Goal: Task Accomplishment & Management: Use online tool/utility

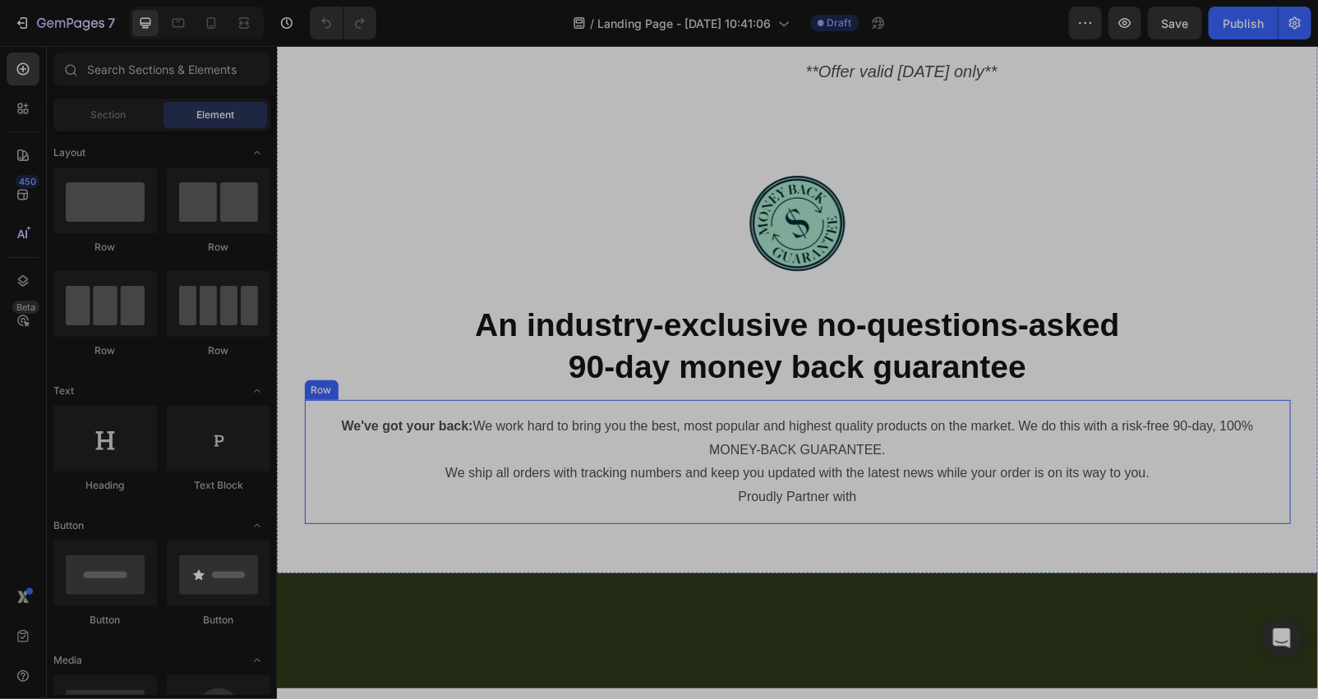
scroll to position [7057, 0]
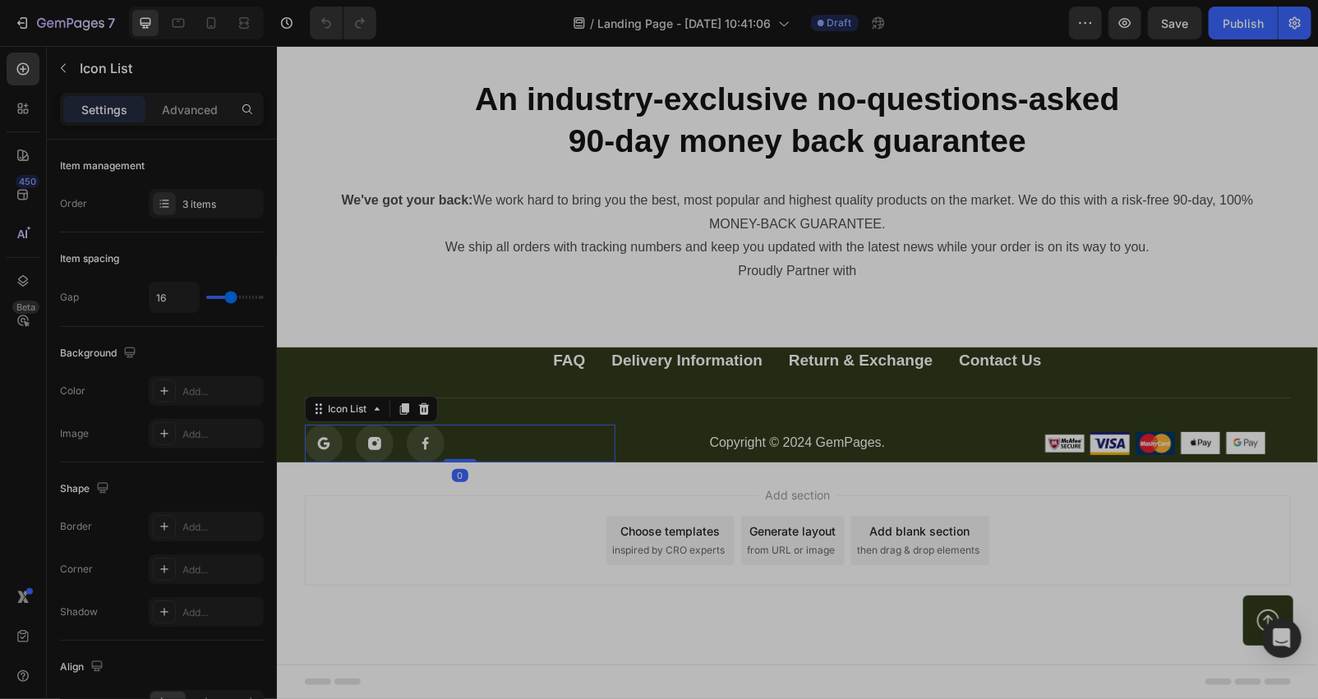
click at [497, 462] on div "Icon Icon Icon" at bounding box center [459, 443] width 311 height 38
click at [416, 415] on icon at bounding box center [422, 408] width 13 height 13
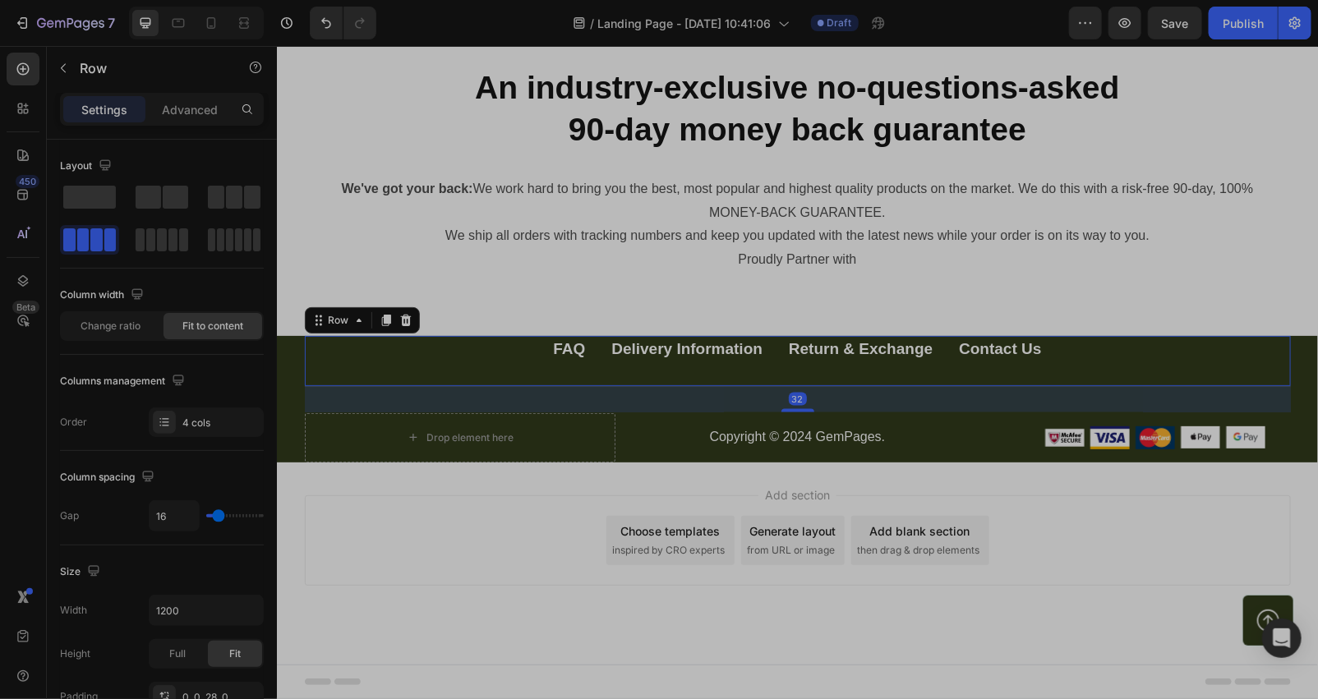
click at [607, 386] on div "FAQ Button Delivery Information Button Return & Exchange Button Contact Us Butt…" at bounding box center [797, 360] width 986 height 51
click at [399, 325] on icon at bounding box center [404, 320] width 11 height 12
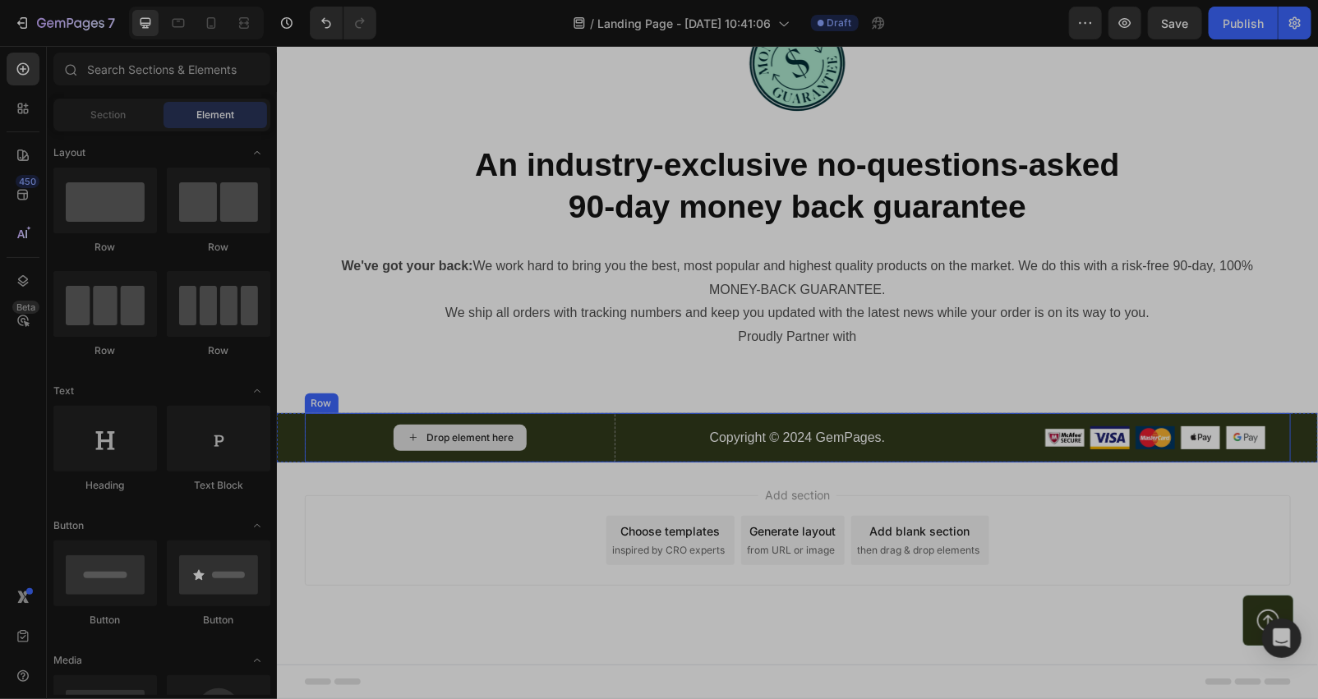
click at [451, 444] on div "Drop element here" at bounding box center [469, 436] width 87 height 13
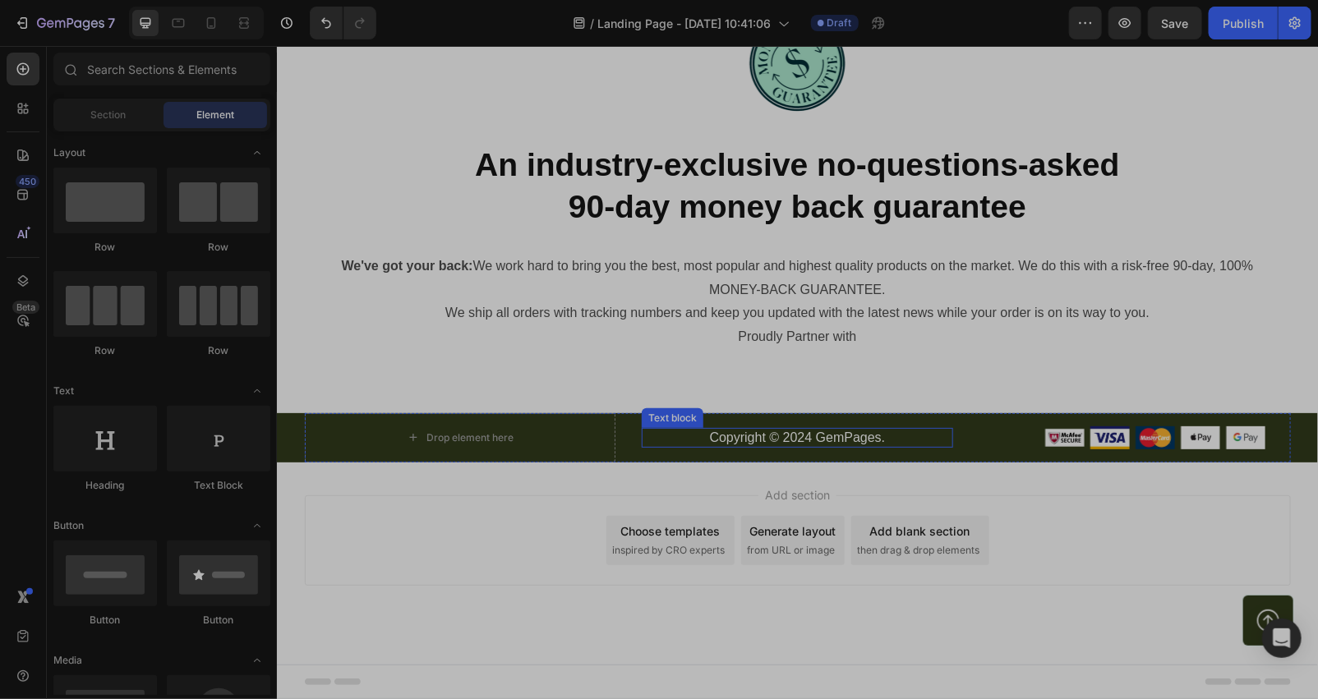
click at [771, 446] on p "Copyright © 2024 GemPages." at bounding box center [796, 437] width 308 height 17
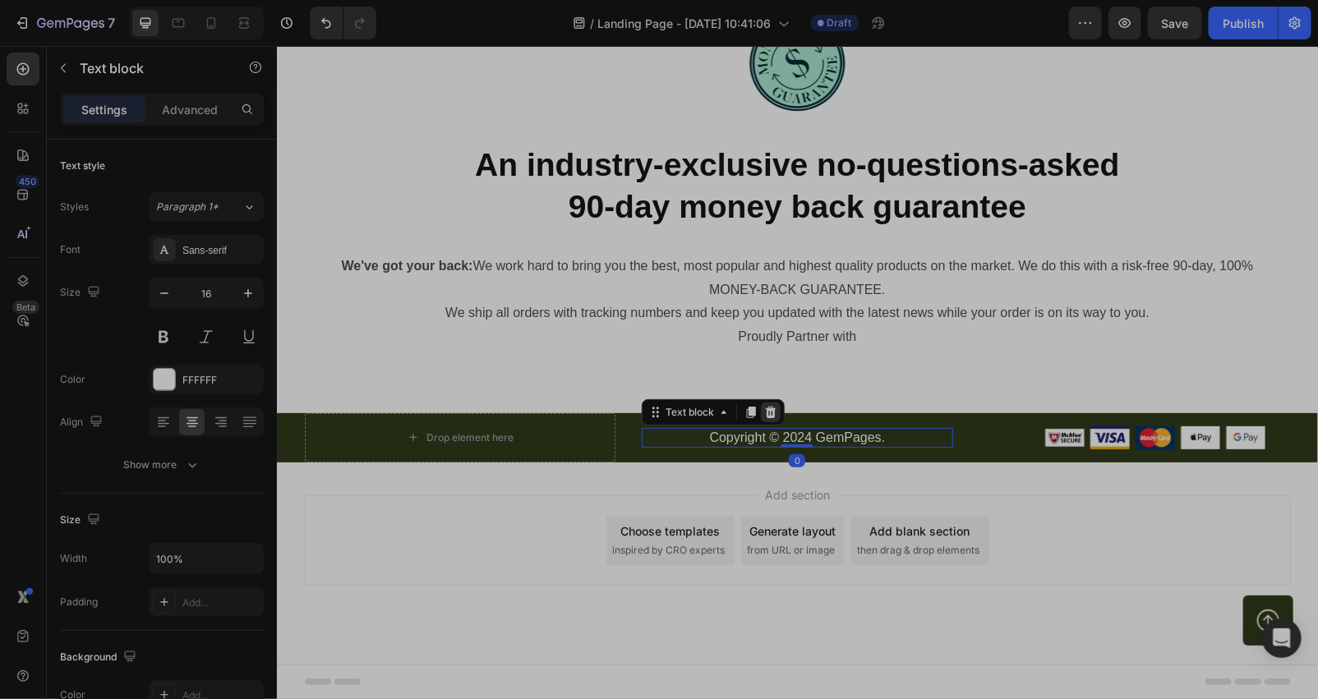
click at [763, 418] on icon at bounding box center [769, 411] width 13 height 13
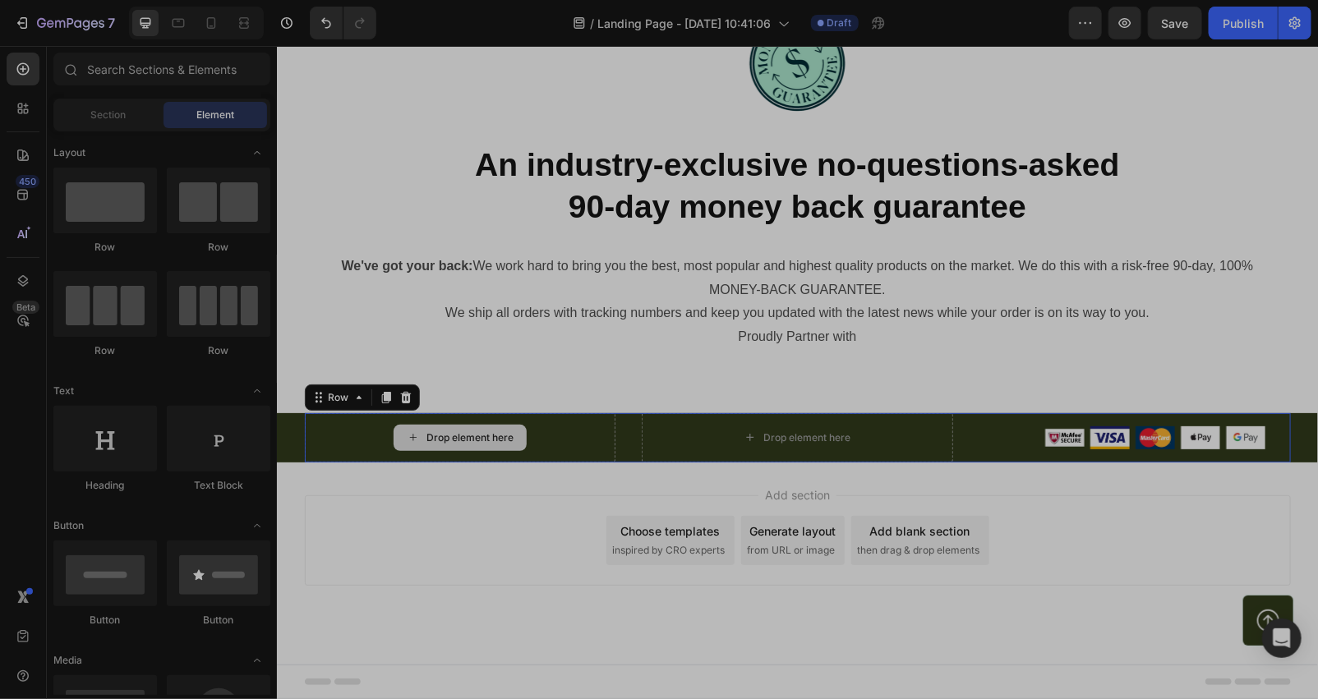
click at [449, 462] on div "Drop element here" at bounding box center [459, 436] width 311 height 49
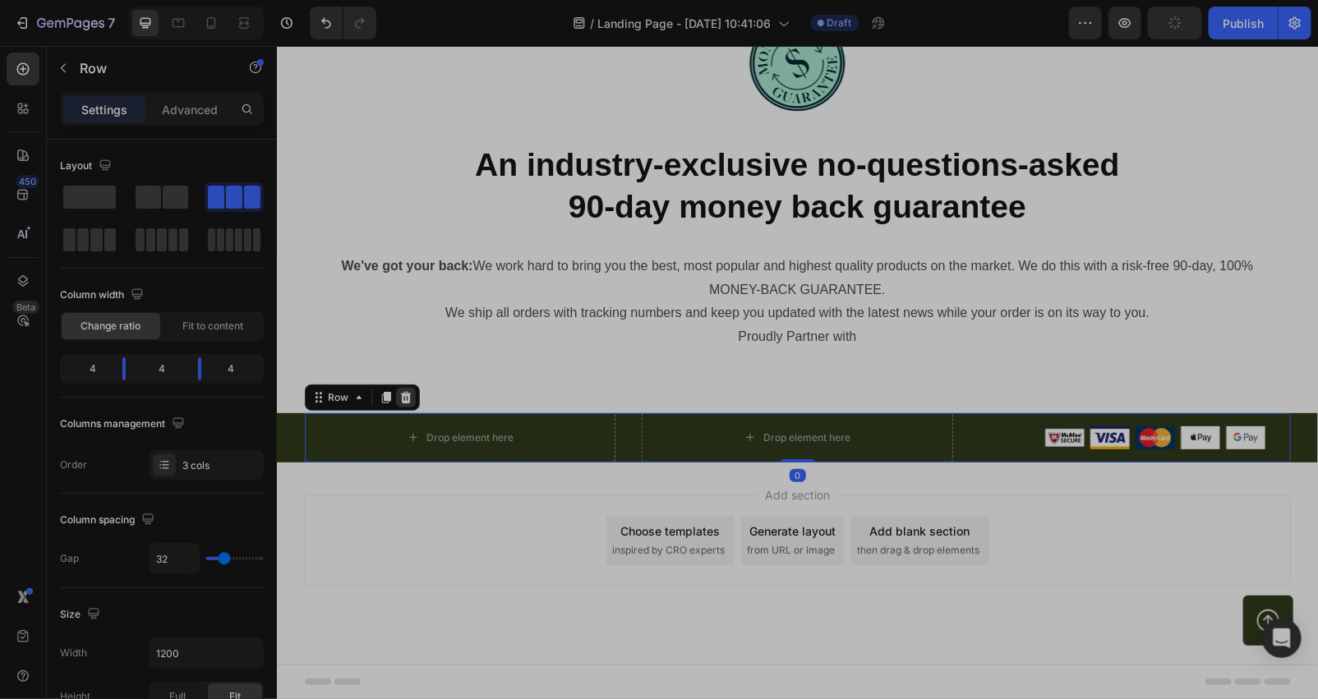
click at [403, 403] on icon at bounding box center [404, 396] width 13 height 13
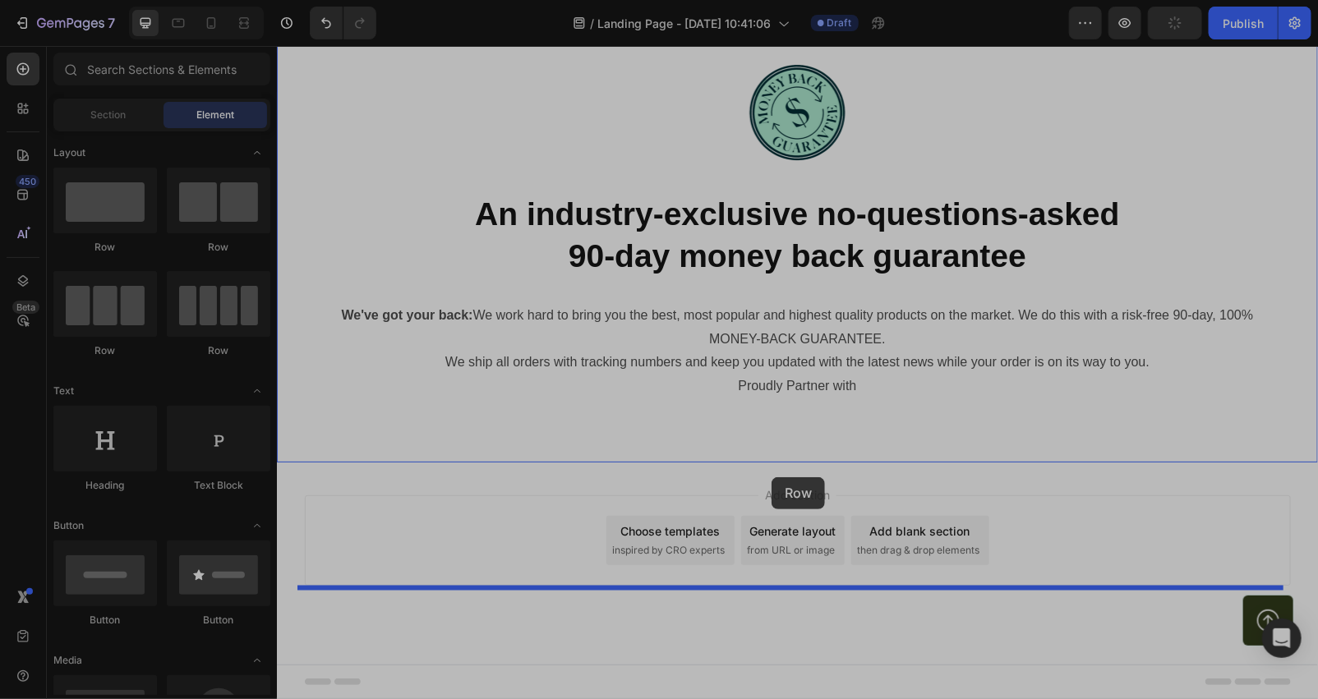
drag, startPoint x: 381, startPoint y: 261, endPoint x: 771, endPoint y: 476, distance: 444.9
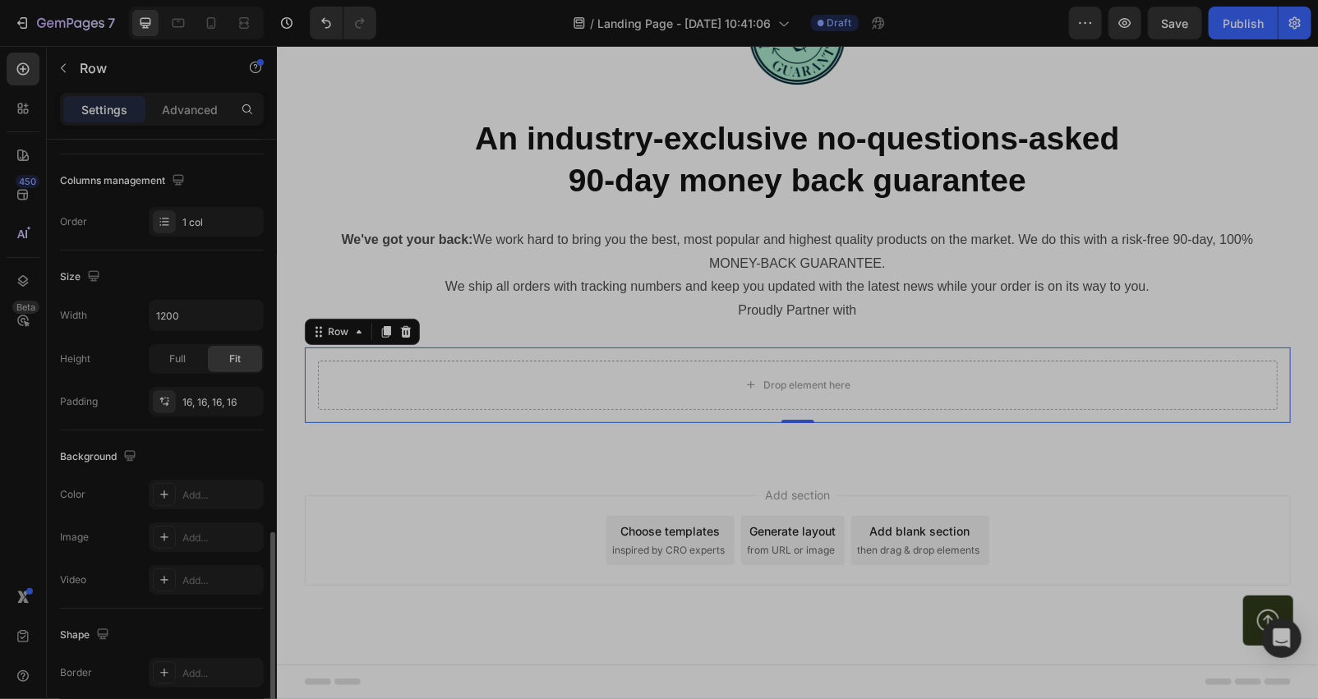
scroll to position [396, 0]
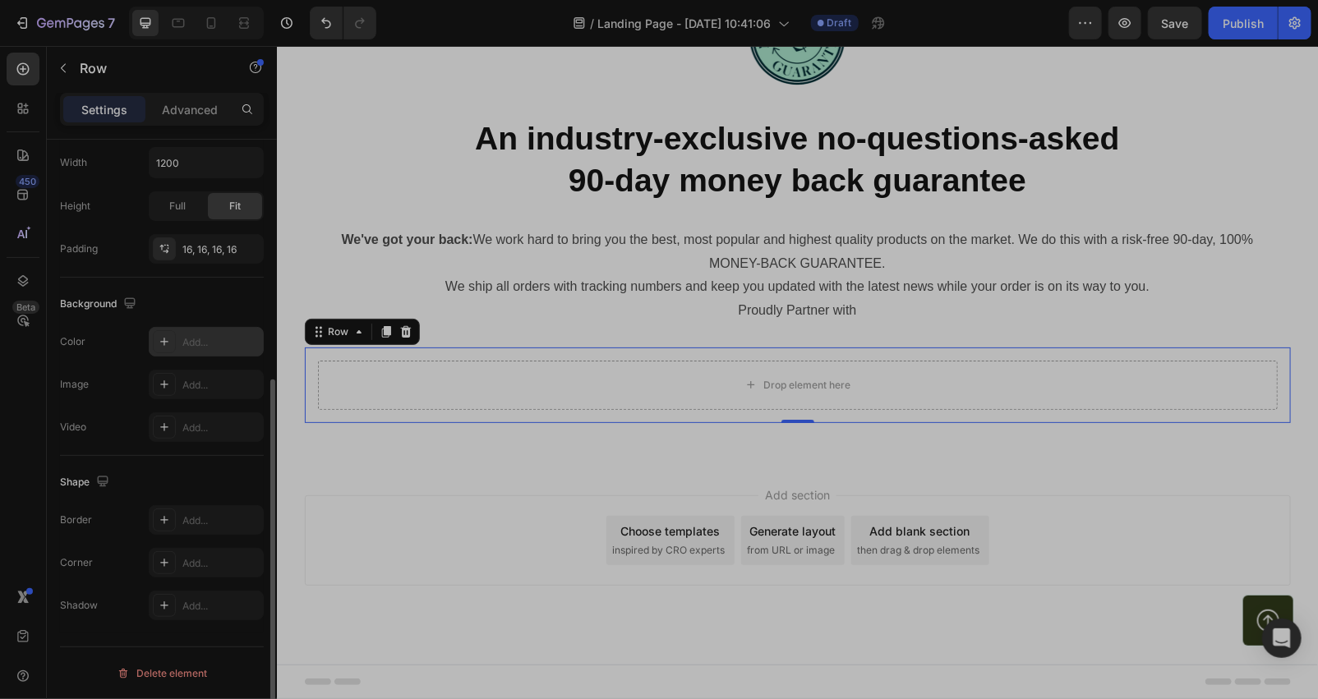
click at [162, 355] on div "Add..." at bounding box center [206, 342] width 115 height 30
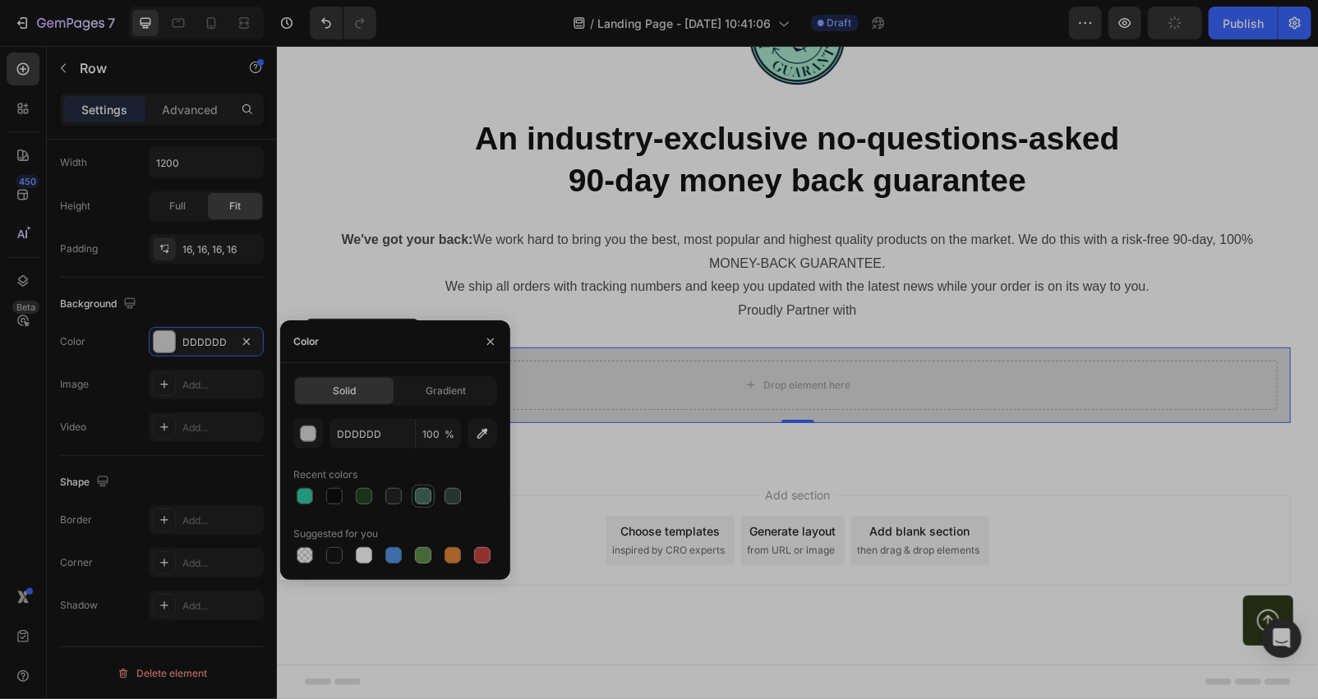
click at [419, 495] on div at bounding box center [423, 496] width 16 height 16
type input "457261"
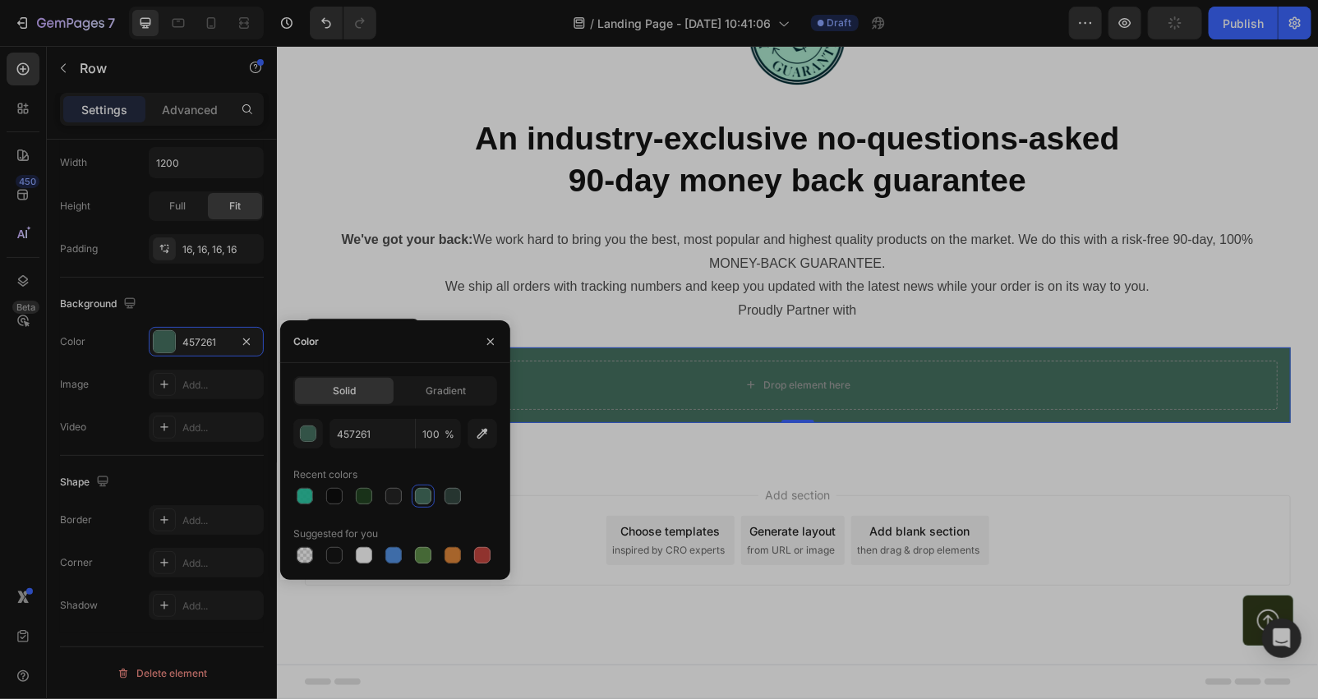
click at [554, 585] on div "Add section Choose templates inspired by CRO experts Generate layout from URL o…" at bounding box center [797, 540] width 986 height 90
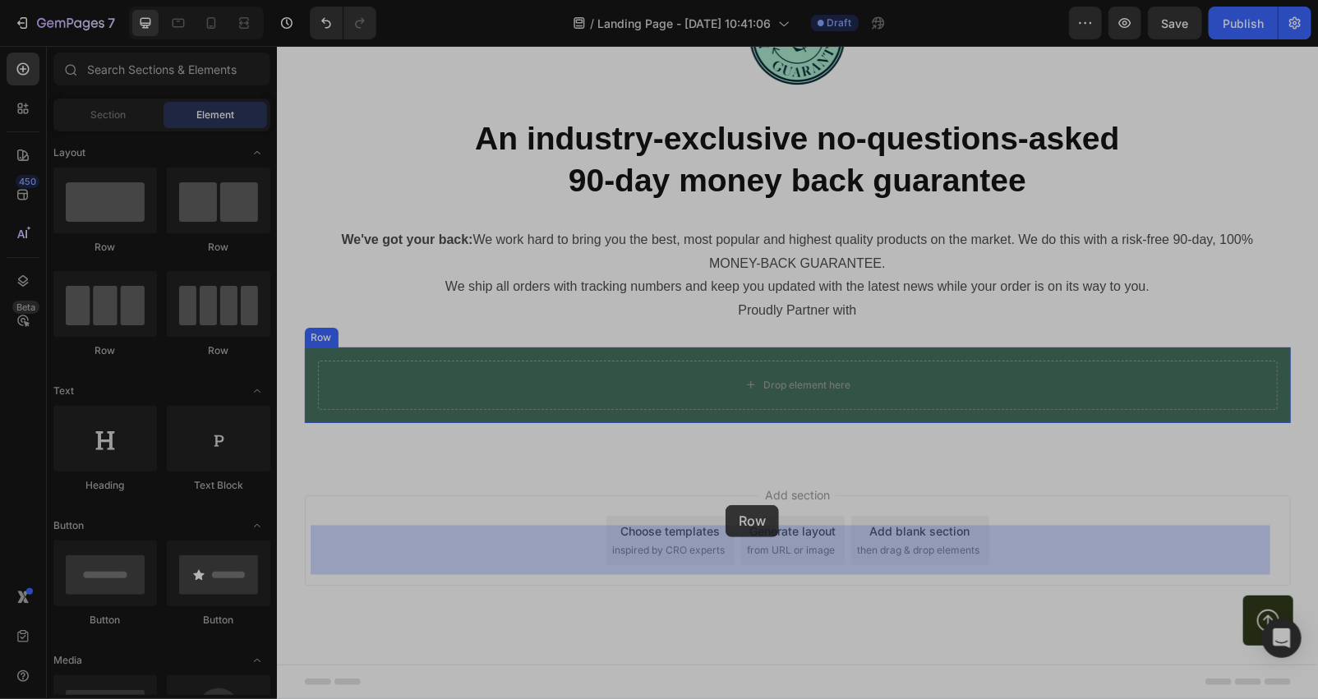
drag, startPoint x: 490, startPoint y: 251, endPoint x: 735, endPoint y: 503, distance: 351.5
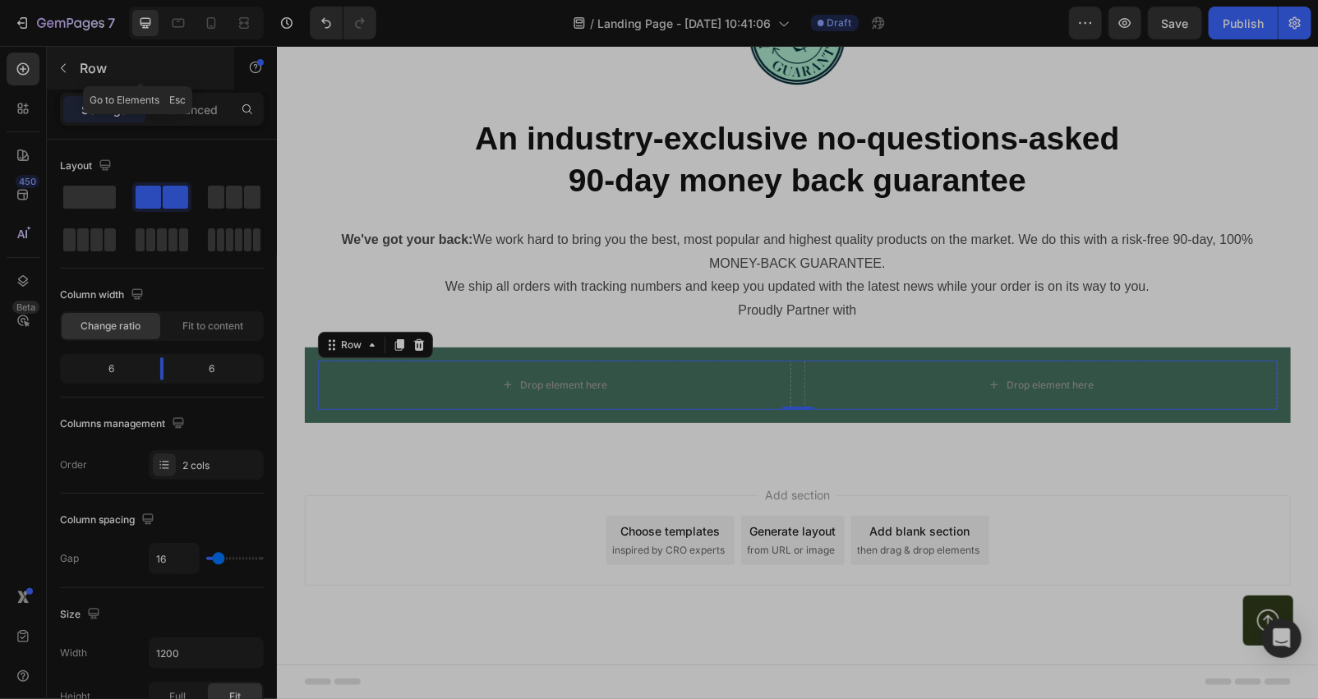
click at [67, 62] on icon "button" at bounding box center [63, 68] width 13 height 13
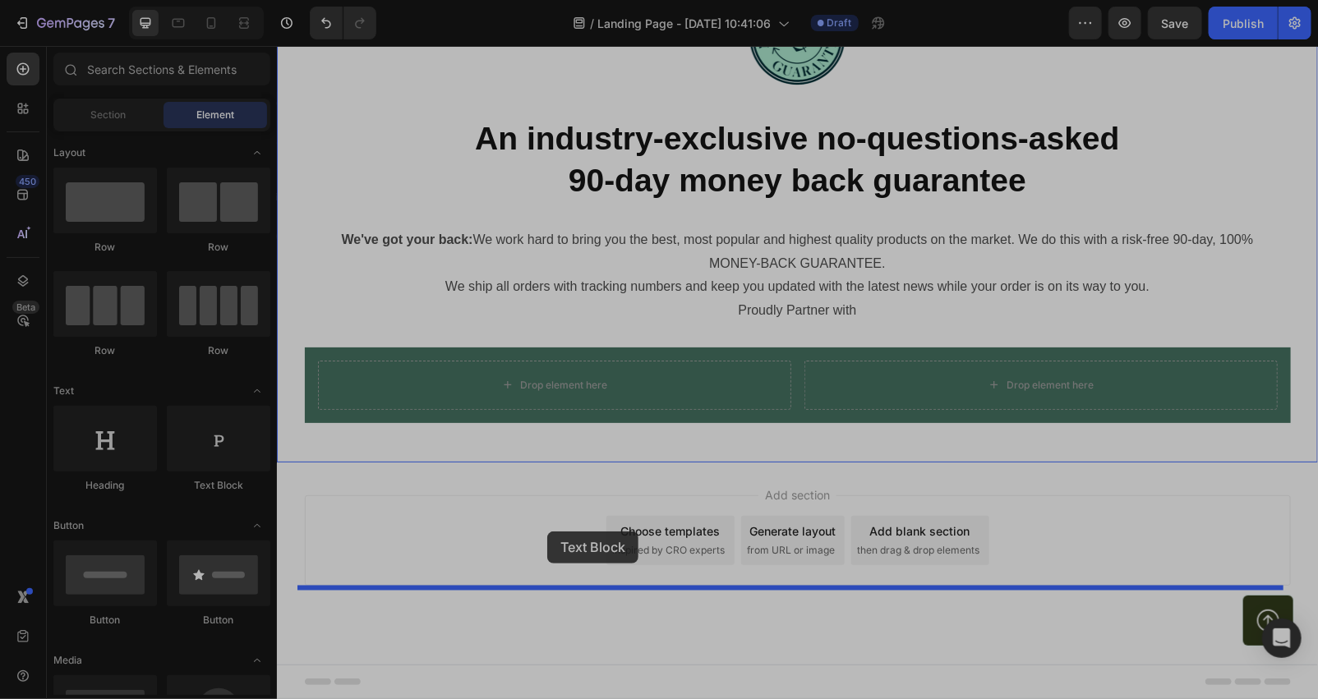
drag, startPoint x: 504, startPoint y: 508, endPoint x: 545, endPoint y: 514, distance: 41.6
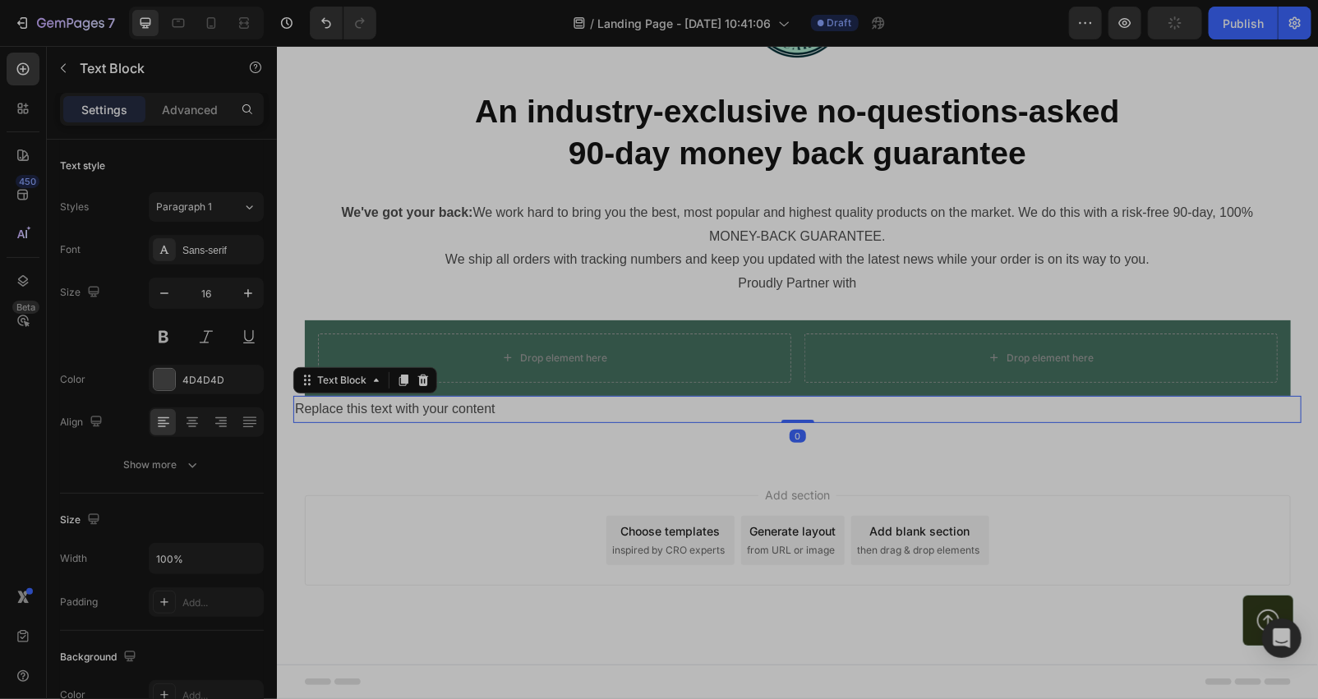
drag, startPoint x: 421, startPoint y: 518, endPoint x: 358, endPoint y: 492, distance: 68.2
click at [421, 386] on icon at bounding box center [422, 379] width 13 height 13
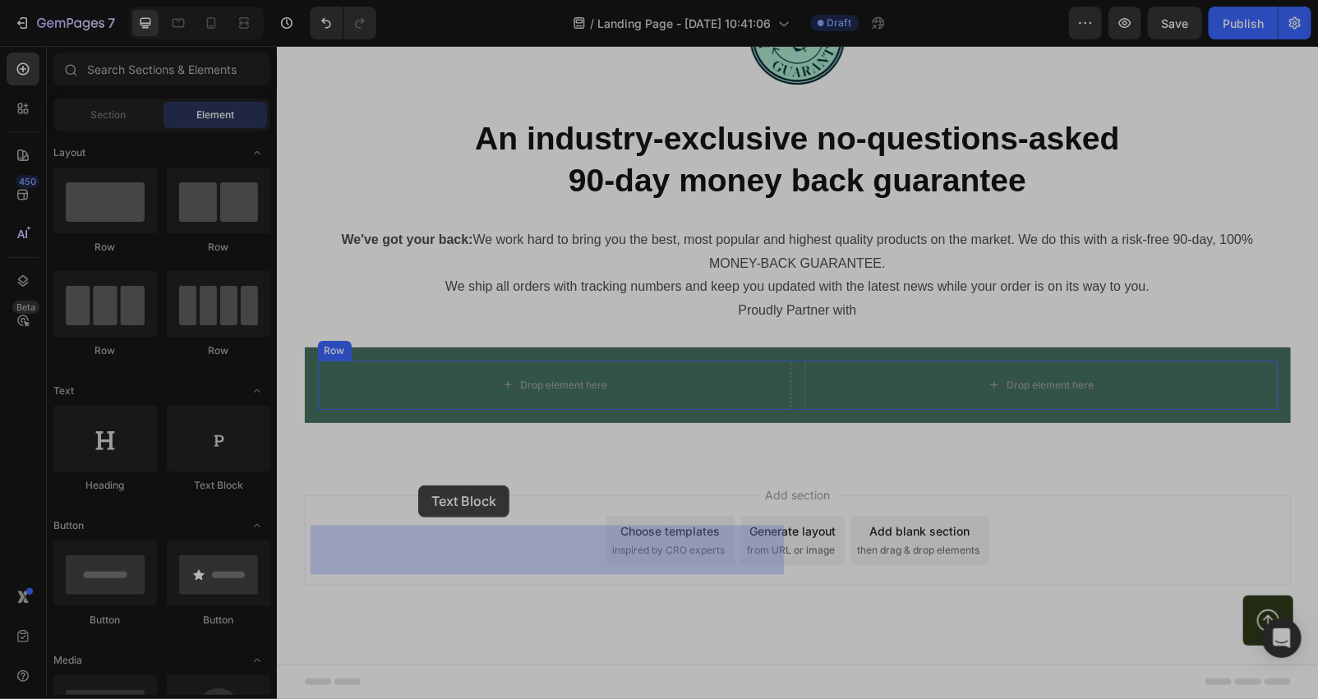
drag, startPoint x: 481, startPoint y: 482, endPoint x: 417, endPoint y: 485, distance: 64.1
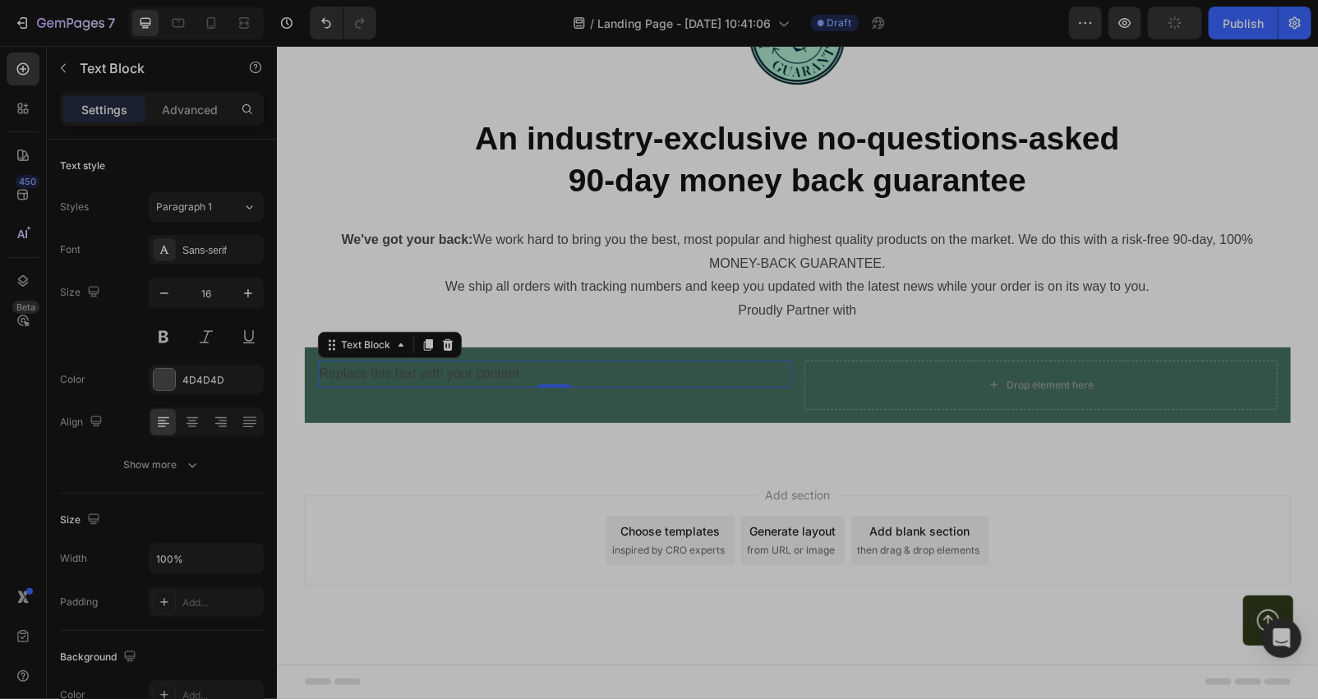
click at [552, 387] on div "Replace this text with your content" at bounding box center [553, 373] width 473 height 27
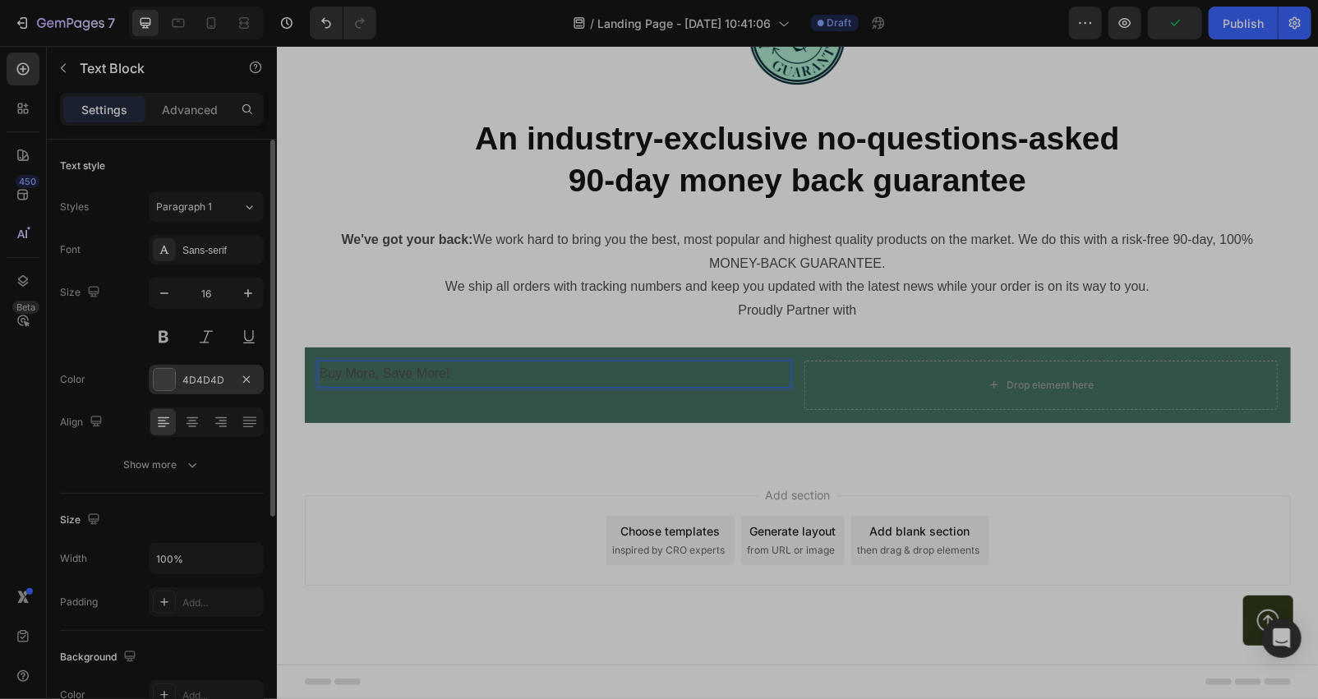
click at [156, 380] on div at bounding box center [164, 379] width 21 height 21
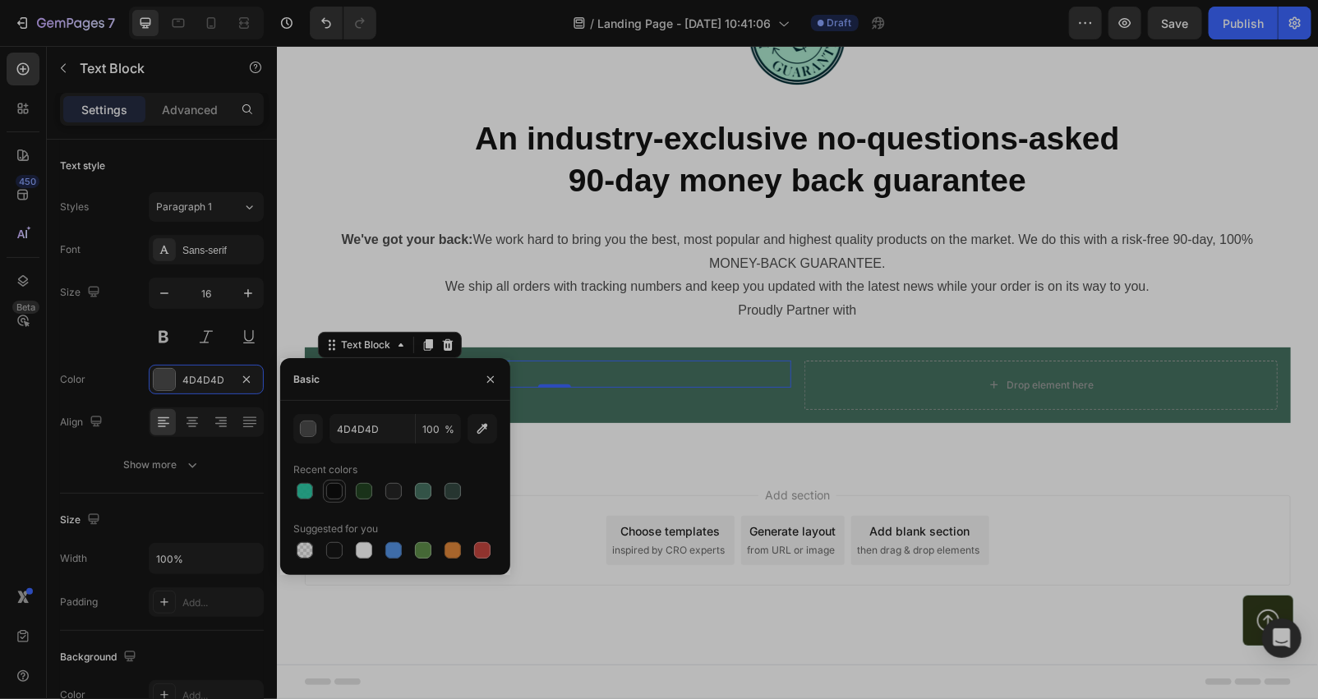
click at [340, 485] on div at bounding box center [334, 491] width 16 height 16
click at [481, 376] on button "button" at bounding box center [490, 379] width 26 height 26
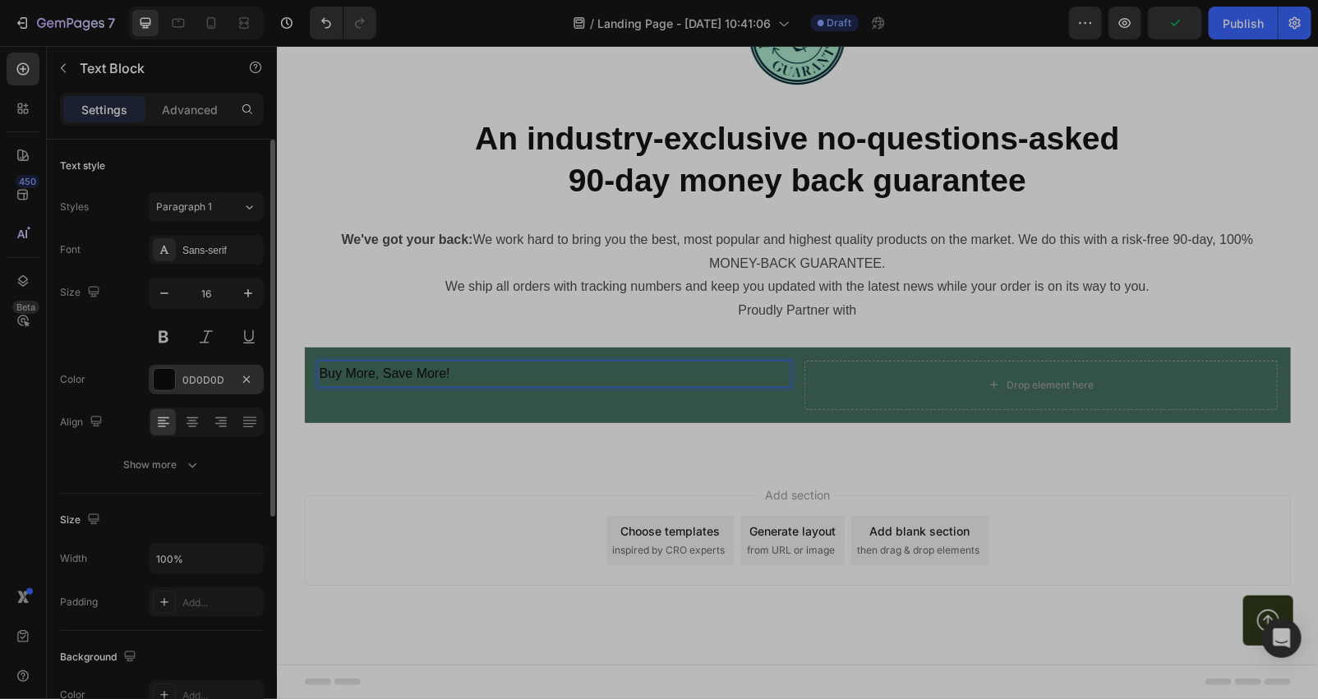
click at [173, 375] on div at bounding box center [164, 379] width 21 height 21
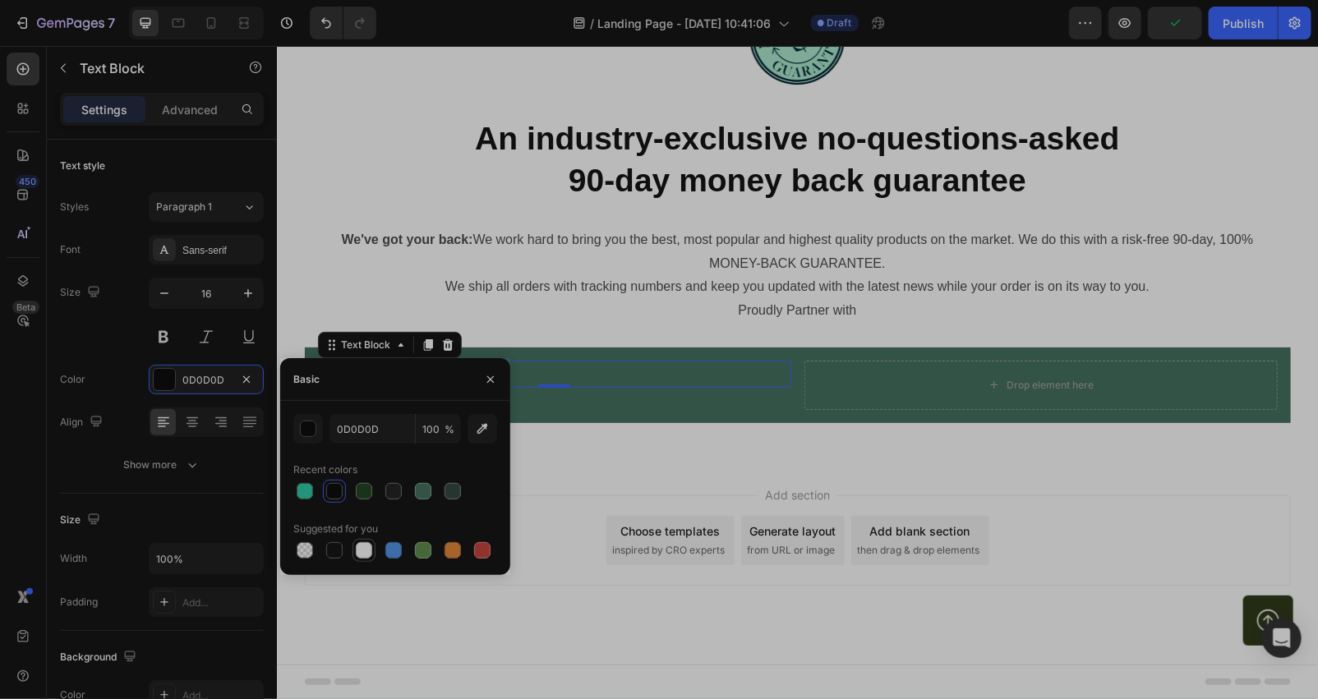
click at [363, 547] on div at bounding box center [364, 550] width 16 height 16
type input "FFFFFF"
click at [585, 578] on div "Add section Choose templates inspired by CRO experts Generate layout from URL o…" at bounding box center [796, 563] width 1041 height 202
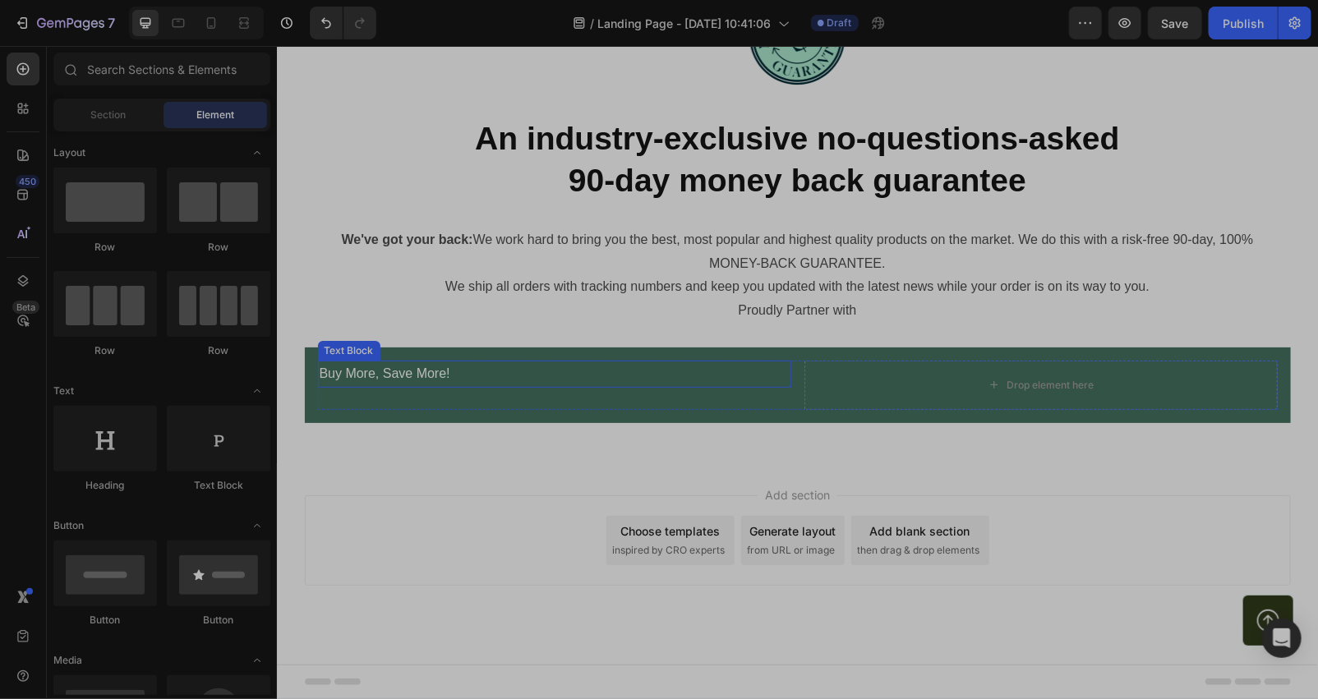
drag, startPoint x: 494, startPoint y: 490, endPoint x: 483, endPoint y: 487, distance: 11.2
click at [494, 385] on p "Buy More, Save More!" at bounding box center [554, 373] width 470 height 24
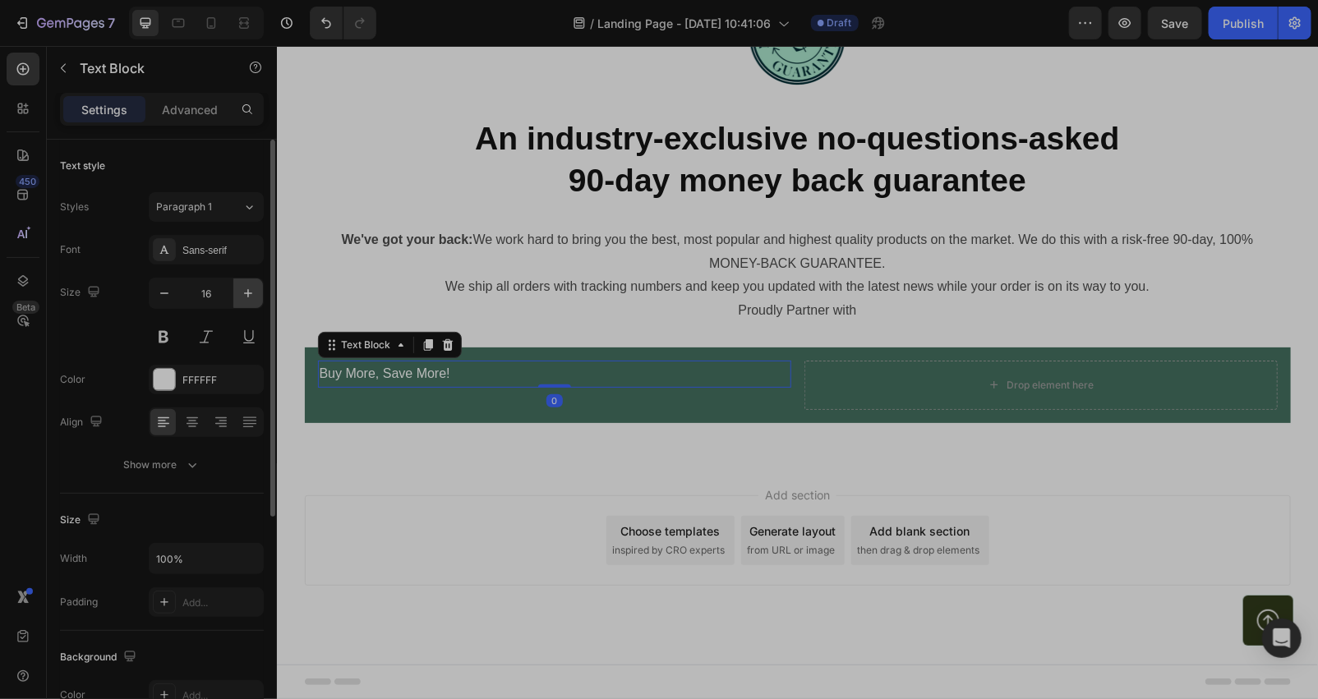
click at [244, 289] on icon "button" at bounding box center [248, 293] width 16 height 16
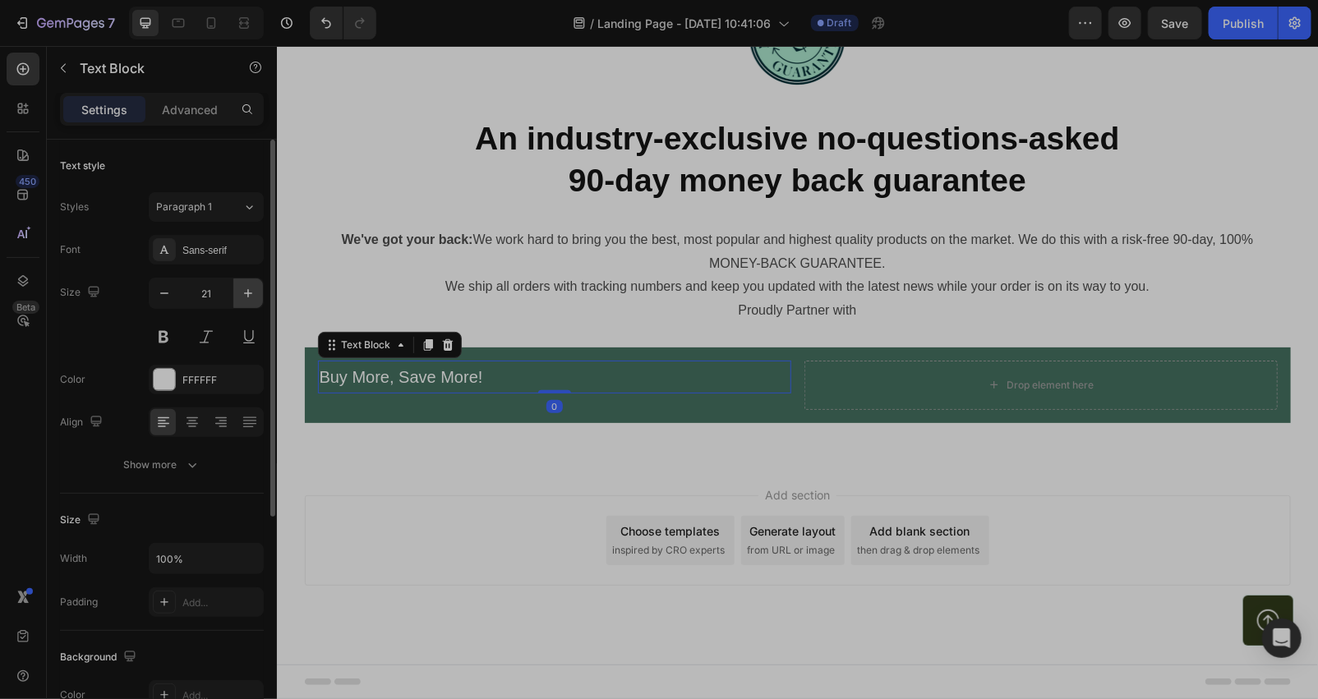
click at [244, 289] on icon "button" at bounding box center [248, 293] width 16 height 16
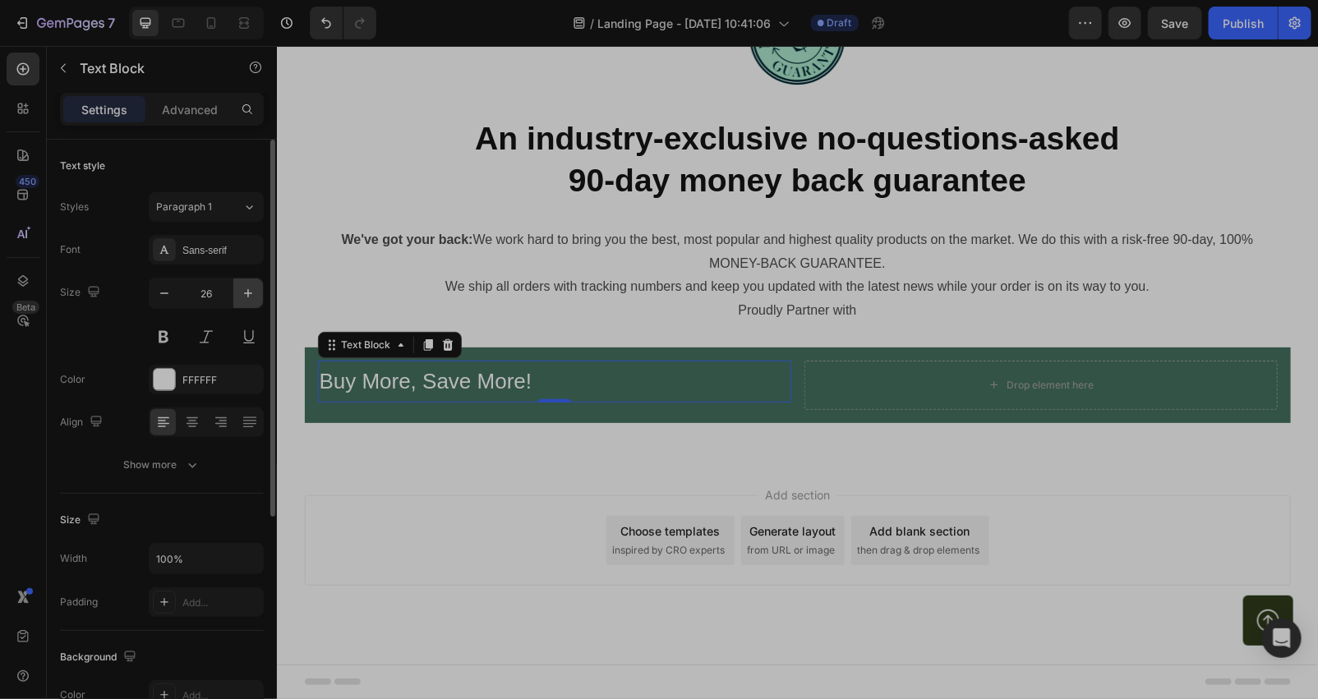
click at [244, 289] on icon "button" at bounding box center [248, 293] width 16 height 16
type input "28"
click at [190, 424] on icon at bounding box center [192, 424] width 12 height 2
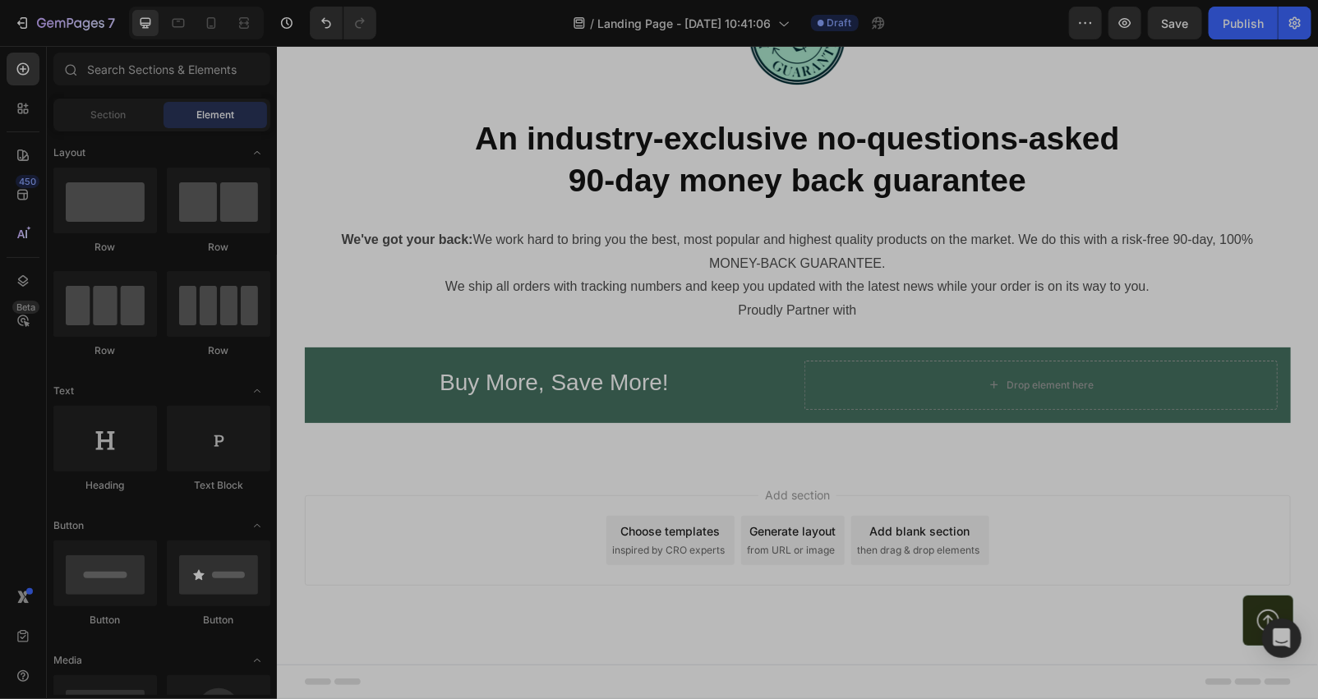
click at [475, 585] on div "Add section Choose templates inspired by CRO experts Generate layout from URL o…" at bounding box center [797, 540] width 986 height 90
click at [574, 403] on p "Buy More, Save More!" at bounding box center [554, 381] width 470 height 41
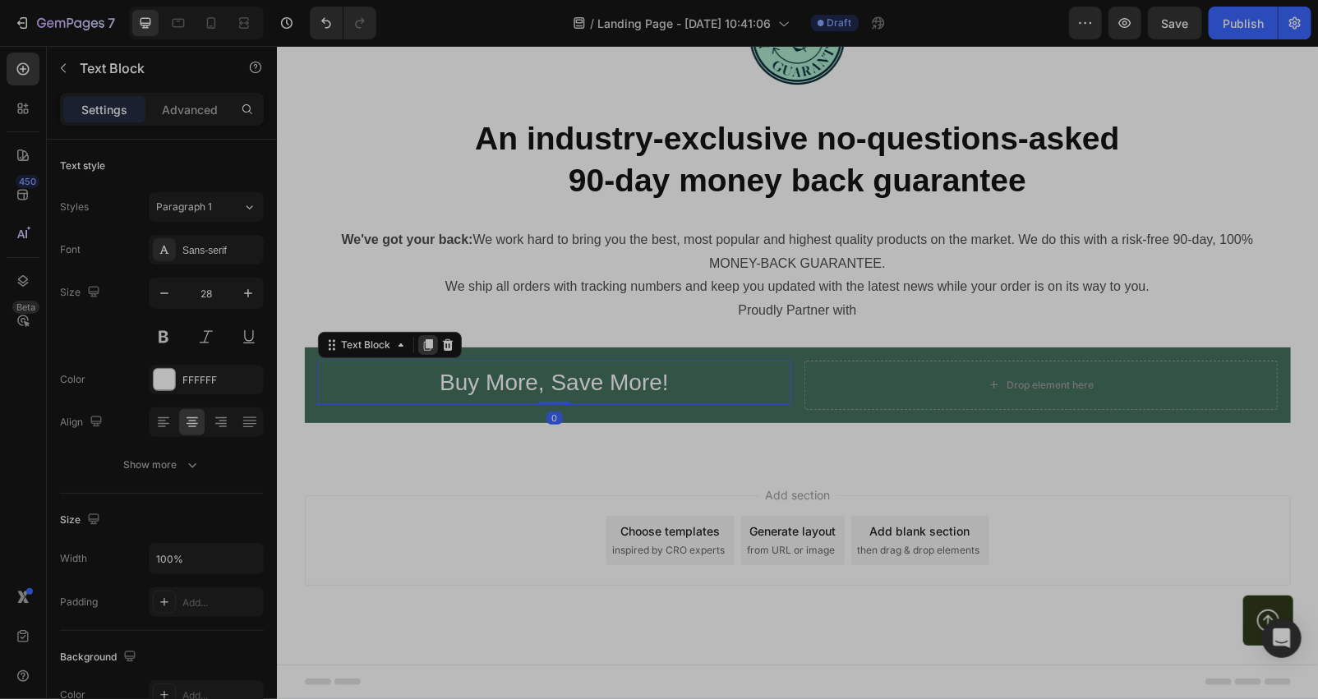
click at [423, 351] on icon at bounding box center [427, 344] width 13 height 13
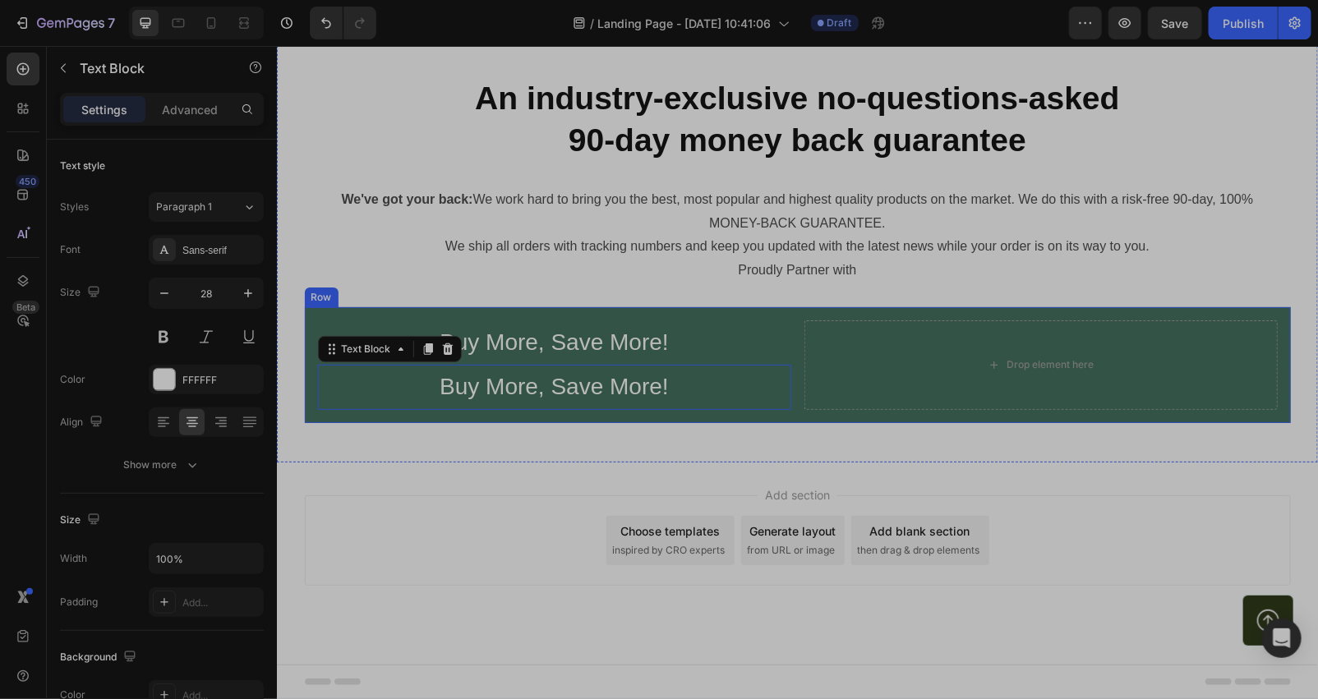
scroll to position [367, 0]
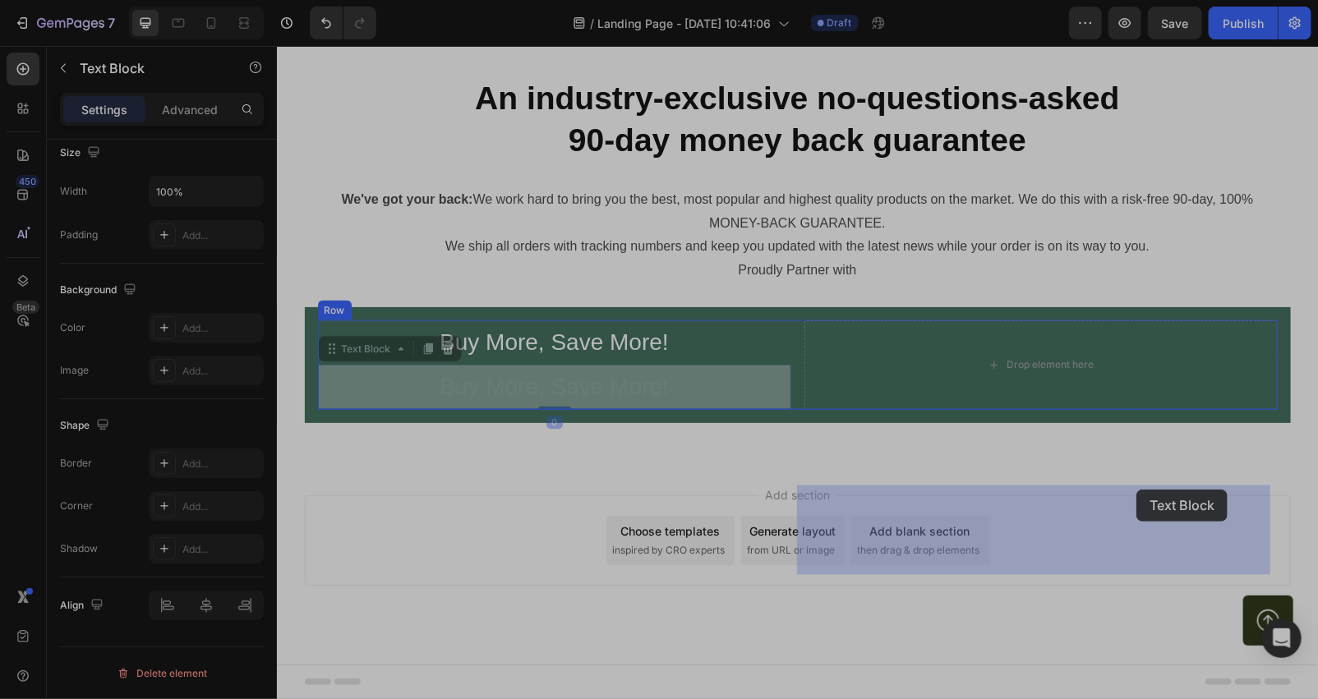
drag, startPoint x: 358, startPoint y: 497, endPoint x: 1135, endPoint y: 489, distance: 777.2
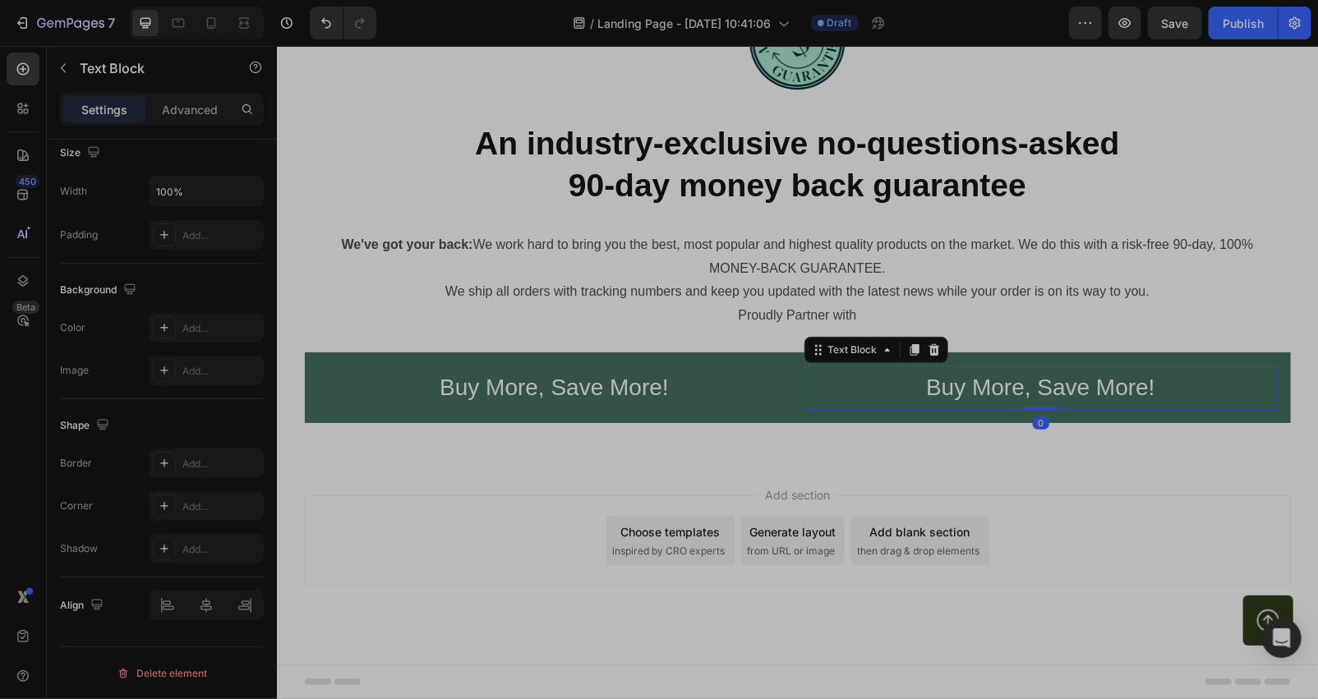
click at [1148, 407] on p "Buy More, Save More!" at bounding box center [1040, 386] width 470 height 41
click at [1171, 407] on p "Buy More, Save More!" at bounding box center [1040, 386] width 470 height 41
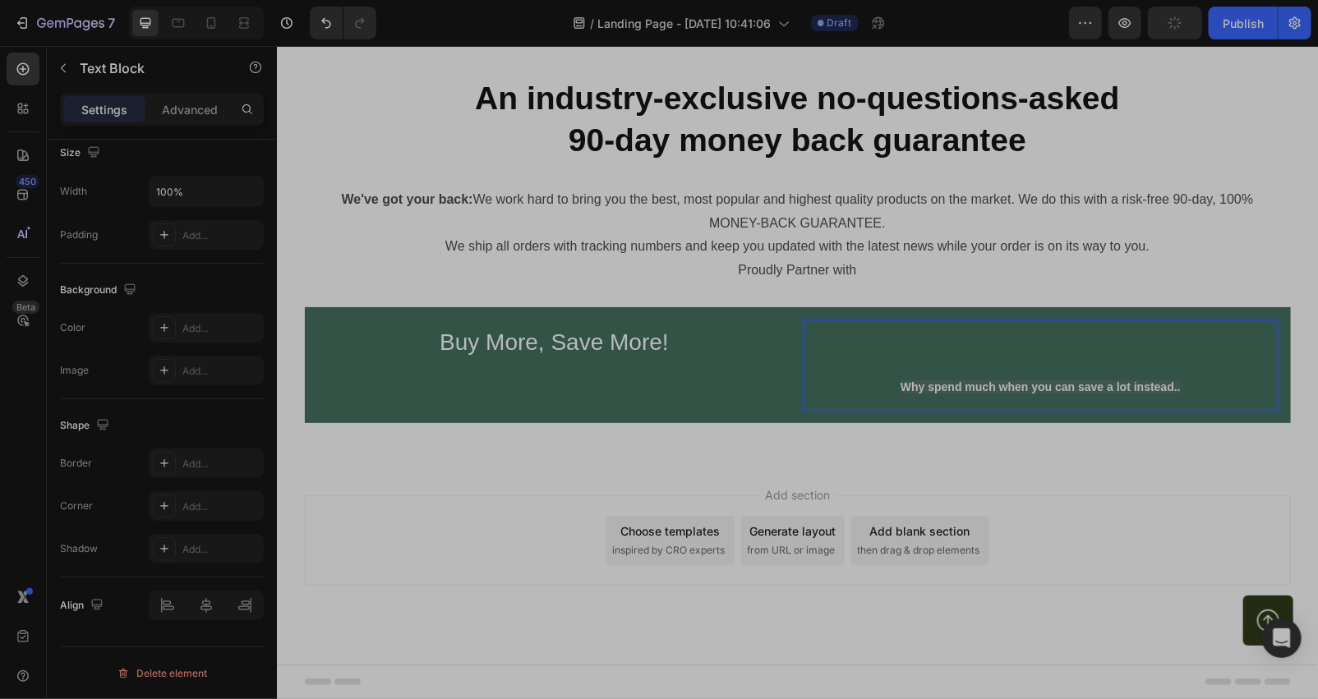
click at [869, 407] on p "Why spend much when you can save a lot instead.." at bounding box center [1040, 364] width 470 height 86
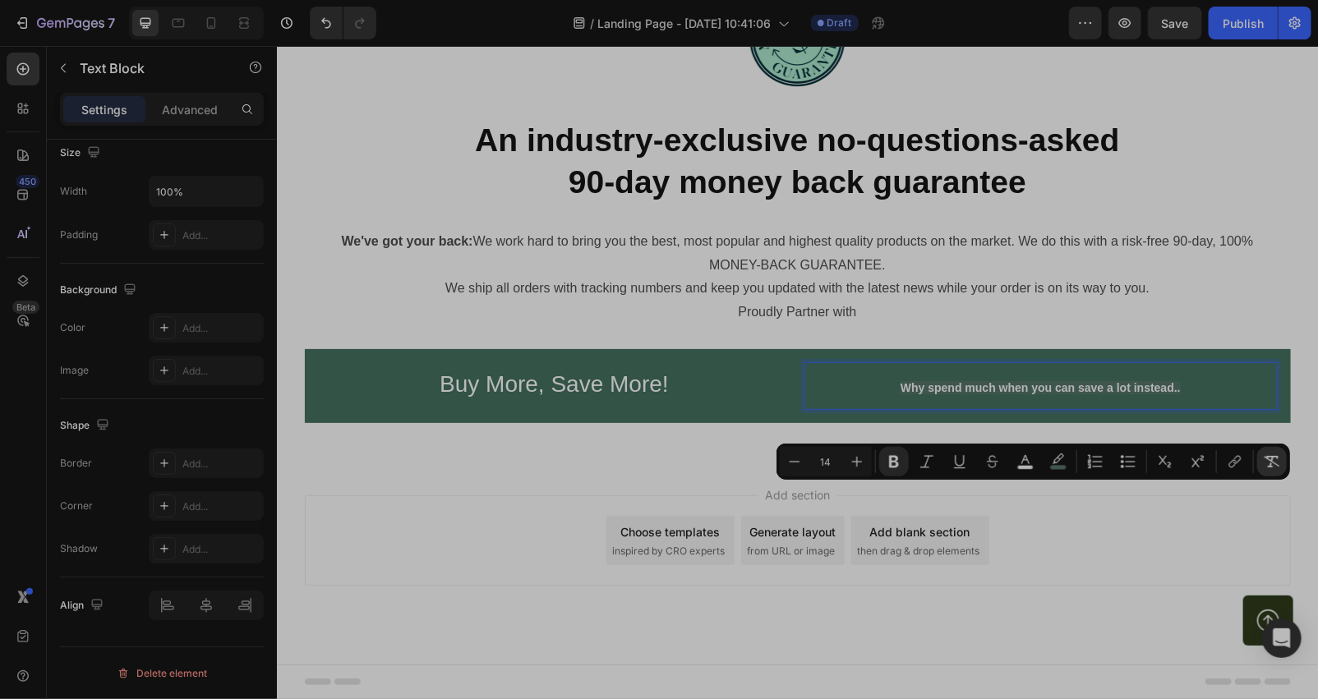
drag, startPoint x: 1268, startPoint y: 463, endPoint x: 1257, endPoint y: 477, distance: 18.1
click at [1268, 463] on icon "Editor contextual toolbar" at bounding box center [1271, 461] width 16 height 16
type input "28"
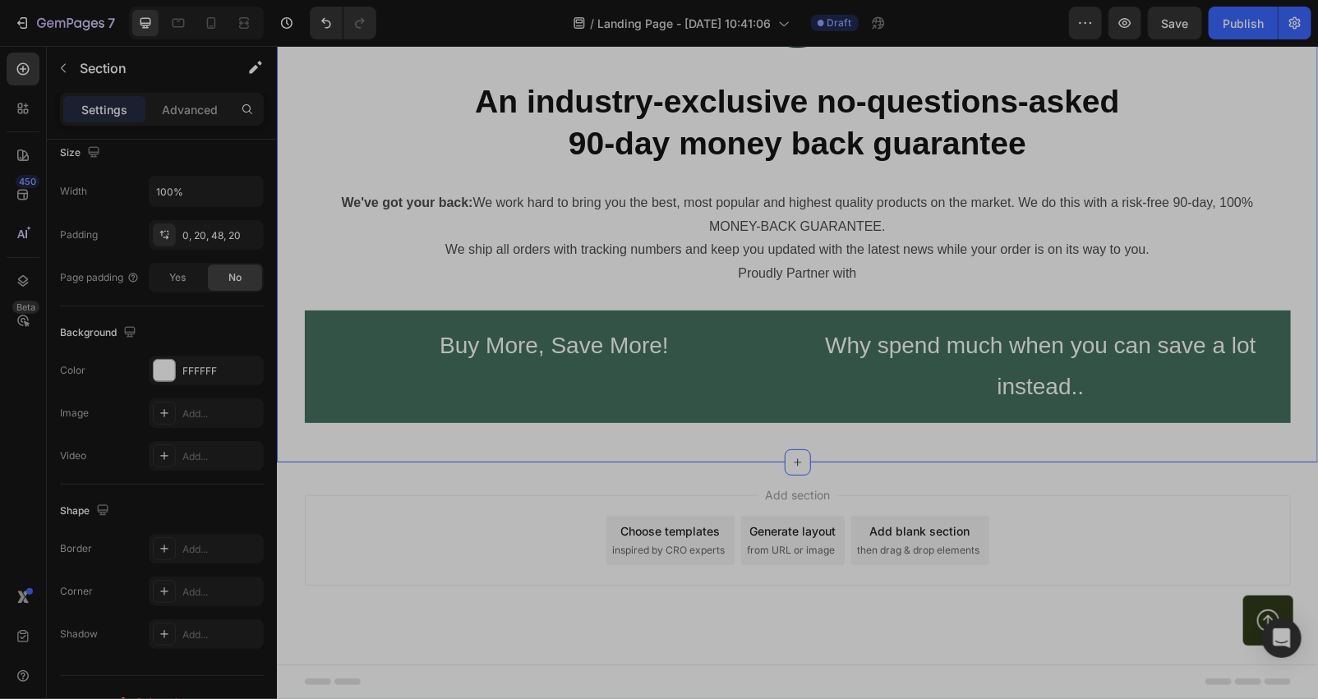
scroll to position [0, 0]
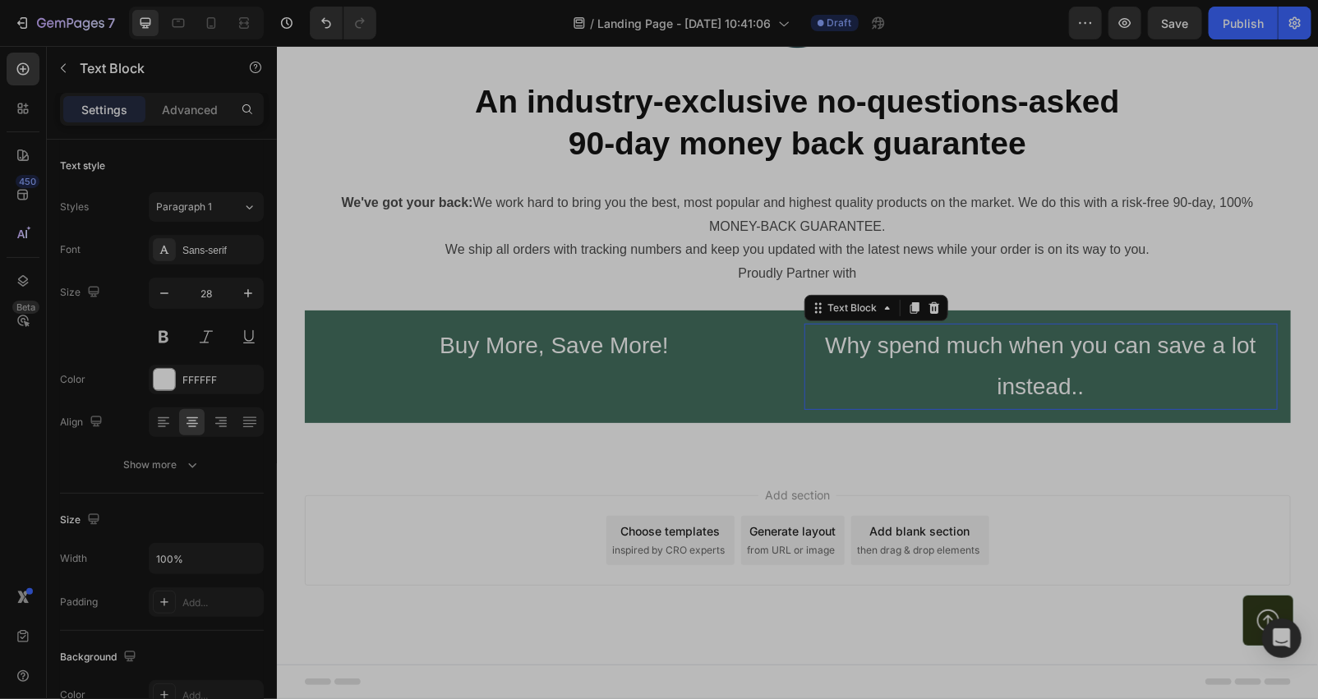
click at [893, 407] on p "Why spend much when you can save a lot instead.." at bounding box center [1040, 365] width 470 height 83
click at [156, 299] on button "button" at bounding box center [165, 293] width 30 height 30
click at [157, 297] on icon "button" at bounding box center [164, 293] width 16 height 16
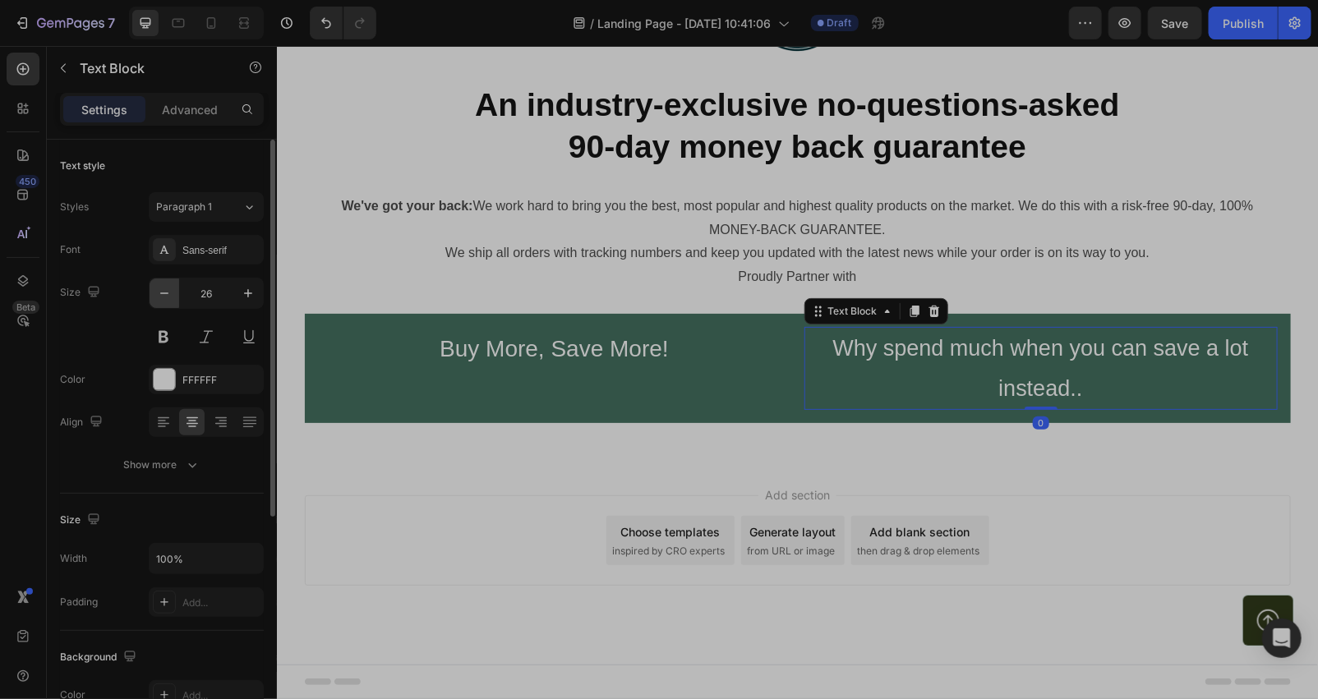
click at [157, 297] on icon "button" at bounding box center [164, 293] width 16 height 16
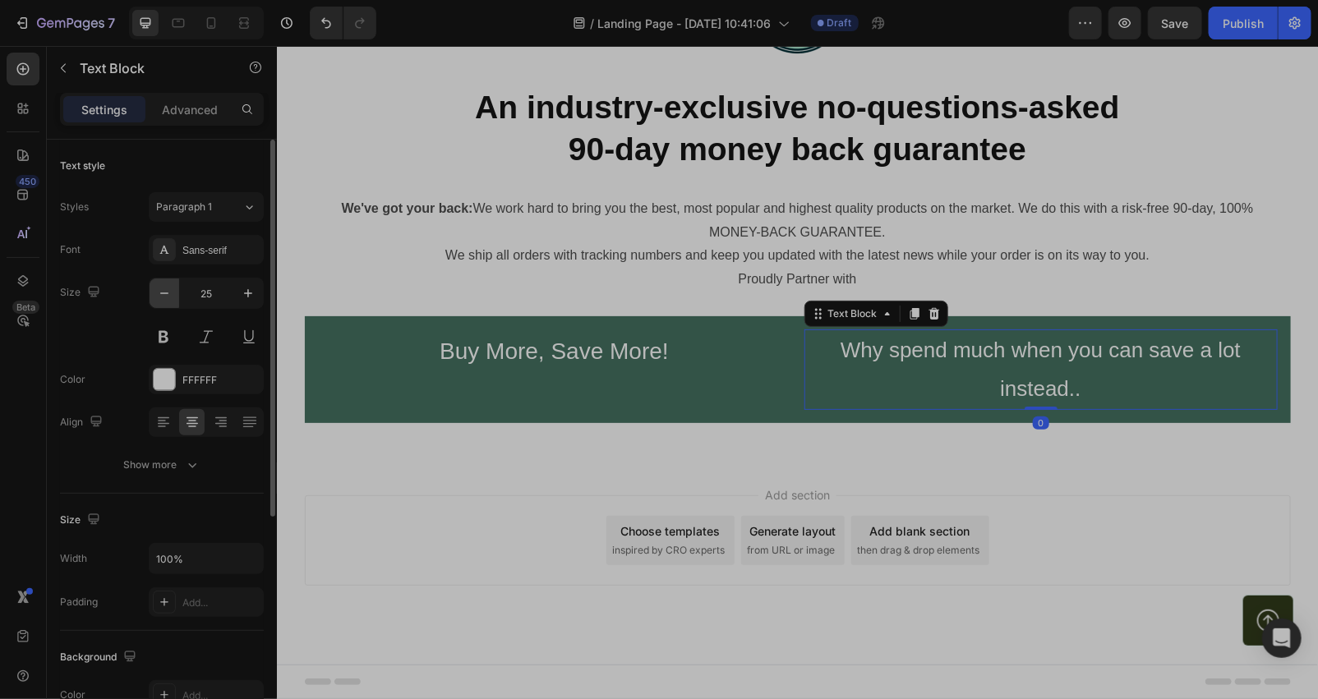
click at [159, 297] on icon "button" at bounding box center [164, 293] width 16 height 16
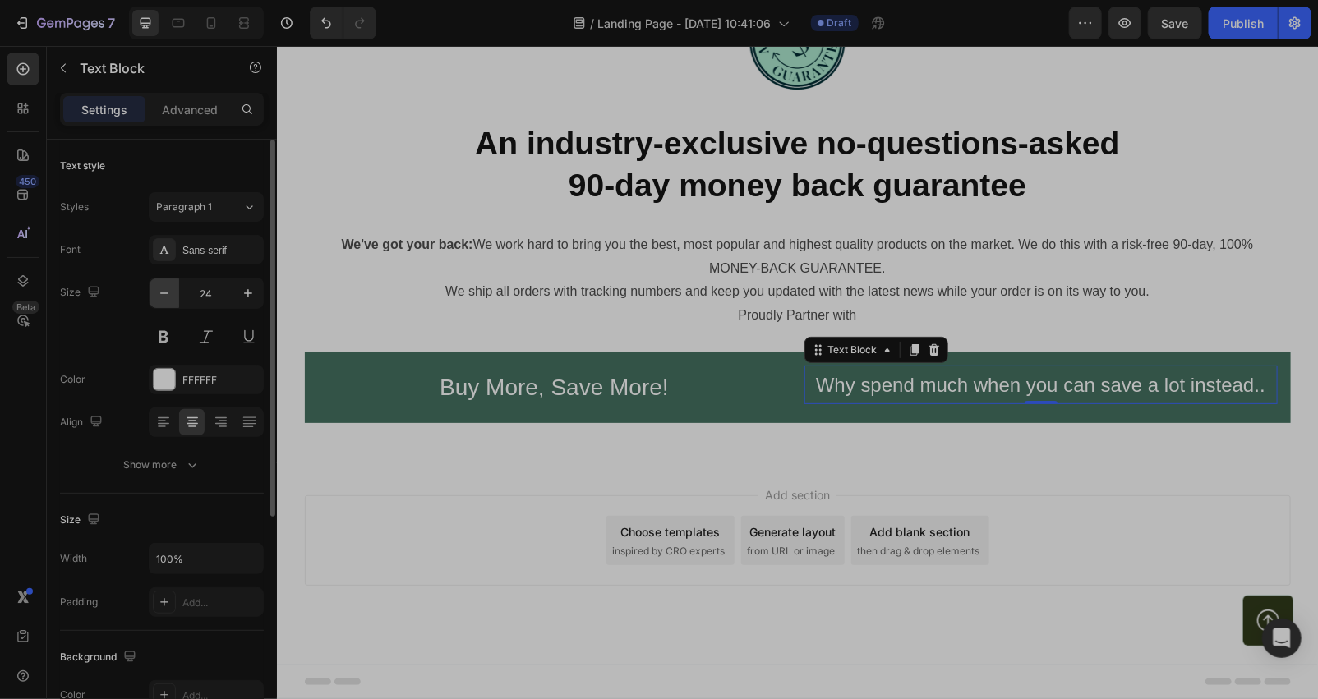
click at [159, 294] on icon "button" at bounding box center [164, 293] width 16 height 16
click at [159, 292] on icon "button" at bounding box center [164, 293] width 16 height 16
type input "21"
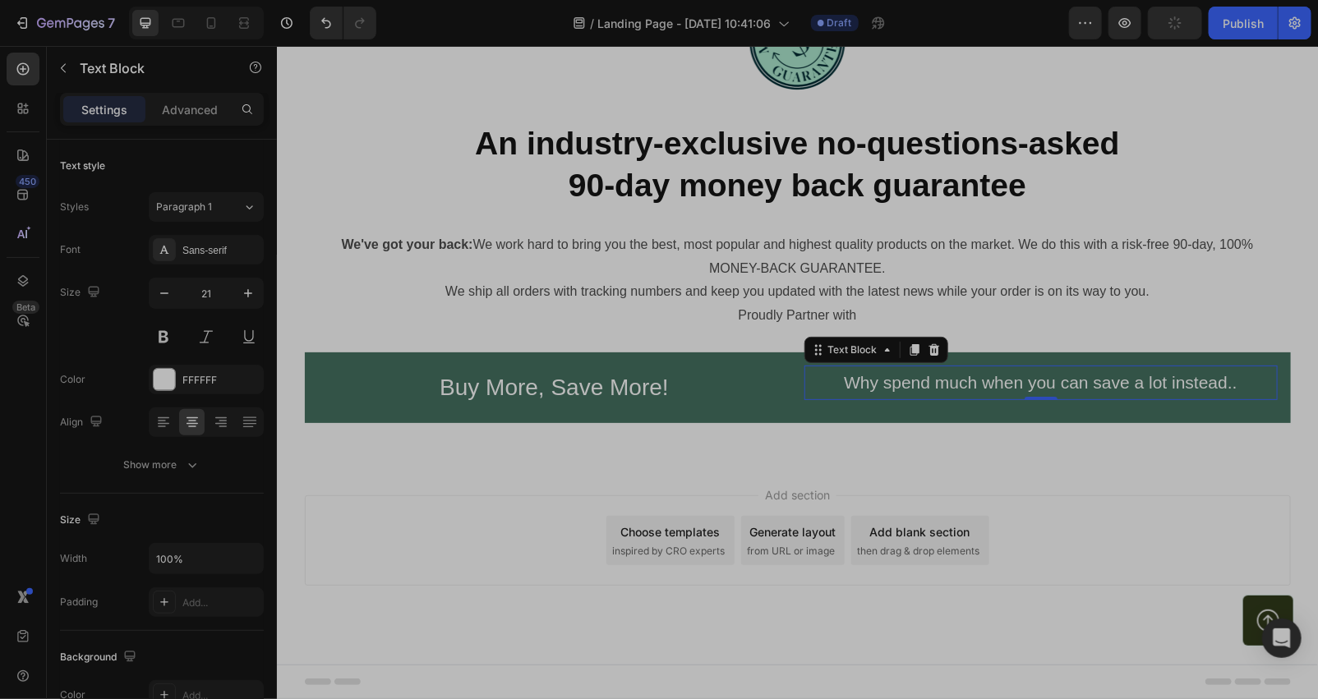
click at [1289, 571] on div "Add section Choose templates inspired by CRO experts Generate layout from URL o…" at bounding box center [796, 563] width 1041 height 202
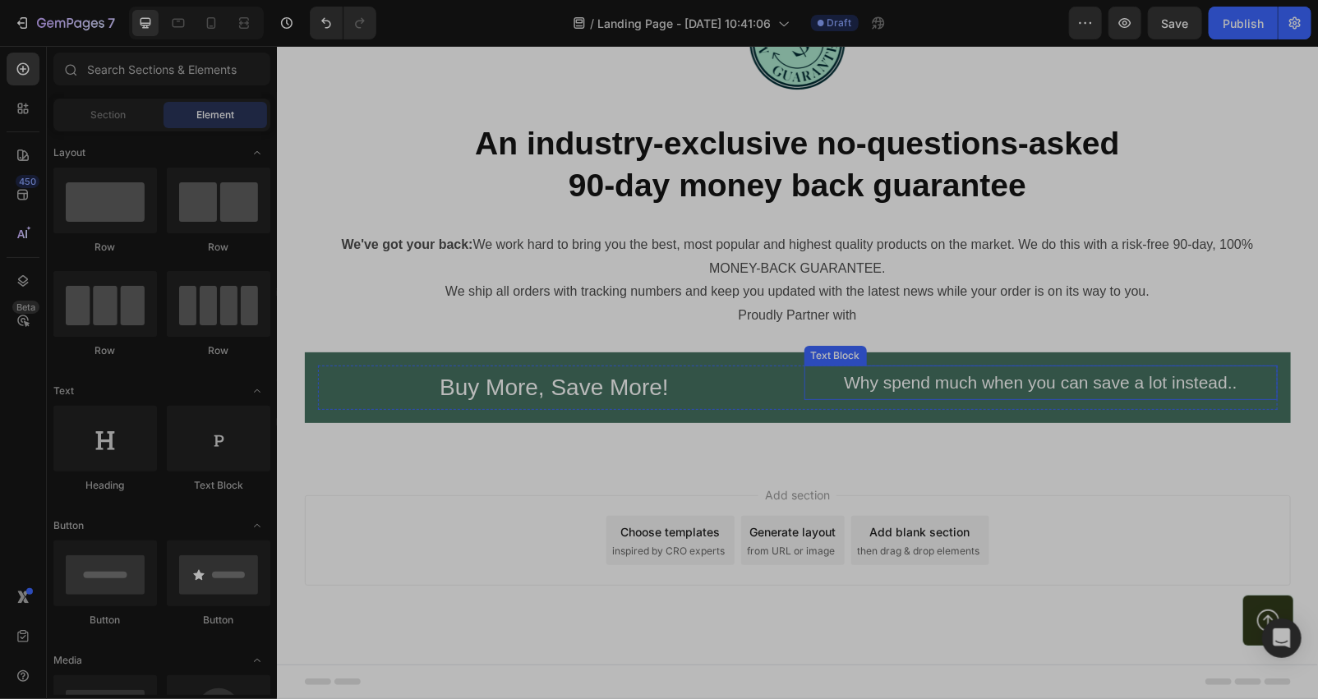
click at [851, 398] on p "Why spend much when you can save a lot instead.." at bounding box center [1040, 381] width 470 height 31
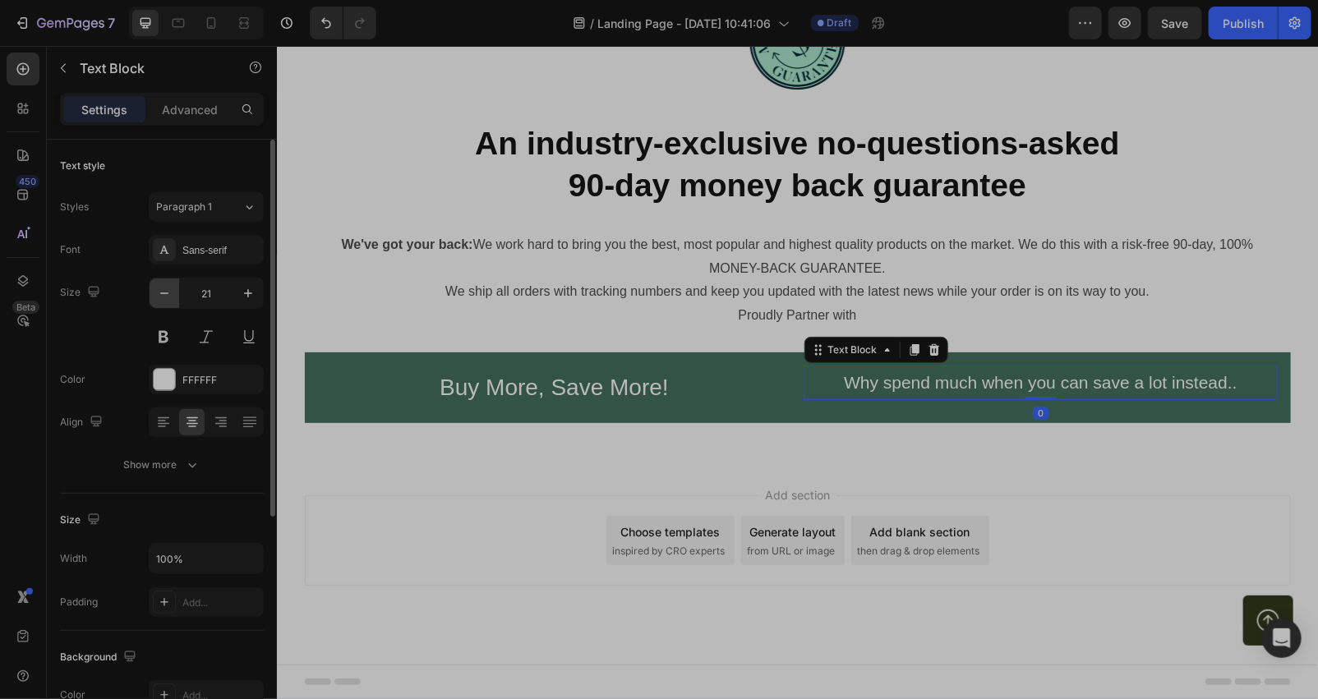
click at [165, 301] on icon "button" at bounding box center [164, 293] width 16 height 16
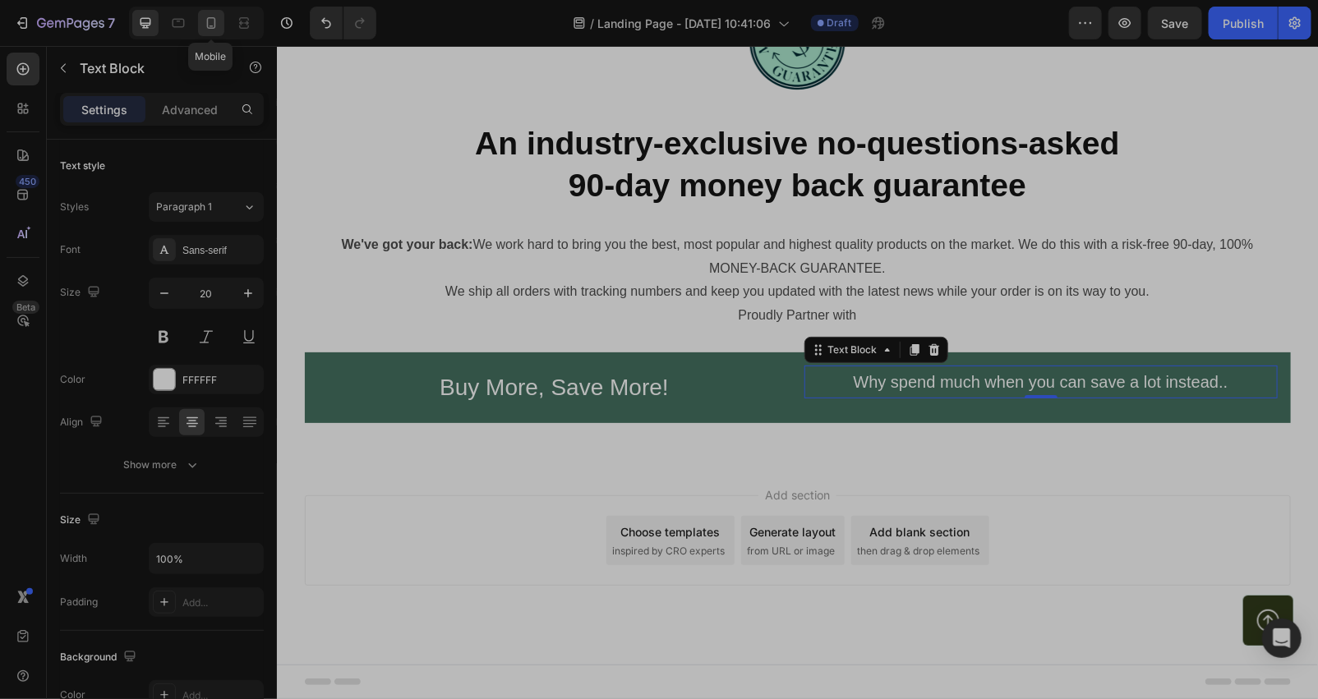
click at [210, 30] on icon at bounding box center [211, 23] width 16 height 16
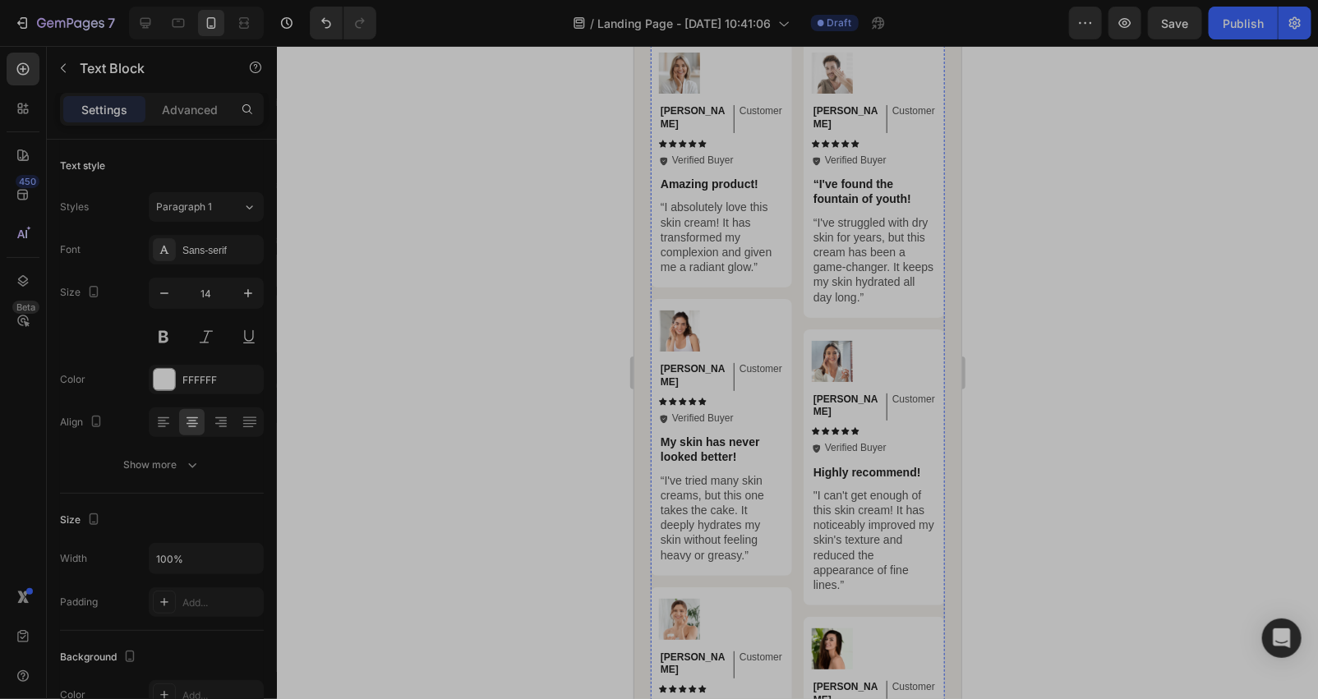
scroll to position [7429, 0]
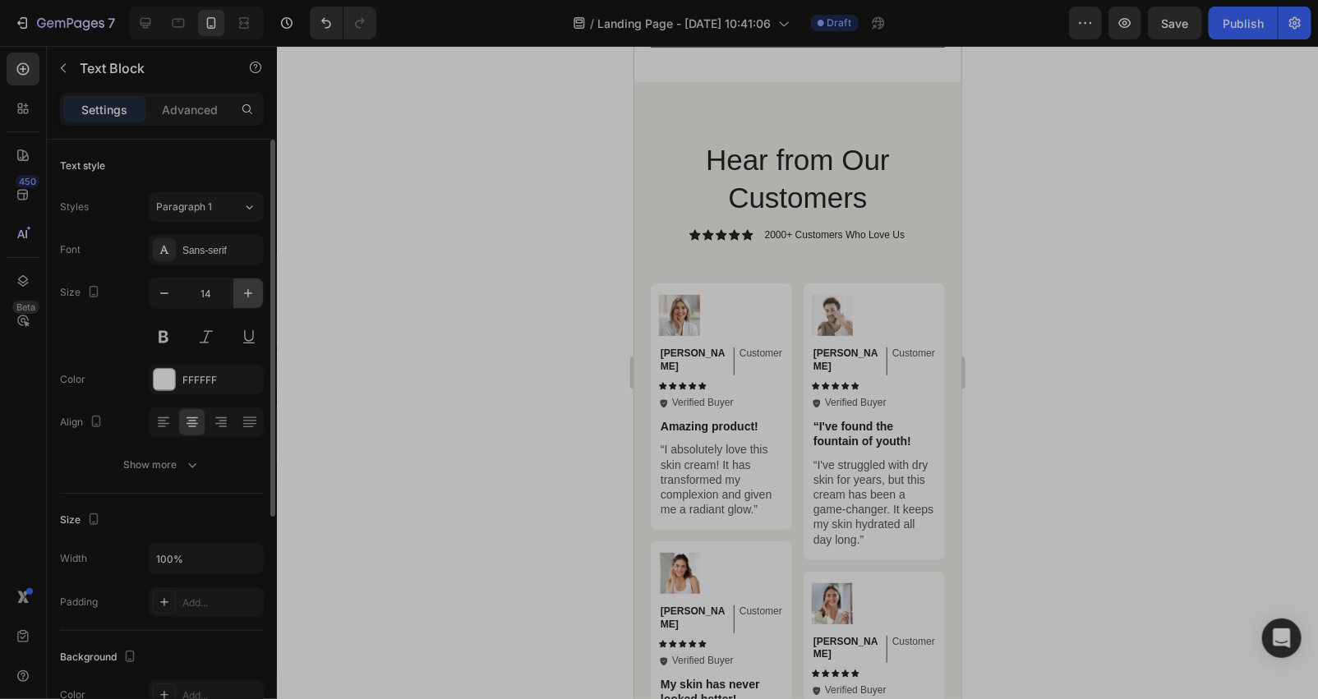
click at [242, 288] on icon "button" at bounding box center [248, 293] width 16 height 16
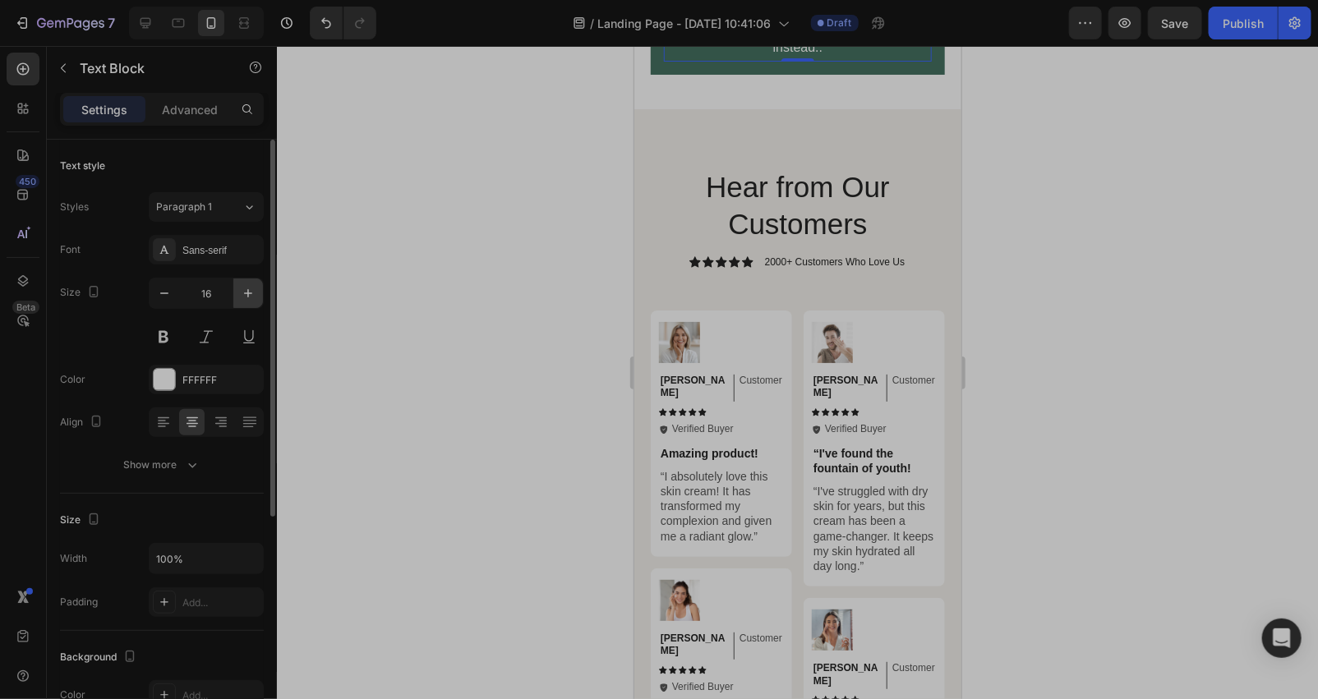
click at [242, 288] on icon "button" at bounding box center [248, 293] width 16 height 16
click at [241, 288] on icon "button" at bounding box center [248, 293] width 16 height 16
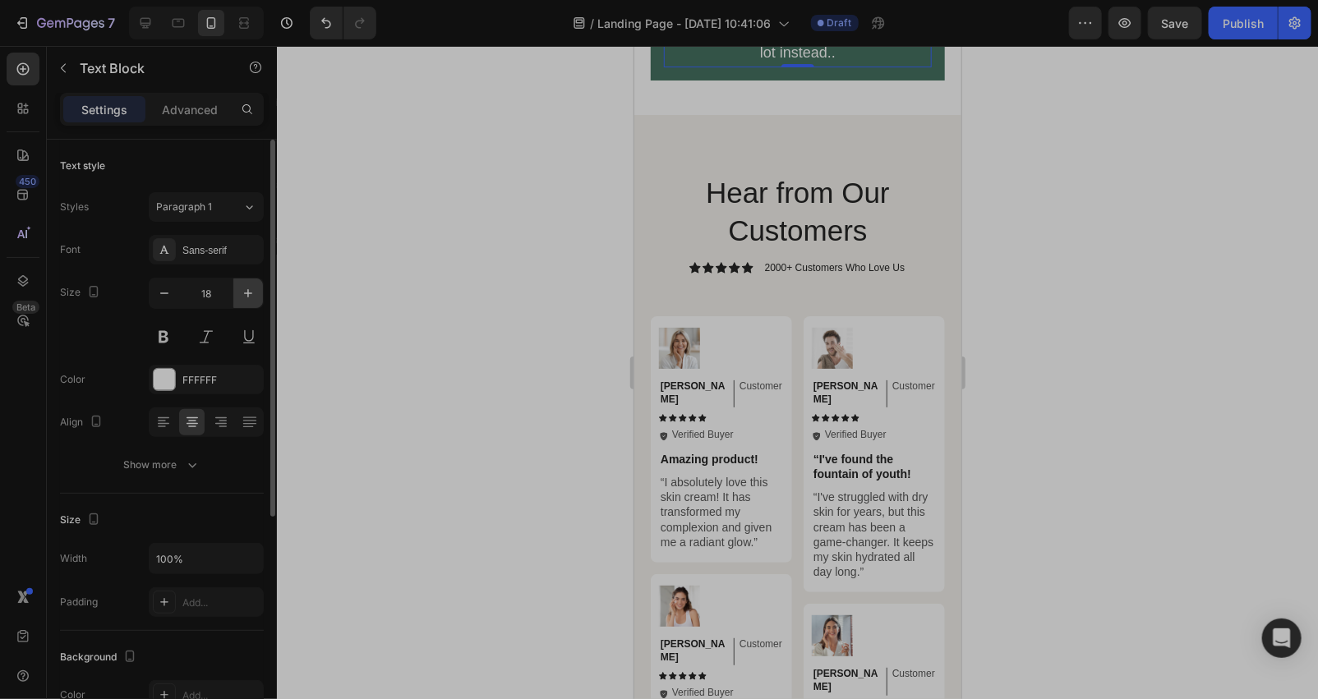
click at [241, 288] on icon "button" at bounding box center [248, 293] width 16 height 16
type input "19"
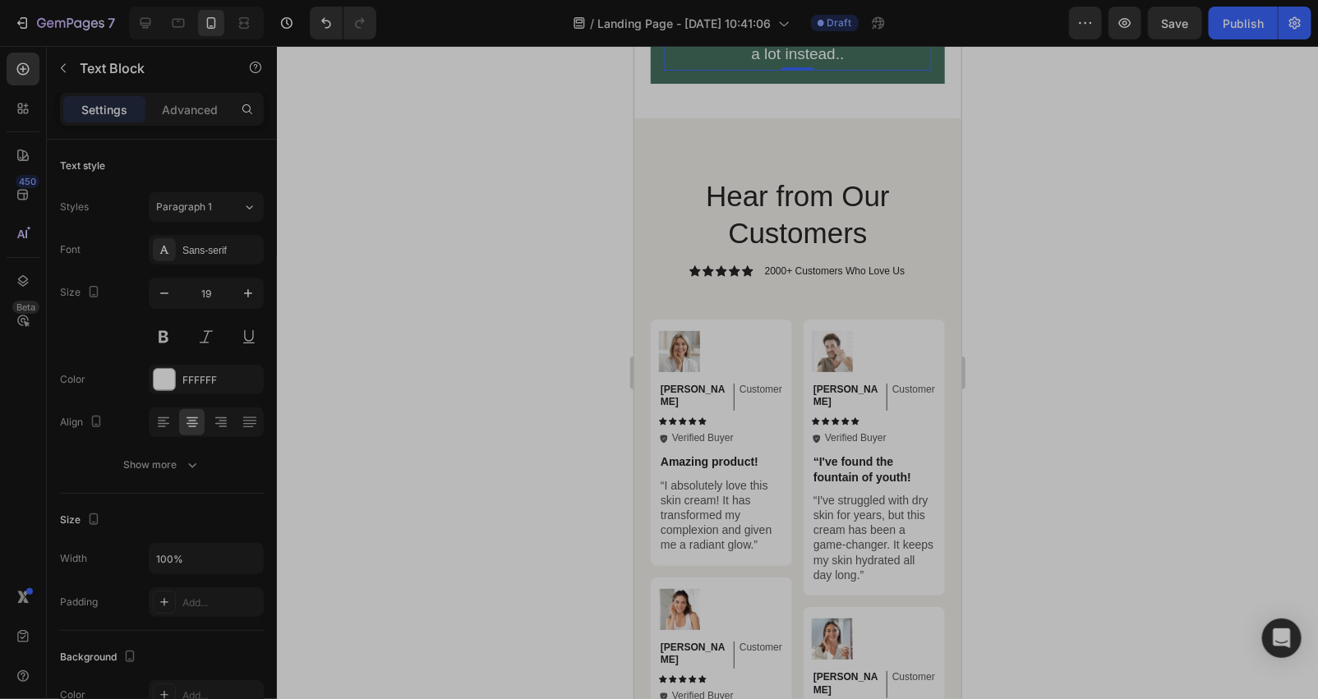
click at [550, 310] on div at bounding box center [797, 372] width 1041 height 653
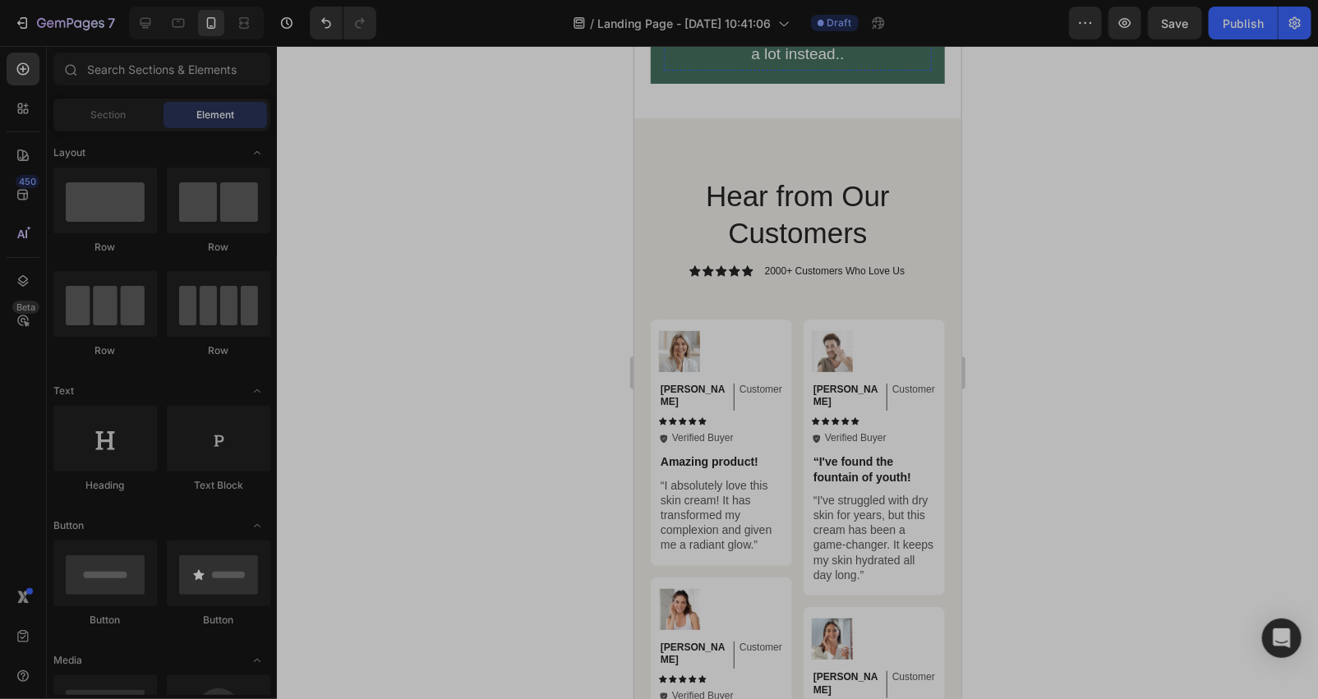
drag, startPoint x: 805, startPoint y: 324, endPoint x: 650, endPoint y: 320, distance: 155.3
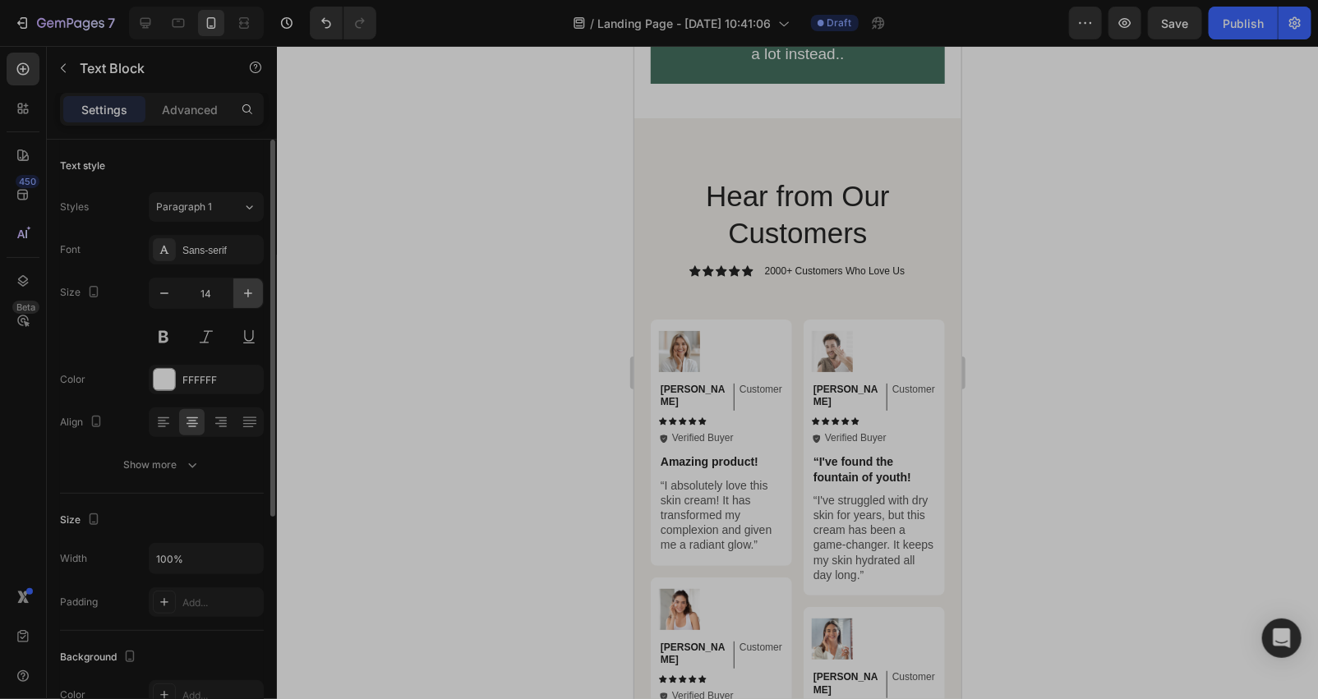
click at [244, 288] on icon "button" at bounding box center [248, 293] width 16 height 16
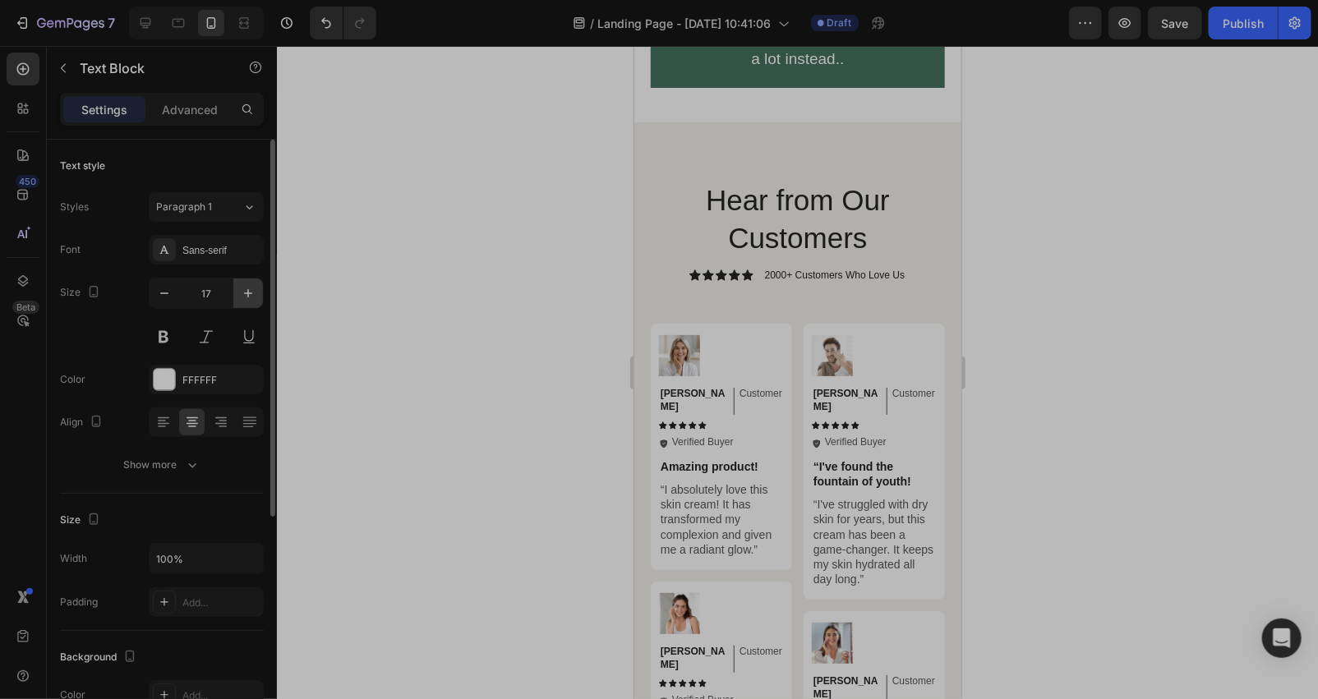
click at [244, 288] on icon "button" at bounding box center [248, 293] width 16 height 16
type input "20"
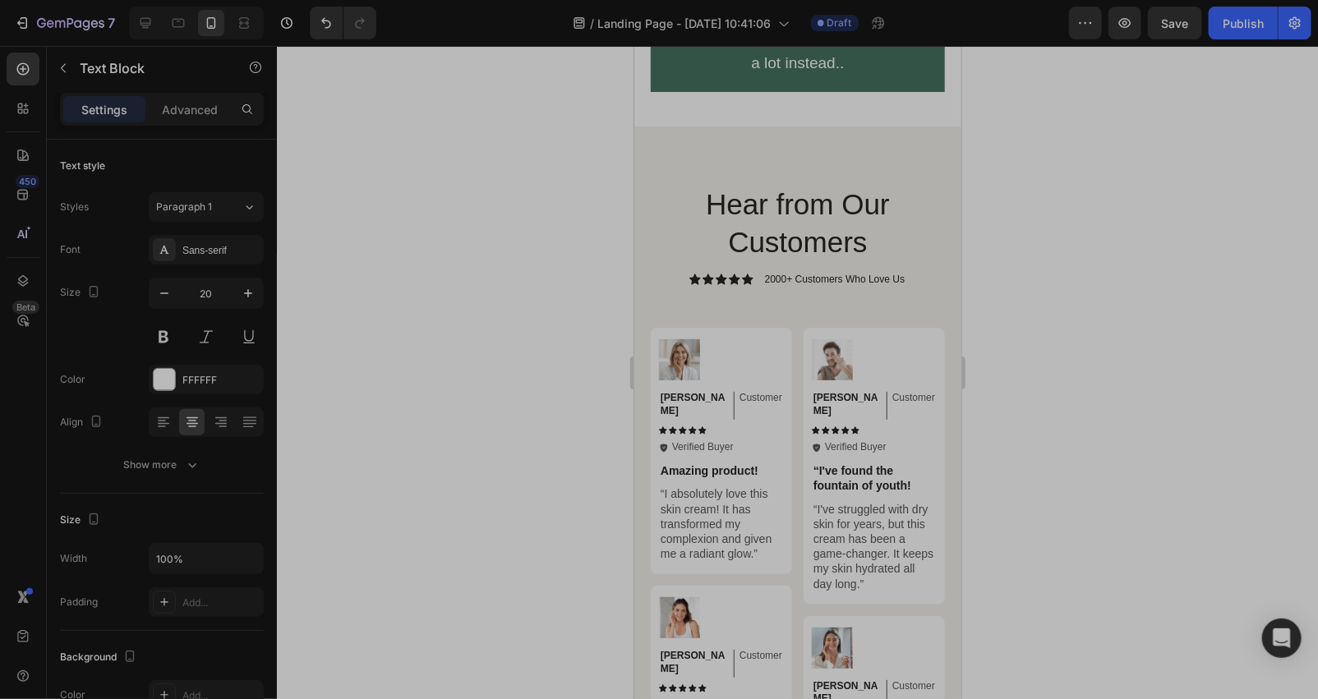
click at [477, 284] on div at bounding box center [797, 372] width 1041 height 653
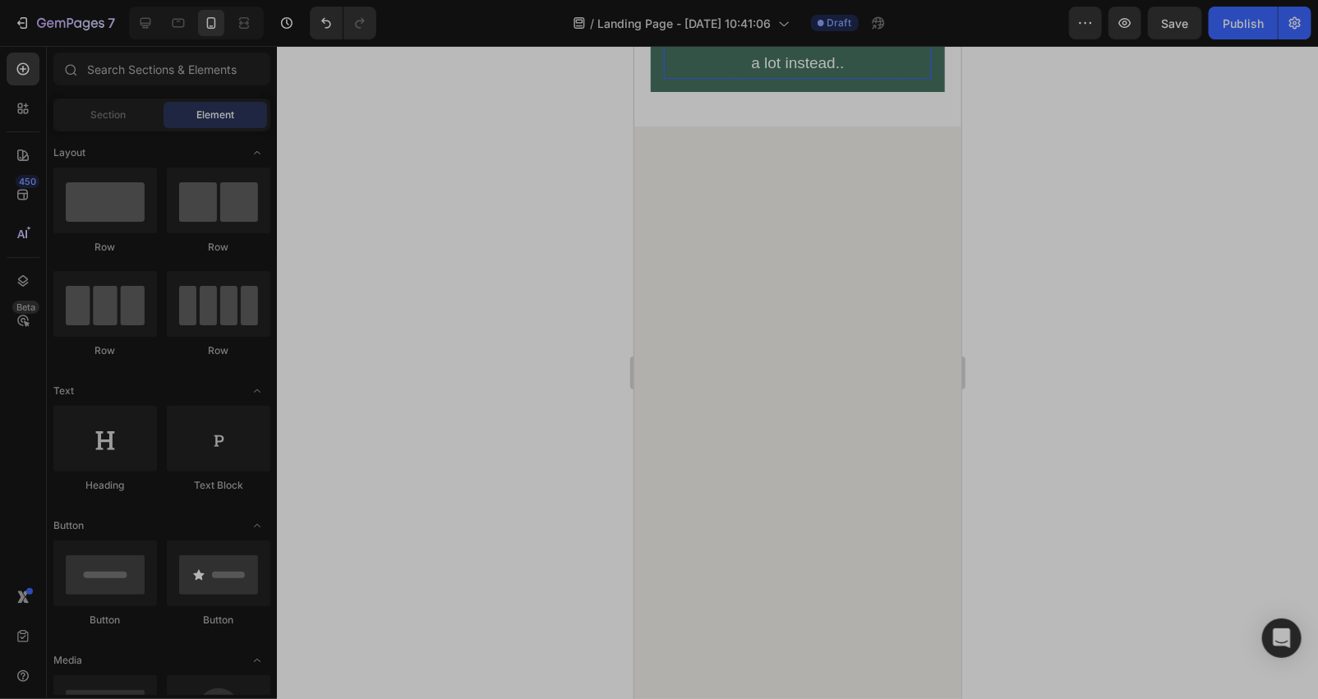
scroll to position [7185, 0]
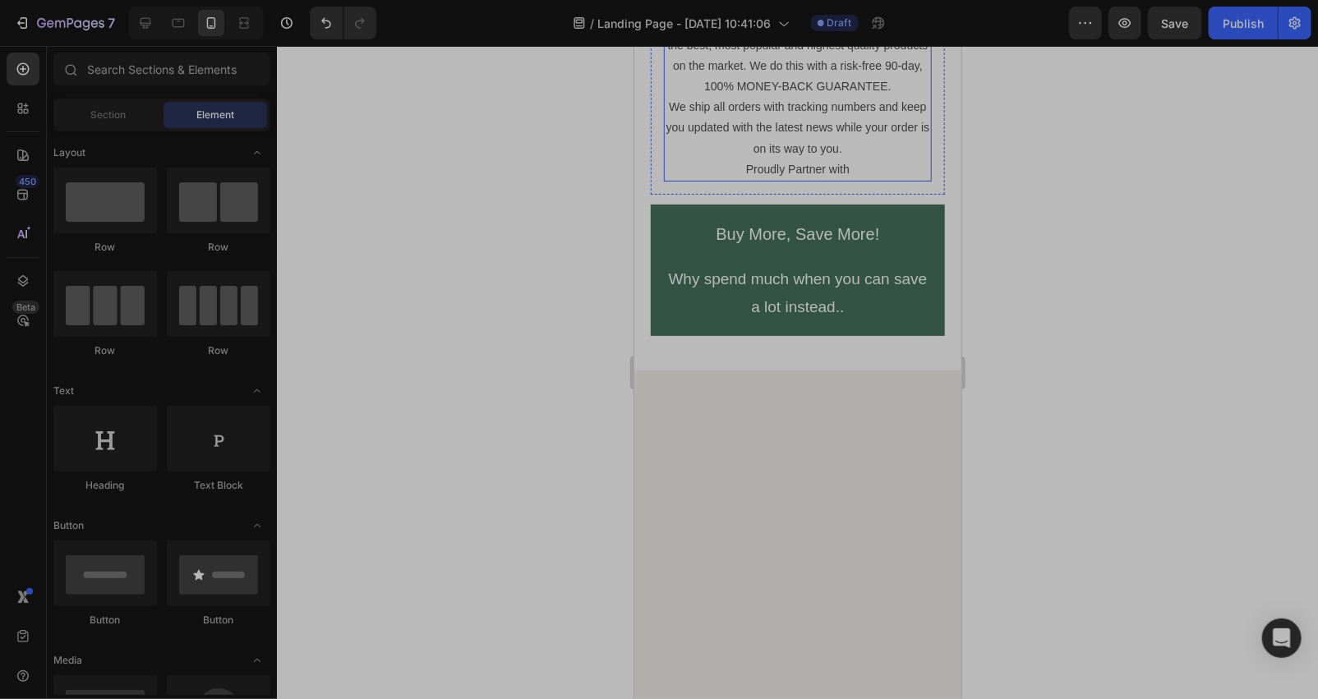
click at [731, 96] on p "We've got your back: We work hard to bring you the best, most popular and highe…" at bounding box center [797, 54] width 265 height 83
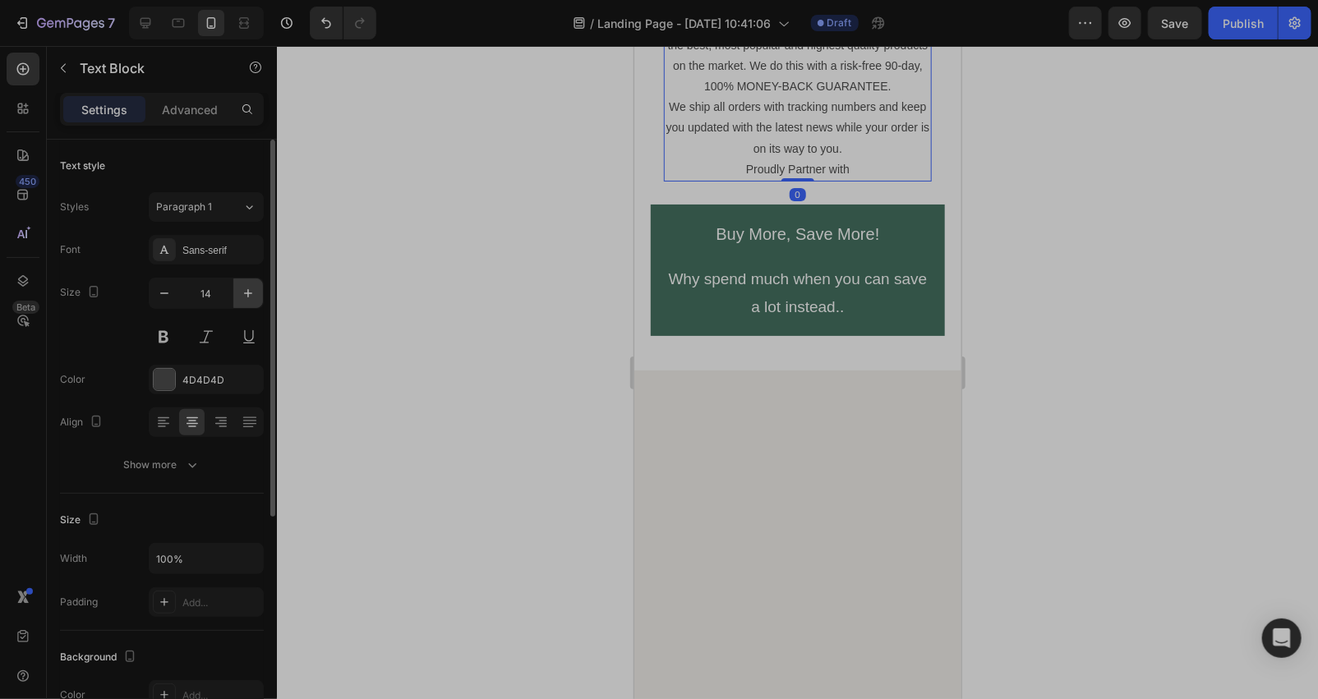
click at [247, 283] on button "button" at bounding box center [248, 293] width 30 height 30
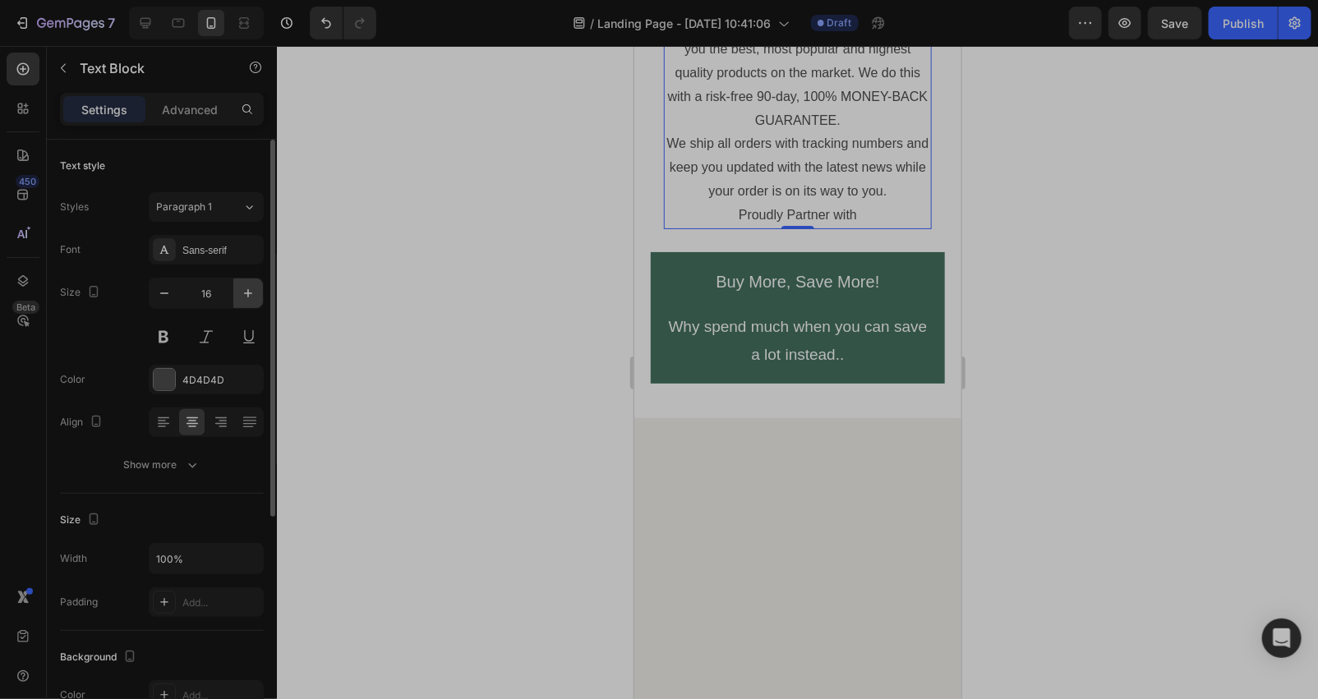
click at [247, 283] on button "button" at bounding box center [248, 293] width 30 height 30
type input "17"
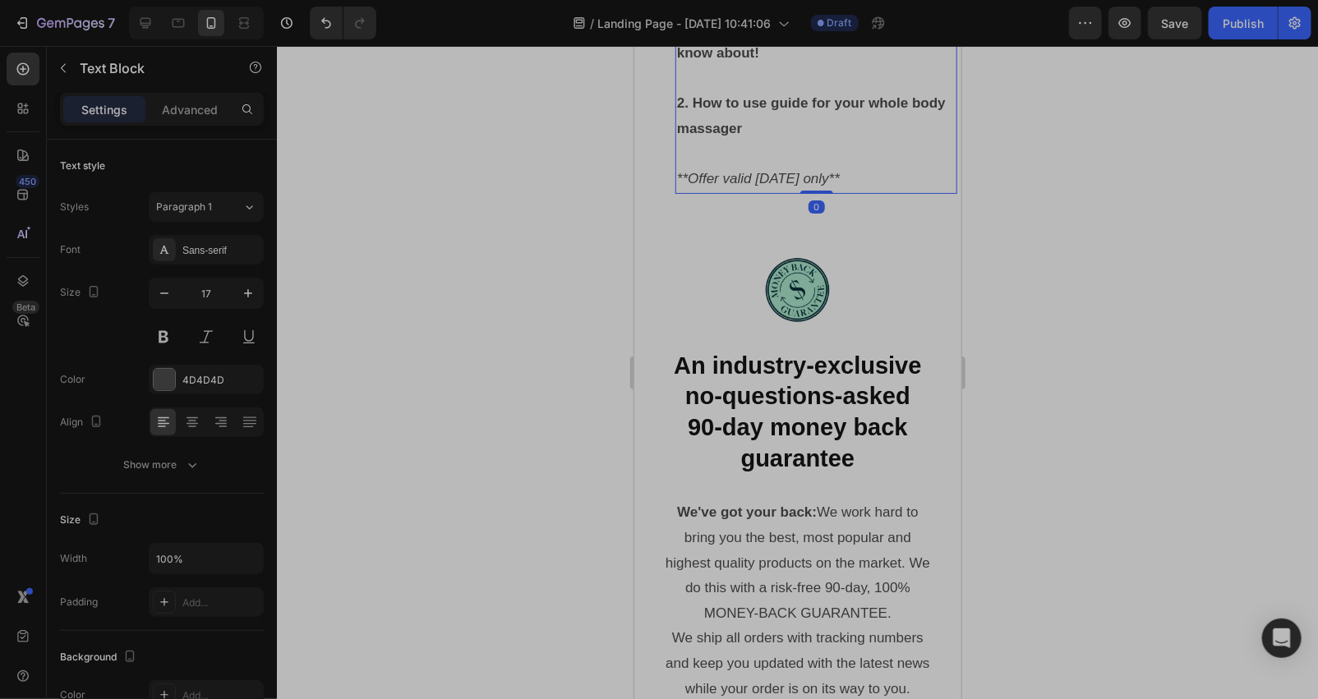
click at [842, 191] on p "**Offer valid [DATE] only**" at bounding box center [815, 178] width 278 height 25
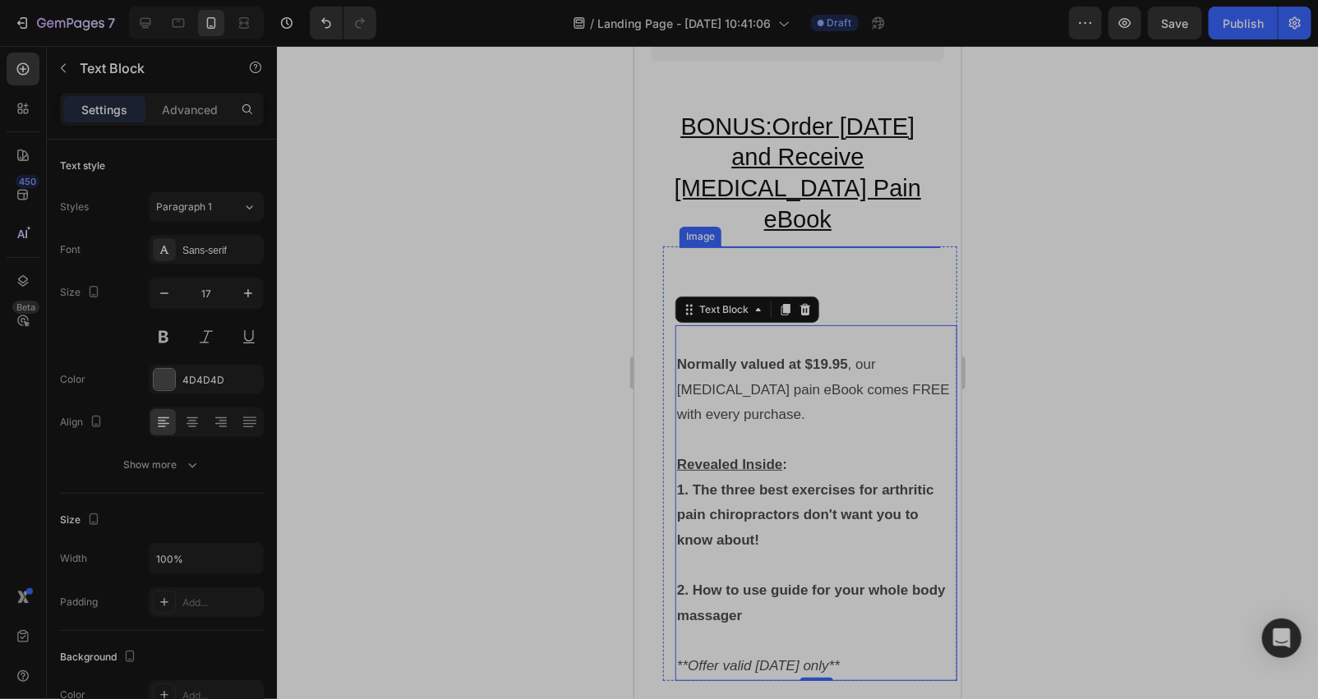
scroll to position [5968, 0]
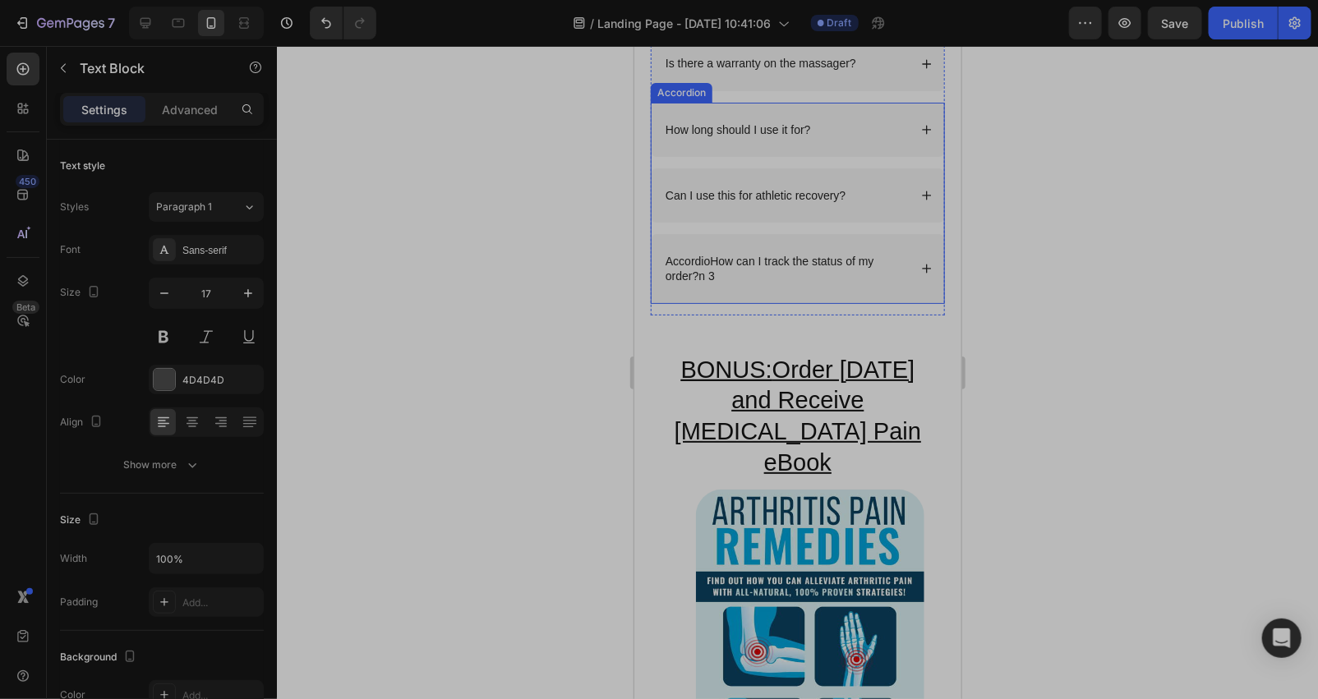
click at [747, 283] on p "AccordioHow can I track the status of my order?n 3" at bounding box center [785, 268] width 240 height 30
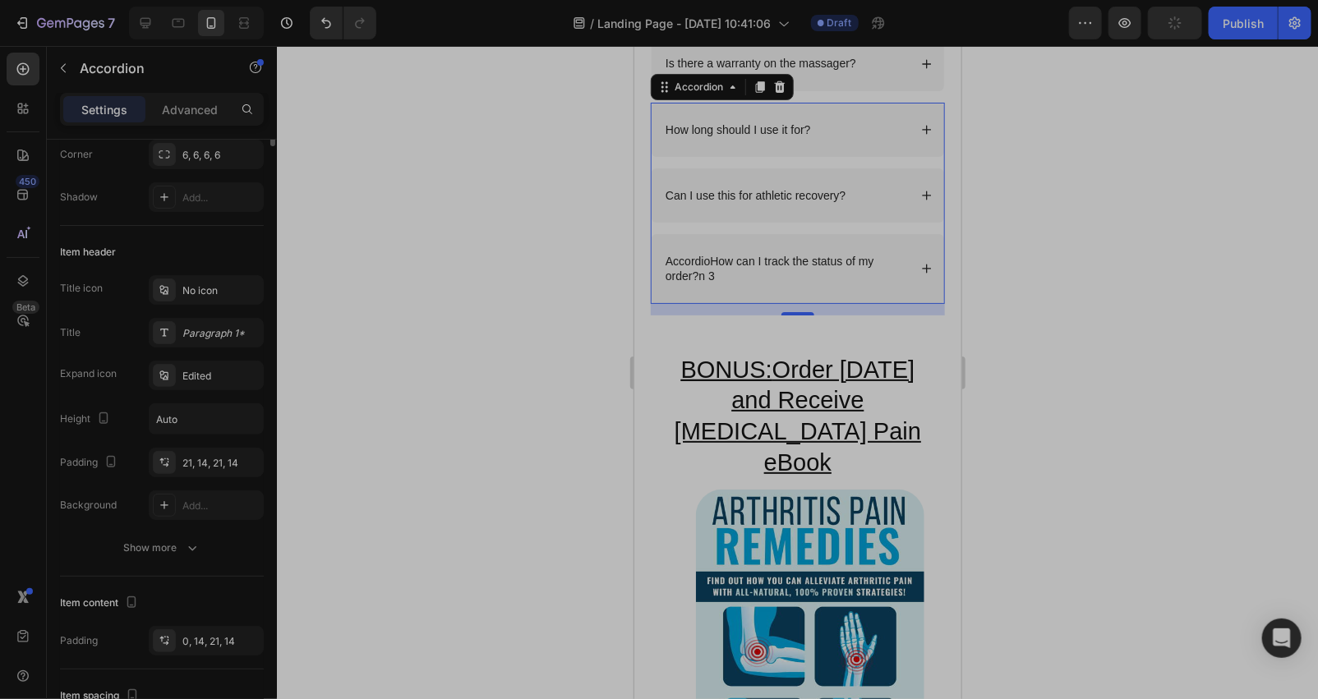
scroll to position [0, 0]
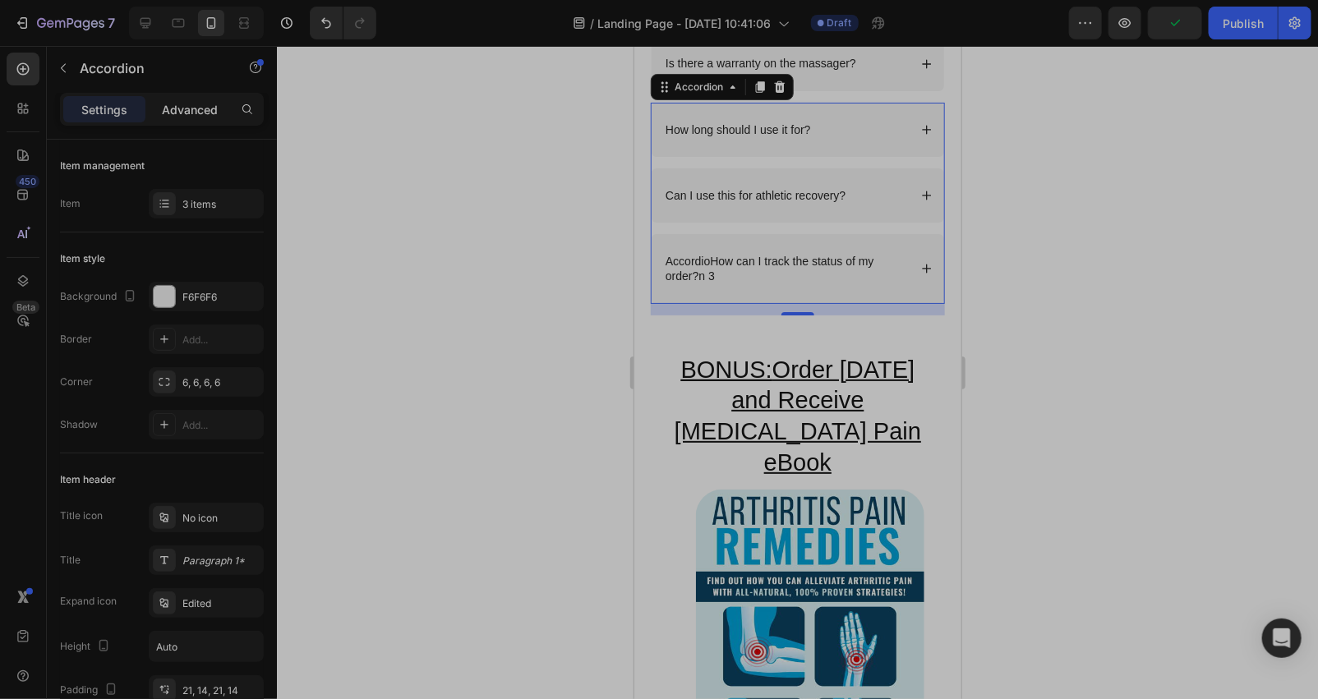
click at [182, 103] on p "Advanced" at bounding box center [190, 109] width 56 height 17
type input "100%"
type input "100"
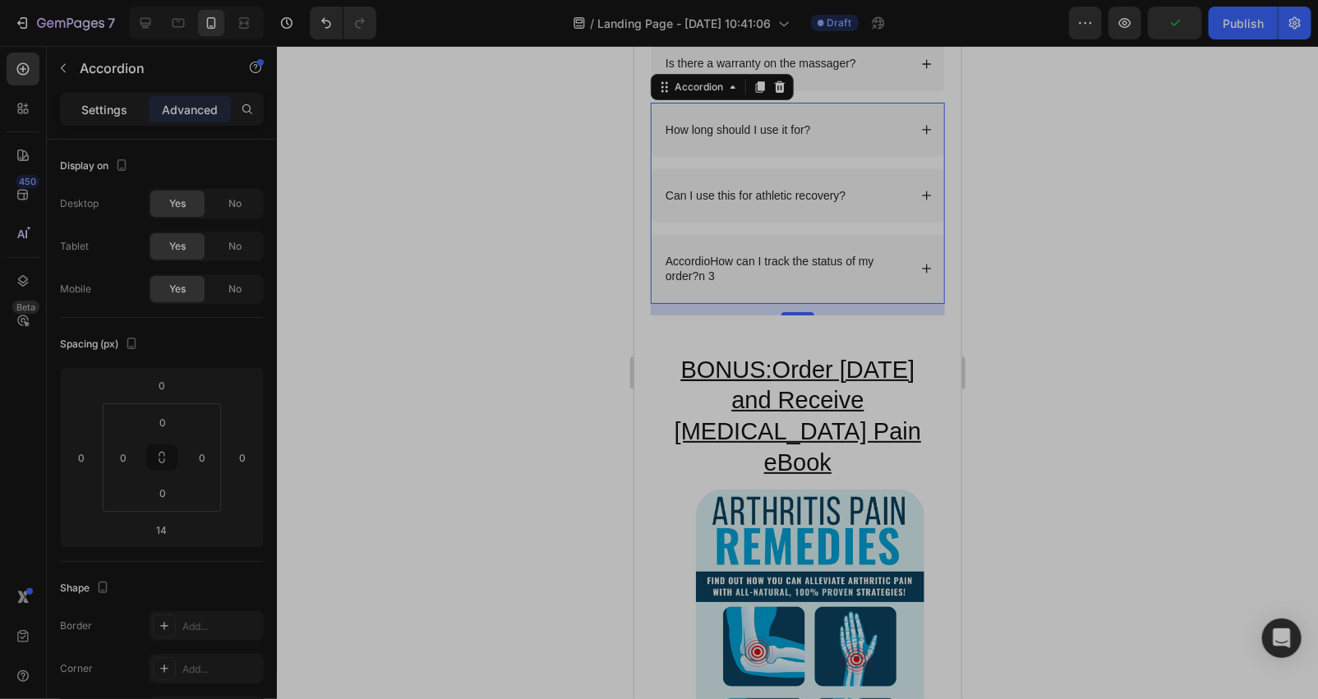
click at [108, 99] on div "Settings" at bounding box center [104, 109] width 82 height 26
type input "14"
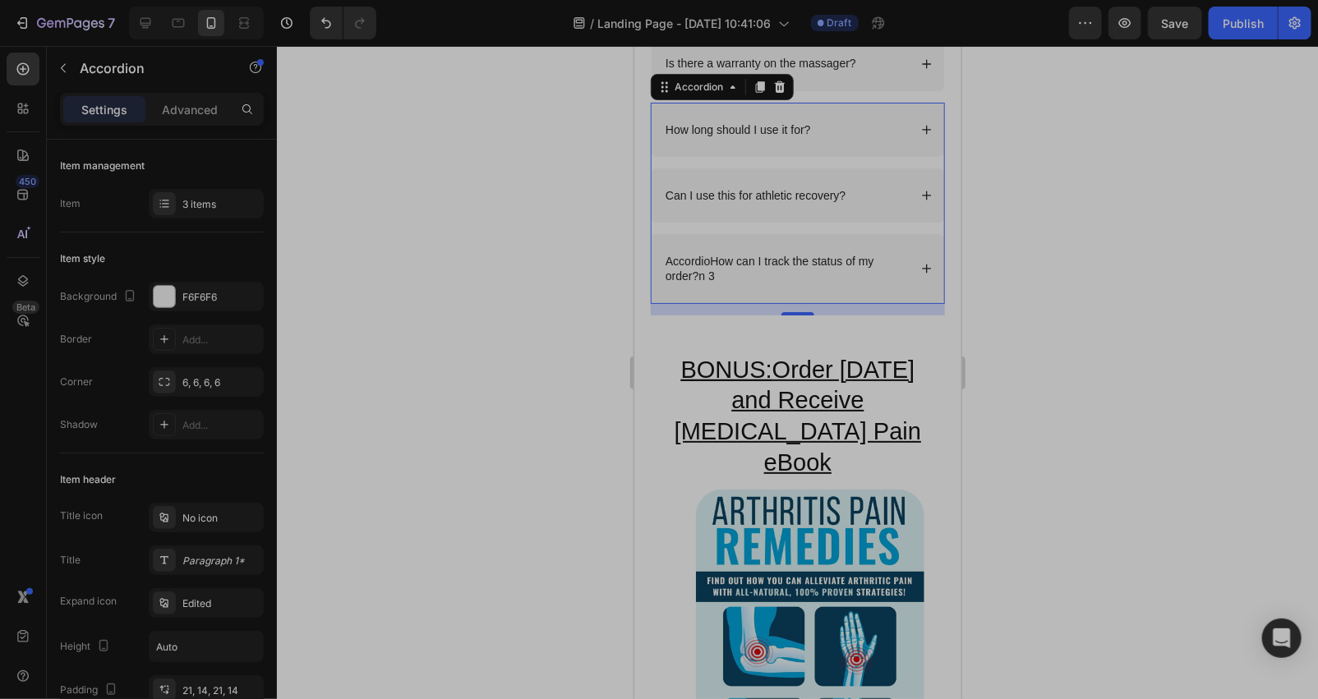
scroll to position [5724, 0]
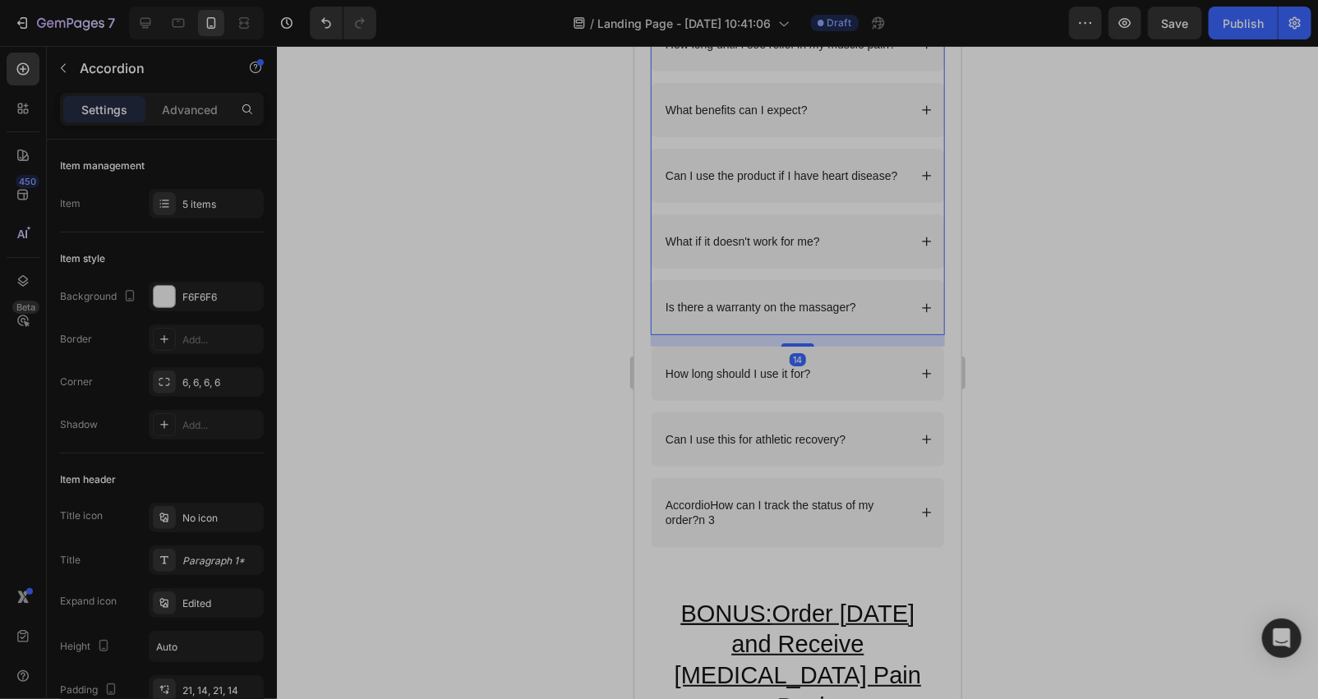
drag, startPoint x: 796, startPoint y: 268, endPoint x: 725, endPoint y: 269, distance: 71.5
click at [796, 248] on p "What if it doesn't work for me?" at bounding box center [742, 240] width 154 height 15
drag, startPoint x: 191, startPoint y: 67, endPoint x: 173, endPoint y: 108, distance: 43.8
click at [191, 68] on p "Accordion" at bounding box center [150, 68] width 140 height 20
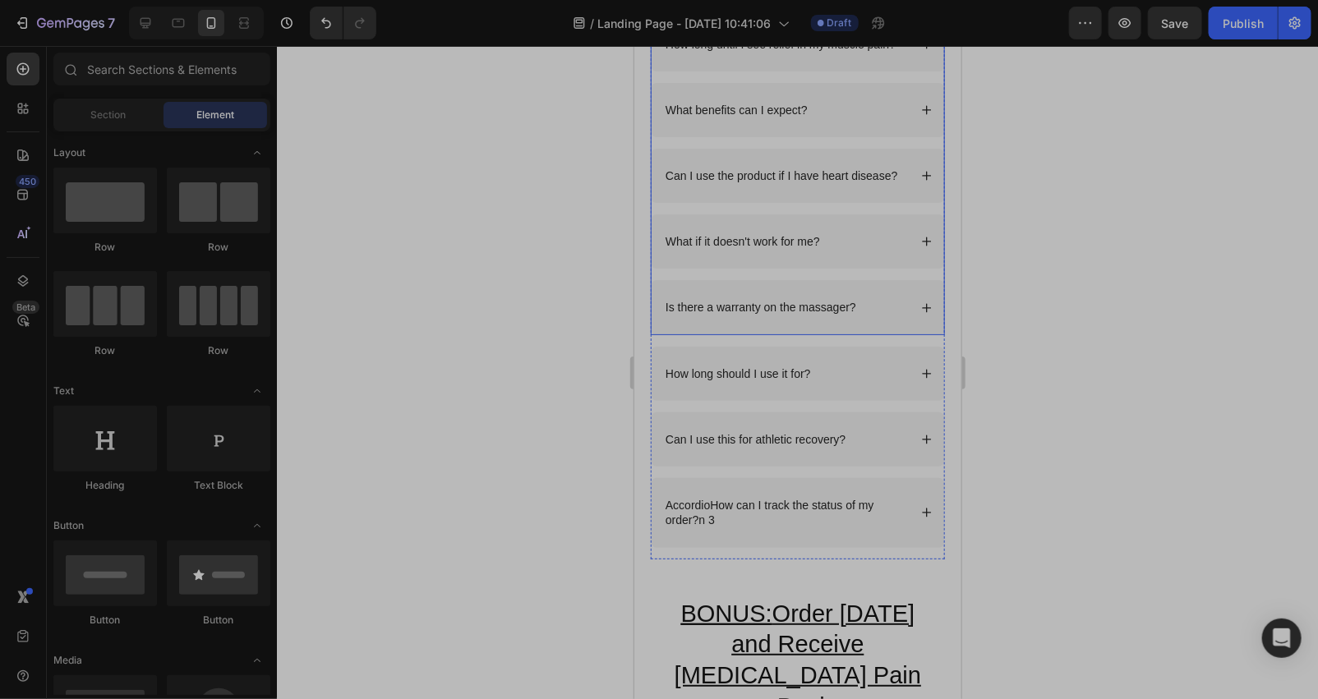
click at [780, 248] on p "What if it doesn't work for me?" at bounding box center [742, 240] width 154 height 15
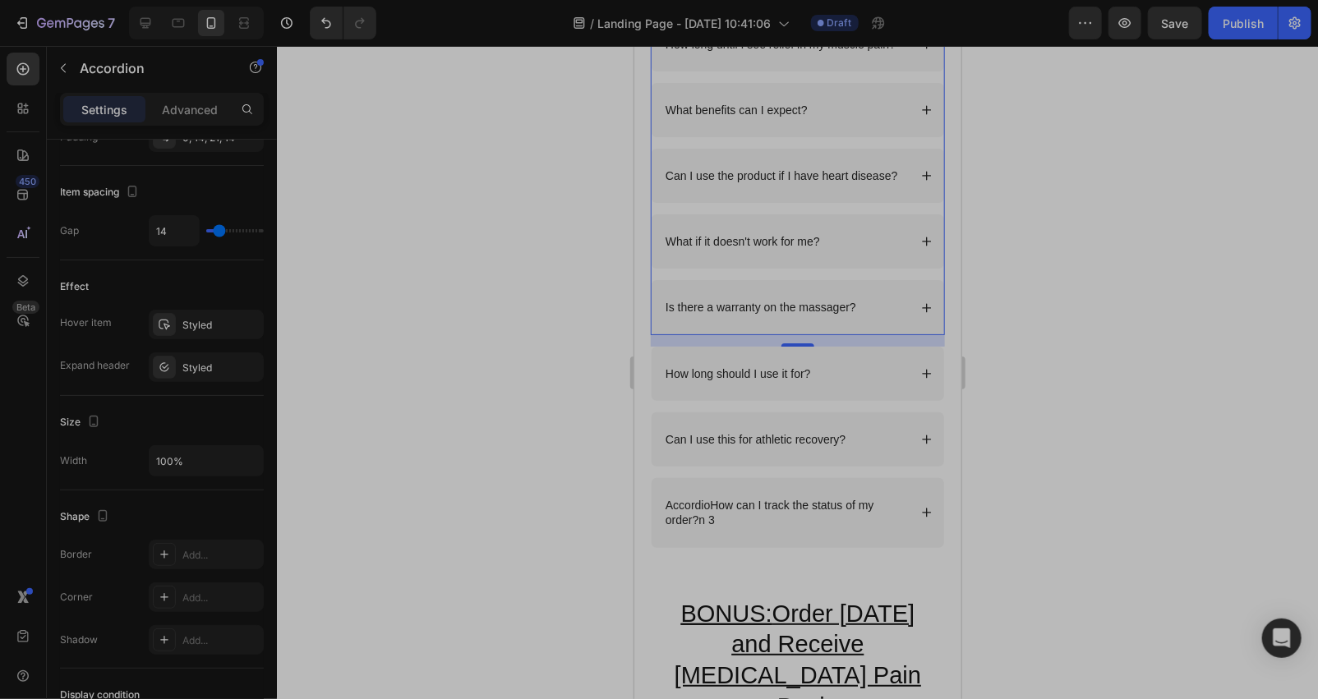
scroll to position [959, 0]
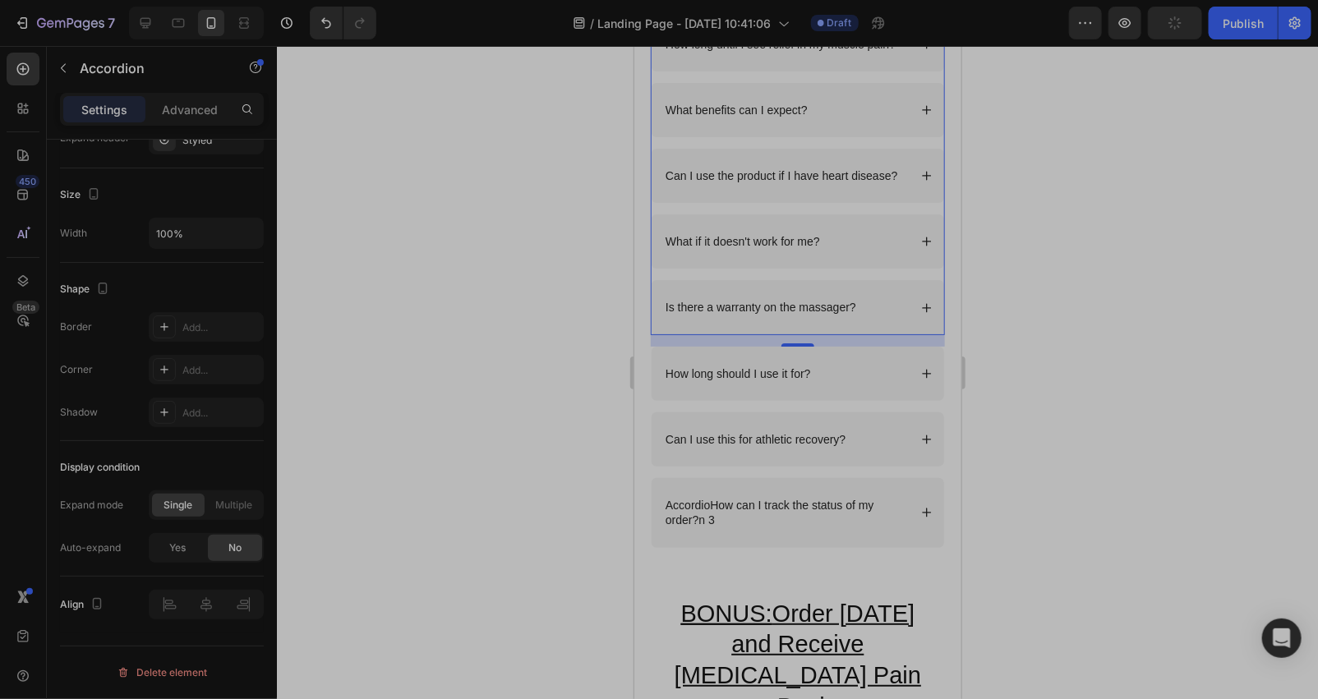
click at [108, 117] on p "Settings" at bounding box center [104, 109] width 46 height 17
drag, startPoint x: 178, startPoint y: 104, endPoint x: 193, endPoint y: 104, distance: 14.8
click at [182, 104] on p "Advanced" at bounding box center [190, 109] width 56 height 17
type input "100%"
type input "100"
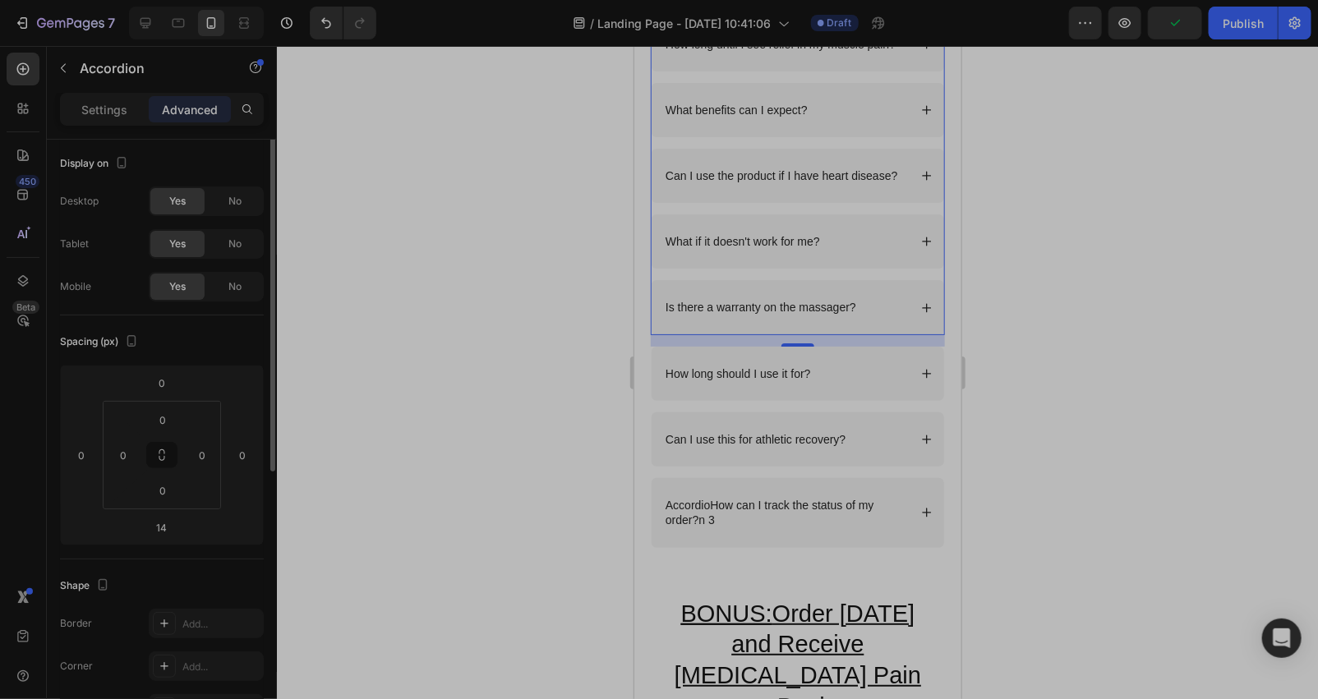
scroll to position [0, 0]
click at [128, 115] on div "Settings" at bounding box center [104, 109] width 82 height 26
type input "14"
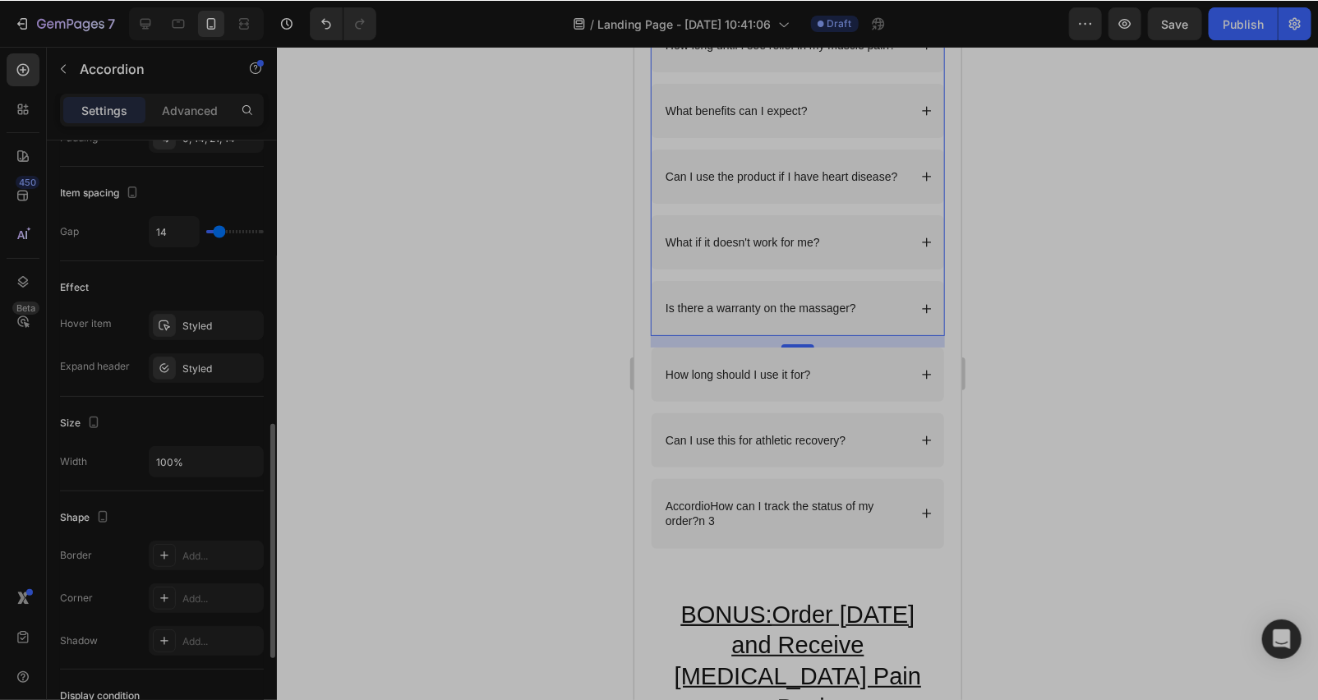
scroll to position [959, 0]
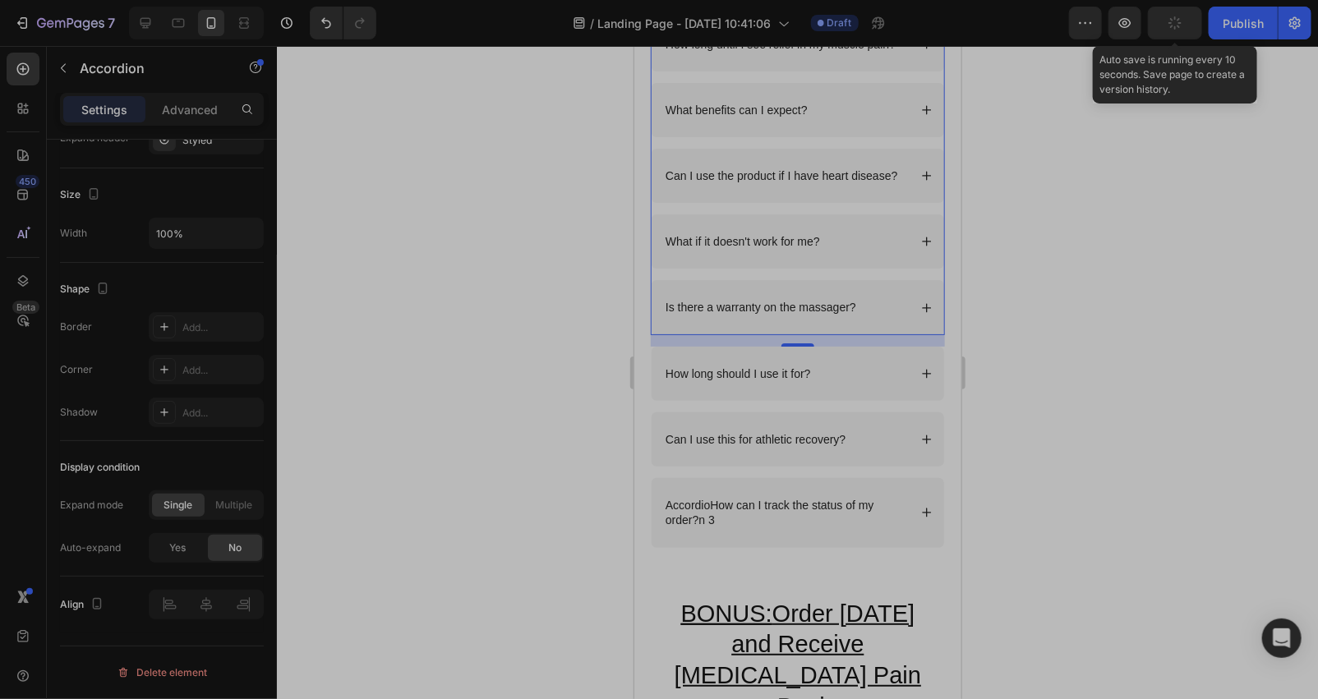
drag, startPoint x: 1183, startPoint y: 33, endPoint x: 1162, endPoint y: 35, distance: 21.4
click at [1183, 33] on button "button" at bounding box center [1175, 23] width 54 height 33
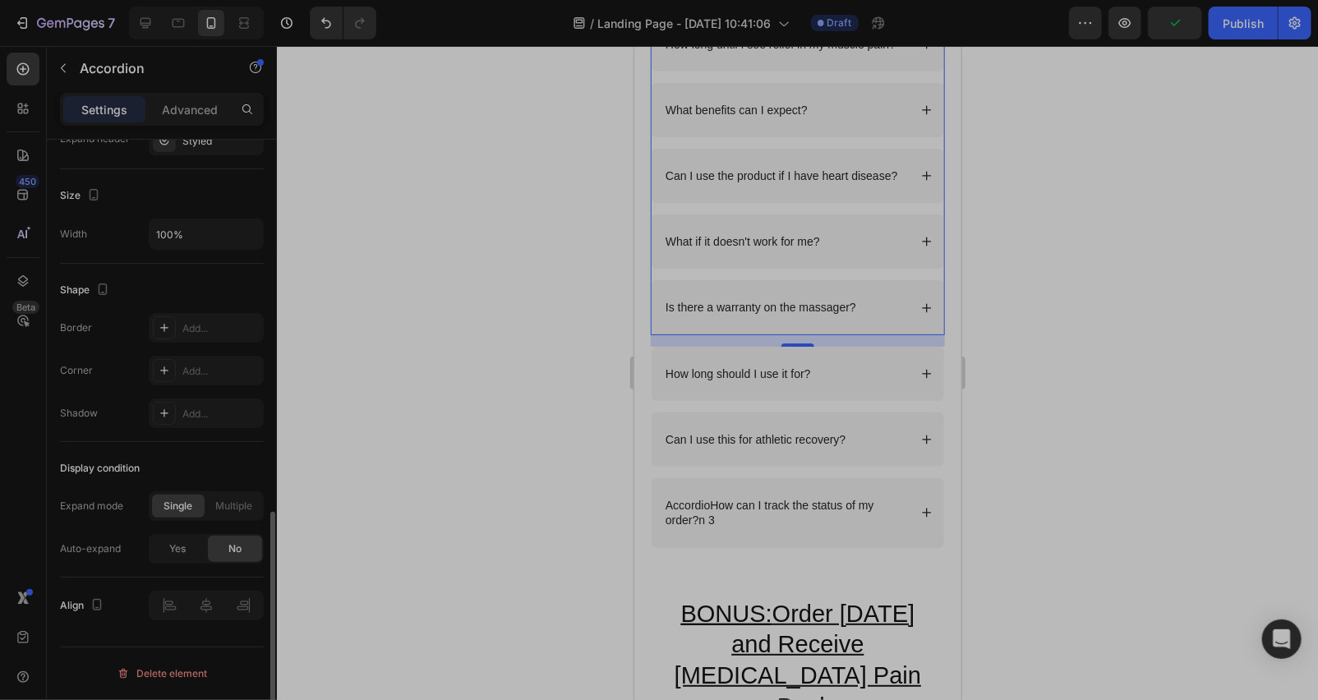
scroll to position [958, 0]
click at [149, 19] on icon at bounding box center [145, 23] width 16 height 16
type input "24"
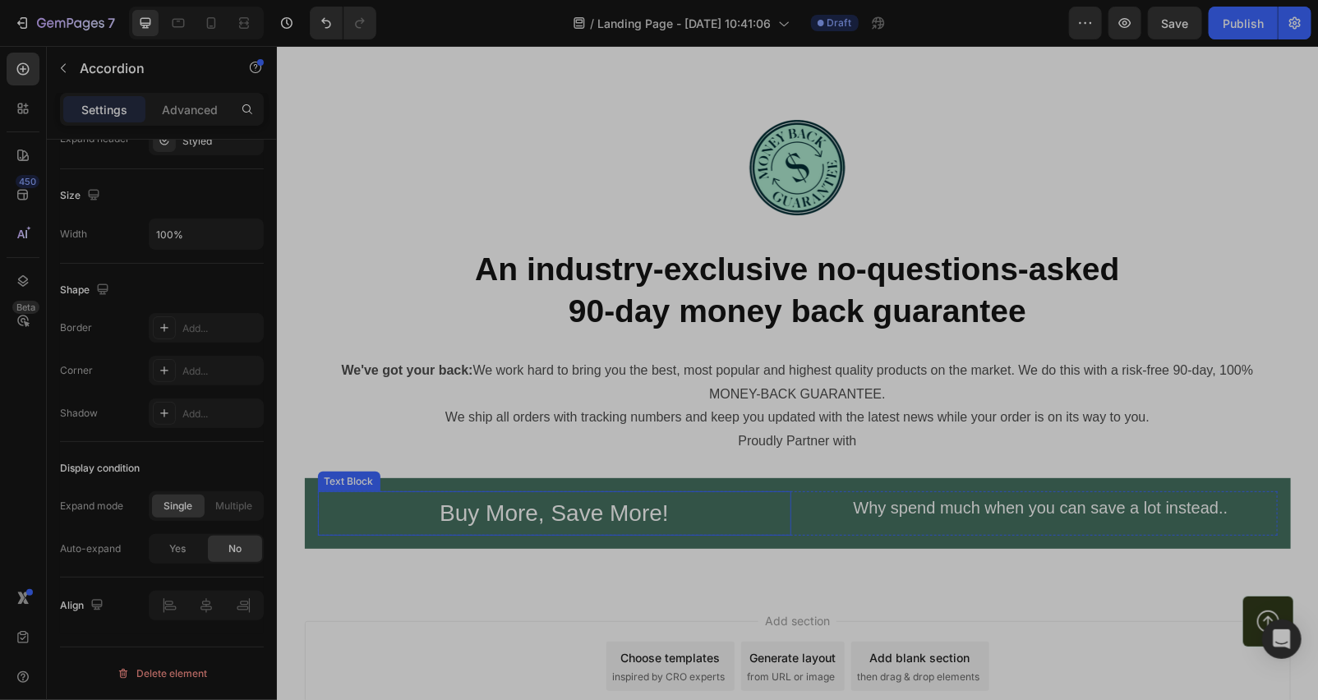
scroll to position [7159, 0]
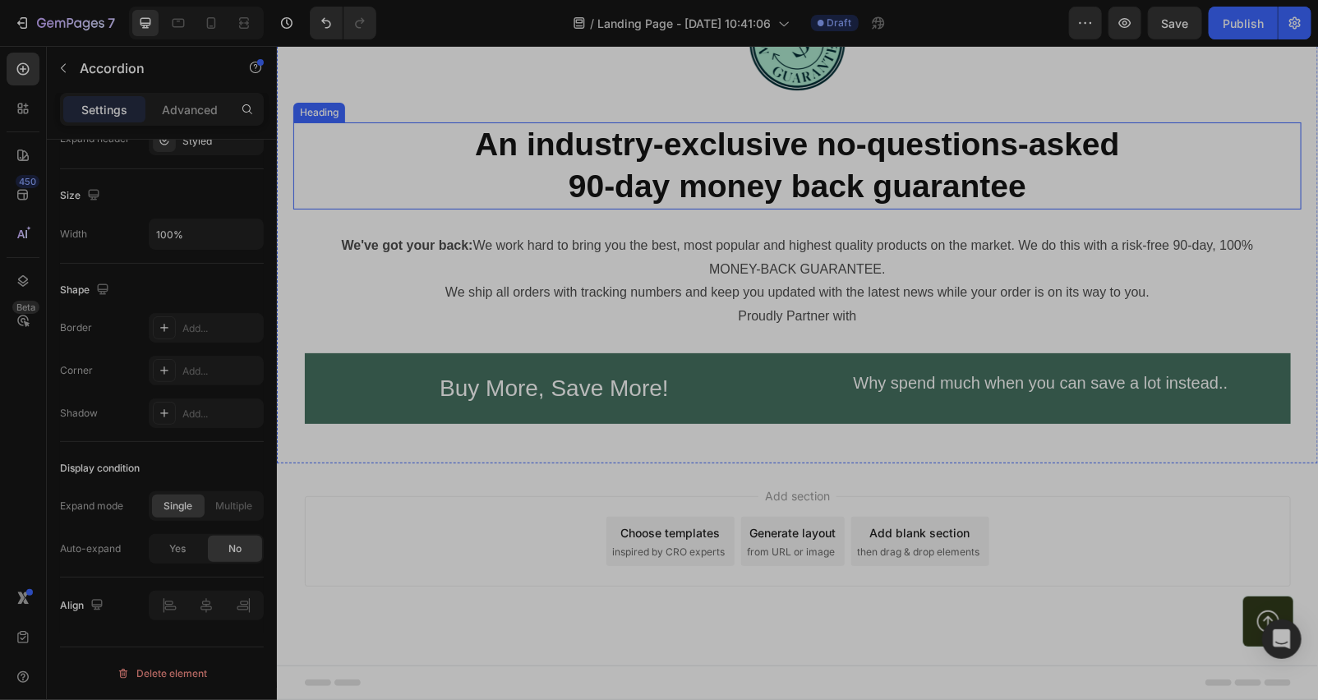
click at [705, 145] on h2 "An industry-exclusive no-questions-asked 90-day money back guarantee" at bounding box center [796, 165] width 1008 height 86
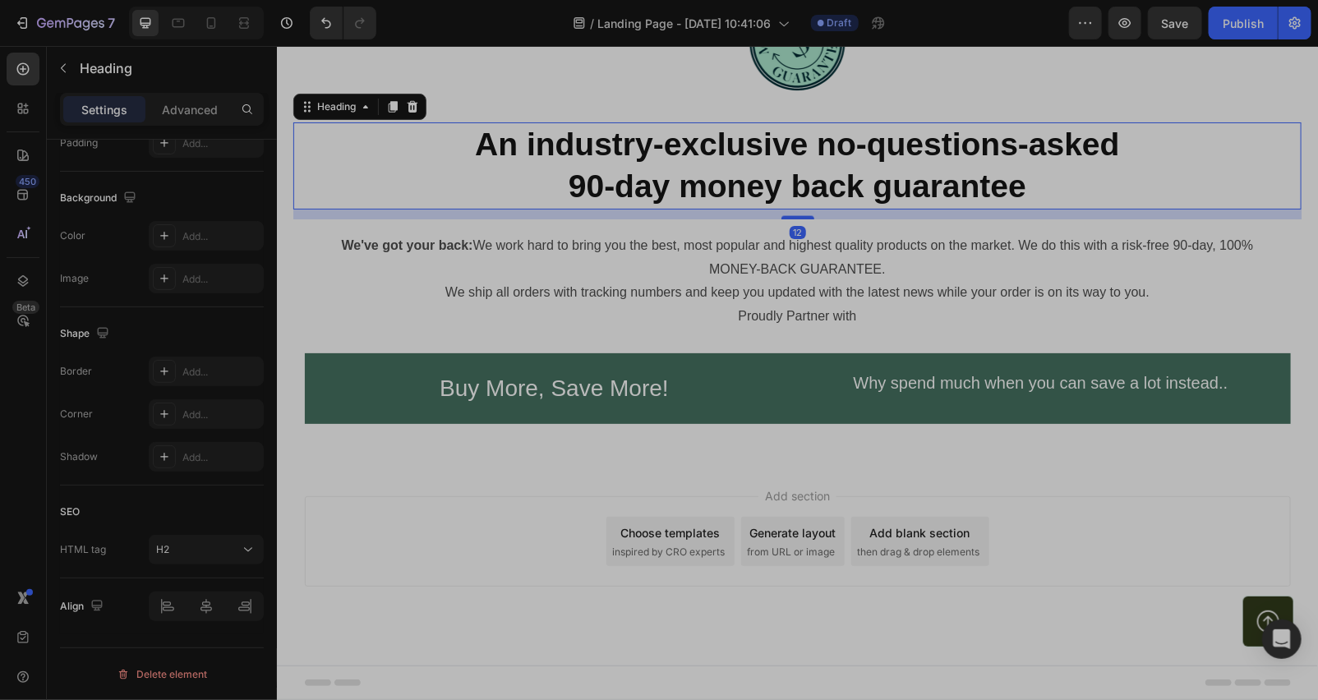
scroll to position [0, 0]
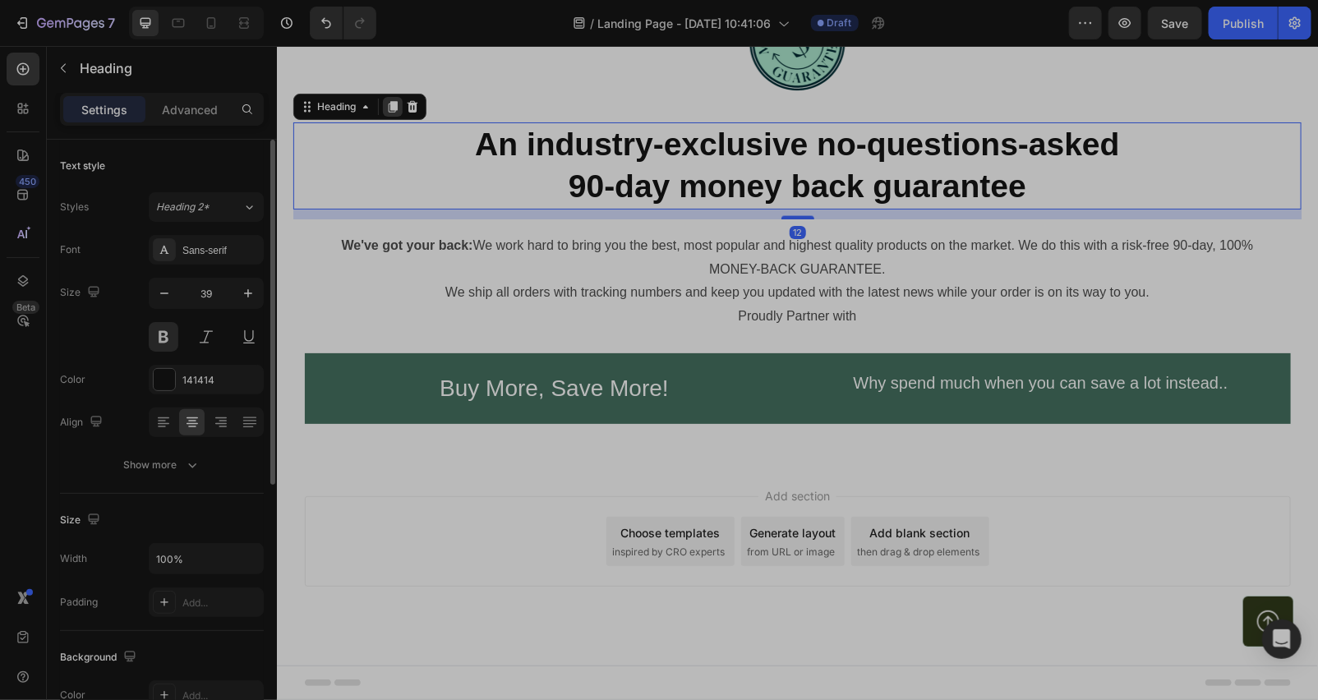
click at [387, 100] on icon at bounding box center [391, 105] width 13 height 13
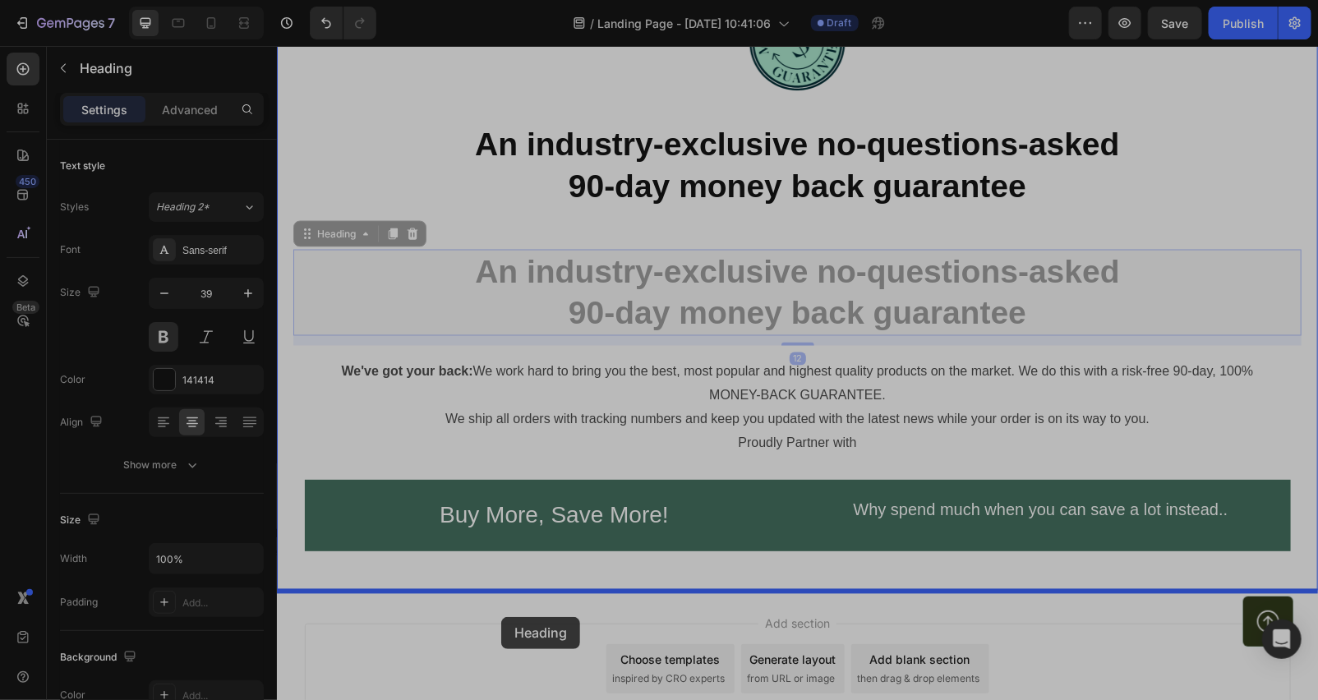
drag, startPoint x: 338, startPoint y: 232, endPoint x: 504, endPoint y: 613, distance: 415.0
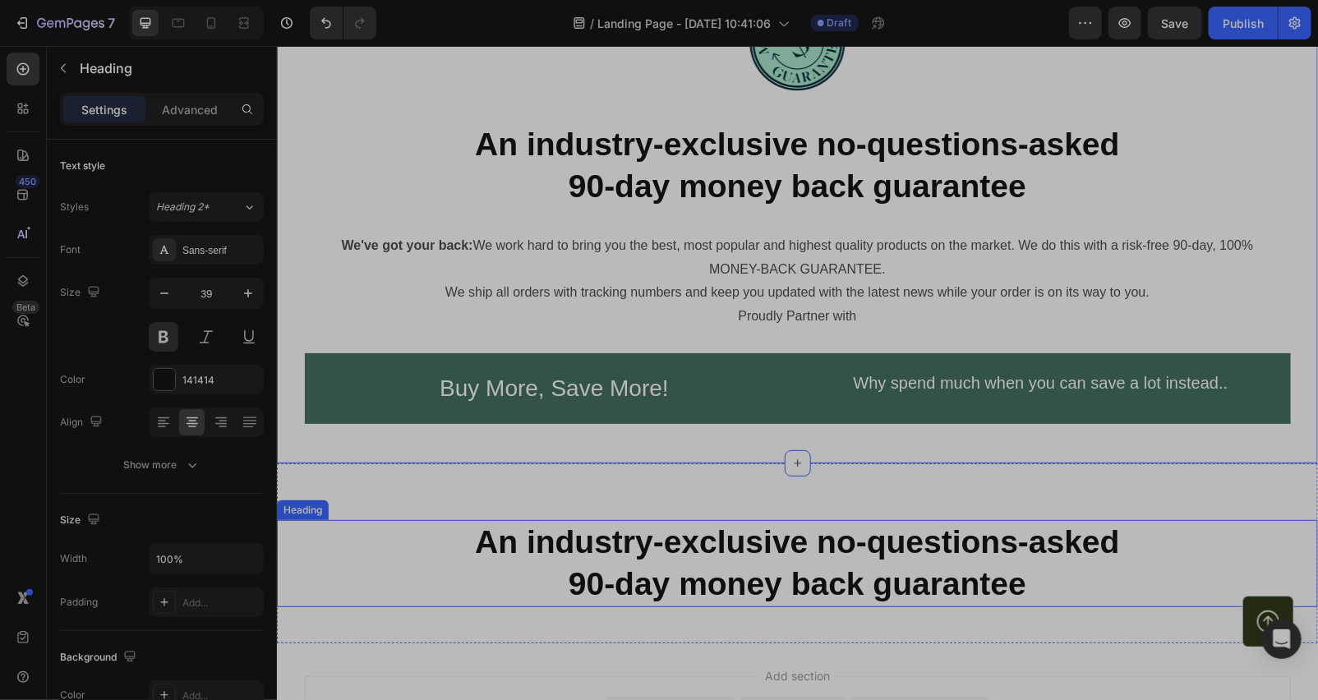
click at [1065, 564] on h2 "An industry-exclusive no-questions-asked 90-day money back guarantee" at bounding box center [796, 562] width 1041 height 86
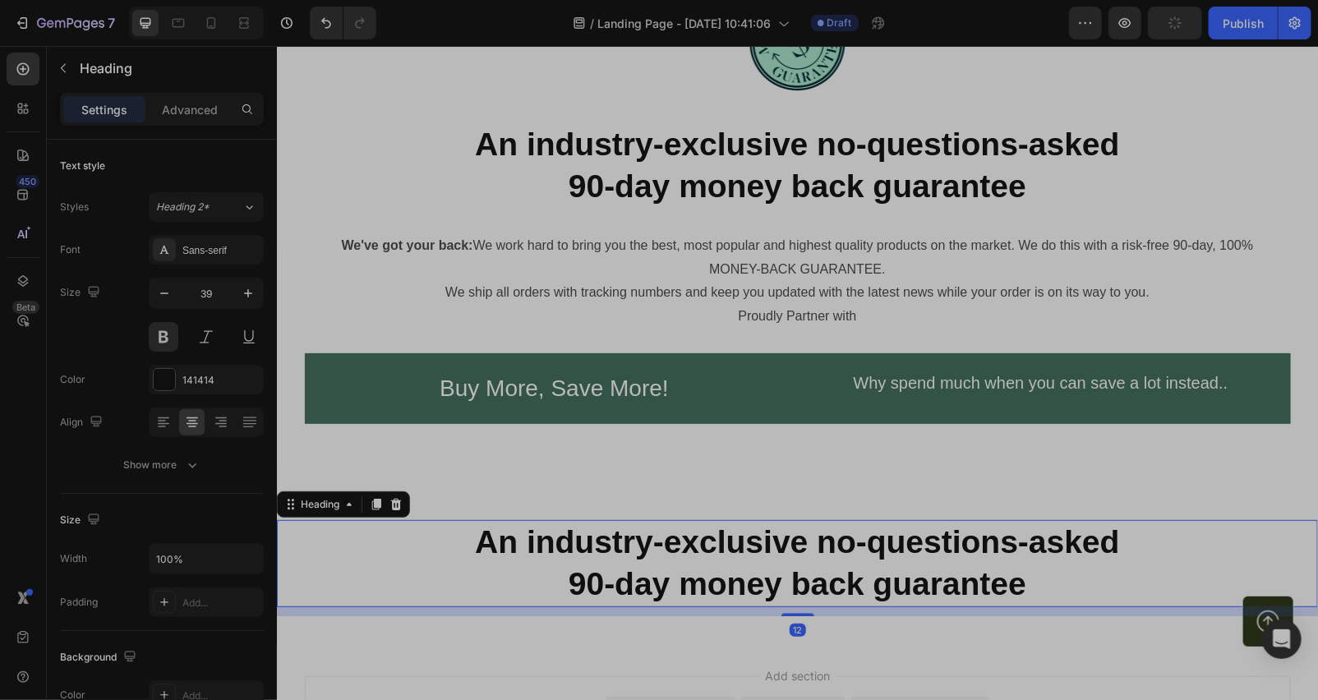
click at [1045, 578] on h2 "An industry-exclusive no-questions-asked 90-day money back guarantee" at bounding box center [796, 562] width 1041 height 86
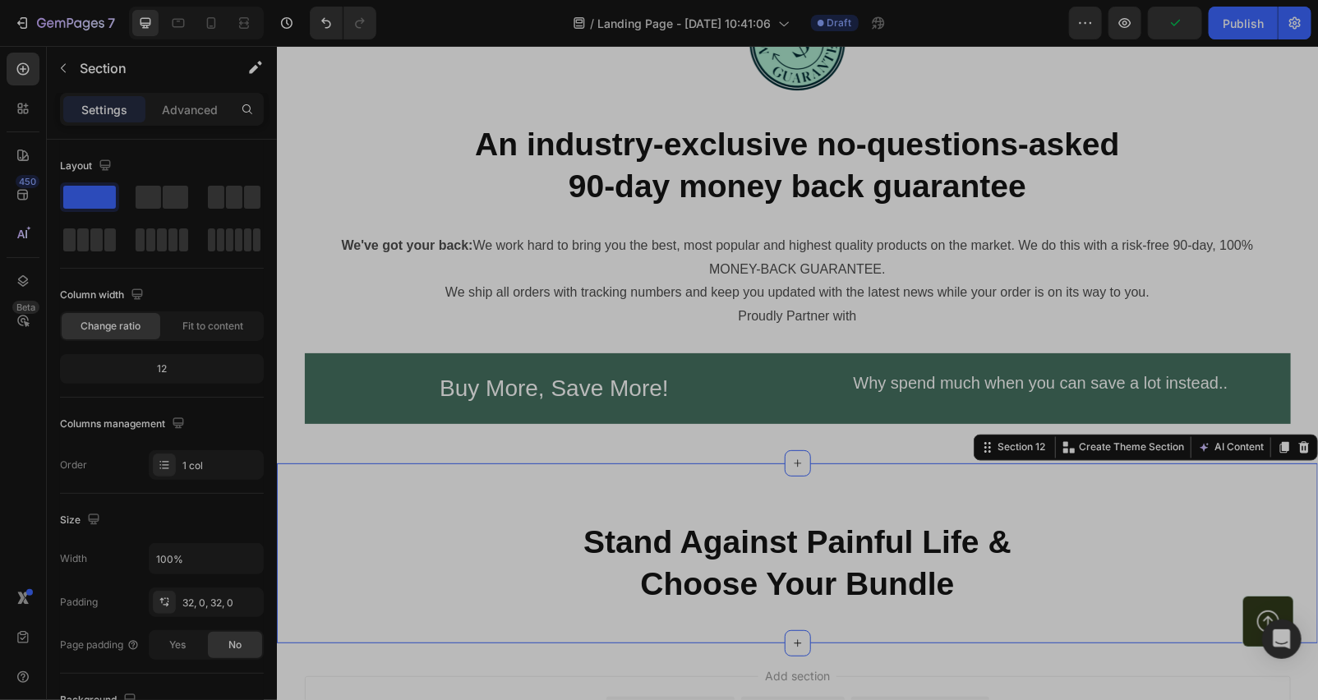
click at [926, 634] on div "Stand Against Painful Life & Choose Your Bundle Heading Section 12 You can crea…" at bounding box center [796, 551] width 1041 height 179
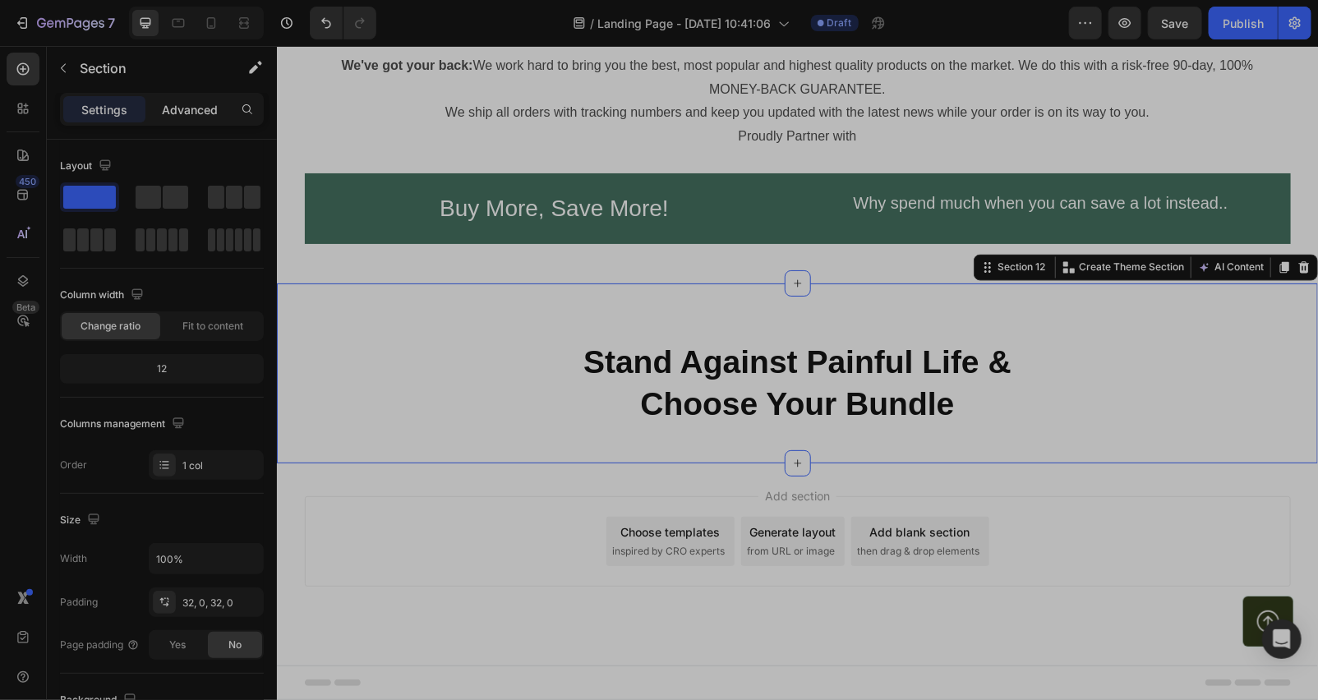
click at [176, 105] on p "Advanced" at bounding box center [190, 109] width 56 height 17
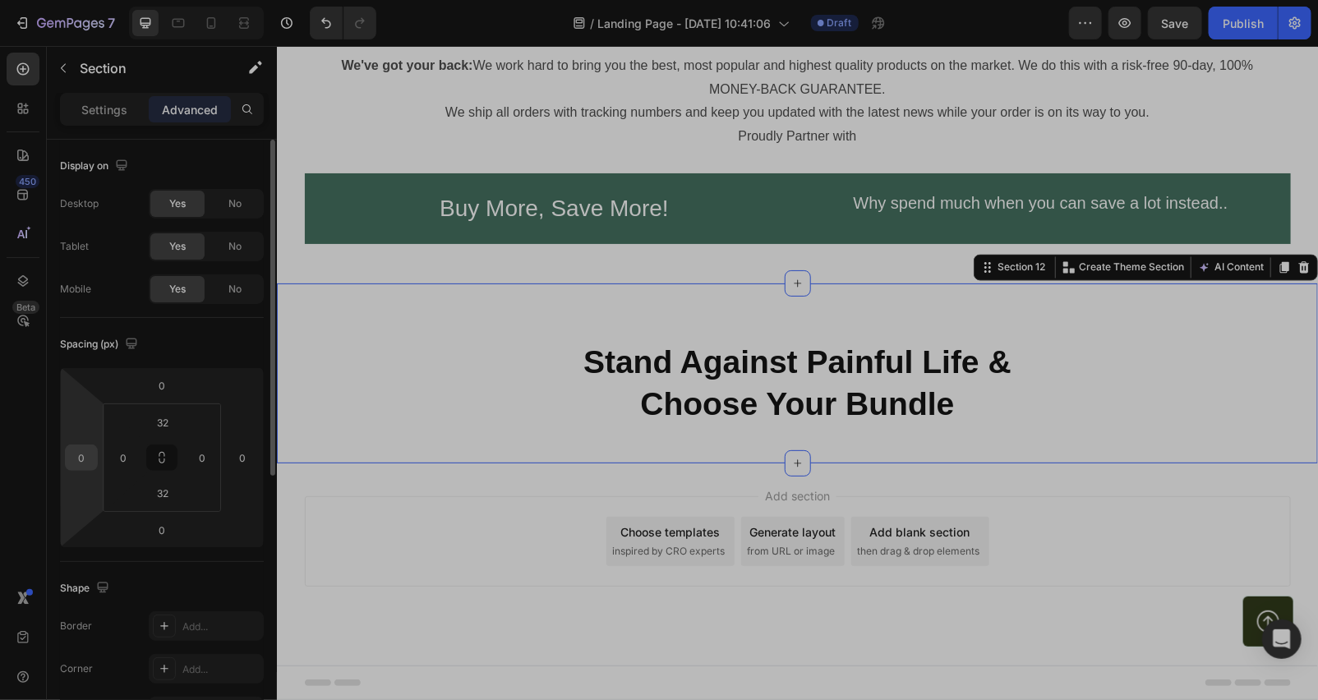
click at [85, 453] on input "0" at bounding box center [81, 457] width 25 height 25
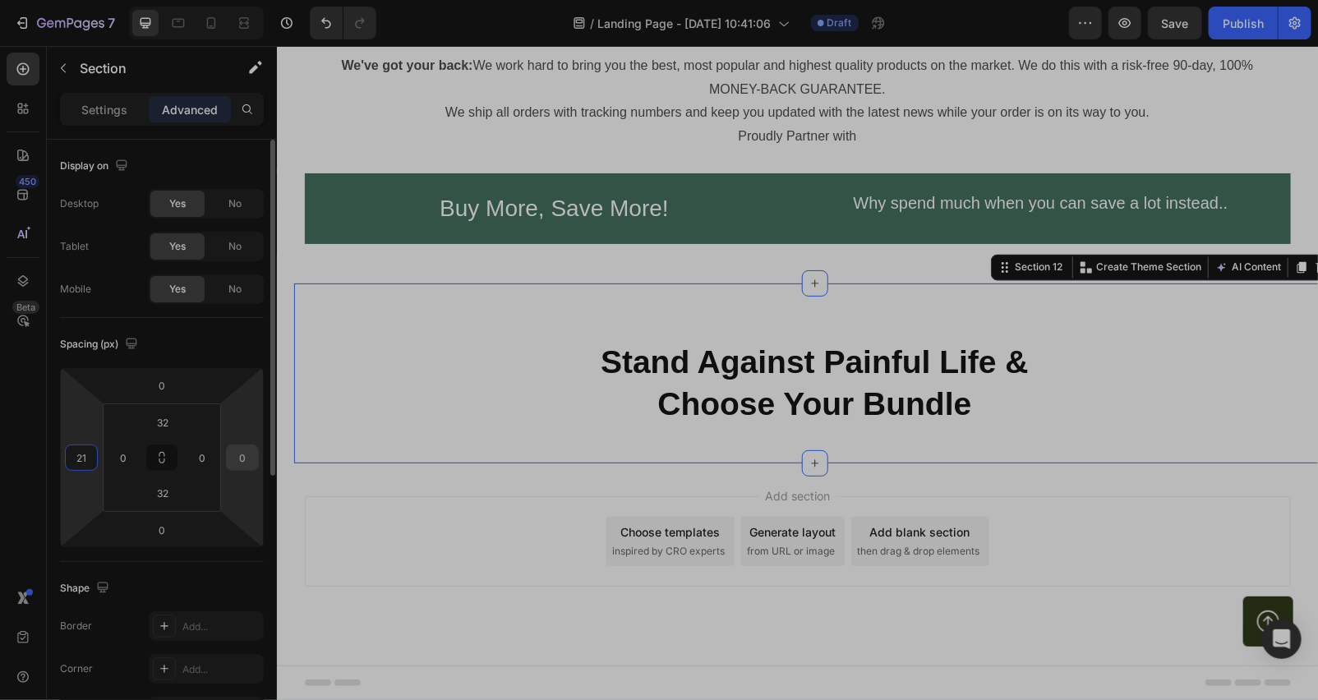
type input "21"
click at [244, 454] on input "0" at bounding box center [242, 457] width 25 height 25
type input "2"
click at [88, 455] on input "21" at bounding box center [81, 457] width 25 height 25
type input "2"
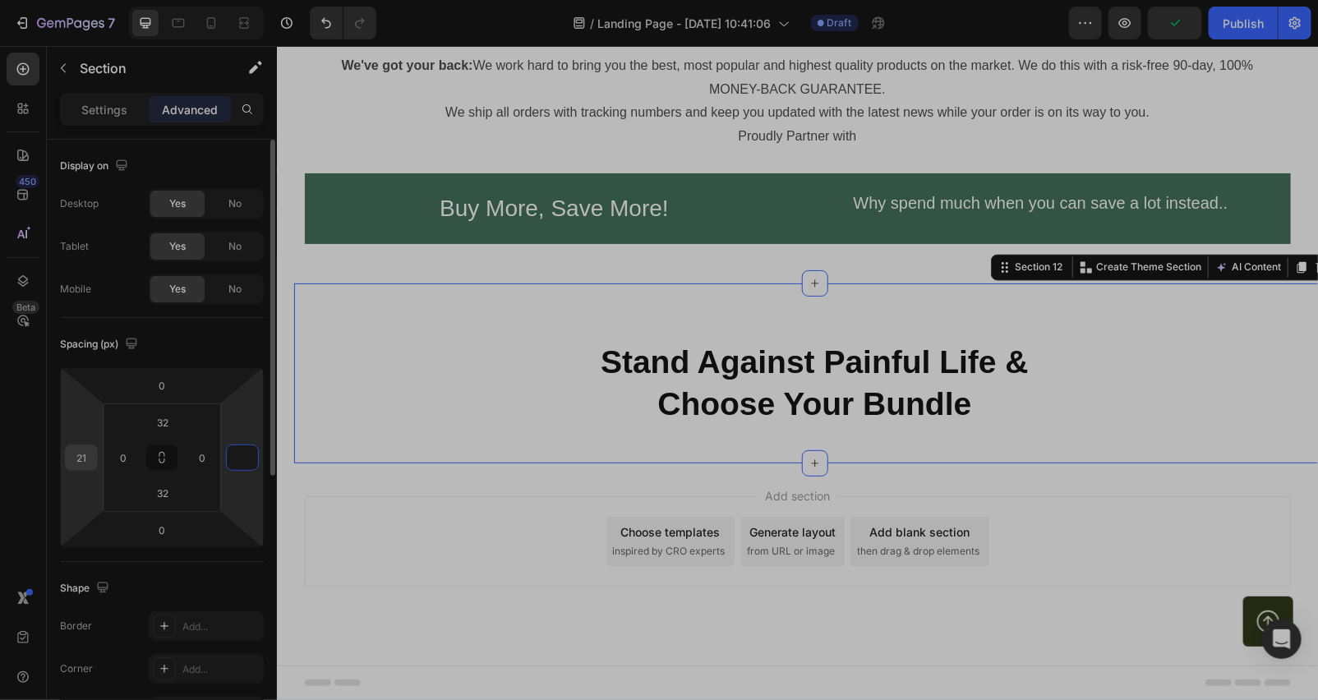
type input "0"
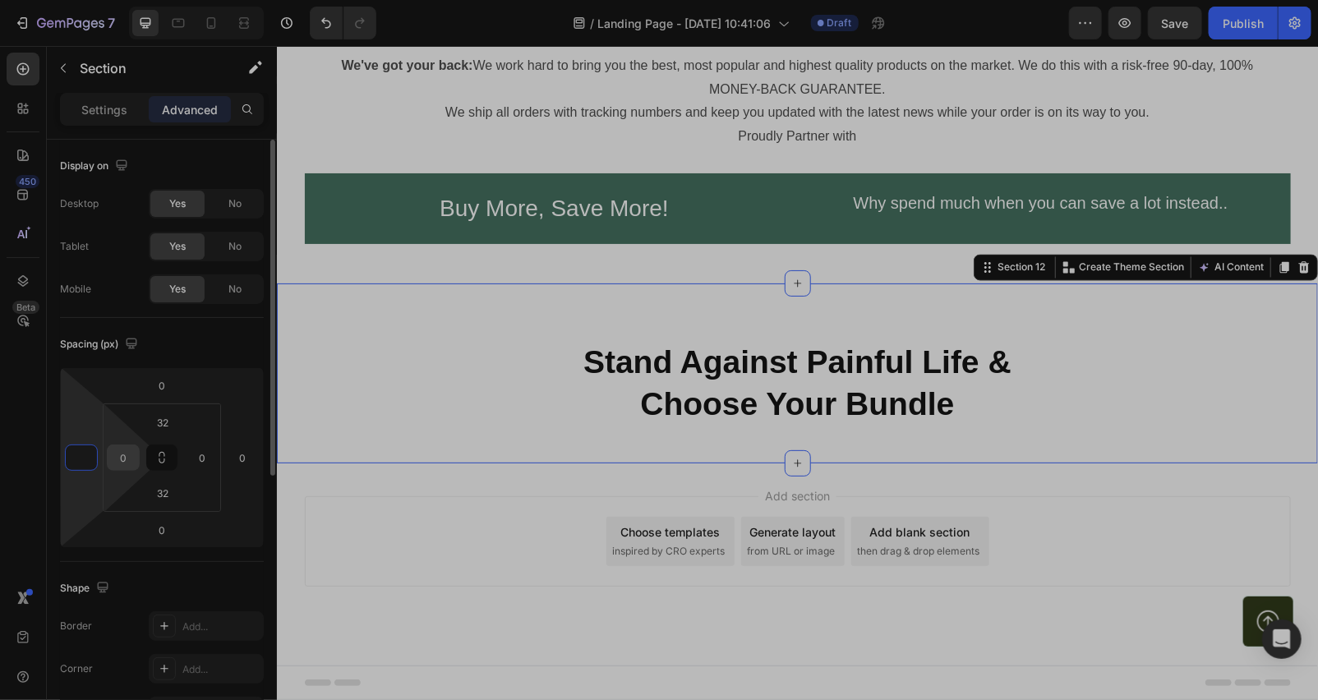
type input "0"
click at [132, 446] on input "0" at bounding box center [123, 457] width 25 height 25
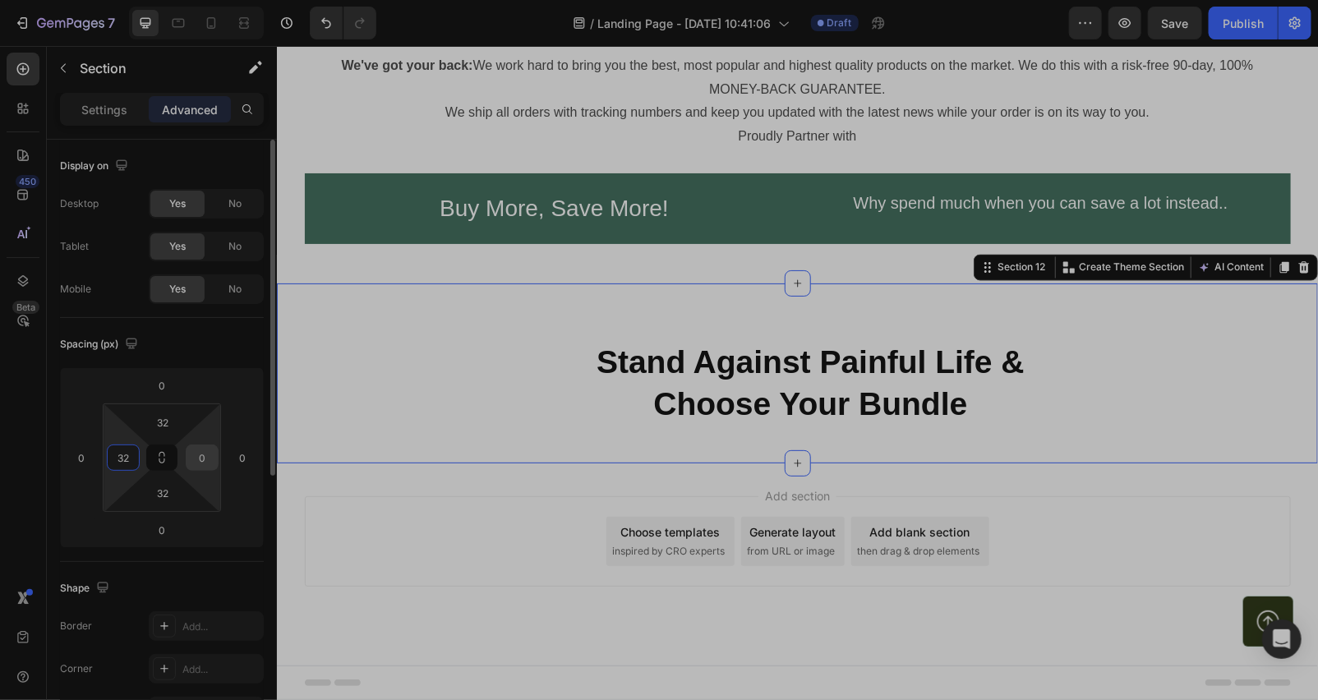
type input "32"
click at [209, 458] on input "0" at bounding box center [202, 457] width 25 height 25
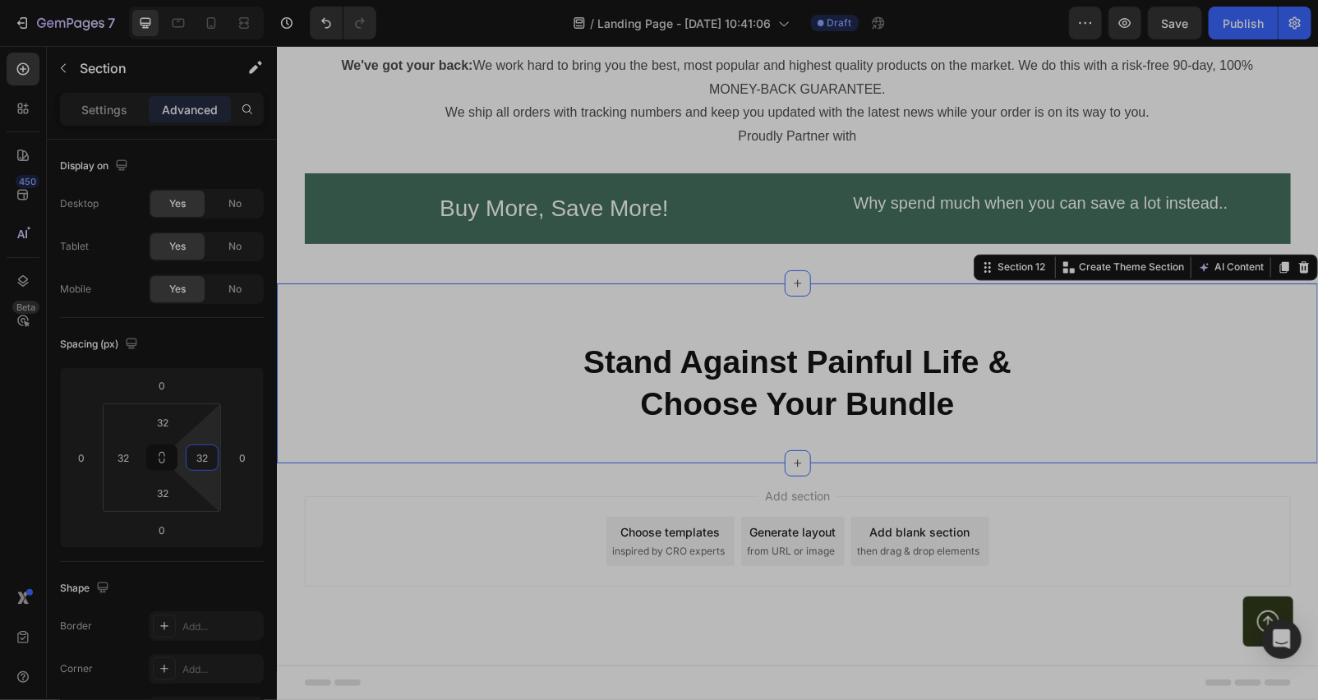
type input "3"
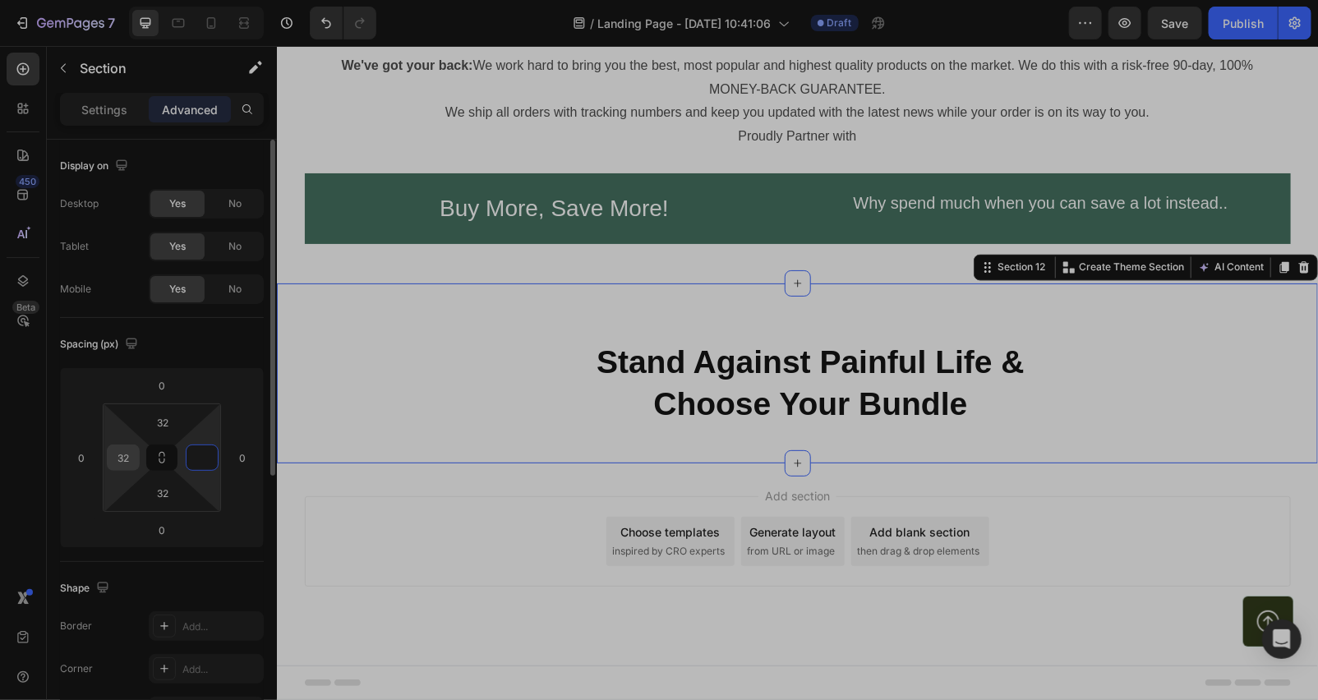
type input "0"
click at [127, 450] on input "32" at bounding box center [123, 457] width 25 height 25
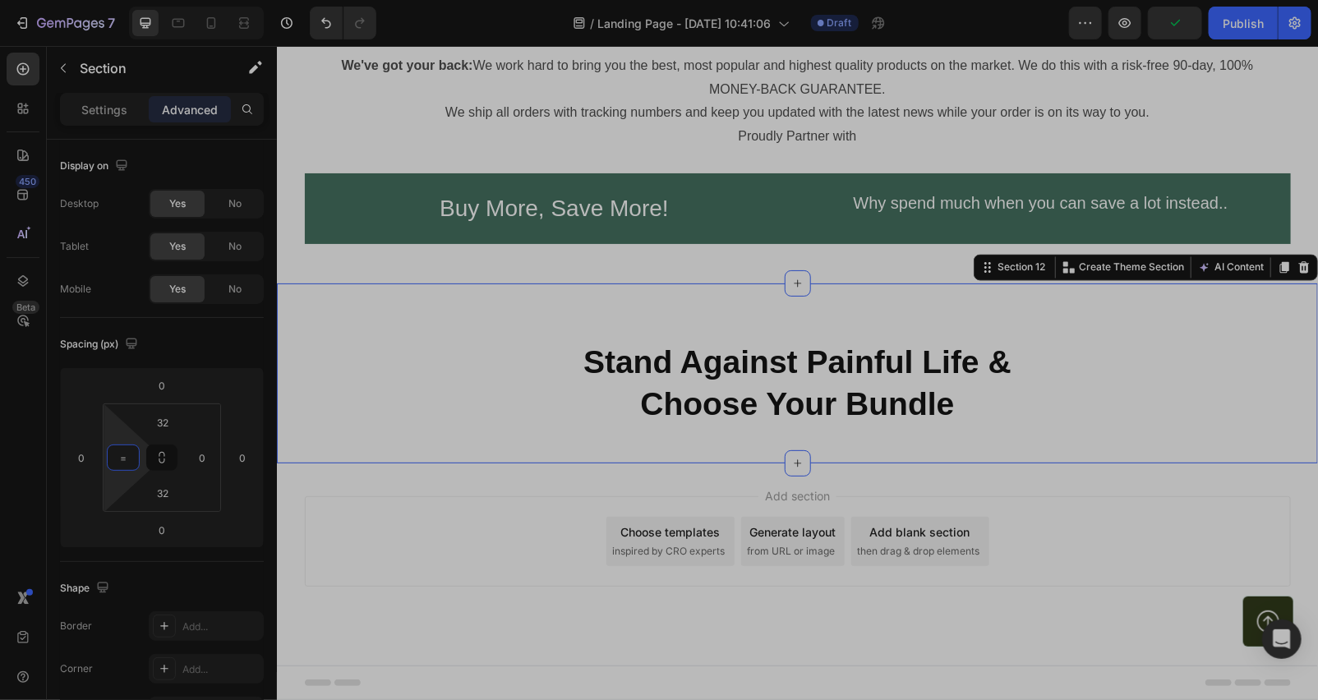
type input "="
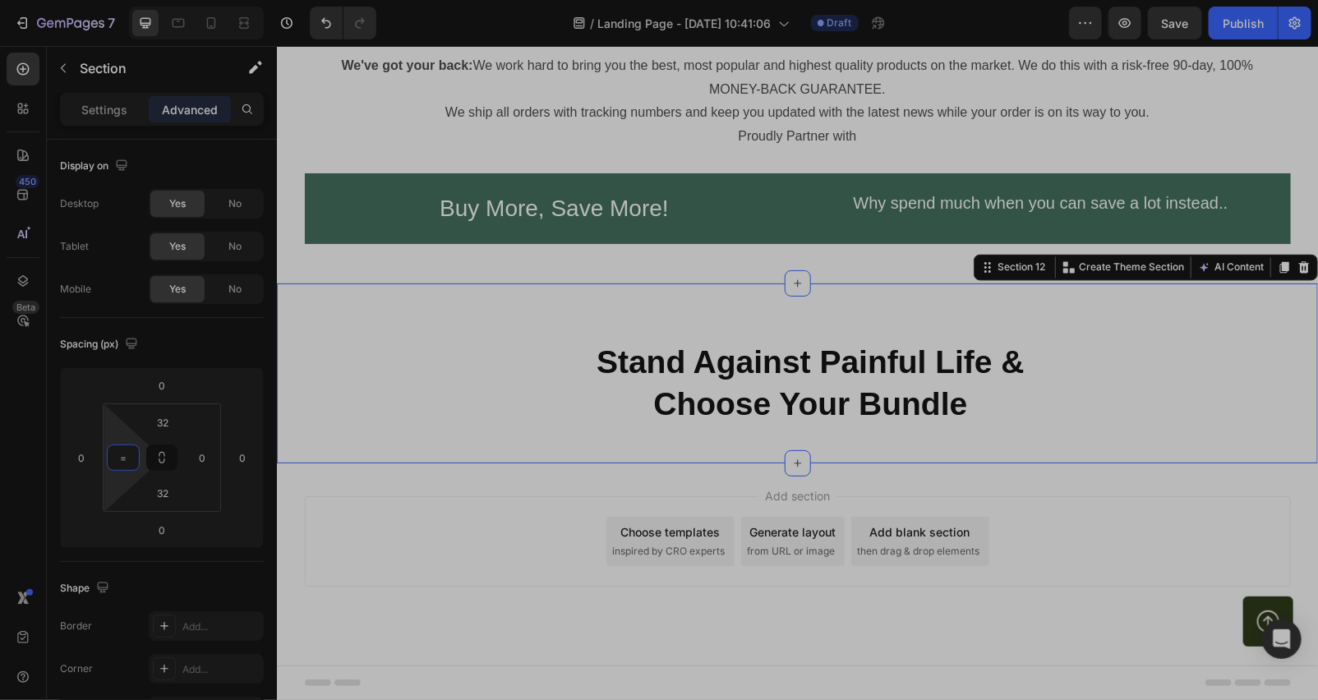
scroll to position [7095, 0]
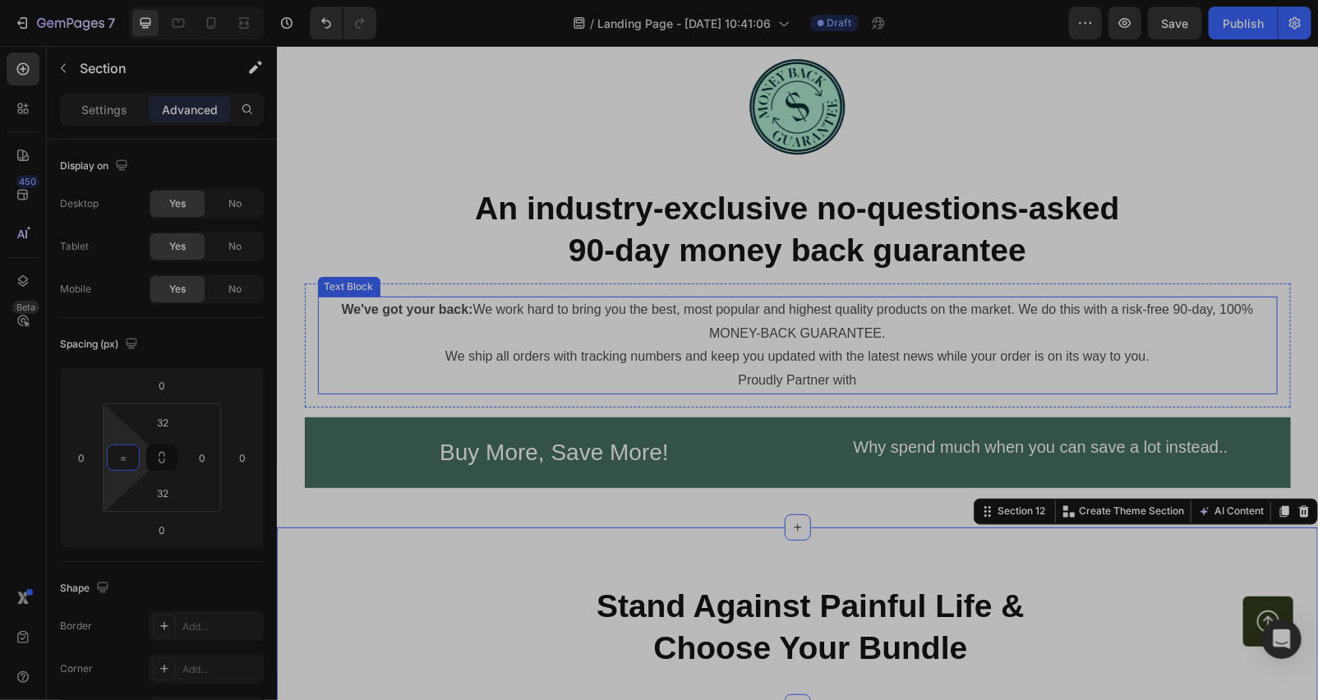
click at [647, 350] on p "We ship all orders with tracking numbers and keep you updated with the latest n…" at bounding box center [797, 356] width 956 height 24
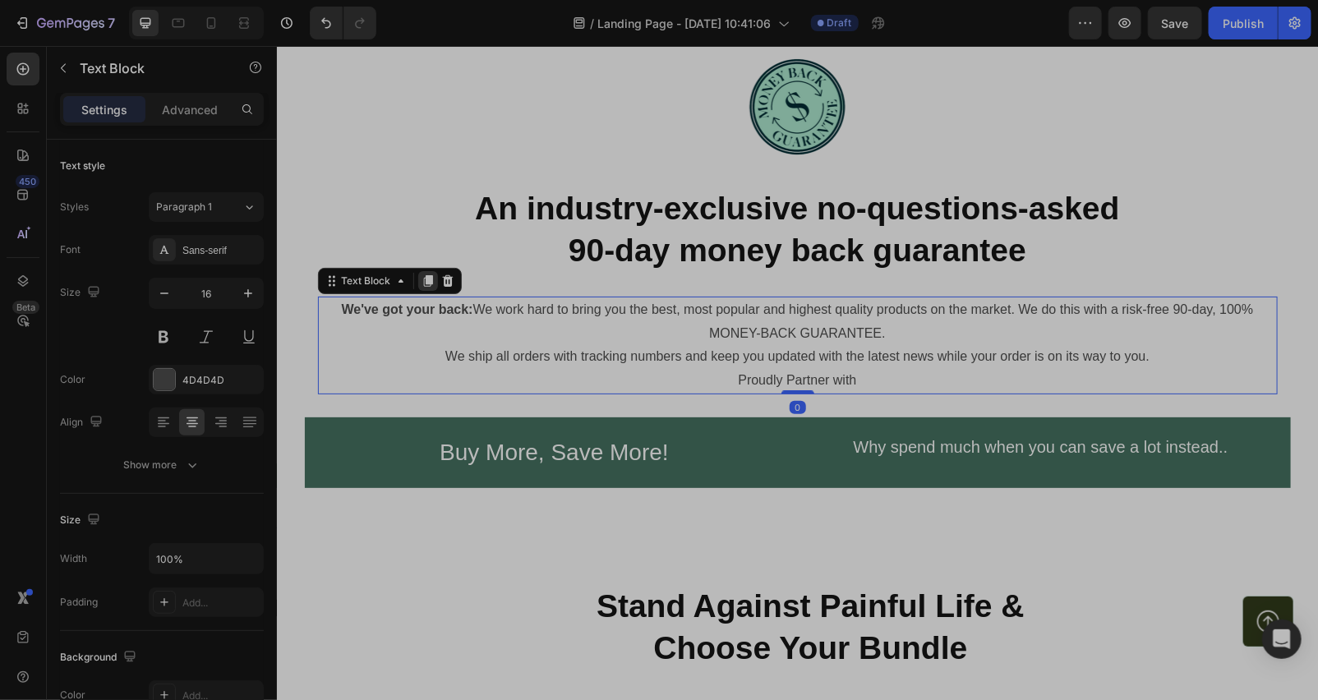
click at [421, 284] on icon at bounding box center [427, 280] width 13 height 13
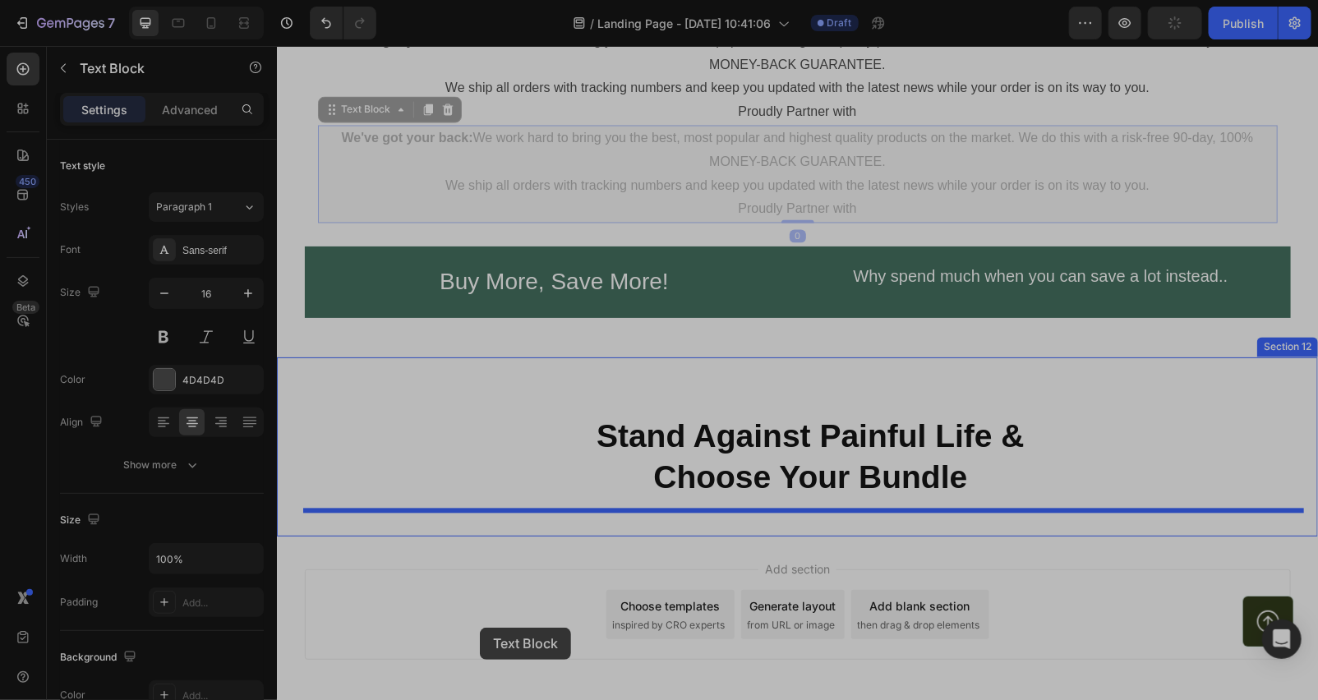
scroll to position [7385, 0]
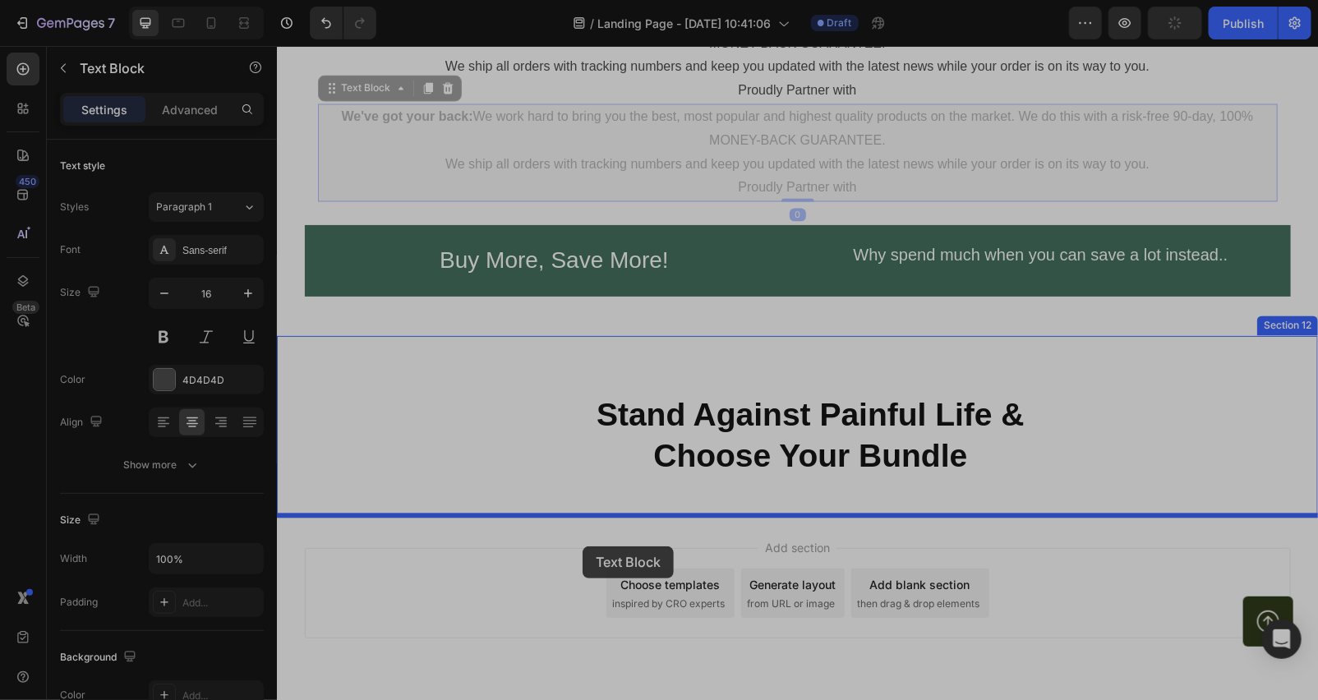
drag, startPoint x: 377, startPoint y: 370, endPoint x: 582, endPoint y: 545, distance: 269.7
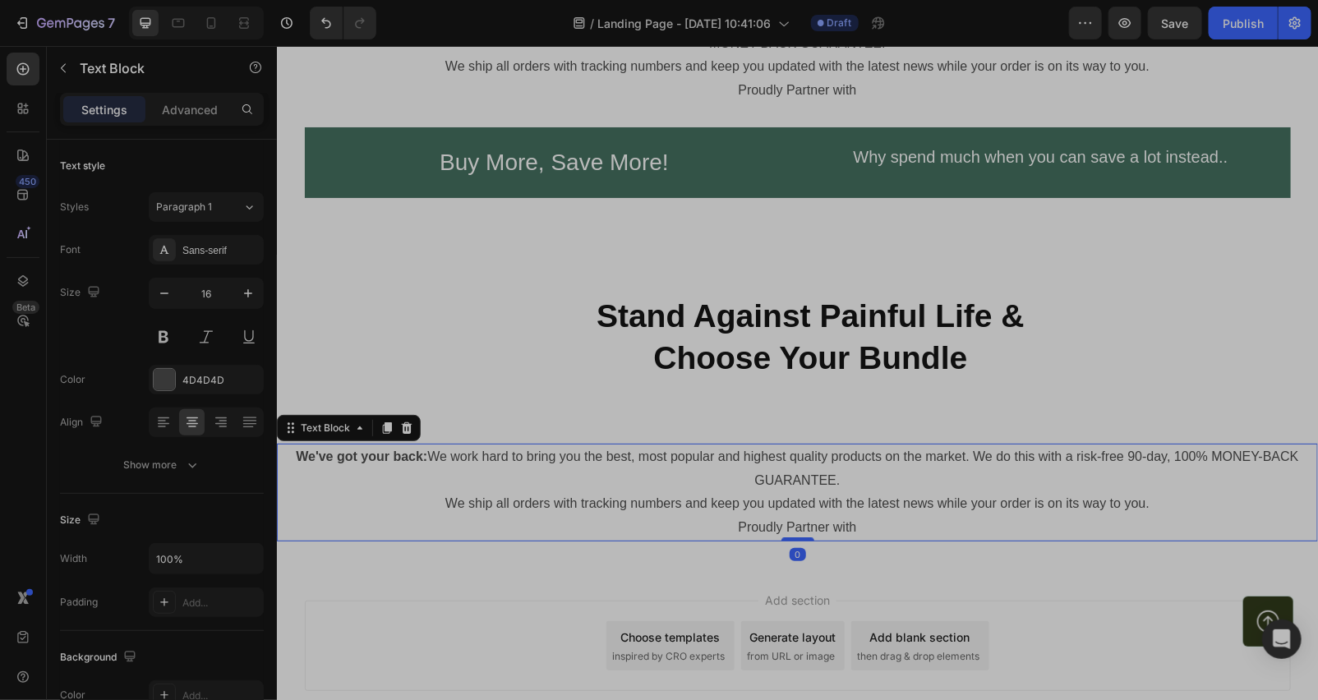
click at [940, 532] on p "Proudly Partner with" at bounding box center [797, 527] width 1038 height 24
click at [930, 523] on p "Proudly Partner with" at bounding box center [797, 527] width 1038 height 24
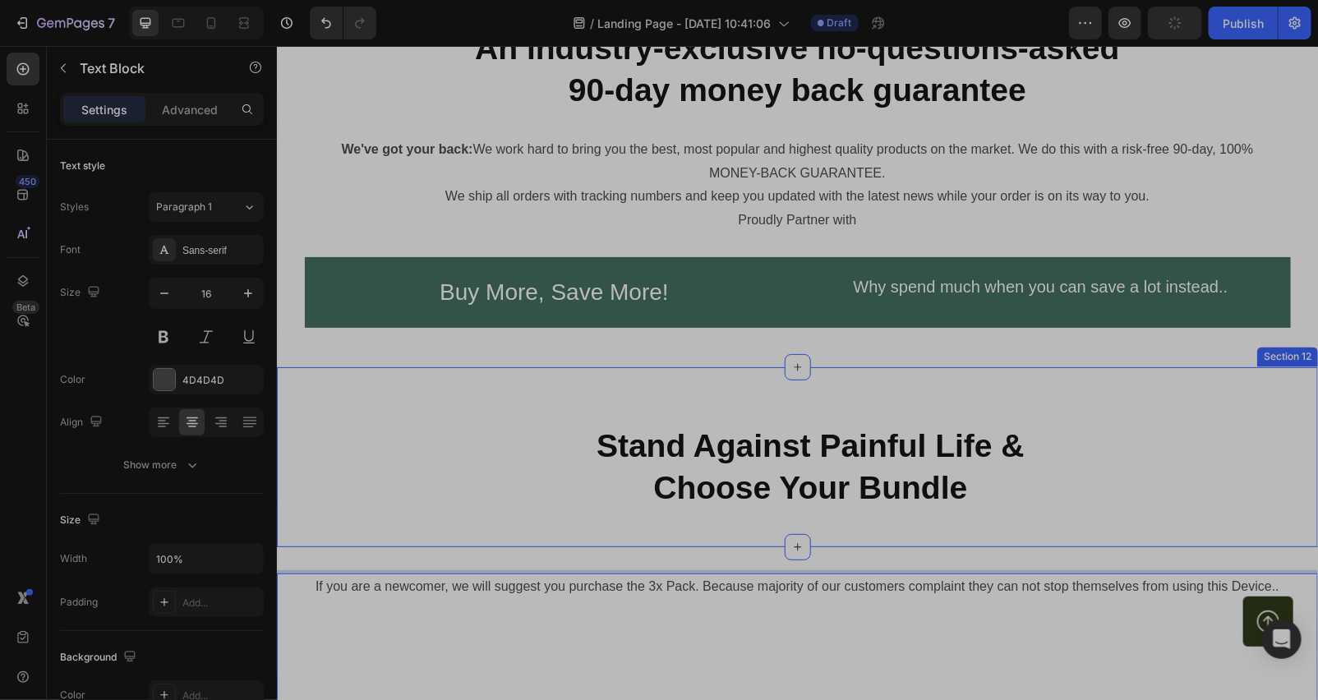
scroll to position [7499, 0]
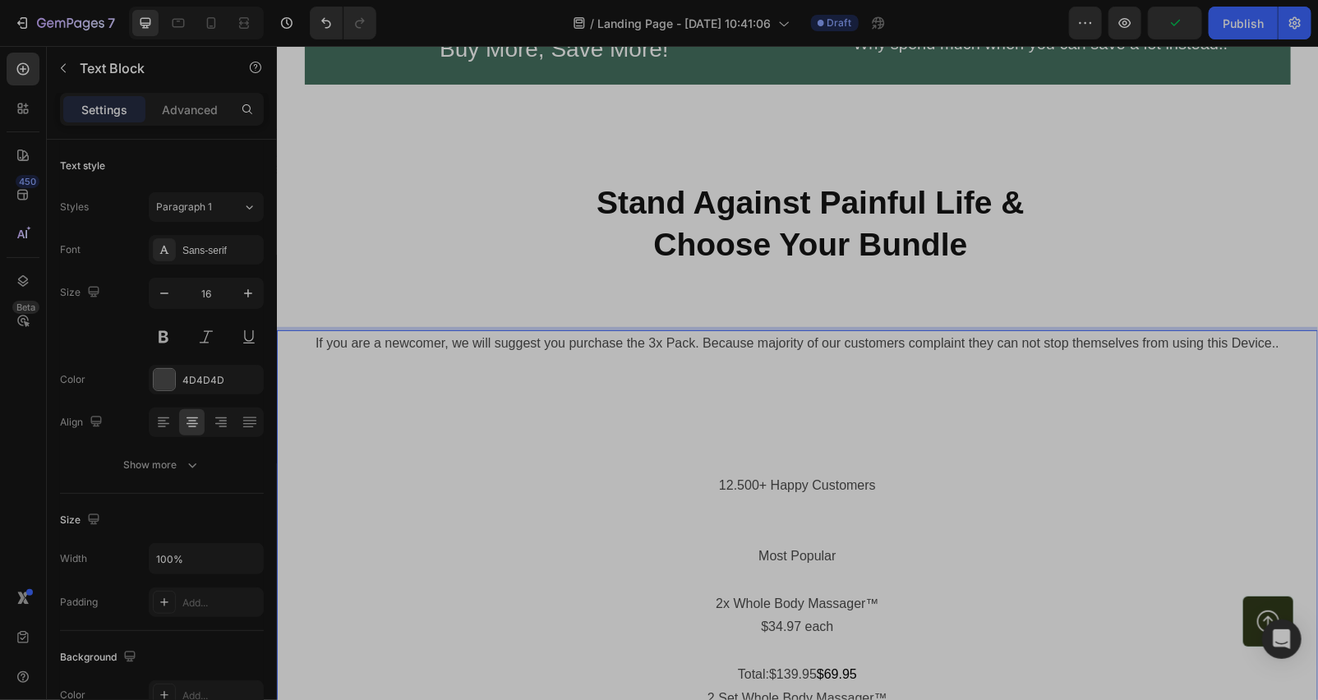
click at [817, 366] on p "Rich Text Editor. Editing area: main" at bounding box center [797, 367] width 1038 height 24
click at [821, 349] on p "If you are a newcomer, we will suggest you purchase the 3x Pack. Because majori…" at bounding box center [797, 343] width 1038 height 24
click at [183, 107] on p "Advanced" at bounding box center [190, 109] width 56 height 17
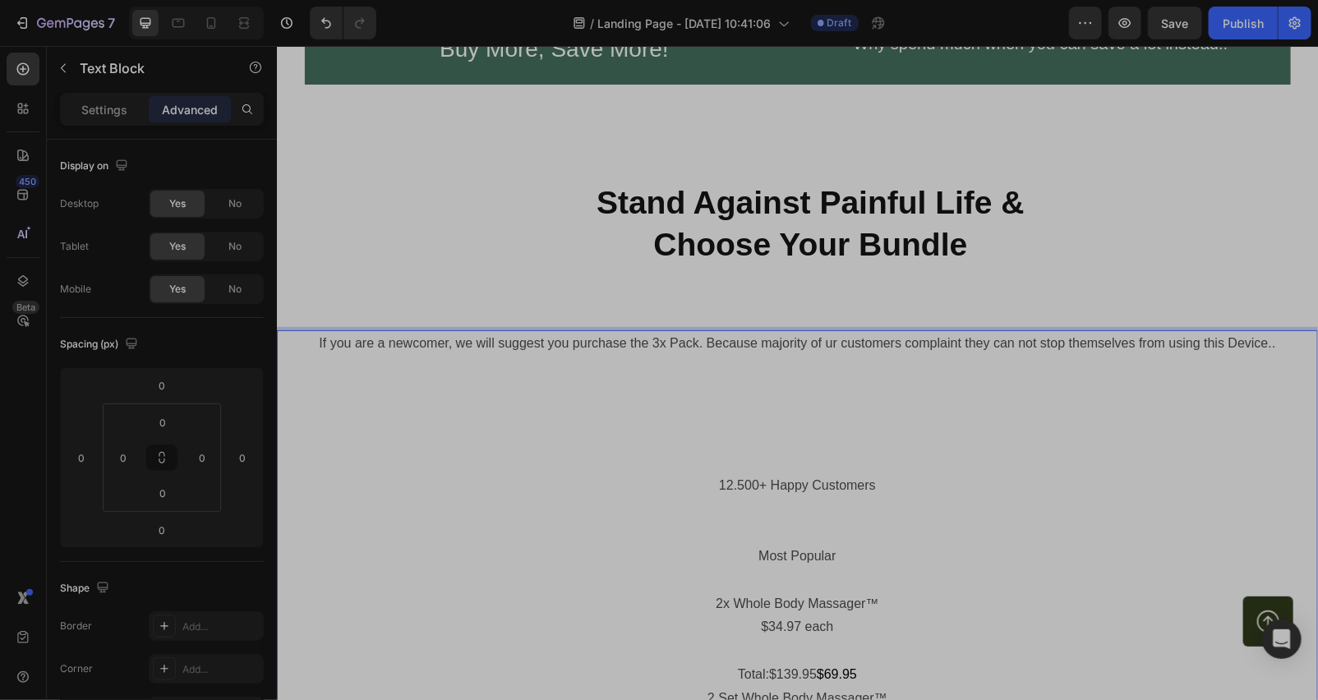
click at [646, 388] on p "Rich Text Editor. Editing area: main" at bounding box center [797, 390] width 1038 height 24
drag, startPoint x: 644, startPoint y: 389, endPoint x: 490, endPoint y: 369, distance: 155.7
click at [490, 369] on p "Rich Text Editor. Editing area: main" at bounding box center [797, 367] width 1038 height 24
drag, startPoint x: 437, startPoint y: 355, endPoint x: 408, endPoint y: 377, distance: 36.3
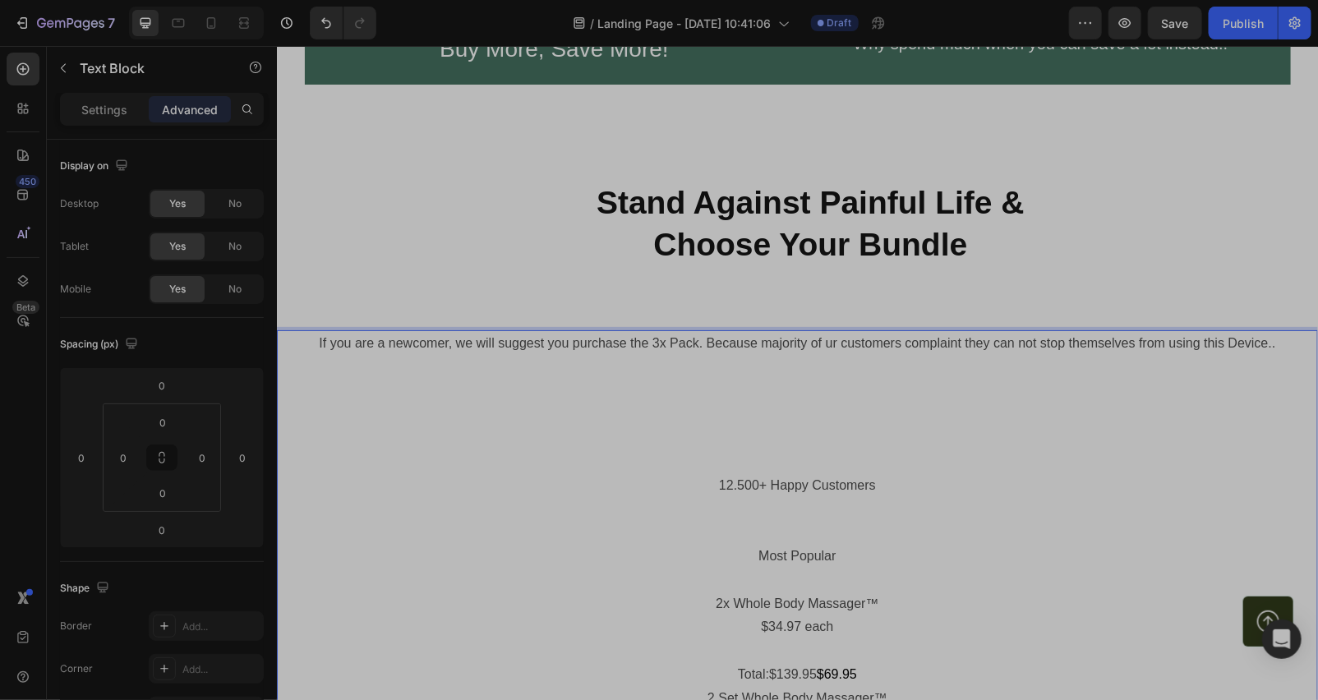
click at [408, 377] on p "Rich Text Editor. Editing area: main" at bounding box center [797, 367] width 1038 height 24
drag, startPoint x: 1154, startPoint y: 22, endPoint x: 1049, endPoint y: 1, distance: 107.3
click at [1138, 19] on div "Preview Save Auto save is running every 10 seconds. Save page to create a versi…" at bounding box center [1190, 23] width 242 height 33
drag, startPoint x: 647, startPoint y: 393, endPoint x: 640, endPoint y: 389, distance: 8.5
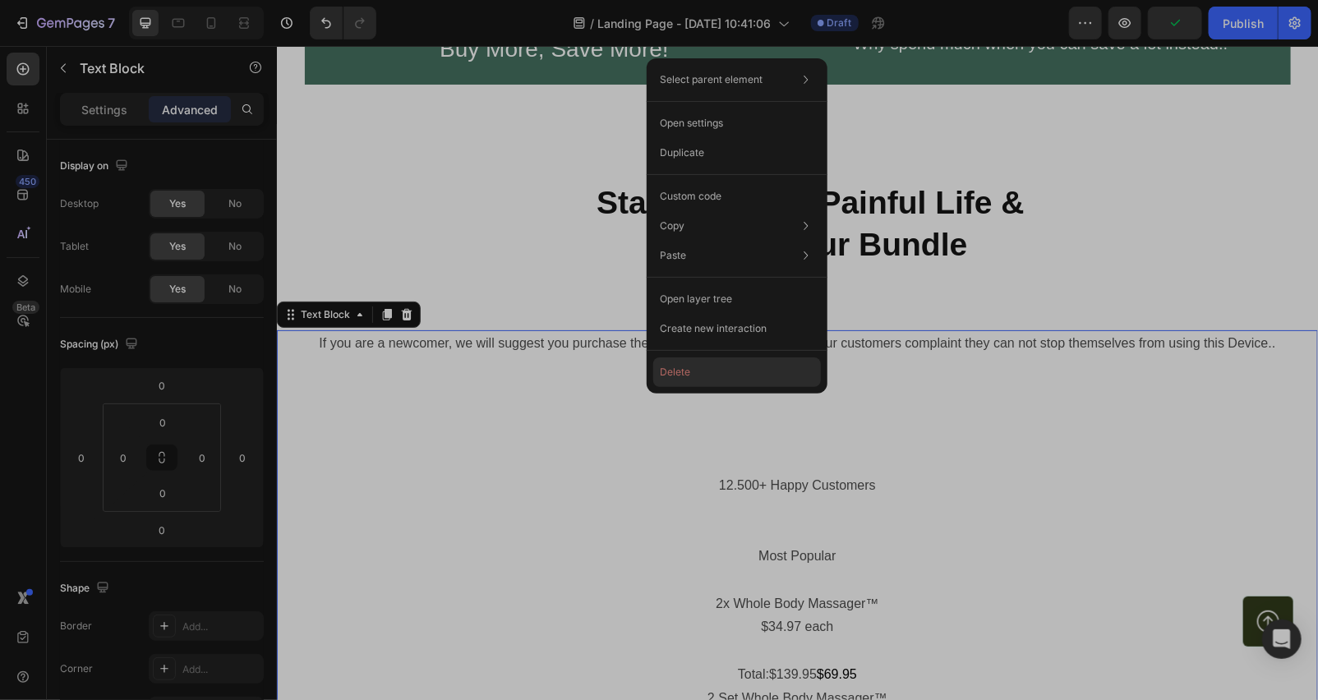
click at [674, 376] on button "Delete" at bounding box center [737, 372] width 168 height 30
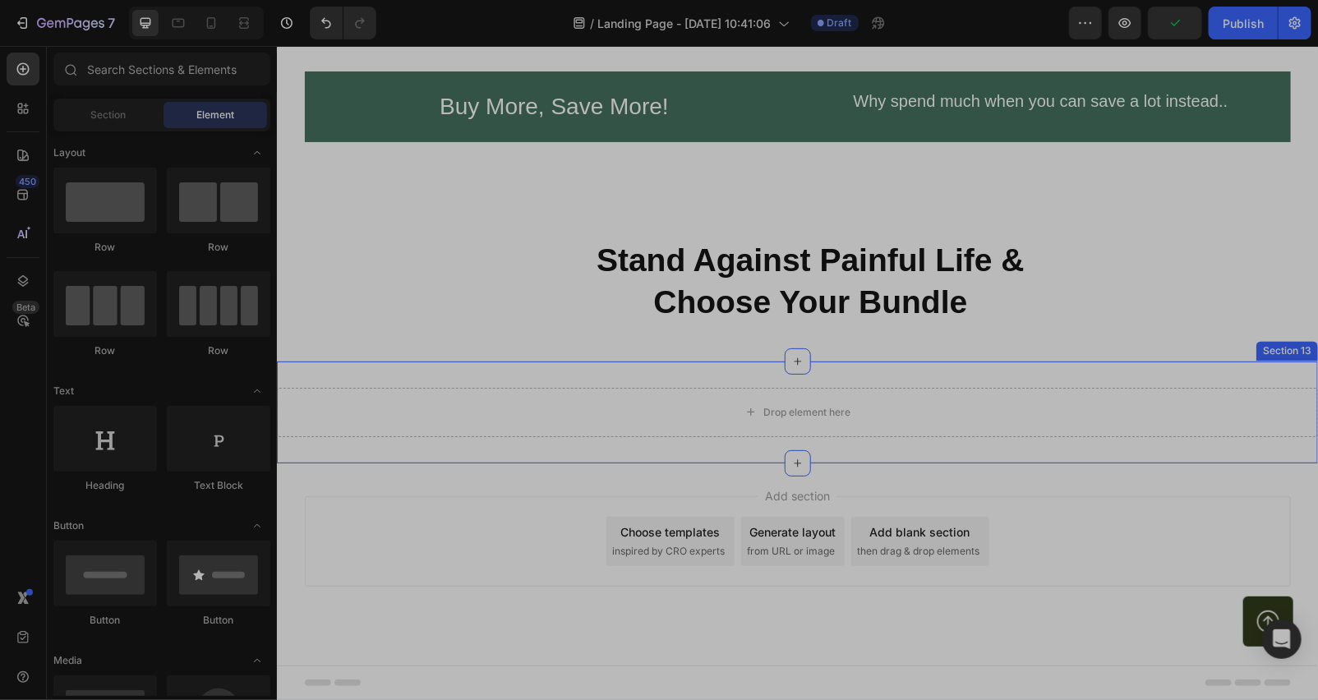
scroll to position [7441, 0]
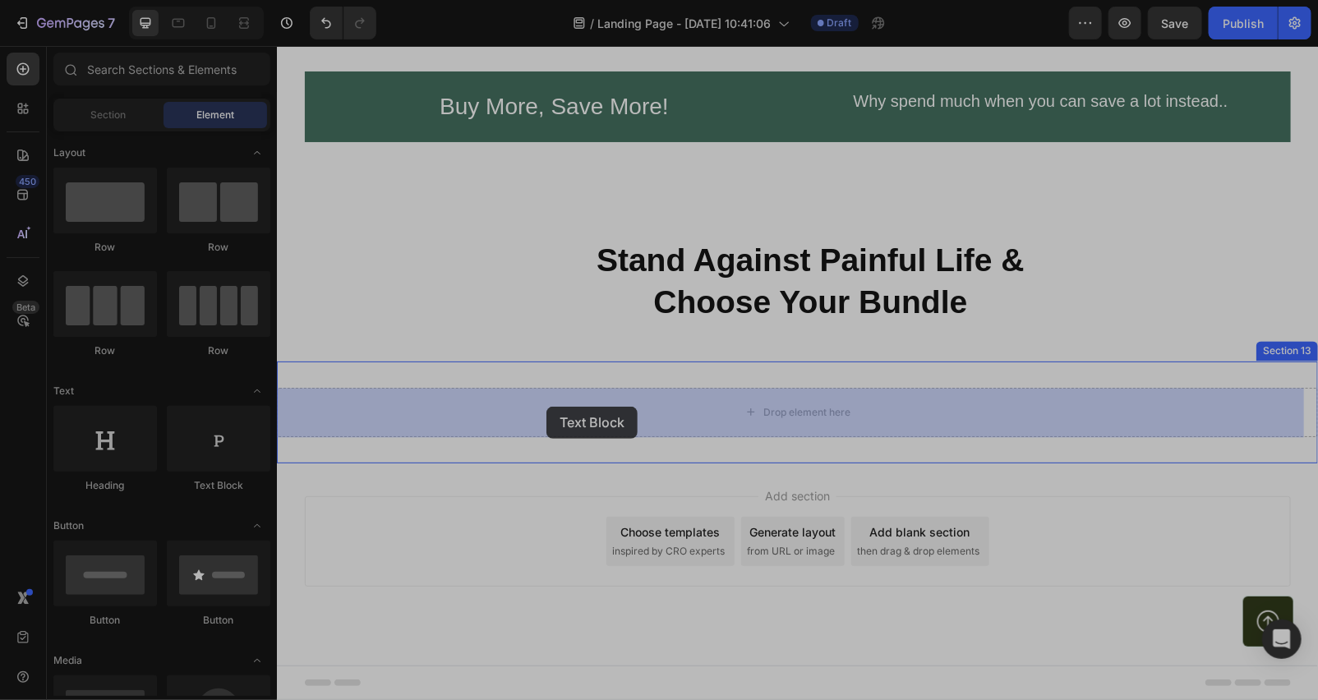
drag, startPoint x: 495, startPoint y: 462, endPoint x: 548, endPoint y: 407, distance: 76.7
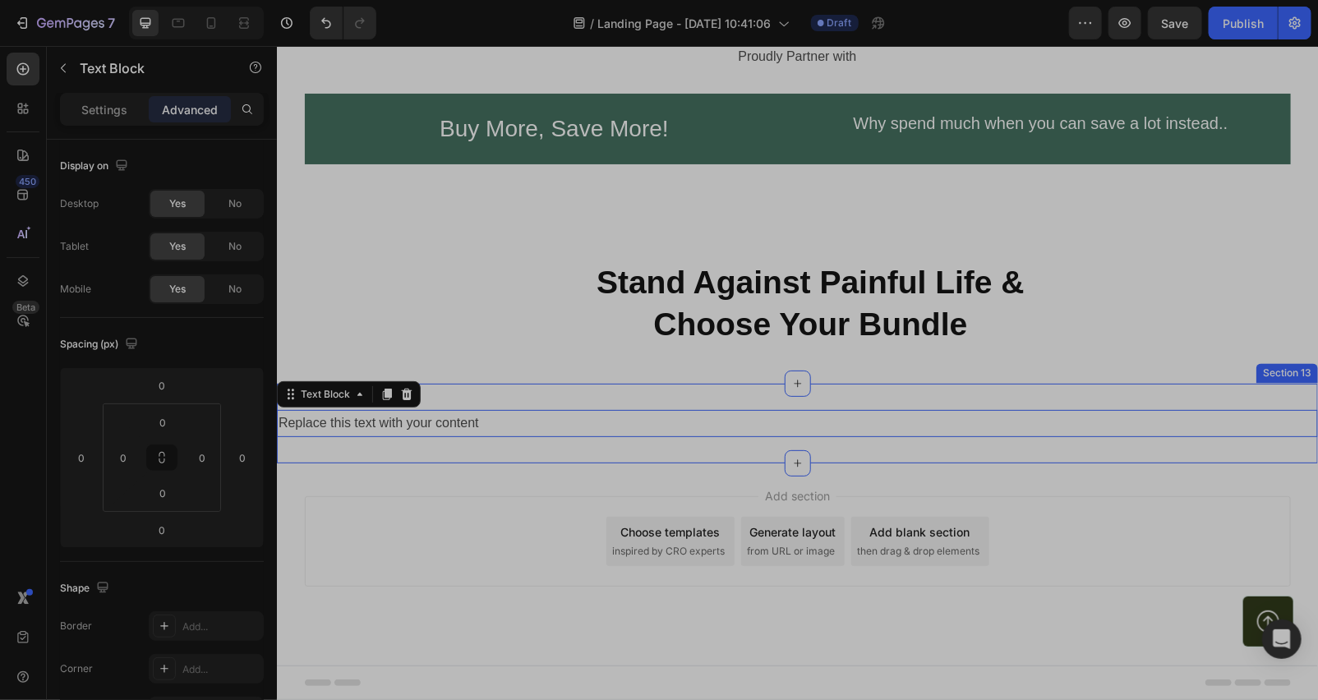
scroll to position [7419, 0]
click at [95, 103] on p "Settings" at bounding box center [104, 109] width 46 height 17
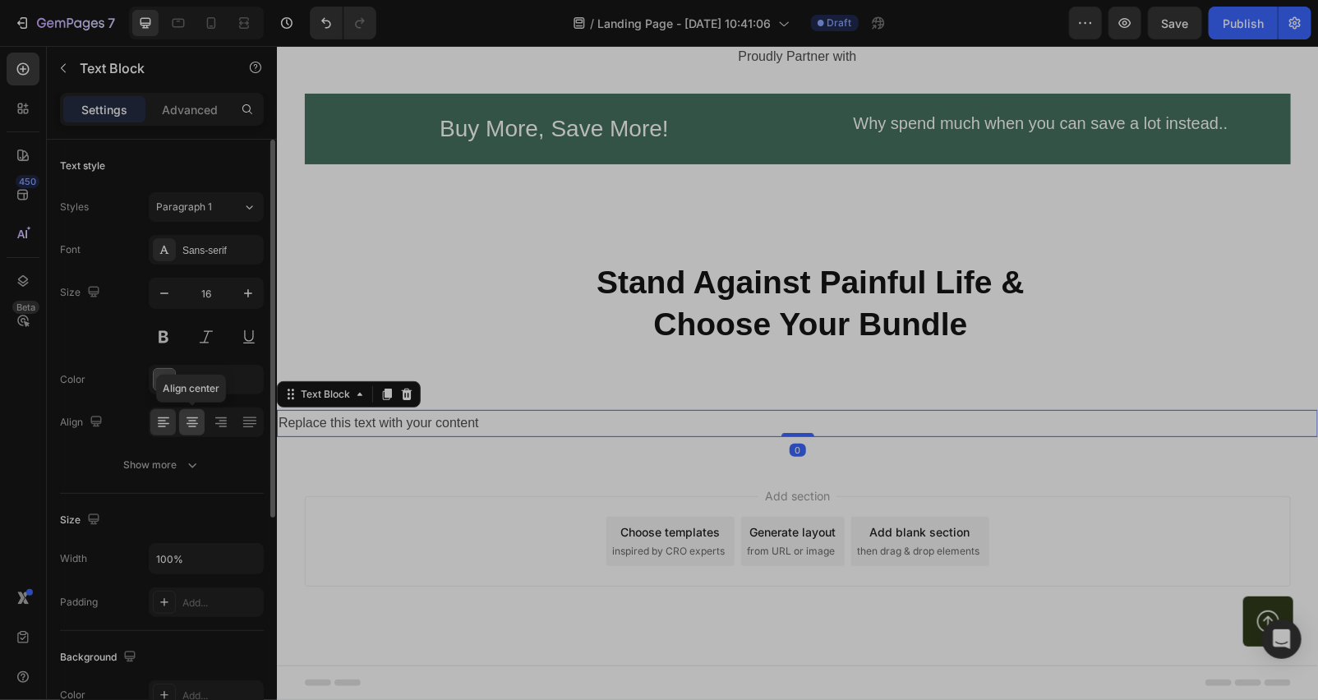
click at [184, 426] on icon at bounding box center [192, 422] width 16 height 16
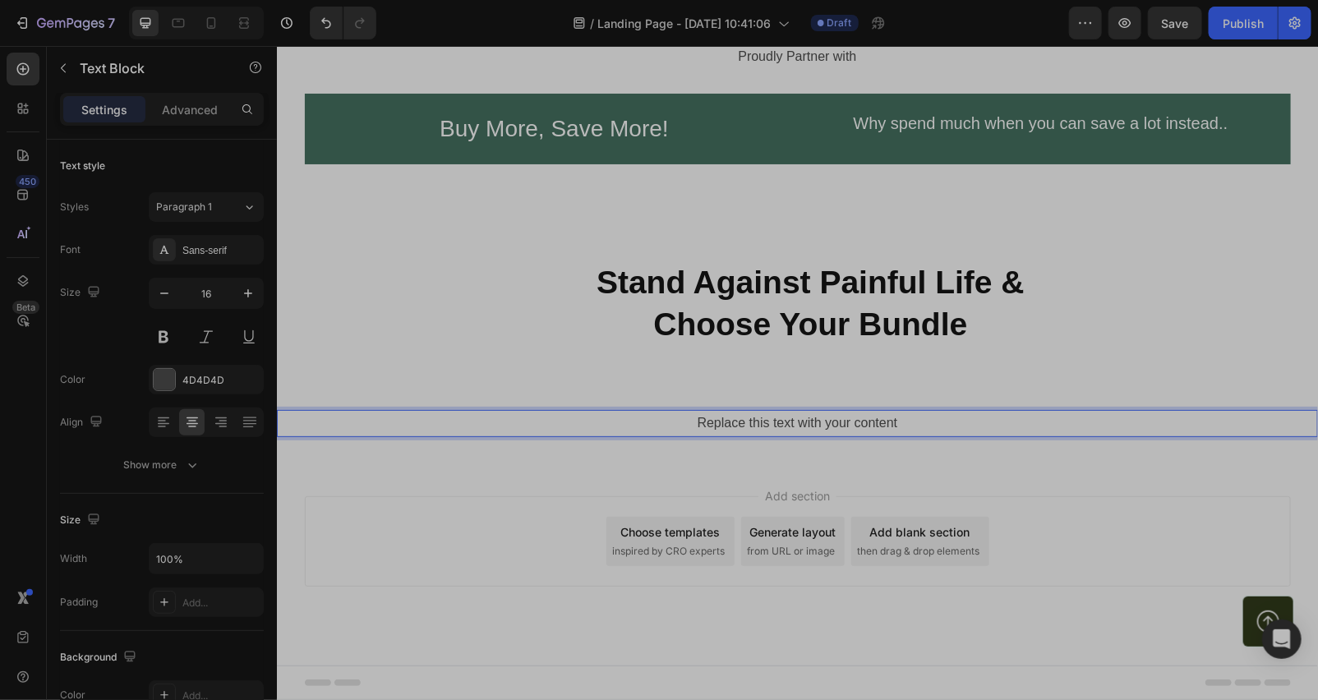
click at [579, 420] on div "Replace this text with your content" at bounding box center [796, 422] width 1041 height 27
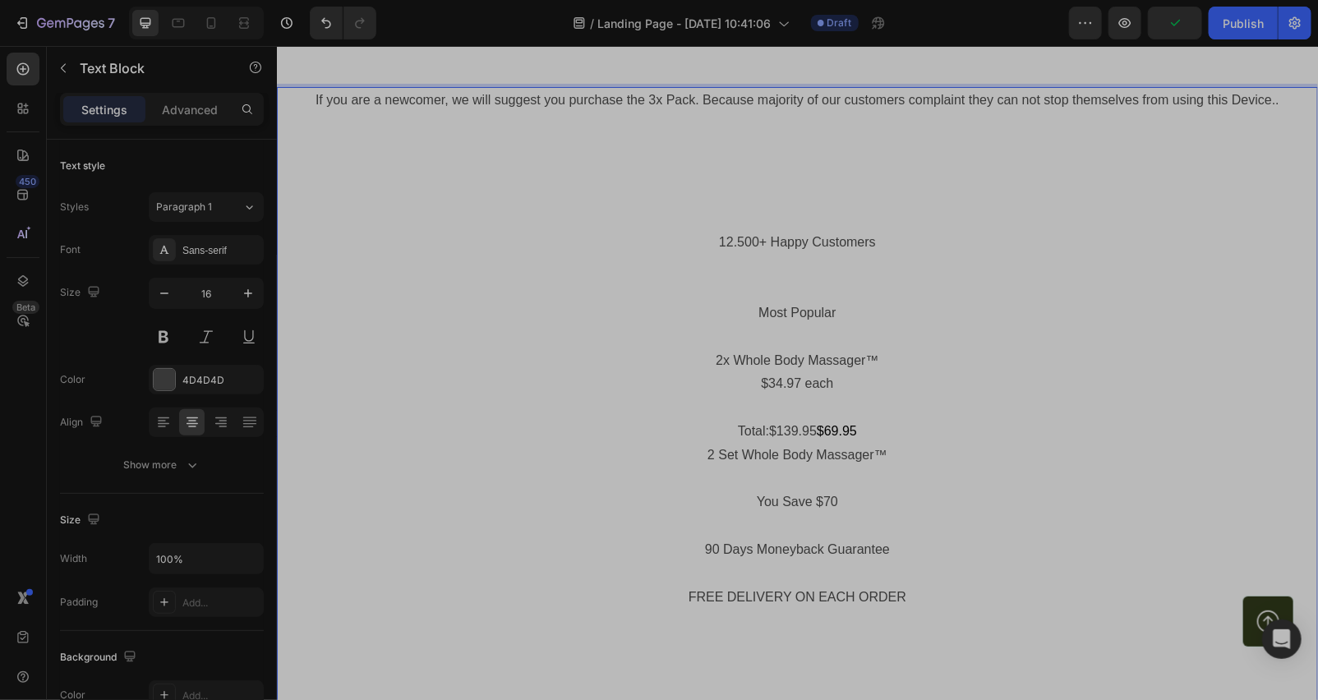
scroll to position [7498, 0]
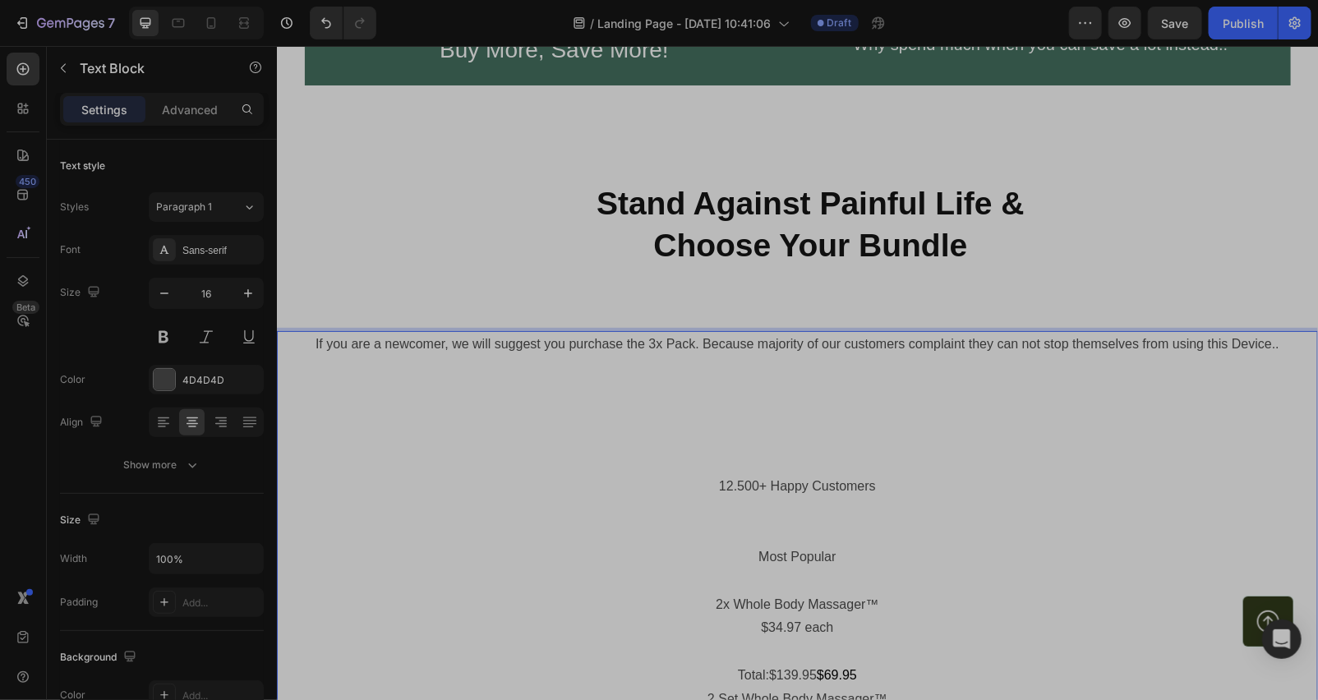
click at [785, 457] on p "Rich Text Editor. Editing area: main" at bounding box center [797, 462] width 1038 height 24
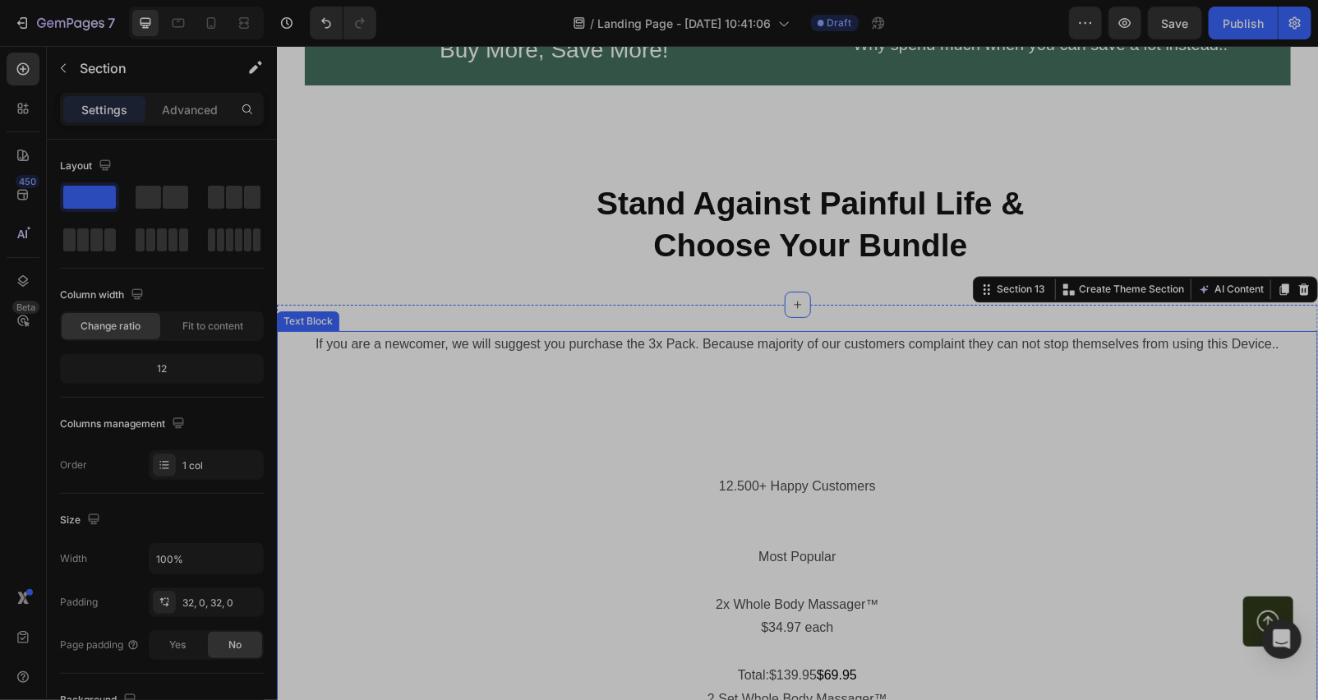
click at [751, 347] on p "If you are a newcomer, we will suggest you purchase the 3x Pack. Because majori…" at bounding box center [797, 344] width 1038 height 24
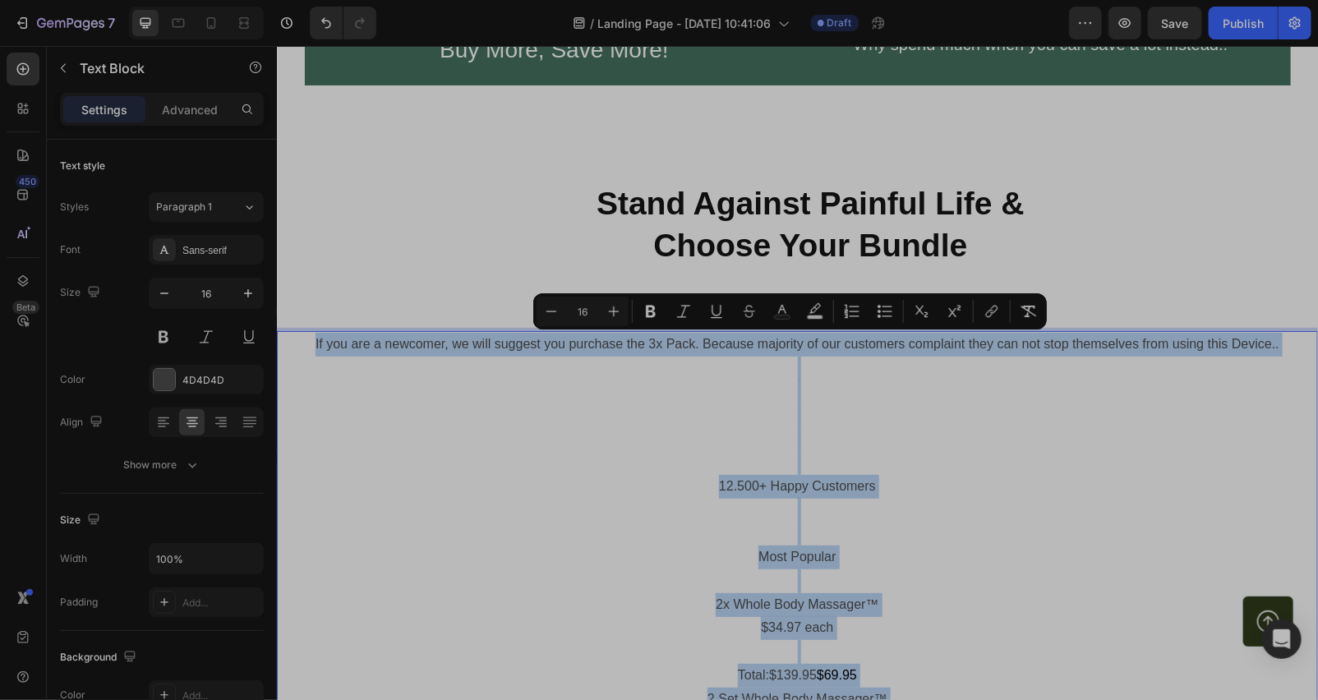
scroll to position [7419, 0]
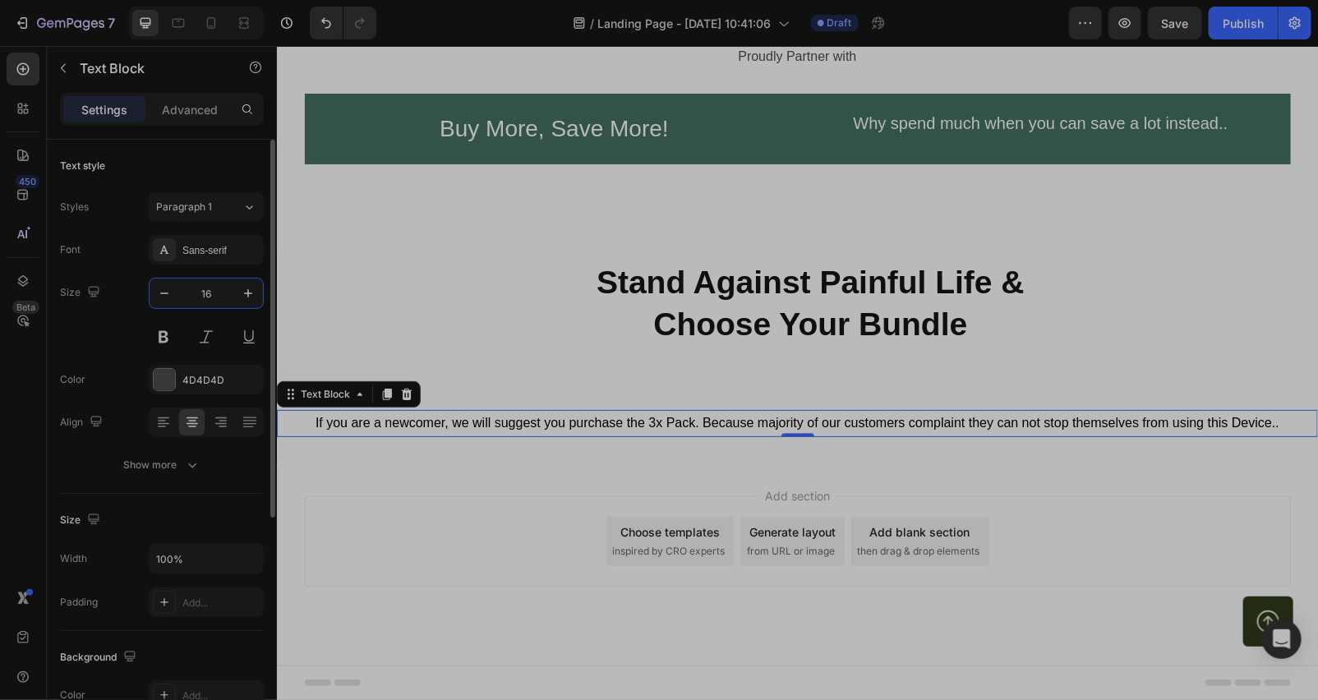
click at [230, 298] on input "16" at bounding box center [206, 293] width 54 height 30
click at [233, 297] on button "button" at bounding box center [248, 293] width 30 height 30
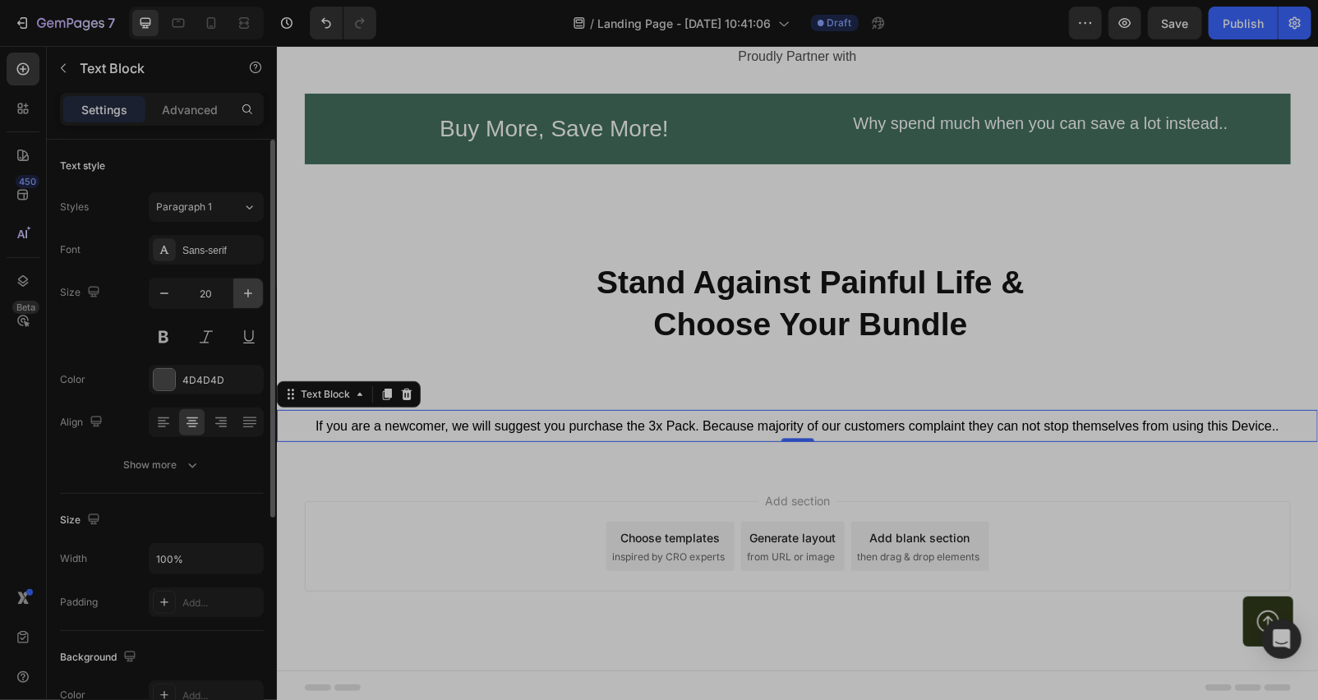
click at [233, 297] on button "button" at bounding box center [248, 293] width 30 height 30
type input "23"
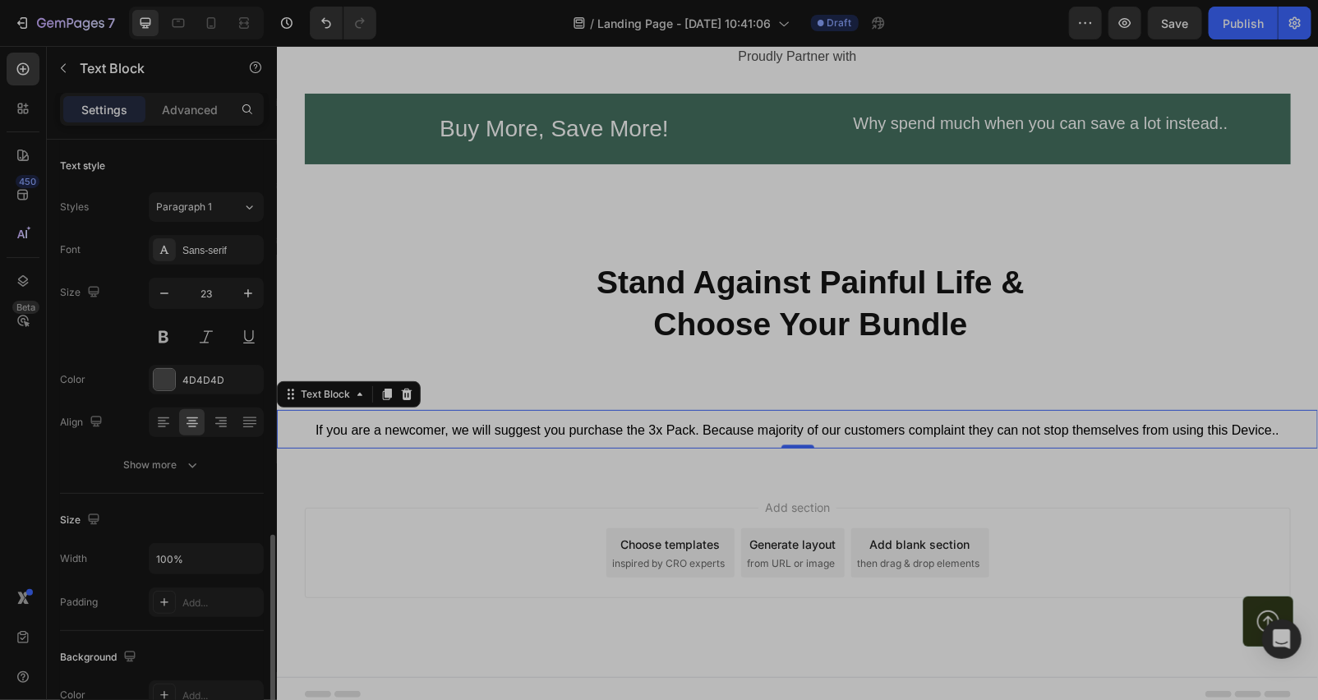
scroll to position [243, 0]
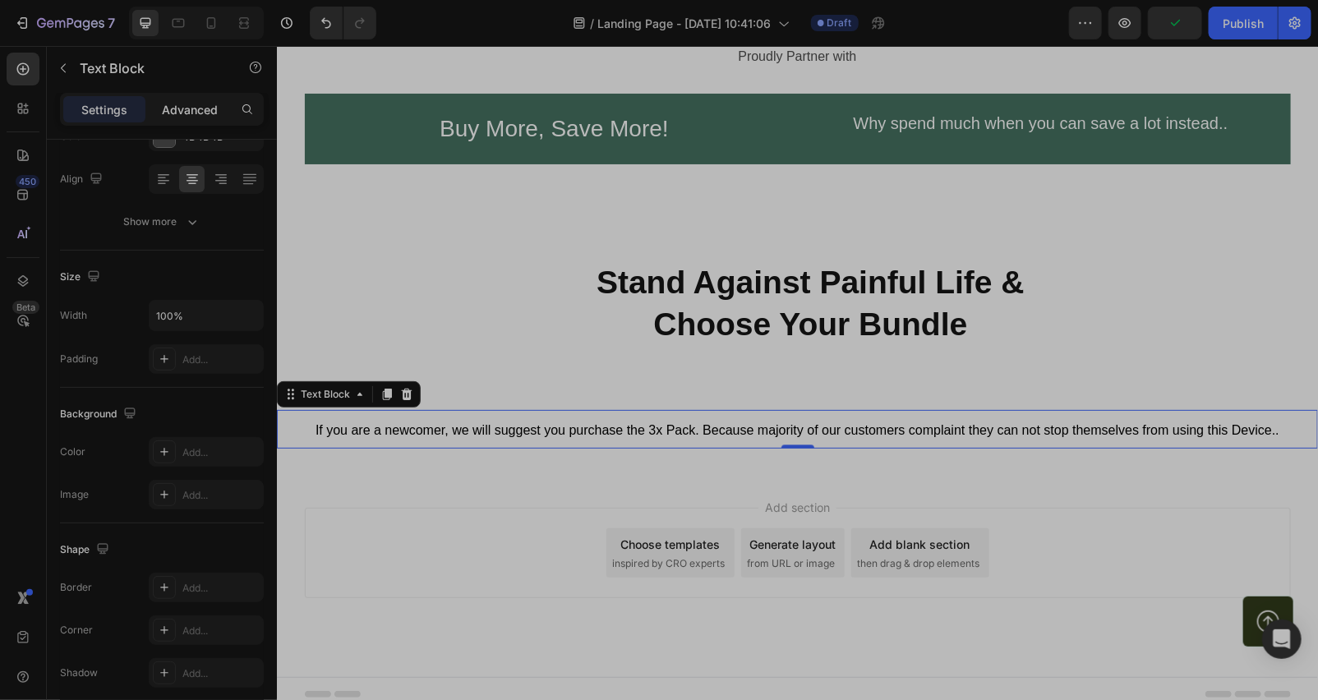
click at [202, 108] on p "Advanced" at bounding box center [190, 109] width 56 height 17
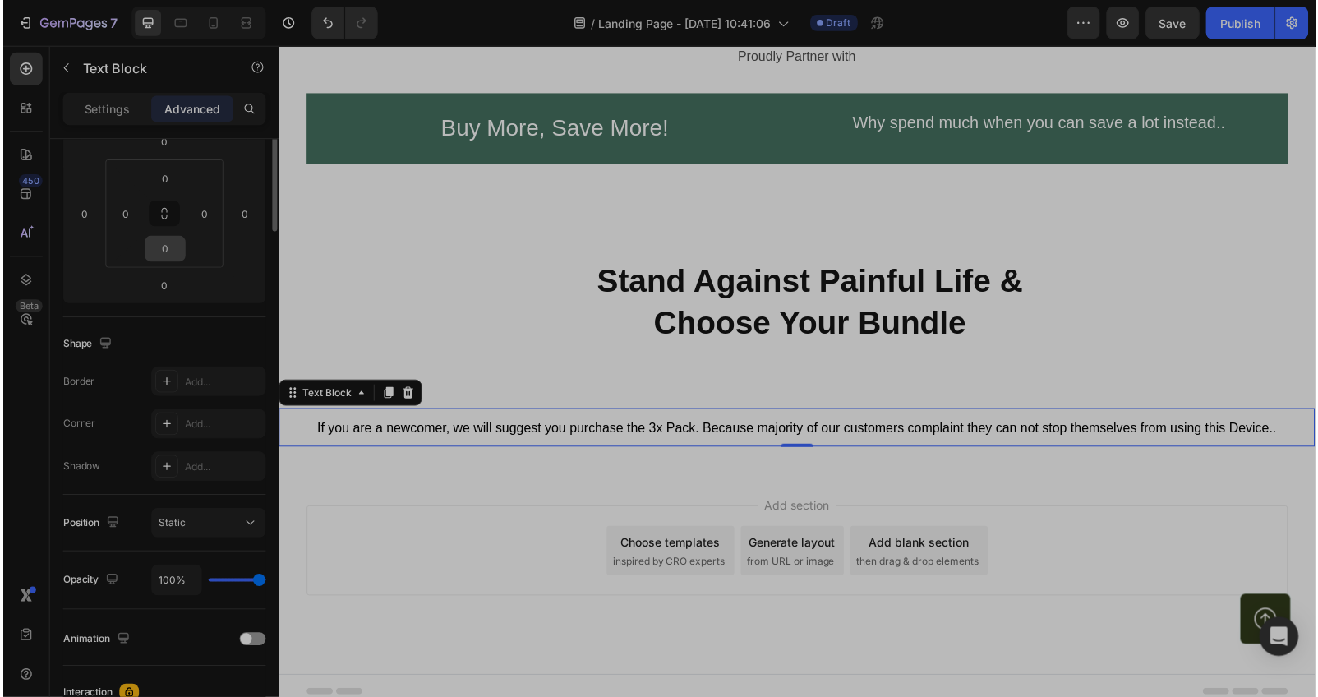
scroll to position [0, 0]
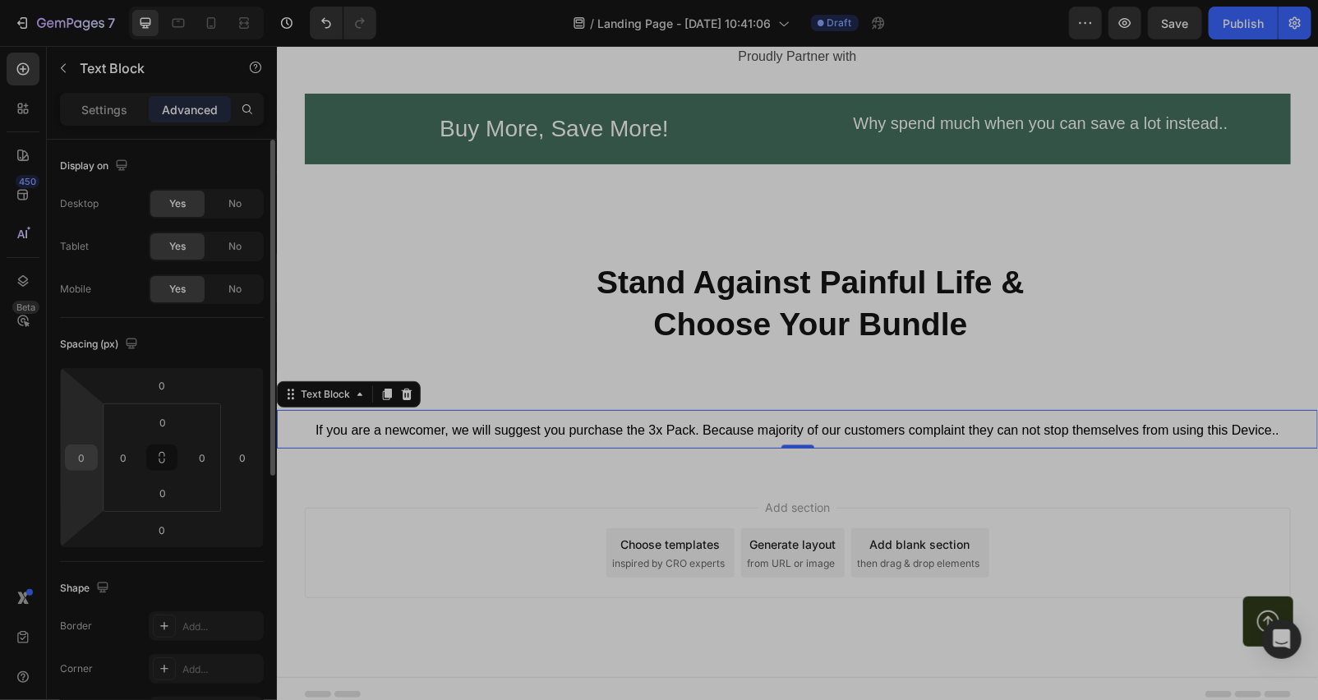
click at [87, 449] on input "0" at bounding box center [81, 457] width 25 height 25
type input "32"
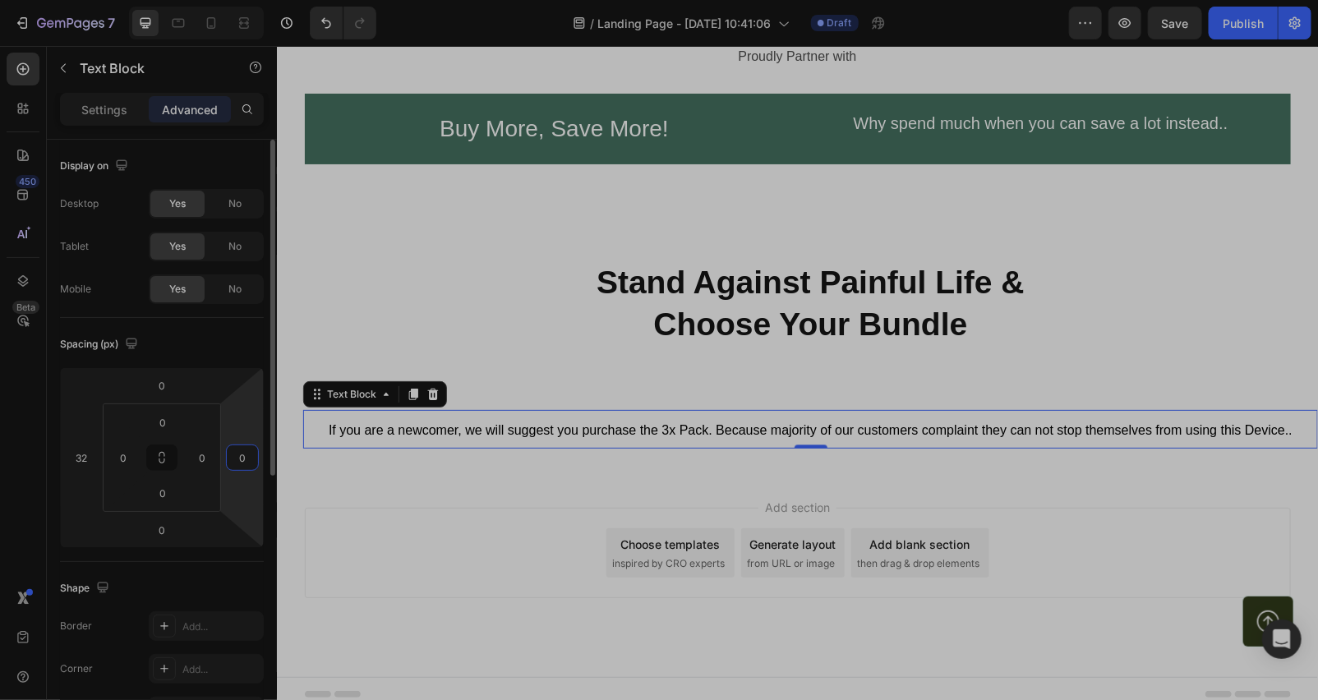
click at [250, 452] on input "0" at bounding box center [242, 457] width 25 height 25
type input "32"
click at [131, 454] on input "0" at bounding box center [123, 457] width 25 height 25
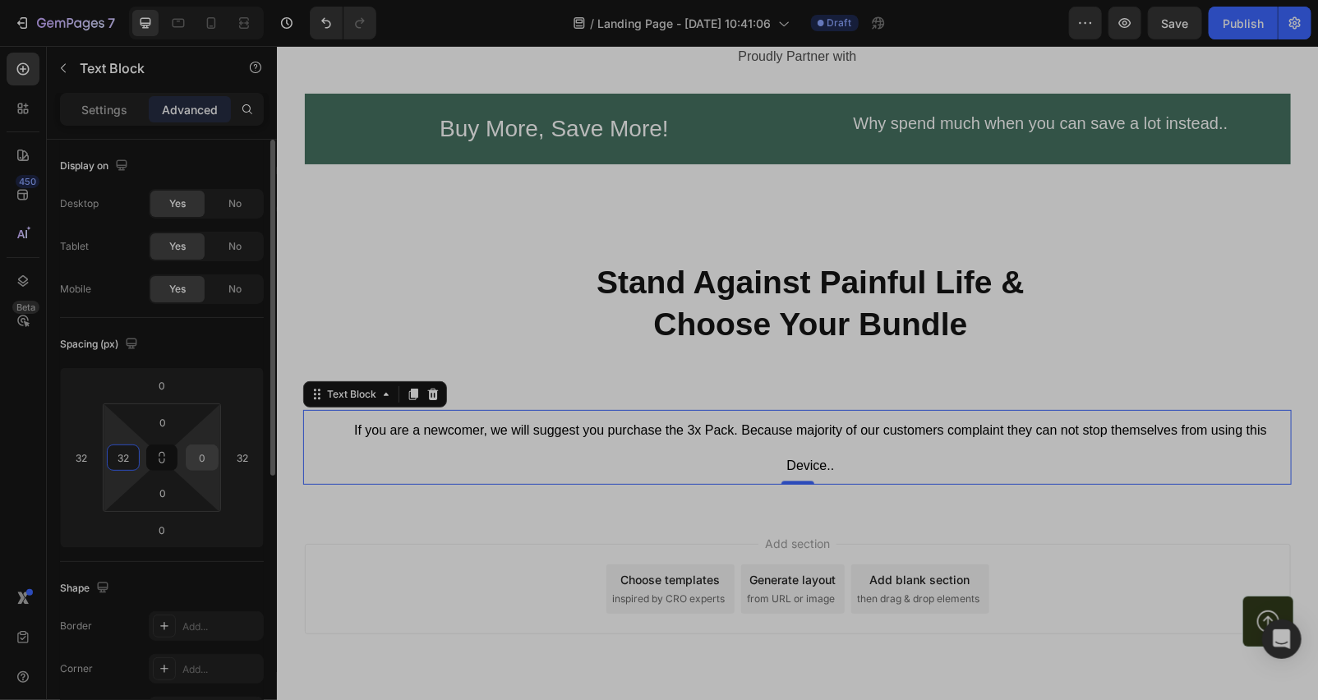
type input "32"
click at [209, 457] on input "0" at bounding box center [202, 457] width 25 height 25
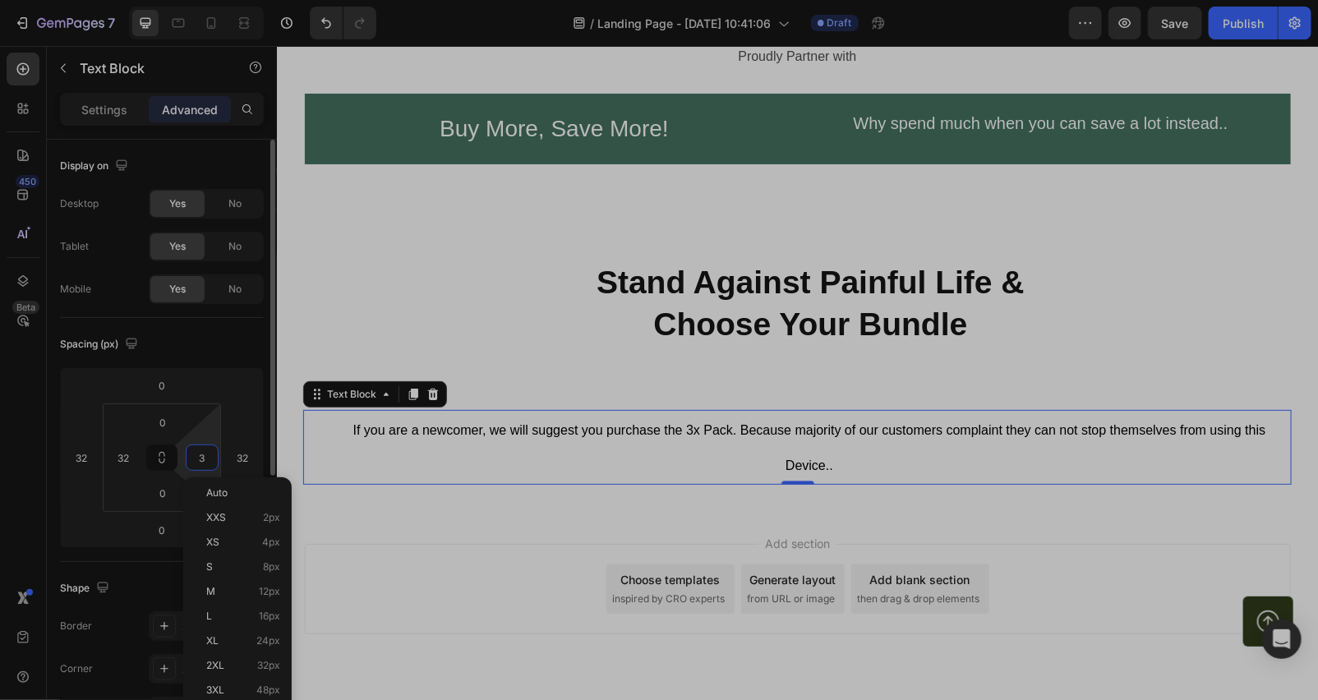
type input "32"
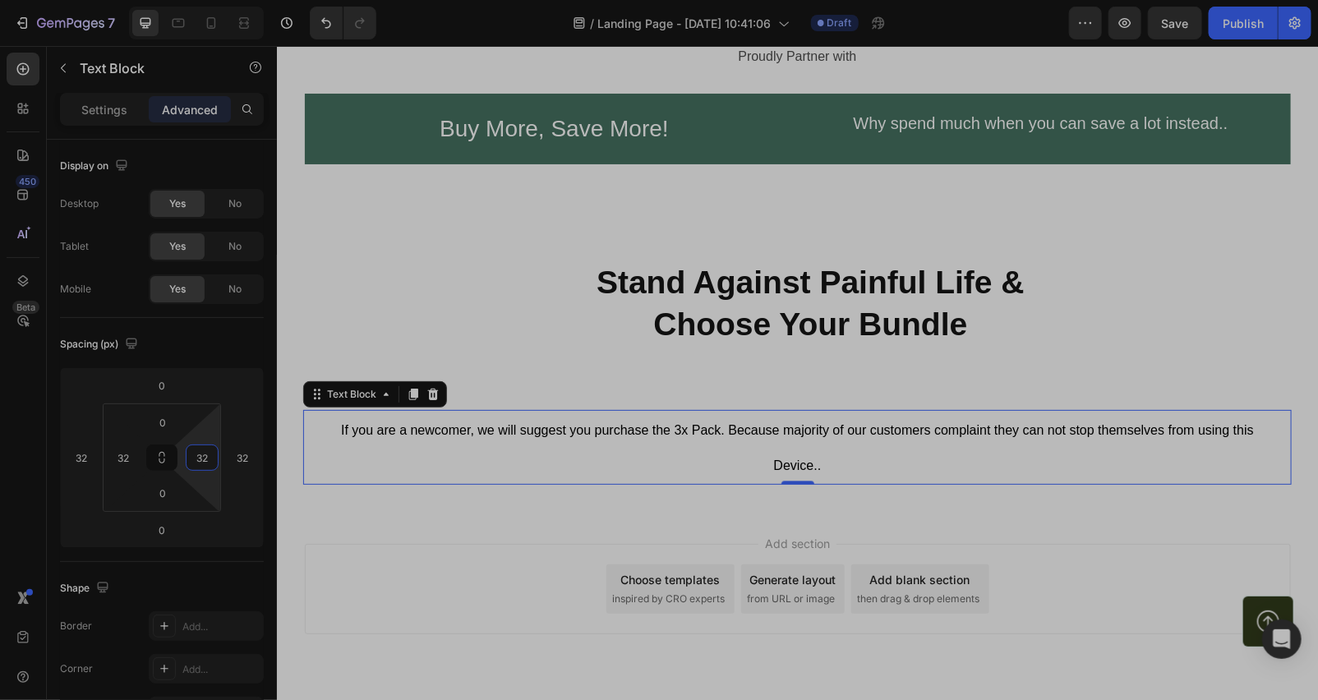
click at [438, 550] on div "Add section Choose templates inspired by CRO experts Generate layout from URL o…" at bounding box center [797, 588] width 986 height 90
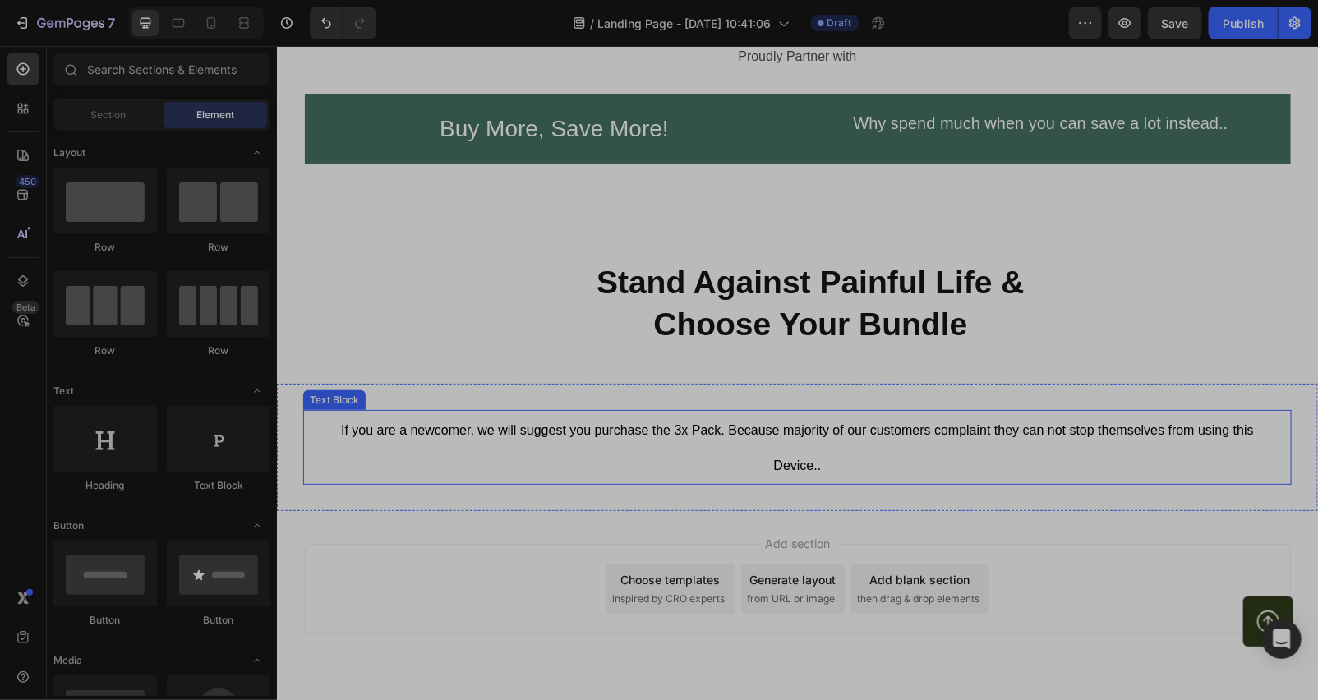
click at [472, 427] on span "If you are a newcomer, we will suggest you purchase the 3x Pack. Because majori…" at bounding box center [796, 446] width 913 height 49
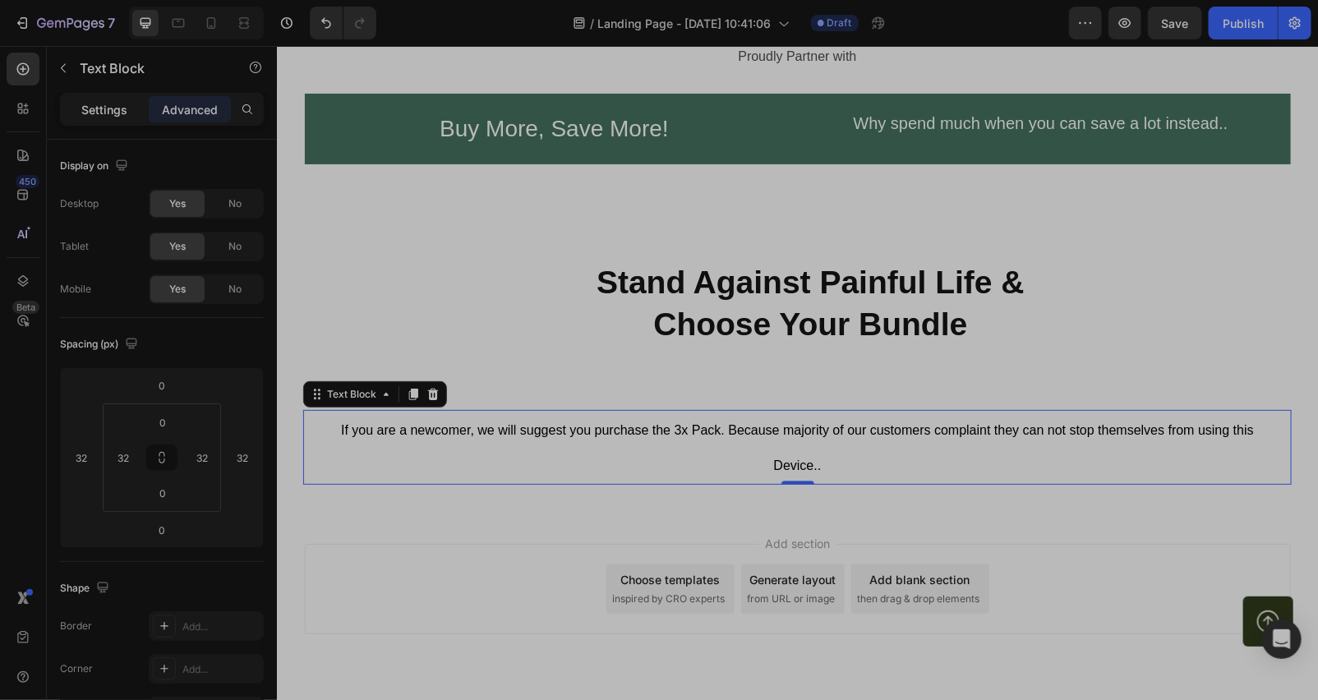
click at [130, 104] on div "Settings" at bounding box center [104, 109] width 82 height 26
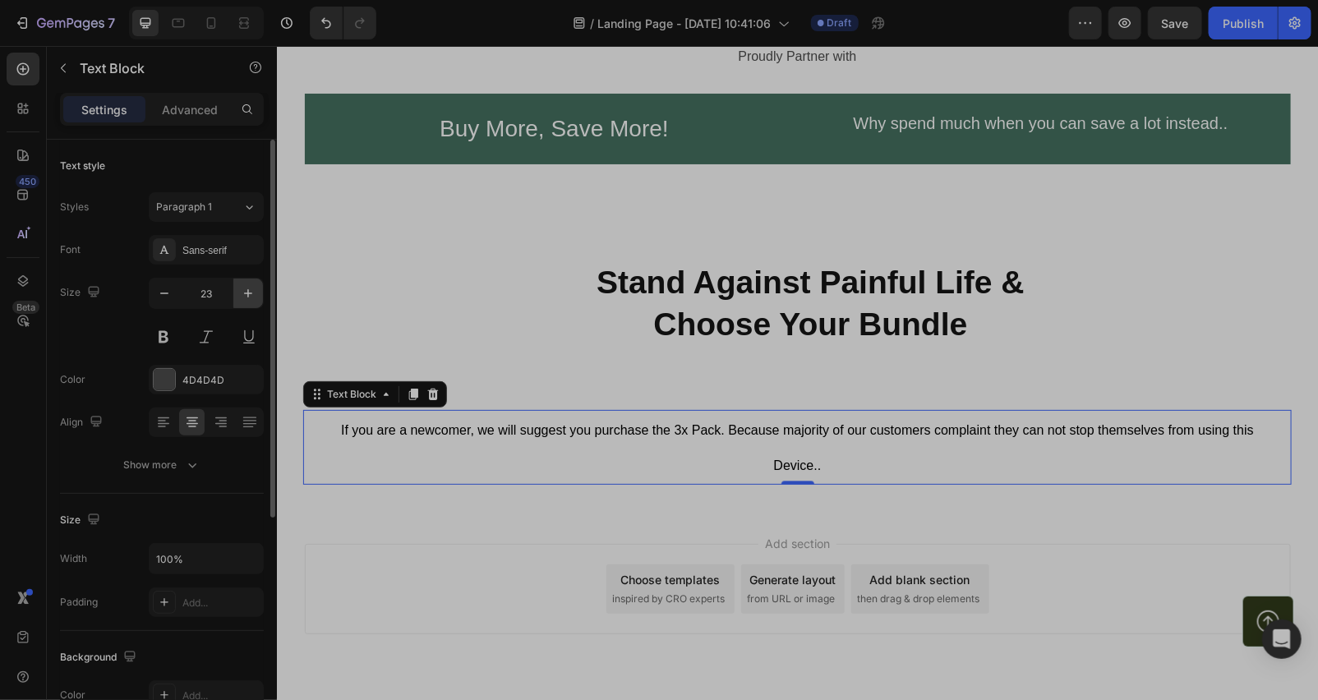
click at [251, 288] on icon "button" at bounding box center [248, 293] width 16 height 16
click at [248, 288] on icon "button" at bounding box center [248, 293] width 16 height 16
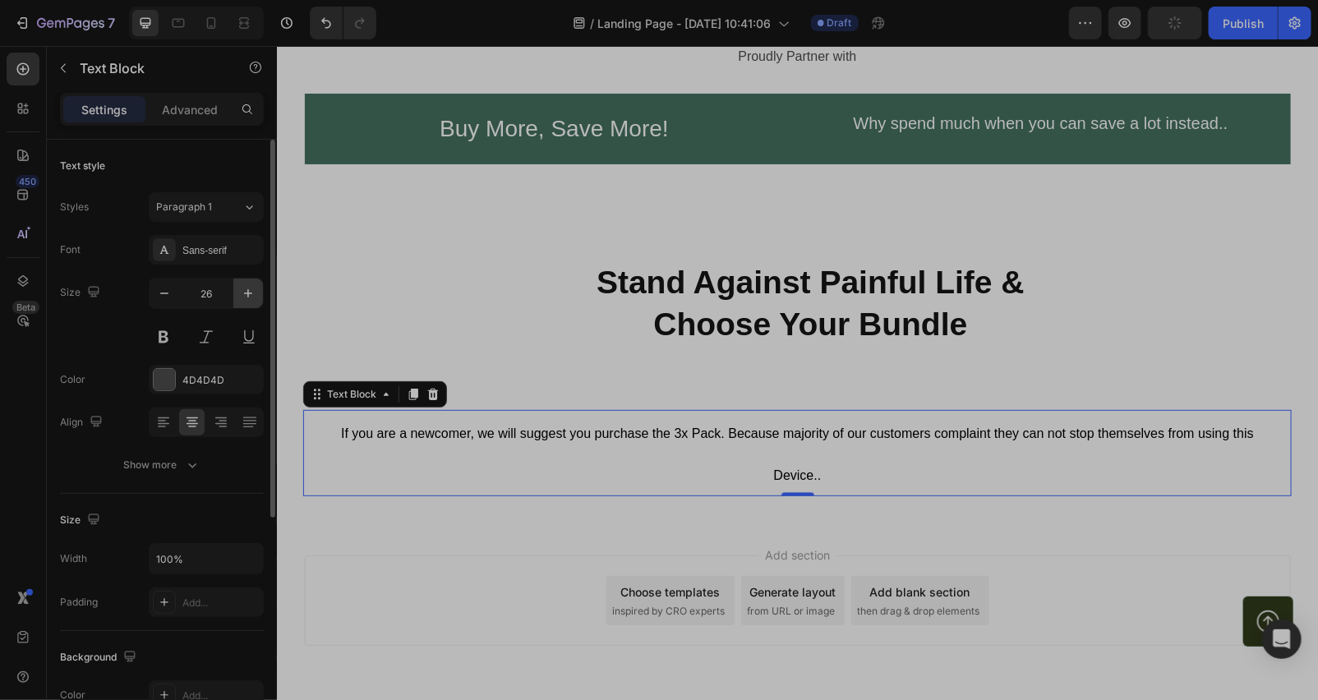
click at [248, 288] on icon "button" at bounding box center [248, 293] width 16 height 16
click at [247, 283] on button "button" at bounding box center [248, 293] width 30 height 30
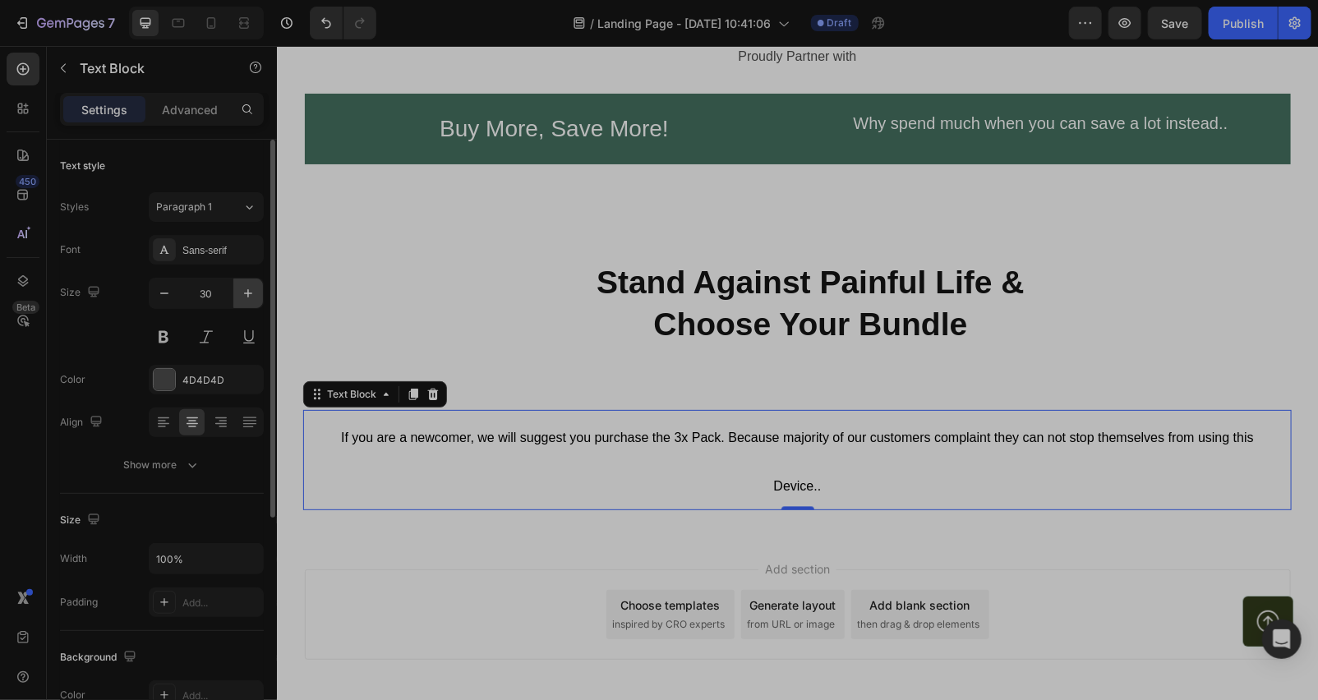
click at [246, 281] on button "button" at bounding box center [248, 293] width 30 height 30
type input "31"
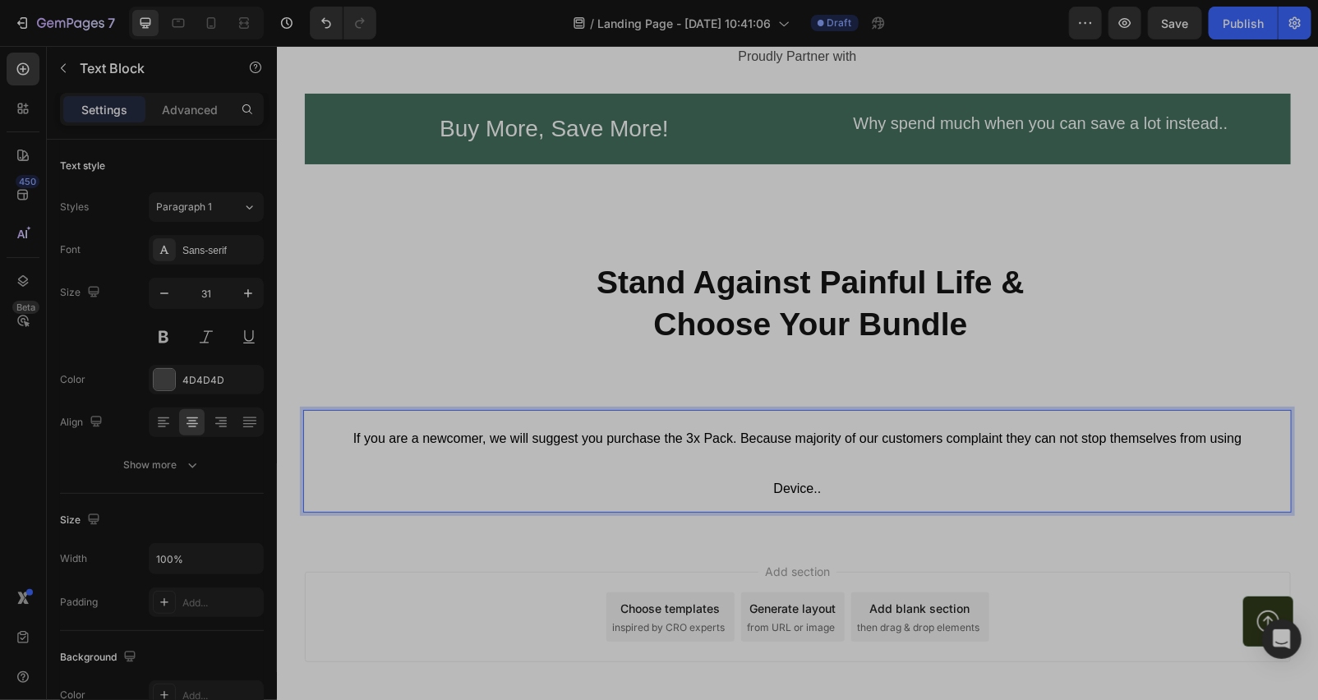
click at [755, 471] on p "If you are a newcomer, we will suggest you purchase the 3x Pack. Because majori…" at bounding box center [796, 461] width 932 height 100
click at [666, 538] on div "If you are a newcomer, we will suggest you purchase the 3x Pack. Because majori…" at bounding box center [796, 461] width 1041 height 156
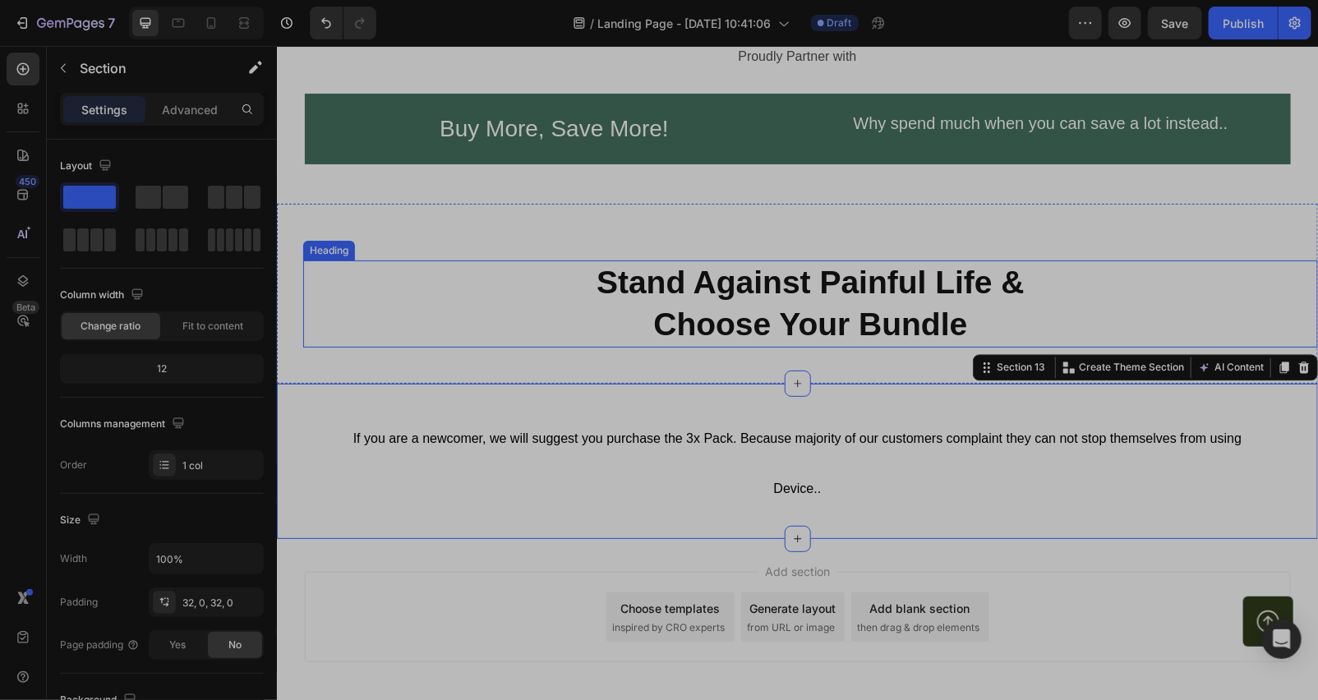
click at [516, 315] on h2 "Stand Against Painful Life & Choose Your Bundle" at bounding box center [809, 303] width 1015 height 86
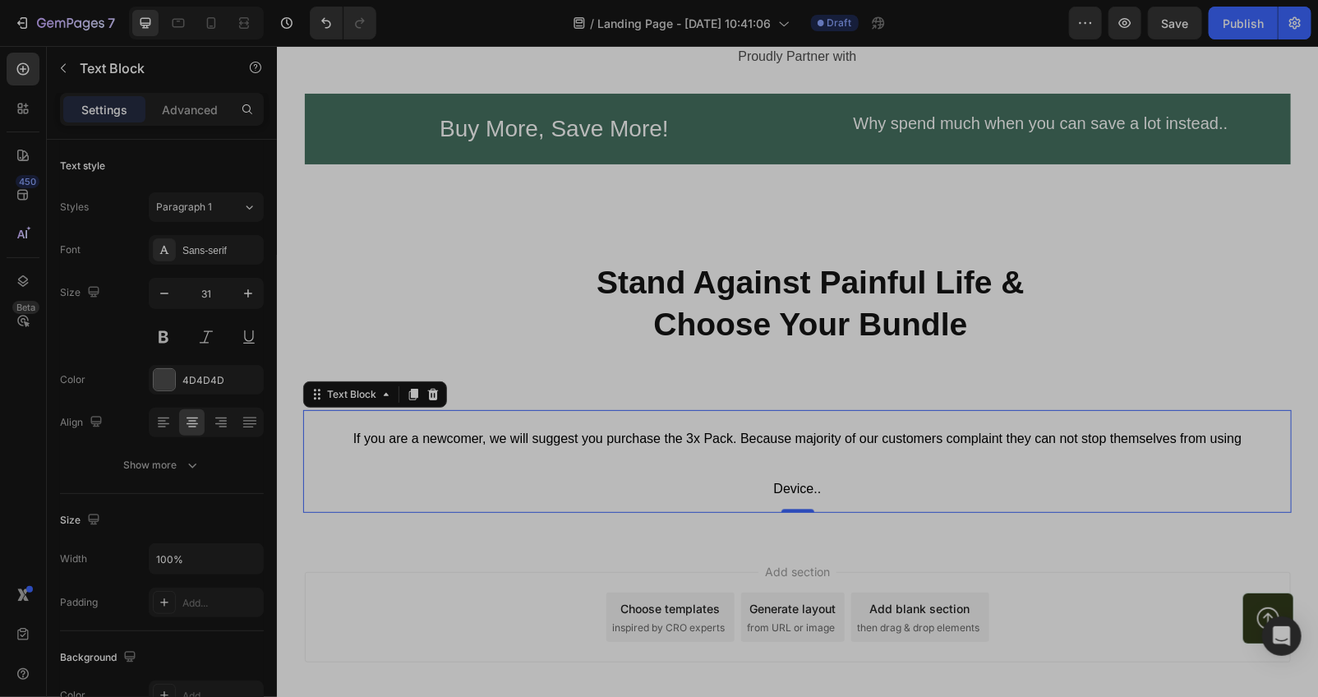
click at [716, 466] on p "If you are a newcomer, we will suggest you purchase the 3x Pack. Because majori…" at bounding box center [796, 461] width 932 height 100
click at [197, 119] on div "Advanced" at bounding box center [190, 109] width 82 height 26
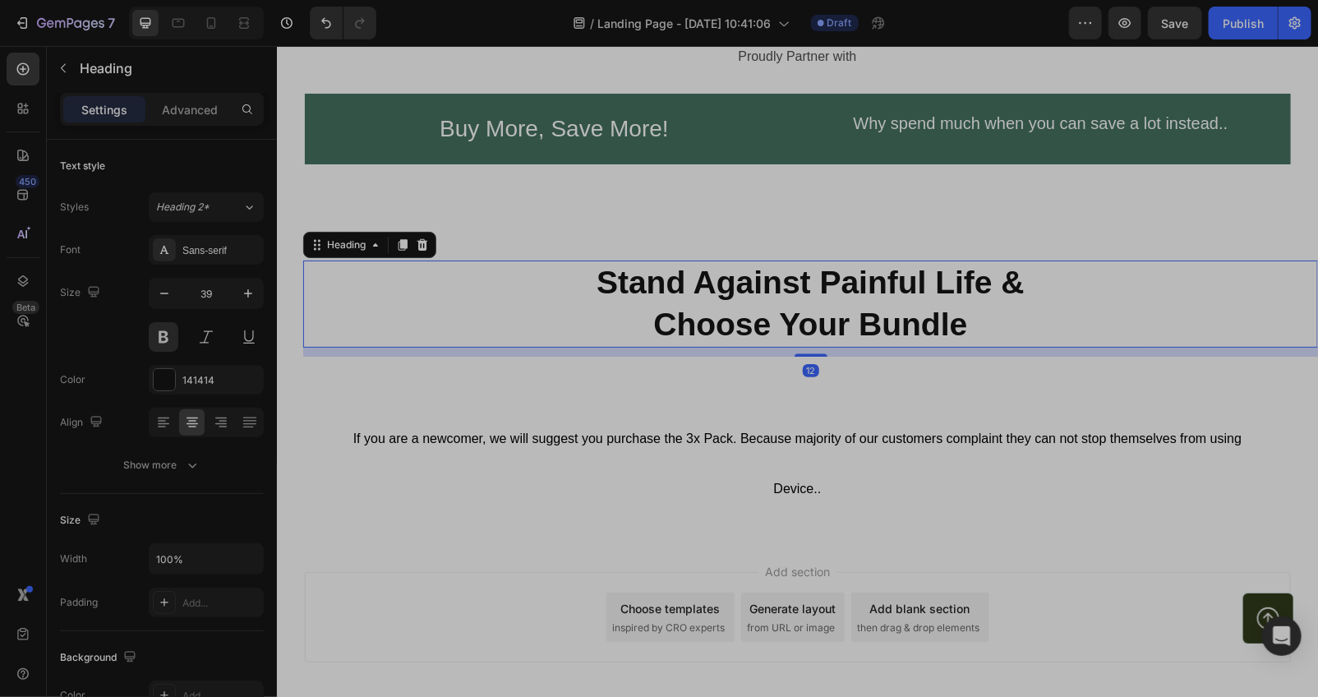
click at [742, 306] on strong "Choose Your Bundle" at bounding box center [809, 323] width 314 height 35
drag, startPoint x: 802, startPoint y: 351, endPoint x: 800, endPoint y: 343, distance: 8.4
click at [800, 343] on div "Stand Against Painful Life & Choose Your Bundle Heading 12" at bounding box center [809, 303] width 1015 height 86
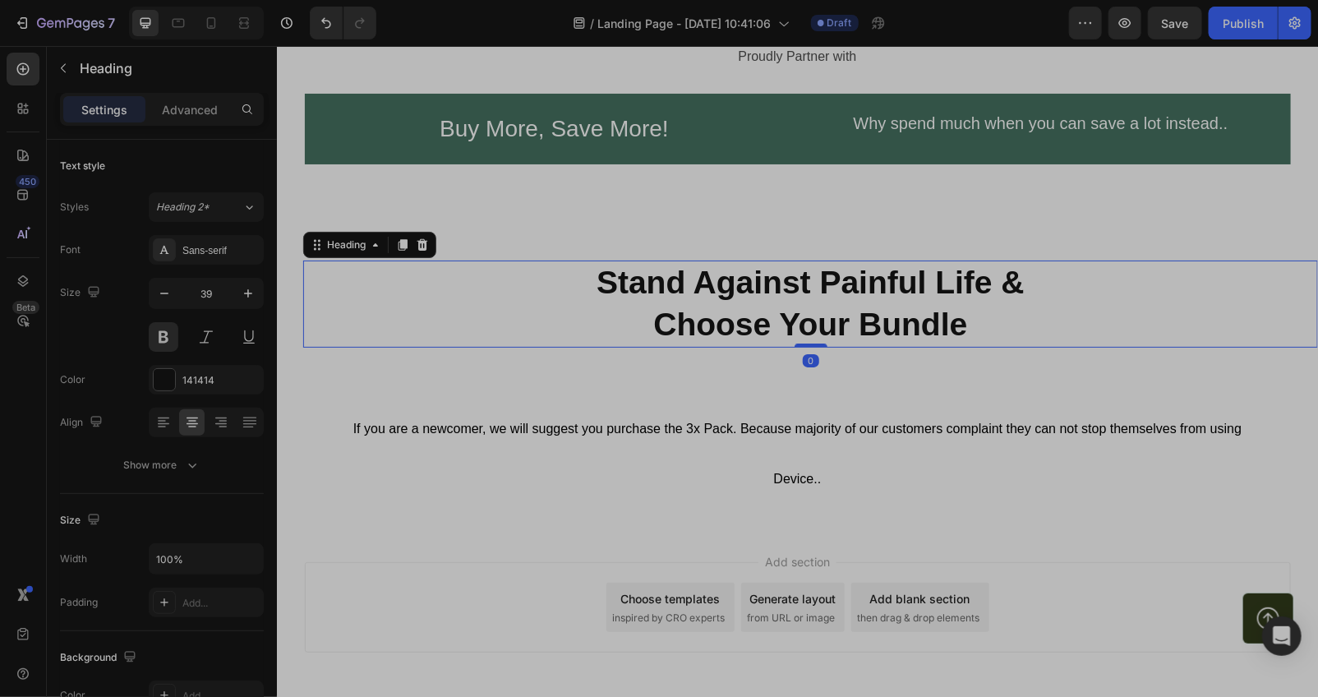
drag, startPoint x: 804, startPoint y: 353, endPoint x: 806, endPoint y: 333, distance: 20.6
click at [806, 333] on div "Stand Against Painful Life & Choose Your Bundle Heading 0" at bounding box center [809, 303] width 1015 height 86
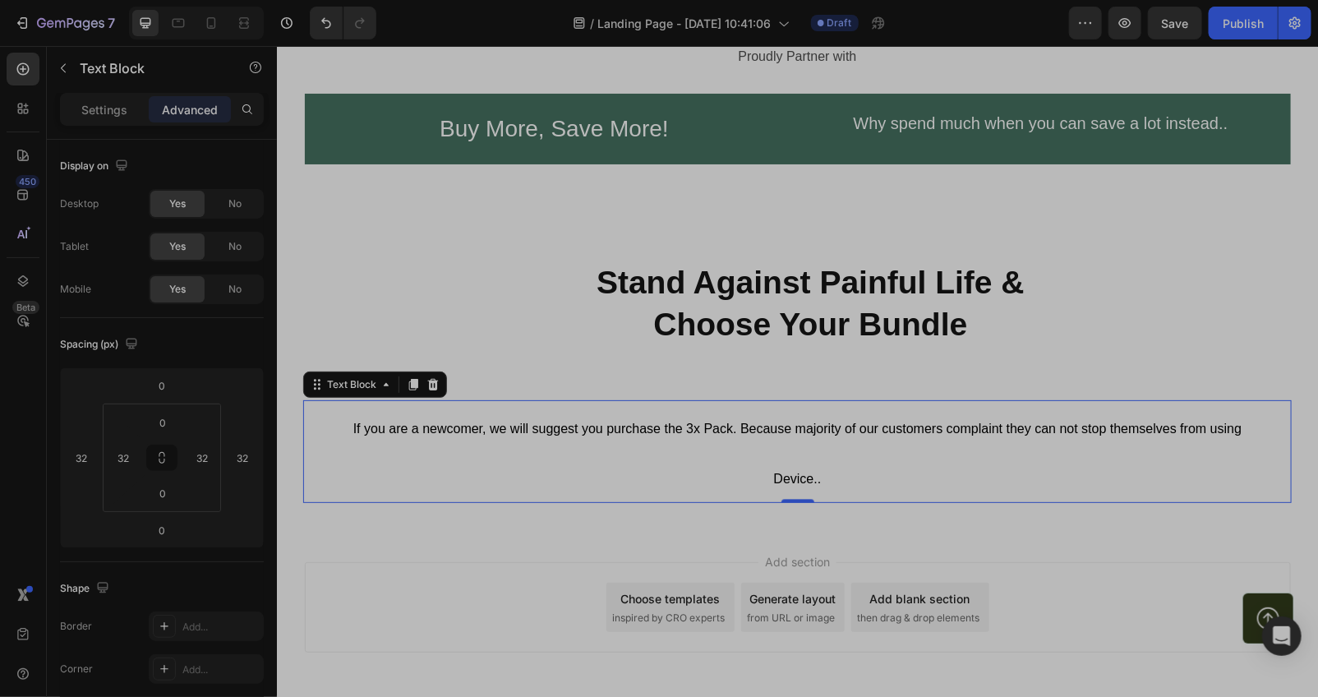
click at [804, 457] on p "If you are a newcomer, we will suggest you purchase the 3x Pack. Because majori…" at bounding box center [796, 451] width 932 height 100
drag, startPoint x: 792, startPoint y: 503, endPoint x: 792, endPoint y: 479, distance: 23.8
click at [792, 479] on div "If you are a newcomer, we will suggest you purchase the 3x Pack. Because majori…" at bounding box center [796, 451] width 988 height 104
click at [775, 395] on div "If you are a newcomer, we will suggest you purchase the 3x Pack. Because majori…" at bounding box center [796, 451] width 1041 height 156
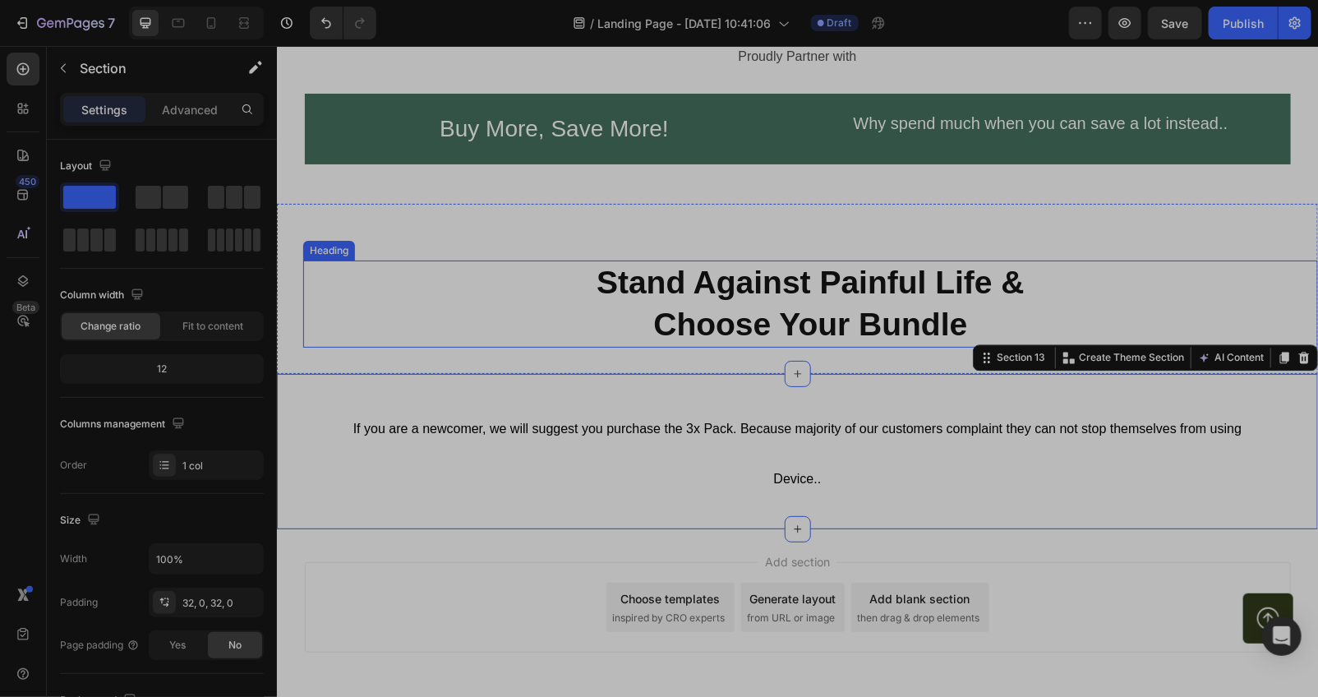
click at [576, 320] on h2 "Stand Against Painful Life & Choose Your Bundle" at bounding box center [809, 303] width 1015 height 86
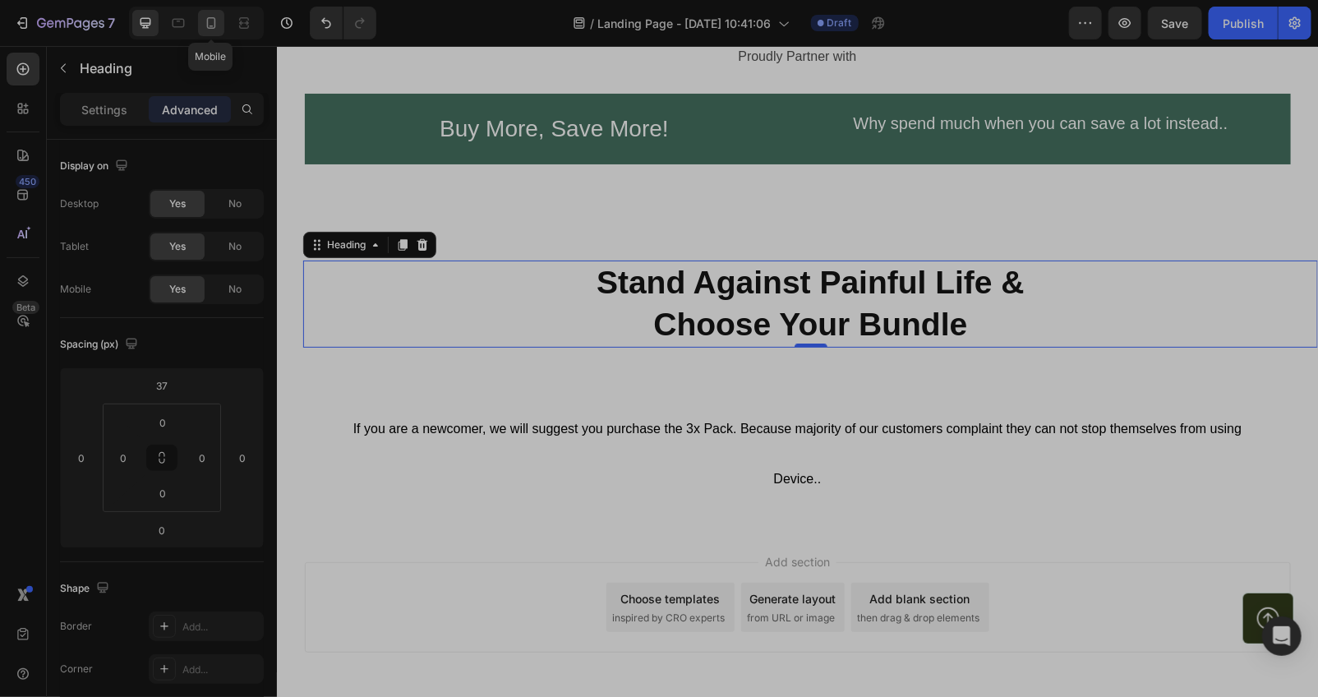
drag, startPoint x: 204, startPoint y: 15, endPoint x: 327, endPoint y: 1, distance: 124.0
click at [204, 16] on icon at bounding box center [211, 23] width 16 height 16
type input "32"
type input "20"
type input "12"
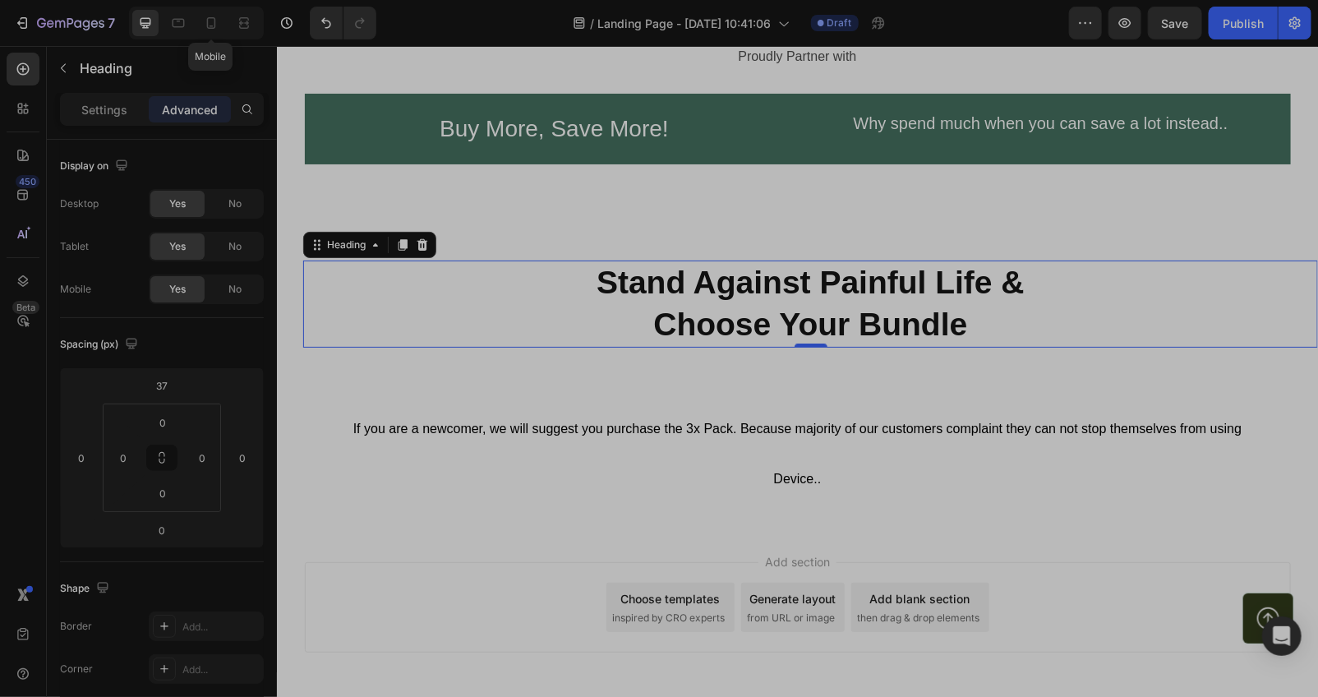
type input "20"
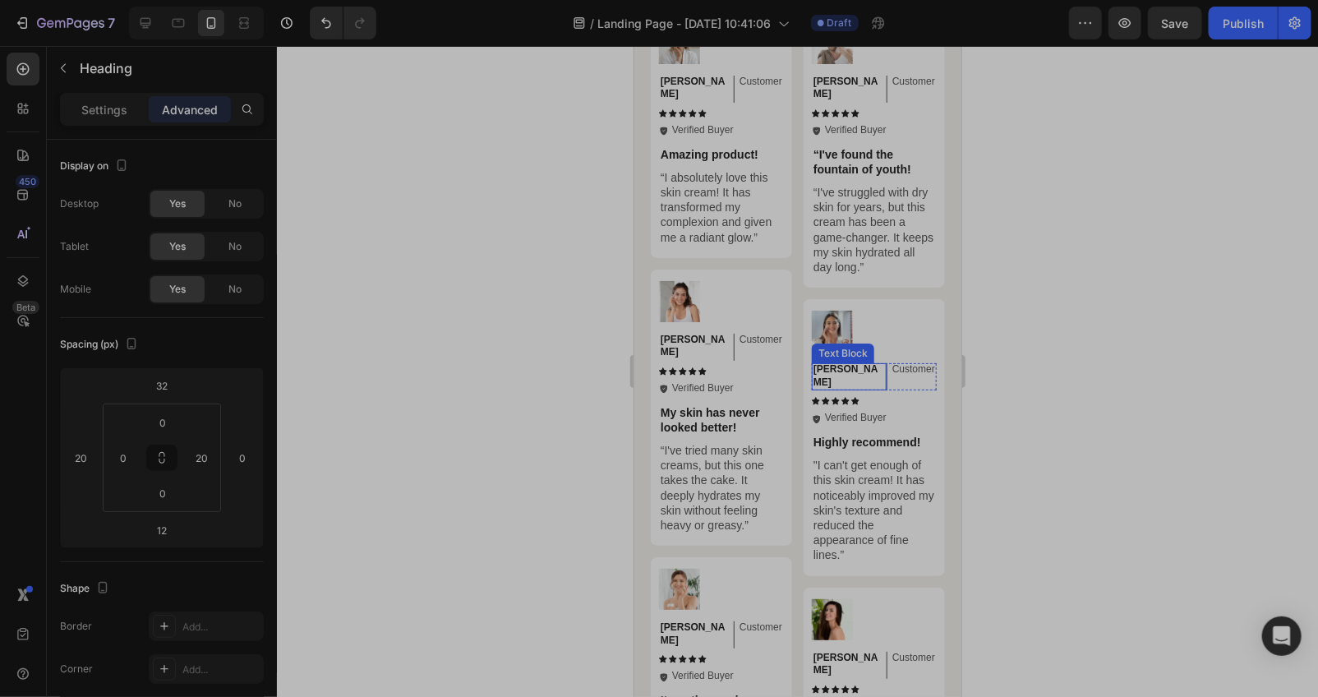
scroll to position [7636, 0]
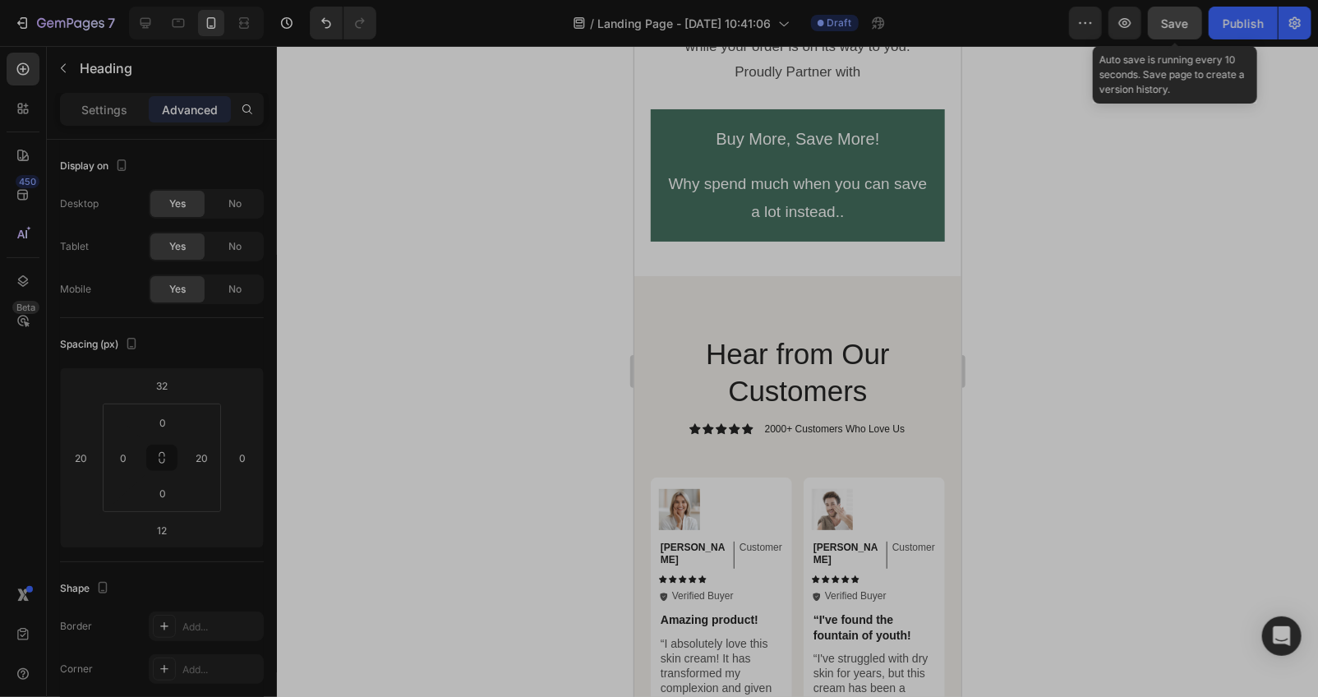
click at [1173, 18] on span "Save" at bounding box center [1175, 23] width 27 height 14
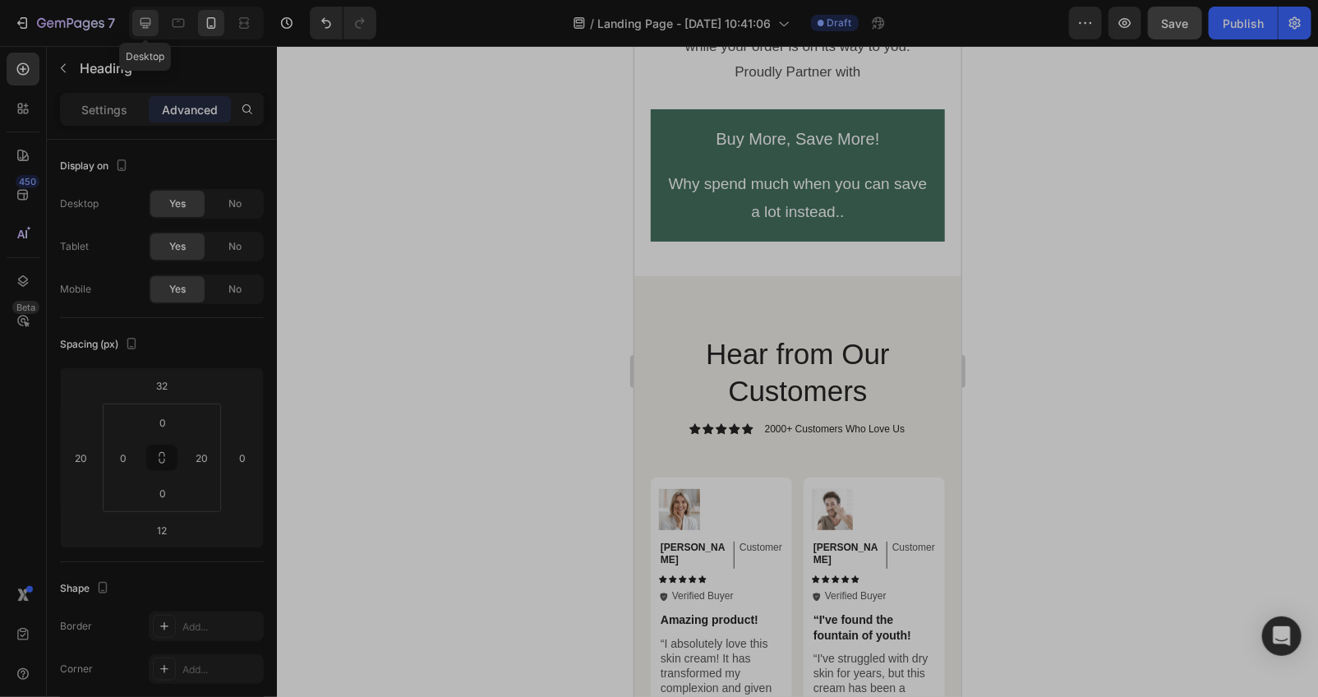
click at [142, 18] on icon at bounding box center [145, 23] width 11 height 11
type input "37"
type input "0"
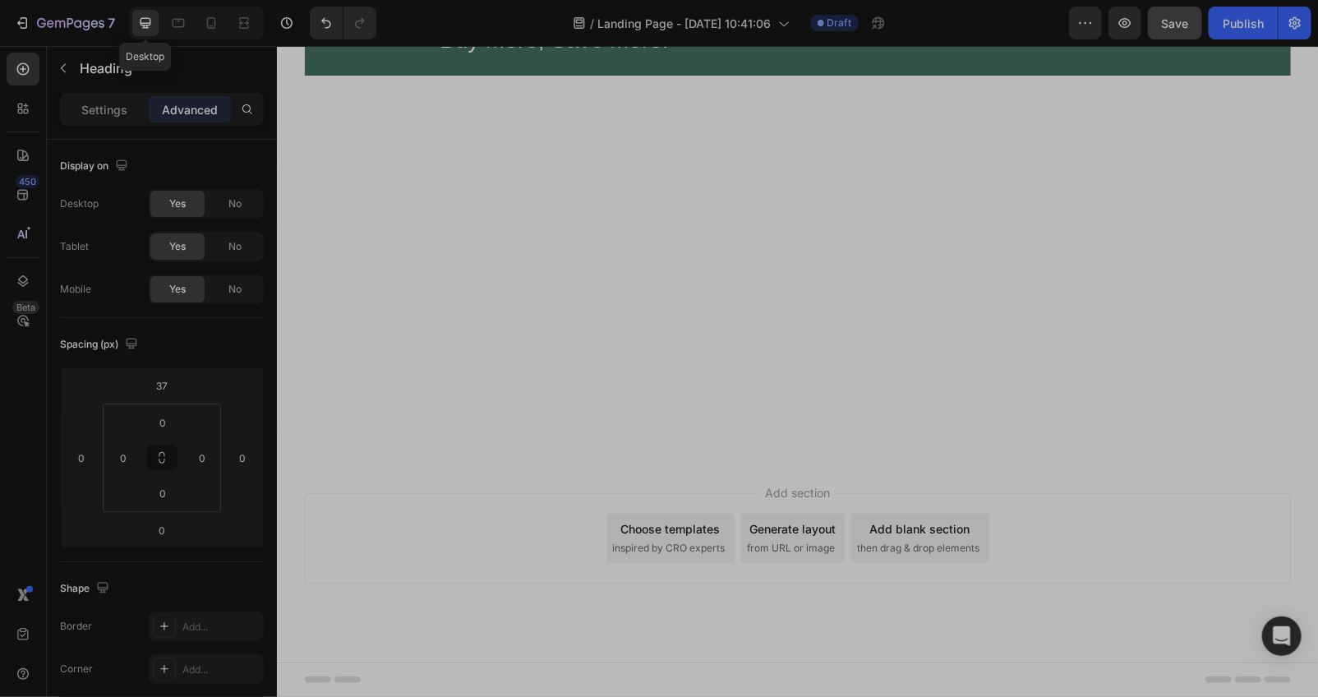
scroll to position [7489, 0]
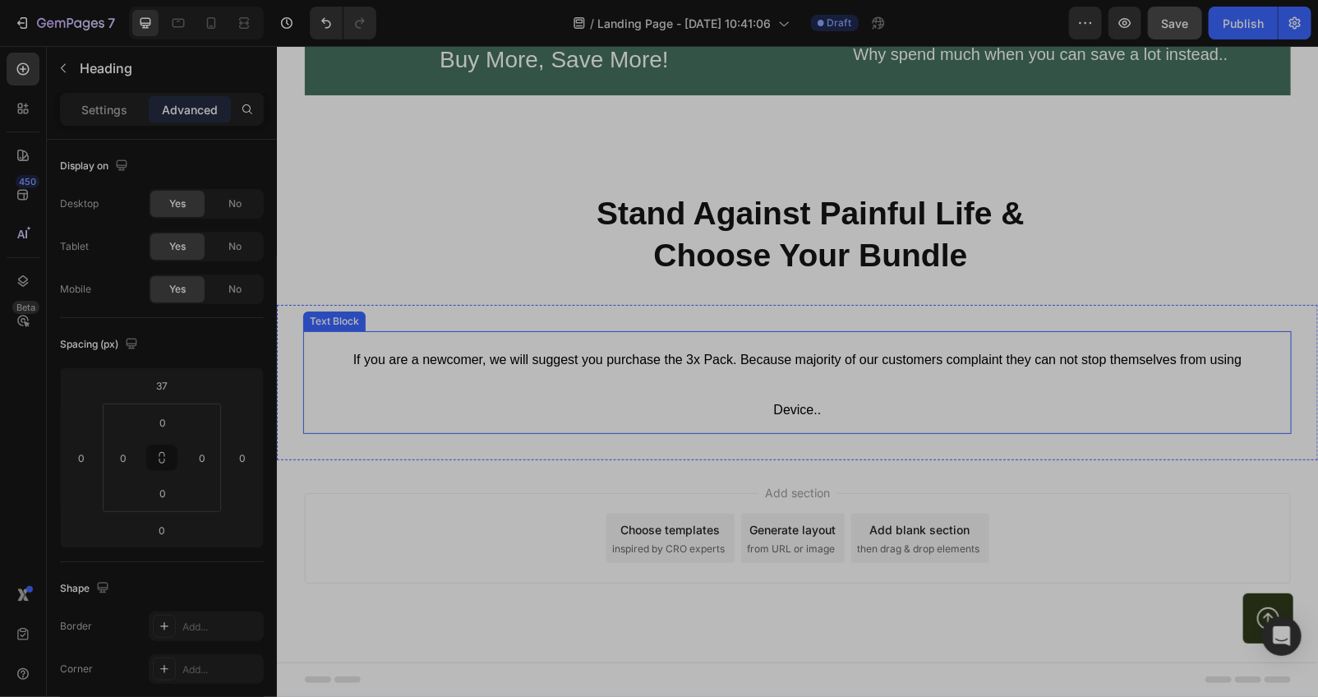
click at [774, 375] on p "If you are a newcomer, we will suggest you purchase the 3x Pack. Because majori…" at bounding box center [796, 382] width 932 height 100
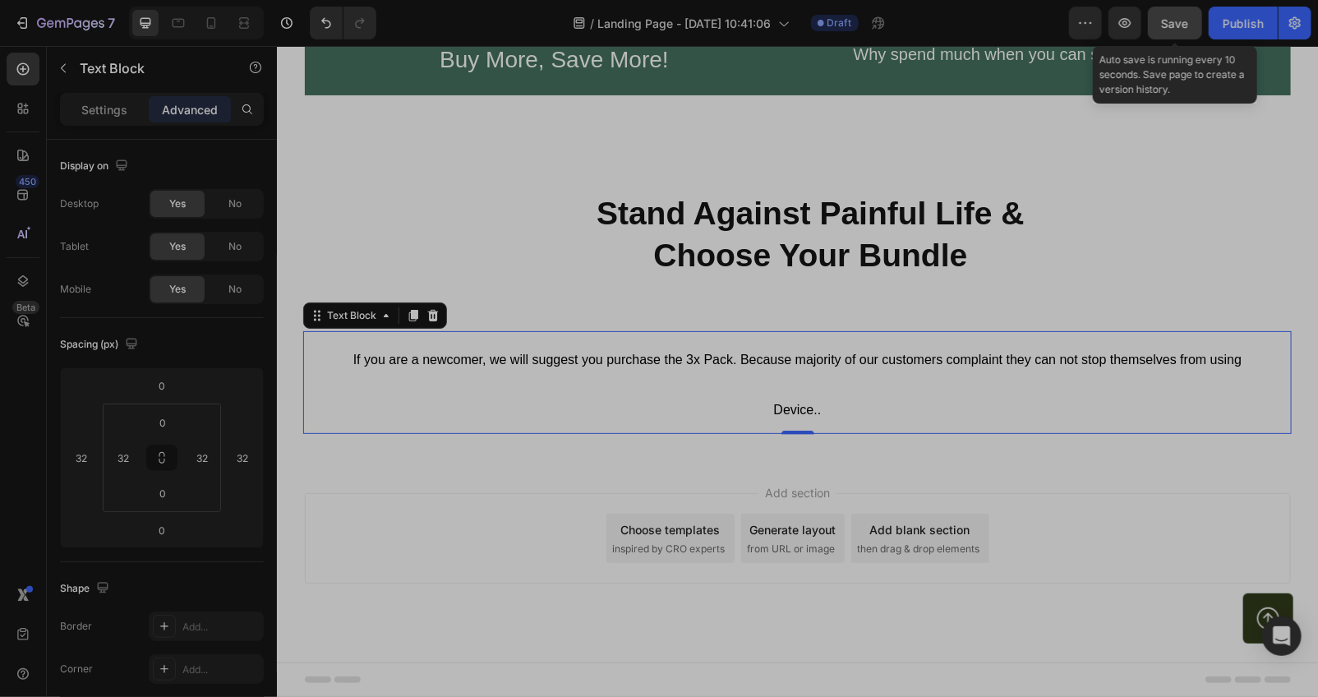
click at [1183, 27] on span "Save" at bounding box center [1175, 23] width 27 height 14
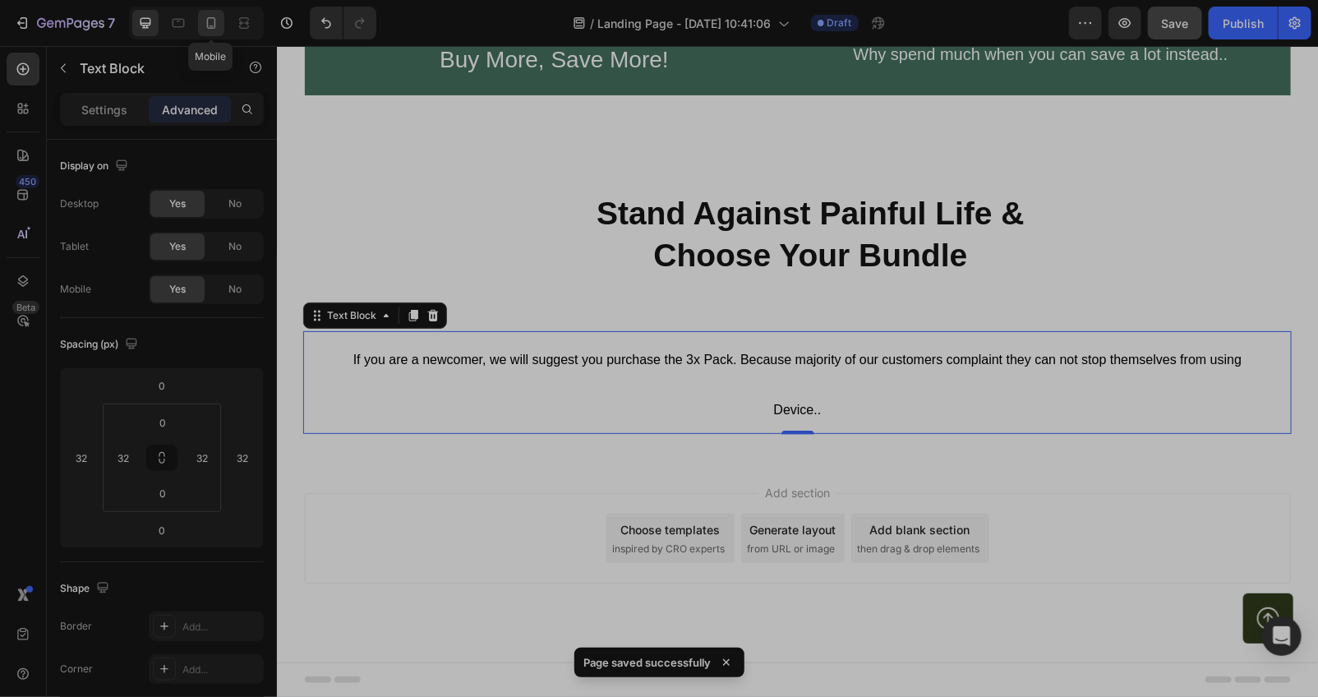
click at [218, 29] on icon at bounding box center [211, 23] width 16 height 16
type input "24"
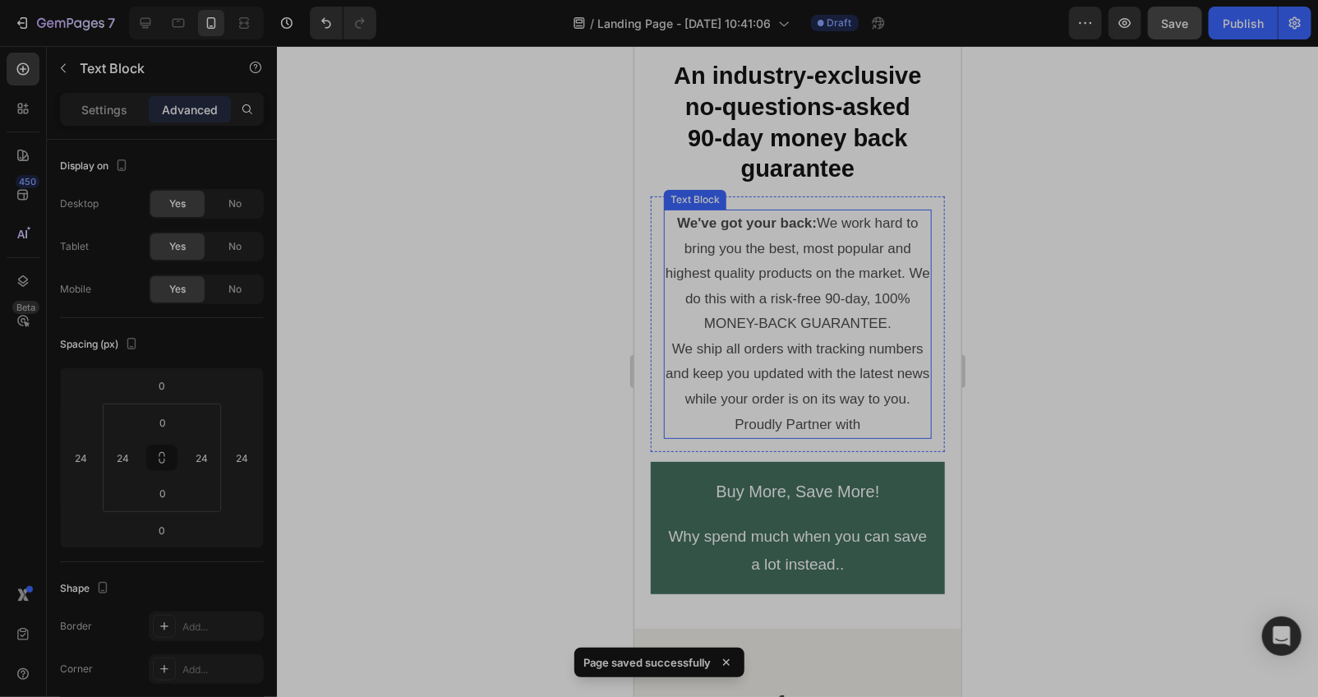
scroll to position [7527, 0]
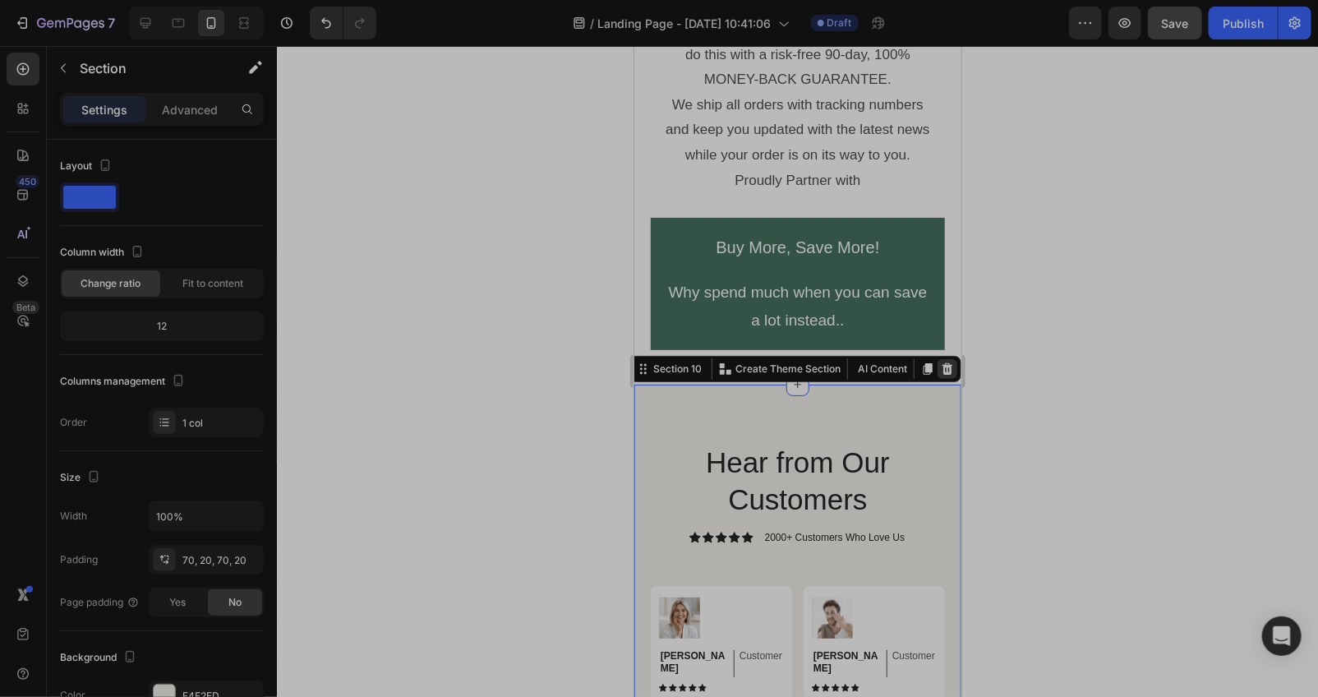
click at [940, 375] on icon at bounding box center [946, 367] width 13 height 13
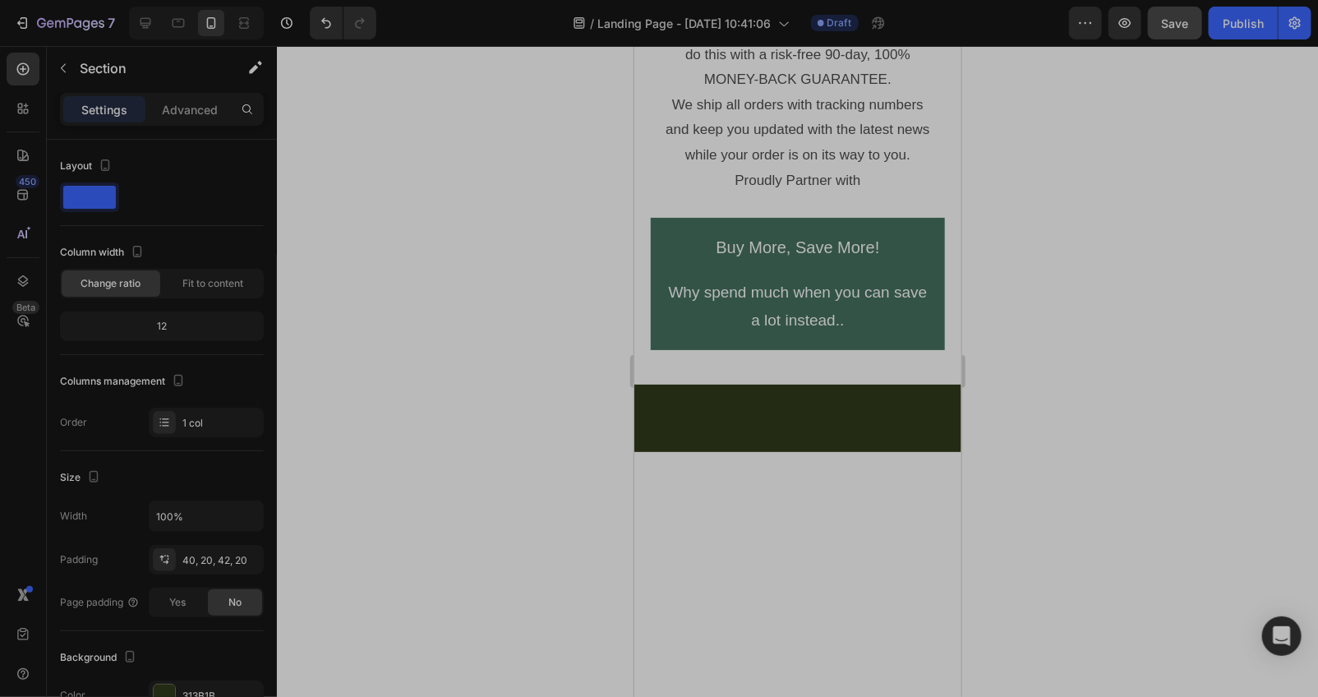
drag, startPoint x: 823, startPoint y: 424, endPoint x: 835, endPoint y: 430, distance: 13.6
click at [823, 425] on div at bounding box center [796, 417] width 327 height 67
drag, startPoint x: 783, startPoint y: 448, endPoint x: 766, endPoint y: 448, distance: 17.3
click at [782, 448] on div at bounding box center [796, 417] width 327 height 67
click at [154, 23] on div at bounding box center [145, 23] width 26 height 26
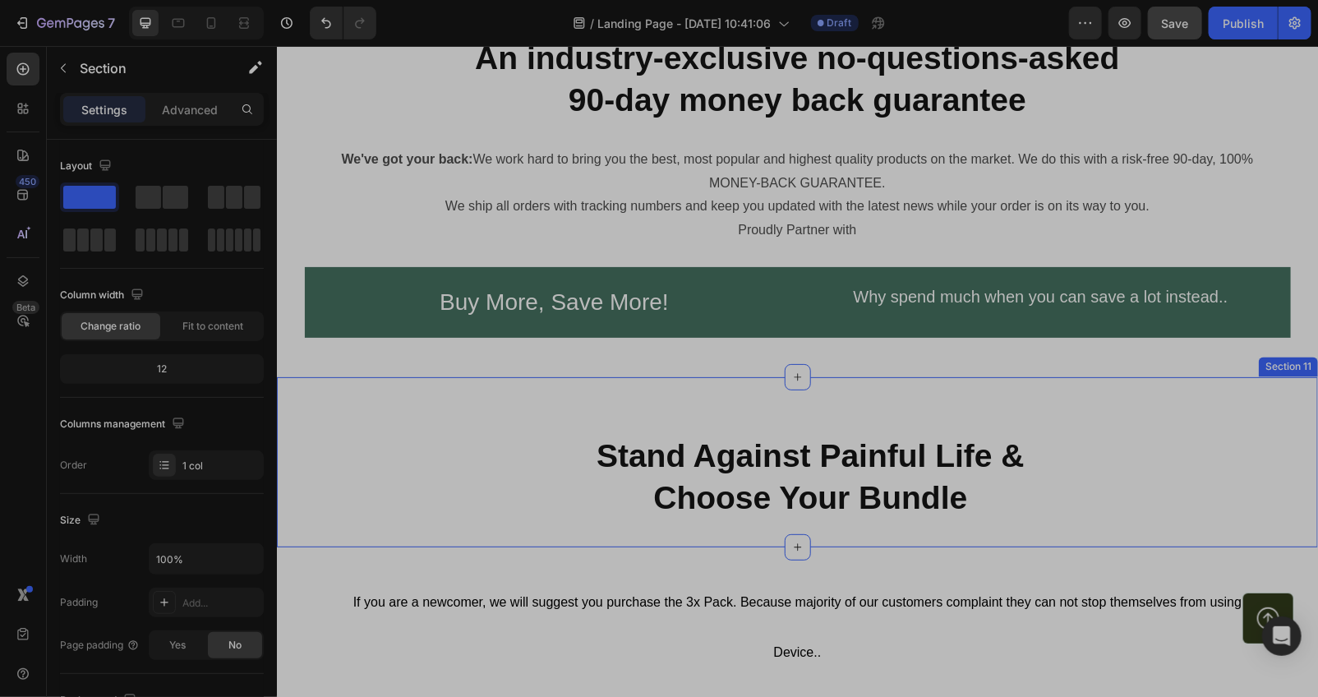
scroll to position [7489, 0]
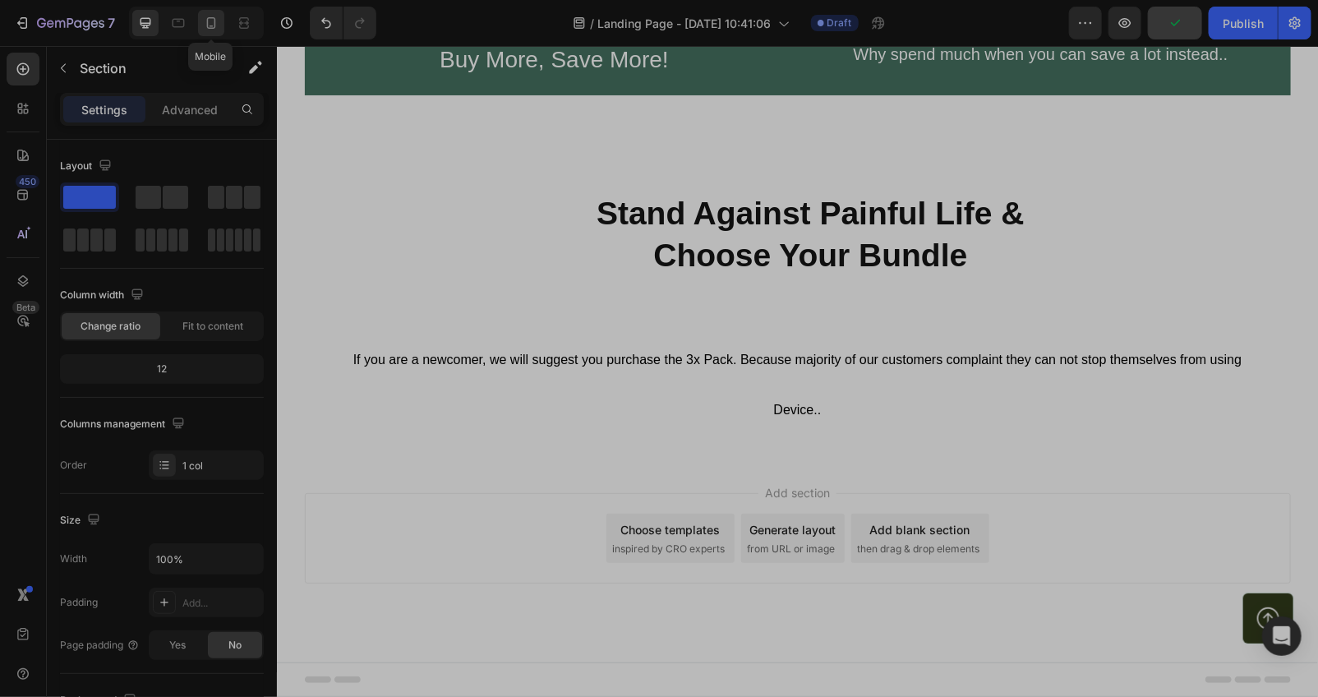
click at [208, 25] on icon at bounding box center [211, 23] width 16 height 16
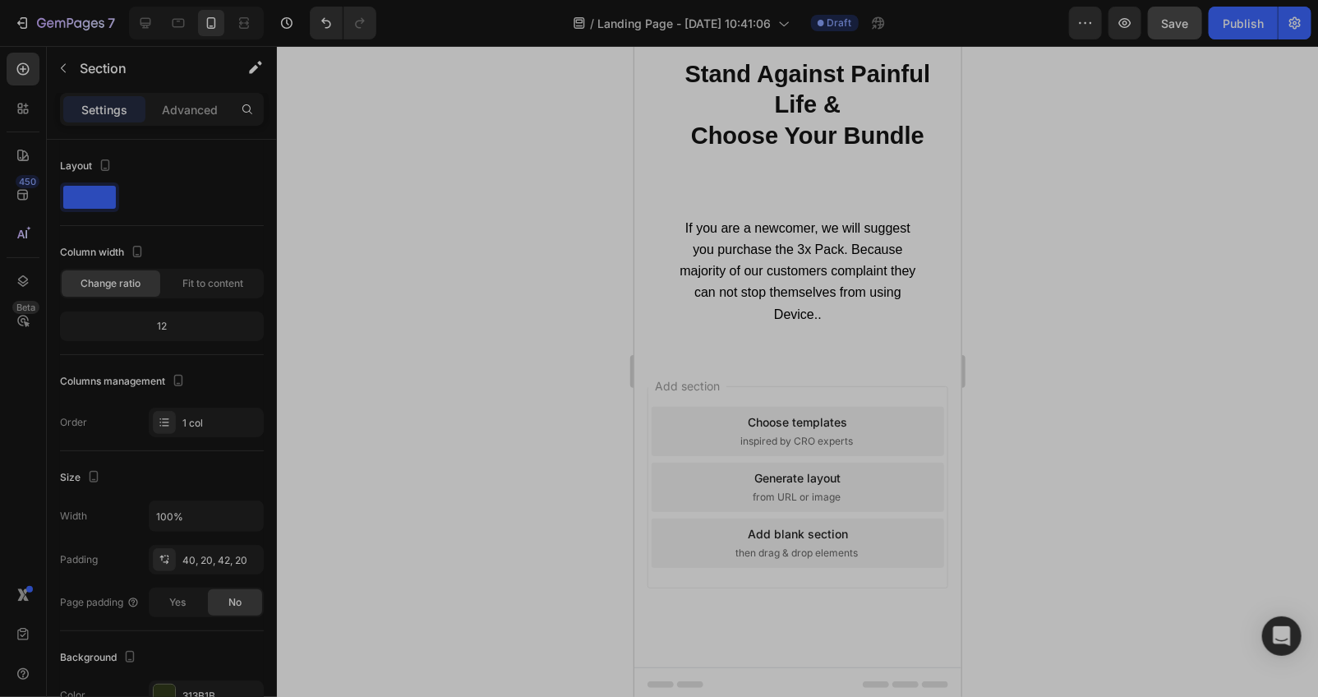
scroll to position [7751, 0]
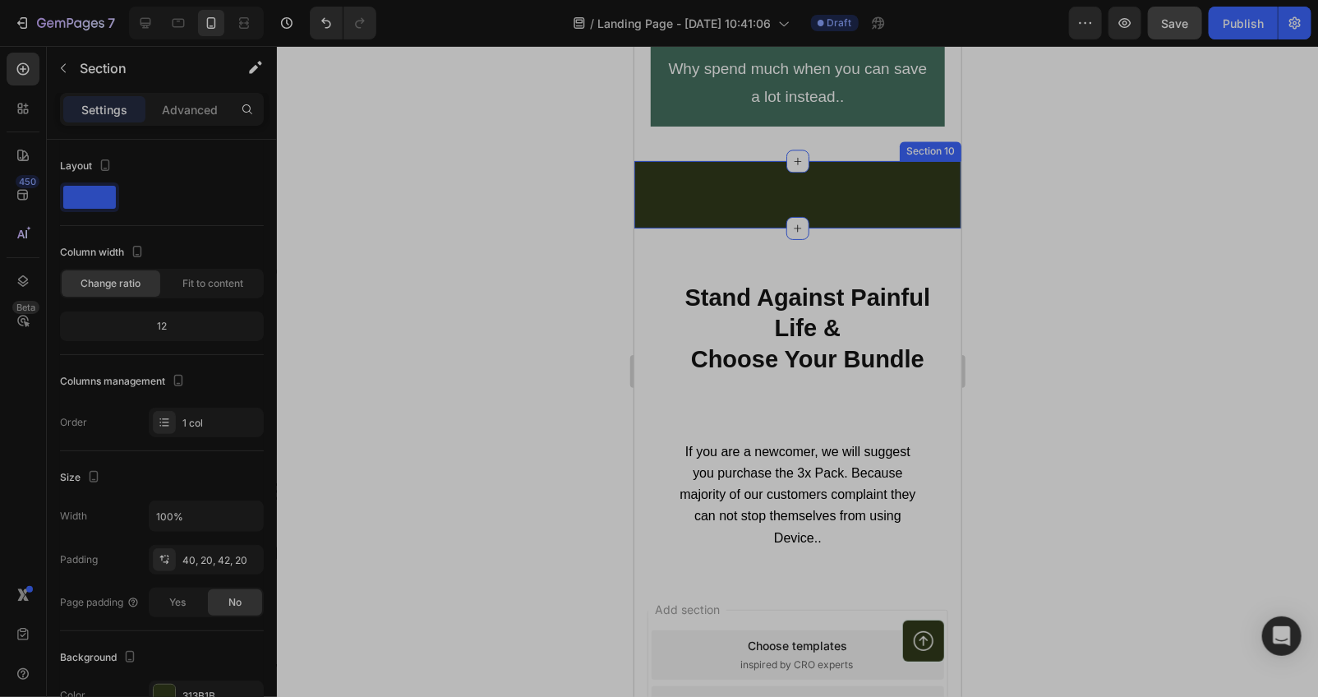
click at [702, 194] on div "Button Row Section 10" at bounding box center [796, 193] width 327 height 67
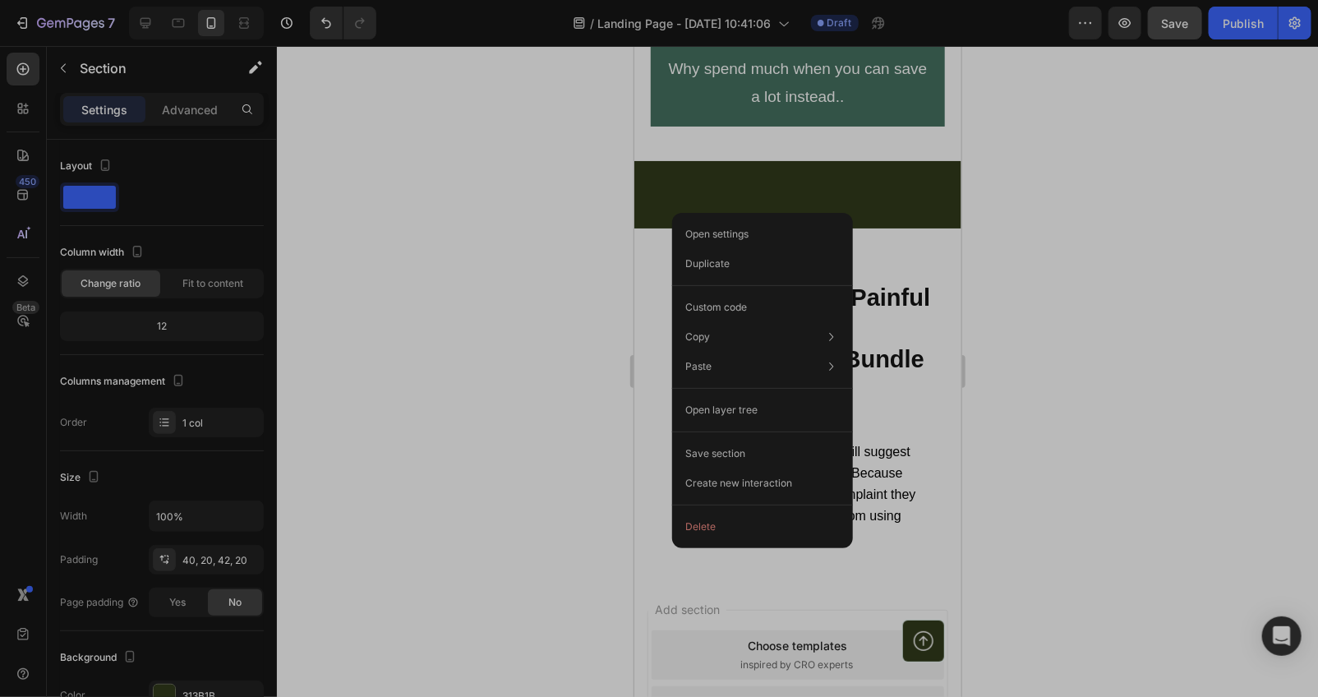
click at [736, 542] on div "Open settings Duplicate Custom code Copy Copy section Ctrl + C Copy style Copy …" at bounding box center [762, 380] width 181 height 335
click at [736, 540] on button "Delete" at bounding box center [763, 527] width 168 height 30
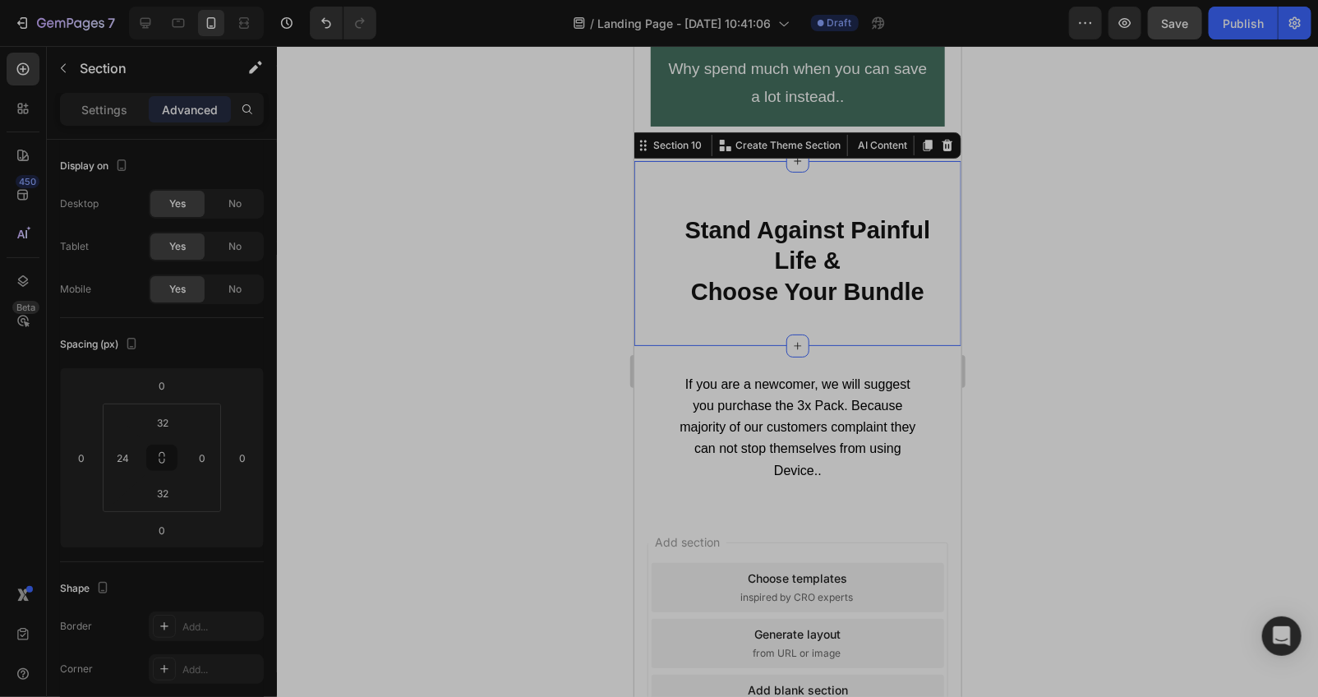
click at [753, 200] on div "Stand Against Painful Life & Choose Your Bundle Heading Section 10 You can crea…" at bounding box center [796, 252] width 327 height 185
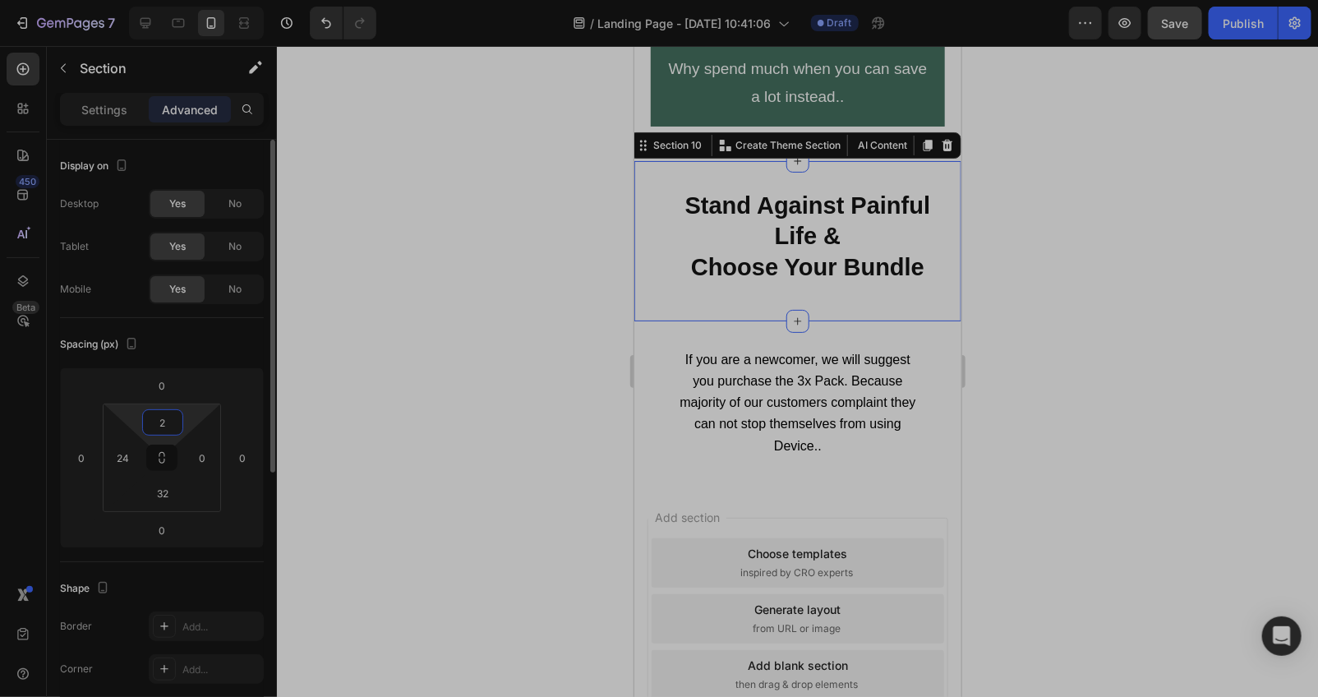
click at [173, 0] on html "7 Version history / Landing Page - Aug 25, 10:41:06 Draft Preview Save Publish …" at bounding box center [659, 0] width 1318 height 0
type input "4"
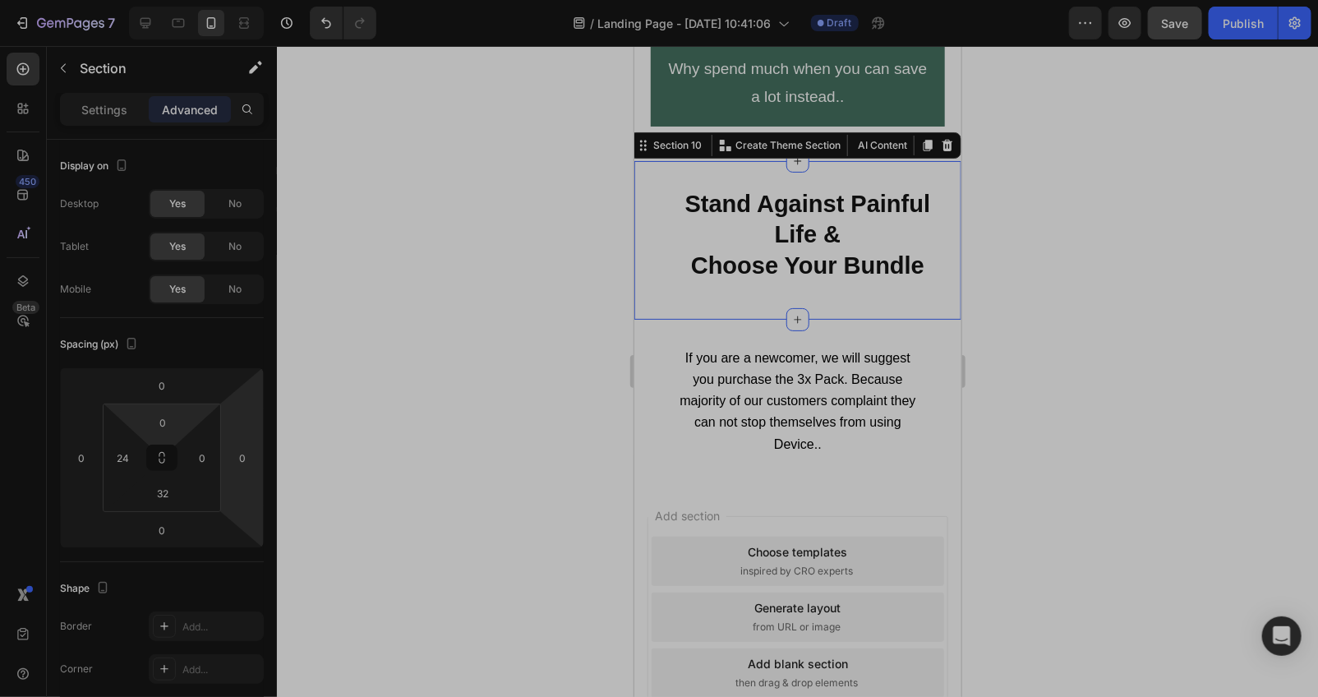
click at [404, 511] on div at bounding box center [797, 371] width 1041 height 651
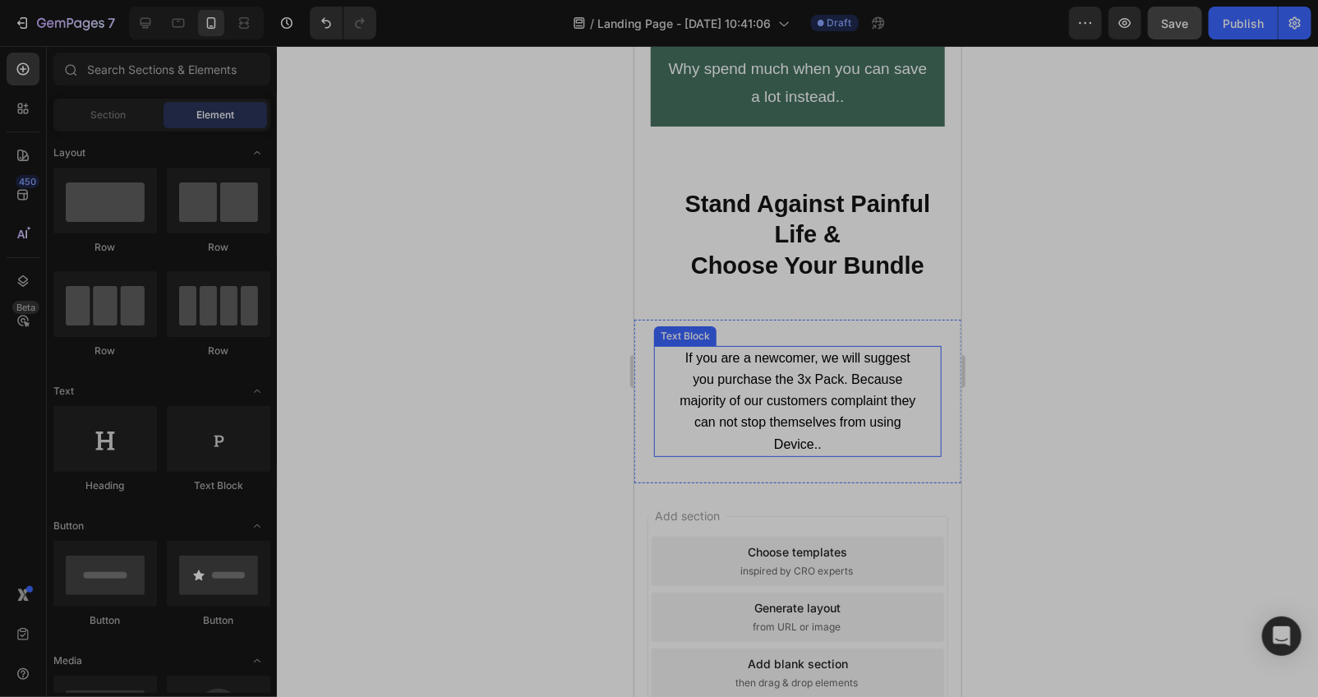
click at [772, 456] on div "If you are a newcomer, we will suggest you purchase the 3x Pack. Because majori…" at bounding box center [797, 400] width 248 height 111
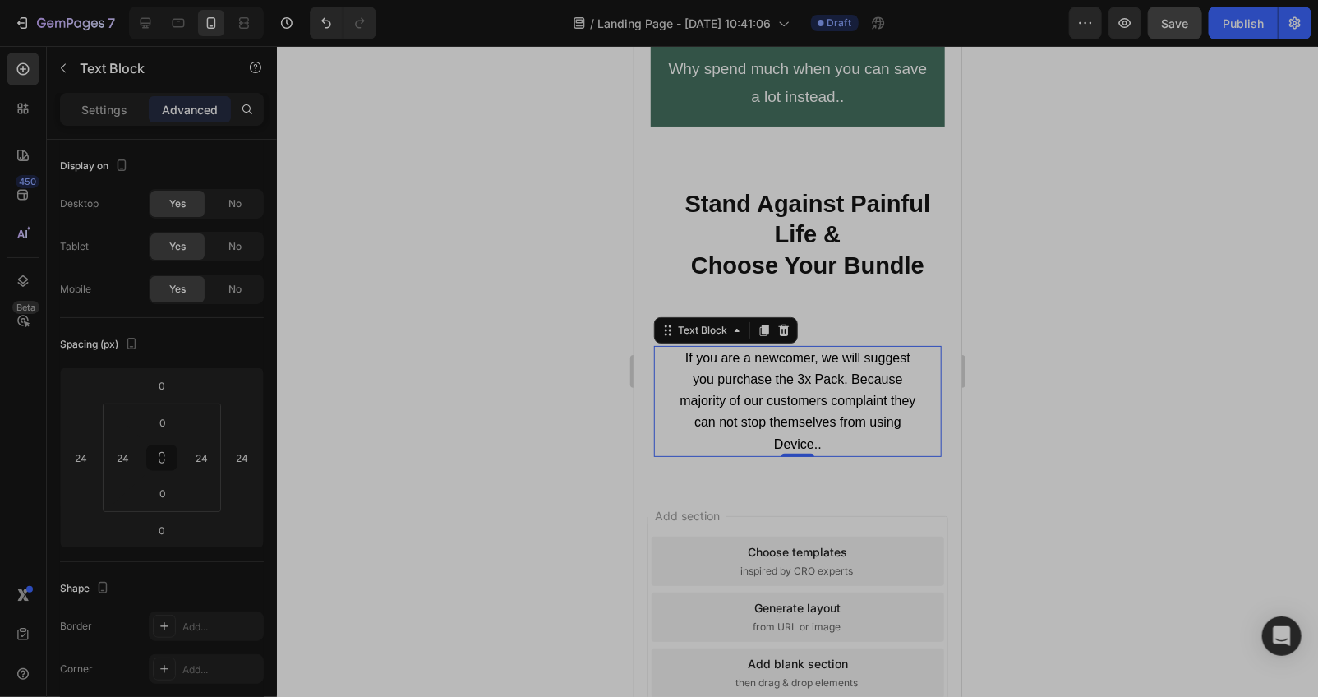
drag, startPoint x: 613, startPoint y: 241, endPoint x: 555, endPoint y: 204, distance: 69.1
click at [610, 241] on div at bounding box center [797, 371] width 1041 height 651
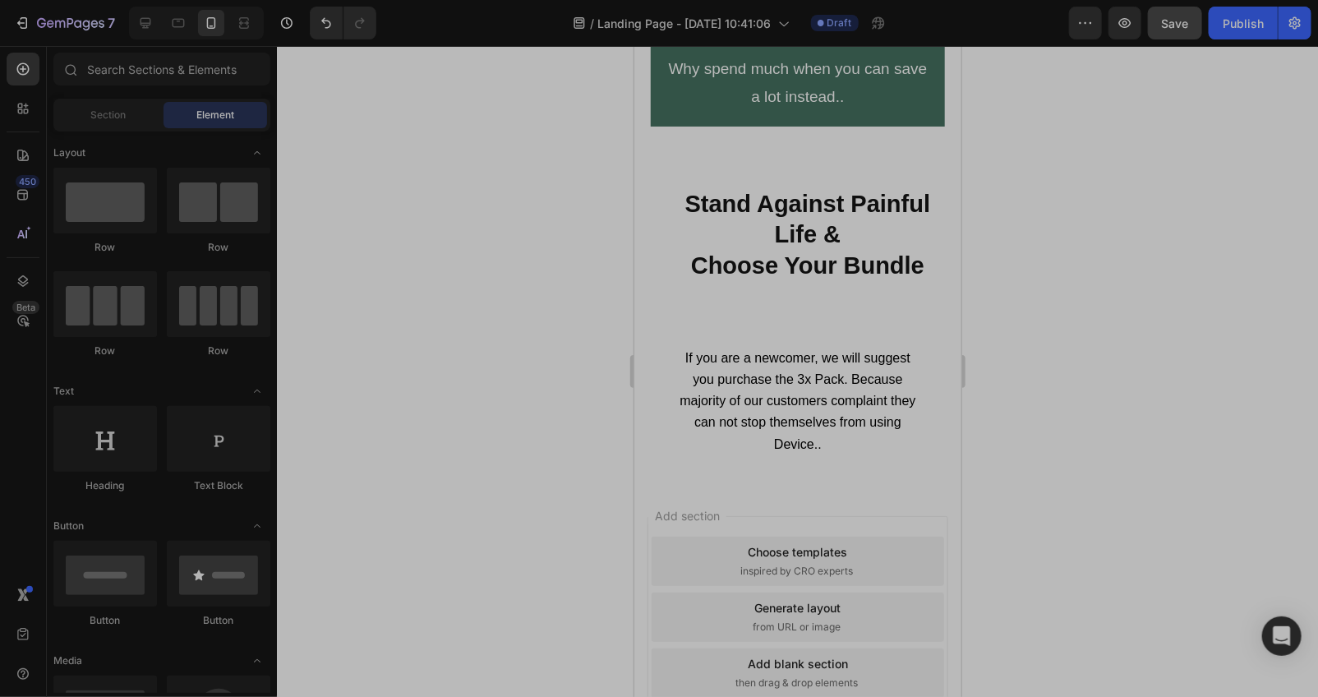
click at [545, 196] on div at bounding box center [797, 371] width 1041 height 651
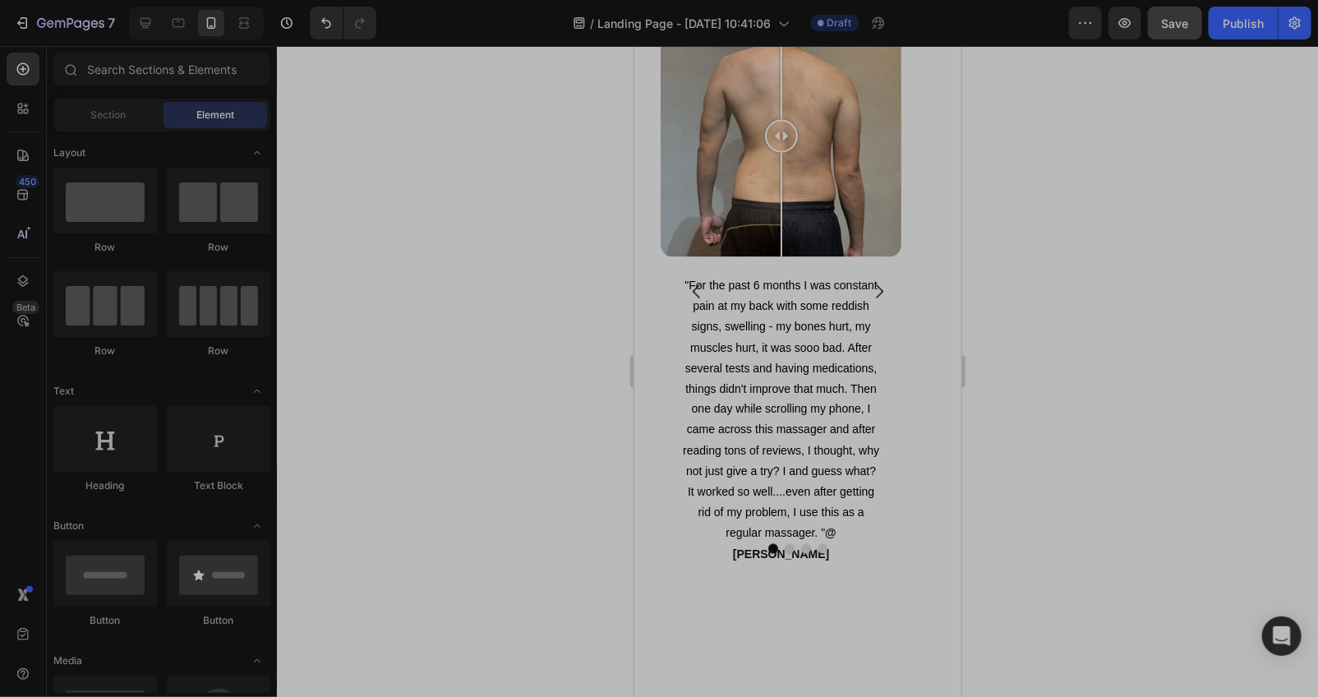
scroll to position [3857, 0]
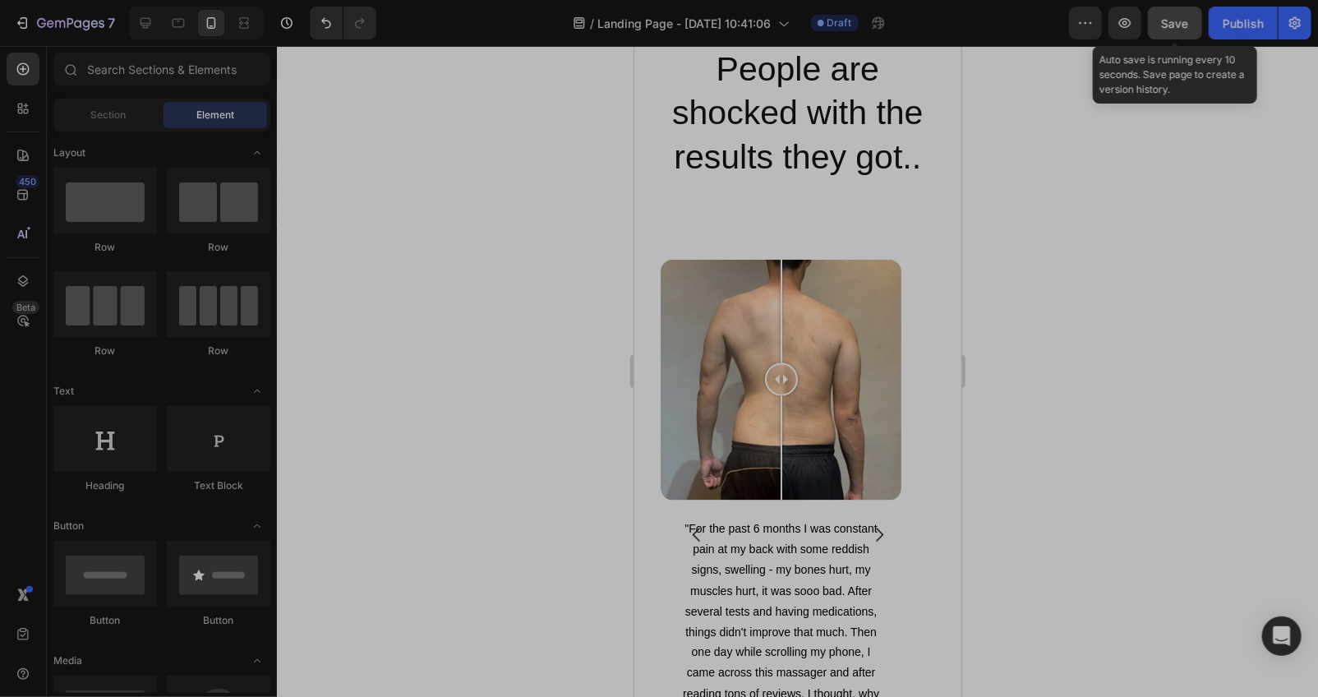
click at [1173, 35] on button "Save" at bounding box center [1175, 23] width 54 height 33
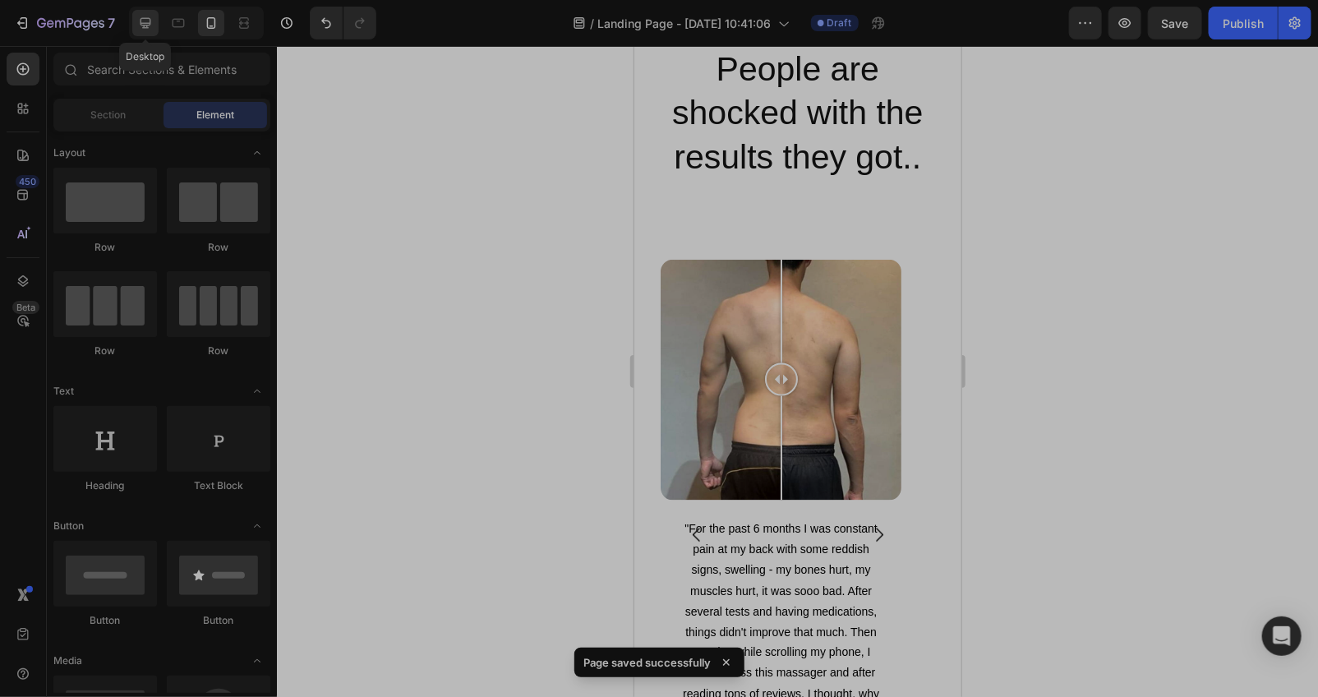
click at [150, 18] on icon at bounding box center [145, 23] width 11 height 11
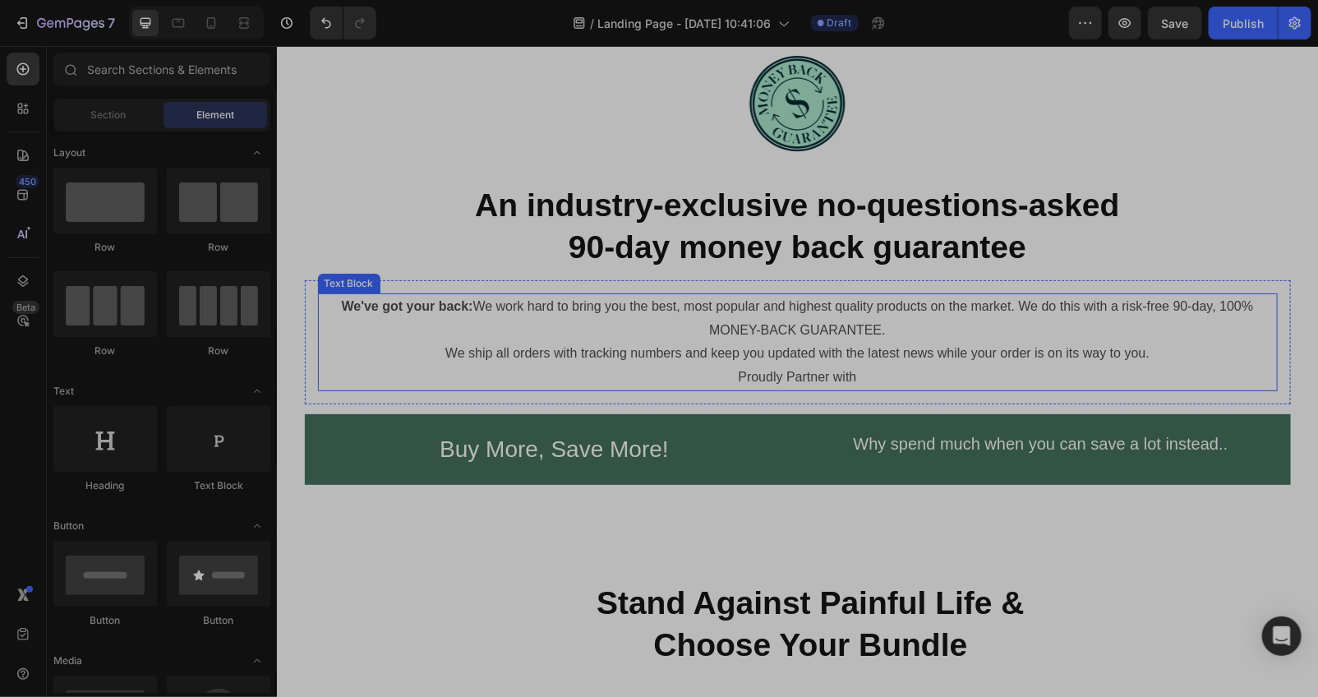
scroll to position [7489, 0]
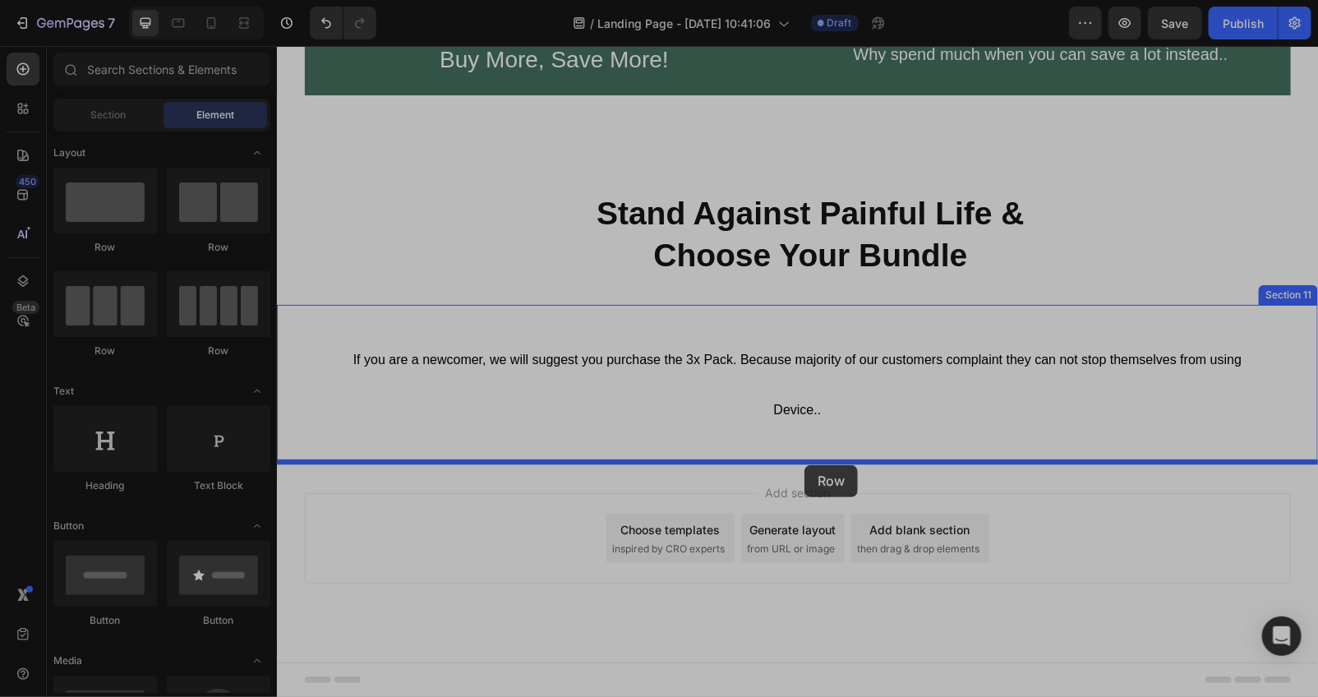
drag, startPoint x: 401, startPoint y: 360, endPoint x: 803, endPoint y: 464, distance: 415.8
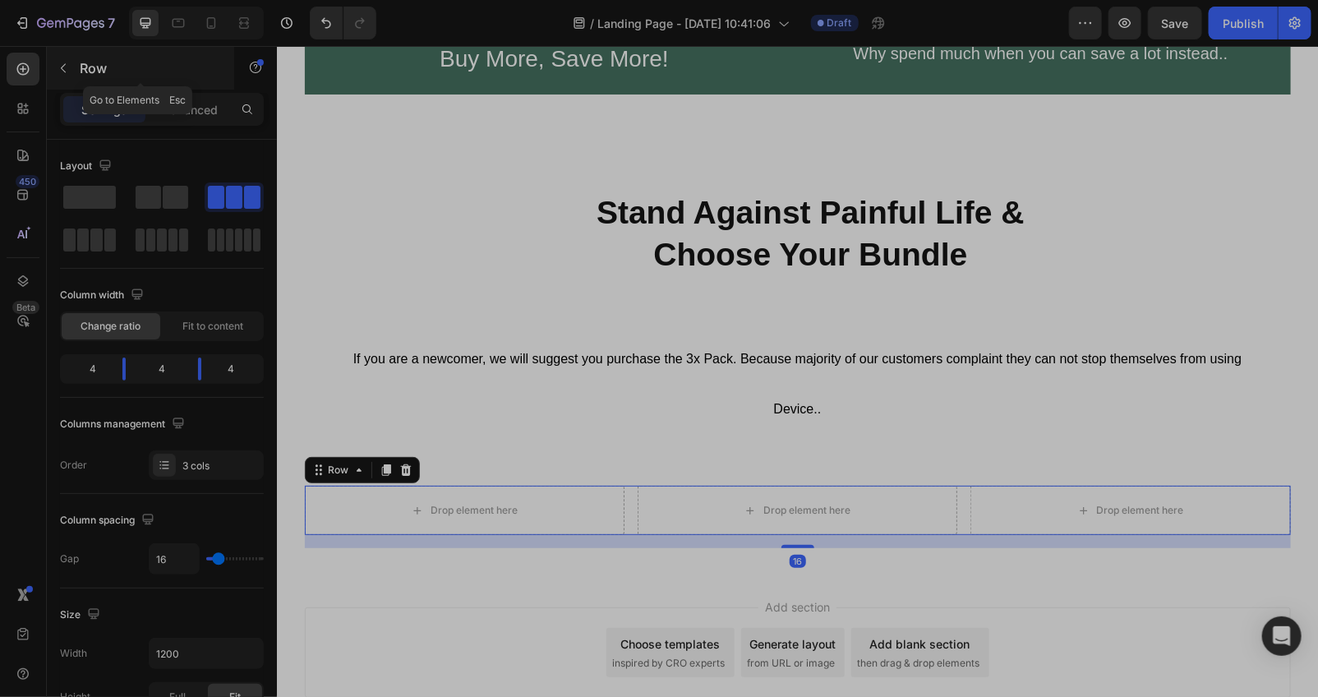
click at [60, 80] on button "button" at bounding box center [63, 68] width 26 height 26
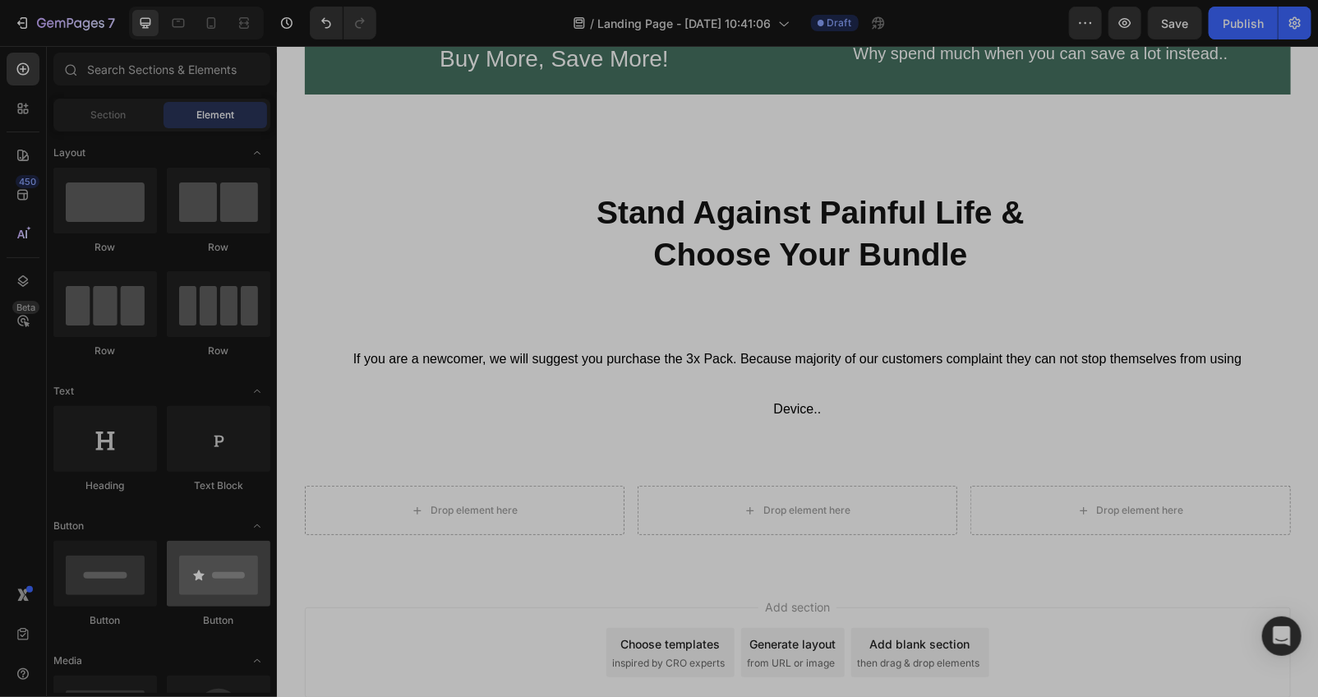
scroll to position [243, 0]
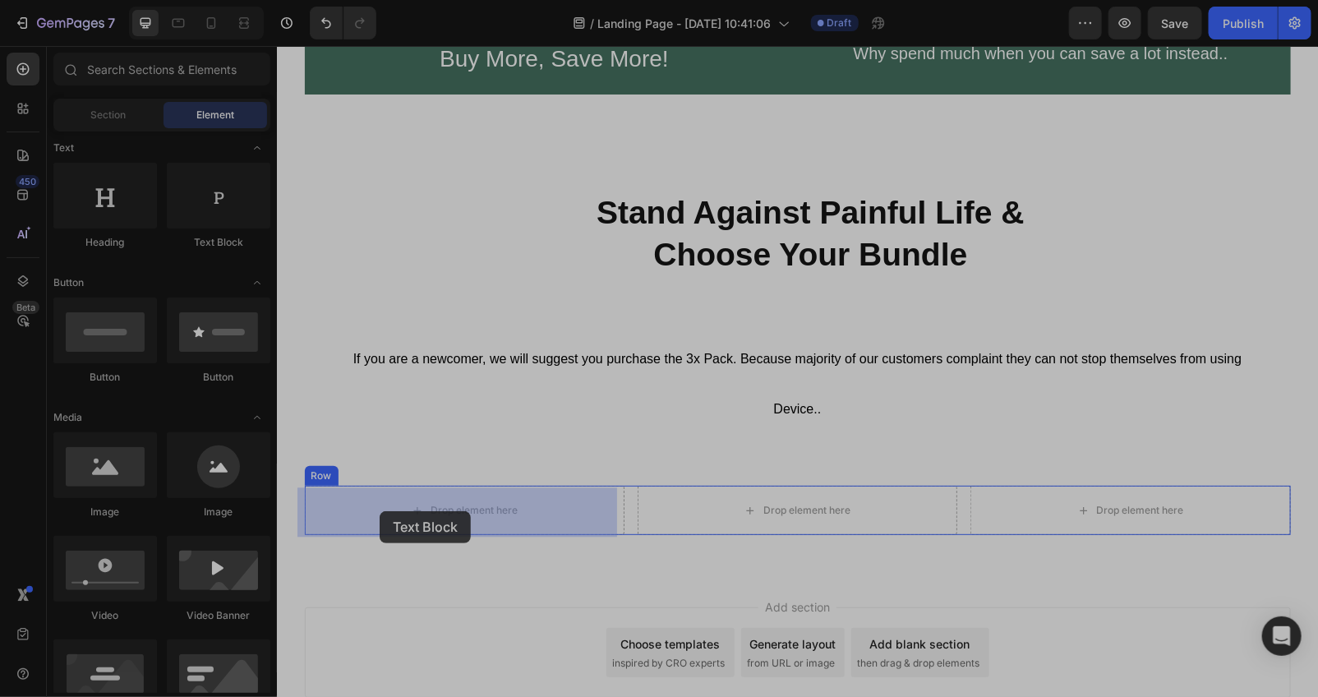
drag, startPoint x: 484, startPoint y: 245, endPoint x: 379, endPoint y: 510, distance: 285.4
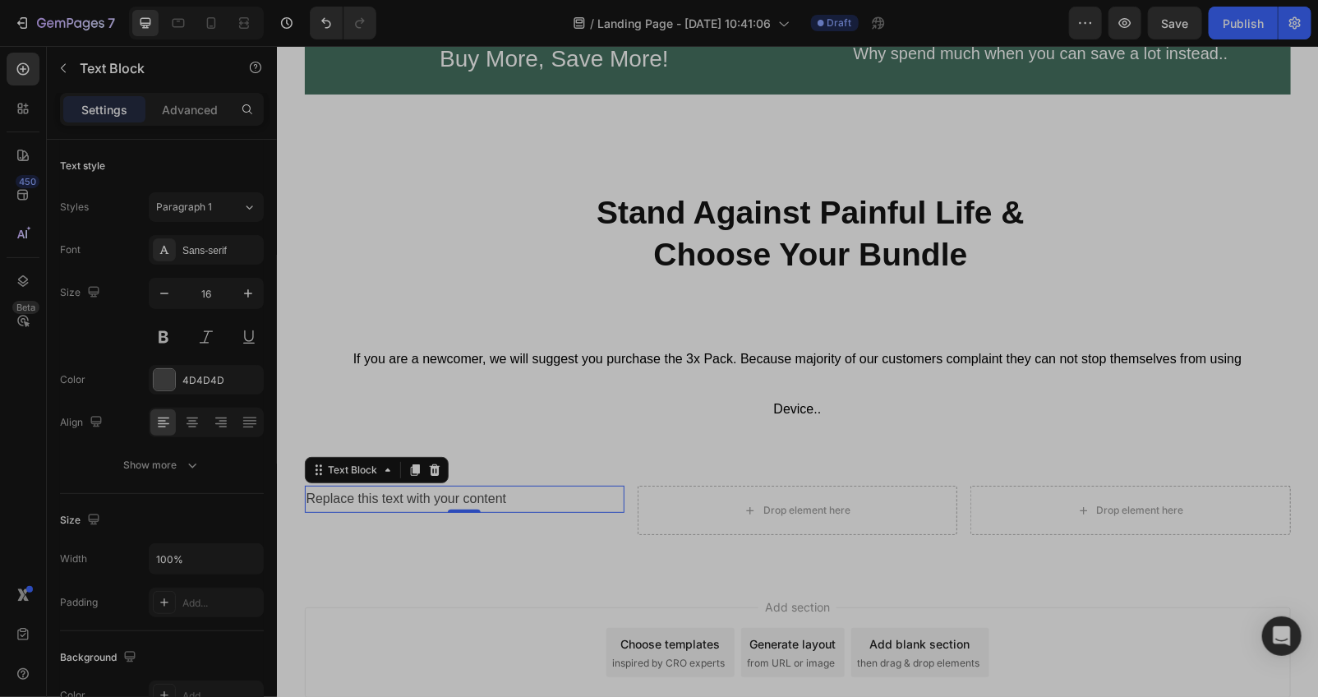
click at [424, 471] on div at bounding box center [434, 469] width 20 height 20
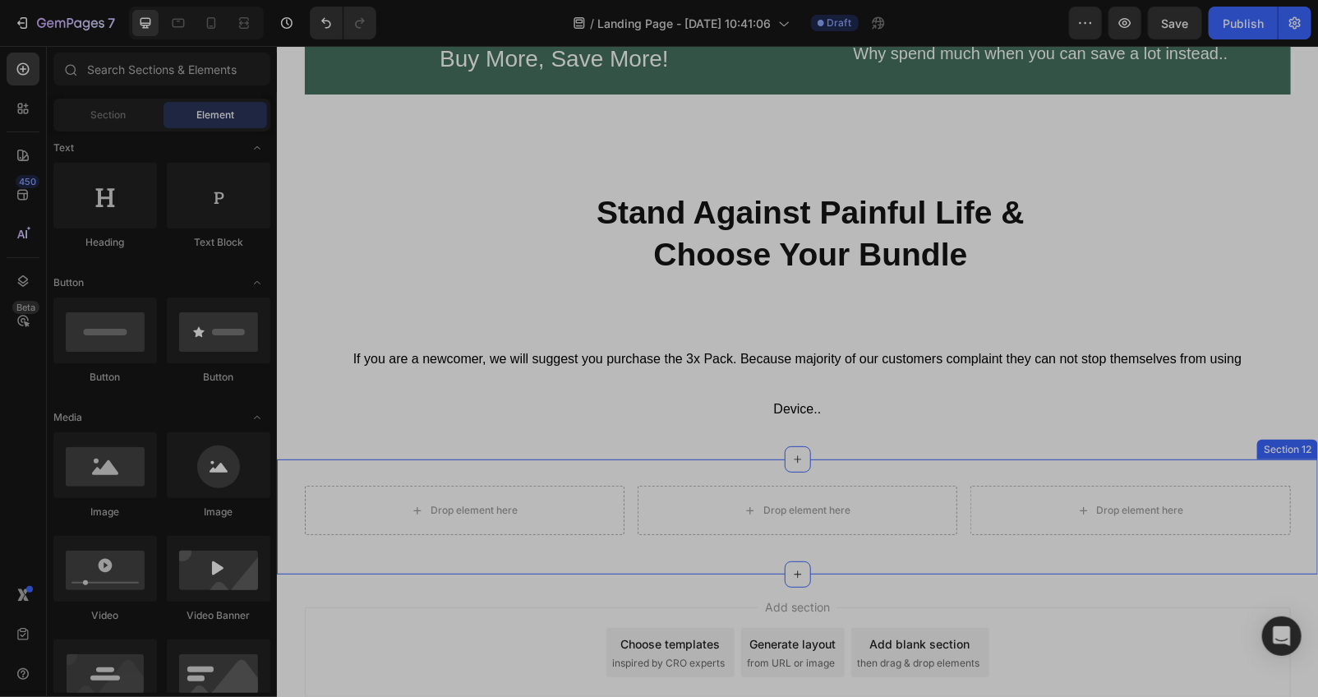
click at [390, 568] on div "Drop element here Drop element here Drop element here Row Section 12" at bounding box center [796, 515] width 1041 height 115
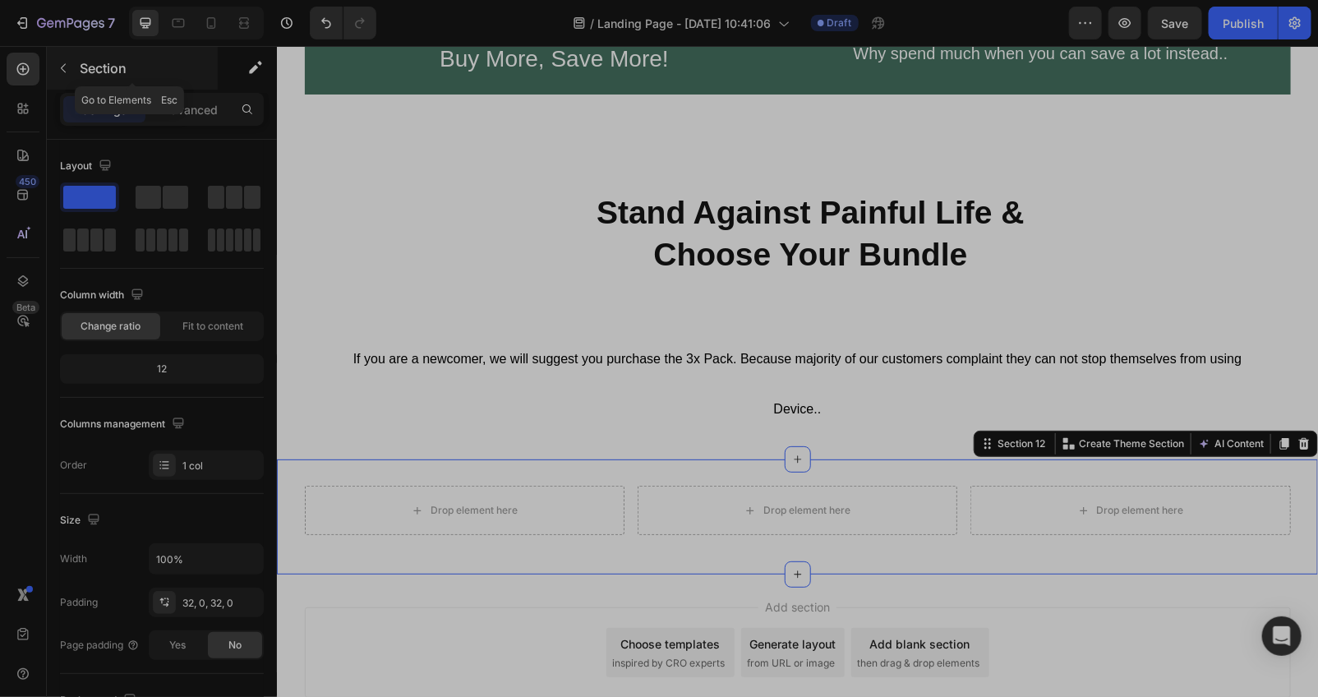
click at [64, 77] on button "button" at bounding box center [63, 68] width 26 height 26
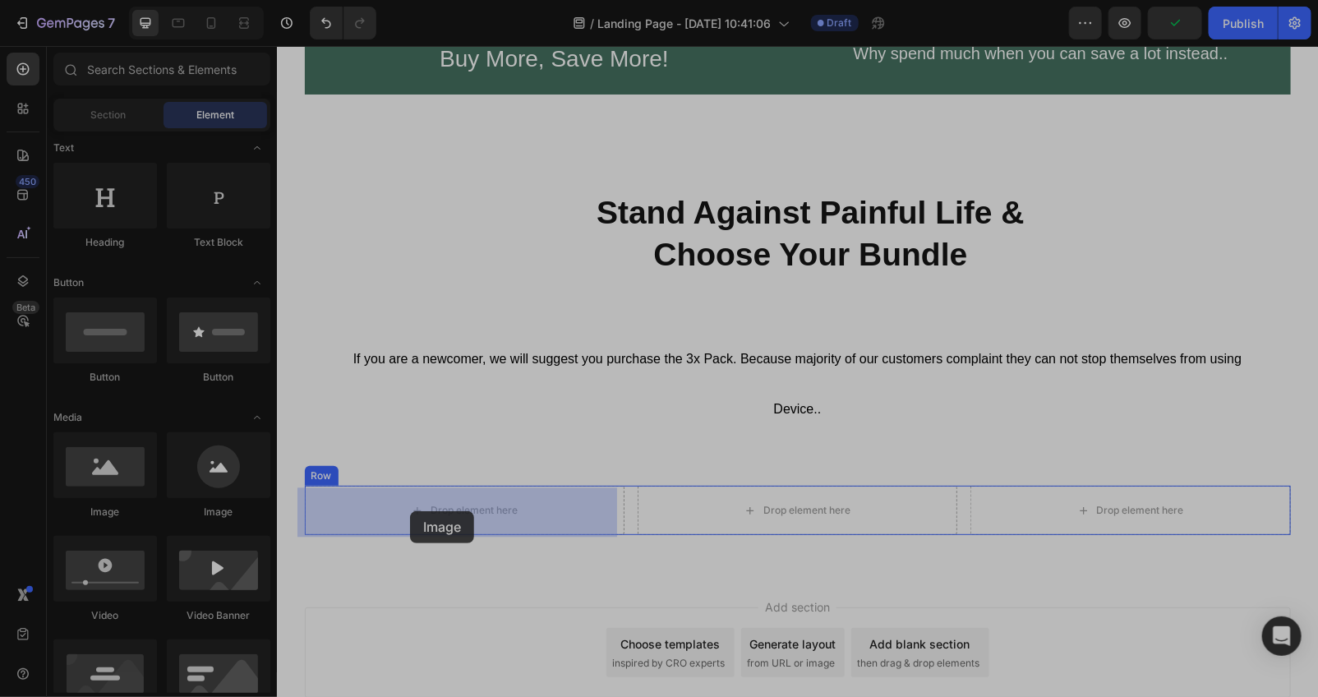
drag, startPoint x: 396, startPoint y: 518, endPoint x: 409, endPoint y: 510, distance: 15.1
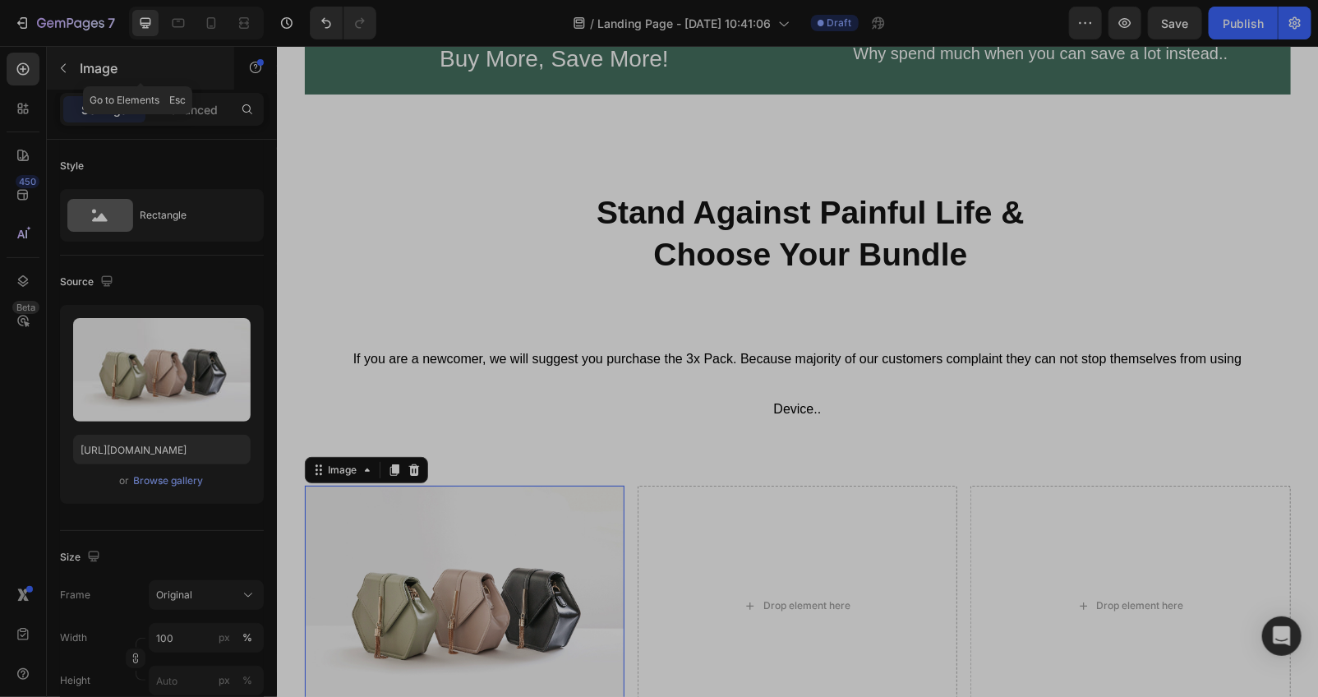
click at [67, 62] on icon "button" at bounding box center [63, 68] width 13 height 13
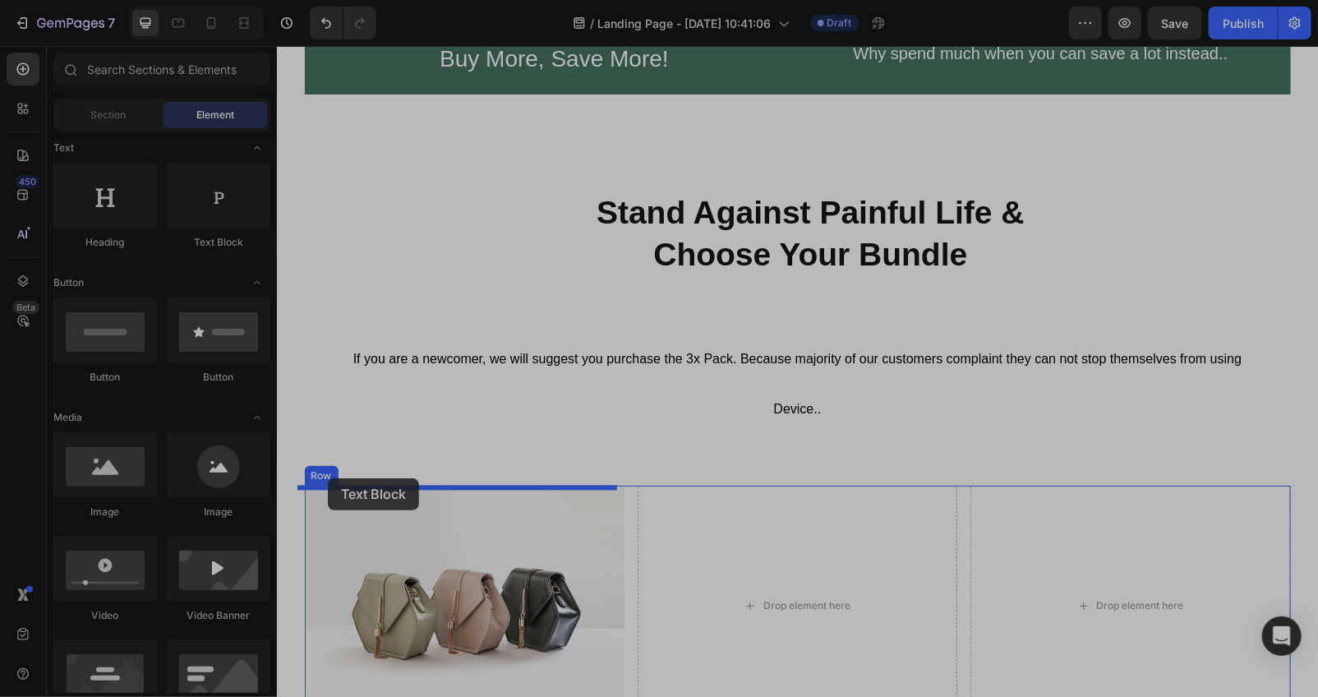
drag, startPoint x: 488, startPoint y: 265, endPoint x: 327, endPoint y: 477, distance: 266.8
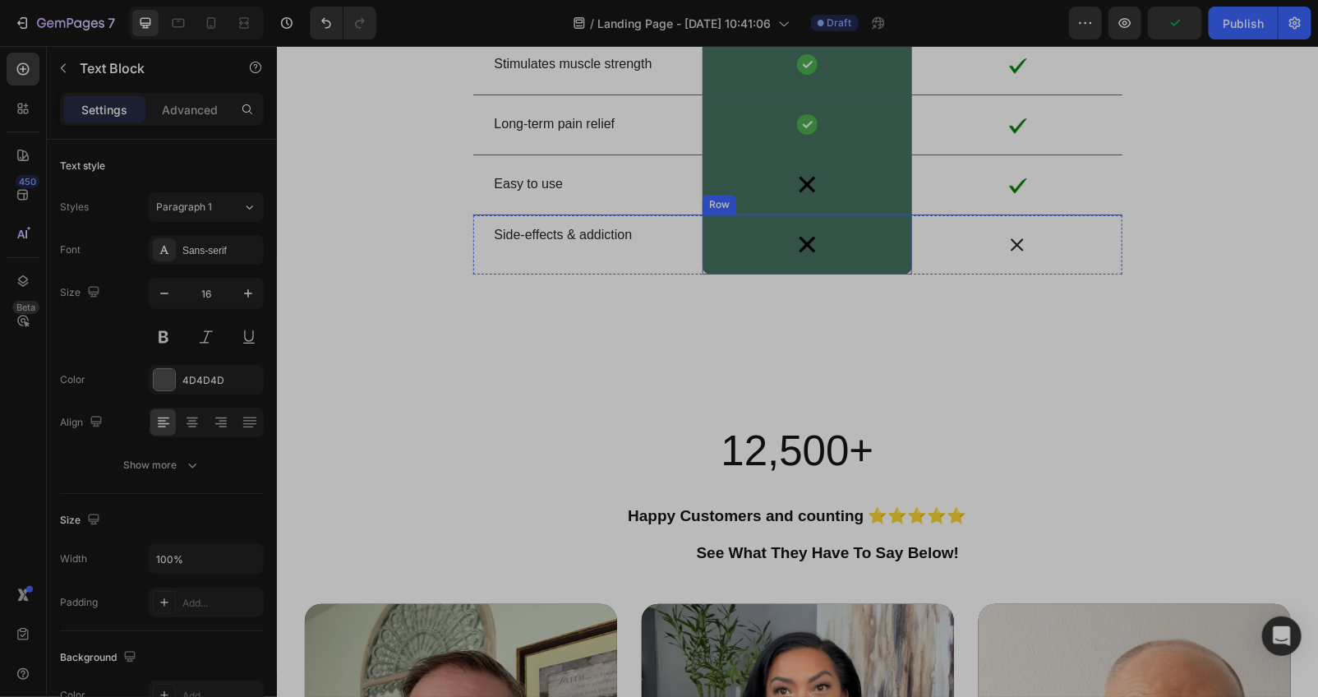
scroll to position [4811, 0]
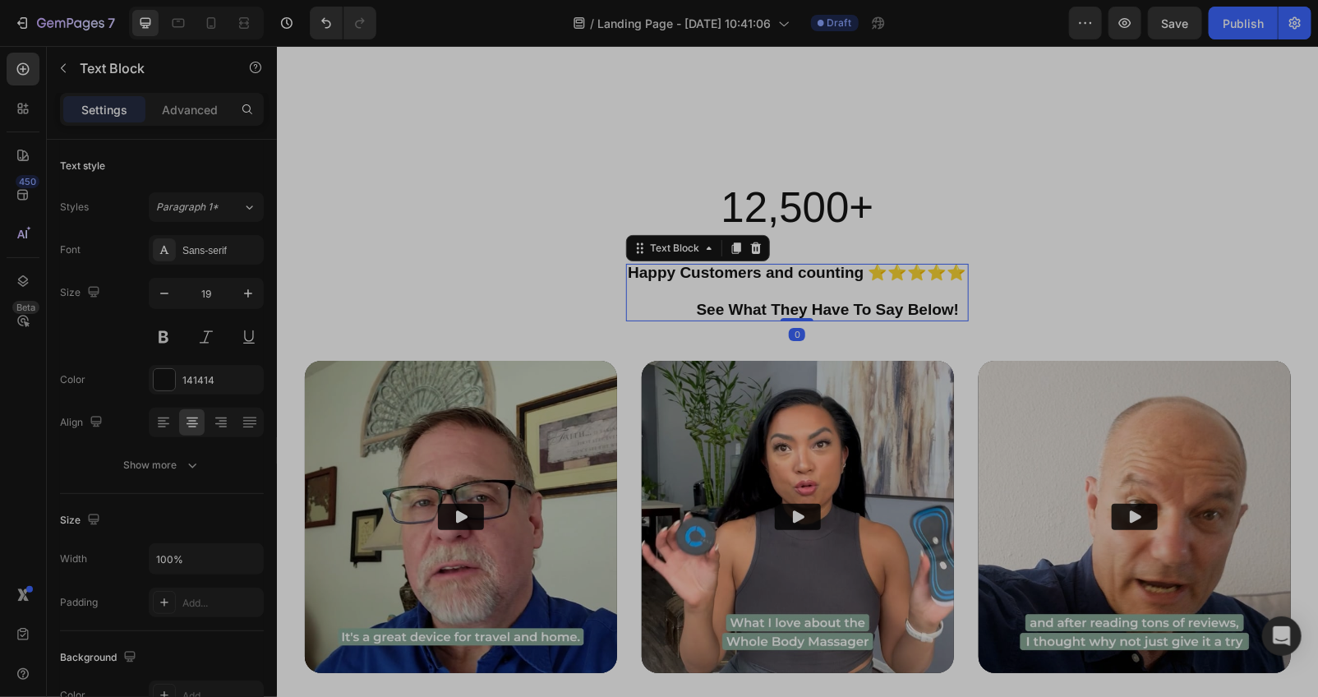
click at [627, 277] on strong "Happy Customers and counting ⭐⭐⭐⭐⭐" at bounding box center [796, 271] width 338 height 17
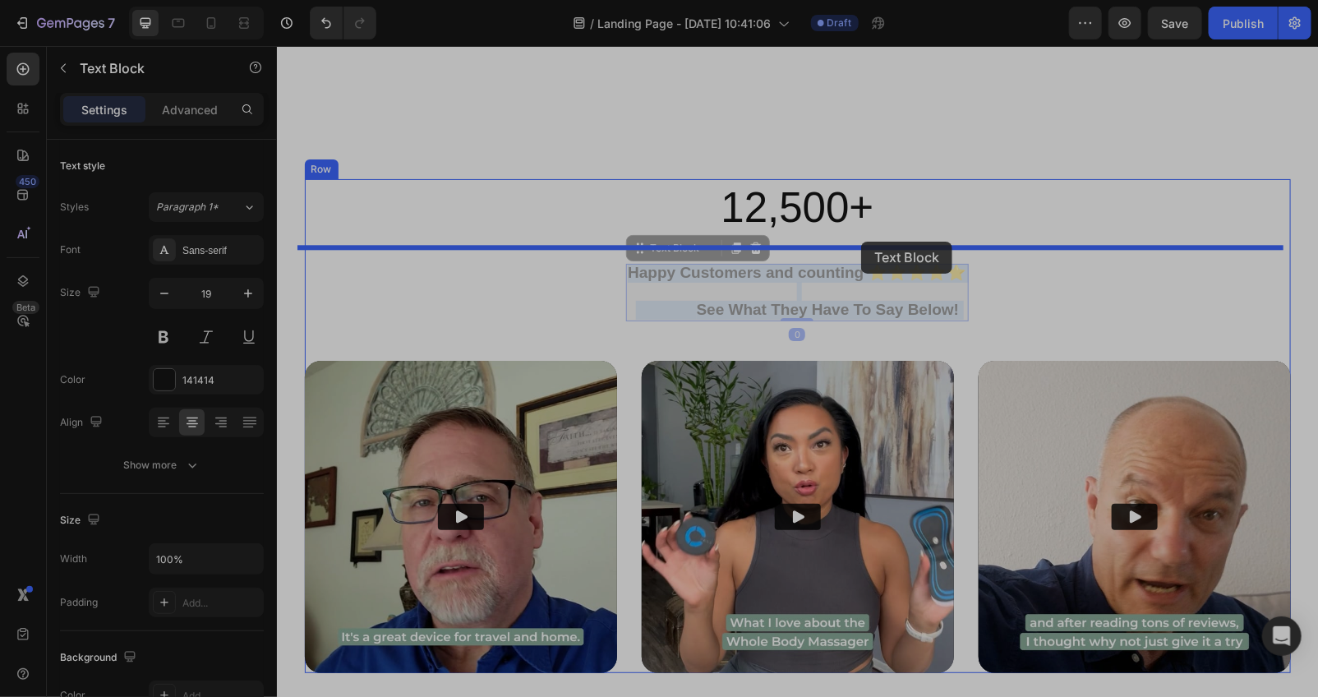
drag, startPoint x: 603, startPoint y: 273, endPoint x: 860, endPoint y: 241, distance: 259.1
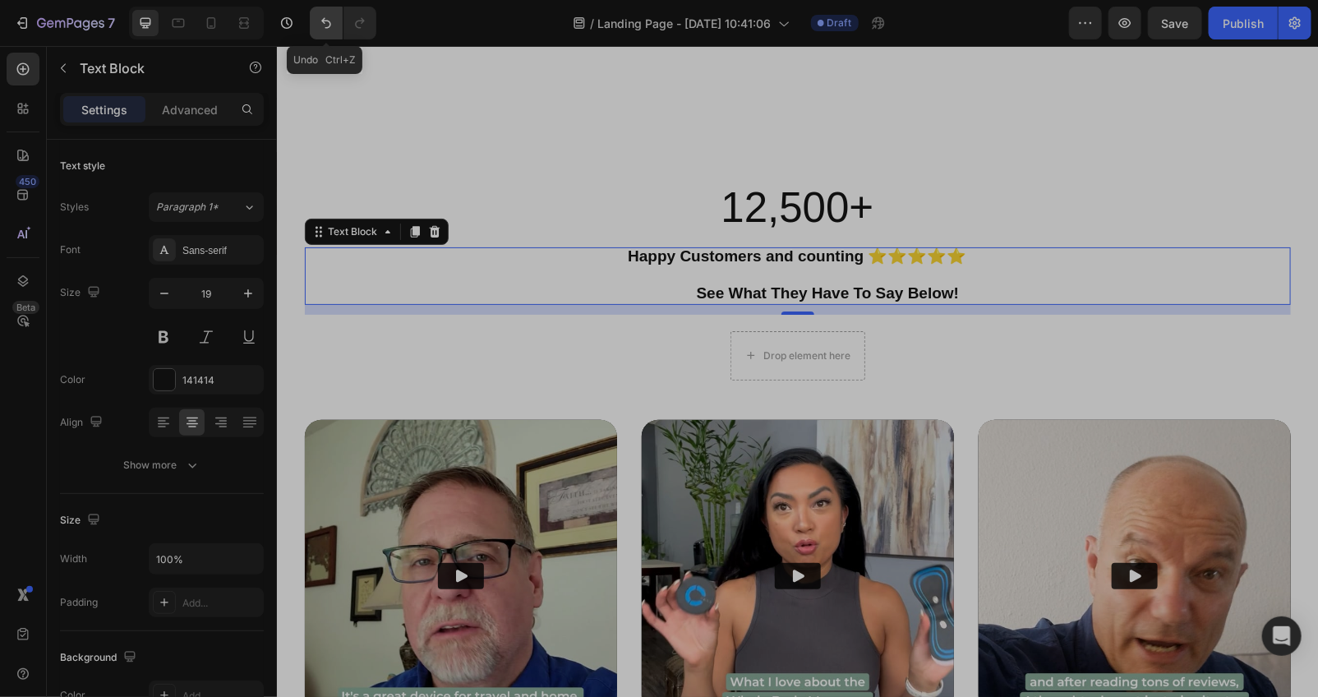
click at [315, 31] on button "Undo/Redo" at bounding box center [326, 23] width 33 height 33
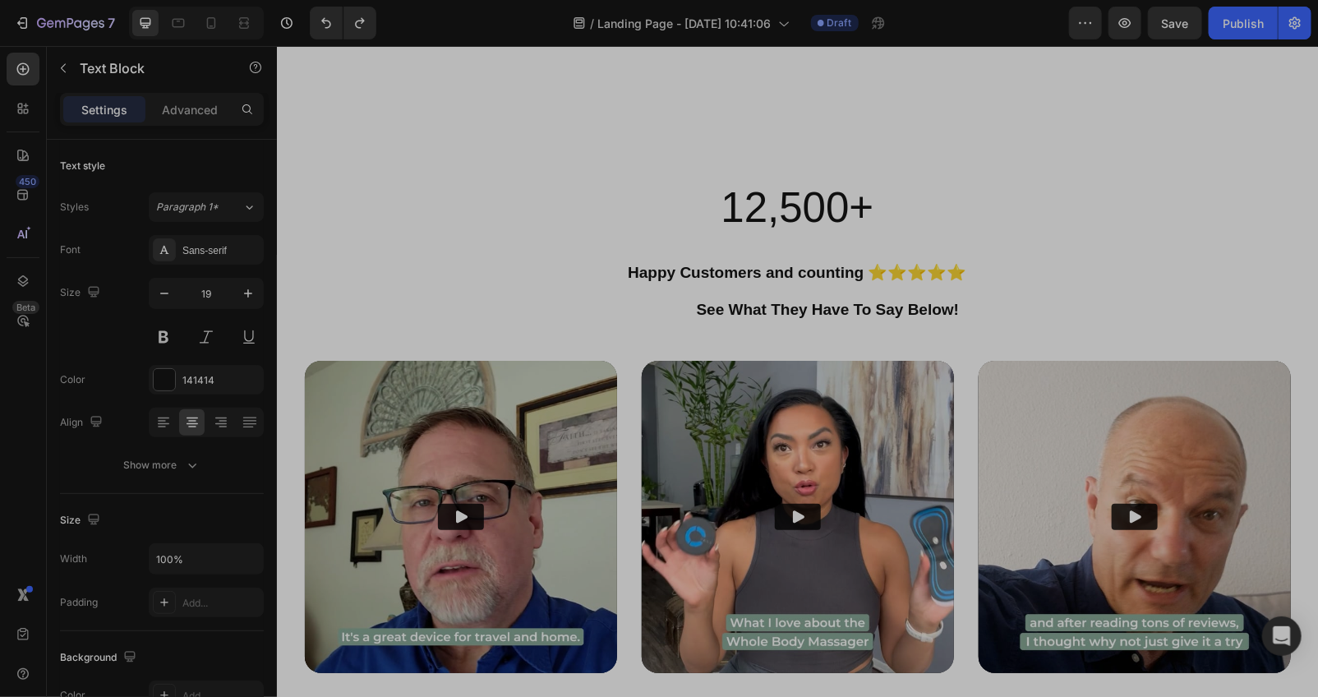
click at [676, 272] on strong "Happy Customers and counting ⭐⭐⭐⭐⭐" at bounding box center [796, 271] width 338 height 17
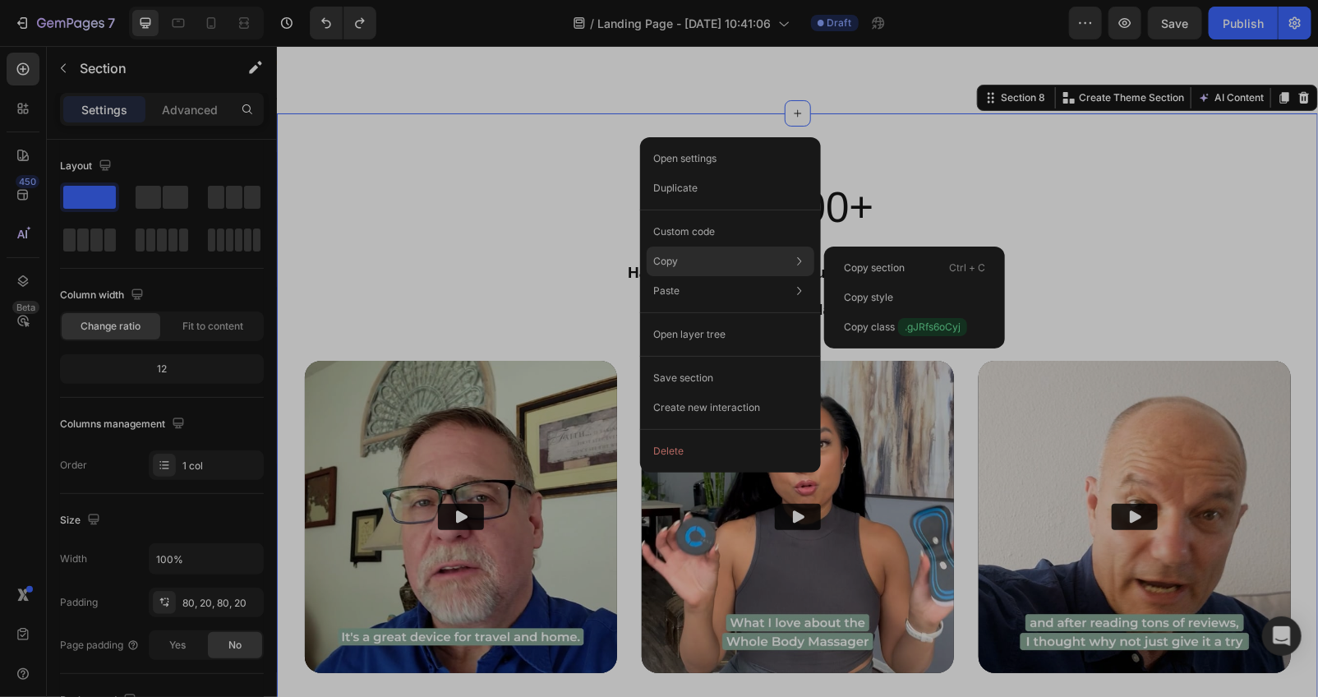
click at [674, 261] on p "Copy" at bounding box center [665, 261] width 25 height 15
click at [679, 266] on div "Copy Copy section Ctrl + C Copy style Copy class .gJRfs6oCyj" at bounding box center [731, 261] width 168 height 30
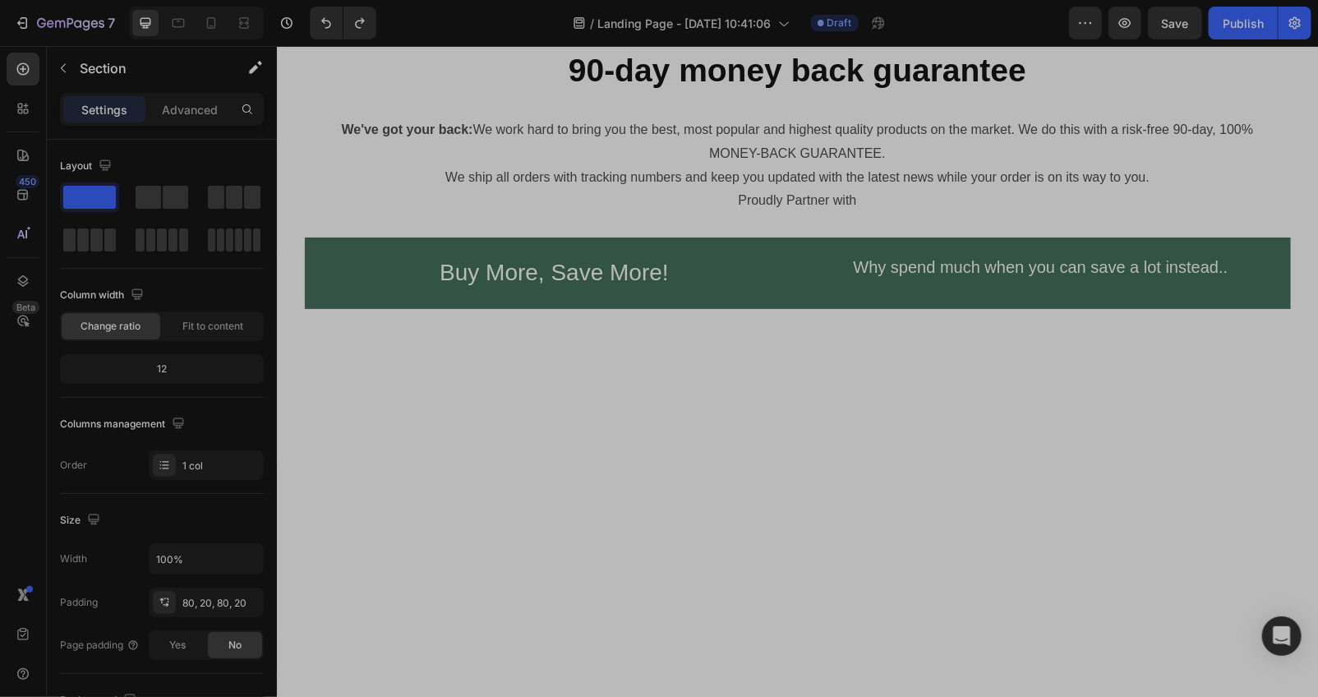
scroll to position [7331, 0]
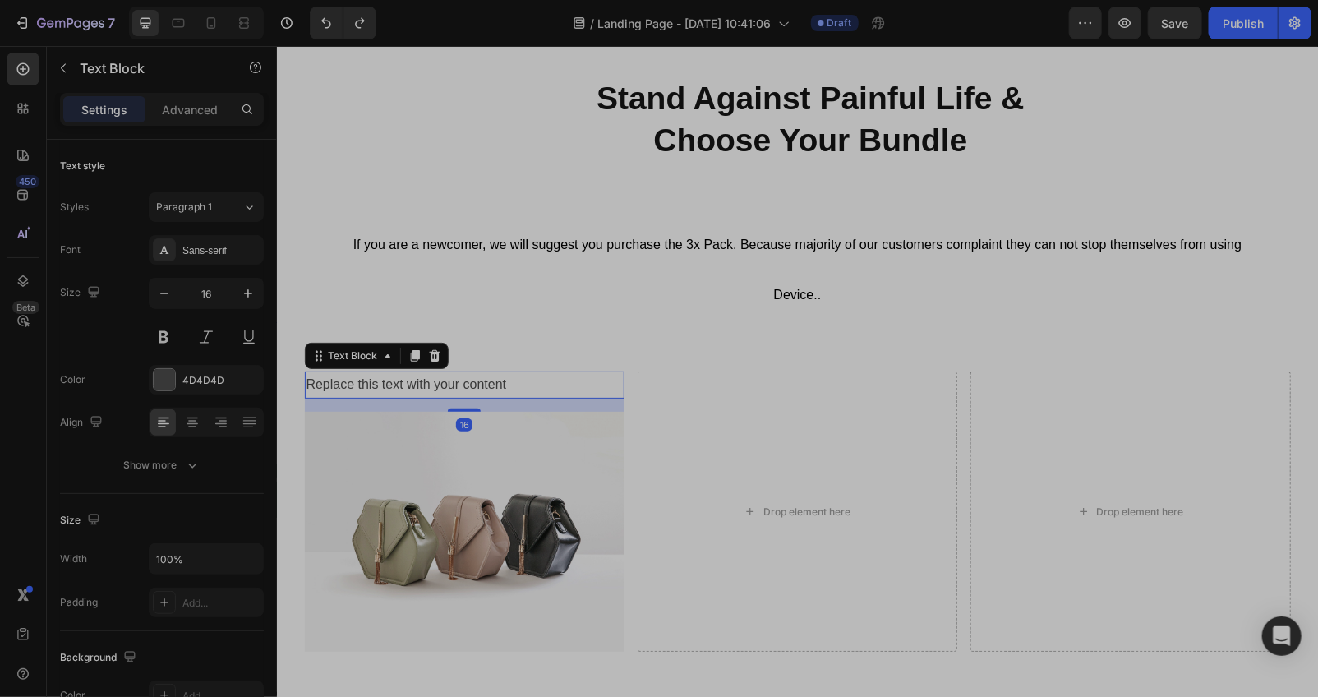
click at [507, 379] on div "Replace this text with your content" at bounding box center [464, 383] width 320 height 27
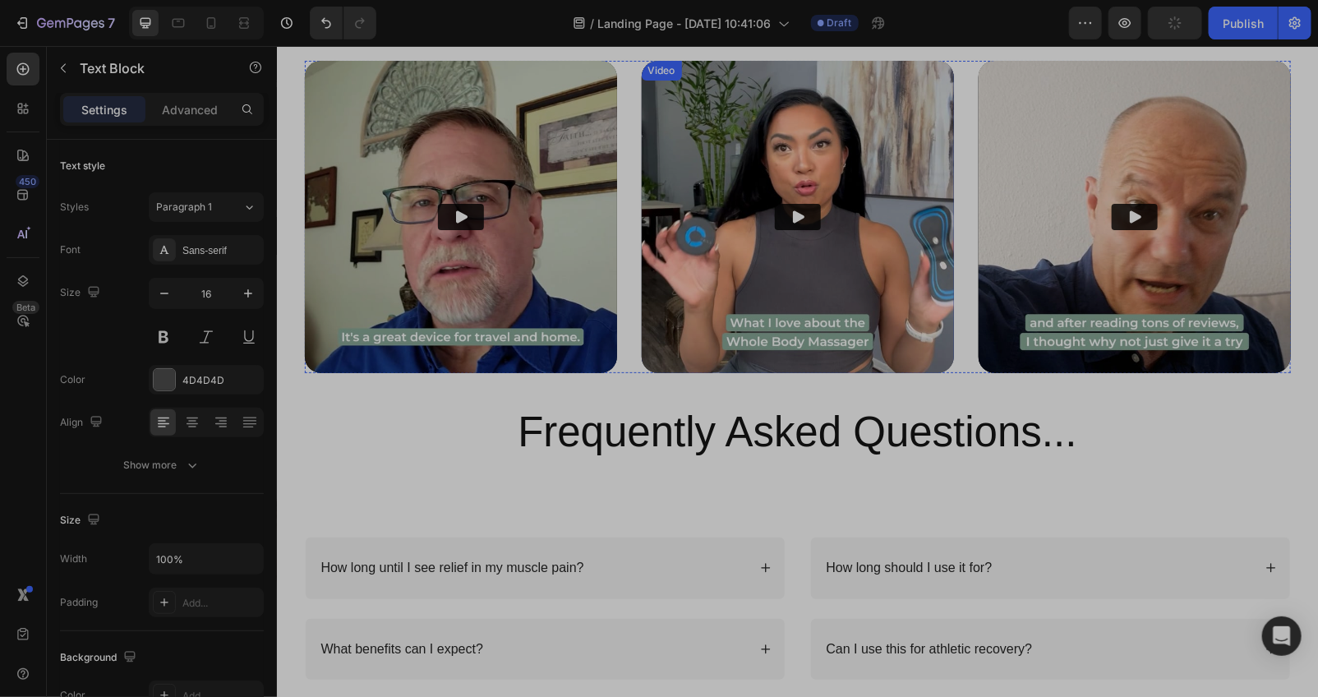
scroll to position [4897, 0]
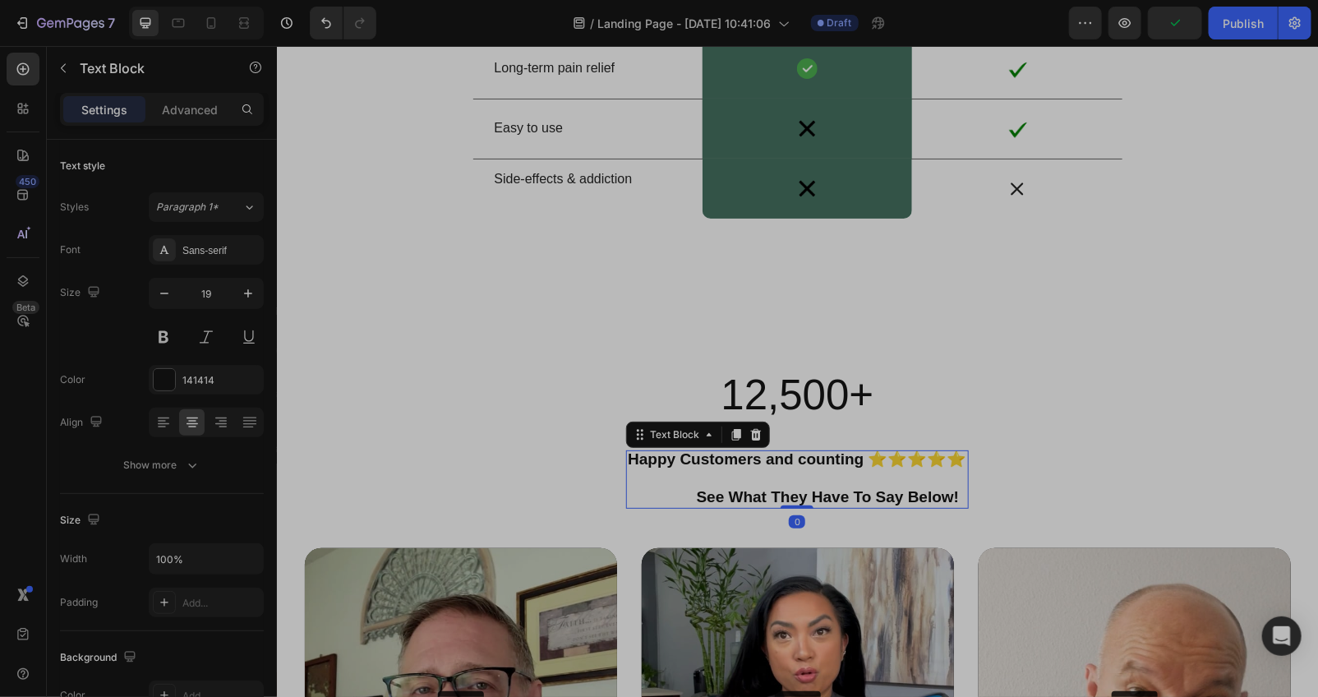
drag, startPoint x: 943, startPoint y: 477, endPoint x: 950, endPoint y: 463, distance: 15.8
click at [948, 468] on p at bounding box center [796, 477] width 338 height 19
click at [950, 463] on strong "Happy Customers and counting ⭐⭐⭐⭐⭐" at bounding box center [796, 457] width 338 height 17
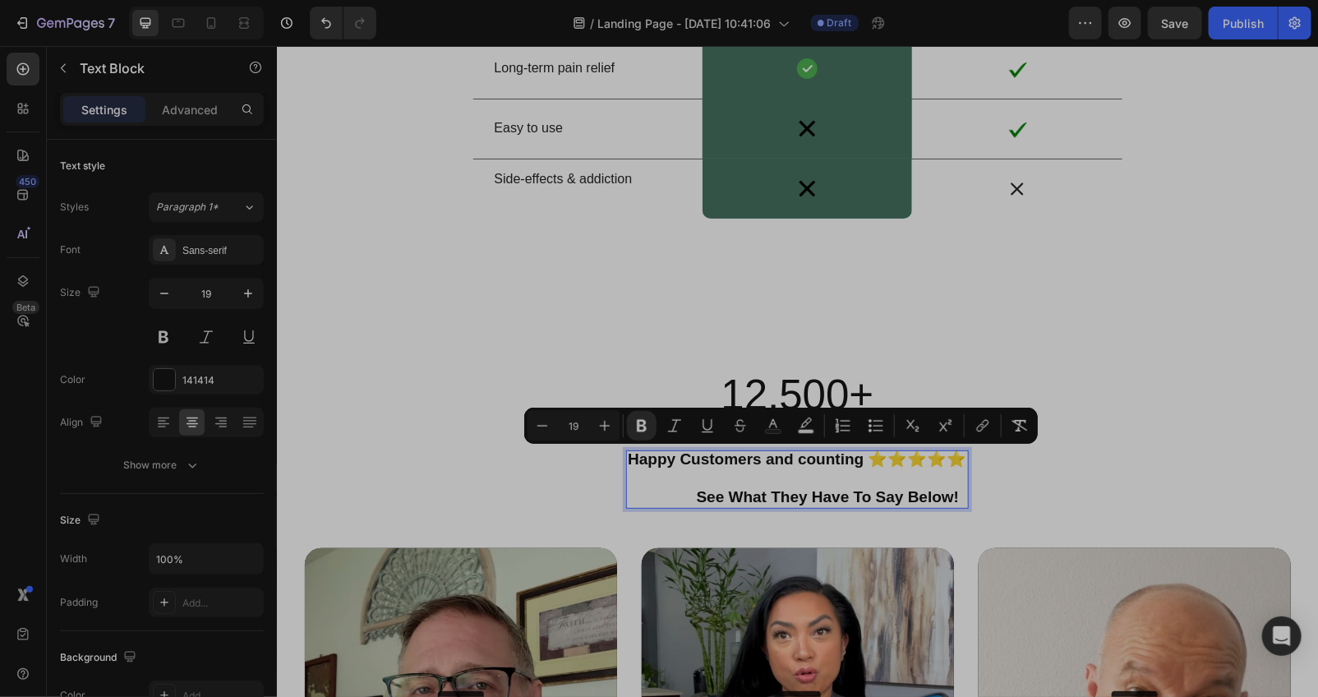
drag, startPoint x: 950, startPoint y: 461, endPoint x: 607, endPoint y: 463, distance: 343.4
click at [627, 463] on strong "Happy Customers and counting ⭐⭐⭐⭐⭐" at bounding box center [796, 457] width 338 height 17
copy strong "Happy Customers and counting ⭐⭐⭐⭐⭐"
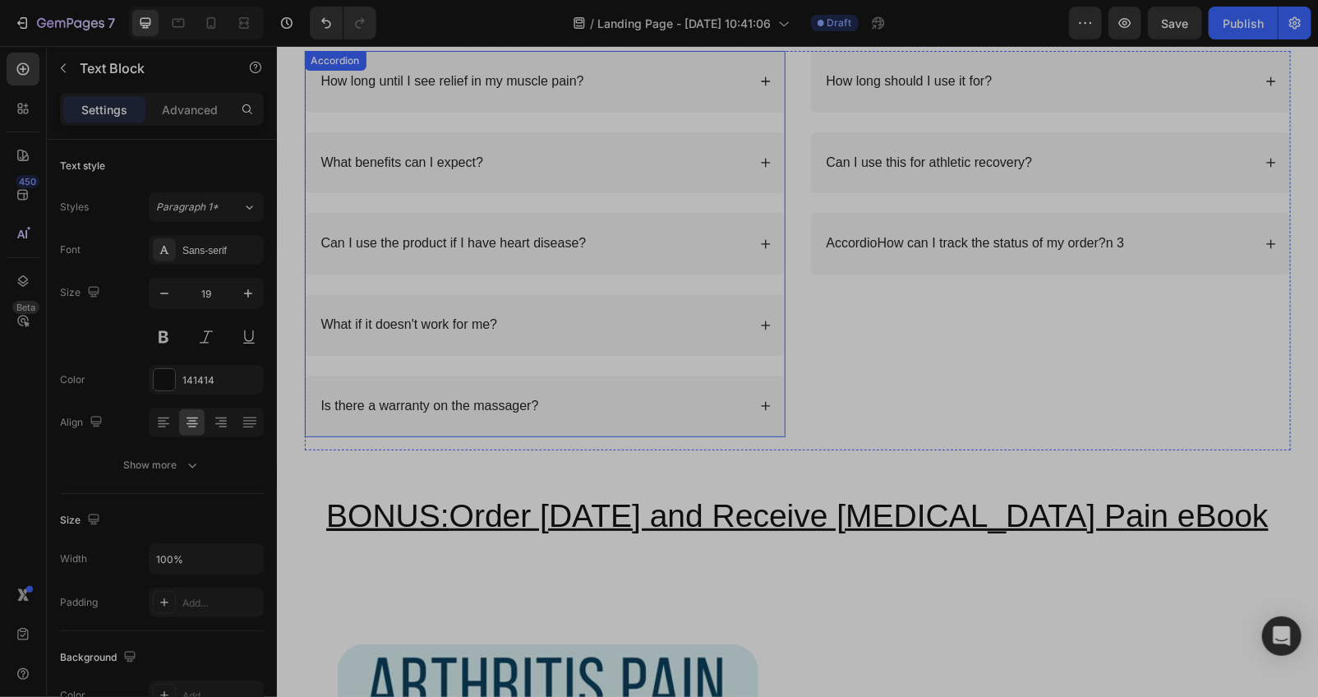
type input "16"
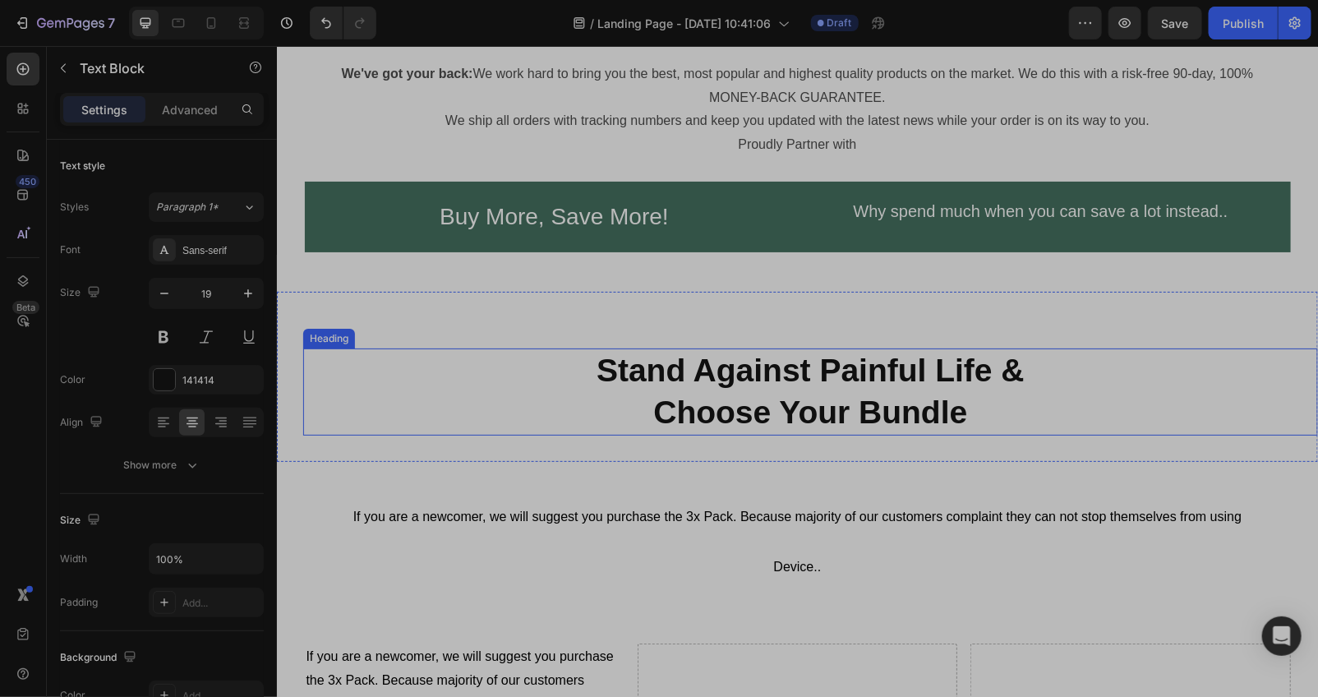
scroll to position [7905, 0]
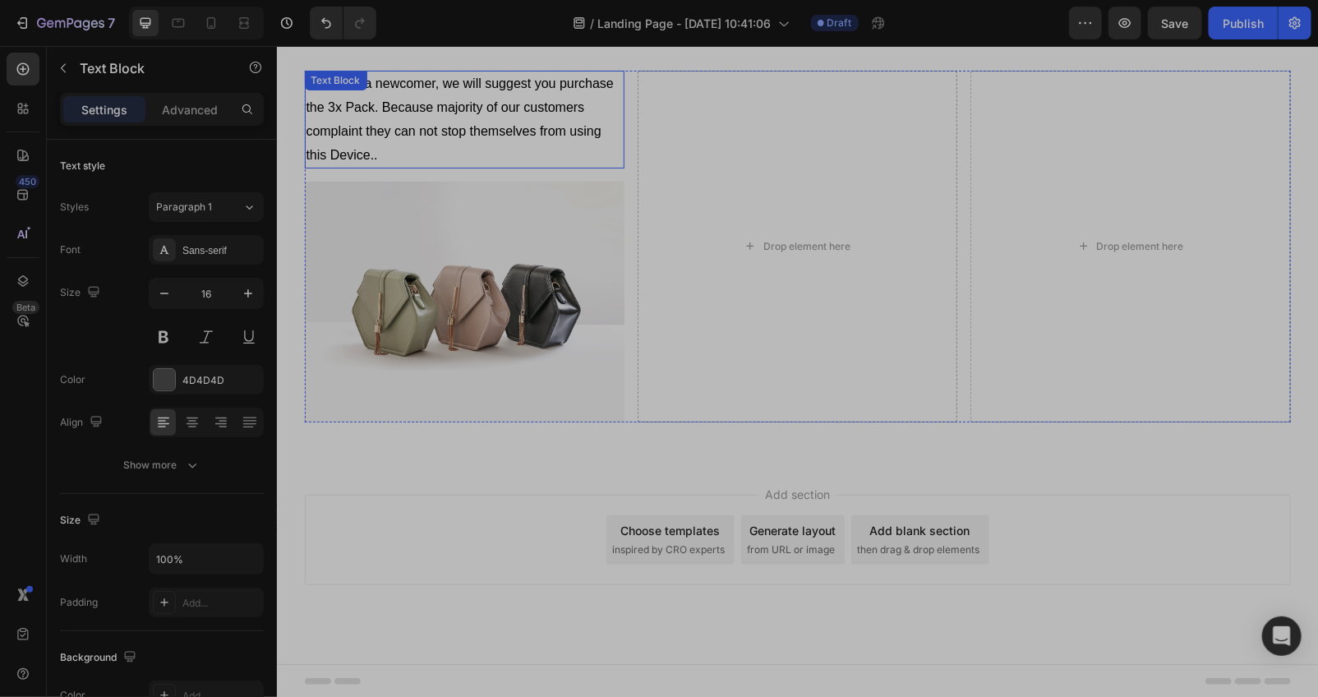
click at [402, 159] on p "If you are a newcomer, we will suggest you purchase the 3x Pack. Because majori…" at bounding box center [464, 118] width 316 height 94
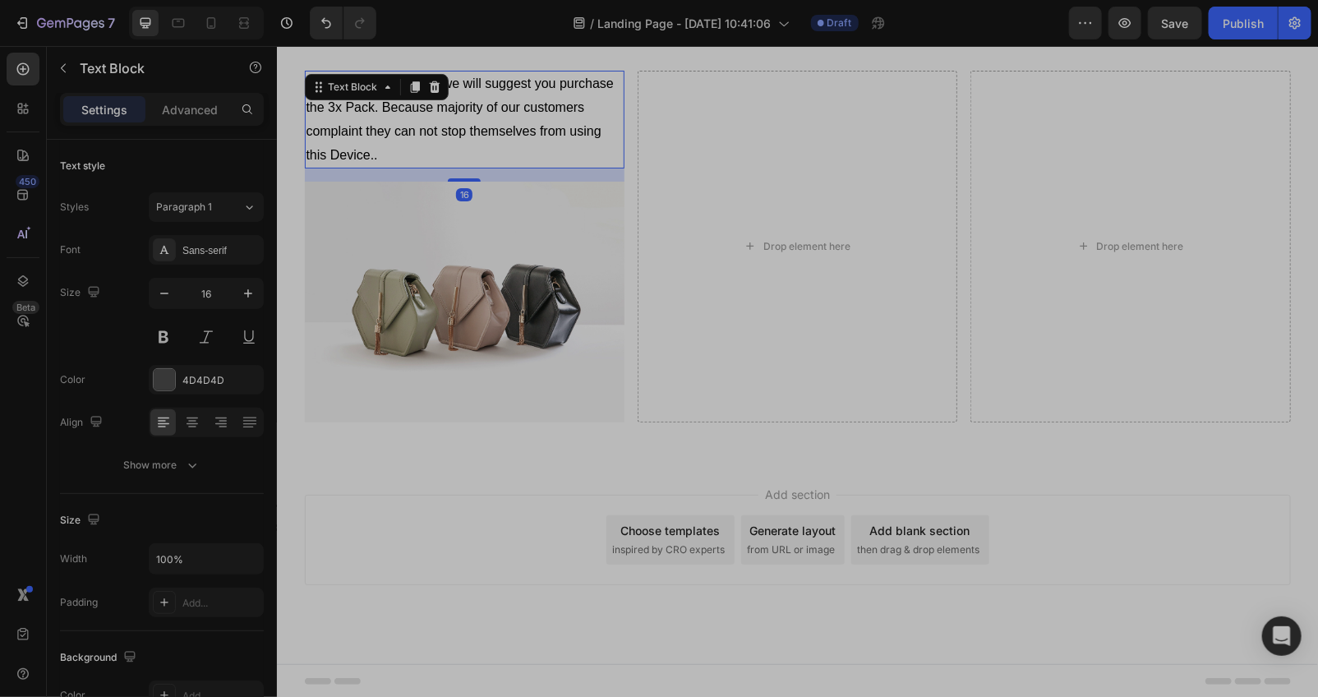
drag, startPoint x: 395, startPoint y: 155, endPoint x: 385, endPoint y: 151, distance: 10.7
click at [393, 153] on p "If you are a newcomer, we will suggest you purchase the 3x Pack. Because majori…" at bounding box center [464, 118] width 316 height 94
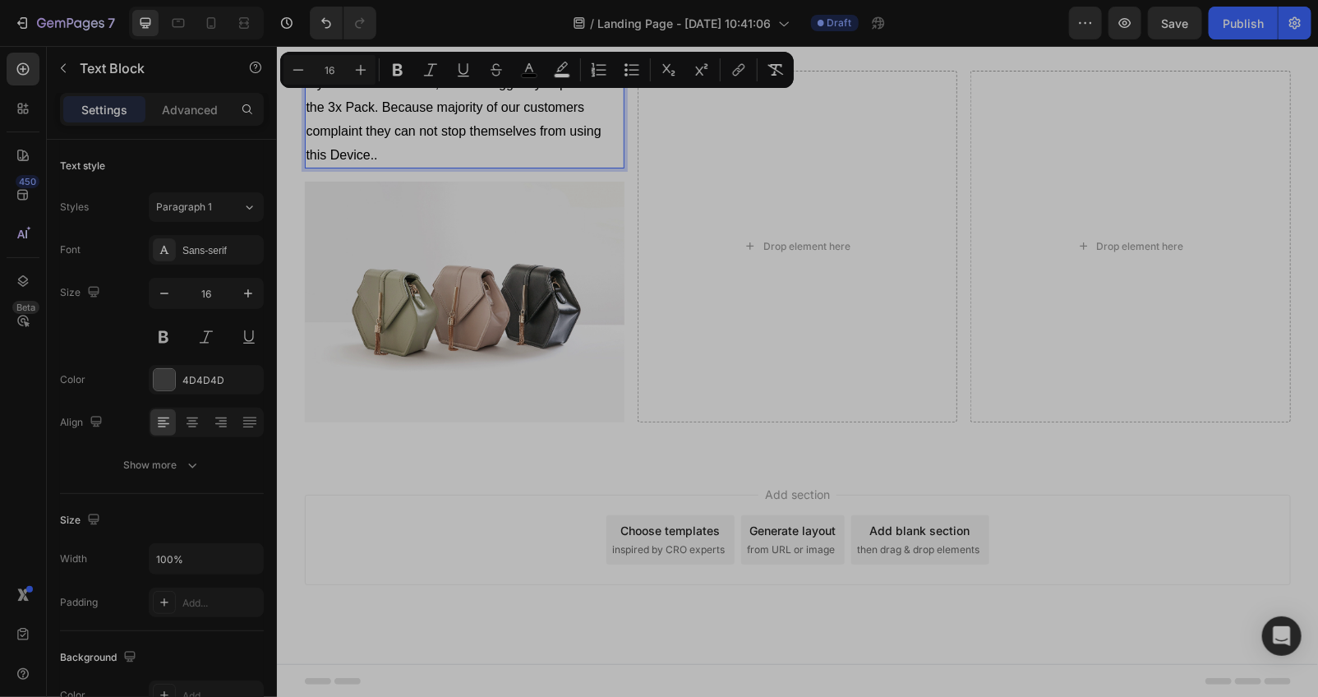
scroll to position [7835, 0]
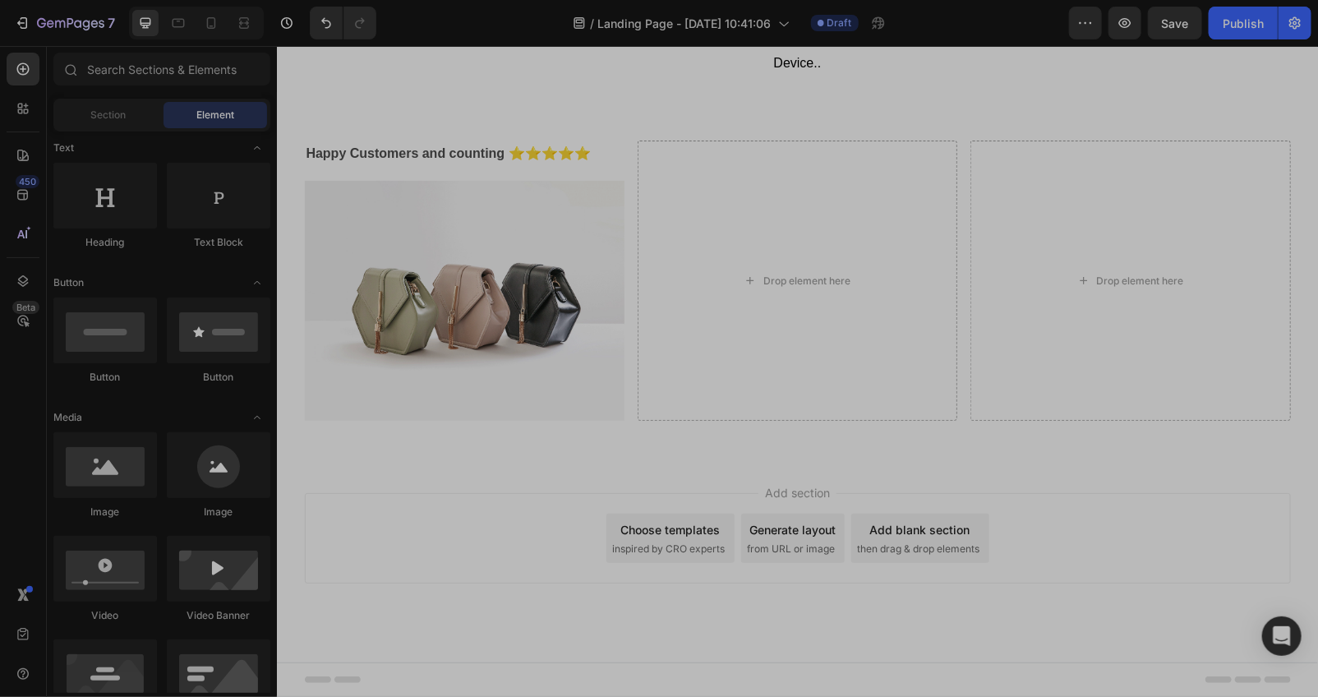
click at [541, 507] on div "Add section Choose templates inspired by CRO experts Generate layout from URL o…" at bounding box center [797, 537] width 986 height 90
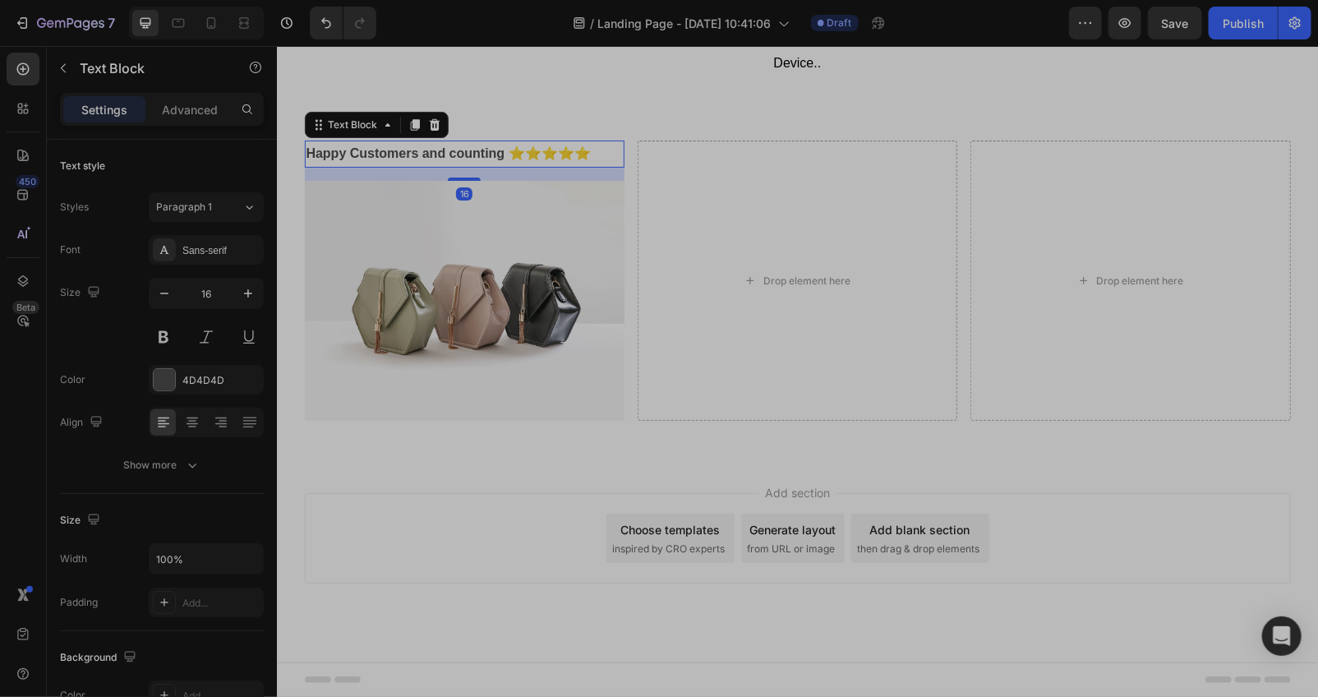
click at [495, 159] on strong "Happy Customers and counting ⭐⭐⭐⭐⭐" at bounding box center [448, 152] width 284 height 14
click at [242, 291] on icon "button" at bounding box center [248, 293] width 16 height 16
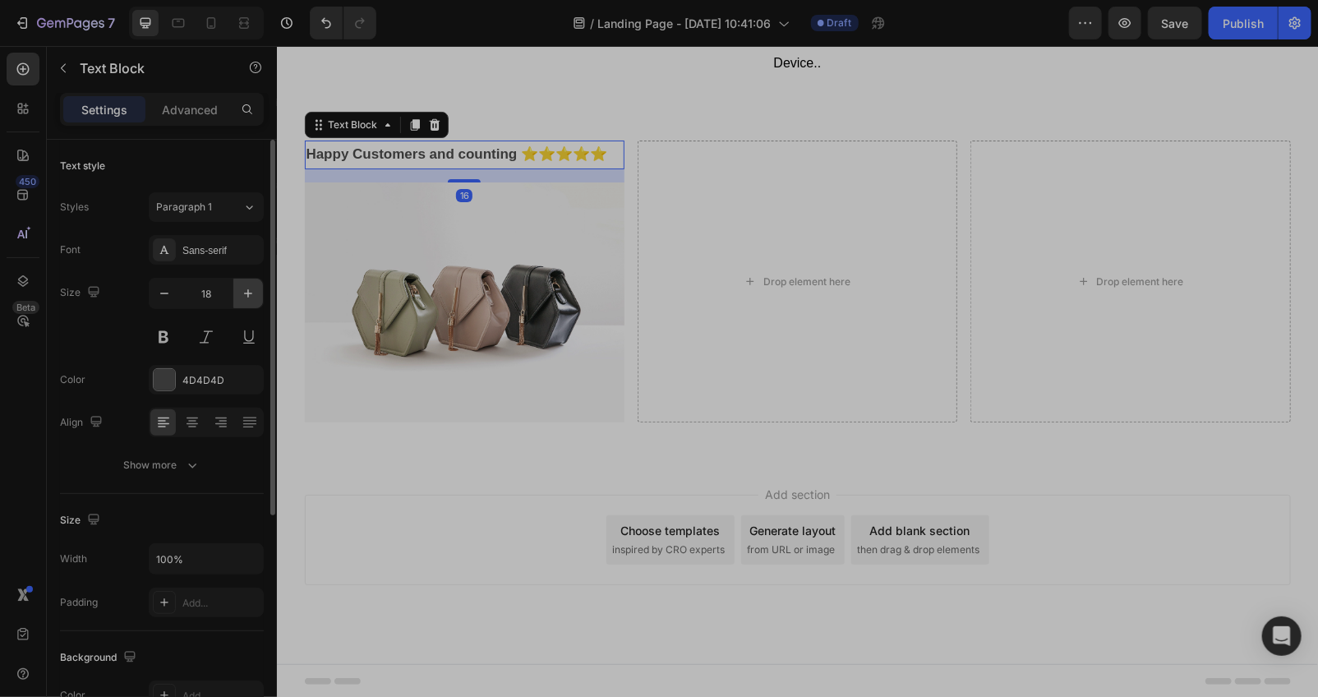
click at [242, 286] on icon "button" at bounding box center [248, 293] width 16 height 16
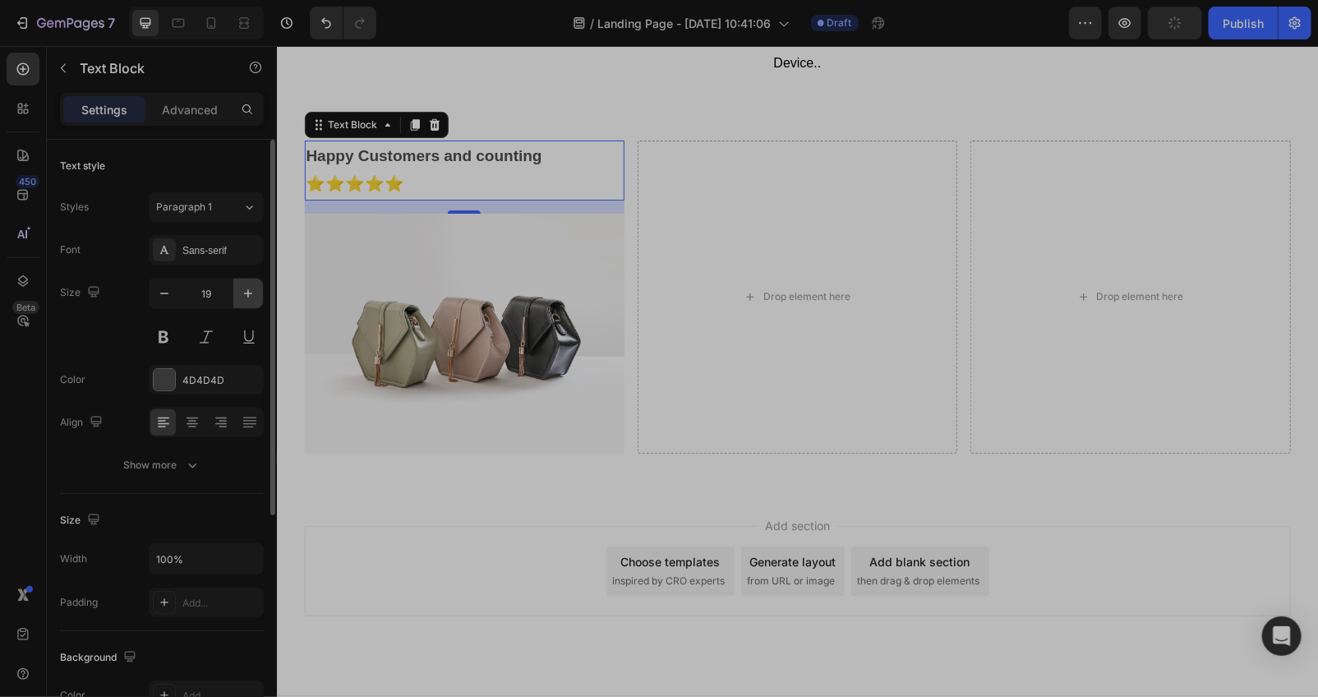
click at [242, 285] on icon "button" at bounding box center [248, 293] width 16 height 16
click at [242, 283] on button "button" at bounding box center [248, 293] width 30 height 30
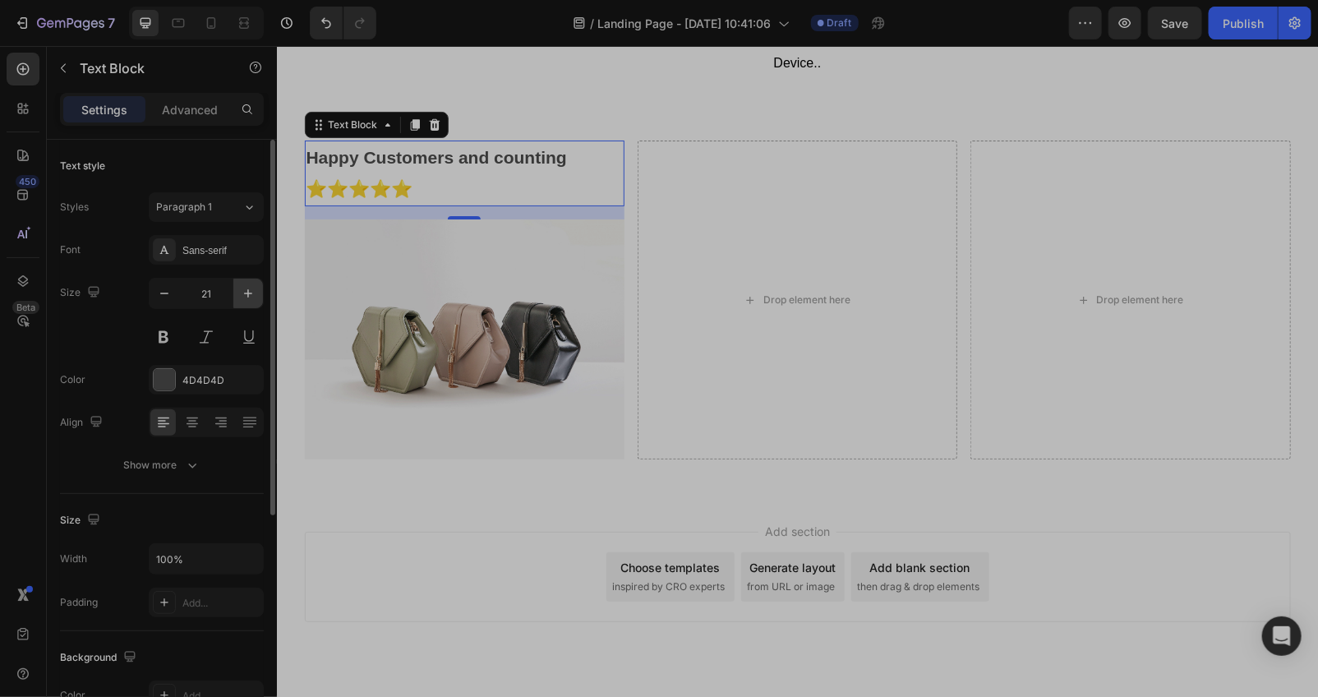
click at [242, 281] on button "button" at bounding box center [248, 293] width 30 height 30
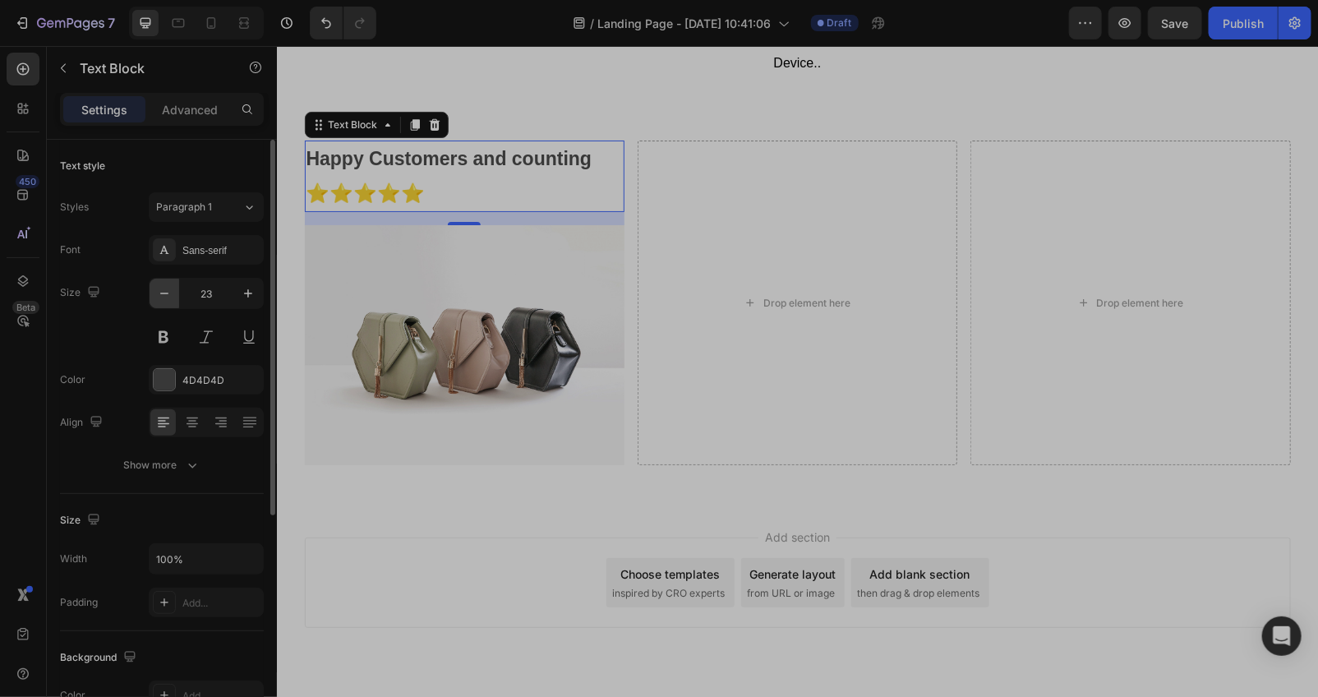
click at [163, 296] on icon "button" at bounding box center [164, 293] width 16 height 16
click at [163, 294] on icon "button" at bounding box center [164, 293] width 16 height 16
click at [163, 292] on icon "button" at bounding box center [164, 293] width 8 height 2
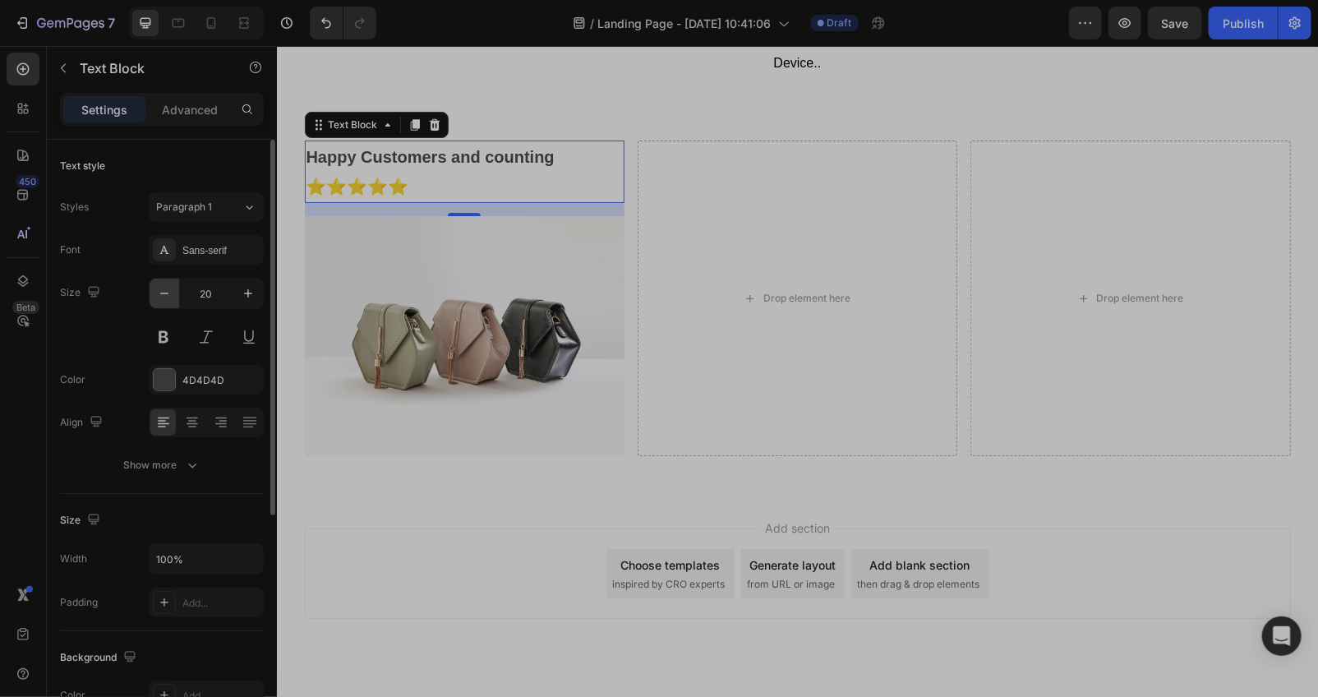
click at [163, 292] on icon "button" at bounding box center [164, 293] width 8 height 2
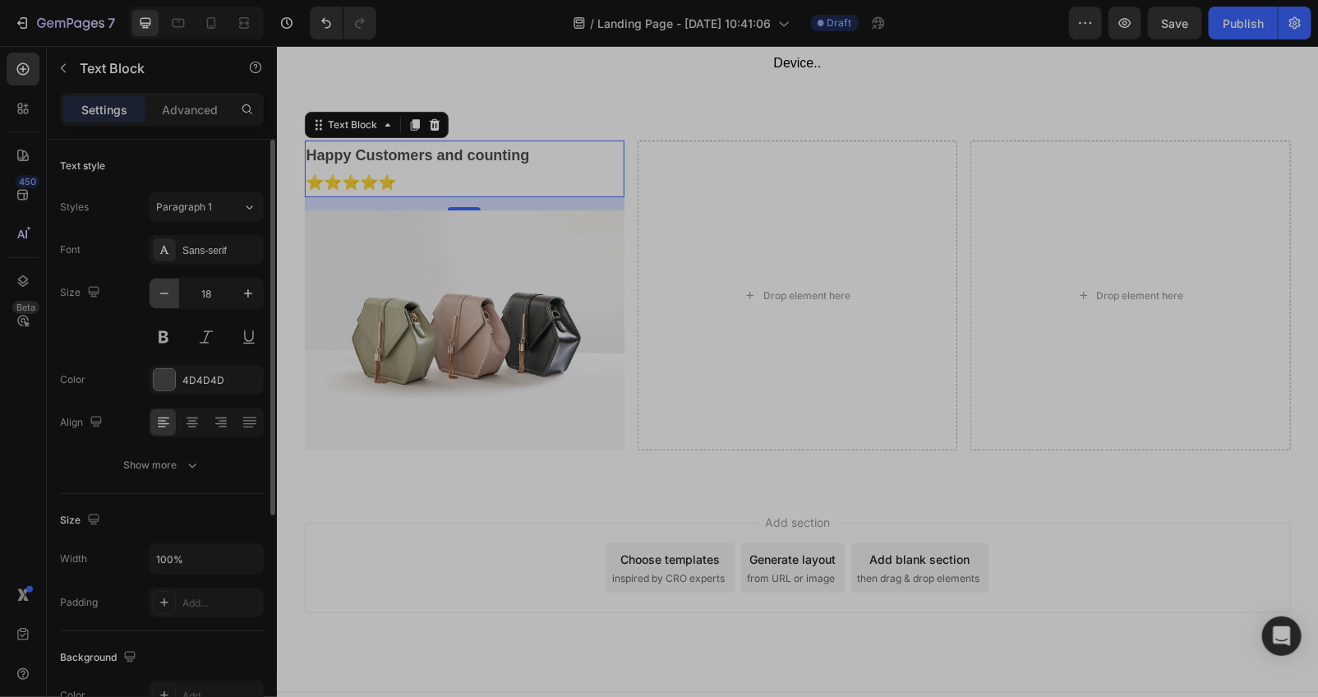
click at [163, 292] on icon "button" at bounding box center [164, 293] width 16 height 16
type input "17"
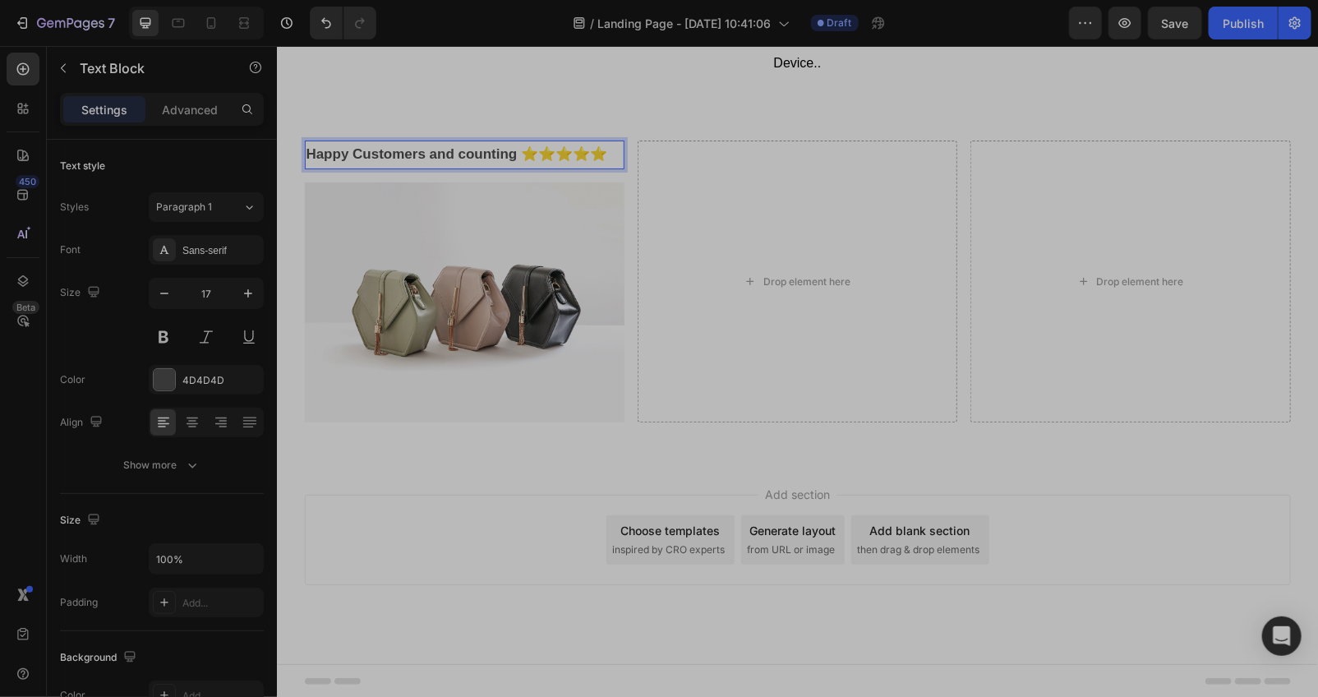
click at [306, 161] on strong "Happy Customers and counting ⭐⭐⭐⭐⭐" at bounding box center [456, 153] width 301 height 16
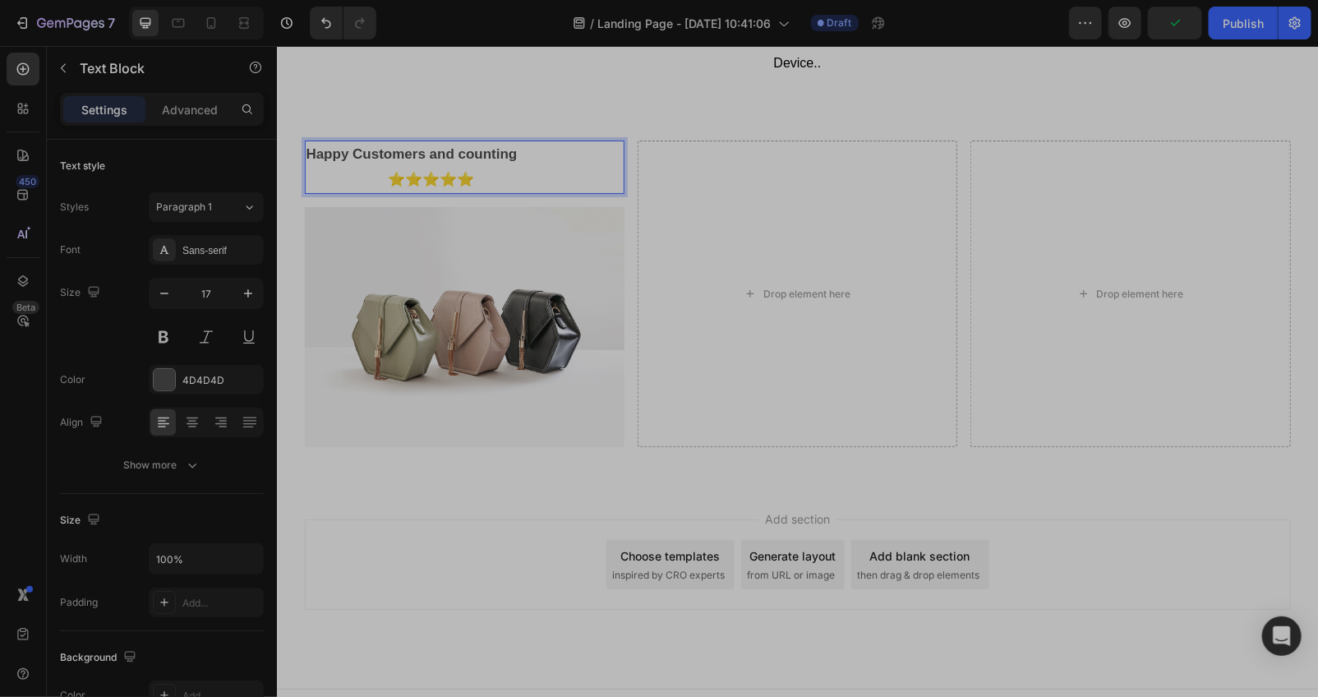
click at [440, 501] on div "Add section Choose templates inspired by CRO experts Generate layout from URL o…" at bounding box center [796, 586] width 1041 height 202
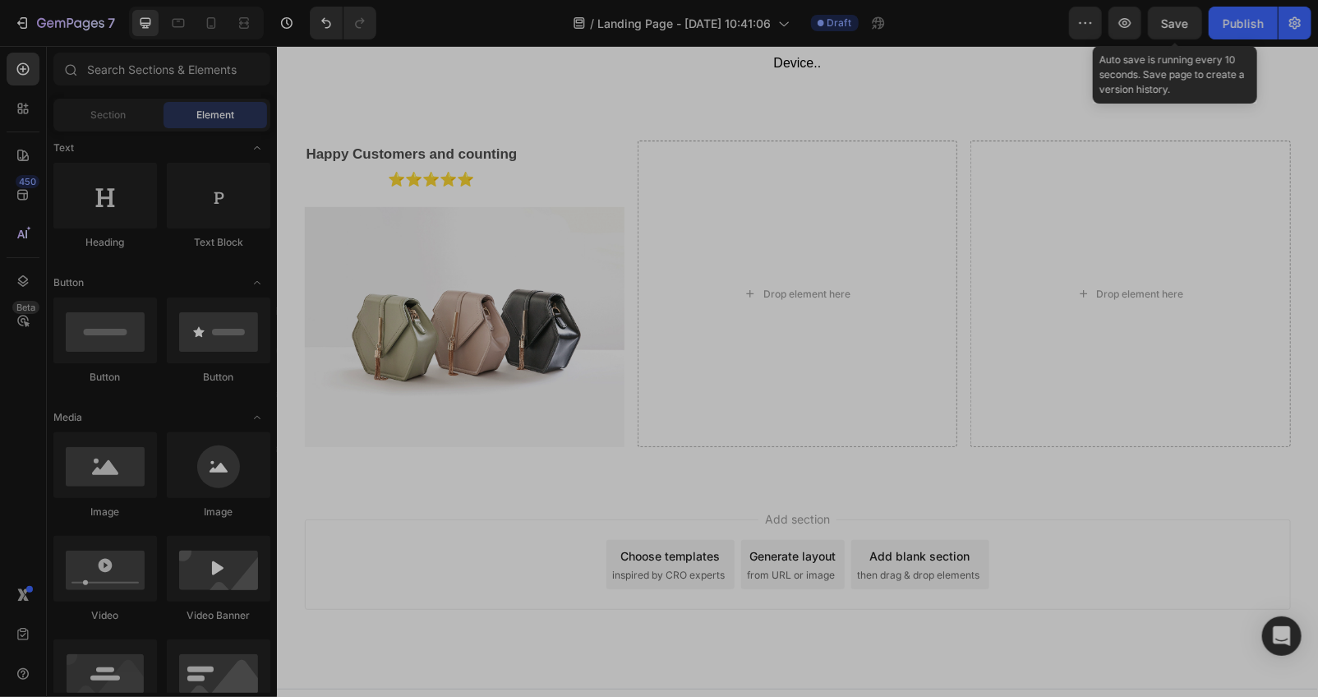
click at [1178, 18] on span "Save" at bounding box center [1175, 23] width 27 height 14
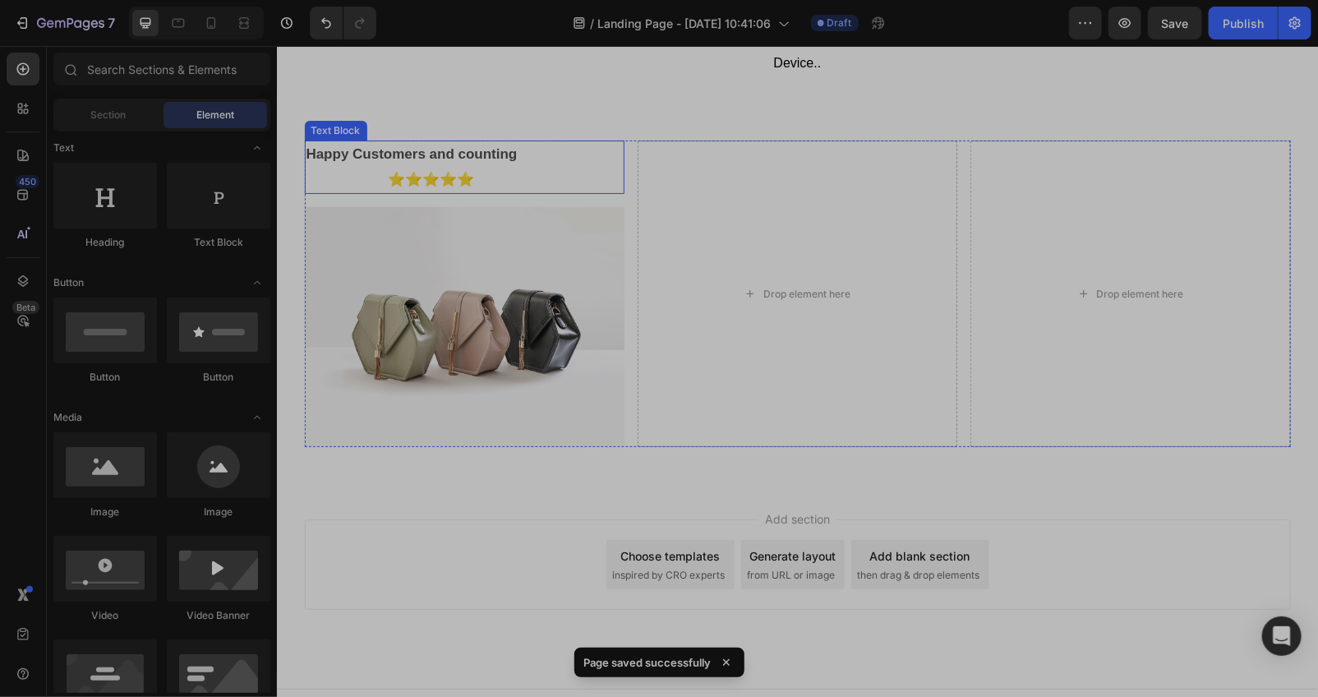
click at [522, 174] on p "Happy Customers and counting ⭐⭐⭐⭐⭐" at bounding box center [464, 166] width 316 height 50
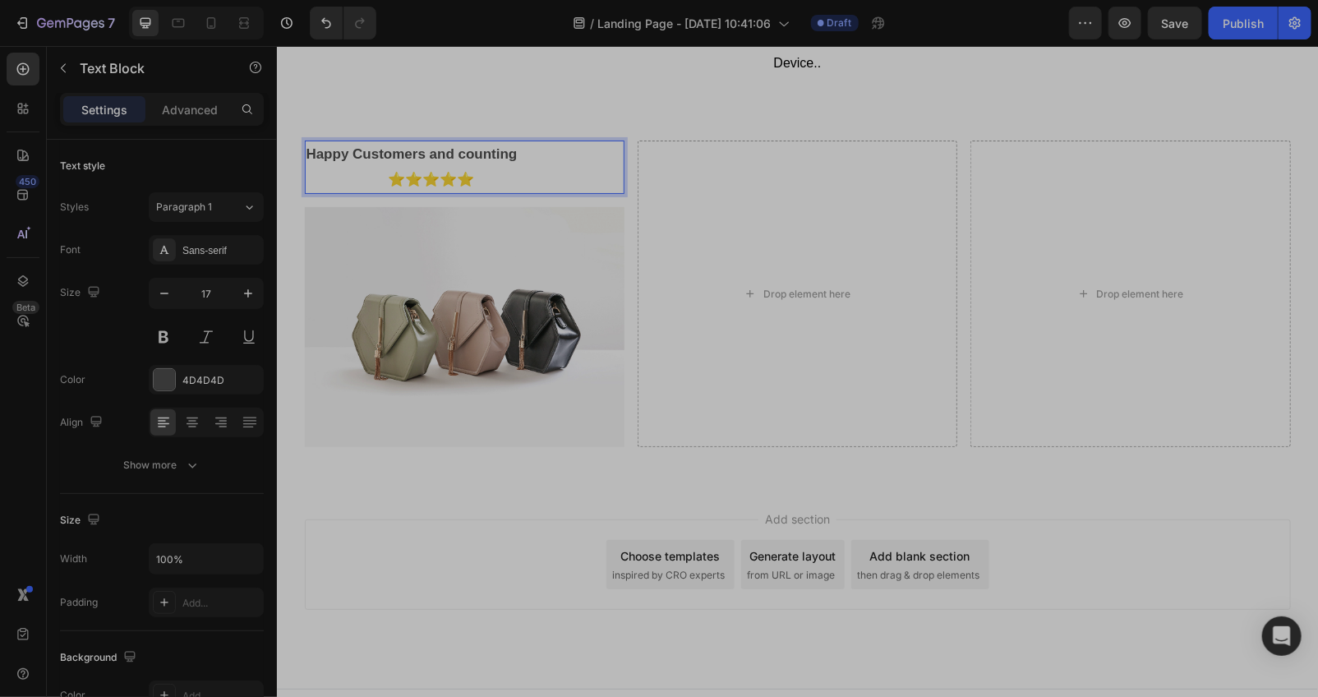
click at [522, 186] on p "Happy Customers and counting ⭐⭐⭐⭐⭐" at bounding box center [464, 166] width 316 height 50
click at [338, 154] on strong "Happy Customers and counting ⭐⭐⭐⭐⭐" at bounding box center [462, 165] width 312 height 41
click at [406, 178] on strong "Happy Customers and counting ⭐⭐⭐⭐⭐" at bounding box center [462, 165] width 312 height 41
click at [463, 501] on div "Add section Choose templates inspired by CRO experts Generate layout from URL o…" at bounding box center [796, 586] width 1041 height 202
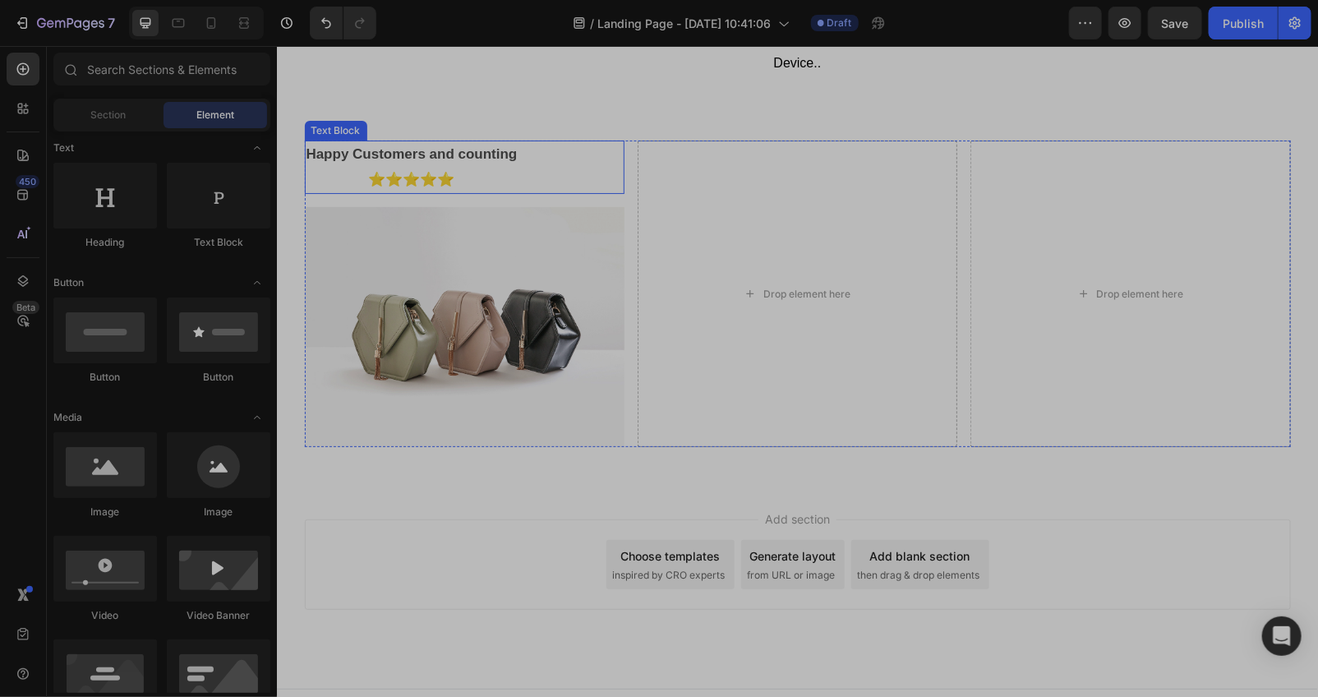
click at [436, 165] on p "Happy Customers and counting ⭐⭐⭐⭐⭐" at bounding box center [464, 166] width 316 height 50
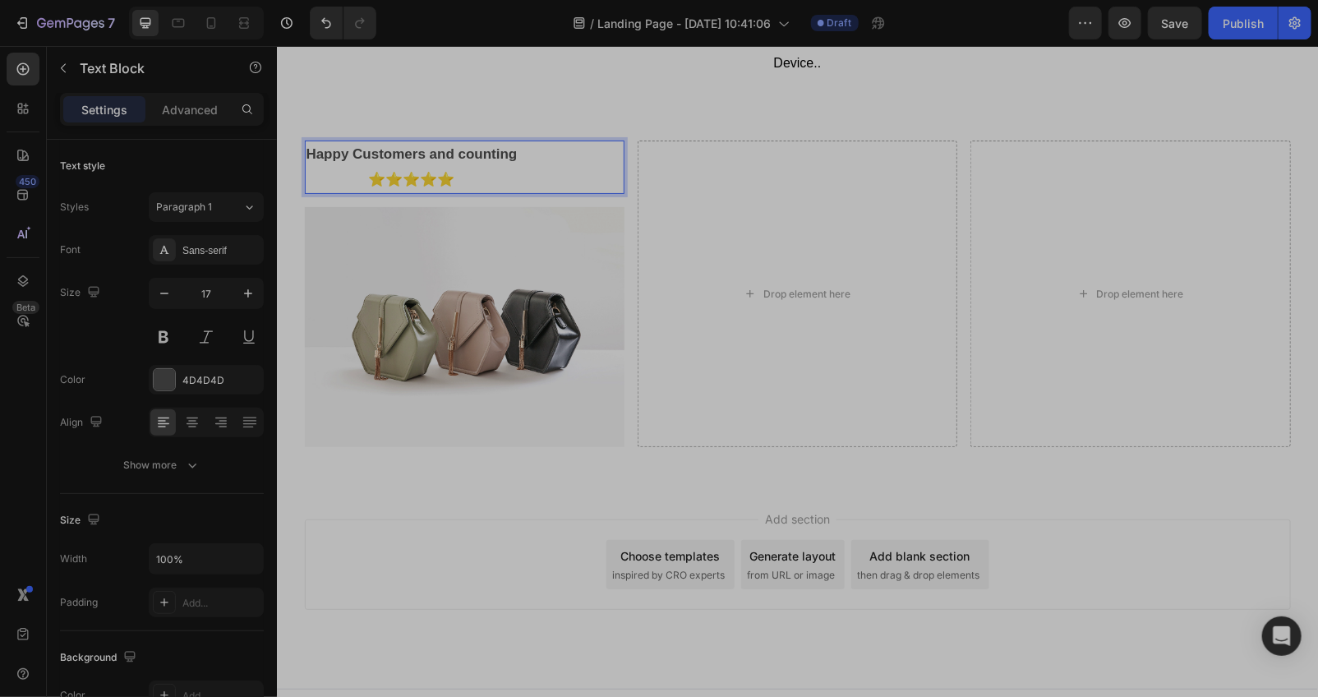
click at [344, 155] on strong "Happy Customers and counting ⭐⭐⭐⭐⭐" at bounding box center [462, 165] width 312 height 41
click at [334, 181] on strong "Happy Customers and counting ⭐⭐⭐⭐⭐" at bounding box center [462, 165] width 312 height 41
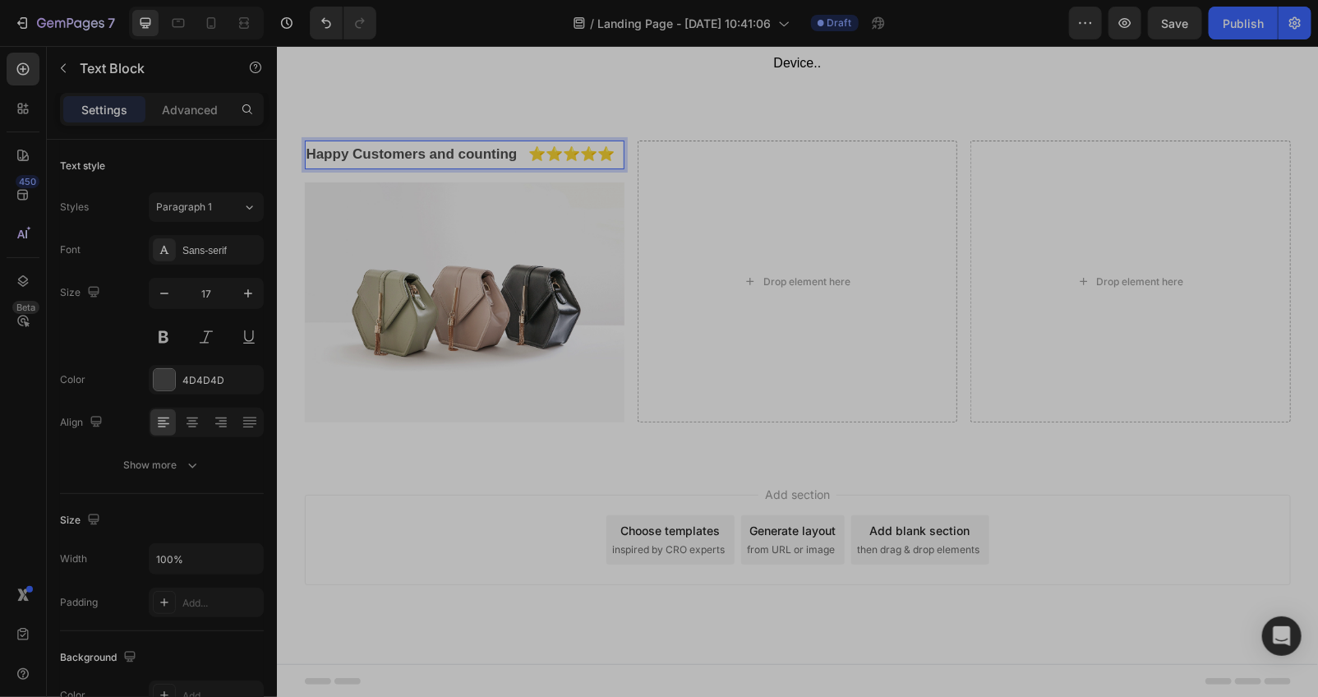
click at [512, 154] on strong "Happy Customers and counting ⭐⭐⭐⭐⭐" at bounding box center [460, 153] width 309 height 16
click at [515, 156] on strong "Happy Customers and counting ⭐⭐⭐⭐⭐" at bounding box center [460, 153] width 309 height 16
click at [514, 461] on div "Happy Customers and counting !⭐⭐⭐⭐⭐ Text Block 16 Image Drop element here Drop …" at bounding box center [796, 286] width 1041 height 347
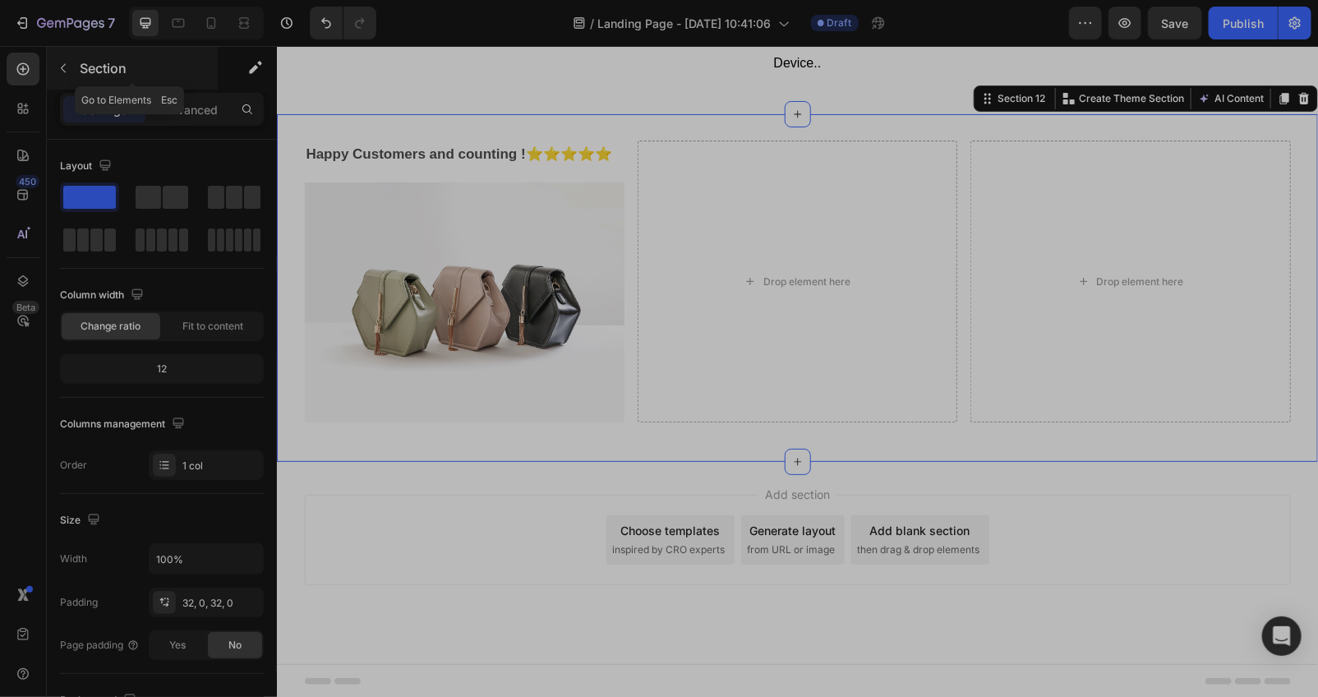
click at [62, 67] on icon "button" at bounding box center [63, 68] width 13 height 13
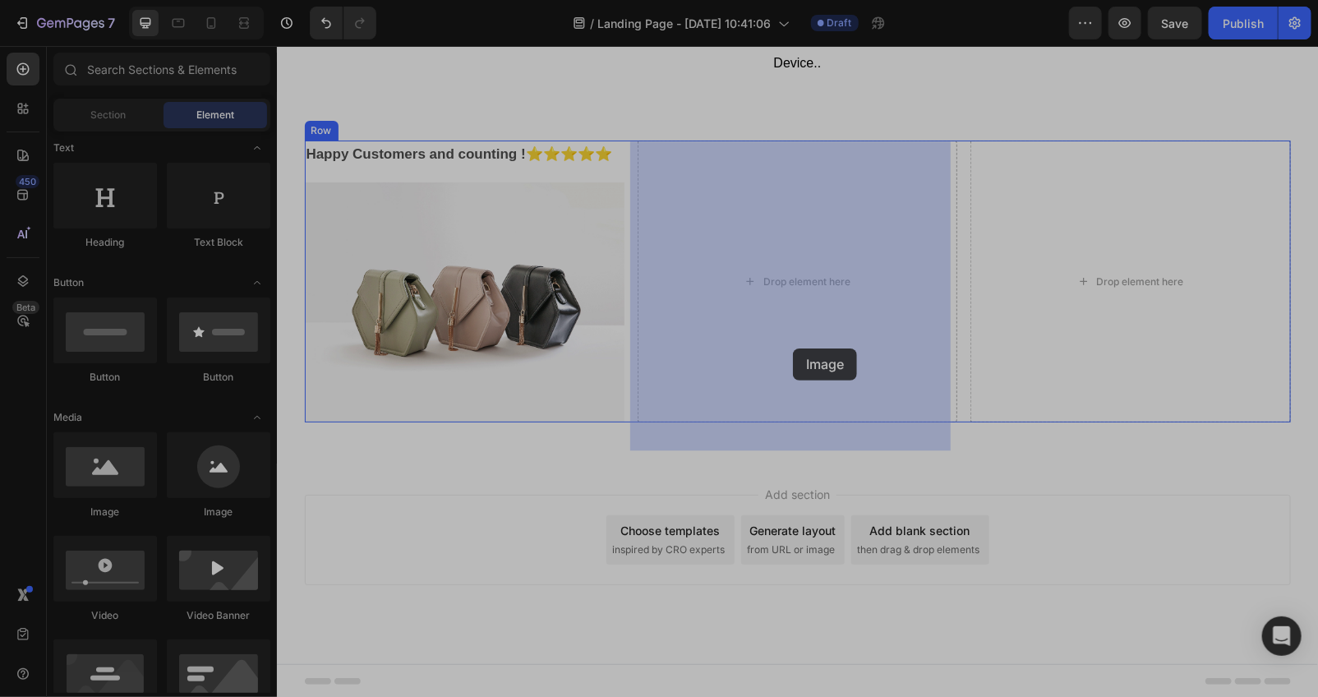
drag, startPoint x: 397, startPoint y: 532, endPoint x: 792, endPoint y: 347, distance: 435.9
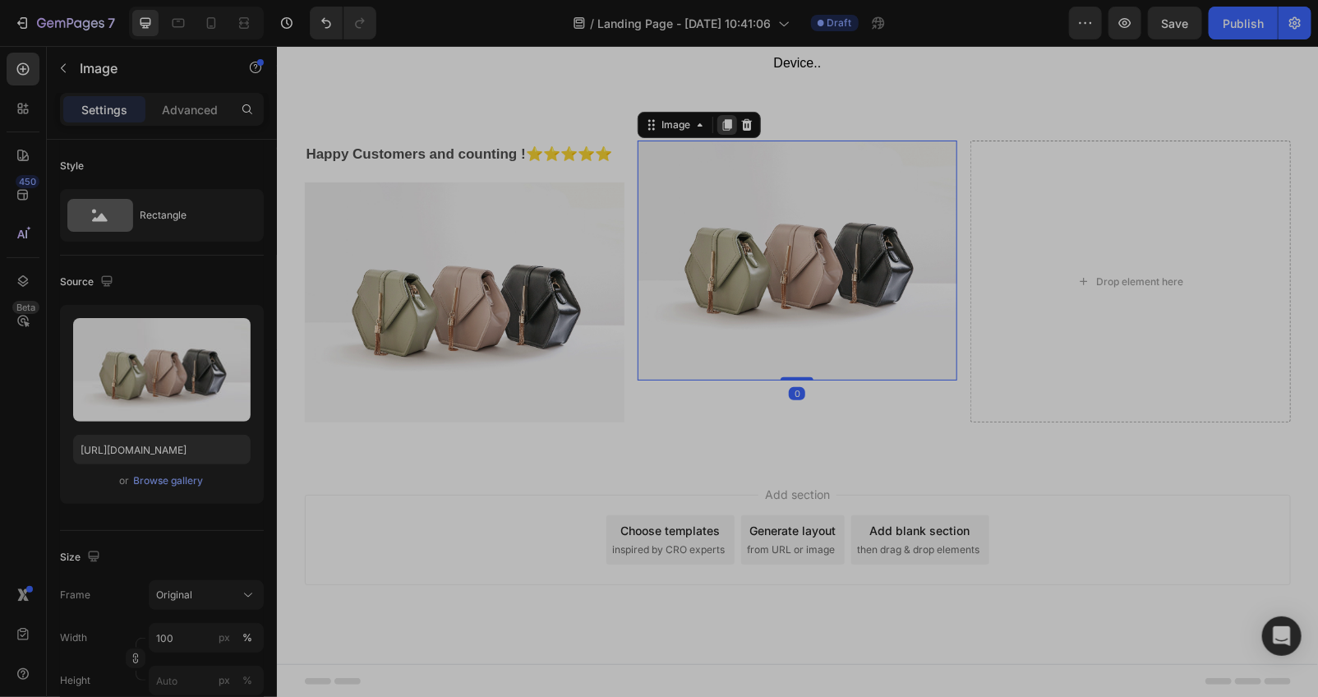
click at [720, 125] on icon at bounding box center [726, 123] width 13 height 13
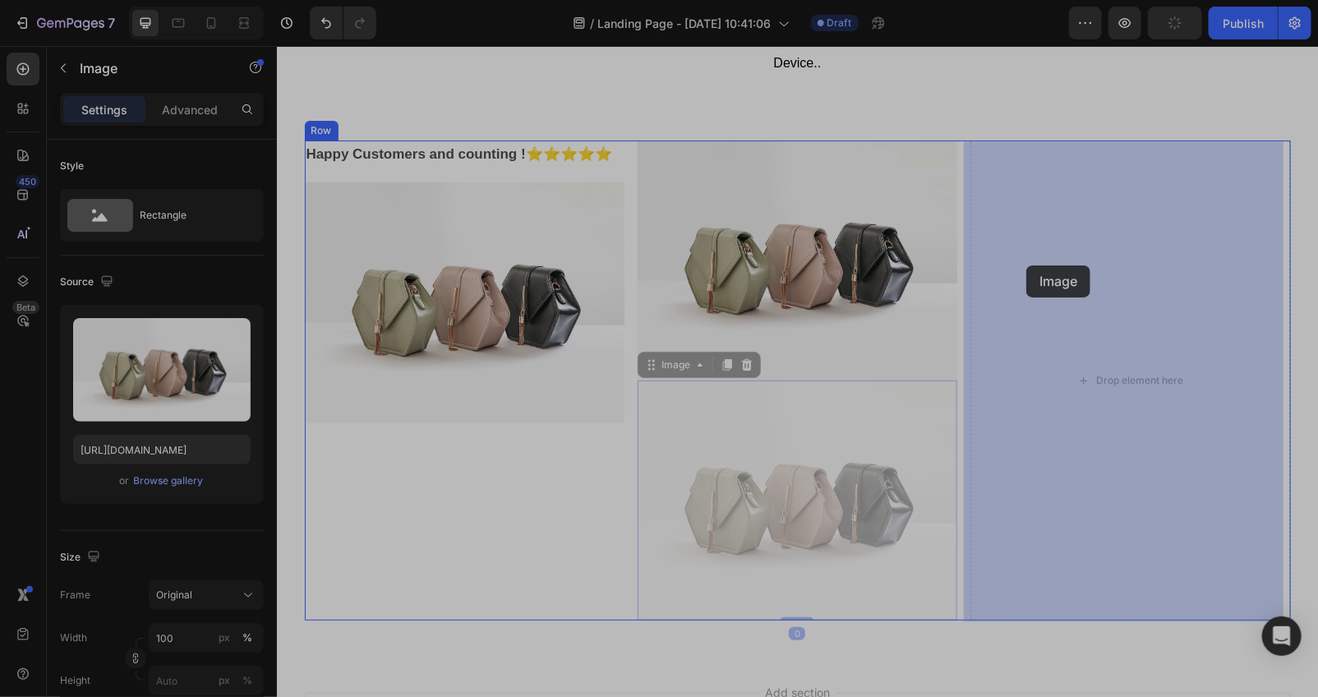
drag, startPoint x: 679, startPoint y: 362, endPoint x: 964, endPoint y: 314, distance: 289.1
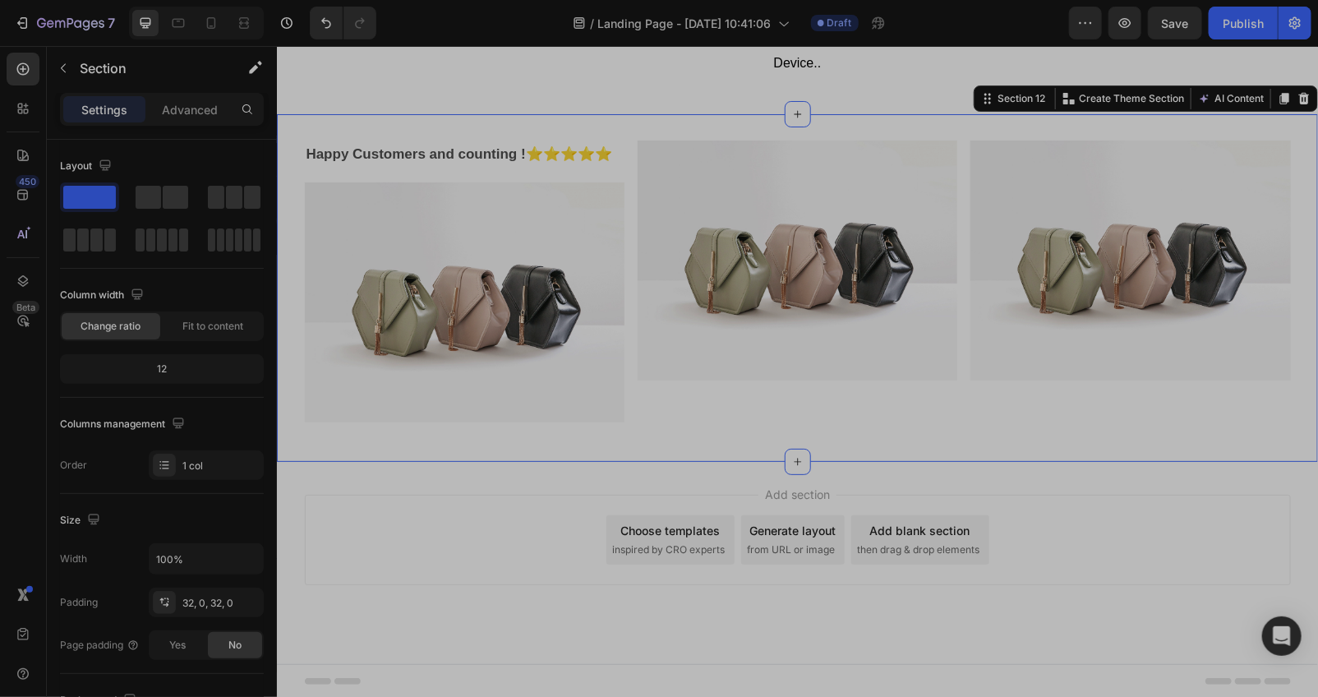
click at [834, 461] on div "Happy Customers and counting !⭐⭐⭐⭐⭐ Text Block Image Image Image Row Section 12…" at bounding box center [796, 286] width 1041 height 347
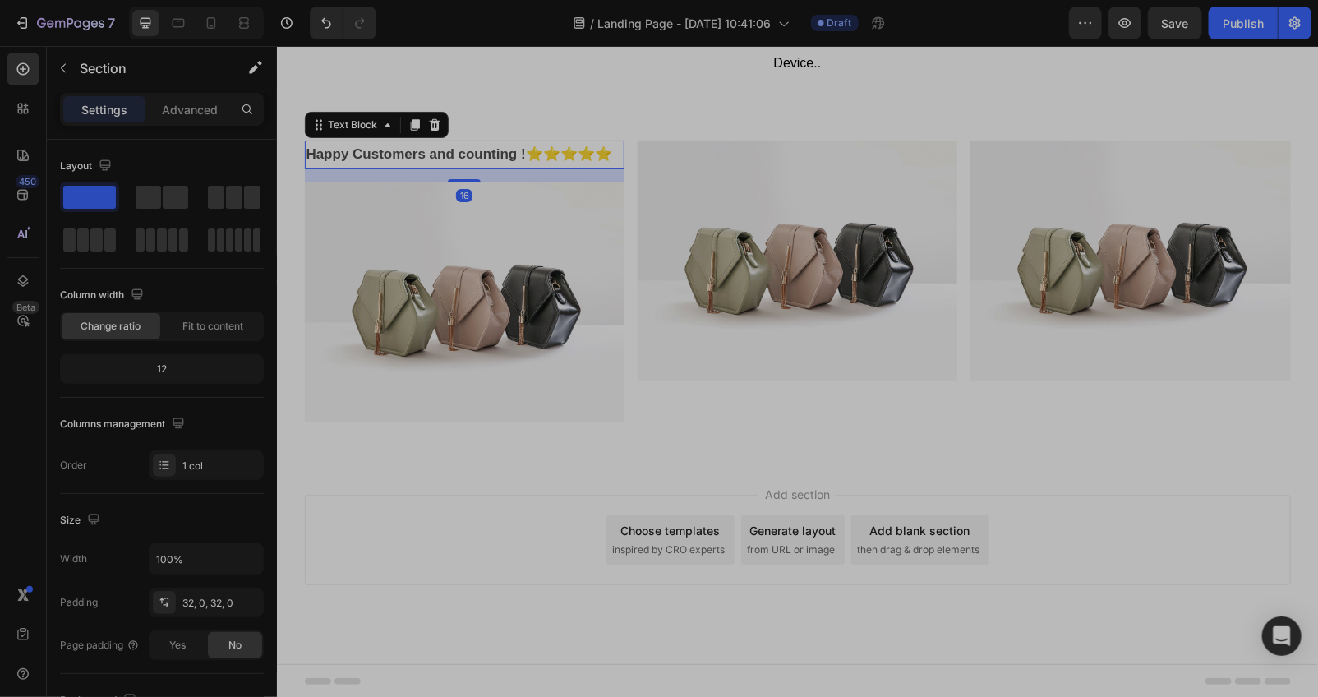
click at [482, 167] on p "Happy Customers and counting !⭐⭐⭐⭐⭐" at bounding box center [464, 153] width 316 height 25
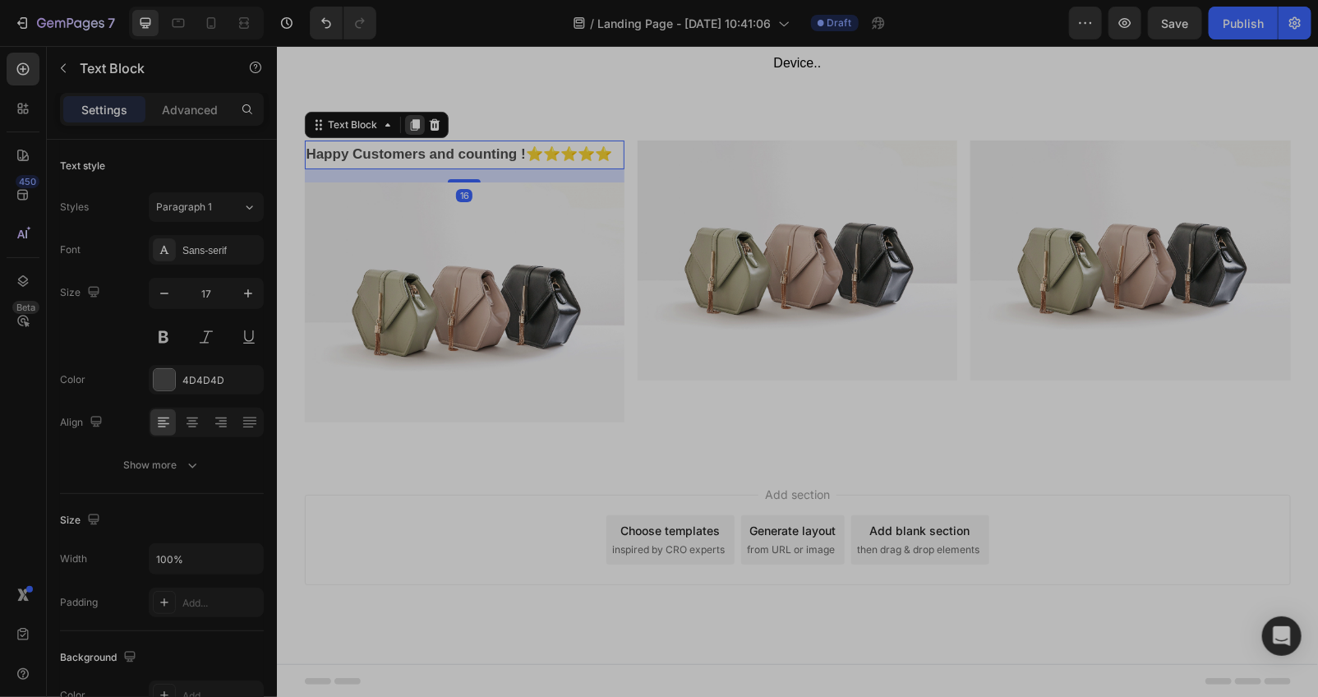
click at [407, 131] on icon at bounding box center [413, 123] width 13 height 13
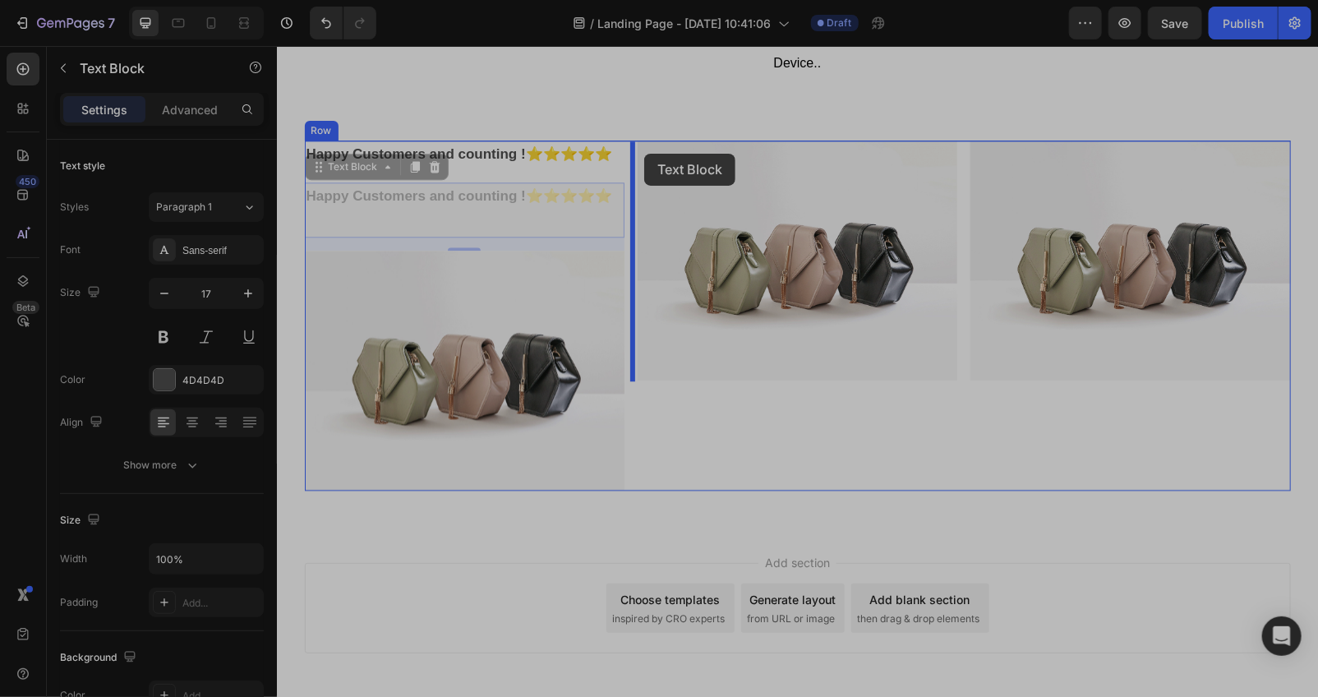
drag, startPoint x: 375, startPoint y: 186, endPoint x: 645, endPoint y: 153, distance: 271.4
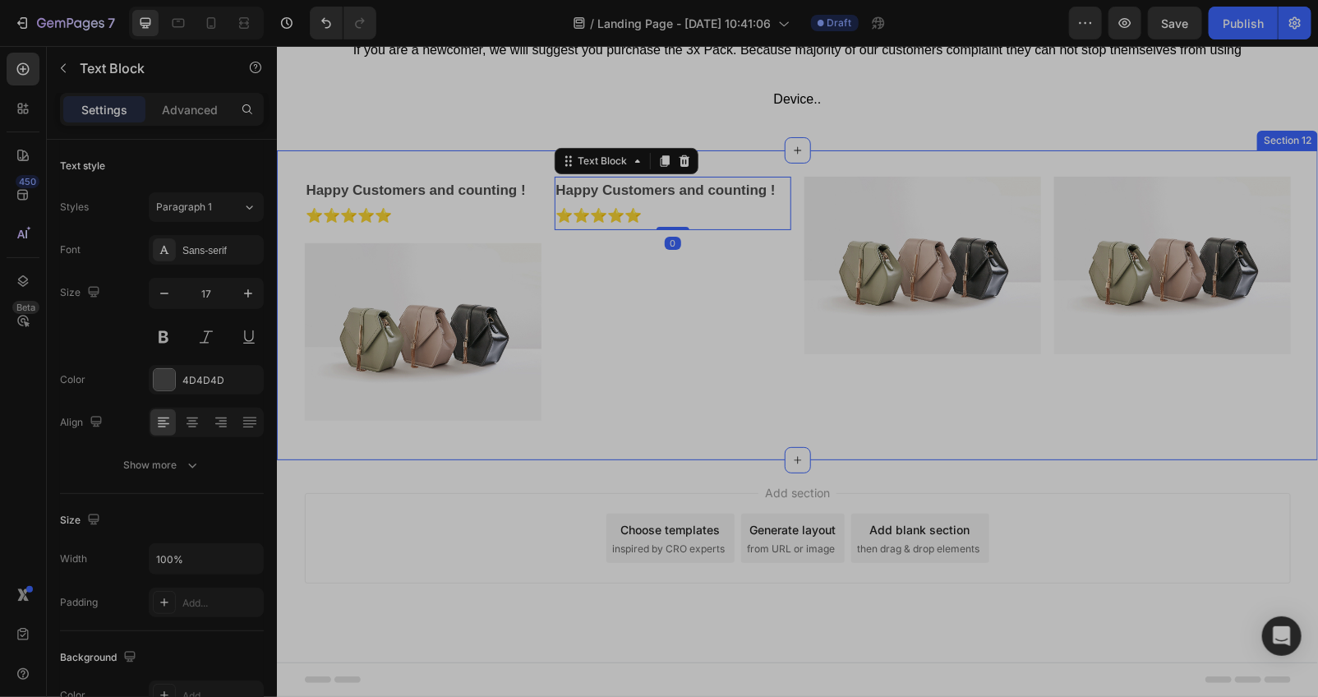
scroll to position [7800, 0]
click at [335, 23] on button "Undo/Redo" at bounding box center [326, 23] width 33 height 33
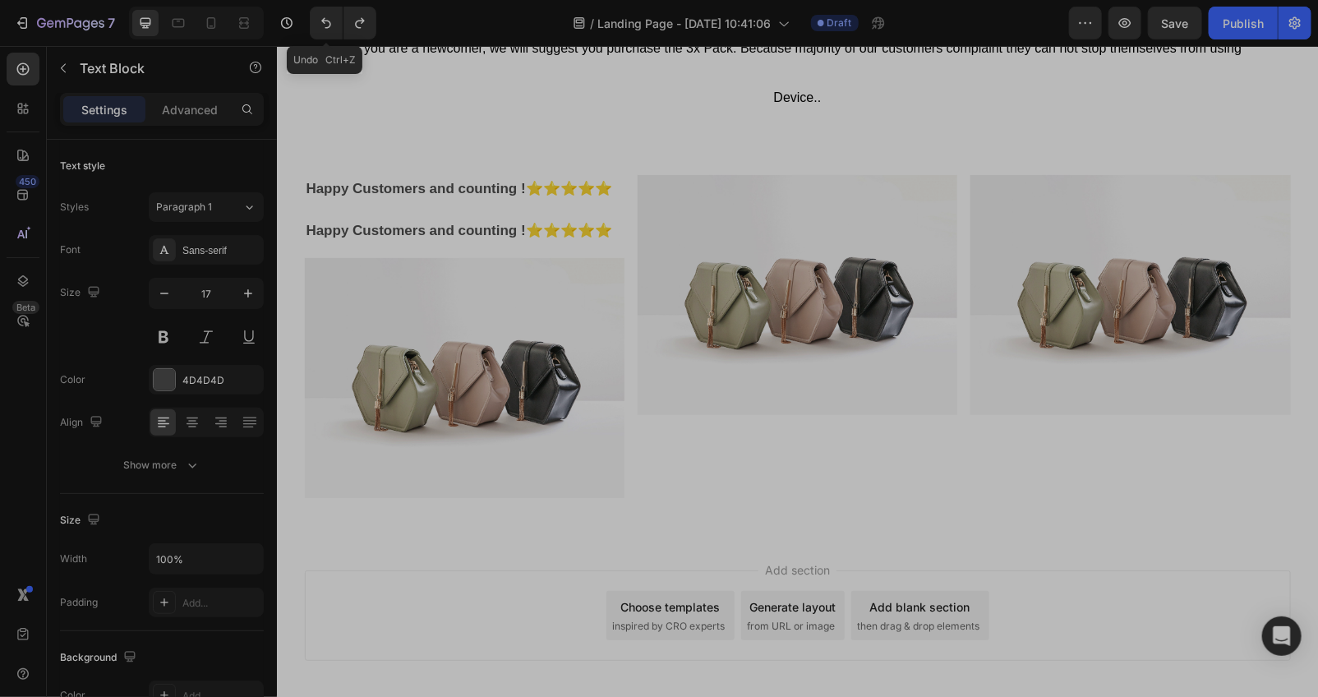
scroll to position [7835, 0]
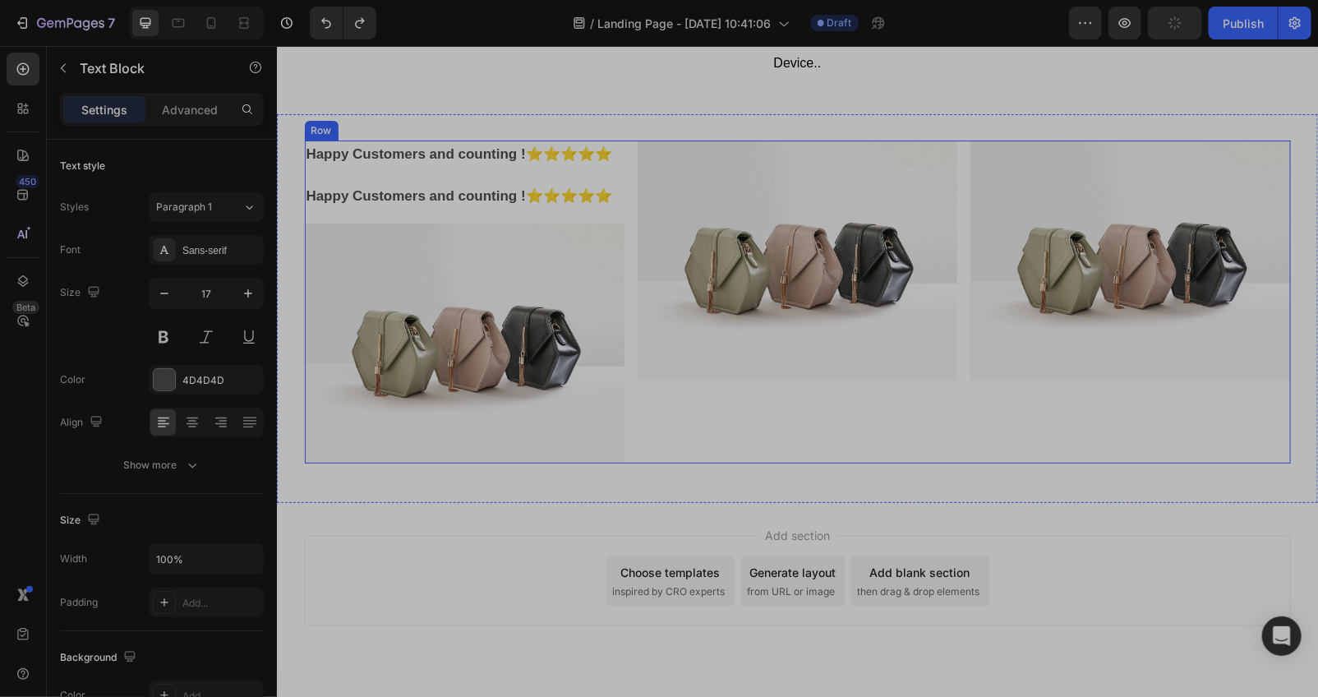
click at [346, 205] on div "Happy Customers and counting !⭐⭐⭐⭐⭐ Text Block Happy Customers and counting !⭐⭐…" at bounding box center [464, 301] width 320 height 323
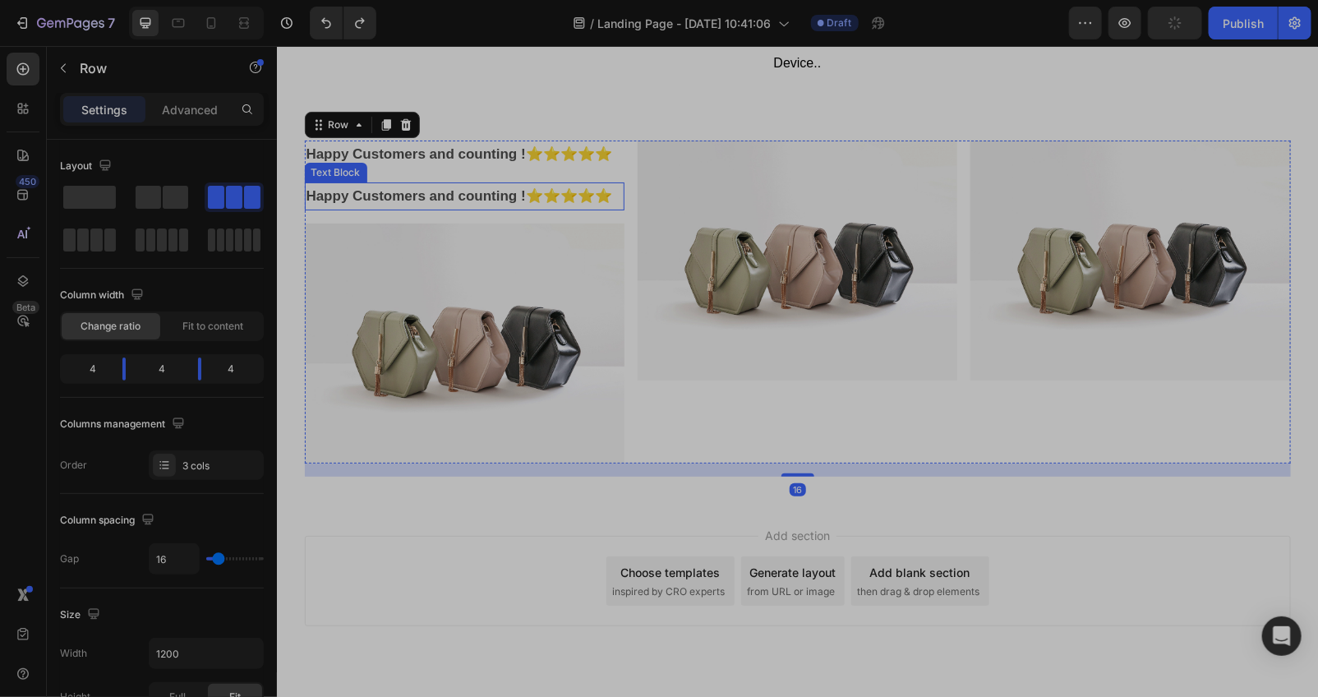
click at [370, 203] on strong "Happy Customers and counting !⭐⭐⭐⭐⭐" at bounding box center [459, 195] width 306 height 16
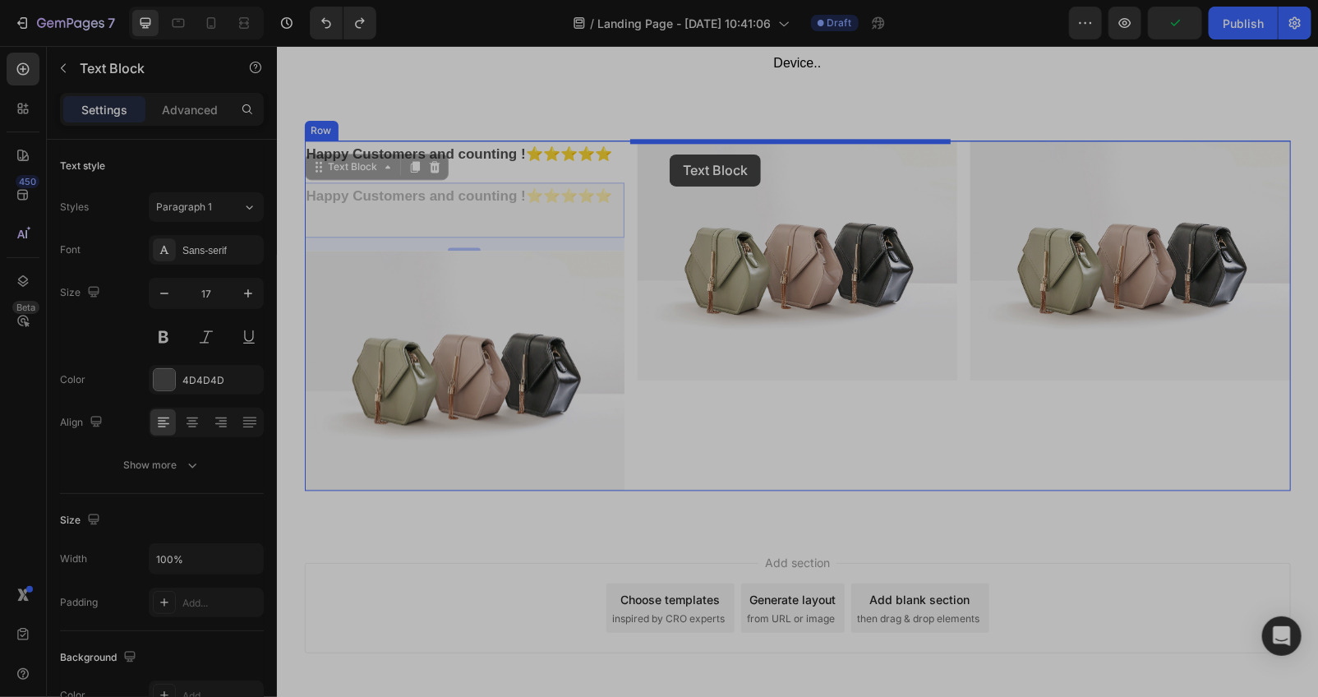
drag, startPoint x: 372, startPoint y: 190, endPoint x: 669, endPoint y: 154, distance: 298.8
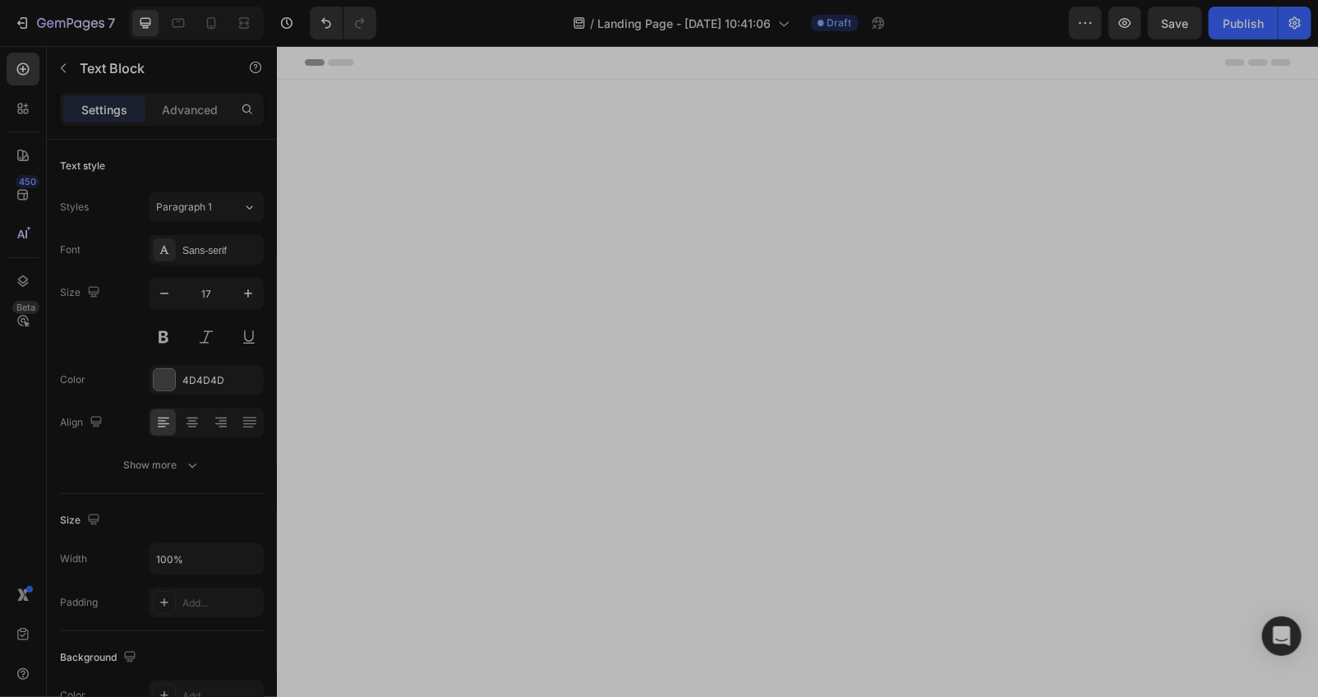
scroll to position [7835, 0]
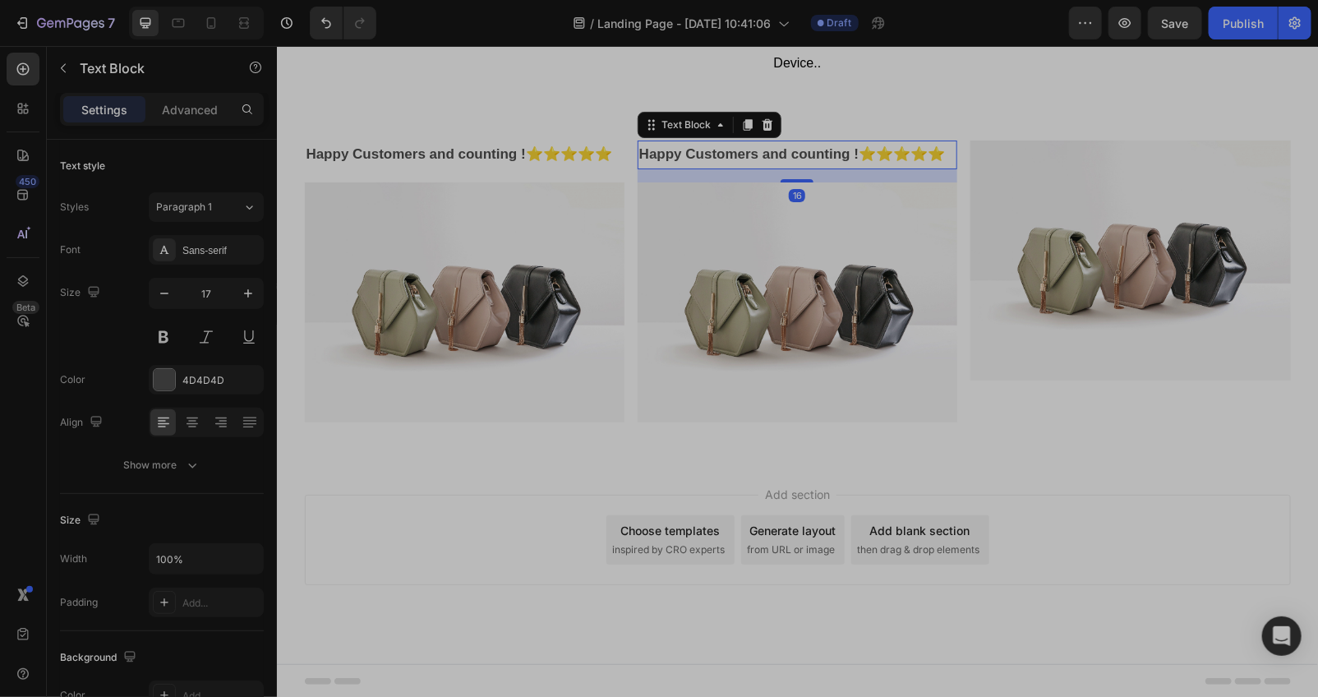
click at [743, 122] on icon at bounding box center [747, 124] width 9 height 12
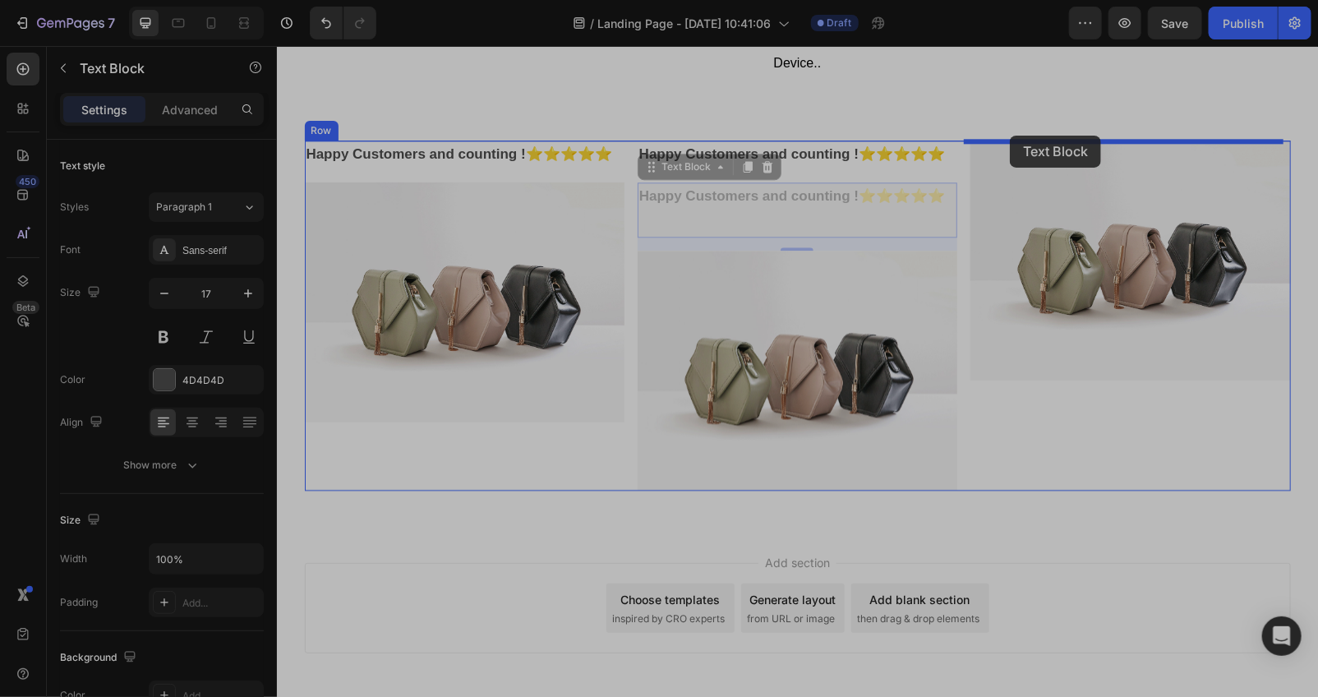
drag, startPoint x: 683, startPoint y: 195, endPoint x: 1009, endPoint y: 135, distance: 330.8
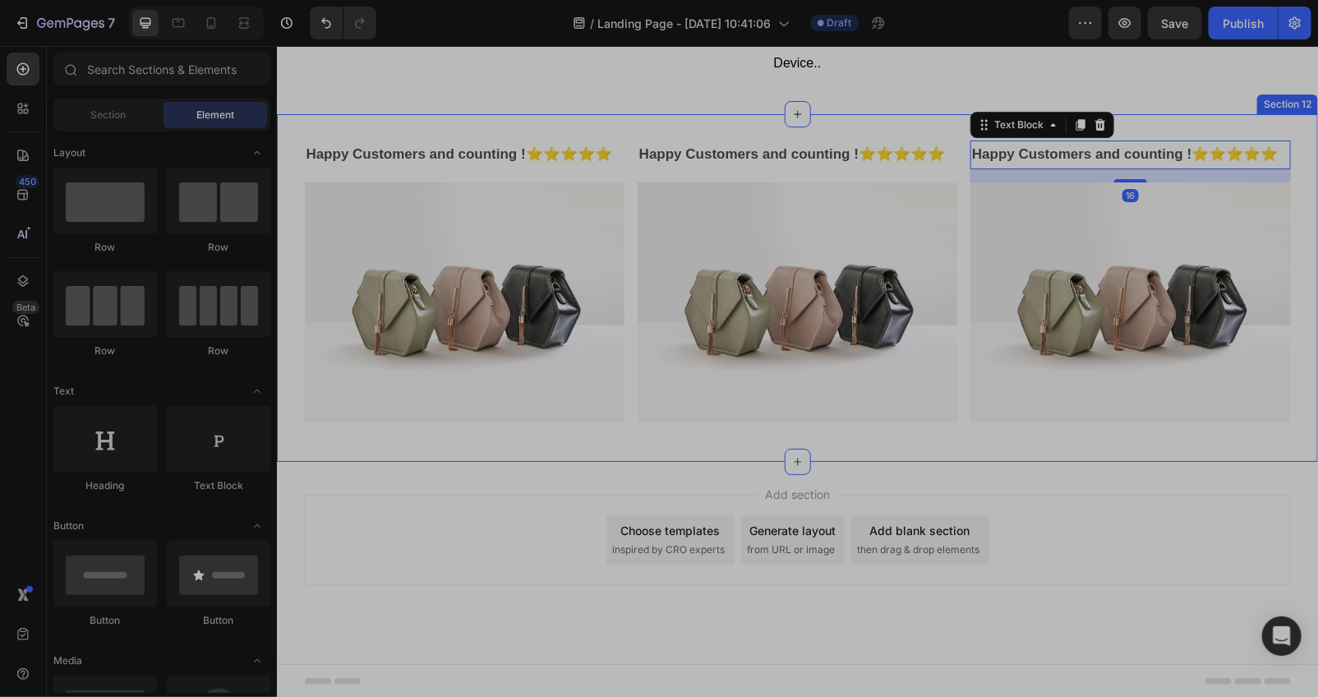
click at [1051, 504] on div "Add section Choose templates inspired by CRO experts Generate layout from URL o…" at bounding box center [796, 562] width 1041 height 202
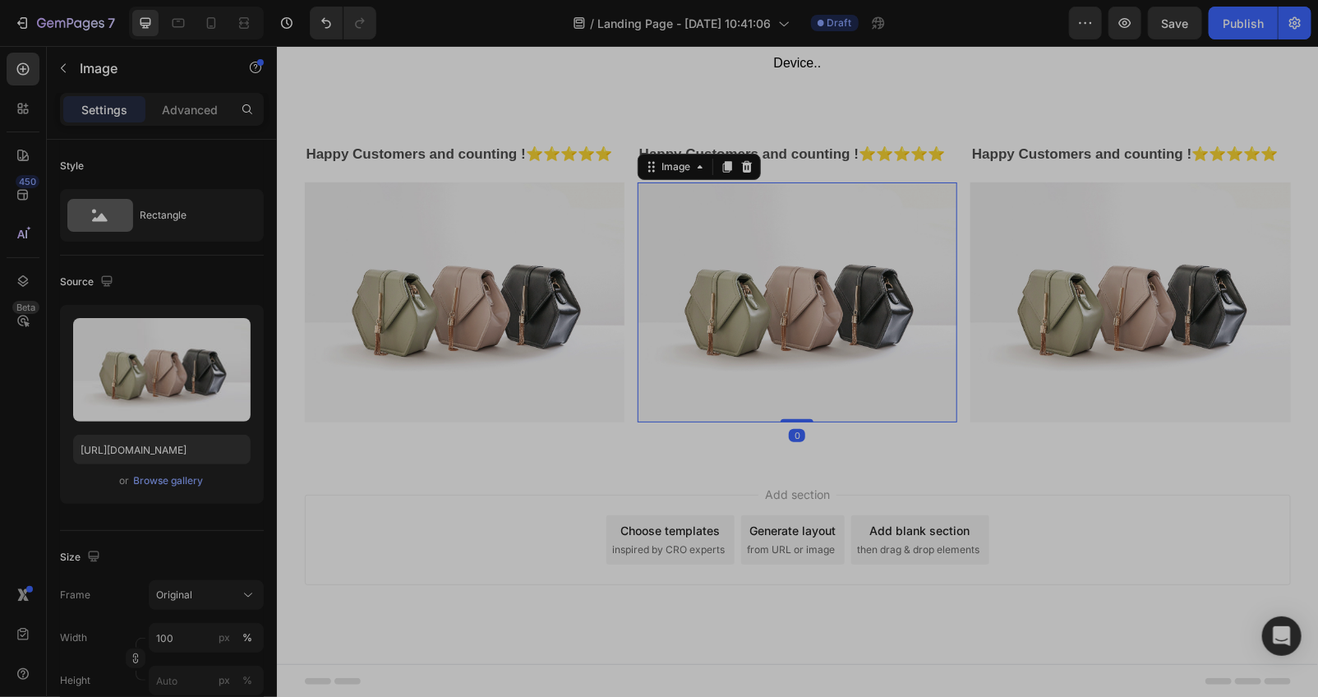
click at [761, 218] on img at bounding box center [797, 302] width 320 height 240
click at [187, 116] on p "Advanced" at bounding box center [190, 109] width 56 height 17
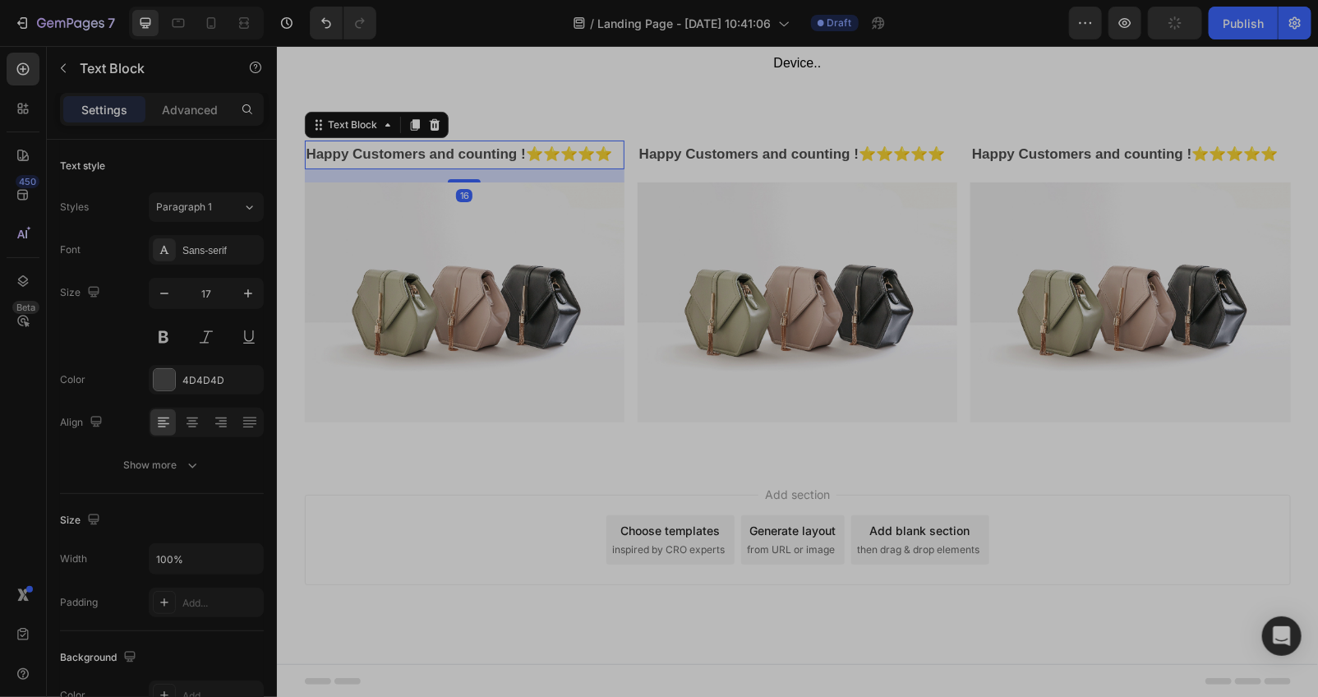
click at [424, 167] on p "Happy Customers and counting !⭐⭐⭐⭐⭐" at bounding box center [464, 153] width 316 height 25
click at [194, 113] on p "Advanced" at bounding box center [190, 109] width 56 height 17
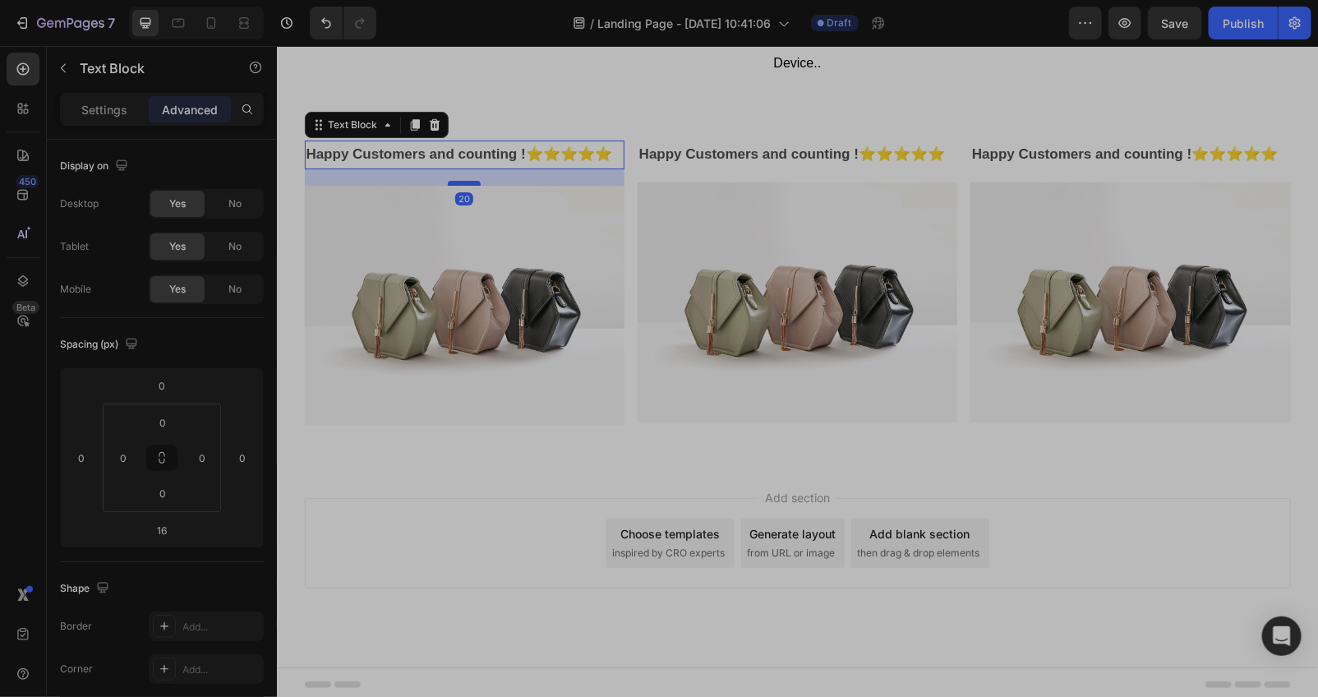
click at [457, 185] on div at bounding box center [463, 182] width 33 height 5
type input "20"
click at [704, 167] on p "Happy Customers and counting !⭐⭐⭐⭐⭐" at bounding box center [796, 153] width 316 height 25
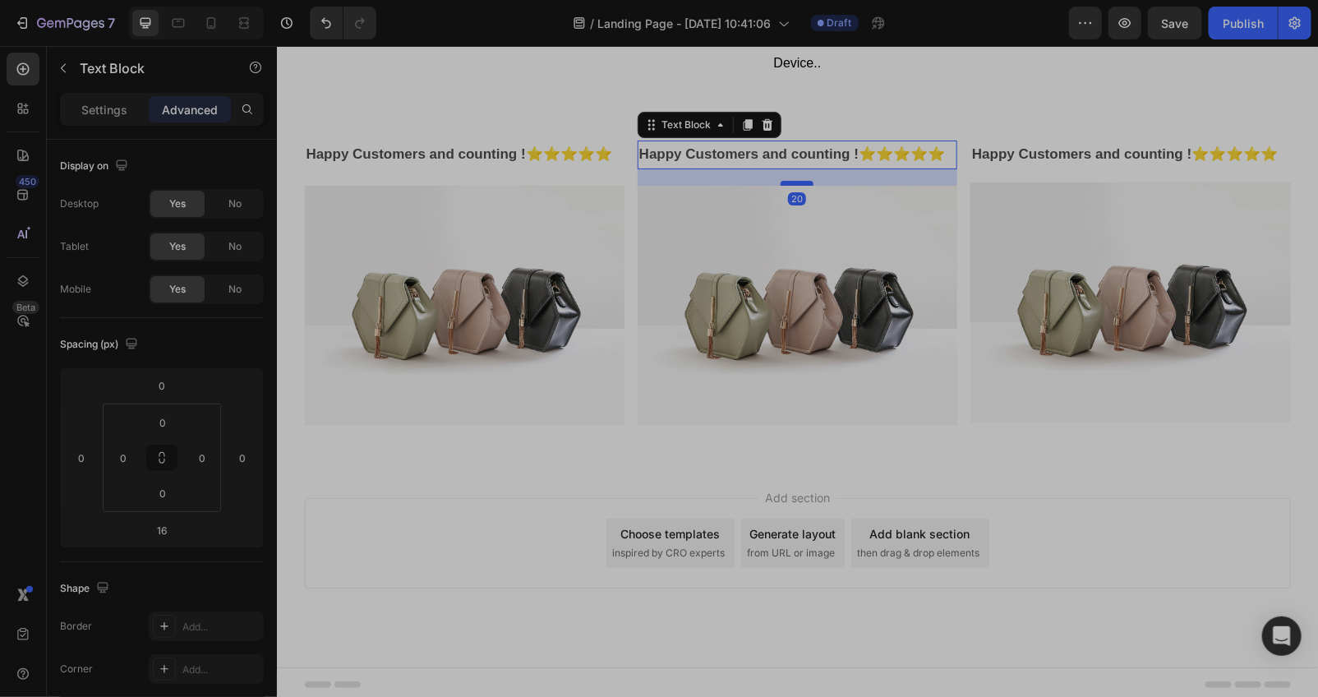
click at [791, 185] on div at bounding box center [796, 182] width 33 height 5
type input "20"
click at [1019, 167] on p "Happy Customers and counting !⭐⭐⭐⭐⭐" at bounding box center [1129, 153] width 316 height 25
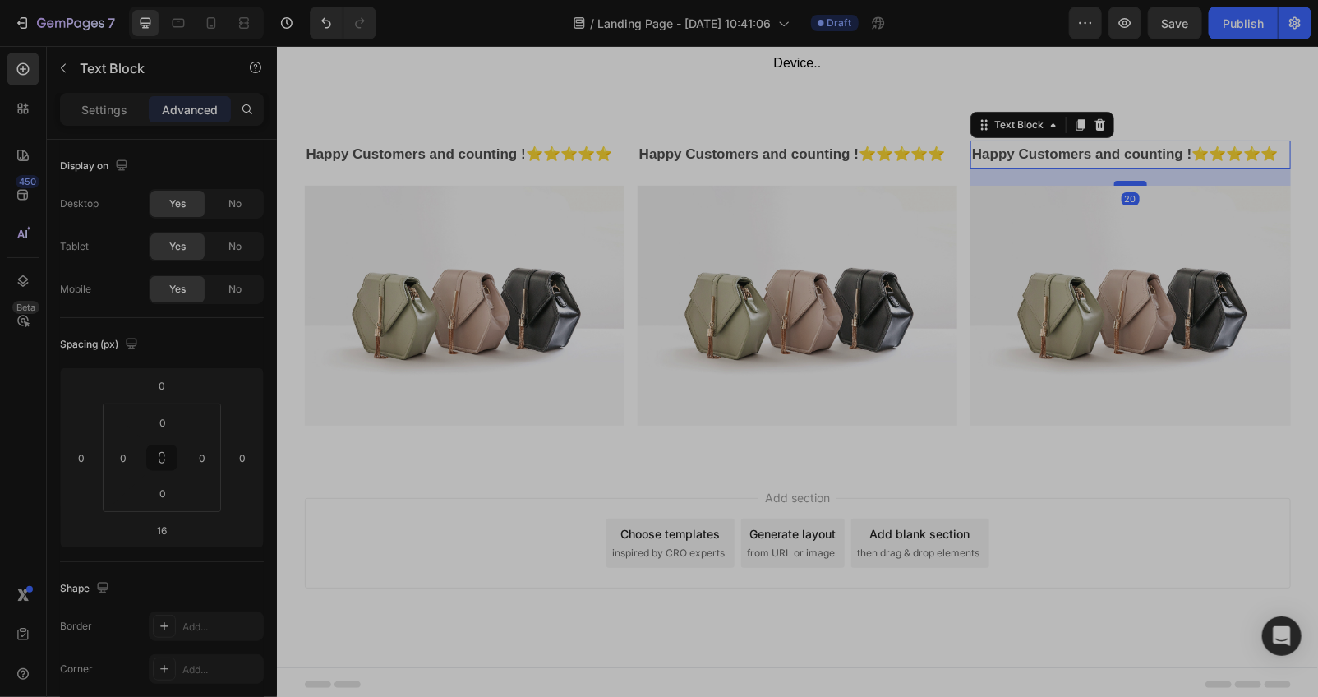
click at [1114, 185] on div at bounding box center [1129, 182] width 33 height 5
type input "20"
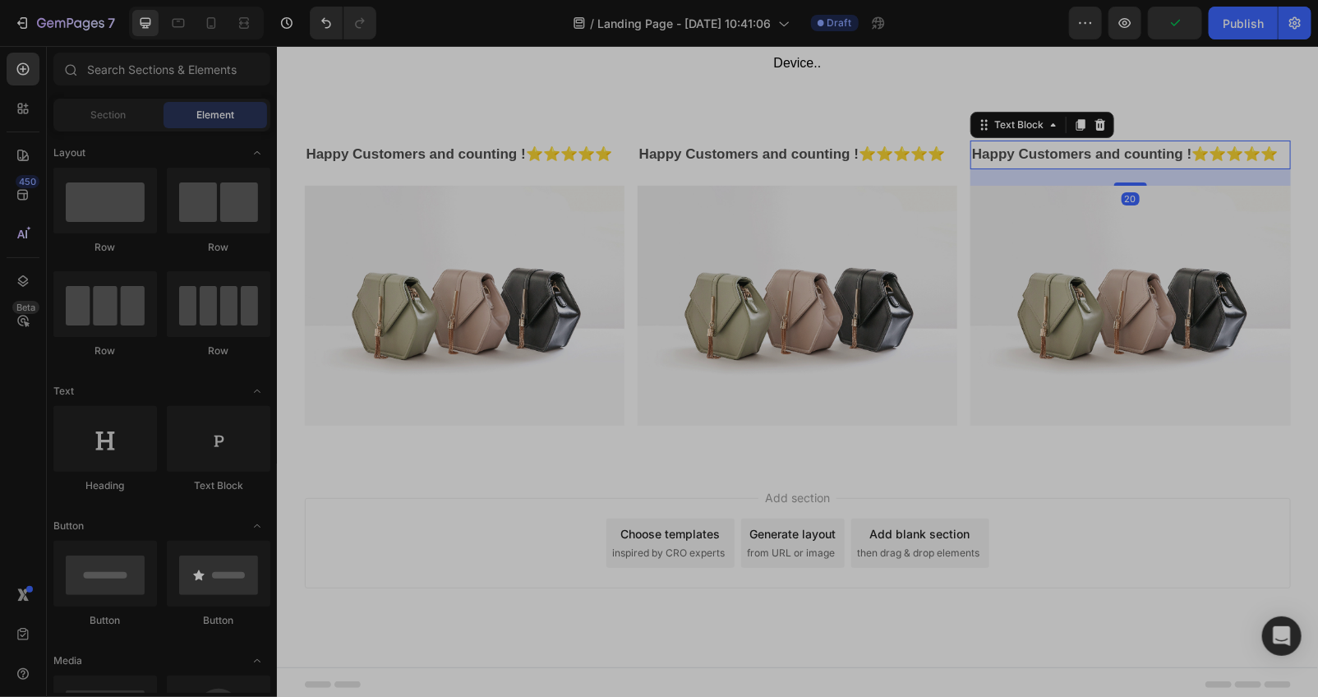
click at [1128, 555] on div "Add section Choose templates inspired by CRO experts Generate layout from URL o…" at bounding box center [797, 542] width 986 height 90
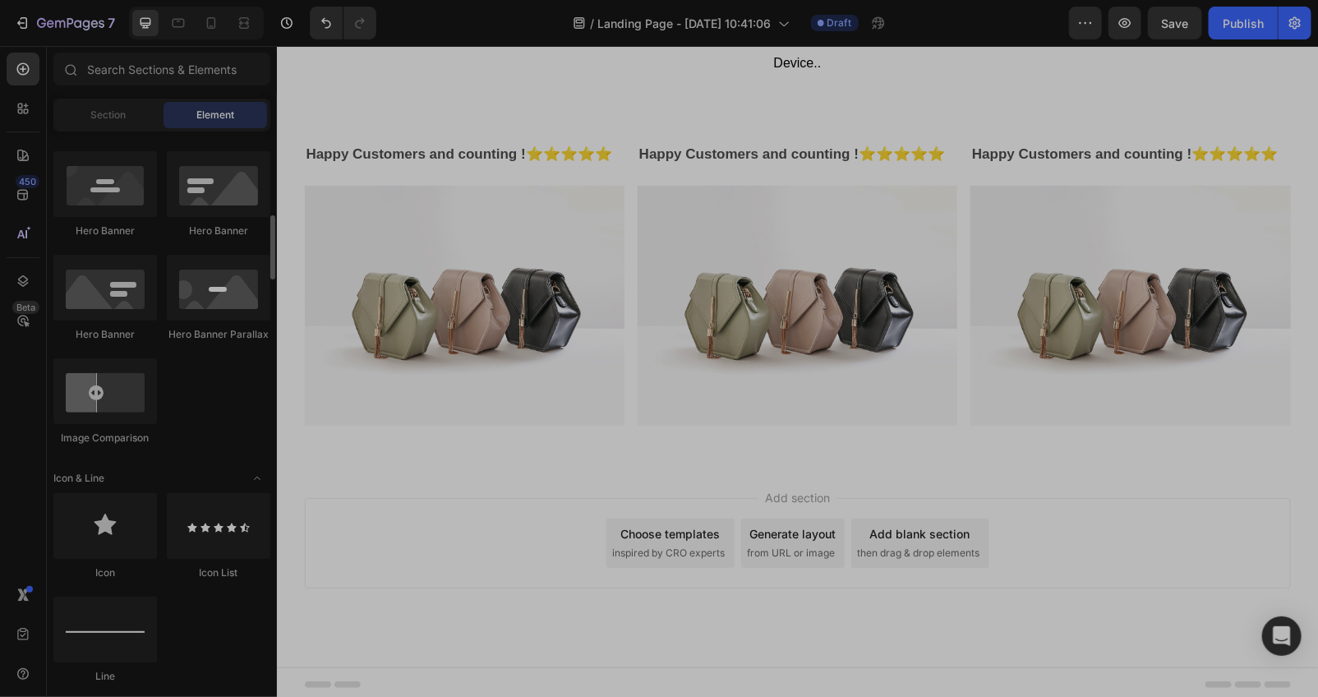
scroll to position [243, 0]
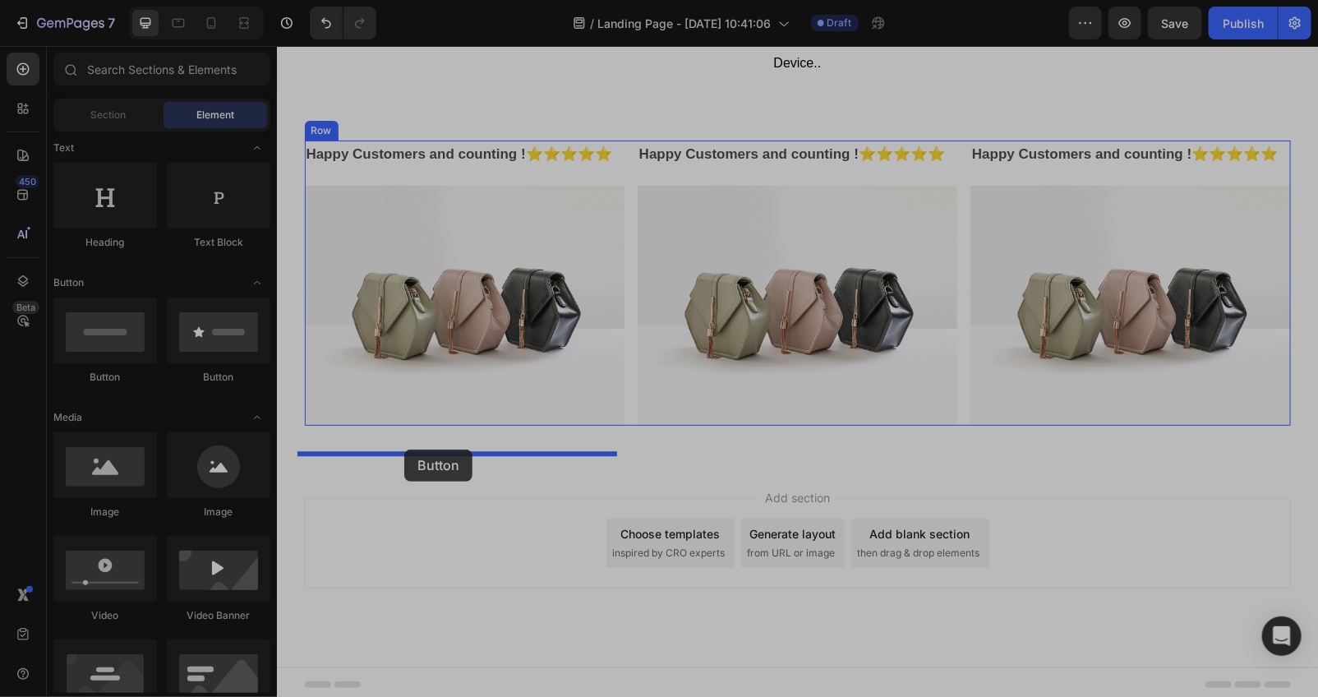
drag, startPoint x: 471, startPoint y: 386, endPoint x: 404, endPoint y: 448, distance: 90.7
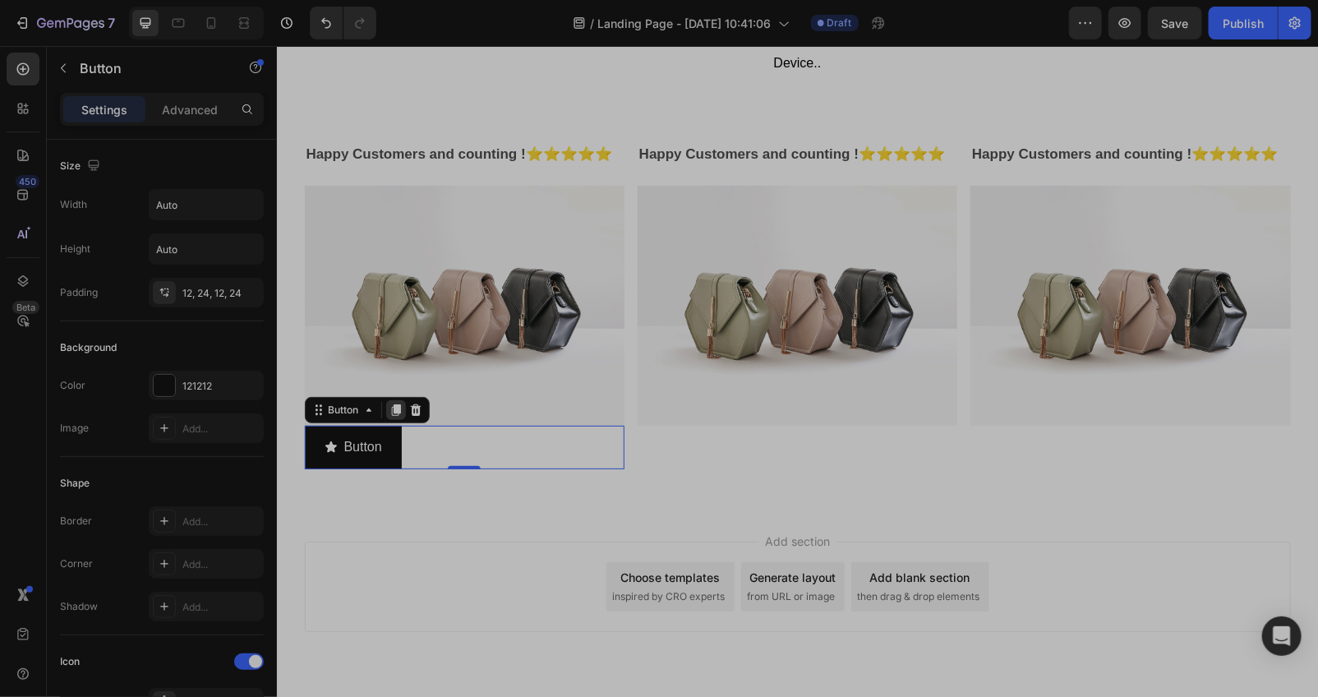
click at [389, 416] on icon at bounding box center [395, 409] width 13 height 13
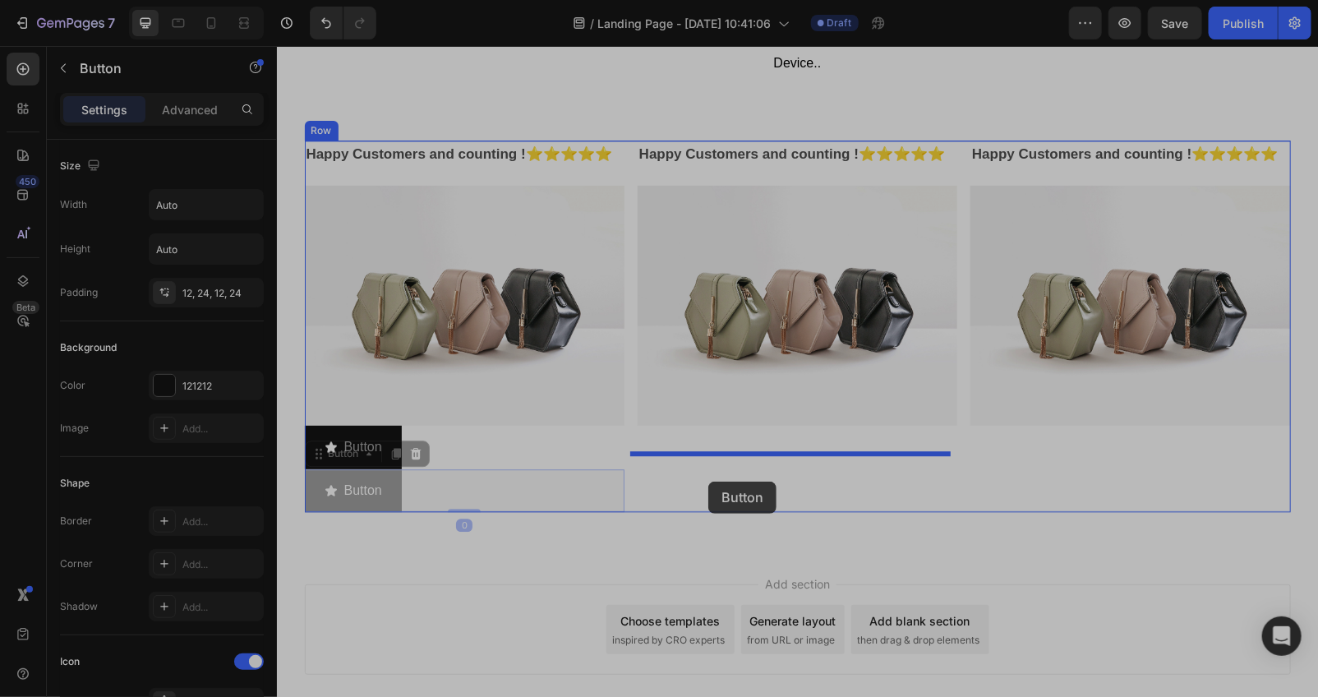
drag, startPoint x: 343, startPoint y: 482, endPoint x: 707, endPoint y: 481, distance: 364.7
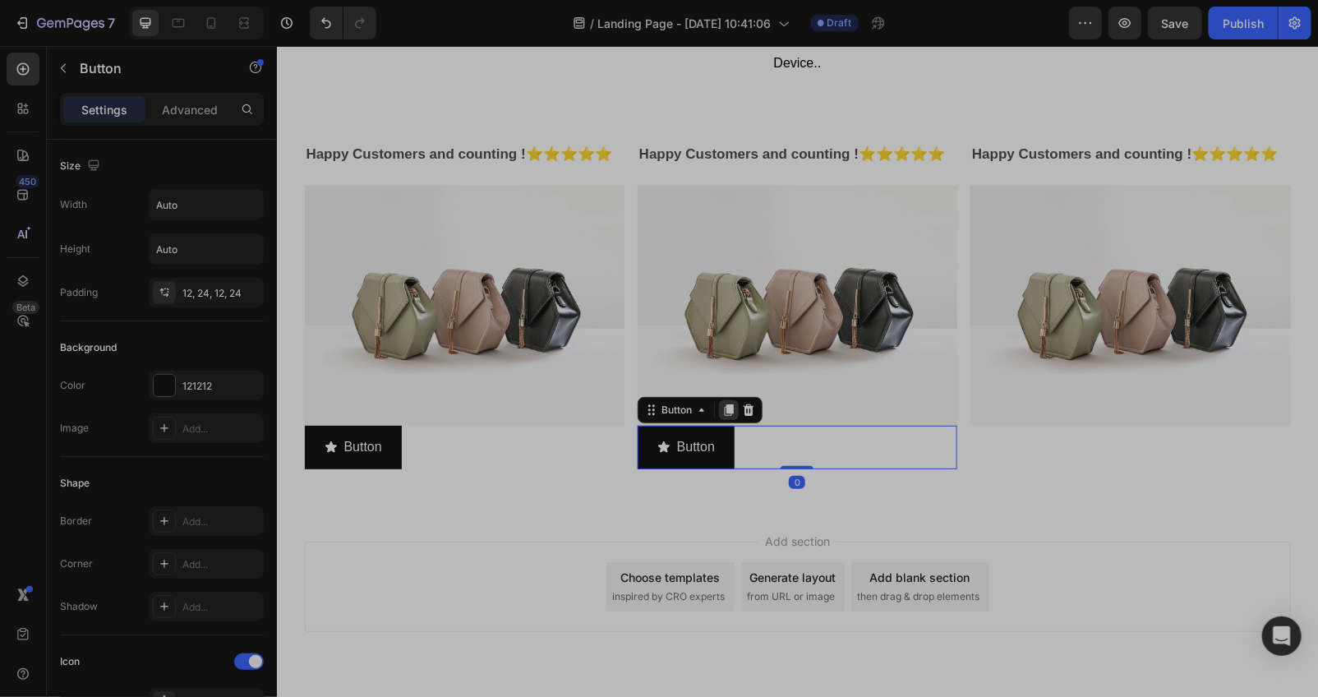
click at [718, 419] on div at bounding box center [728, 409] width 20 height 20
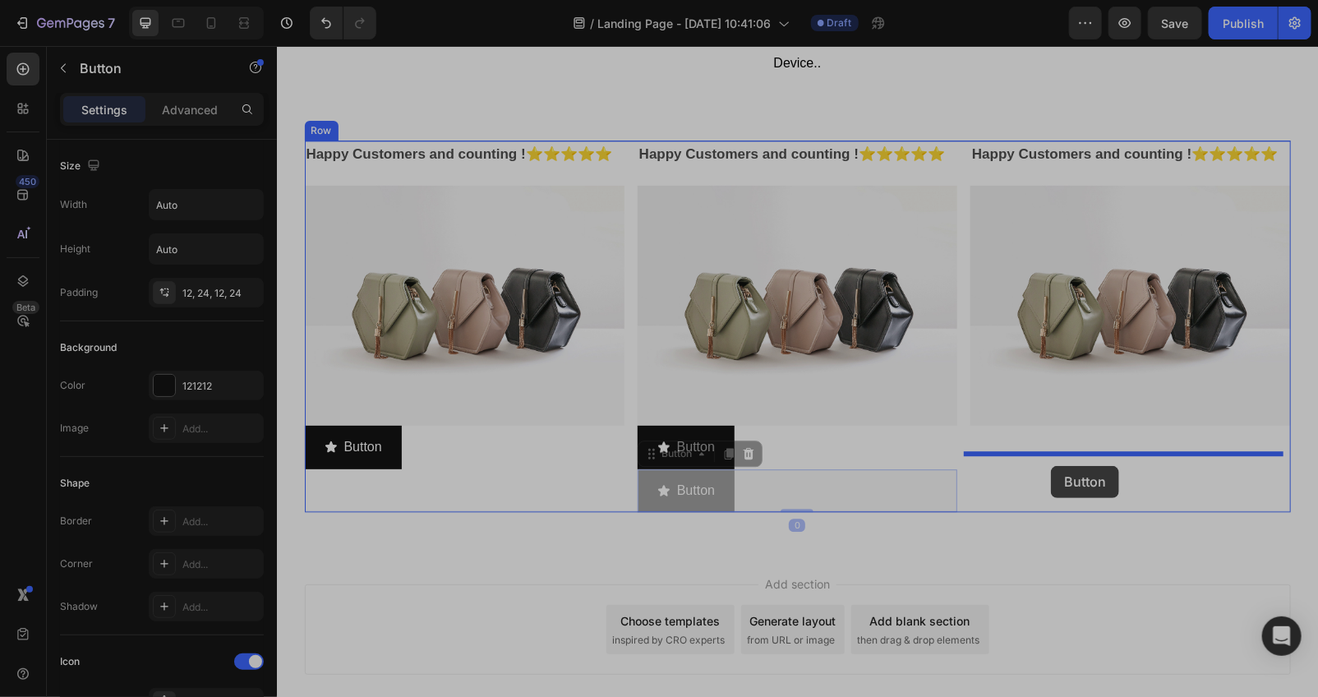
drag, startPoint x: 673, startPoint y: 481, endPoint x: 1050, endPoint y: 465, distance: 377.4
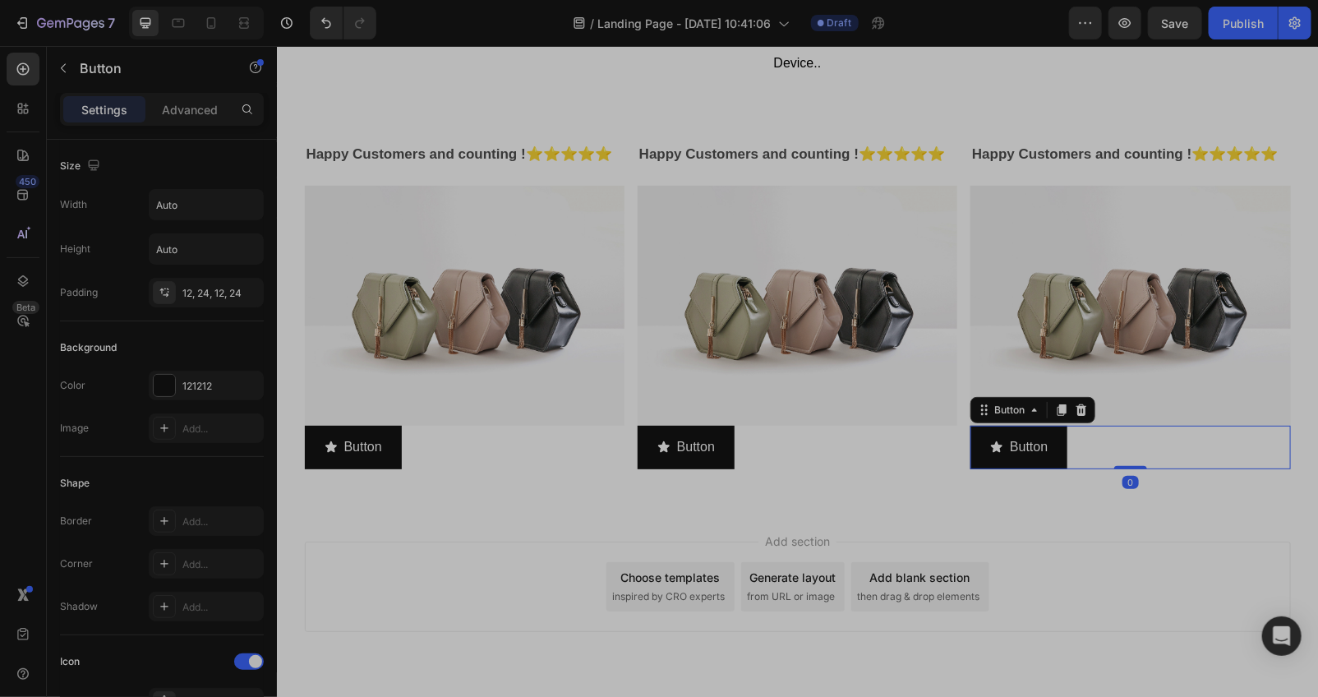
drag, startPoint x: 1061, startPoint y: 559, endPoint x: 1047, endPoint y: 564, distance: 15.3
click at [1061, 559] on div "Add section Choose templates inspired by CRO experts Generate layout from URL o…" at bounding box center [796, 609] width 1041 height 202
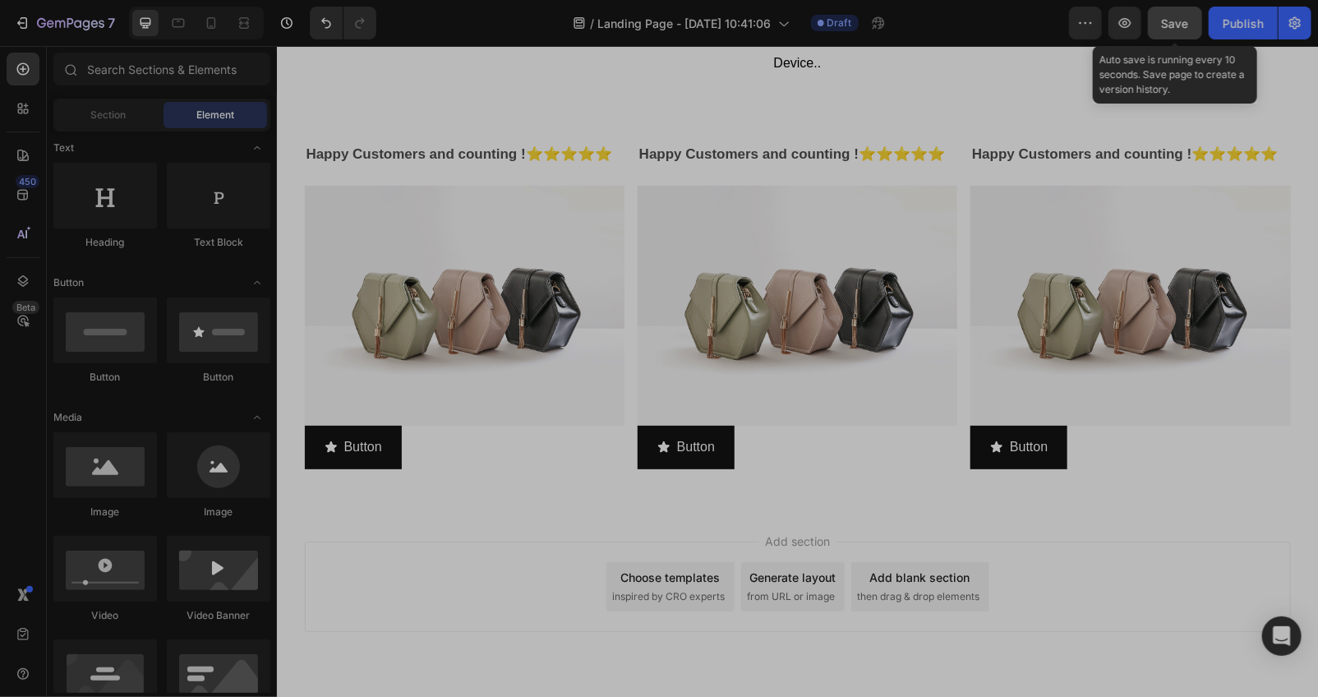
click at [1184, 34] on button "Save" at bounding box center [1175, 23] width 54 height 33
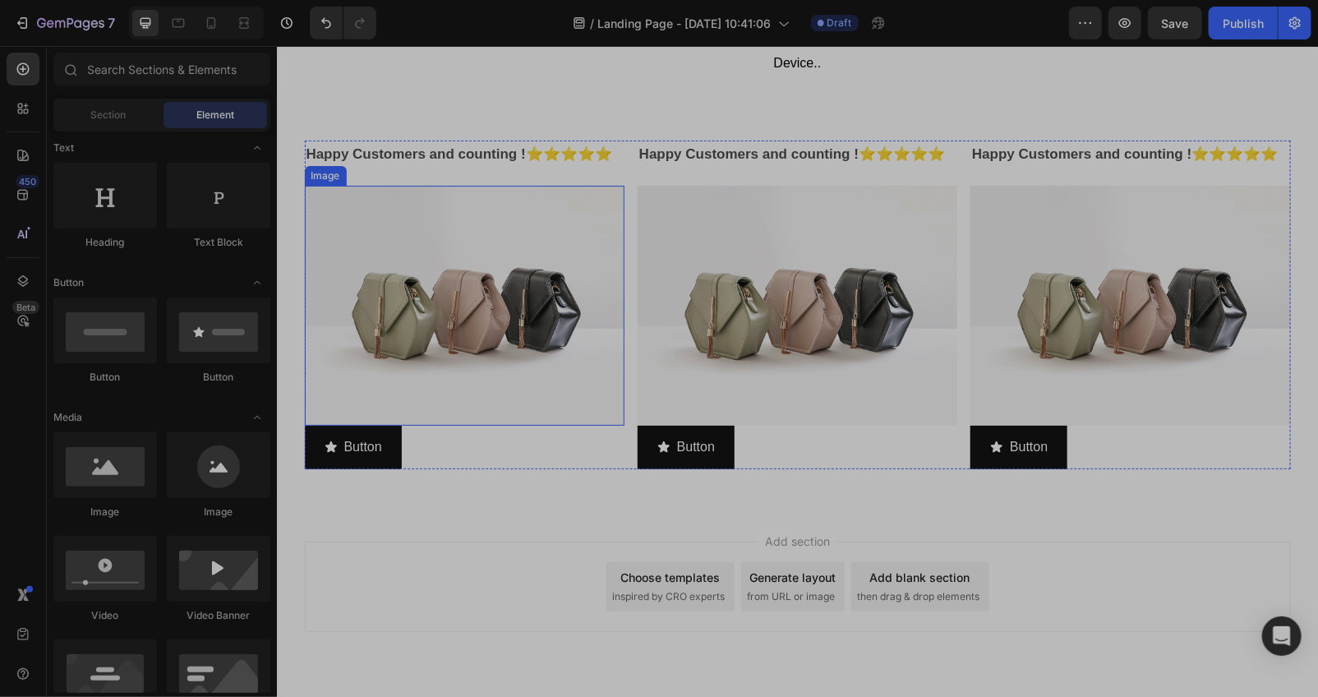
click at [407, 306] on img at bounding box center [464, 305] width 320 height 240
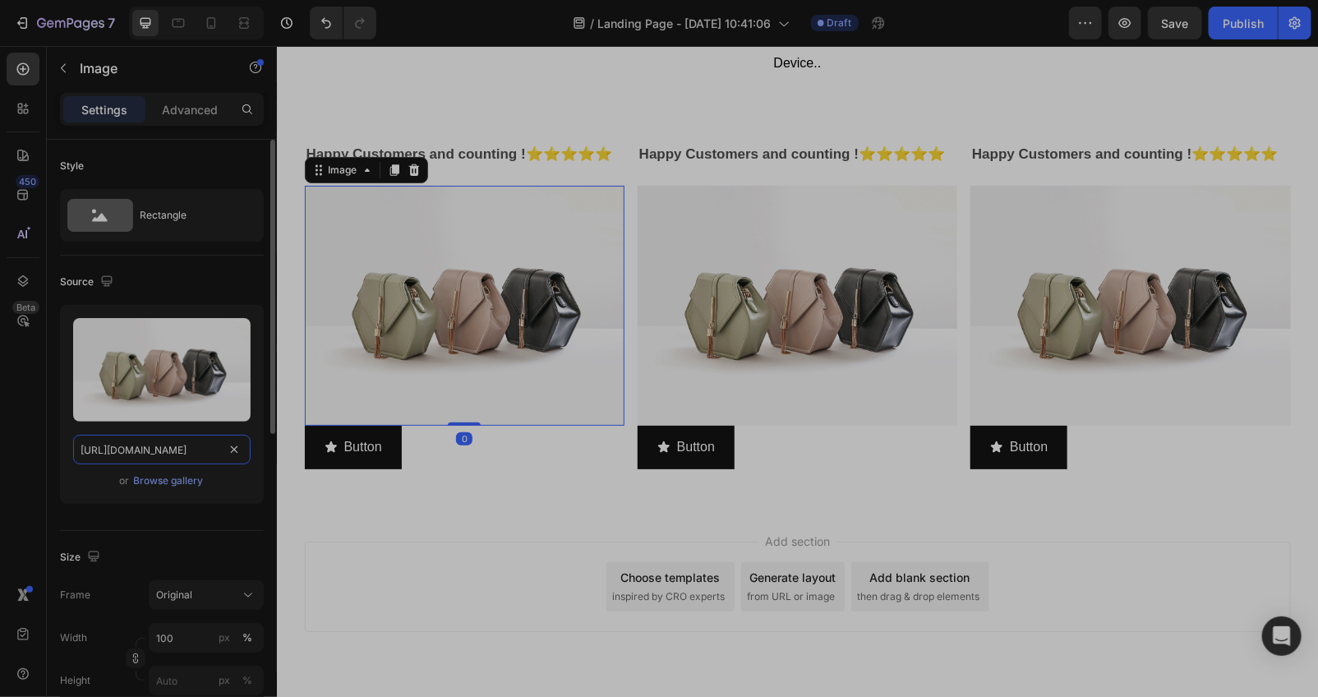
click at [191, 453] on input "[URL][DOMAIN_NAME]" at bounding box center [161, 450] width 177 height 30
paste input "[DOMAIN_NAME][URL]"
type input "[URL][DOMAIN_NAME]"
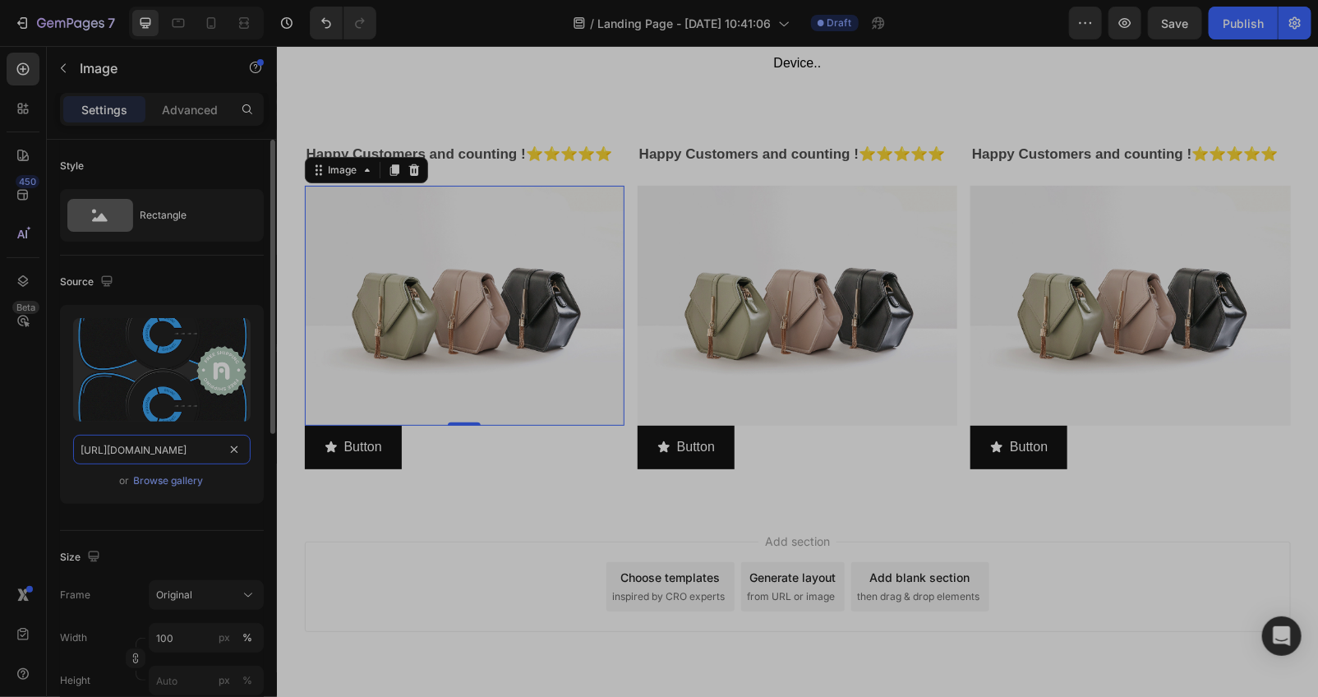
scroll to position [0, 509]
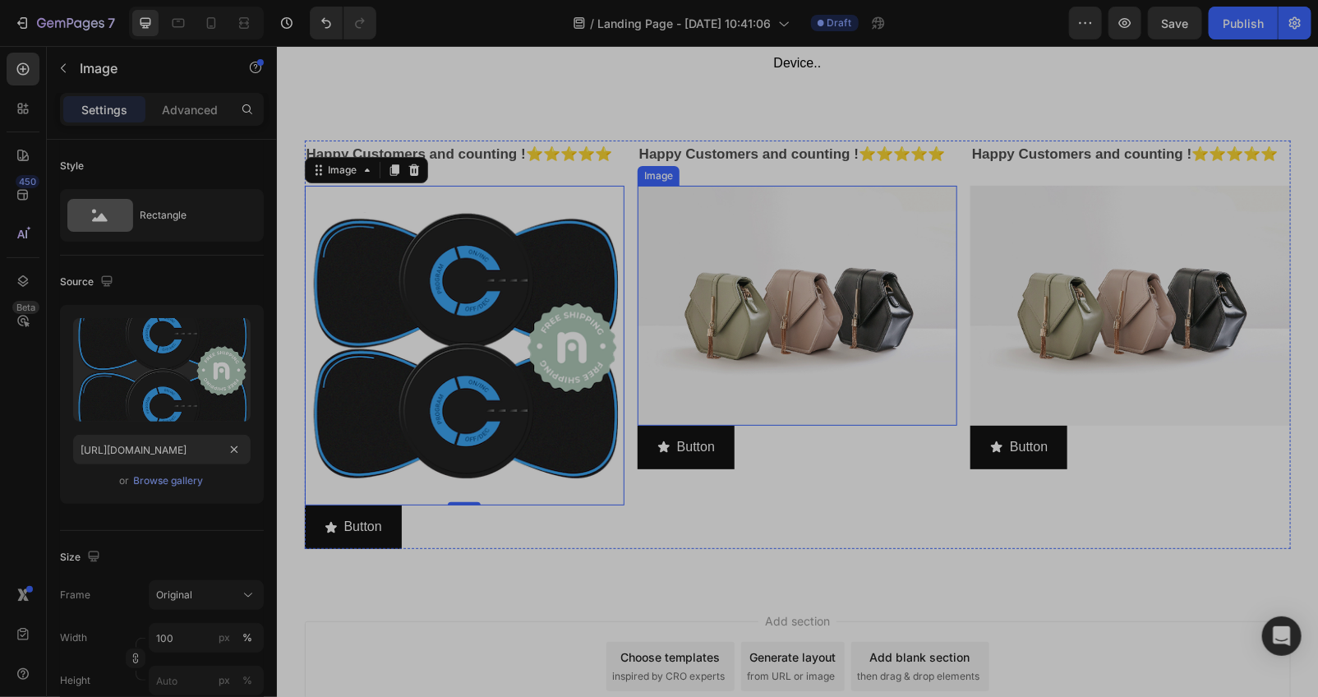
click at [722, 364] on img at bounding box center [797, 305] width 320 height 240
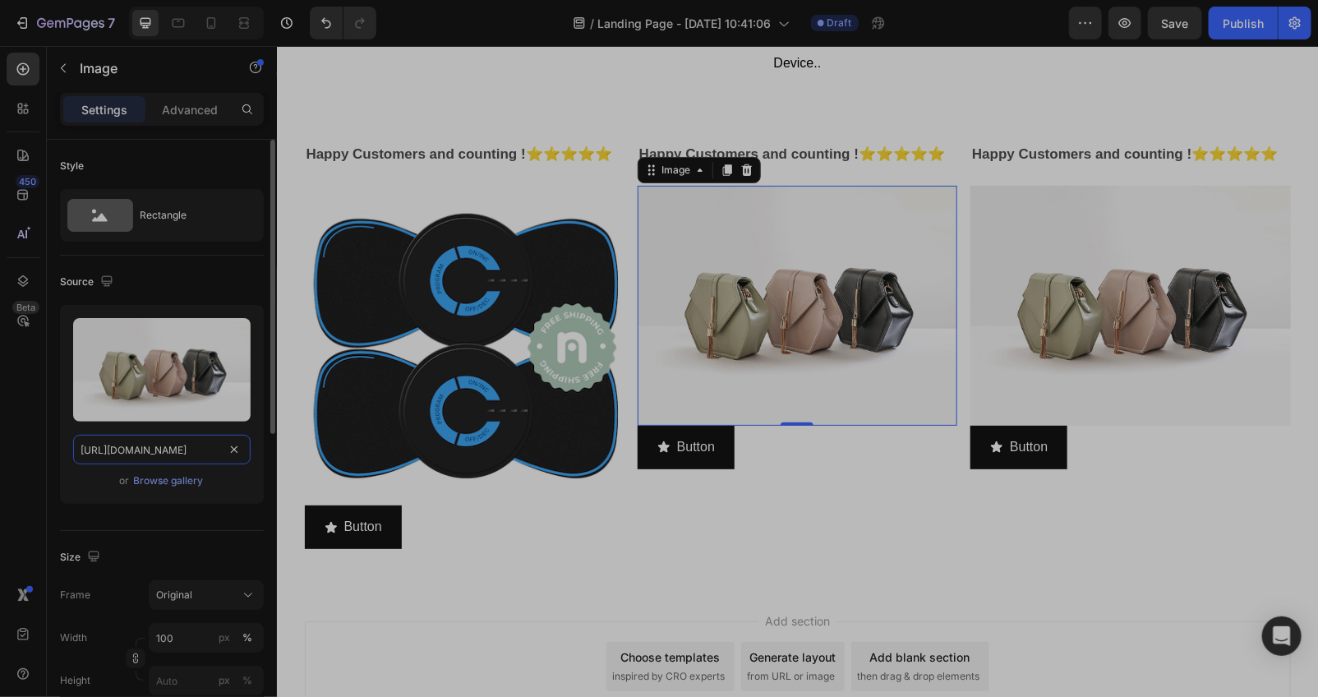
click at [202, 436] on input "[URL][DOMAIN_NAME]" at bounding box center [161, 450] width 177 height 30
paste input "[DOMAIN_NAME][URL]"
type input "[URL][DOMAIN_NAME]"
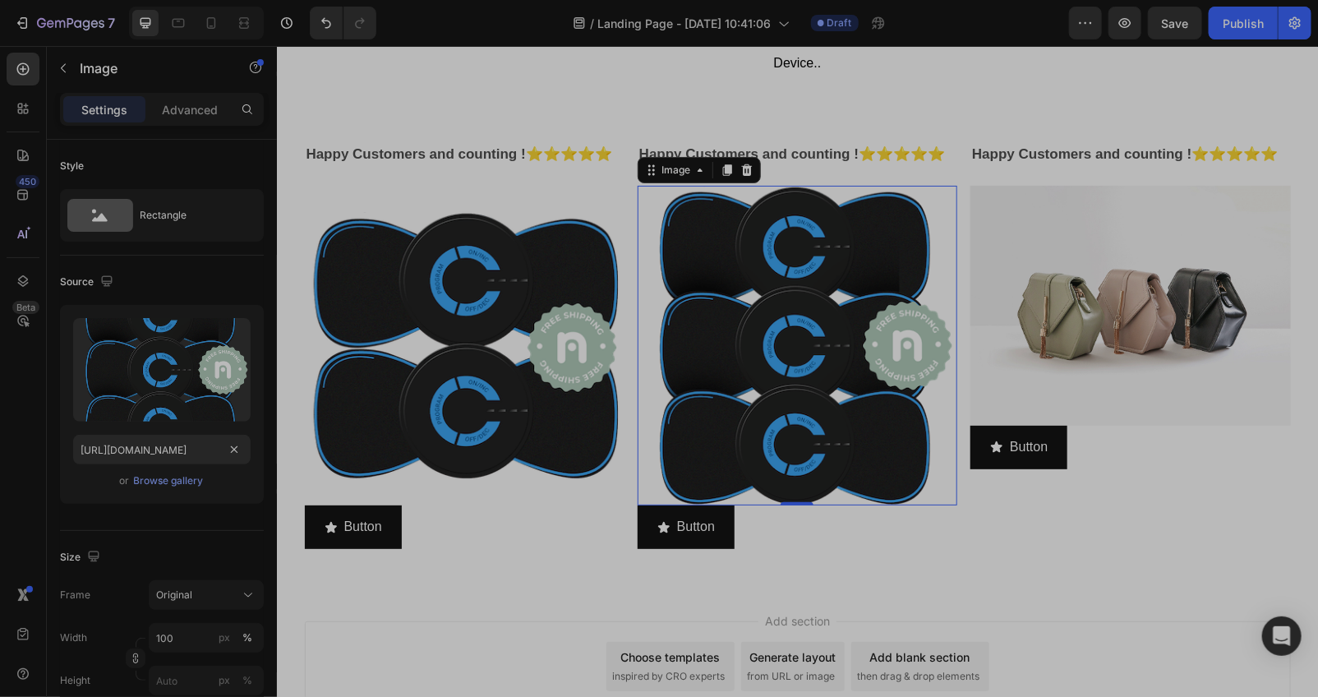
scroll to position [0, 0]
click at [719, 645] on div "Add section Choose templates inspired by CRO experts Generate layout from URL o…" at bounding box center [796, 688] width 1041 height 202
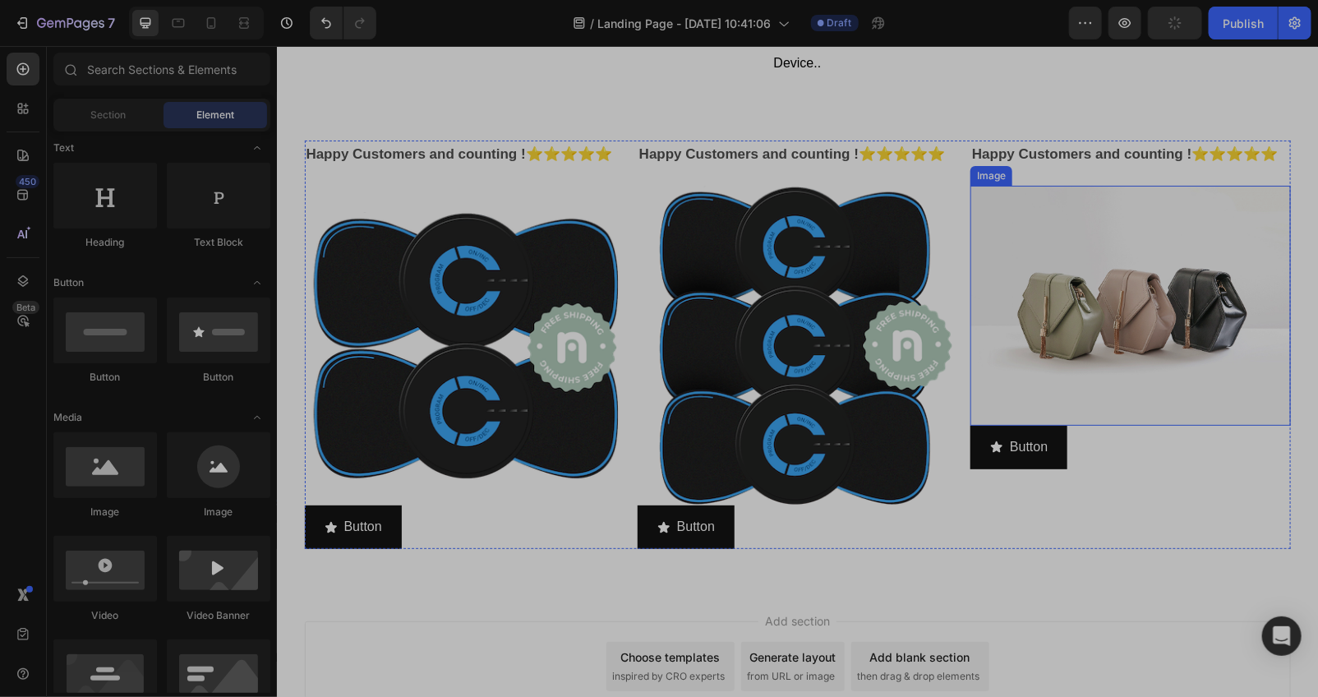
click at [1090, 332] on img at bounding box center [1129, 305] width 320 height 240
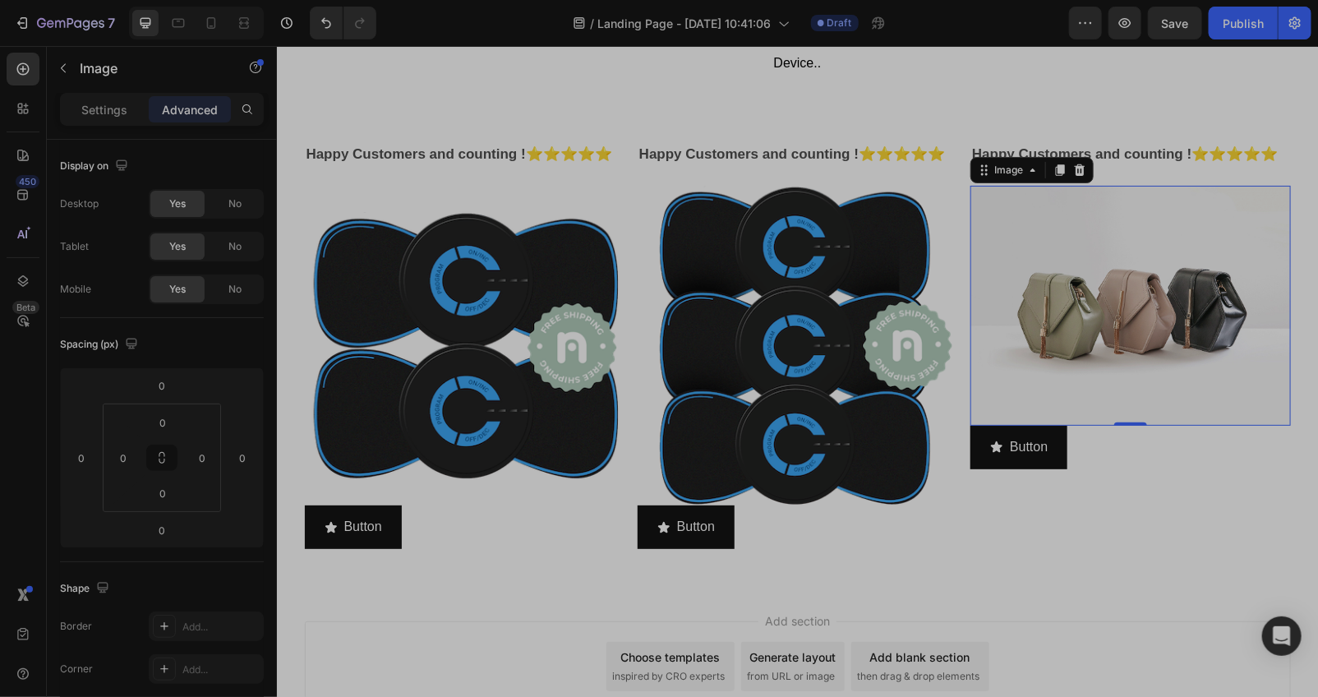
click at [1061, 357] on img at bounding box center [1129, 305] width 320 height 240
click at [108, 111] on p "Settings" at bounding box center [104, 109] width 46 height 17
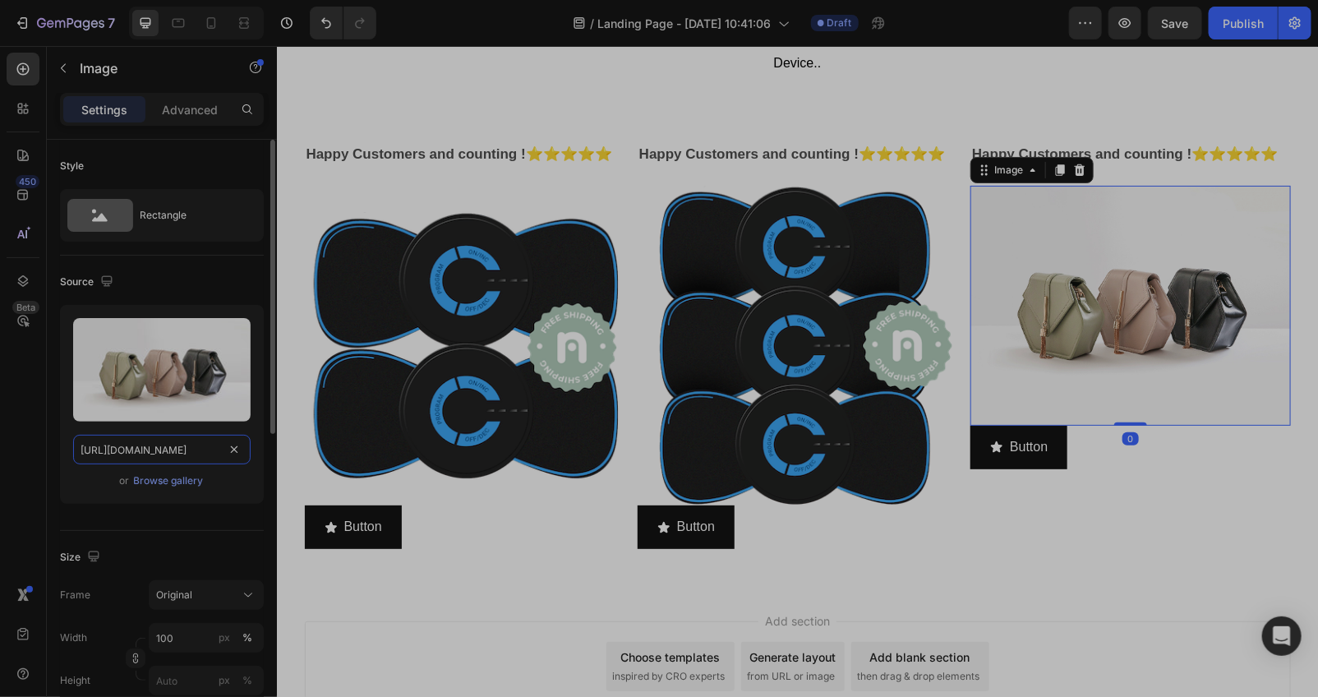
click at [183, 450] on input "[URL][DOMAIN_NAME]" at bounding box center [161, 450] width 177 height 30
paste input "[DOMAIN_NAME][URL]"
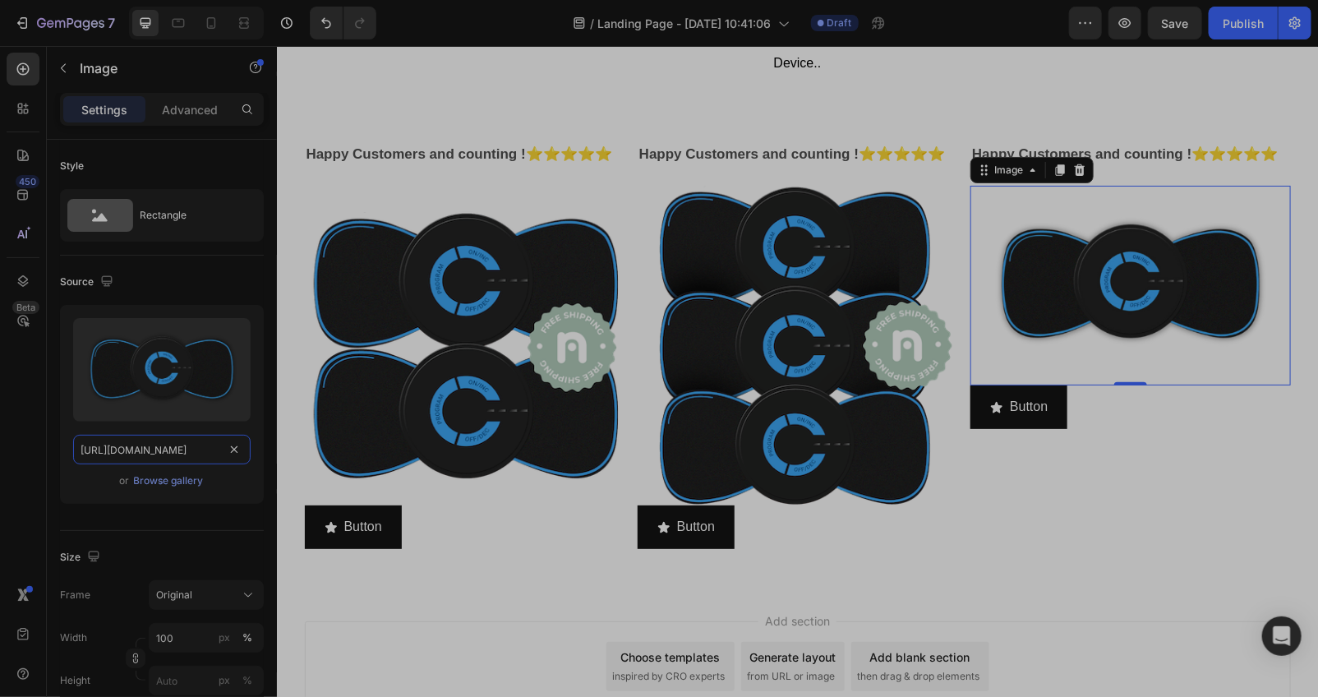
type input "[URL][DOMAIN_NAME]"
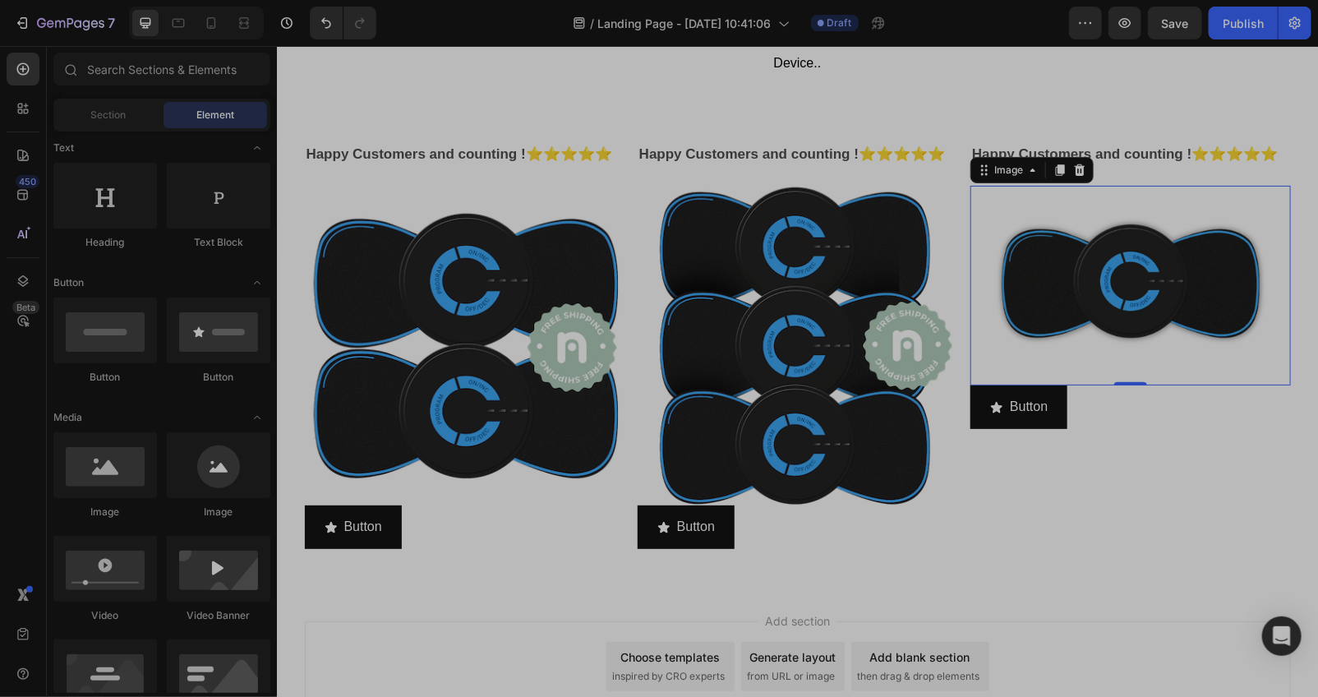
click at [1075, 641] on div "Add section Choose templates inspired by CRO experts Generate layout from URL o…" at bounding box center [796, 688] width 1041 height 202
click at [393, 548] on div "Button Button" at bounding box center [464, 526] width 320 height 44
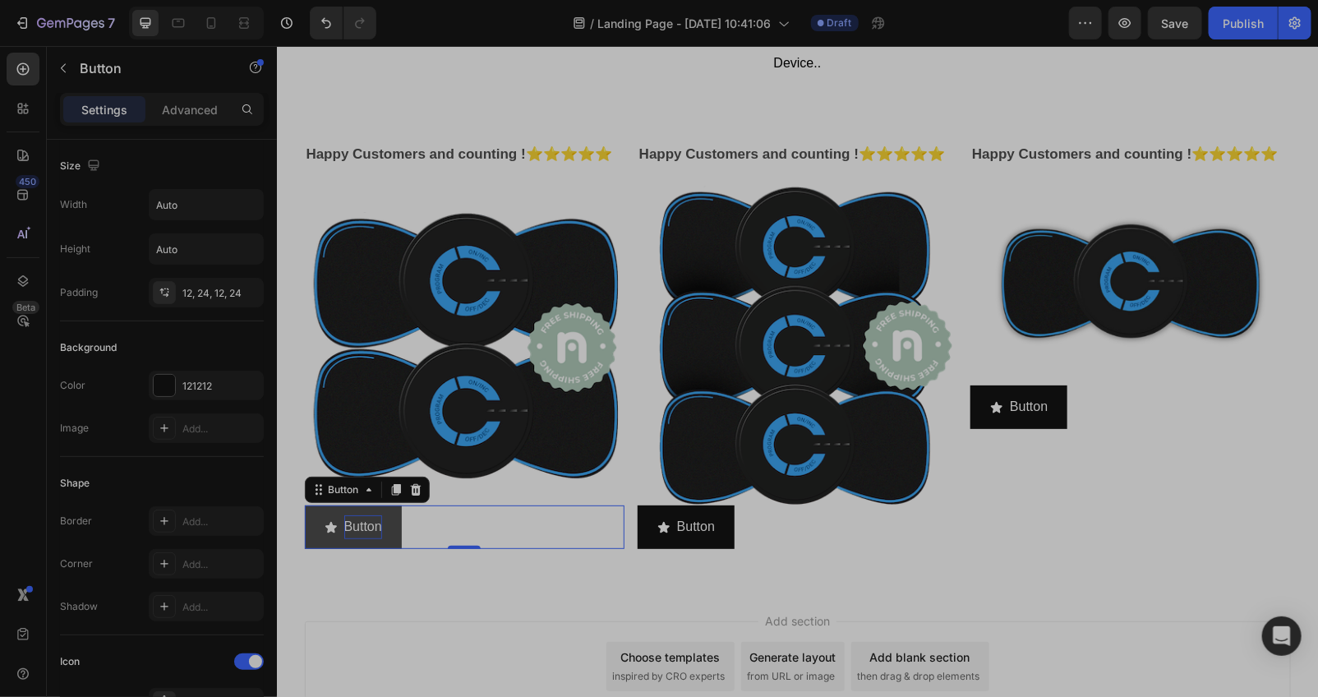
click at [343, 538] on p "Button" at bounding box center [362, 526] width 38 height 24
click at [326, 533] on icon "<p>Button</p>" at bounding box center [330, 526] width 13 height 13
click at [350, 538] on p "Button" at bounding box center [362, 526] width 38 height 24
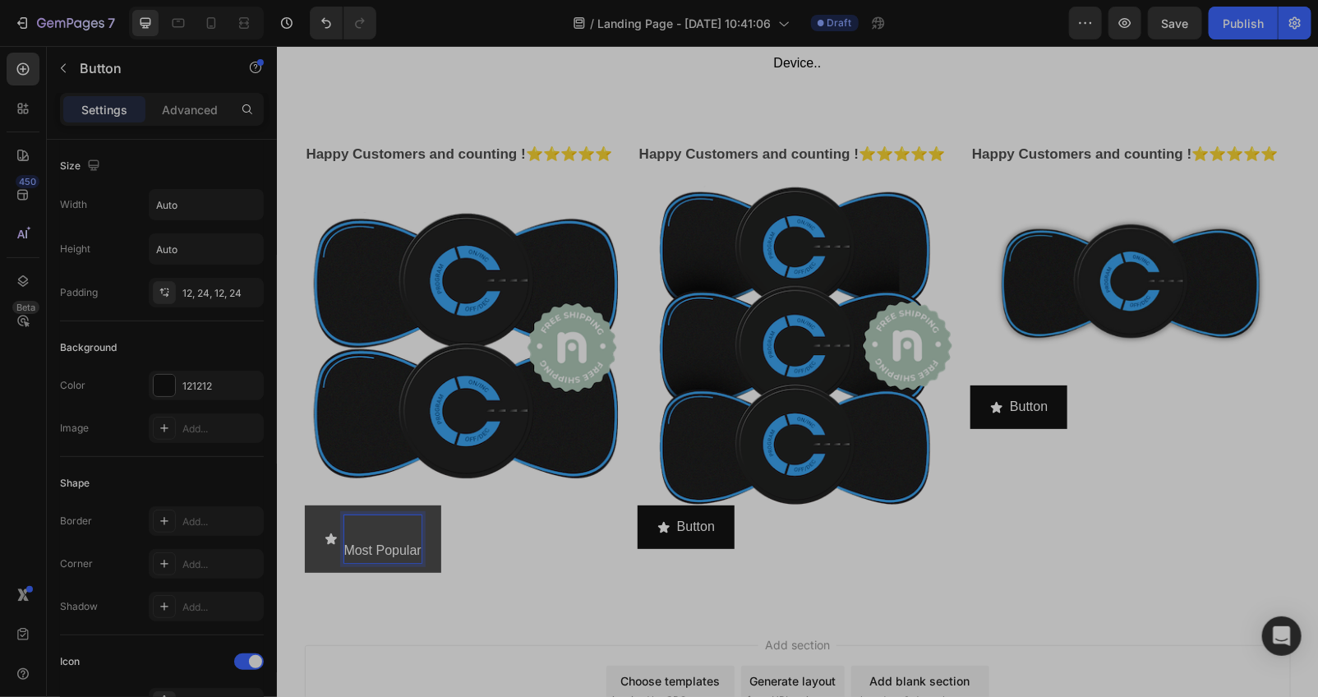
click at [334, 562] on div "Most Popular" at bounding box center [372, 538] width 97 height 48
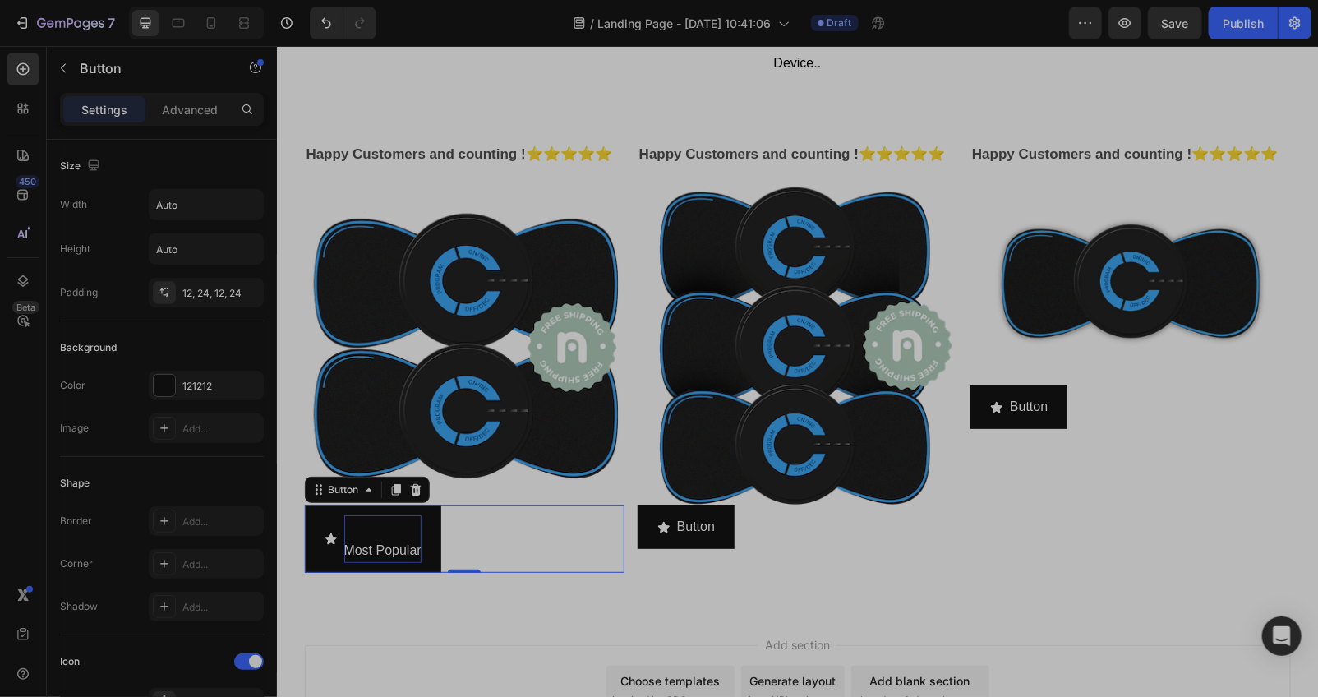
click at [343, 562] on p "Most Popular" at bounding box center [381, 538] width 77 height 48
drag, startPoint x: 344, startPoint y: 577, endPoint x: 351, endPoint y: 584, distance: 9.9
click at [344, 550] on p "Most Popular" at bounding box center [381, 539] width 77 height 24
click at [402, 562] on div "Most Popular" at bounding box center [381, 538] width 77 height 48
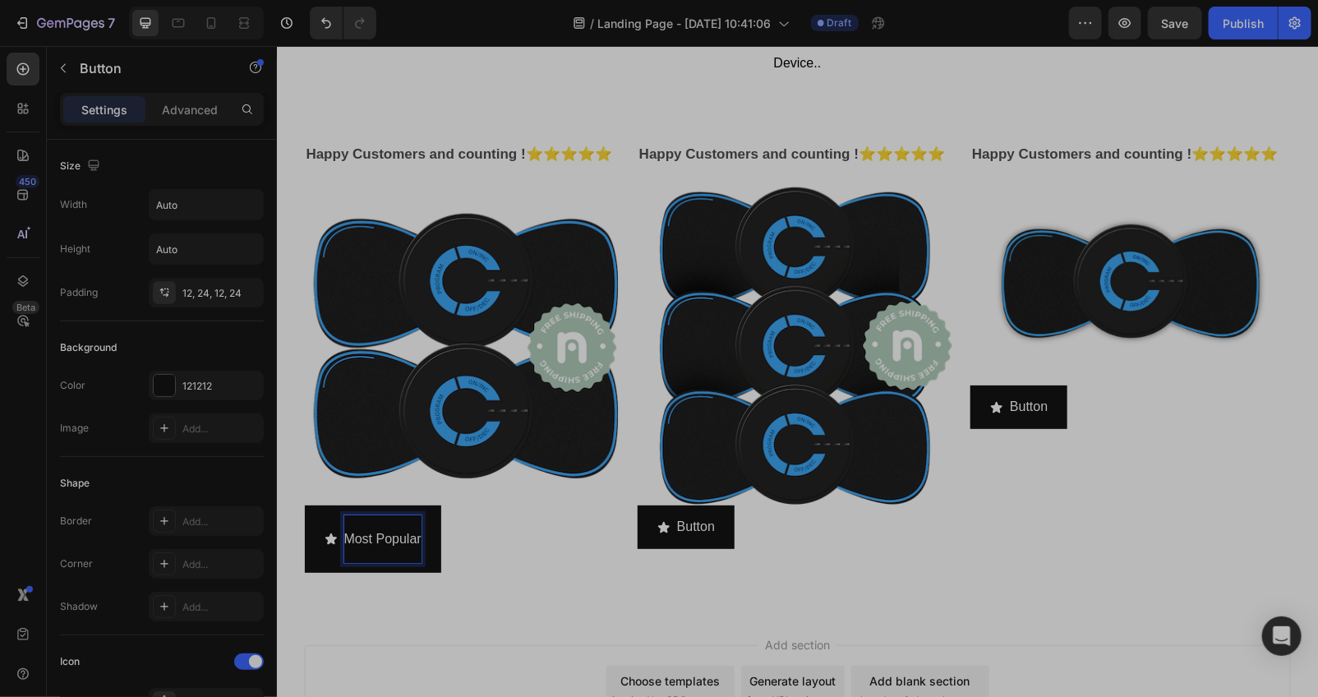
click at [407, 550] on p "Most Popular" at bounding box center [381, 539] width 77 height 24
click at [408, 550] on p "Most Popular" at bounding box center [381, 539] width 77 height 24
drag, startPoint x: 407, startPoint y: 568, endPoint x: 399, endPoint y: 555, distance: 15.8
click at [407, 550] on p "Most Popular" at bounding box center [381, 539] width 77 height 24
click at [398, 550] on p "Most Popular" at bounding box center [381, 539] width 77 height 24
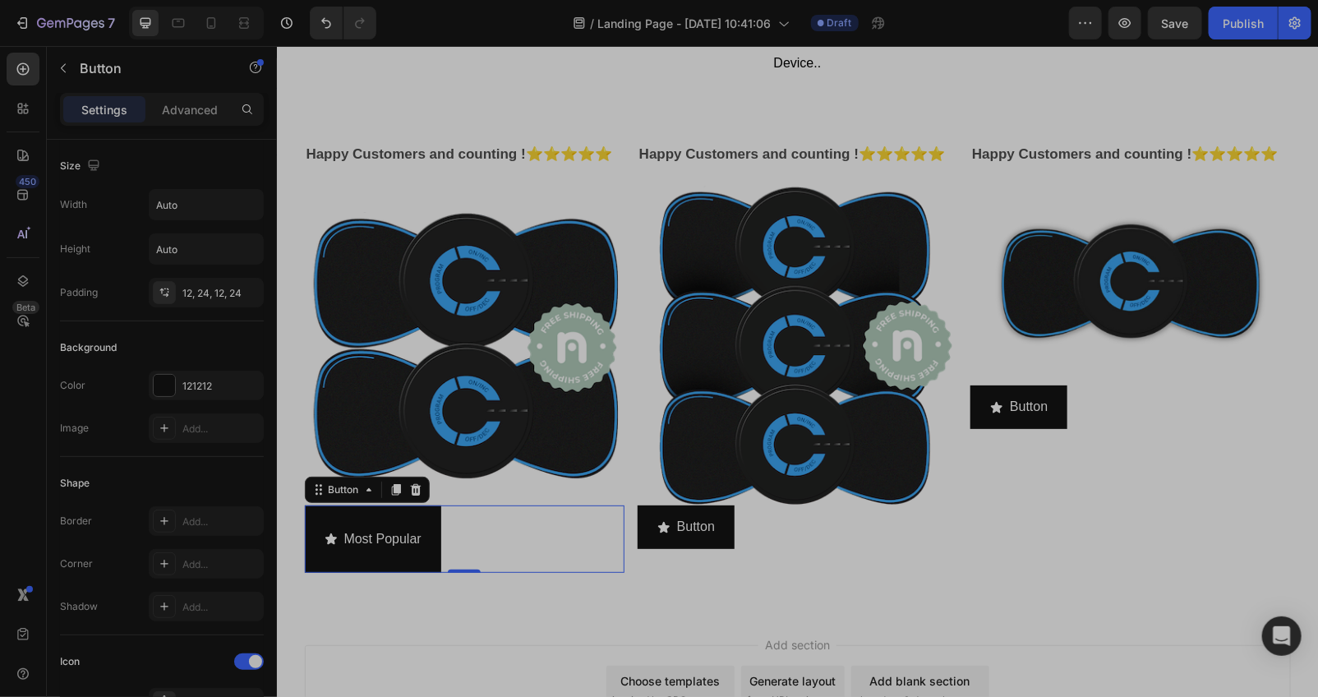
click at [334, 559] on div "Most Popular" at bounding box center [372, 538] width 97 height 48
click at [343, 550] on p "Most Popular" at bounding box center [381, 539] width 77 height 24
click at [349, 562] on div "Most Popular" at bounding box center [381, 538] width 77 height 48
click at [343, 562] on div "Most Popular" at bounding box center [381, 538] width 77 height 48
click at [186, 93] on div "Settings Advanced" at bounding box center [162, 109] width 204 height 33
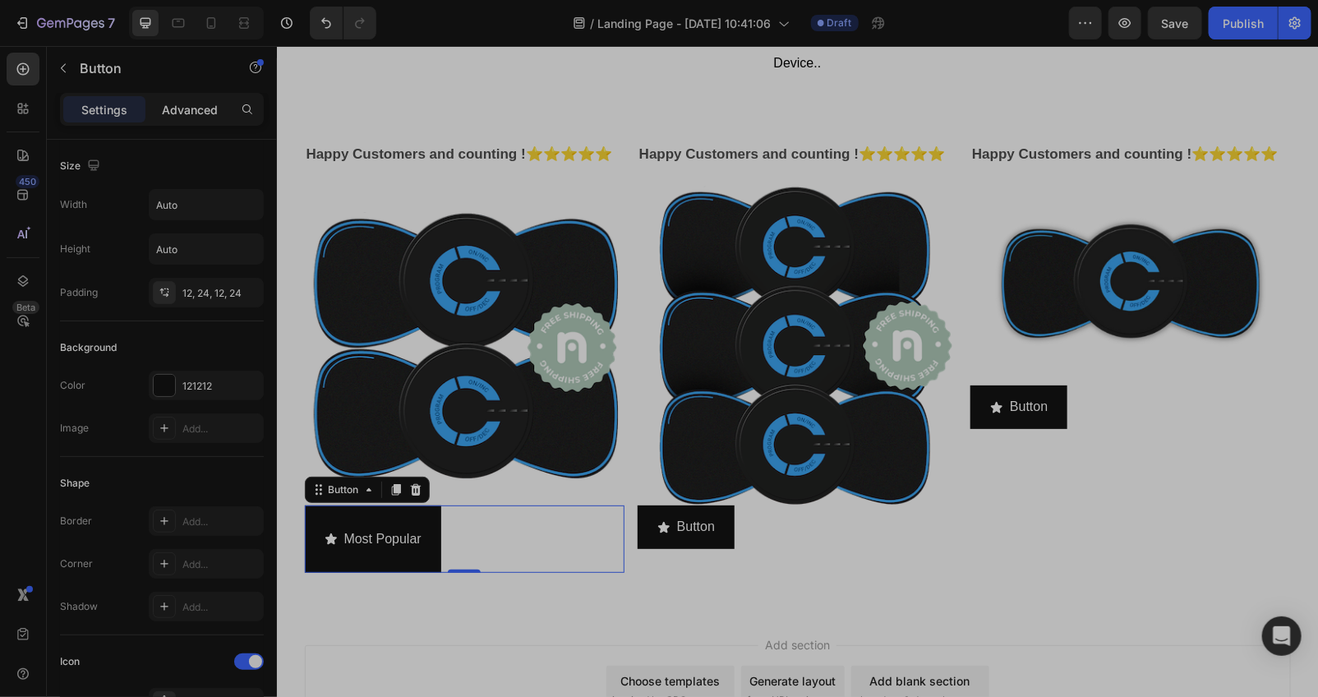
click at [186, 96] on div "Advanced" at bounding box center [190, 109] width 82 height 26
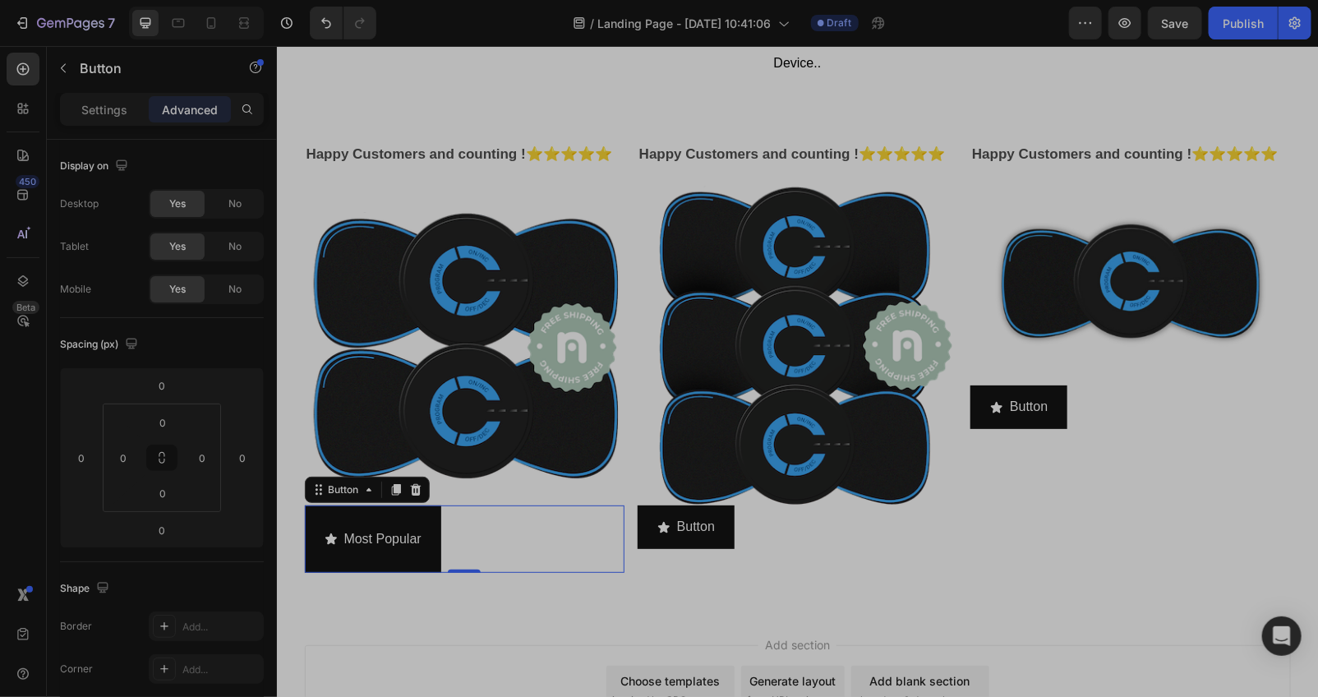
click at [458, 572] on div "Most Popular Button 0" at bounding box center [464, 537] width 320 height 67
click at [373, 562] on div "Most Popular" at bounding box center [381, 538] width 77 height 48
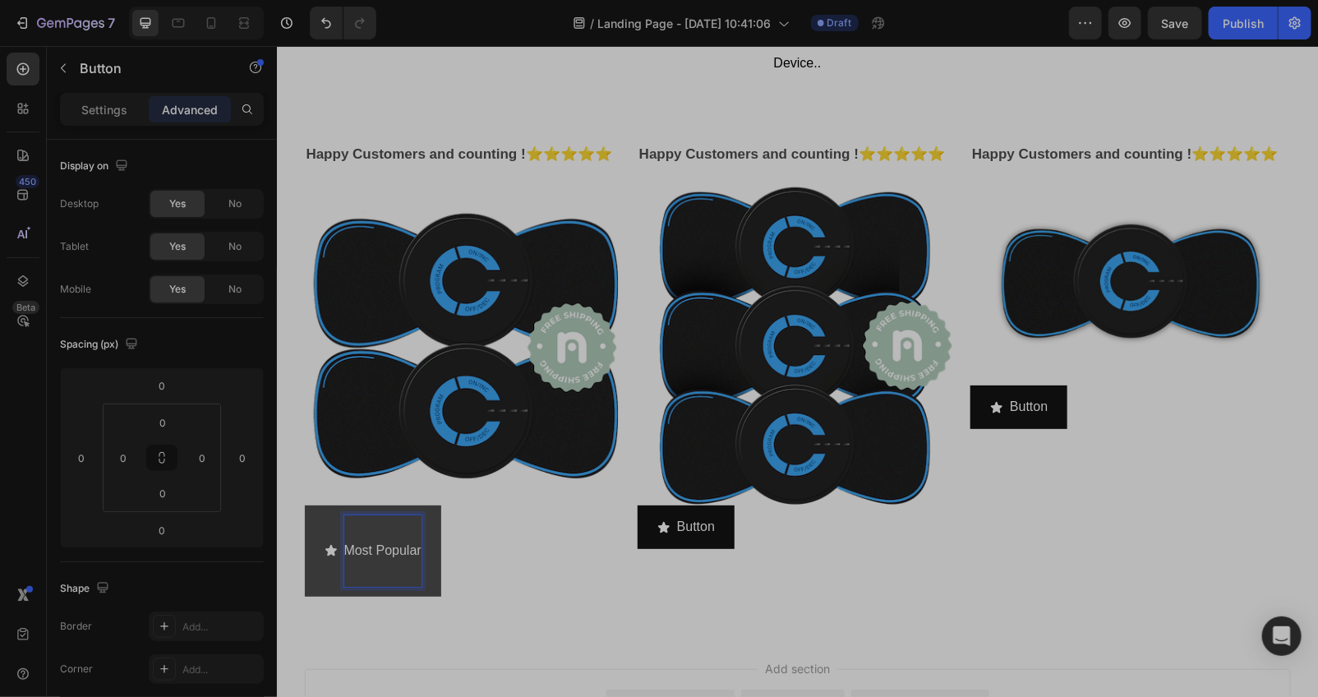
click at [382, 585] on div "Most Popular" at bounding box center [381, 549] width 77 height 71
click at [494, 586] on div "Most Popular Button 0" at bounding box center [464, 549] width 320 height 90
click at [418, 595] on button "Most Popular" at bounding box center [372, 549] width 136 height 90
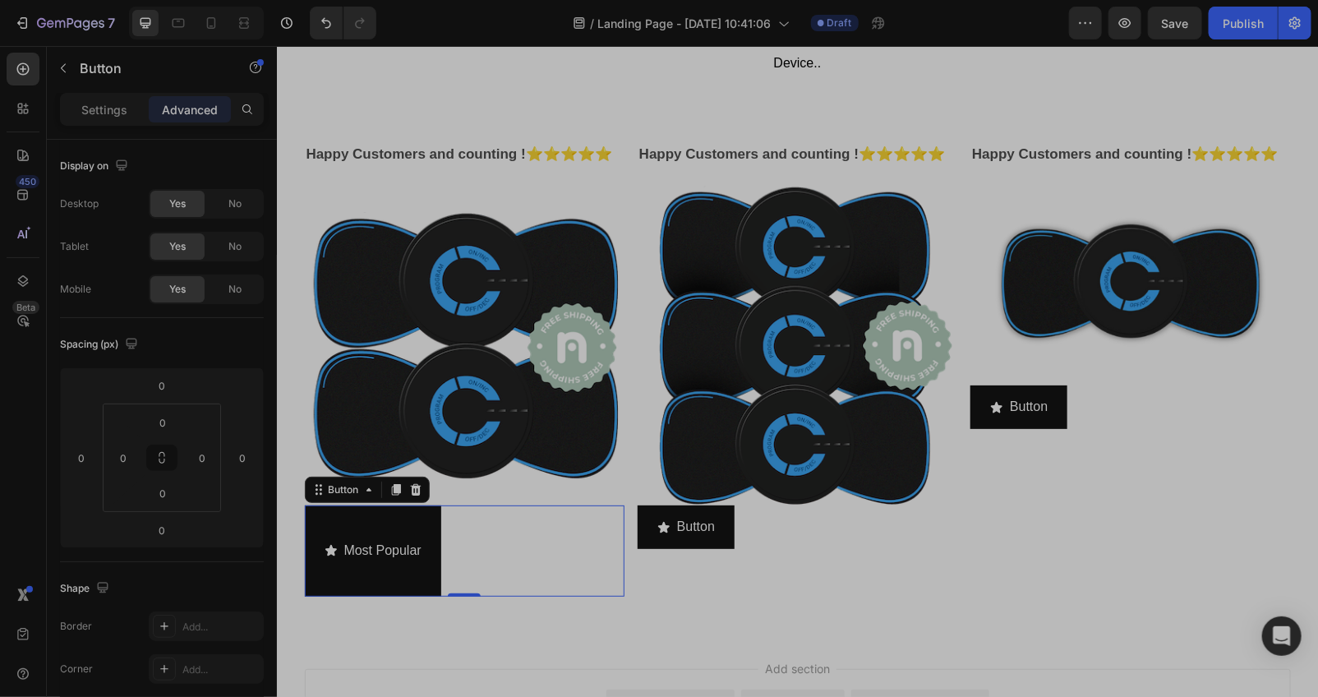
drag, startPoint x: 453, startPoint y: 618, endPoint x: 433, endPoint y: 581, distance: 42.3
click at [458, 595] on div "Most Popular Button 0" at bounding box center [464, 549] width 320 height 90
click at [329, 30] on icon "Undo/Redo" at bounding box center [326, 23] width 16 height 16
click at [320, 34] on button "Undo/Redo" at bounding box center [326, 23] width 33 height 33
click at [320, 31] on button "Undo/Redo" at bounding box center [326, 23] width 33 height 33
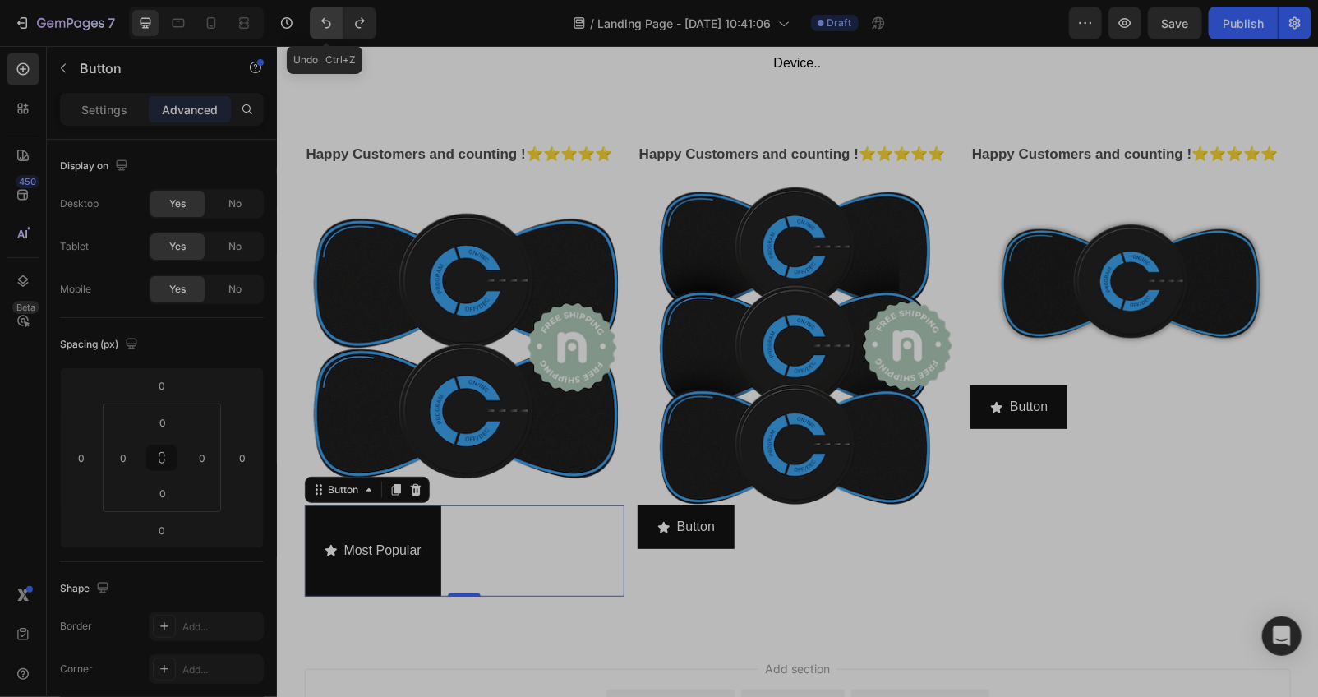
click at [320, 30] on icon "Undo/Redo" at bounding box center [326, 23] width 16 height 16
click at [320, 29] on icon "Undo/Redo" at bounding box center [326, 23] width 16 height 16
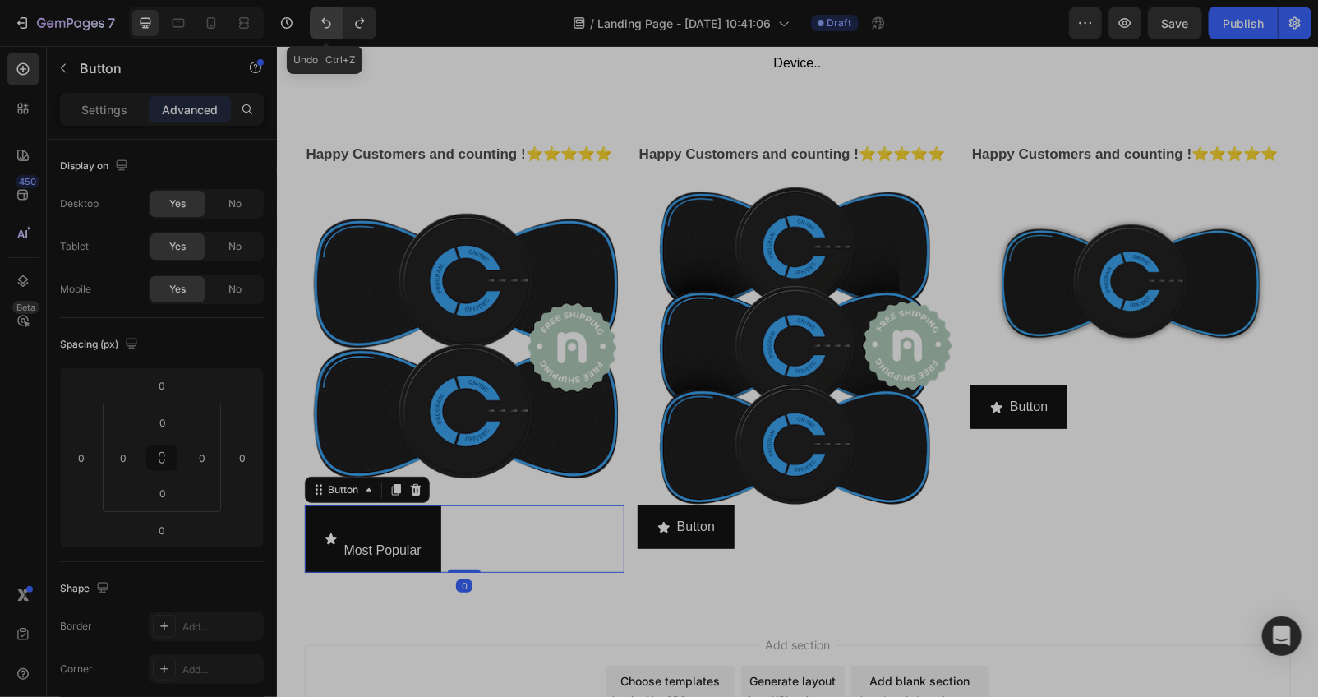
click at [320, 29] on icon "Undo/Redo" at bounding box center [326, 23] width 16 height 16
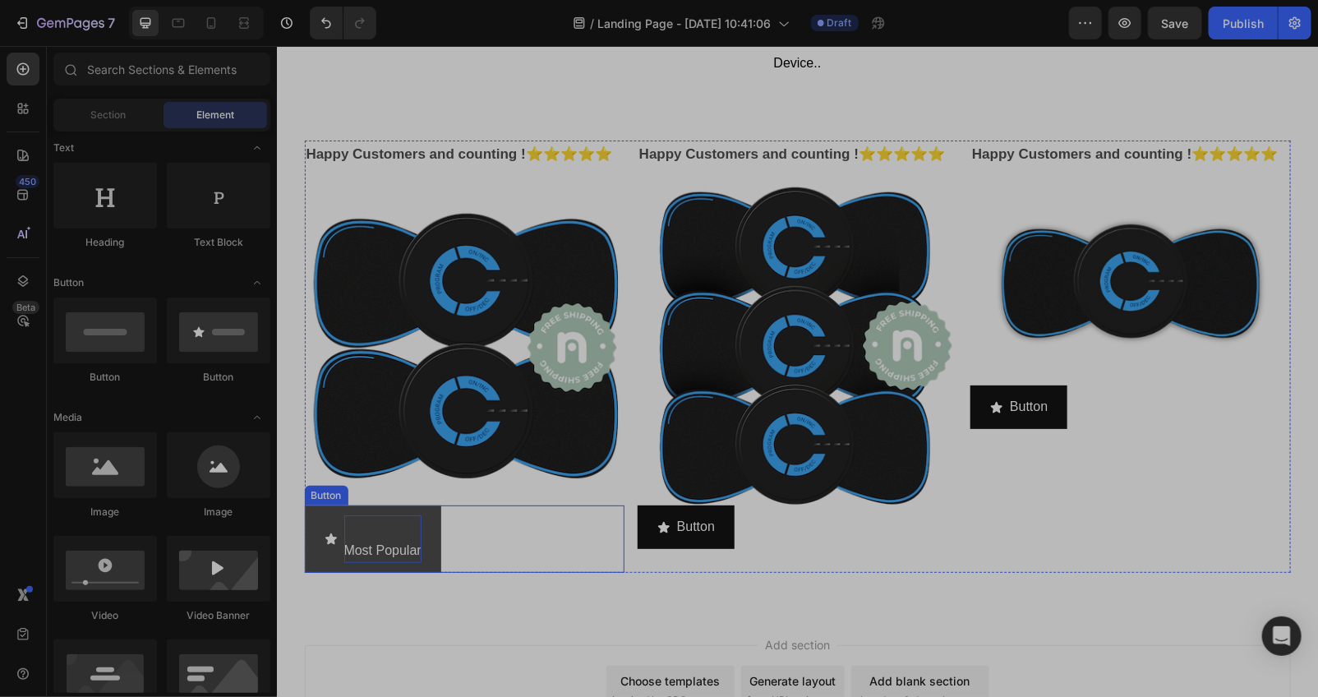
click at [379, 562] on p "Most Popular" at bounding box center [381, 538] width 77 height 48
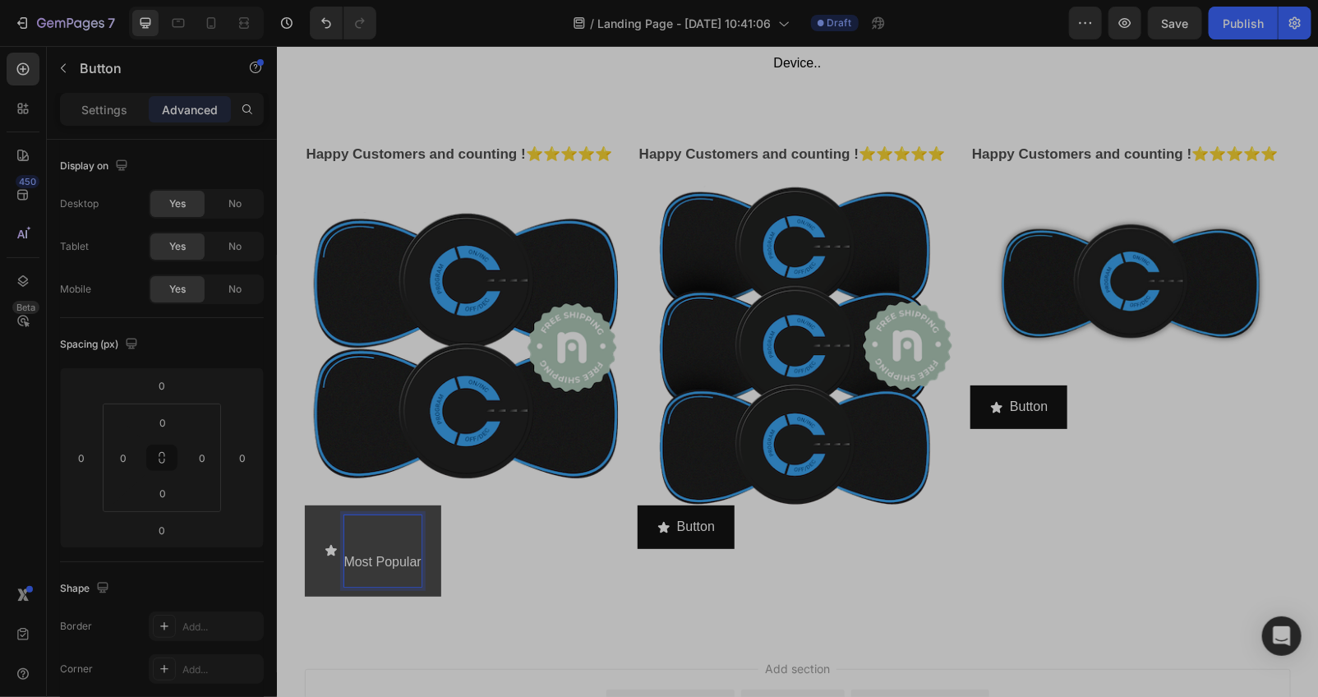
click at [343, 573] on p "⁠⁠⁠⁠⁠⁠⁠ Most Popular" at bounding box center [381, 551] width 77 height 48
click at [347, 586] on p "⁠⁠⁠⁠⁠⁠⁠ Most Popular" at bounding box center [381, 562] width 77 height 48
click at [347, 609] on div "ost Popular" at bounding box center [376, 561] width 67 height 94
click at [344, 607] on div "t Popular" at bounding box center [369, 561] width 53 height 94
click at [381, 583] on button "Popular" at bounding box center [356, 561] width 104 height 114
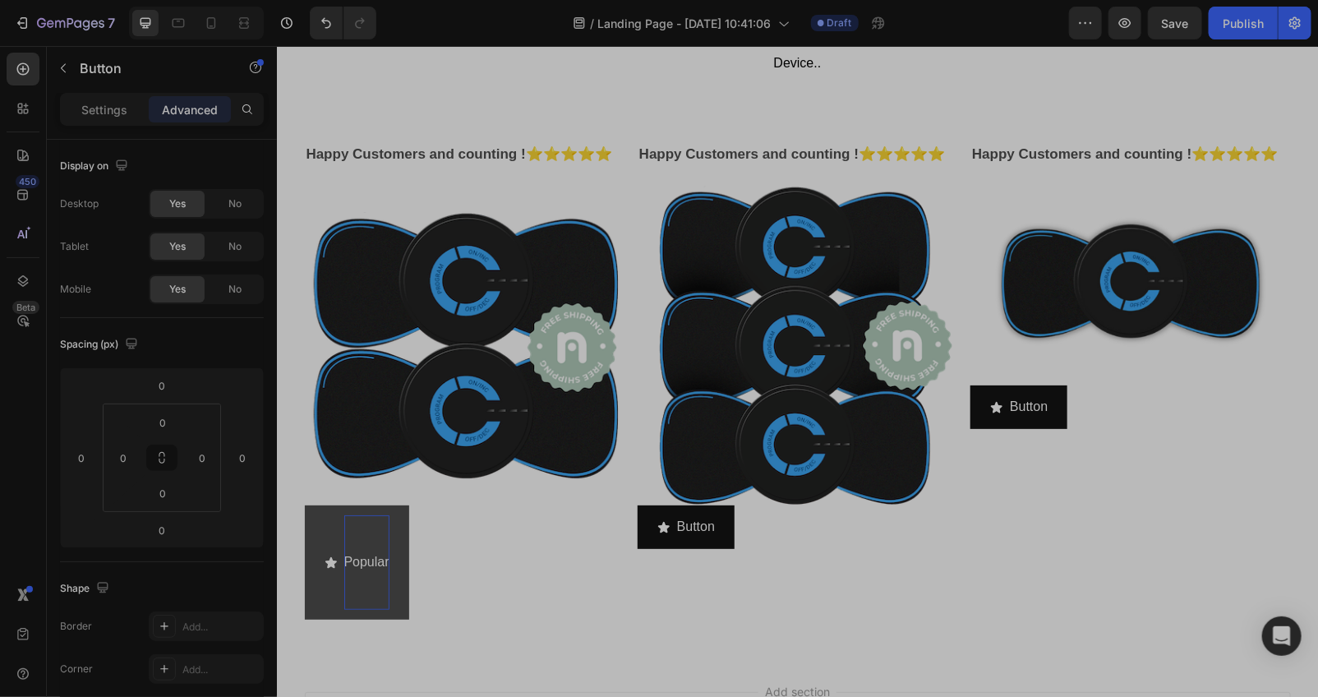
click at [380, 573] on p "Popular" at bounding box center [365, 562] width 45 height 24
click at [373, 573] on p "Popular" at bounding box center [365, 562] width 45 height 24
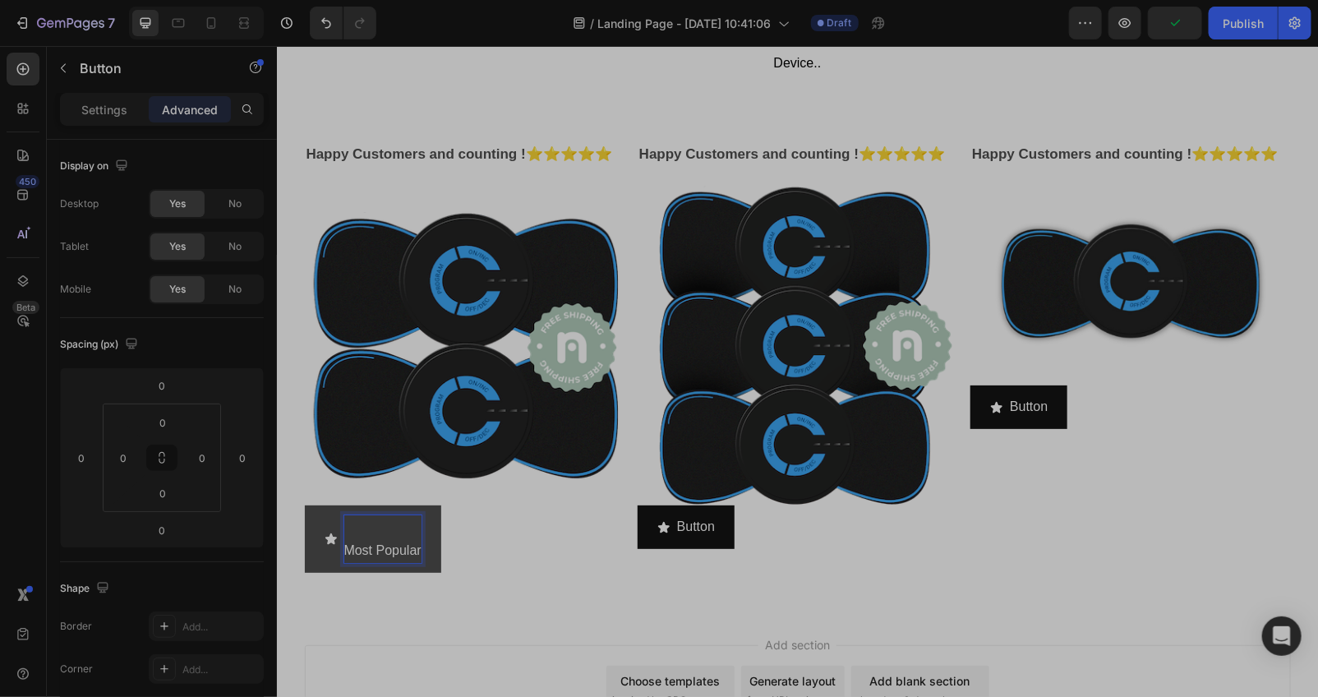
click at [343, 562] on p "Most Popular" at bounding box center [381, 538] width 77 height 48
click at [448, 611] on div "Happy Customers and counting !⭐⭐⭐⭐⭐ Text Block Image Most Popular Button 0 Happ…" at bounding box center [796, 362] width 1041 height 498
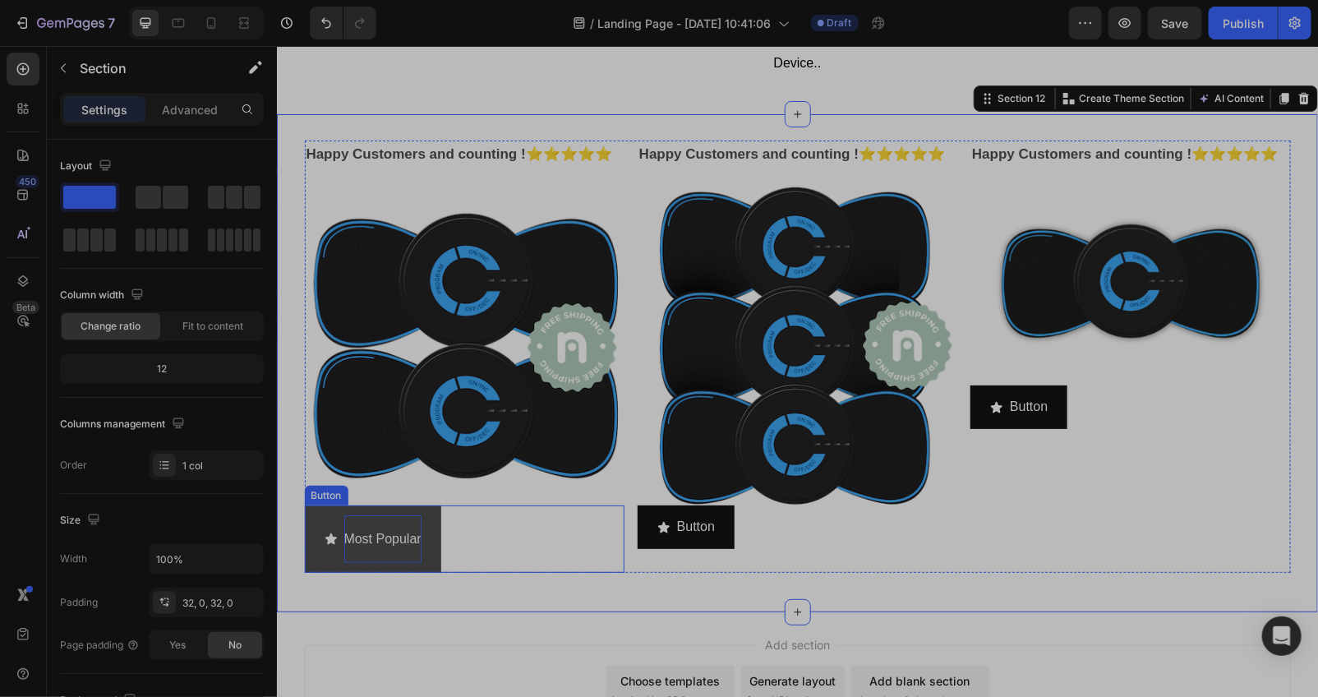
click at [395, 562] on div "Most Popular" at bounding box center [381, 538] width 77 height 48
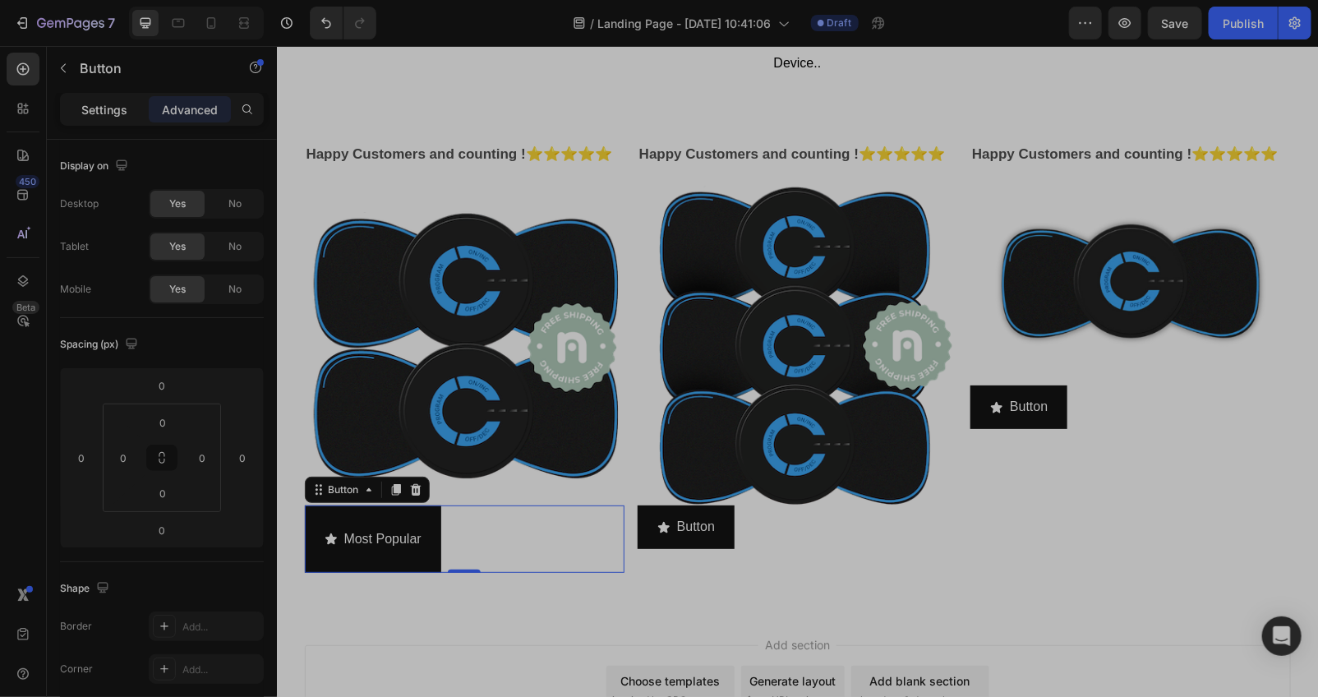
click at [89, 113] on p "Settings" at bounding box center [104, 109] width 46 height 17
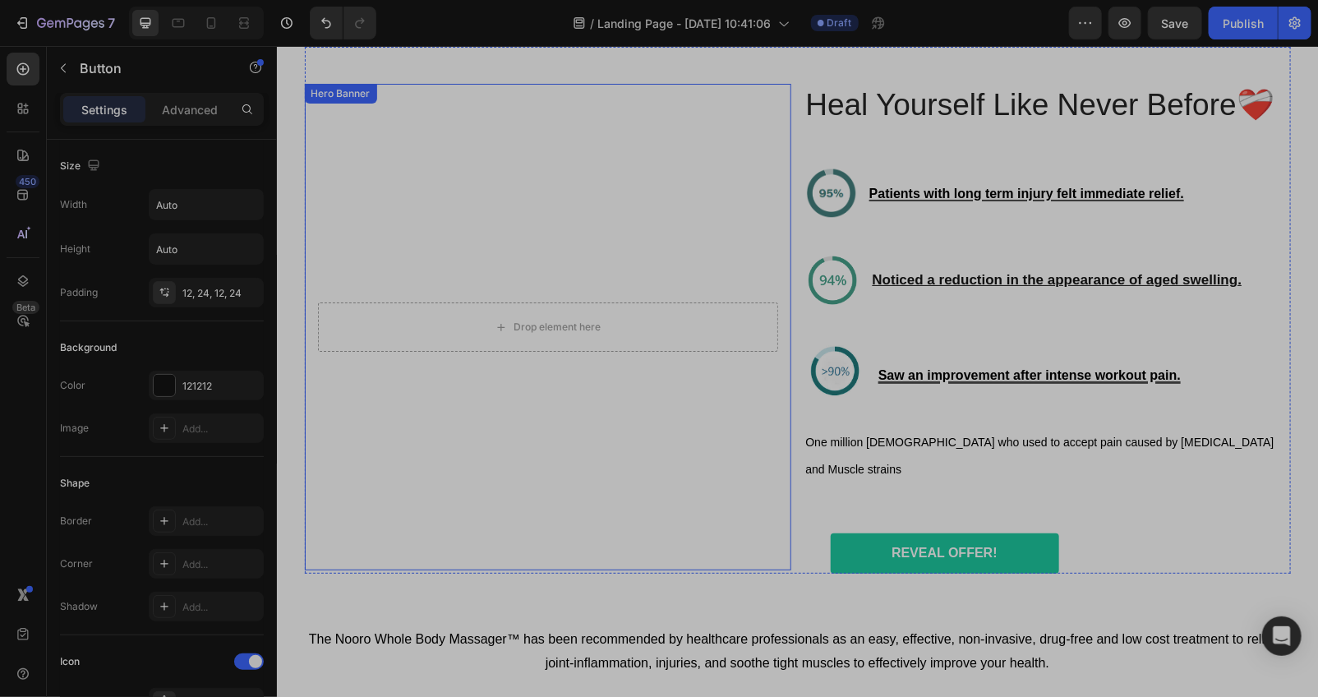
scroll to position [3454, 0]
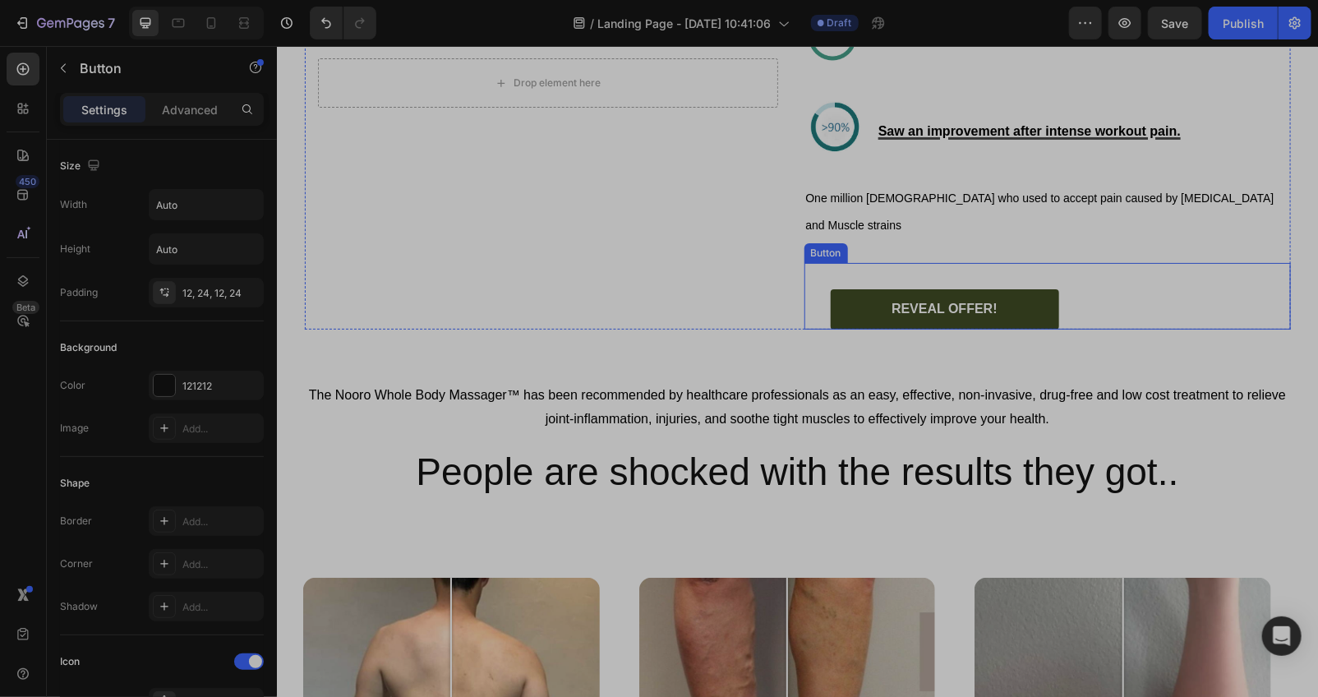
click at [847, 288] on link "REVEAL OFFER!" at bounding box center [944, 308] width 228 height 40
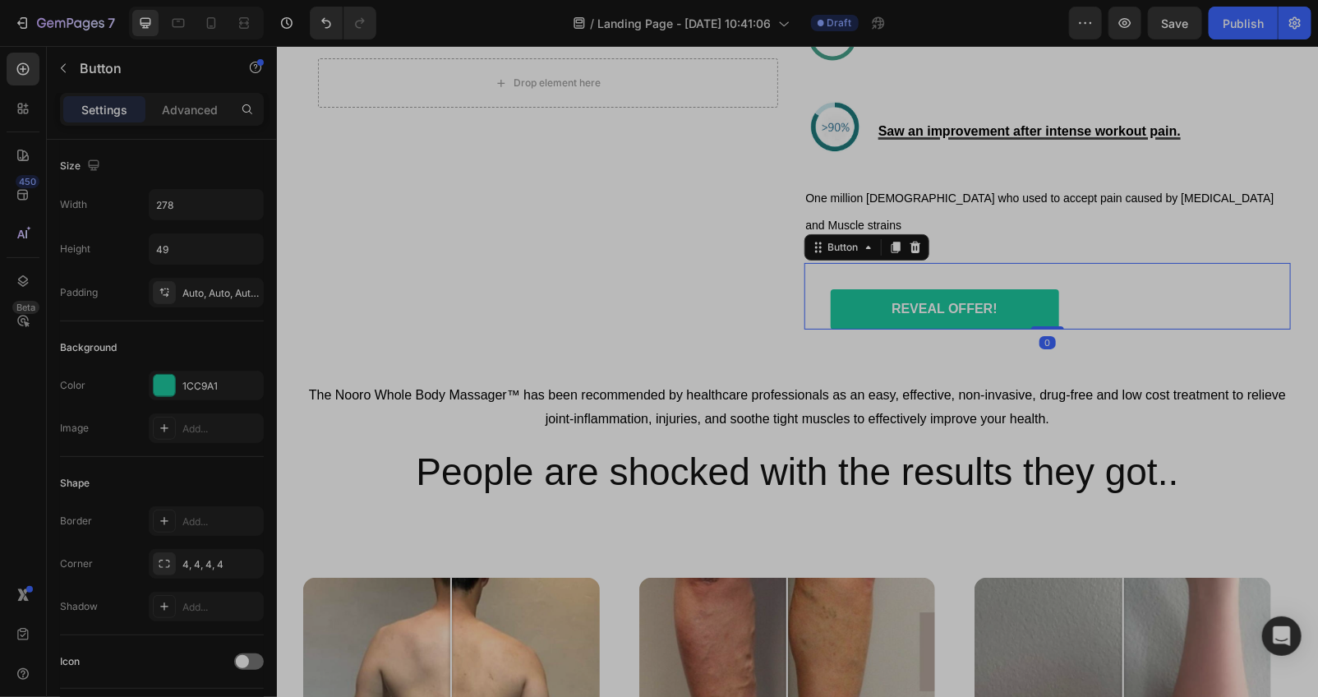
click at [888, 233] on div "Button" at bounding box center [865, 246] width 125 height 26
click at [888, 237] on div at bounding box center [895, 247] width 20 height 20
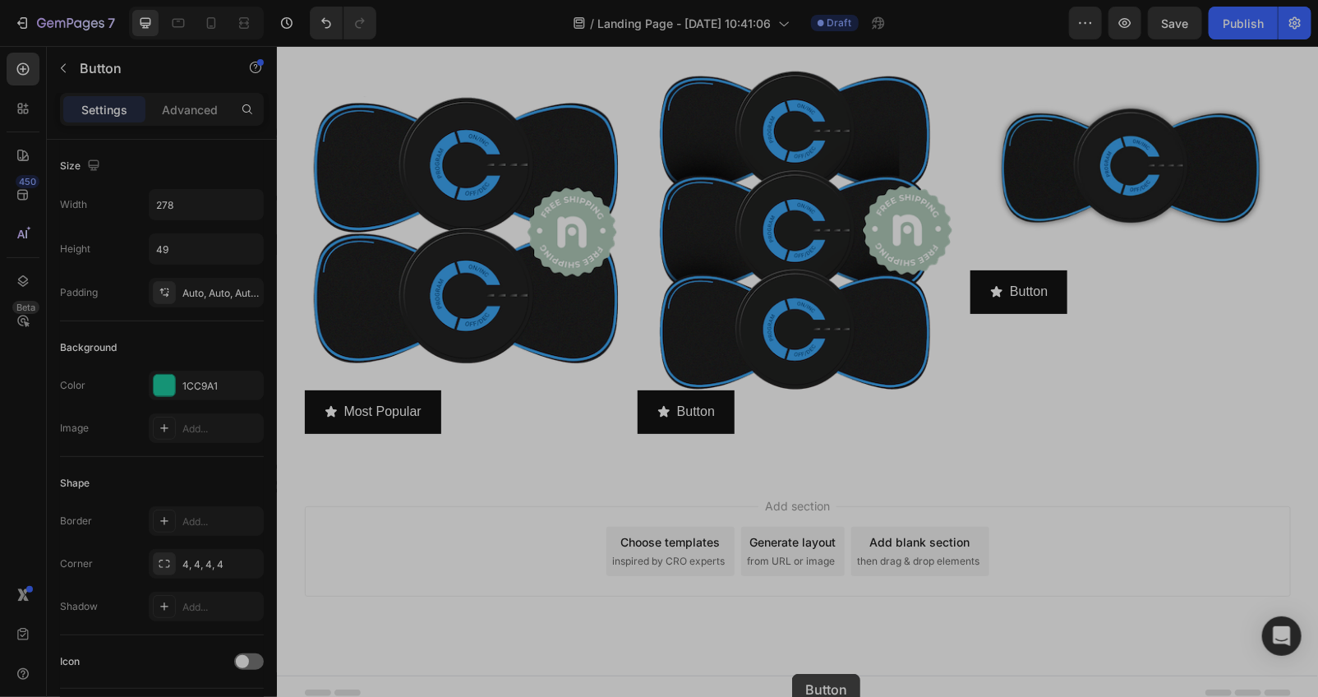
scroll to position [8031, 0]
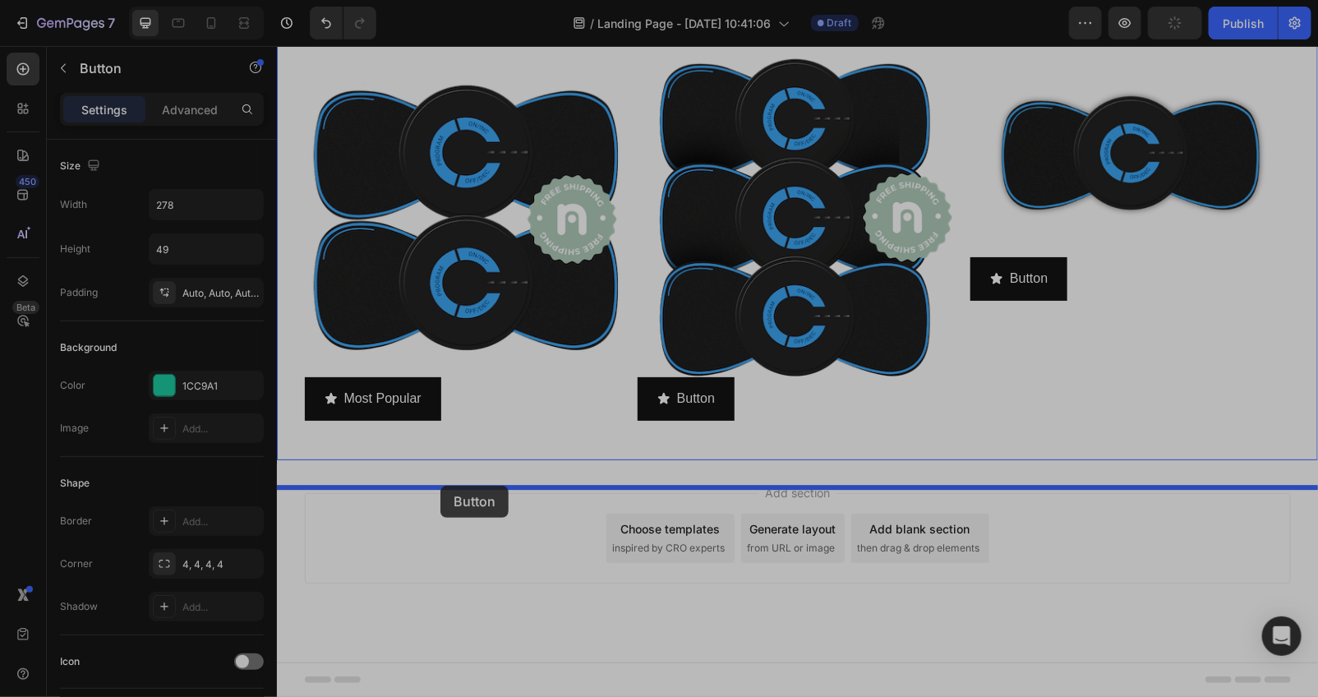
drag, startPoint x: 832, startPoint y: 291, endPoint x: 436, endPoint y: 482, distance: 439.8
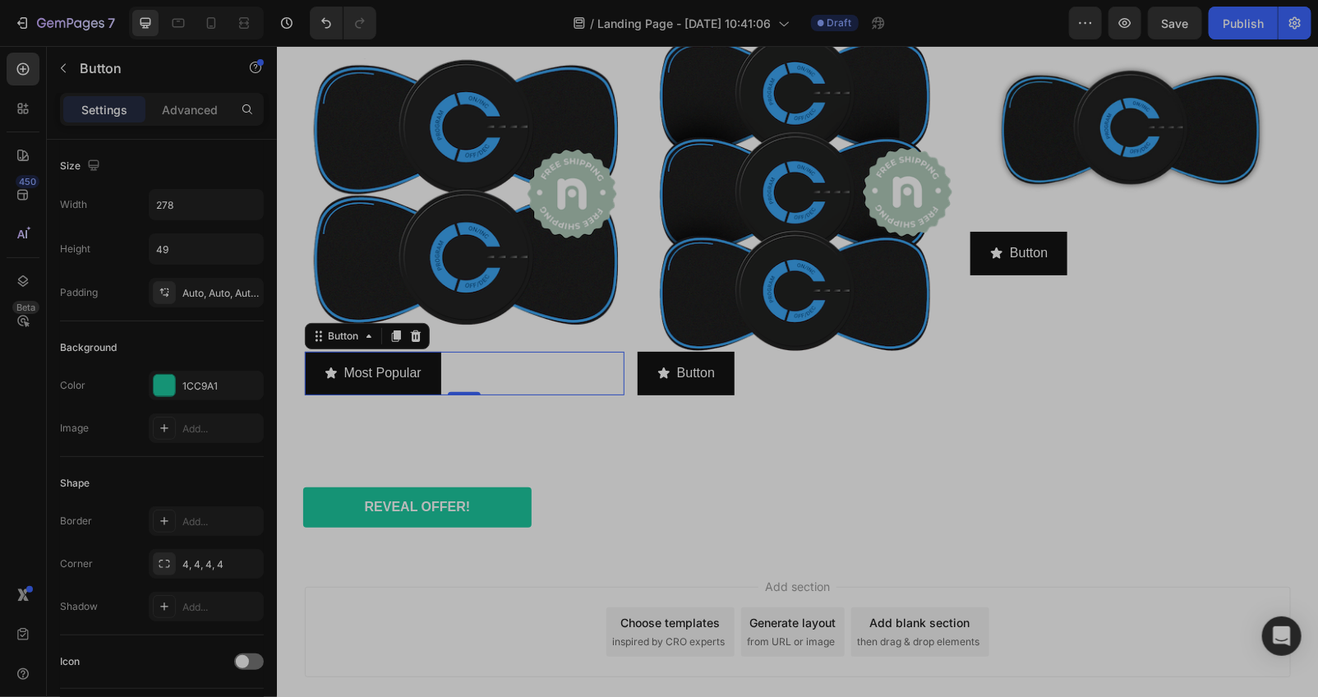
click at [464, 394] on div "Most Popular Button 0" at bounding box center [464, 373] width 320 height 44
click at [413, 341] on icon at bounding box center [414, 335] width 11 height 12
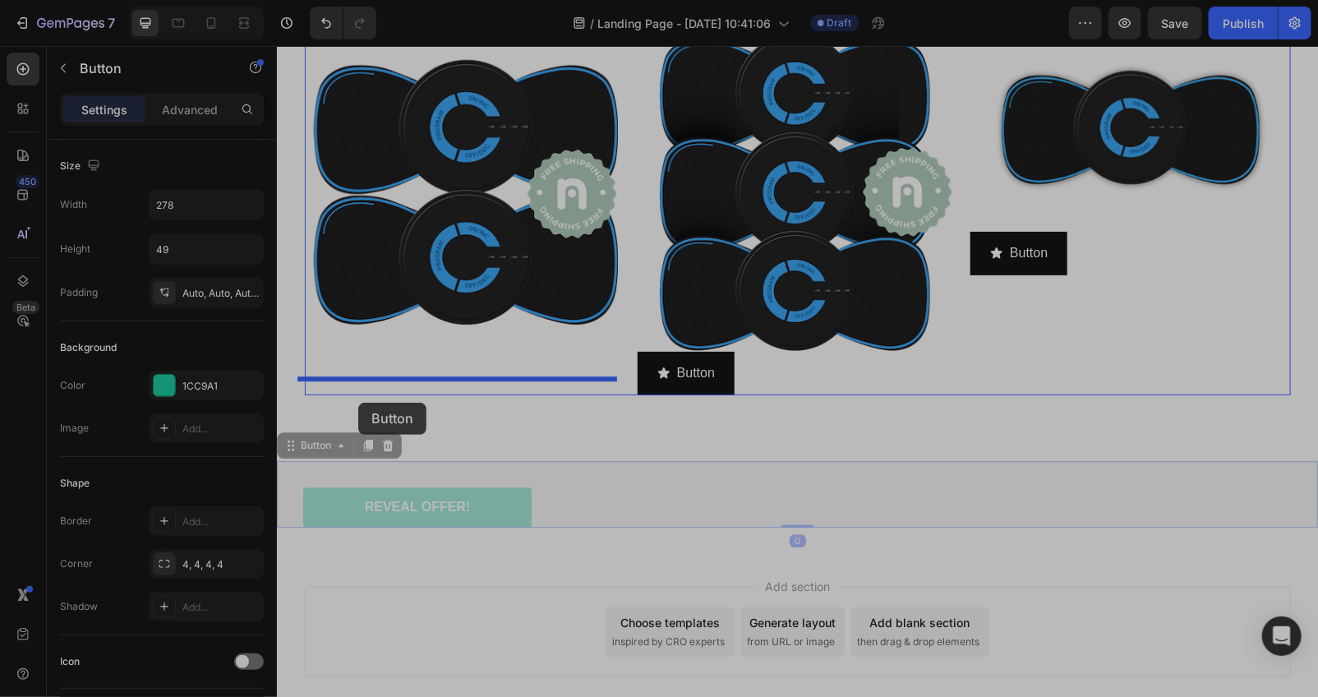
drag, startPoint x: 406, startPoint y: 539, endPoint x: 357, endPoint y: 402, distance: 145.5
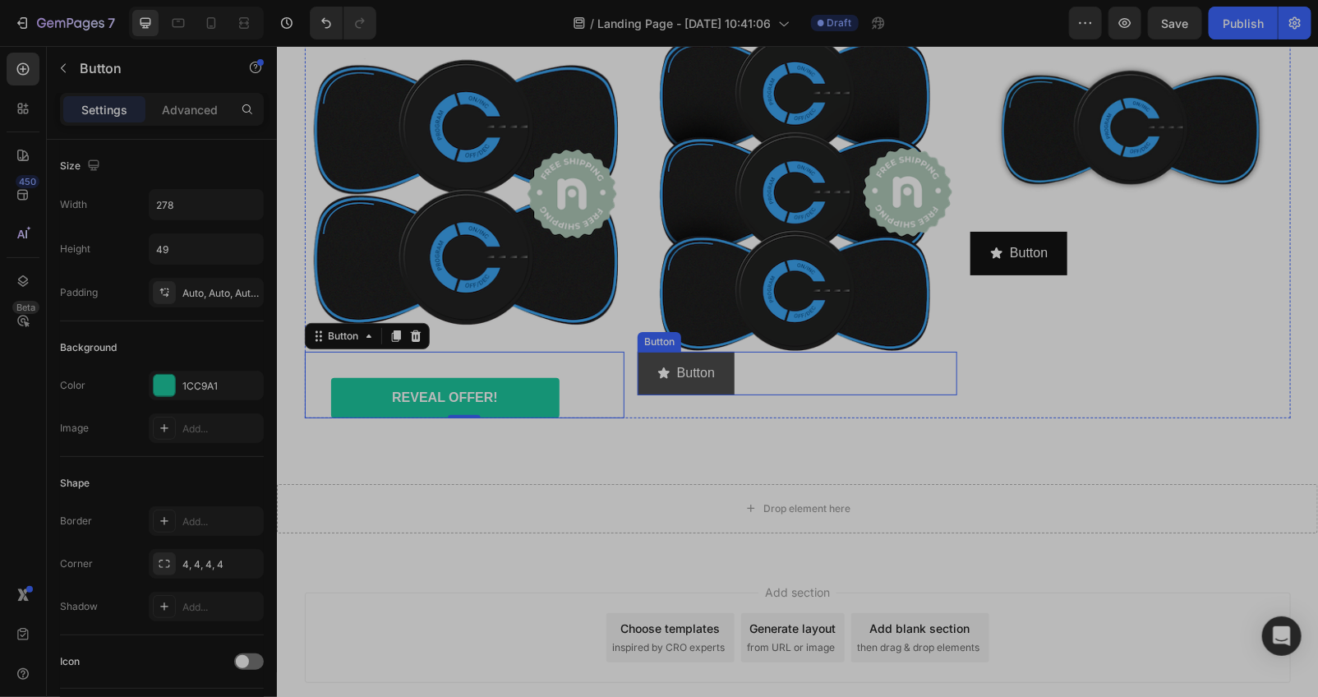
click at [730, 394] on div "Button Button" at bounding box center [797, 373] width 320 height 44
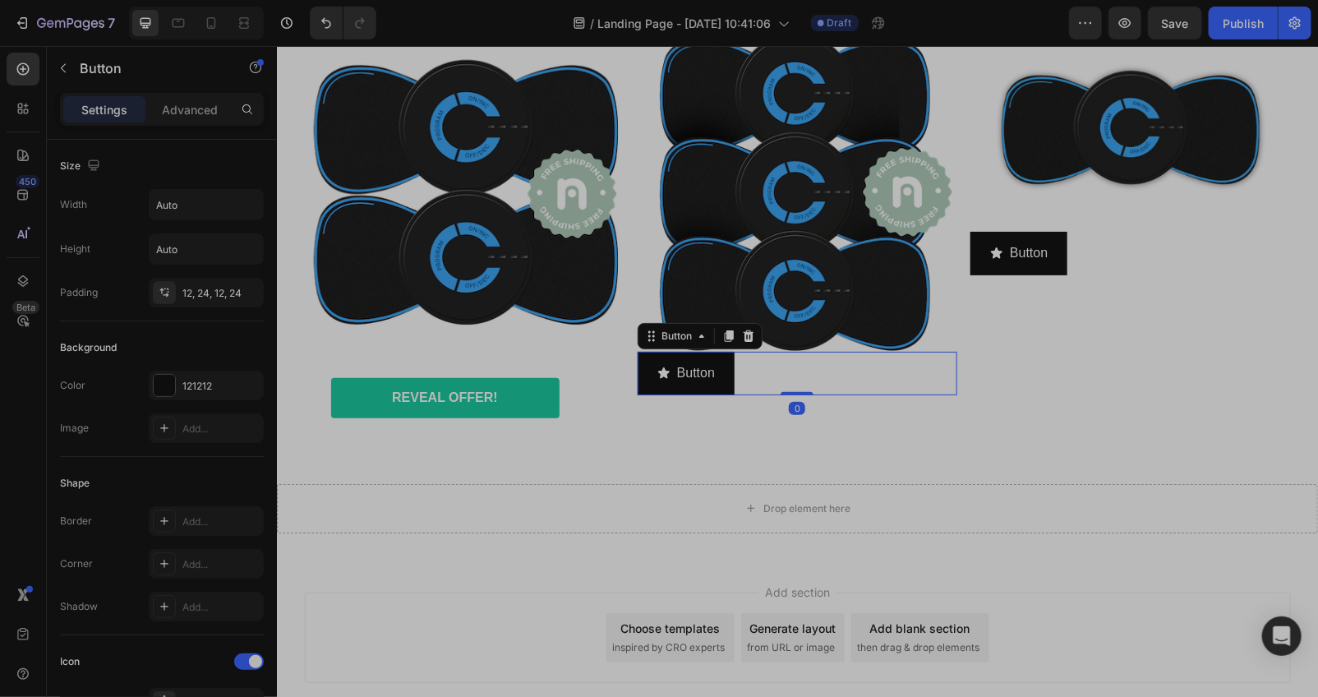
drag, startPoint x: 738, startPoint y: 363, endPoint x: 803, endPoint y: 361, distance: 64.9
click at [741, 342] on icon at bounding box center [747, 335] width 13 height 13
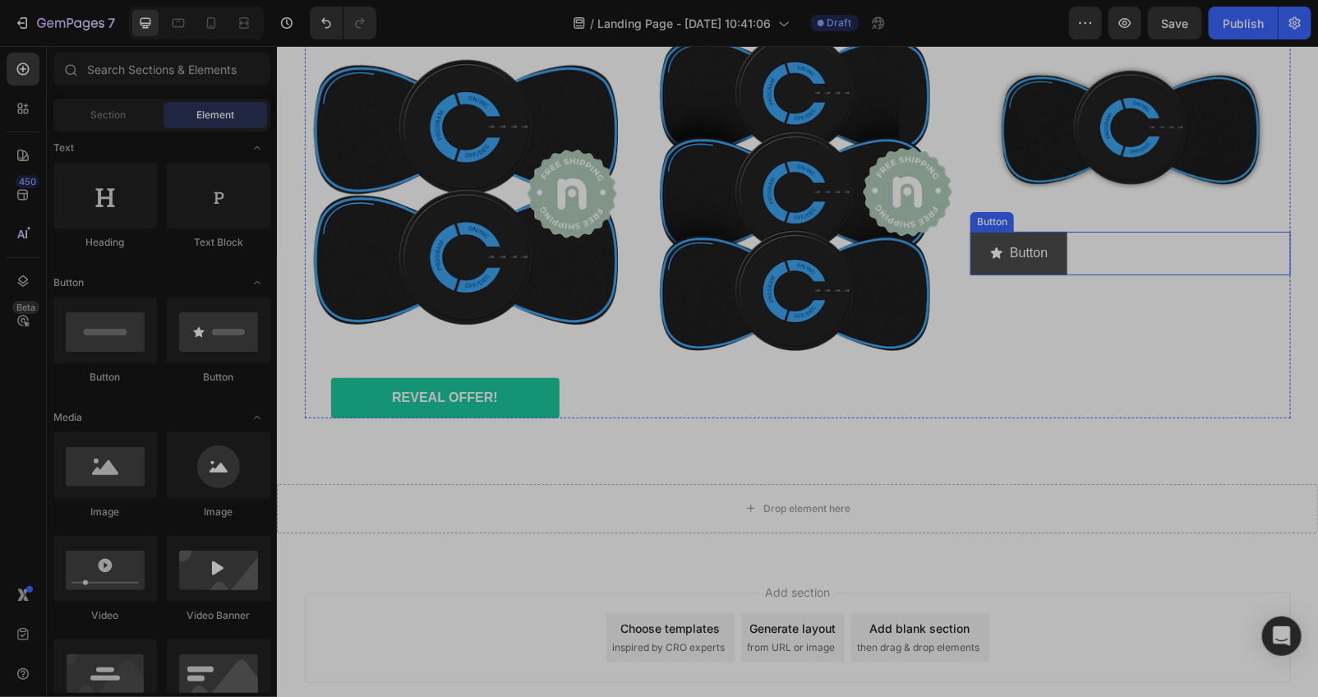
click at [1044, 274] on button "Button" at bounding box center [1017, 253] width 97 height 44
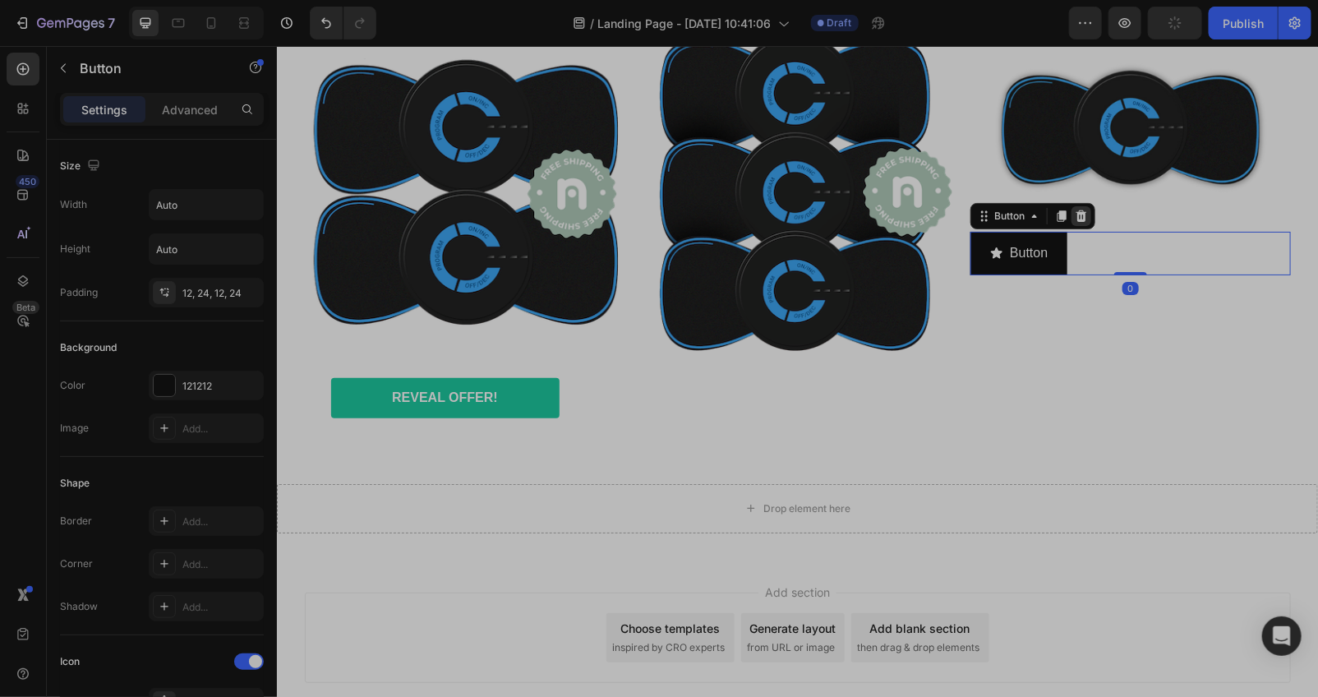
click at [1080, 222] on icon at bounding box center [1080, 215] width 13 height 13
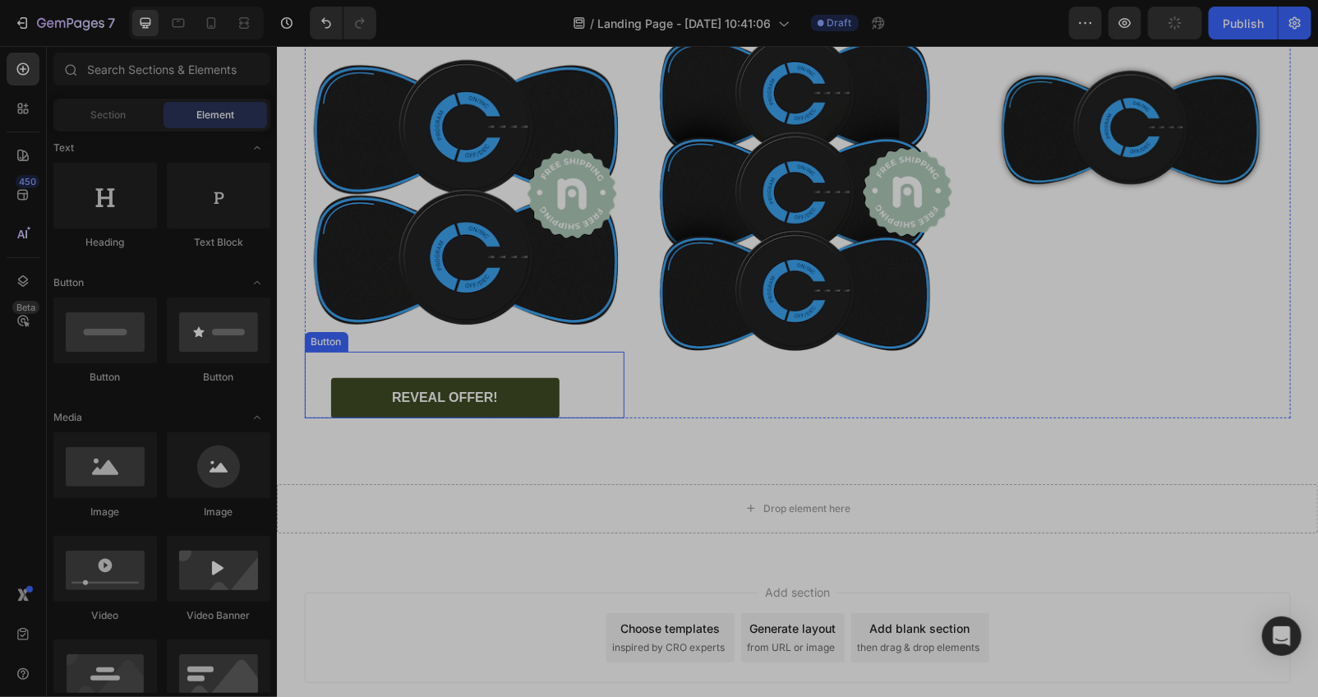
click at [538, 417] on link "REVEAL OFFER!" at bounding box center [444, 397] width 228 height 40
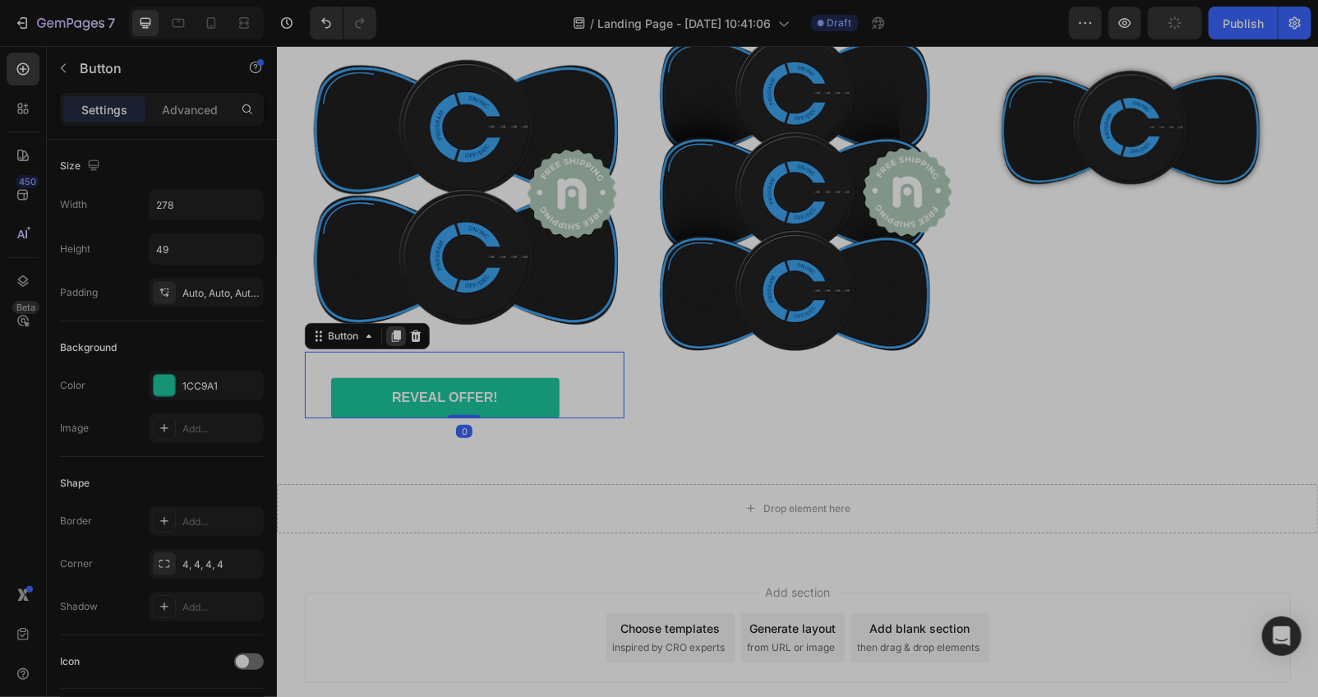
click at [390, 341] on icon at bounding box center [394, 335] width 9 height 12
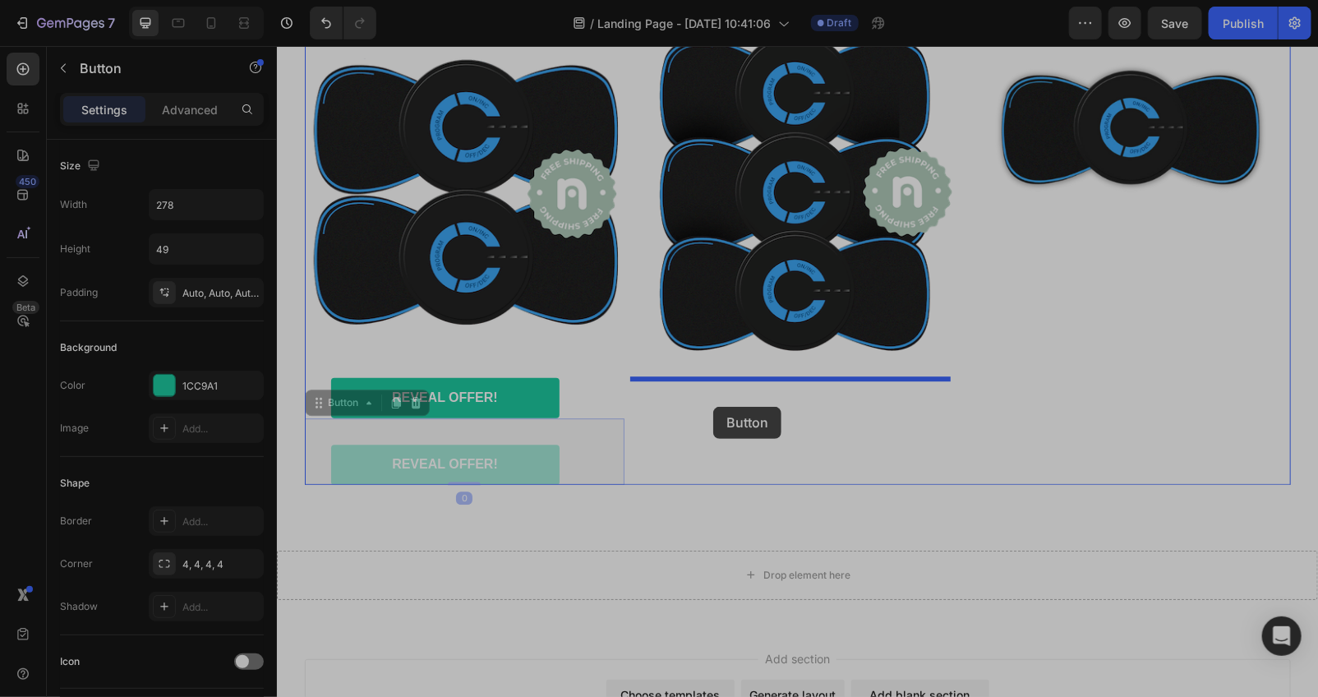
drag, startPoint x: 347, startPoint y: 437, endPoint x: 712, endPoint y: 406, distance: 366.9
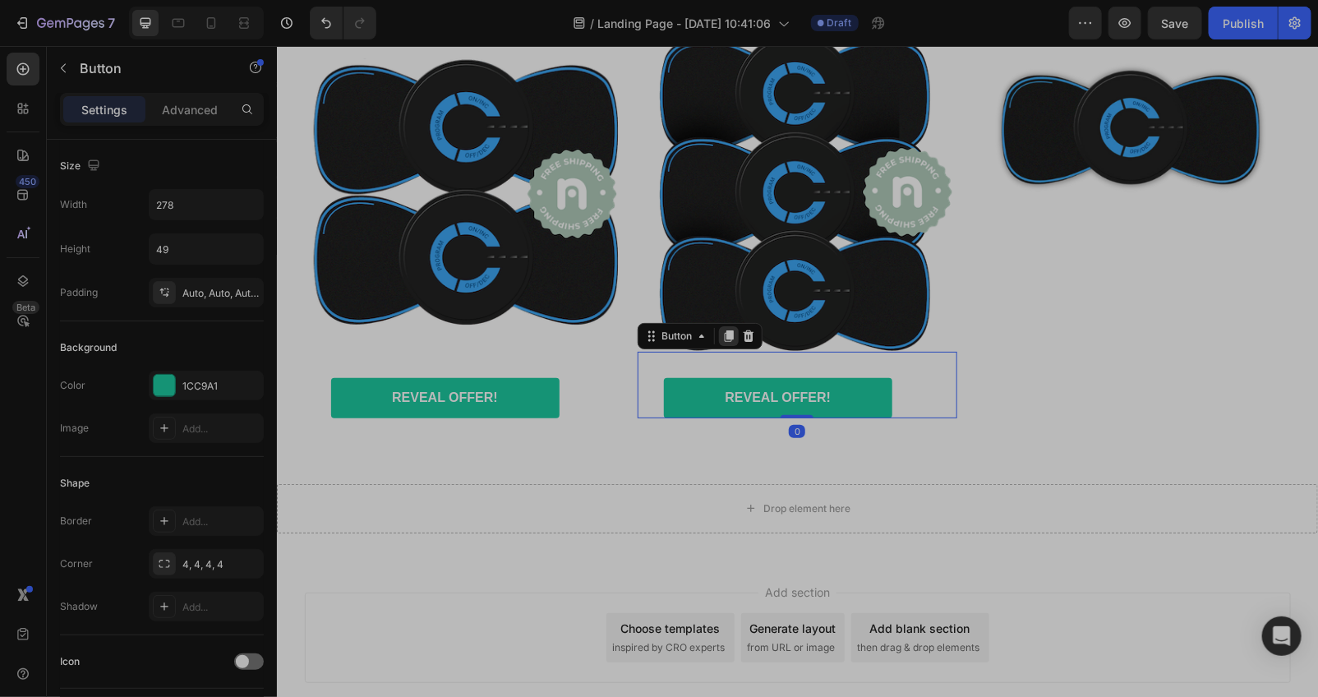
click at [728, 342] on icon at bounding box center [727, 335] width 13 height 13
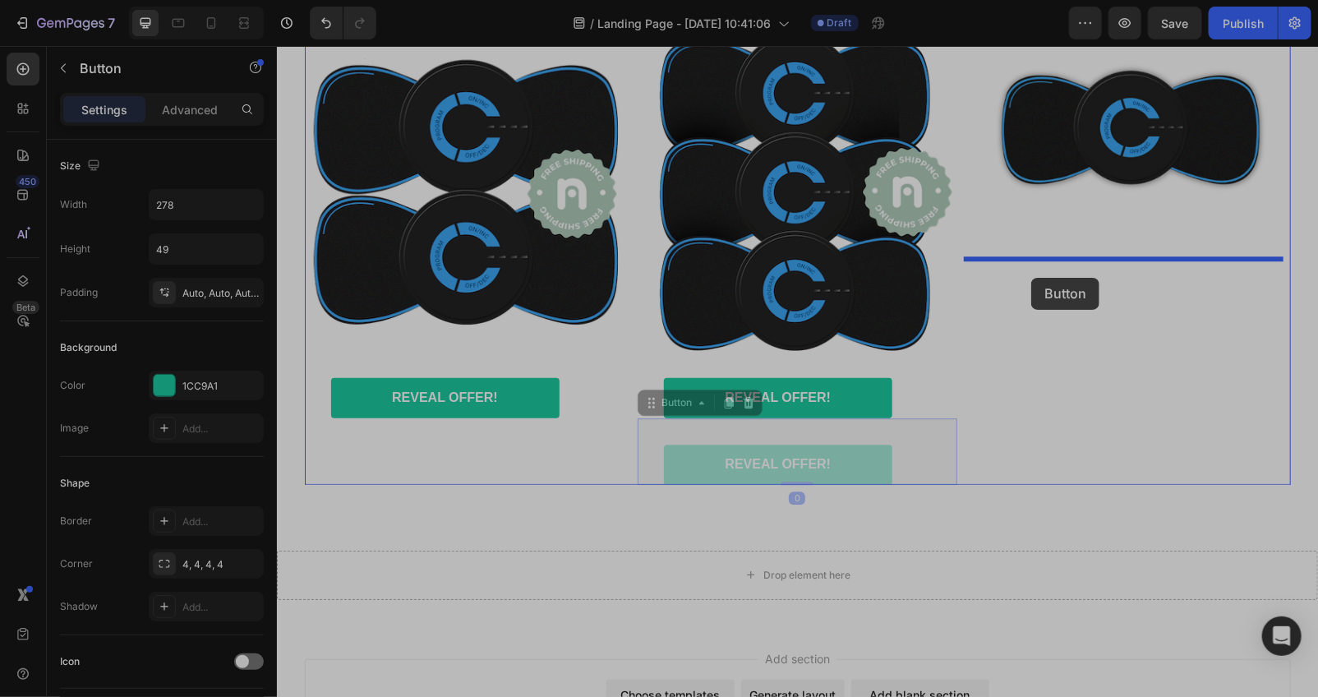
drag, startPoint x: 688, startPoint y: 430, endPoint x: 1030, endPoint y: 274, distance: 375.7
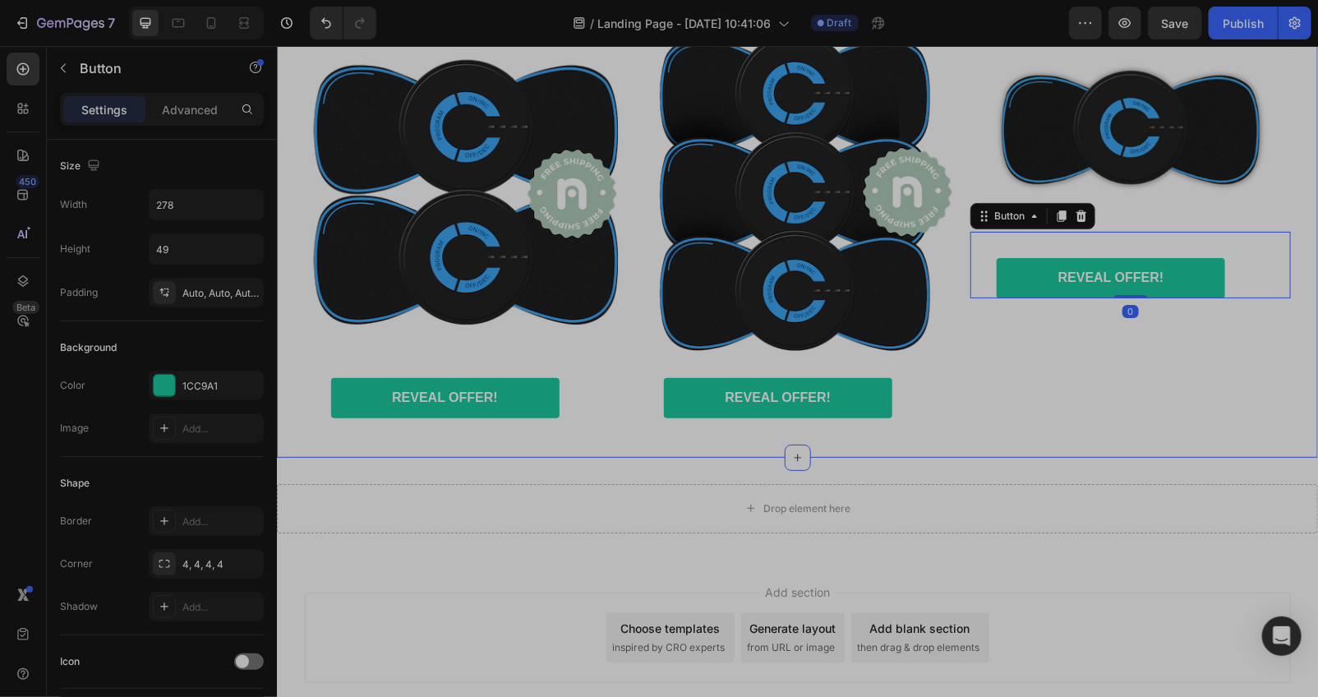
click at [992, 430] on div "Happy Customers and counting !⭐⭐⭐⭐⭐ Text Block Image REVEAL OFFER! Button Happy…" at bounding box center [796, 208] width 1041 height 444
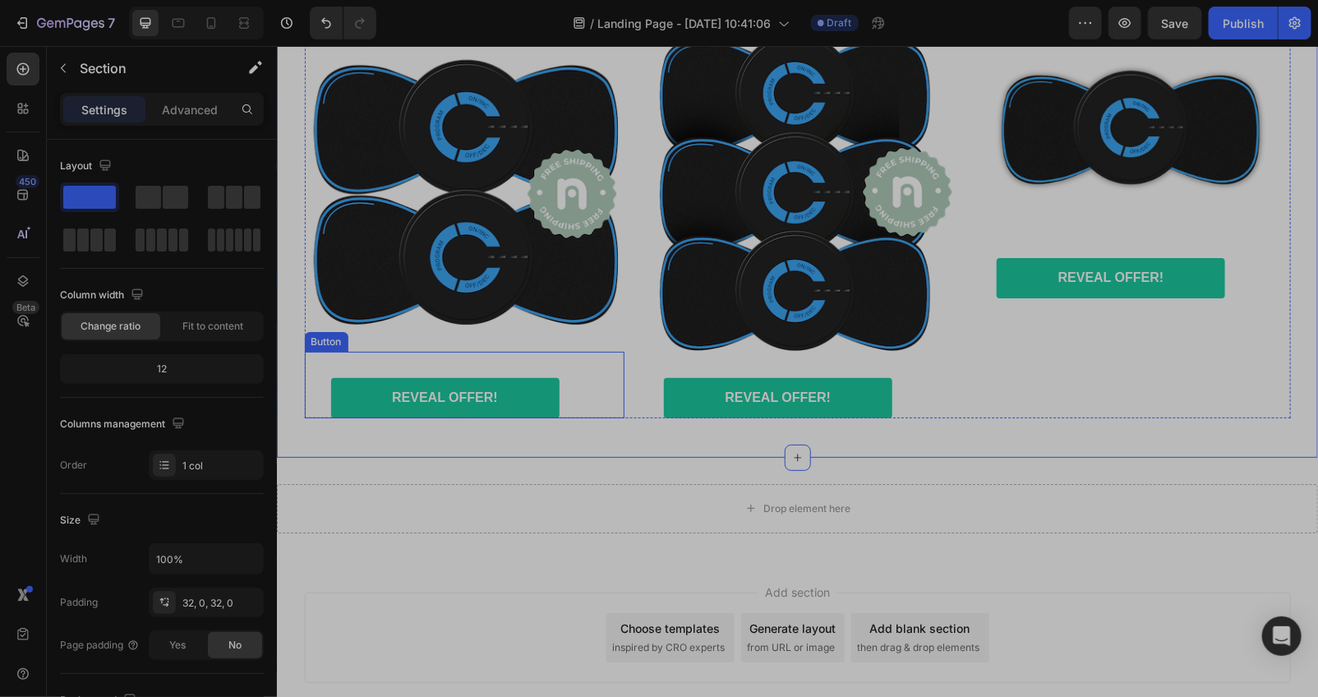
click at [577, 417] on div "REVEAL OFFER! Button" at bounding box center [464, 384] width 320 height 67
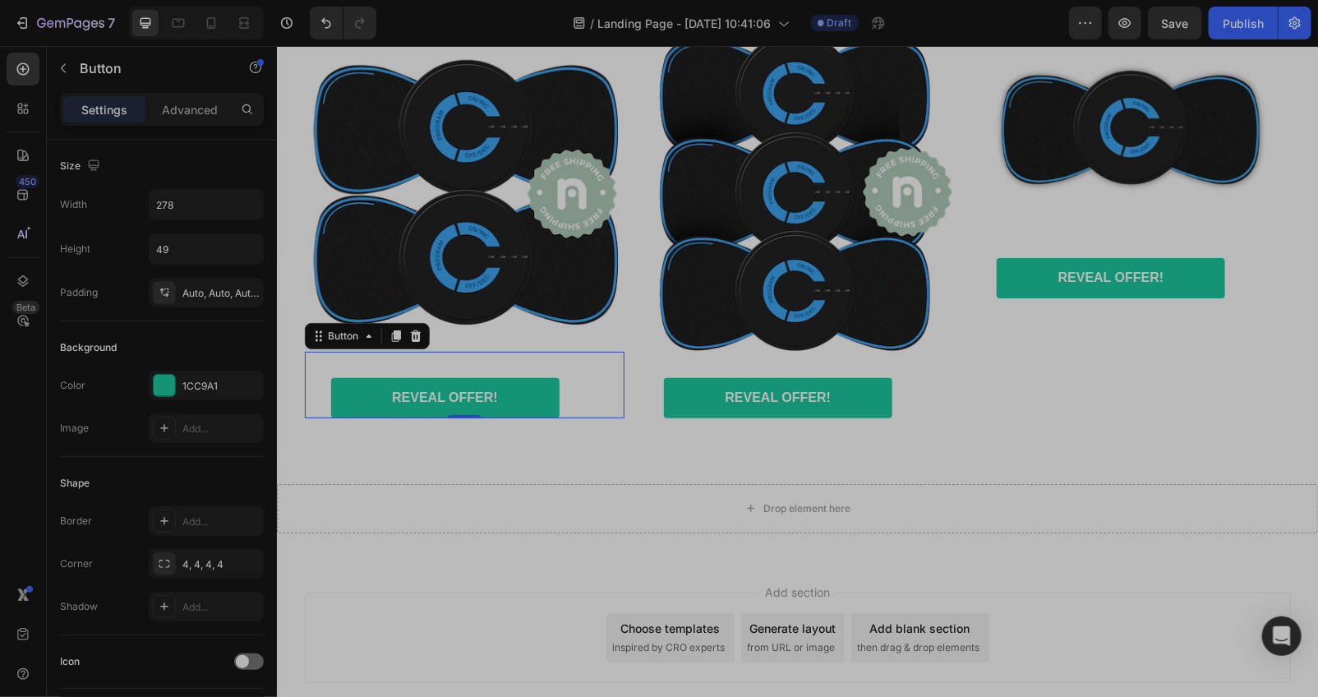
drag, startPoint x: 589, startPoint y: 426, endPoint x: 513, endPoint y: 391, distance: 83.4
click at [589, 417] on div "REVEAL OFFER! Button 0" at bounding box center [464, 384] width 320 height 67
click at [187, 108] on p "Advanced" at bounding box center [190, 109] width 56 height 17
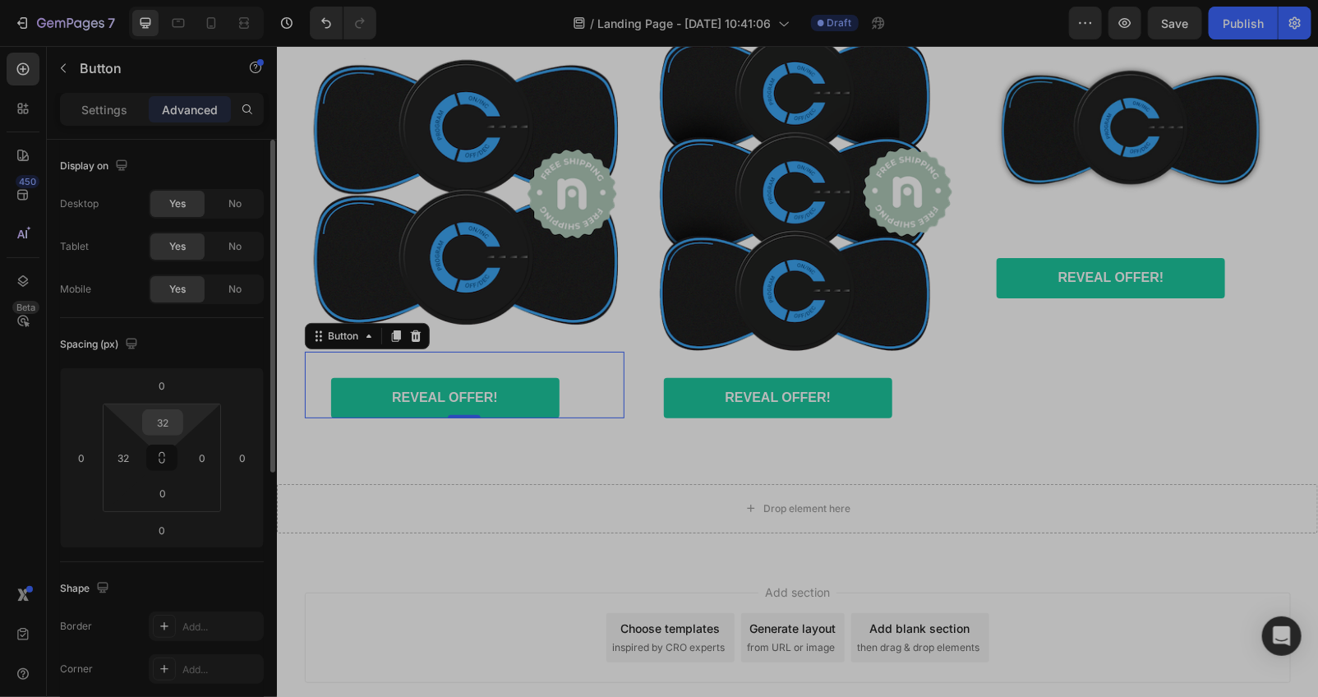
click at [174, 414] on input "32" at bounding box center [162, 422] width 33 height 25
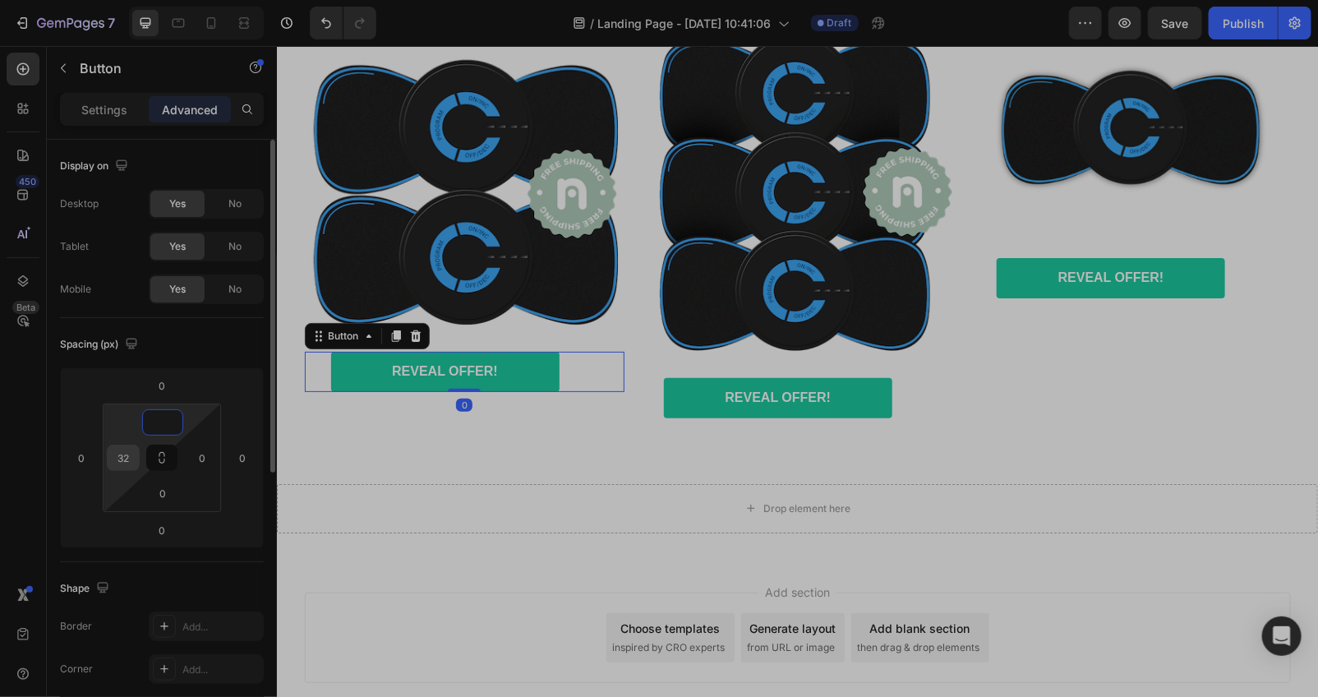
type input "0"
click at [137, 454] on div "32" at bounding box center [123, 457] width 33 height 26
click at [134, 457] on input "32" at bounding box center [123, 457] width 25 height 25
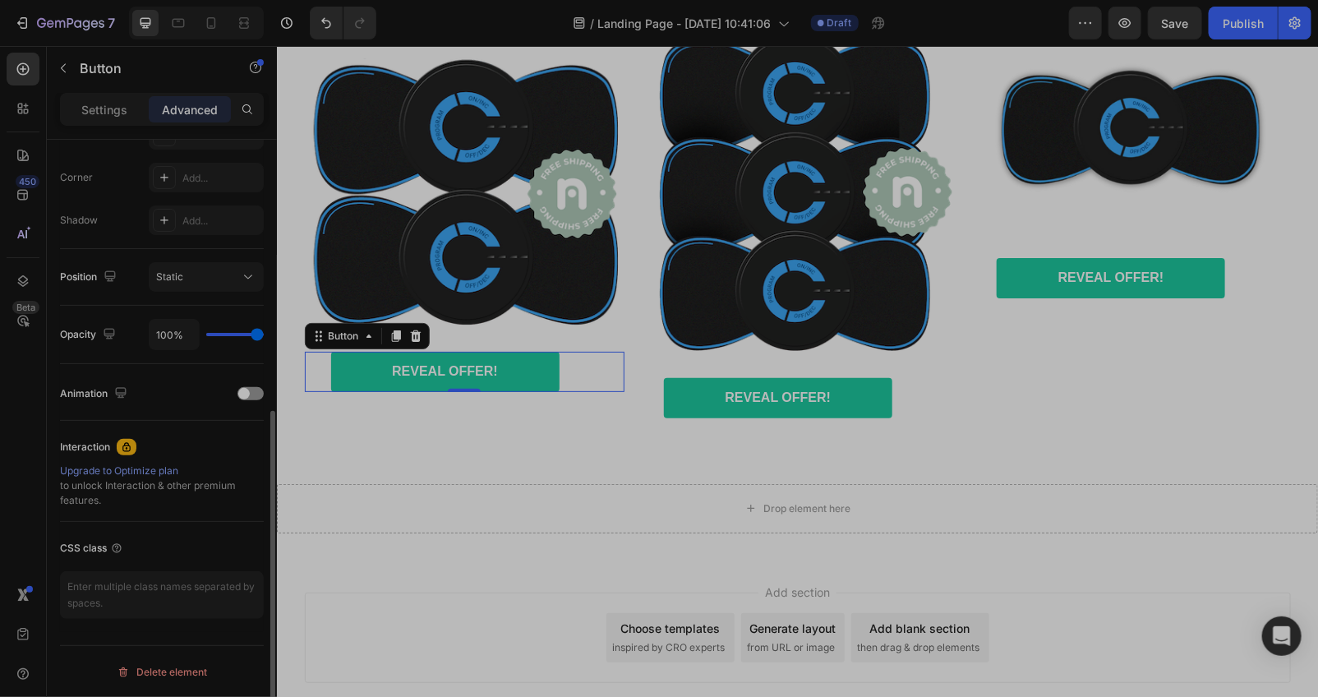
scroll to position [0, 0]
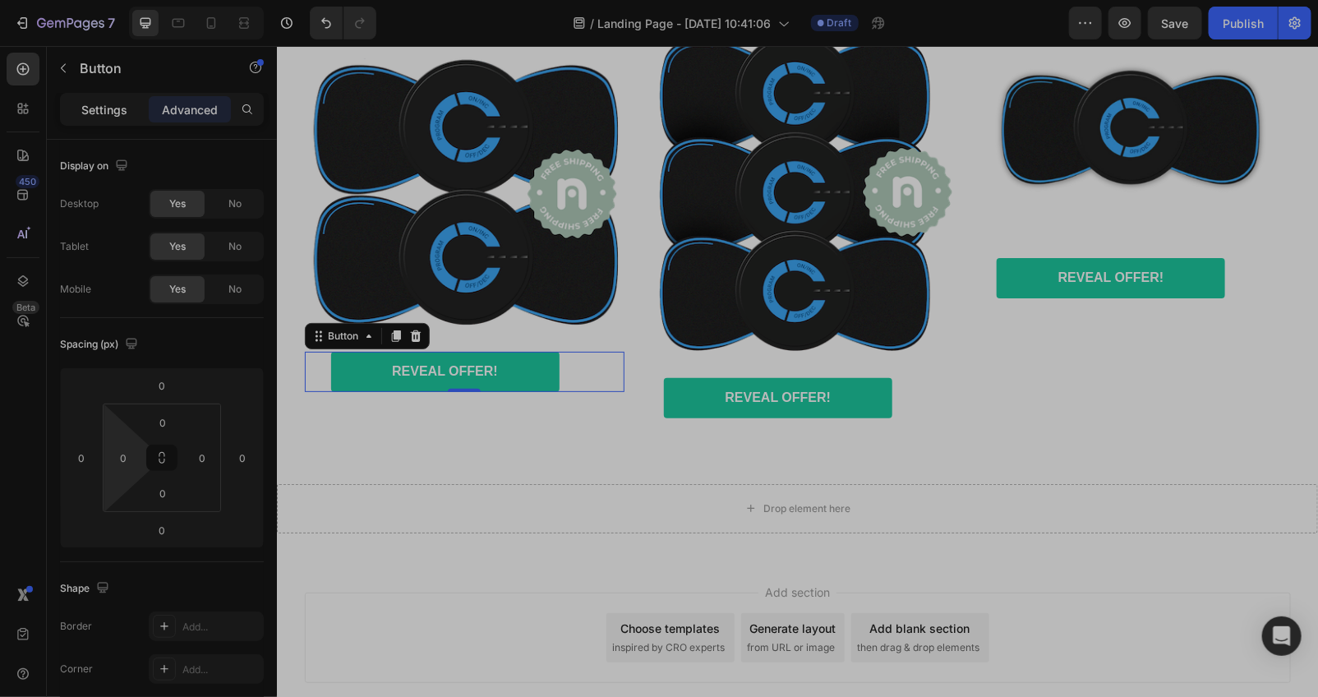
click at [135, 108] on div "Settings" at bounding box center [104, 109] width 82 height 26
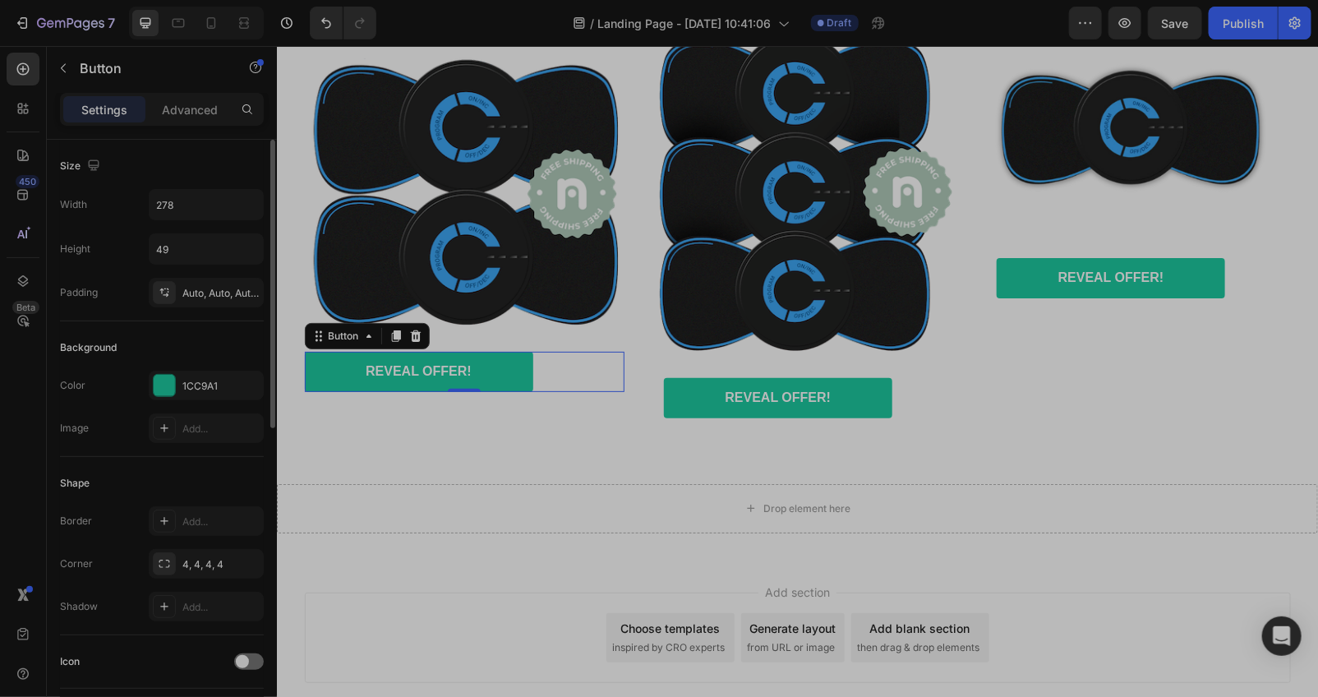
scroll to position [660, 0]
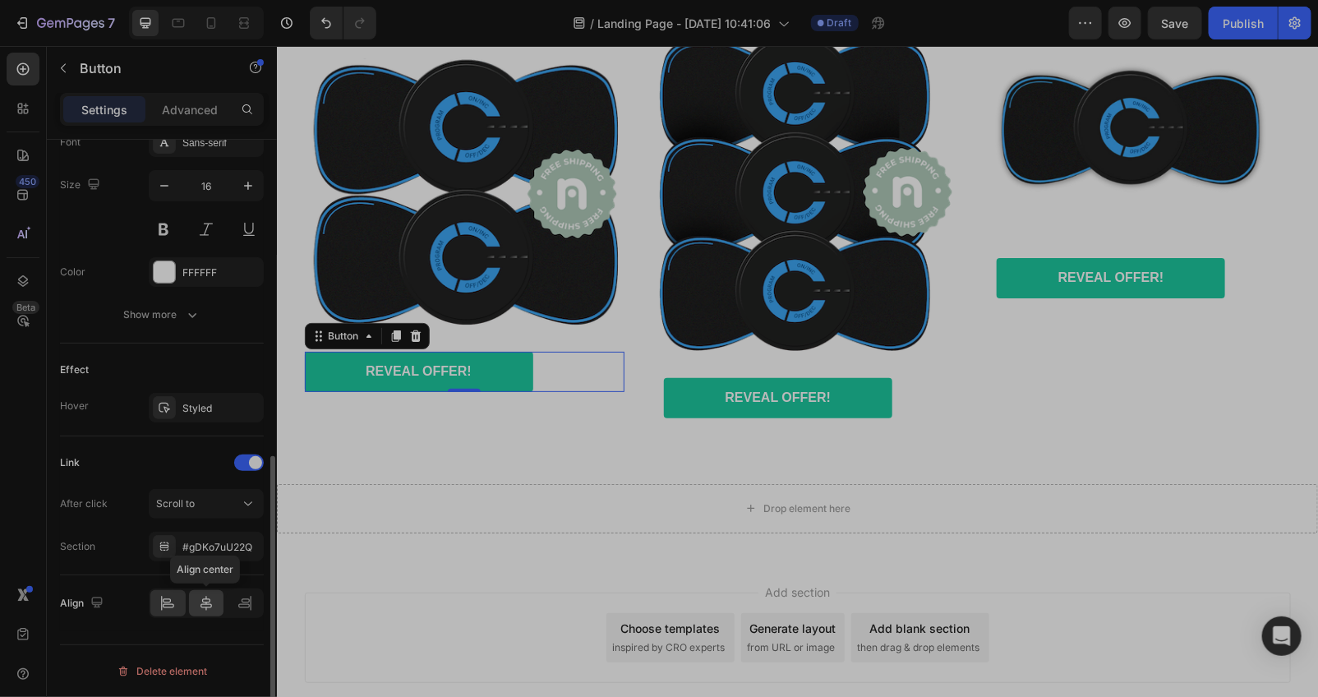
click at [202, 610] on icon at bounding box center [206, 603] width 16 height 16
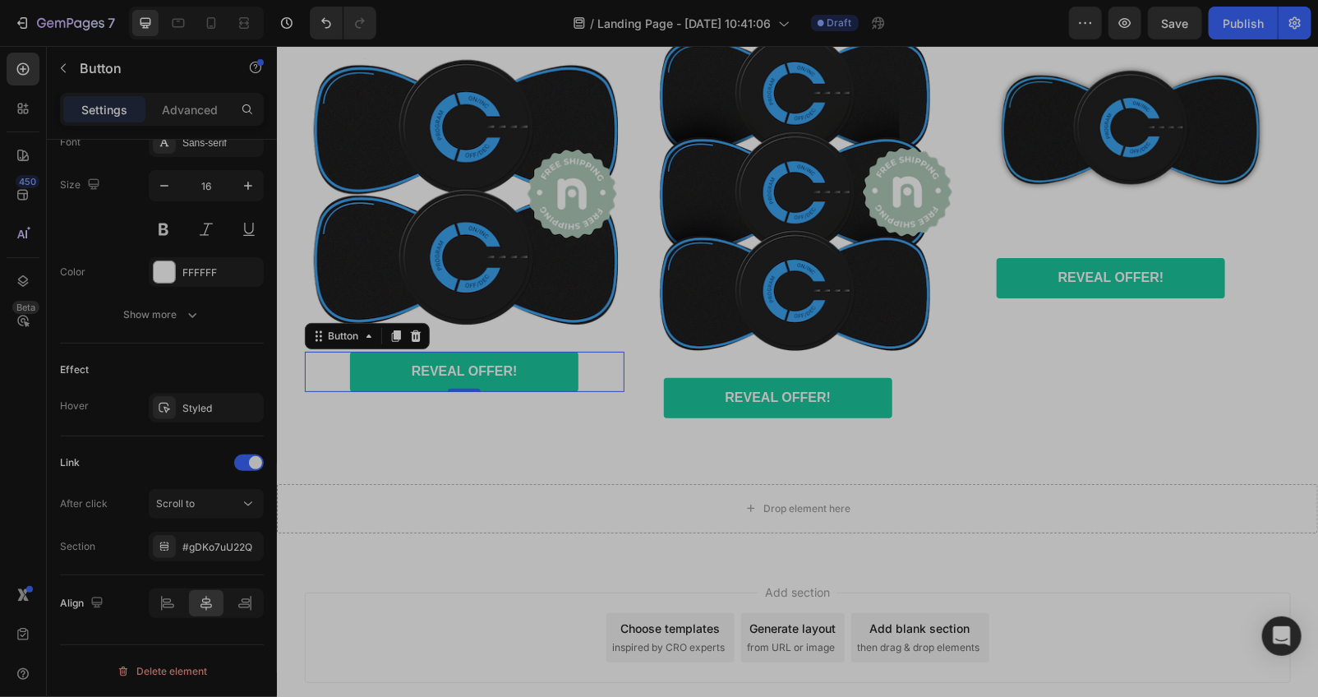
click at [464, 600] on div "Add section Choose templates inspired by CRO experts Generate layout from URL o…" at bounding box center [796, 660] width 1041 height 202
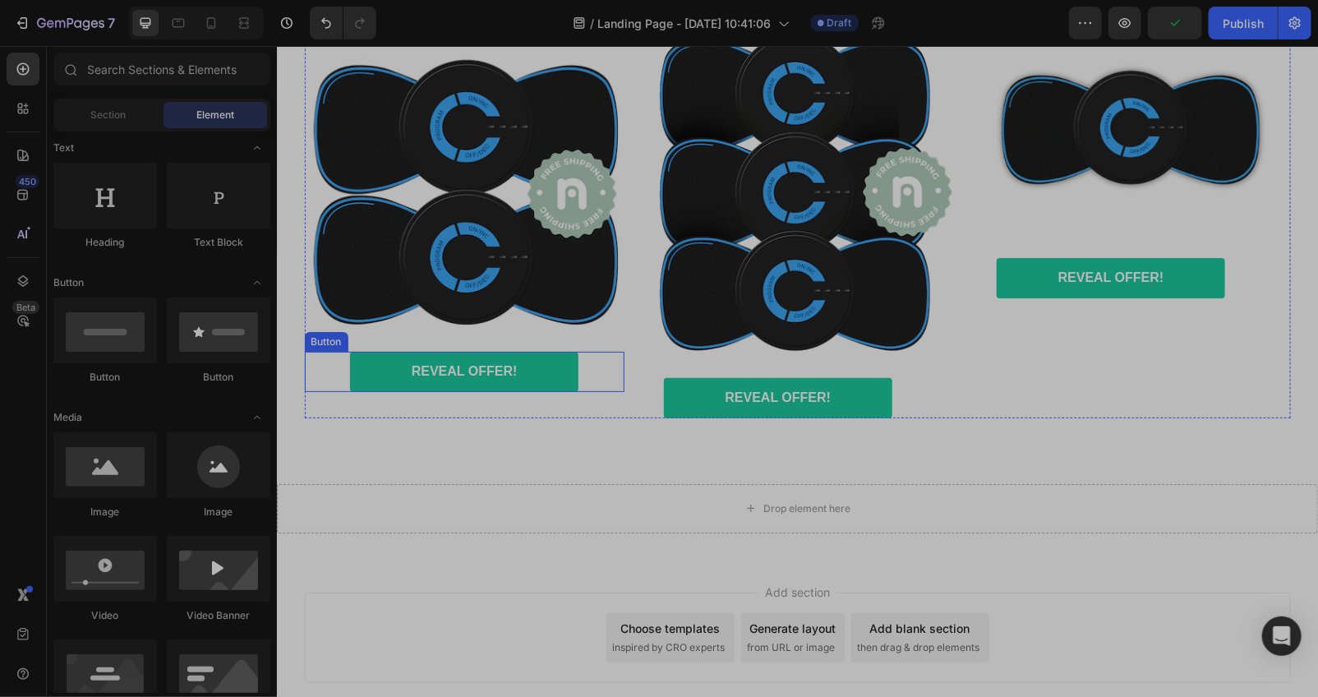
click at [602, 387] on div "REVEAL OFFER! Button" at bounding box center [464, 371] width 320 height 40
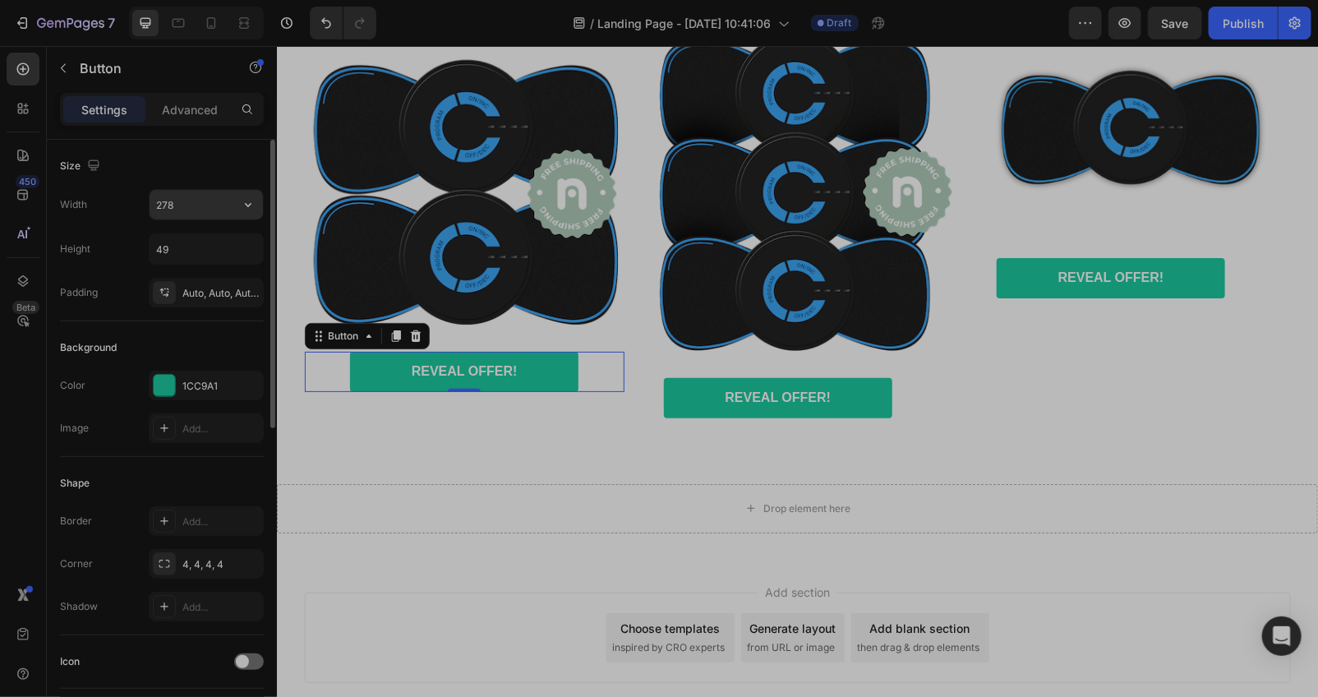
click at [183, 204] on input "278" at bounding box center [206, 205] width 113 height 30
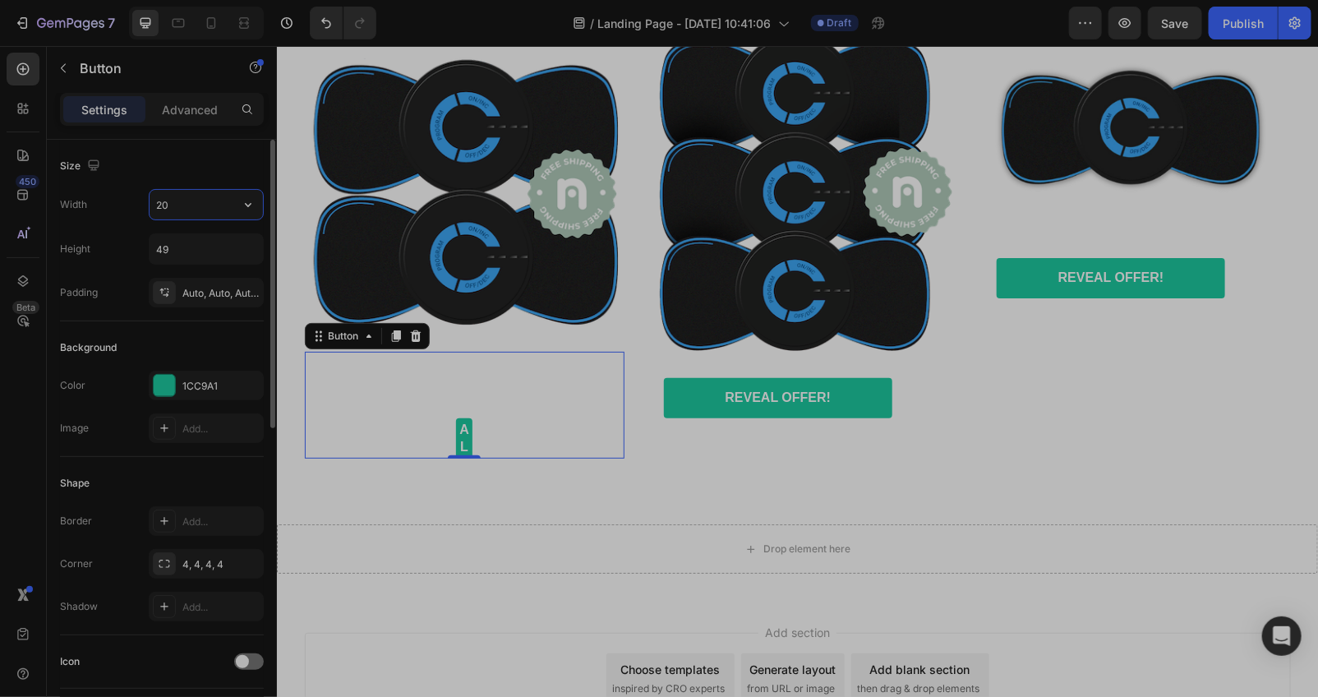
type input "200"
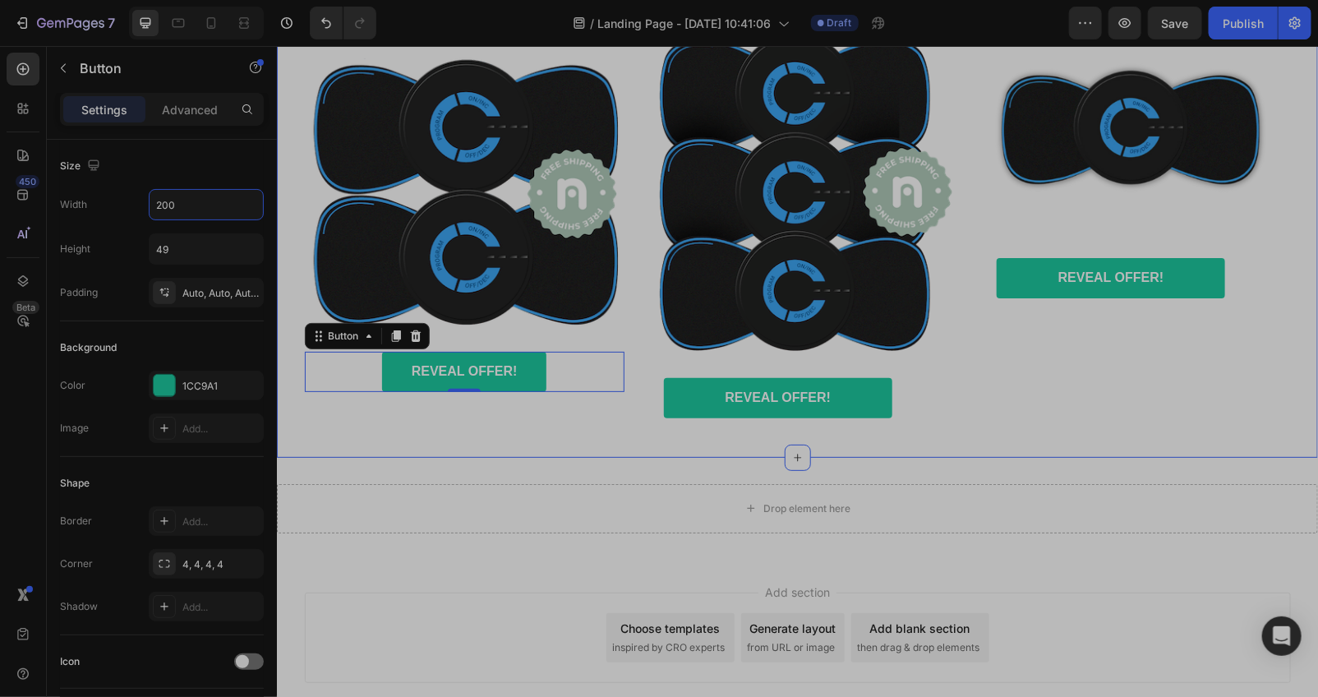
click at [392, 457] on div "Happy Customers and counting !⭐⭐⭐⭐⭐ Text Block Image REVEAL OFFER! Button 0 Hap…" at bounding box center [796, 208] width 1041 height 497
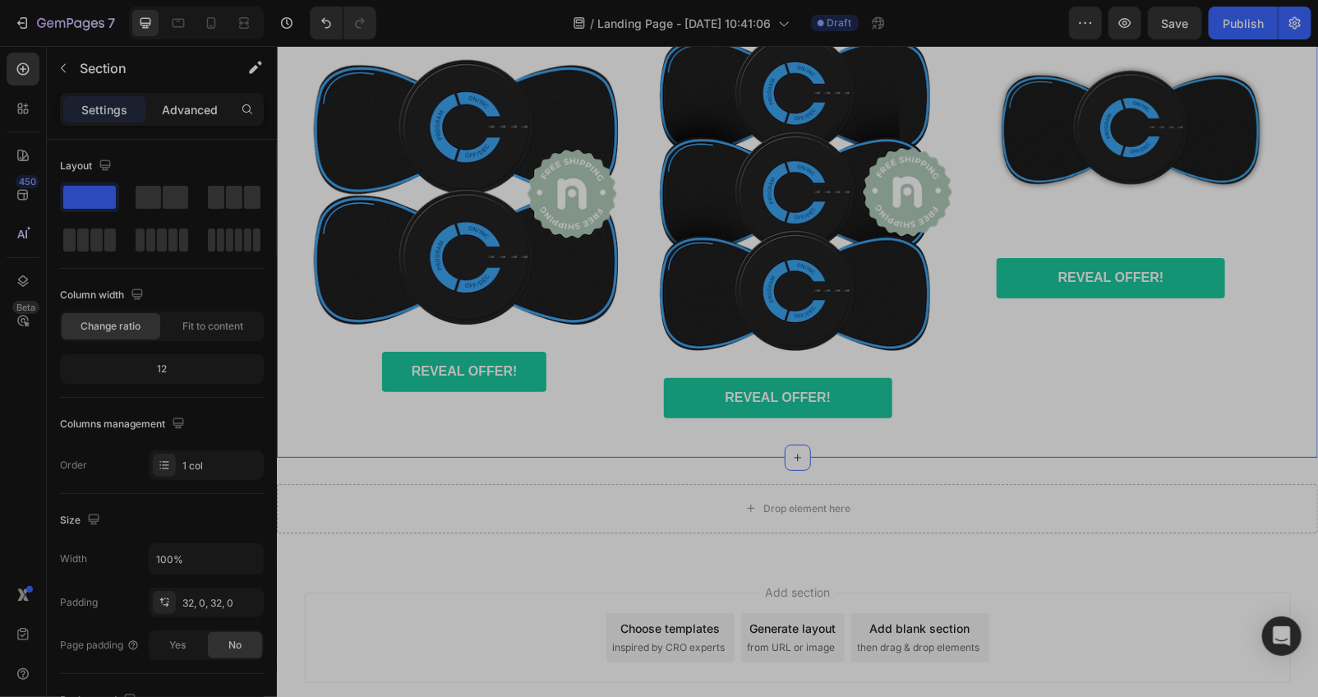
click at [195, 112] on p "Advanced" at bounding box center [190, 109] width 56 height 17
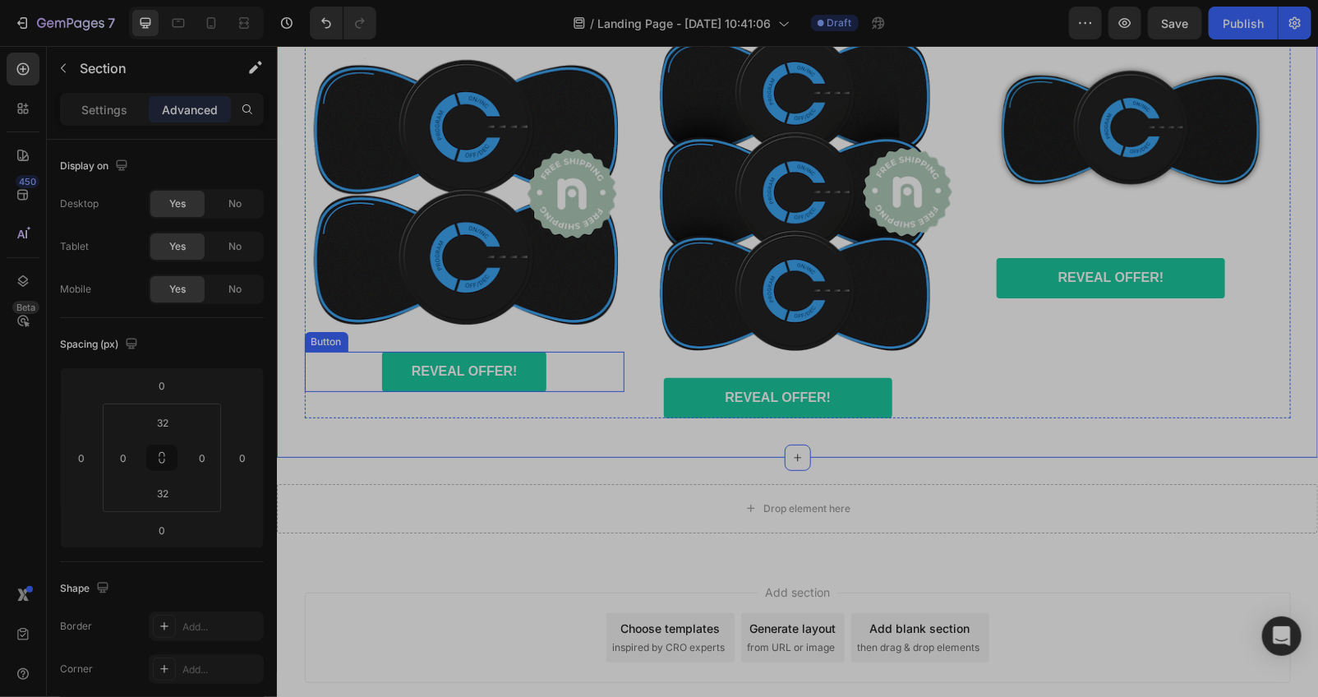
click at [559, 391] on div "REVEAL OFFER! Button" at bounding box center [464, 371] width 320 height 40
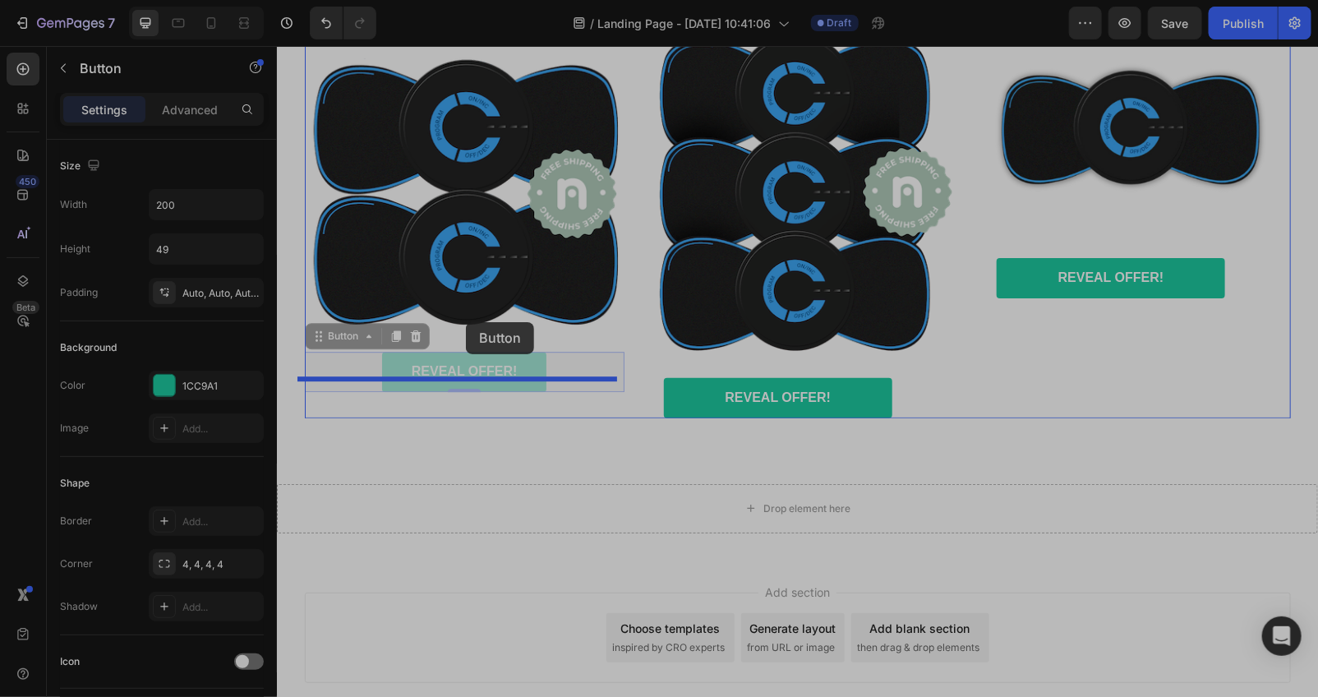
drag, startPoint x: 360, startPoint y: 361, endPoint x: 465, endPoint y: 321, distance: 112.6
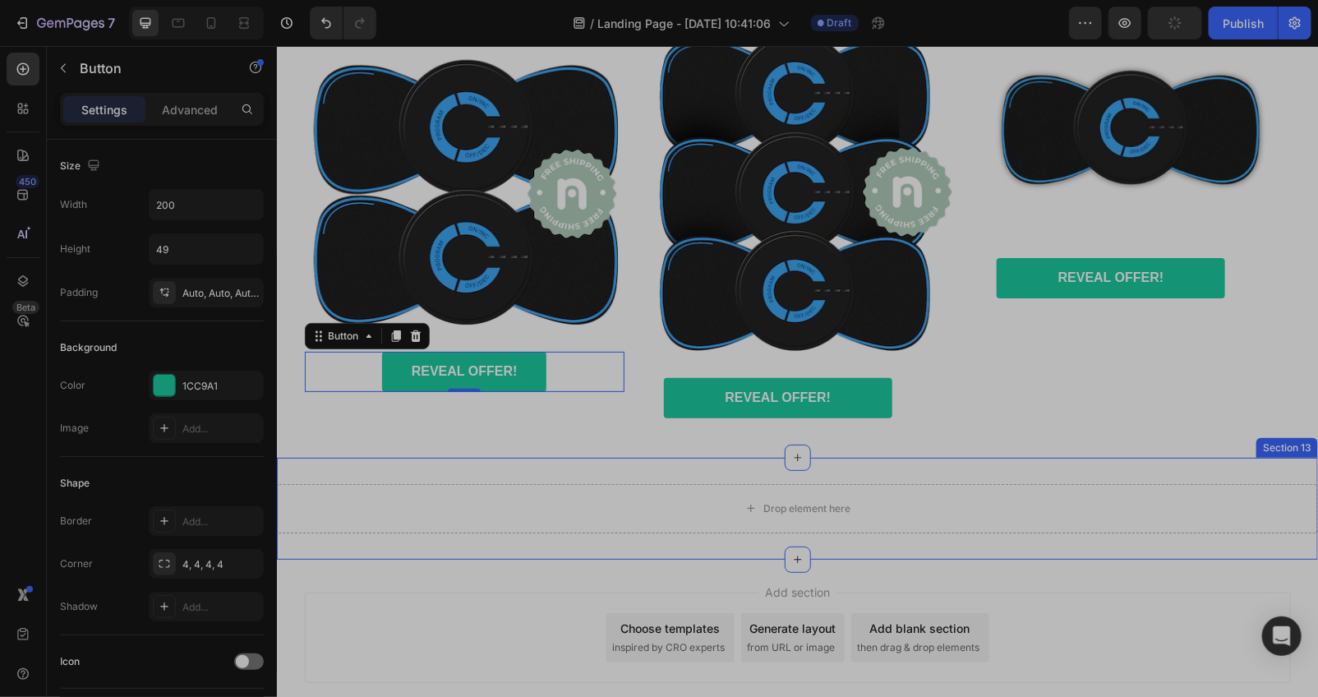
click at [535, 485] on div "Drop element here Section 13" at bounding box center [796, 508] width 1041 height 102
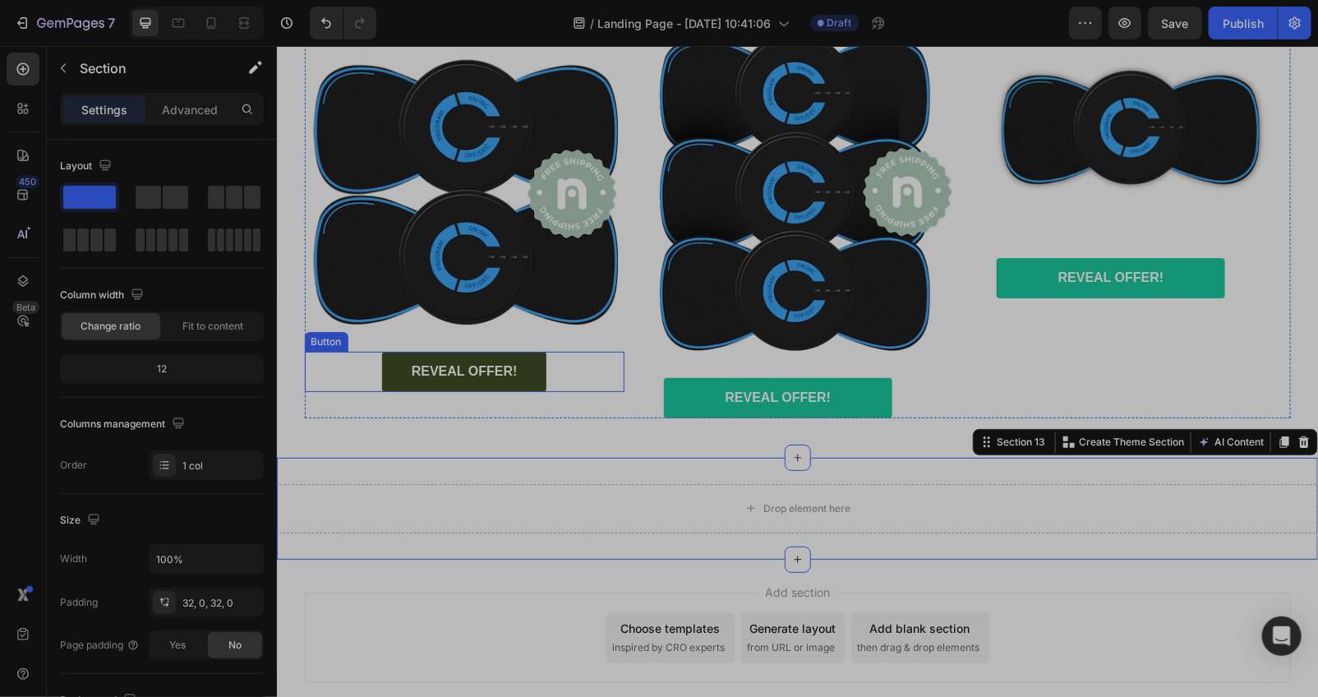
drag, startPoint x: 506, startPoint y: 381, endPoint x: 513, endPoint y: 389, distance: 9.9
click at [510, 384] on link "REVEAL OFFER!" at bounding box center [463, 371] width 164 height 40
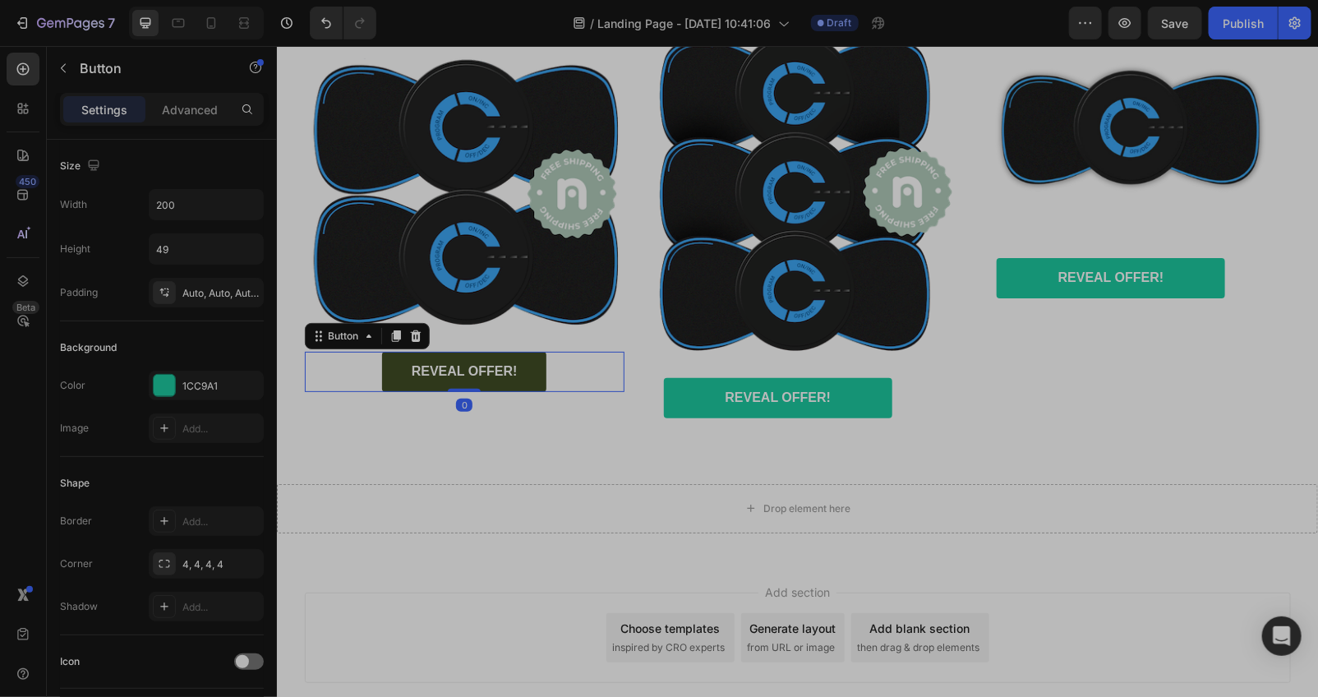
click at [513, 388] on link "REVEAL OFFER!" at bounding box center [463, 371] width 164 height 40
drag, startPoint x: 513, startPoint y: 393, endPoint x: 478, endPoint y: 402, distance: 35.5
click at [512, 391] on link "REVEAL OFFER!" at bounding box center [463, 371] width 164 height 40
click at [476, 380] on p "REVEAL OFFER!" at bounding box center [464, 370] width 106 height 17
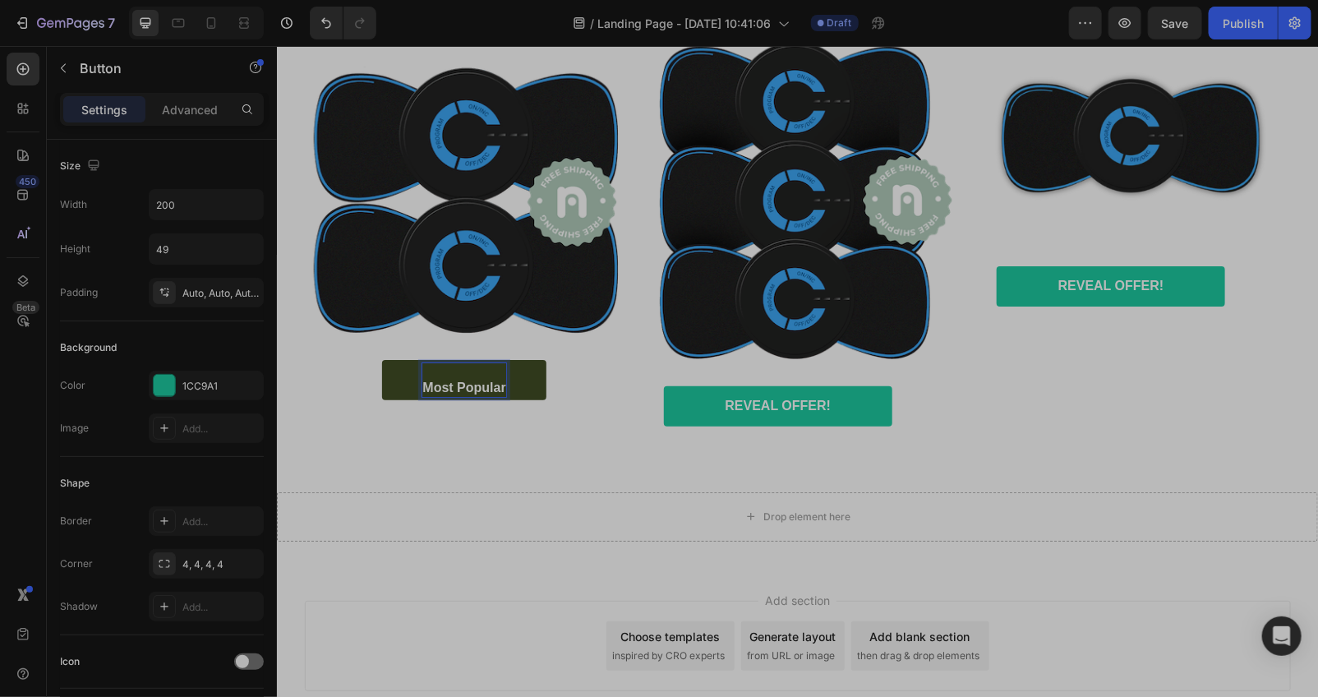
click at [421, 397] on p "Most Popular" at bounding box center [462, 379] width 83 height 35
click at [489, 465] on div "Happy Customers and counting !⭐⭐⭐⭐⭐ Text Block Image Most Popular Button 0 Happ…" at bounding box center [796, 216] width 1041 height 497
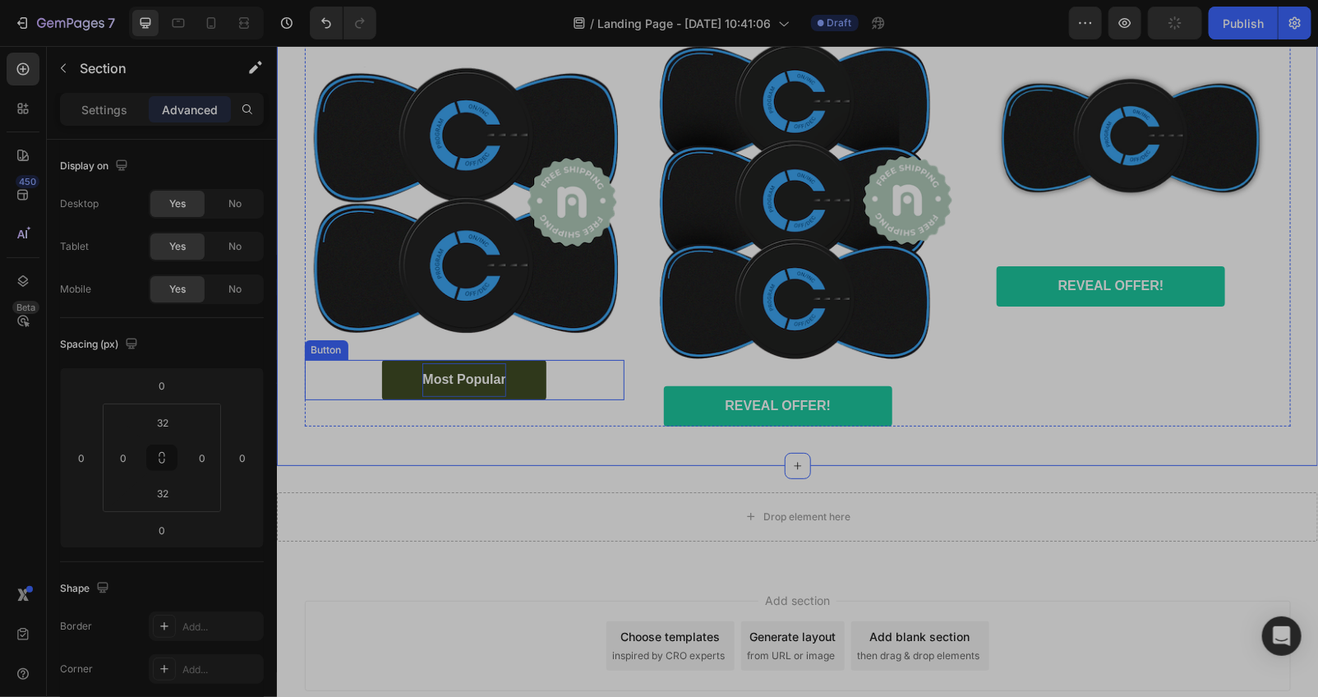
drag, startPoint x: 561, startPoint y: 412, endPoint x: 552, endPoint y: 410, distance: 9.4
click at [561, 399] on div "Most Popular Button" at bounding box center [464, 379] width 320 height 40
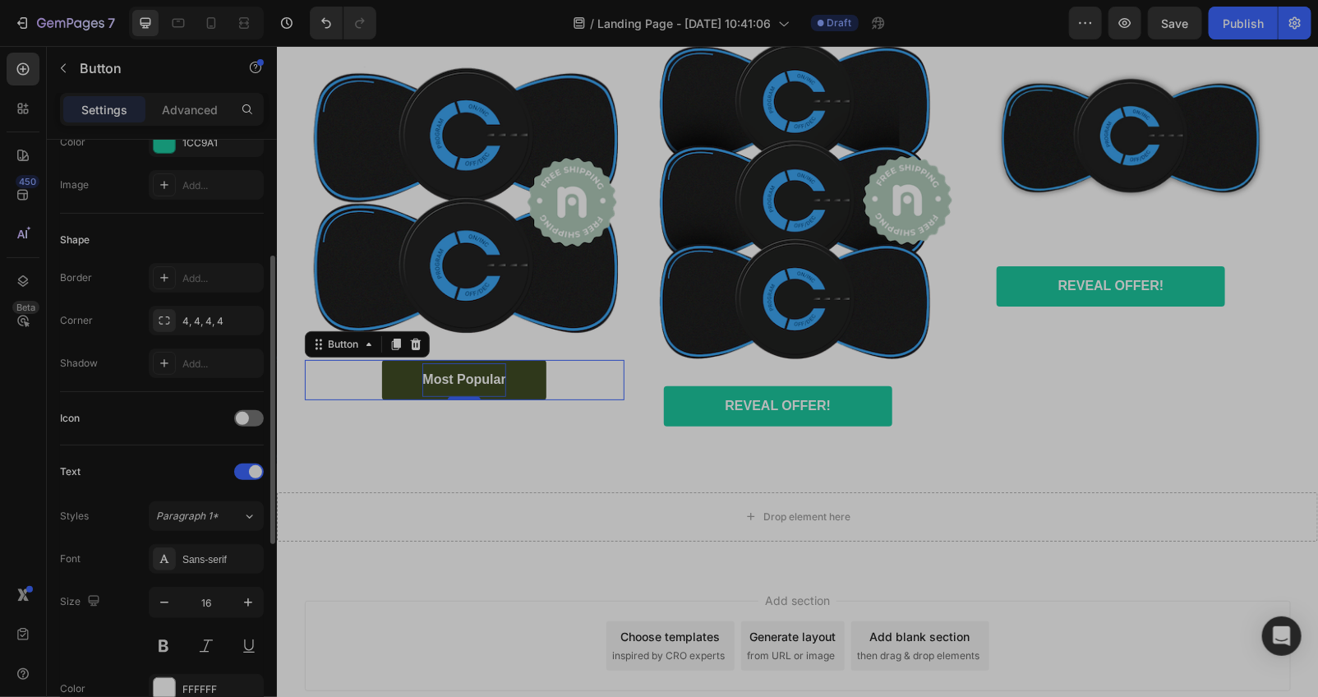
scroll to position [0, 0]
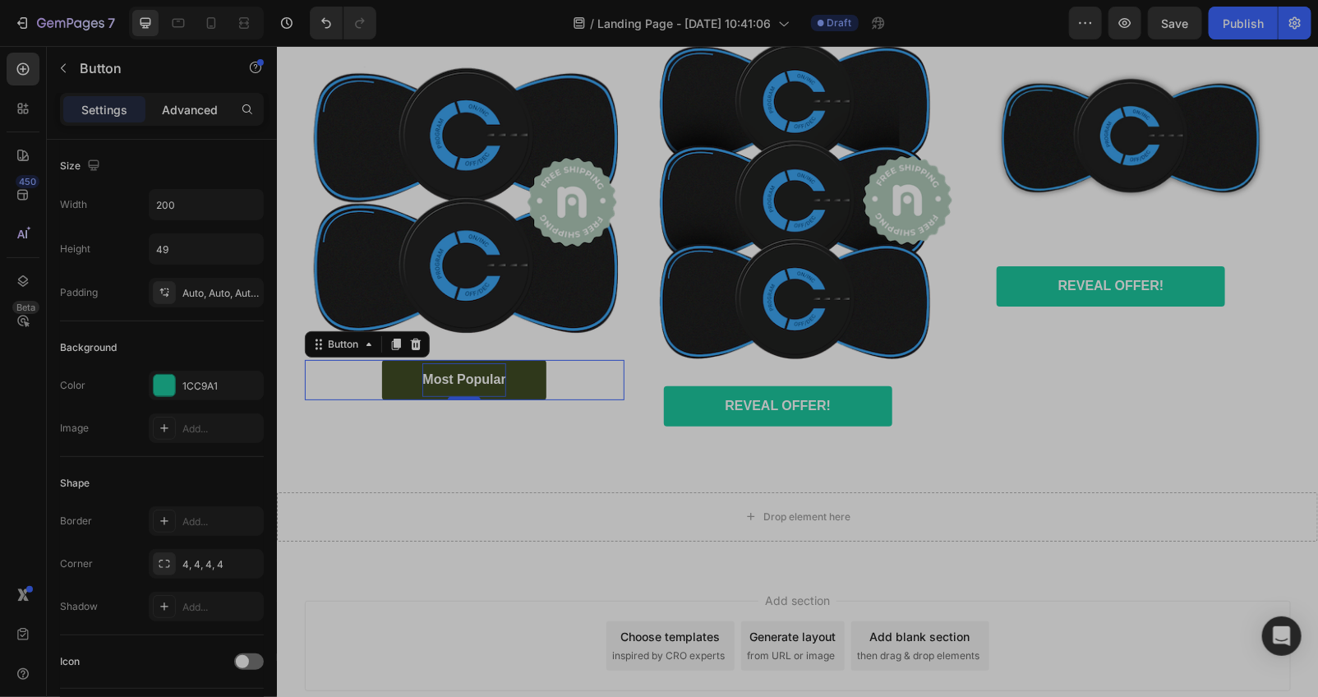
click at [177, 107] on p "Advanced" at bounding box center [190, 109] width 56 height 17
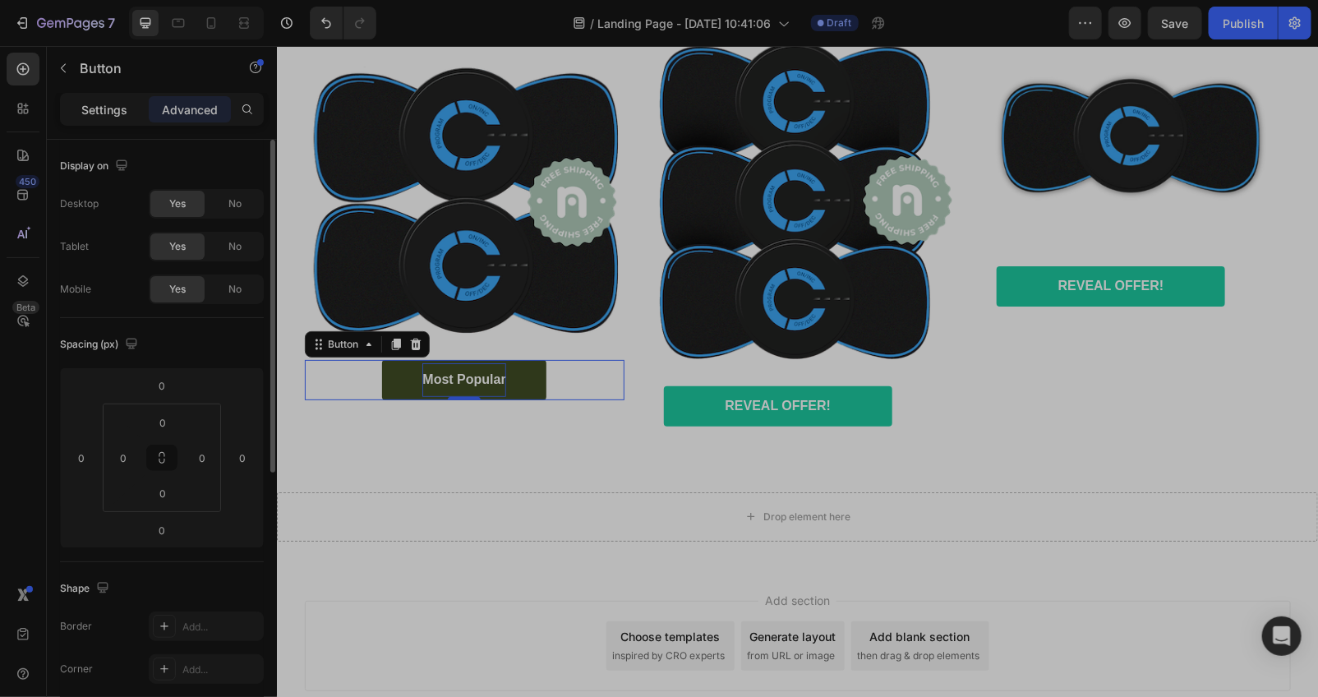
click at [91, 109] on p "Settings" at bounding box center [104, 109] width 46 height 17
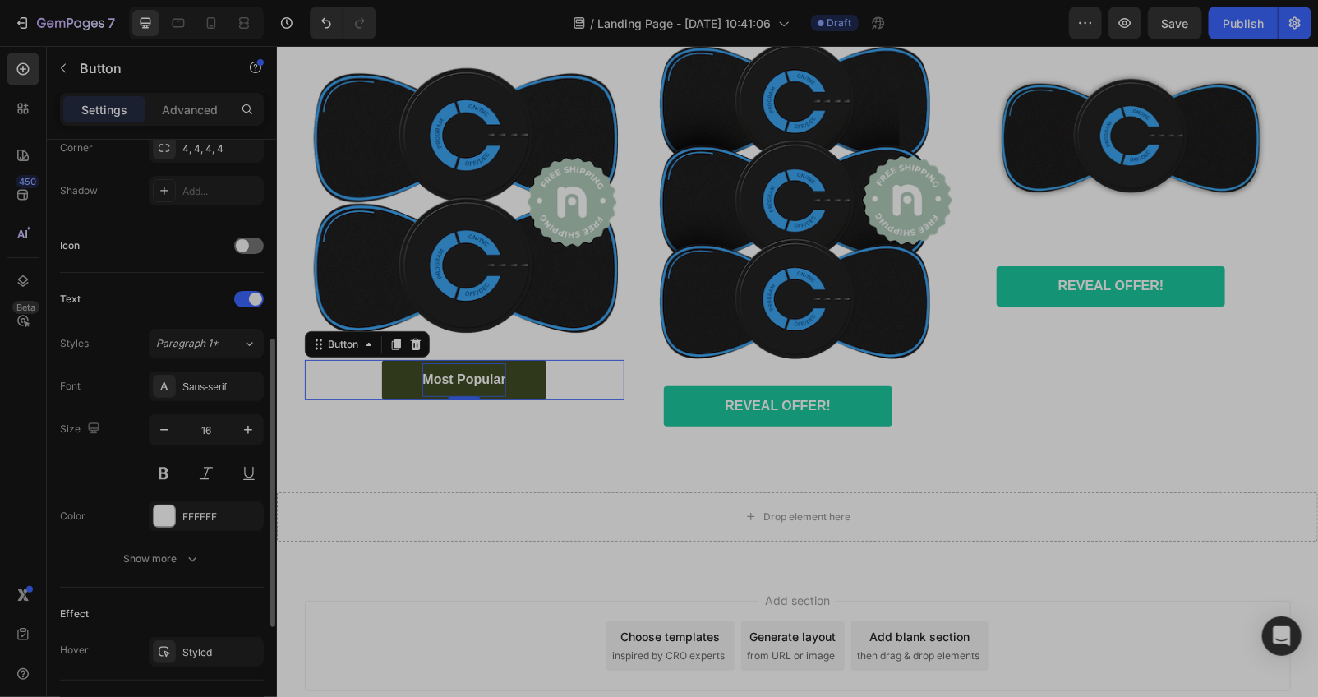
scroll to position [173, 0]
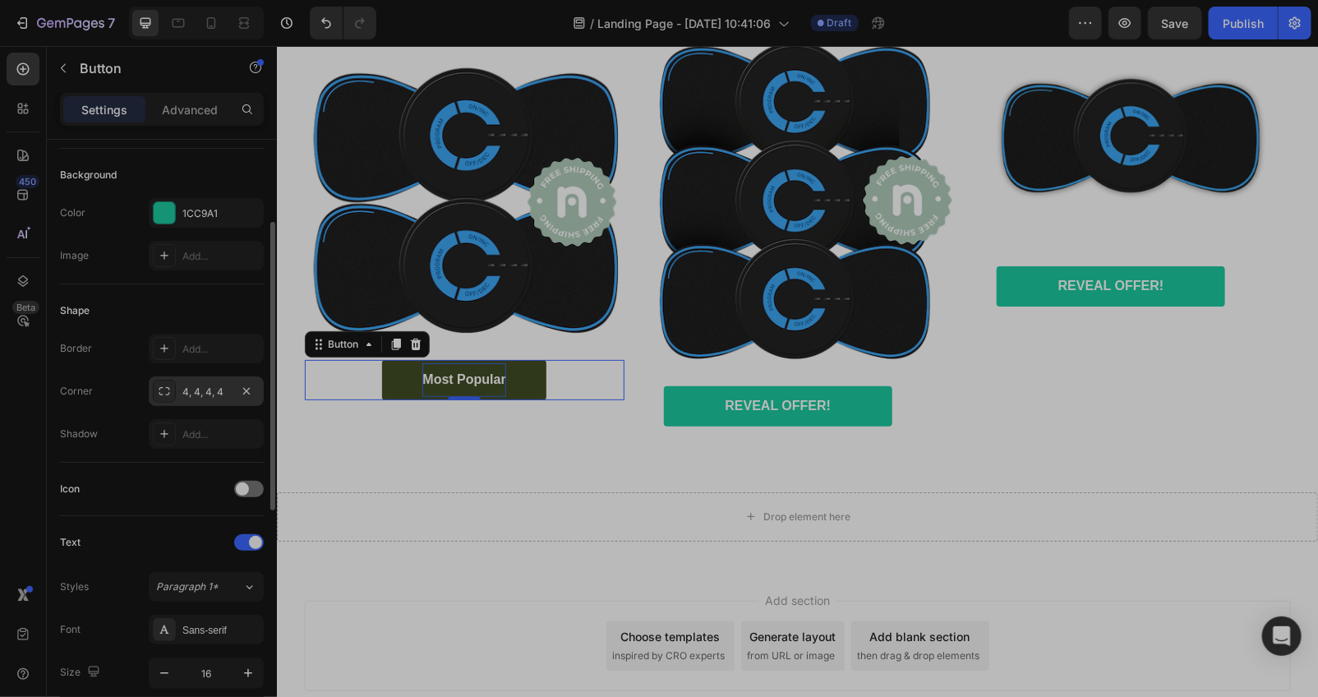
click at [226, 389] on div "4, 4, 4, 4" at bounding box center [206, 391] width 48 height 15
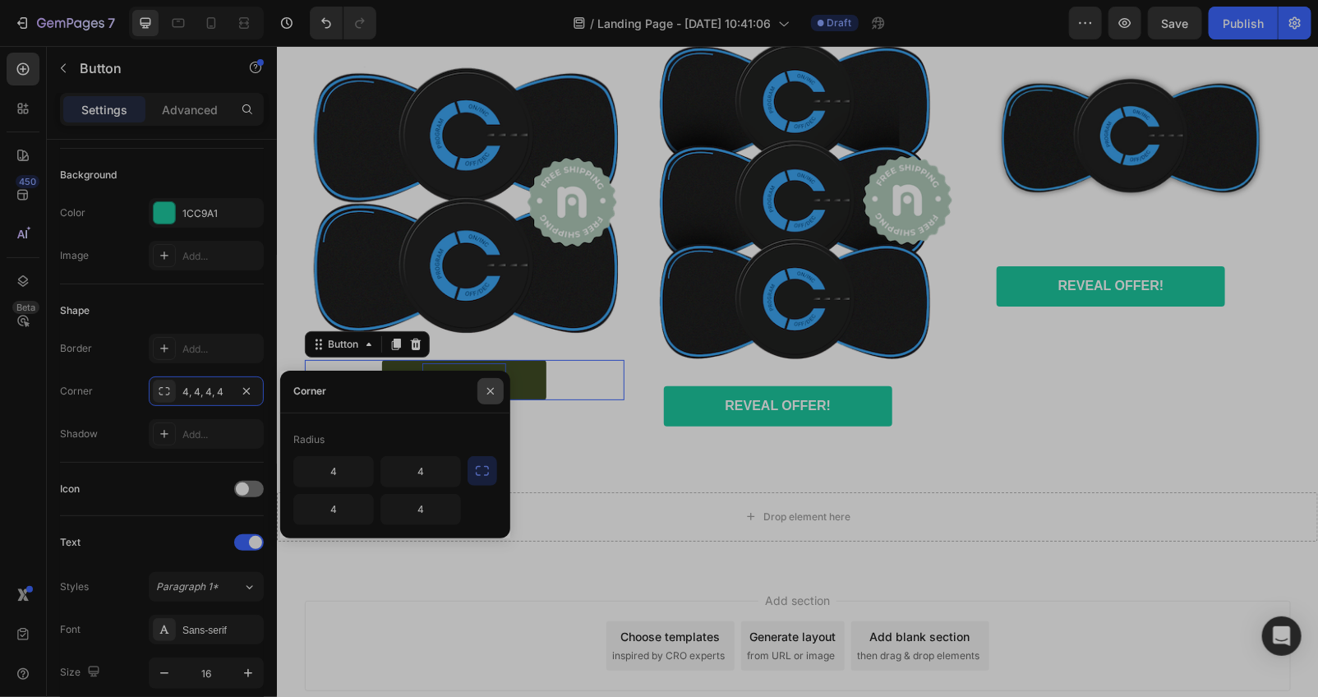
click at [487, 394] on icon "button" at bounding box center [490, 391] width 7 height 7
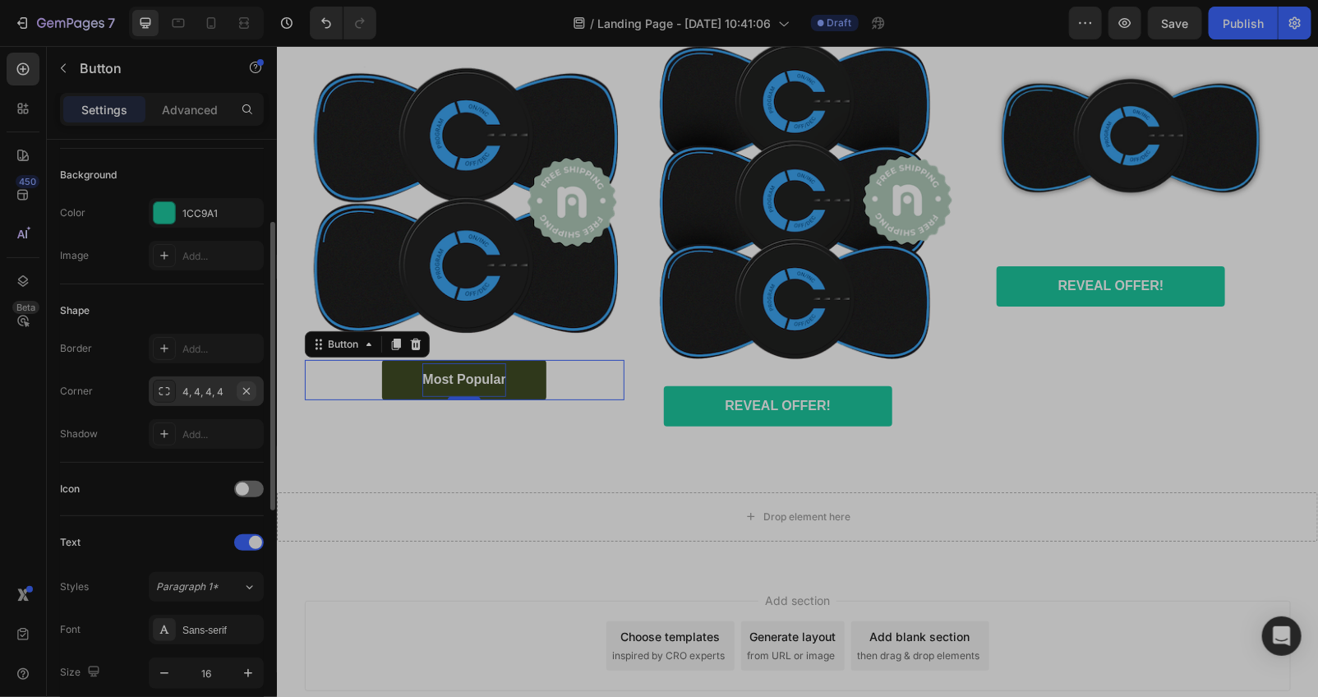
click at [237, 384] on button "button" at bounding box center [247, 391] width 20 height 20
click at [204, 390] on div "Add..." at bounding box center [220, 391] width 77 height 15
type input "8"
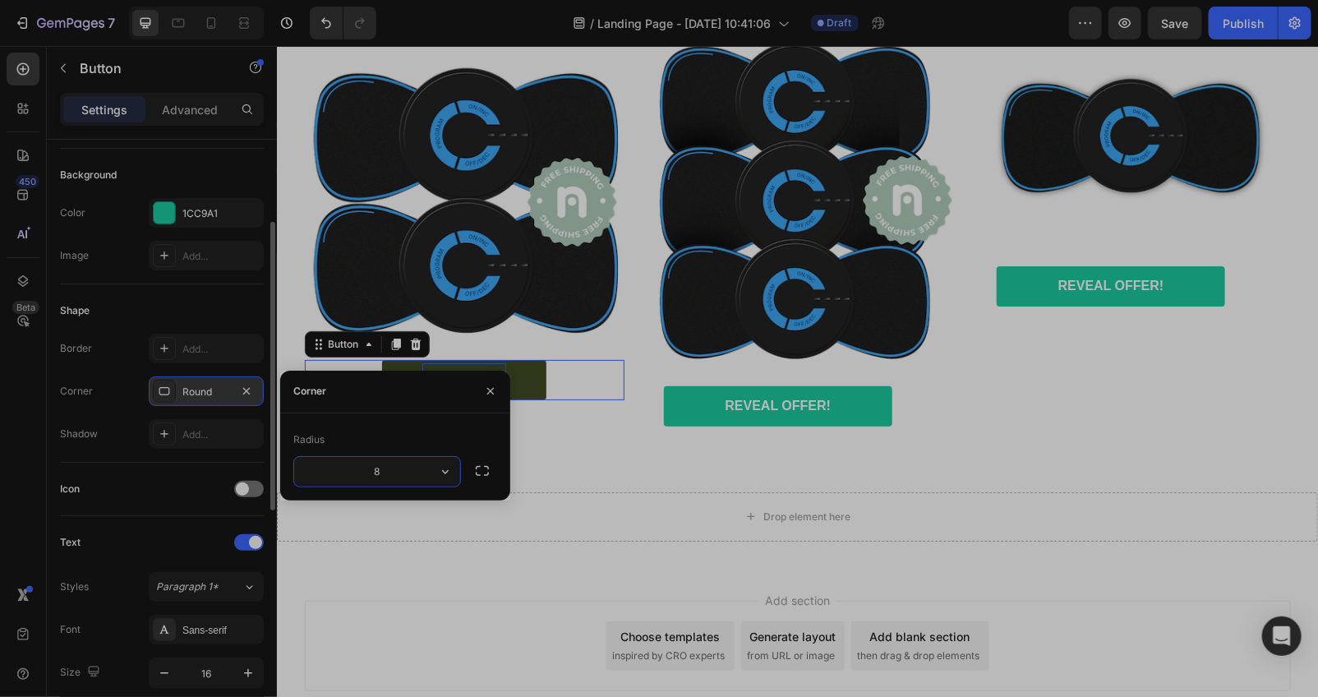
click at [403, 471] on input "8" at bounding box center [377, 472] width 166 height 30
type input "20"
click at [564, 439] on div "Happy Customers and counting !⭐⭐⭐⭐⭐ Text Block Image Most Popular Button 0 Happ…" at bounding box center [796, 216] width 1041 height 444
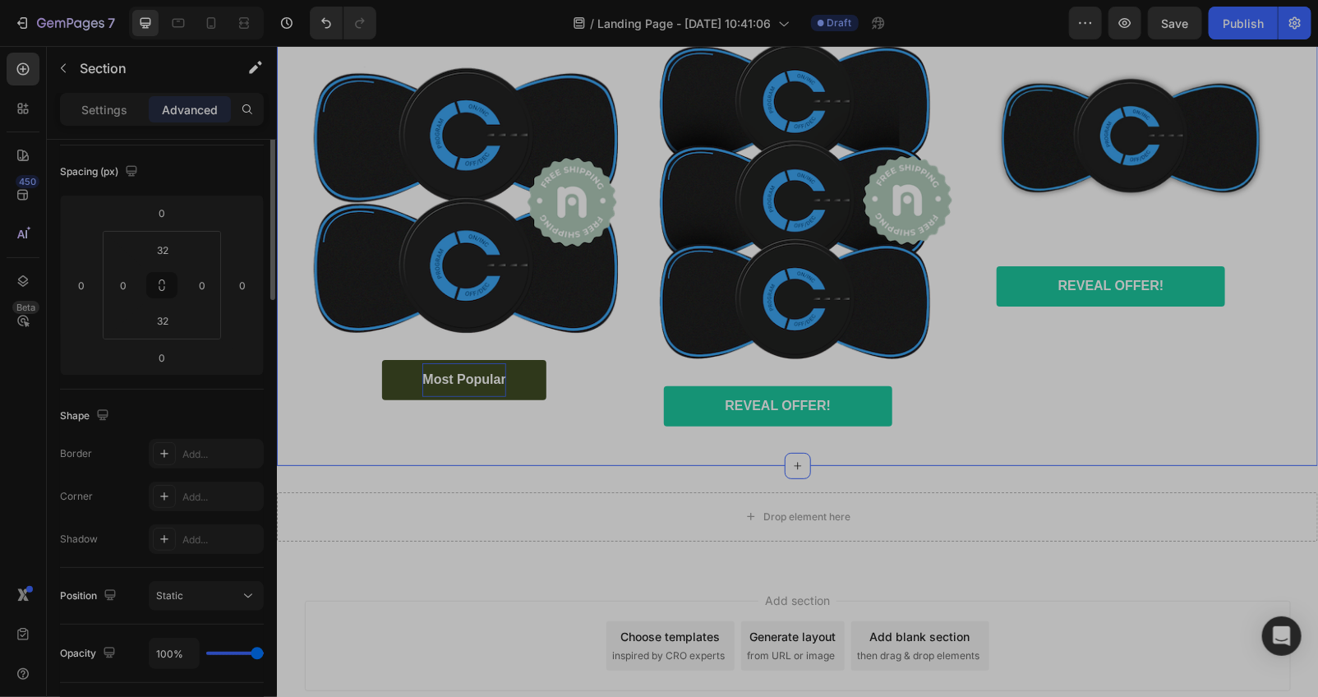
scroll to position [0, 0]
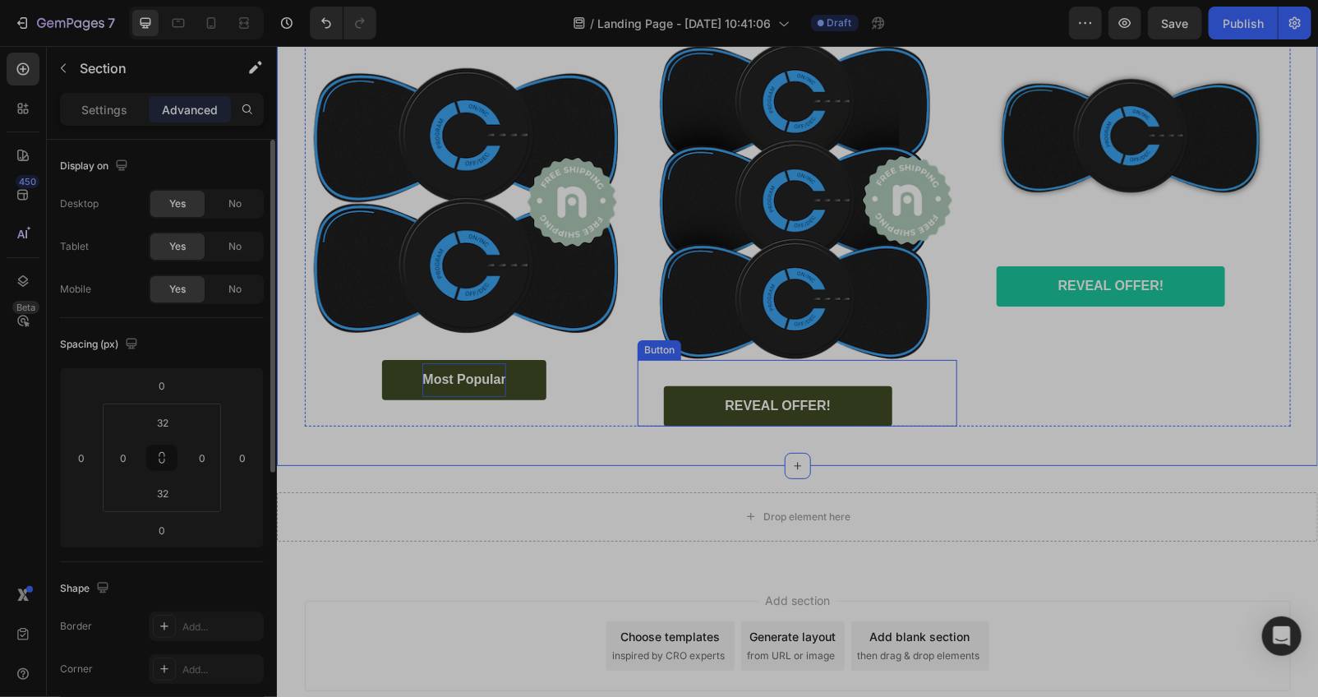
click at [688, 426] on link "REVEAL OFFER!" at bounding box center [777, 405] width 228 height 40
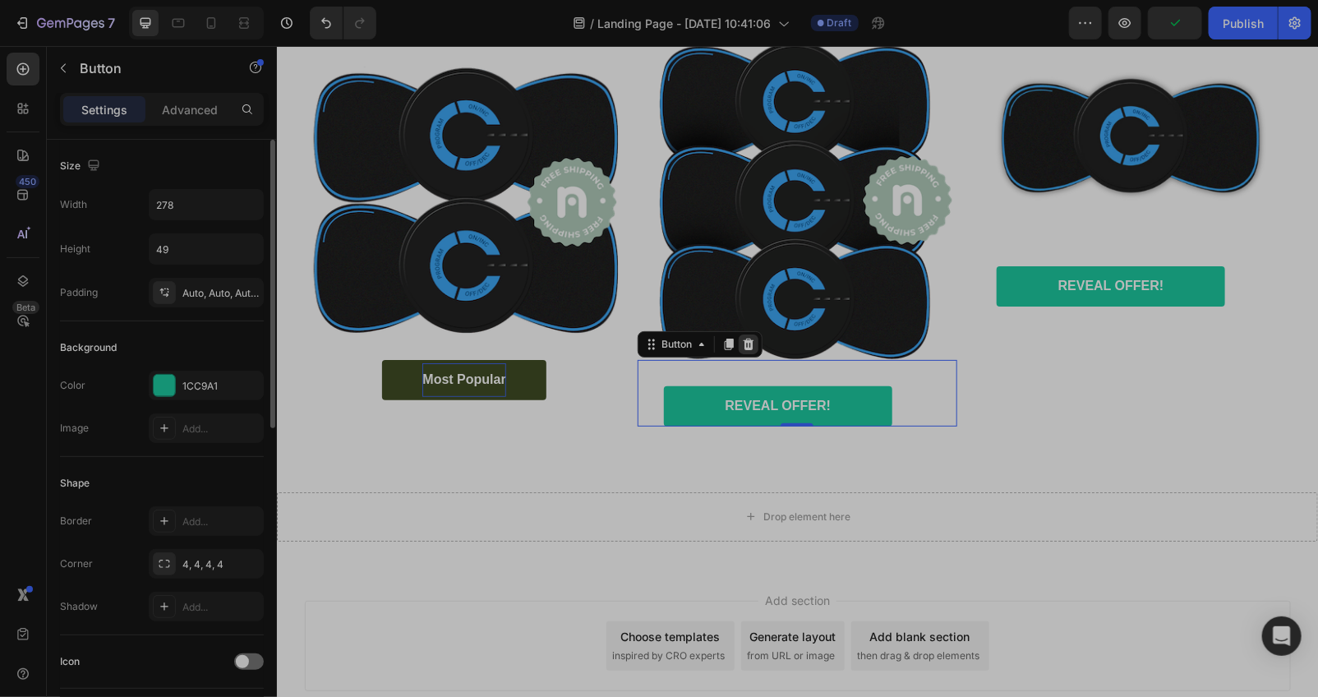
click at [743, 350] on icon at bounding box center [747, 343] width 13 height 13
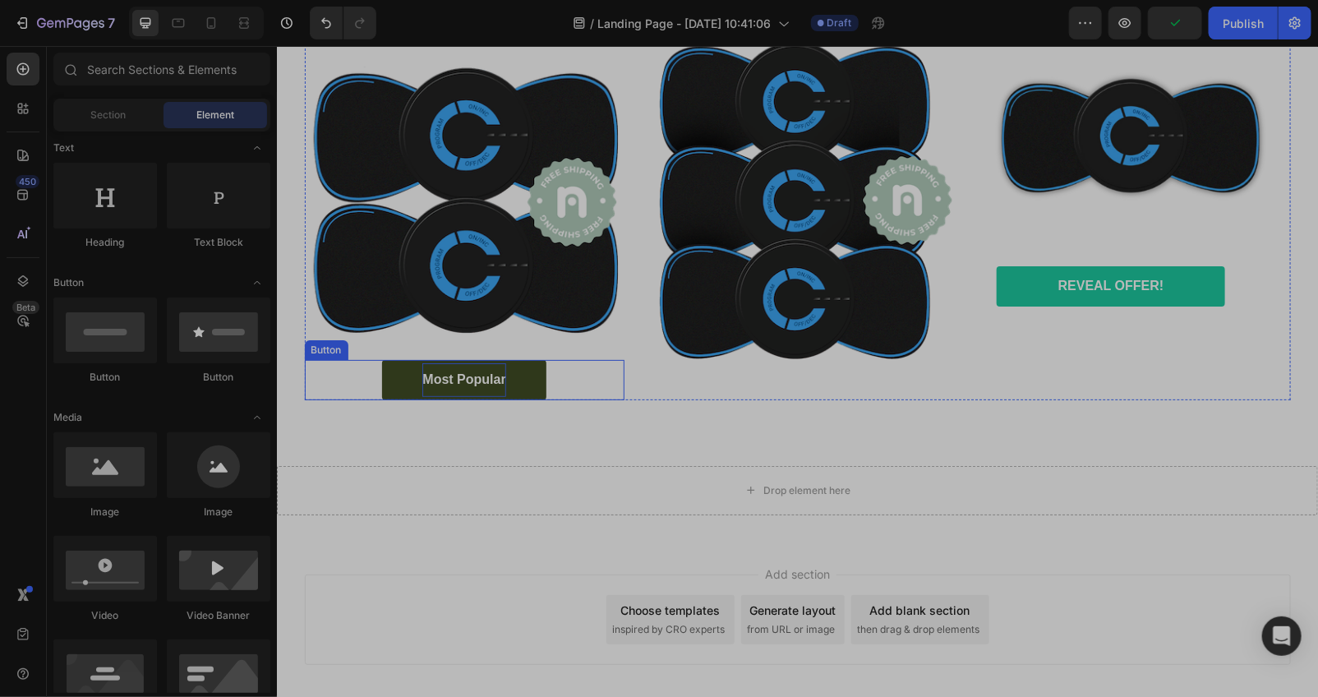
click at [504, 399] on link "Most Popular" at bounding box center [463, 379] width 164 height 40
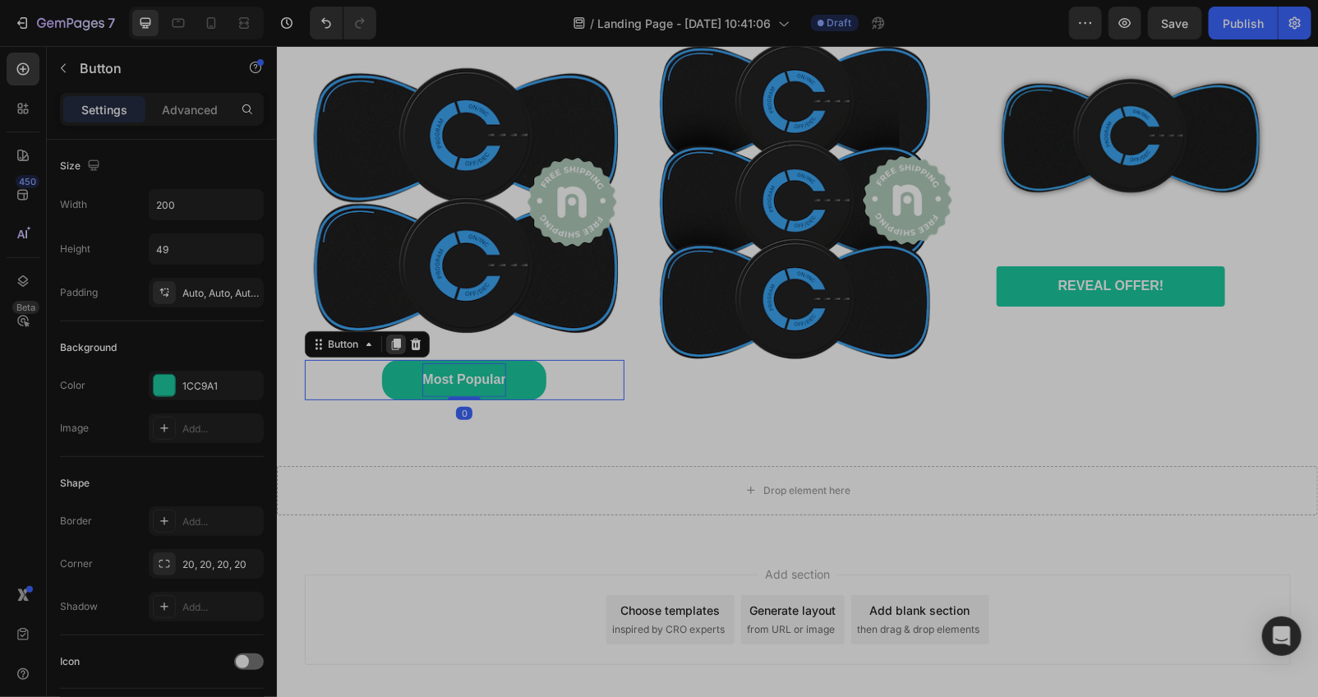
click at [389, 350] on icon at bounding box center [395, 343] width 13 height 13
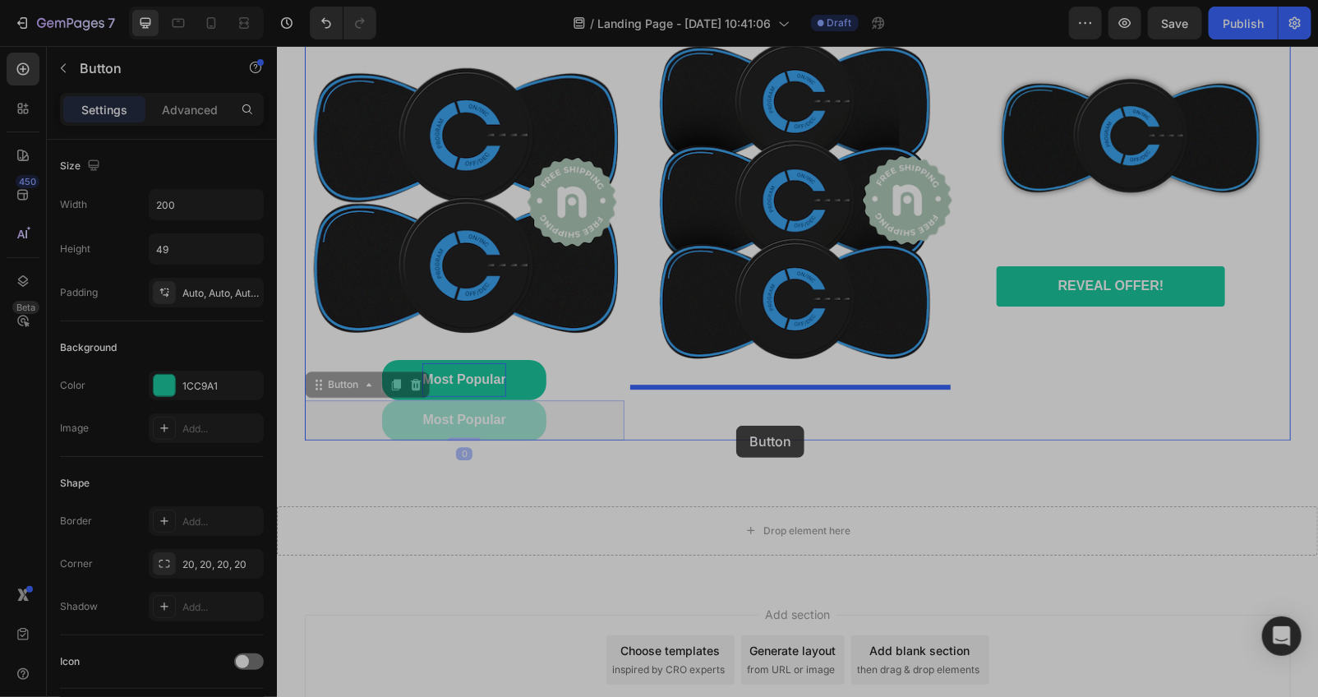
drag, startPoint x: 328, startPoint y: 416, endPoint x: 735, endPoint y: 425, distance: 407.6
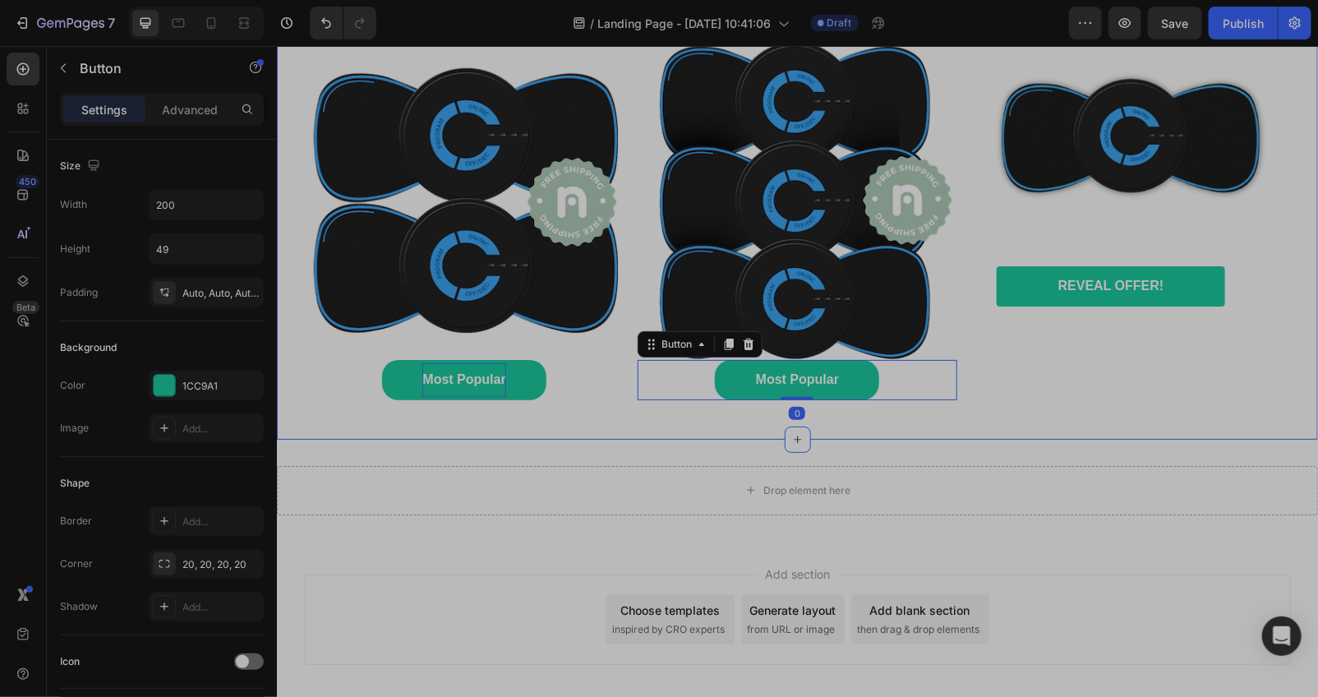
click at [973, 412] on div "Happy Customers and counting !⭐⭐⭐⭐⭐ Text Block Image Most Popular Button Happy …" at bounding box center [796, 203] width 1041 height 418
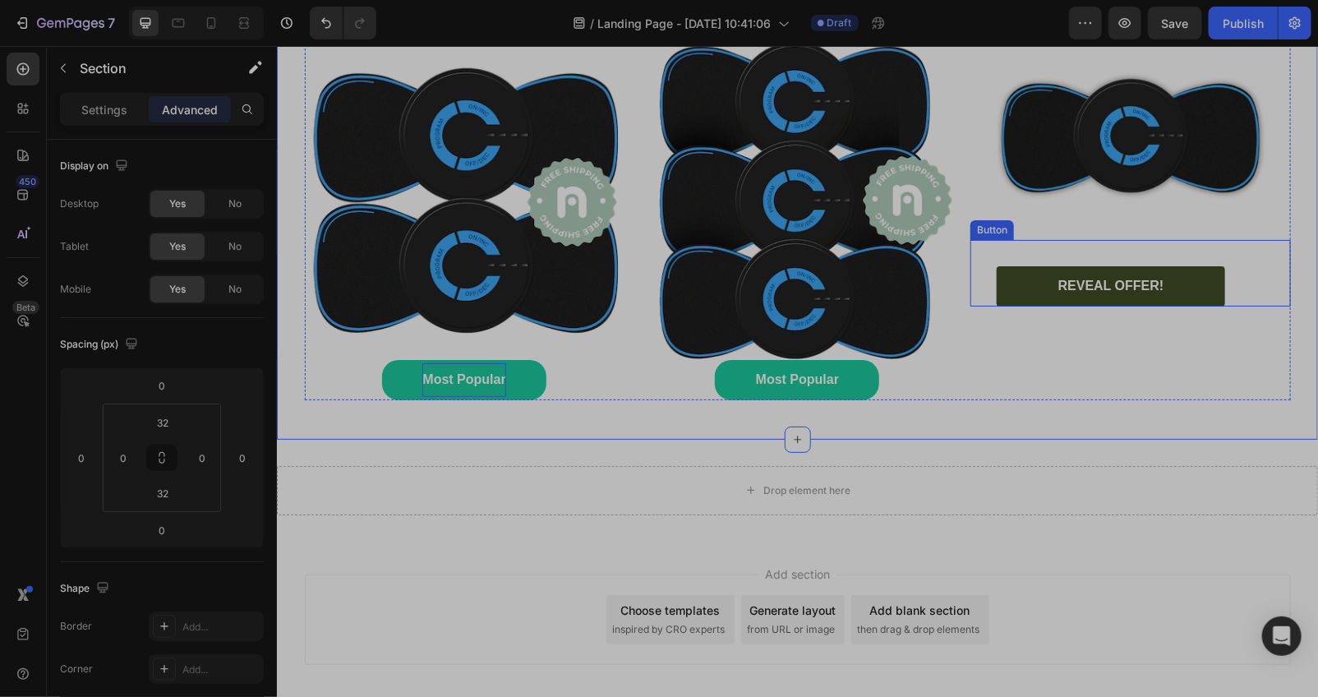
click at [1075, 306] on link "REVEAL OFFER!" at bounding box center [1110, 285] width 228 height 40
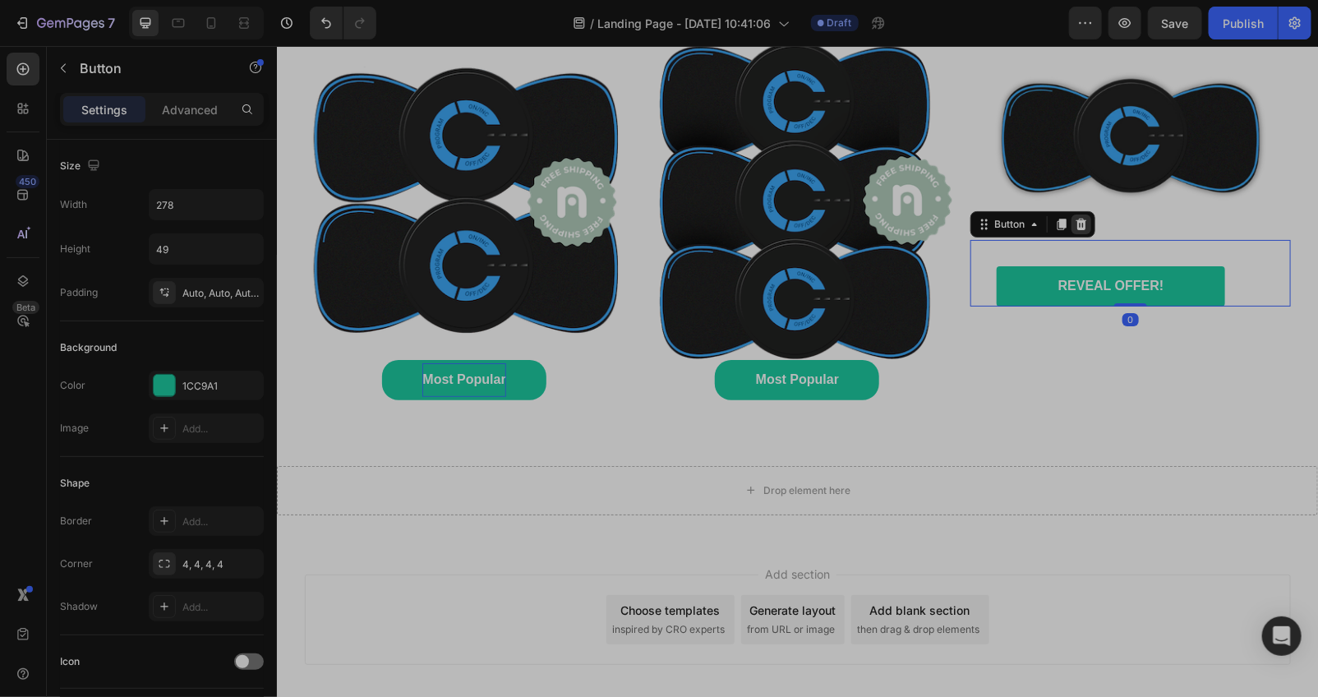
click at [1075, 233] on div at bounding box center [1080, 224] width 20 height 20
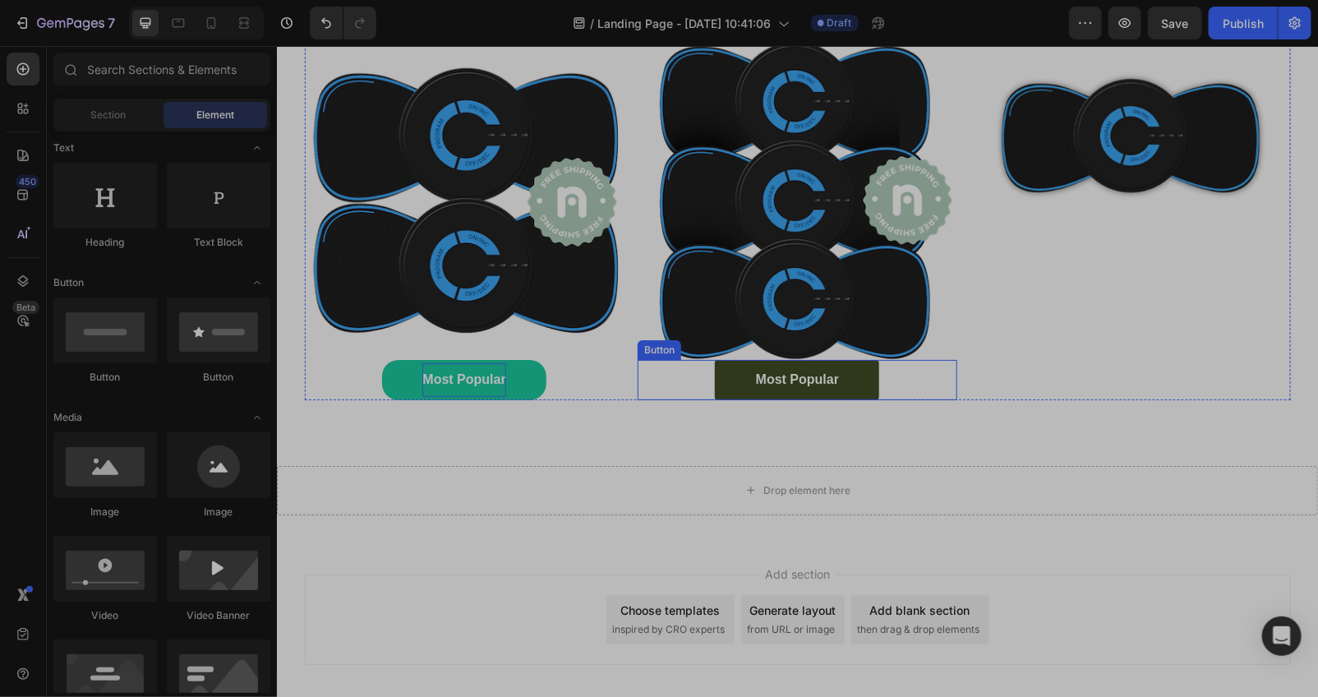
drag, startPoint x: 820, startPoint y: 419, endPoint x: 766, endPoint y: 406, distance: 55.8
click at [820, 399] on link "Most Popular" at bounding box center [796, 379] width 164 height 40
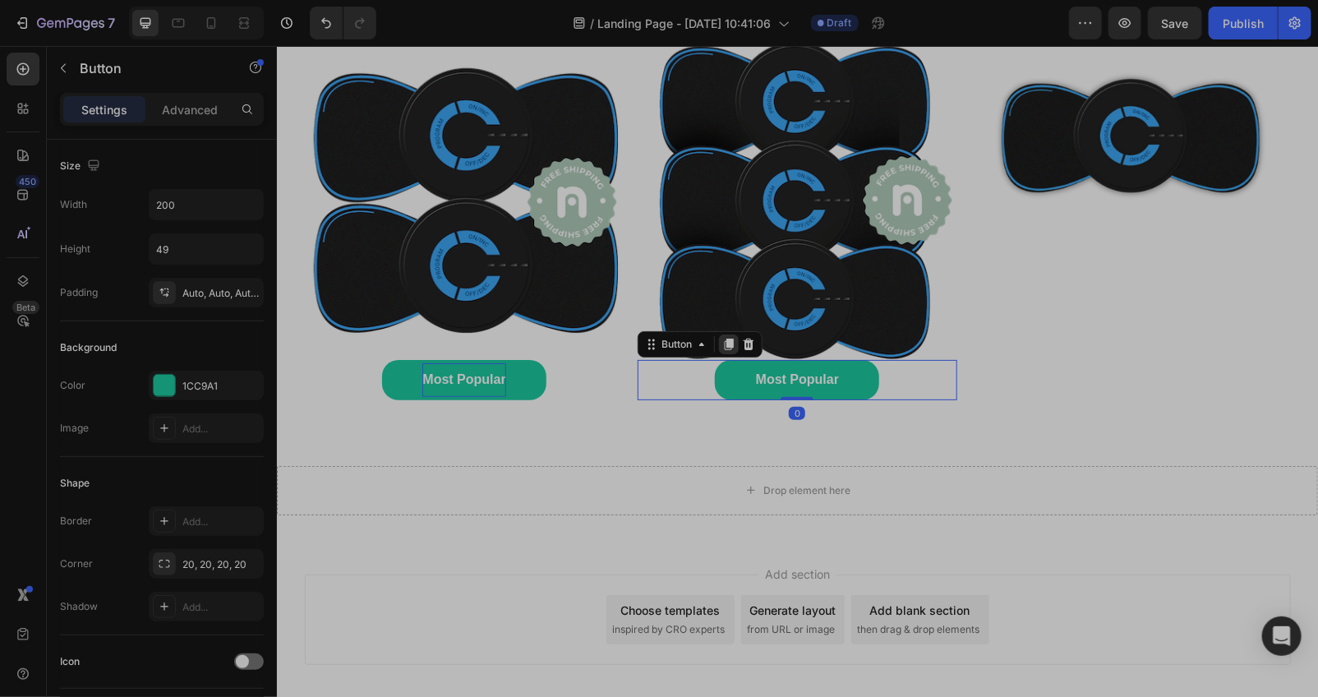
click at [725, 349] on icon at bounding box center [728, 344] width 9 height 12
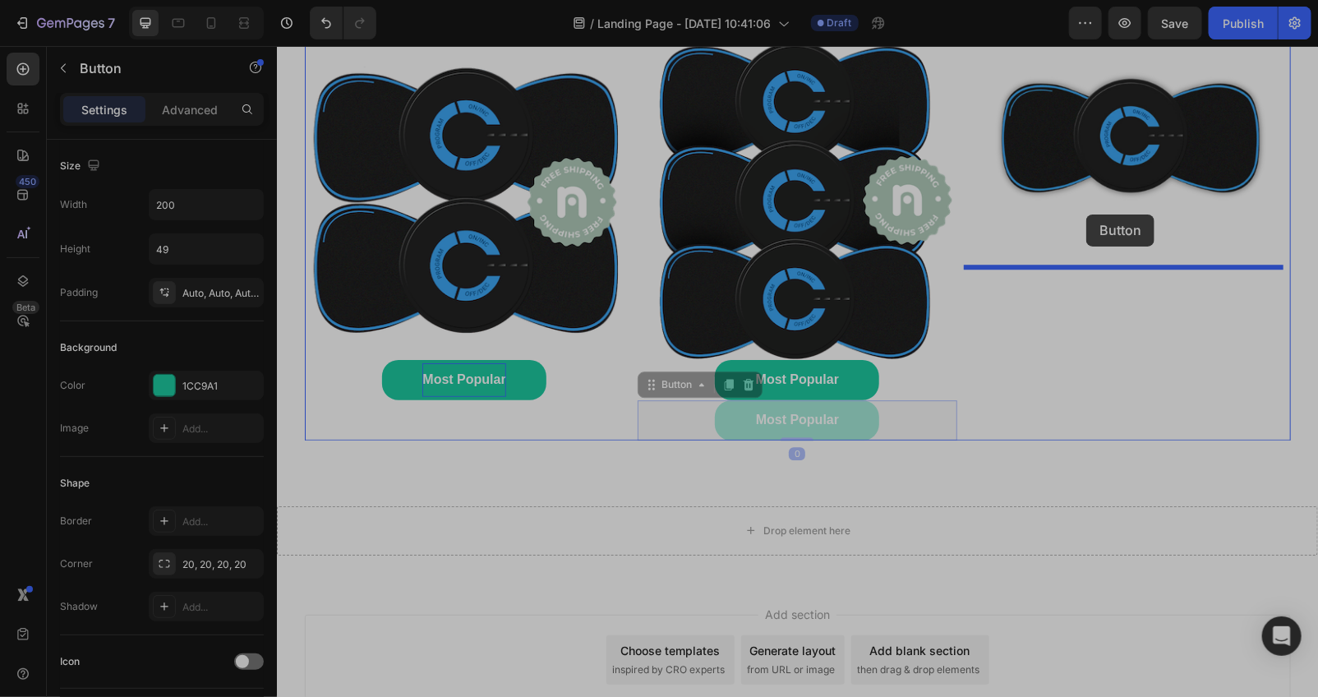
drag, startPoint x: 676, startPoint y: 418, endPoint x: 1085, endPoint y: 214, distance: 457.4
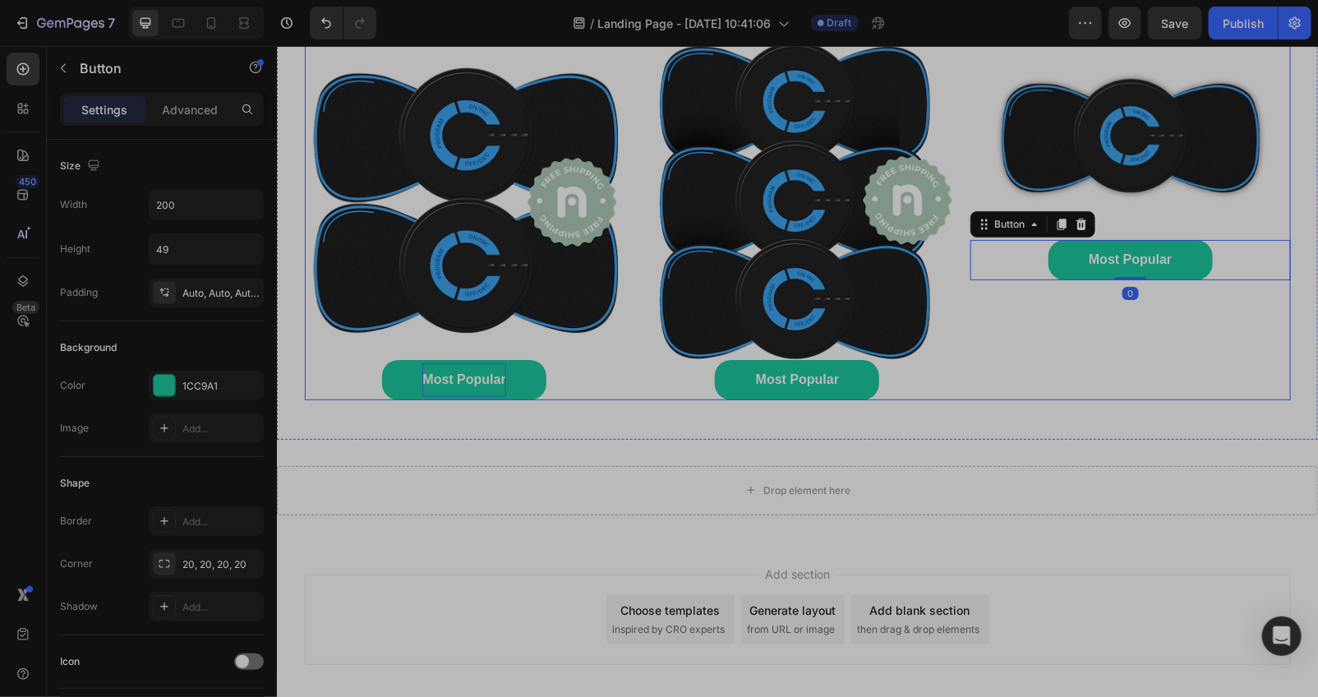
drag, startPoint x: 1042, startPoint y: 367, endPoint x: 1046, endPoint y: 357, distance: 10.4
click at [1042, 366] on div "Happy Customers and counting !⭐⭐⭐⭐⭐ Text Block Image Most Popular Button 0" at bounding box center [1129, 196] width 320 height 405
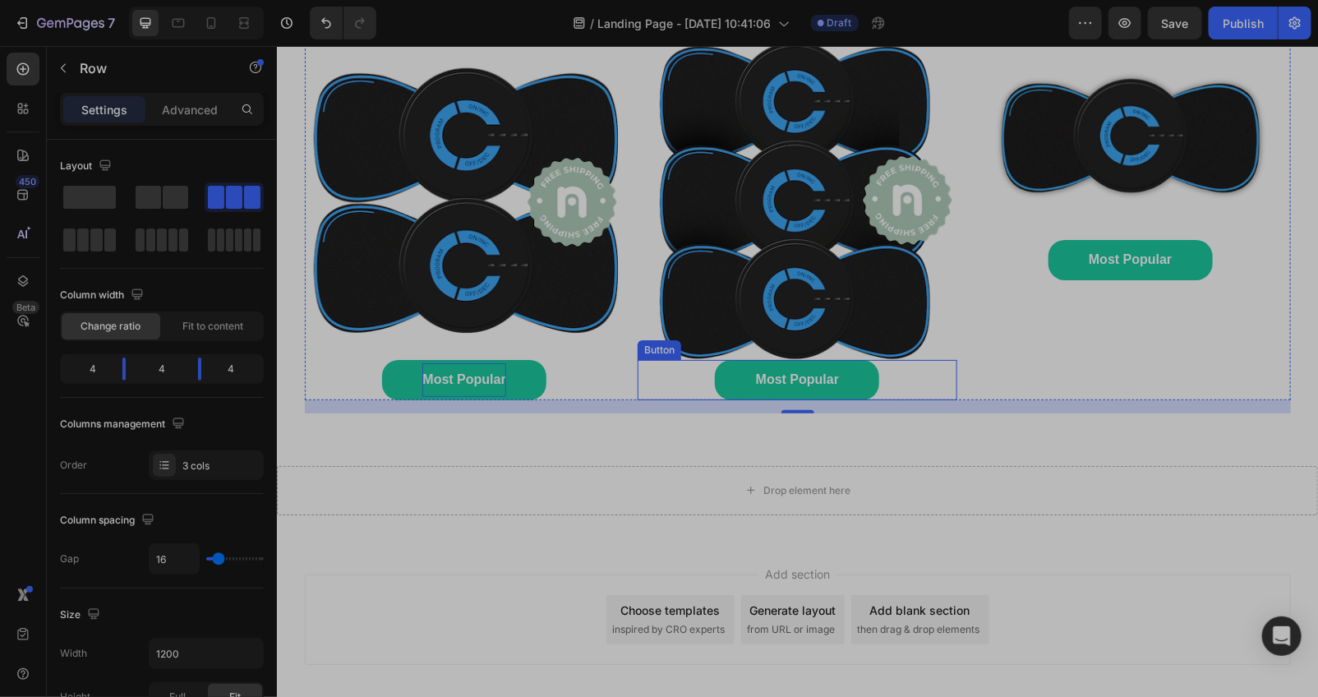
click at [898, 399] on div "Most Popular Button" at bounding box center [797, 379] width 320 height 40
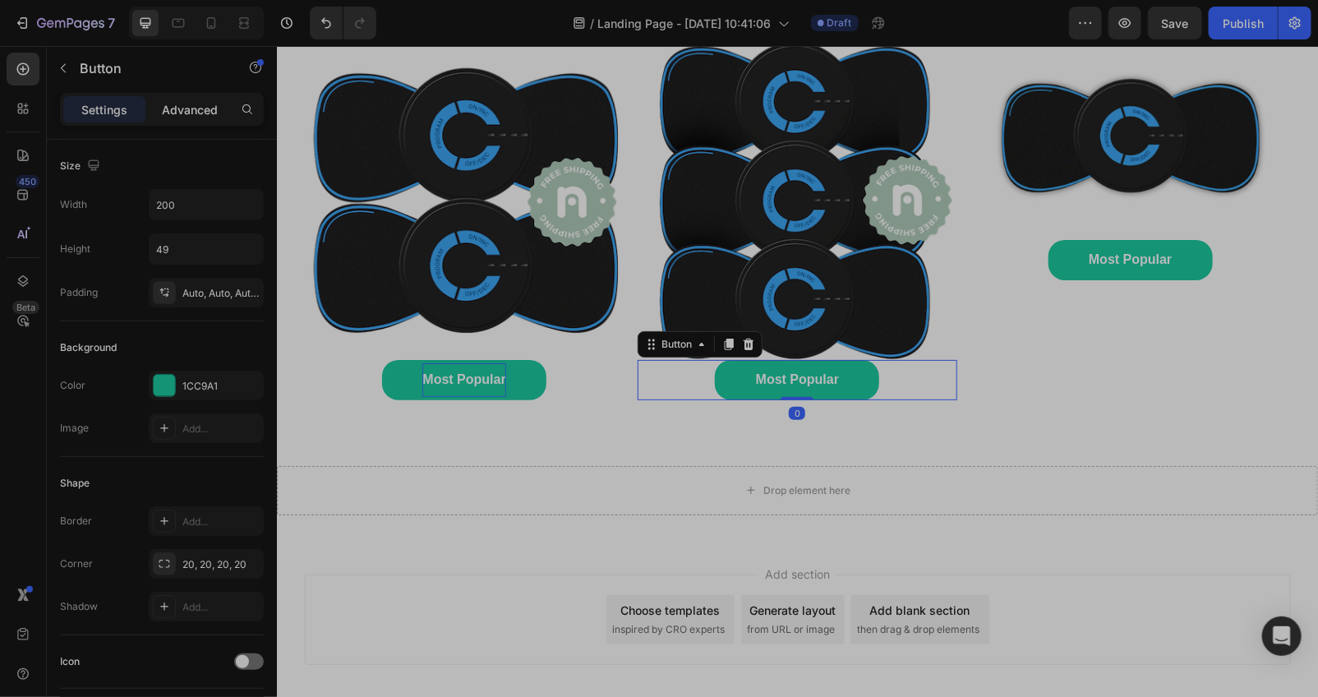
click at [185, 110] on p "Advanced" at bounding box center [190, 109] width 56 height 17
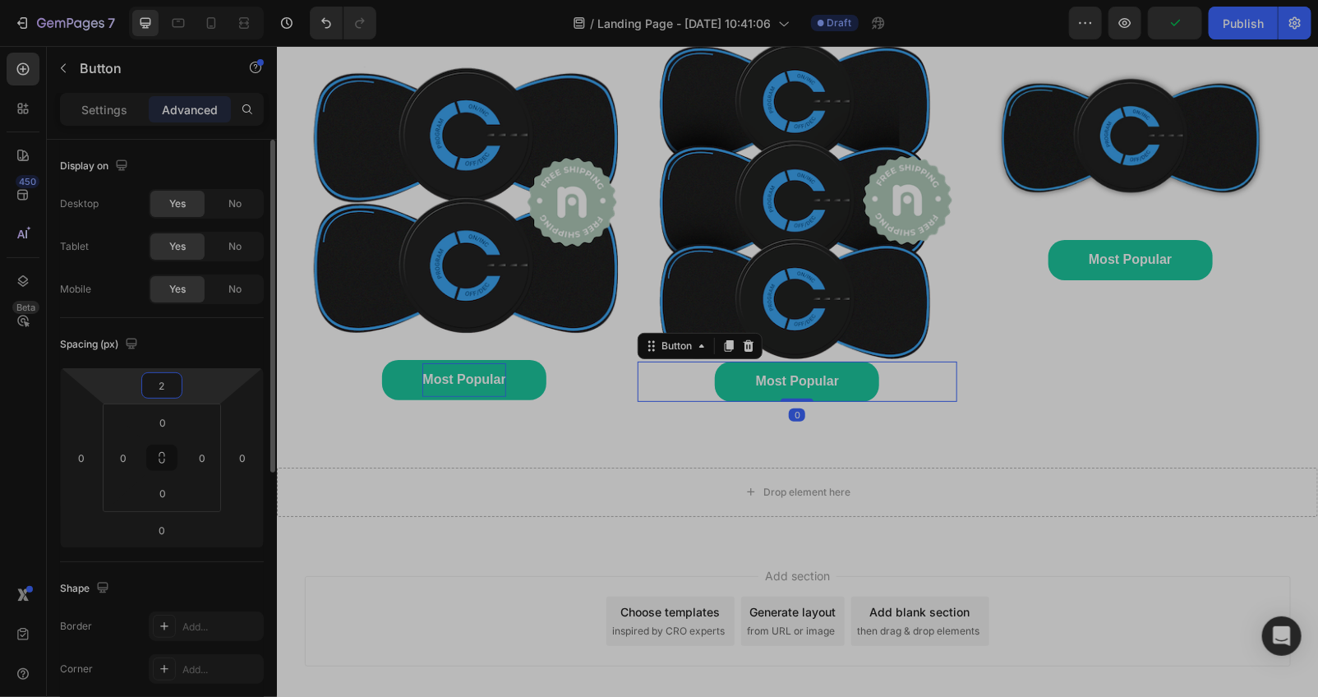
type input "25"
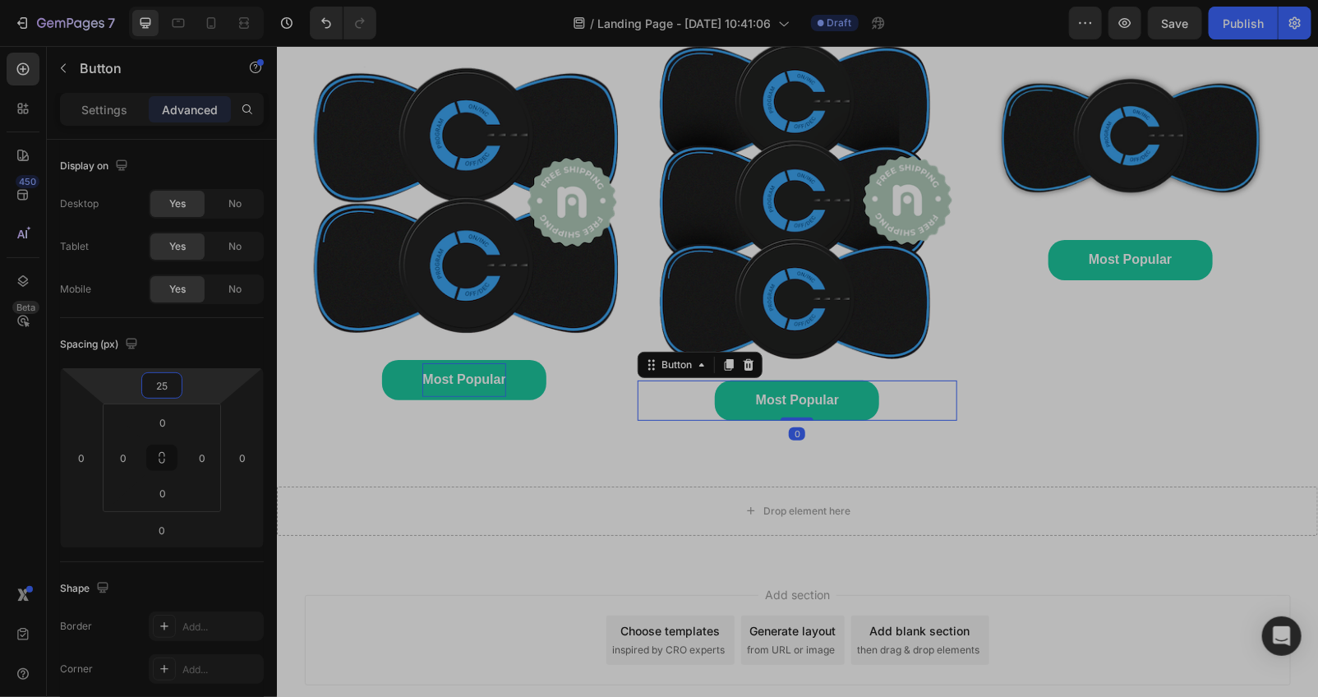
click at [960, 411] on div "Happy Customers and counting !⭐⭐⭐⭐⭐ Text Block Image Most Popular Button Happy …" at bounding box center [797, 207] width 986 height 426
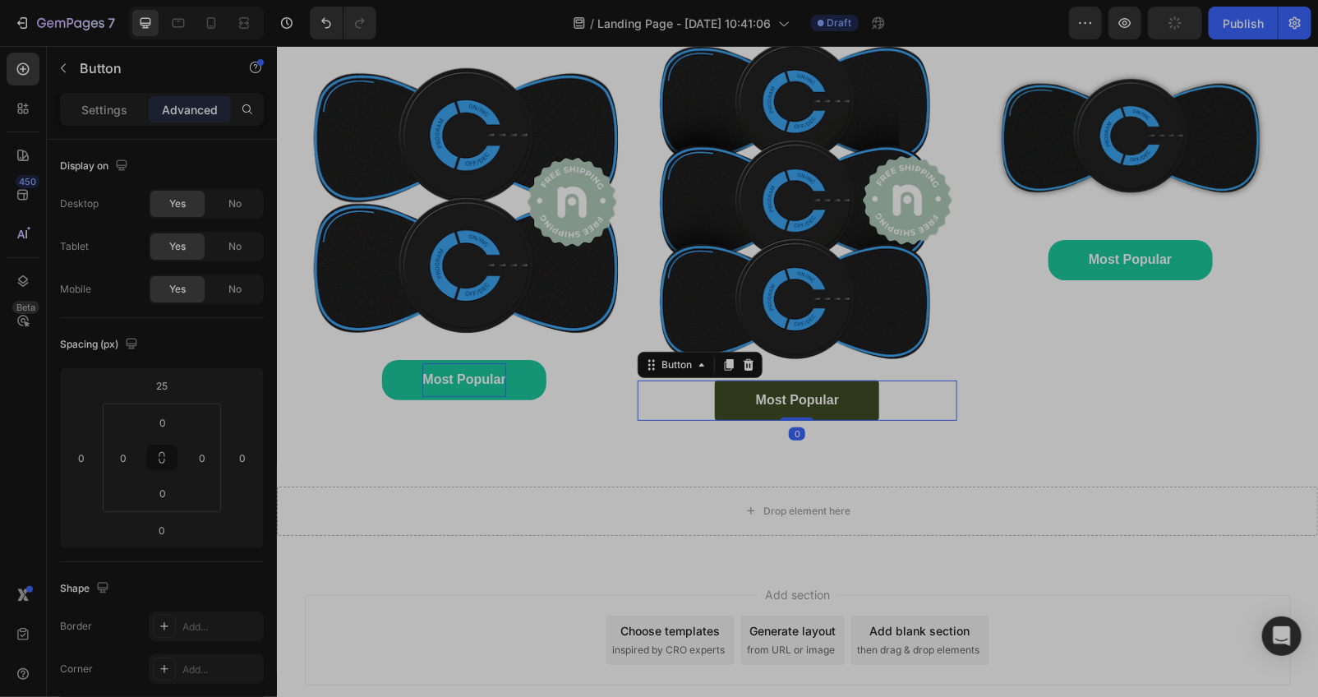
click at [840, 420] on link "Most Popular" at bounding box center [796, 400] width 164 height 40
click at [834, 416] on link "Most Popular" at bounding box center [796, 400] width 164 height 40
click at [833, 420] on link "Most Popular" at bounding box center [796, 400] width 164 height 40
click at [819, 408] on p "Most Popular" at bounding box center [796, 399] width 83 height 17
click at [763, 417] on p "Best Value" at bounding box center [796, 400] width 67 height 35
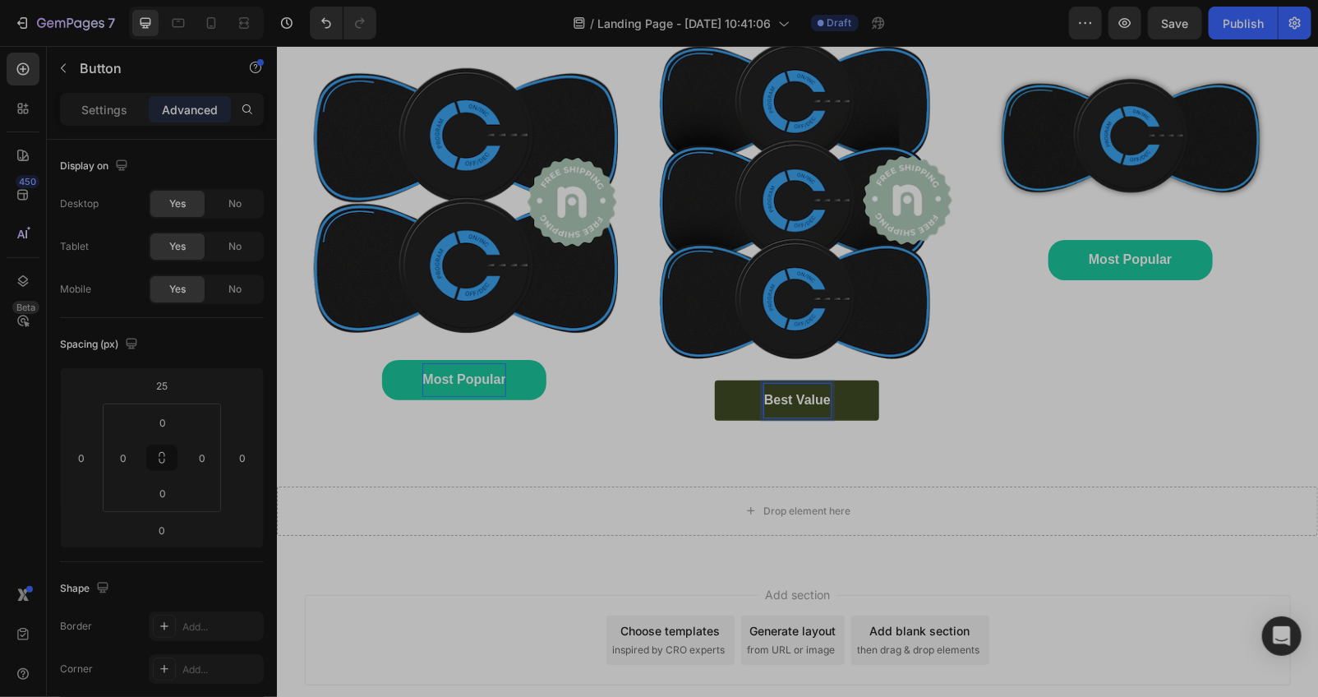
click at [648, 420] on div "Best Value Button 0" at bounding box center [797, 400] width 320 height 40
click at [864, 420] on link "Best Value" at bounding box center [796, 400] width 164 height 40
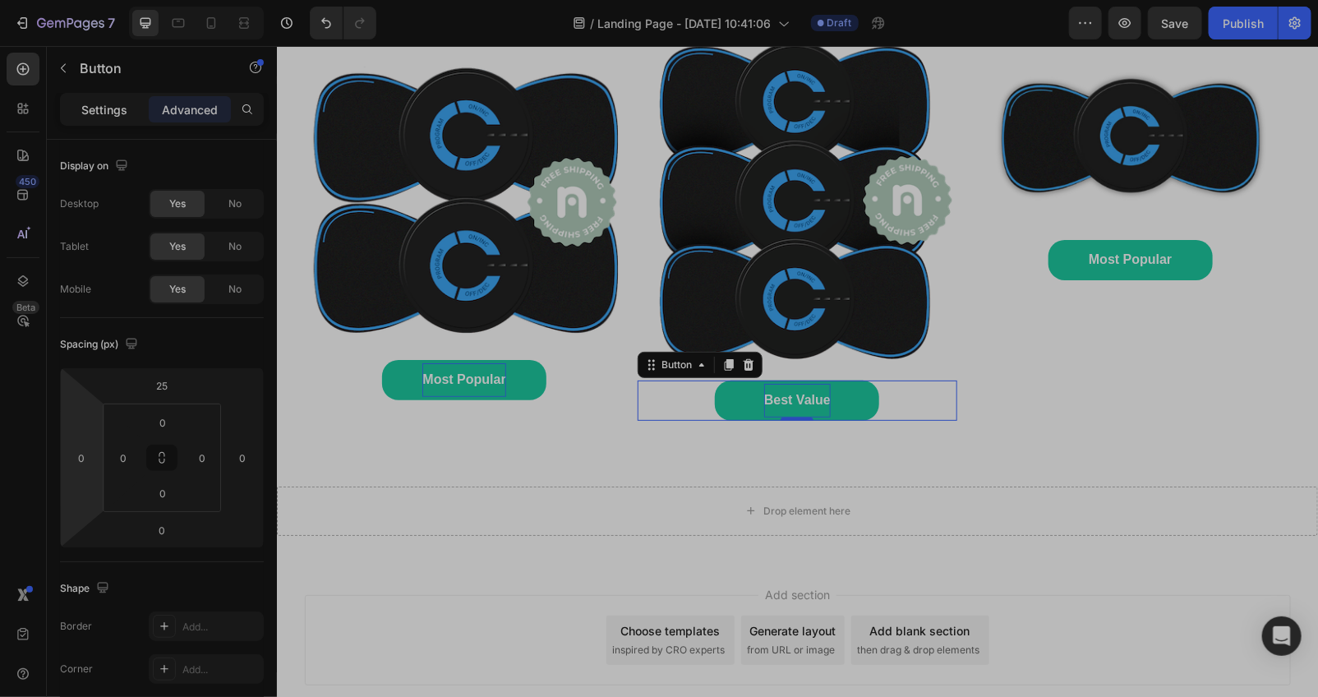
click at [123, 109] on p "Settings" at bounding box center [104, 109] width 46 height 17
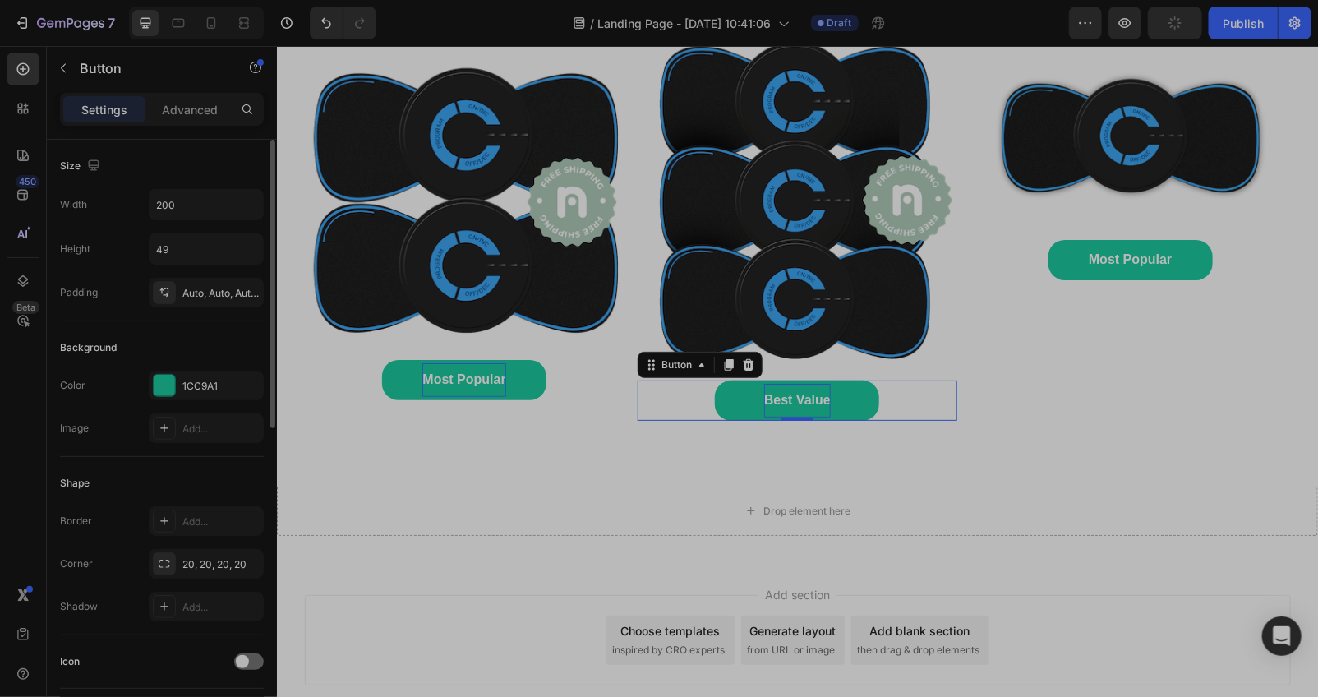
drag, startPoint x: 166, startPoint y: 398, endPoint x: 170, endPoint y: 411, distance: 13.8
click at [166, 397] on div "1CC9A1" at bounding box center [206, 385] width 115 height 30
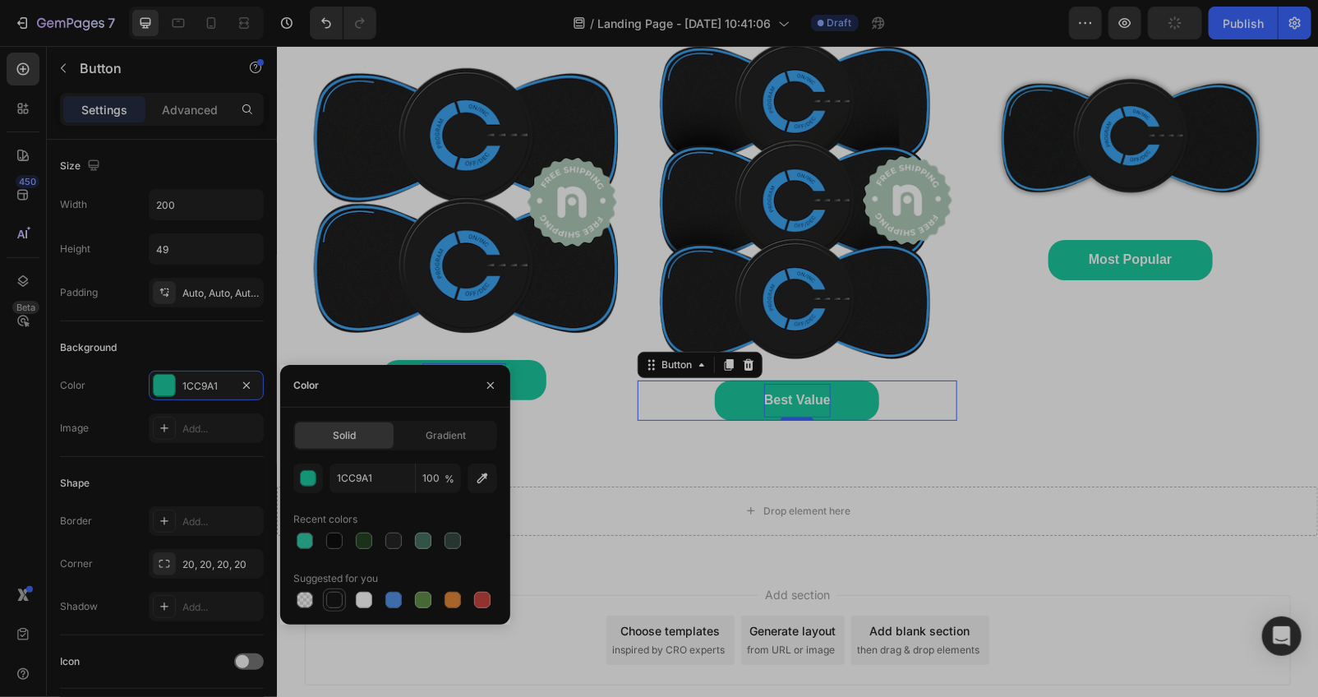
click at [334, 605] on div at bounding box center [334, 599] width 16 height 16
type input "151515"
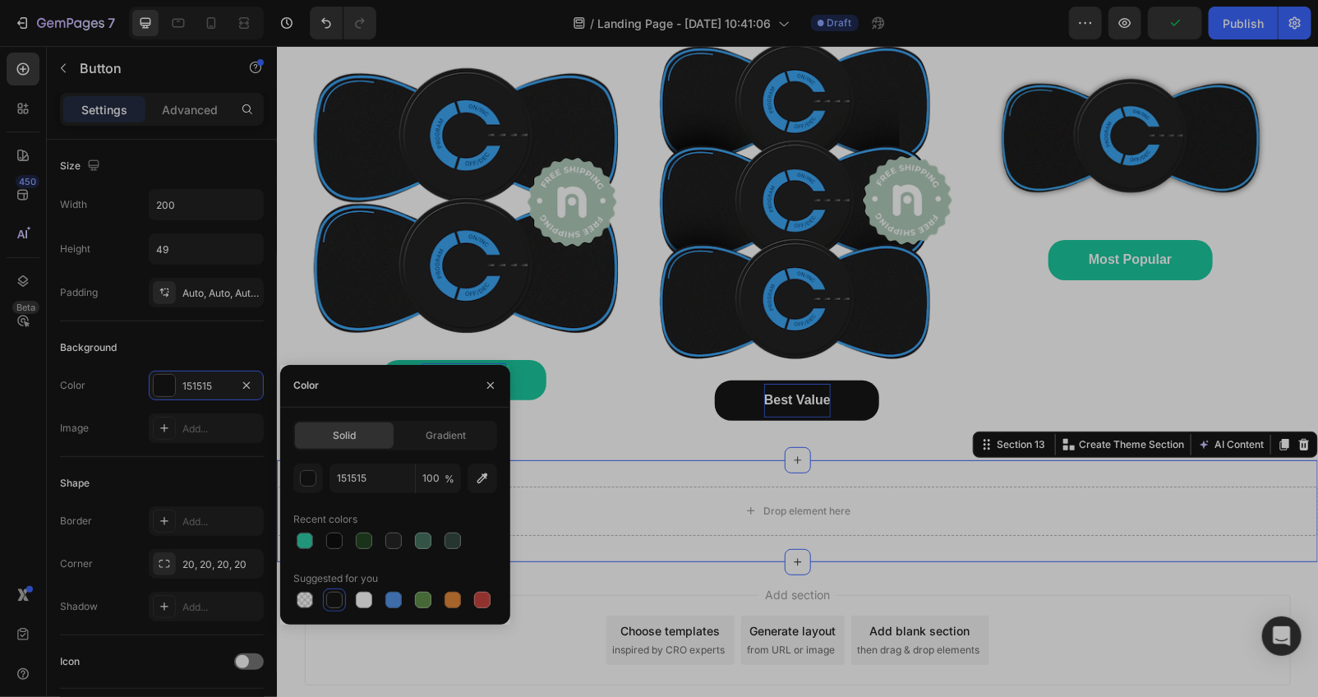
click at [573, 497] on div "Drop element here Section 13 You can create reusable sections Create Theme Sect…" at bounding box center [796, 510] width 1041 height 102
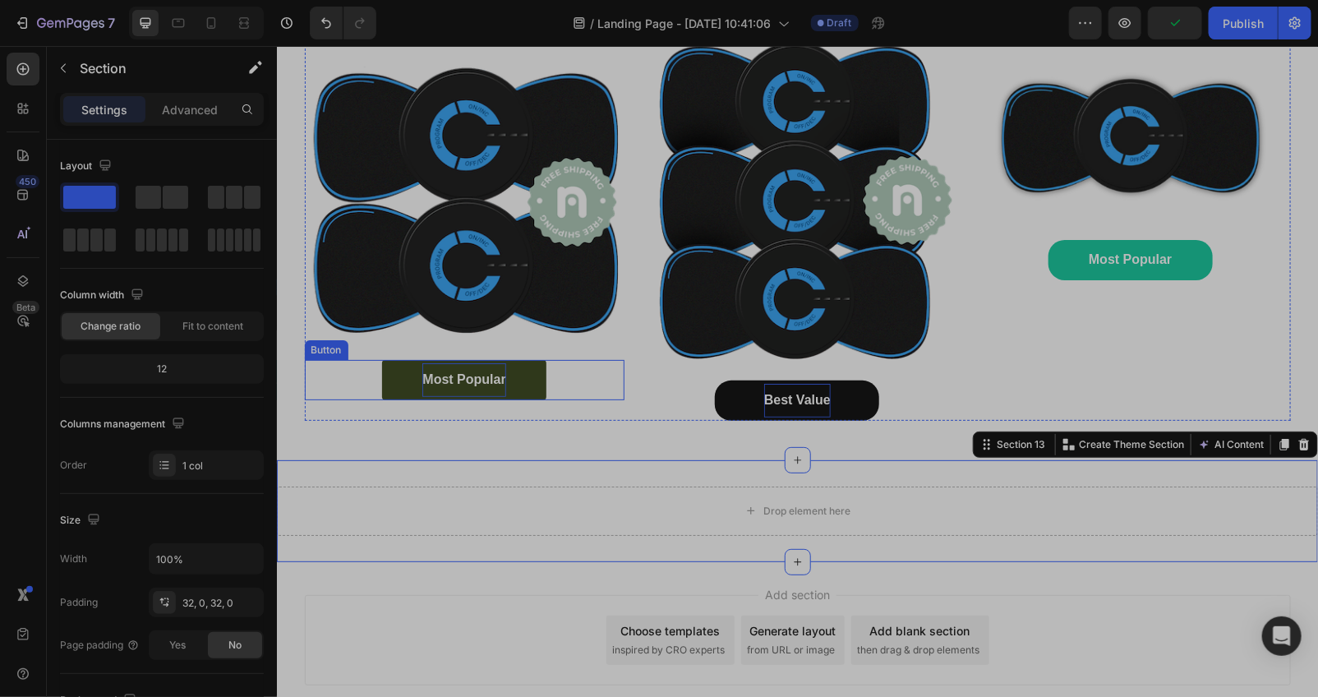
click at [527, 399] on link "Most Popular" at bounding box center [463, 379] width 164 height 40
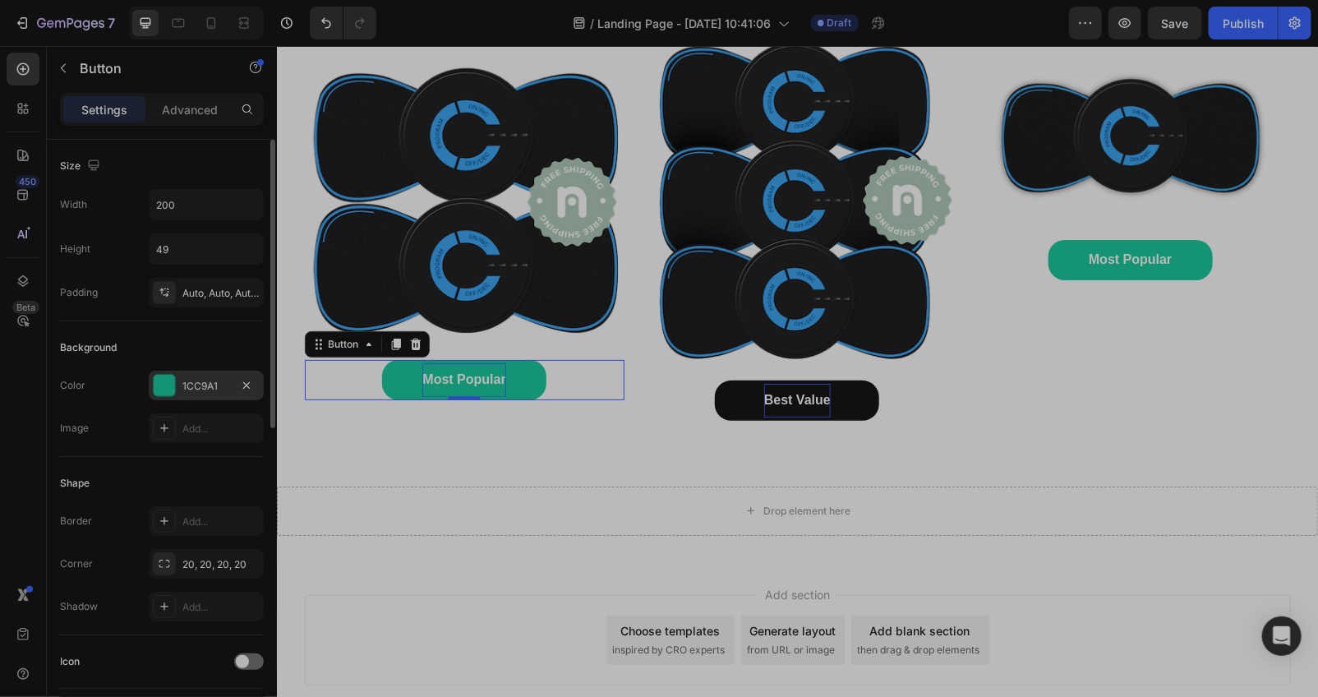
click at [161, 386] on div at bounding box center [164, 385] width 21 height 21
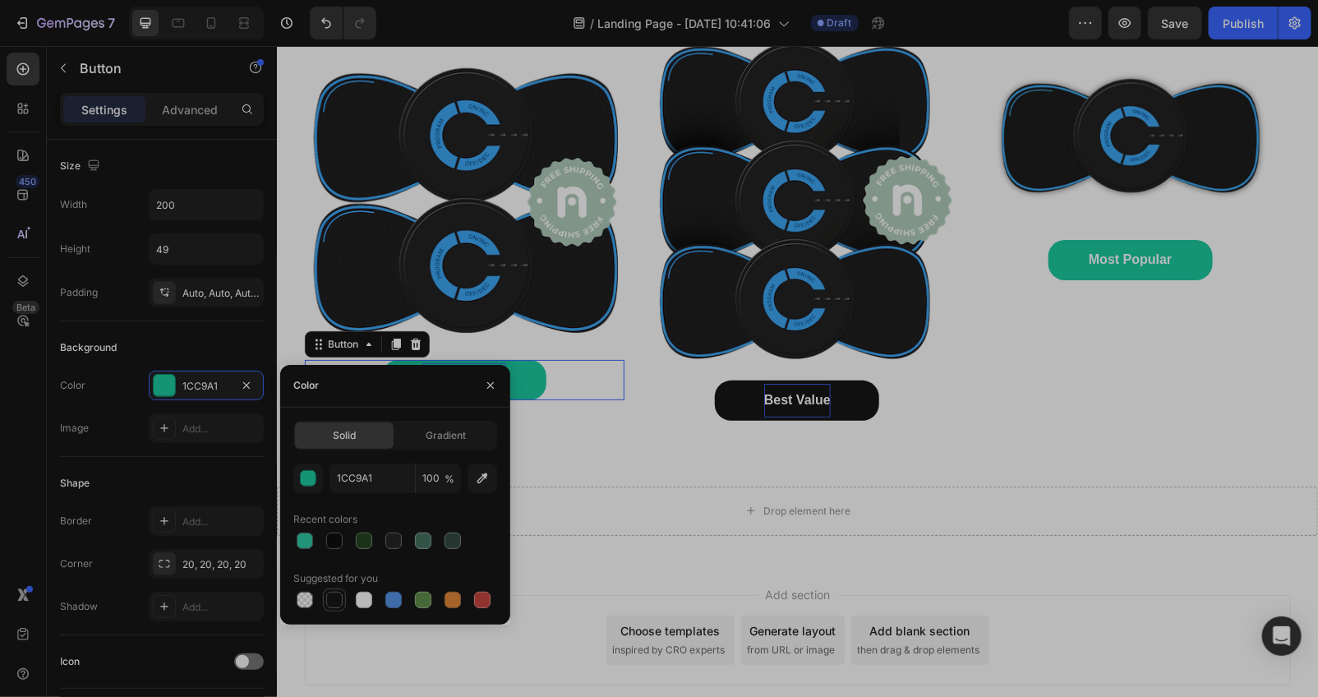
click at [334, 601] on div at bounding box center [334, 599] width 16 height 16
type input "151515"
click at [631, 459] on div "Happy Customers and counting !⭐⭐⭐⭐⭐ Text Block Image Most Popular Button 0 Happ…" at bounding box center [796, 213] width 1041 height 491
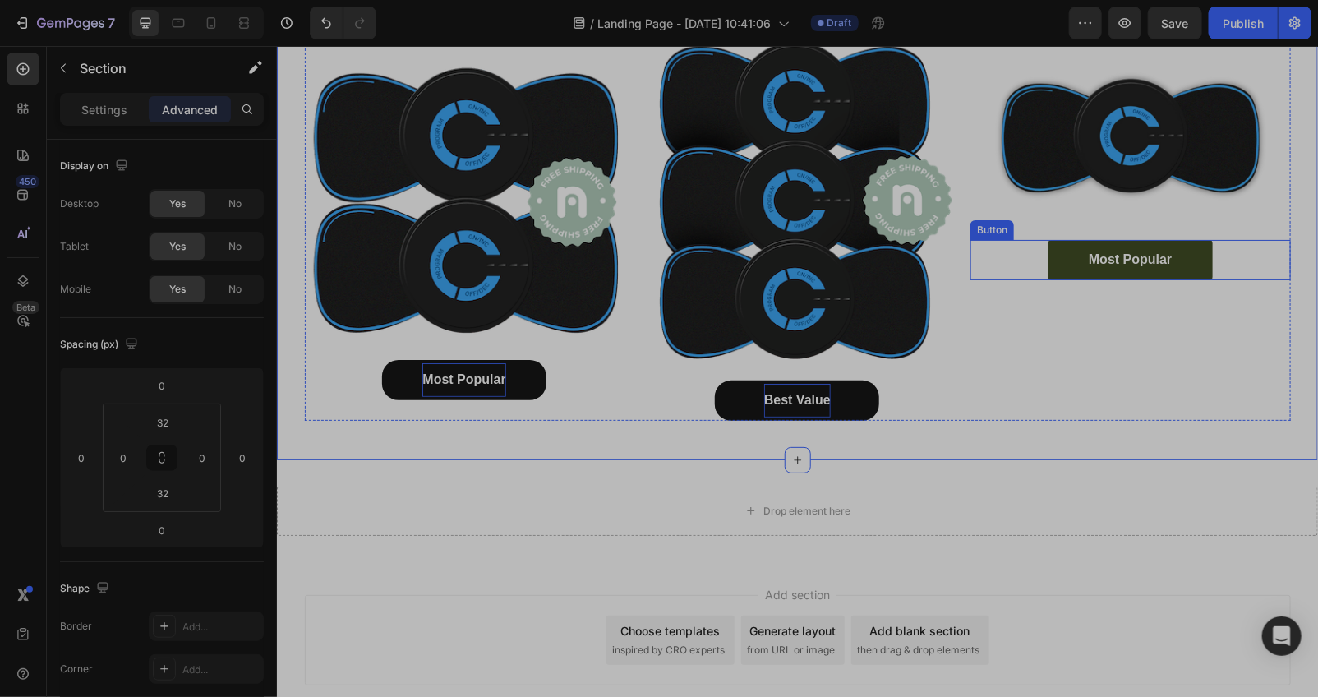
click at [1064, 279] on link "Most Popular" at bounding box center [1129, 259] width 164 height 40
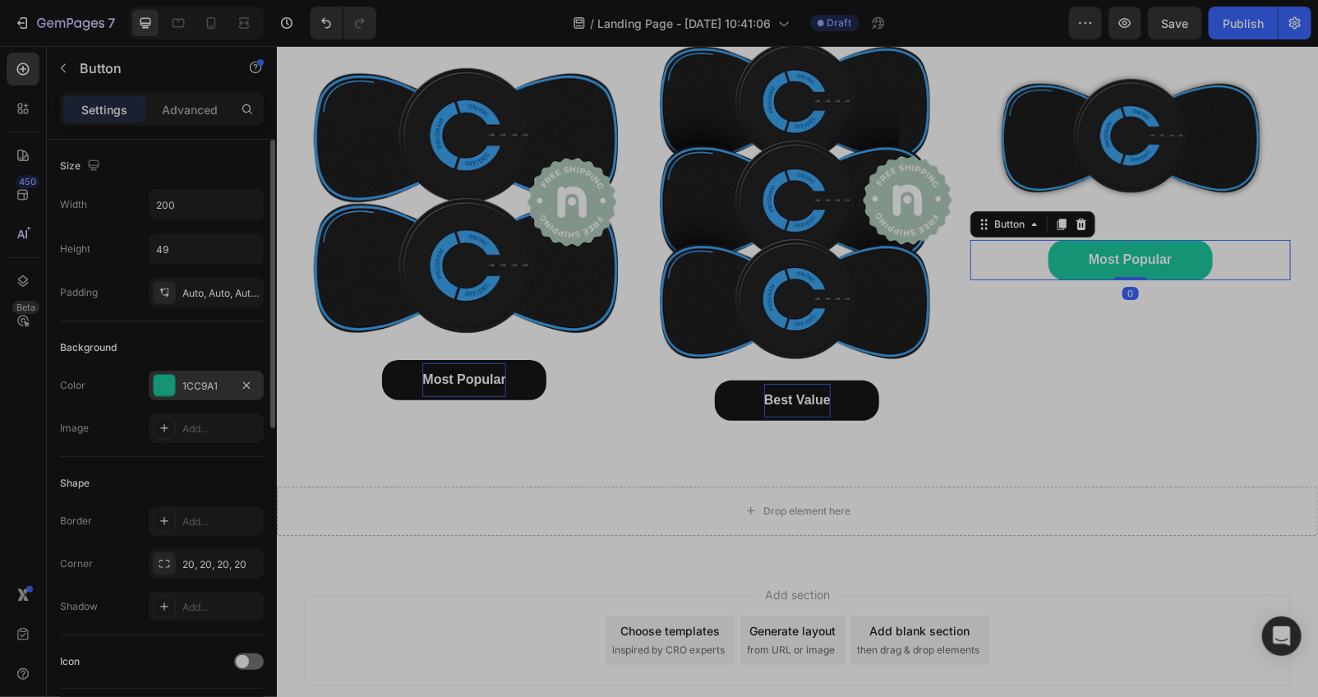
click at [173, 386] on div at bounding box center [164, 385] width 21 height 21
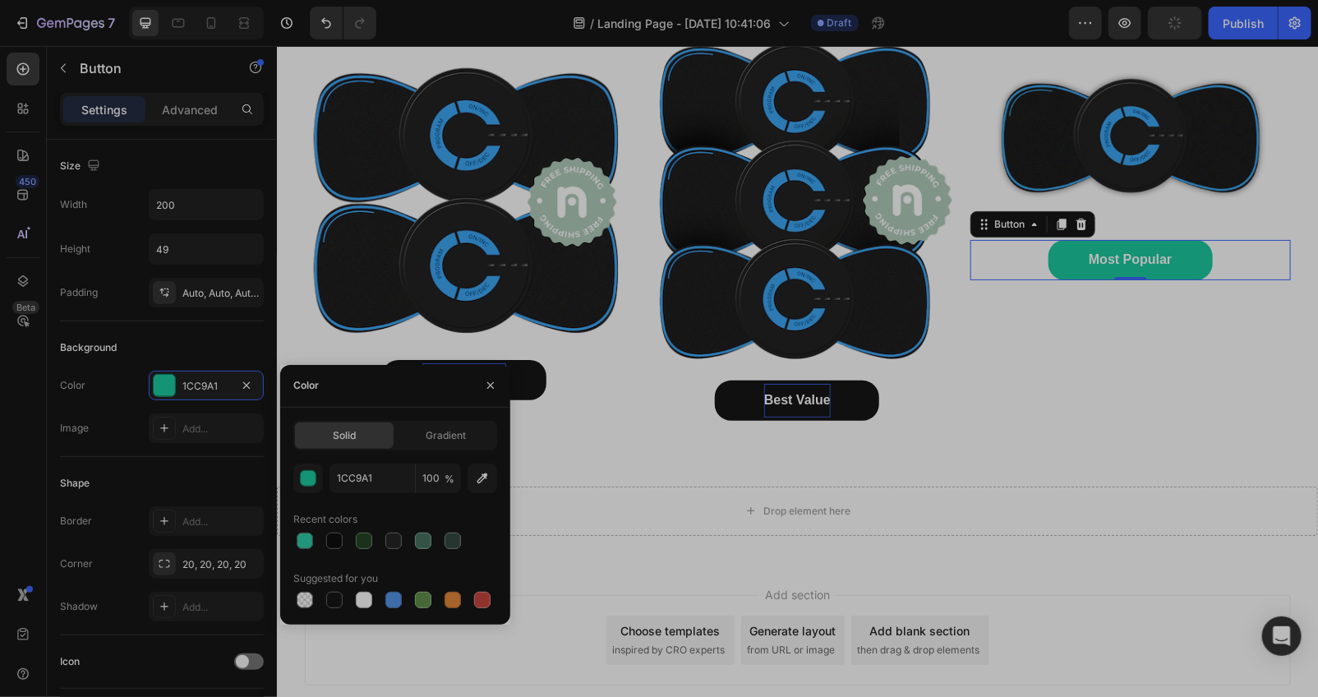
drag, startPoint x: 329, startPoint y: 596, endPoint x: 470, endPoint y: 552, distance: 147.1
click at [338, 595] on div at bounding box center [334, 599] width 16 height 16
type input "151515"
drag, startPoint x: 1155, startPoint y: 456, endPoint x: 1141, endPoint y: 444, distance: 18.1
click at [1151, 433] on div "Happy Customers and counting !⭐⭐⭐⭐⭐ Text Block Image Most Popular Button Happy …" at bounding box center [796, 213] width 1041 height 439
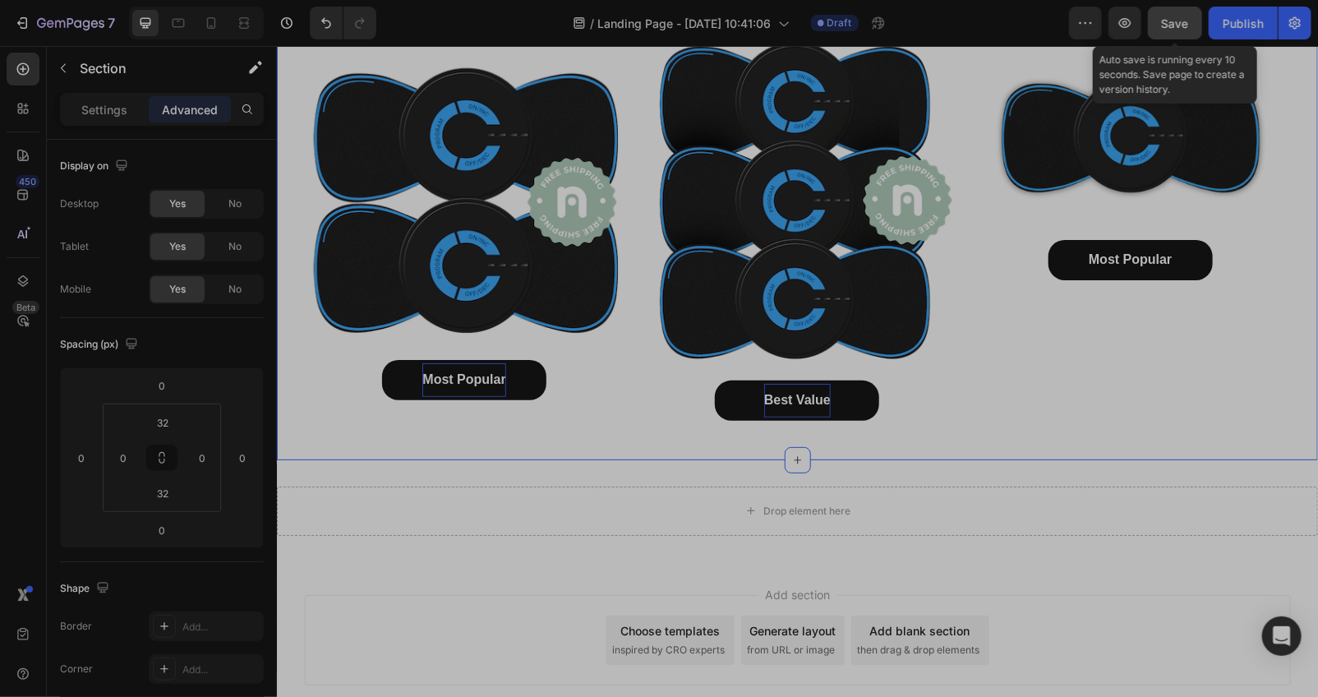
click at [1162, 29] on span "Save" at bounding box center [1175, 23] width 27 height 14
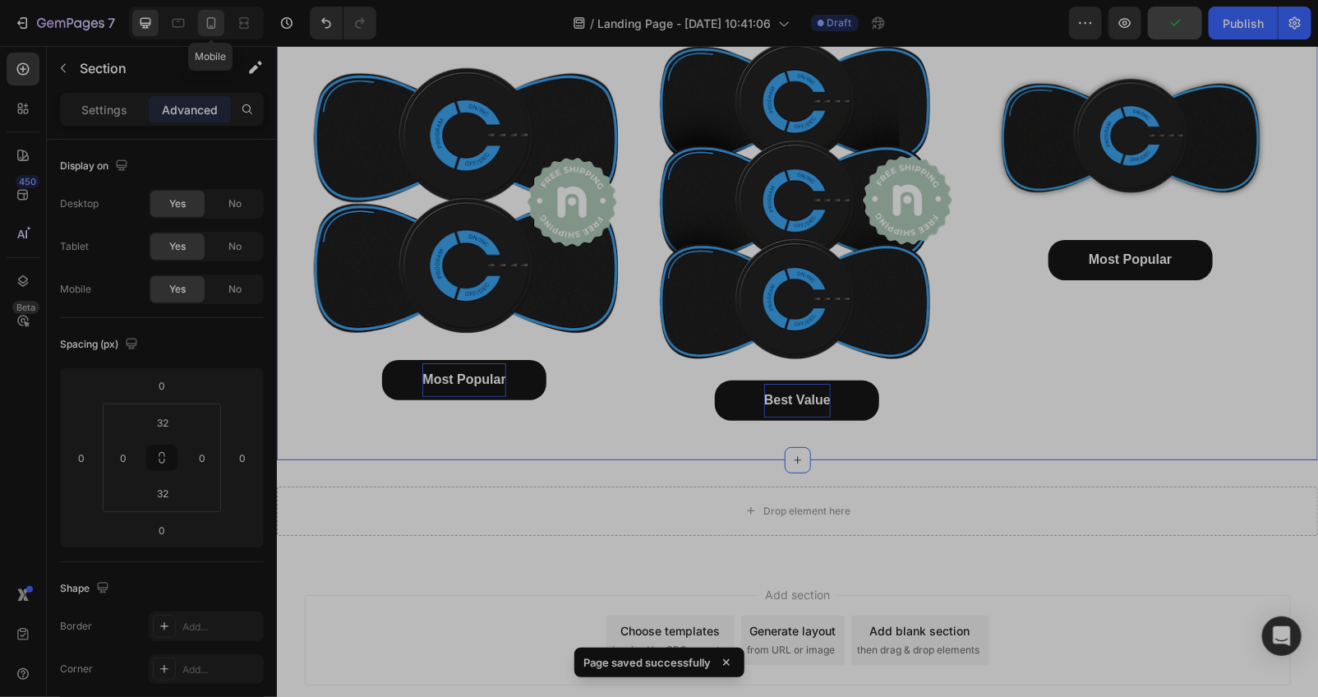
click at [198, 30] on div at bounding box center [211, 23] width 26 height 26
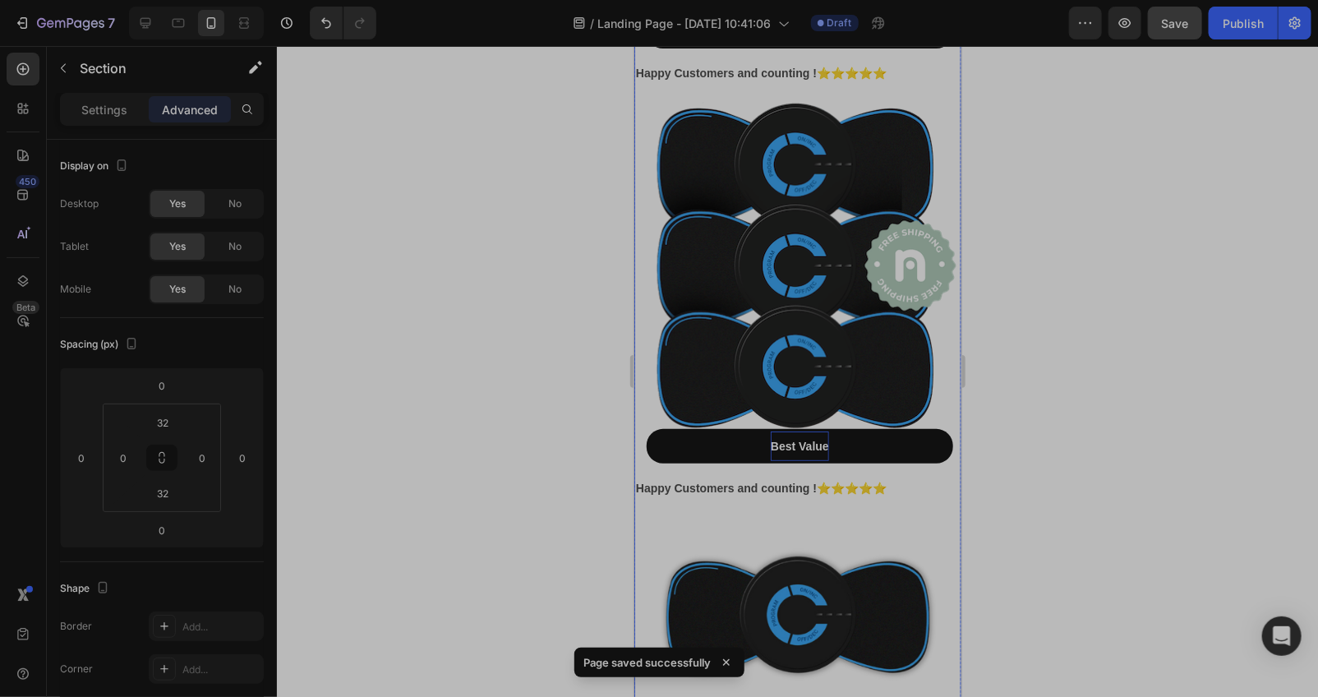
scroll to position [8407, 0]
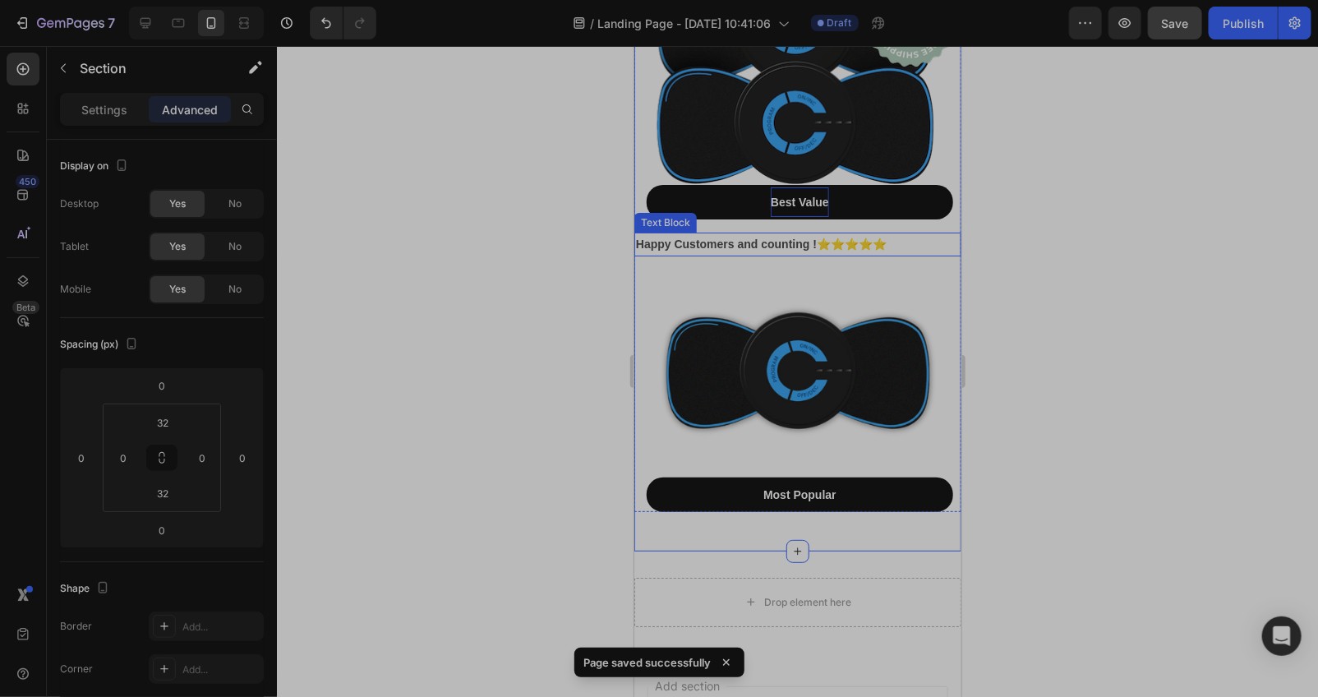
click at [722, 233] on p "Happy Customers and counting !⭐⭐⭐⭐⭐" at bounding box center [797, 243] width 324 height 21
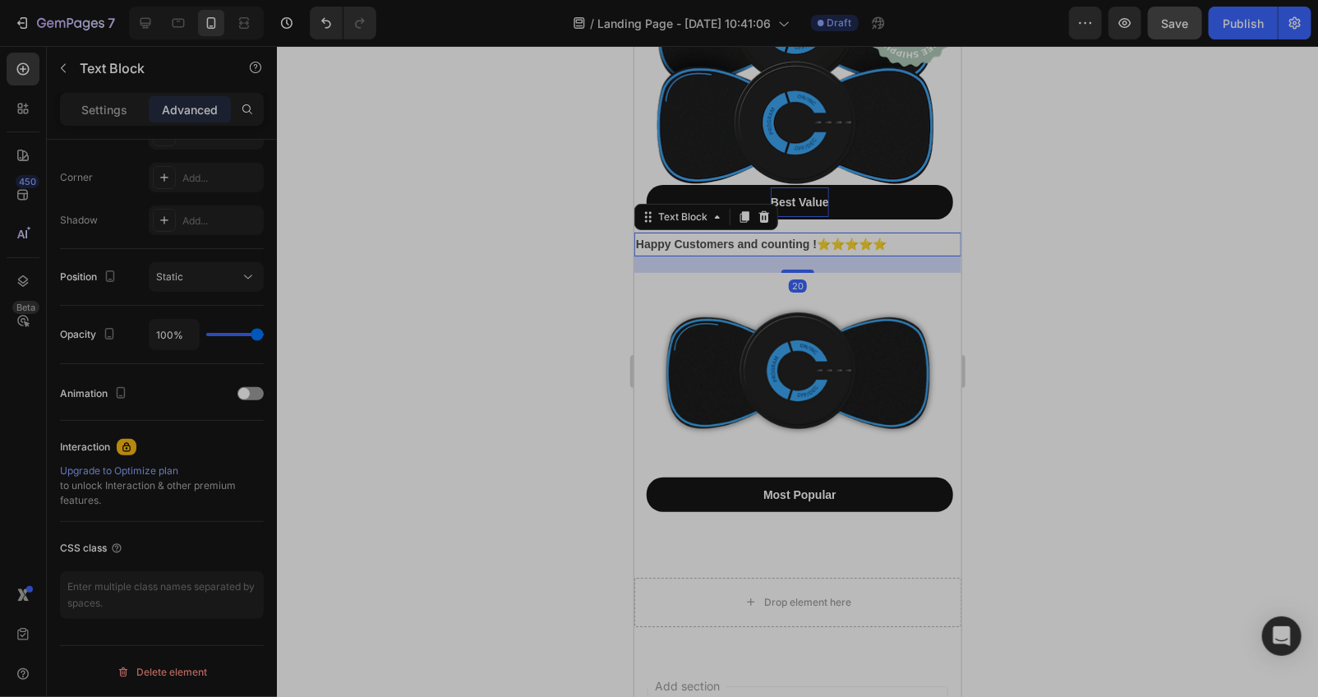
scroll to position [4, 0]
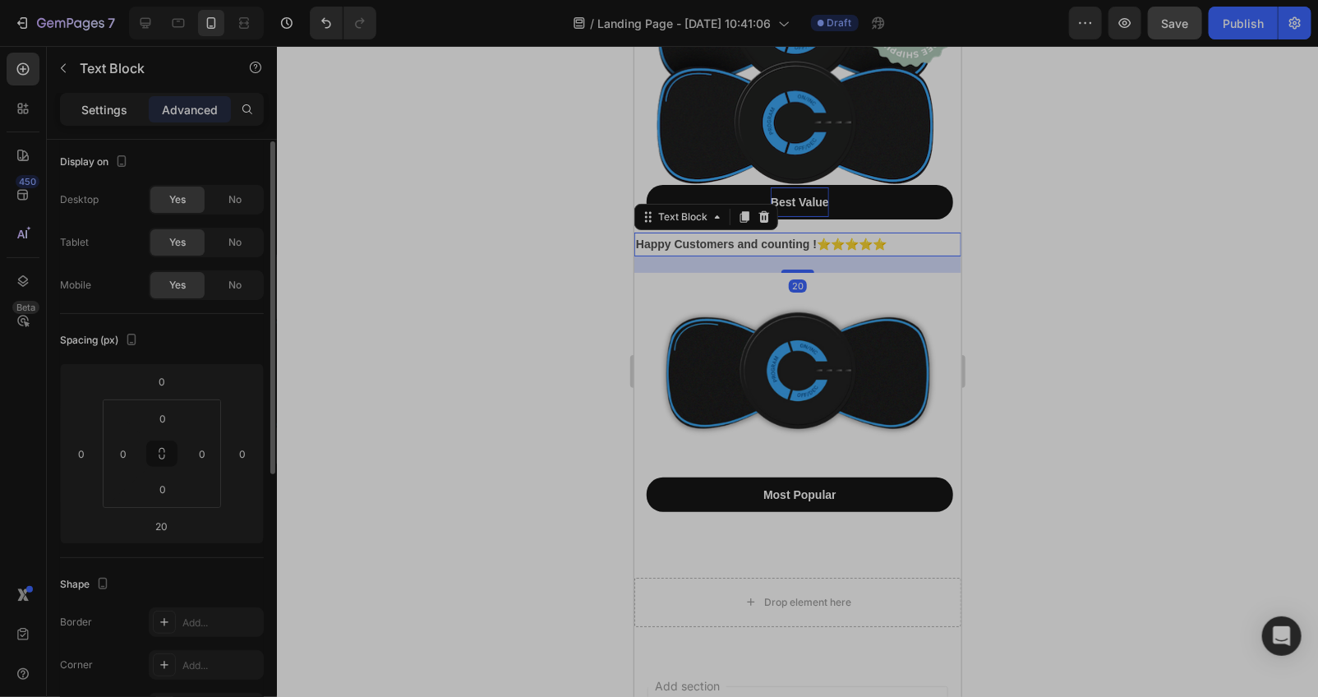
click at [101, 104] on p "Settings" at bounding box center [104, 109] width 46 height 17
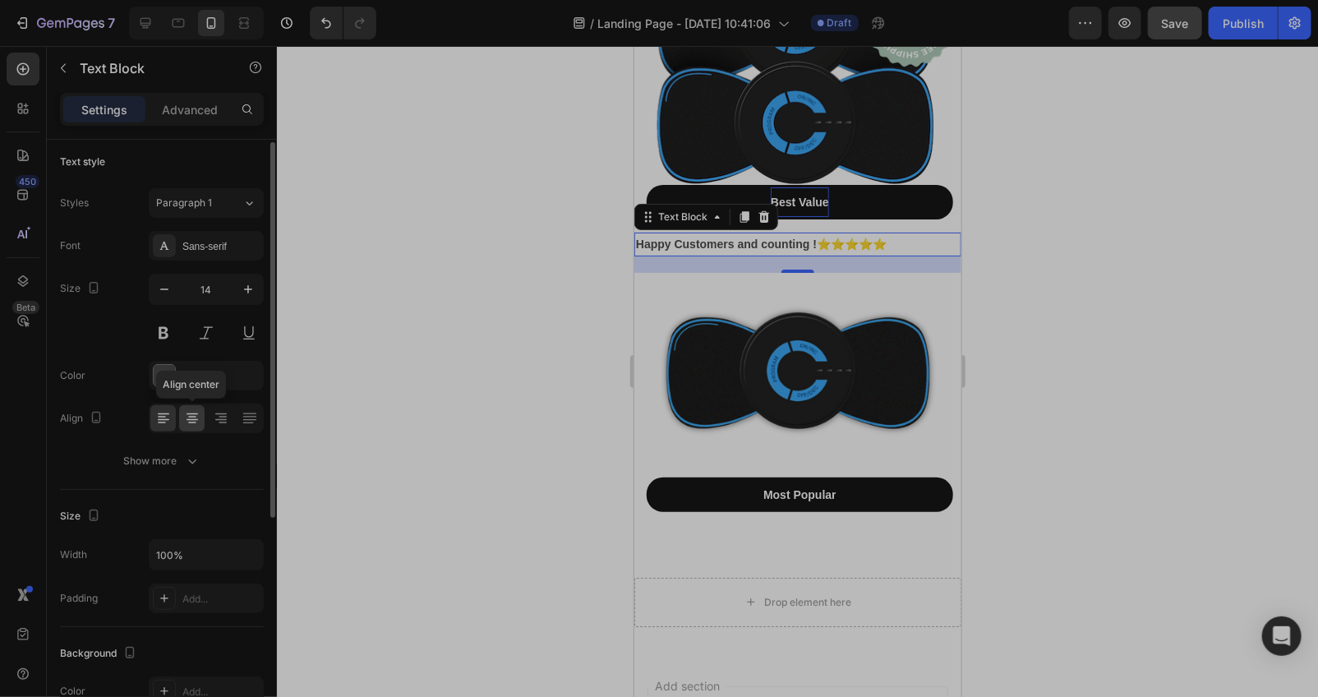
click at [184, 426] on div at bounding box center [191, 418] width 25 height 26
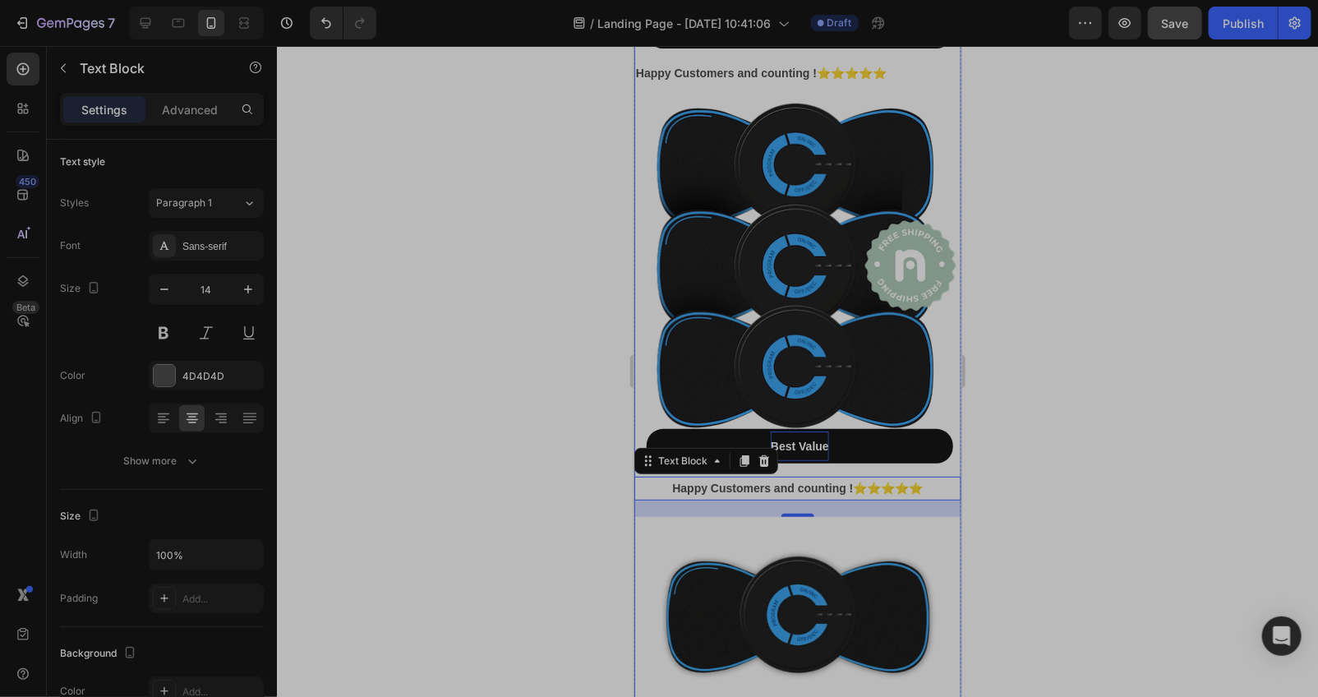
scroll to position [7921, 0]
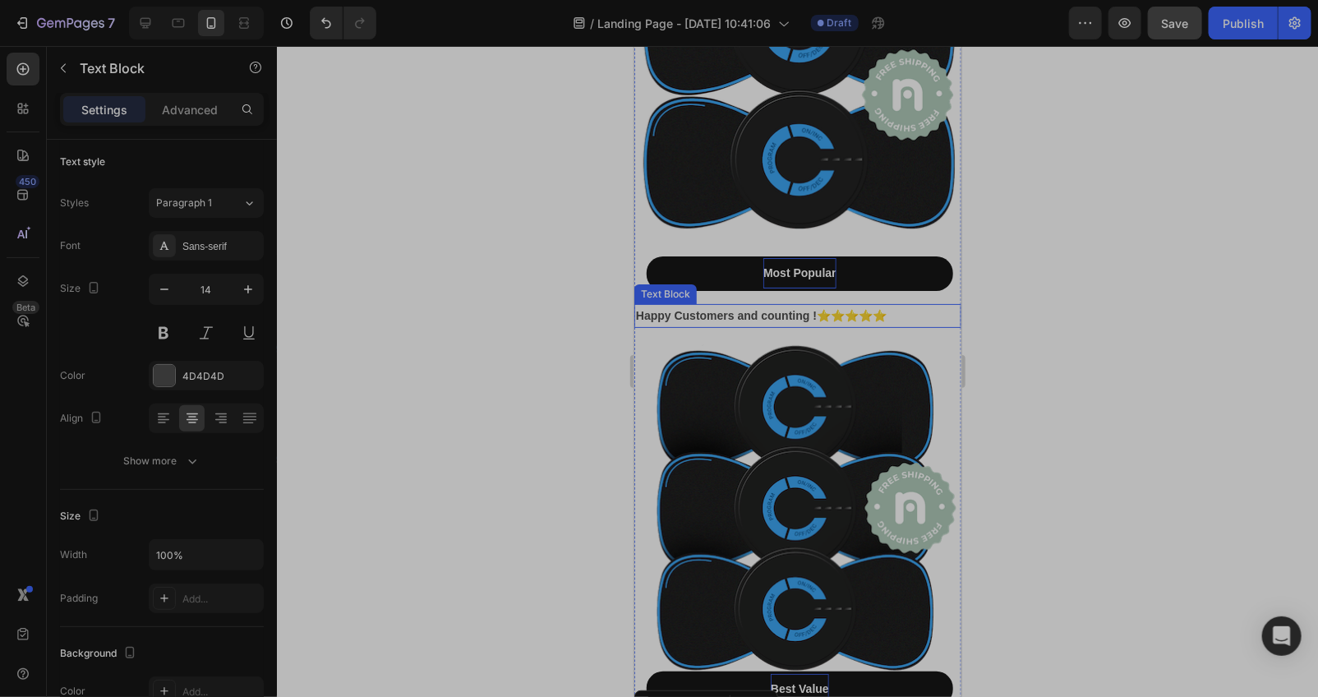
click at [740, 308] on strong "Happy Customers and counting !⭐⭐⭐⭐⭐" at bounding box center [760, 314] width 251 height 13
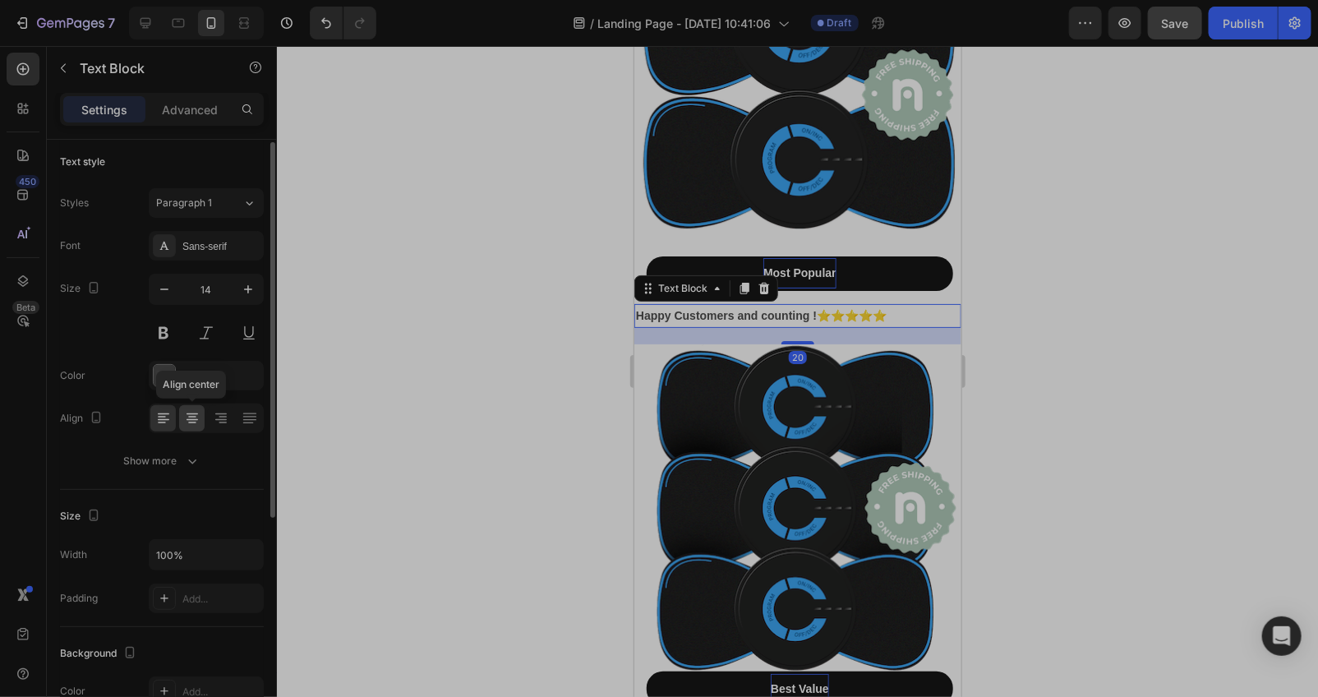
click at [186, 416] on icon at bounding box center [192, 418] width 16 height 16
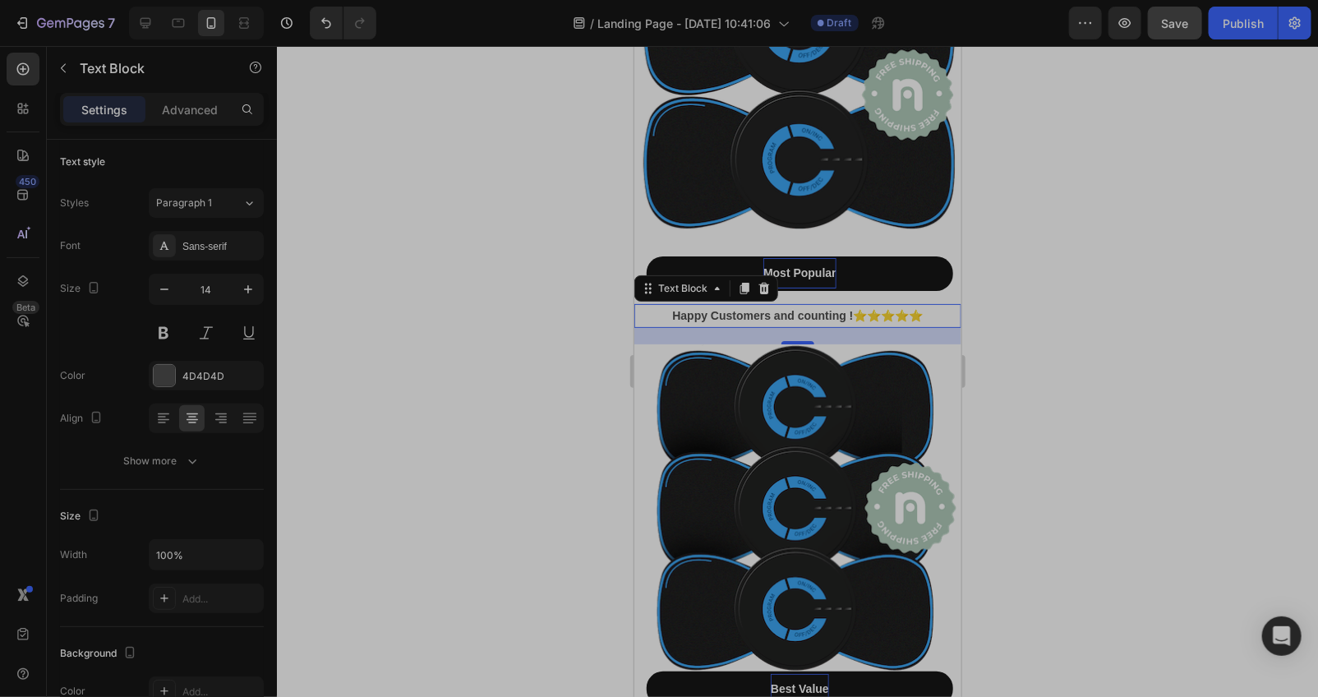
click at [434, 446] on div at bounding box center [797, 371] width 1041 height 651
drag, startPoint x: 638, startPoint y: 303, endPoint x: 647, endPoint y: 303, distance: 9.0
click at [641, 305] on p "Happy Customers and counting !⭐⭐⭐⭐⭐" at bounding box center [797, 315] width 324 height 21
click at [671, 308] on strong "Happy Customers and counting !⭐⭐⭐⭐⭐" at bounding box center [796, 314] width 251 height 13
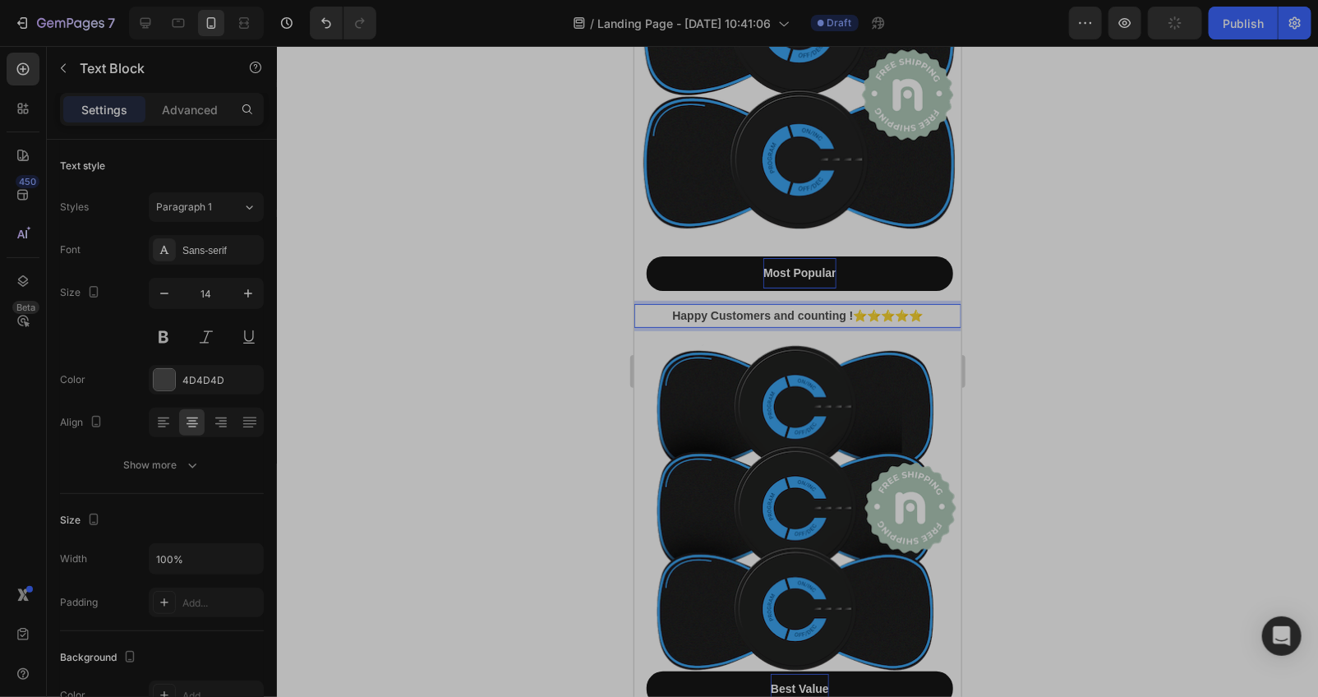
click at [942, 305] on p "Happy Customers and counting !⭐⭐⭐⭐⭐" at bounding box center [797, 315] width 324 height 21
click at [940, 305] on p "Happy Customers and counting !⭐⭐⭐⭐⭐" at bounding box center [797, 315] width 324 height 21
click at [932, 305] on p "Happy Customers and counting !⭐⭐⭐⭐⭐" at bounding box center [797, 315] width 324 height 21
click at [946, 303] on div "Happy Customers and counting !⭐⭐⭐⭐⭐" at bounding box center [796, 315] width 327 height 24
click at [941, 305] on p "Happy Customers and counting !⭐⭐⭐⭐⭐" at bounding box center [797, 315] width 324 height 21
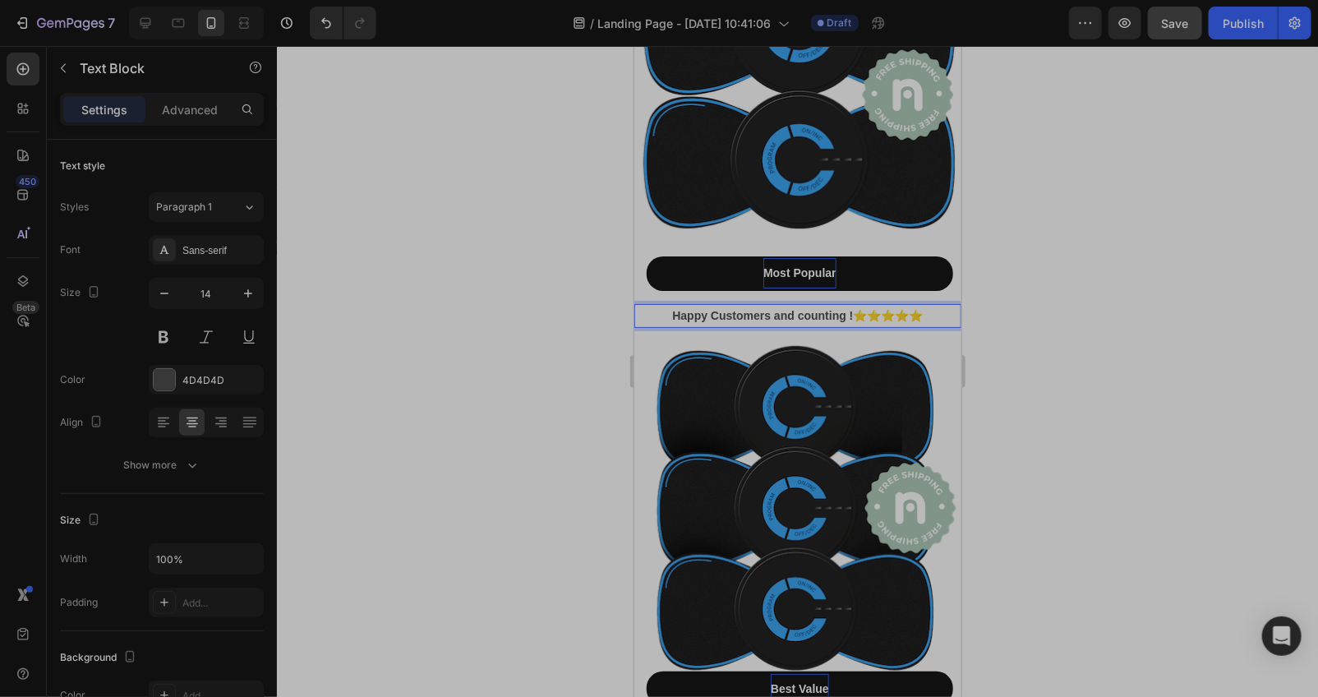
click at [671, 308] on strong "Happy Customers and counting !⭐⭐⭐⭐⭐" at bounding box center [796, 314] width 251 height 13
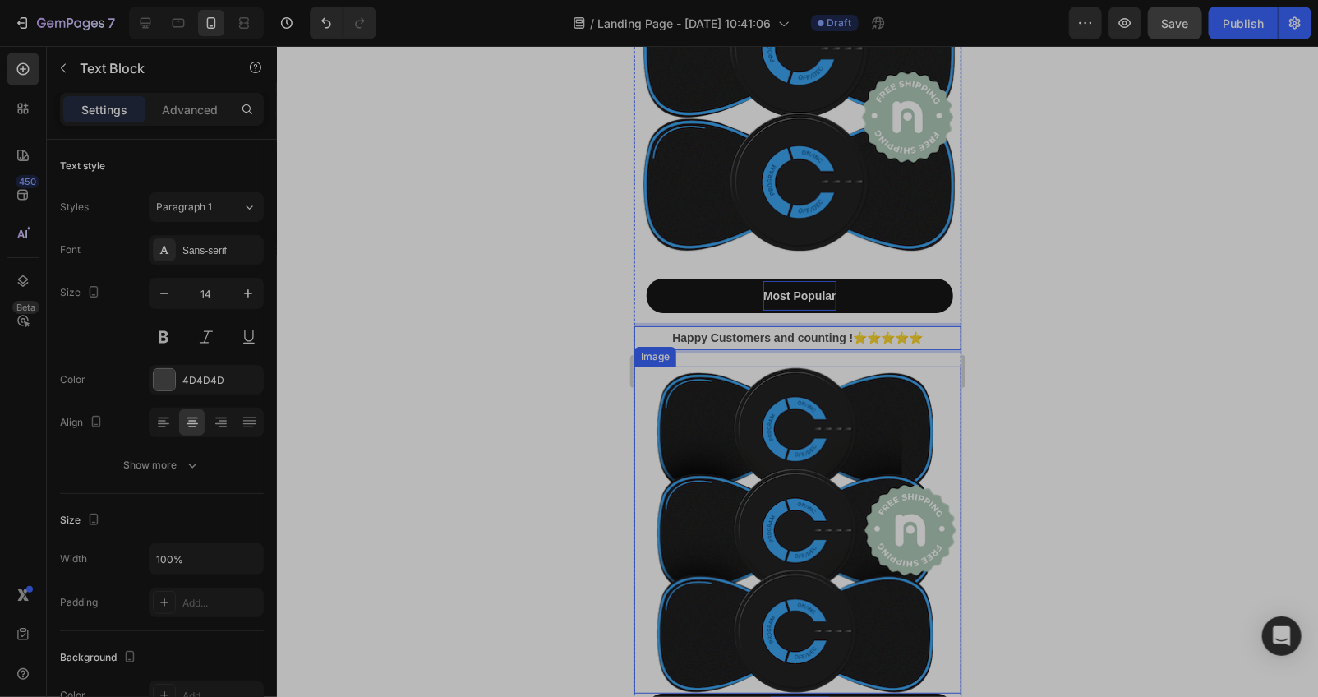
scroll to position [8893, 0]
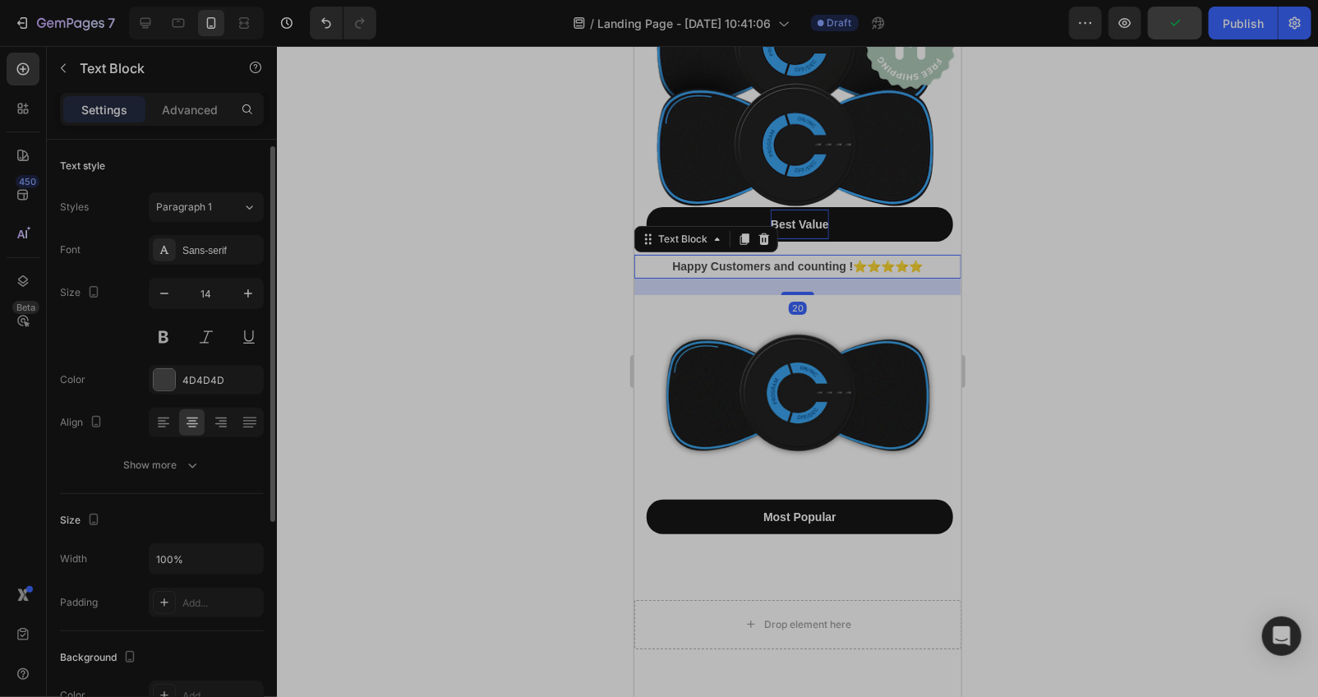
drag, startPoint x: 781, startPoint y: 244, endPoint x: 868, endPoint y: 249, distance: 87.2
click at [782, 255] on p "Happy Customers and counting !⭐⭐⭐⭐⭐" at bounding box center [797, 265] width 324 height 21
click at [939, 255] on p "Happy Customers and counting !⭐⭐⭐⭐⭐" at bounding box center [797, 265] width 324 height 21
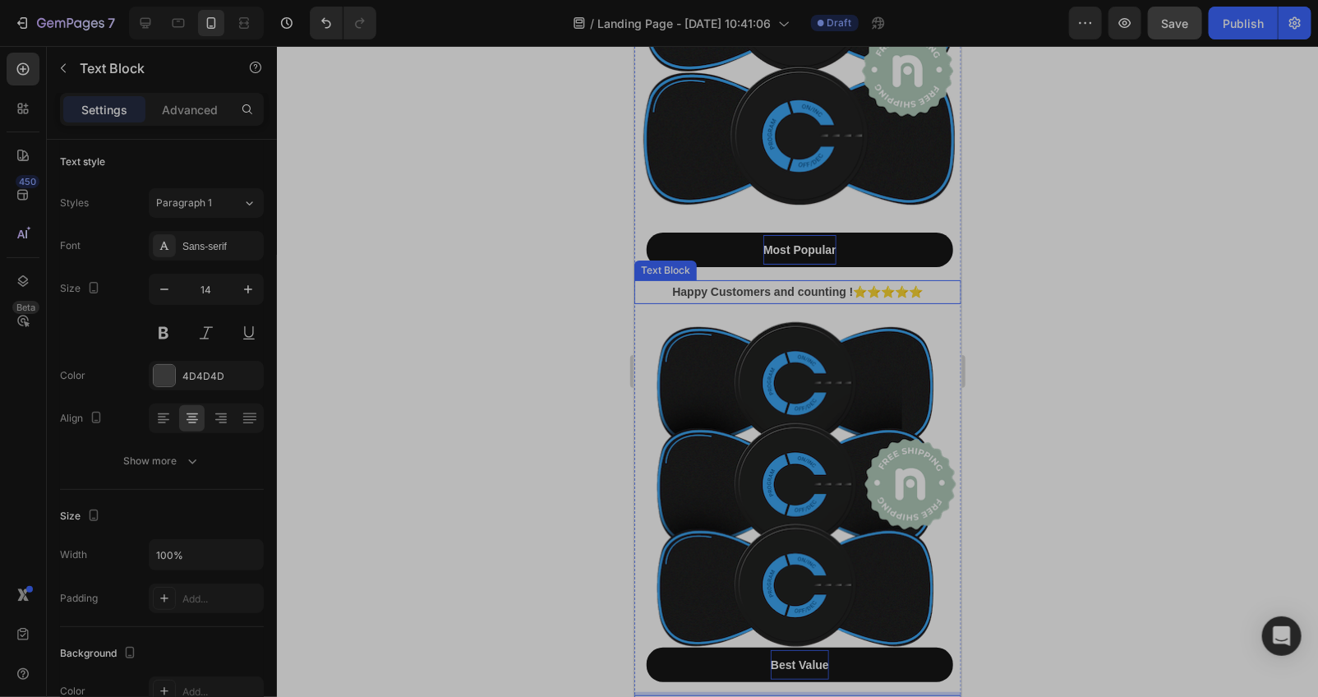
scroll to position [8209, 0]
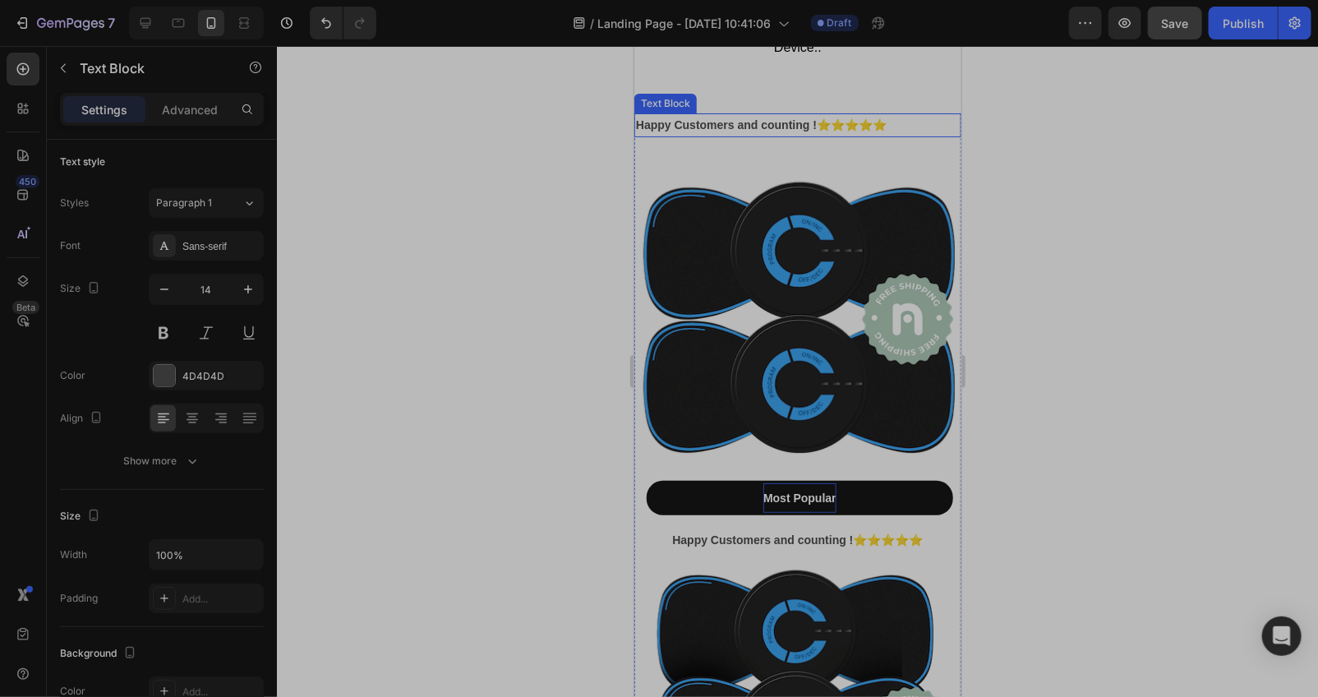
click at [735, 131] on div "Happy Customers and counting !⭐⭐⭐⭐⭐ Text Block" at bounding box center [796, 125] width 327 height 24
click at [919, 117] on p "Happy Customers and counting !⭐⭐⭐⭐⭐" at bounding box center [797, 124] width 324 height 21
click at [638, 128] on p "Happy Customers and counting !⭐⭐⭐⭐⭐" at bounding box center [797, 124] width 324 height 21
click at [934, 116] on p "Happy Customers and counting !⭐⭐⭐⭐⭐" at bounding box center [797, 124] width 324 height 21
click at [326, 21] on icon "Undo/Redo" at bounding box center [326, 23] width 16 height 16
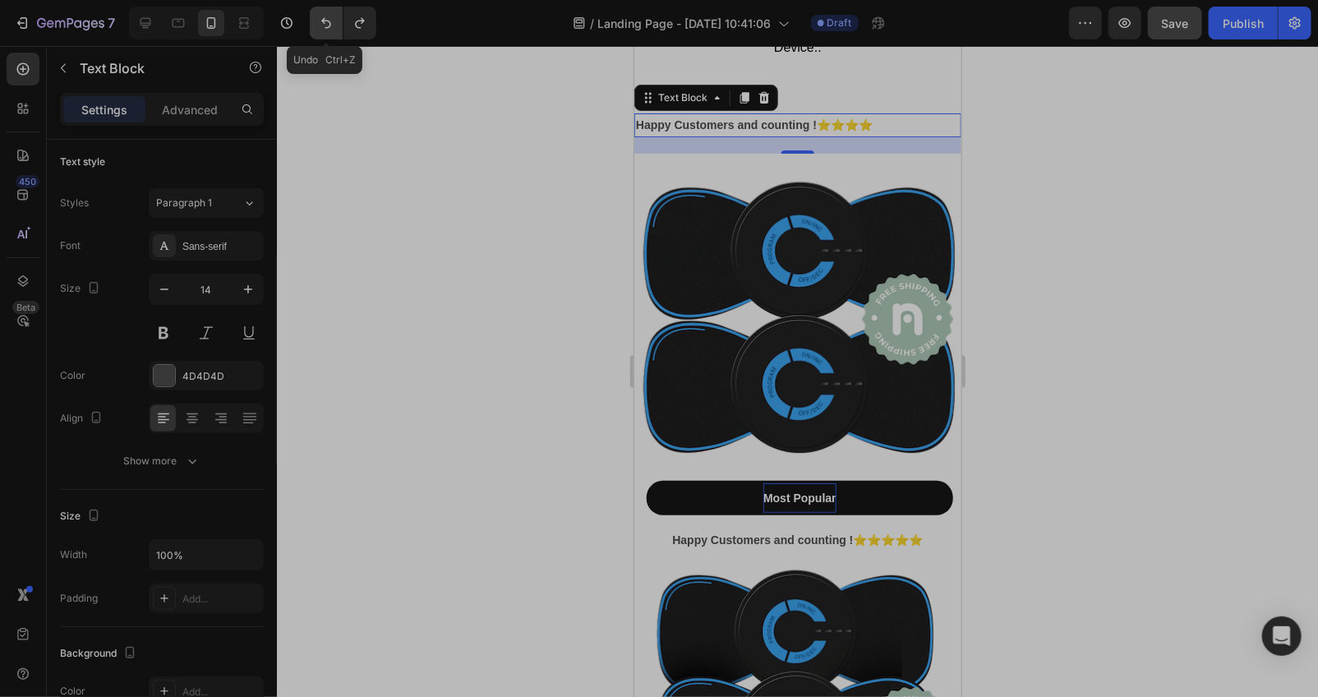
click at [326, 21] on icon "Undo/Redo" at bounding box center [326, 23] width 10 height 11
click at [503, 149] on div at bounding box center [797, 371] width 1041 height 651
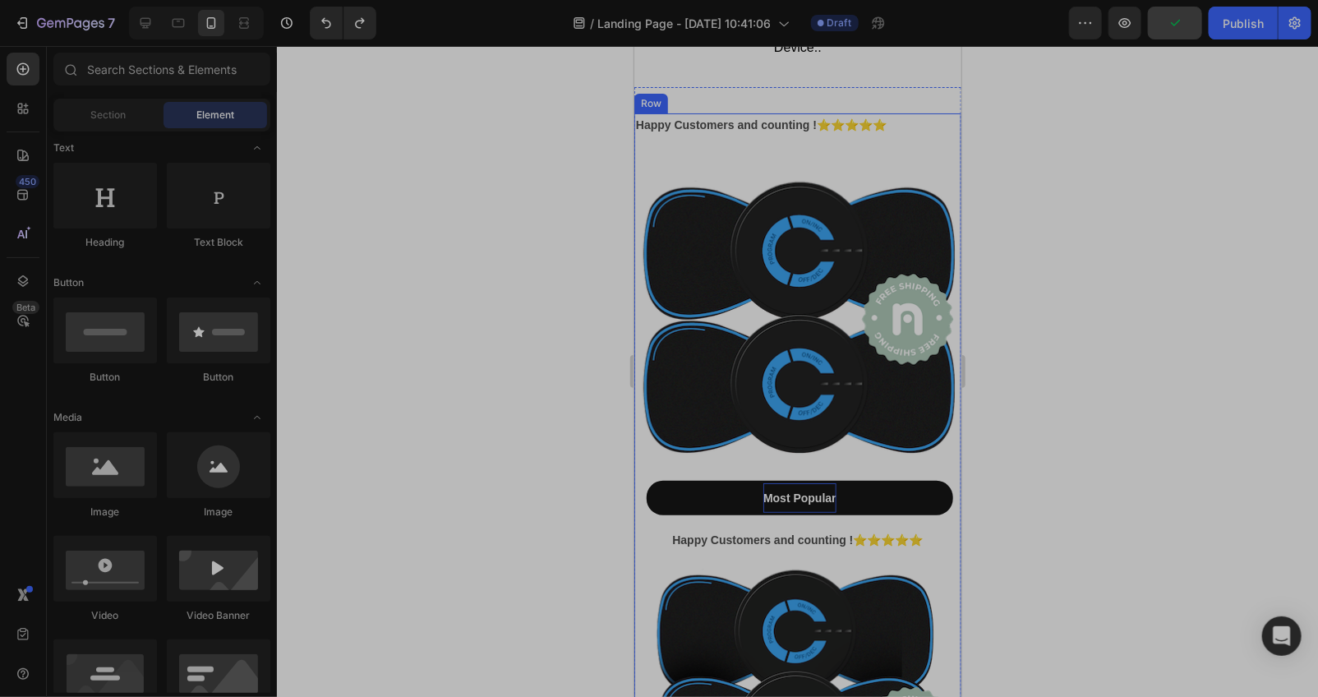
click at [700, 136] on div "Happy Customers and counting !⭐⭐⭐⭐⭐ Text Block Image Most Popular Button" at bounding box center [796, 314] width 327 height 402
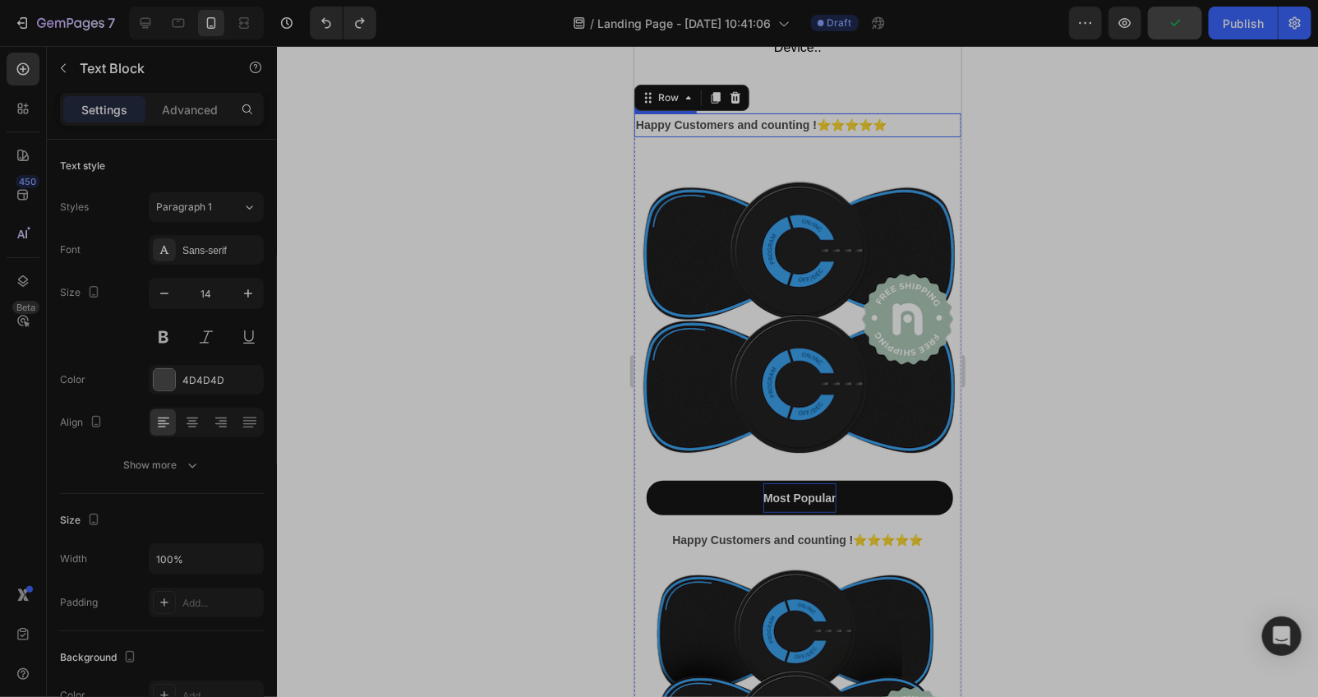
click at [638, 117] on strong "Happy Customers and counting !⭐⭐⭐⭐⭐" at bounding box center [760, 123] width 251 height 13
click at [660, 124] on strong "Happy Customers and counting !⭐⭐⭐⭐⭐" at bounding box center [760, 123] width 251 height 13
click at [564, 148] on div at bounding box center [797, 371] width 1041 height 651
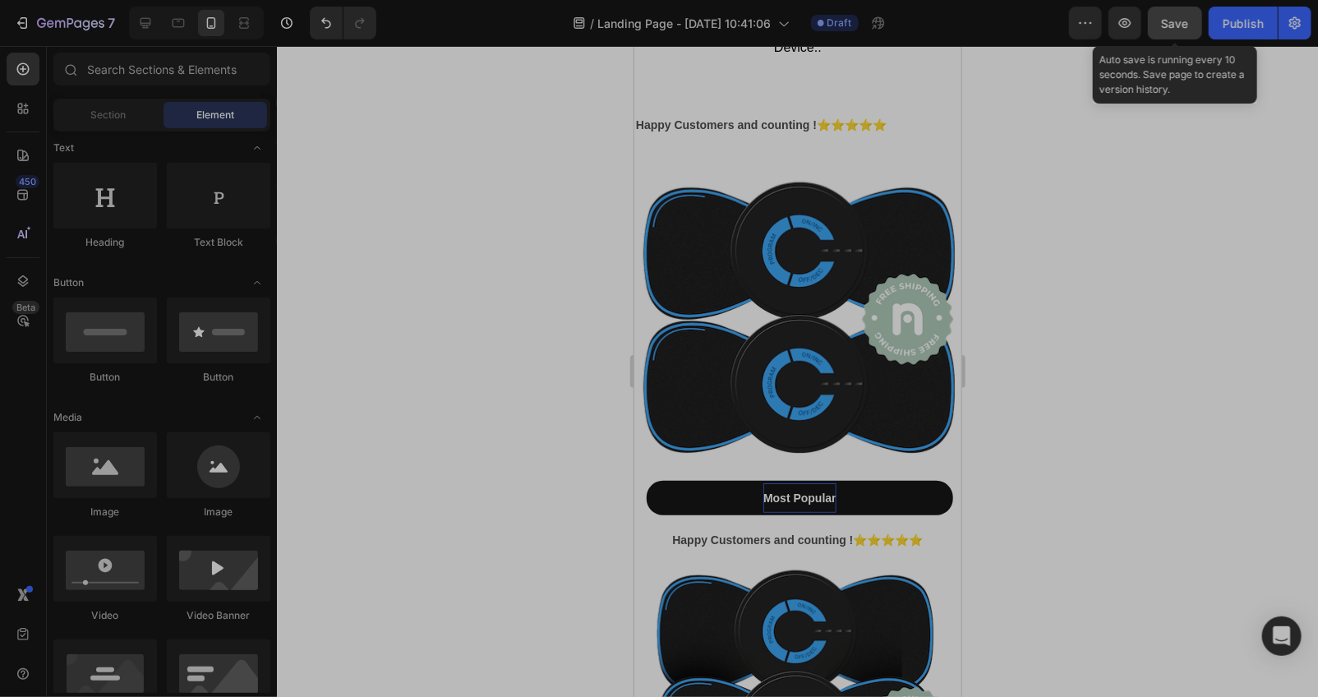
drag, startPoint x: 1163, startPoint y: 21, endPoint x: 849, endPoint y: 34, distance: 314.0
click at [1162, 21] on span "Save" at bounding box center [1175, 23] width 27 height 14
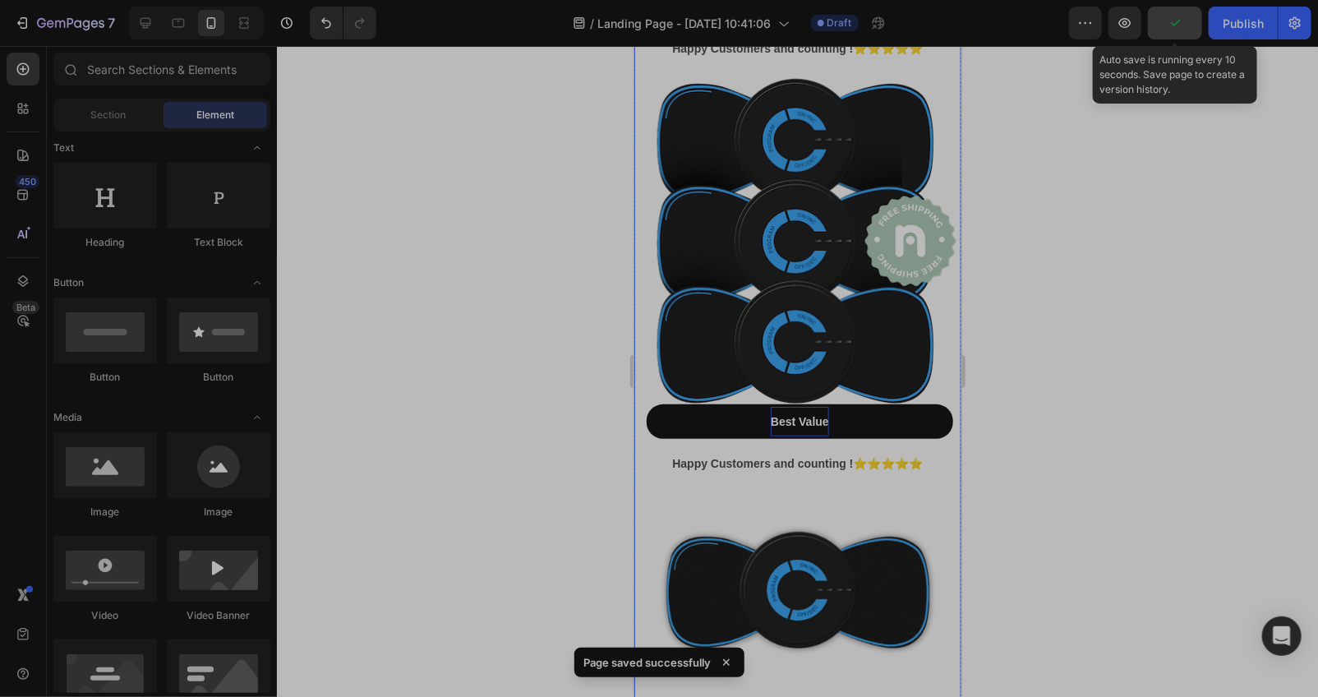
scroll to position [8939, 0]
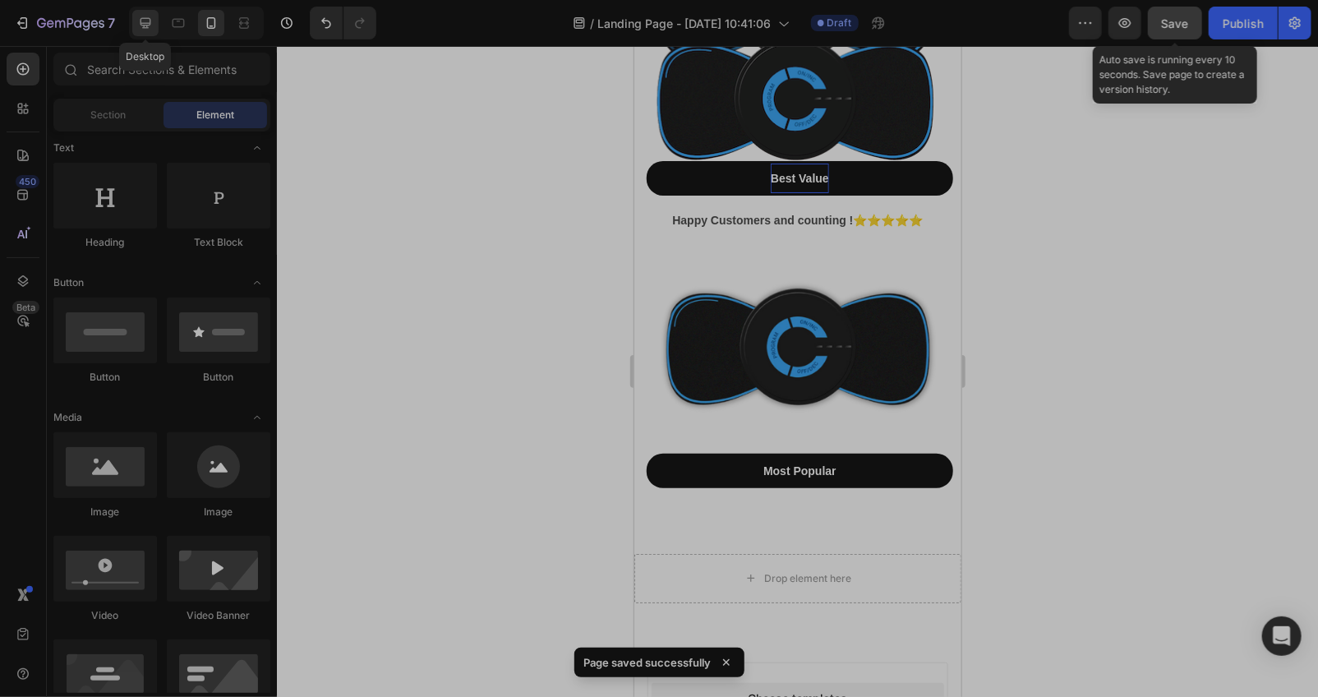
click at [141, 19] on icon at bounding box center [145, 23] width 11 height 11
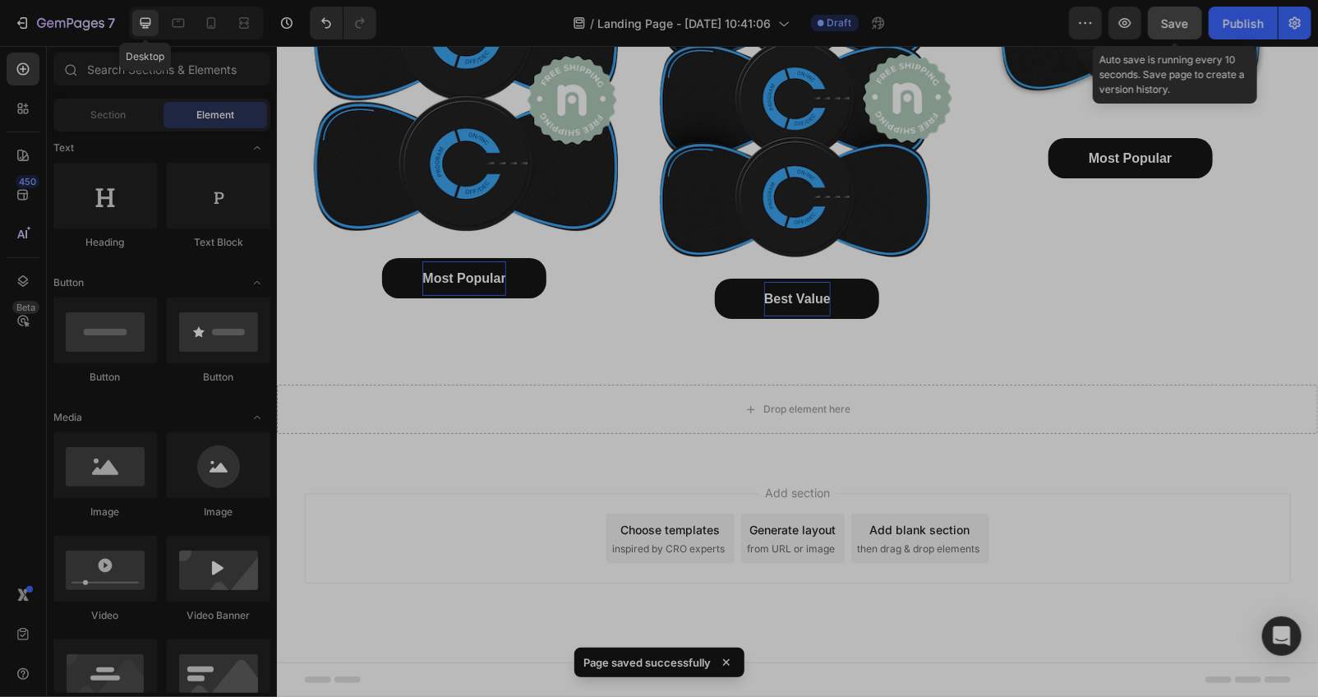
scroll to position [8635, 0]
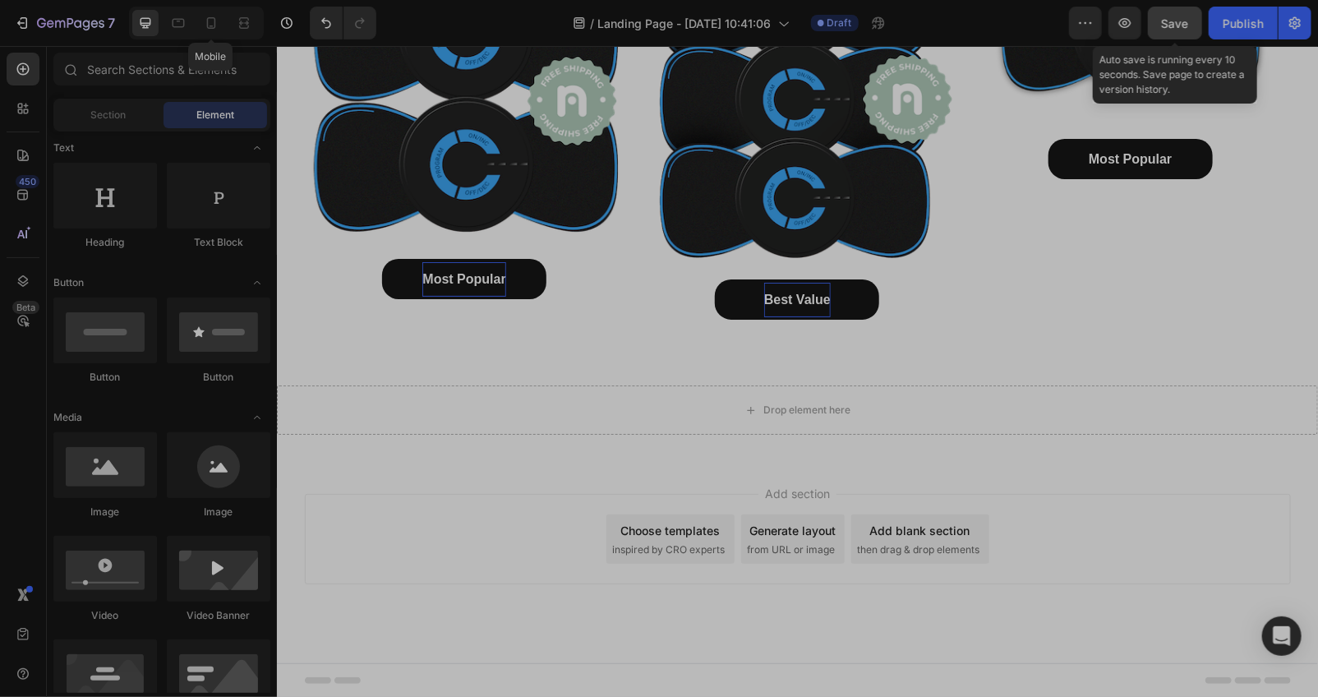
drag, startPoint x: 209, startPoint y: 30, endPoint x: 223, endPoint y: 36, distance: 15.1
click at [209, 30] on icon at bounding box center [211, 23] width 16 height 16
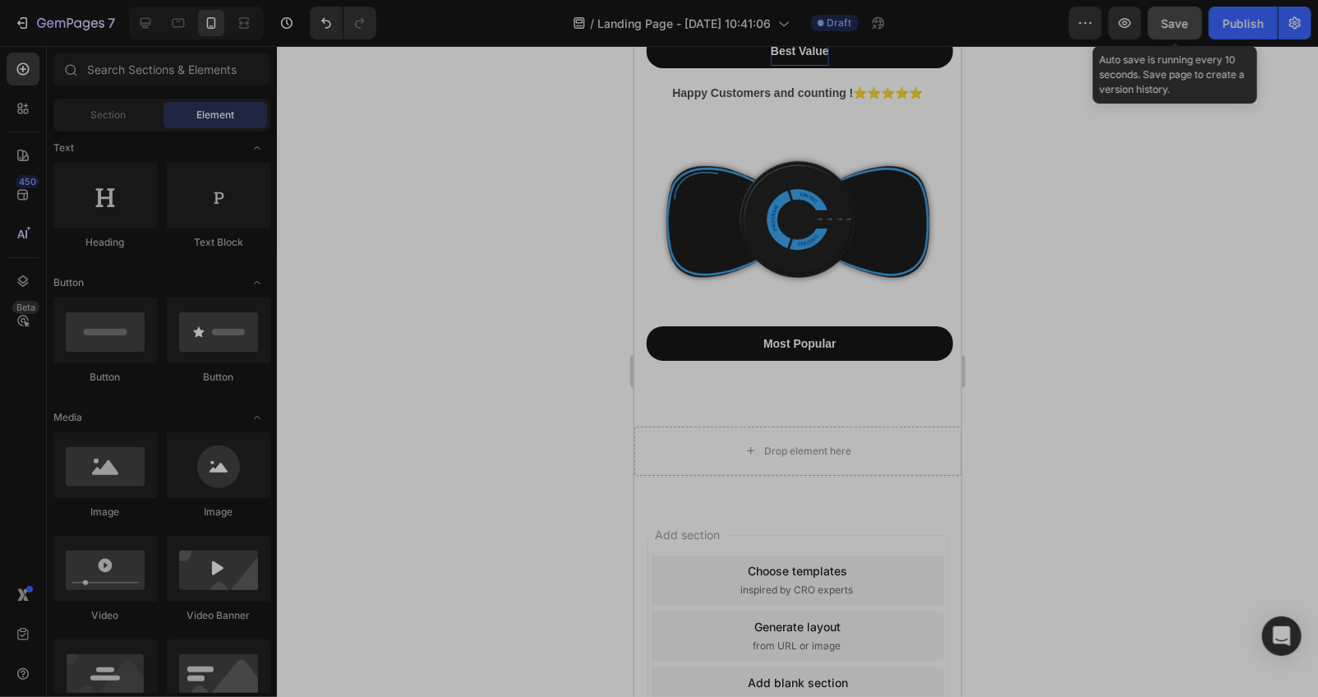
scroll to position [9183, 0]
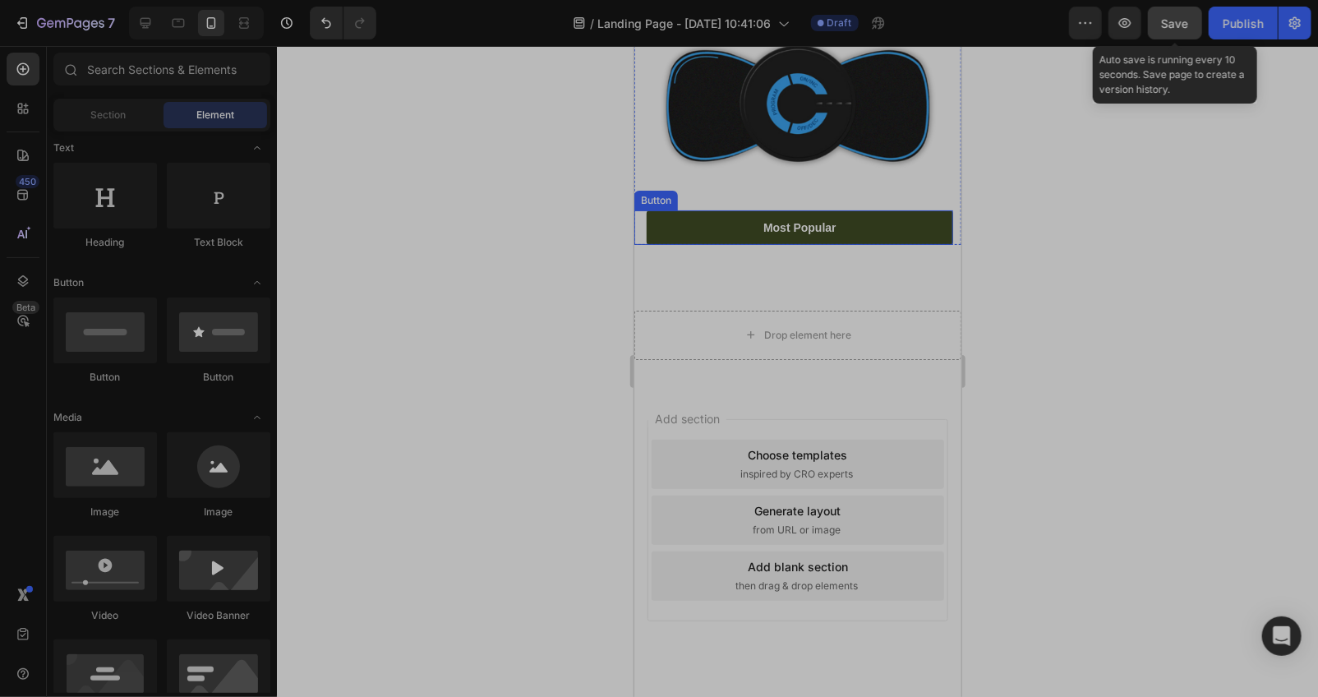
click at [694, 209] on link "Most Popular" at bounding box center [799, 226] width 306 height 35
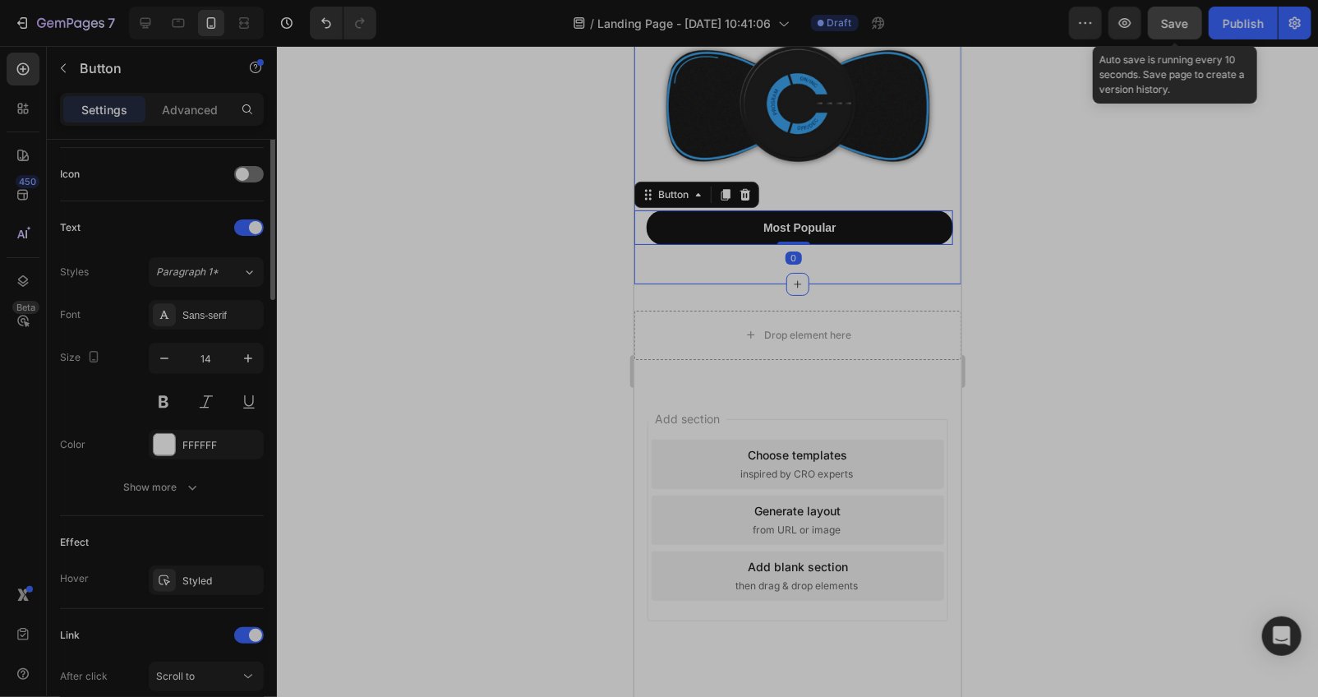
scroll to position [0, 0]
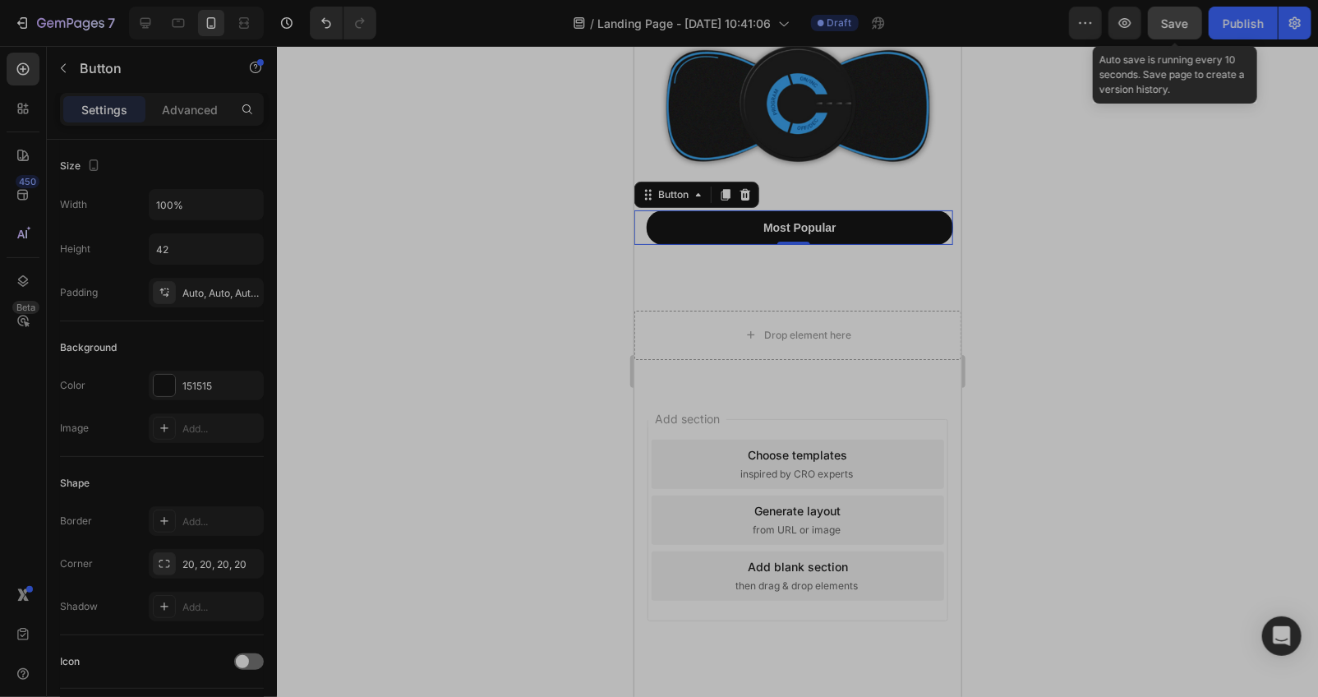
drag, startPoint x: 1185, startPoint y: 19, endPoint x: 1107, endPoint y: 21, distance: 78.1
click at [1184, 21] on span "Save" at bounding box center [1175, 23] width 27 height 14
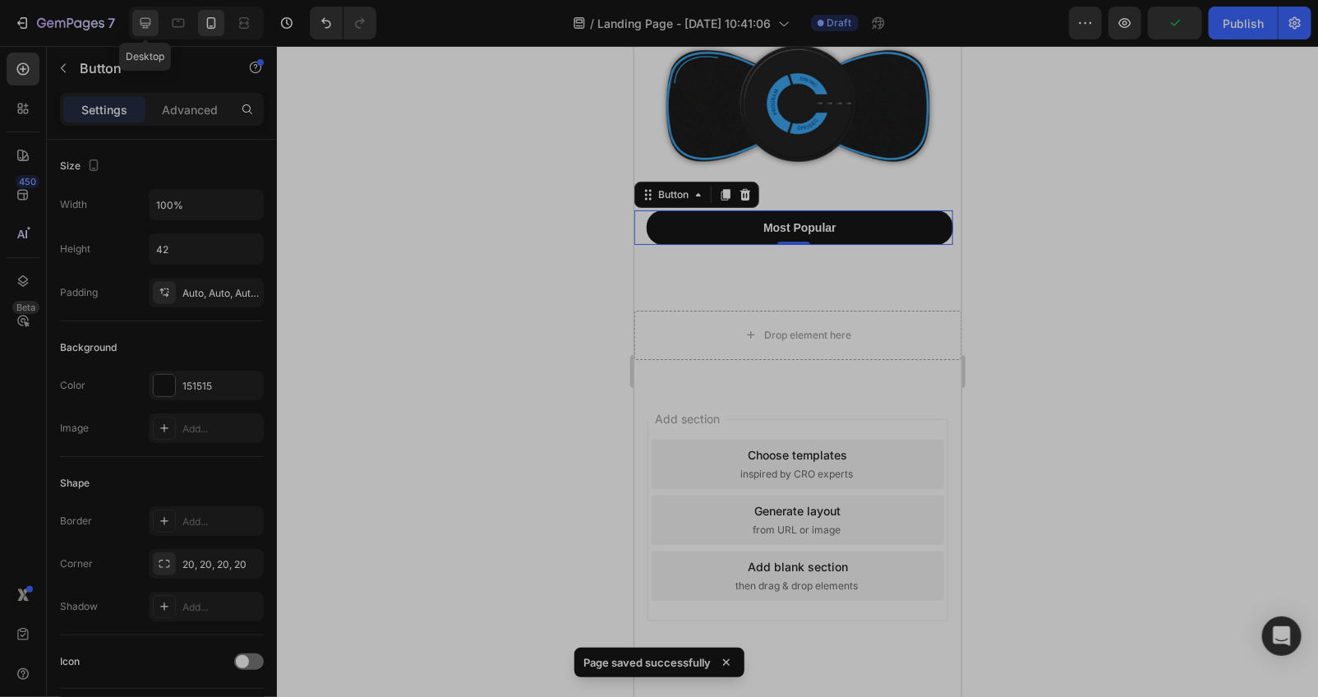
click at [151, 30] on icon at bounding box center [145, 23] width 16 height 16
type input "200"
type input "49"
type input "16"
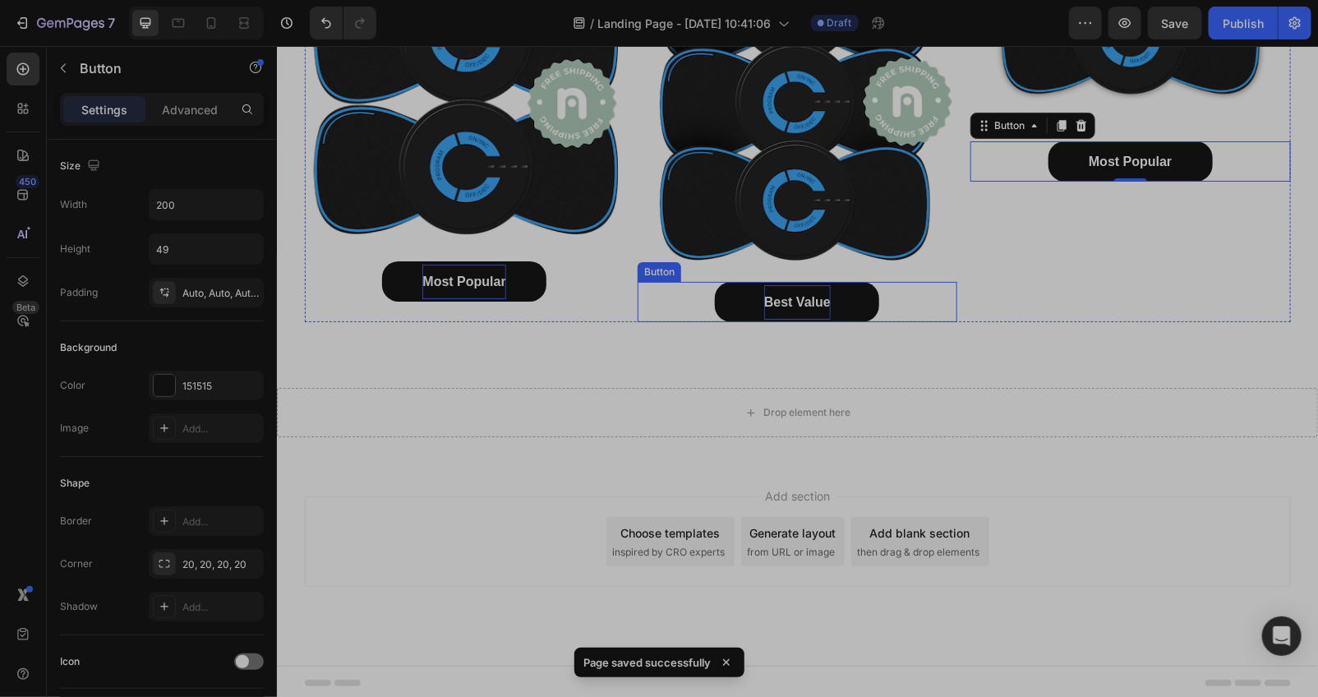
scroll to position [8642, 0]
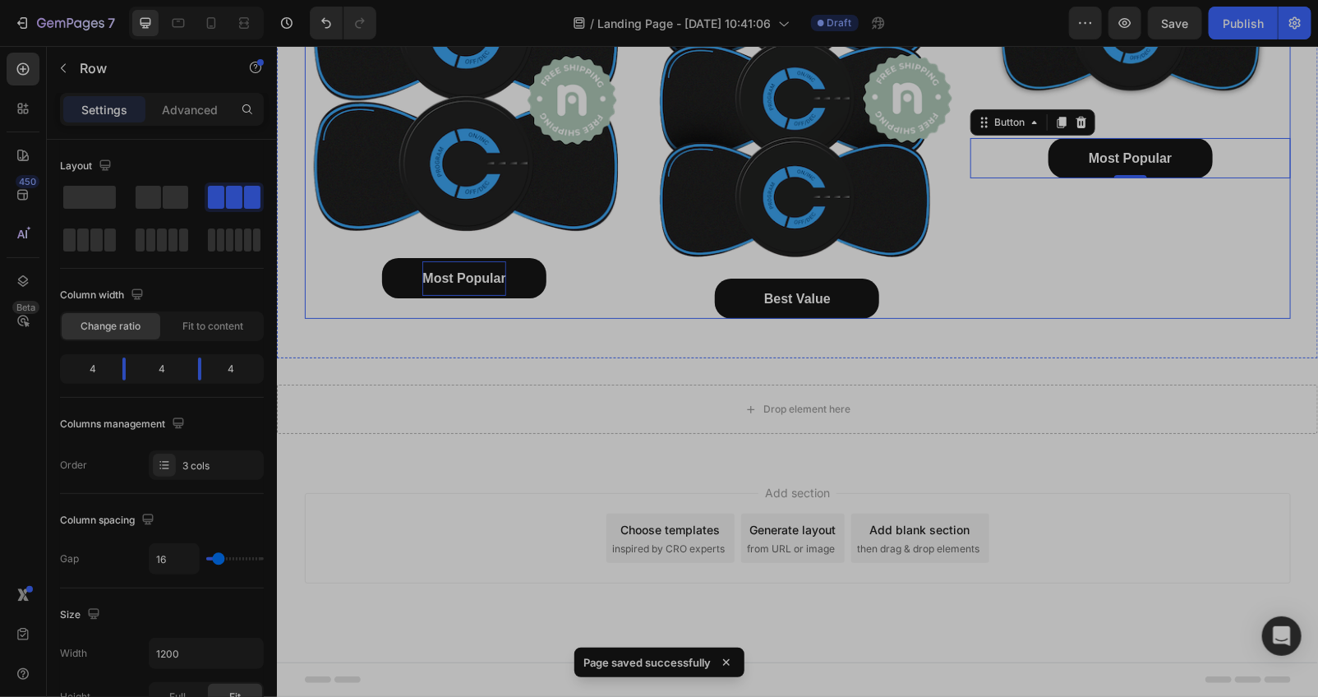
click at [1025, 217] on div "Happy Customers and counting !⭐⭐⭐⭐⭐ Text Block Image Most Popular Button 0" at bounding box center [1129, 106] width 320 height 426
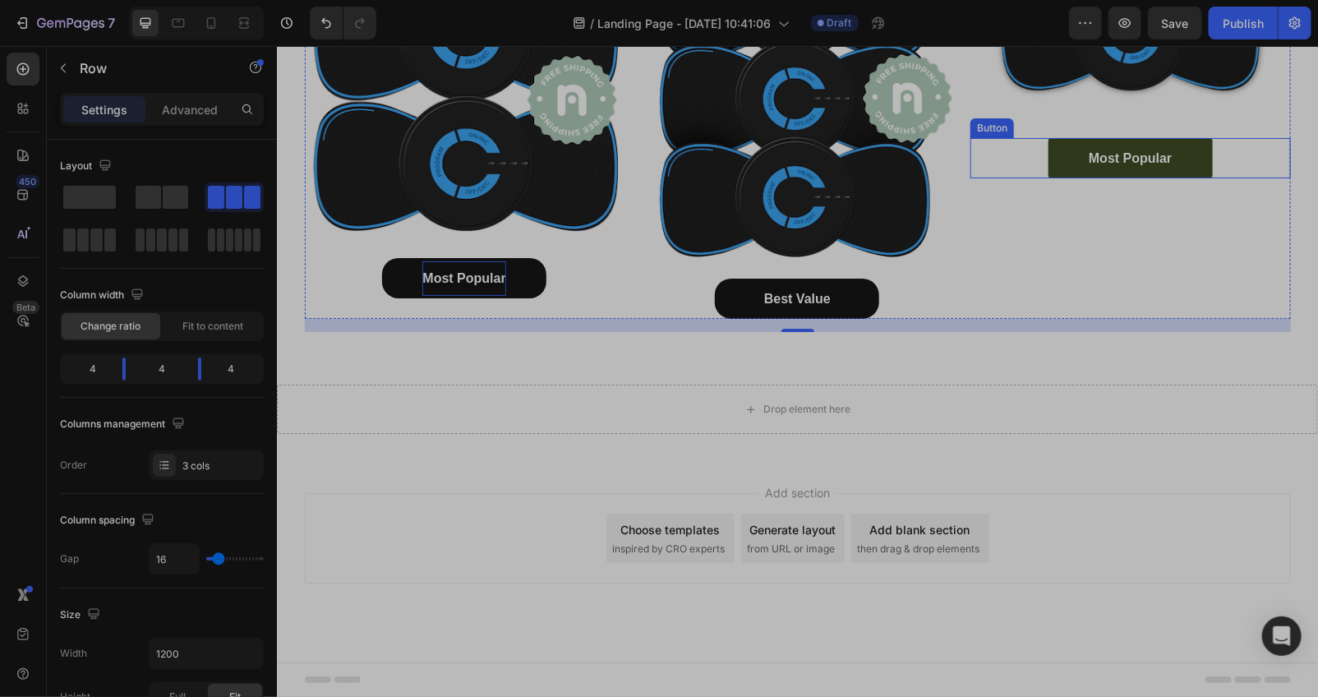
click at [1167, 142] on link "Most Popular" at bounding box center [1129, 157] width 164 height 40
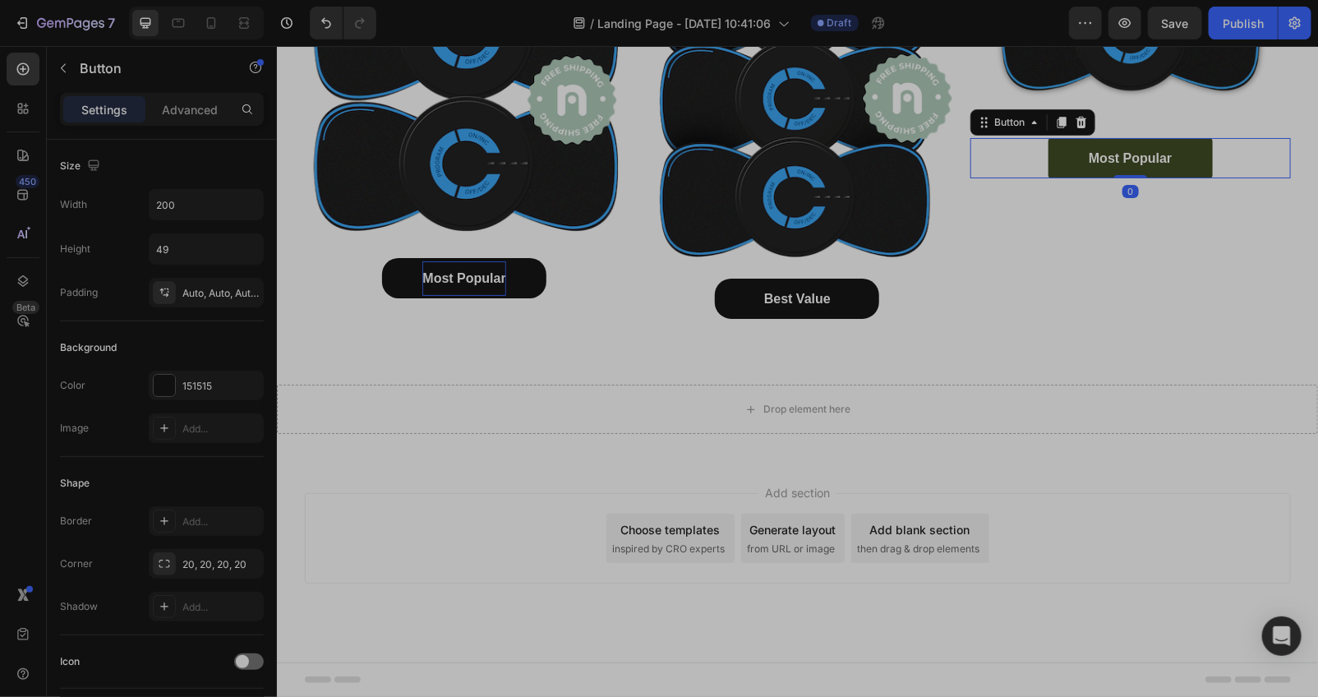
click at [1167, 143] on link "Most Popular" at bounding box center [1129, 157] width 164 height 40
click at [1153, 153] on p "Most Popular" at bounding box center [1129, 158] width 83 height 17
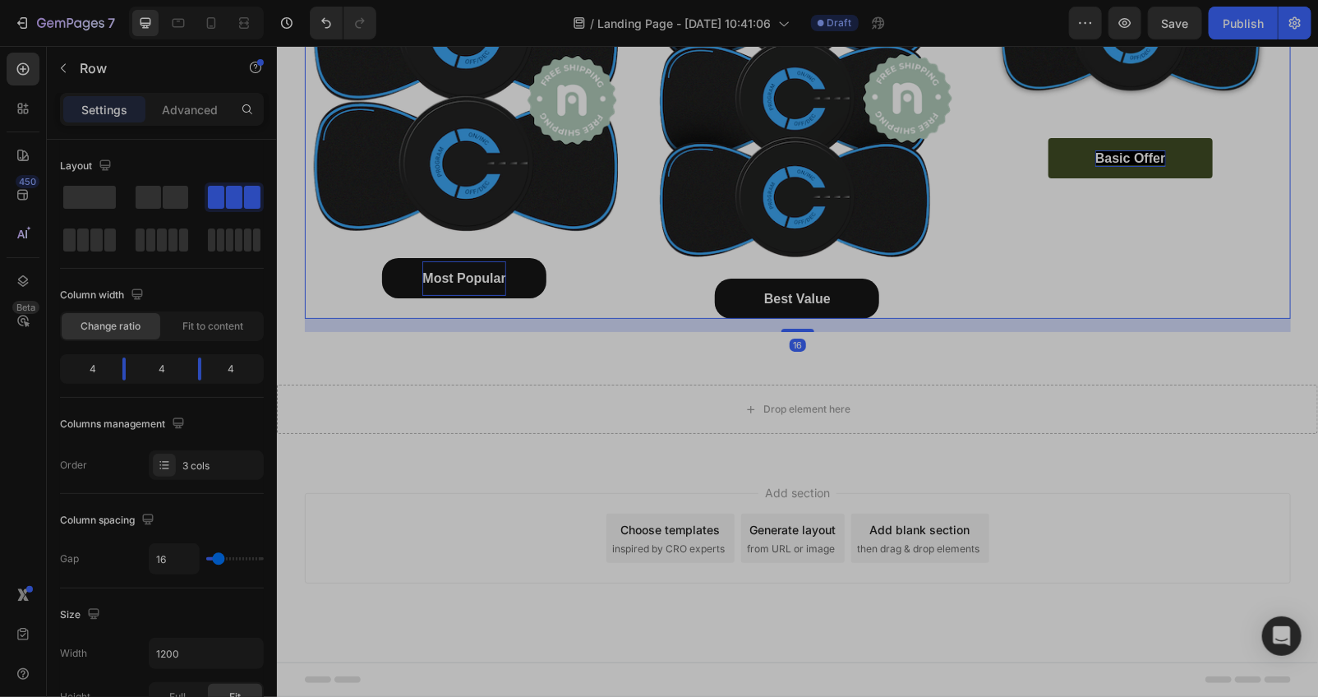
click at [1157, 196] on div "Happy Customers and counting !⭐⭐⭐⭐⭐ Text Block Image Basic Offer Button" at bounding box center [1129, 106] width 320 height 426
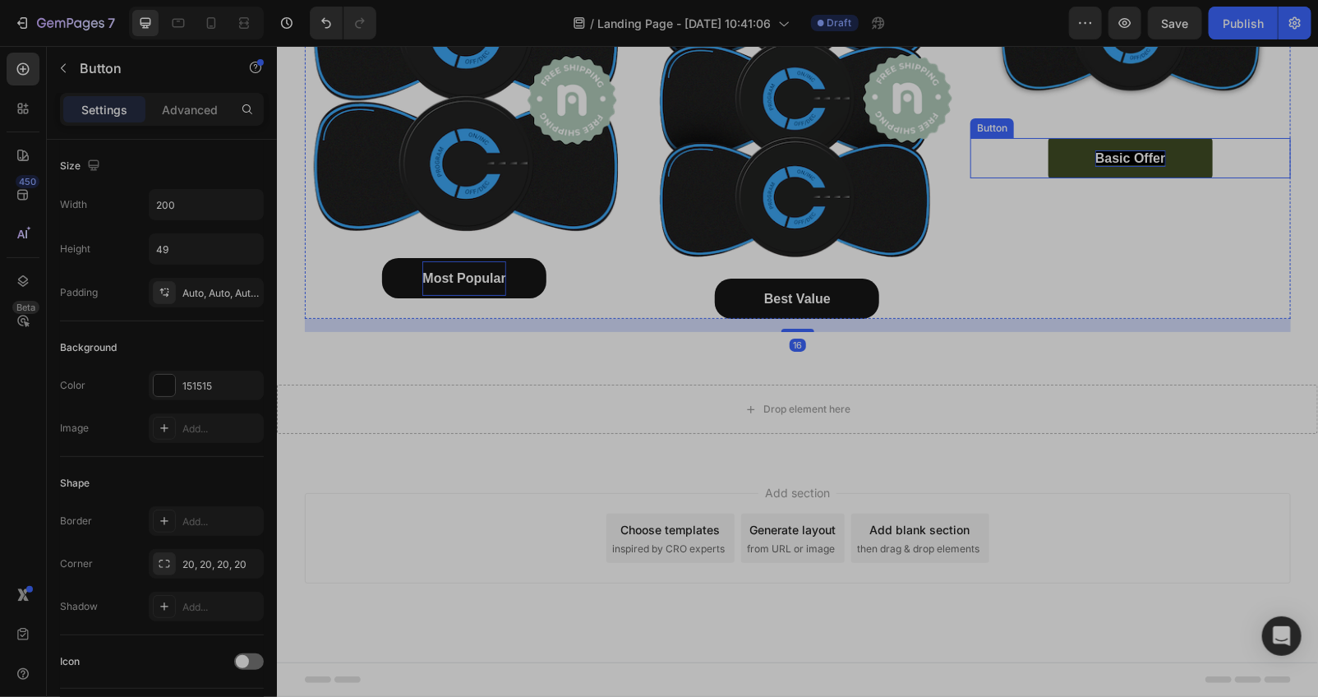
click at [1110, 153] on strong "Basic Offer" at bounding box center [1129, 157] width 70 height 14
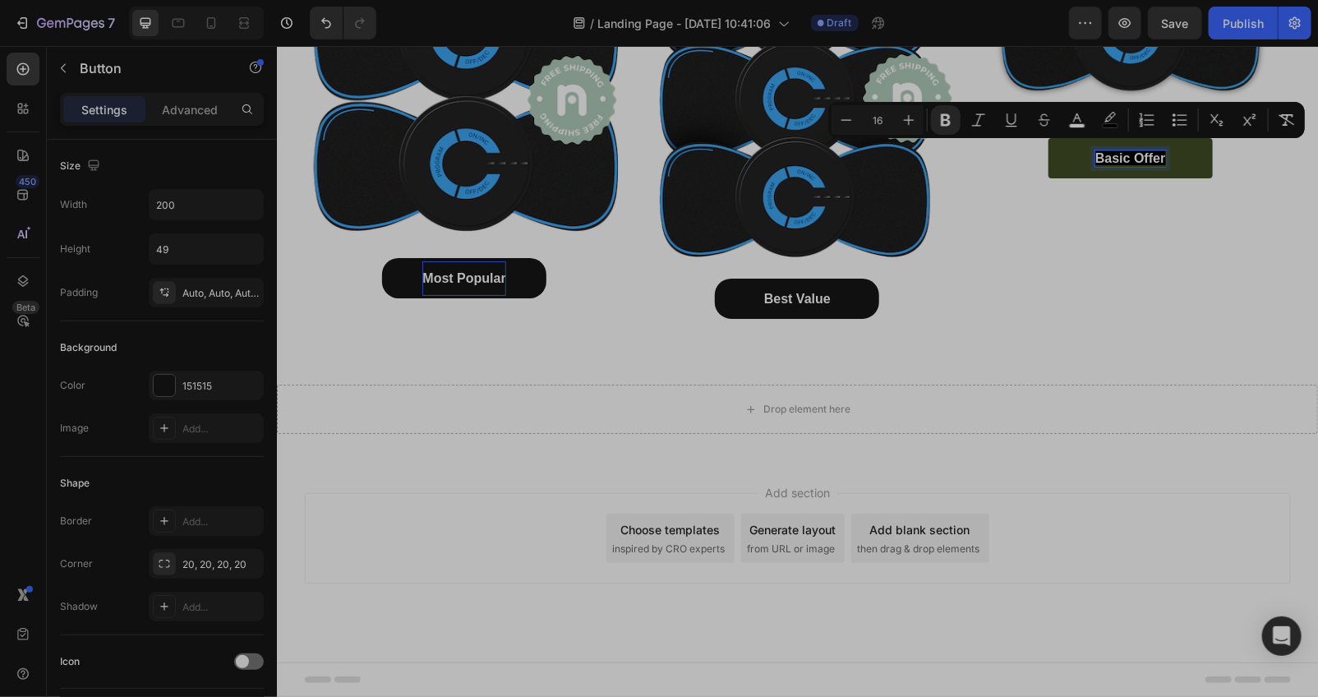
drag, startPoint x: 1280, startPoint y: 116, endPoint x: 1273, endPoint y: 132, distance: 17.7
click at [1283, 116] on icon "Editor contextual toolbar" at bounding box center [1286, 120] width 16 height 16
click at [1252, 208] on div "Happy Customers and counting !⭐⭐⭐⭐⭐ Text Block Image Basic Offer Button 0" at bounding box center [1129, 106] width 320 height 426
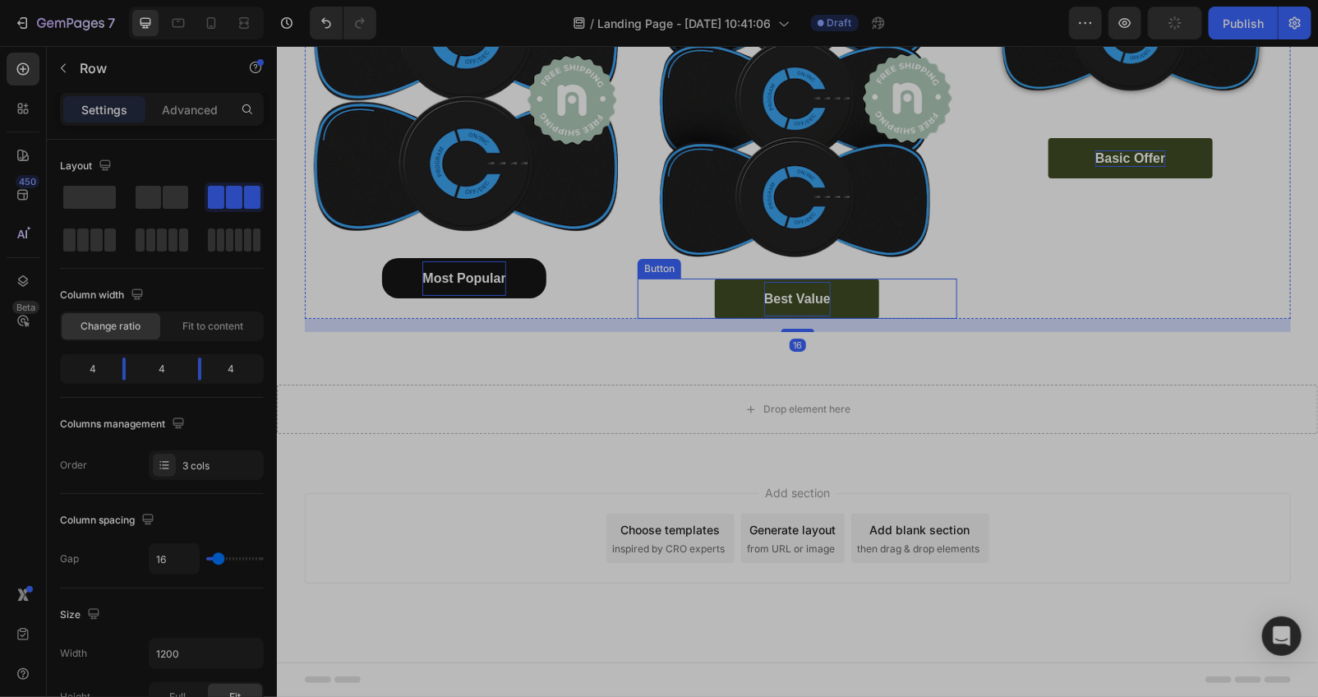
click at [808, 290] on p "Best Value" at bounding box center [796, 298] width 67 height 17
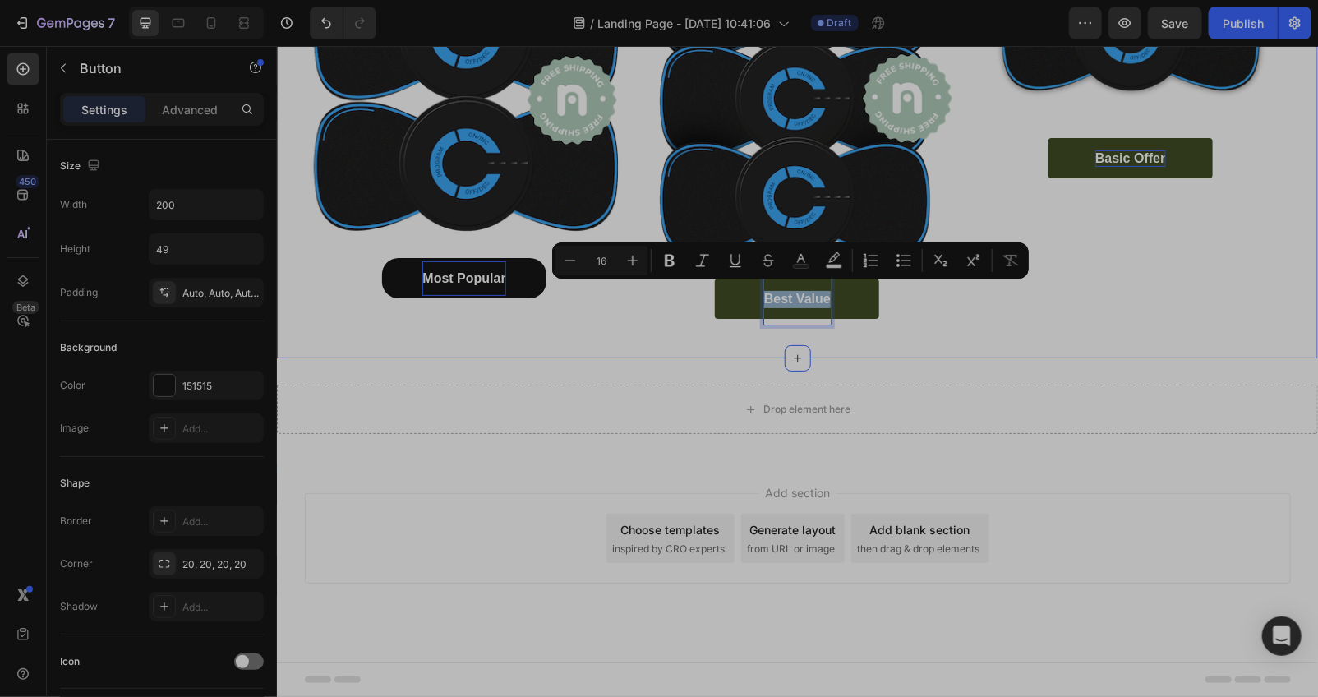
click at [484, 287] on p "Most Popular" at bounding box center [462, 277] width 83 height 17
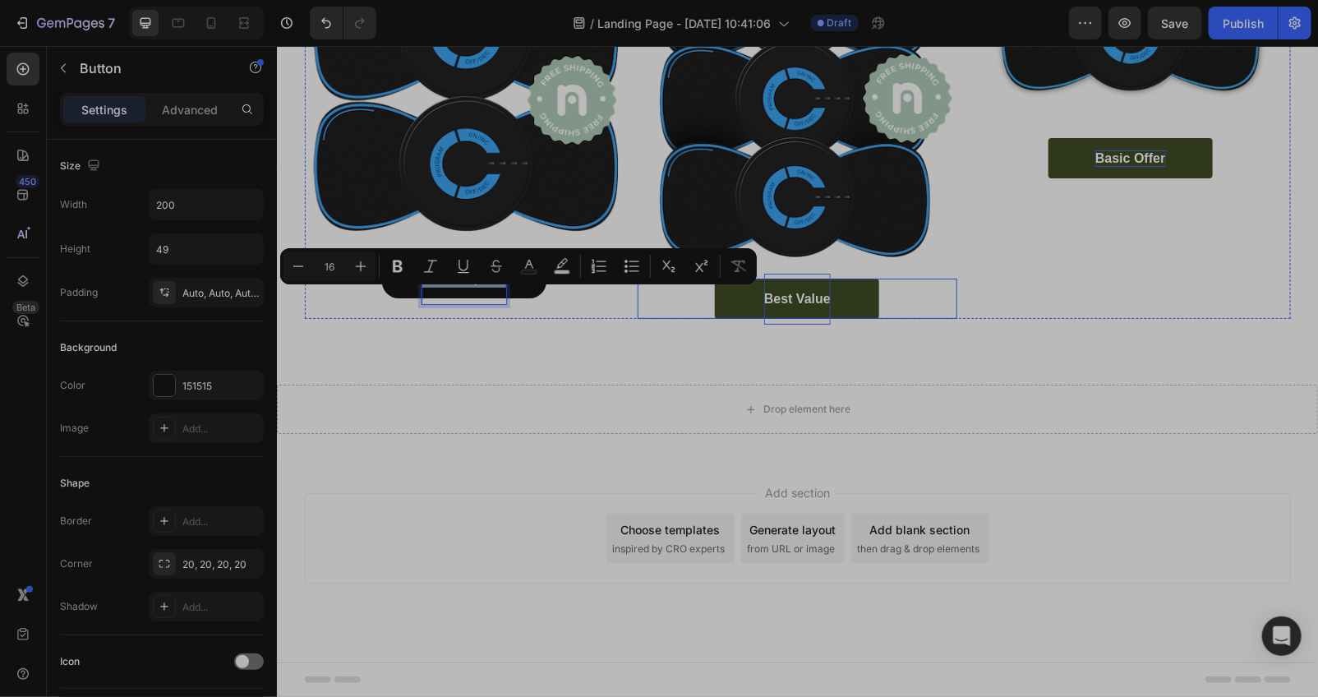
click at [679, 304] on div "Best Value Button" at bounding box center [797, 298] width 320 height 40
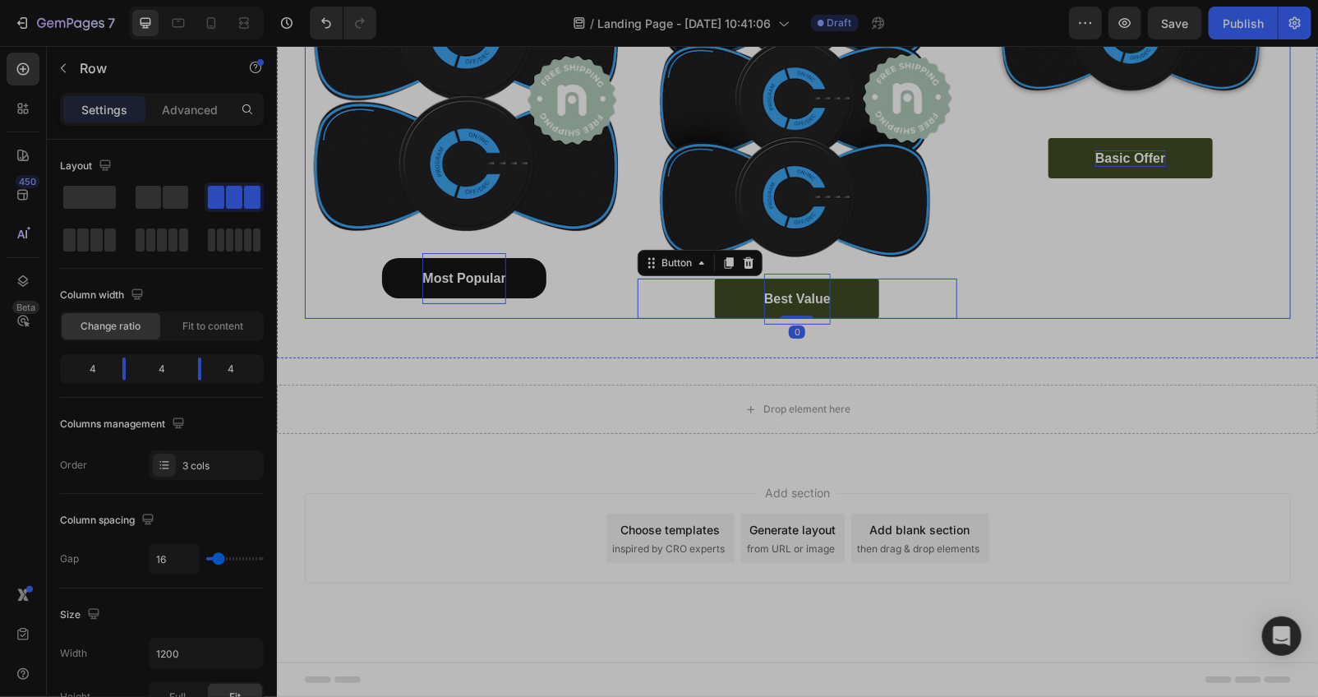
click at [1032, 269] on div "Happy Customers and counting !⭐⭐⭐⭐⭐ Text Block Image Basic Offer Button" at bounding box center [1129, 106] width 320 height 426
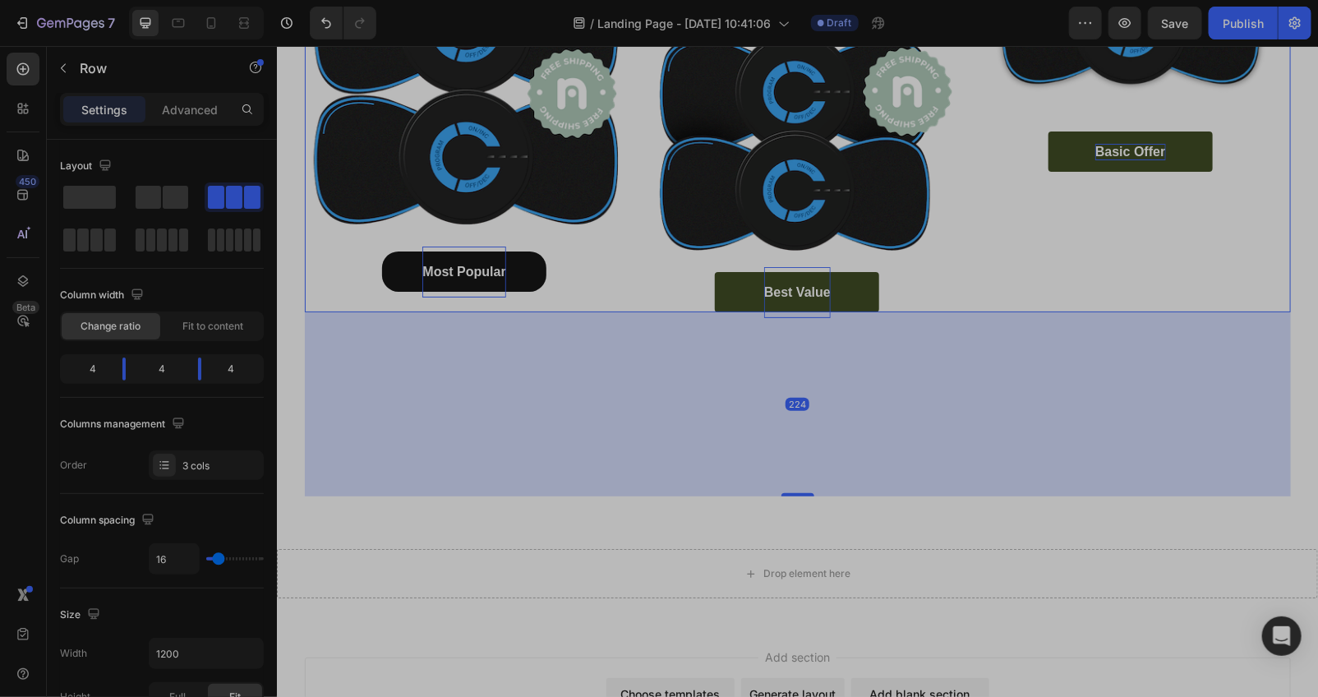
drag, startPoint x: 790, startPoint y: 329, endPoint x: 849, endPoint y: 500, distance: 180.5
click at [849, 311] on div "224" at bounding box center [797, 311] width 986 height 0
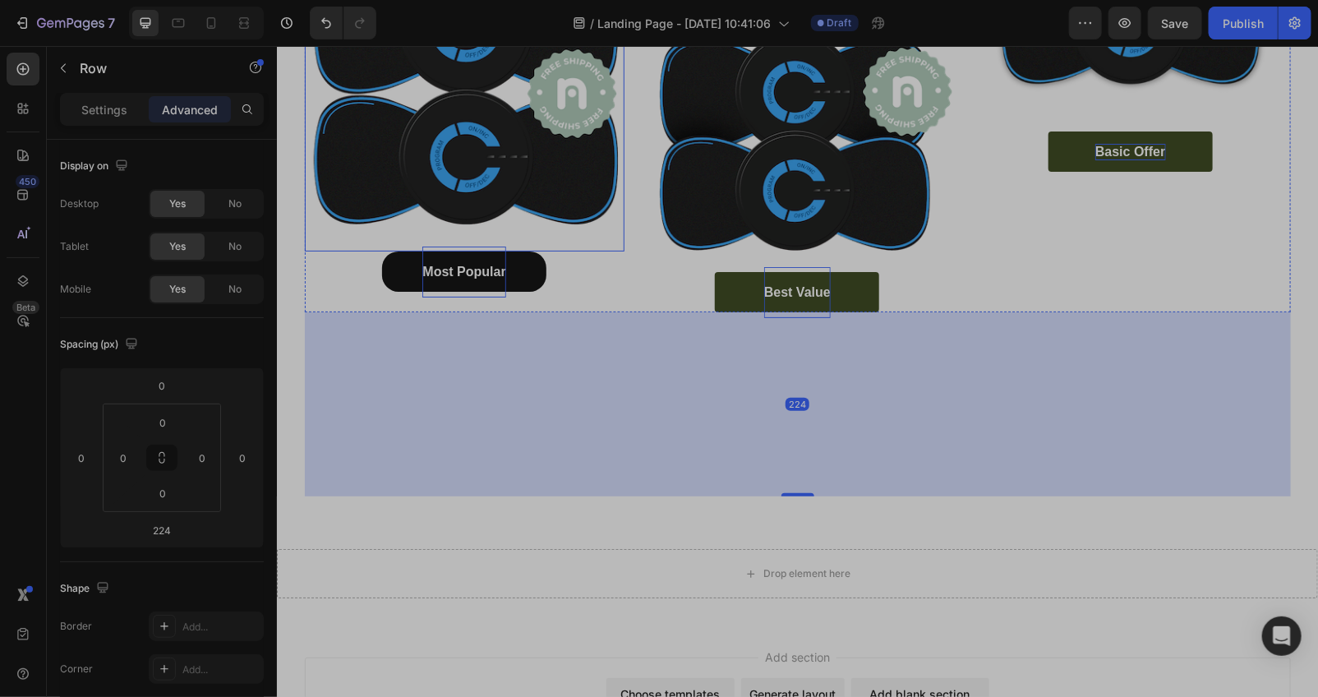
click at [610, 251] on img at bounding box center [464, 91] width 320 height 320
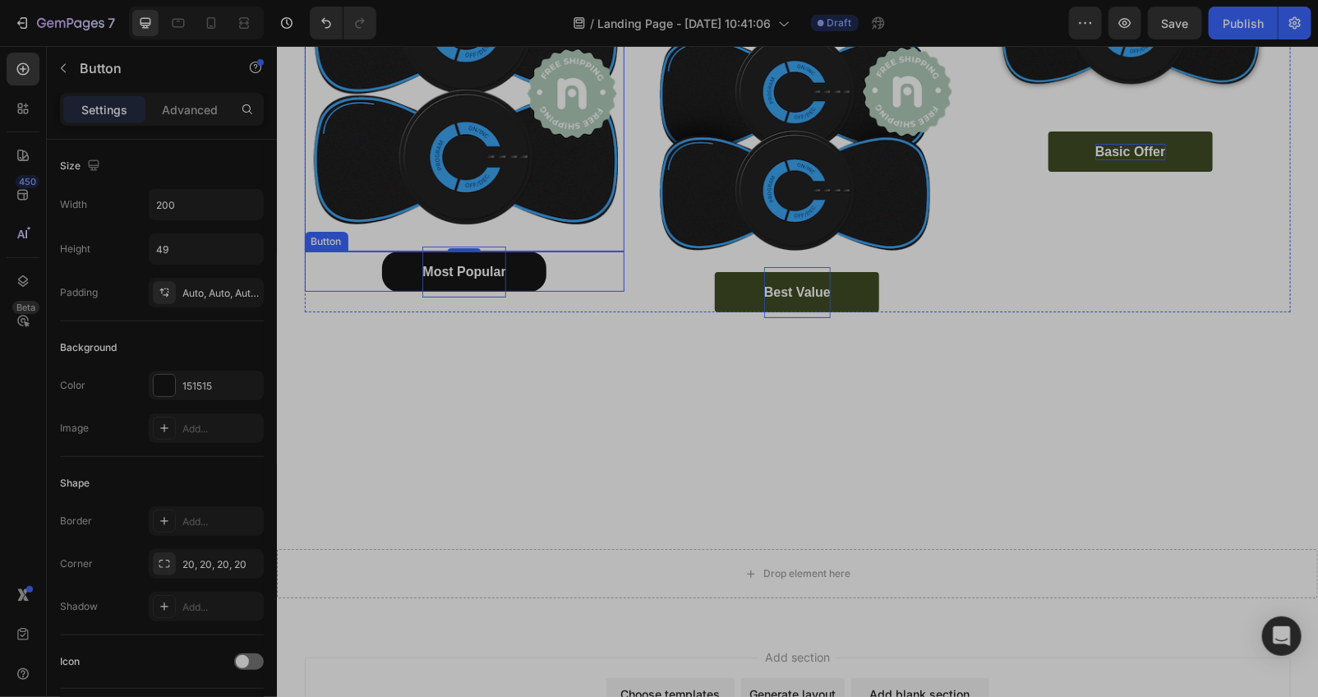
click at [564, 291] on div "Most Popular Button" at bounding box center [464, 271] width 320 height 40
click at [206, 102] on p "Advanced" at bounding box center [190, 109] width 56 height 17
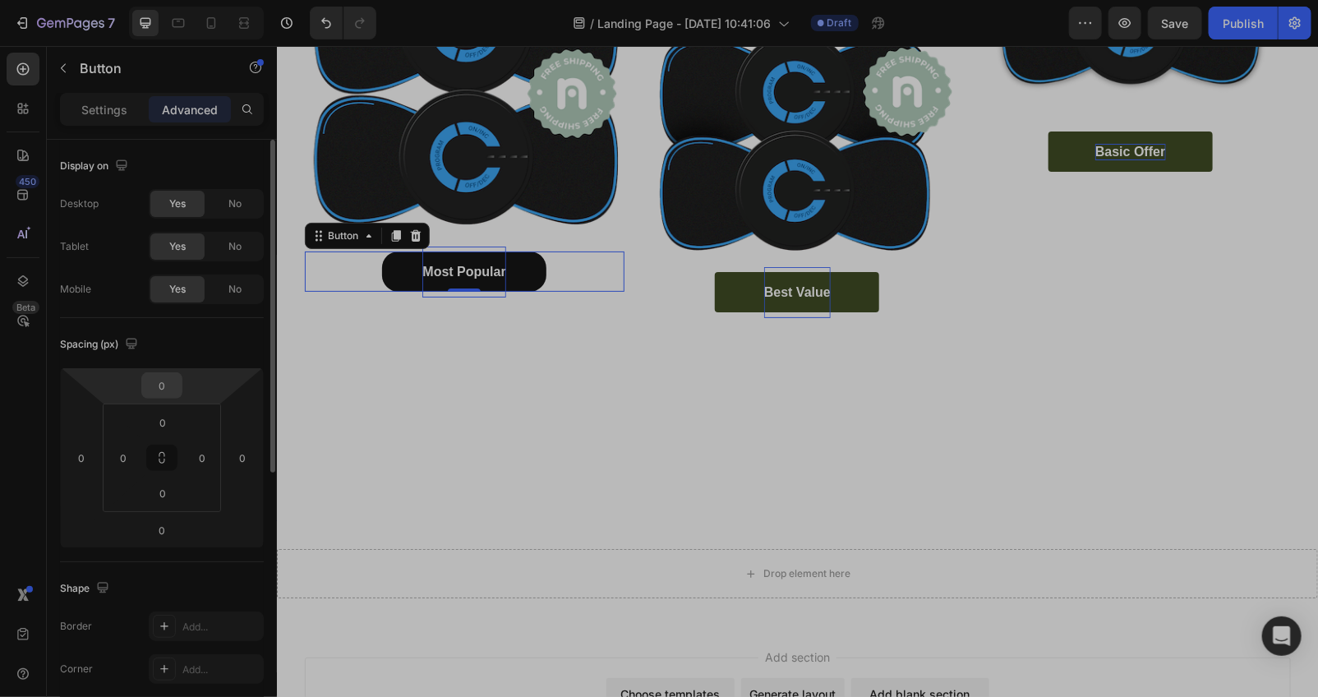
click at [177, 381] on input "0" at bounding box center [161, 385] width 33 height 25
type input "25"
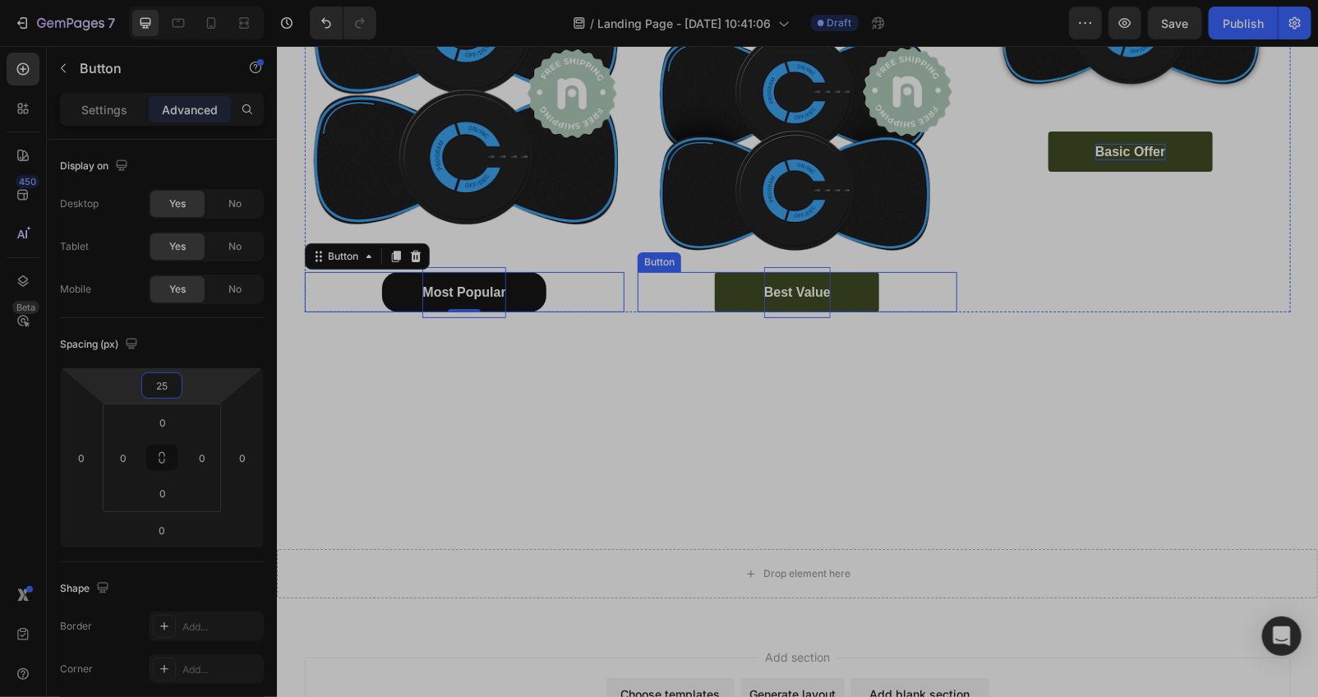
click at [886, 287] on div "Best Value Button" at bounding box center [797, 291] width 320 height 40
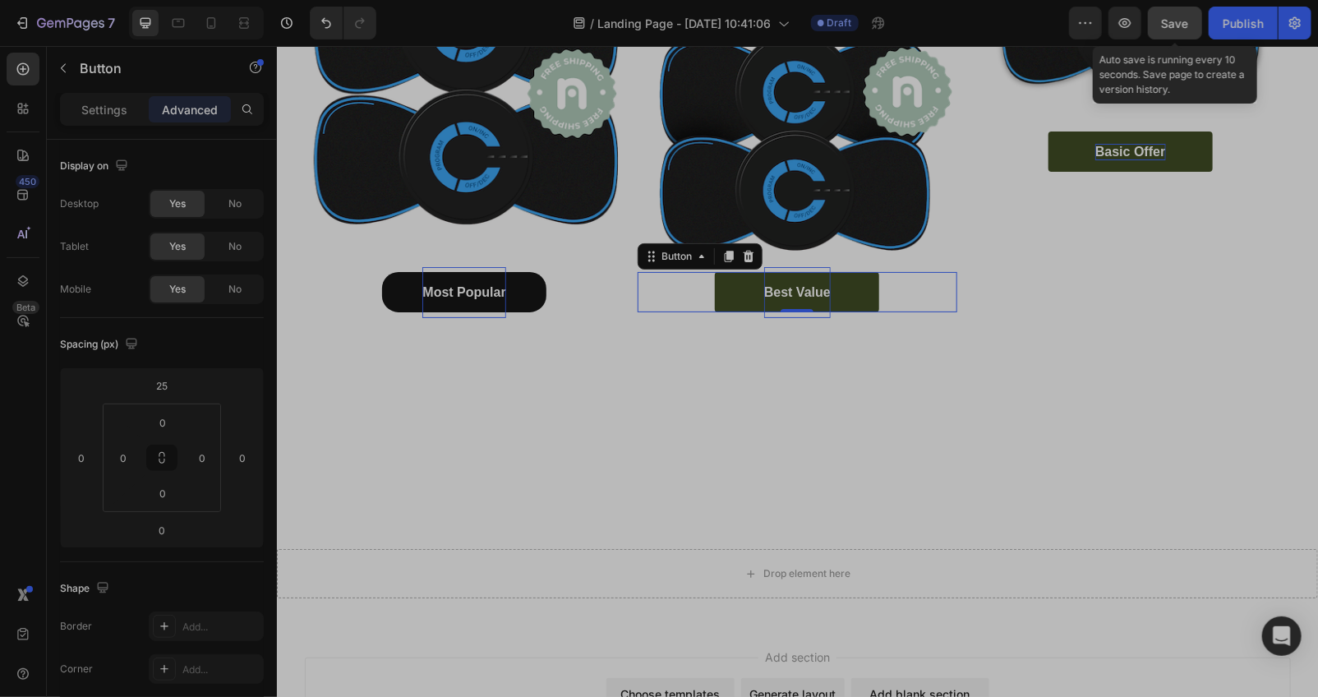
click at [1171, 21] on span "Save" at bounding box center [1175, 23] width 27 height 14
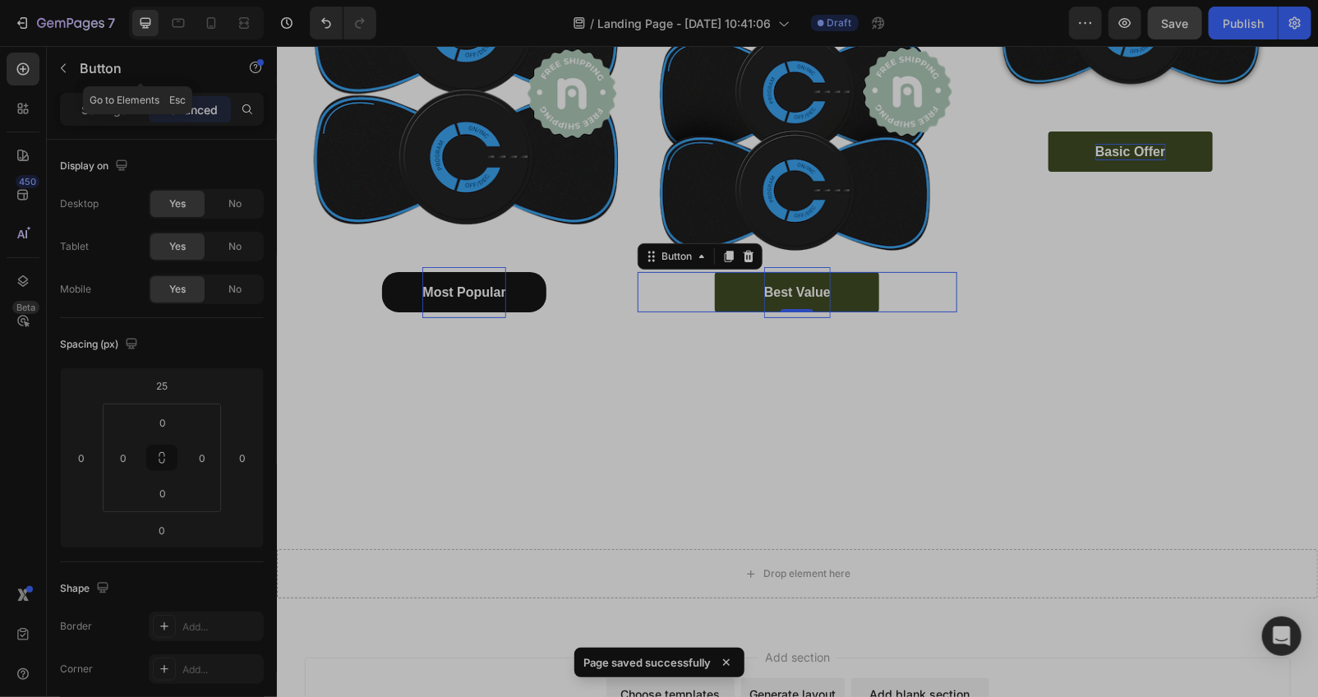
drag, startPoint x: 61, startPoint y: 72, endPoint x: 76, endPoint y: 77, distance: 16.4
click at [67, 72] on icon "button" at bounding box center [63, 68] width 13 height 13
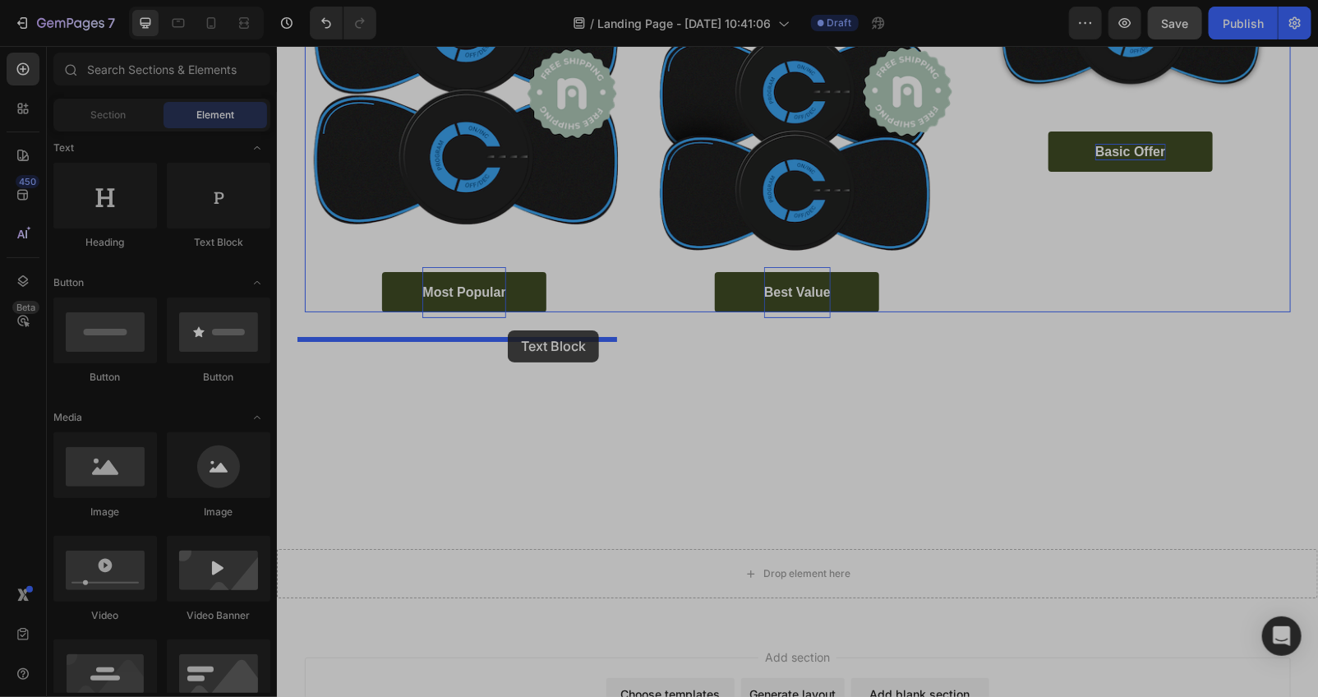
drag, startPoint x: 491, startPoint y: 251, endPoint x: 511, endPoint y: 329, distance: 80.5
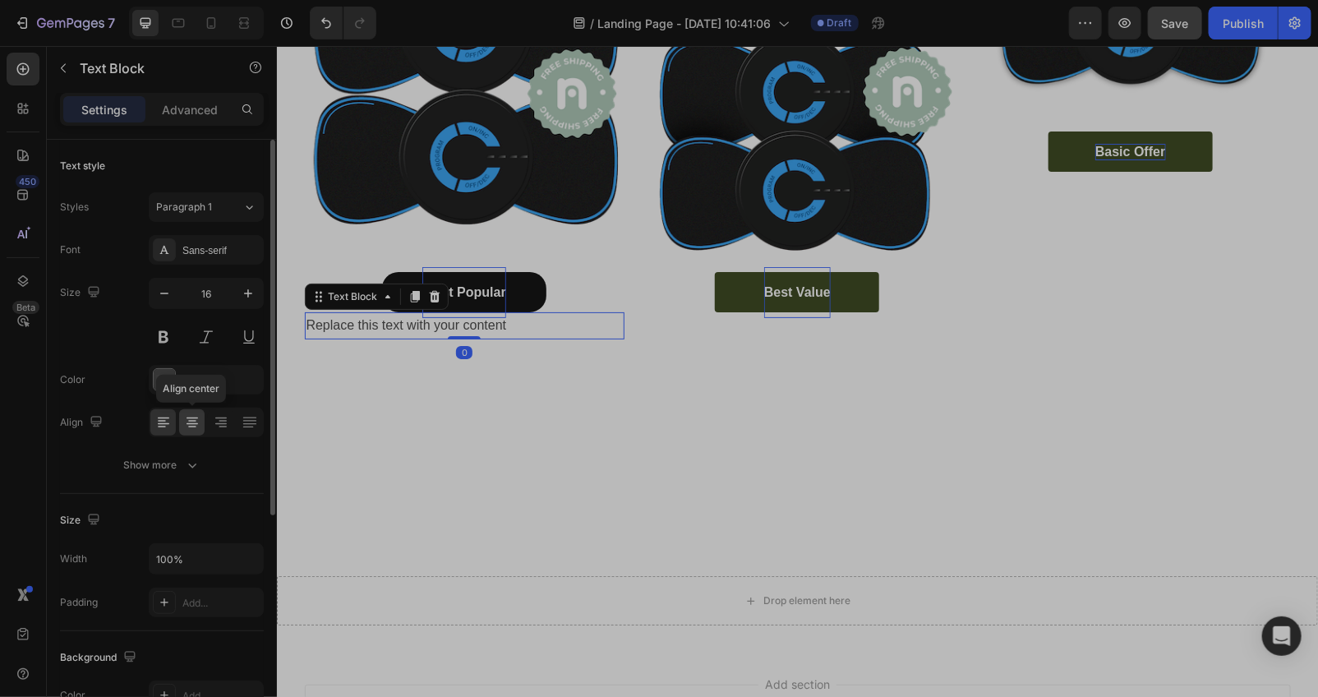
drag, startPoint x: 187, startPoint y: 429, endPoint x: 191, endPoint y: 408, distance: 20.8
click at [191, 426] on icon at bounding box center [192, 422] width 16 height 16
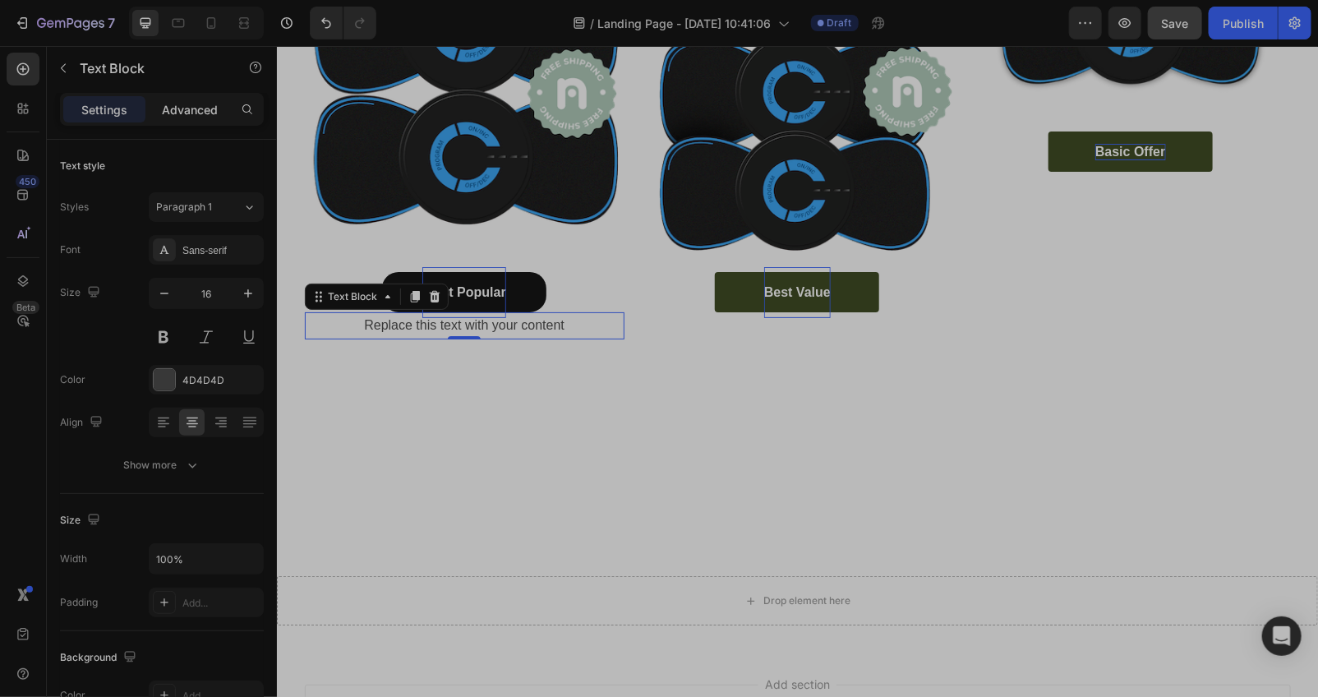
click at [203, 113] on p "Advanced" at bounding box center [190, 109] width 56 height 17
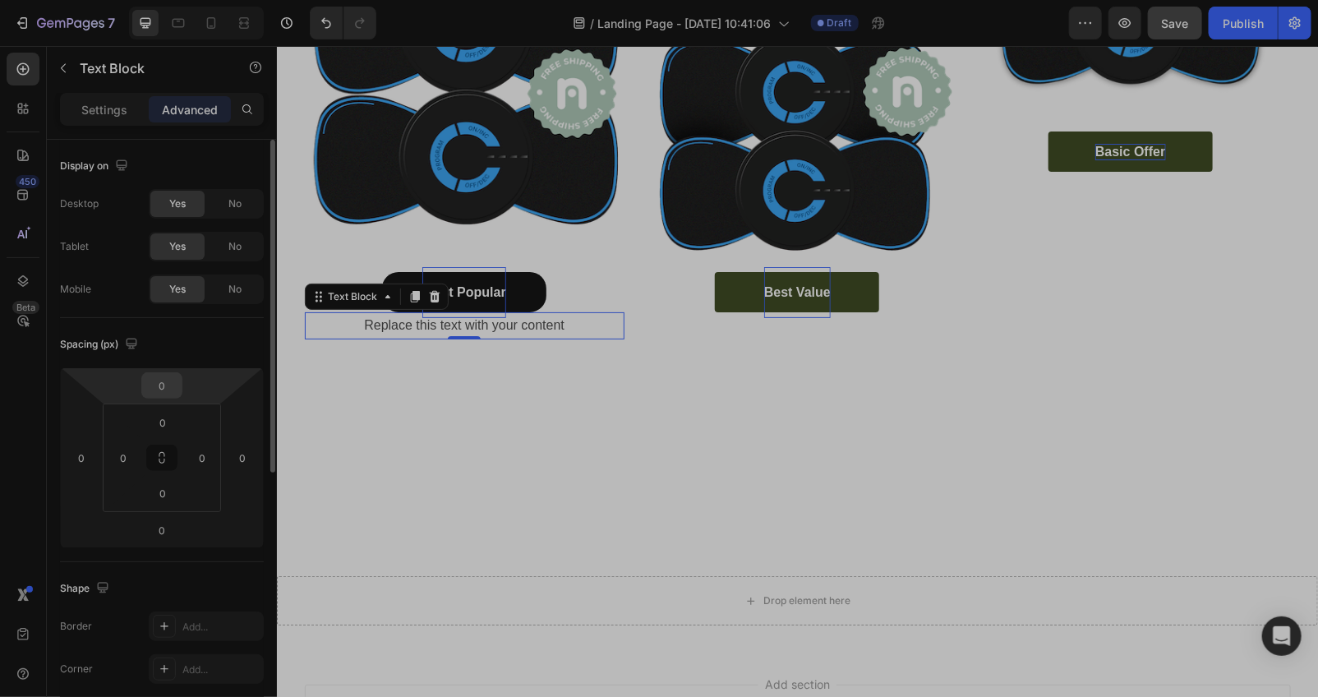
click at [166, 383] on input "0" at bounding box center [161, 385] width 33 height 25
type input "25"
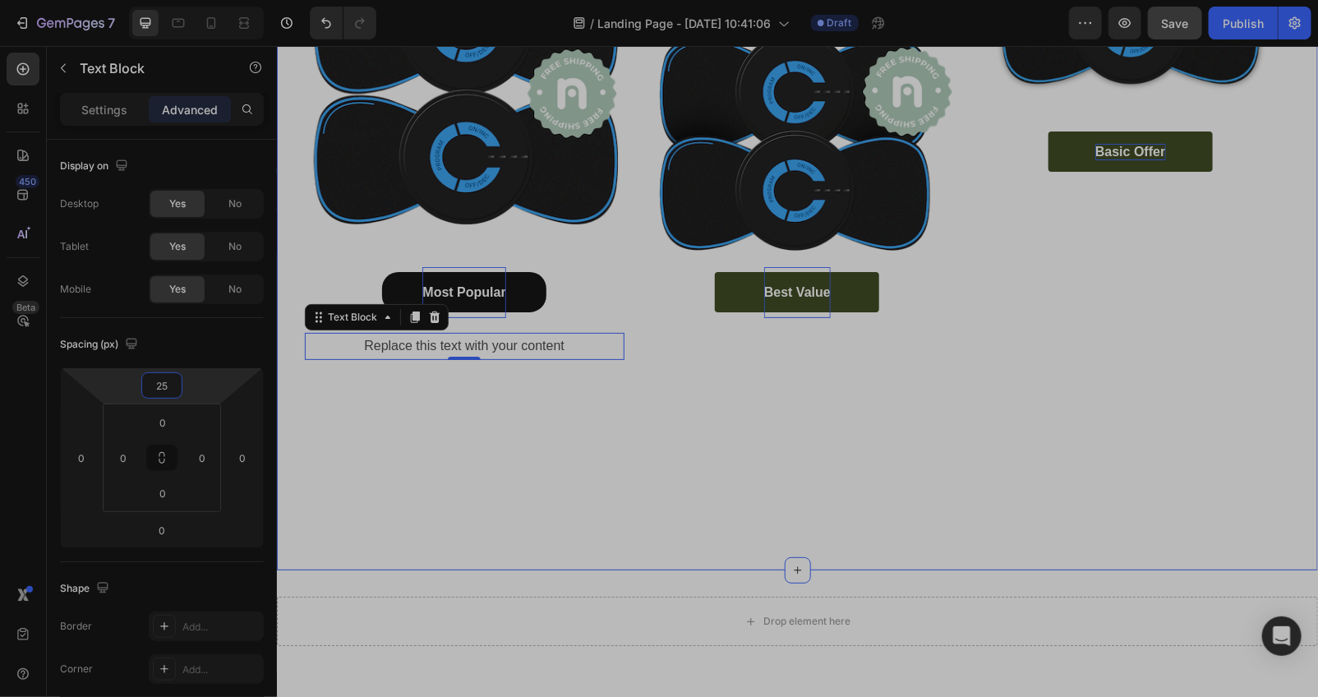
click at [615, 472] on div "Happy Customers and counting !⭐⭐⭐⭐⭐ Text Block Image Most Popular Button Replac…" at bounding box center [796, 215] width 1041 height 657
click at [577, 359] on div "Replace this text with your content" at bounding box center [464, 345] width 320 height 27
click at [413, 326] on div at bounding box center [414, 316] width 20 height 20
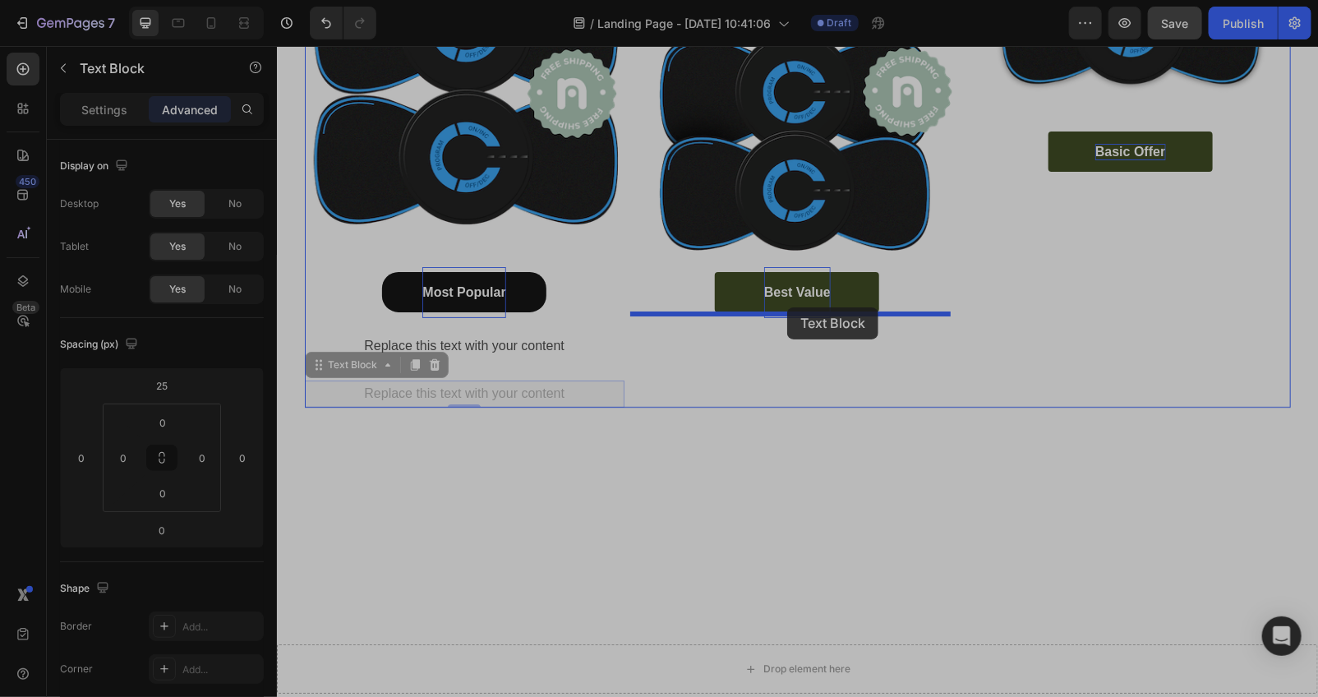
drag, startPoint x: 357, startPoint y: 399, endPoint x: 786, endPoint y: 306, distance: 439.6
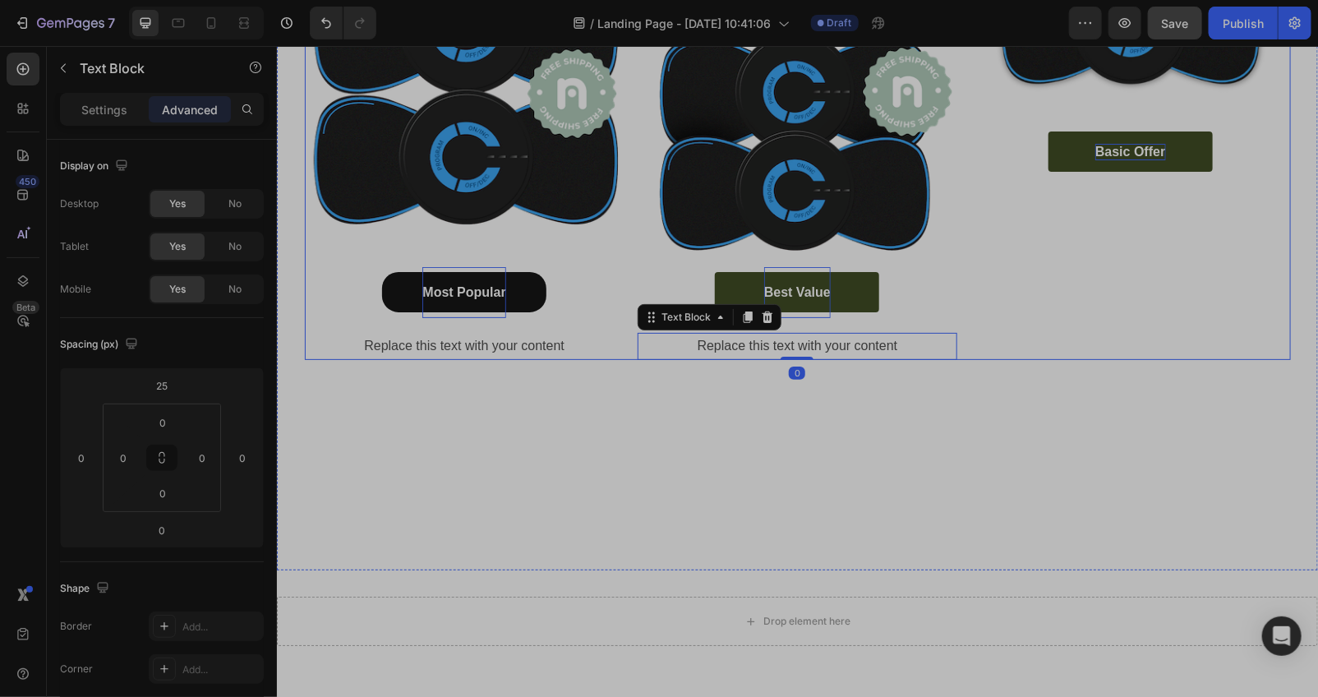
click at [1005, 292] on div "Happy Customers and counting !⭐⭐⭐⭐⭐ Text Block Image Basic Offer Button" at bounding box center [1129, 123] width 320 height 473
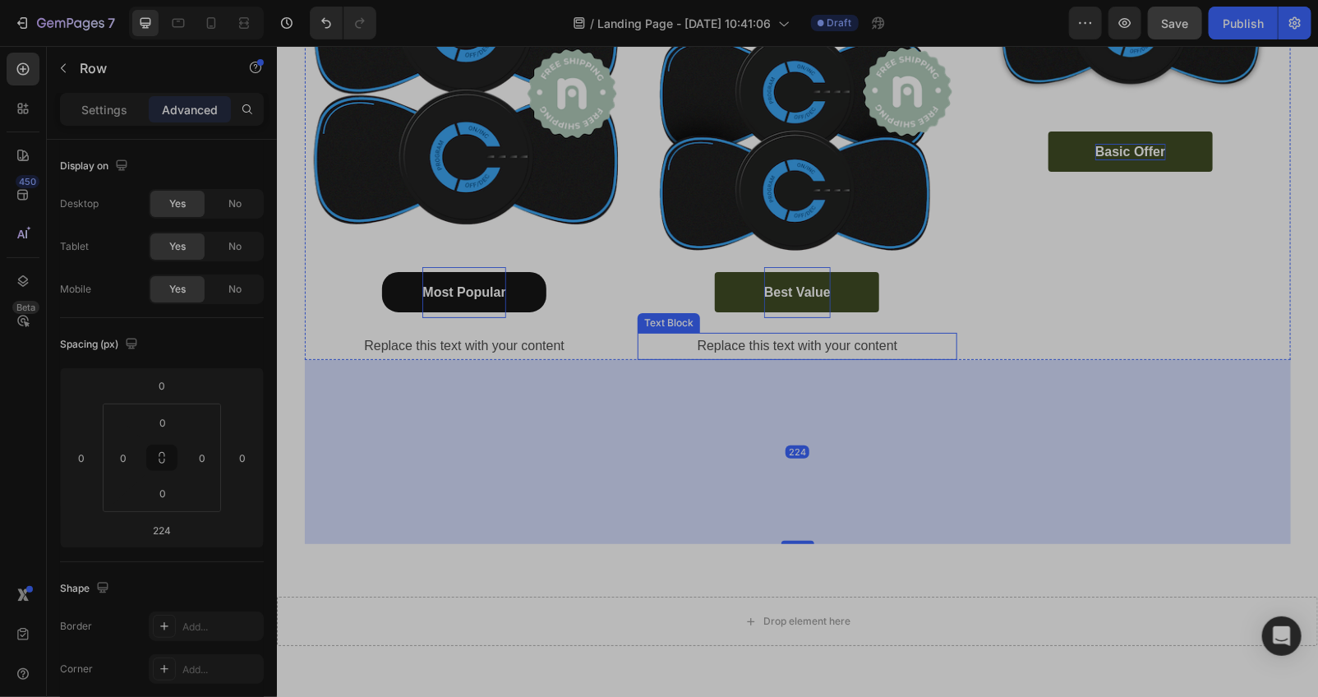
click at [864, 347] on div "Replace this text with your content" at bounding box center [797, 345] width 320 height 27
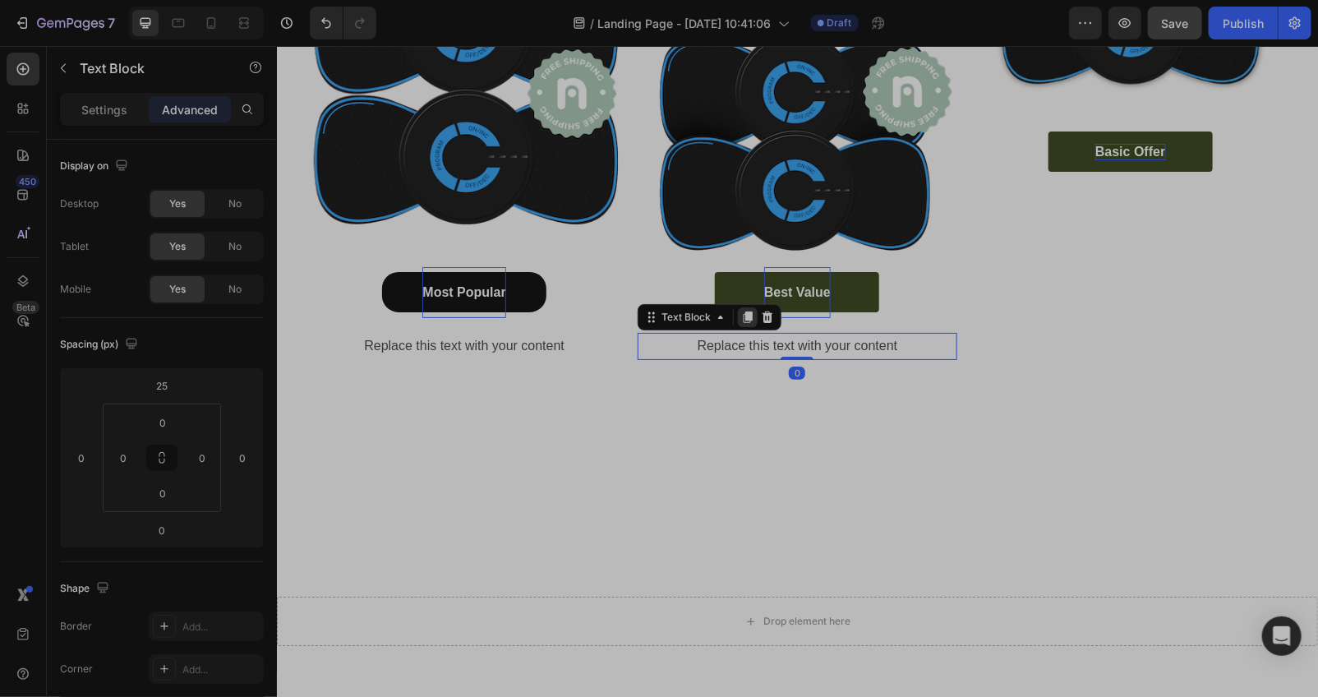
click at [744, 322] on icon at bounding box center [746, 316] width 13 height 13
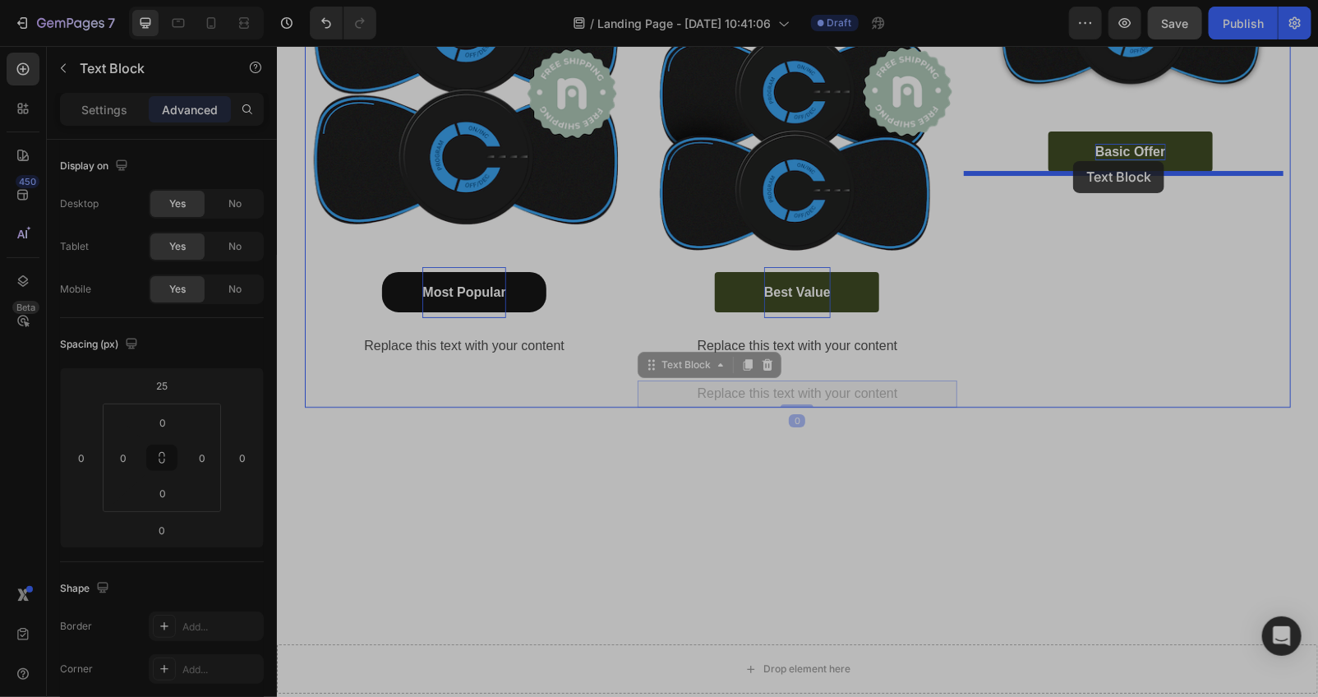
drag, startPoint x: 693, startPoint y: 370, endPoint x: 1072, endPoint y: 160, distance: 433.2
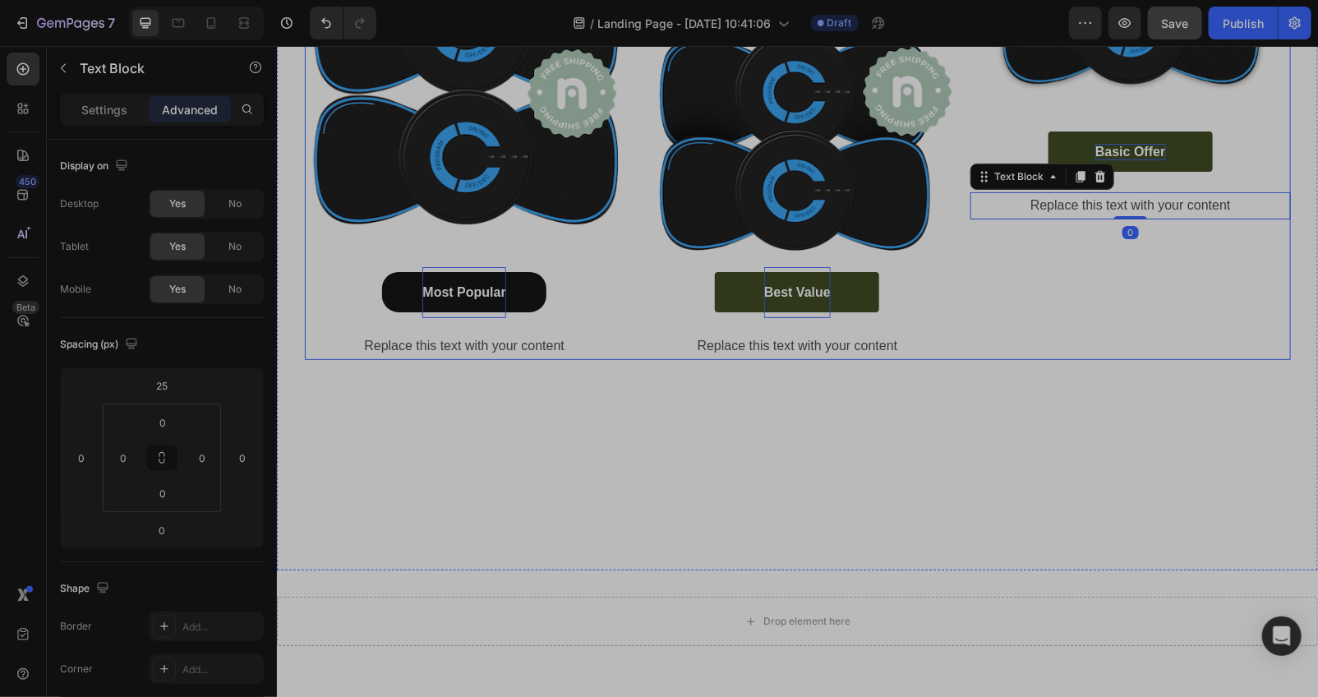
click at [1057, 265] on div "Happy Customers and counting !⭐⭐⭐⭐⭐ Text Block Image Basic Offer Button Replace…" at bounding box center [1129, 123] width 320 height 473
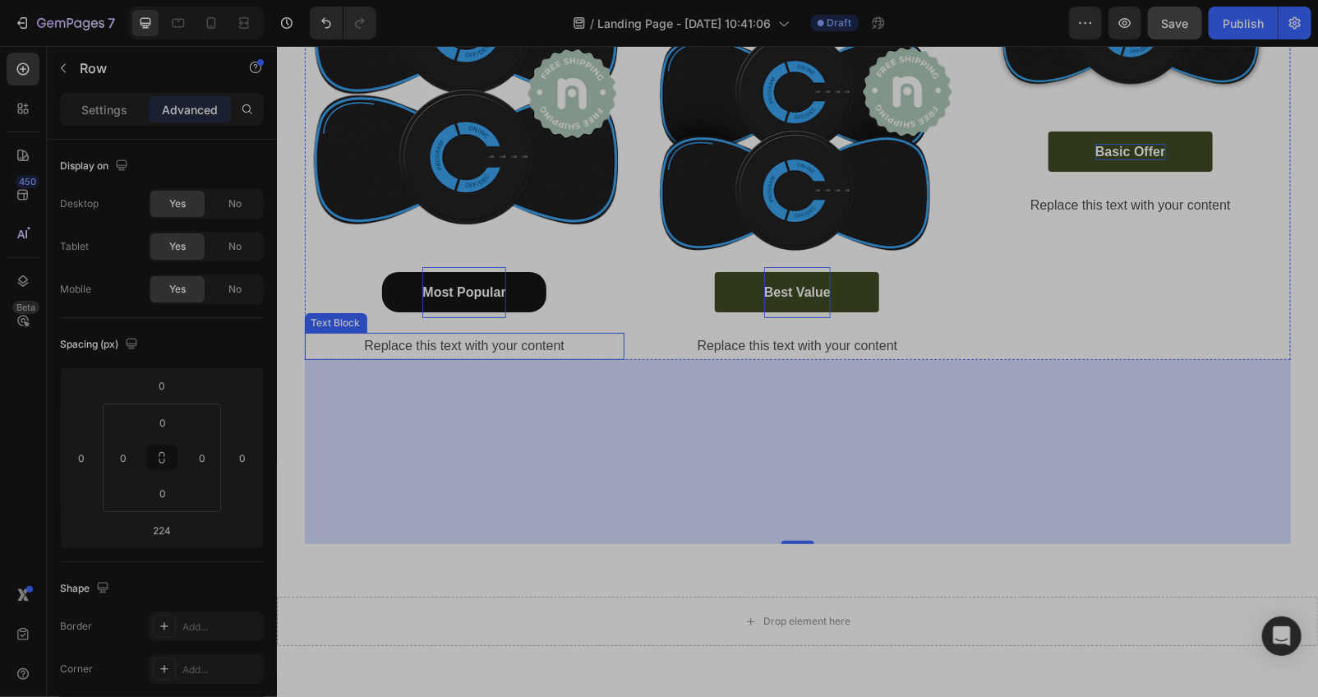
click at [554, 359] on div "Replace this text with your content" at bounding box center [464, 345] width 320 height 27
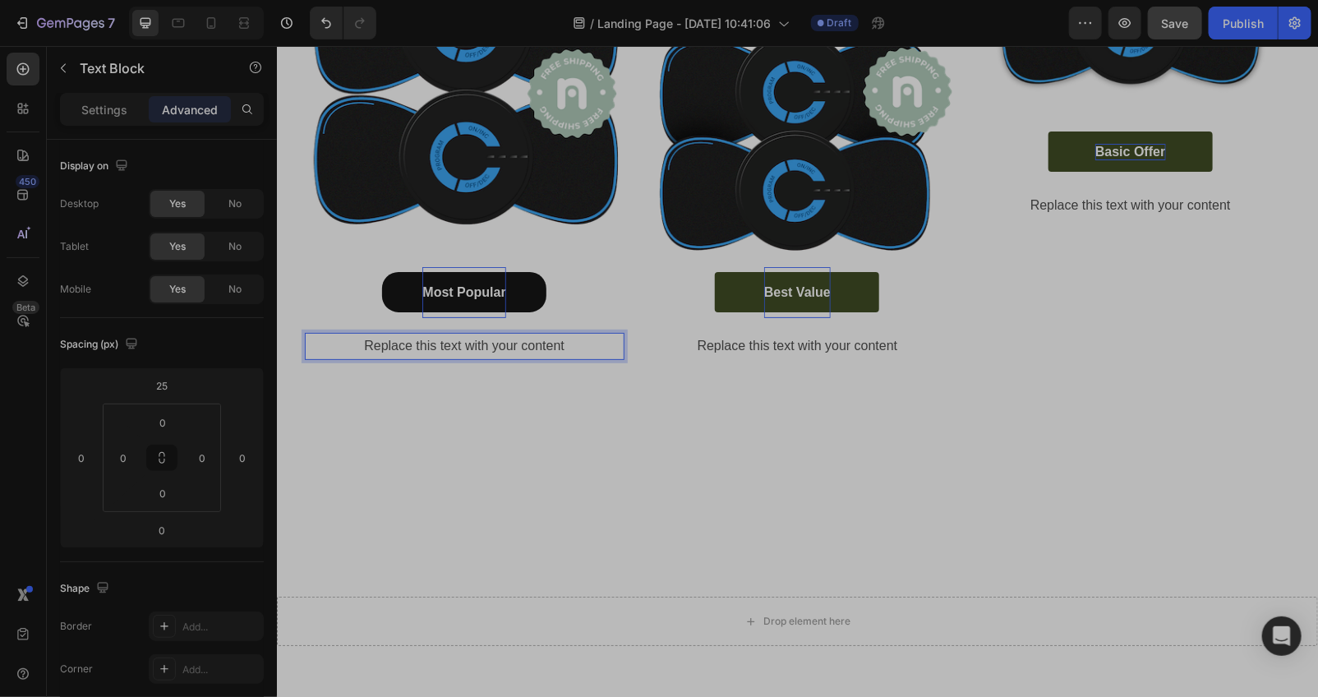
click at [581, 359] on div "Replace this text with your content" at bounding box center [464, 345] width 320 height 27
click at [107, 96] on div "Settings" at bounding box center [104, 109] width 82 height 26
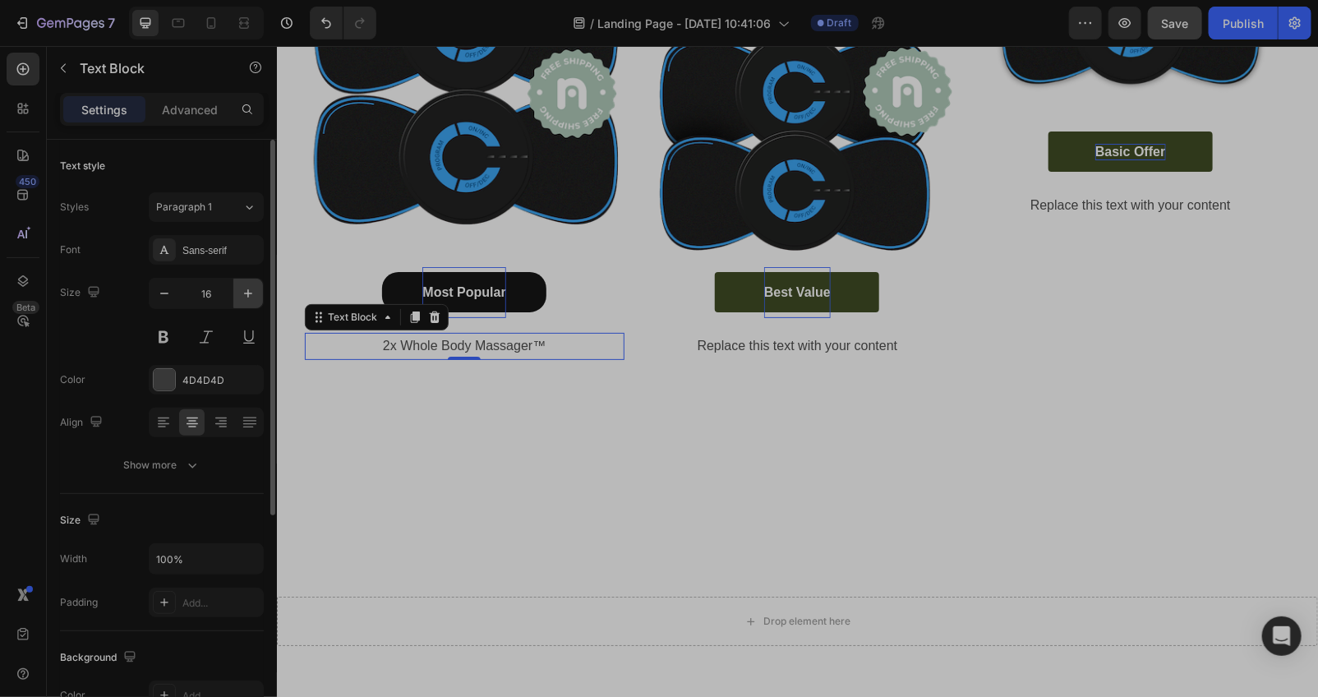
click at [247, 298] on icon "button" at bounding box center [248, 293] width 16 height 16
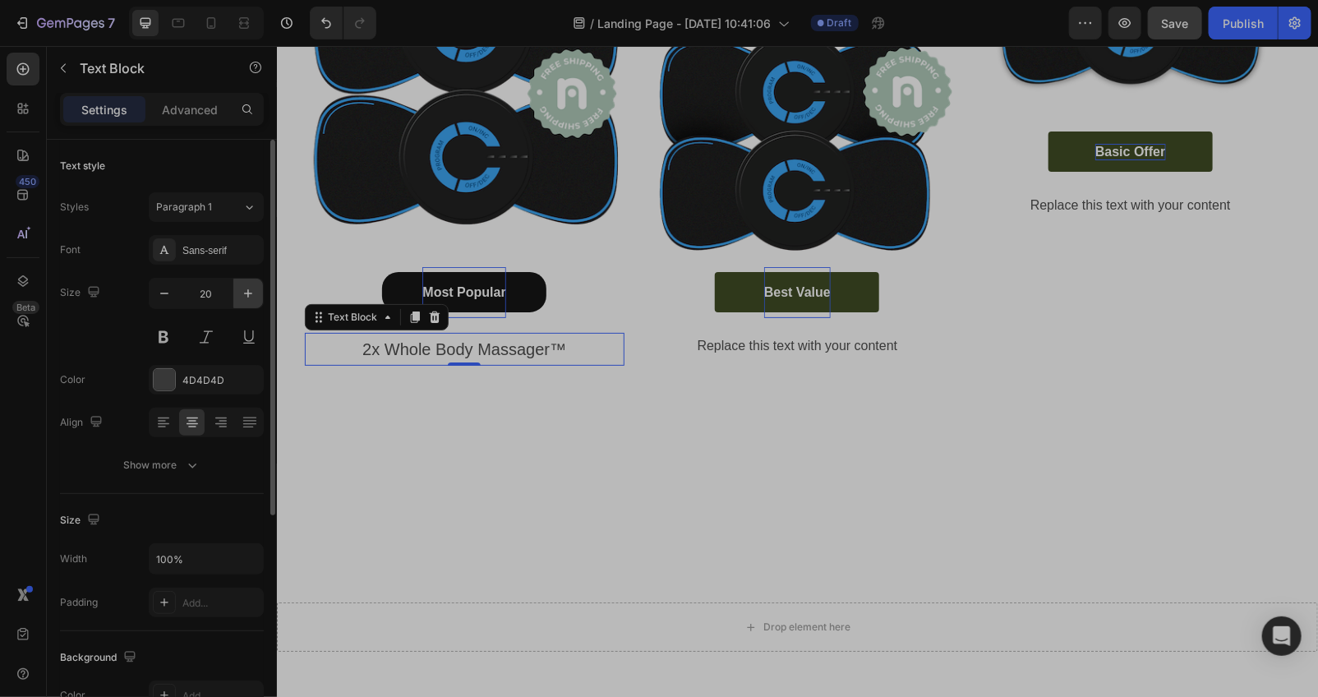
type input "21"
click at [169, 386] on div at bounding box center [164, 379] width 21 height 21
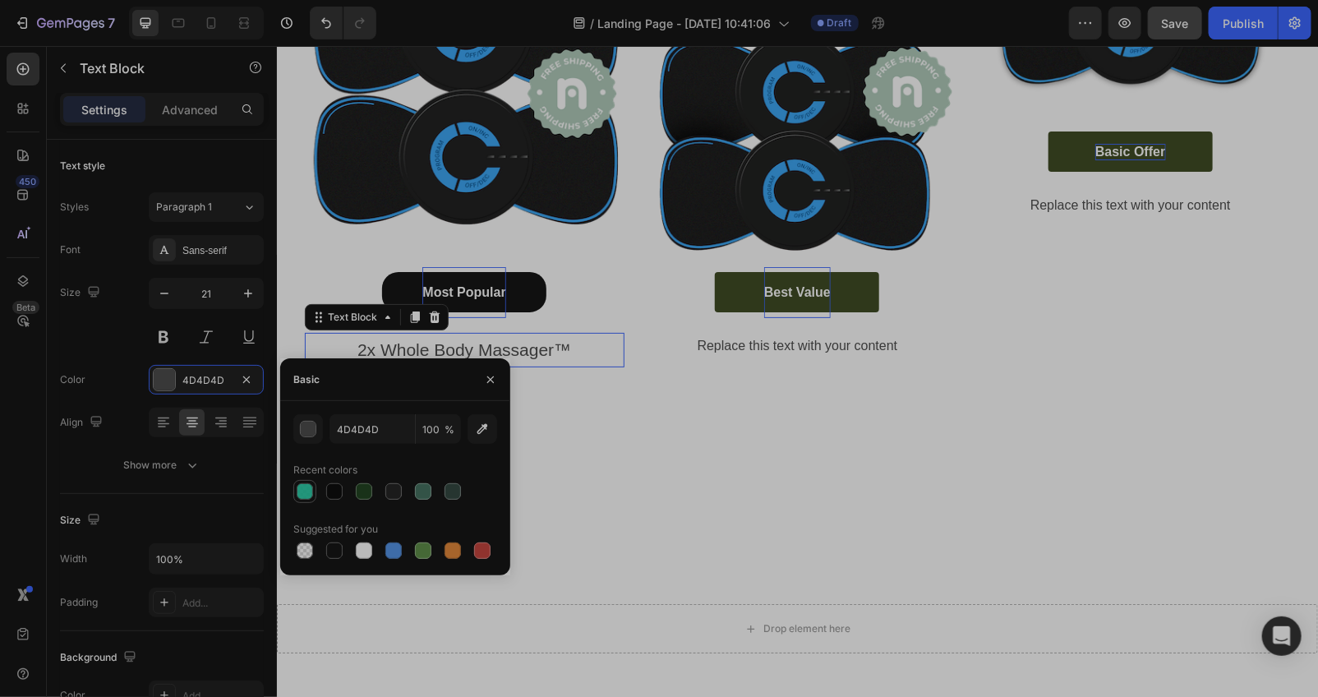
click at [301, 489] on div at bounding box center [305, 491] width 16 height 16
type input "1CC9A1"
type input "91"
drag, startPoint x: 577, startPoint y: 486, endPoint x: 570, endPoint y: 478, distance: 10.5
click at [578, 486] on div "Happy Customers and counting !⭐⭐⭐⭐⭐ Text Block Image Most Popular Button 2x Who…" at bounding box center [796, 219] width 1041 height 665
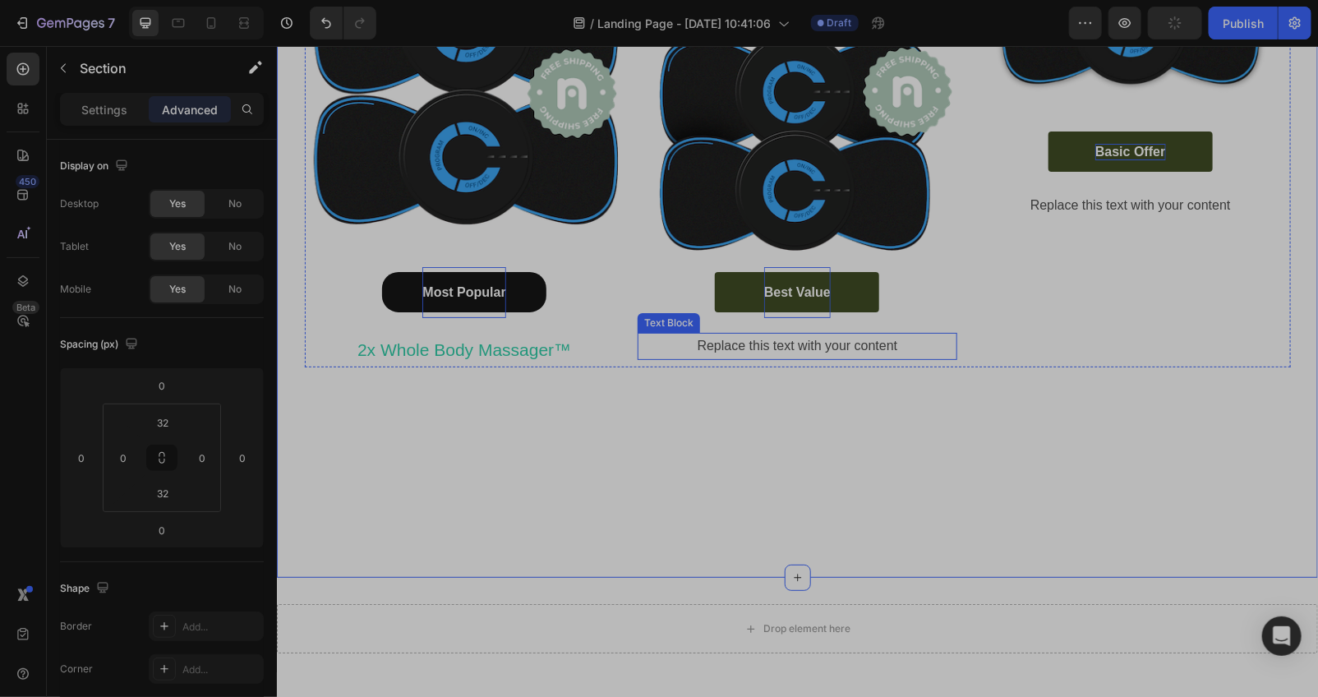
click at [906, 347] on div "Replace this text with your content" at bounding box center [797, 345] width 320 height 27
click at [910, 345] on div "Replace this text with your content" at bounding box center [797, 345] width 320 height 27
click at [116, 104] on p "Settings" at bounding box center [104, 109] width 46 height 17
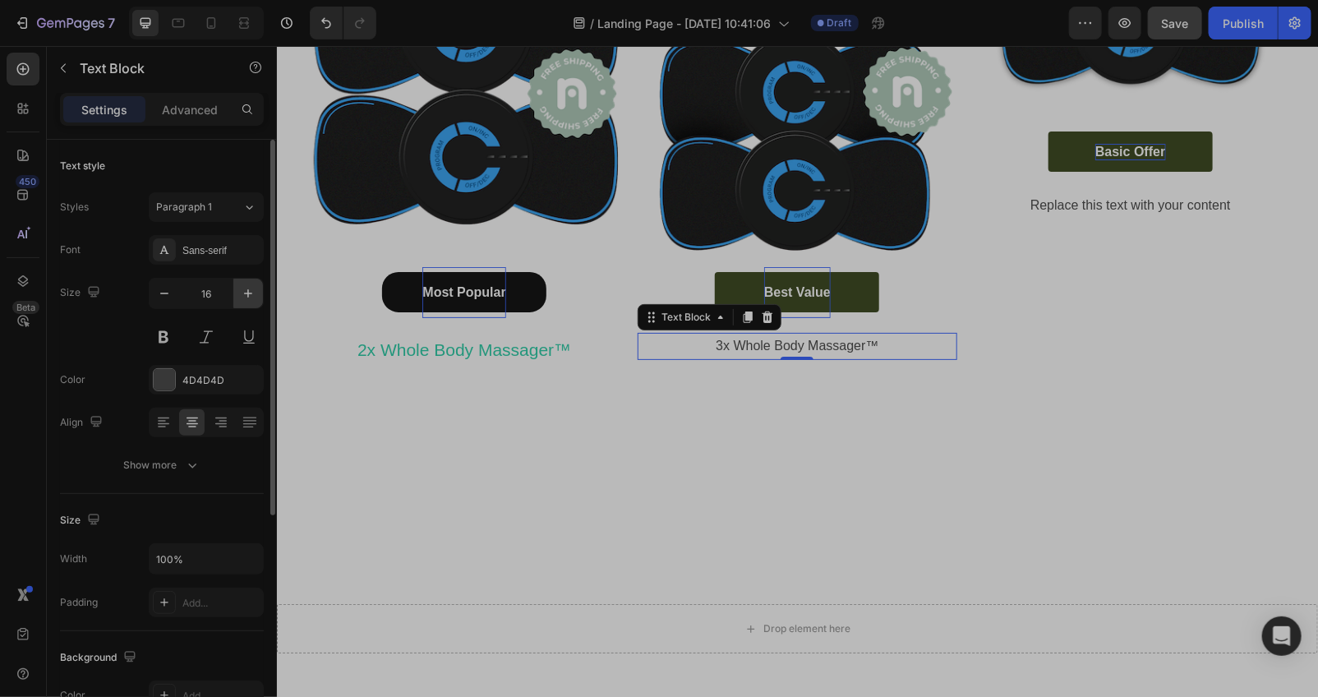
click at [244, 292] on icon "button" at bounding box center [248, 293] width 8 height 8
click at [245, 289] on icon "button" at bounding box center [248, 293] width 16 height 16
click at [245, 288] on icon "button" at bounding box center [248, 293] width 16 height 16
click at [247, 286] on icon "button" at bounding box center [248, 293] width 16 height 16
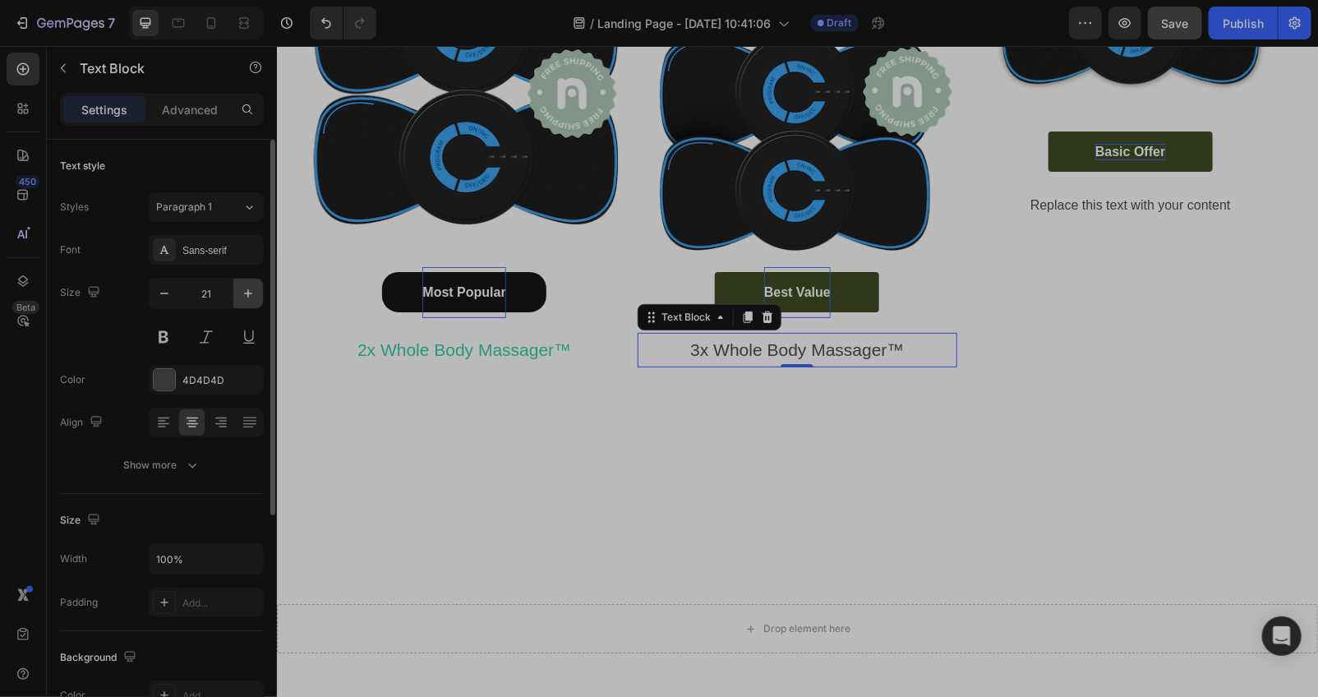
click at [248, 283] on button "button" at bounding box center [248, 293] width 30 height 30
type input "22"
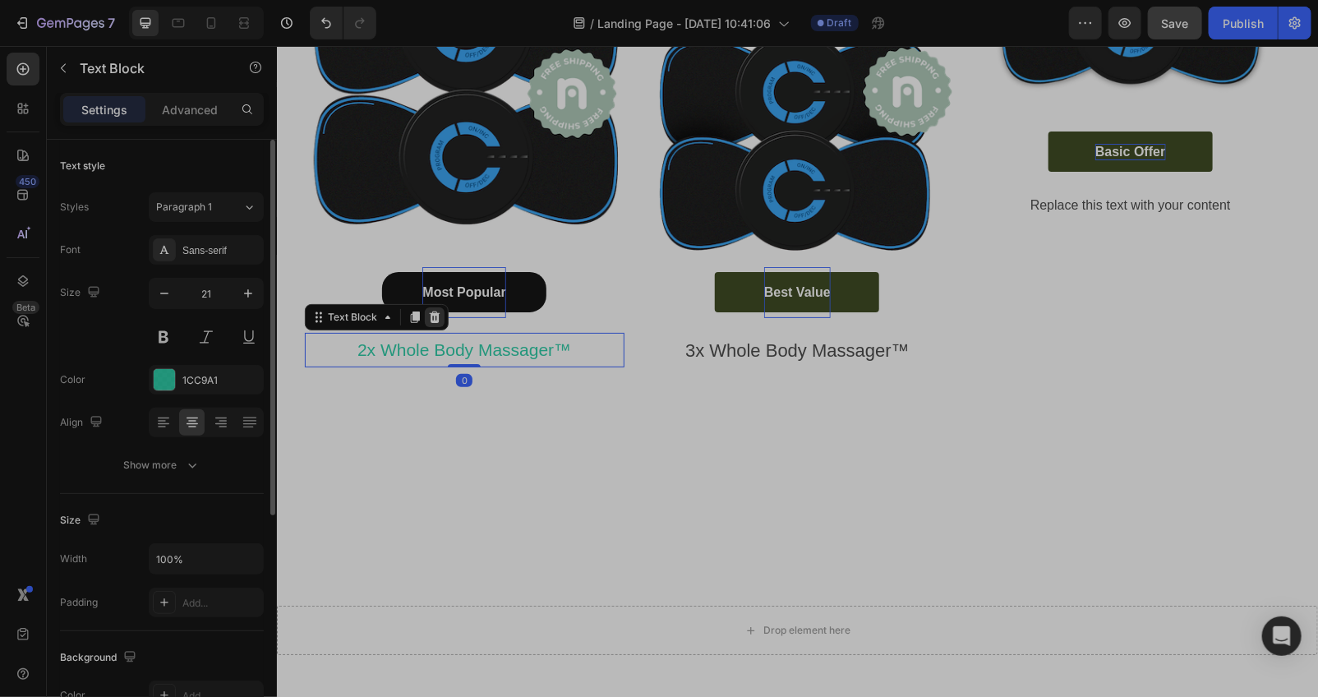
drag, startPoint x: 571, startPoint y: 377, endPoint x: 421, endPoint y: 342, distance: 154.4
click at [571, 365] on p "2x Whole Body Massager™" at bounding box center [464, 349] width 316 height 31
drag, startPoint x: 240, startPoint y: 290, endPoint x: 265, endPoint y: 296, distance: 25.3
click at [248, 292] on icon "button" at bounding box center [248, 293] width 16 height 16
type input "22"
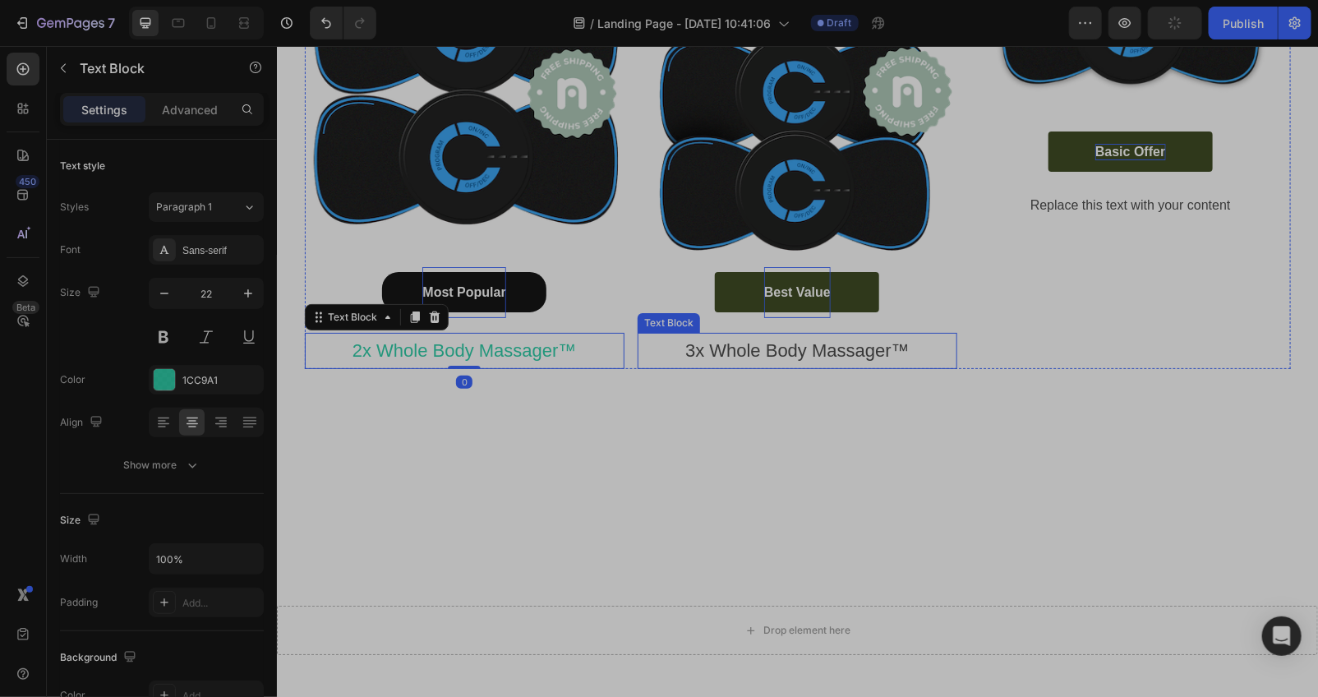
click at [717, 361] on p "3x Whole Body Massager™" at bounding box center [796, 350] width 316 height 33
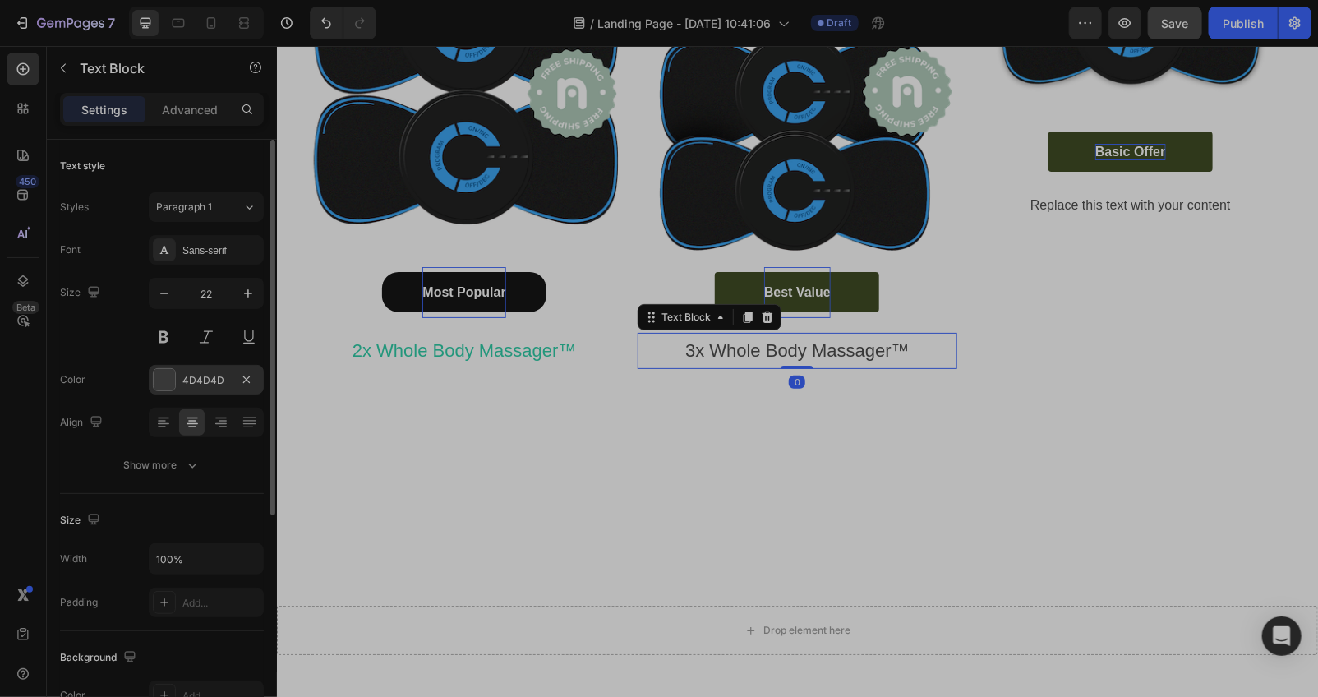
click at [158, 373] on div at bounding box center [164, 379] width 21 height 21
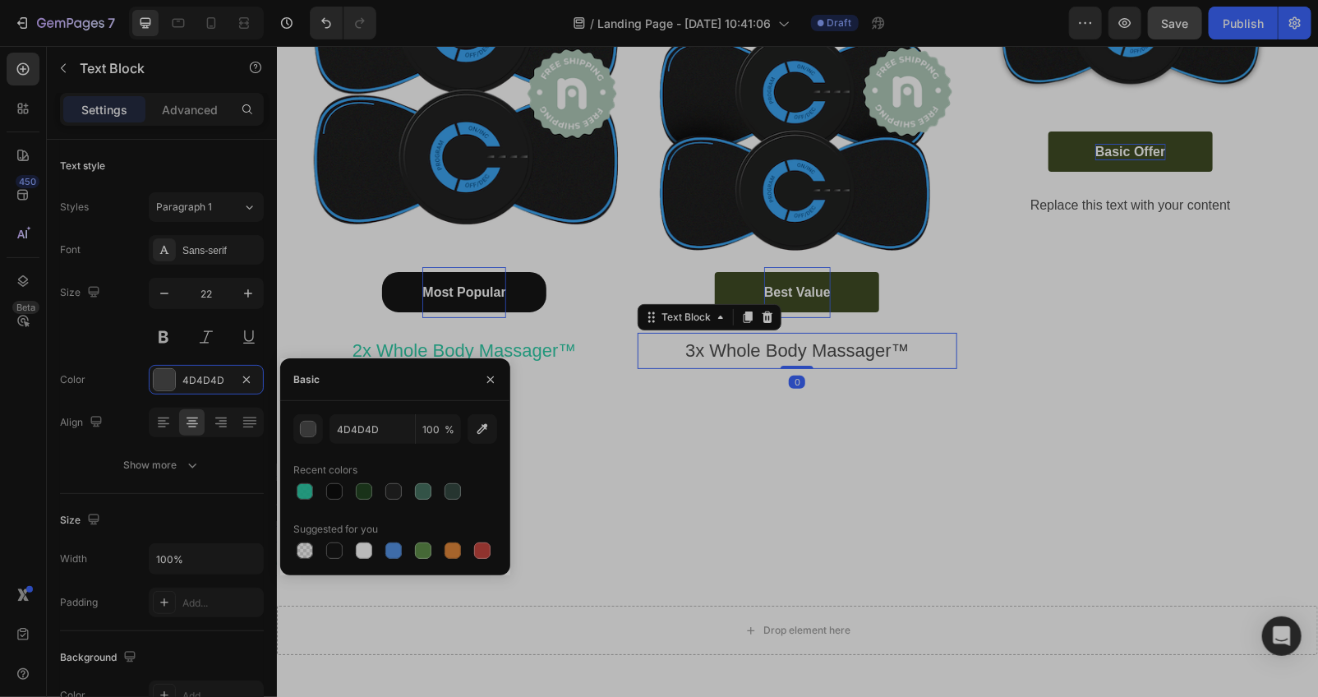
drag, startPoint x: 297, startPoint y: 491, endPoint x: 376, endPoint y: 497, distance: 79.1
click at [299, 490] on div at bounding box center [305, 491] width 16 height 16
type input "1CC9A1"
type input "91"
drag, startPoint x: 727, startPoint y: 551, endPoint x: 783, endPoint y: 527, distance: 60.7
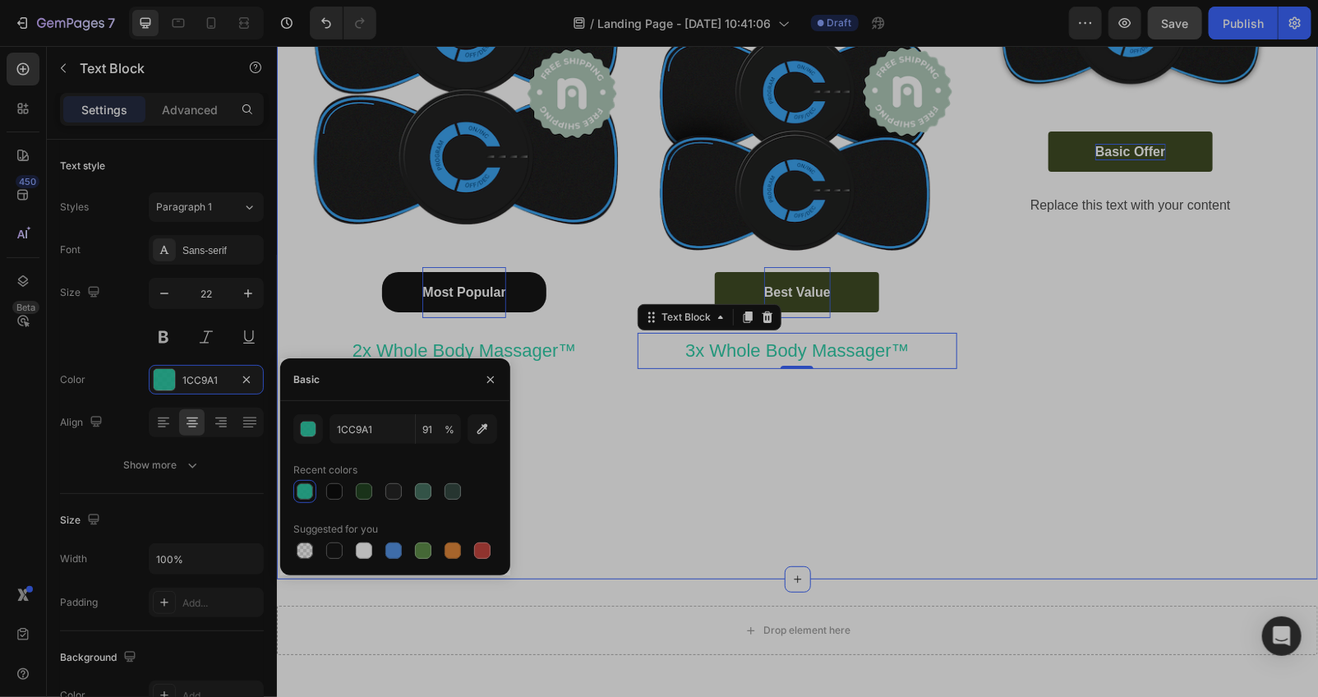
click at [766, 544] on div "Happy Customers and counting !⭐⭐⭐⭐⭐ Text Block Image Most Popular Button 2x Who…" at bounding box center [796, 220] width 1041 height 666
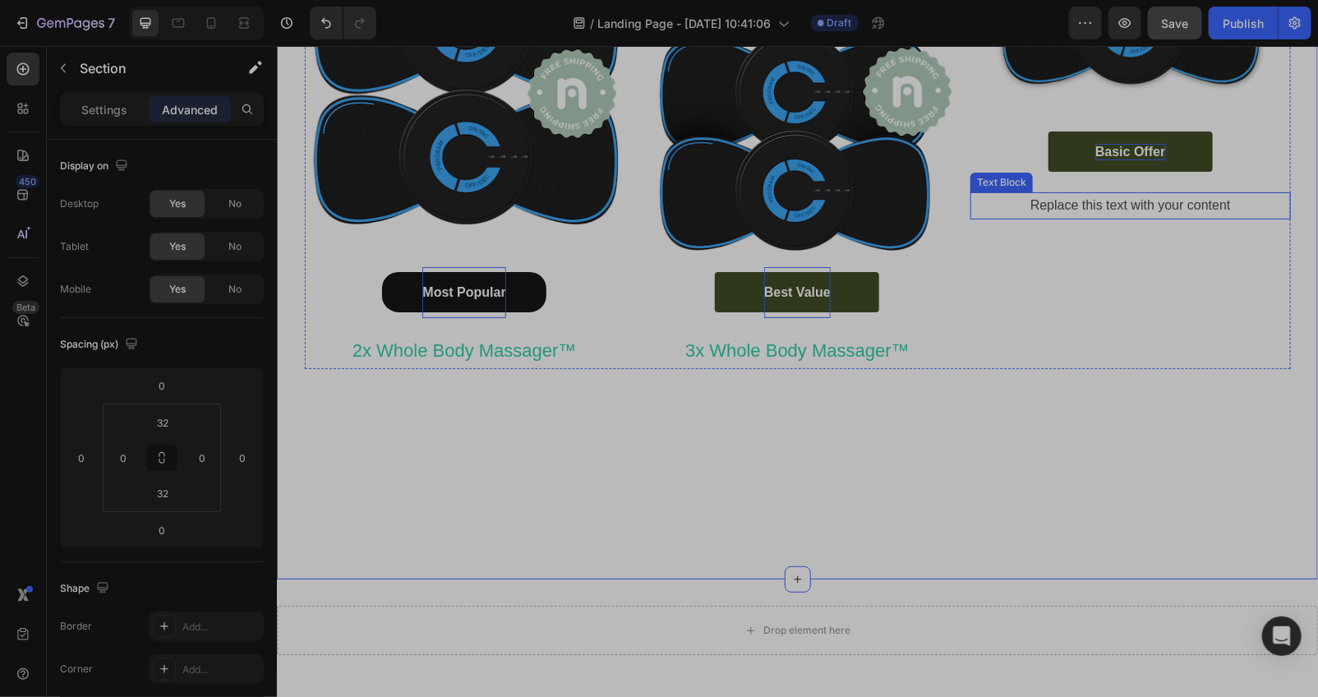
click at [1207, 205] on div "Replace this text with your content" at bounding box center [1129, 204] width 320 height 27
click at [1225, 208] on div "Replace this text with your content" at bounding box center [1129, 204] width 320 height 27
click at [97, 103] on p "Settings" at bounding box center [104, 109] width 46 height 17
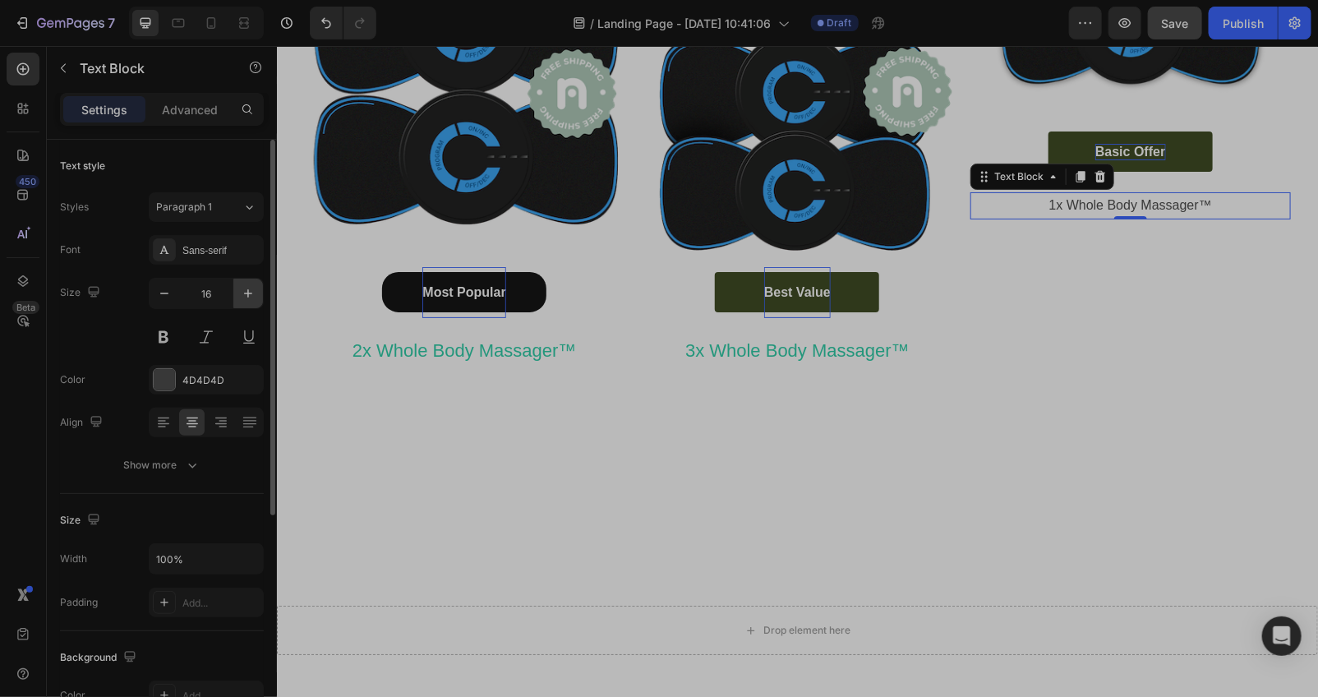
click at [247, 292] on icon "button" at bounding box center [248, 293] width 16 height 16
click at [249, 291] on icon "button" at bounding box center [248, 293] width 16 height 16
click at [250, 290] on icon "button" at bounding box center [248, 293] width 16 height 16
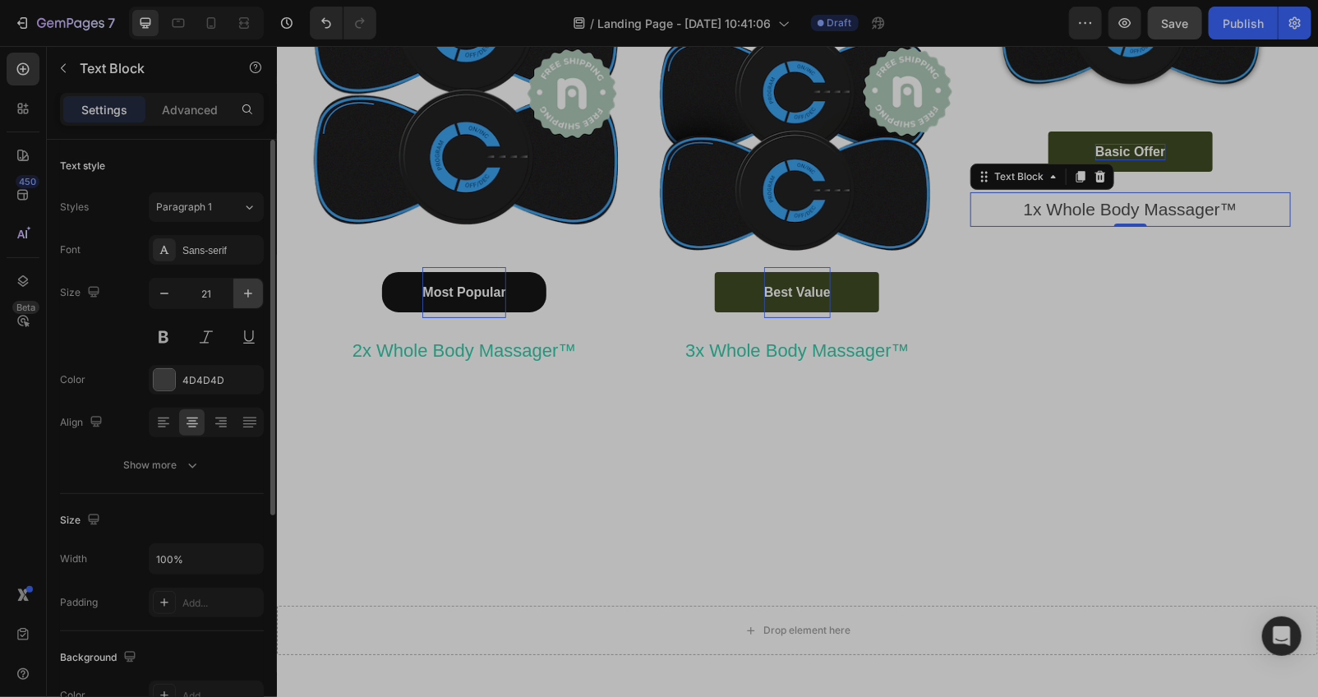
click at [251, 289] on icon "button" at bounding box center [248, 293] width 16 height 16
type input "22"
click at [160, 380] on div at bounding box center [164, 379] width 21 height 21
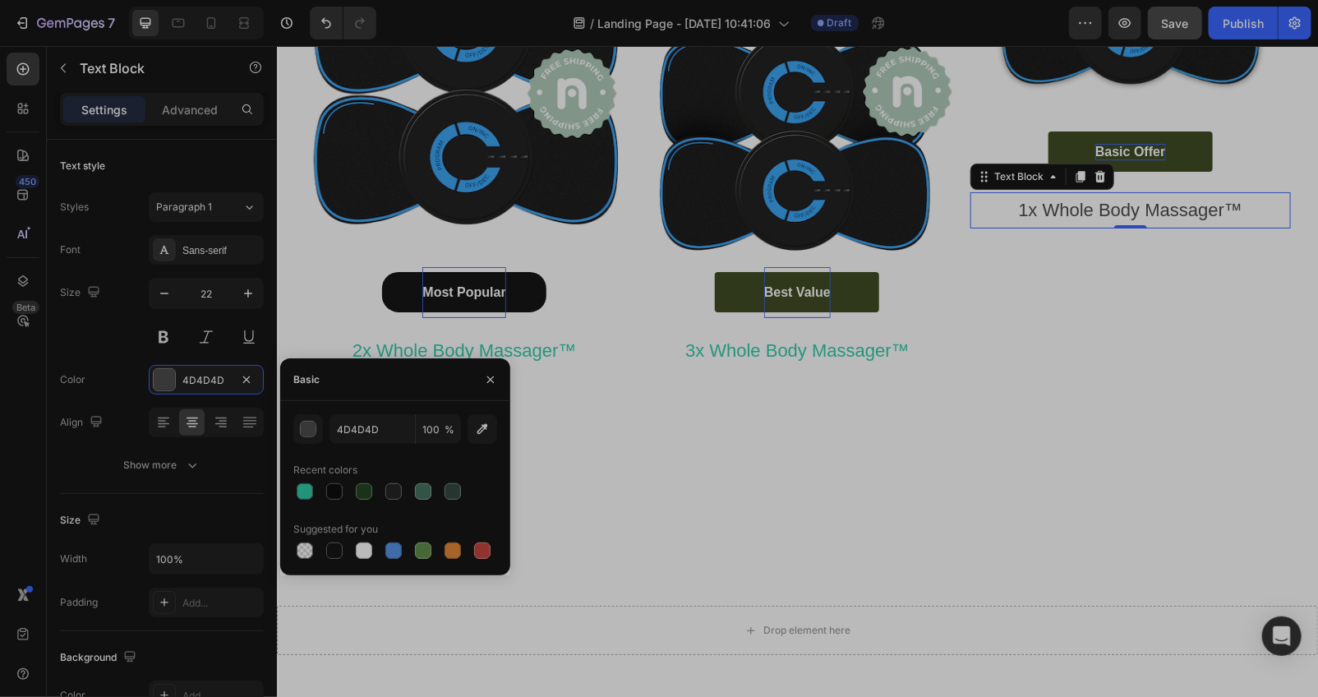
drag, startPoint x: 307, startPoint y: 490, endPoint x: 467, endPoint y: 495, distance: 159.4
click at [307, 486] on div at bounding box center [305, 491] width 16 height 16
type input "1CC9A1"
type input "91"
click at [886, 553] on div "Happy Customers and counting !⭐⭐⭐⭐⭐ Text Block Image Most Popular Button 2x Who…" at bounding box center [796, 220] width 1041 height 666
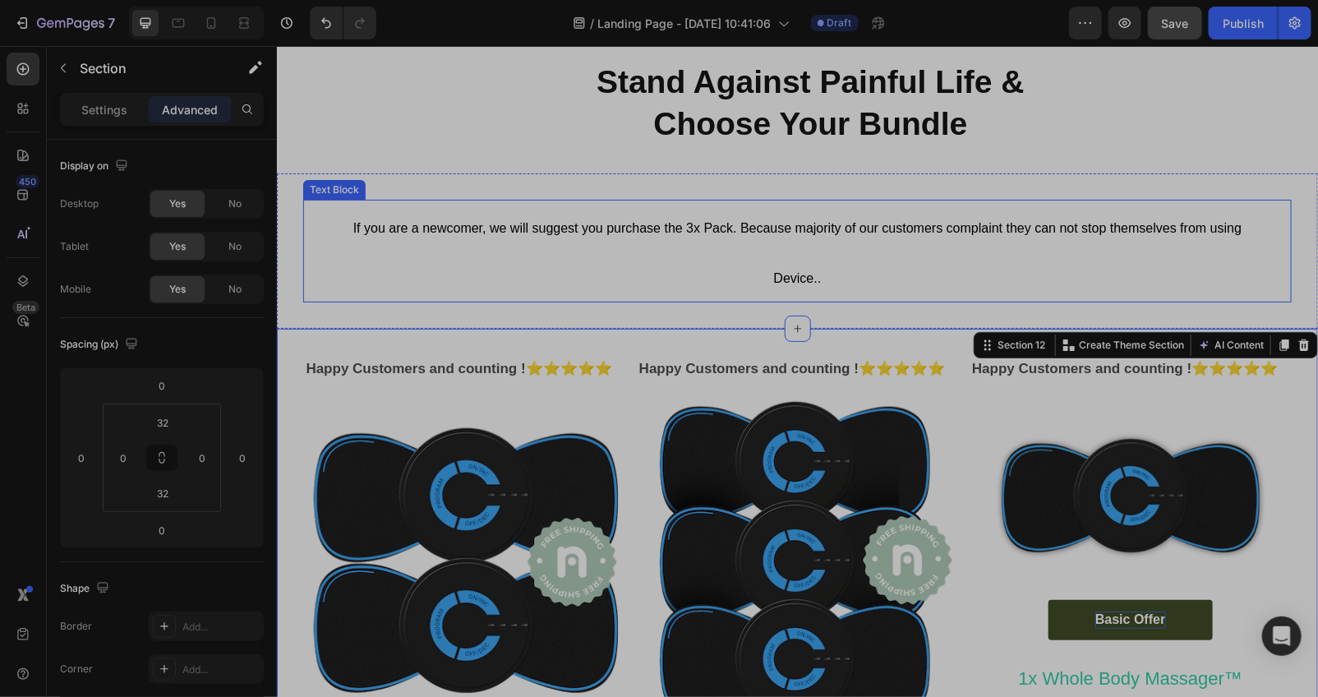
scroll to position [8398, 0]
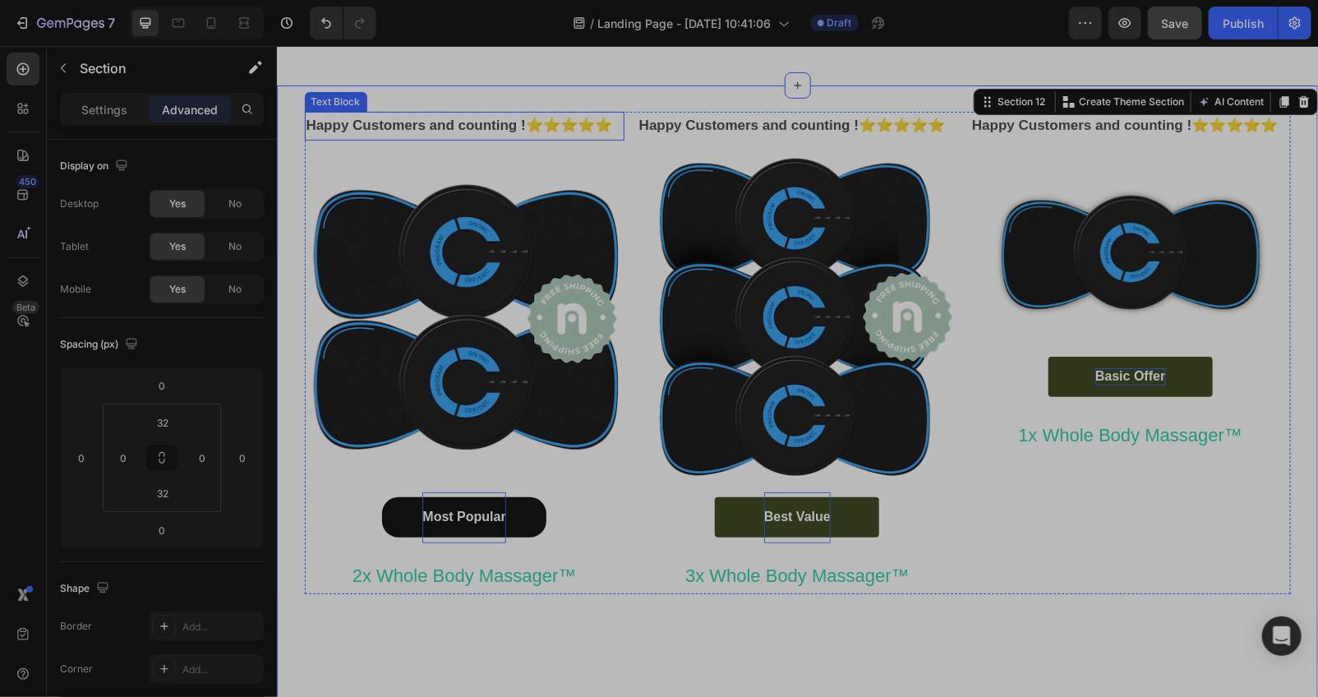
click at [434, 138] on p "Happy Customers and counting !⭐⭐⭐⭐⭐" at bounding box center [464, 125] width 316 height 25
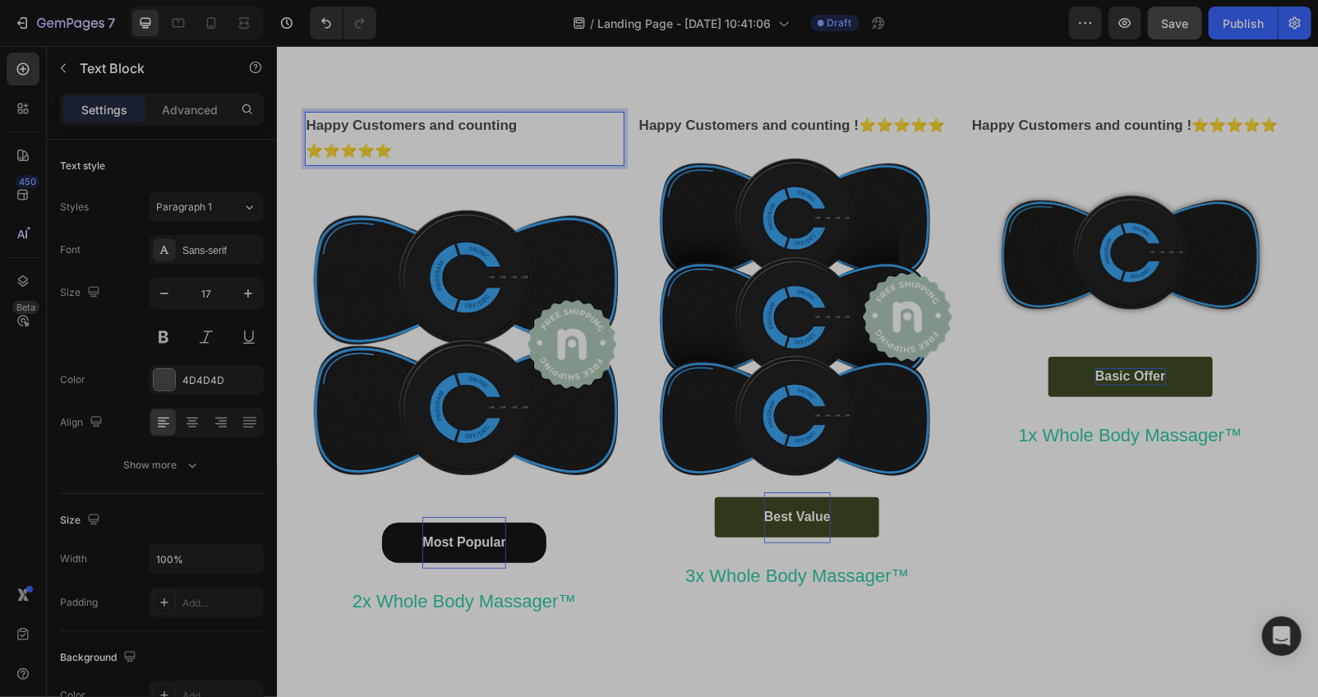
click at [318, 134] on strong "Happy Customers and counting ⭐⭐⭐⭐⭐" at bounding box center [419, 137] width 227 height 41
click at [306, 155] on strong "Happy Customers and counting ⭐⭐⭐⭐⭐" at bounding box center [419, 137] width 227 height 41
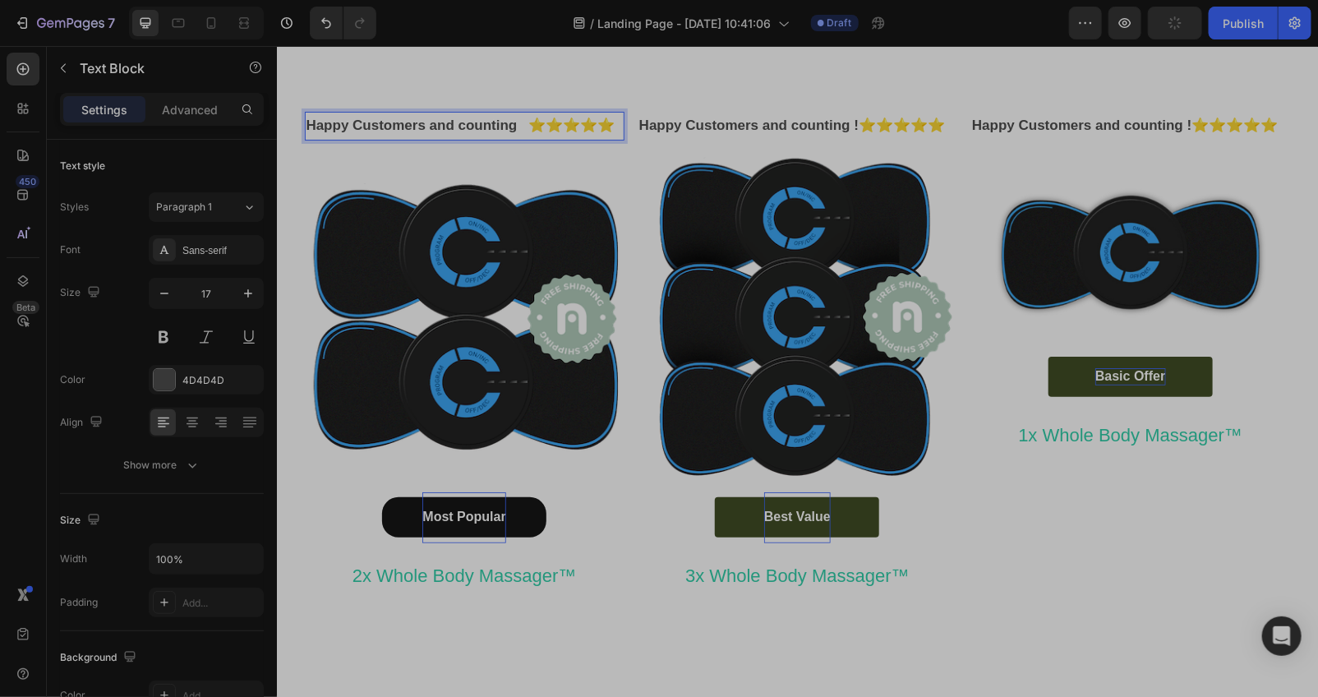
click at [532, 129] on p "Happy Customers and counting ⭐⭐⭐⭐⭐" at bounding box center [464, 125] width 316 height 25
drag, startPoint x: 572, startPoint y: 132, endPoint x: 587, endPoint y: 131, distance: 14.8
click at [578, 132] on p "Happy Customers and counting ⭐⭐⭐⭐⭐" at bounding box center [464, 125] width 316 height 25
click at [587, 131] on p "Happy Customers and counting ⭐⭐⭐⭐⭐" at bounding box center [464, 125] width 316 height 25
click at [432, 138] on p "Happy Customers and counting ⭐⭐⭐⭐⭐" at bounding box center [464, 125] width 316 height 25
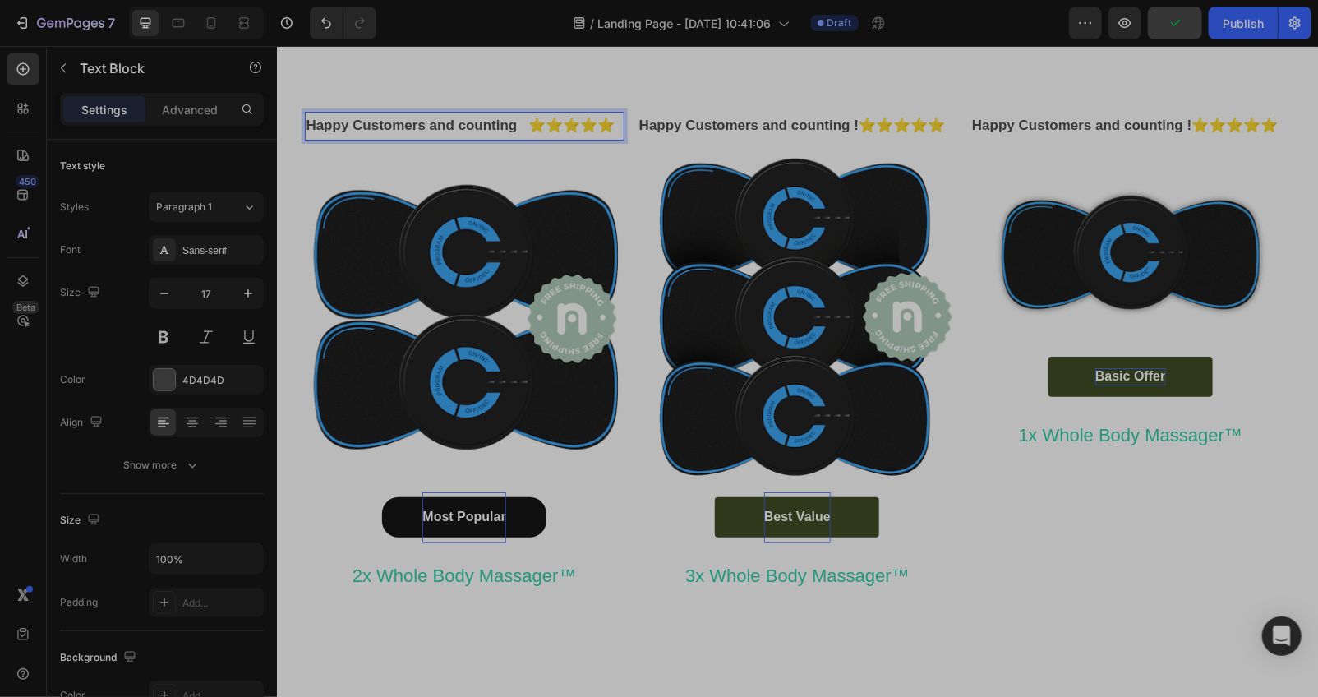
click at [516, 138] on p "Happy Customers and counting ⭐⭐⭐⭐⭐" at bounding box center [464, 125] width 316 height 25
click at [519, 131] on p "Happy Customers and counting ⭐⭐⭐⭐⭐" at bounding box center [464, 125] width 316 height 25
click at [537, 121] on p "Happy Customers and counting ⭐⭐⭐⭐⭐" at bounding box center [464, 125] width 316 height 25
click at [619, 472] on div "Happy Customers and counting! ⭐⭐⭐⭐⭐ Text Block 20 Image Most Popular Button 2x …" at bounding box center [797, 352] width 986 height 482
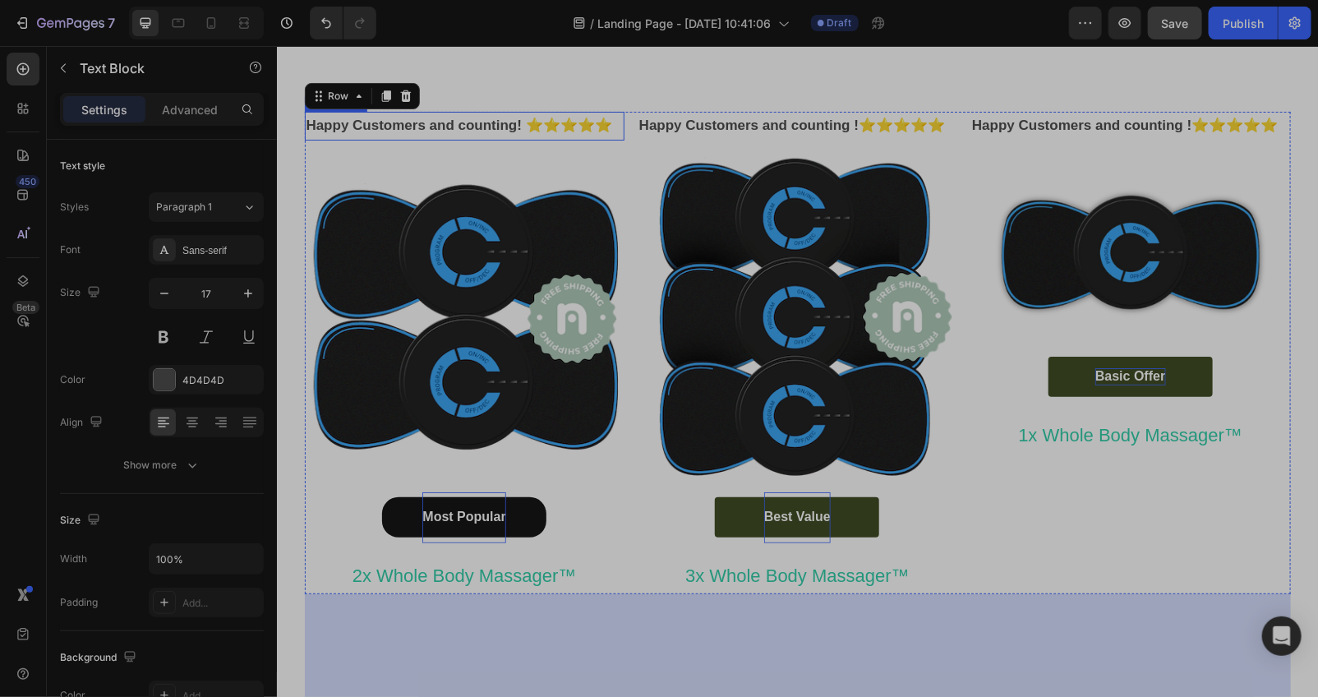
click at [508, 132] on strong "Happy Customers and counting! ⭐⭐⭐⭐⭐" at bounding box center [459, 125] width 306 height 16
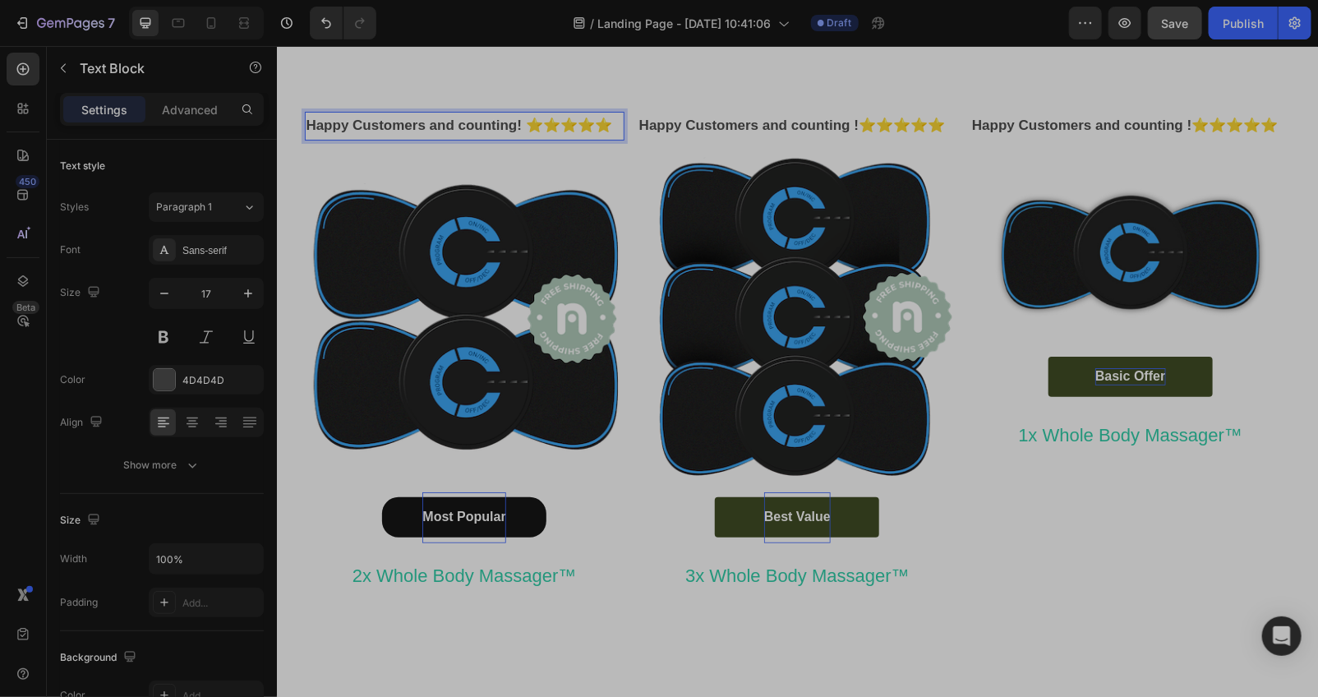
click at [508, 132] on strong "Happy Customers and counting! ⭐⭐⭐⭐⭐" at bounding box center [459, 125] width 306 height 16
click at [518, 132] on strong "Happy Customers and counting! ⭐⭐⭐⭐⭐" at bounding box center [459, 125] width 306 height 16
click at [506, 129] on strong "Happy Customers and counting!⭐⭐⭐⭐⭐" at bounding box center [457, 125] width 302 height 16
click at [507, 129] on strong "Happy Customers and counting!⭐⭐⭐⭐⭐" at bounding box center [457, 125] width 302 height 16
click at [613, 151] on div "Happy Customers and counting !⭐⭐⭐⭐⭐ Text Block 20 Image Most Popular Button 2x …" at bounding box center [464, 352] width 320 height 482
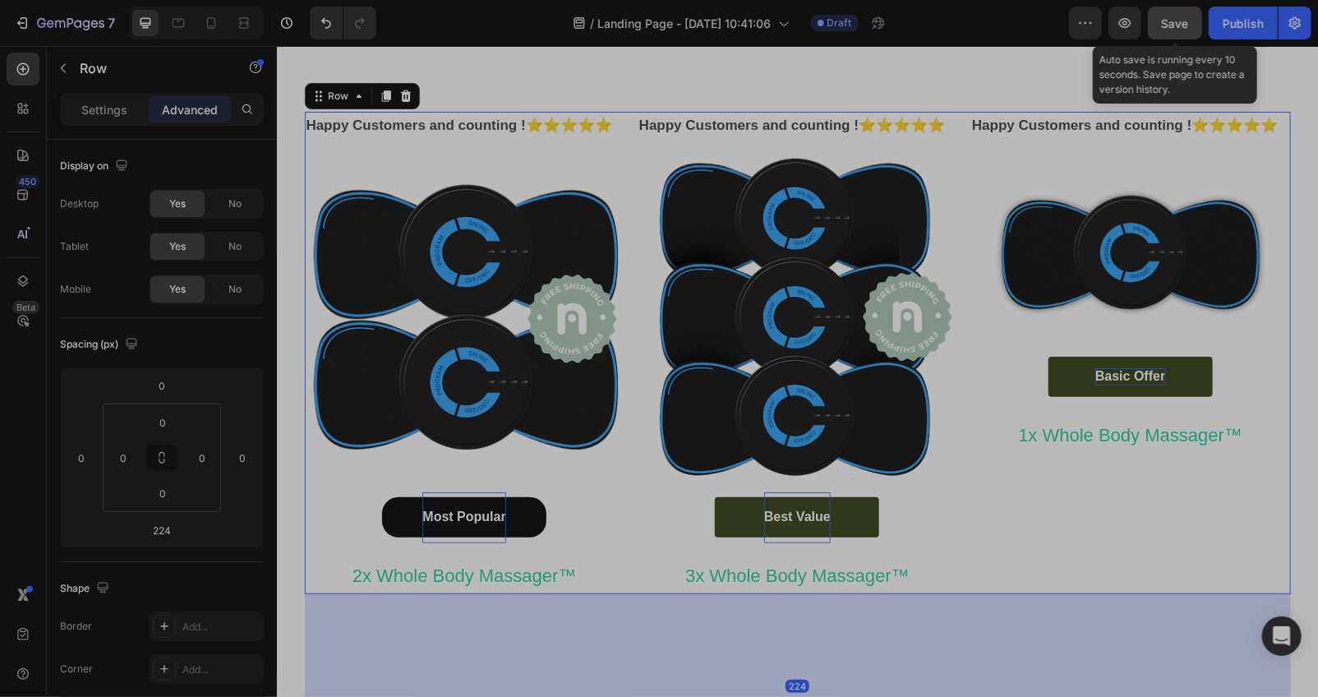
click at [1183, 35] on button "Save" at bounding box center [1175, 23] width 54 height 33
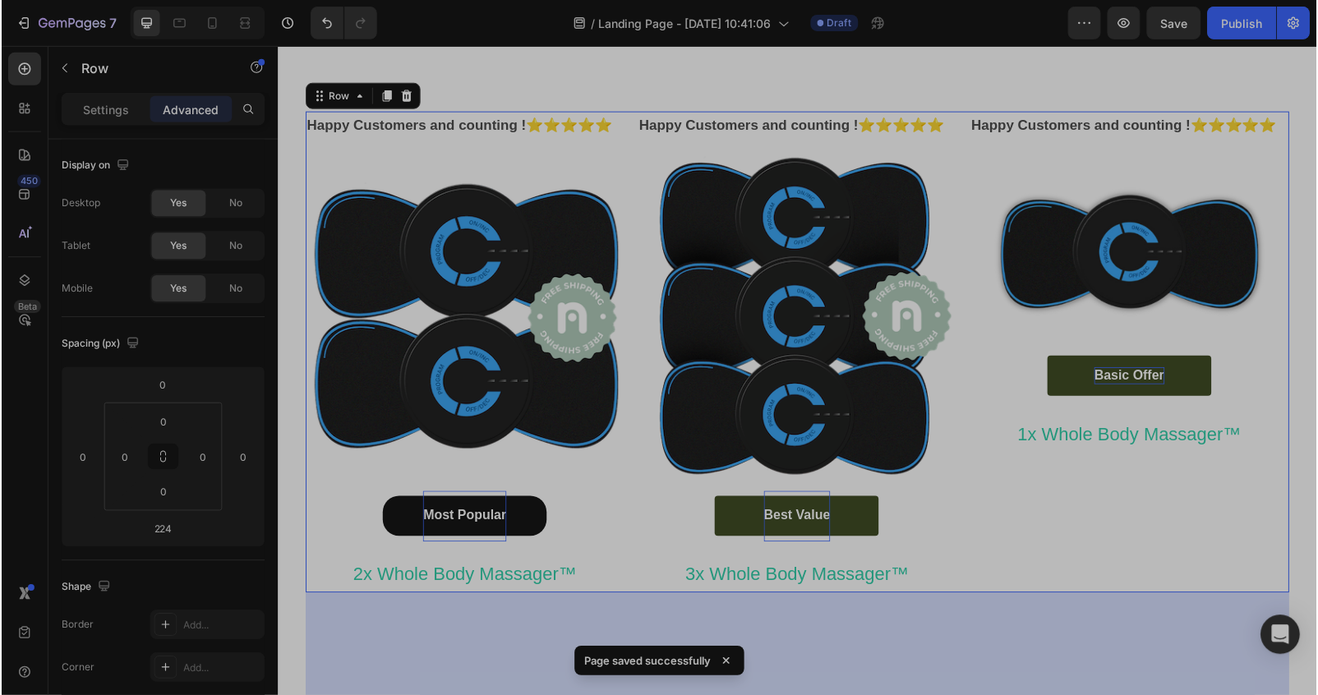
scroll to position [8642, 0]
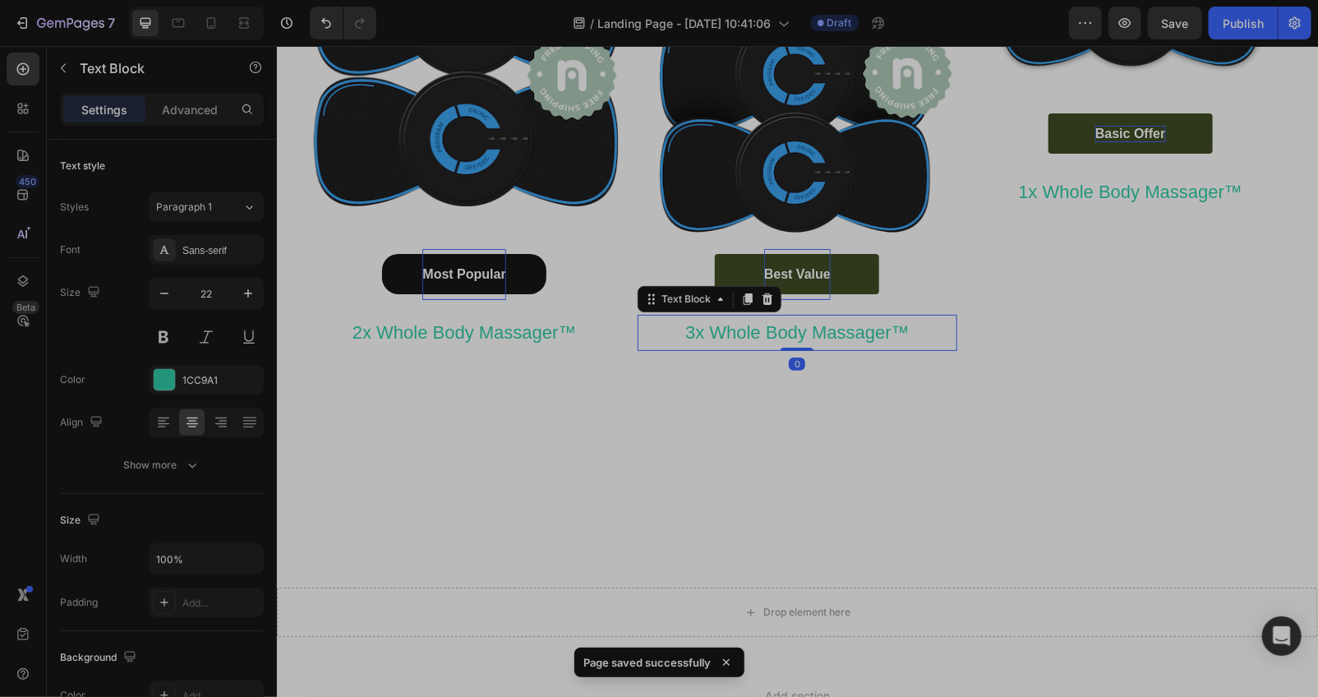
click at [816, 338] on p "3x Whole Body Massager™" at bounding box center [796, 331] width 316 height 33
click at [743, 303] on icon at bounding box center [747, 299] width 9 height 12
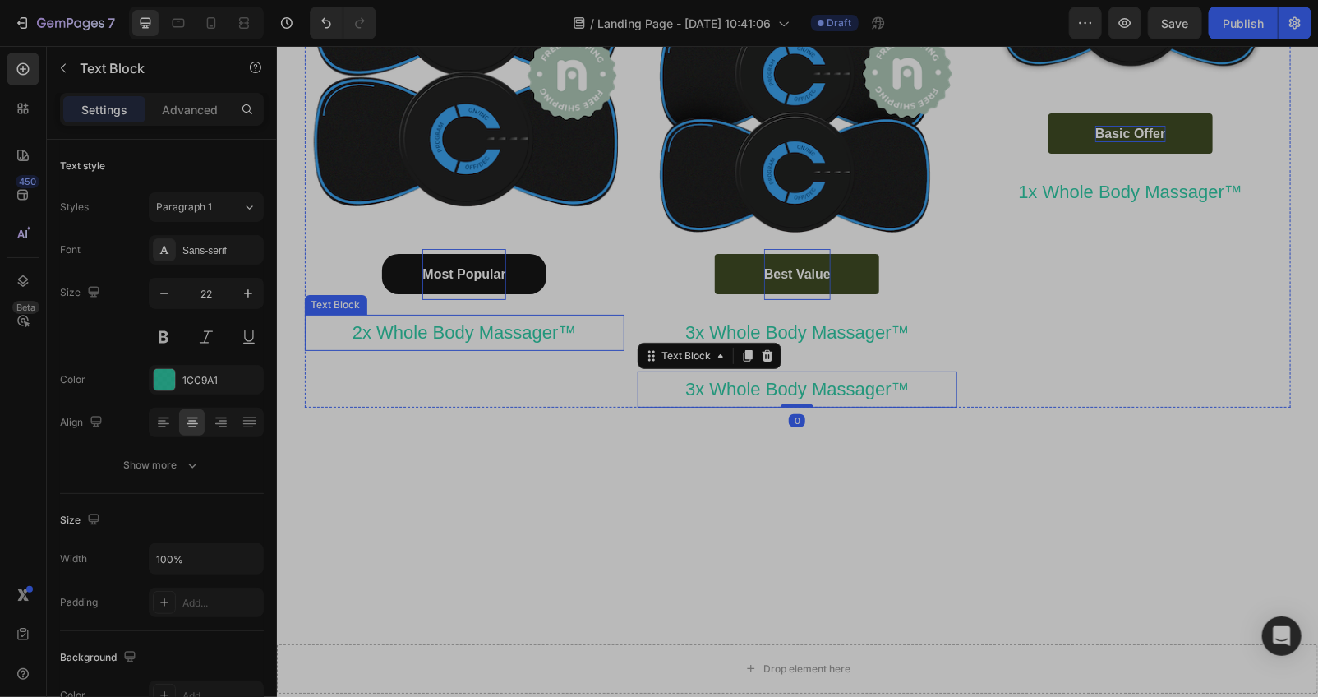
click at [555, 337] on p "2x Whole Body Massager™" at bounding box center [464, 331] width 316 height 33
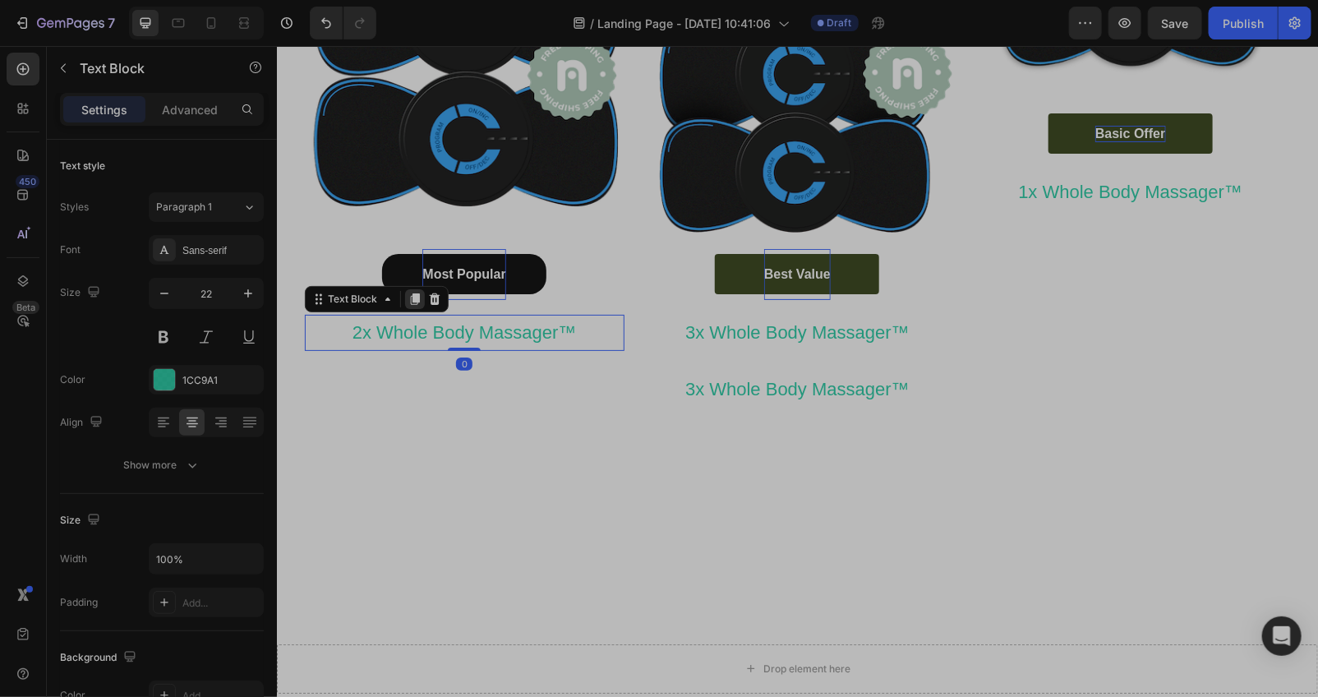
click at [409, 299] on icon at bounding box center [413, 299] width 9 height 12
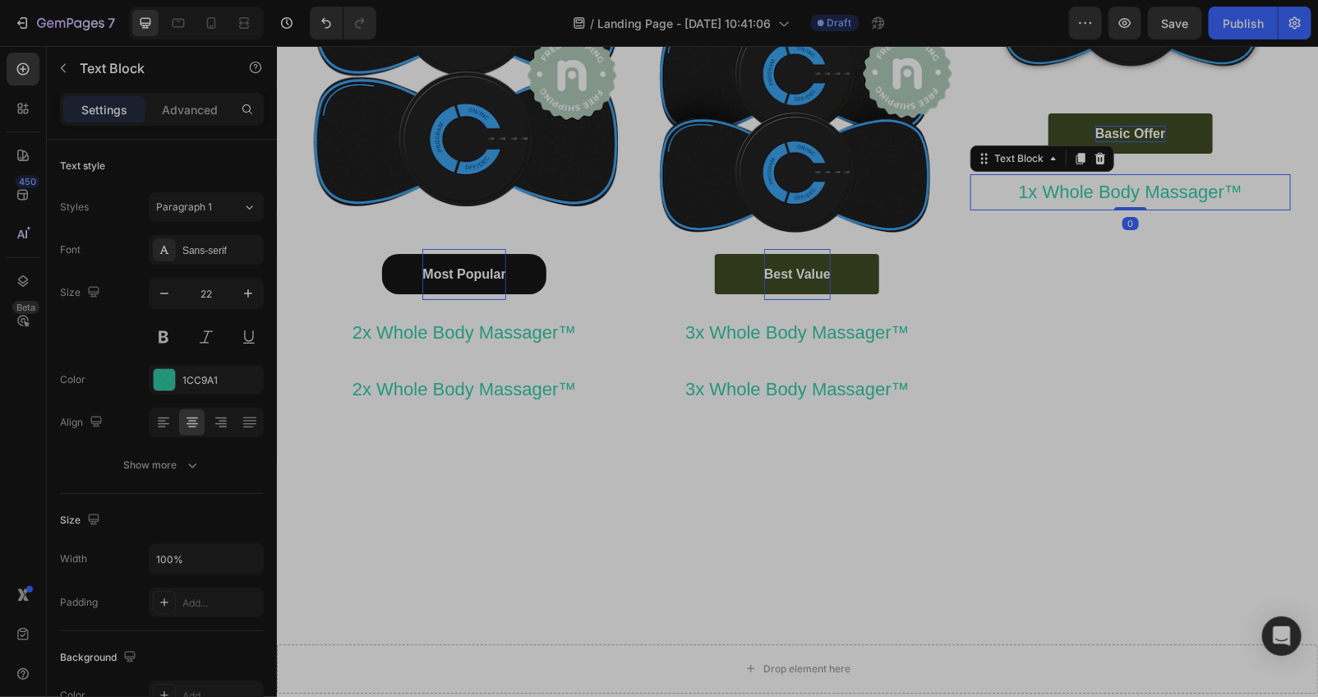
click at [1044, 193] on p "1x Whole Body Massager™" at bounding box center [1129, 191] width 316 height 33
click at [1070, 166] on div at bounding box center [1080, 158] width 20 height 20
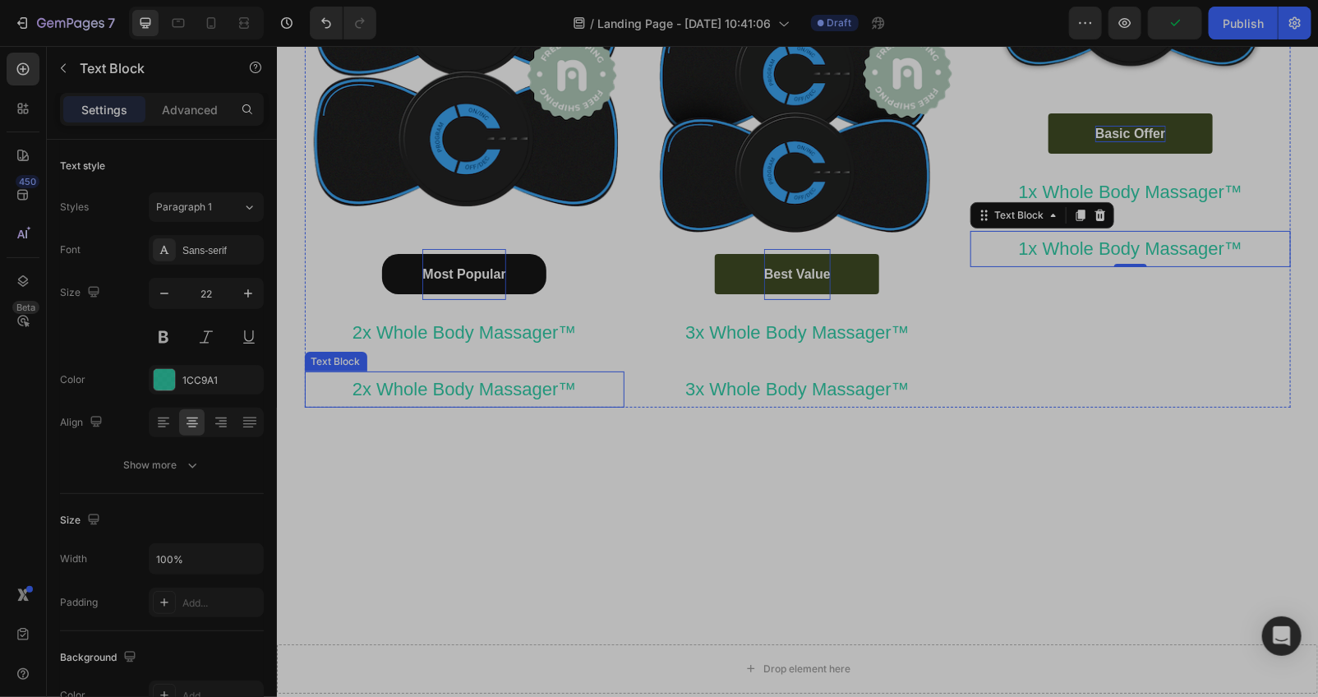
click at [555, 391] on p "2x Whole Body Massager™" at bounding box center [464, 388] width 316 height 33
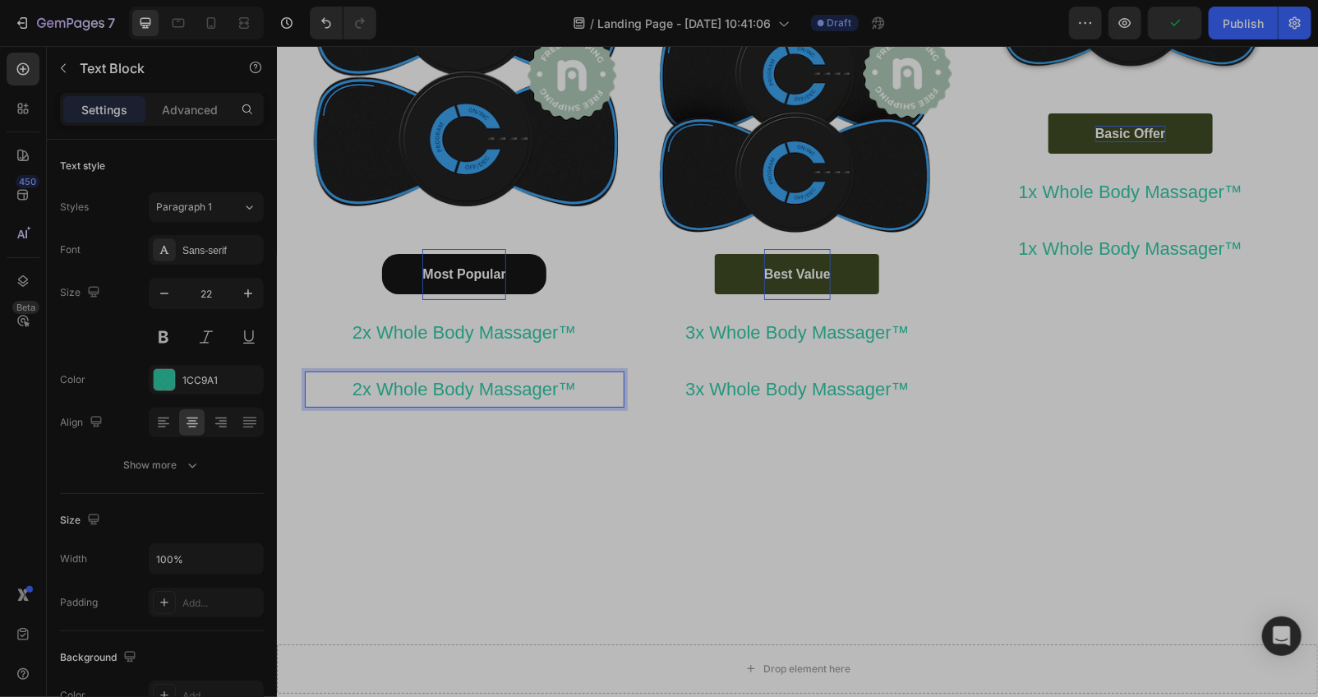
click at [596, 390] on p "2x Whole Body Massager™" at bounding box center [464, 388] width 316 height 33
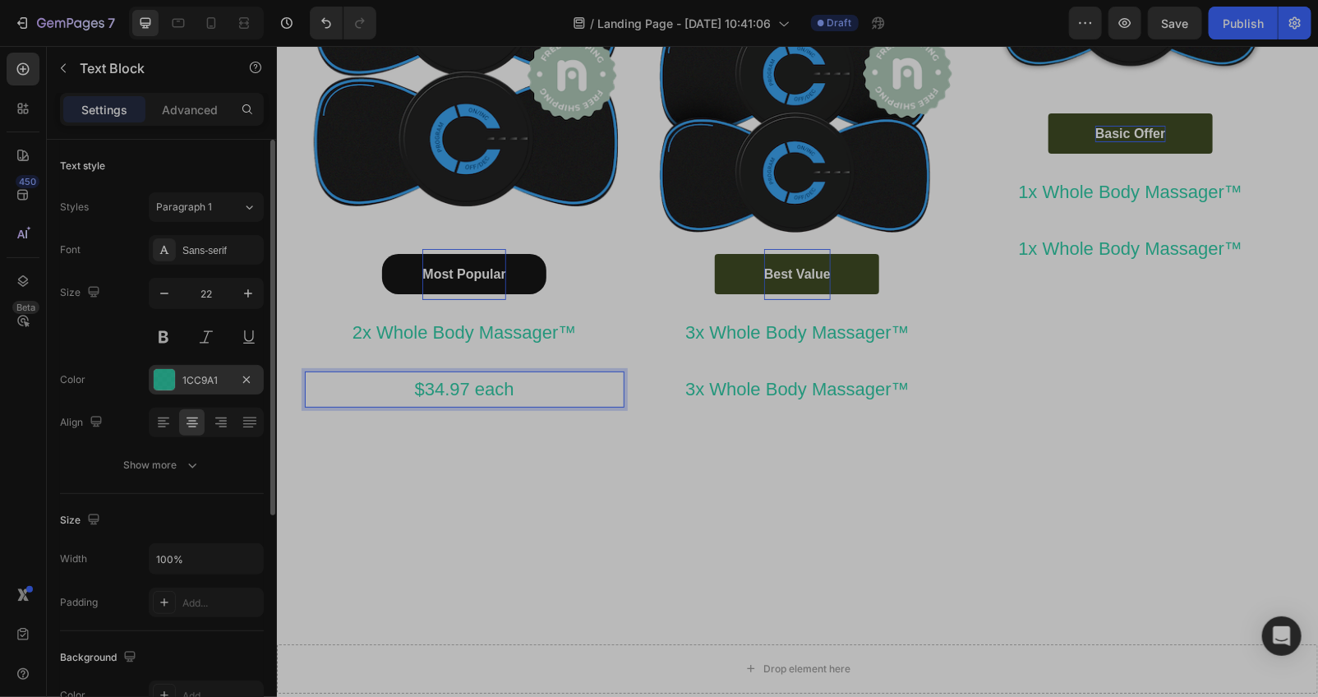
click at [170, 366] on div "1CC9A1" at bounding box center [206, 380] width 115 height 30
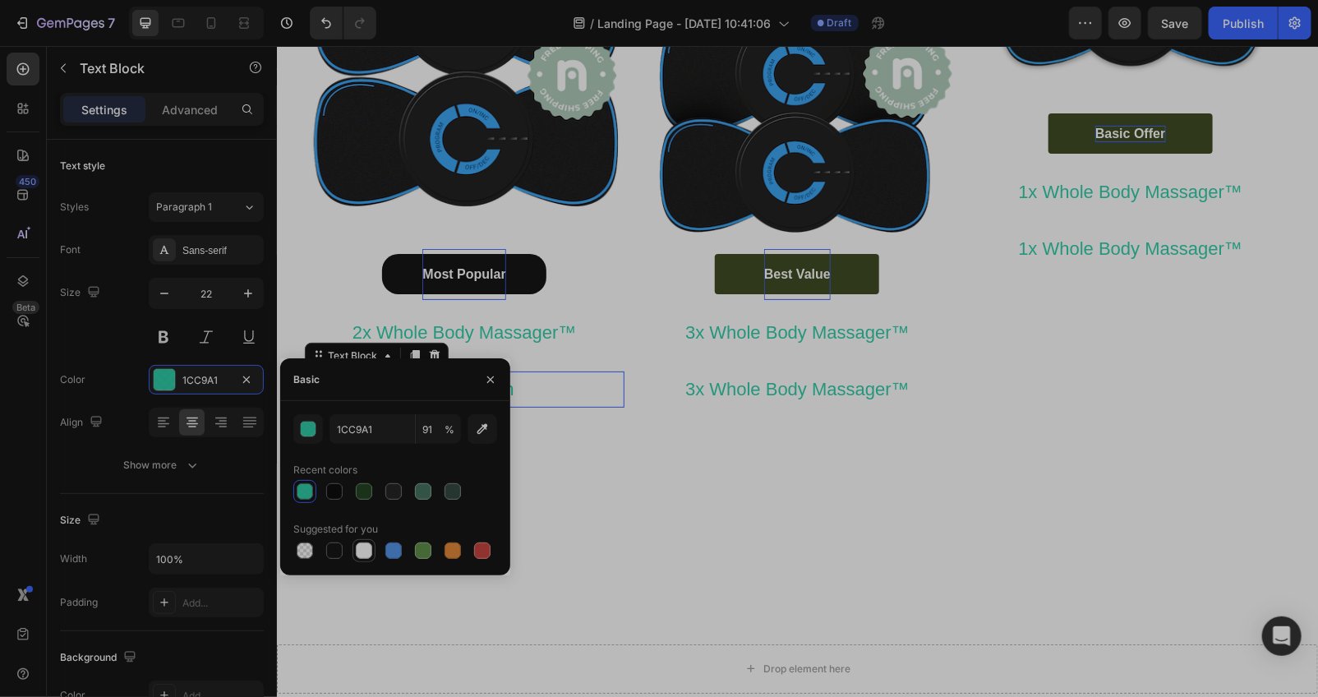
drag, startPoint x: 324, startPoint y: 550, endPoint x: 352, endPoint y: 550, distance: 27.1
click at [324, 550] on div at bounding box center [334, 551] width 20 height 20
type input "151515"
type input "100"
click at [700, 536] on div "Happy Customers and counting !⭐⭐⭐⭐⭐ Text Block Image Most Popular Button 2x Who…" at bounding box center [796, 230] width 1041 height 722
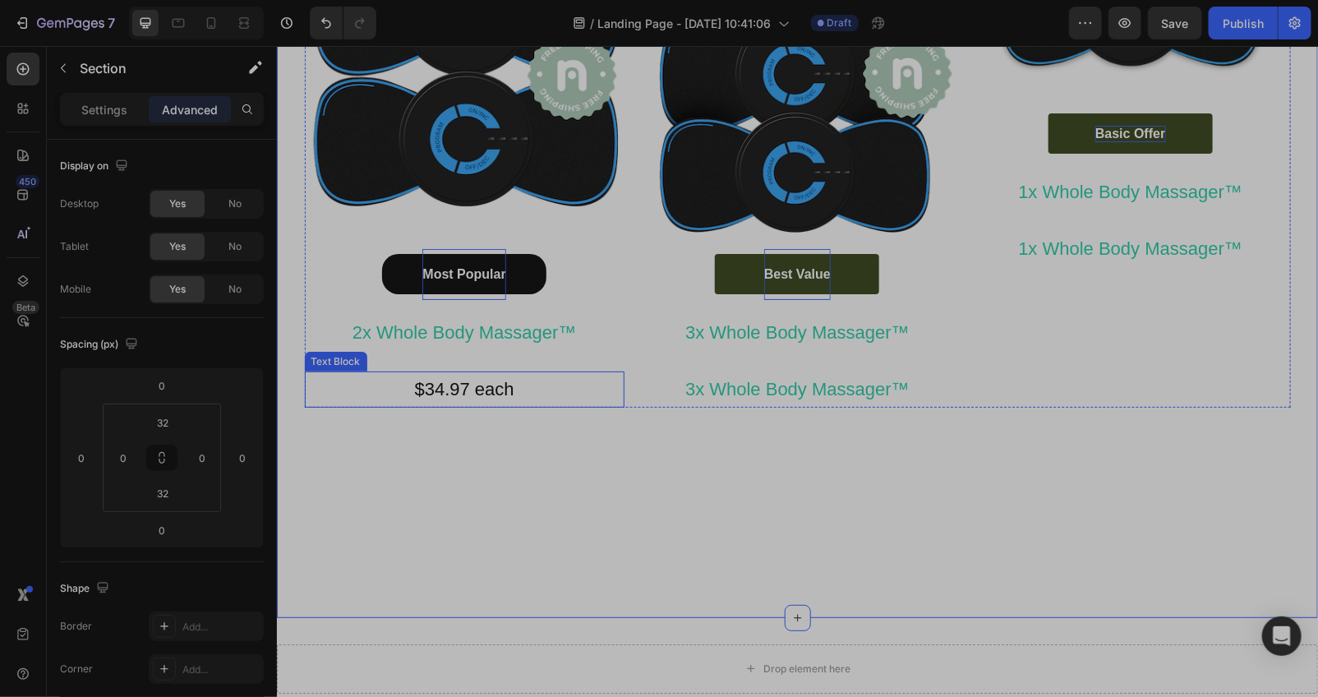
click at [525, 396] on p "$34.97 each" at bounding box center [464, 388] width 316 height 33
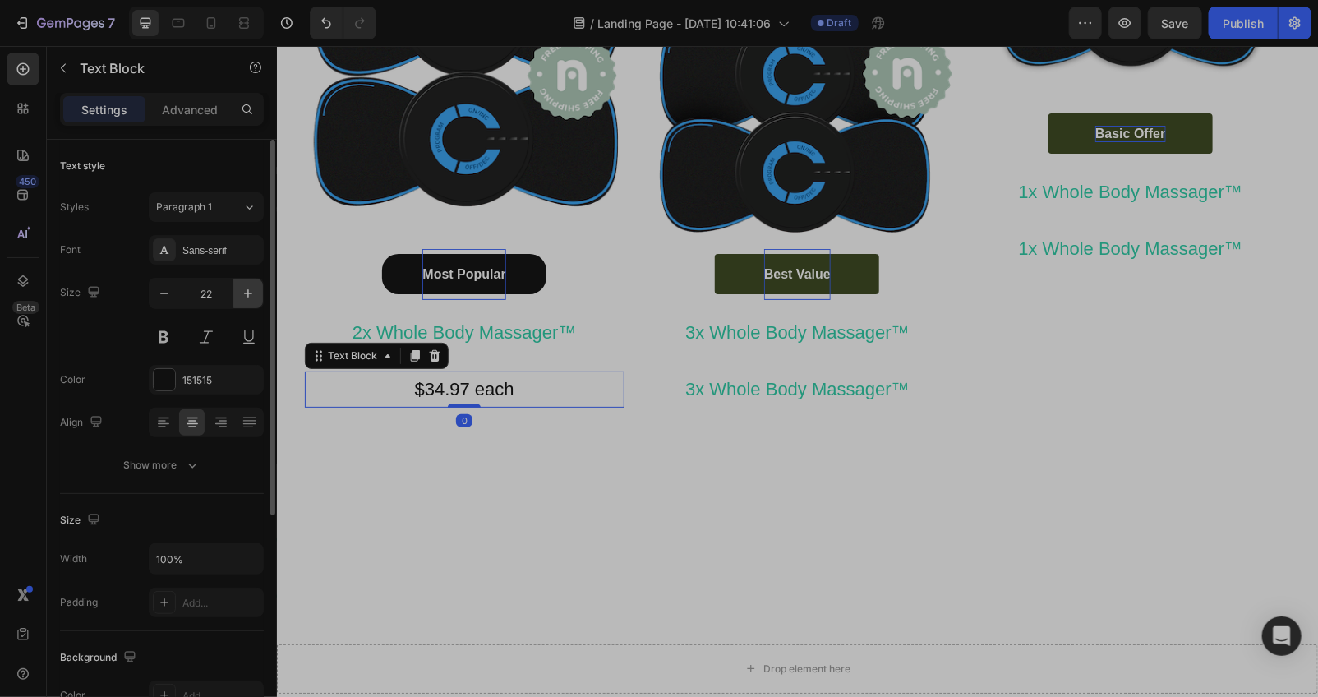
click at [251, 292] on icon "button" at bounding box center [248, 293] width 16 height 16
click at [249, 288] on icon "button" at bounding box center [248, 293] width 16 height 16
click at [248, 285] on icon "button" at bounding box center [248, 293] width 16 height 16
type input "26"
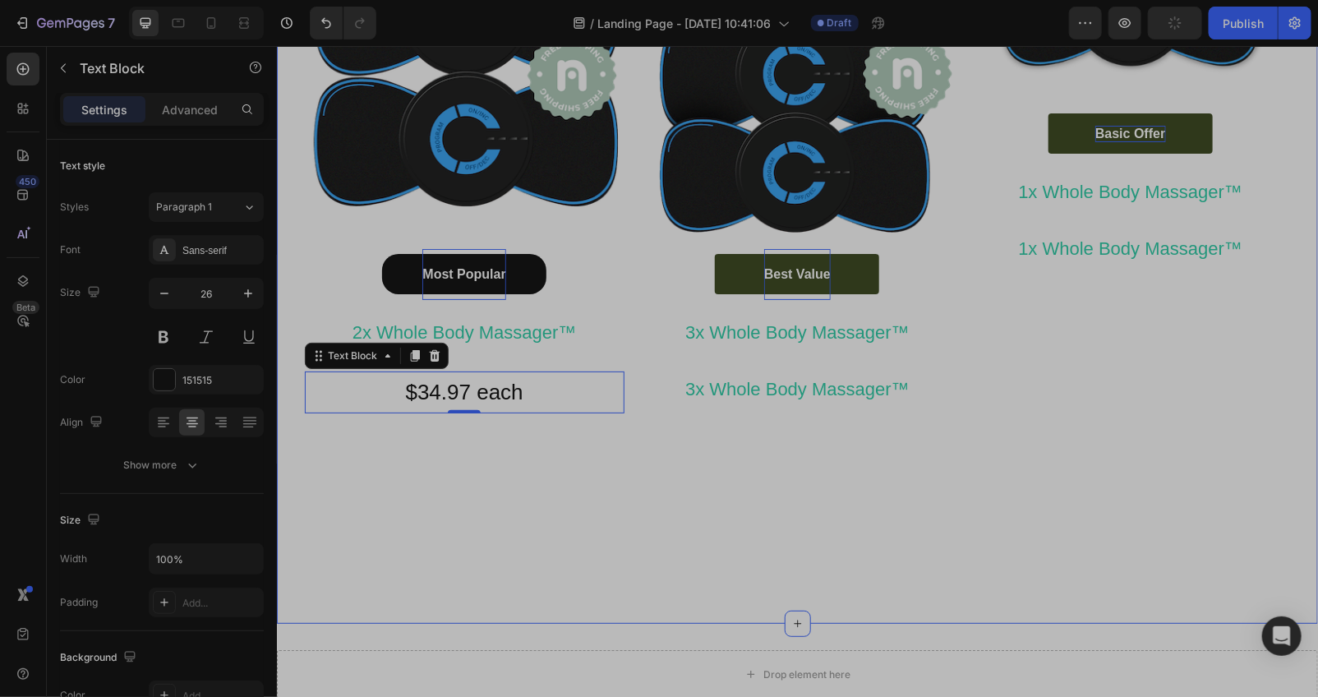
click at [449, 496] on div "Happy Customers and counting !⭐⭐⭐⭐⭐ Text Block Image Most Popular Button 2x Who…" at bounding box center [796, 233] width 1041 height 728
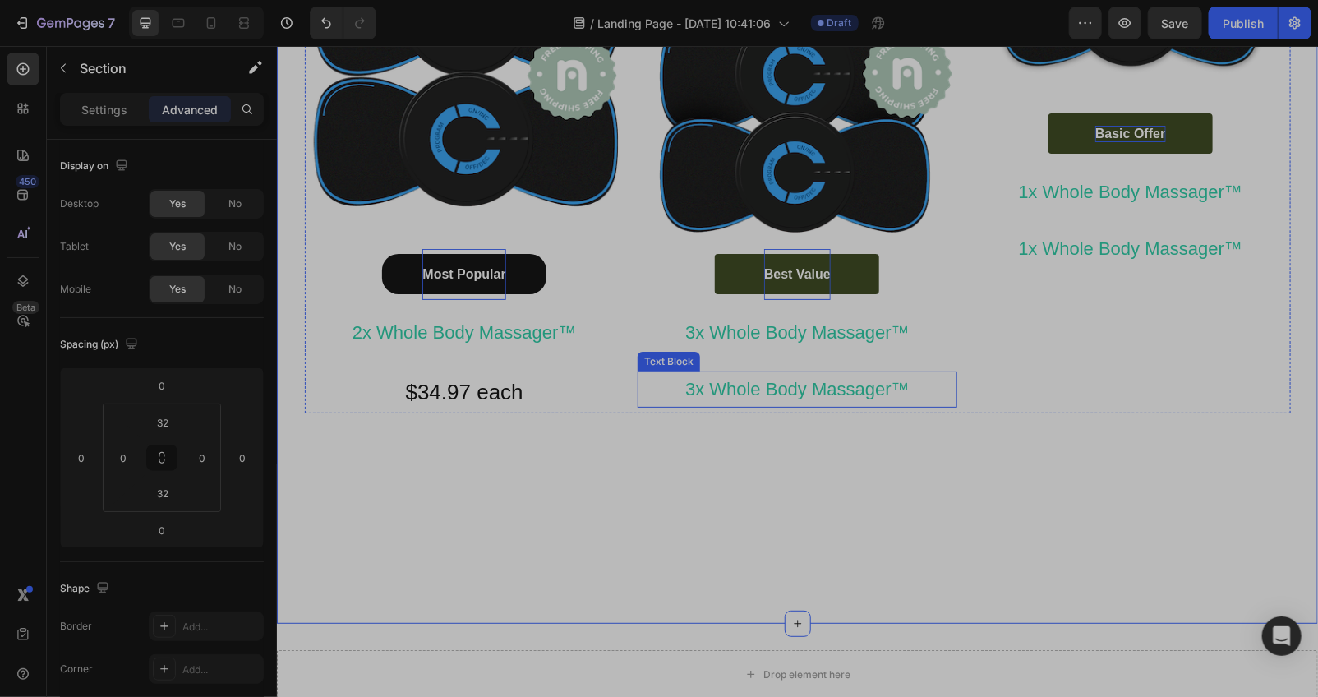
click at [870, 395] on p "3x Whole Body Massager™" at bounding box center [796, 388] width 316 height 33
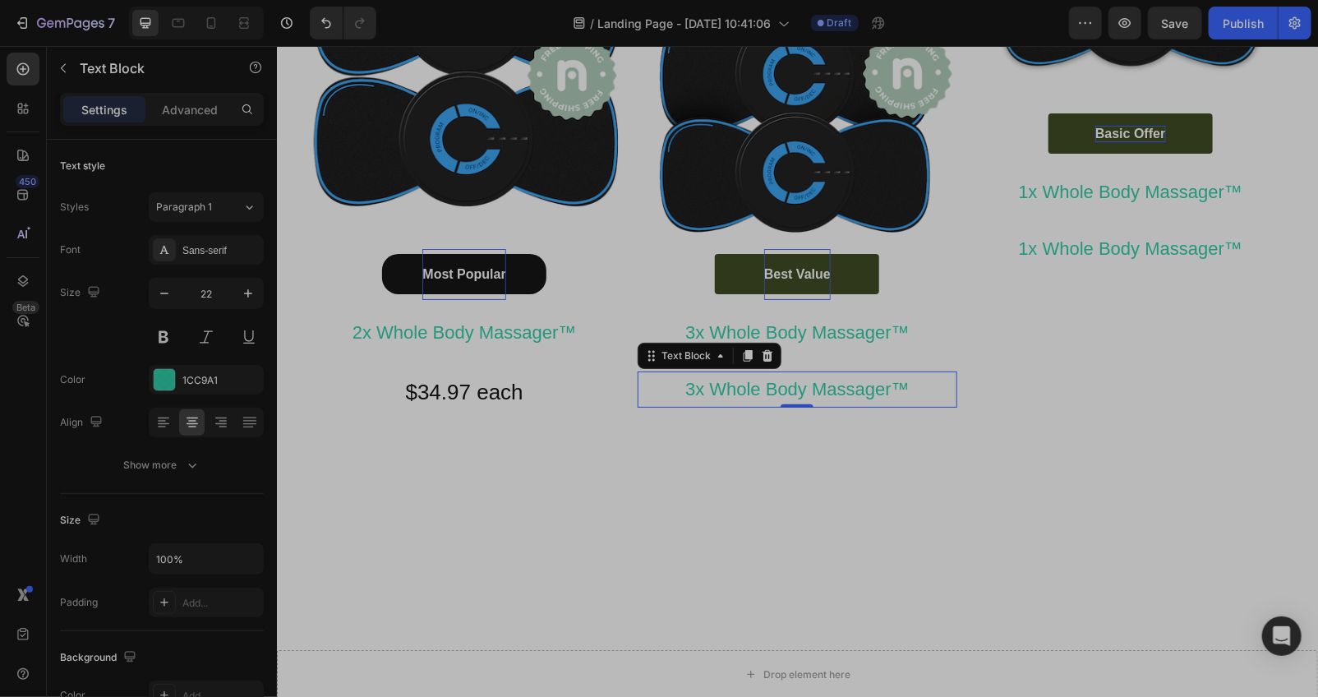
click at [908, 394] on p "3x Whole Body Massager™" at bounding box center [796, 388] width 316 height 33
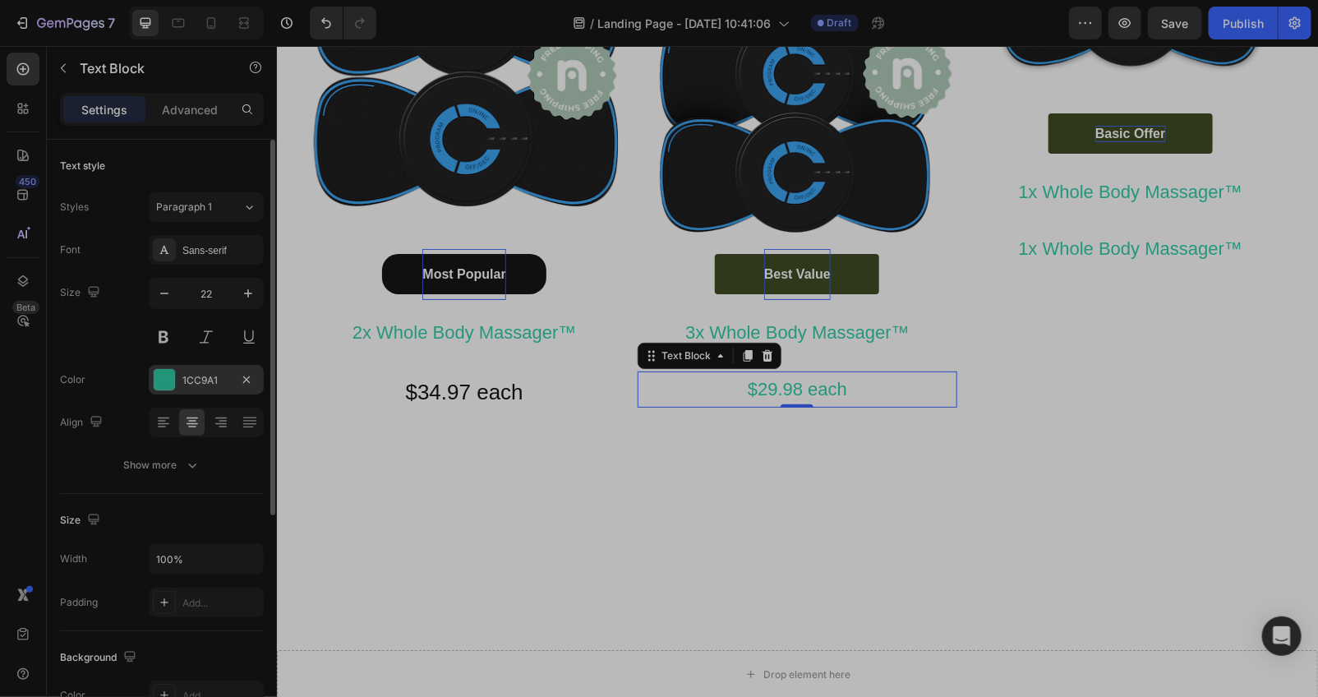
click at [170, 375] on div at bounding box center [164, 379] width 21 height 21
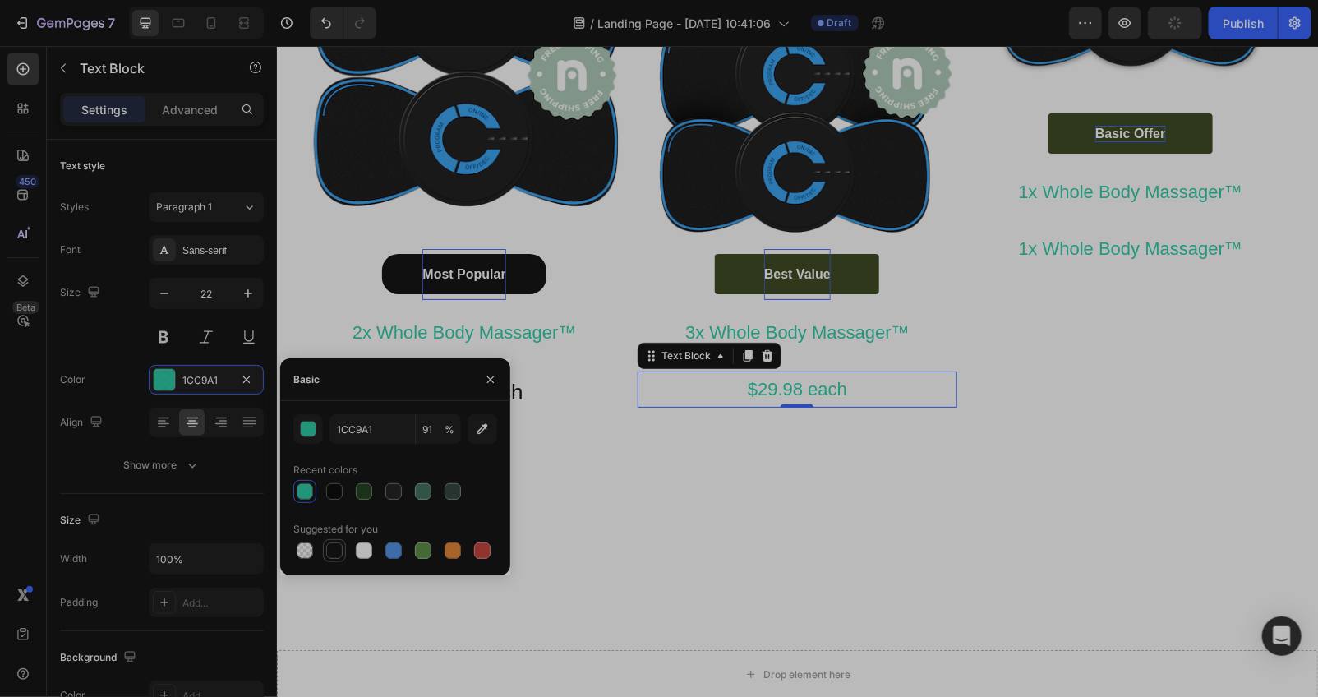
click at [334, 547] on div at bounding box center [334, 550] width 16 height 16
type input "151515"
type input "100"
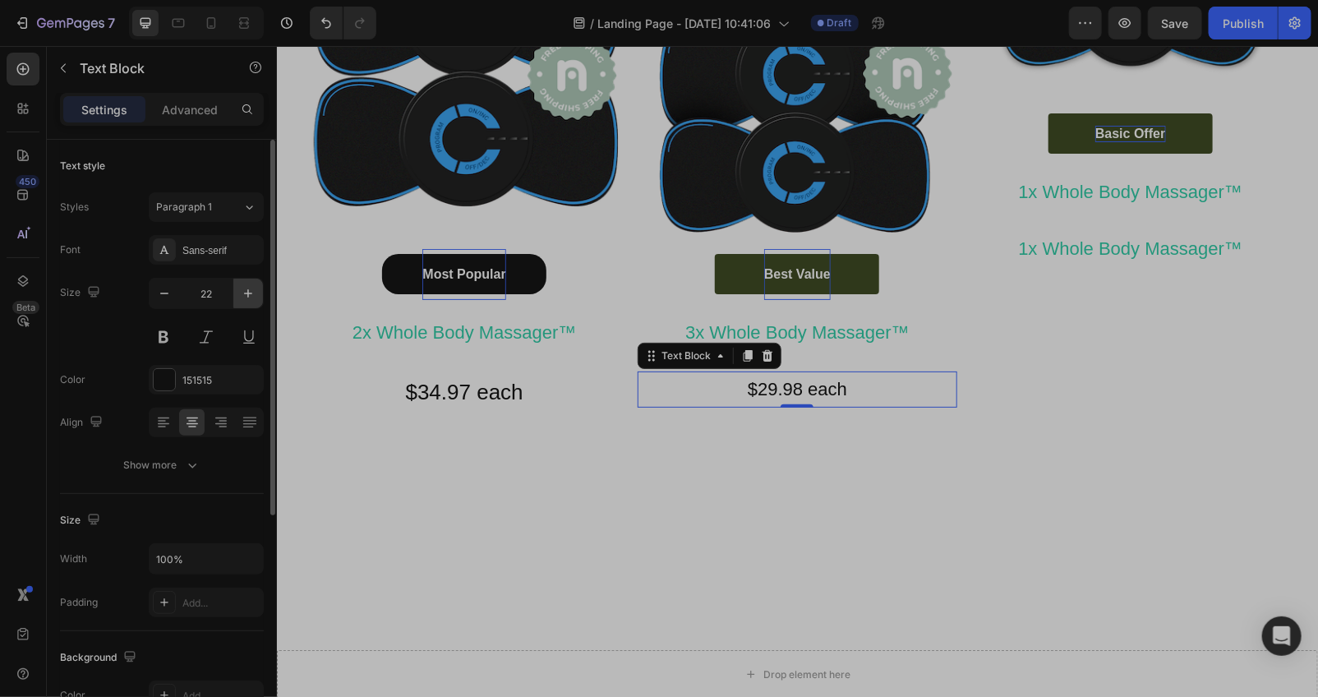
click at [241, 294] on icon "button" at bounding box center [248, 293] width 16 height 16
type input "26"
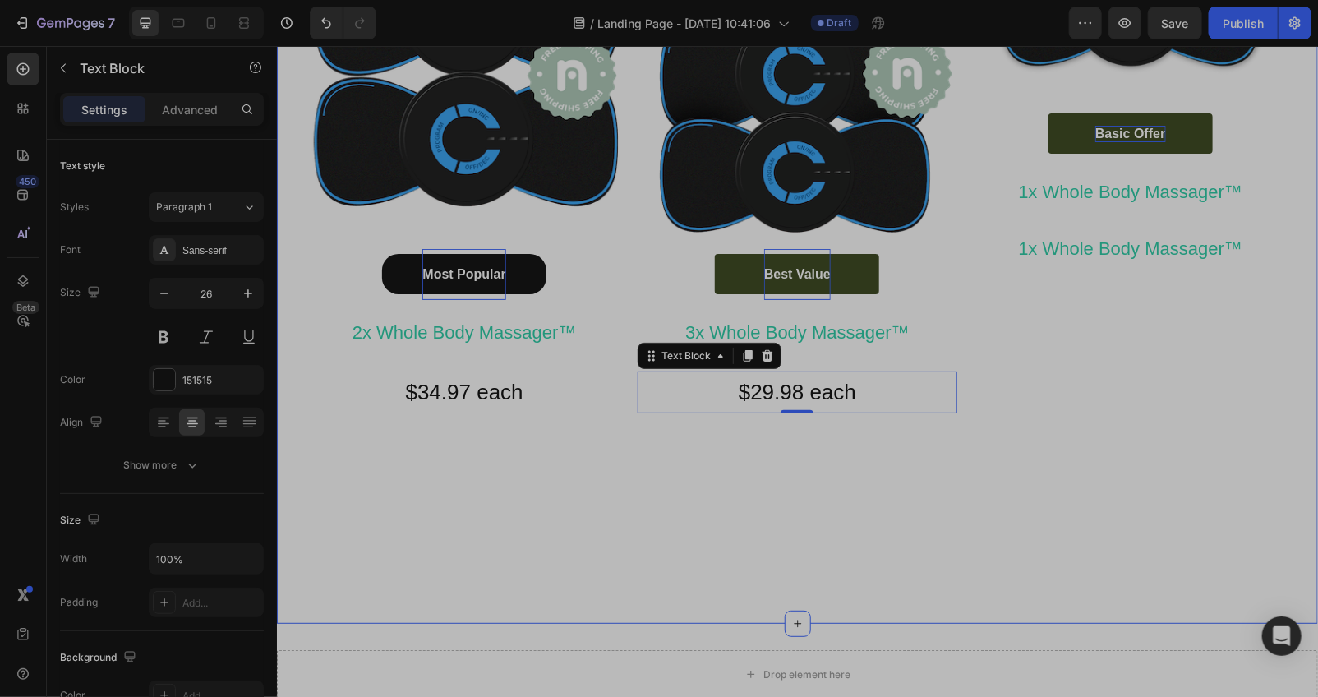
click at [597, 554] on div "Happy Customers and counting !⭐⭐⭐⭐⭐ Text Block Image Most Popular Button 2x Who…" at bounding box center [796, 233] width 1041 height 728
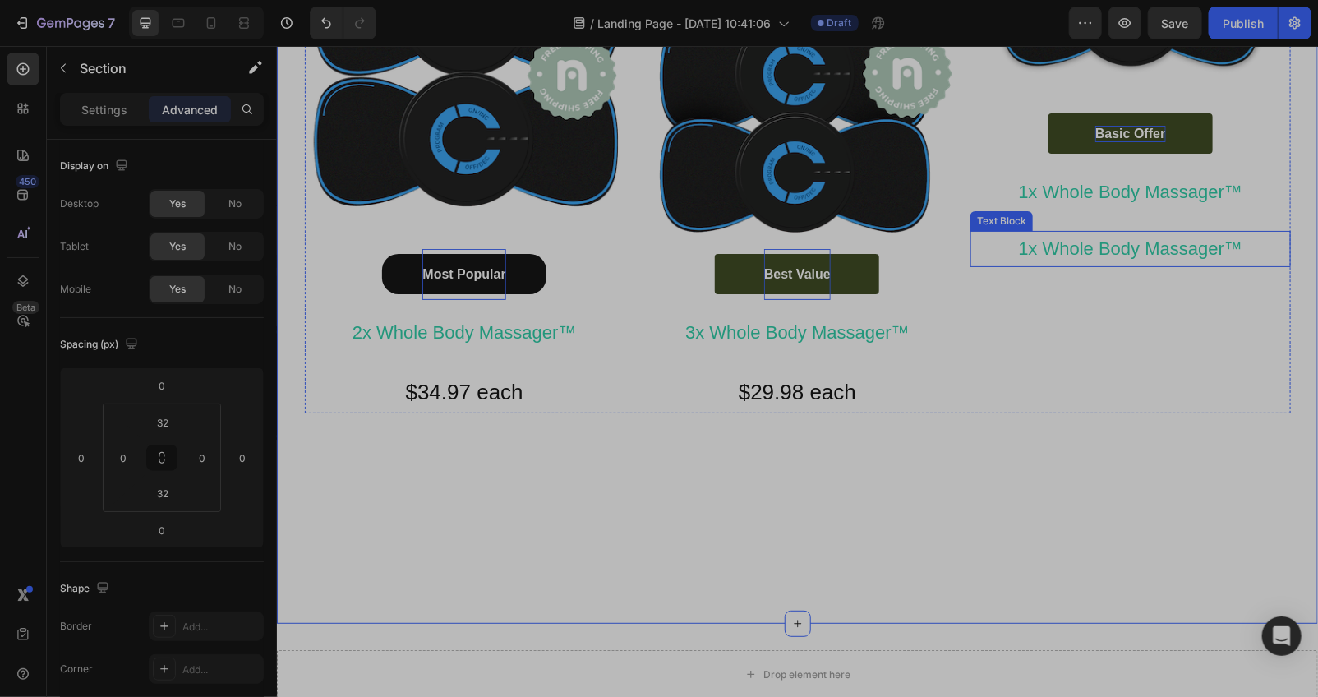
click at [1140, 254] on p "1x Whole Body Massager™" at bounding box center [1129, 248] width 316 height 33
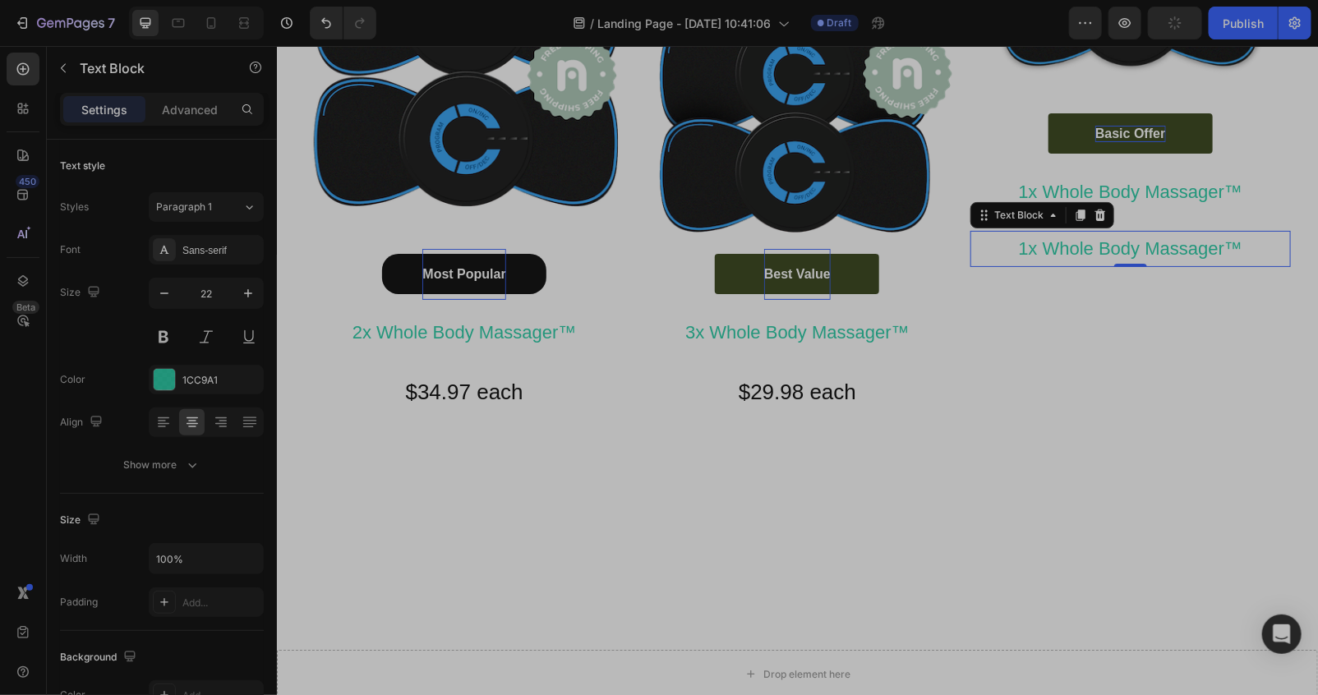
click at [1254, 251] on p "1x Whole Body Massager™" at bounding box center [1129, 248] width 316 height 33
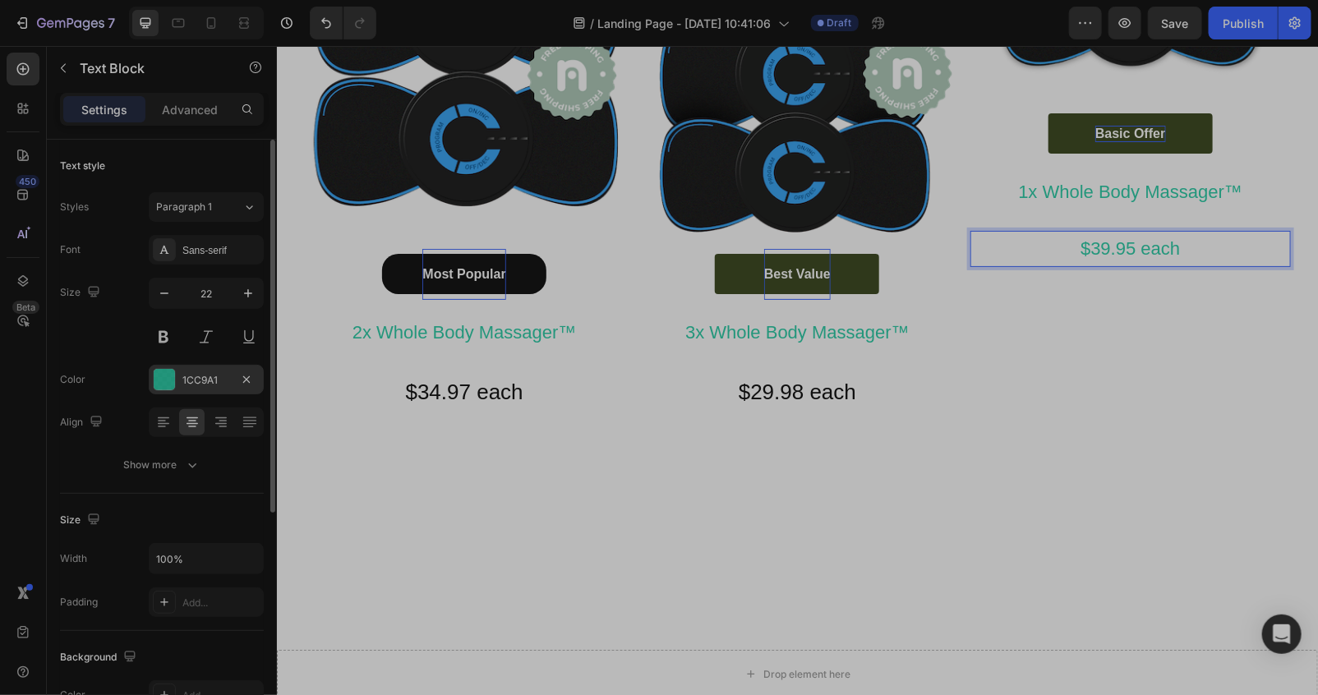
click at [169, 370] on div at bounding box center [164, 379] width 21 height 21
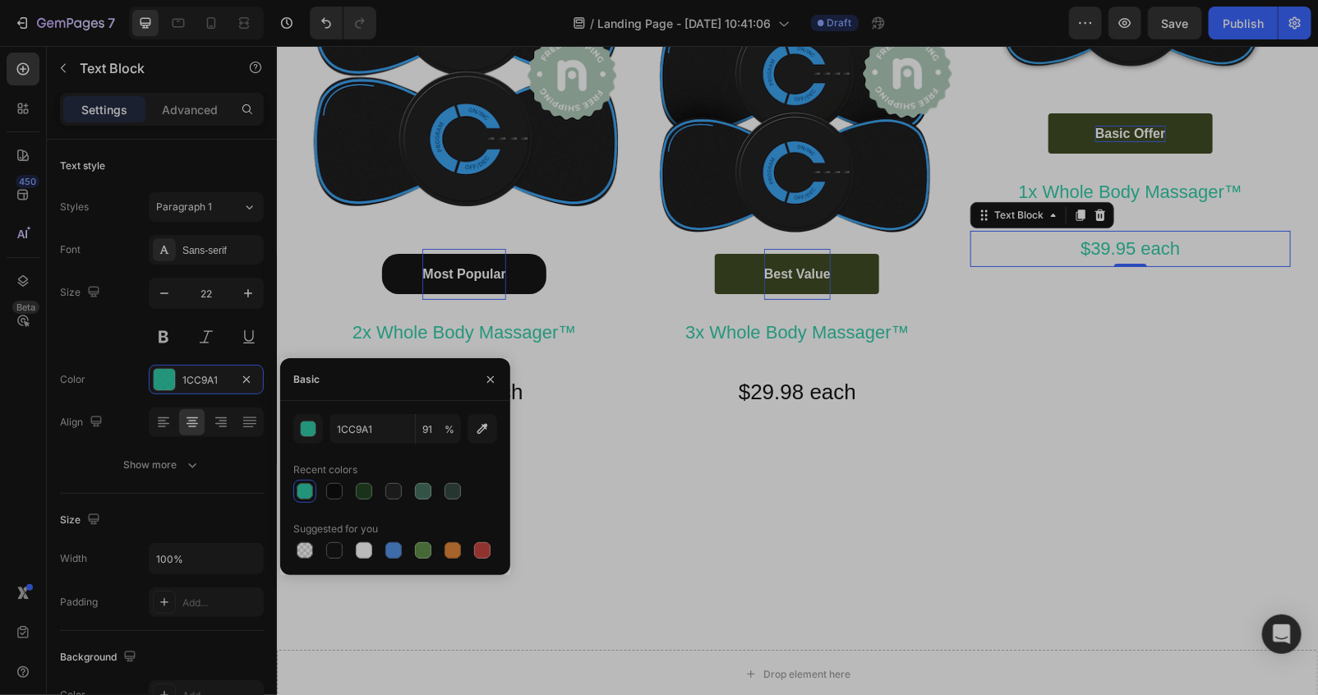
drag, startPoint x: 331, startPoint y: 491, endPoint x: 430, endPoint y: 504, distance: 99.5
click at [333, 490] on div at bounding box center [334, 491] width 16 height 16
type input "0D0D0D"
type input "100"
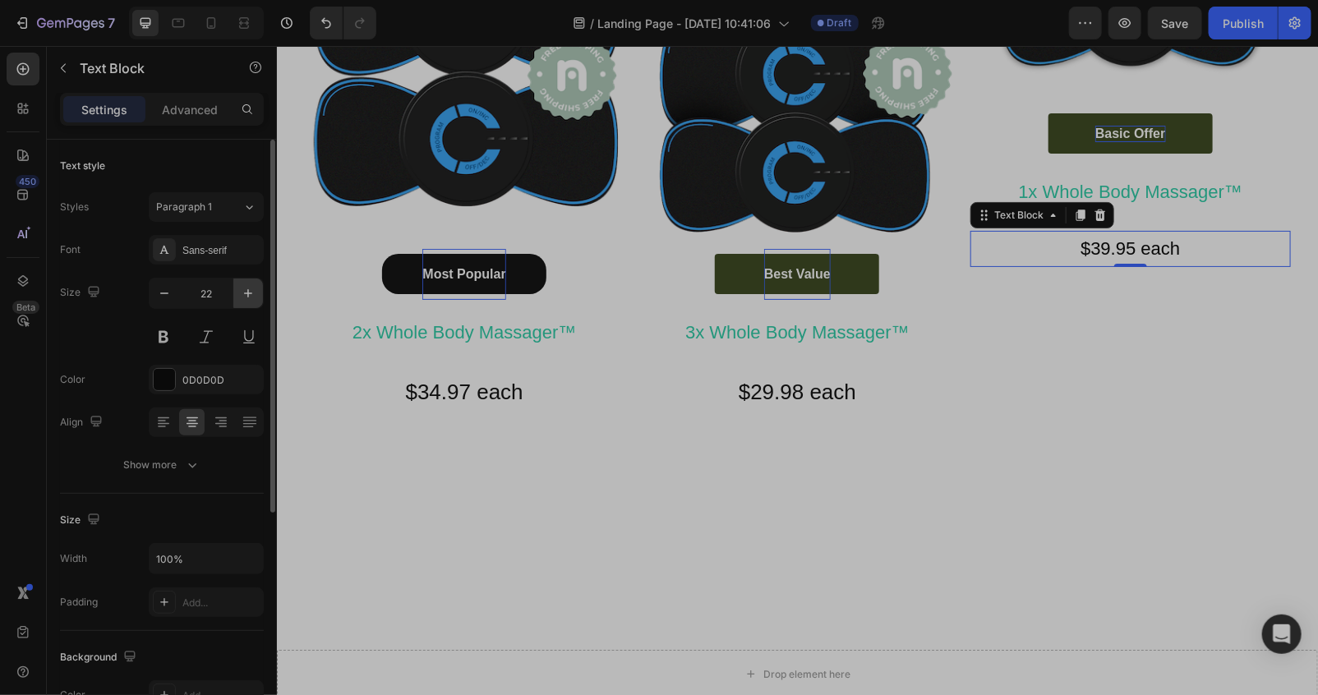
click at [234, 286] on button "button" at bounding box center [248, 293] width 30 height 30
click at [235, 286] on button "button" at bounding box center [248, 293] width 30 height 30
type input "26"
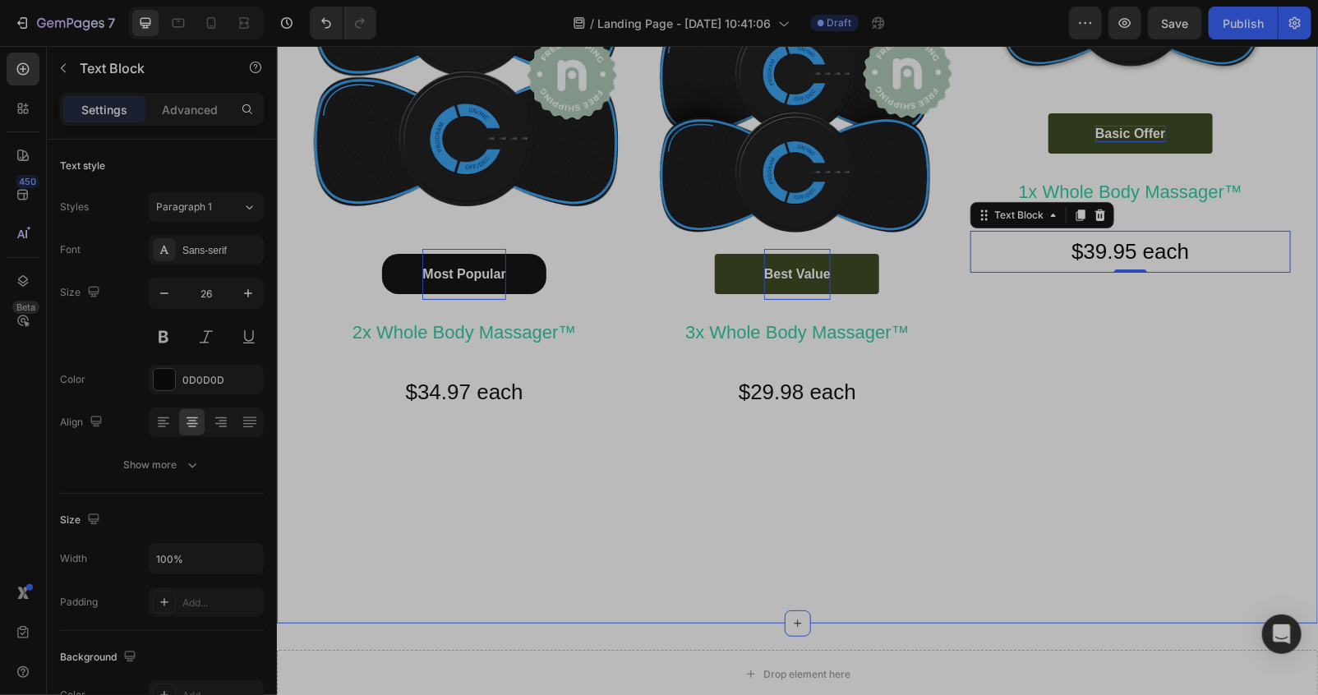
drag, startPoint x: 662, startPoint y: 527, endPoint x: 670, endPoint y: 514, distance: 14.4
click at [668, 528] on div "Happy Customers and counting !⭐⭐⭐⭐⭐ Text Block Image Most Popular Button 2x Who…" at bounding box center [796, 233] width 1041 height 728
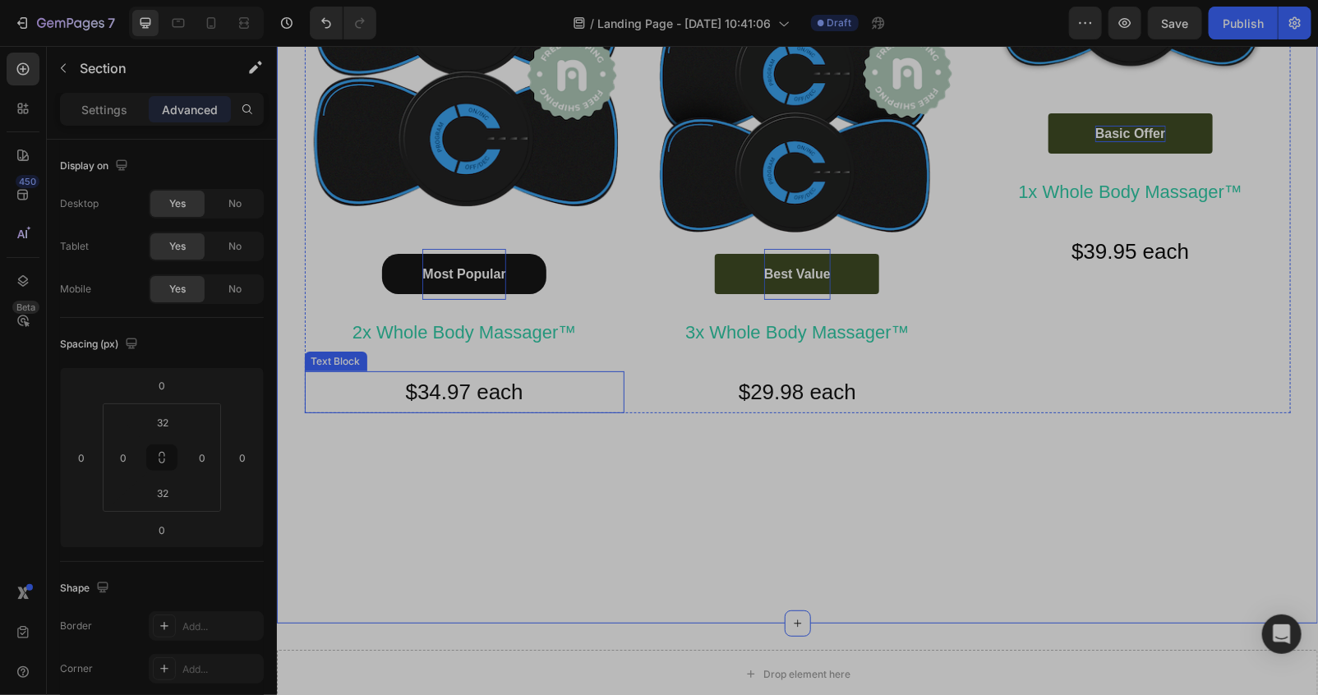
click at [535, 394] on p "$34.97 each" at bounding box center [464, 391] width 316 height 39
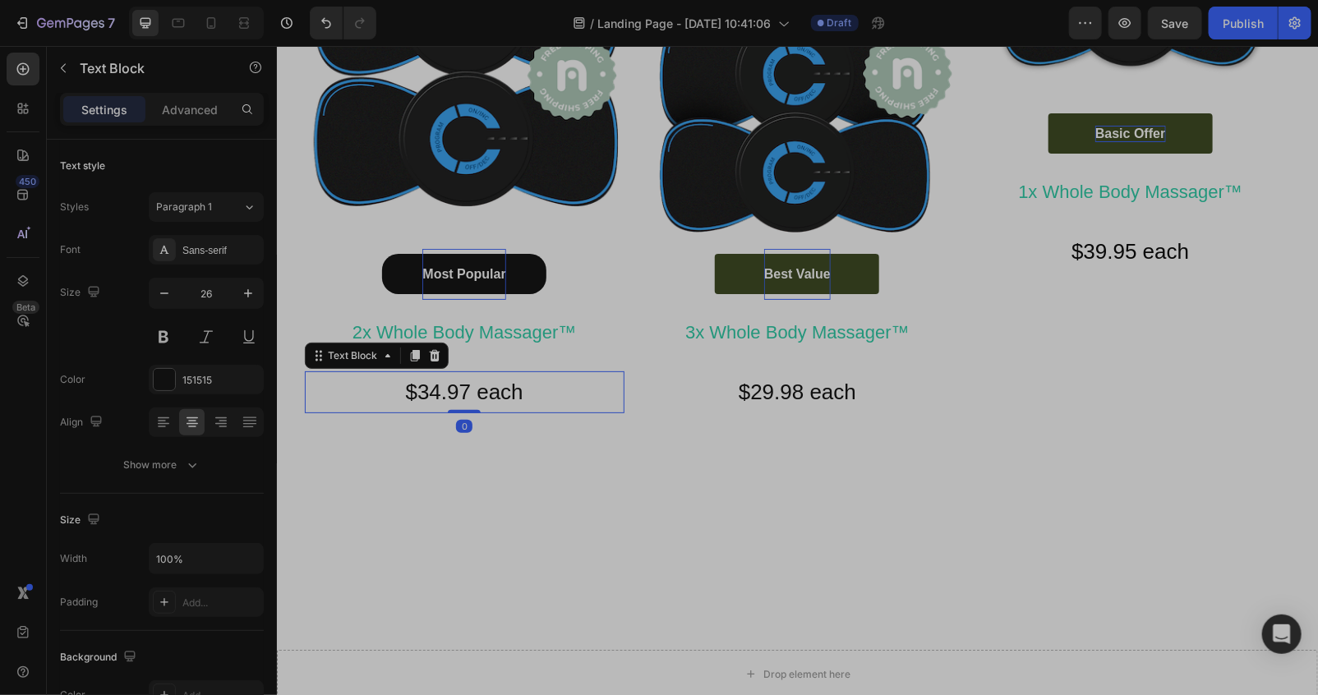
drag, startPoint x: 407, startPoint y: 359, endPoint x: 417, endPoint y: 363, distance: 10.7
click at [407, 359] on icon at bounding box center [413, 354] width 13 height 13
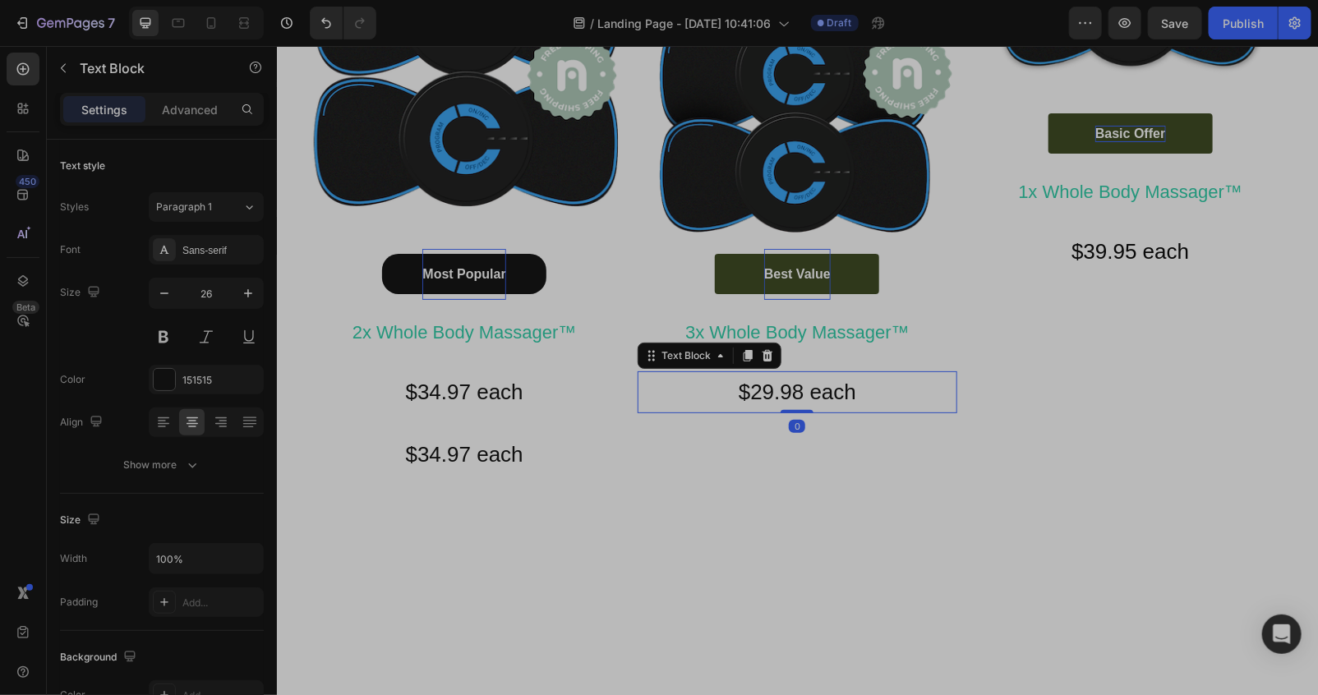
click at [865, 403] on p "$29.98 each" at bounding box center [796, 391] width 316 height 39
click at [739, 365] on div at bounding box center [747, 355] width 20 height 20
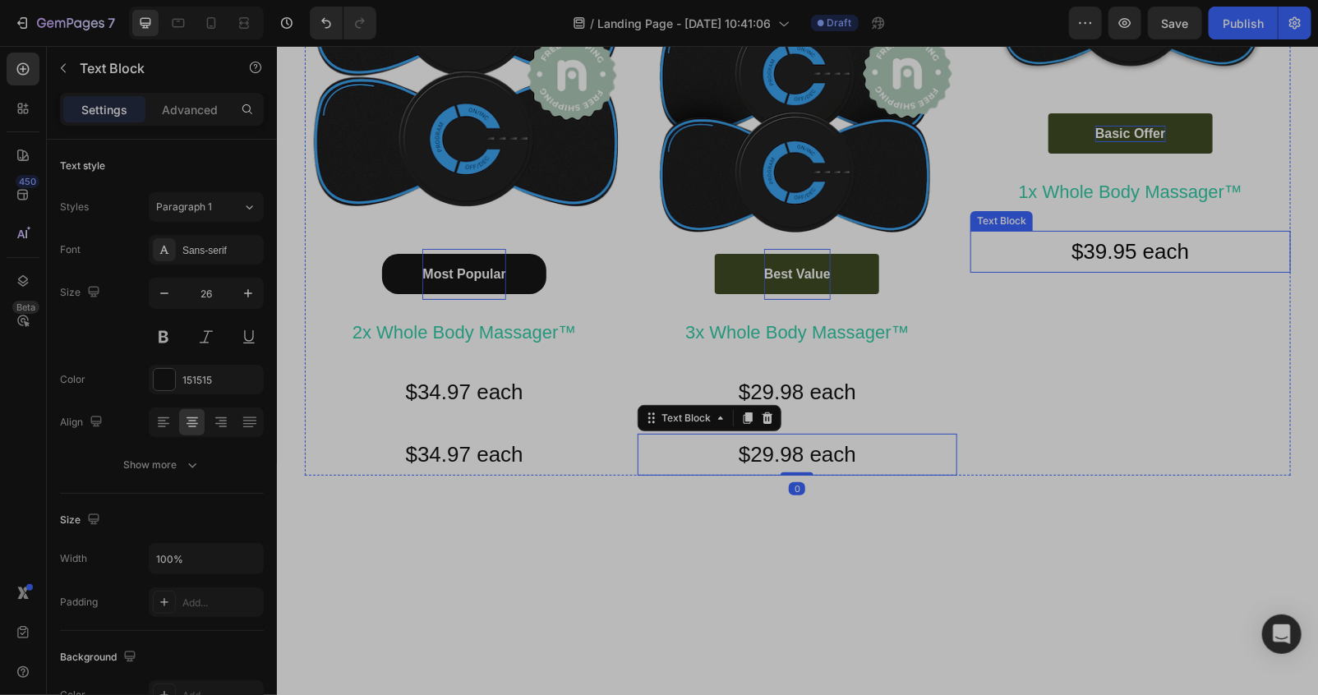
click at [1064, 263] on p "$39.95 each" at bounding box center [1129, 251] width 316 height 39
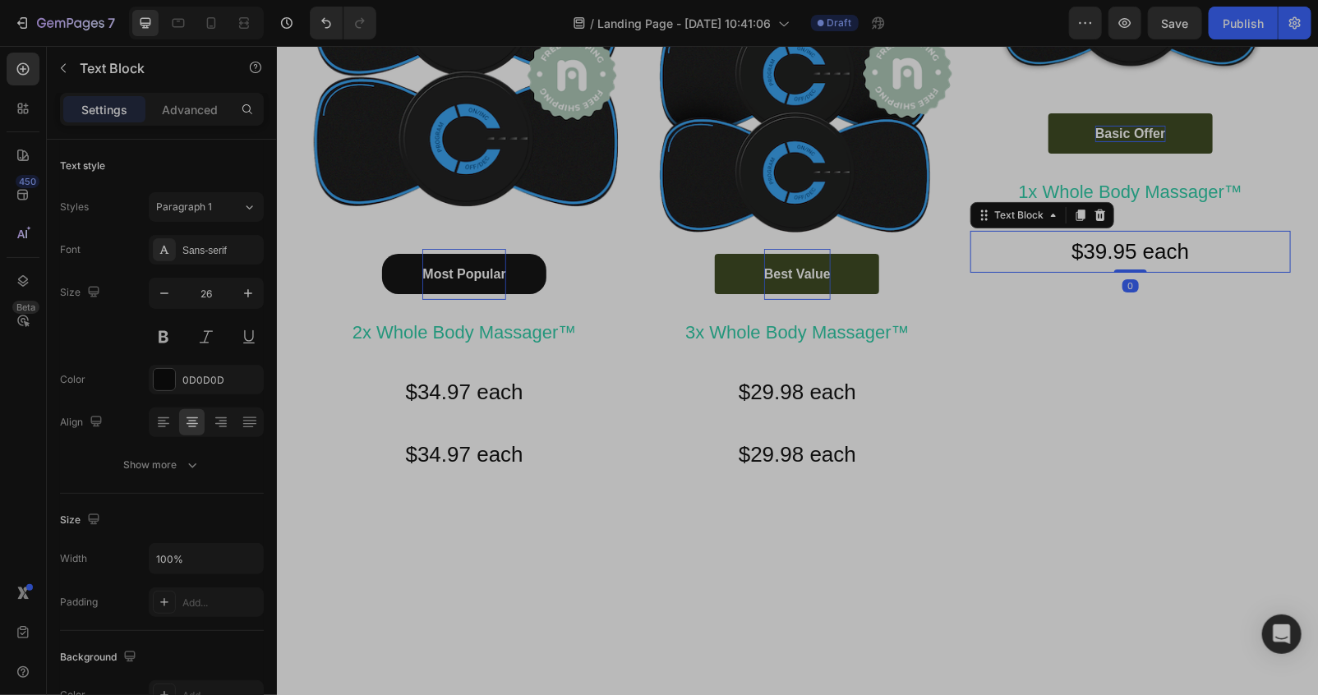
drag, startPoint x: 1075, startPoint y: 214, endPoint x: 1064, endPoint y: 250, distance: 37.7
click at [1075, 209] on icon at bounding box center [1079, 214] width 13 height 13
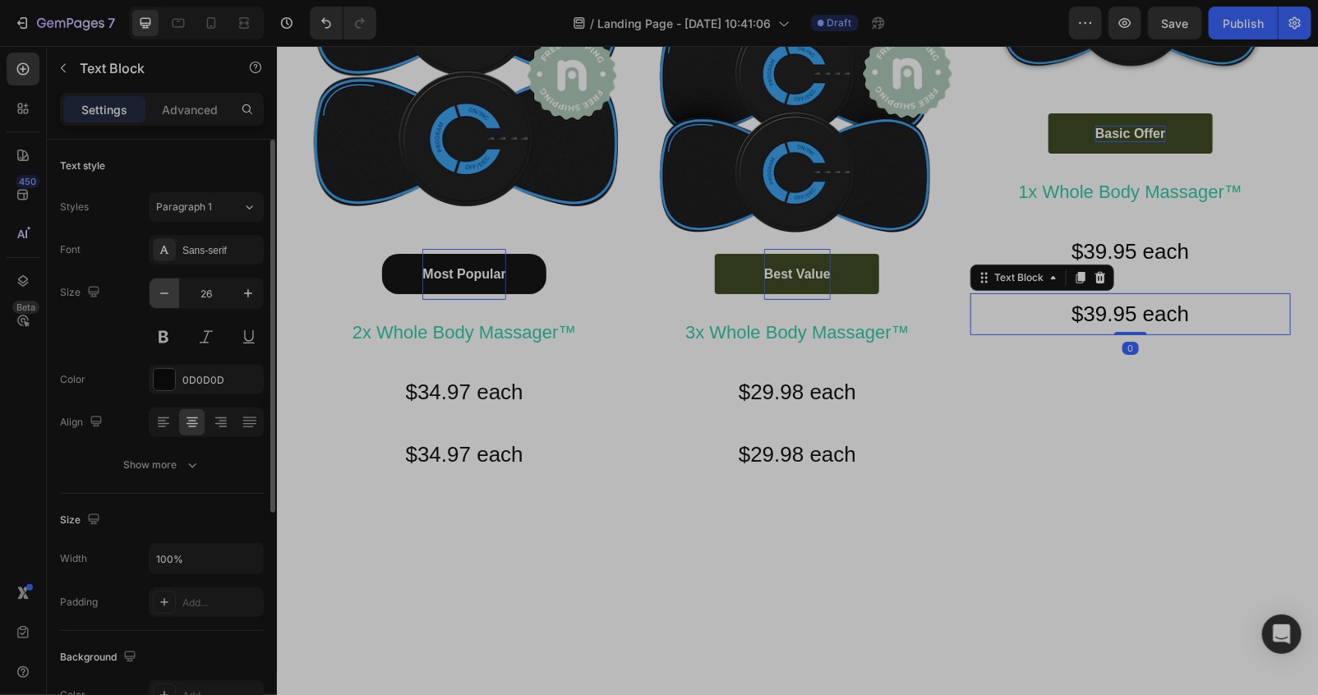
click at [164, 296] on icon "button" at bounding box center [164, 293] width 16 height 16
click at [163, 292] on icon "button" at bounding box center [164, 293] width 8 height 2
type input "23"
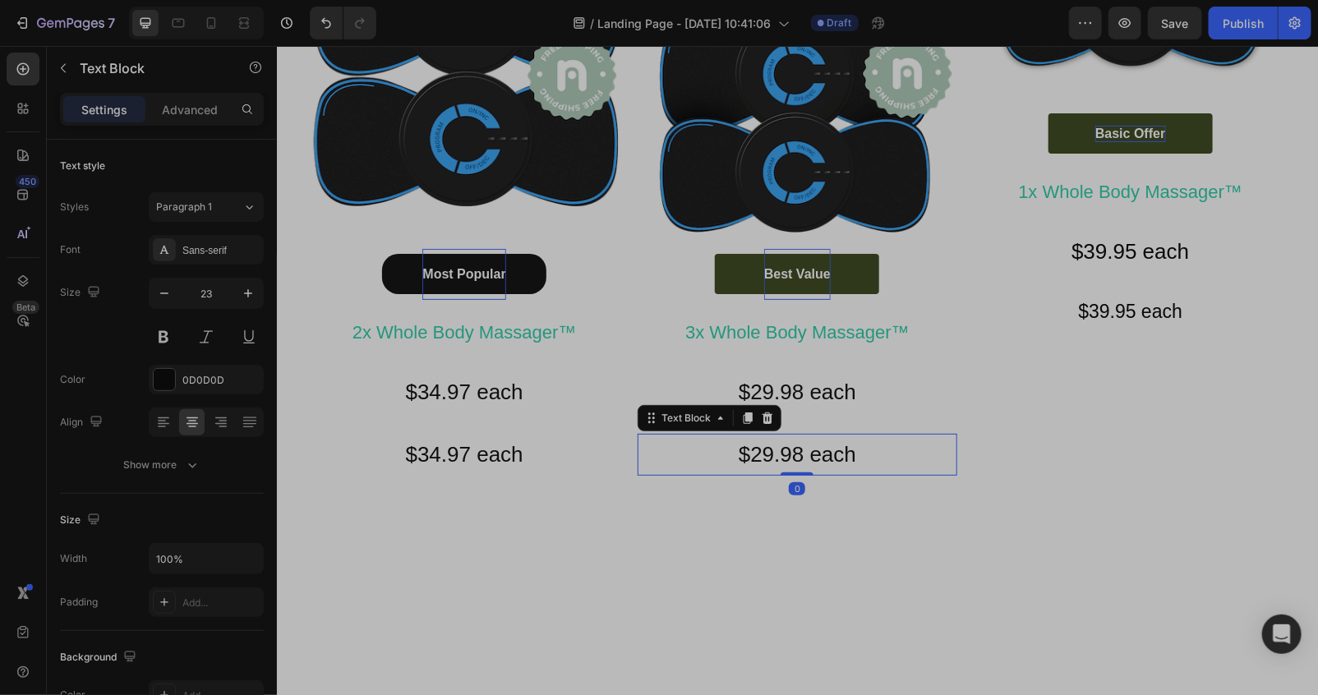
drag, startPoint x: 767, startPoint y: 463, endPoint x: 537, endPoint y: 422, distance: 233.7
click at [766, 465] on p "$29.98 each" at bounding box center [796, 454] width 316 height 39
click at [166, 305] on button "button" at bounding box center [165, 293] width 30 height 30
type input "24"
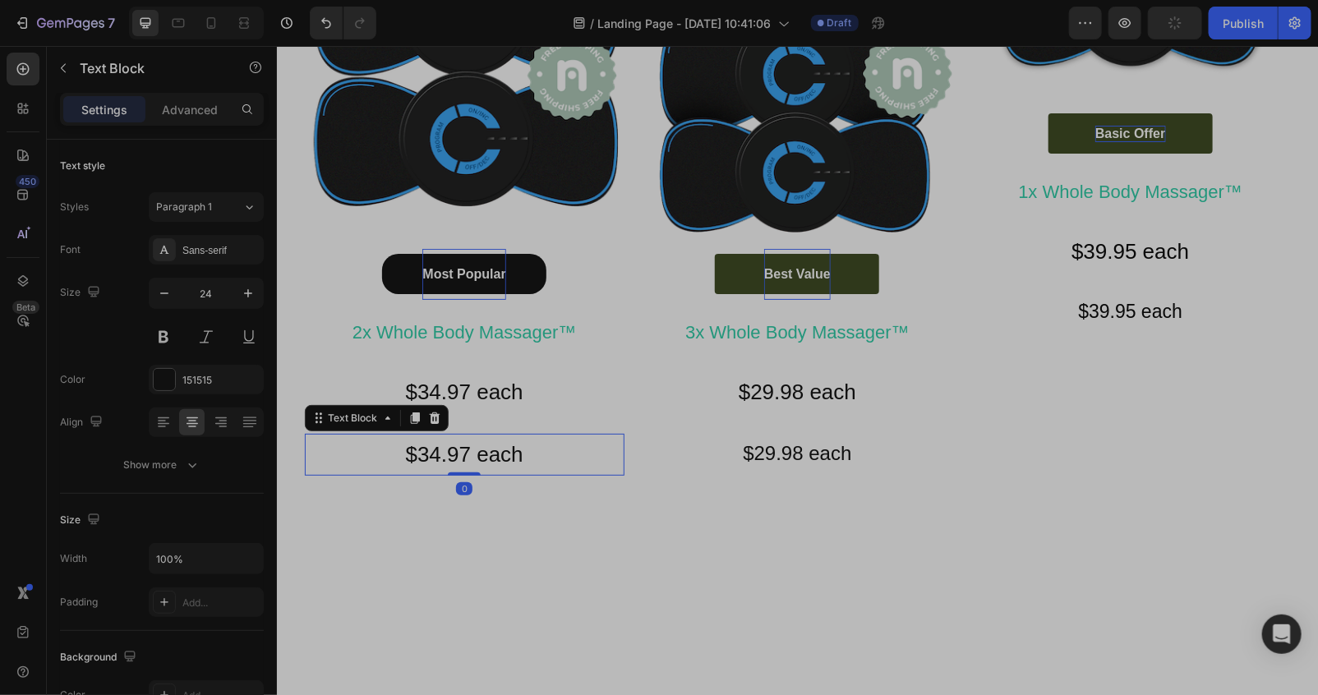
drag, startPoint x: 545, startPoint y: 462, endPoint x: 357, endPoint y: 404, distance: 197.0
click at [545, 460] on p "$34.97 each" at bounding box center [464, 454] width 316 height 39
click at [165, 297] on icon "button" at bounding box center [164, 293] width 16 height 16
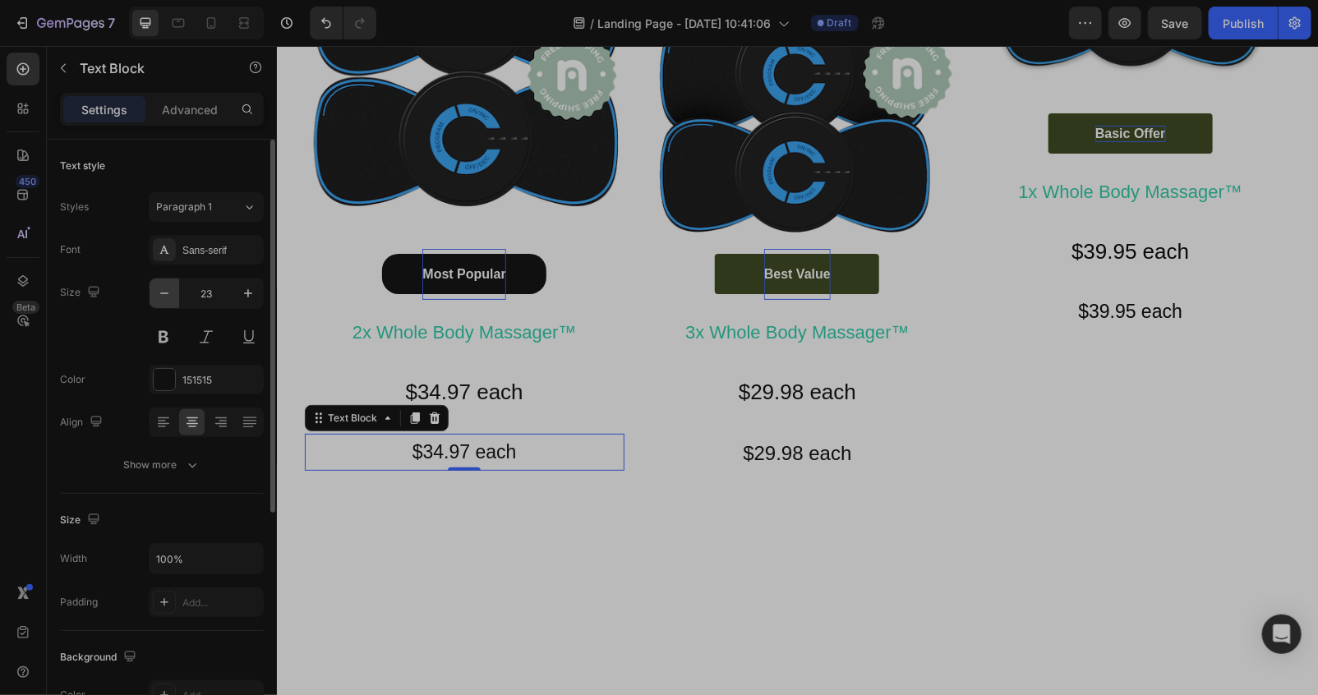
click at [165, 297] on icon "button" at bounding box center [164, 293] width 16 height 16
type input "20"
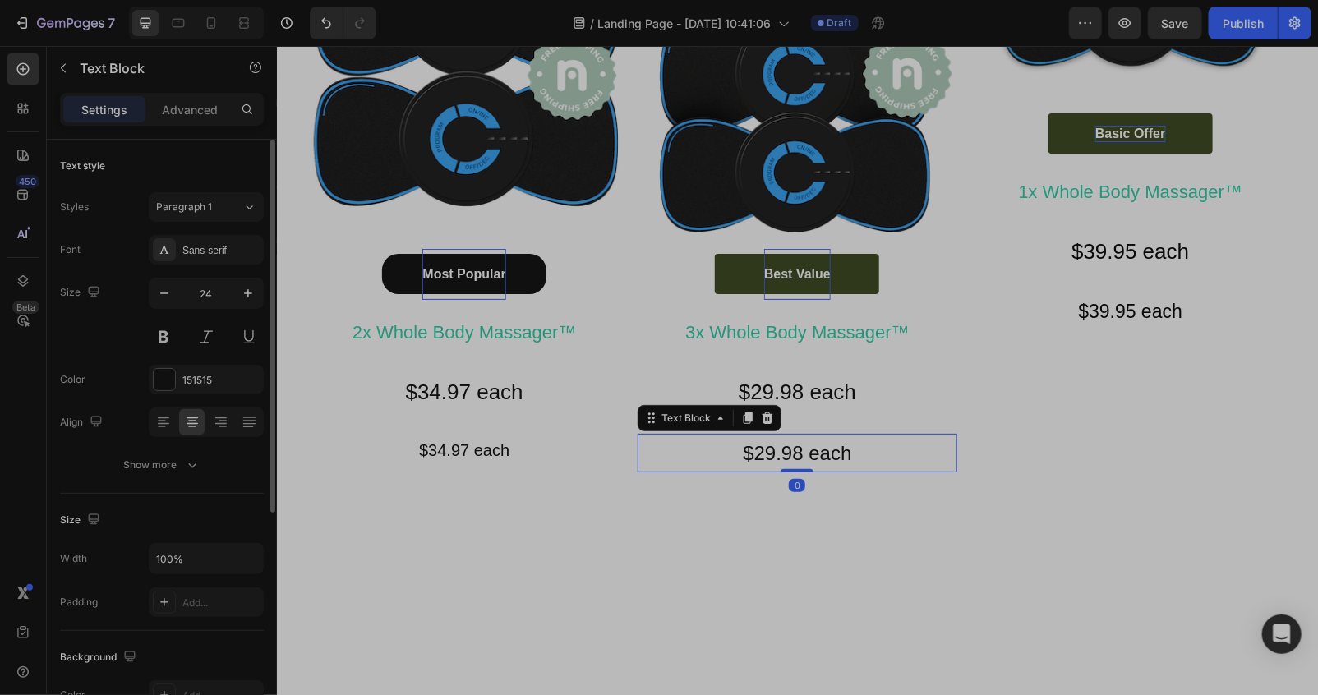
click at [793, 472] on div "$29.98 each Text Block 0" at bounding box center [797, 452] width 320 height 39
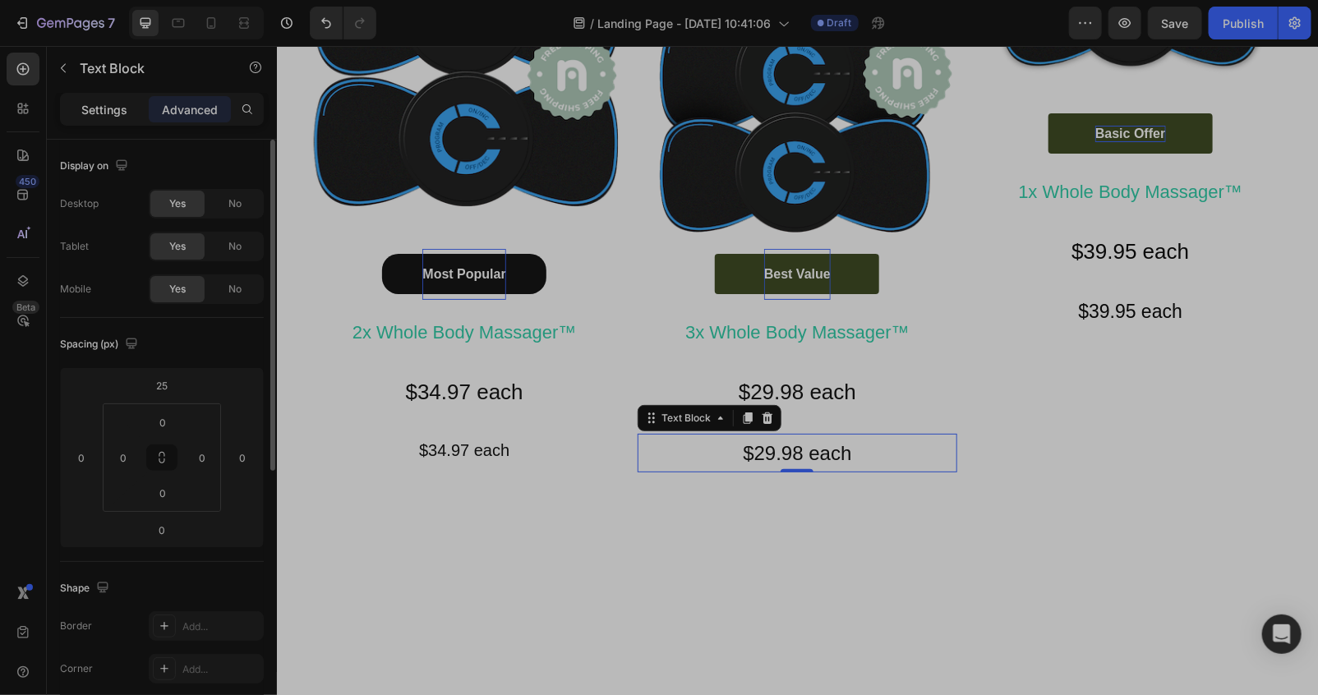
click at [102, 112] on p "Settings" at bounding box center [104, 109] width 46 height 17
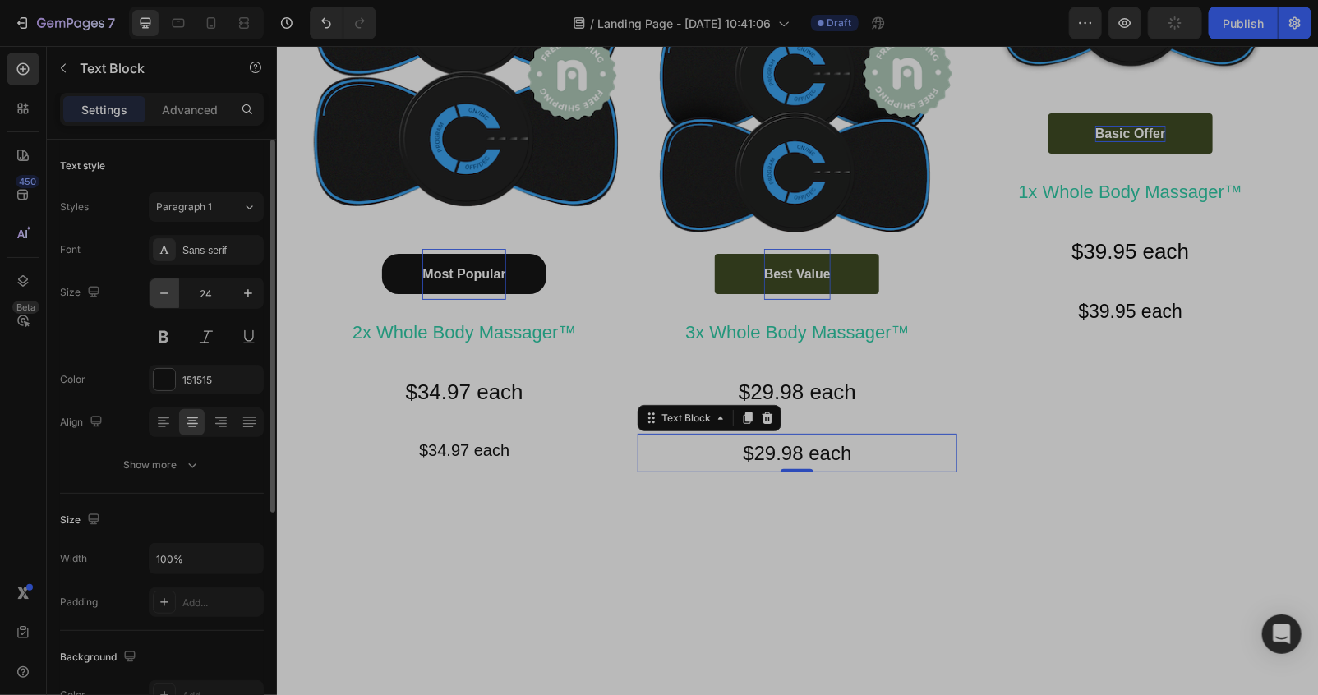
click at [158, 296] on icon "button" at bounding box center [164, 293] width 16 height 16
click at [158, 292] on icon "button" at bounding box center [164, 293] width 16 height 16
type input "20"
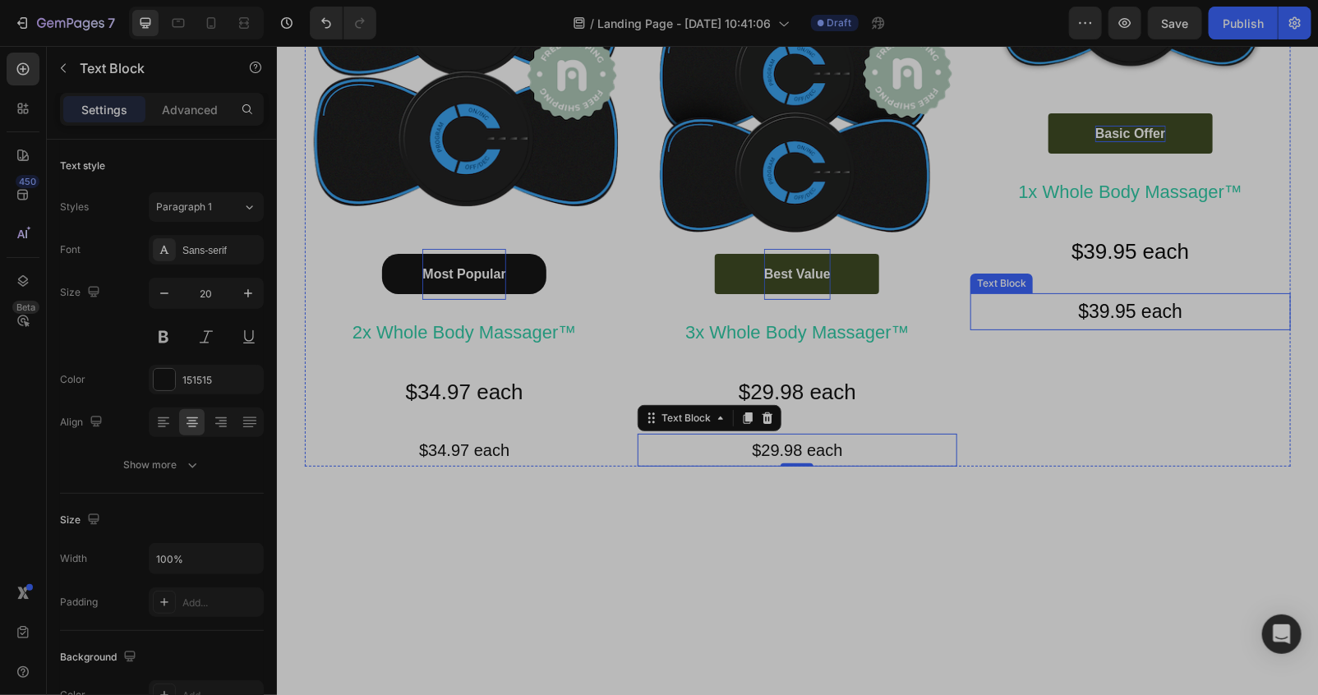
click at [1062, 309] on p "$39.95 each" at bounding box center [1129, 311] width 316 height 34
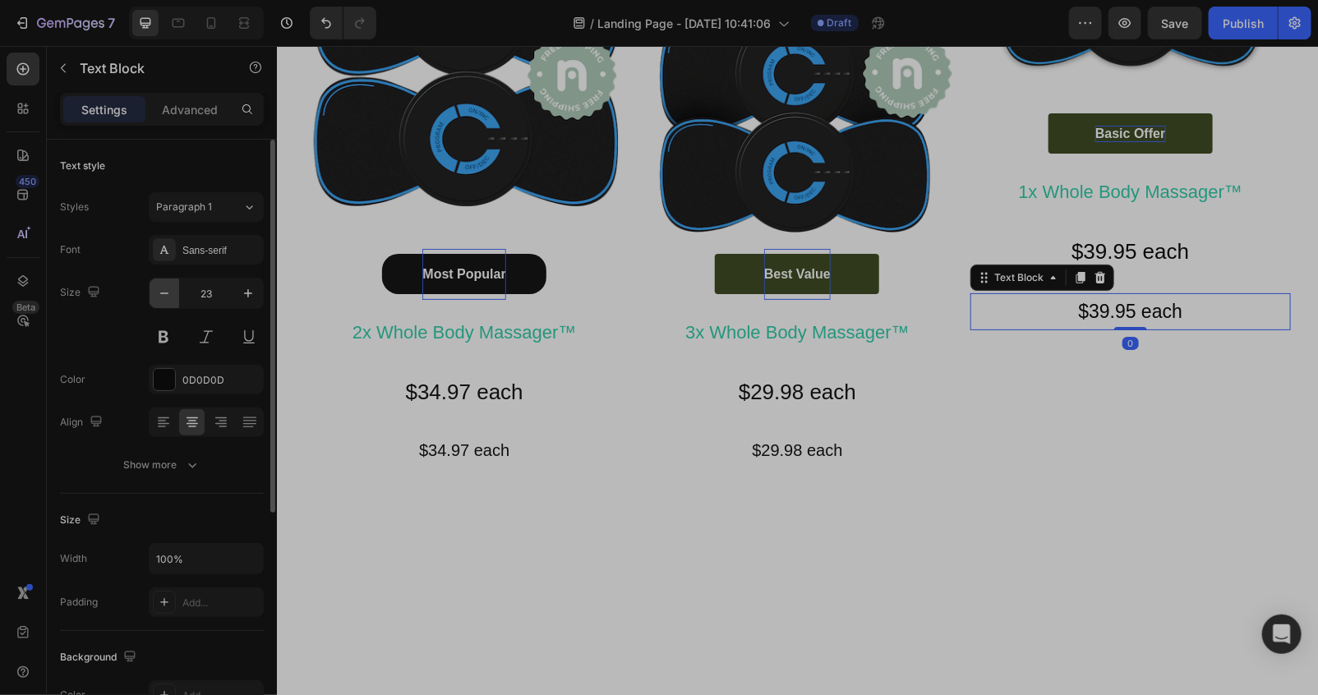
click at [151, 291] on button "button" at bounding box center [165, 293] width 30 height 30
type input "20"
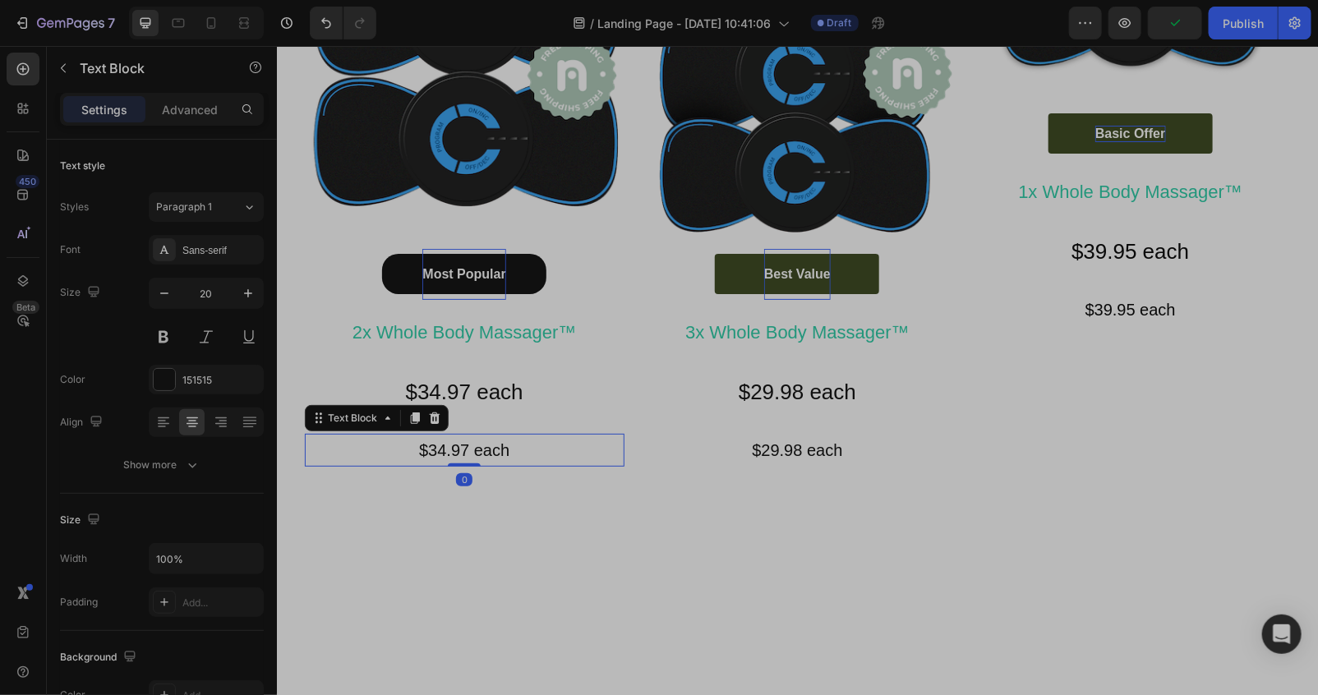
click at [502, 447] on p "$34.97 each" at bounding box center [464, 450] width 316 height 30
click at [527, 453] on p "$34.97 each" at bounding box center [464, 450] width 316 height 30
click at [248, 298] on icon "button" at bounding box center [248, 293] width 16 height 16
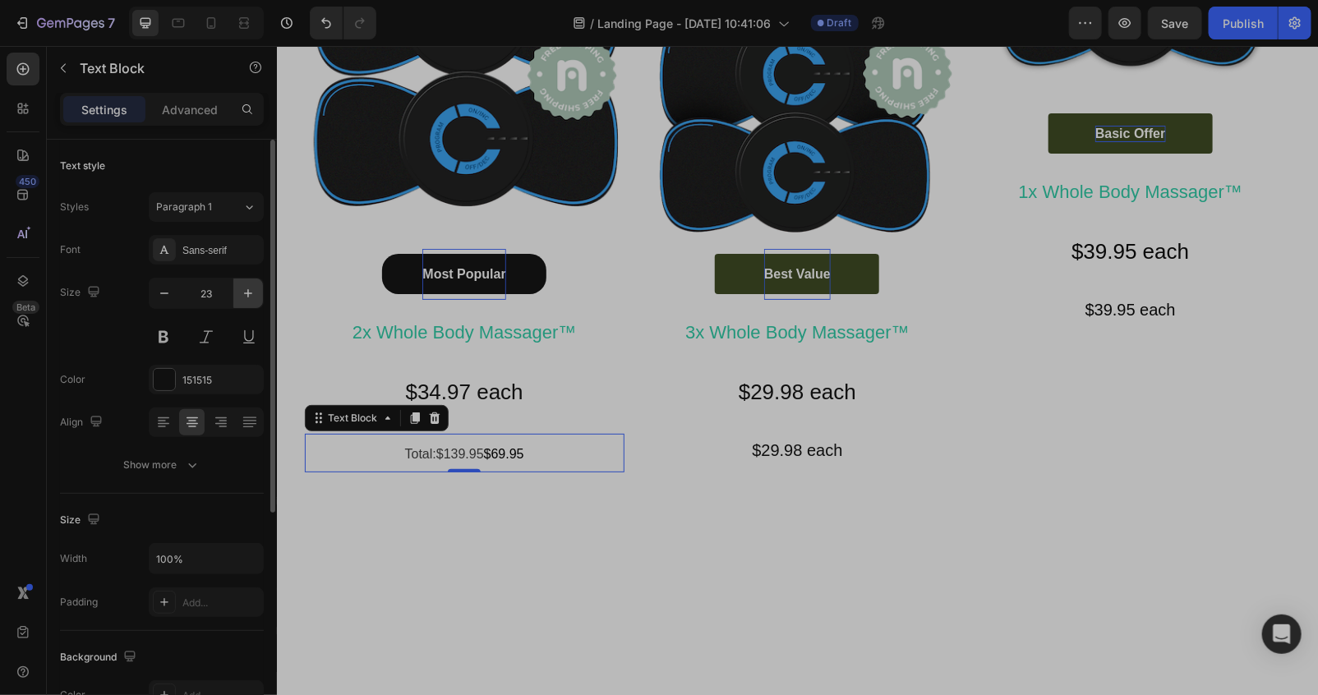
click at [248, 298] on icon "button" at bounding box center [248, 293] width 16 height 16
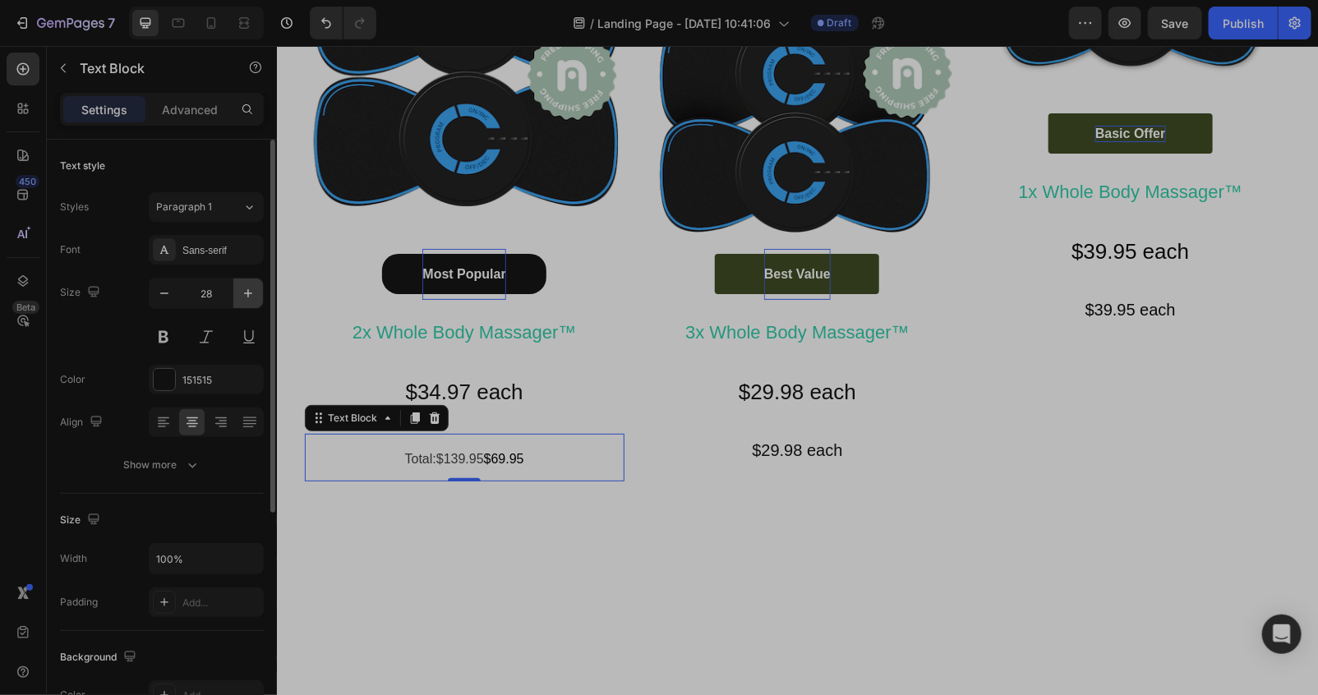
click at [248, 298] on icon "button" at bounding box center [248, 293] width 16 height 16
click at [154, 290] on button "button" at bounding box center [165, 293] width 30 height 30
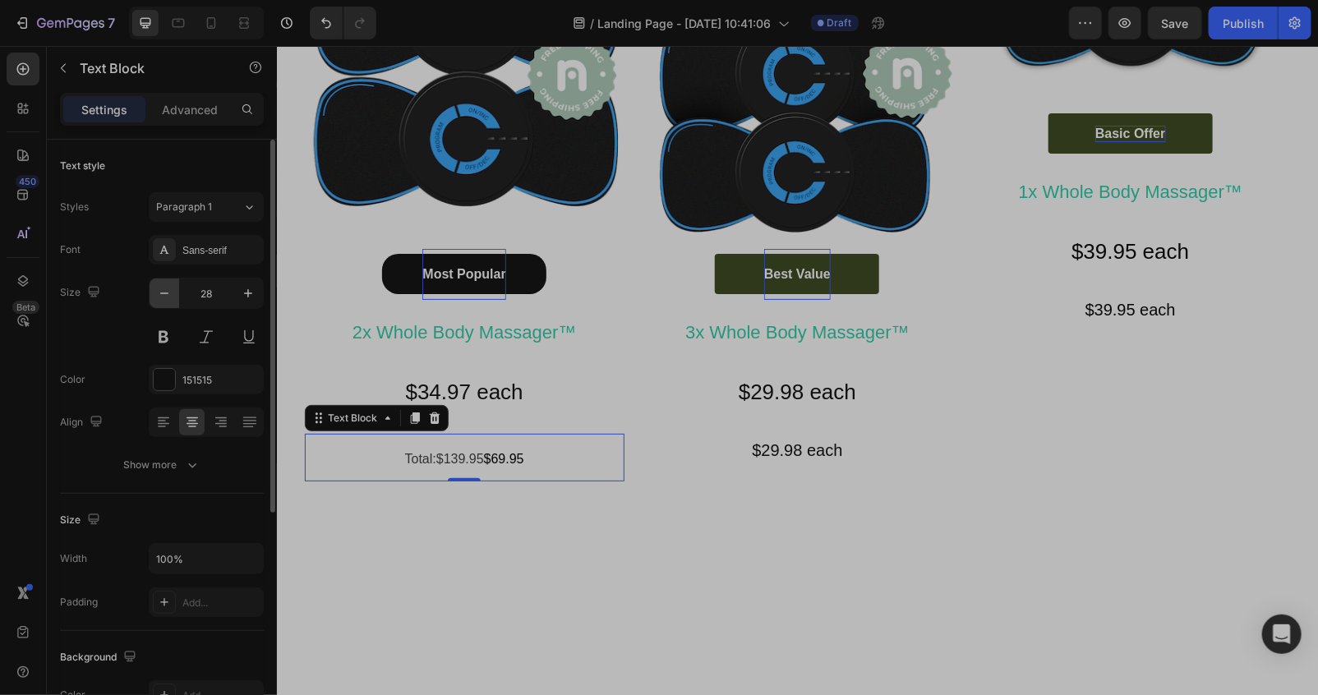
click at [154, 290] on button "button" at bounding box center [165, 293] width 30 height 30
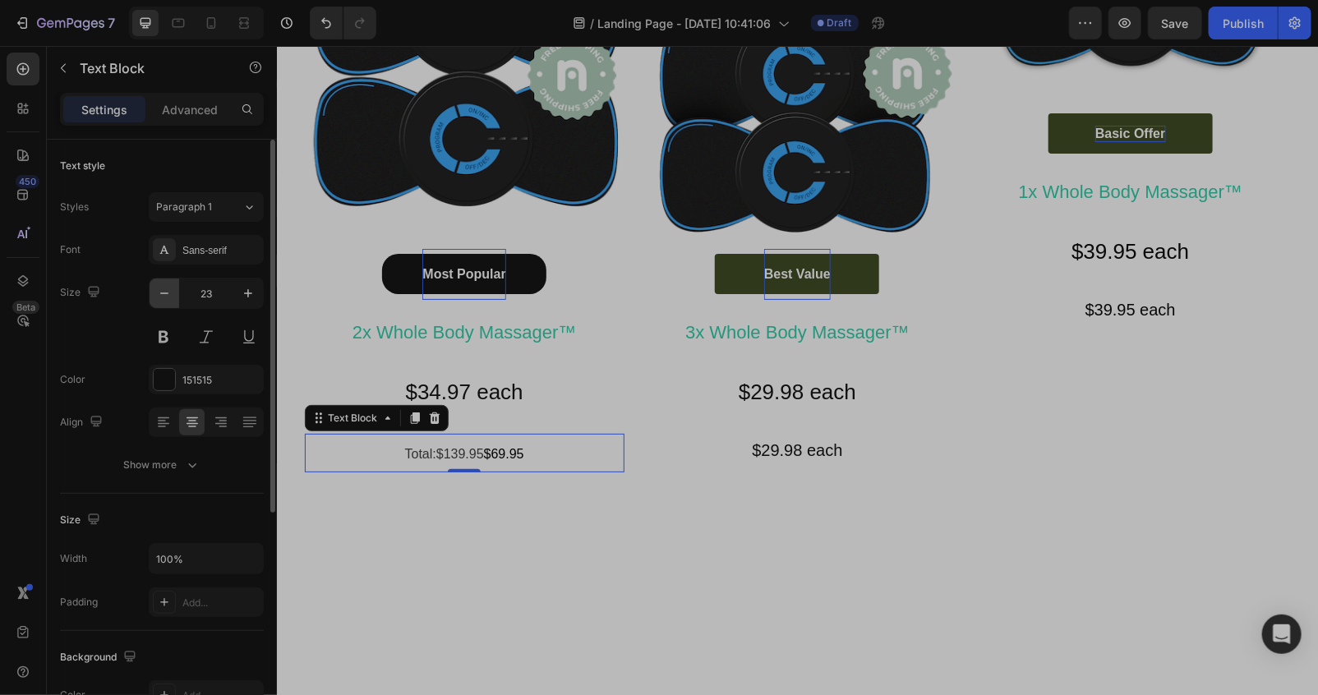
click at [154, 290] on button "button" at bounding box center [165, 293] width 30 height 30
click at [159, 286] on icon "button" at bounding box center [164, 293] width 16 height 16
type input "18"
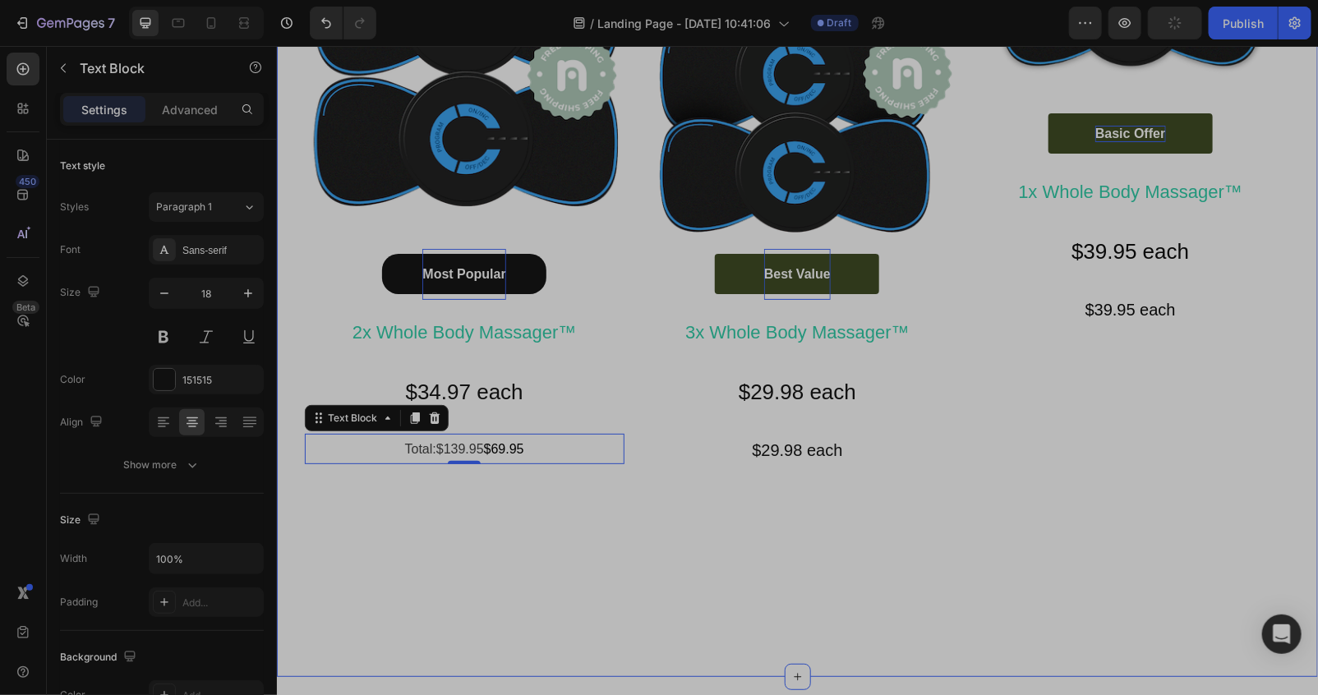
click at [373, 526] on div "Happy Customers and counting !⭐⭐⭐⭐⭐ Text Block Image Most Popular Button 2x Who…" at bounding box center [796, 259] width 1041 height 781
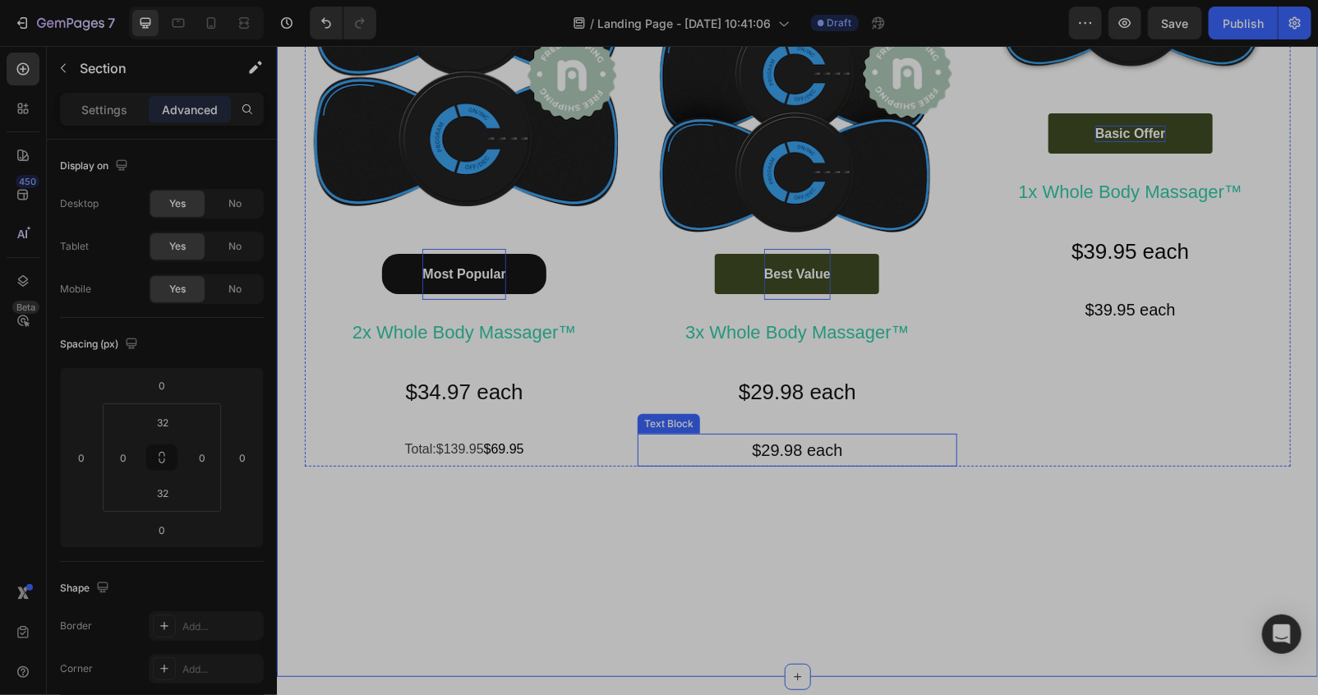
drag, startPoint x: 869, startPoint y: 459, endPoint x: 839, endPoint y: 443, distance: 34.6
click at [863, 454] on p "$29.98 each" at bounding box center [796, 450] width 316 height 30
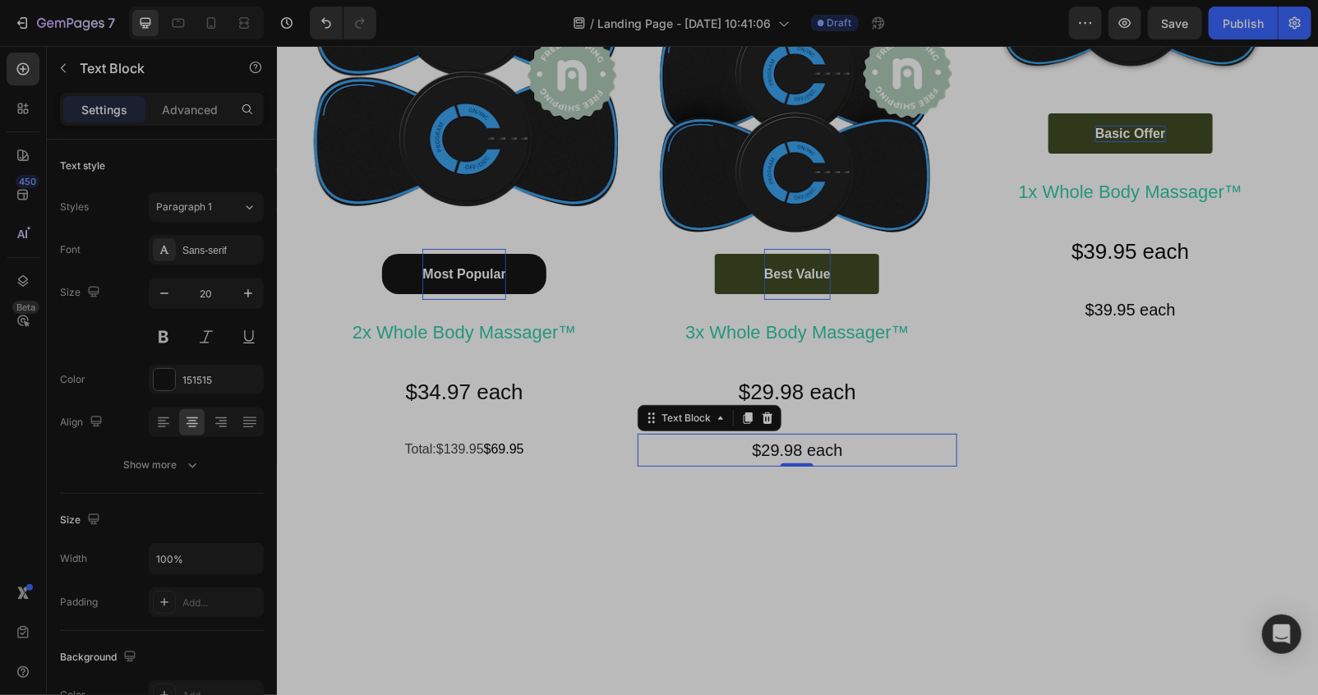
click at [858, 446] on p "$29.98 each" at bounding box center [796, 450] width 316 height 30
click at [771, 532] on div "Happy Customers and counting !⭐⭐⭐⭐⭐ Text Block Image Most Popular Button 2x Who…" at bounding box center [796, 260] width 1041 height 783
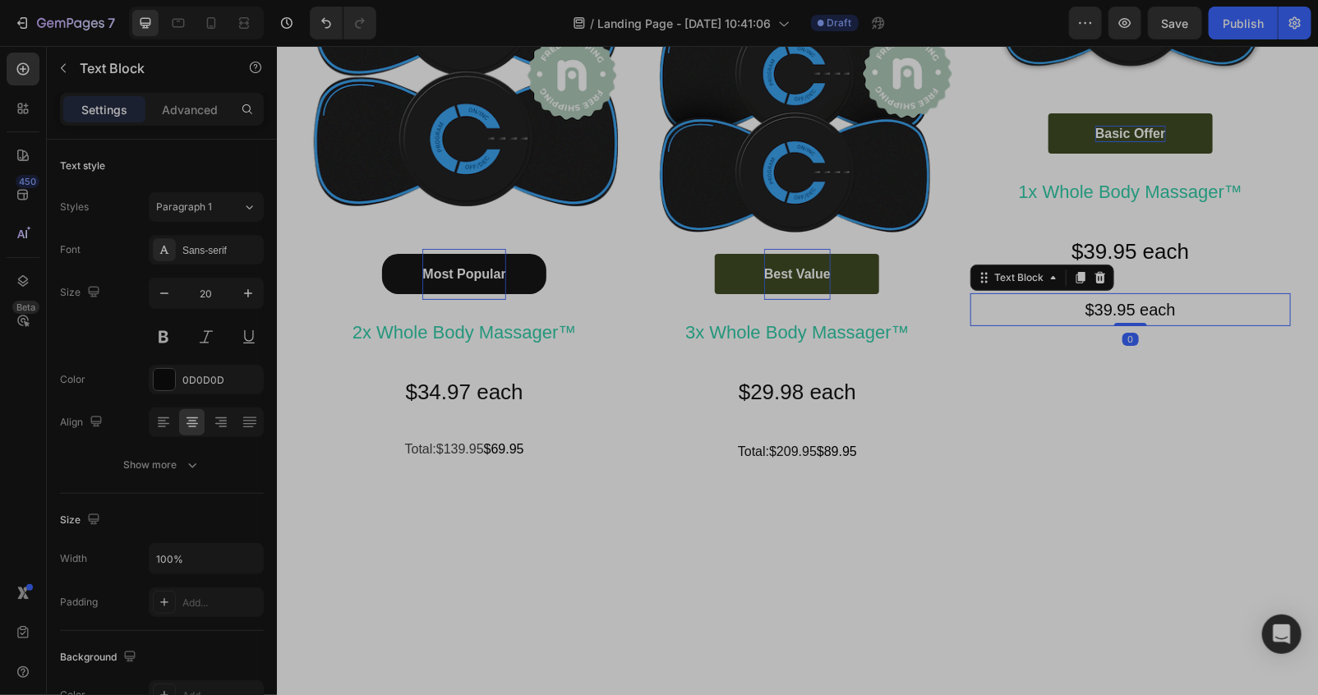
click at [1173, 307] on p "$39.95 each" at bounding box center [1129, 309] width 316 height 30
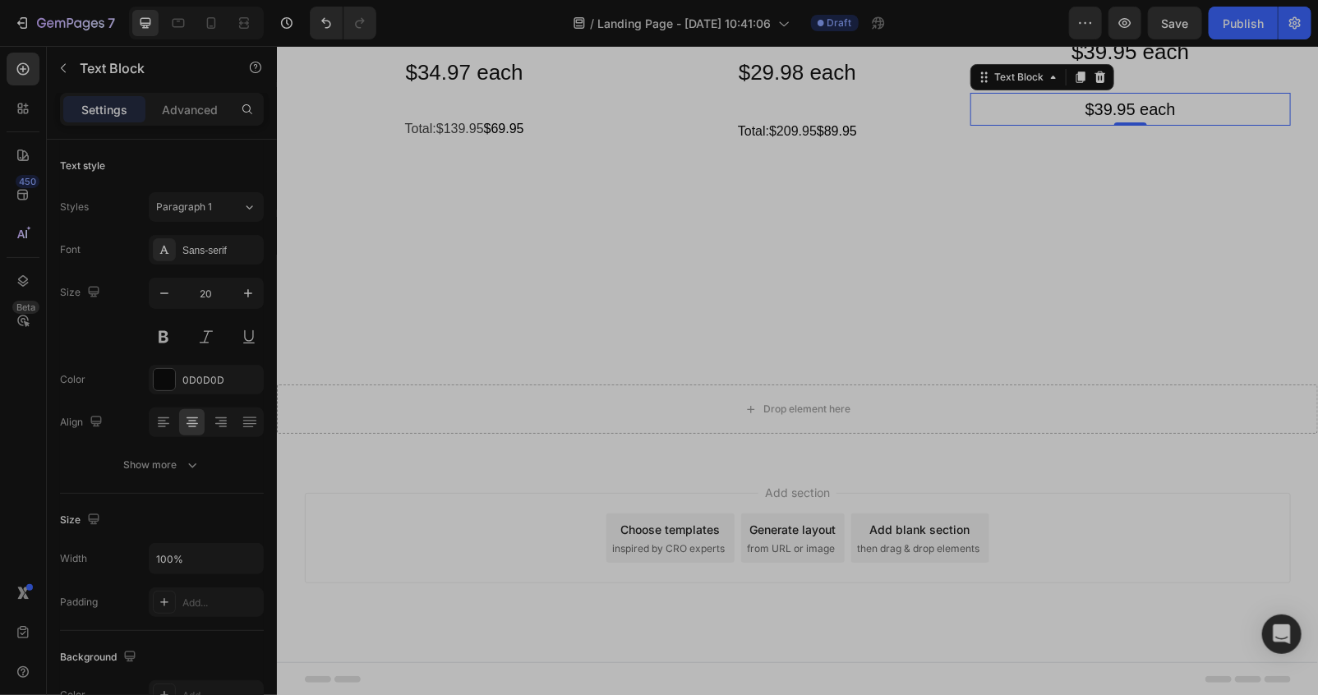
click at [1194, 123] on p "$39.95 each" at bounding box center [1129, 109] width 316 height 30
click at [1064, 148] on div "Happy Customers and counting !⭐⭐⭐⭐⭐ Text Block Image Basic Offer Button 1x Whol…" at bounding box center [1129, 8] width 320 height 279
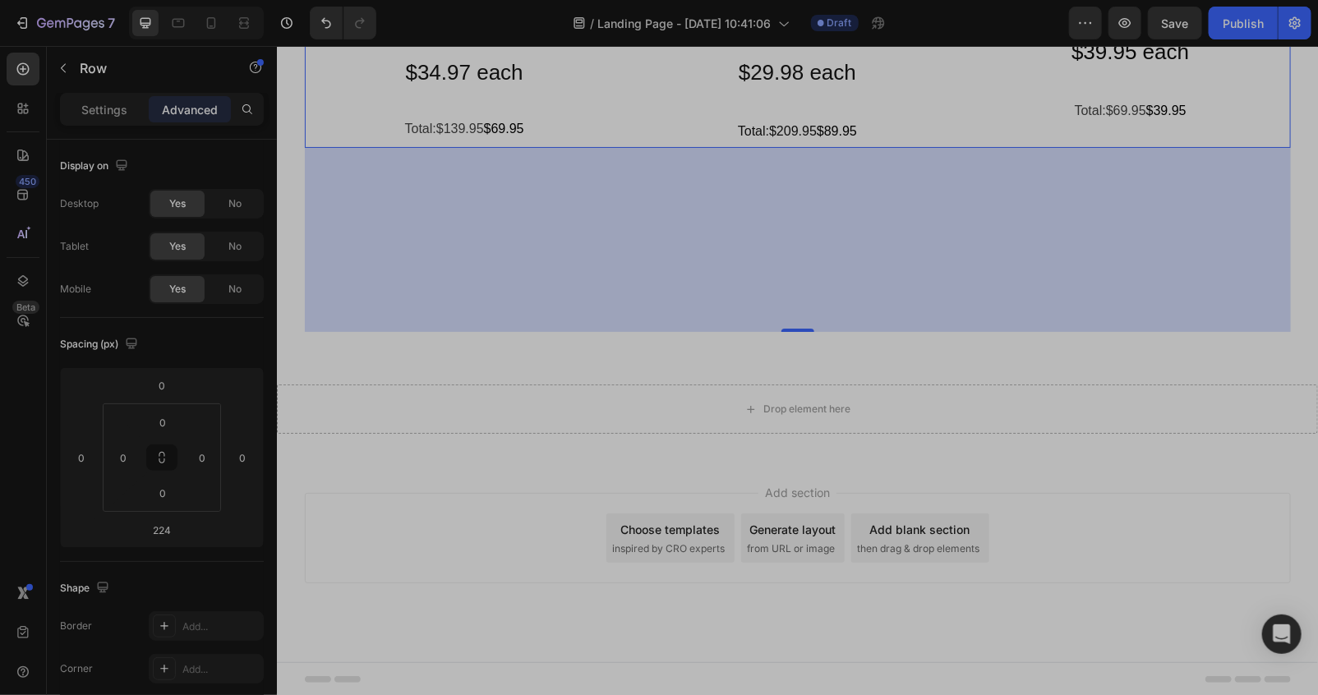
drag, startPoint x: 794, startPoint y: 645, endPoint x: 783, endPoint y: 651, distance: 12.5
click at [786, 147] on div "224" at bounding box center [797, 147] width 986 height 0
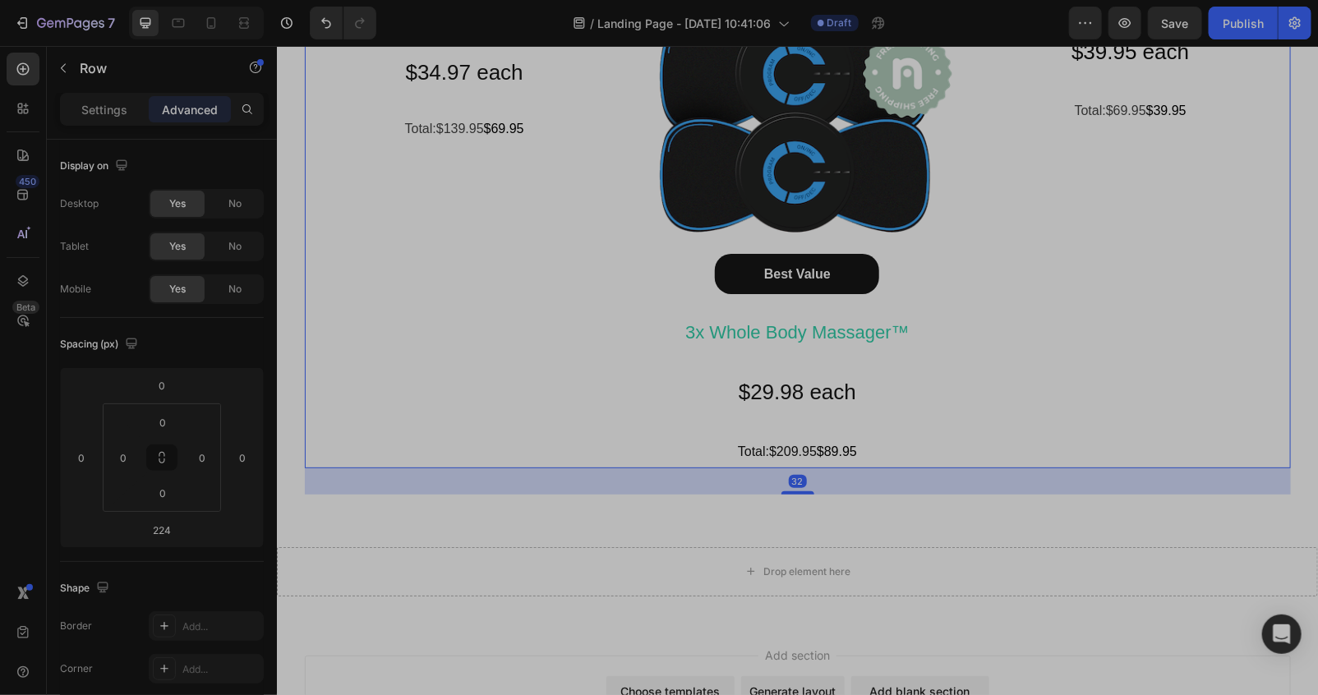
drag, startPoint x: 782, startPoint y: 648, endPoint x: 909, endPoint y: 447, distance: 237.7
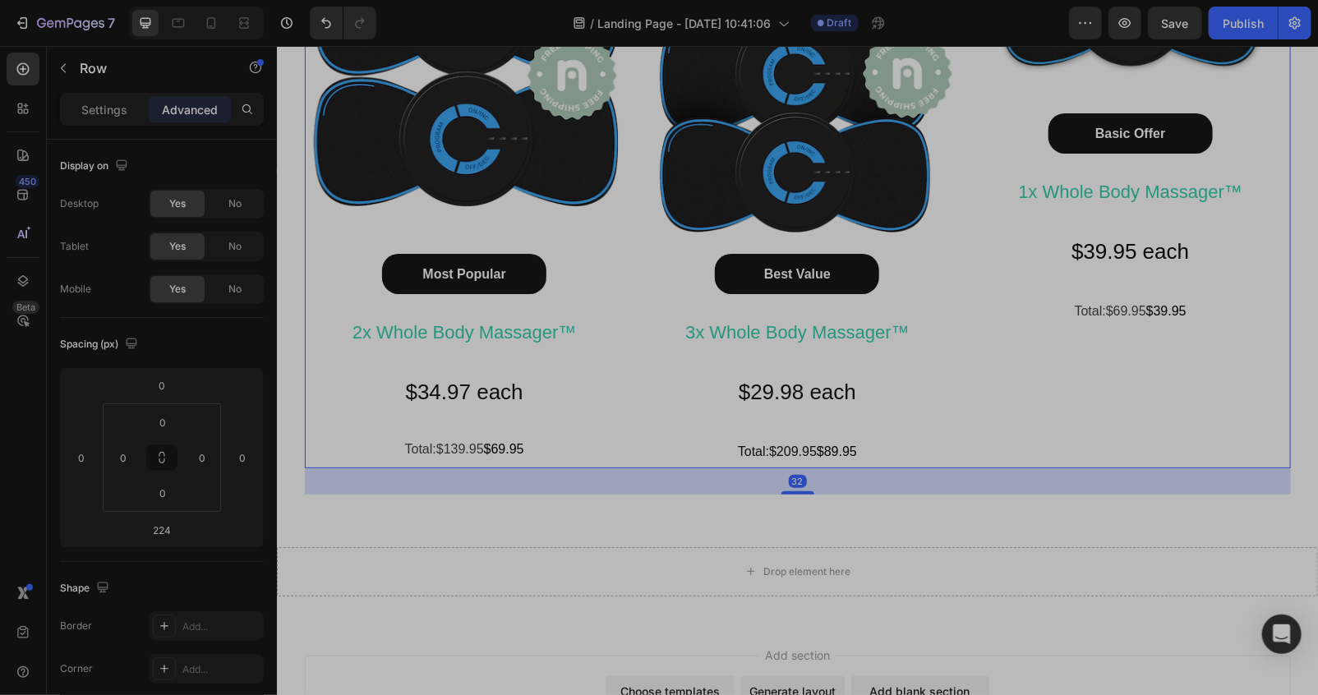
click at [818, 467] on div "32" at bounding box center [797, 467] width 986 height 0
type input "26"
click at [918, 435] on p "Total:$209.95 $89.95" at bounding box center [796, 450] width 316 height 31
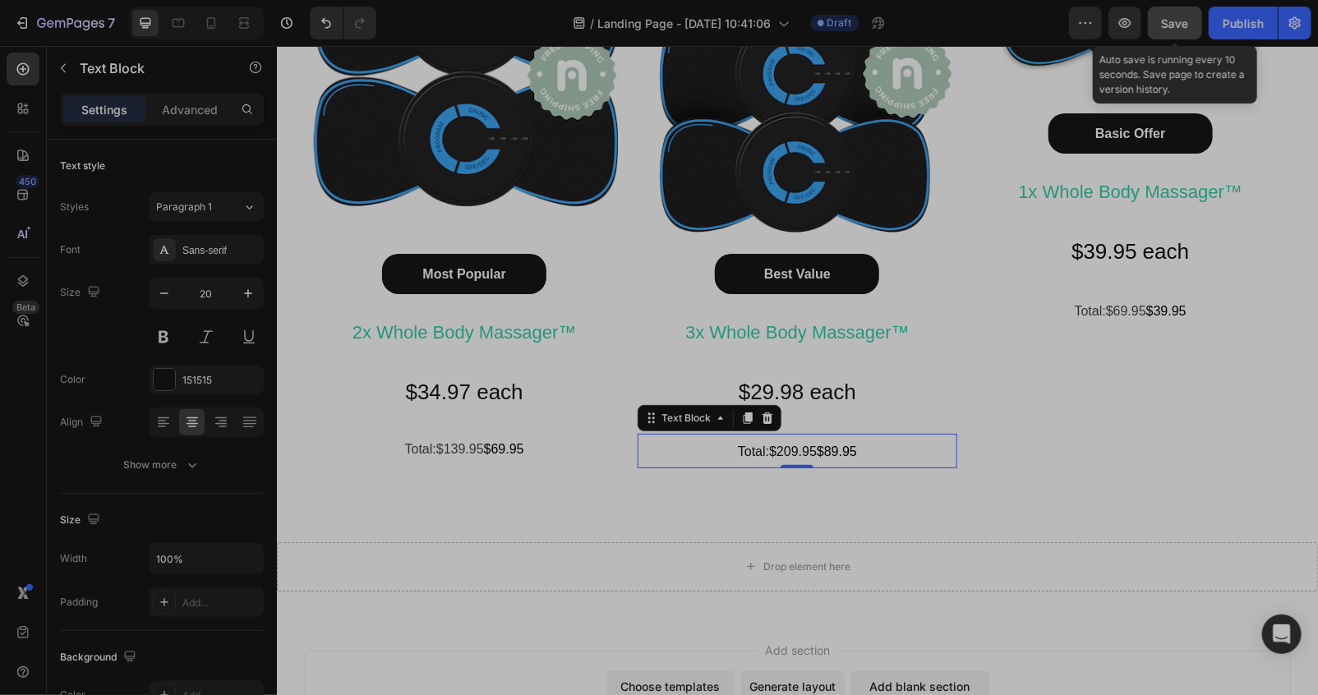
click at [1168, 12] on button "Save" at bounding box center [1175, 23] width 54 height 33
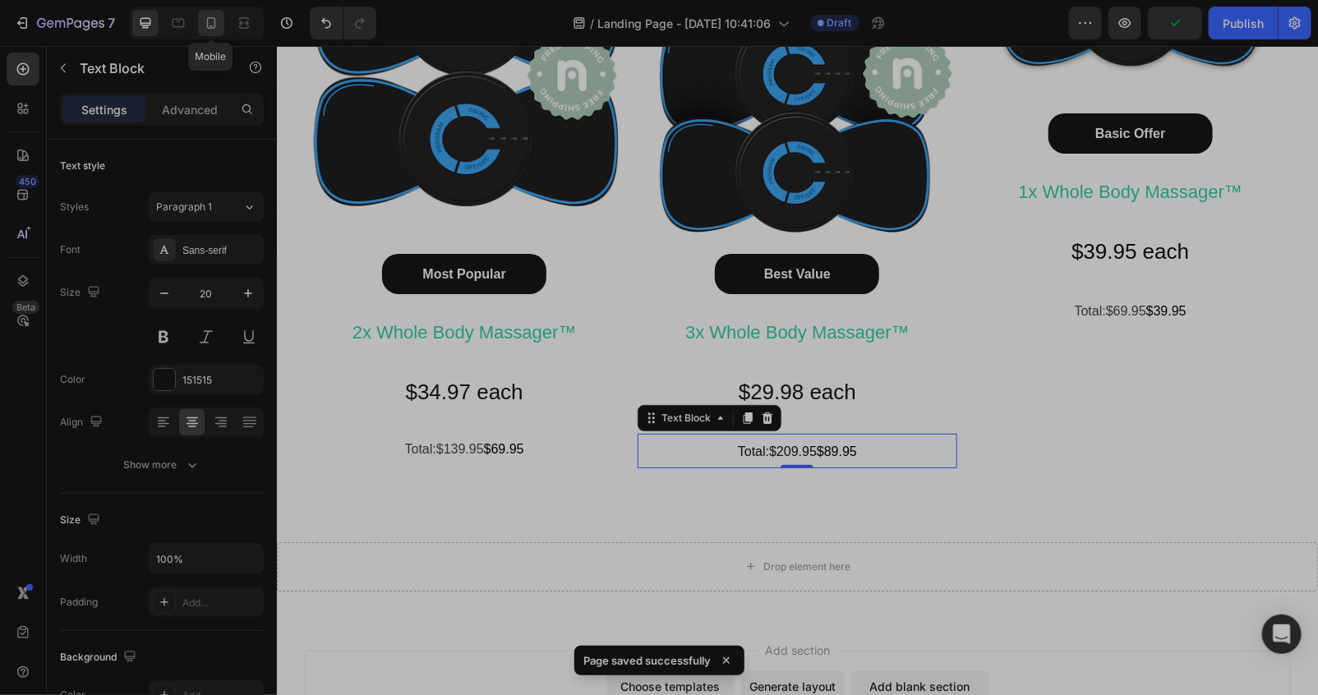
click at [222, 27] on div at bounding box center [211, 23] width 26 height 26
type input "14"
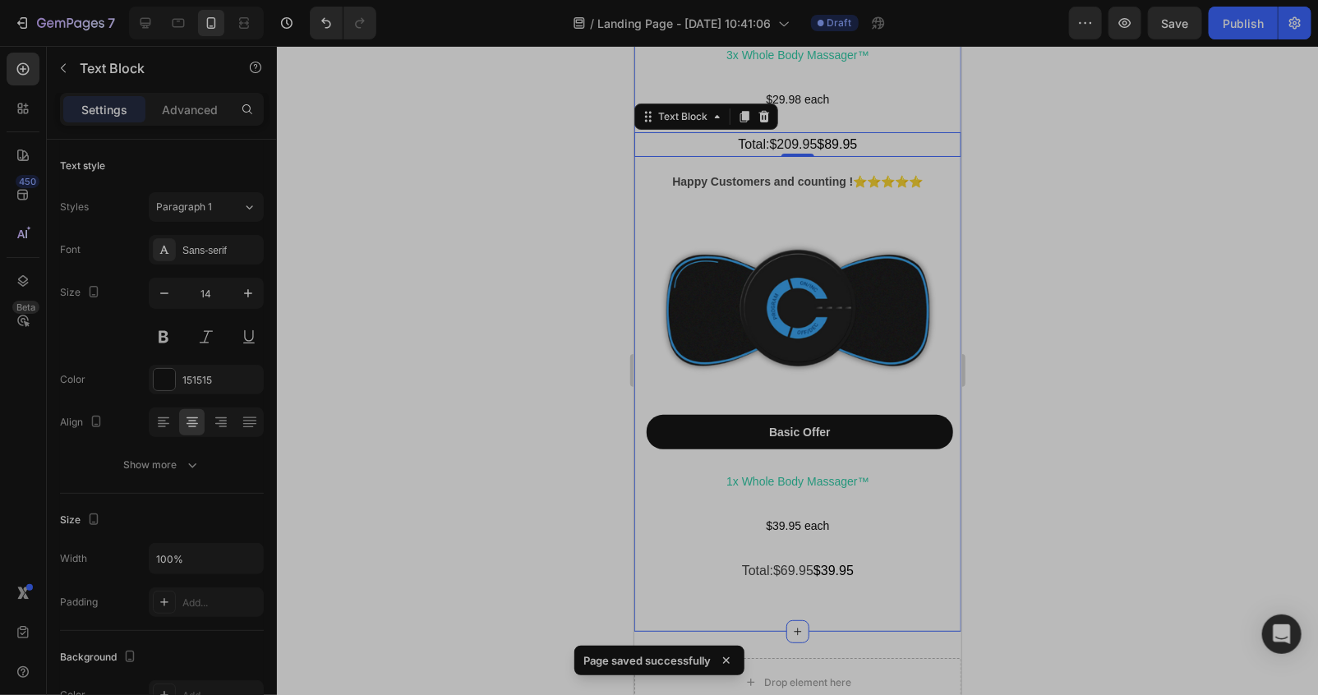
scroll to position [9473, 0]
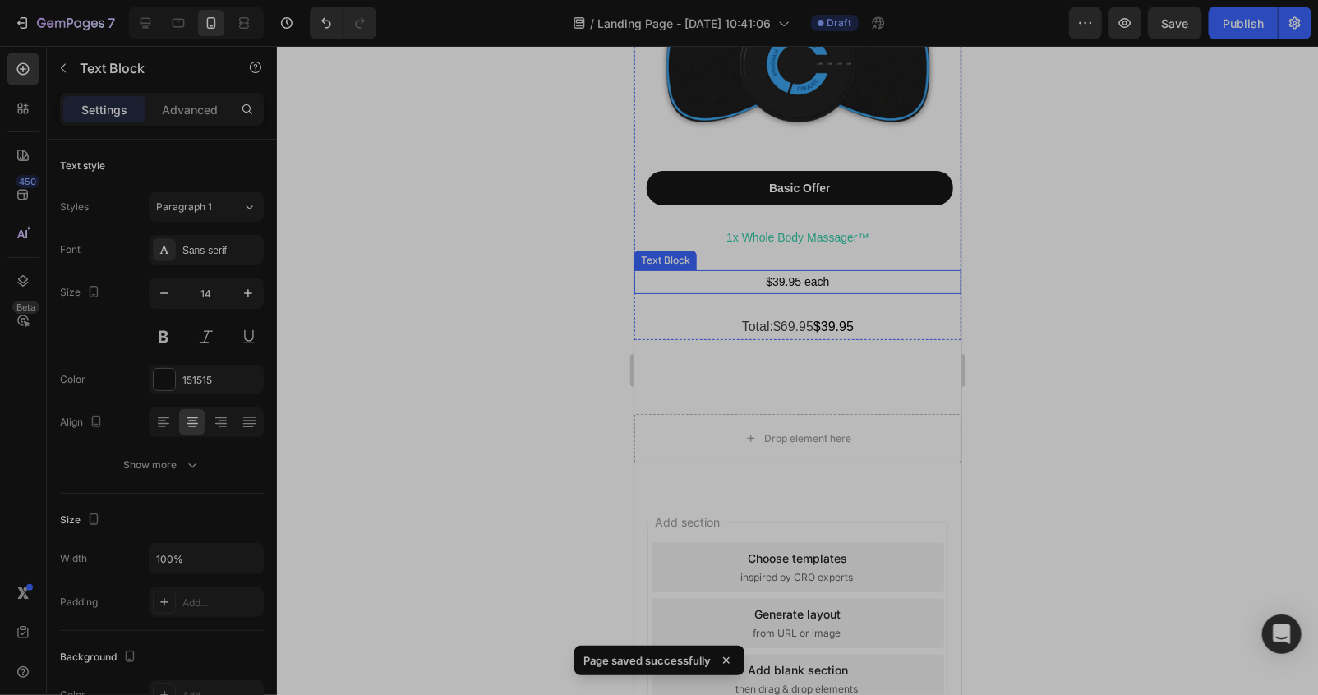
click at [844, 271] on p "$39.95 each" at bounding box center [797, 281] width 324 height 21
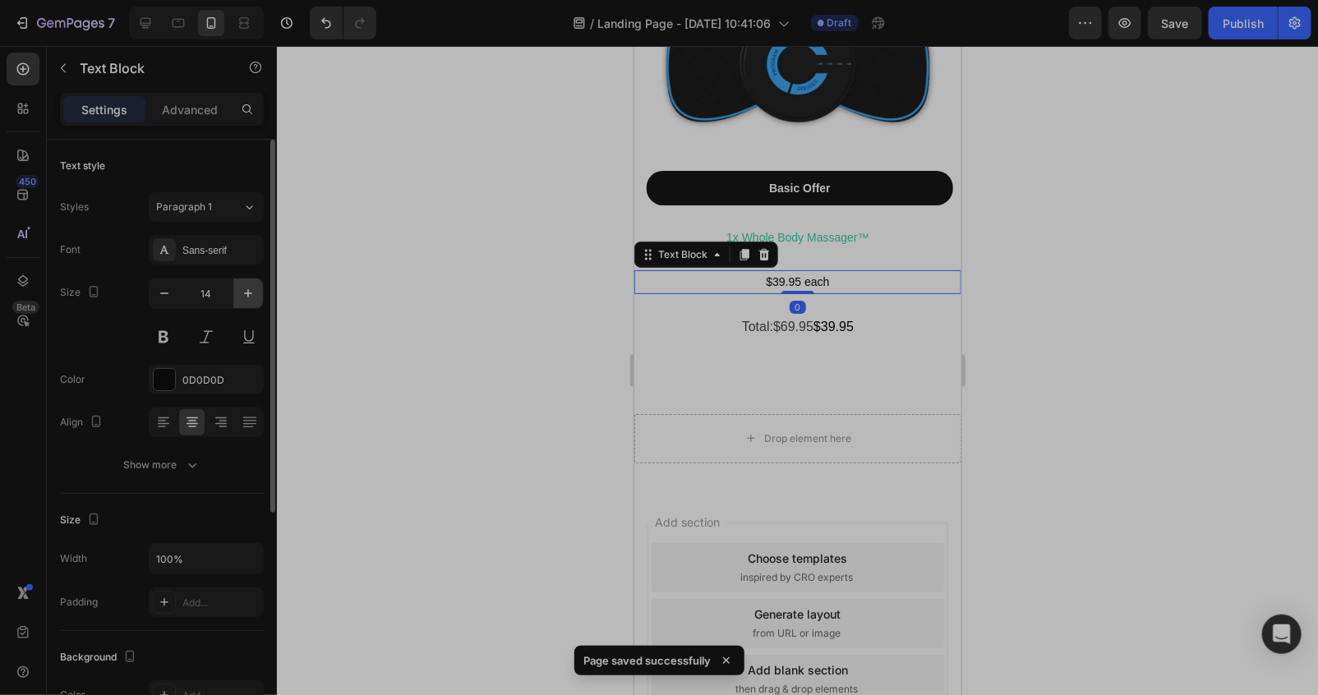
click at [242, 293] on icon "button" at bounding box center [248, 293] width 16 height 16
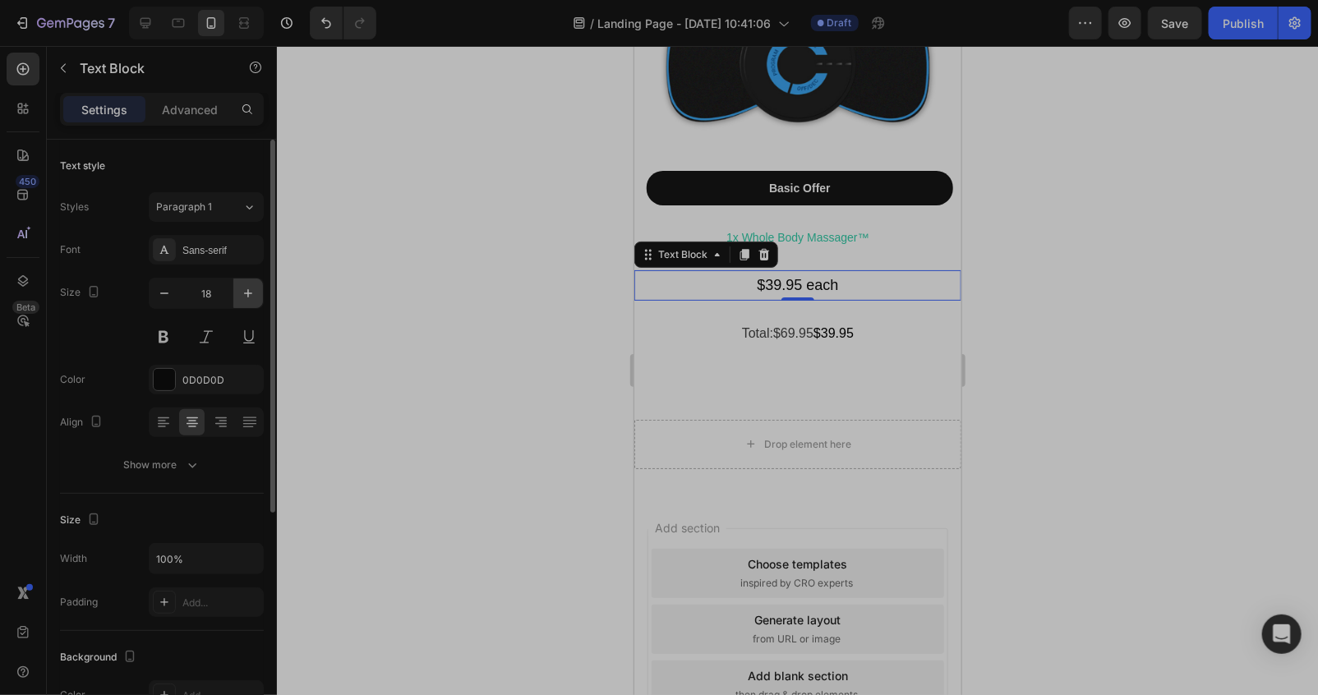
click at [242, 293] on icon "button" at bounding box center [248, 293] width 16 height 16
click at [241, 301] on icon "button" at bounding box center [248, 293] width 16 height 16
click at [241, 300] on icon "button" at bounding box center [248, 293] width 16 height 16
type input "22"
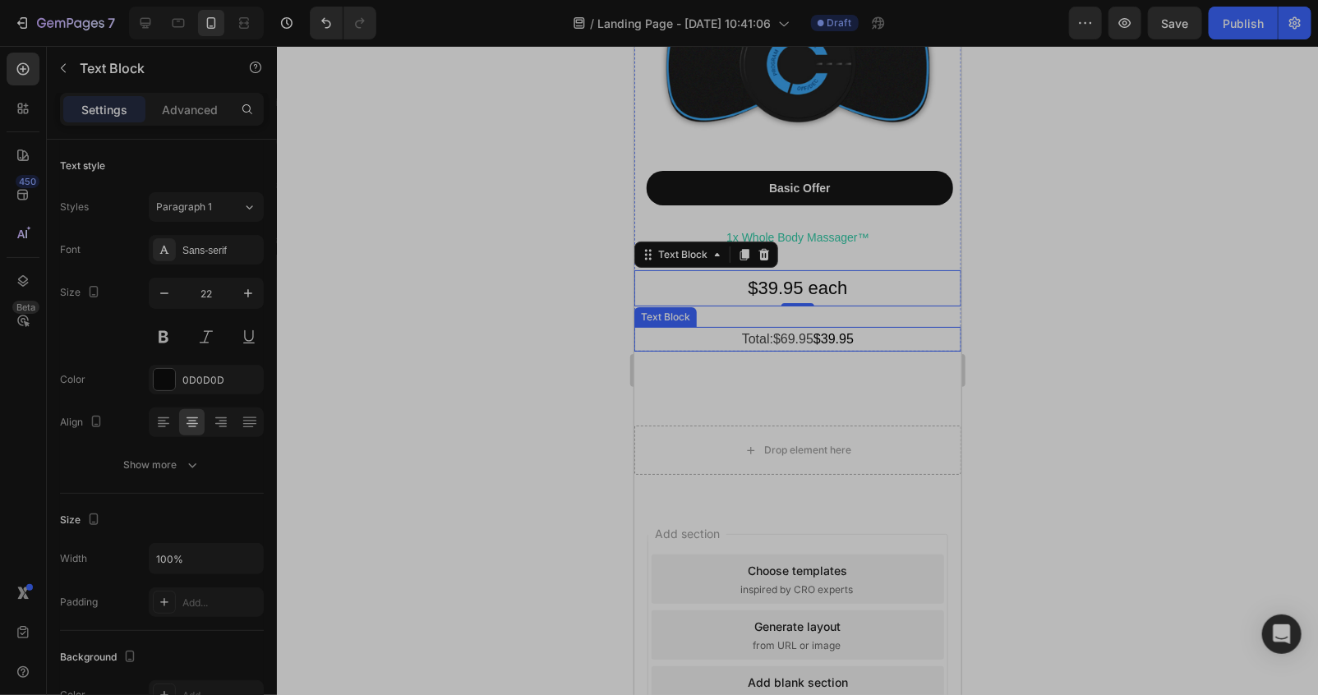
click at [879, 328] on p "Total:$69.95 $39.95" at bounding box center [797, 338] width 324 height 21
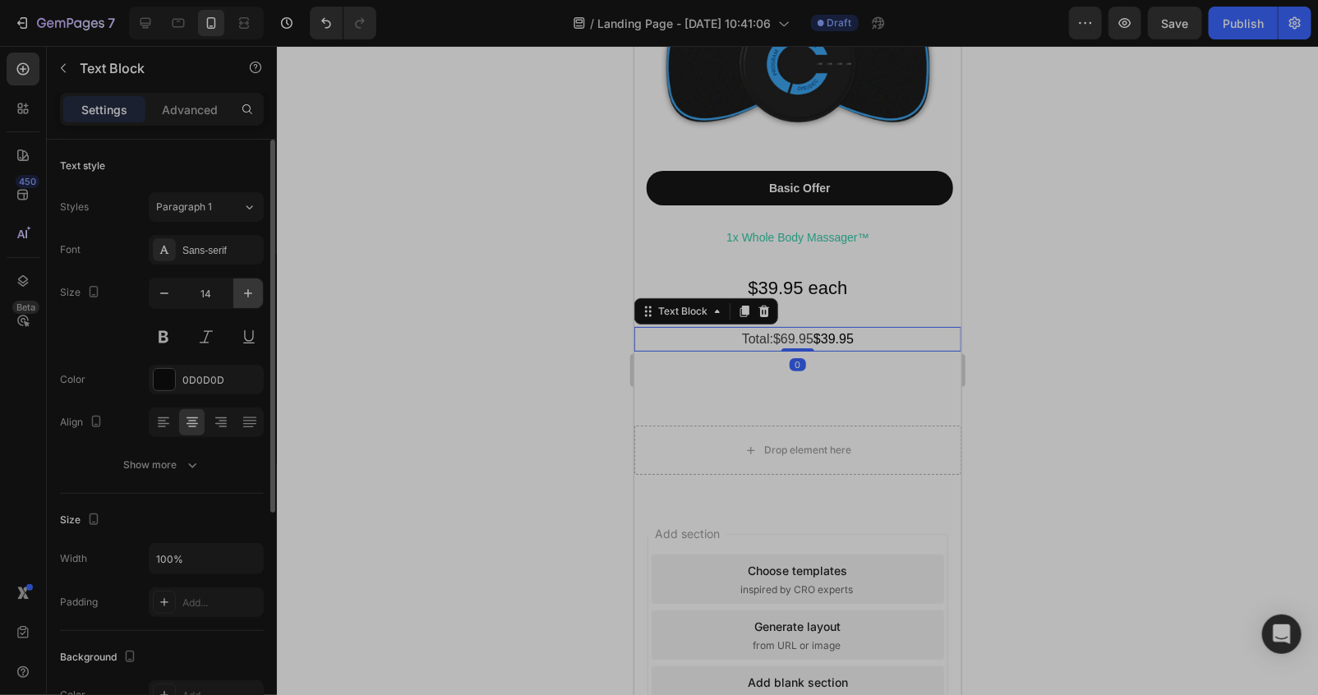
click at [251, 297] on icon "button" at bounding box center [248, 293] width 16 height 16
type input "18"
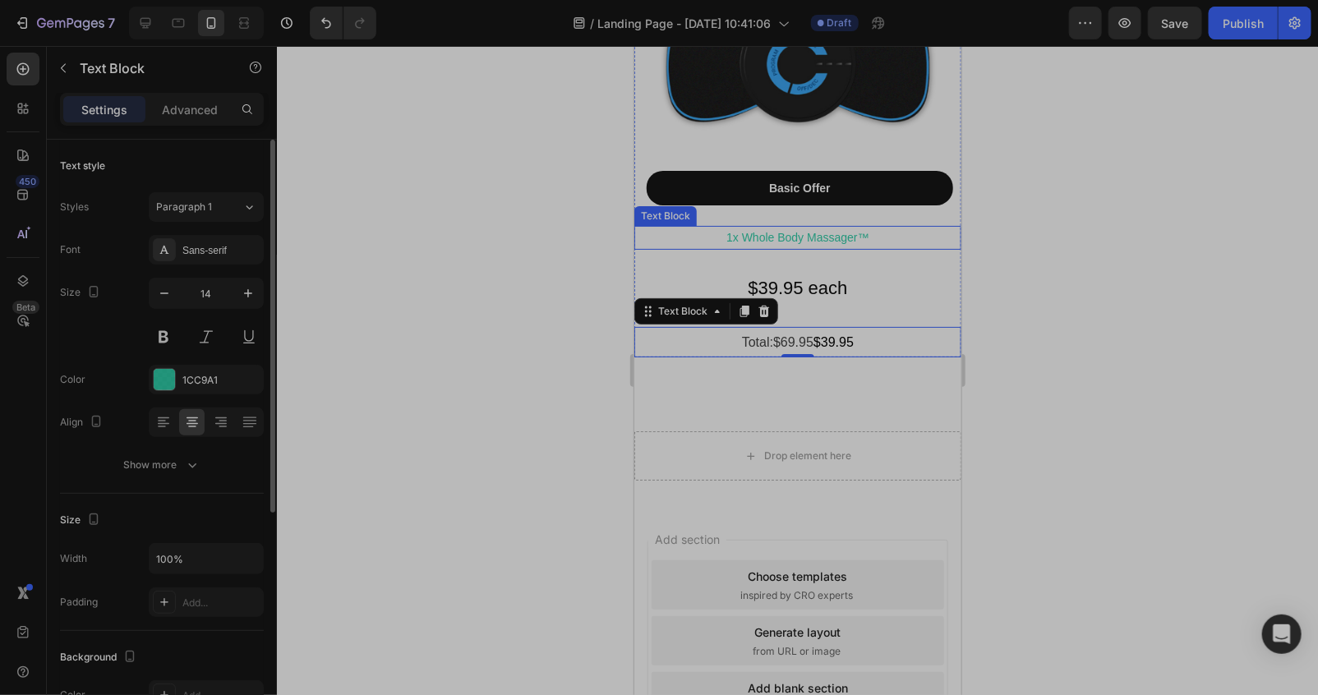
click at [789, 225] on div "1x Whole Body Massager™ Text Block" at bounding box center [796, 237] width 327 height 24
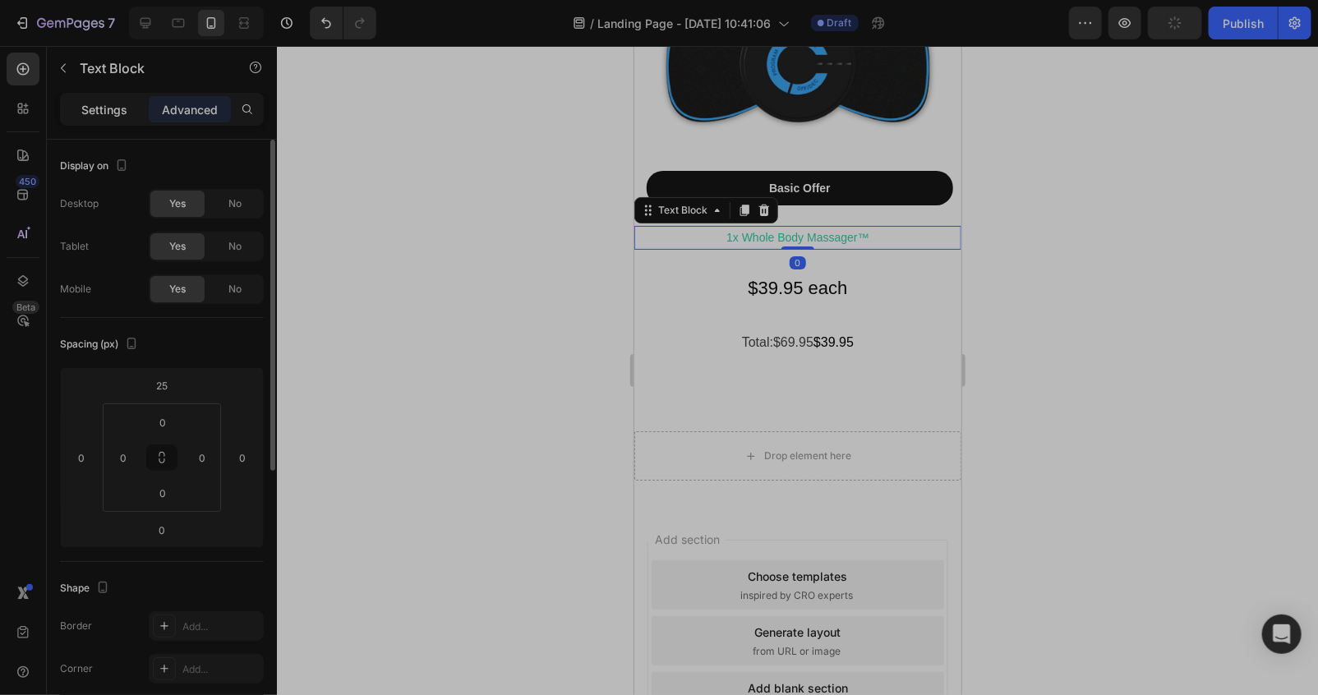
click at [104, 105] on p "Settings" at bounding box center [104, 109] width 46 height 17
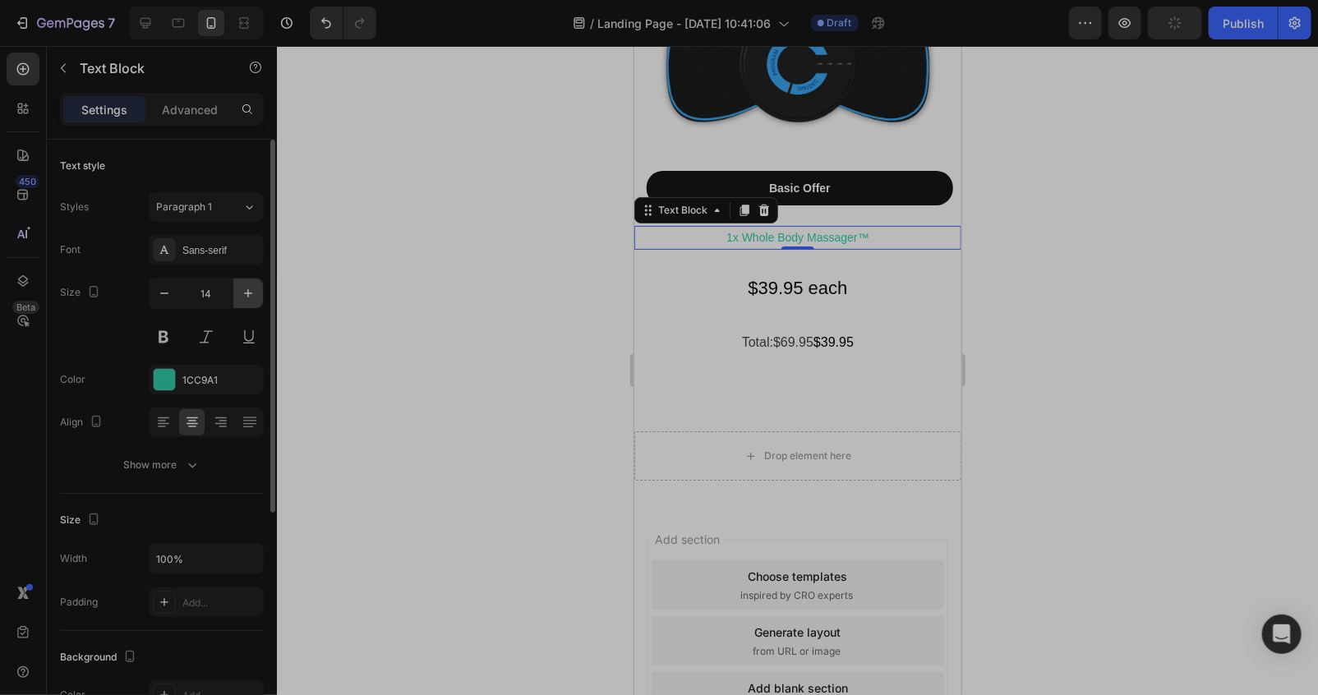
click at [240, 280] on button "button" at bounding box center [248, 293] width 30 height 30
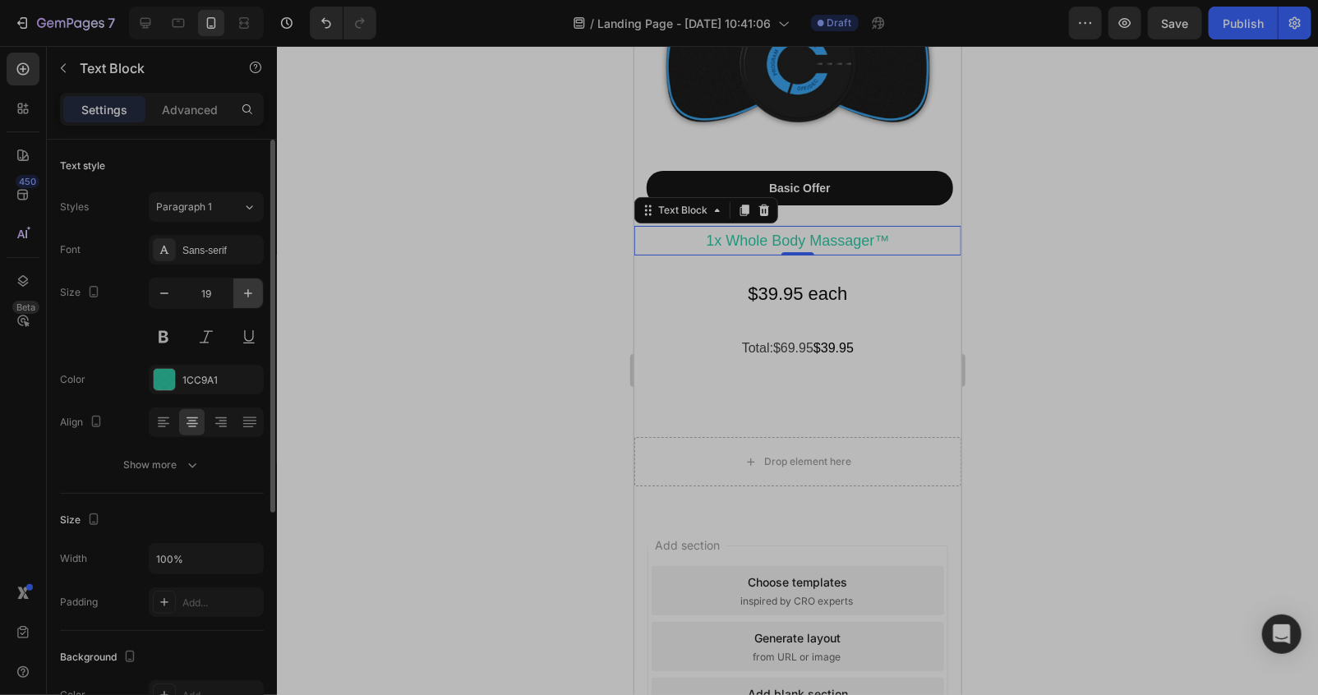
click at [240, 280] on button "button" at bounding box center [248, 293] width 30 height 30
type input "21"
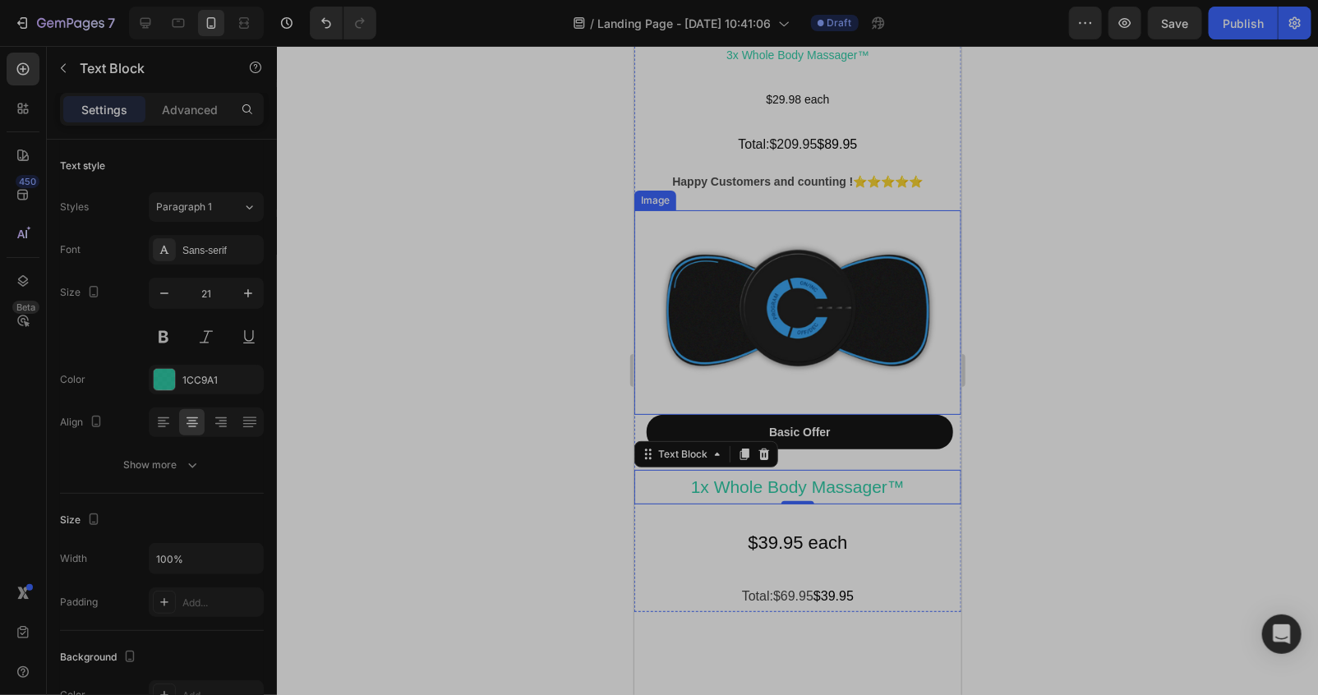
scroll to position [8985, 0]
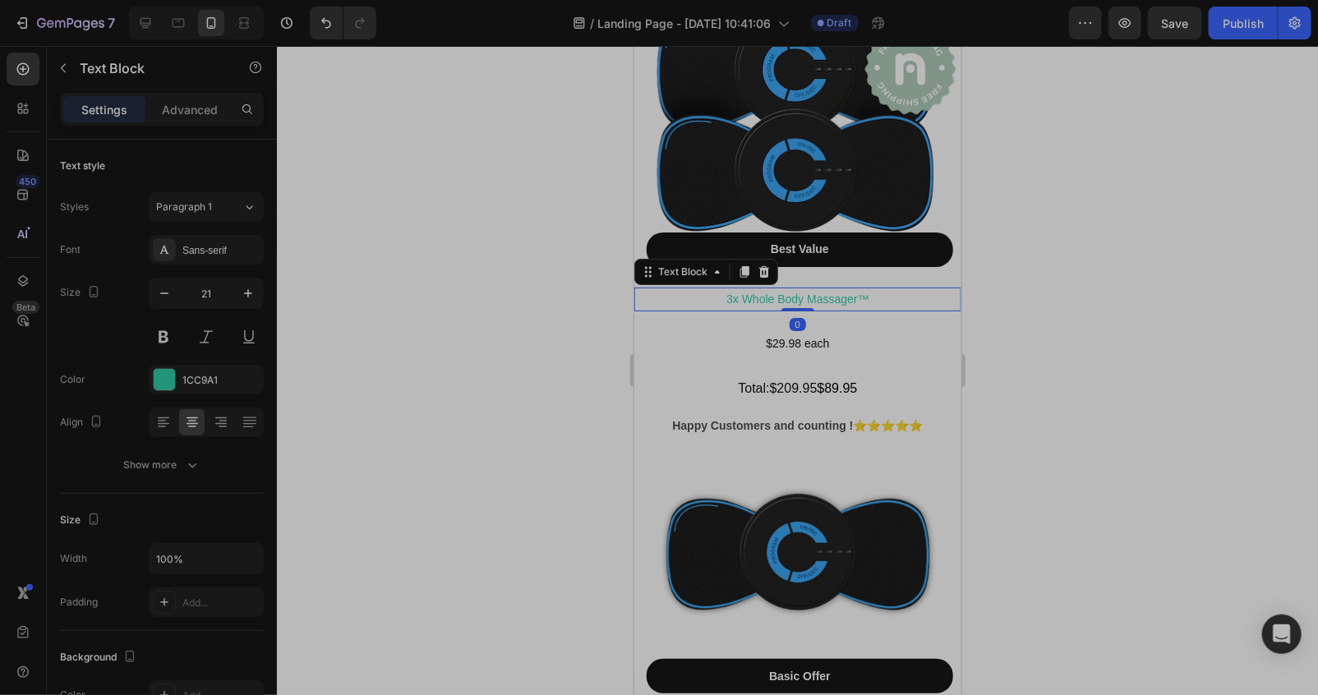
click at [801, 288] on p "3x Whole Body Massager™" at bounding box center [797, 298] width 324 height 21
click at [253, 291] on icon "button" at bounding box center [248, 293] width 16 height 16
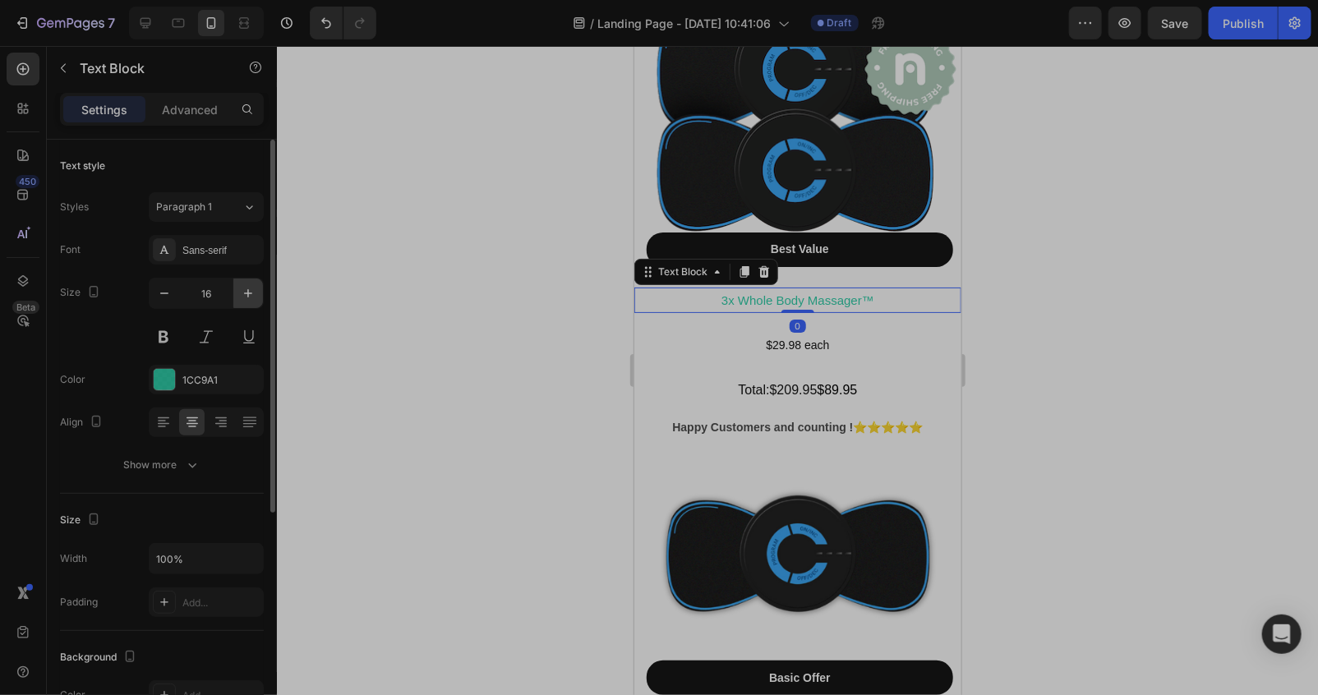
click at [253, 291] on icon "button" at bounding box center [248, 293] width 16 height 16
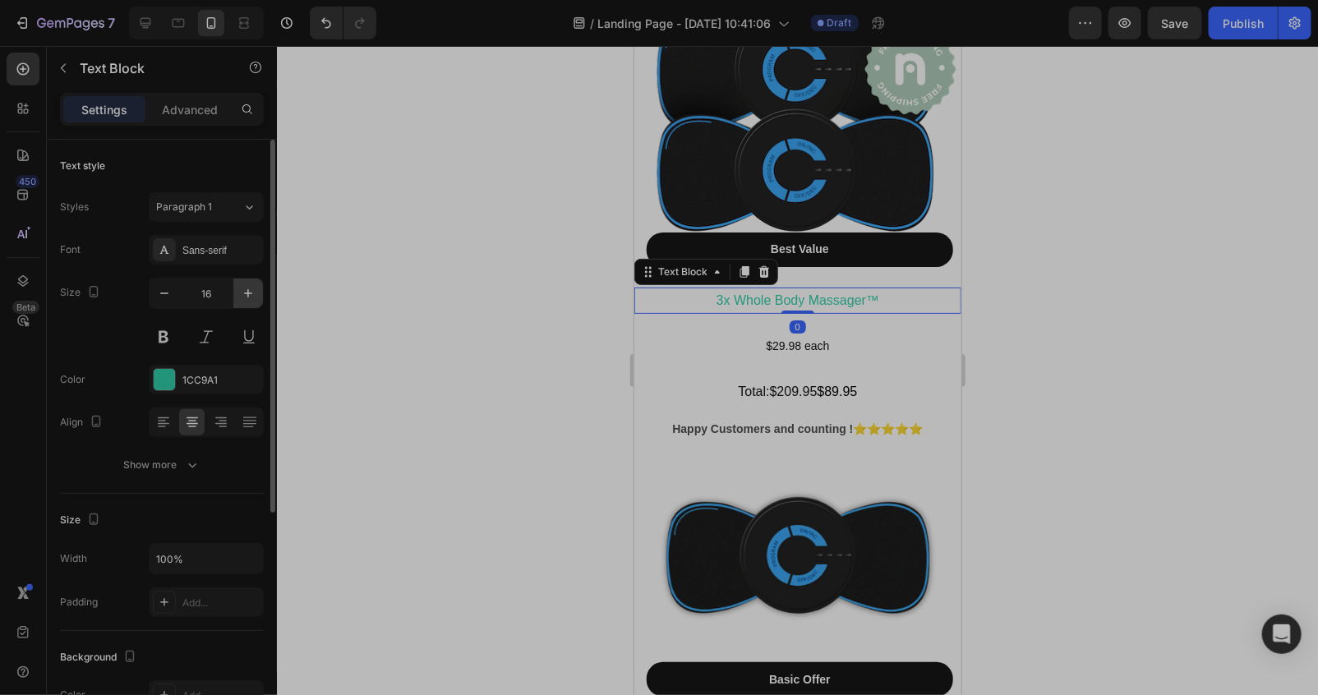
click at [253, 291] on icon "button" at bounding box center [248, 293] width 16 height 16
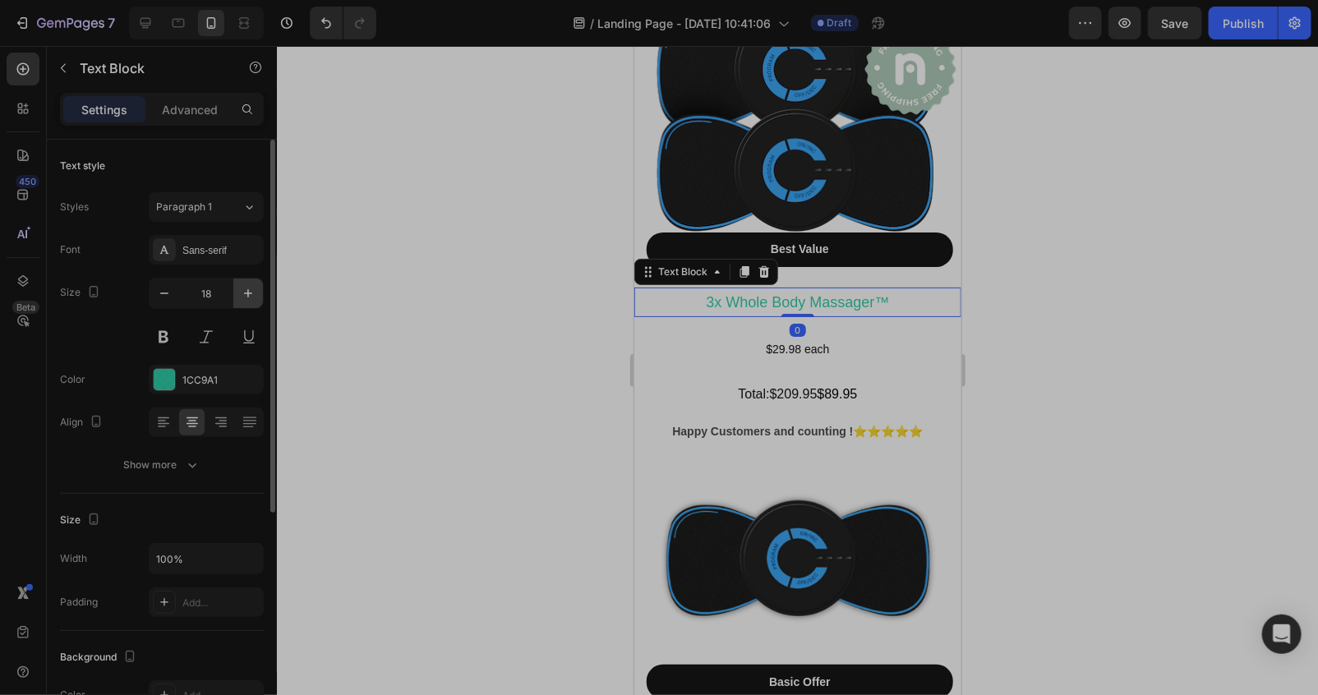
click at [252, 289] on icon "button" at bounding box center [248, 293] width 16 height 16
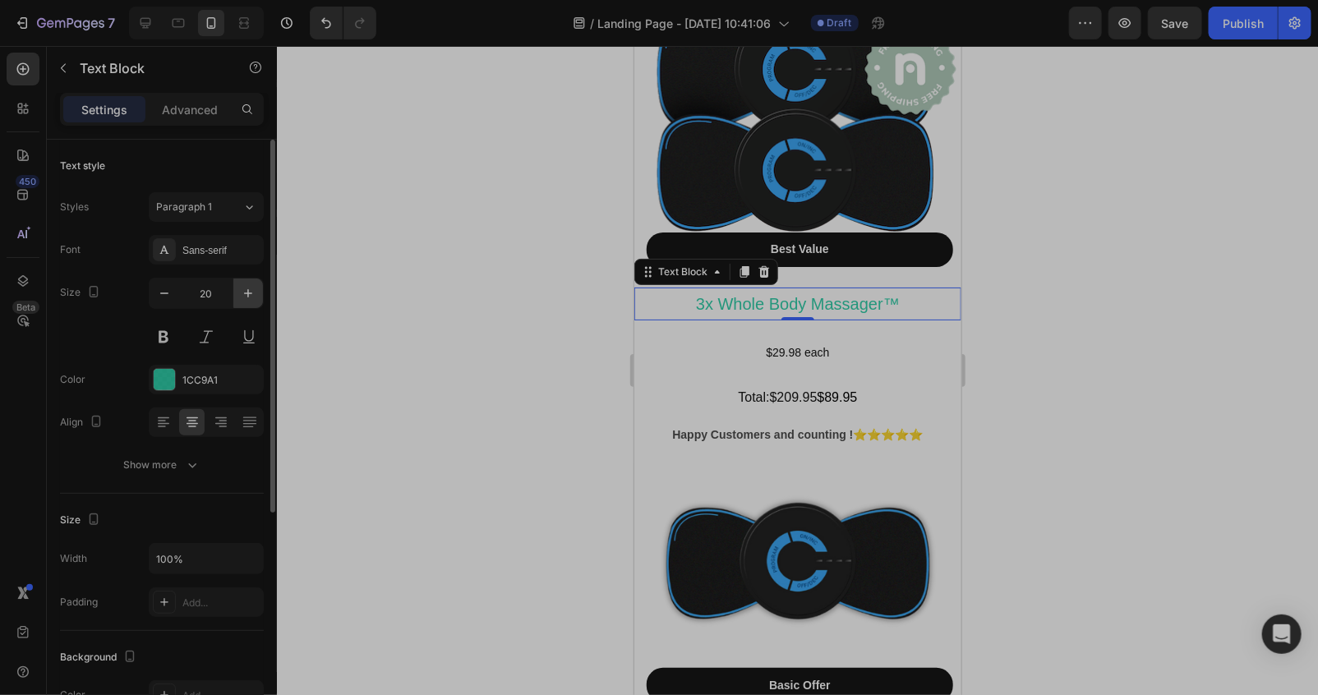
click at [252, 289] on icon "button" at bounding box center [248, 293] width 16 height 16
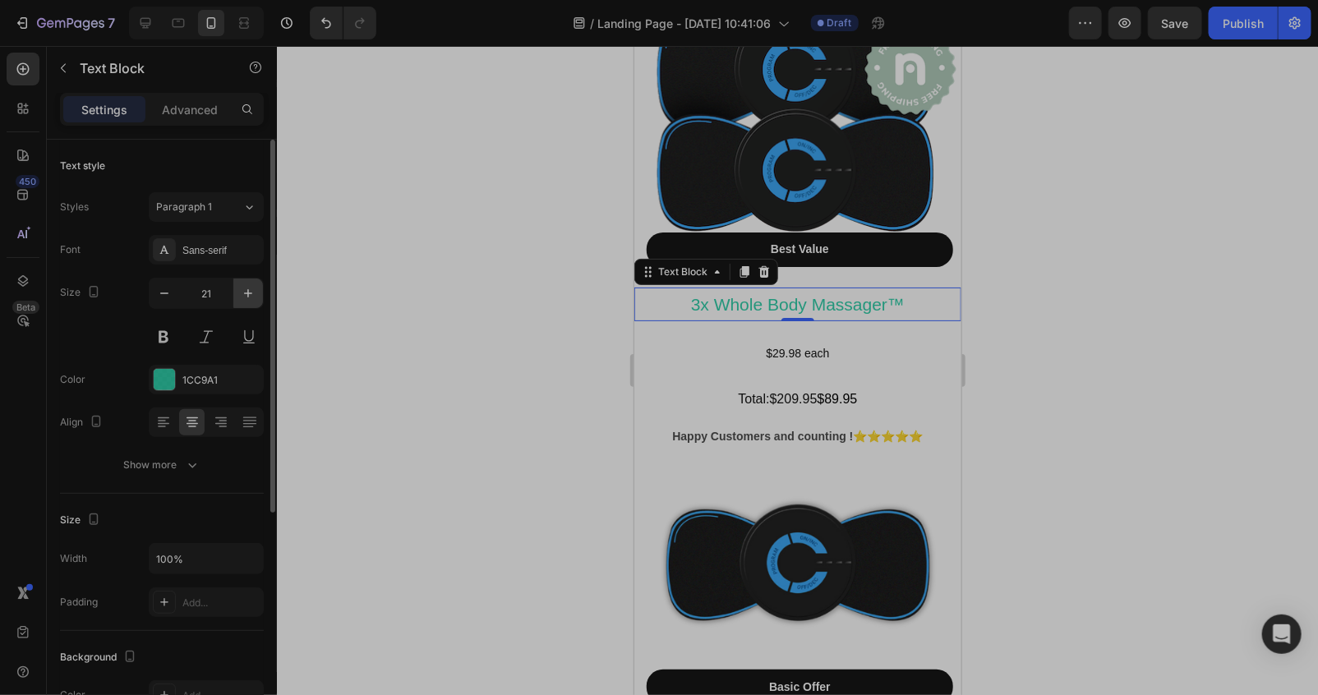
click at [252, 289] on icon "button" at bounding box center [248, 293] width 16 height 16
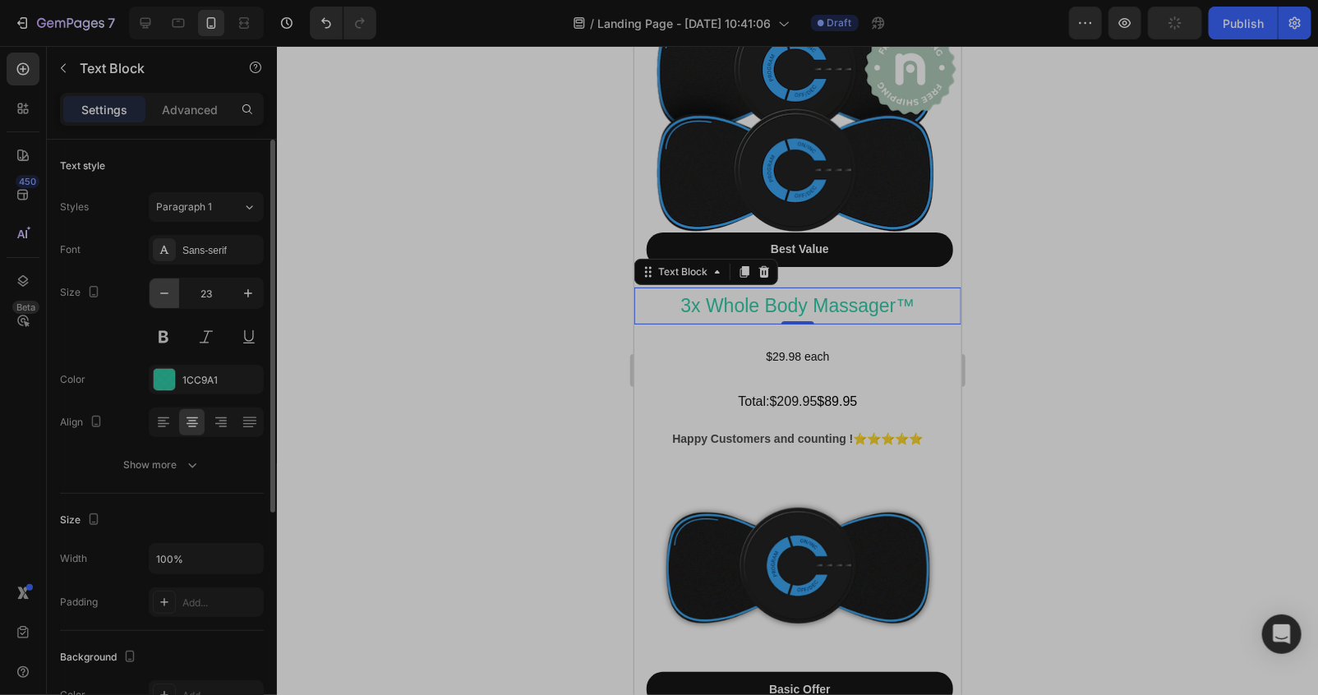
click at [167, 292] on icon "button" at bounding box center [164, 293] width 16 height 16
type input "22"
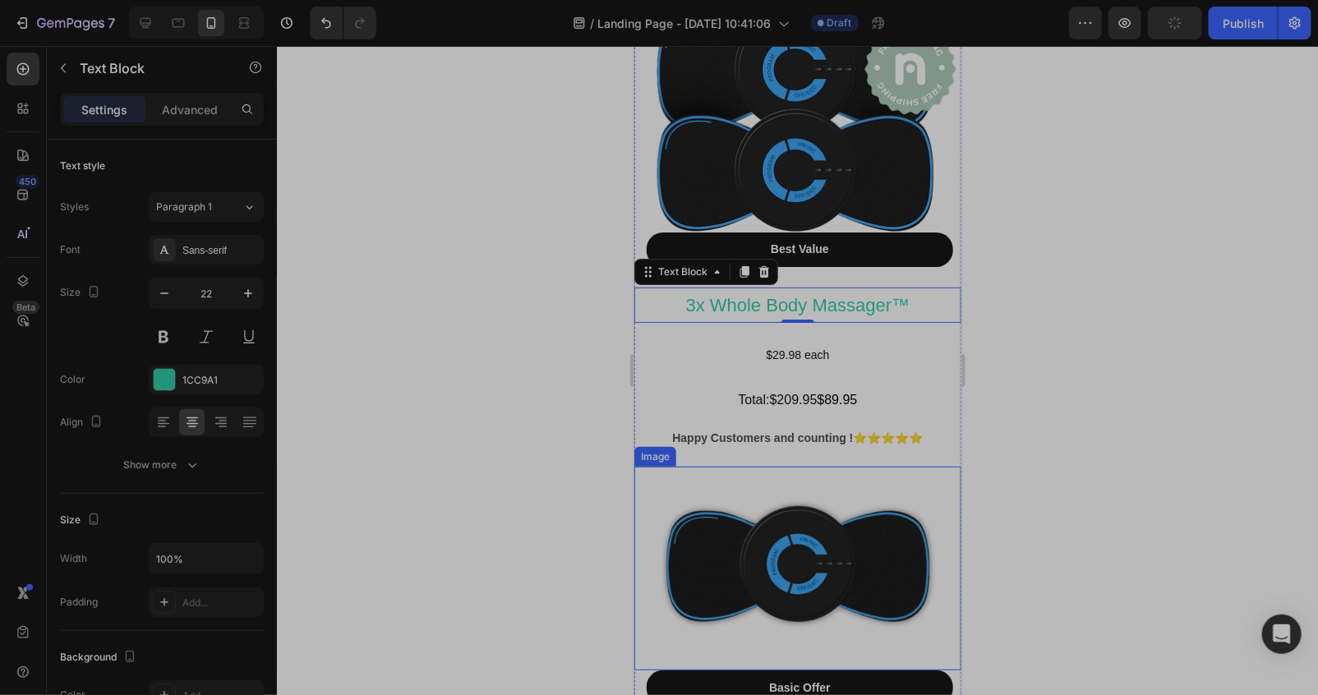
scroll to position [9229, 0]
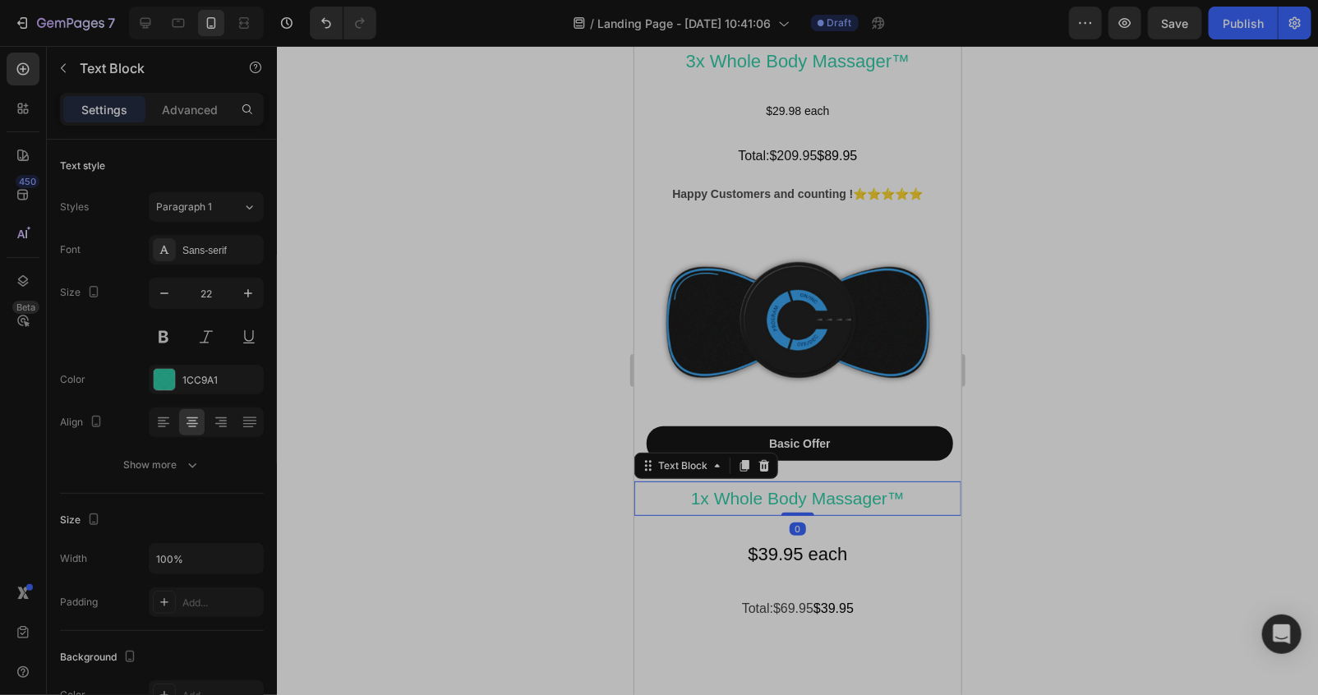
click at [786, 482] on p "1x Whole Body Massager™" at bounding box center [797, 497] width 324 height 31
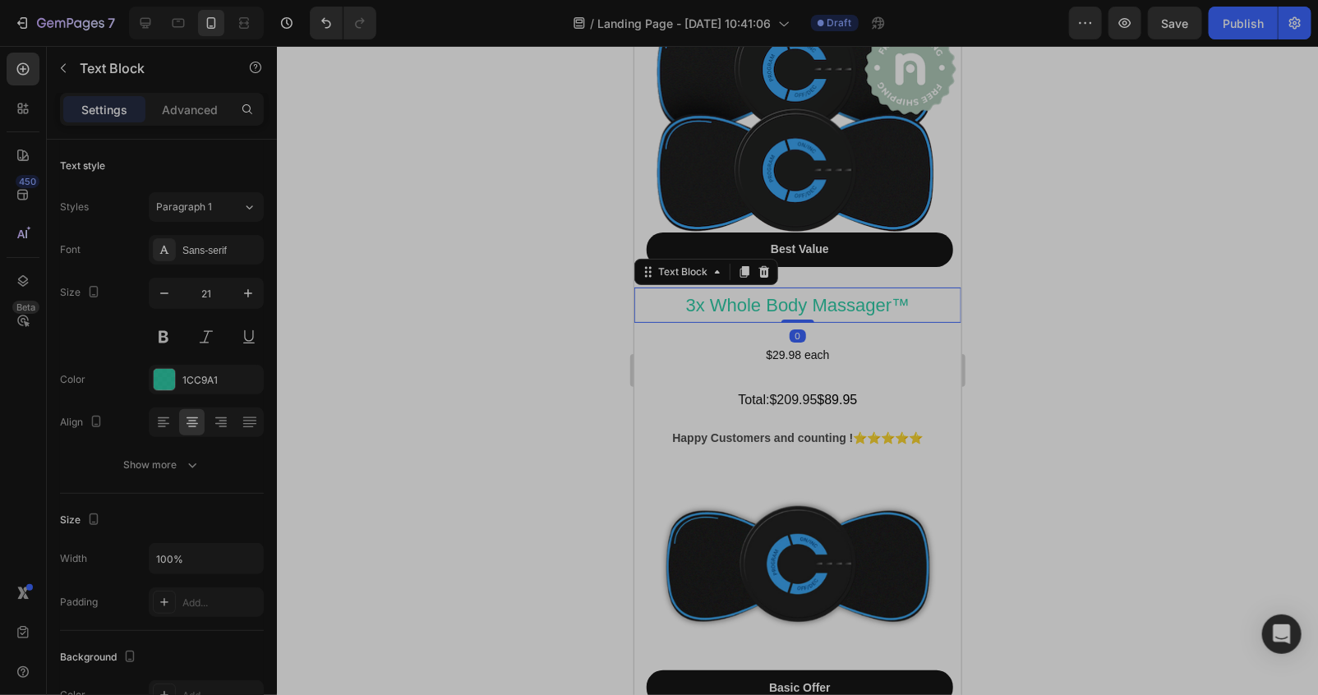
click at [764, 288] on p "3x Whole Body Massager™" at bounding box center [797, 304] width 324 height 33
click at [165, 290] on icon "button" at bounding box center [164, 293] width 16 height 16
type input "21"
click at [849, 338] on div "Happy Customers and counting !⭐⭐⭐⭐⭐ Text Block Image Best Value Button 3x Whole…" at bounding box center [796, 137] width 327 height 546
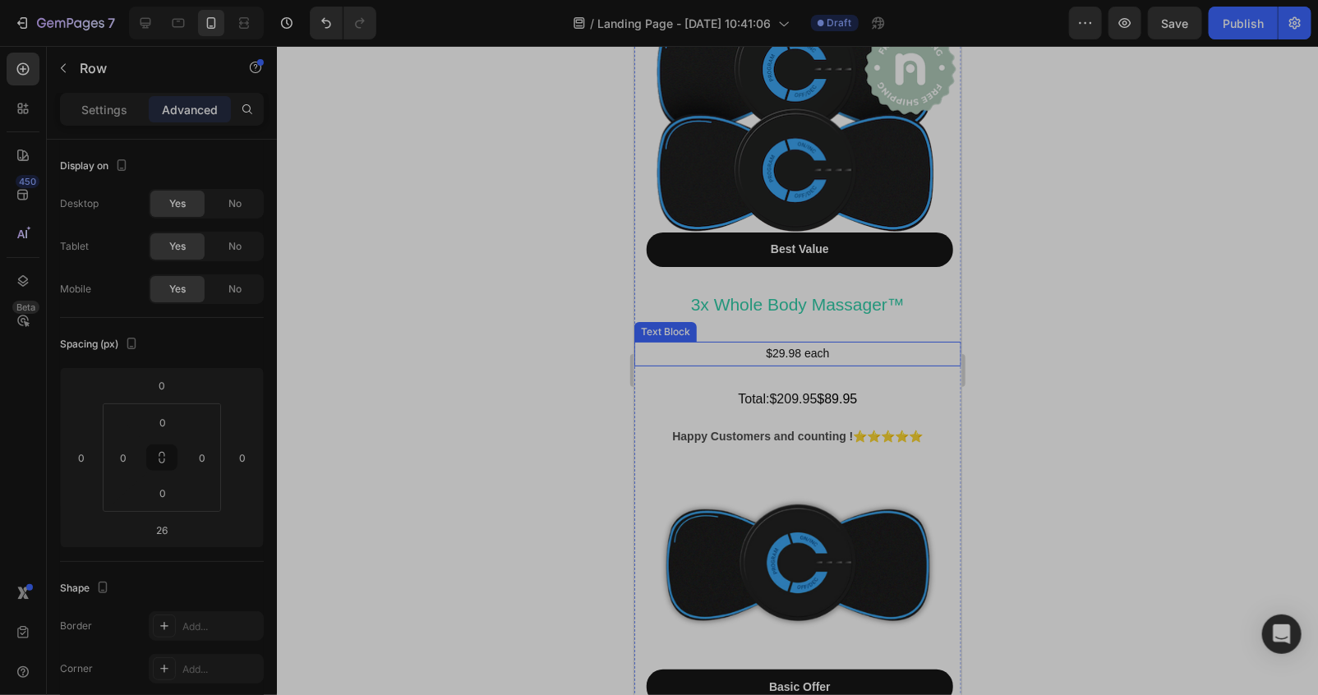
click at [844, 343] on p "$29.98 each" at bounding box center [797, 353] width 324 height 21
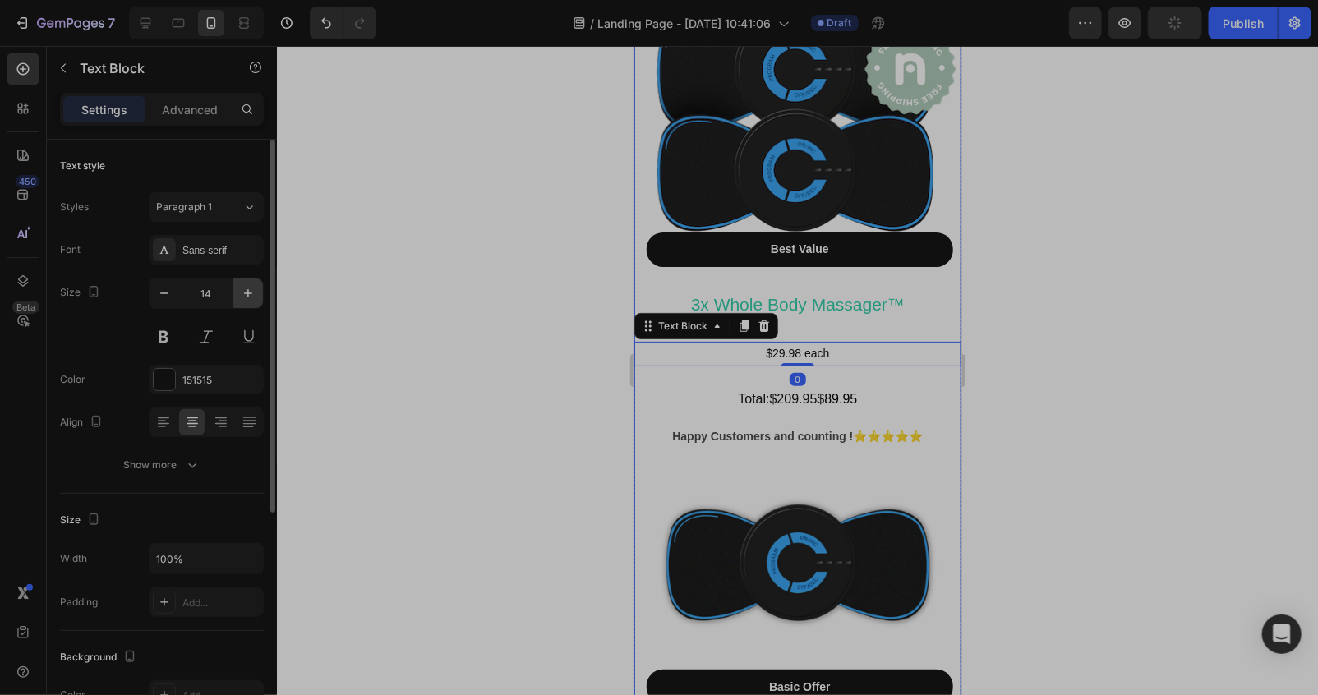
click at [240, 301] on icon "button" at bounding box center [248, 293] width 16 height 16
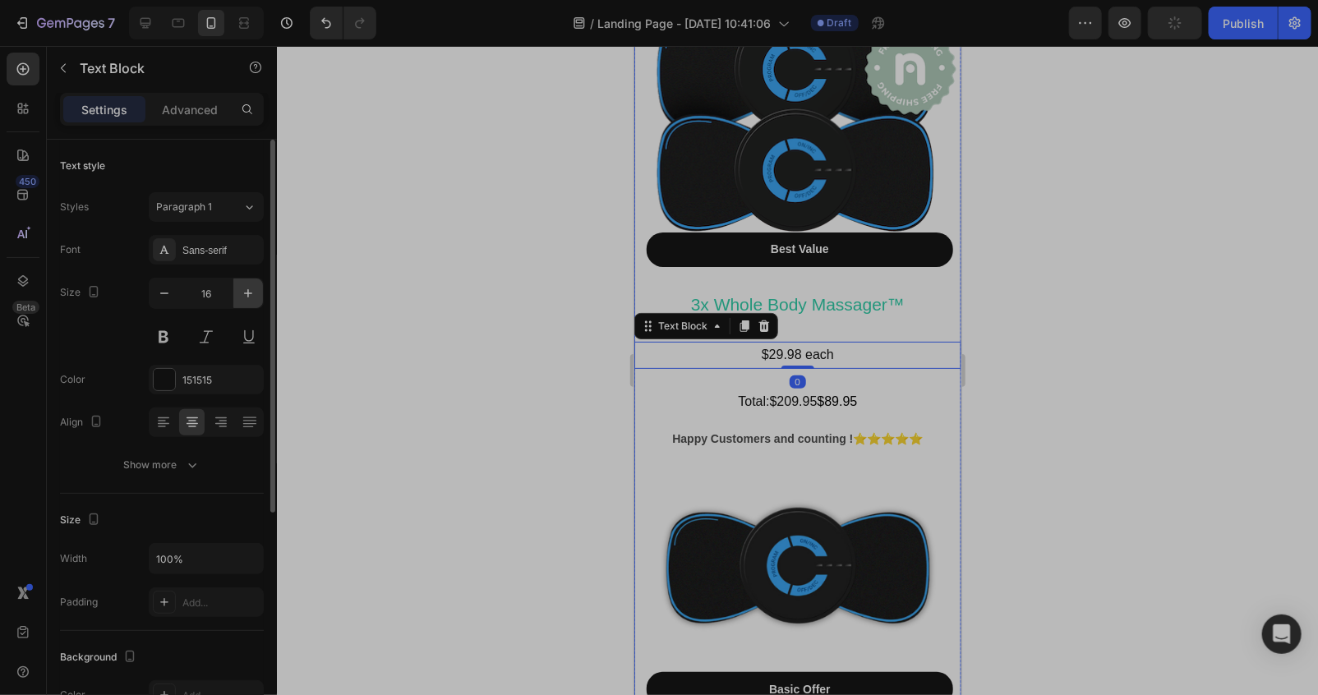
click at [240, 301] on icon "button" at bounding box center [248, 293] width 16 height 16
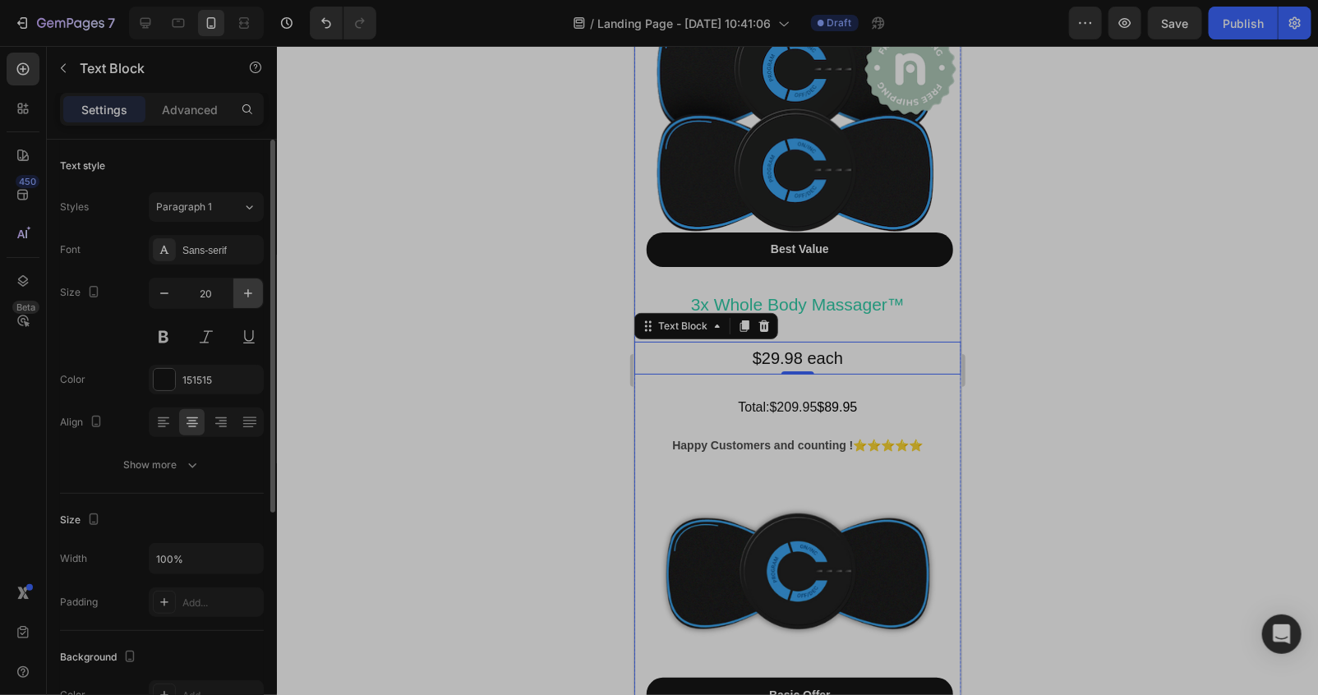
click at [240, 301] on icon "button" at bounding box center [248, 293] width 16 height 16
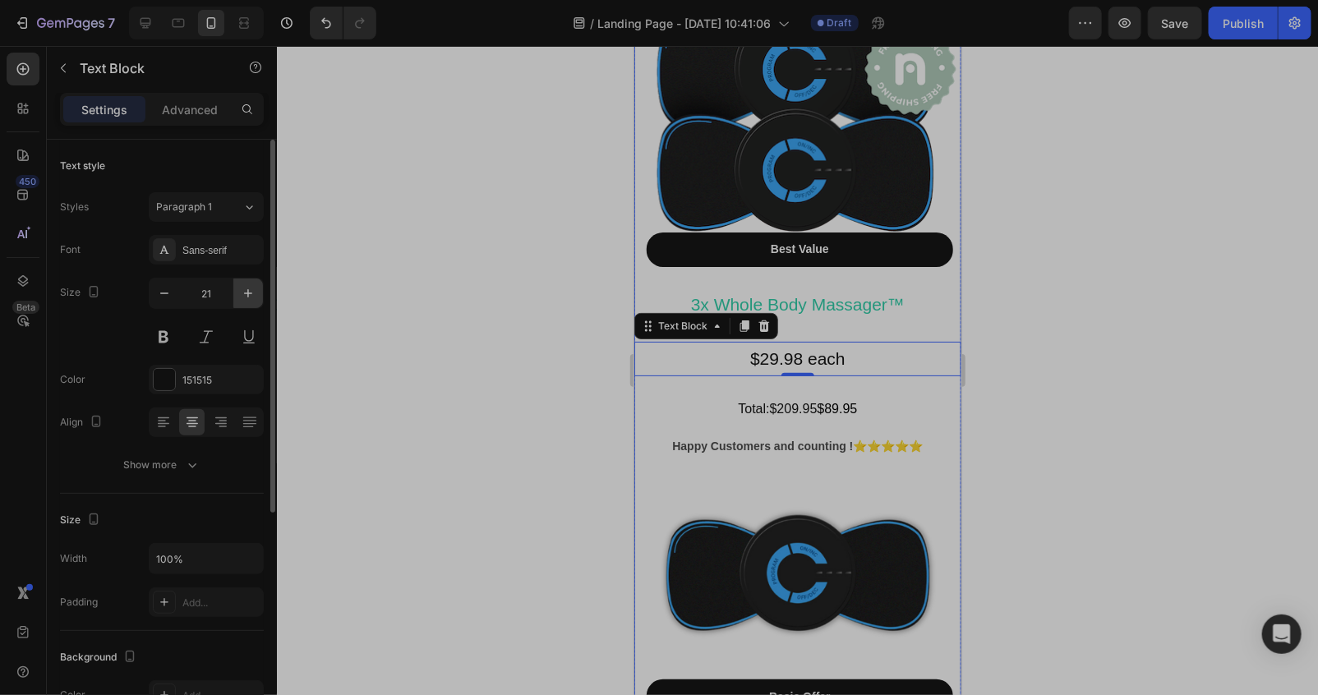
click at [240, 301] on icon "button" at bounding box center [248, 293] width 16 height 16
click at [240, 300] on icon "button" at bounding box center [248, 293] width 16 height 16
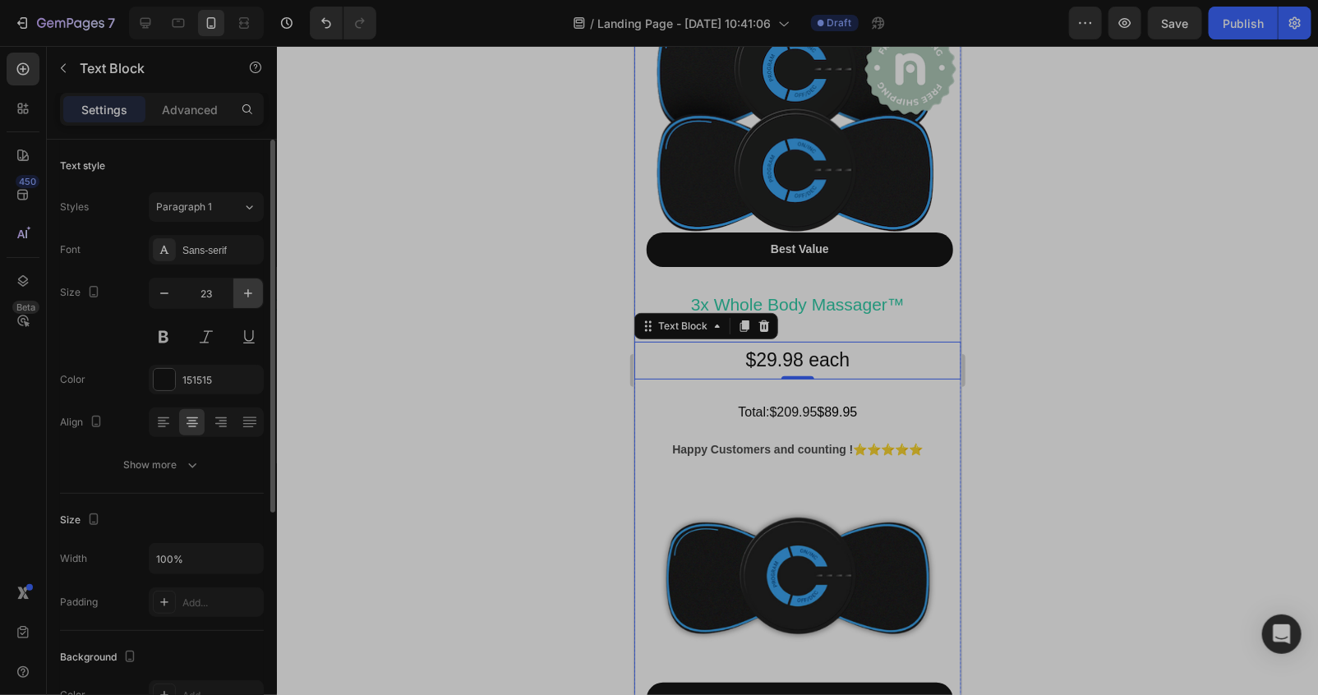
click at [240, 300] on icon "button" at bounding box center [248, 293] width 16 height 16
type input "24"
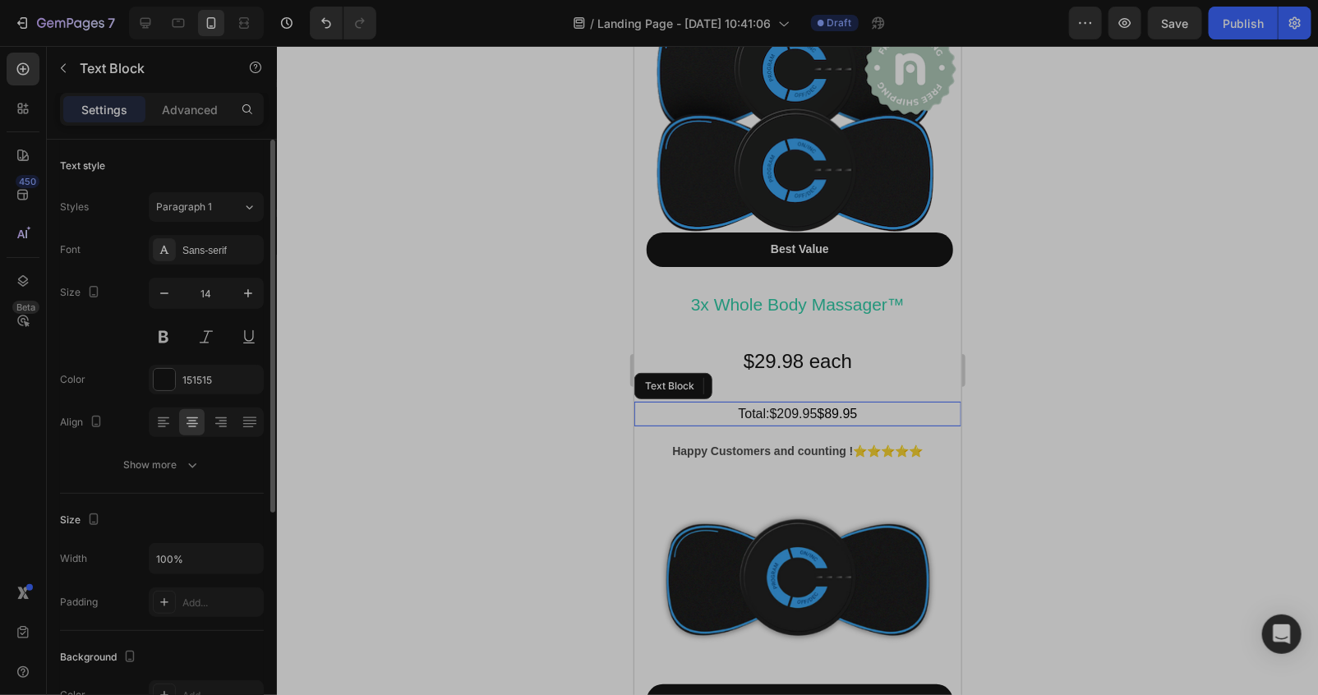
click at [871, 403] on p "Total:$209.95 $89.95" at bounding box center [797, 413] width 324 height 21
click at [255, 280] on button "button" at bounding box center [248, 293] width 30 height 30
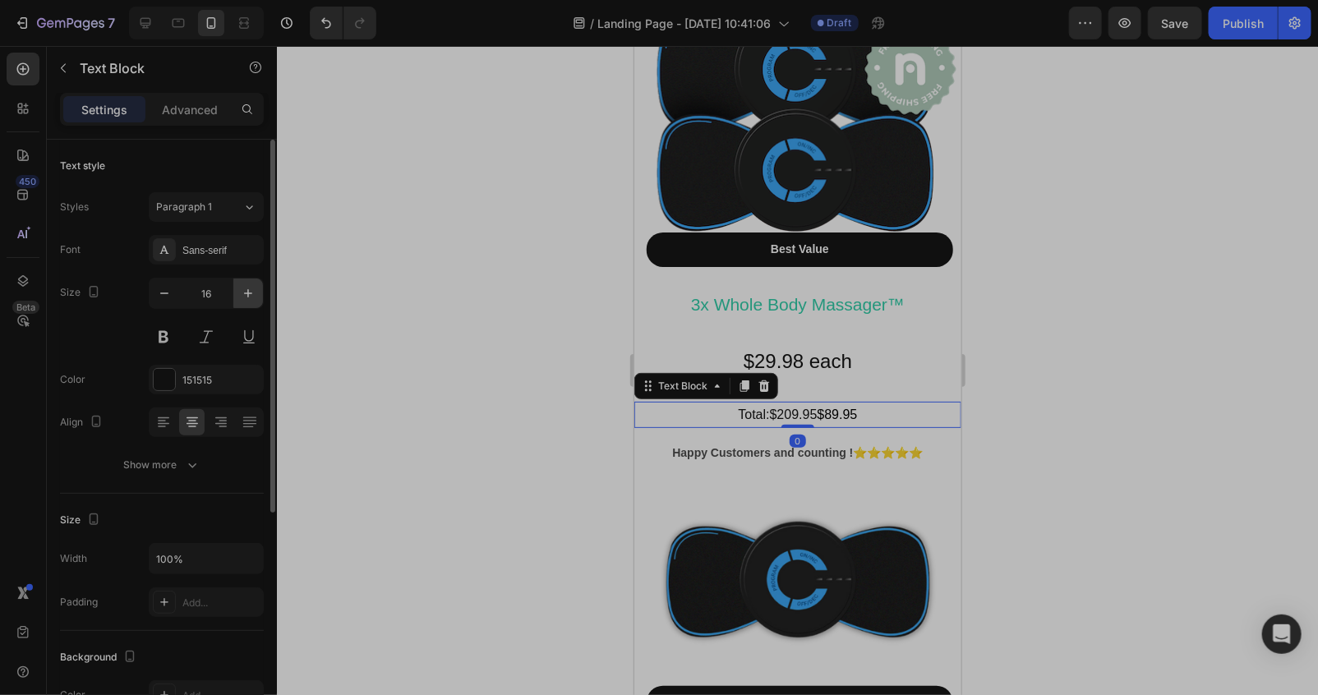
click at [255, 280] on button "button" at bounding box center [248, 293] width 30 height 30
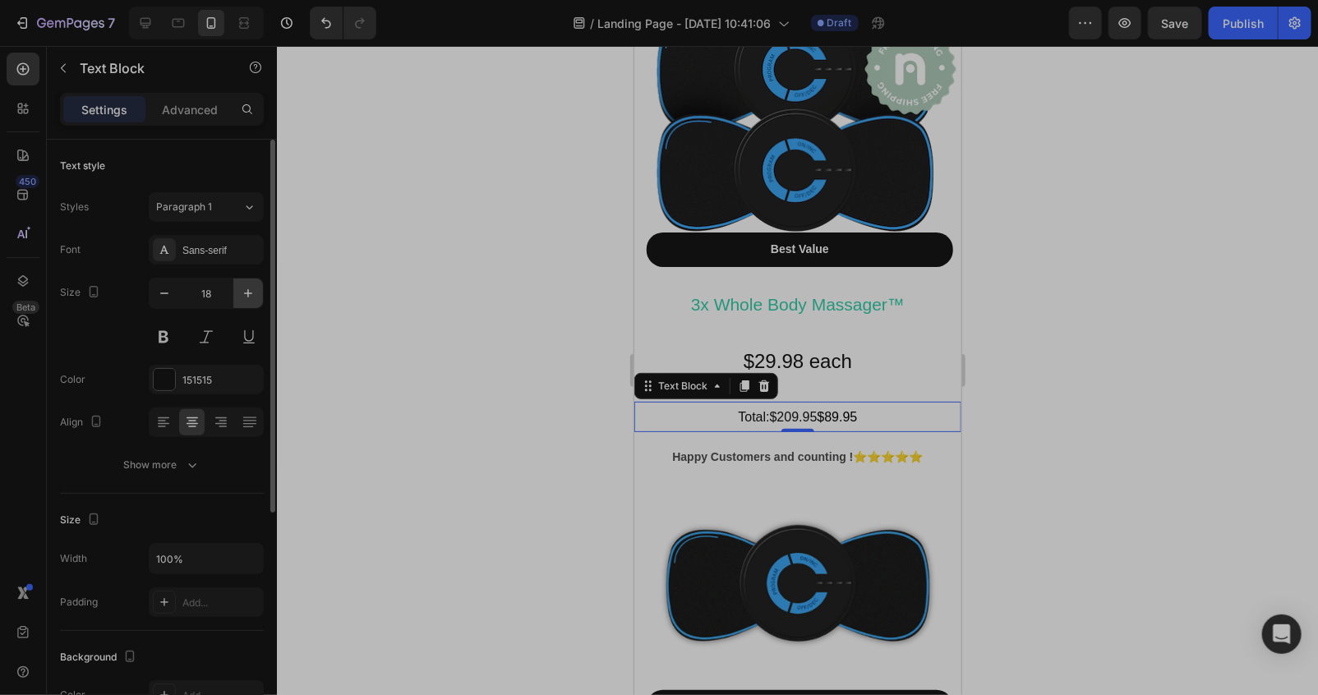
click at [255, 280] on button "button" at bounding box center [248, 293] width 30 height 30
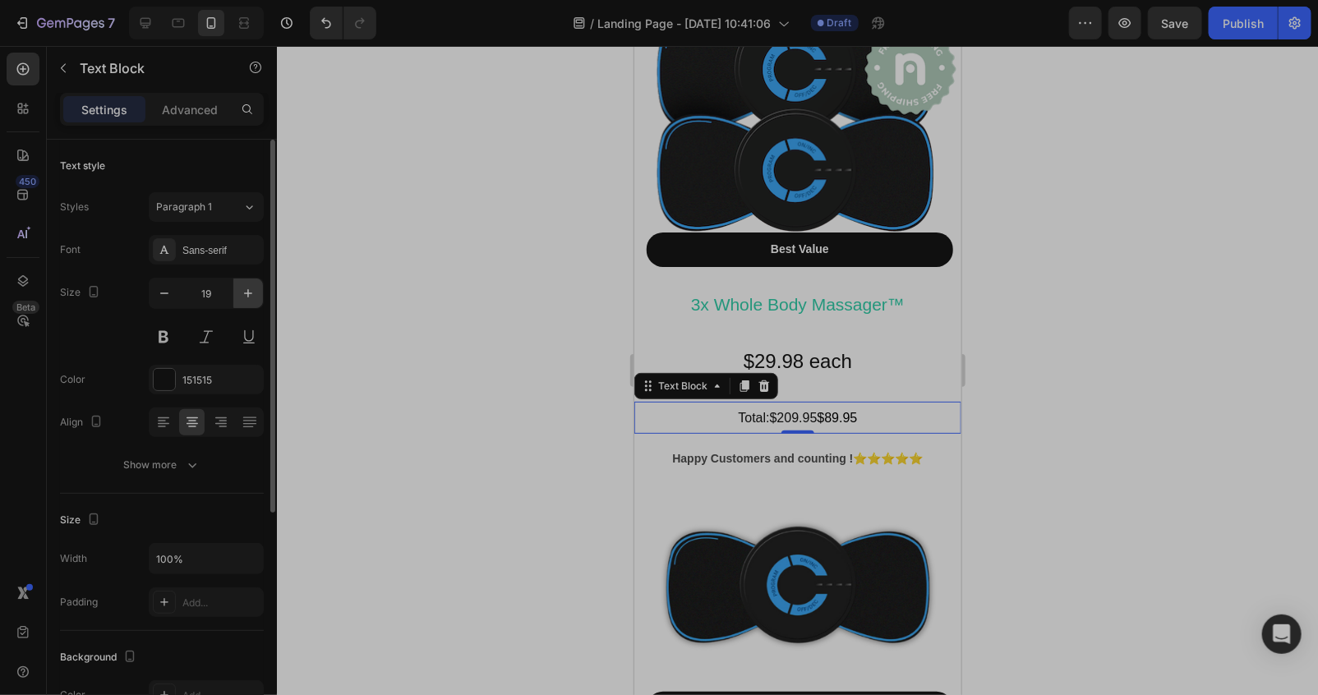
click at [255, 280] on button "button" at bounding box center [248, 293] width 30 height 30
type input "20"
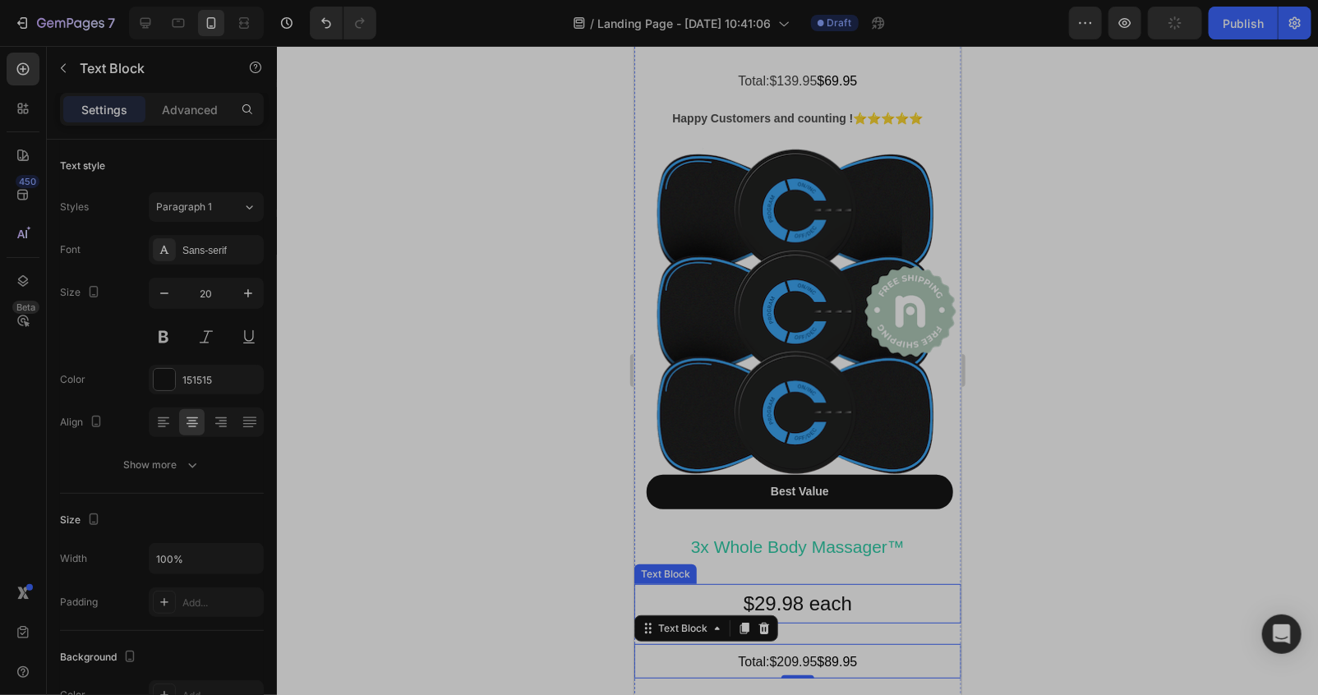
scroll to position [8498, 0]
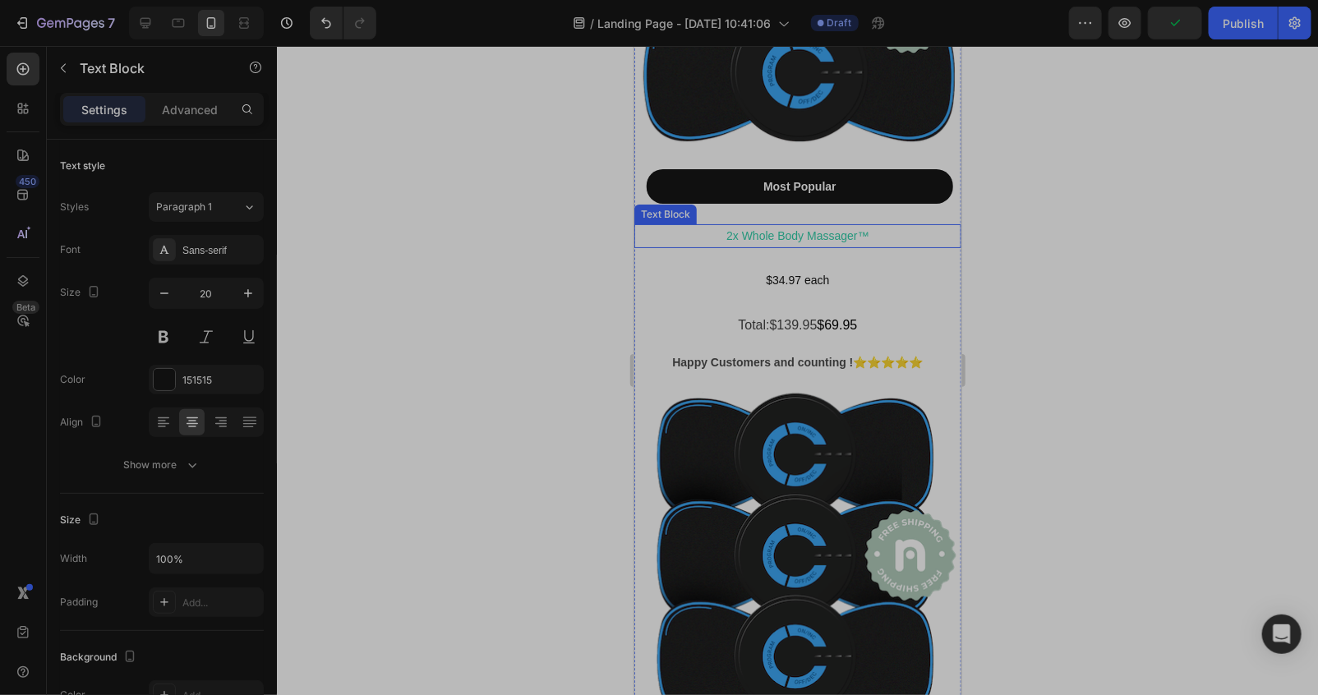
click at [865, 226] on p "2x Whole Body Massager™" at bounding box center [797, 235] width 324 height 21
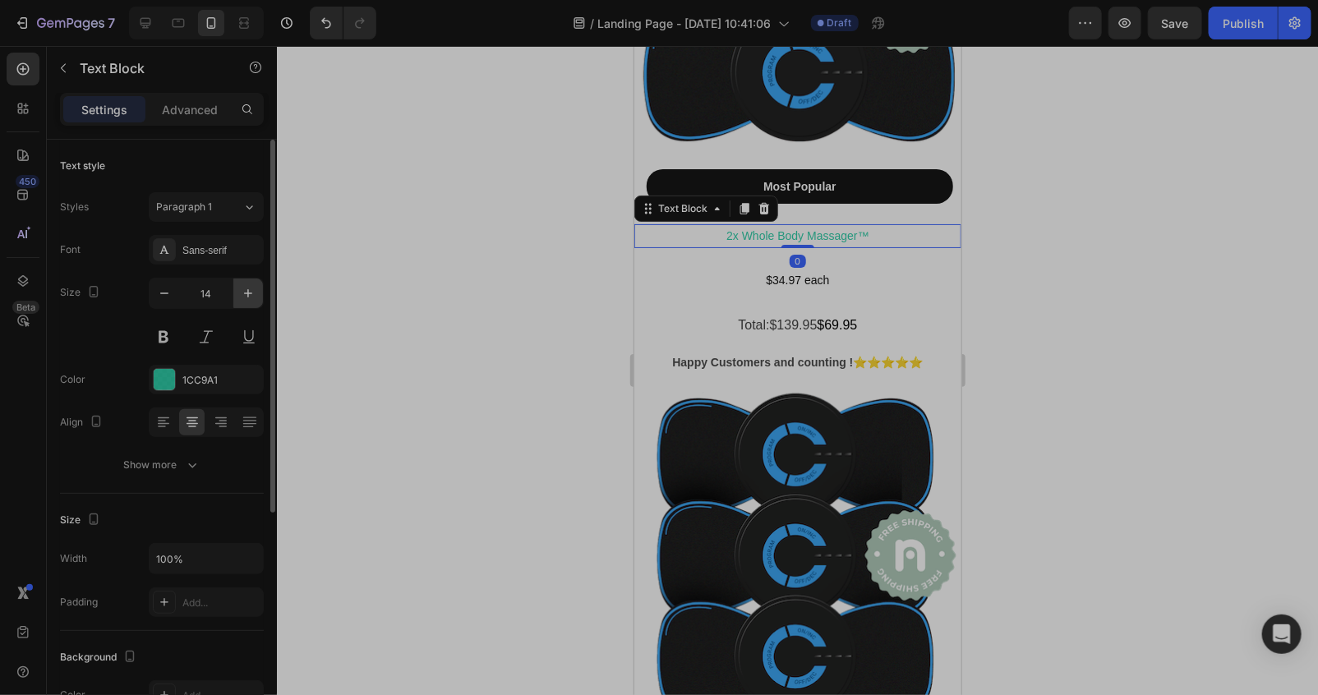
click at [245, 294] on icon "button" at bounding box center [248, 293] width 16 height 16
click at [241, 292] on icon "button" at bounding box center [248, 293] width 16 height 16
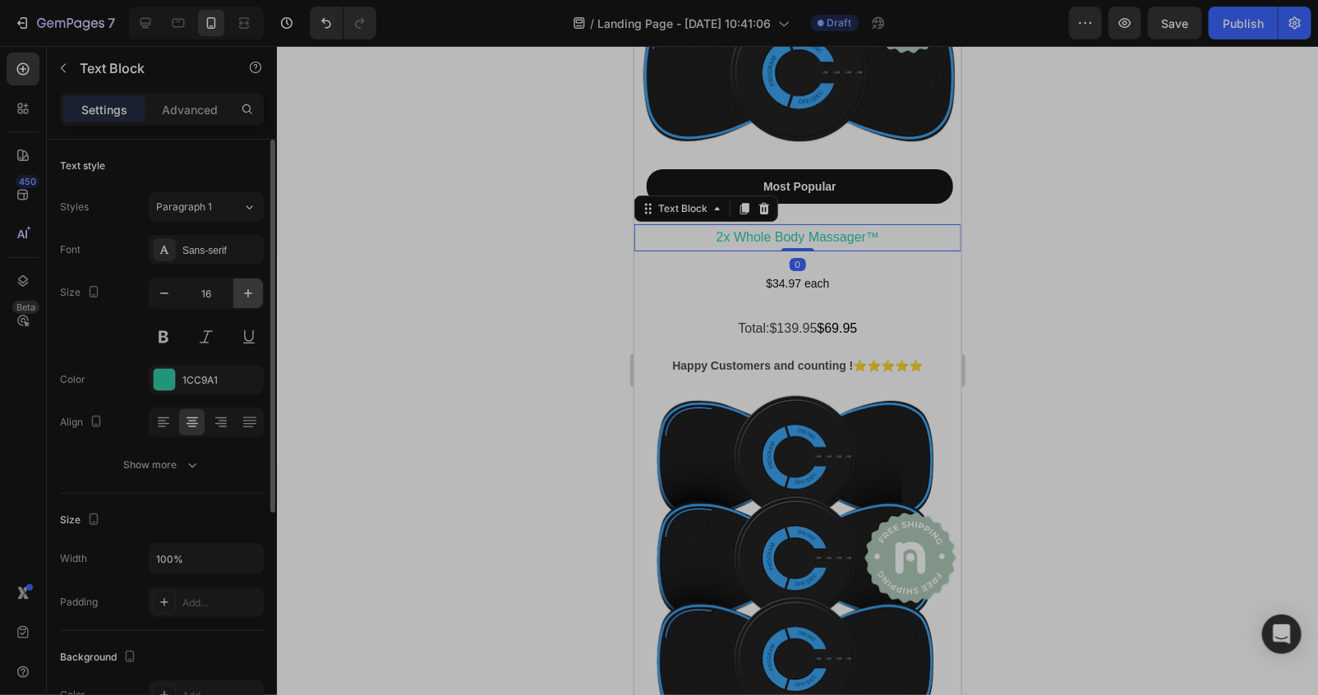
click at [240, 291] on icon "button" at bounding box center [248, 293] width 16 height 16
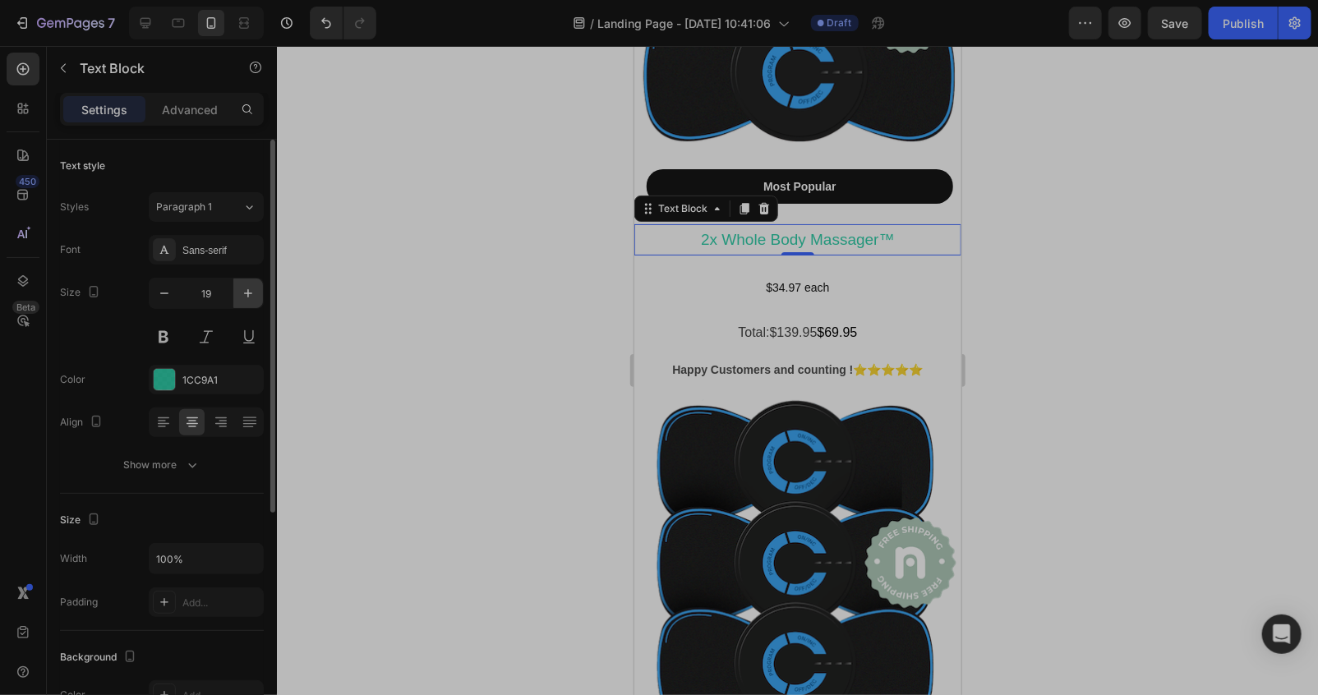
type input "20"
click at [847, 284] on div "$34.97 each" at bounding box center [796, 289] width 327 height 24
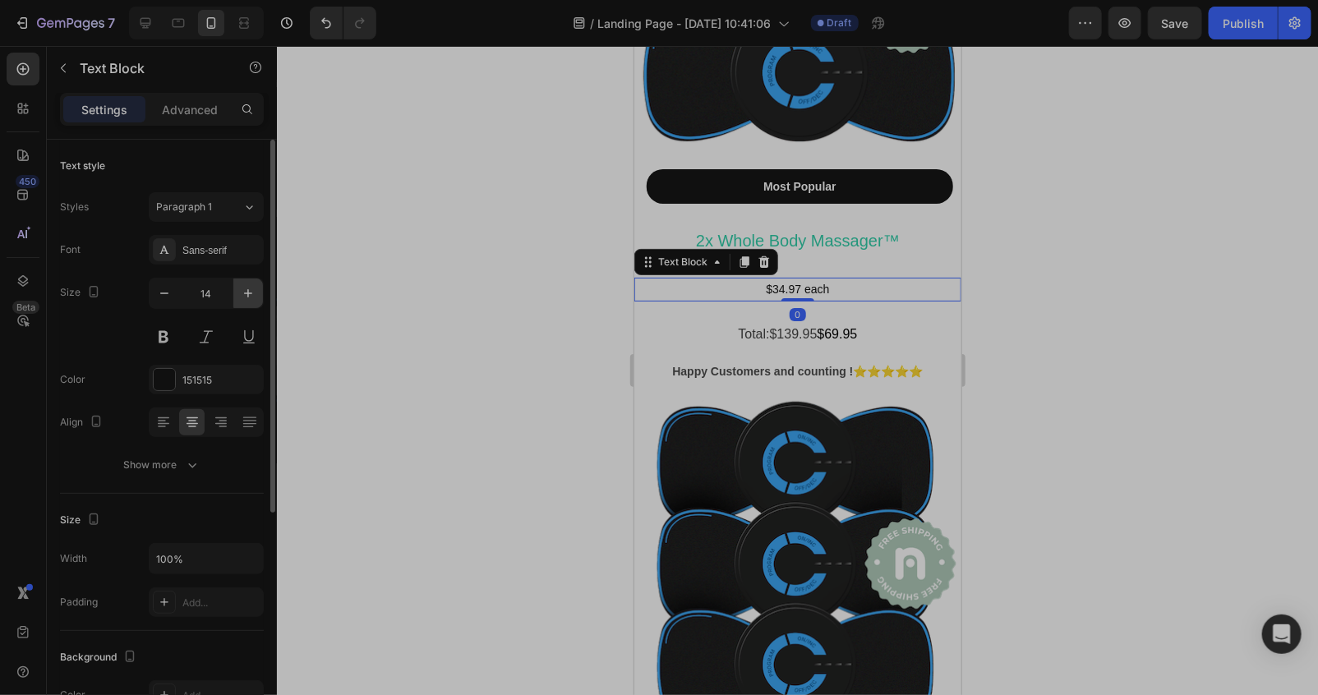
click at [243, 290] on icon "button" at bounding box center [248, 293] width 16 height 16
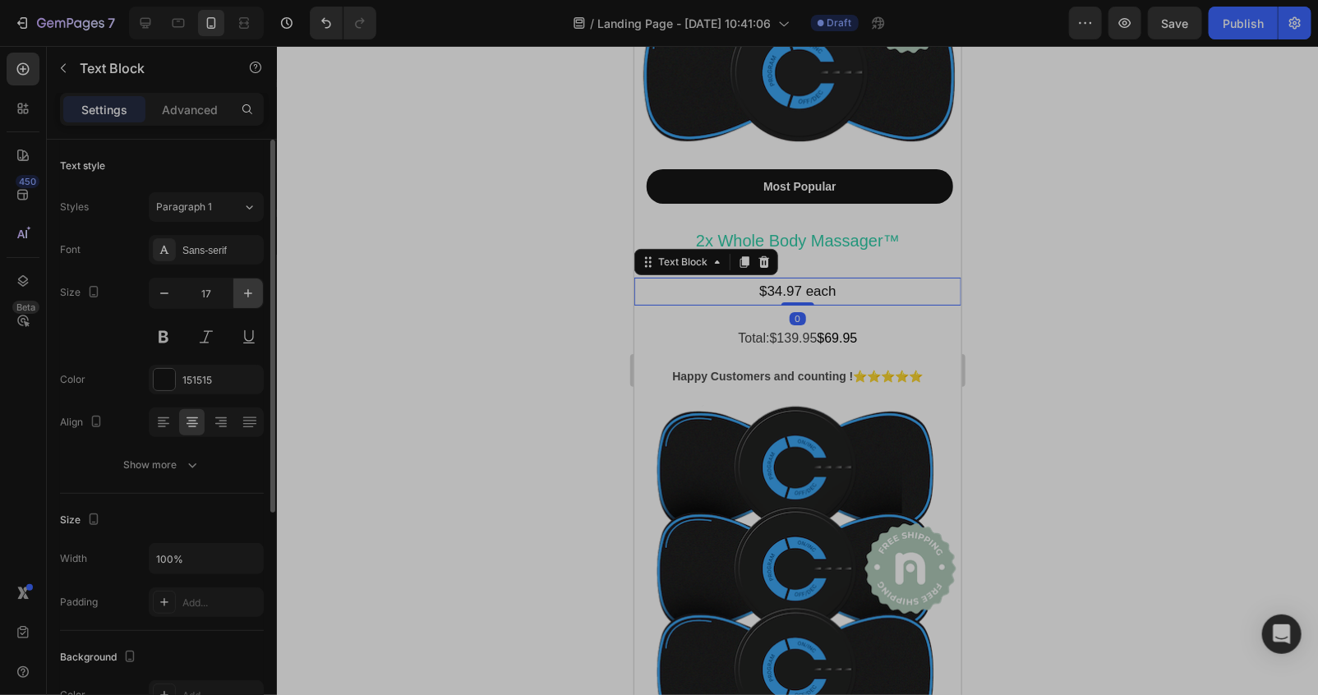
click at [243, 290] on icon "button" at bounding box center [248, 293] width 16 height 16
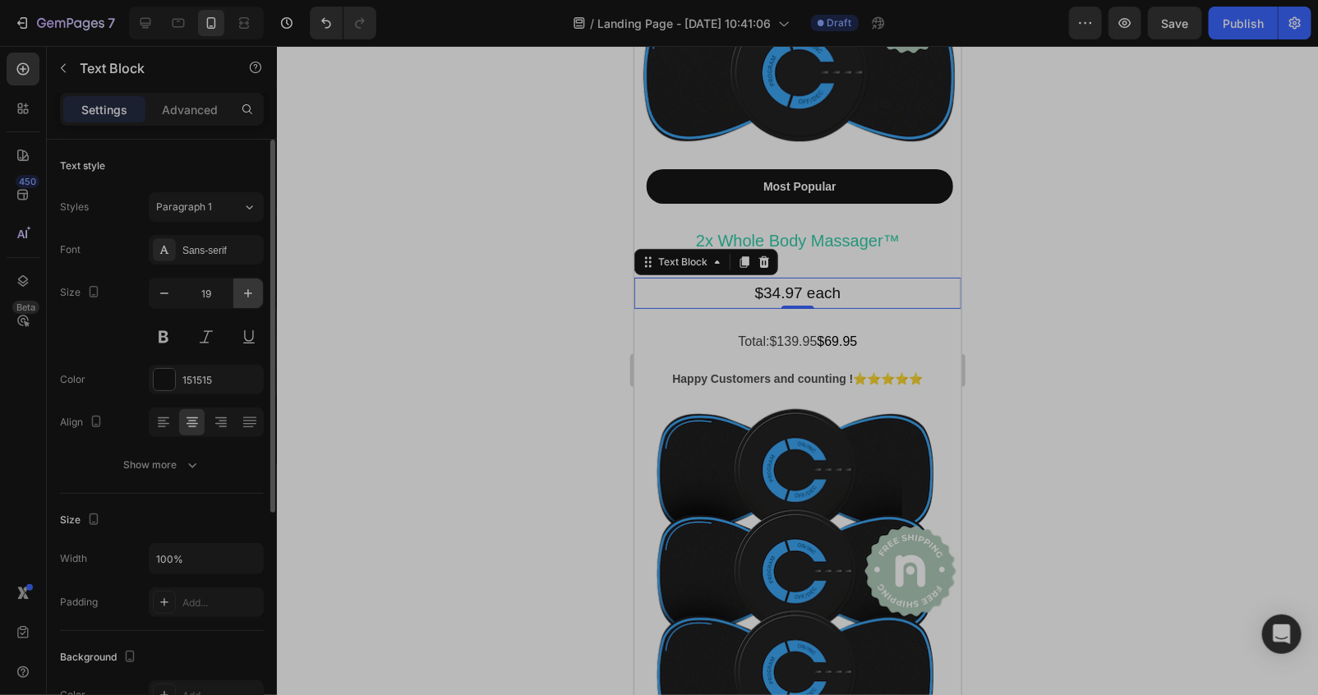
click at [243, 290] on icon "button" at bounding box center [248, 293] width 16 height 16
click at [243, 288] on icon "button" at bounding box center [248, 293] width 16 height 16
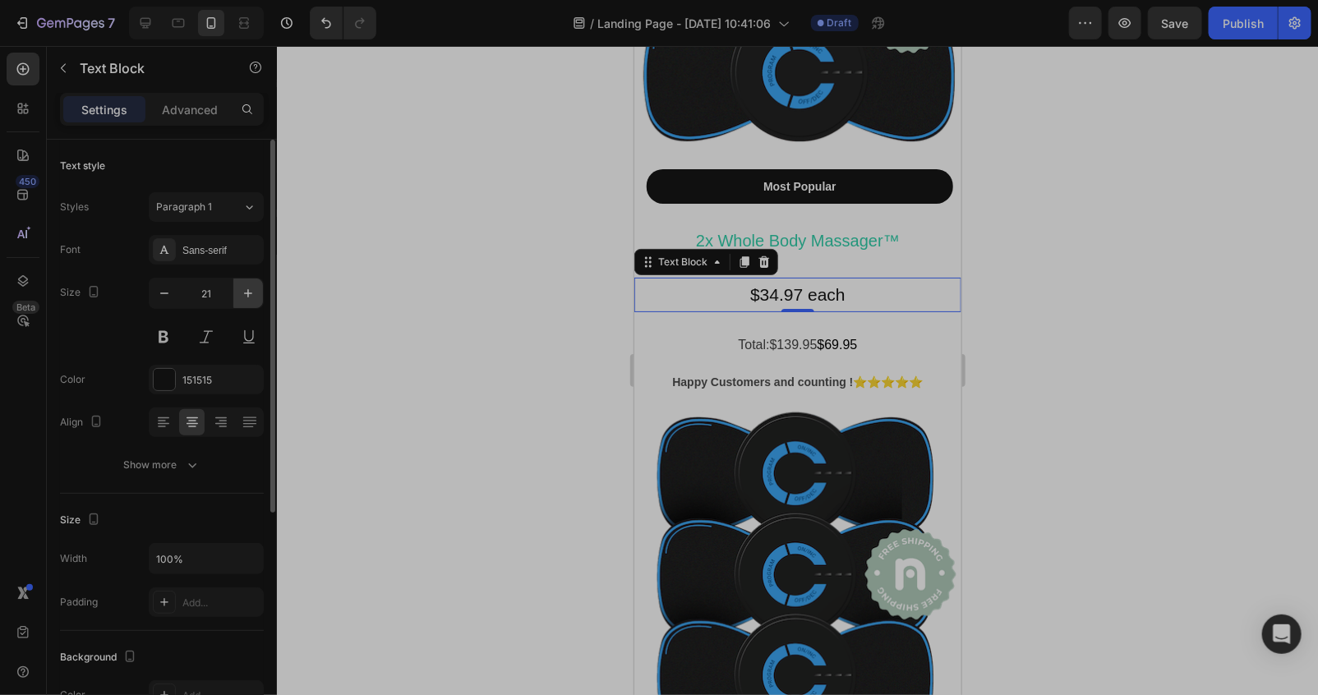
click at [240, 285] on icon "button" at bounding box center [248, 293] width 16 height 16
type input "23"
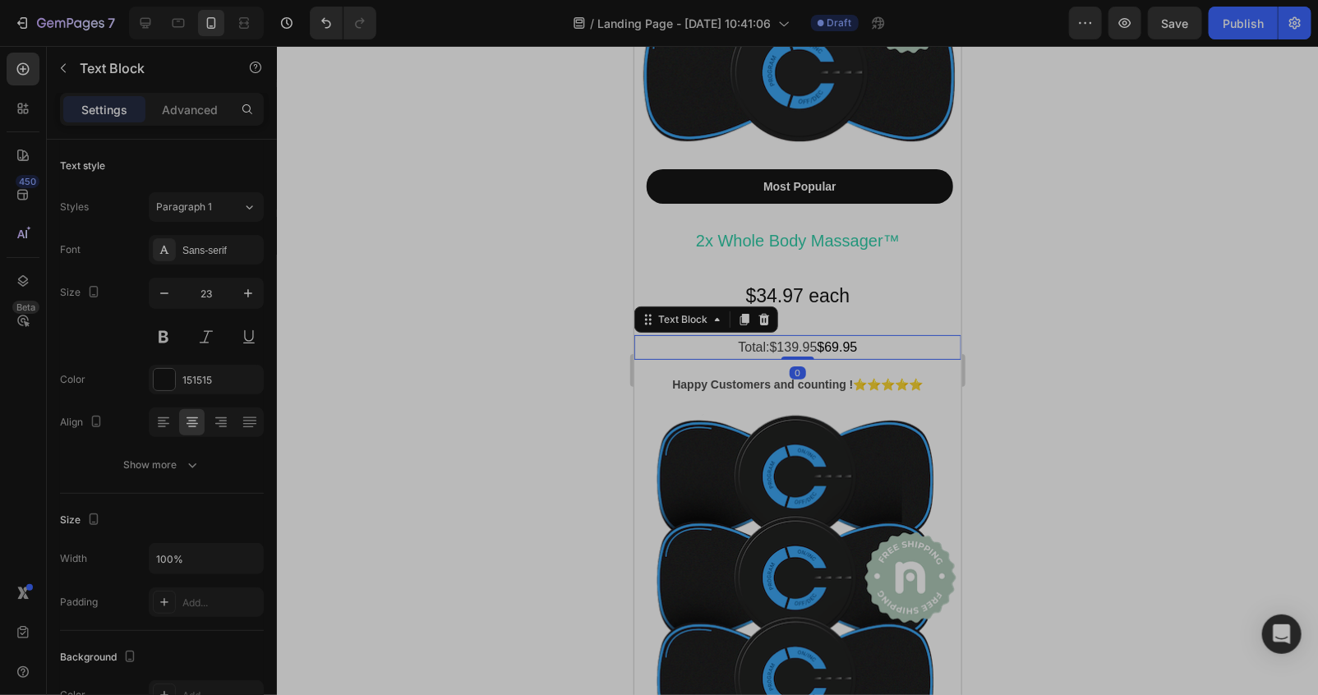
click at [868, 336] on p "Total:$139.95 $69.95" at bounding box center [797, 346] width 324 height 21
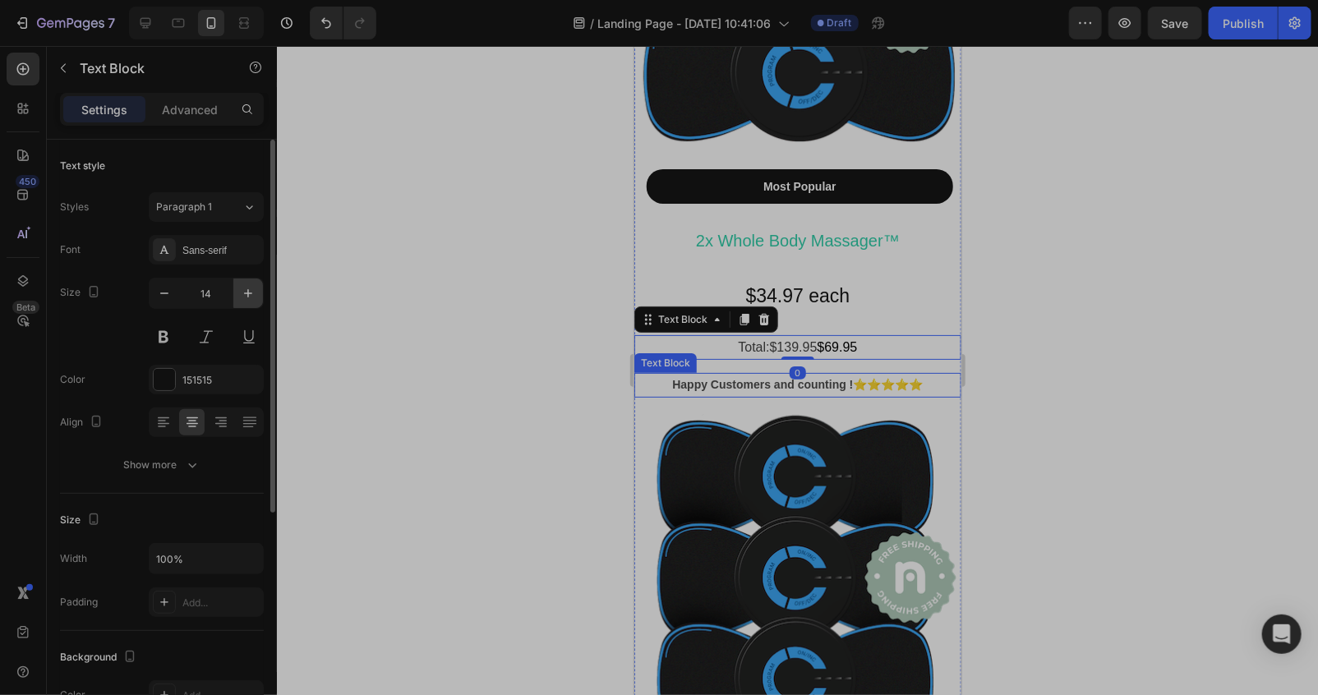
click at [242, 299] on icon "button" at bounding box center [248, 293] width 16 height 16
click at [242, 297] on icon "button" at bounding box center [248, 293] width 16 height 16
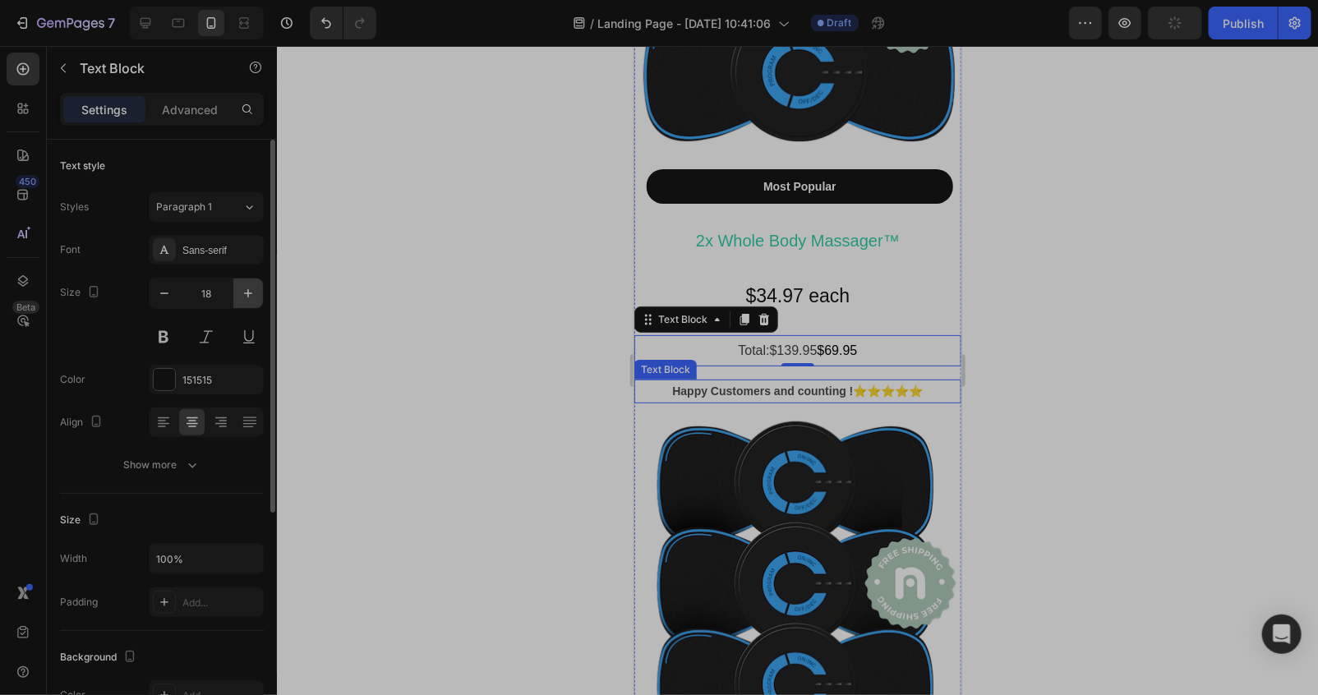
click at [242, 296] on icon "button" at bounding box center [248, 293] width 16 height 16
type input "20"
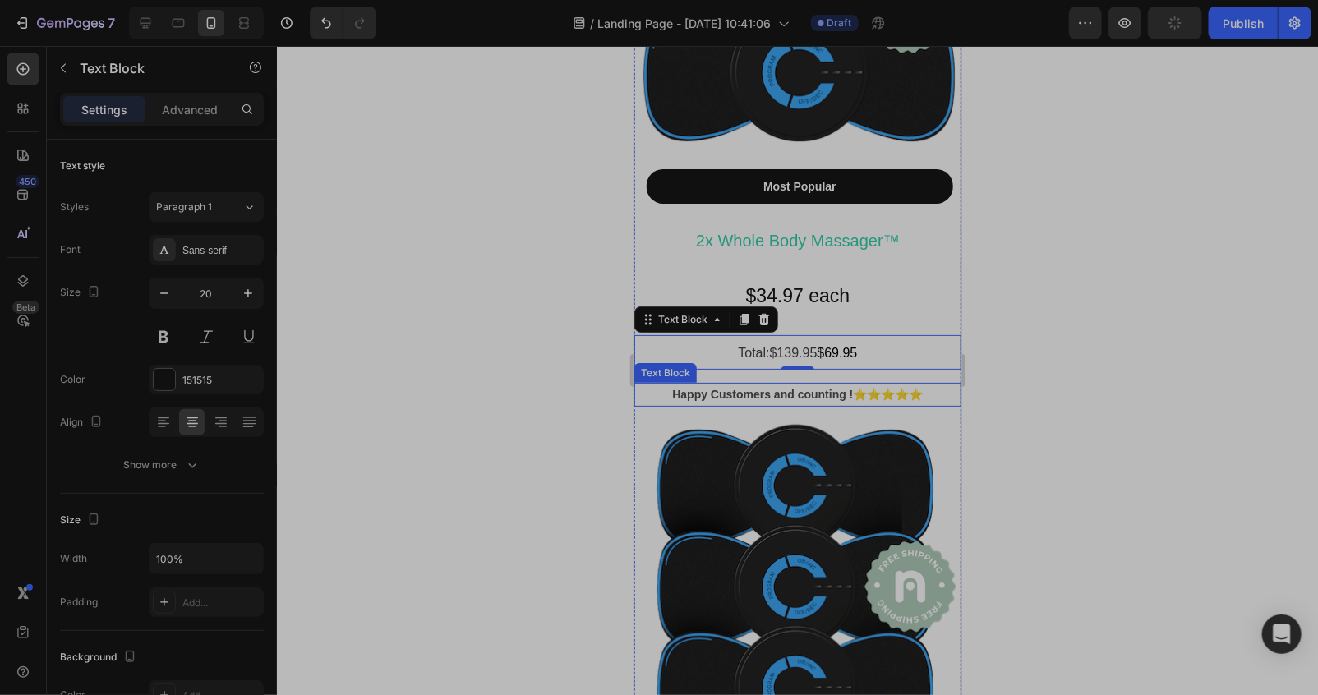
click at [453, 355] on div at bounding box center [797, 370] width 1041 height 649
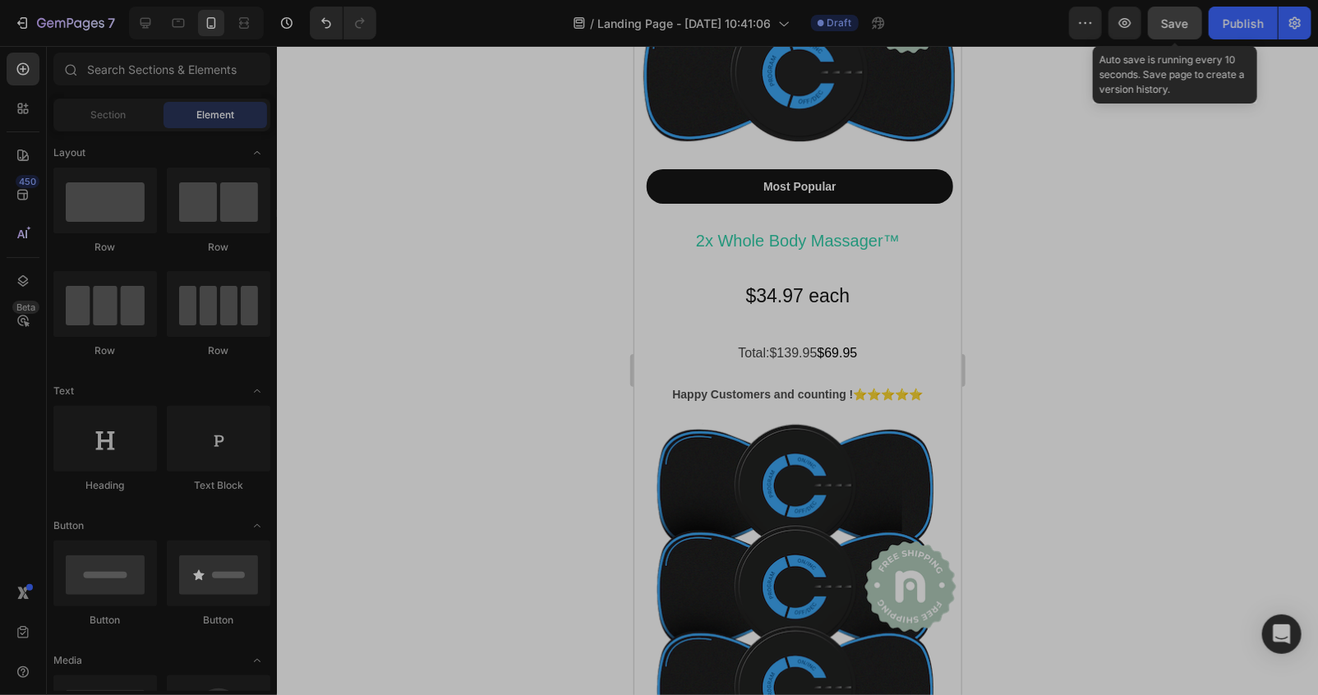
click at [1175, 22] on span "Save" at bounding box center [1175, 23] width 27 height 14
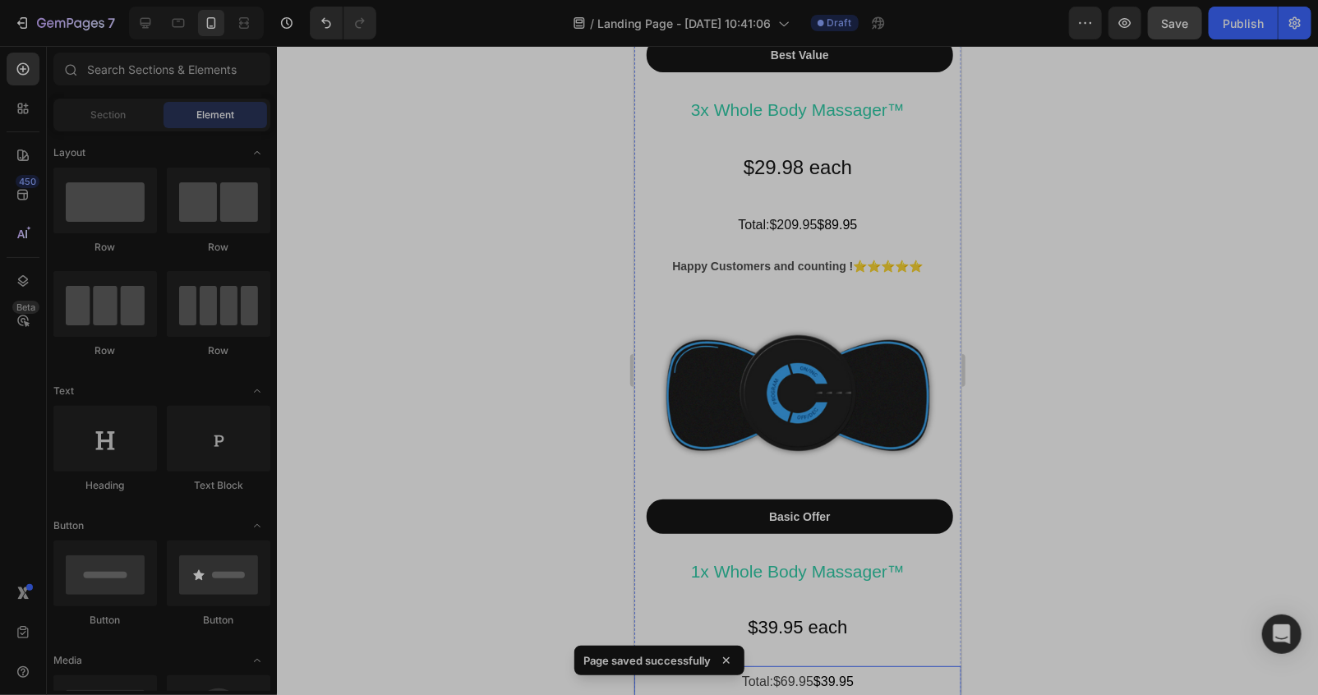
scroll to position [9473, 0]
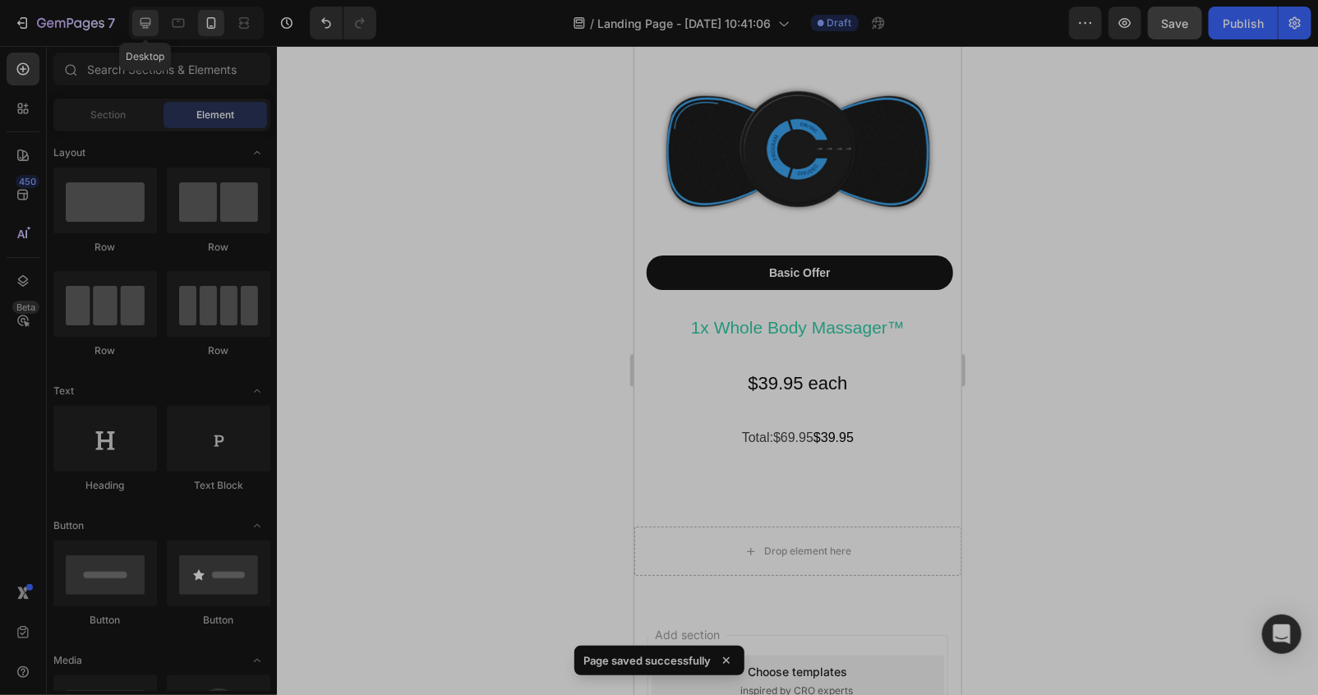
click at [148, 29] on icon at bounding box center [145, 23] width 16 height 16
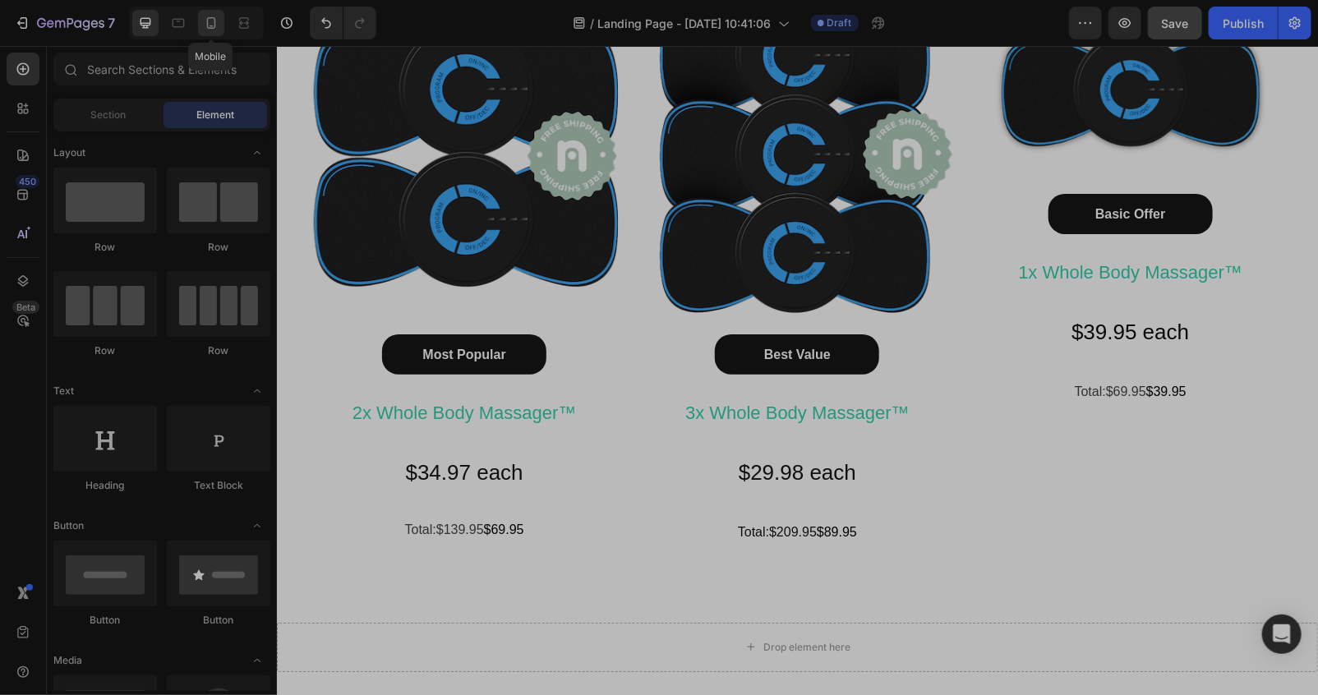
click at [207, 15] on icon at bounding box center [211, 23] width 16 height 16
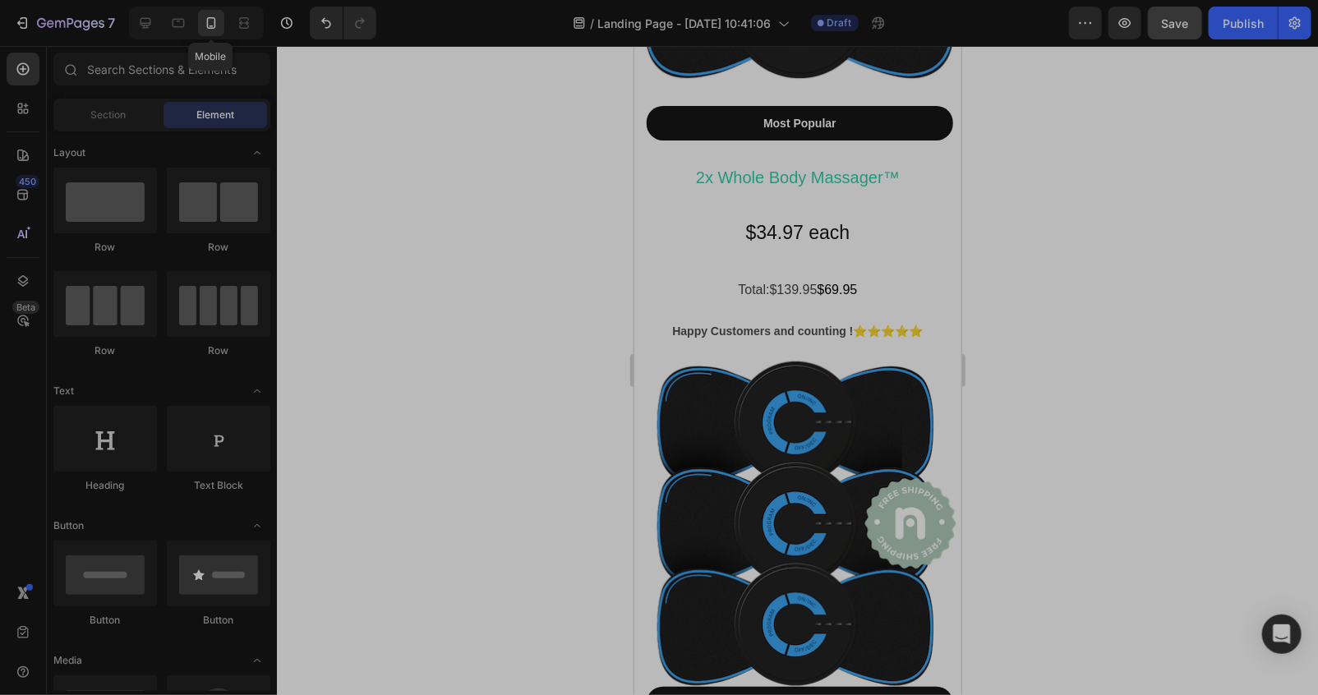
scroll to position [8606, 0]
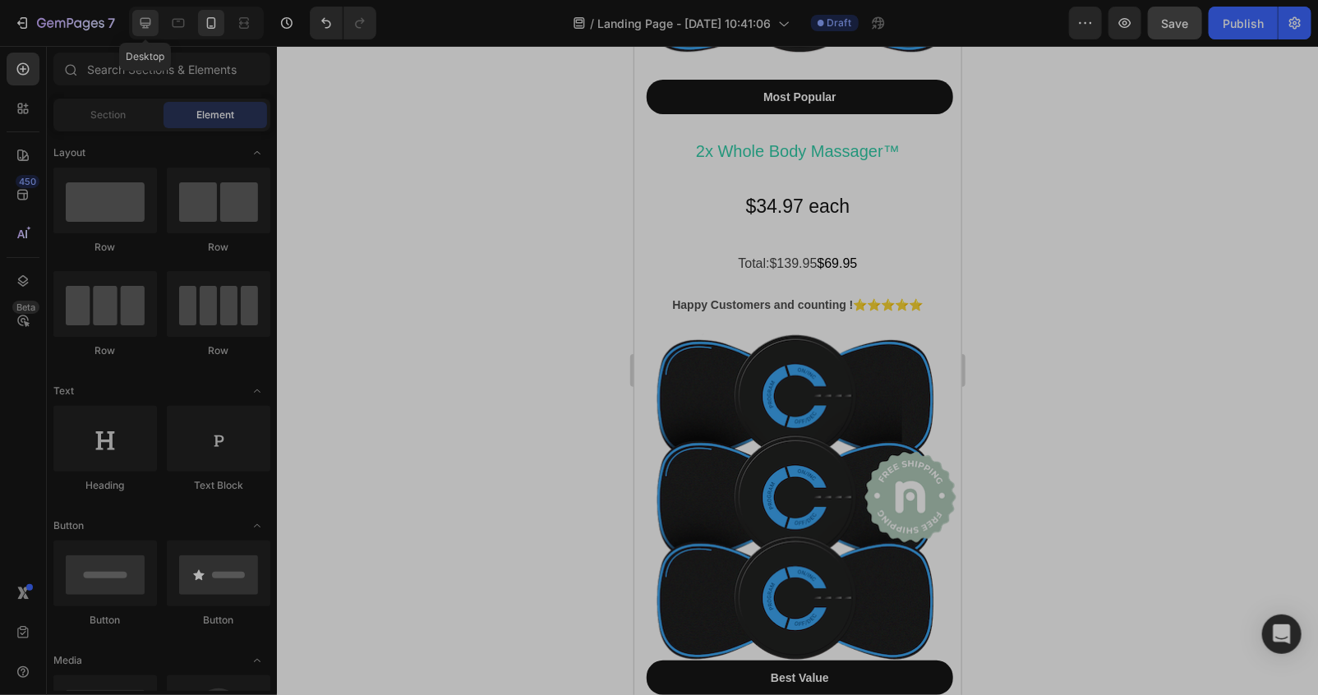
drag, startPoint x: 138, startPoint y: 17, endPoint x: 150, endPoint y: 9, distance: 14.1
click at [141, 15] on icon at bounding box center [145, 23] width 16 height 16
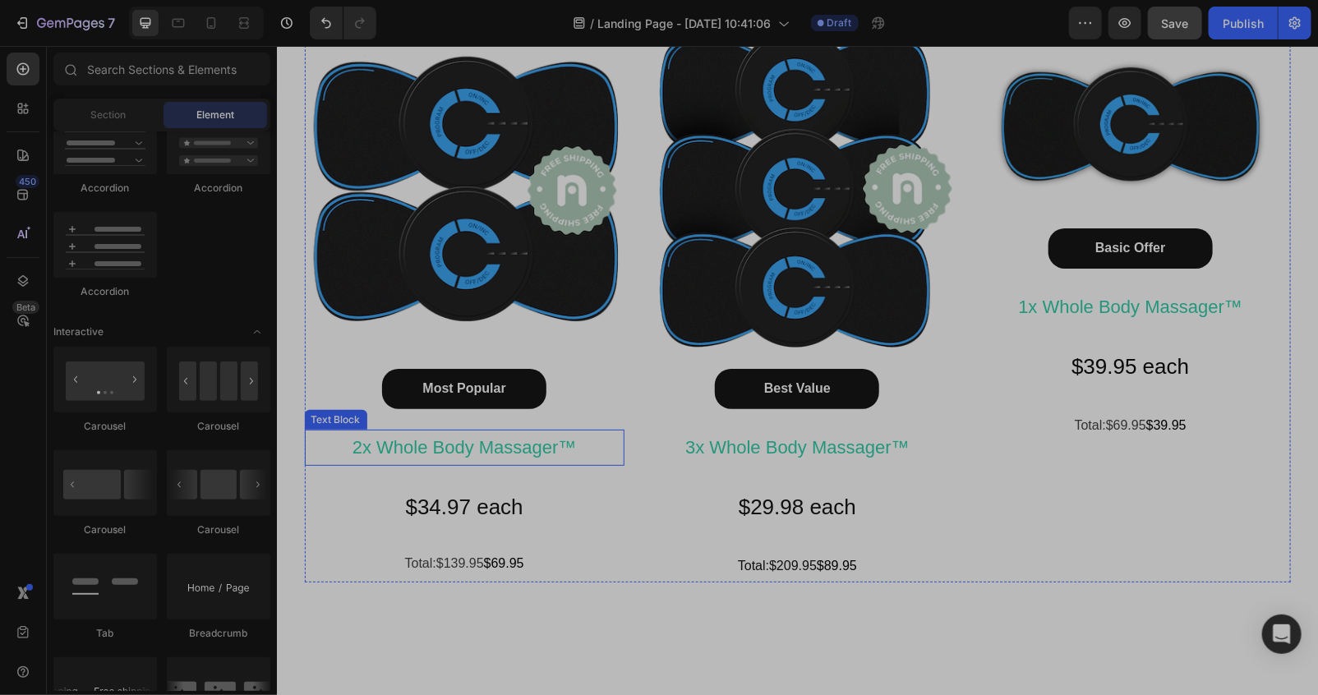
scroll to position [8299, 0]
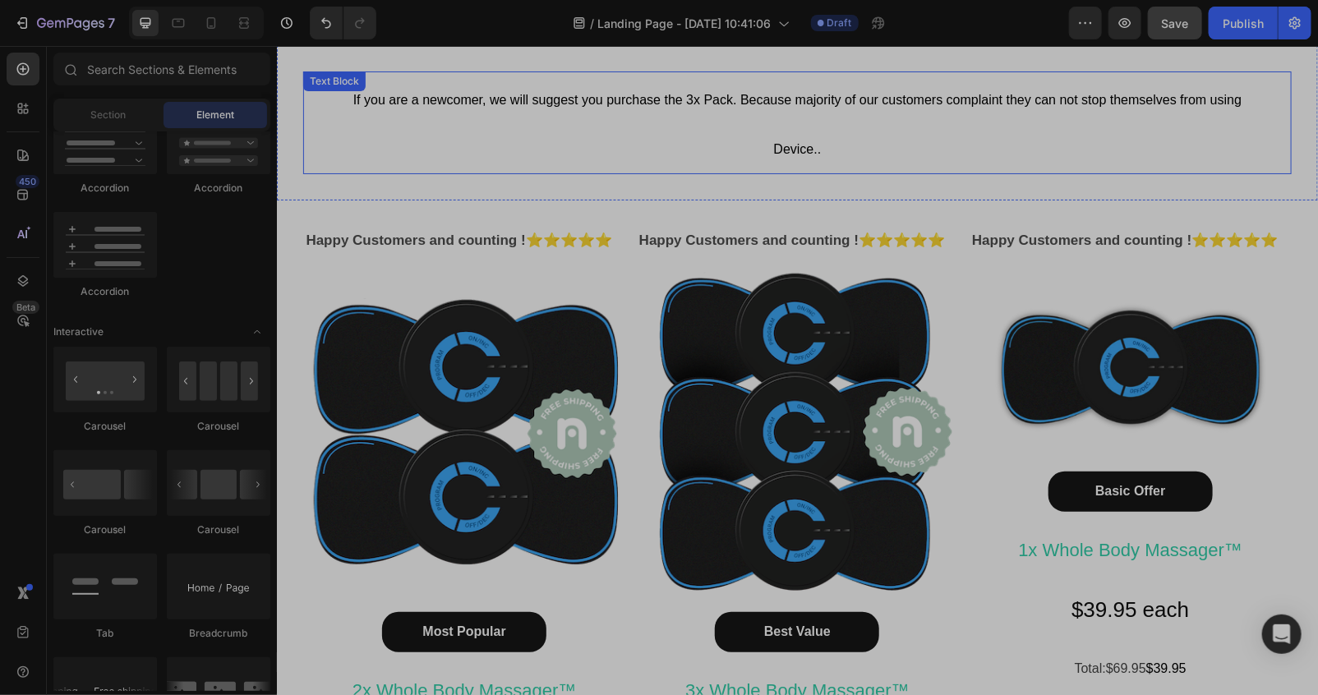
click at [679, 113] on p "If you are a newcomer, we will suggest you purchase the 3x Pack. Because majori…" at bounding box center [796, 122] width 932 height 100
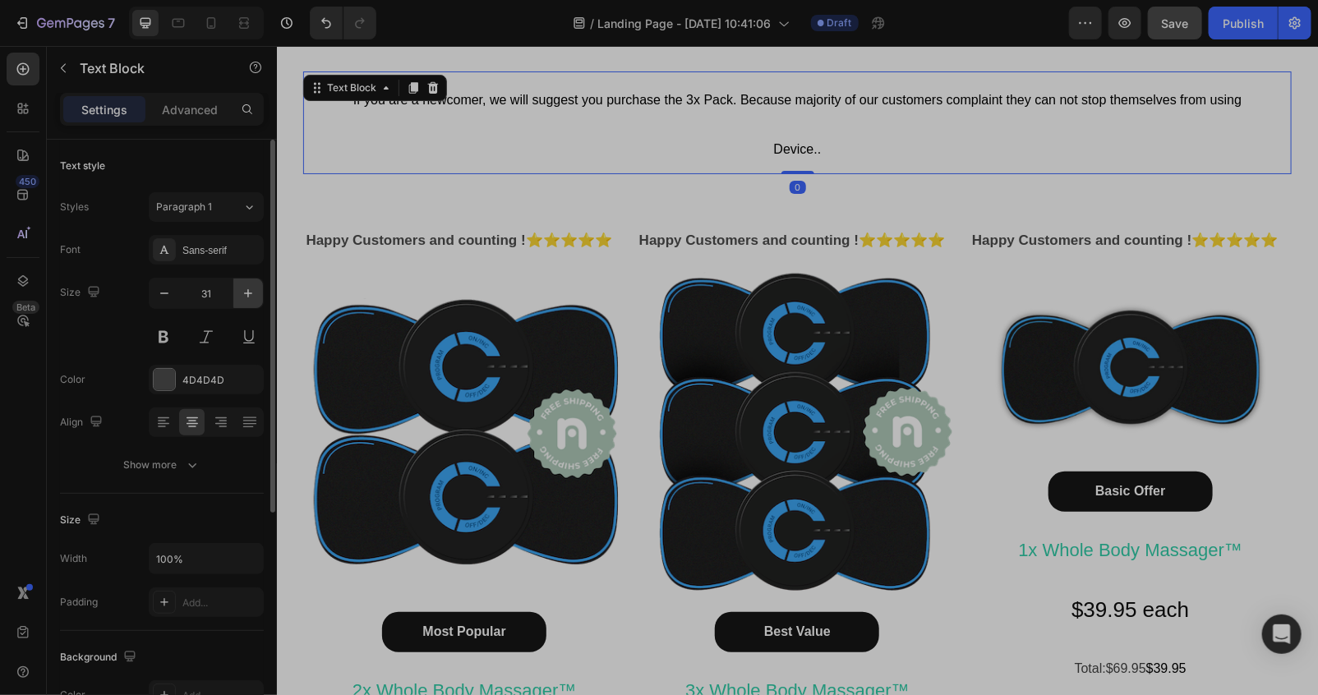
click at [240, 289] on icon "button" at bounding box center [248, 293] width 16 height 16
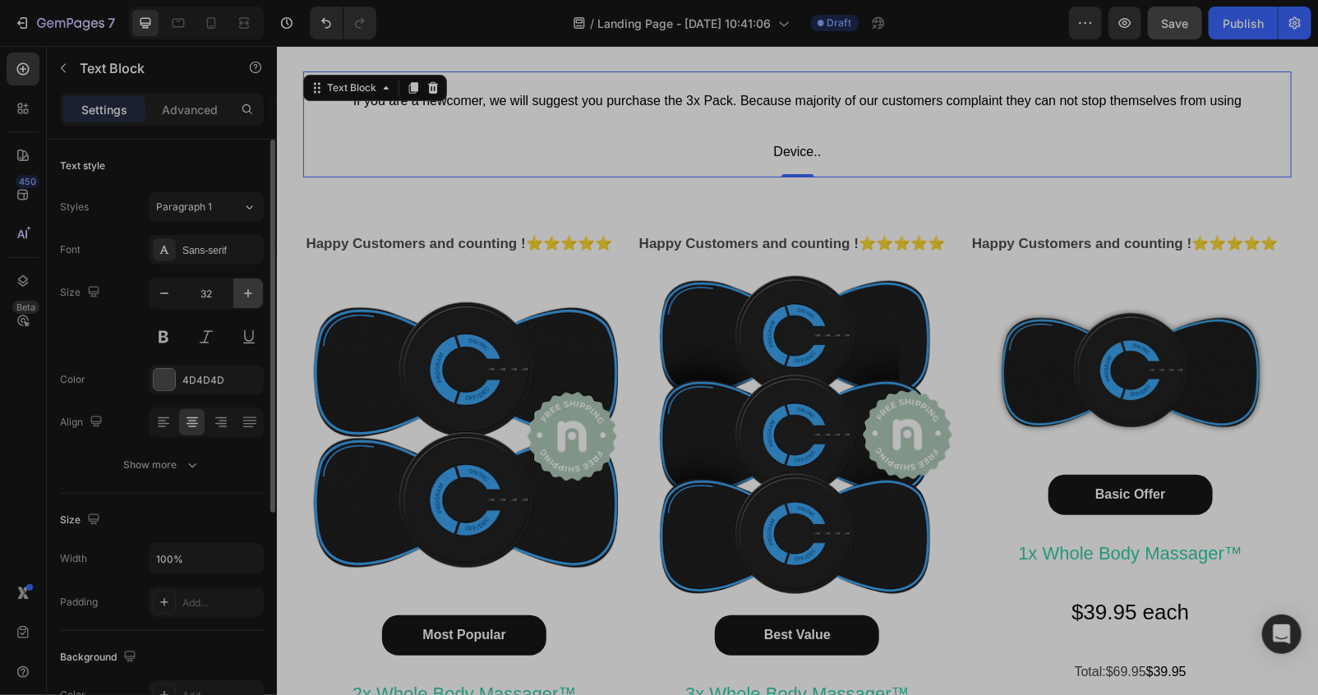
click at [238, 291] on button "button" at bounding box center [248, 293] width 30 height 30
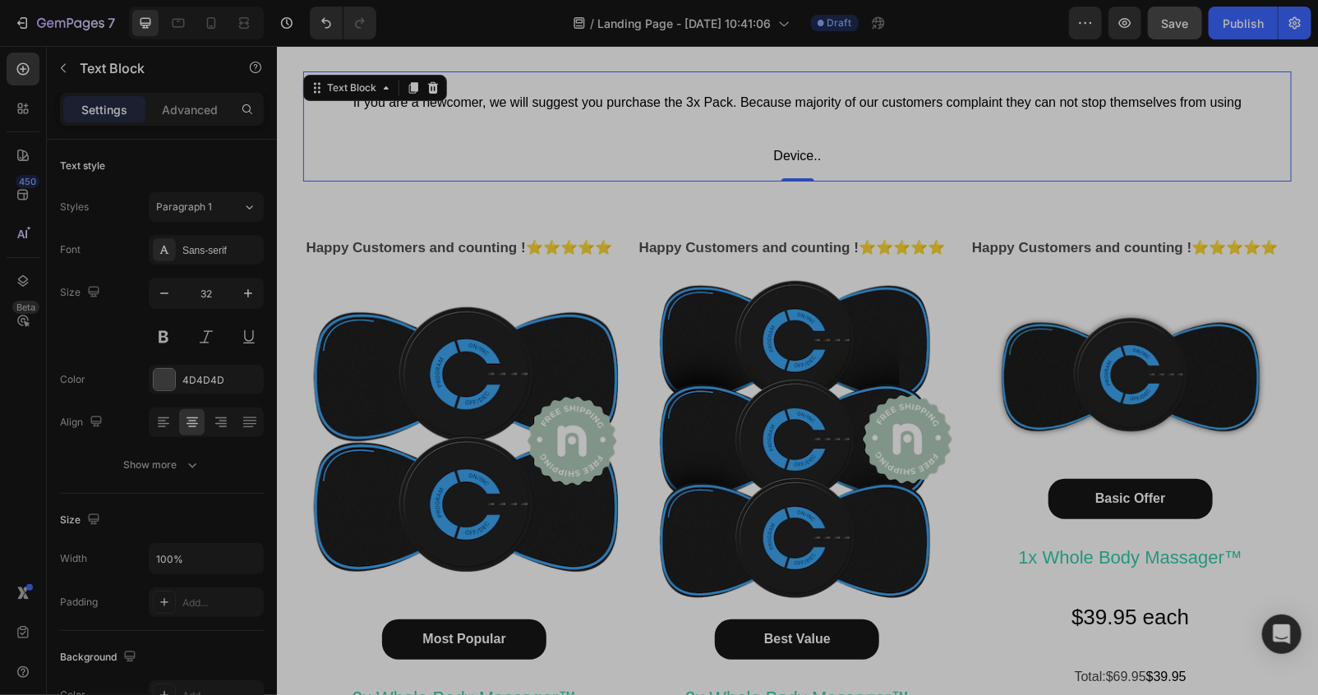
type input "33"
click at [431, 199] on div "If you are a newcomer, we will suggest you purchase the 3x Pack. Because majori…" at bounding box center [796, 125] width 1041 height 163
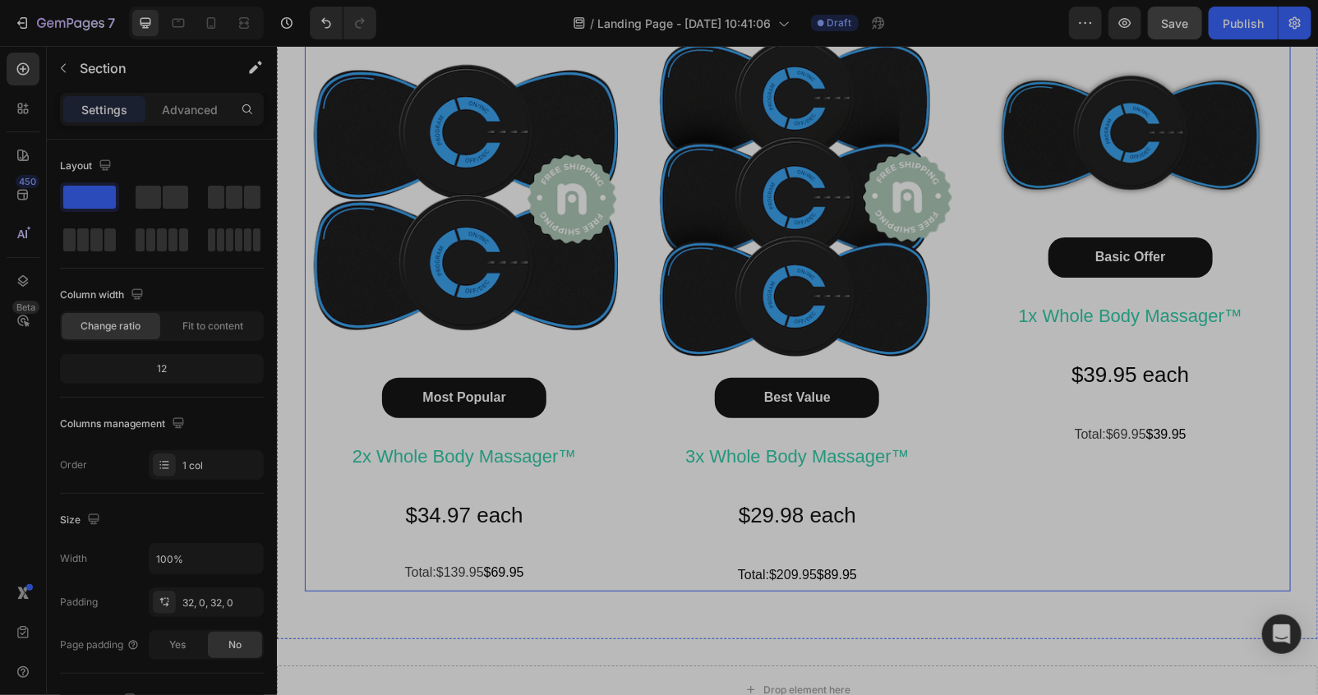
scroll to position [8786, 0]
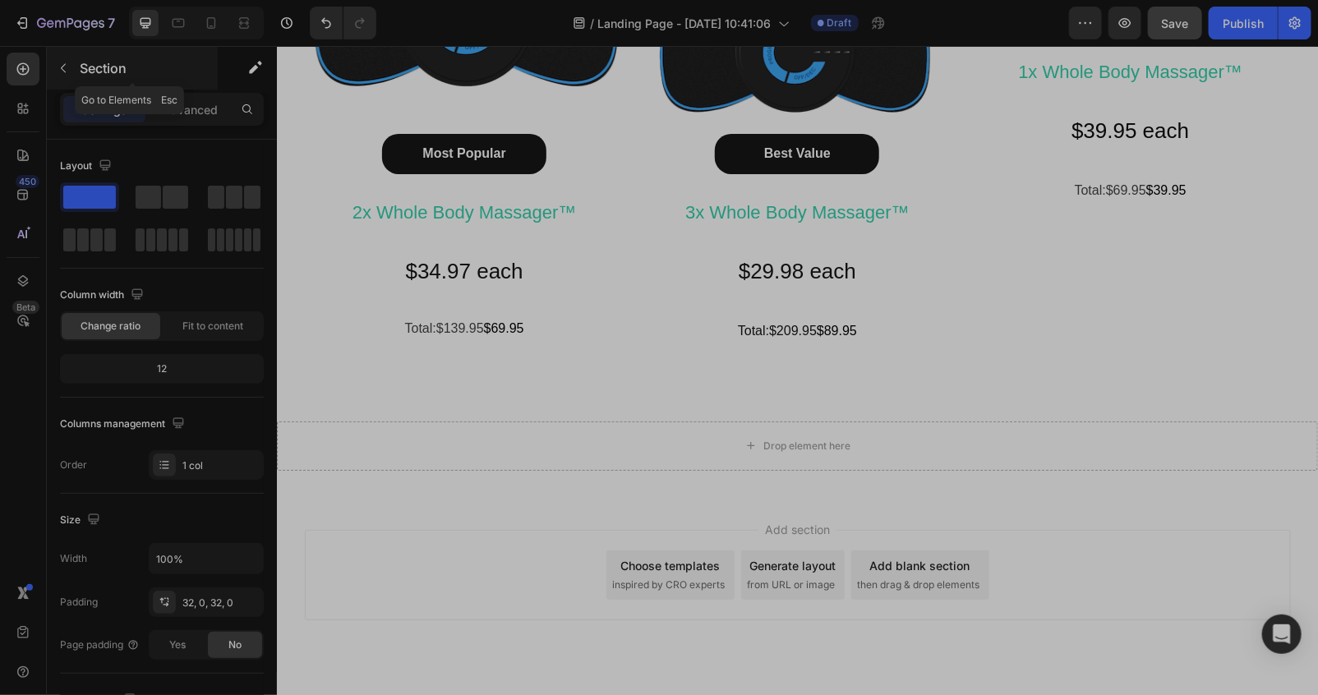
click at [62, 64] on icon "button" at bounding box center [63, 68] width 13 height 13
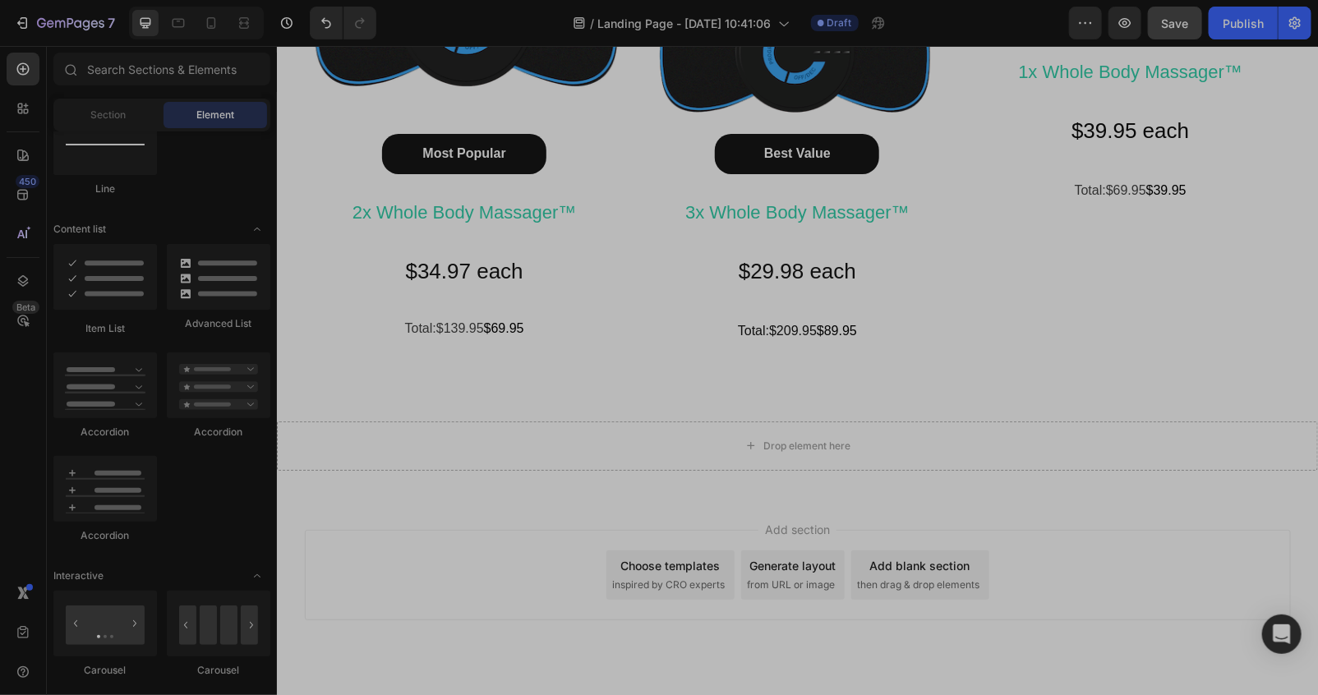
scroll to position [974, 0]
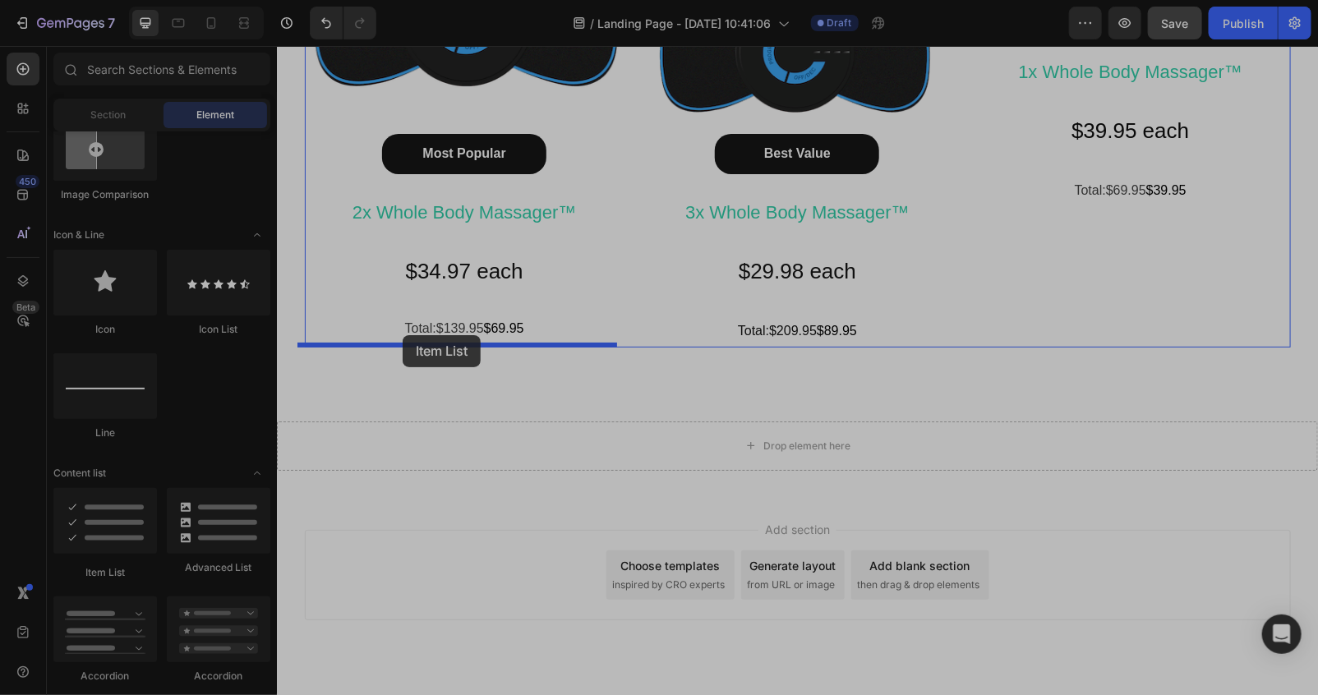
drag, startPoint x: 380, startPoint y: 576, endPoint x: 402, endPoint y: 334, distance: 242.5
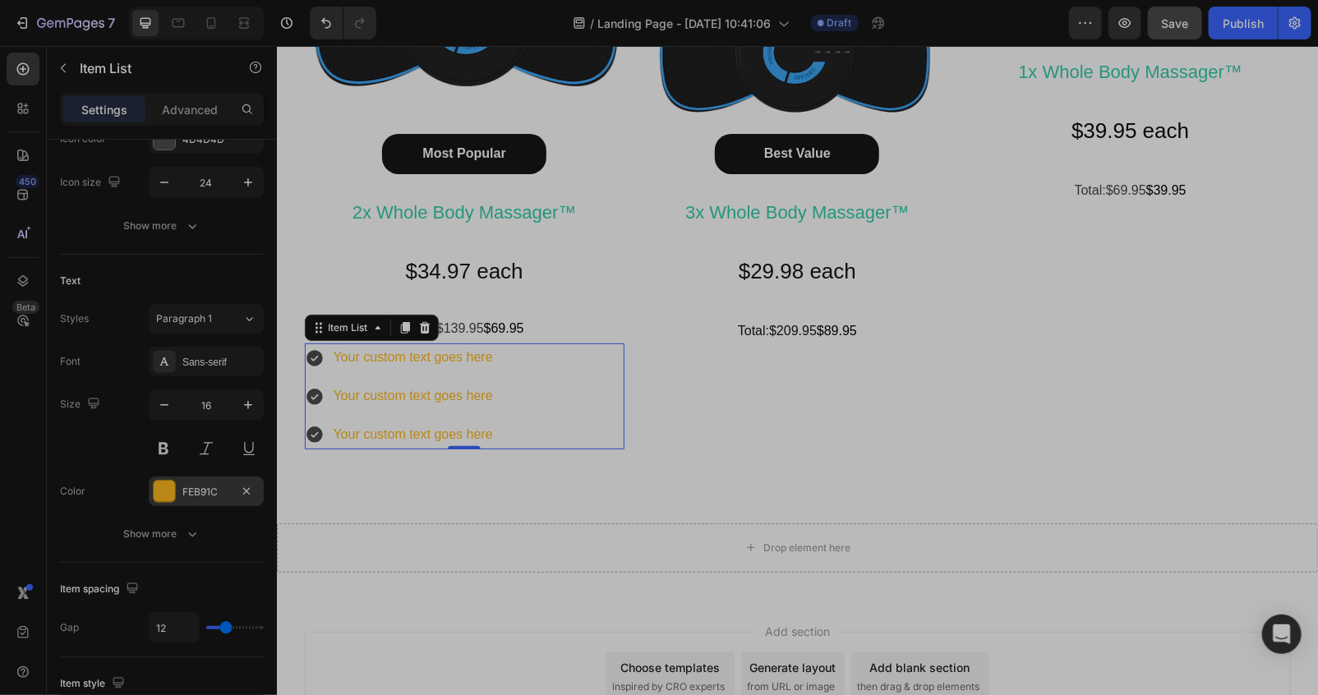
scroll to position [0, 0]
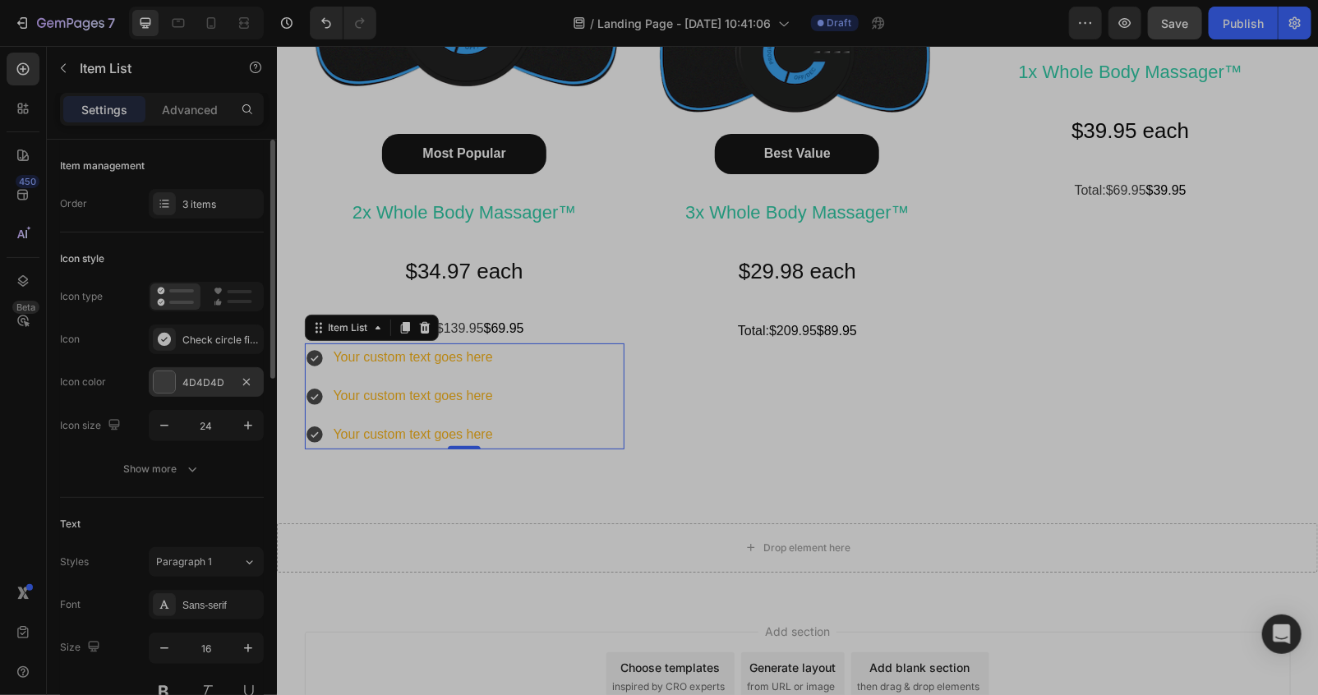
click at [159, 372] on div at bounding box center [164, 381] width 21 height 21
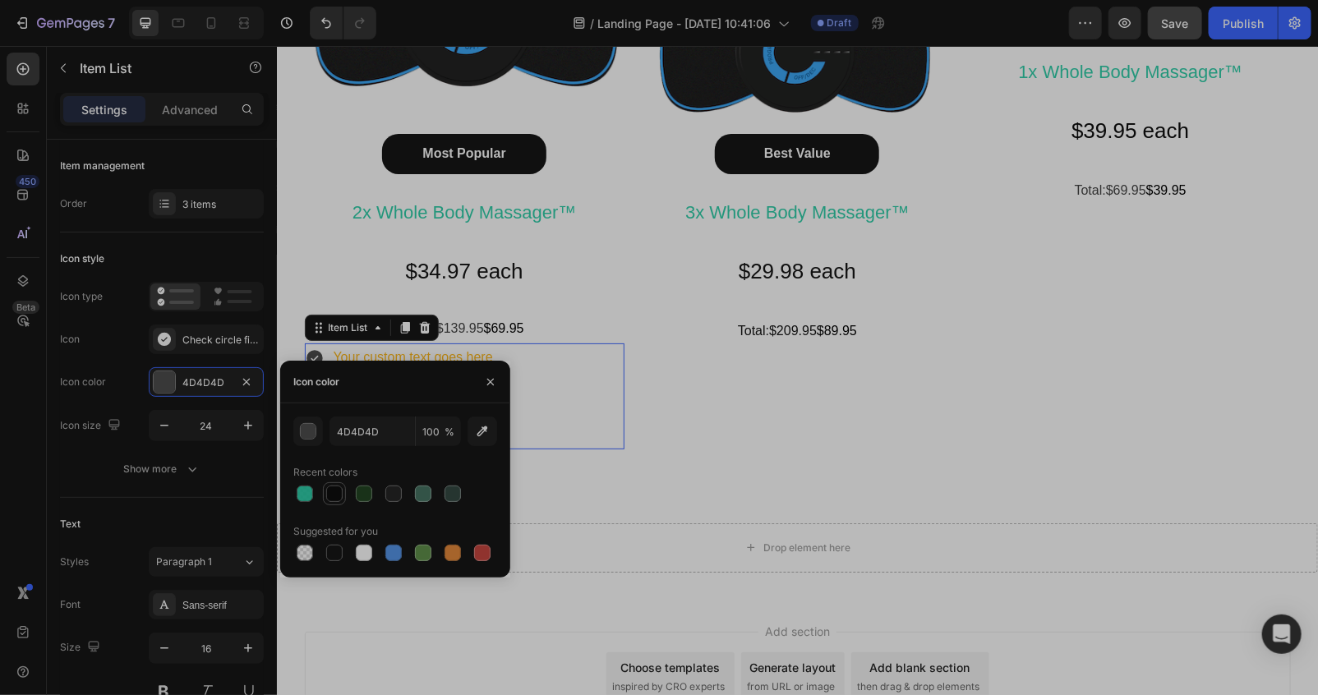
click at [334, 490] on div at bounding box center [334, 493] width 16 height 16
type input "0D0D0D"
click at [586, 504] on div "Drop element here Section 13" at bounding box center [796, 547] width 1041 height 102
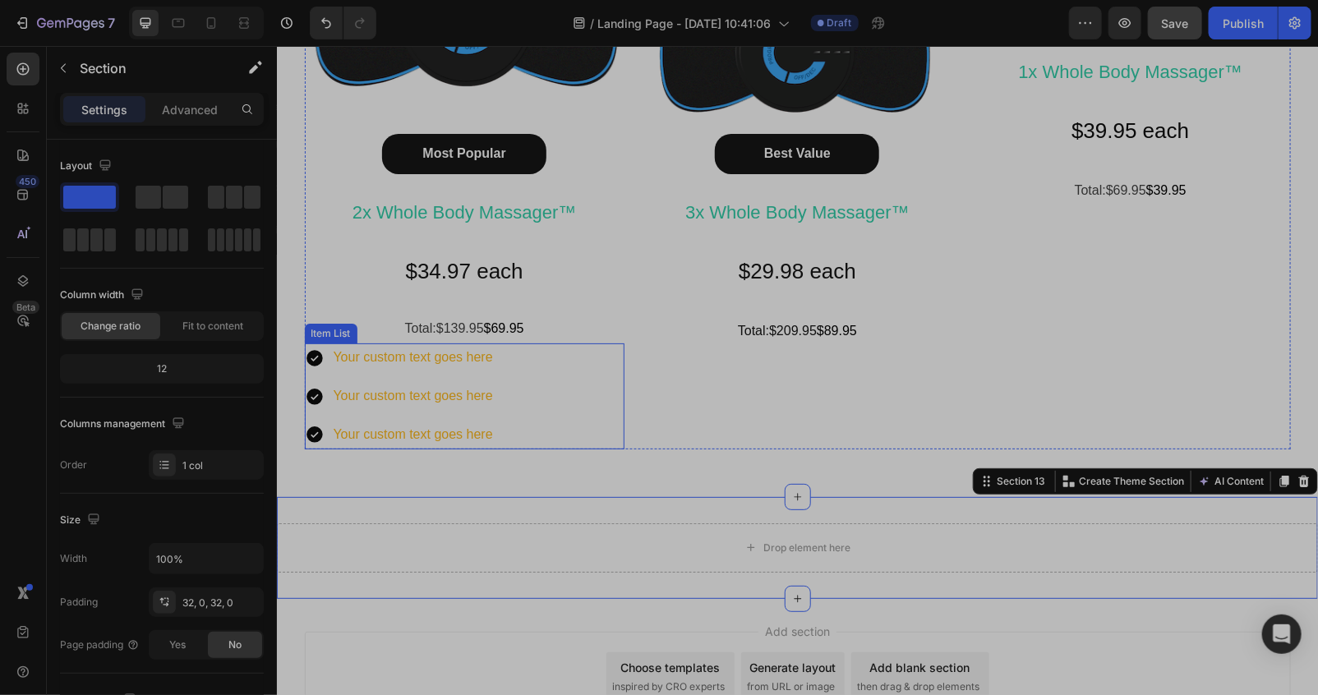
click at [494, 411] on div "Your custom text goes here Your custom text goes here Your custom text goes here" at bounding box center [464, 395] width 320 height 105
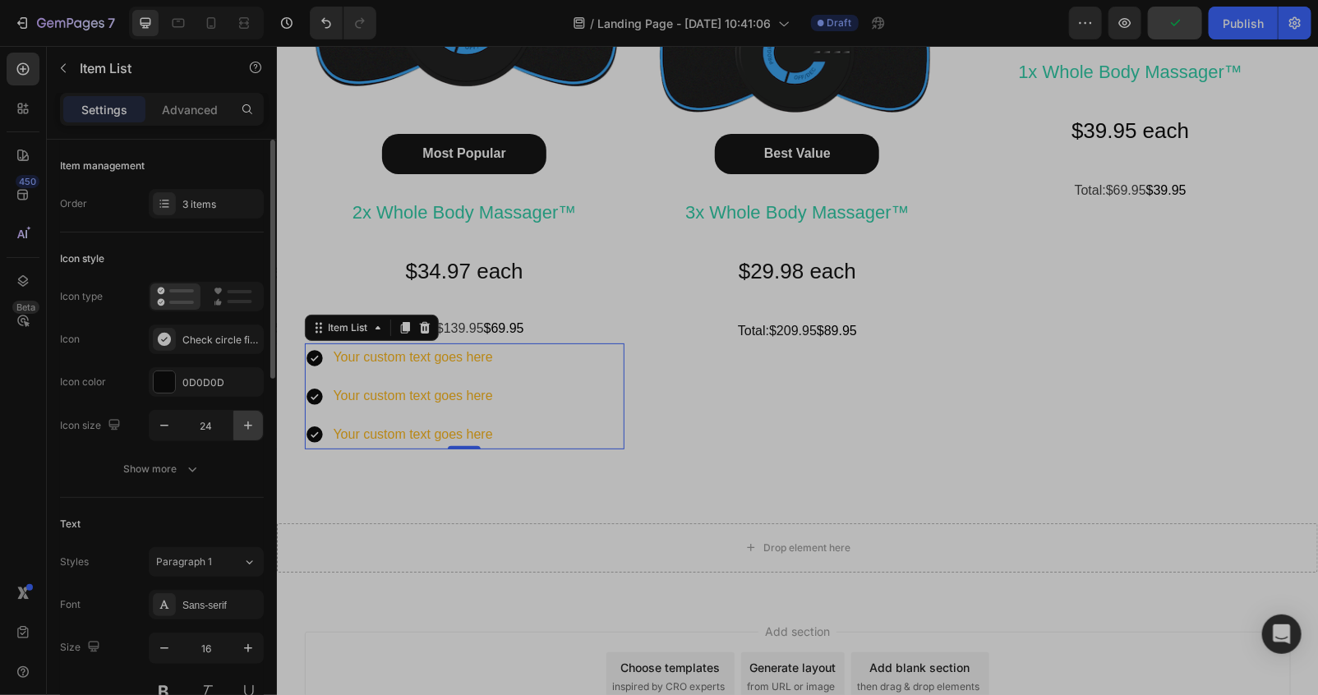
click at [237, 426] on button "button" at bounding box center [248, 426] width 30 height 30
click at [237, 425] on button "button" at bounding box center [248, 426] width 30 height 30
type input "28"
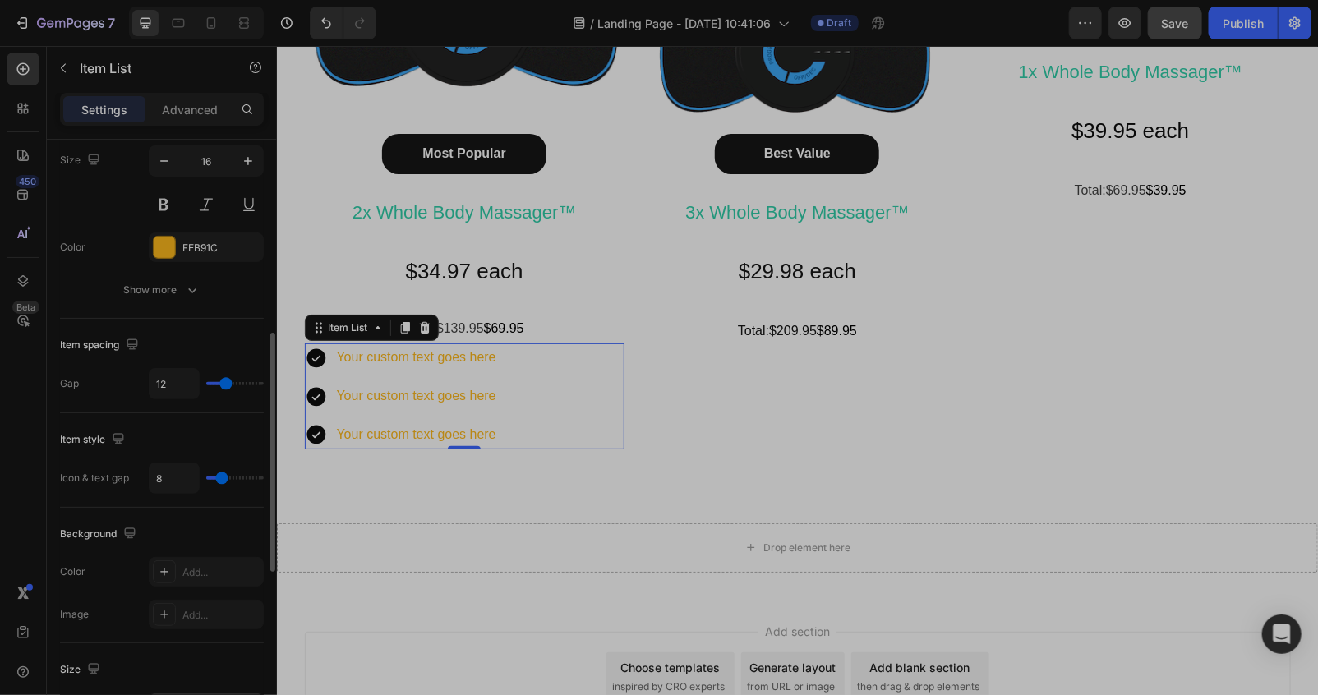
scroll to position [731, 0]
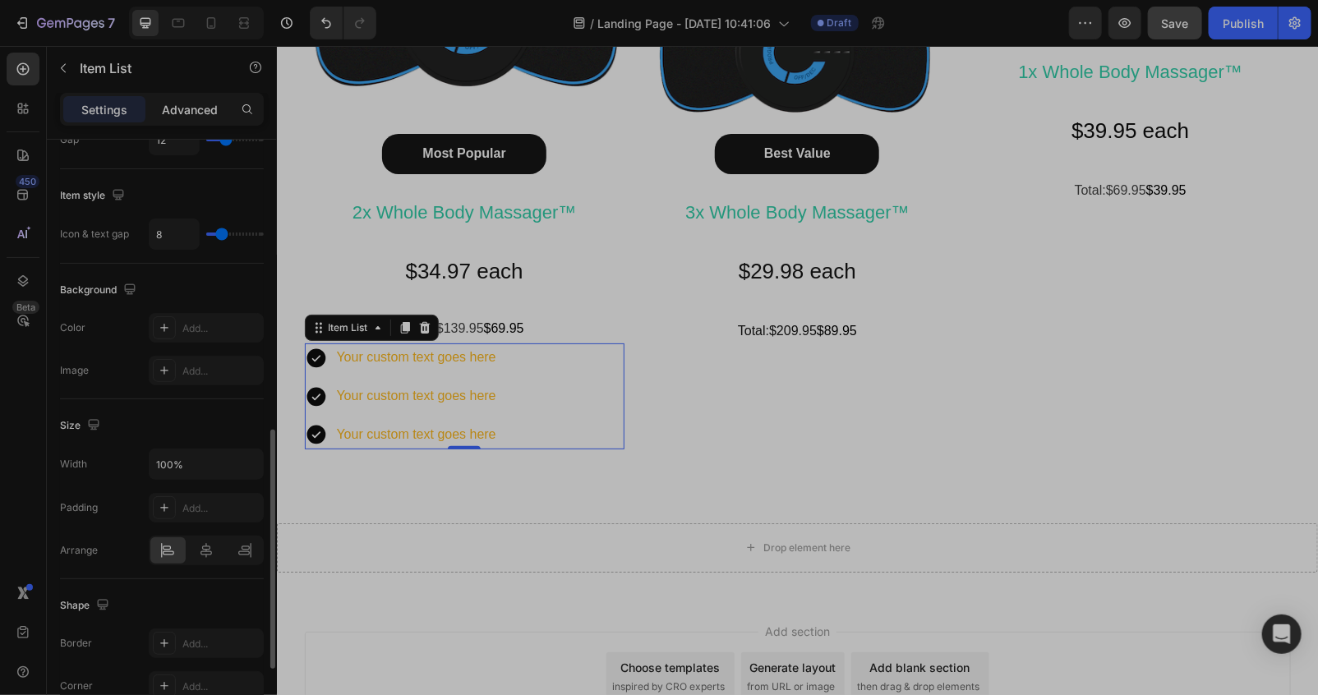
click at [179, 112] on p "Advanced" at bounding box center [190, 109] width 56 height 17
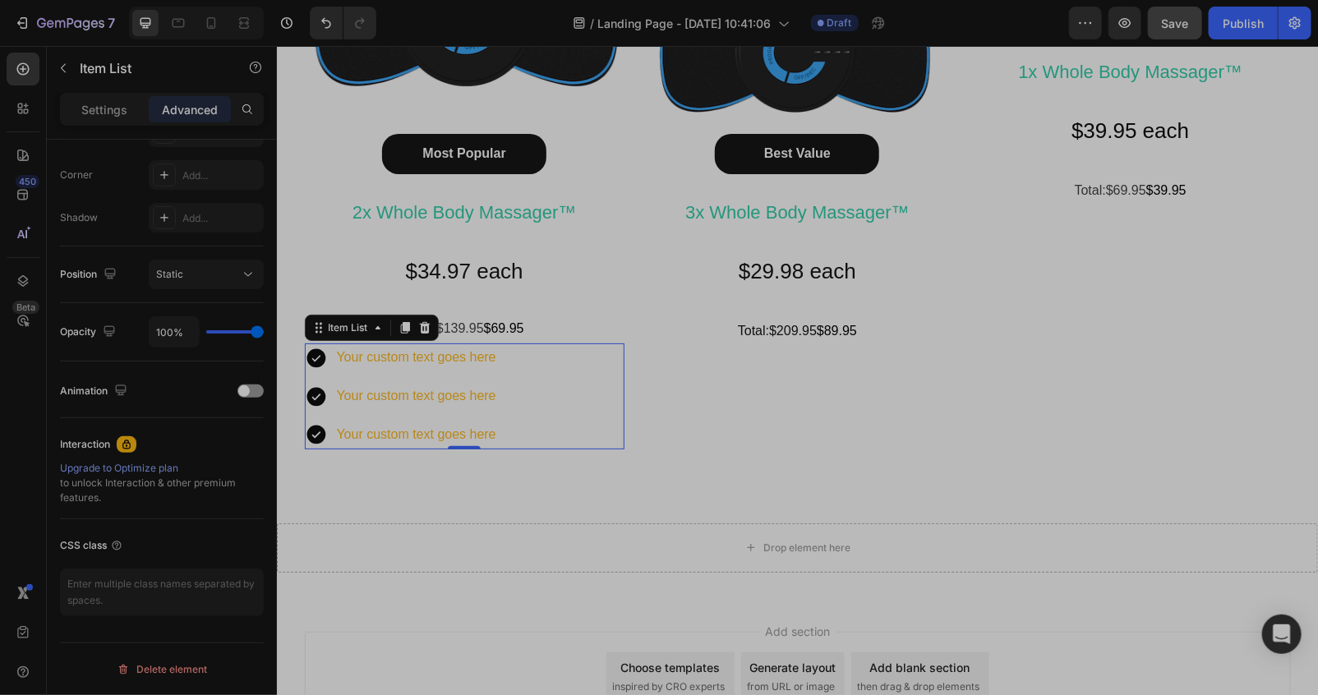
scroll to position [0, 0]
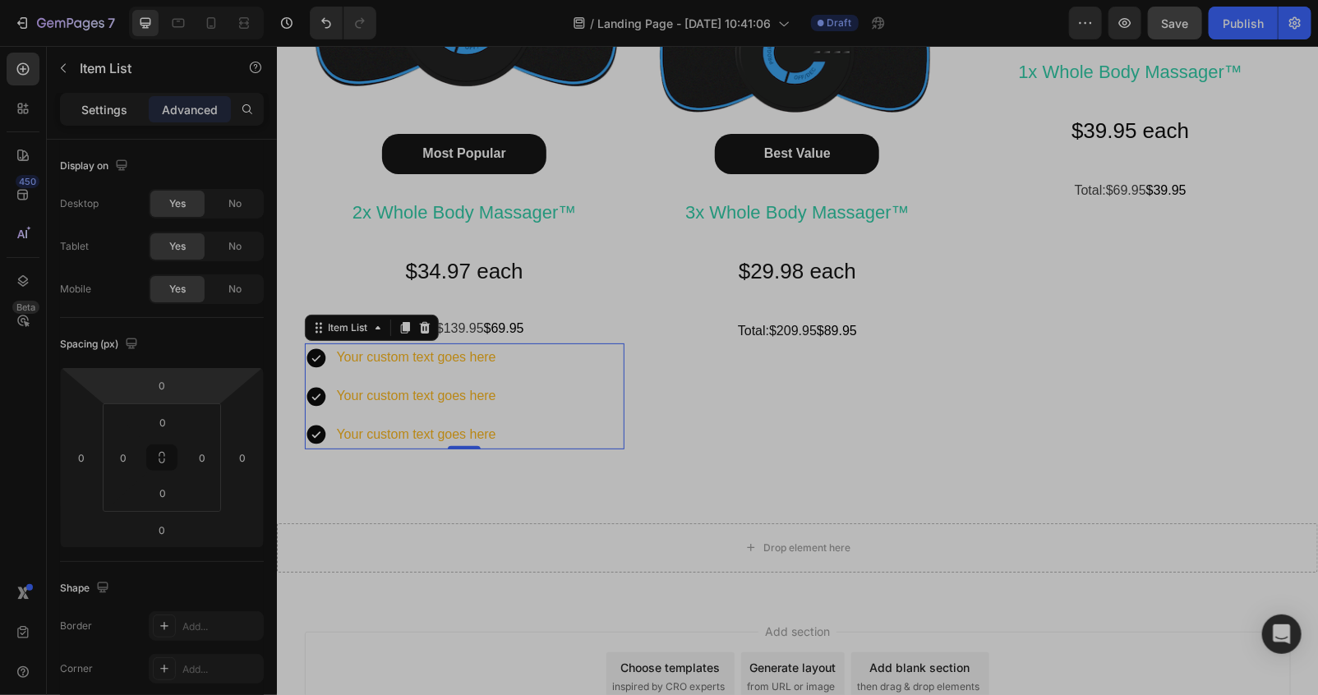
click at [118, 96] on div "Settings" at bounding box center [104, 109] width 82 height 26
type input "8"
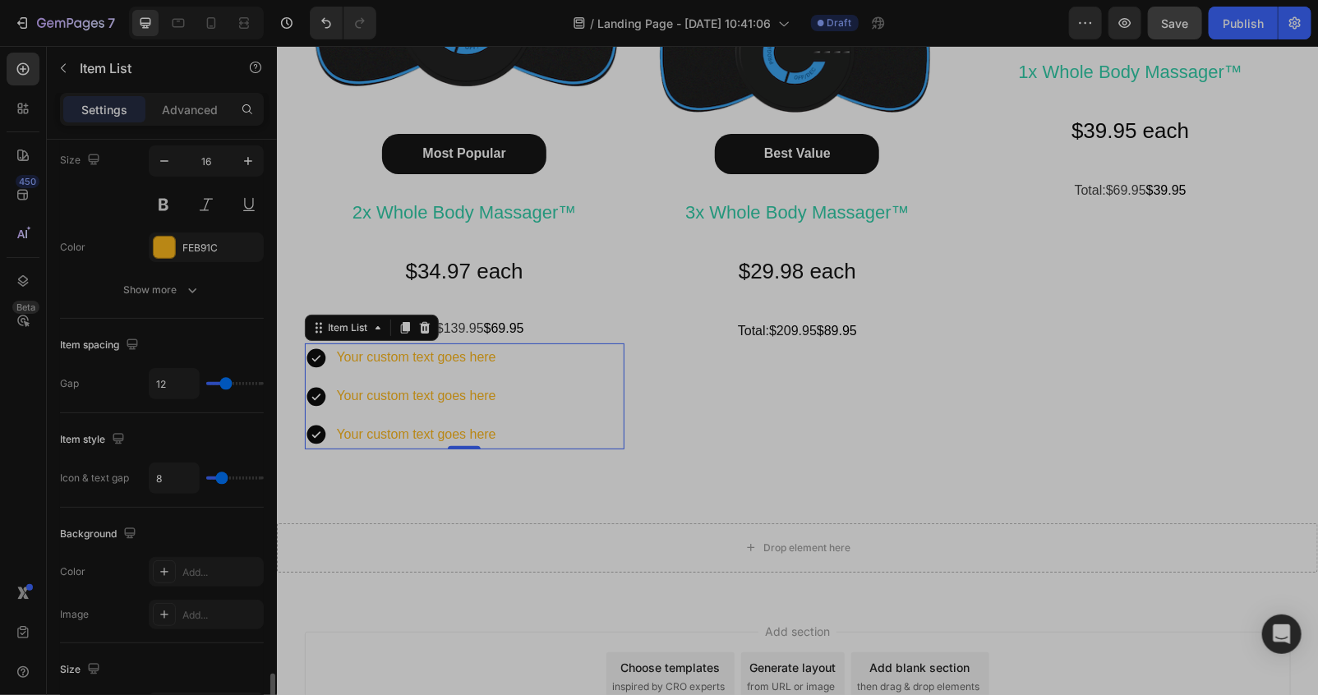
scroll to position [731, 0]
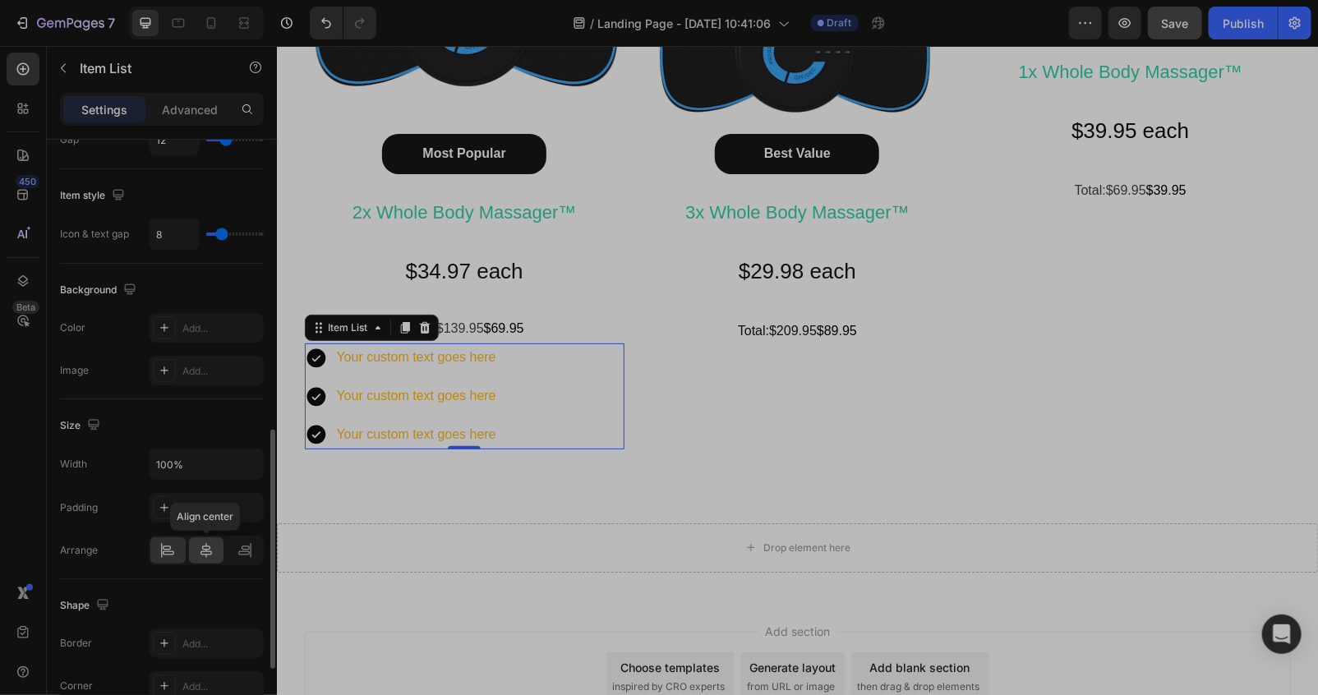
click at [203, 555] on icon at bounding box center [206, 550] width 12 height 15
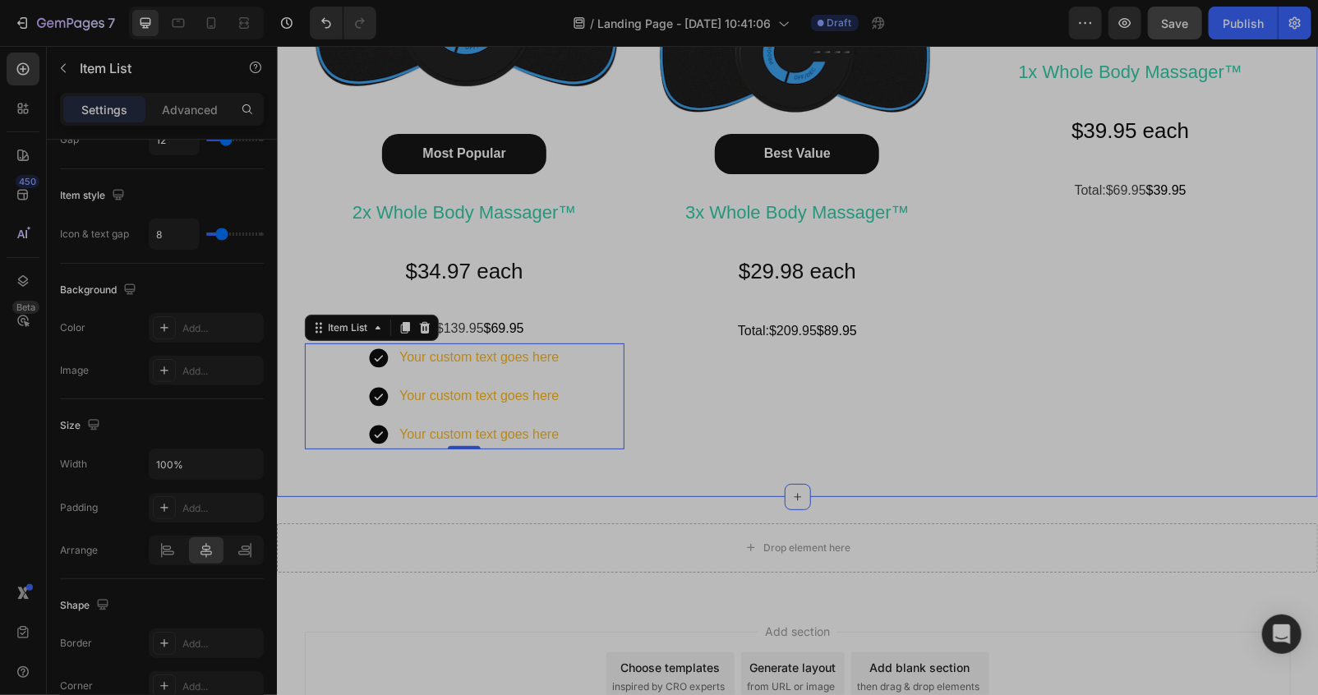
click at [423, 485] on div "Happy Customers and counting !⭐⭐⭐⭐⭐ Text Block Image Most Popular Button 2x Who…" at bounding box center [796, 109] width 1041 height 775
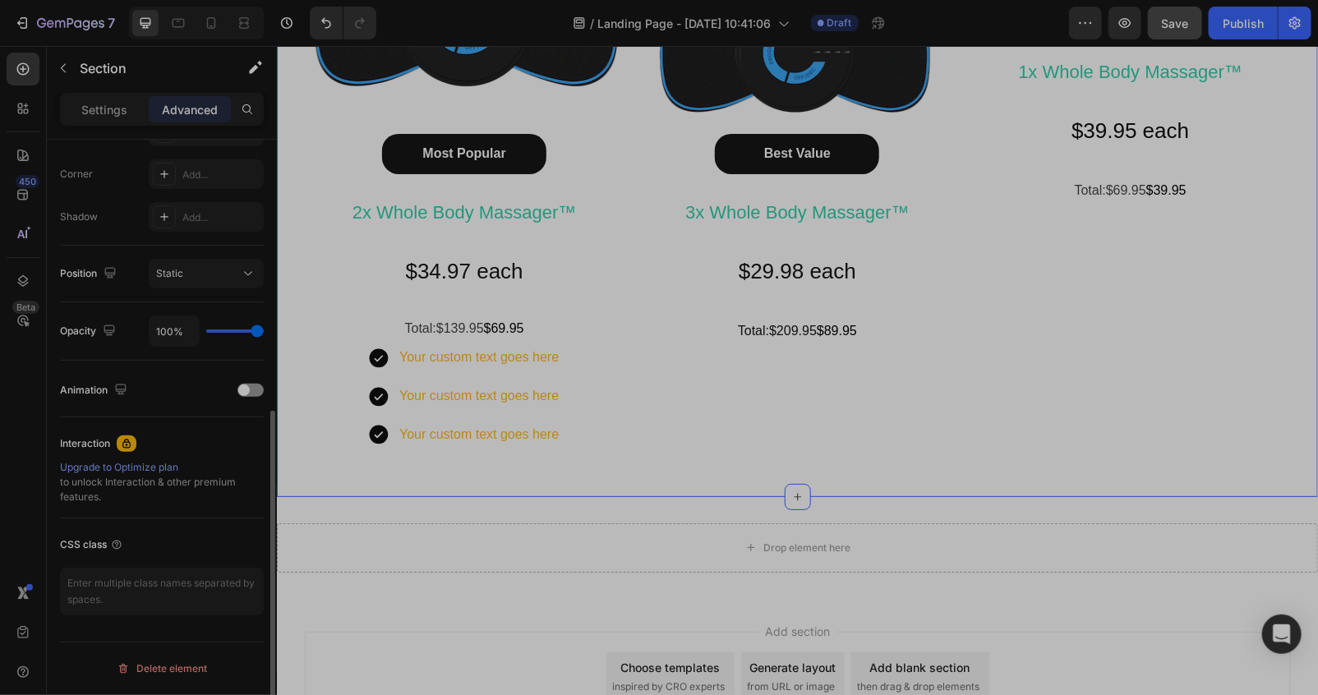
scroll to position [0, 0]
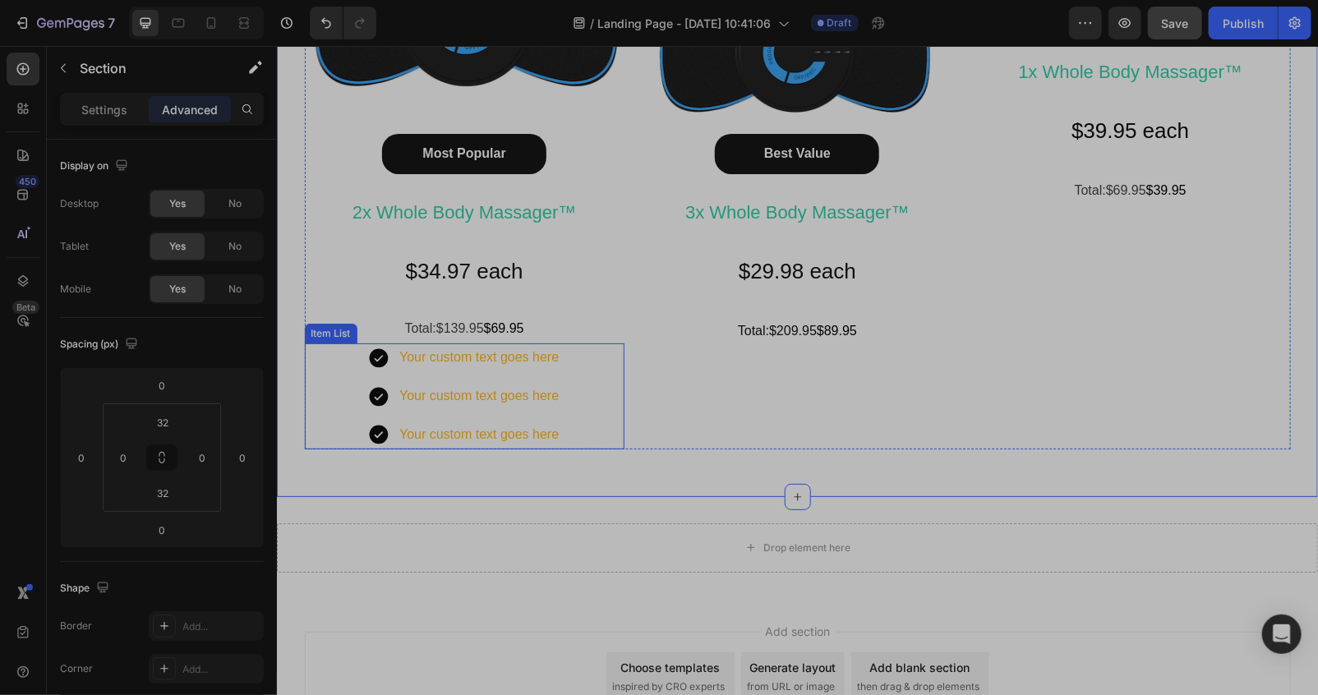
click at [375, 349] on icon at bounding box center [378, 356] width 19 height 19
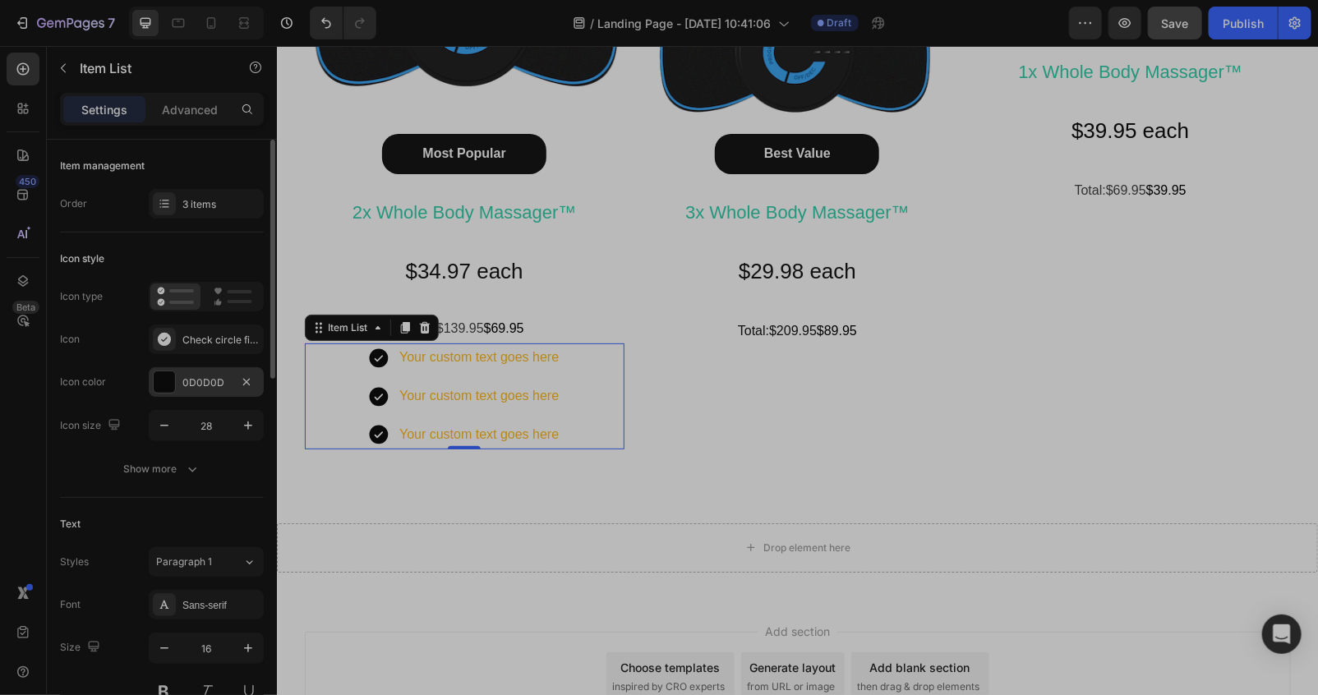
click at [167, 381] on div at bounding box center [164, 381] width 21 height 21
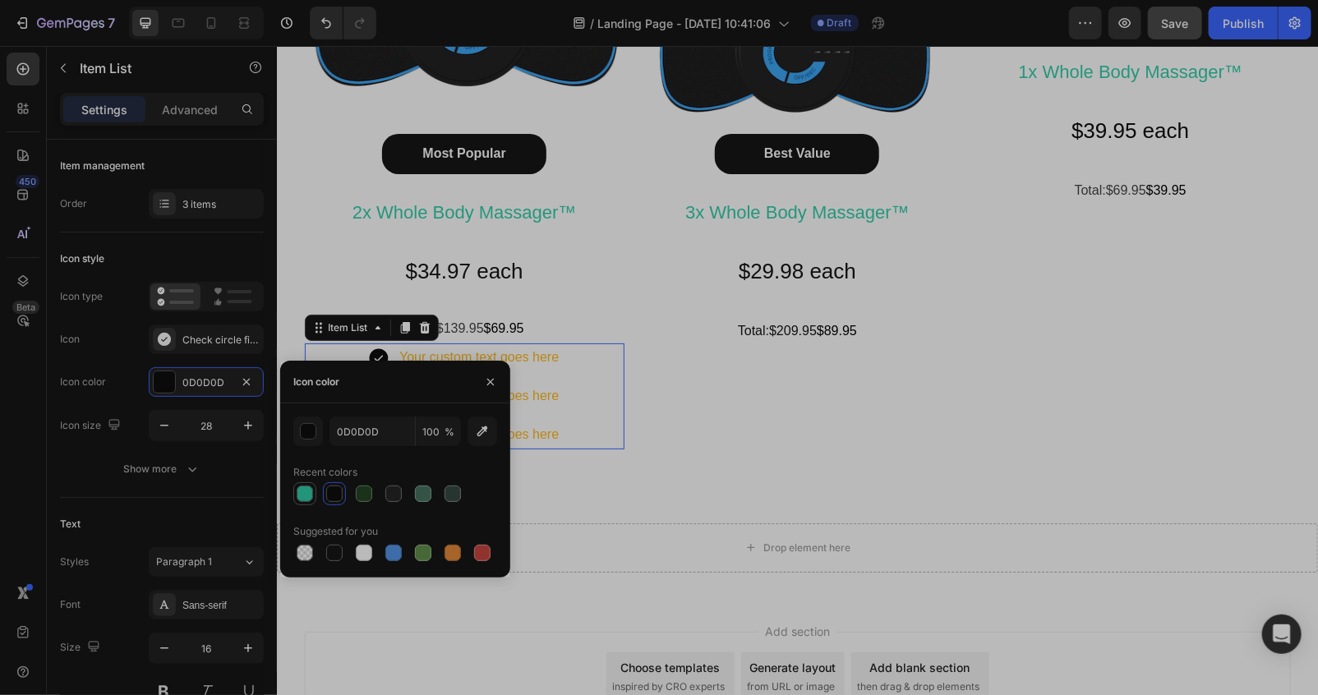
click at [298, 484] on div at bounding box center [305, 494] width 20 height 20
type input "1CC9A1"
type input "91"
click at [702, 452] on div "Happy Customers and counting !⭐⭐⭐⭐⭐ Text Block Image Most Popular Button 2x Who…" at bounding box center [796, 109] width 1041 height 722
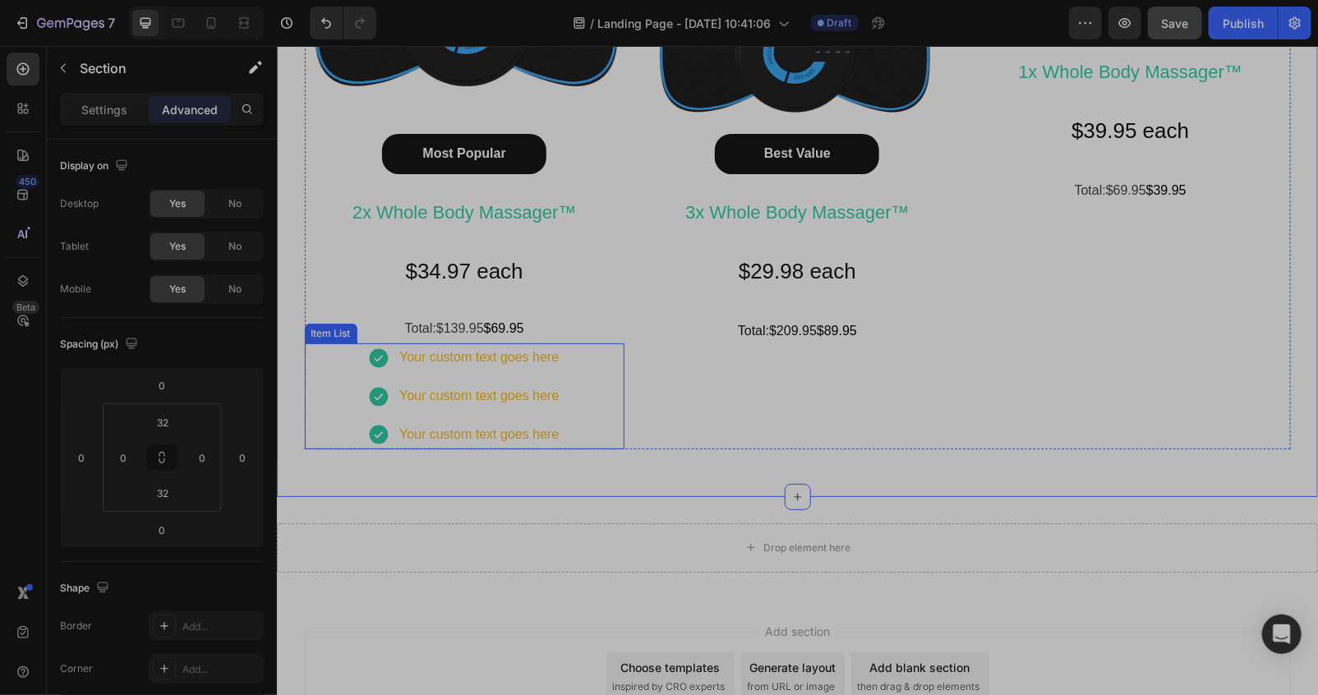
click at [495, 365] on div "Your custom text goes here" at bounding box center [478, 357] width 164 height 29
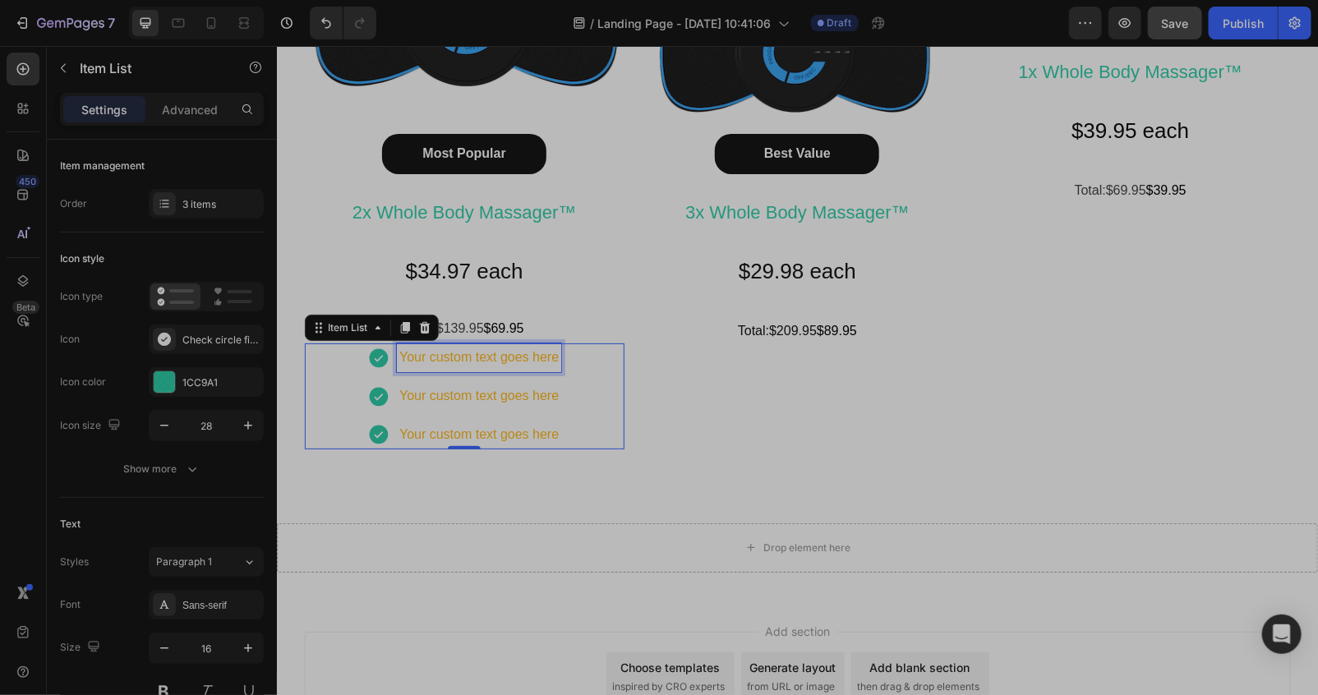
click at [543, 357] on div "Your custom text goes here" at bounding box center [478, 357] width 164 height 29
click at [495, 404] on p "Your custom text goes here" at bounding box center [477, 396] width 159 height 24
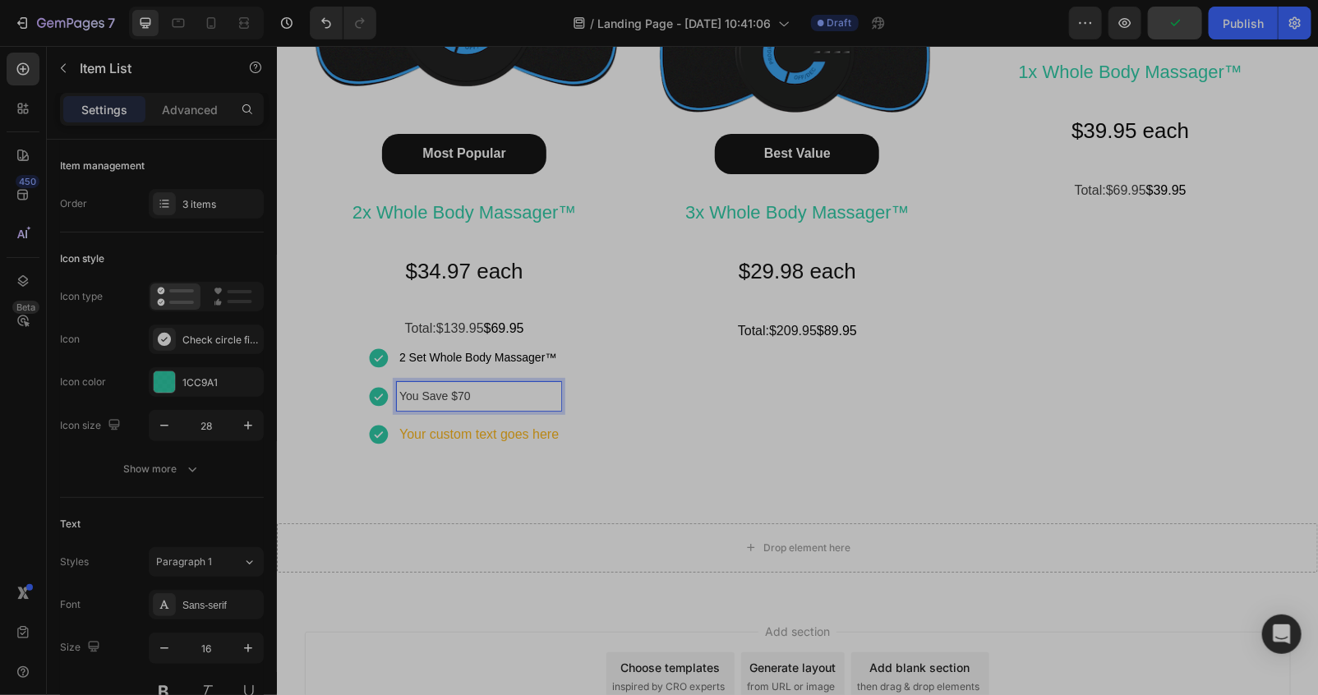
click at [481, 433] on p "Your custom text goes here" at bounding box center [477, 434] width 159 height 24
drag, startPoint x: 522, startPoint y: 440, endPoint x: 533, endPoint y: 438, distance: 11.8
click at [522, 439] on p "Your custom text goes here" at bounding box center [477, 434] width 159 height 24
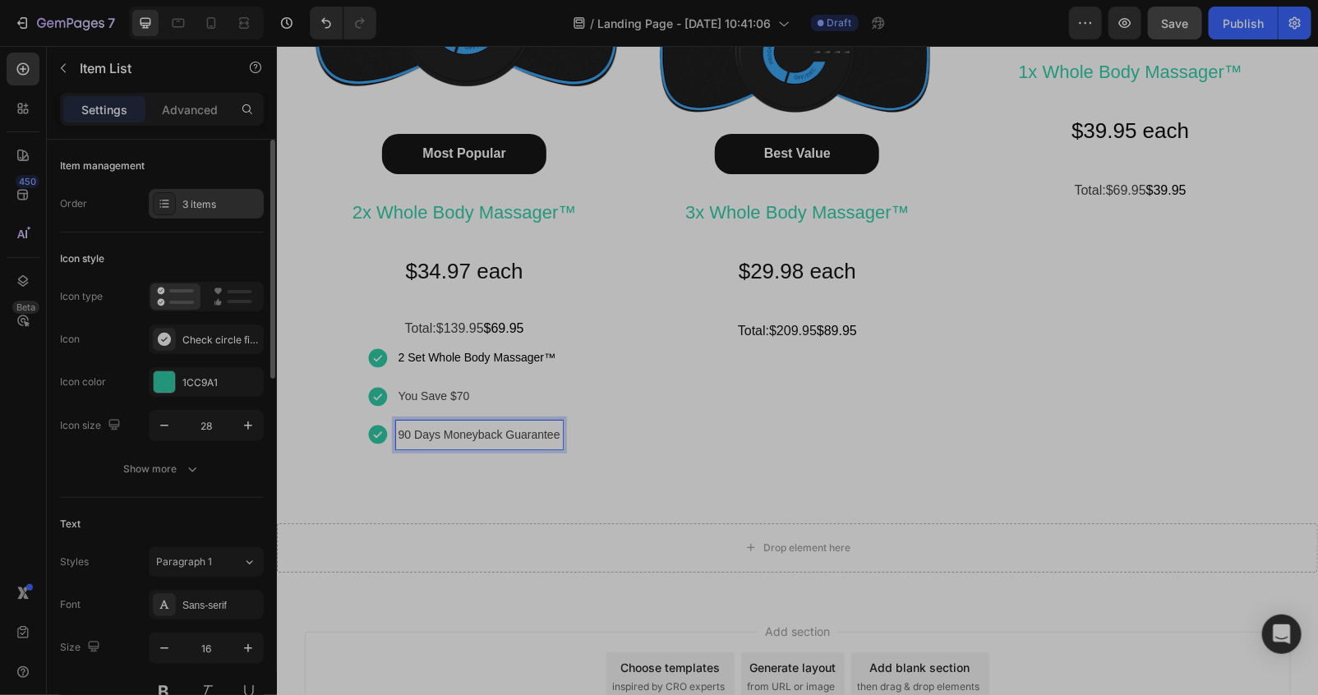
click at [200, 205] on div "3 items" at bounding box center [220, 204] width 77 height 15
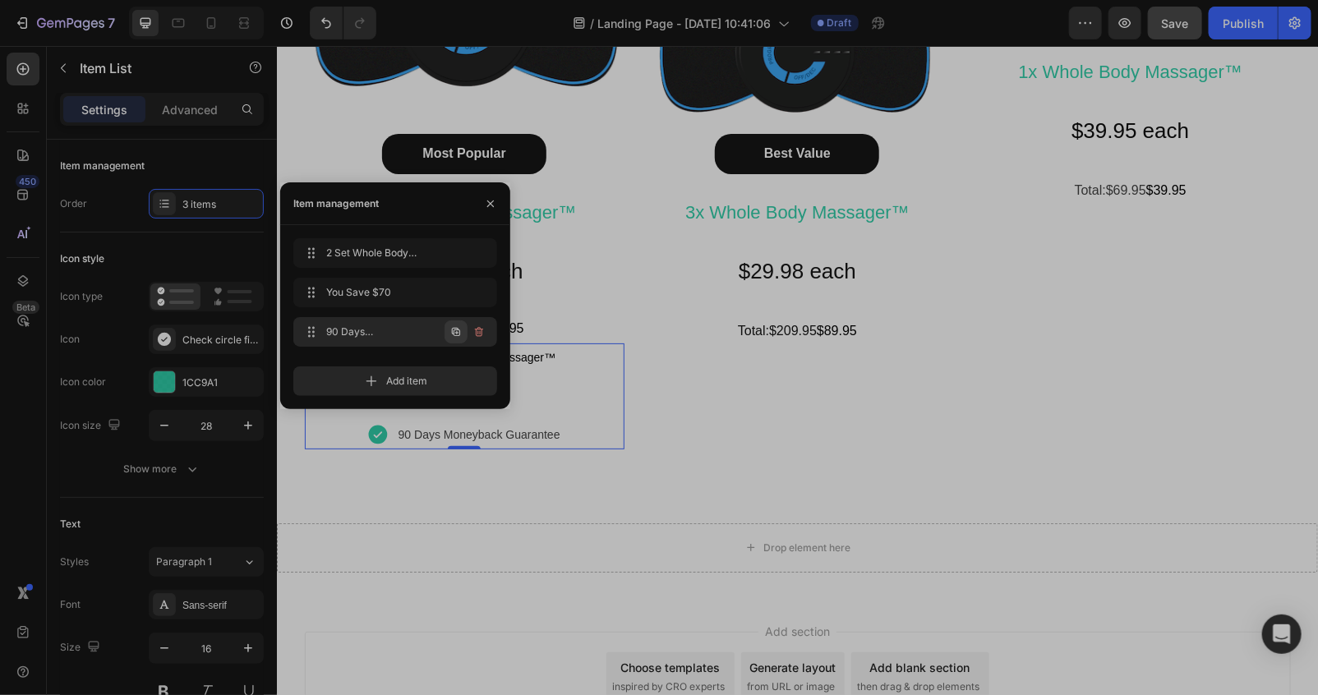
click at [449, 332] on icon "button" at bounding box center [455, 331] width 13 height 13
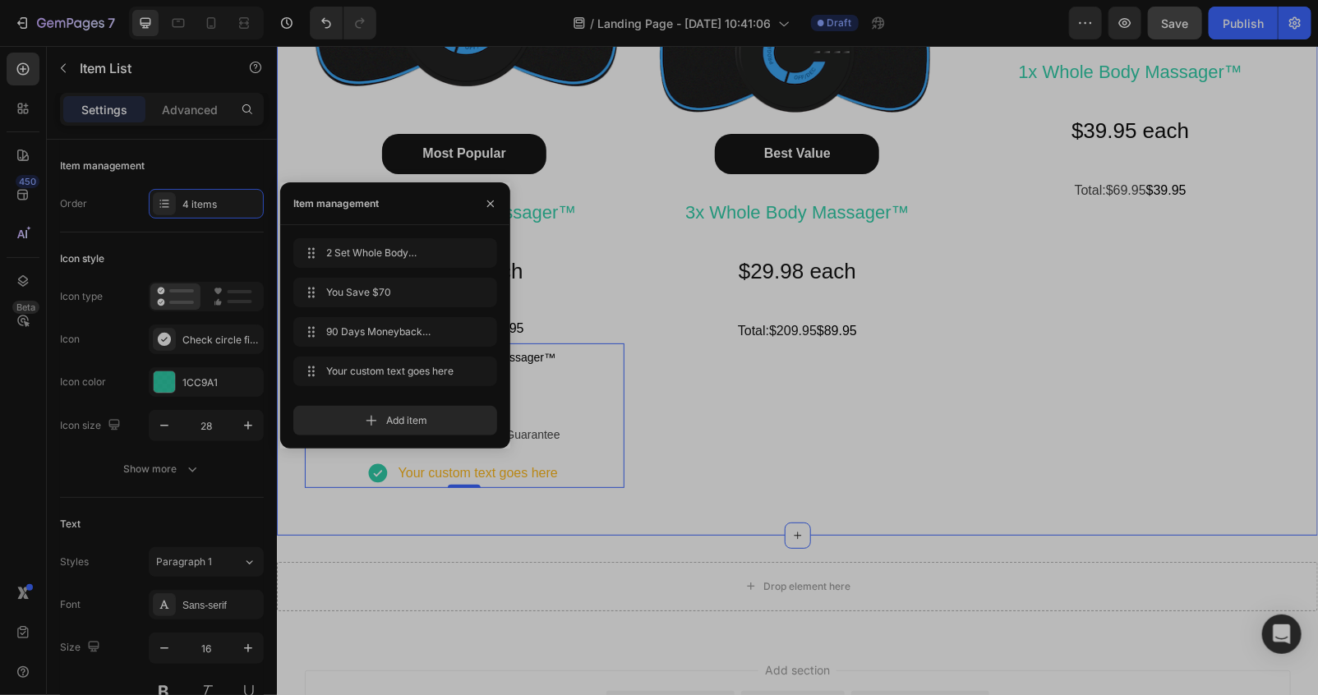
click at [603, 504] on div "Happy Customers and counting !⭐⭐⭐⭐⭐ Text Block Image Most Popular Button 2x Who…" at bounding box center [796, 128] width 1041 height 761
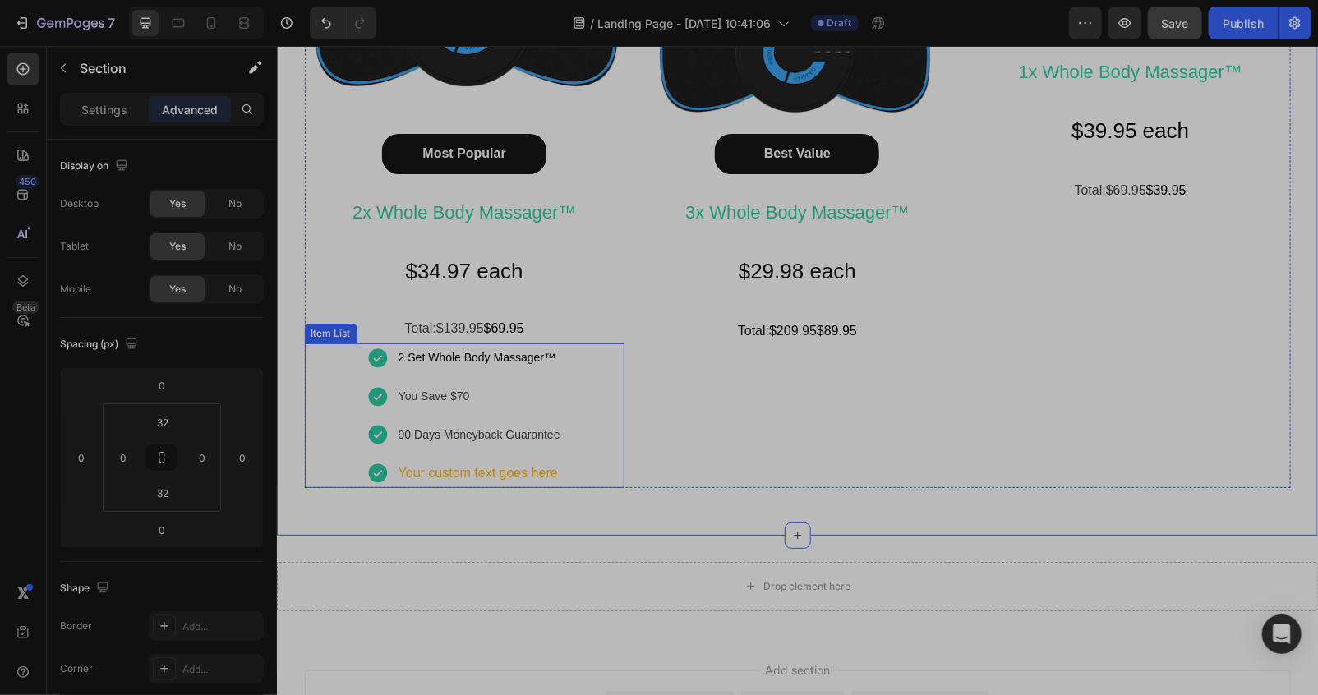
click at [548, 476] on div "Your custom text goes here" at bounding box center [478, 472] width 167 height 29
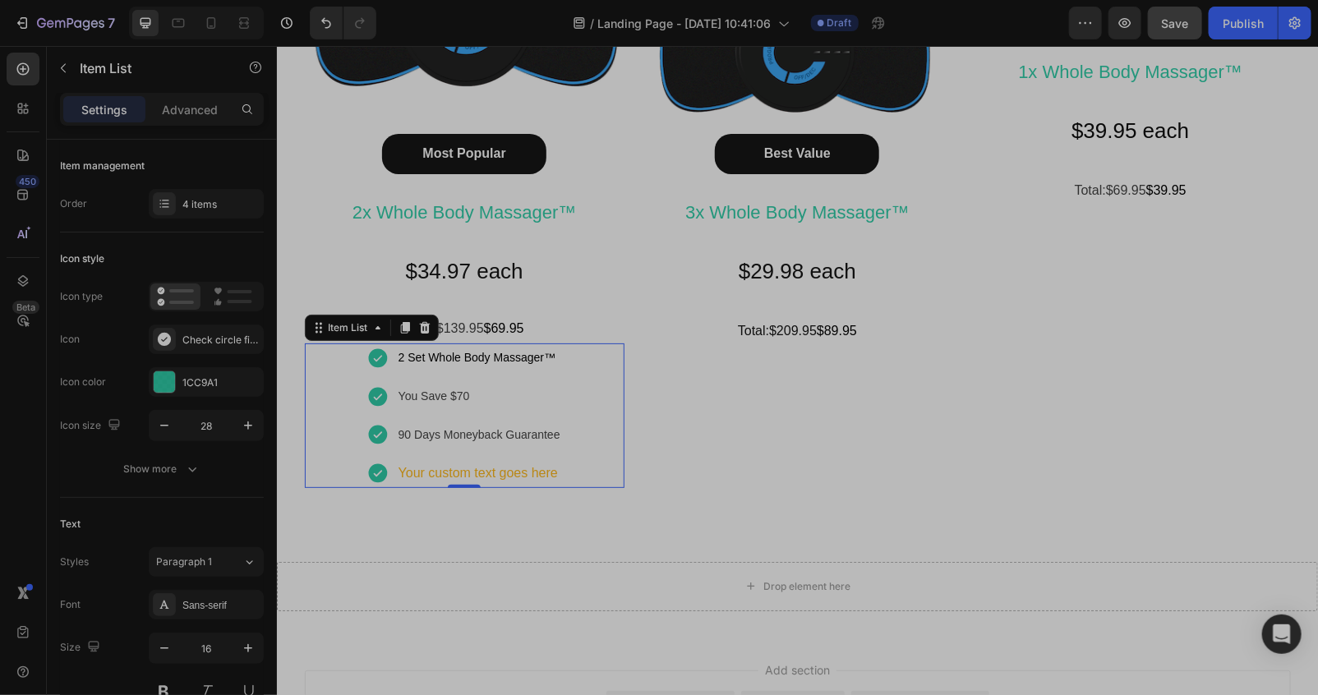
click at [522, 476] on div "Your custom text goes here" at bounding box center [478, 472] width 167 height 29
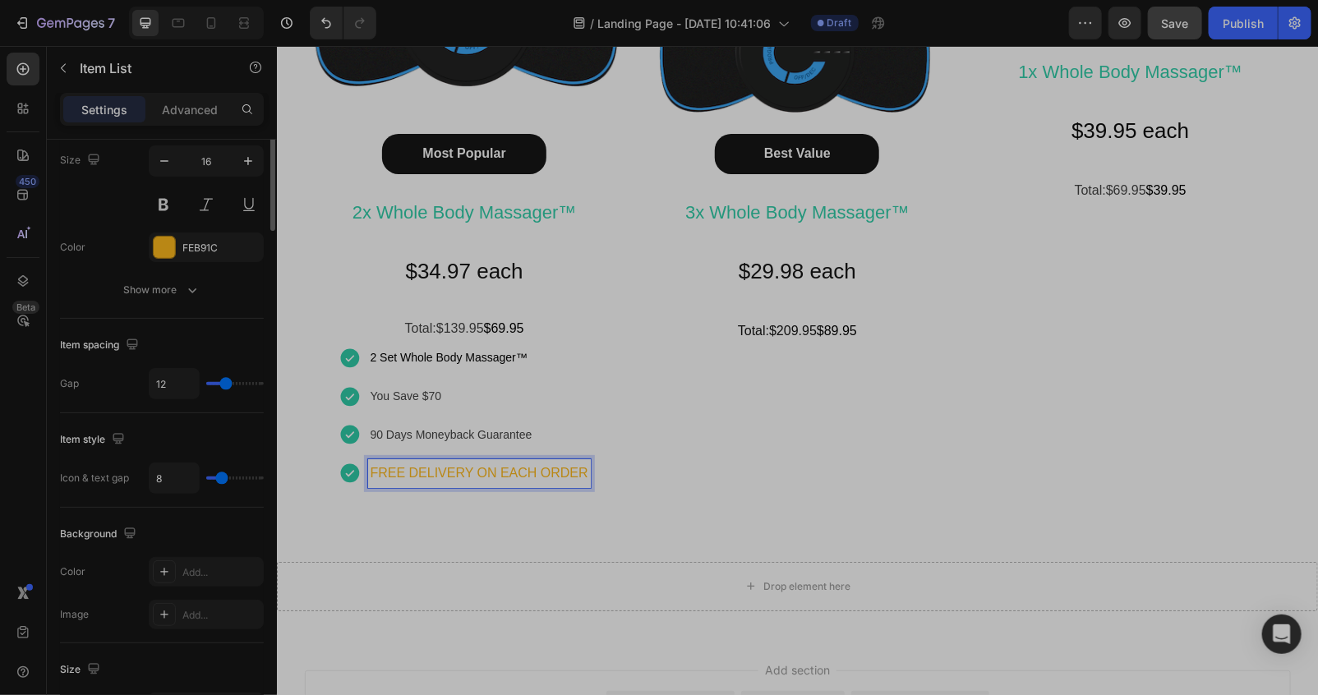
scroll to position [243, 0]
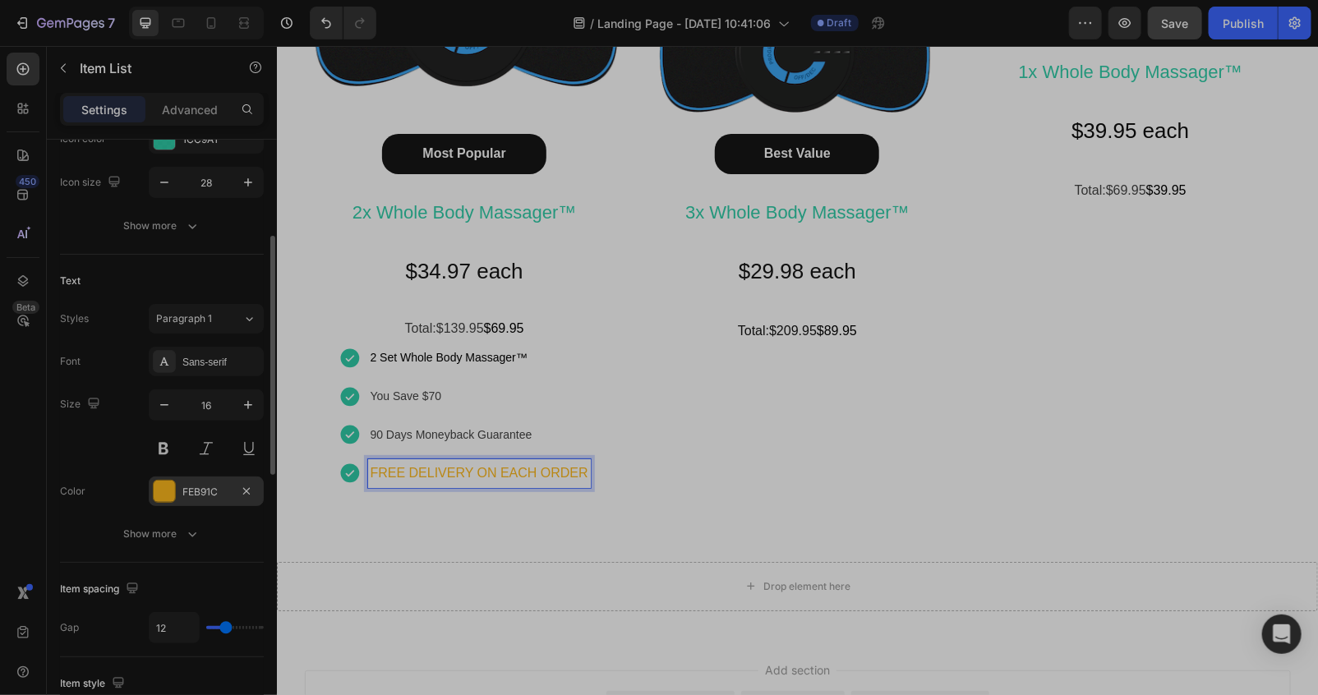
click at [154, 486] on div at bounding box center [164, 491] width 21 height 21
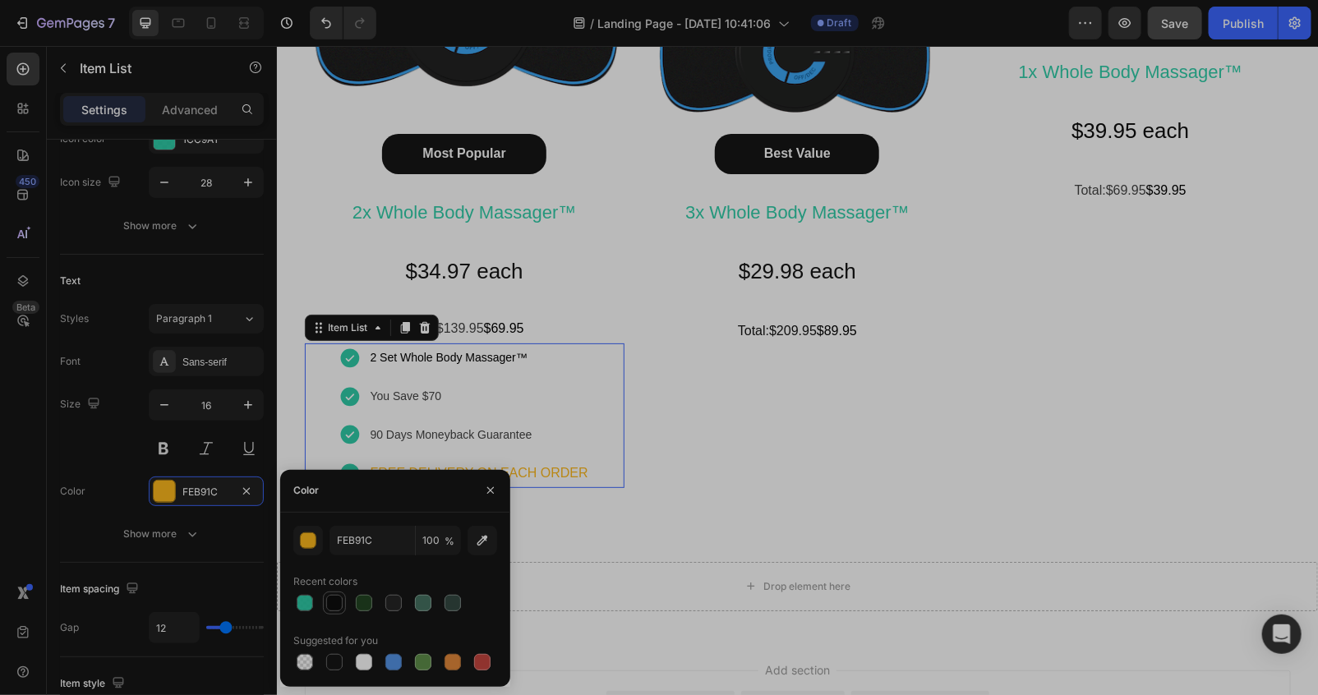
click at [338, 605] on div at bounding box center [334, 603] width 16 height 16
type input "0D0D0D"
click at [705, 484] on div "Happy Customers and counting !⭐⭐⭐⭐⭐ Text Block Image Best Value Button 3x Whole…" at bounding box center [797, 117] width 320 height 739
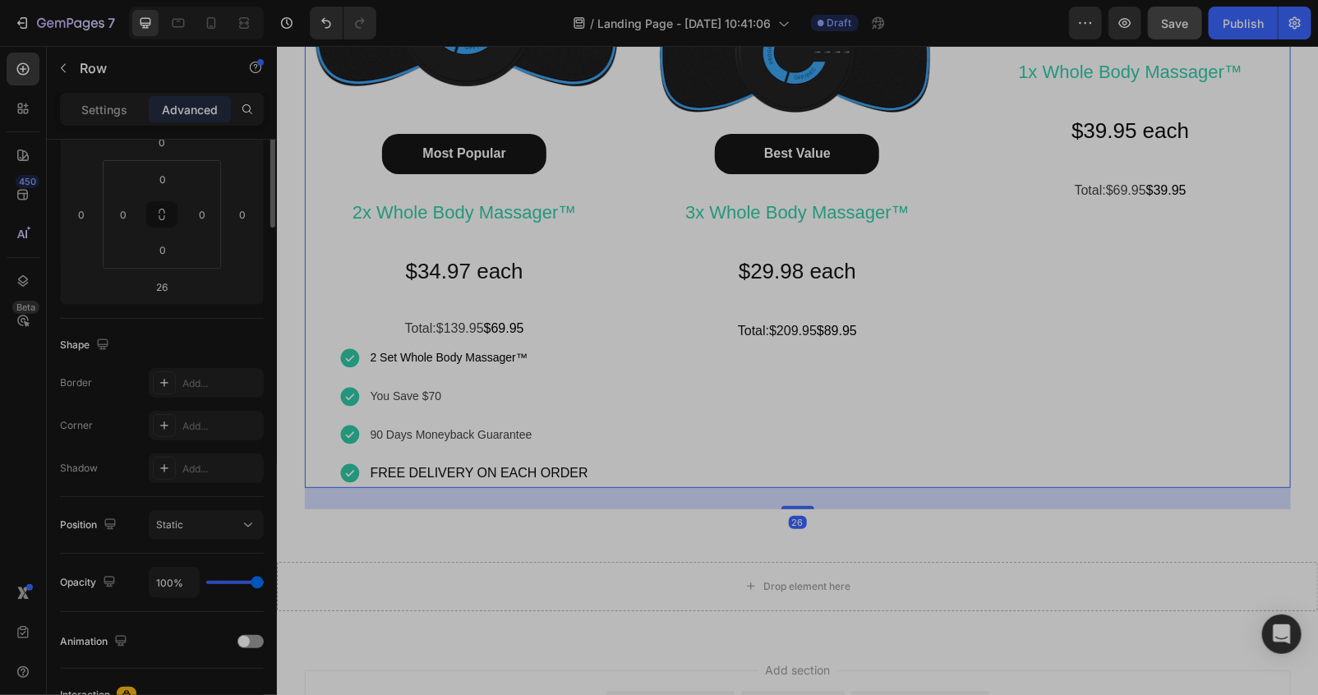
scroll to position [0, 0]
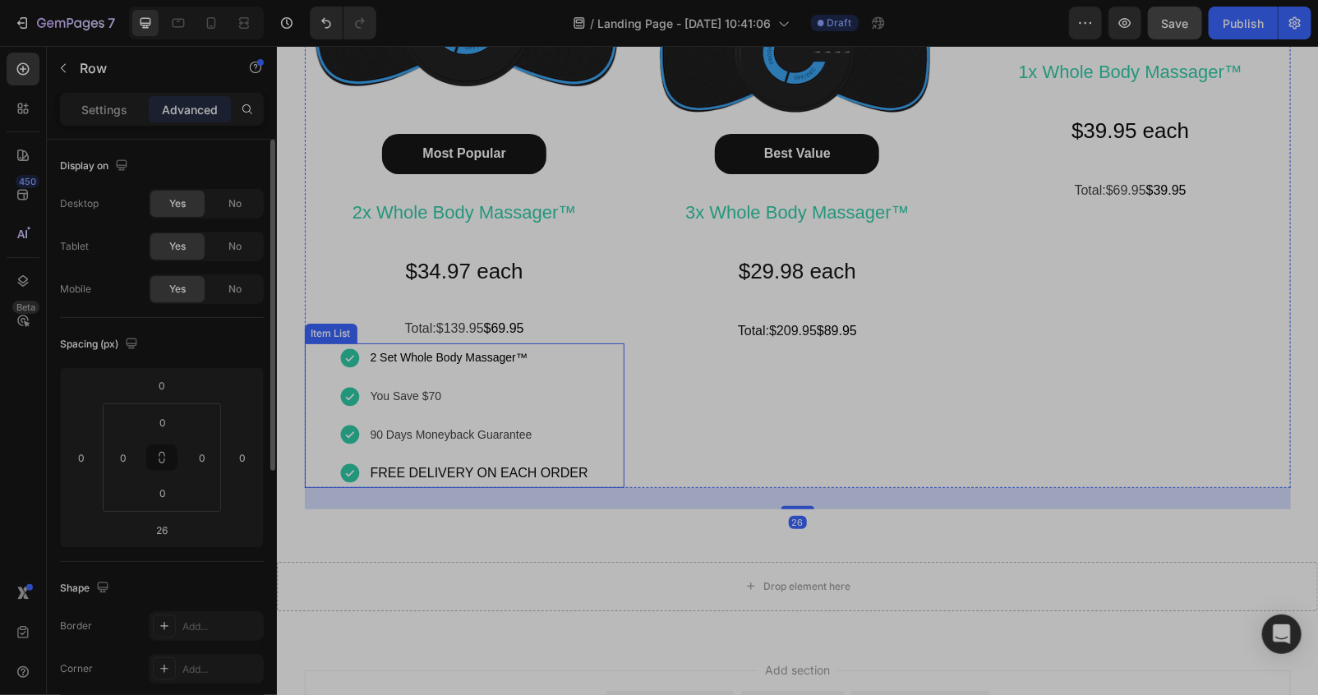
click at [482, 474] on p "FREE DELIVERY ON EACH ORDER" at bounding box center [479, 473] width 218 height 24
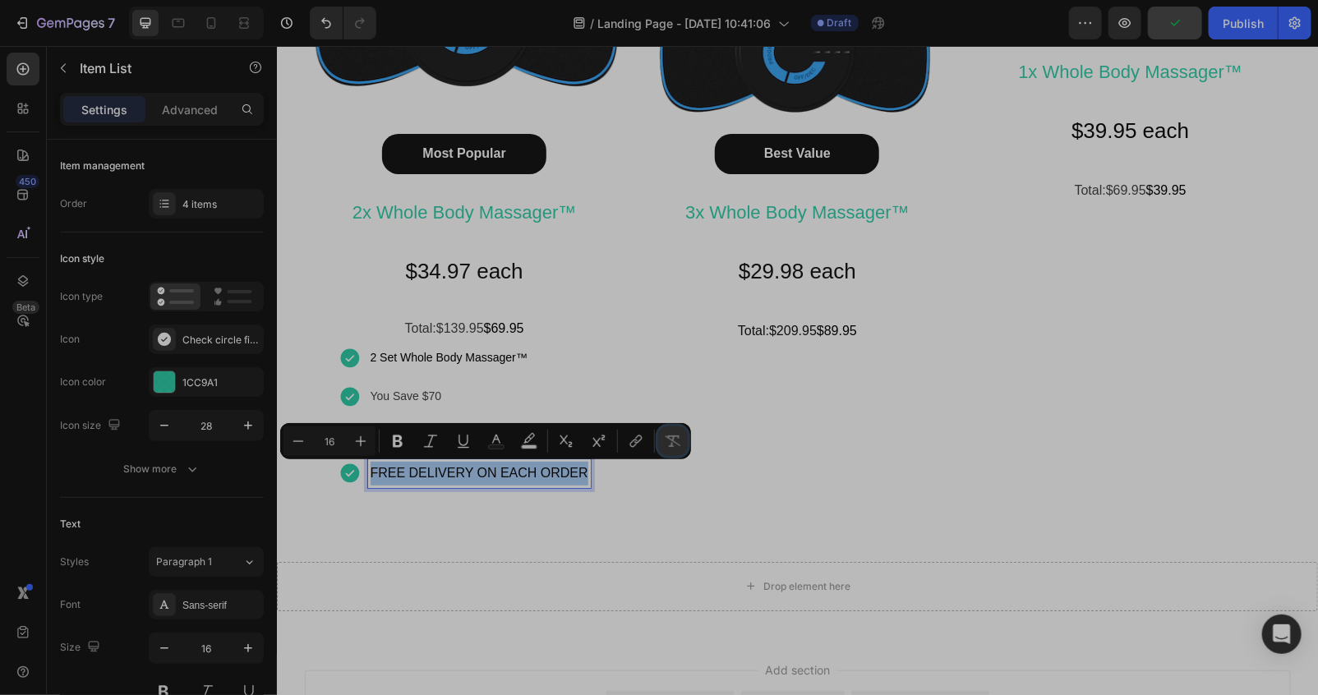
click at [679, 448] on icon "Editor contextual toolbar" at bounding box center [673, 441] width 16 height 16
click at [165, 427] on icon "button" at bounding box center [164, 425] width 16 height 16
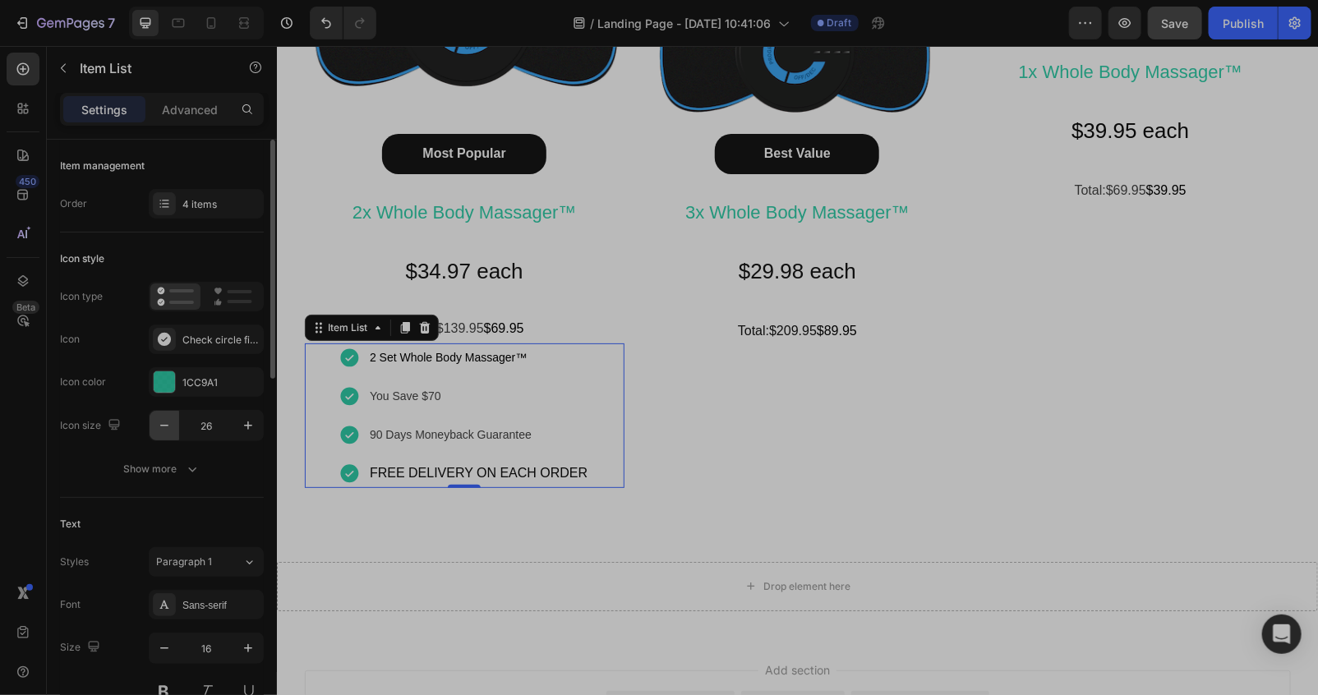
click at [165, 427] on icon "button" at bounding box center [164, 425] width 16 height 16
click at [164, 430] on icon "button" at bounding box center [164, 425] width 16 height 16
type input "24"
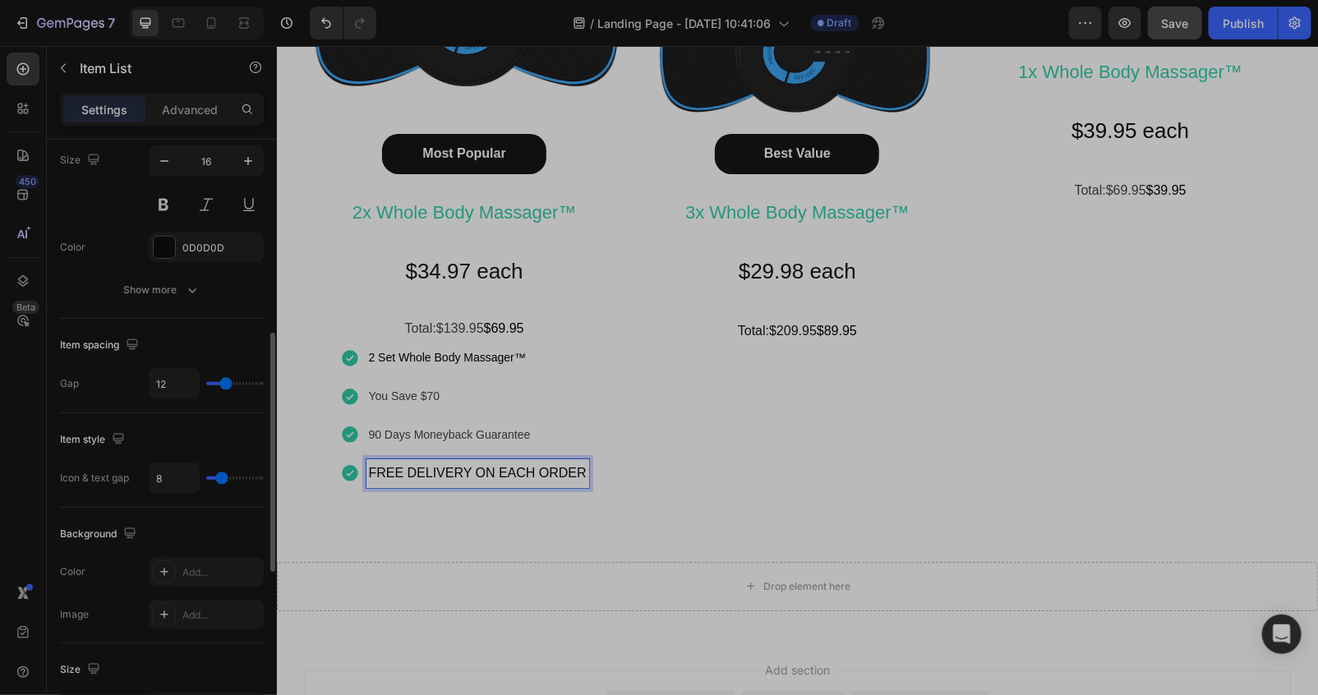
scroll to position [243, 0]
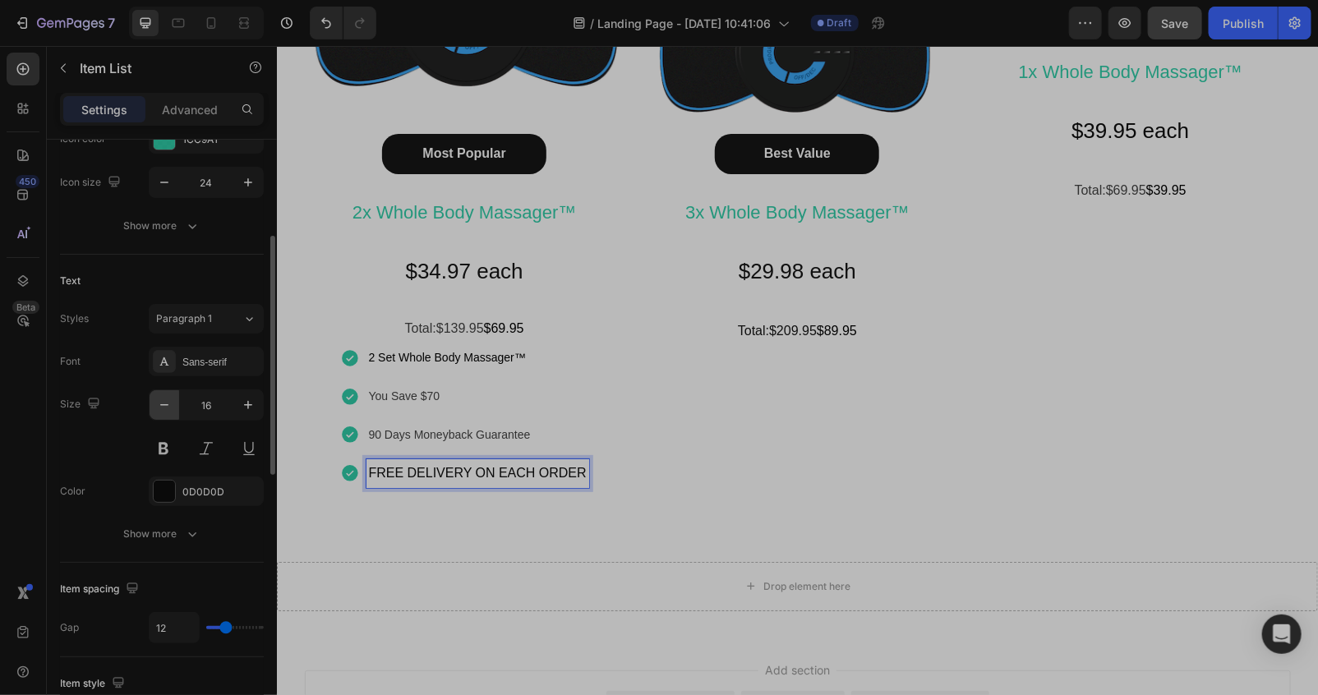
click at [159, 400] on icon "button" at bounding box center [164, 405] width 16 height 16
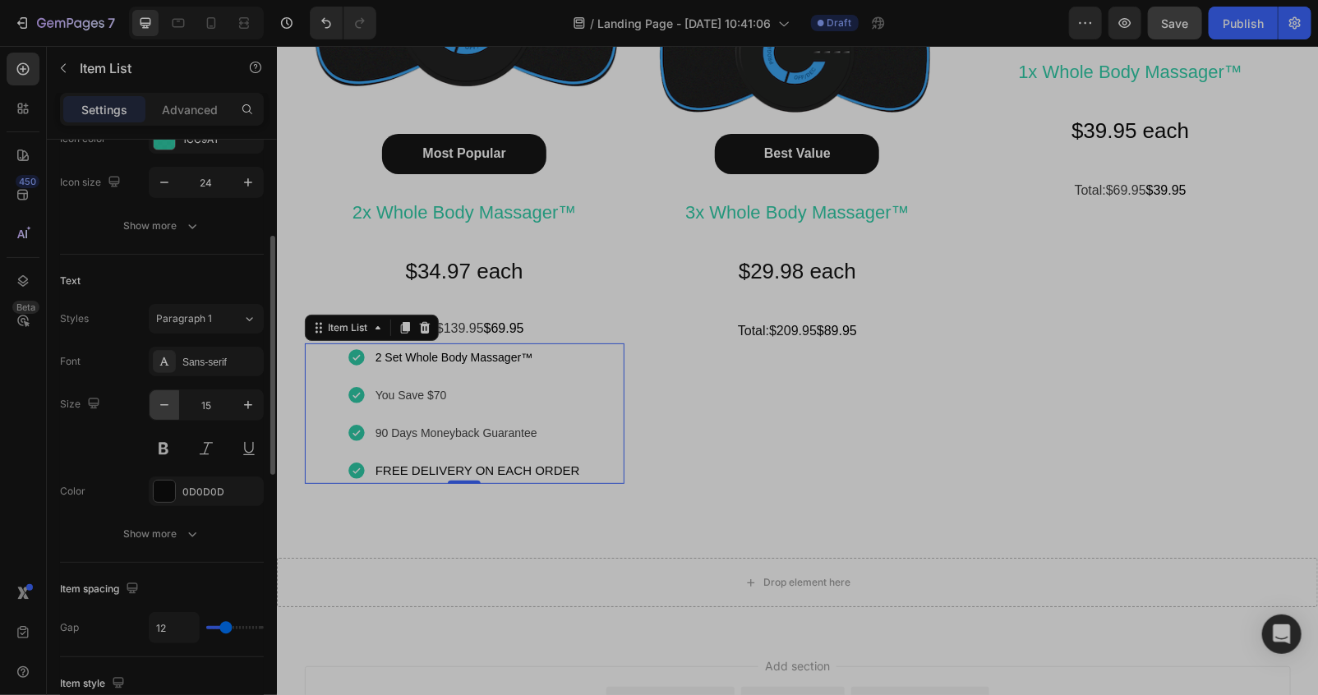
click at [159, 400] on icon "button" at bounding box center [164, 405] width 16 height 16
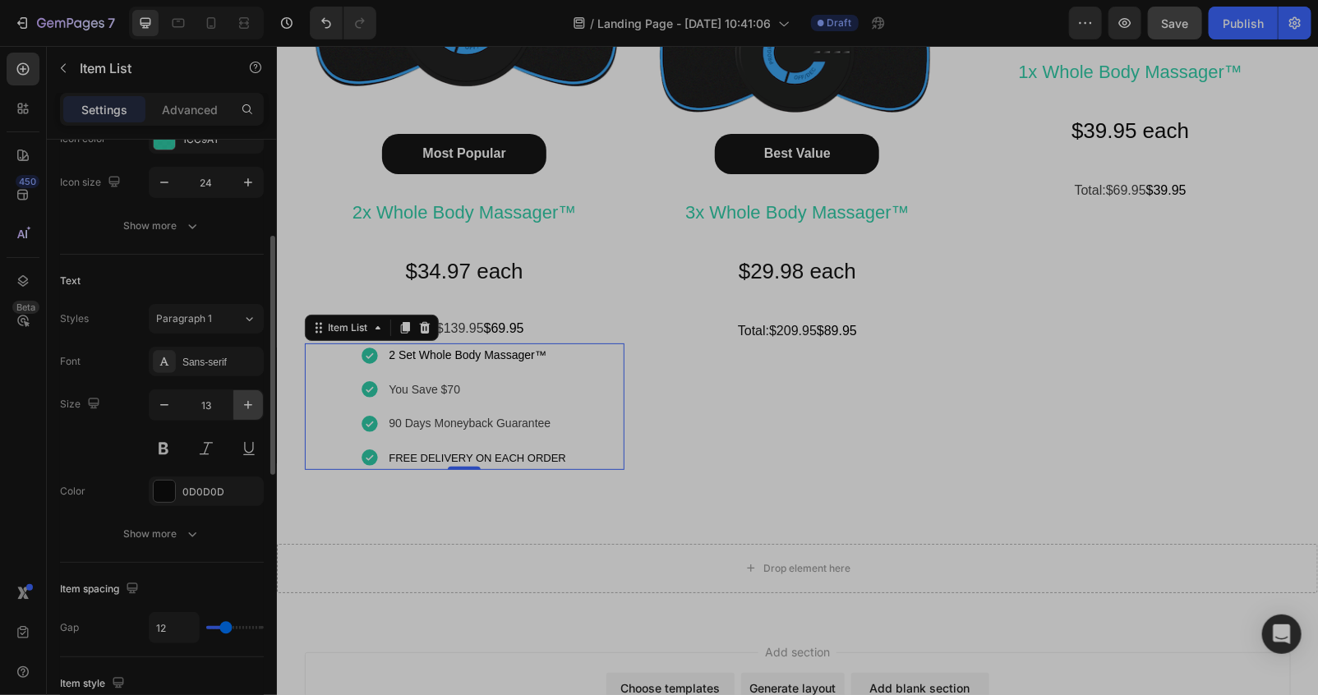
click at [238, 403] on button "button" at bounding box center [248, 405] width 30 height 30
type input "15"
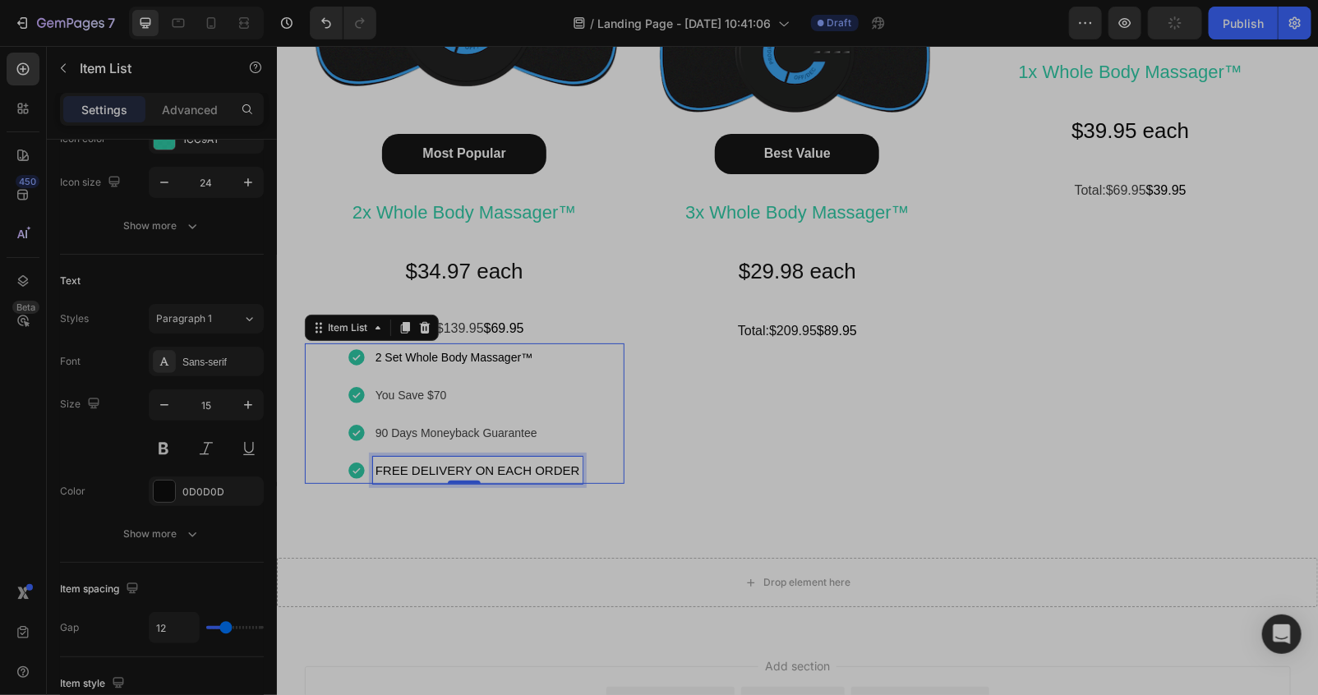
drag, startPoint x: 524, startPoint y: 477, endPoint x: 537, endPoint y: 476, distance: 13.2
click at [527, 476] on p "FREE DELIVERY ON EACH ORDER" at bounding box center [477, 469] width 205 height 22
click at [551, 474] on p "FREE DELIVERY ON EACH ORDER" at bounding box center [477, 469] width 205 height 22
click at [558, 474] on p "FREE DELIVERY ON EACH ORDER" at bounding box center [477, 469] width 205 height 22
click at [562, 474] on p "FREE DELIVERY ON EACH ORDER" at bounding box center [477, 469] width 205 height 22
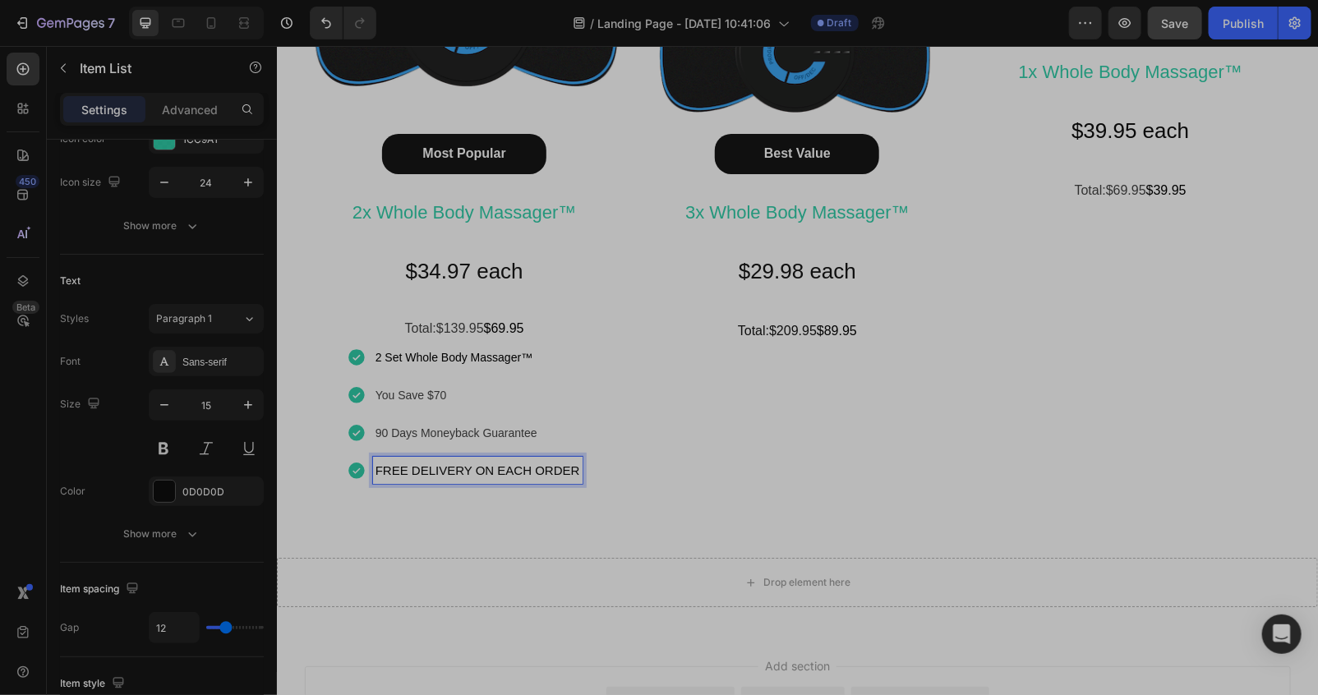
drag, startPoint x: 562, startPoint y: 474, endPoint x: 571, endPoint y: 473, distance: 9.1
click at [568, 474] on p "FREE DELIVERY ON EACH ORDER" at bounding box center [477, 469] width 205 height 22
click at [571, 473] on p "FREE DELIVERY ON EACH ORDER" at bounding box center [477, 469] width 205 height 22
click at [224, 321] on div "Paragraph 1" at bounding box center [199, 318] width 86 height 15
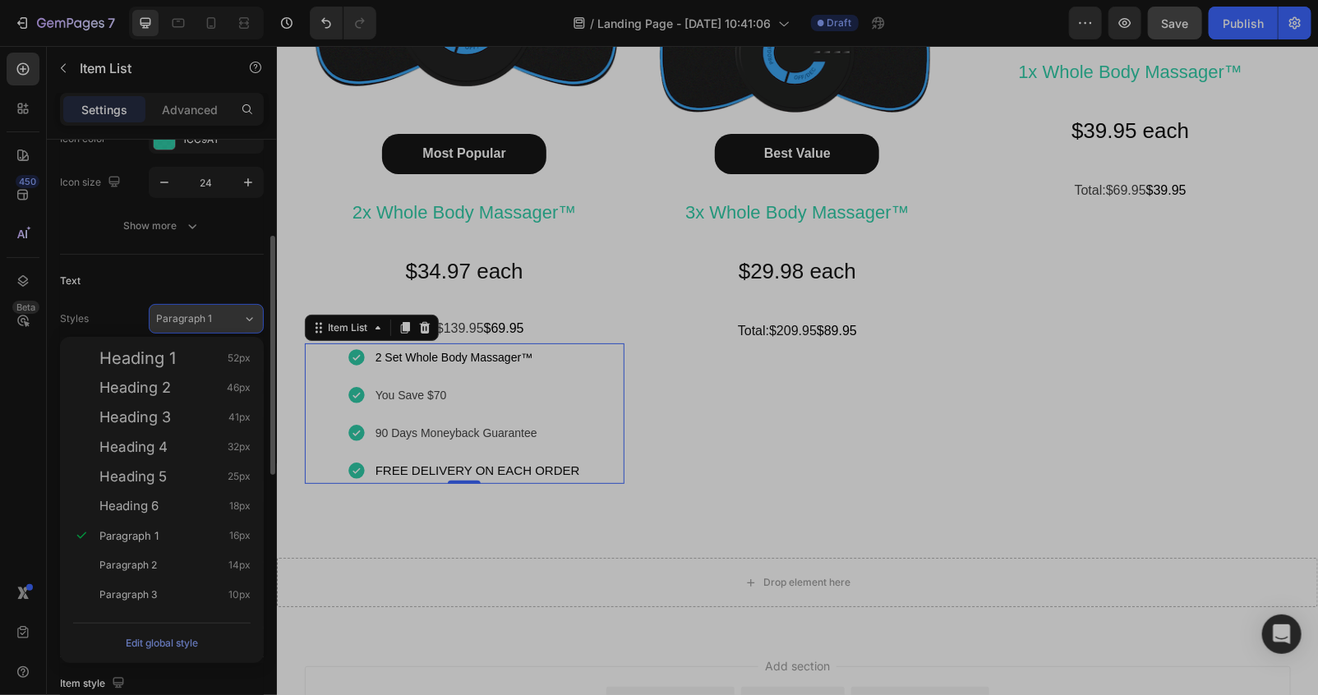
click at [224, 320] on div "Paragraph 1" at bounding box center [199, 318] width 86 height 15
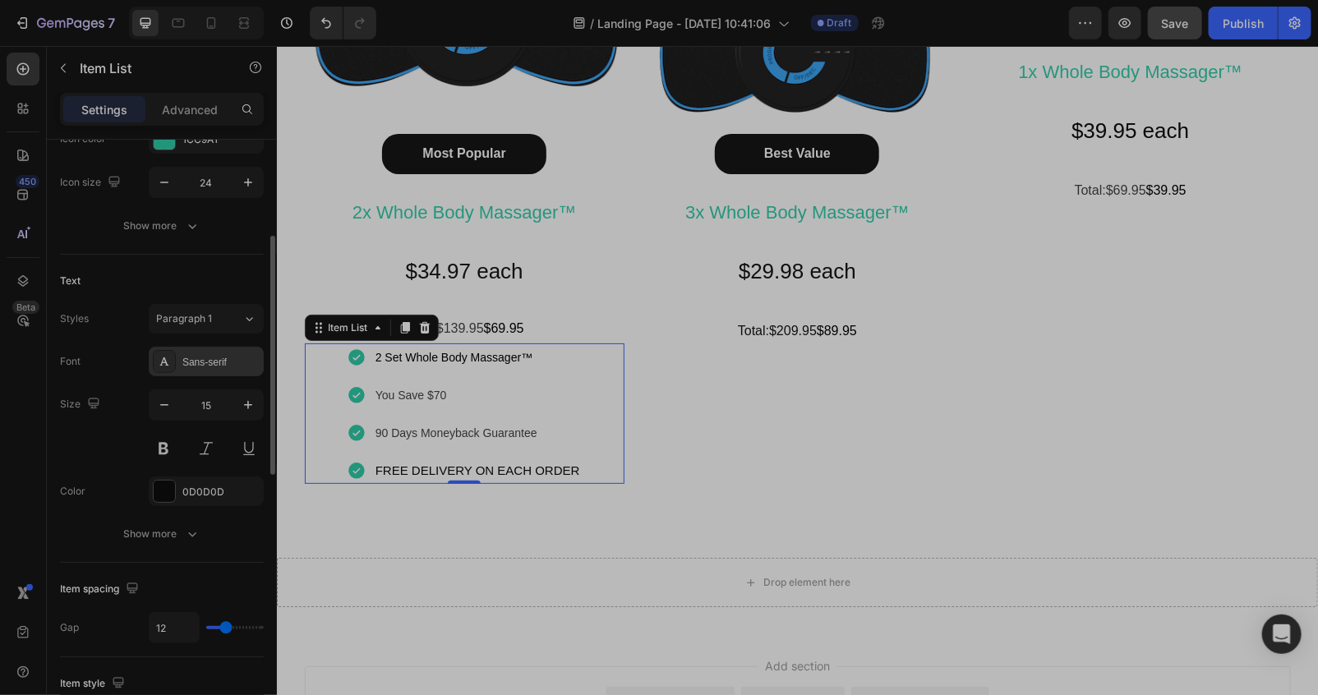
click at [232, 360] on div "Sans-serif" at bounding box center [220, 362] width 77 height 15
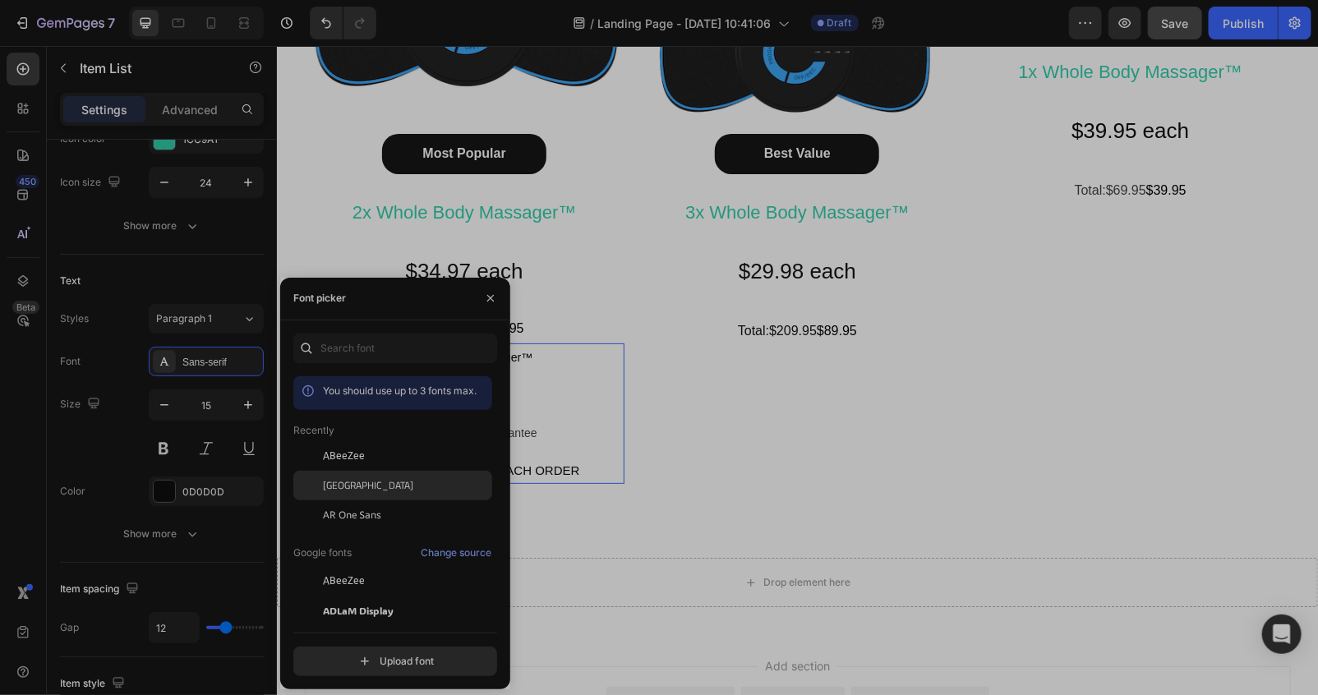
click at [354, 655] on div "Cairo" at bounding box center [392, 670] width 199 height 30
click at [490, 294] on icon "button" at bounding box center [490, 298] width 13 height 13
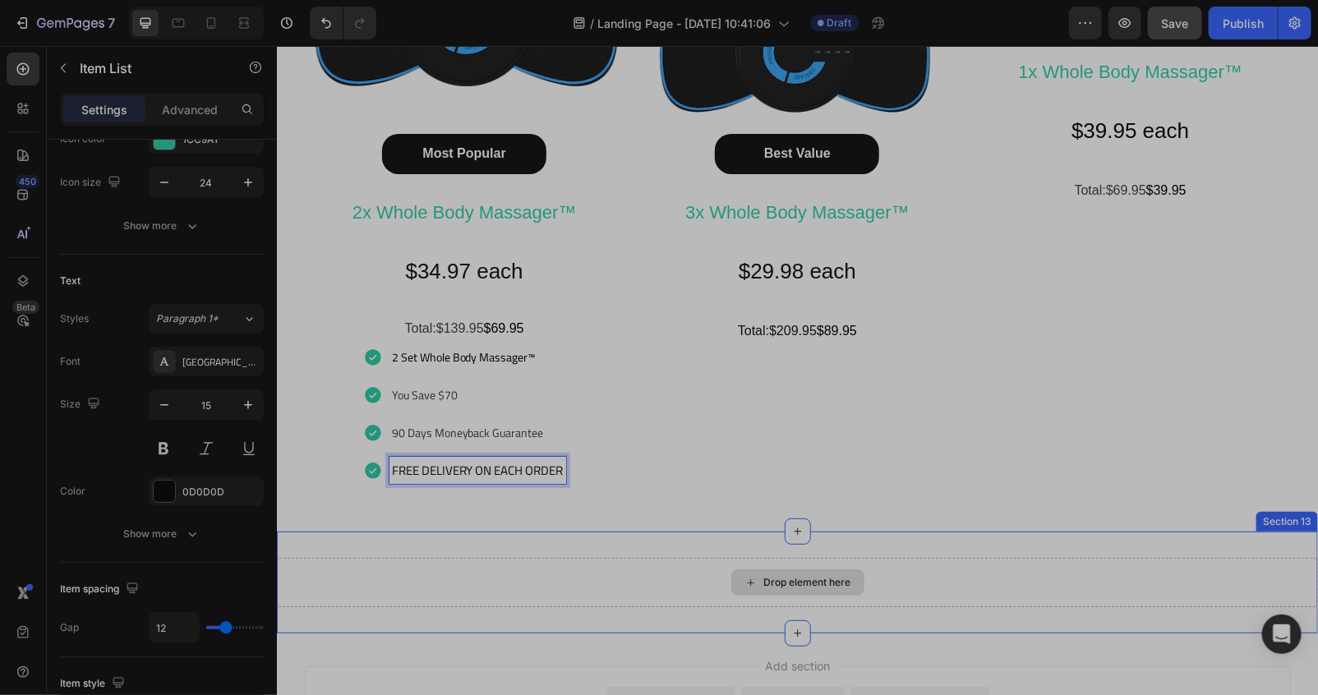
drag, startPoint x: 668, startPoint y: 506, endPoint x: 651, endPoint y: 460, distance: 49.1
click at [667, 504] on div "Happy Customers and counting !⭐⭐⭐⭐⭐ Text Block Image Most Popular Button 2x Who…" at bounding box center [796, 127] width 1041 height 810
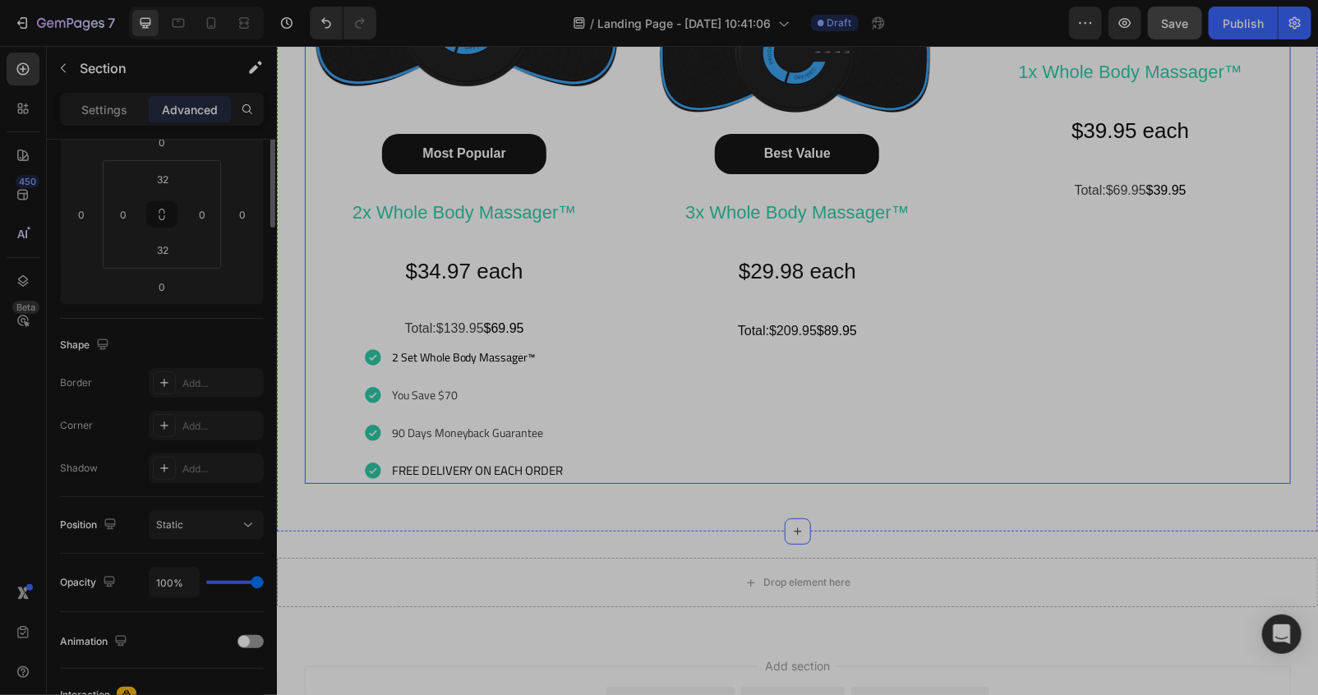
scroll to position [0, 0]
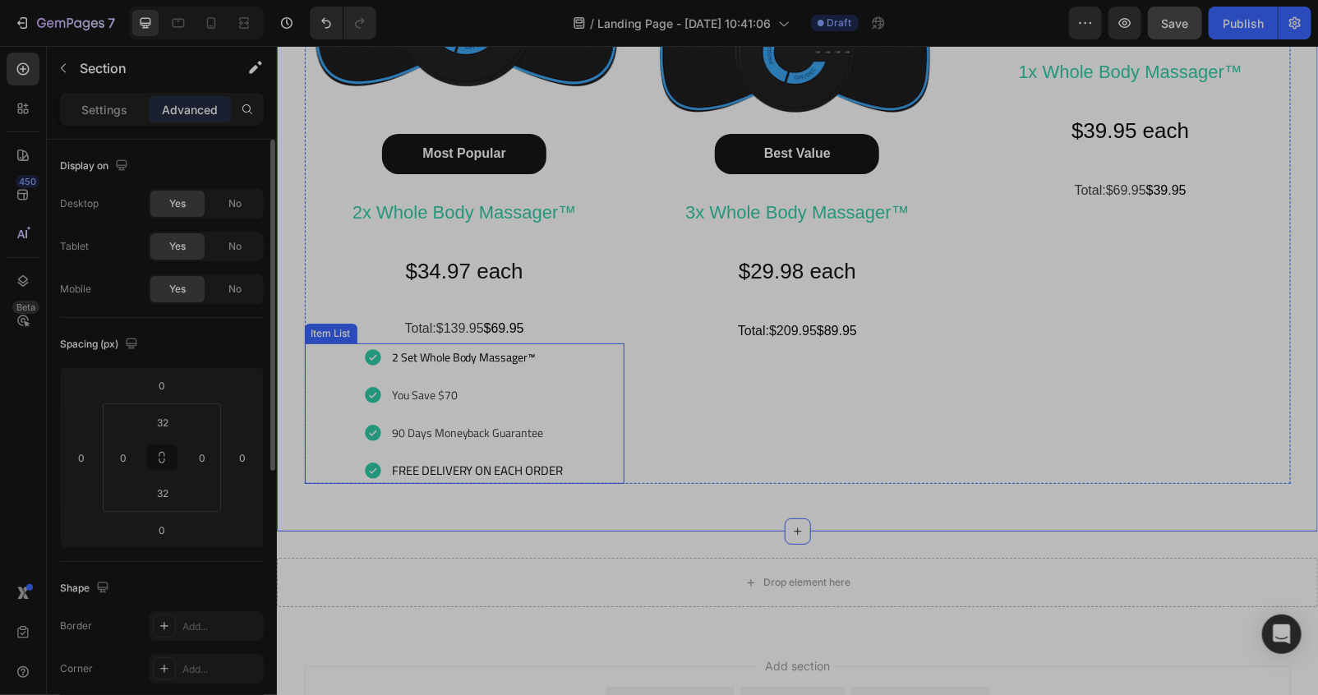
click at [578, 438] on div "2 Set Whole Body Massager™ You Save $70 90 Days Moneyback Guarantee FREE DELIVE…" at bounding box center [464, 413] width 320 height 140
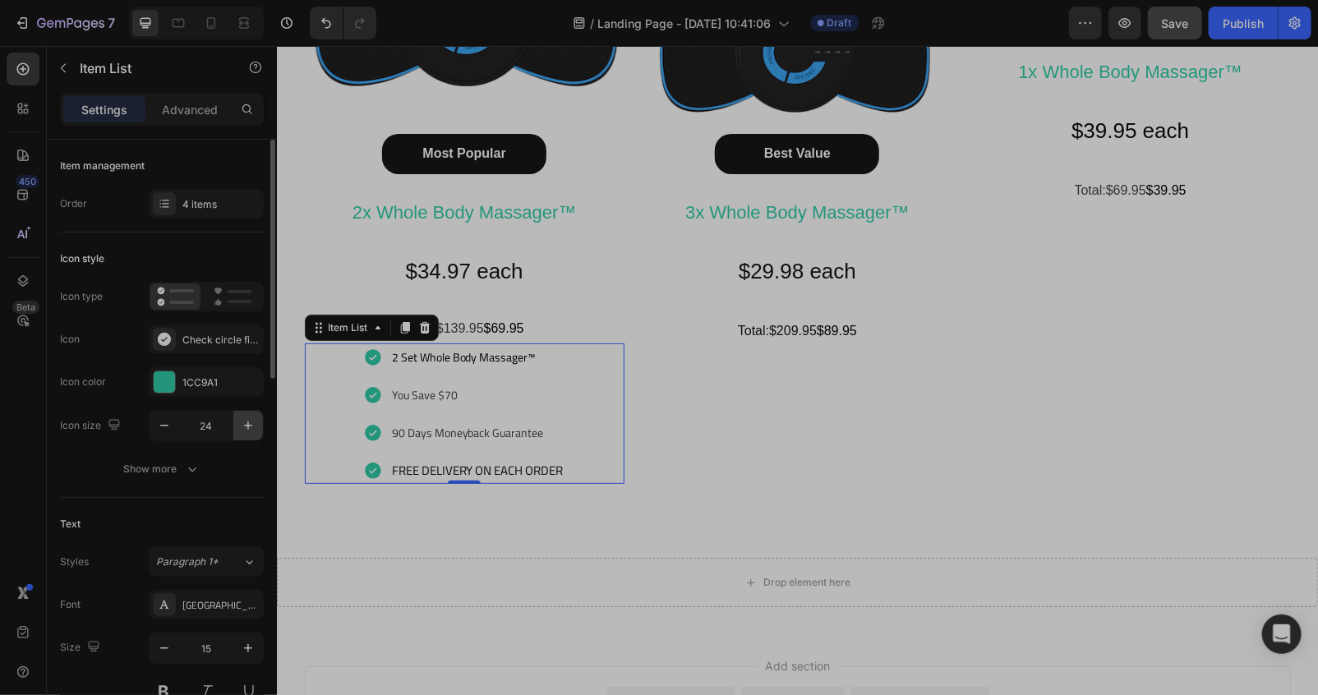
click at [242, 427] on icon "button" at bounding box center [248, 425] width 16 height 16
click at [243, 427] on icon "button" at bounding box center [248, 425] width 16 height 16
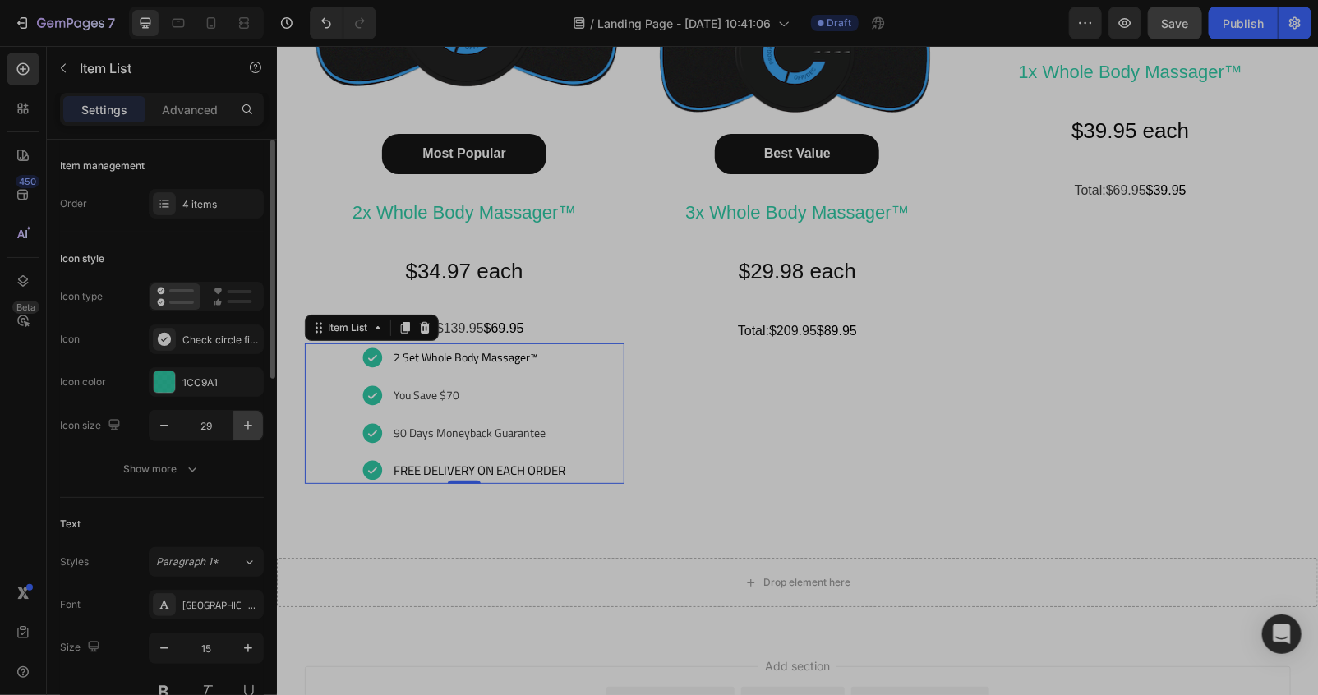
click at [243, 427] on icon "button" at bounding box center [248, 425] width 16 height 16
type input "31"
click at [422, 495] on div "Happy Customers and counting !⭐⭐⭐⭐⭐ Text Block Image Most Popular Button 2x Who…" at bounding box center [796, 126] width 1041 height 757
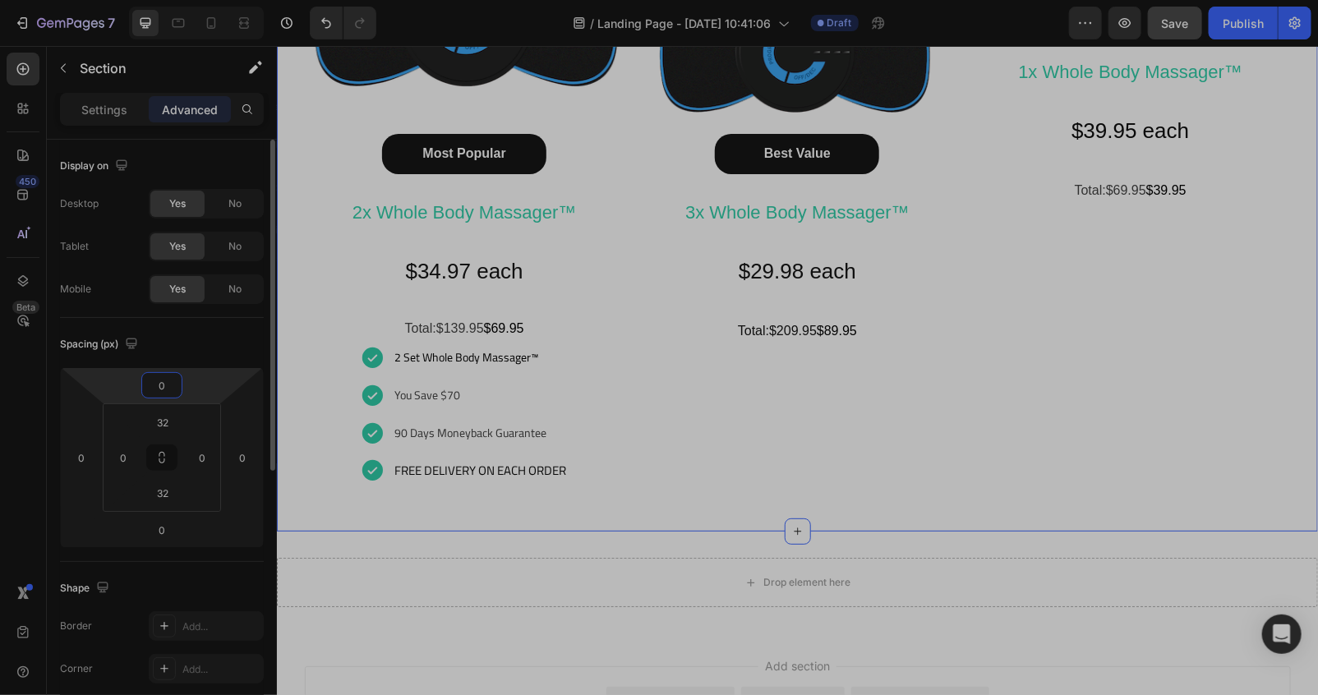
click at [173, 382] on input "0" at bounding box center [161, 385] width 33 height 25
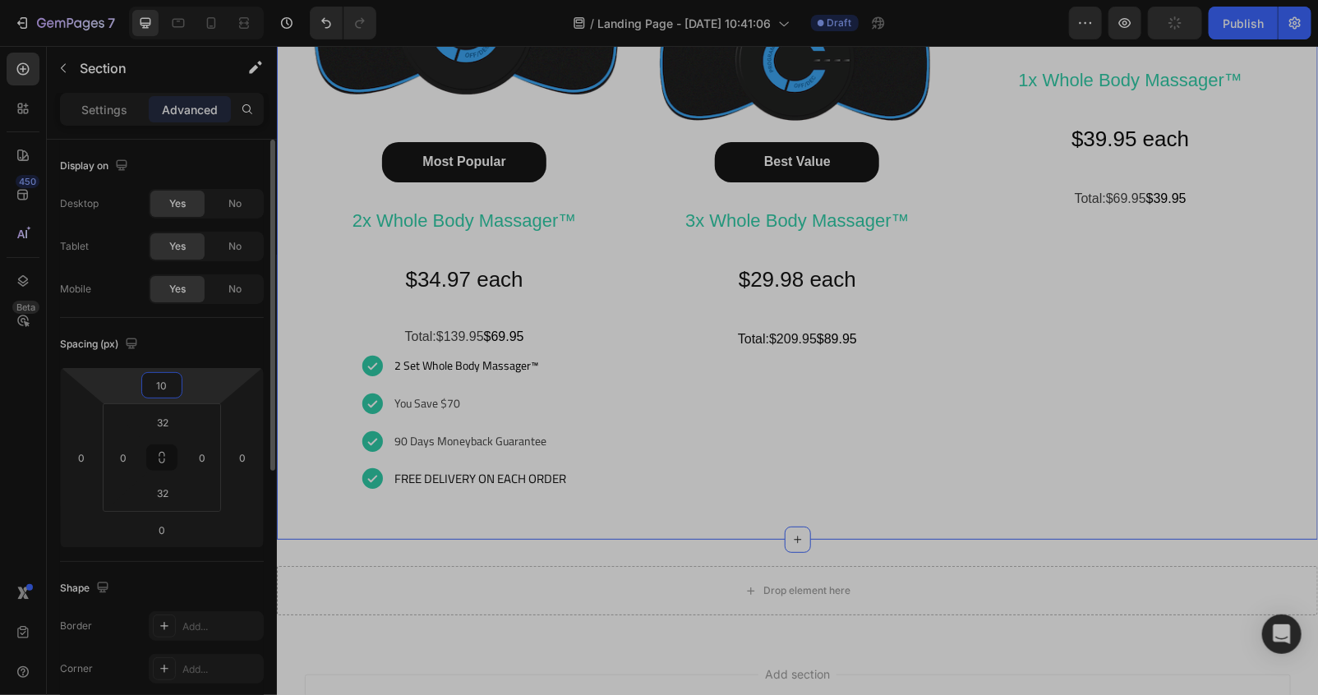
type input "1"
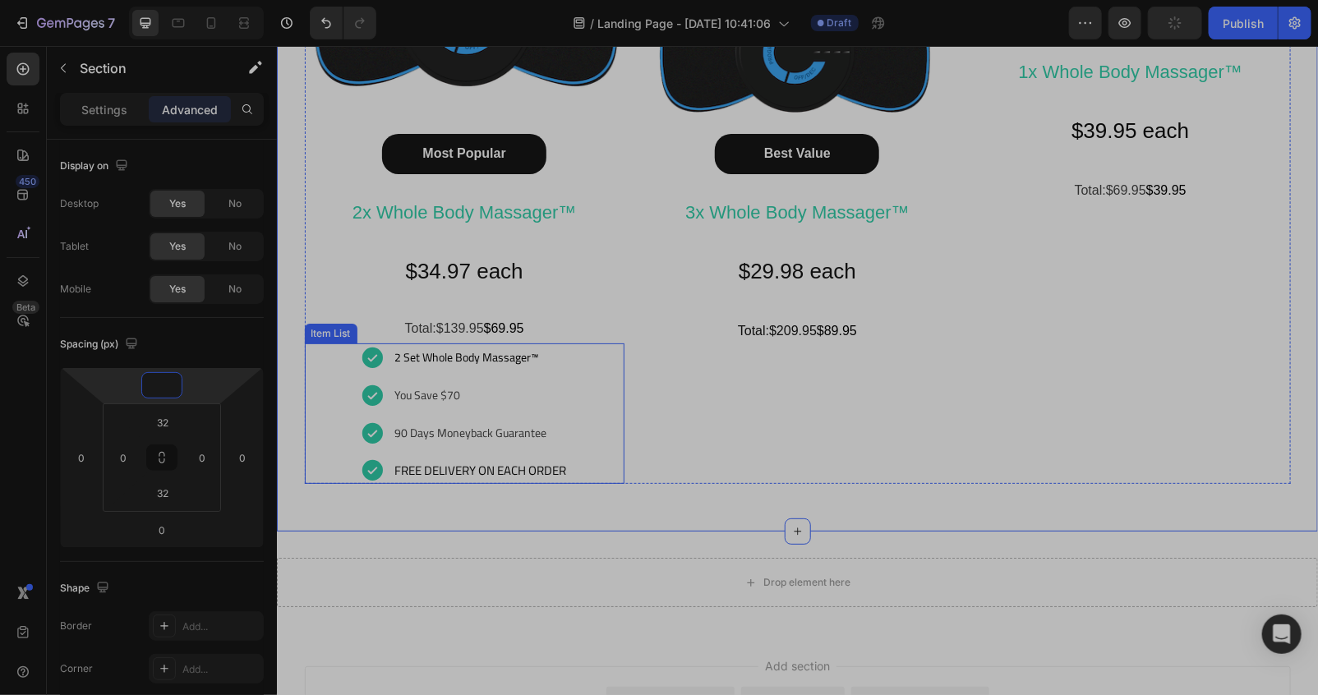
click at [359, 412] on div "2 Set Whole Body Massager™ You Save $70 90 Days Moneyback Guarantee FREE DELIVE…" at bounding box center [463, 413] width 209 height 140
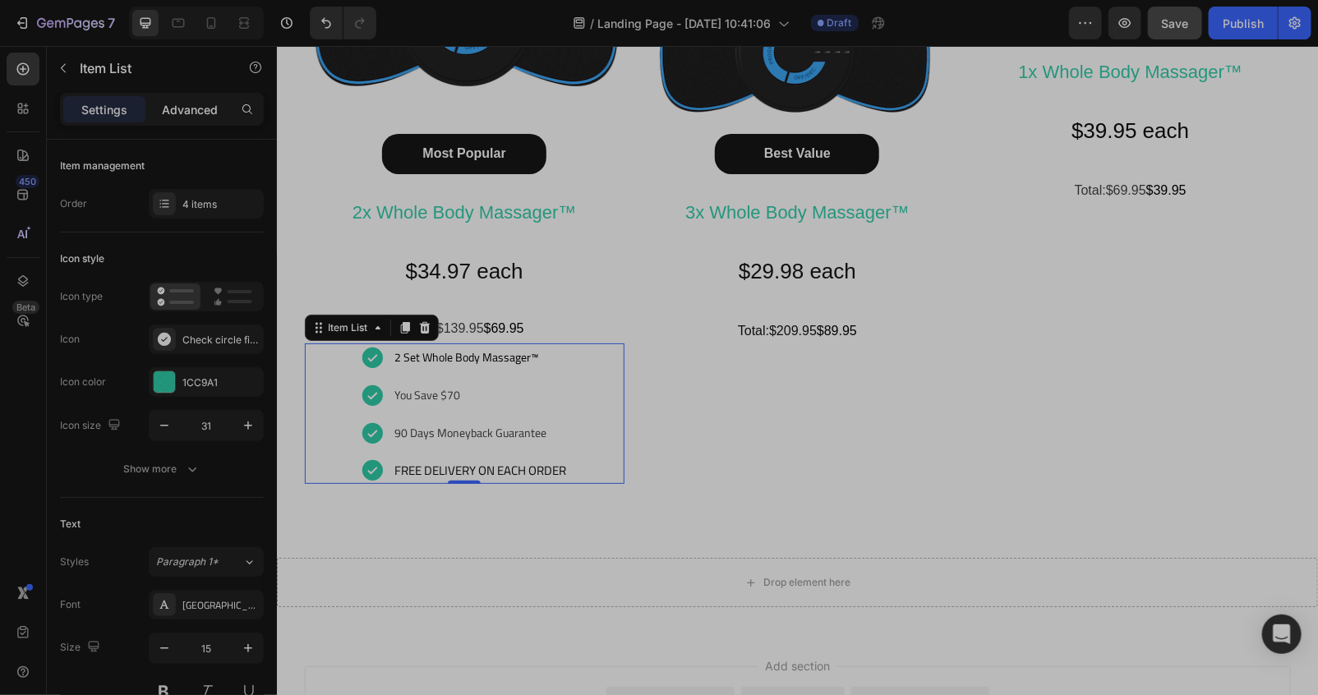
click at [192, 102] on p "Advanced" at bounding box center [190, 109] width 56 height 17
type input "100%"
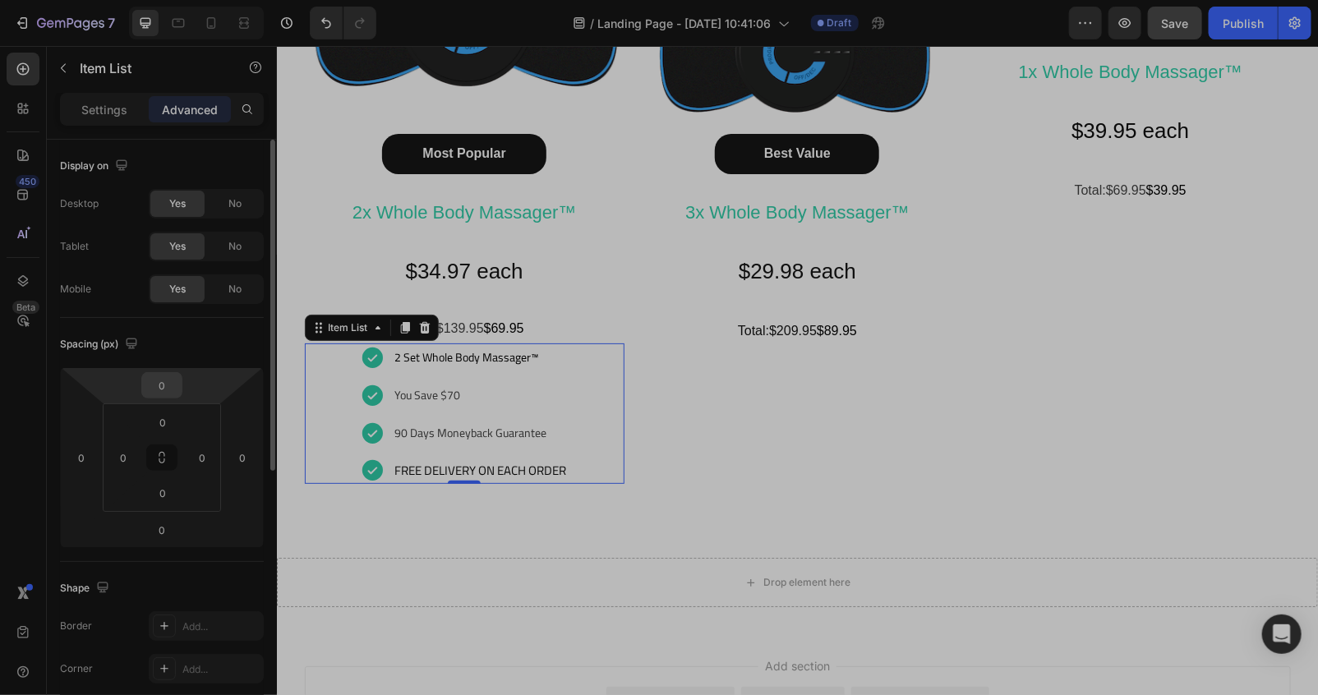
click at [169, 380] on input "0" at bounding box center [161, 385] width 33 height 25
type input "20"
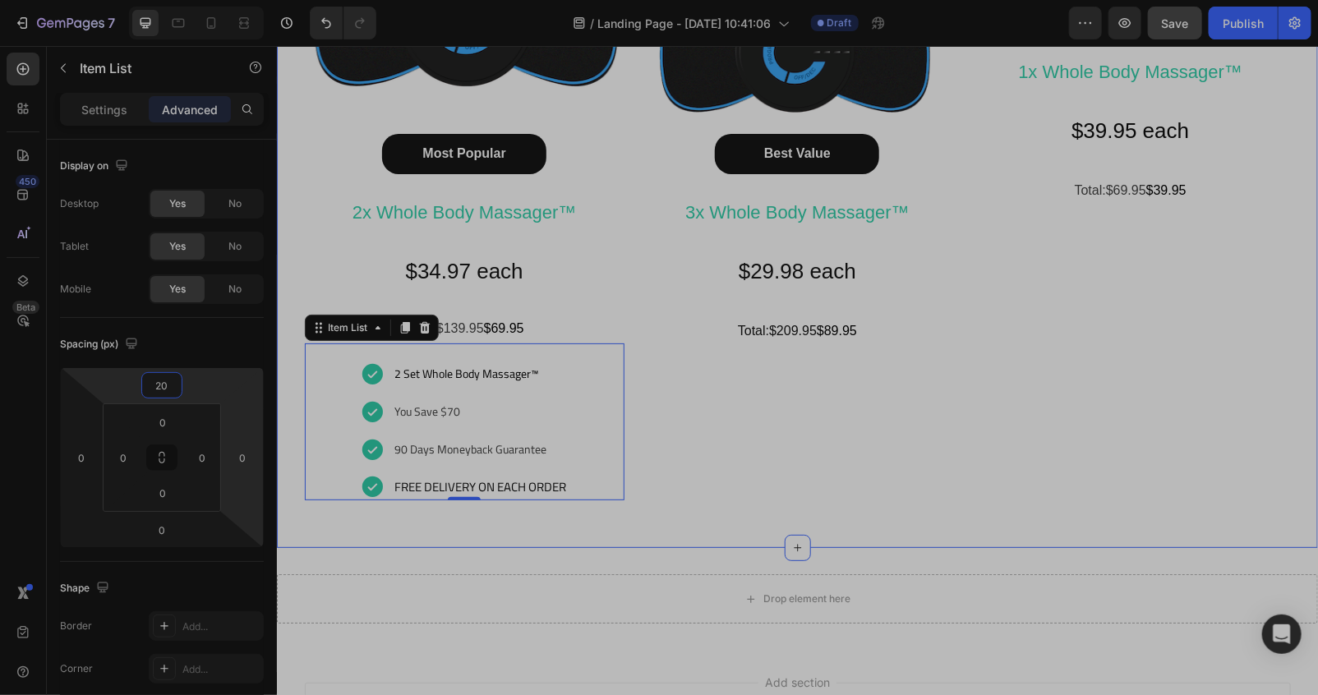
click at [455, 534] on div "Happy Customers and counting !⭐⭐⭐⭐⭐ Text Block Image Most Popular Button 2x Who…" at bounding box center [796, 135] width 1041 height 826
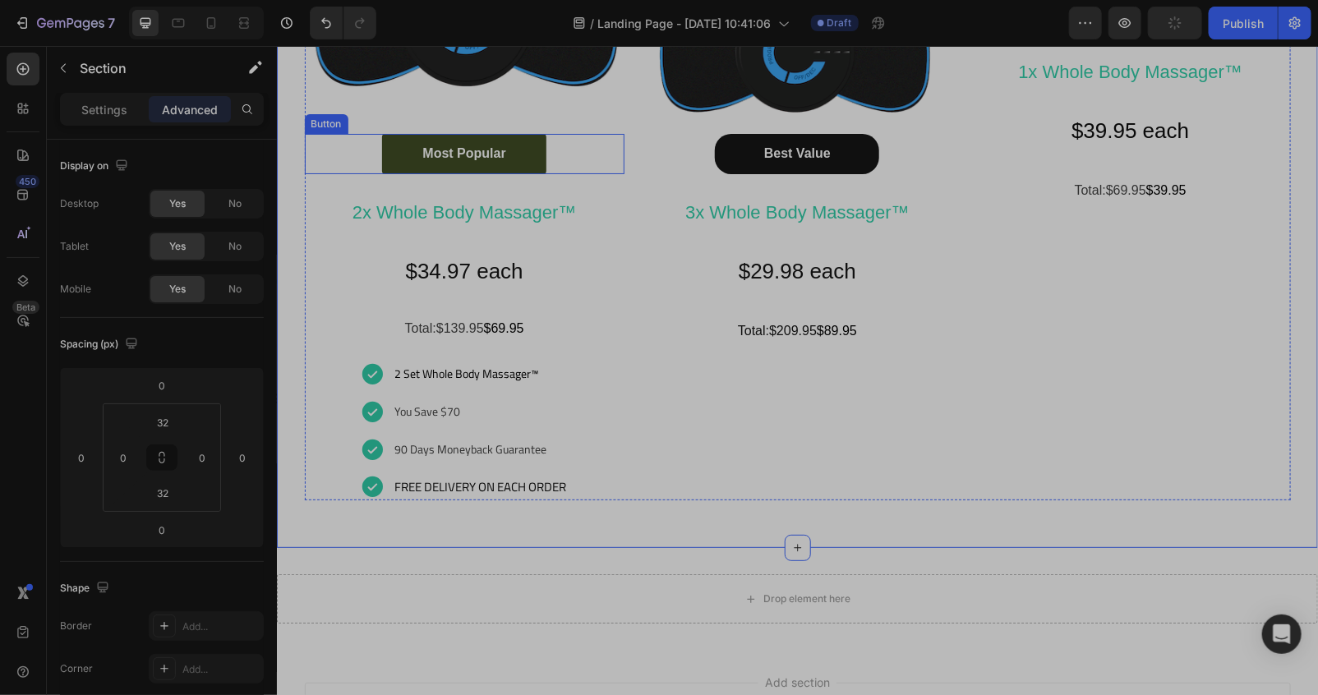
click at [524, 159] on link "Most Popular" at bounding box center [463, 153] width 164 height 40
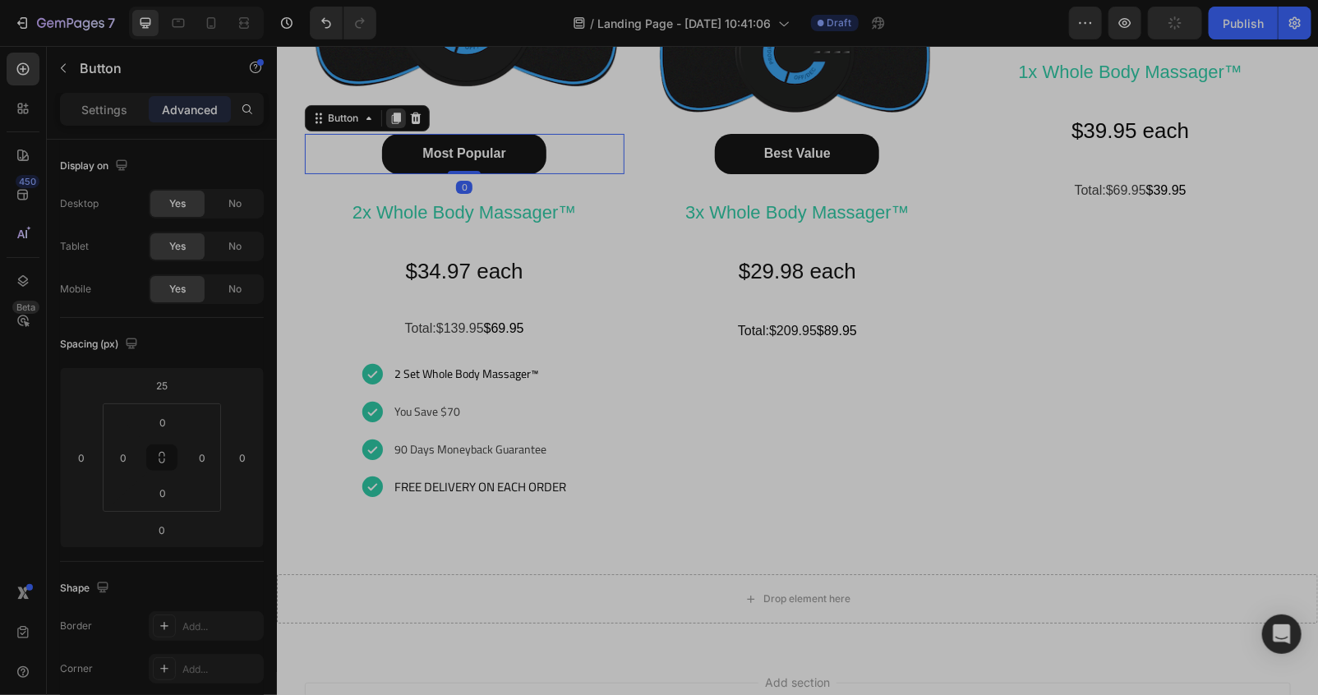
click at [389, 118] on icon at bounding box center [395, 117] width 13 height 13
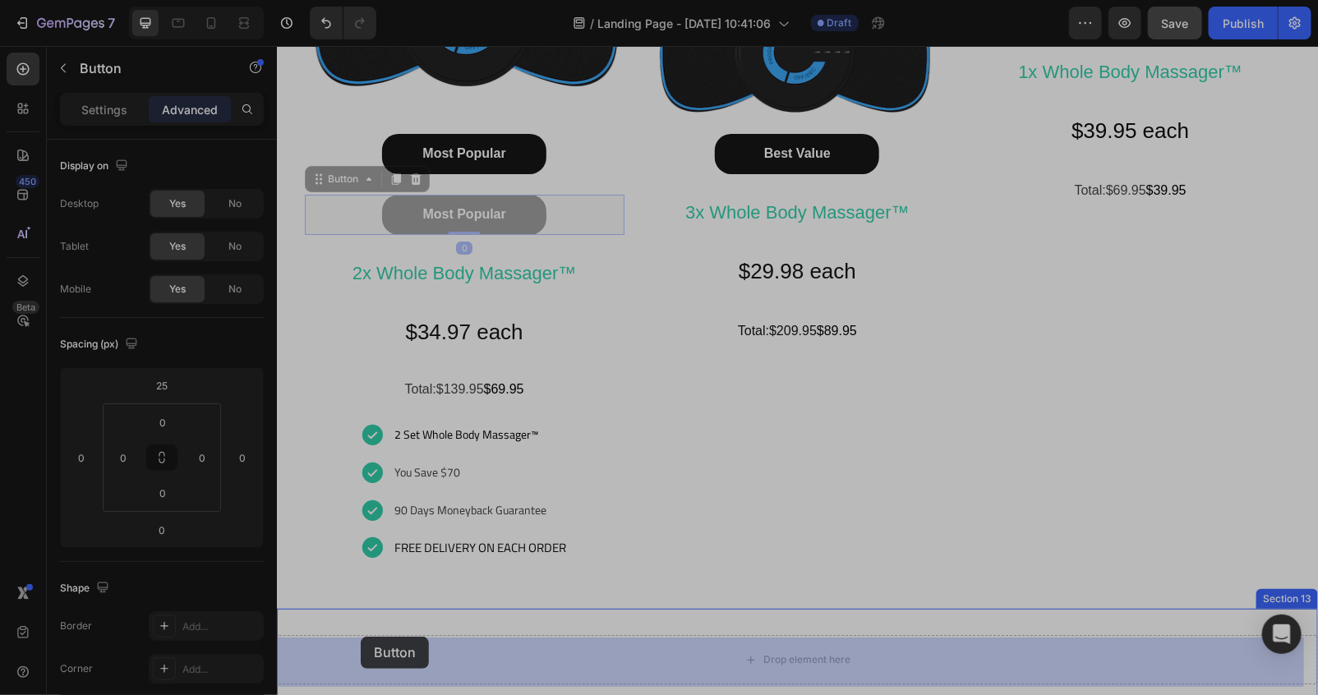
scroll to position [8803, 0]
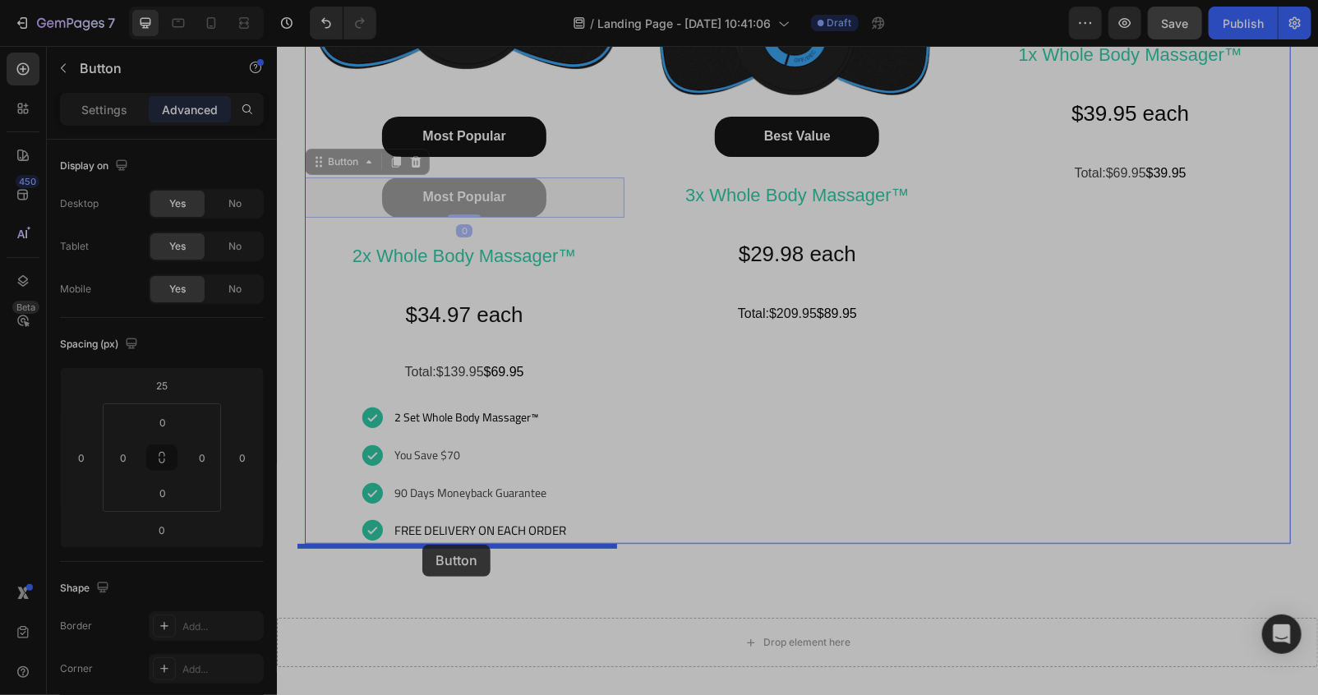
drag, startPoint x: 355, startPoint y: 181, endPoint x: 423, endPoint y: 544, distance: 369.4
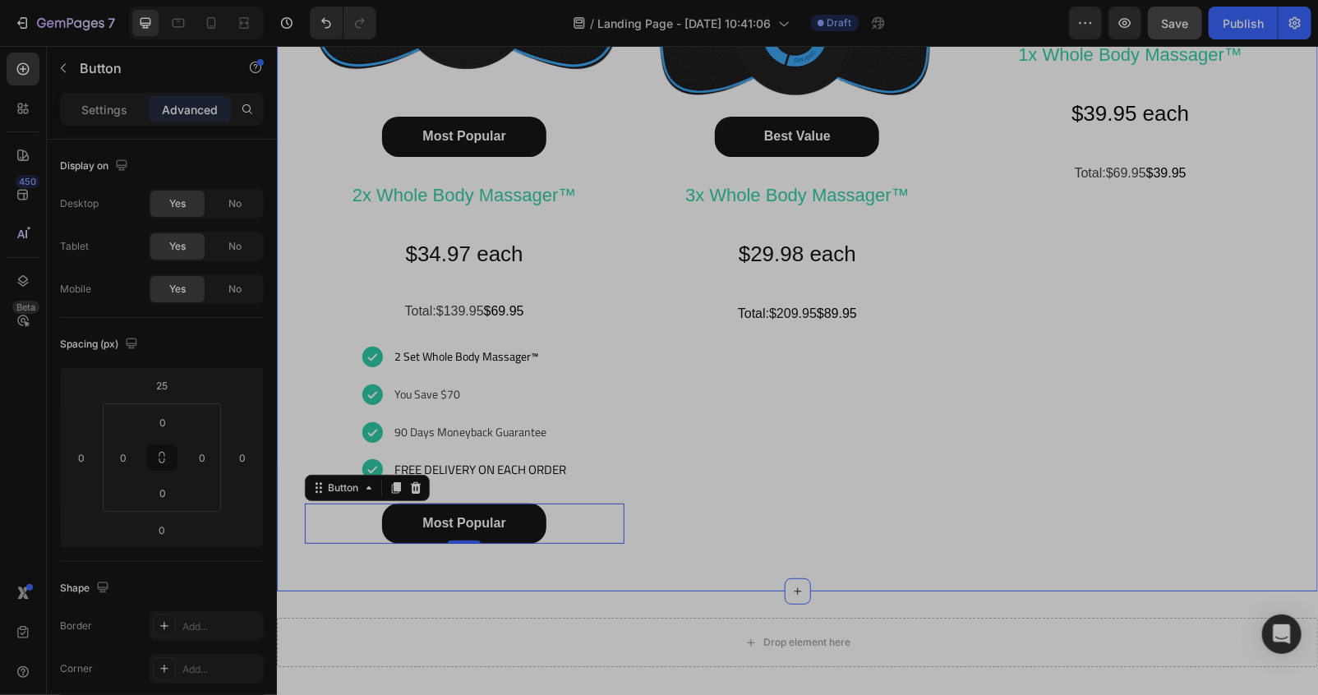
click at [497, 583] on div "Happy Customers and counting !⭐⭐⭐⭐⭐ Text Block Image Most Popular Button 2x Who…" at bounding box center [796, 147] width 1041 height 887
click at [505, 518] on link "Most Popular" at bounding box center [463, 523] width 164 height 40
click at [505, 517] on link "Most Popular" at bounding box center [463, 523] width 164 height 40
click at [491, 525] on p "Most Popular" at bounding box center [462, 522] width 83 height 17
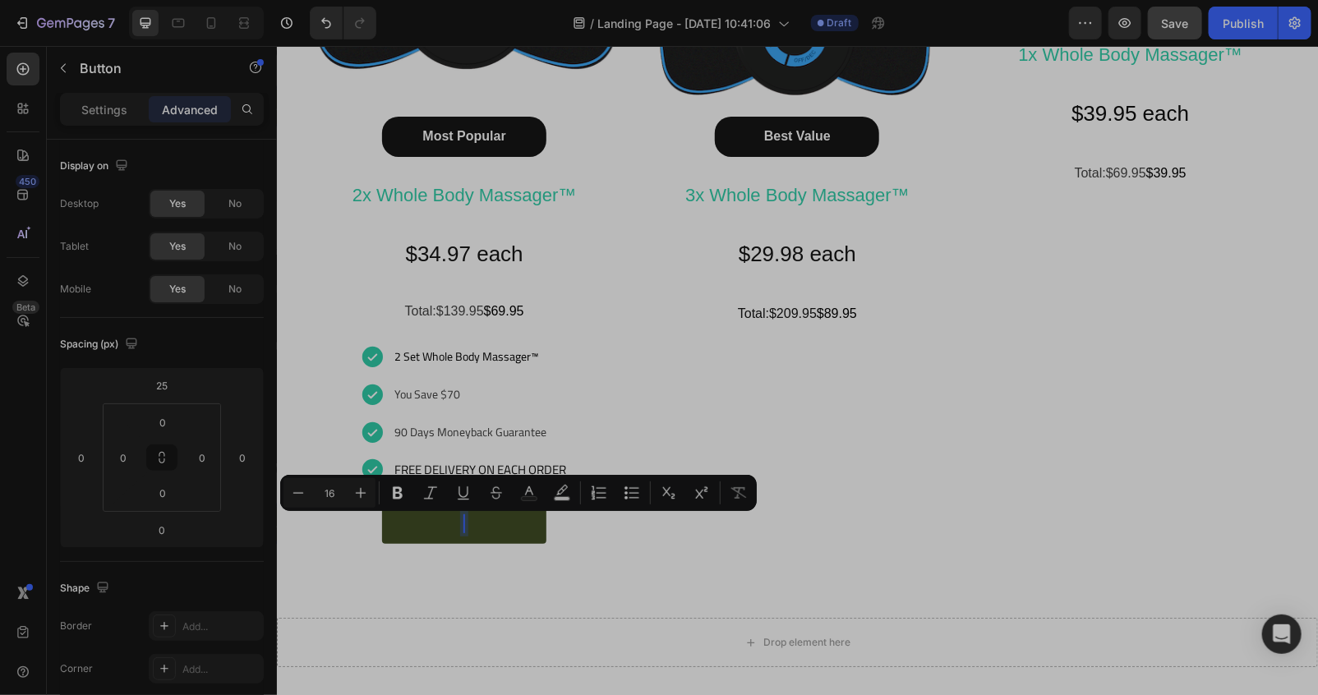
scroll to position [8811, 0]
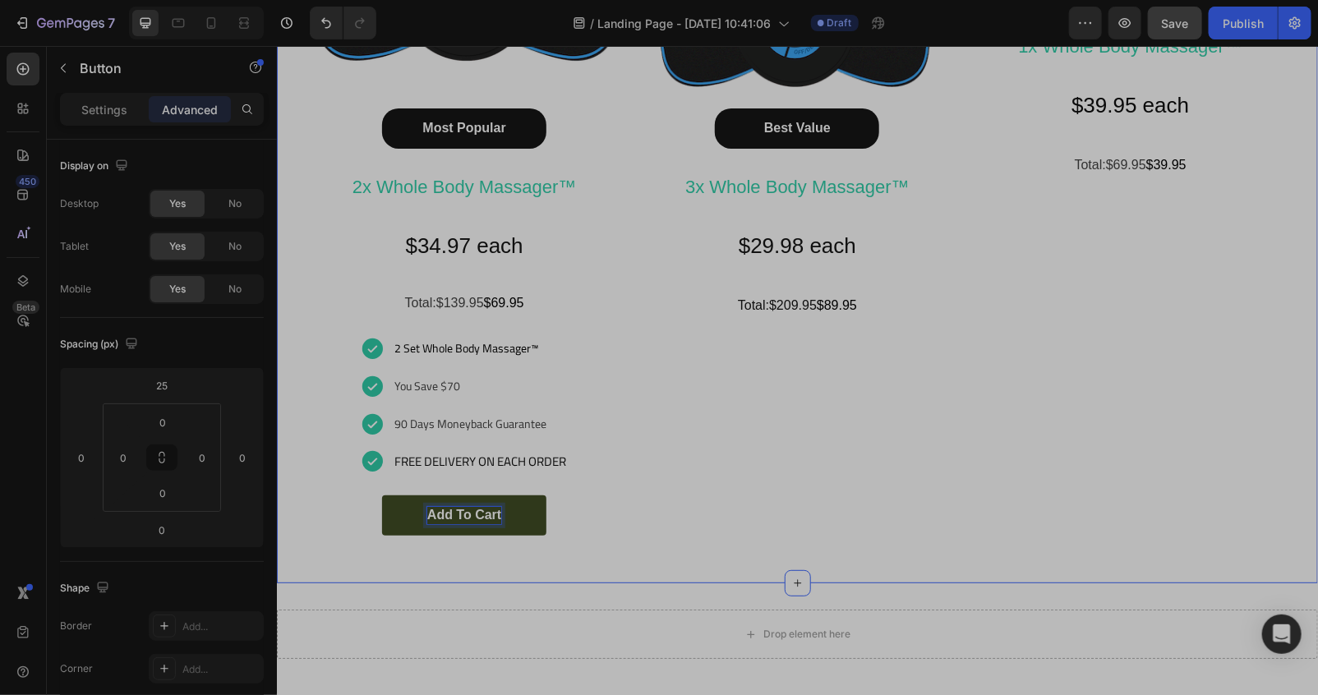
click at [528, 572] on div "Happy Customers and counting !⭐⭐⭐⭐⭐ Text Block Image Most Popular Button 2x Who…" at bounding box center [796, 139] width 1041 height 887
click at [520, 531] on link "add to cart" at bounding box center [463, 515] width 164 height 40
click at [405, 531] on link "add to cart" at bounding box center [463, 515] width 164 height 40
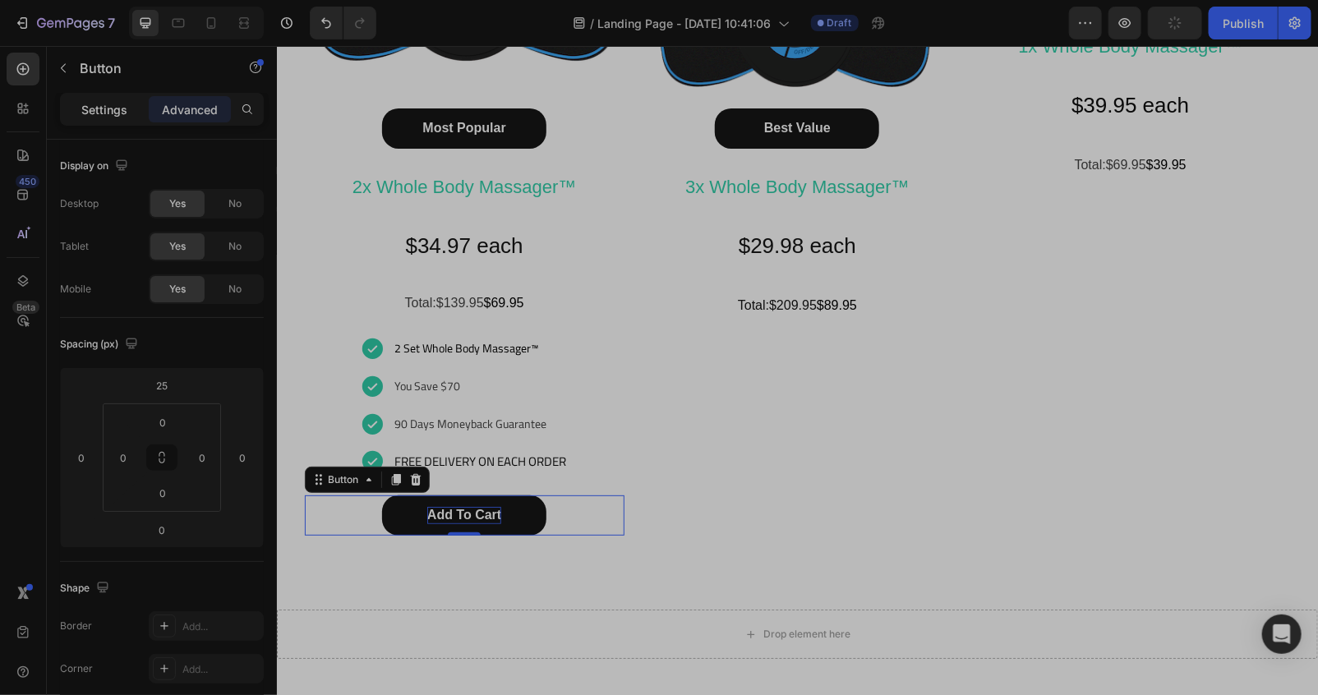
drag, startPoint x: 102, startPoint y: 118, endPoint x: 128, endPoint y: 159, distance: 48.8
click at [102, 117] on div "Settings" at bounding box center [104, 109] width 82 height 26
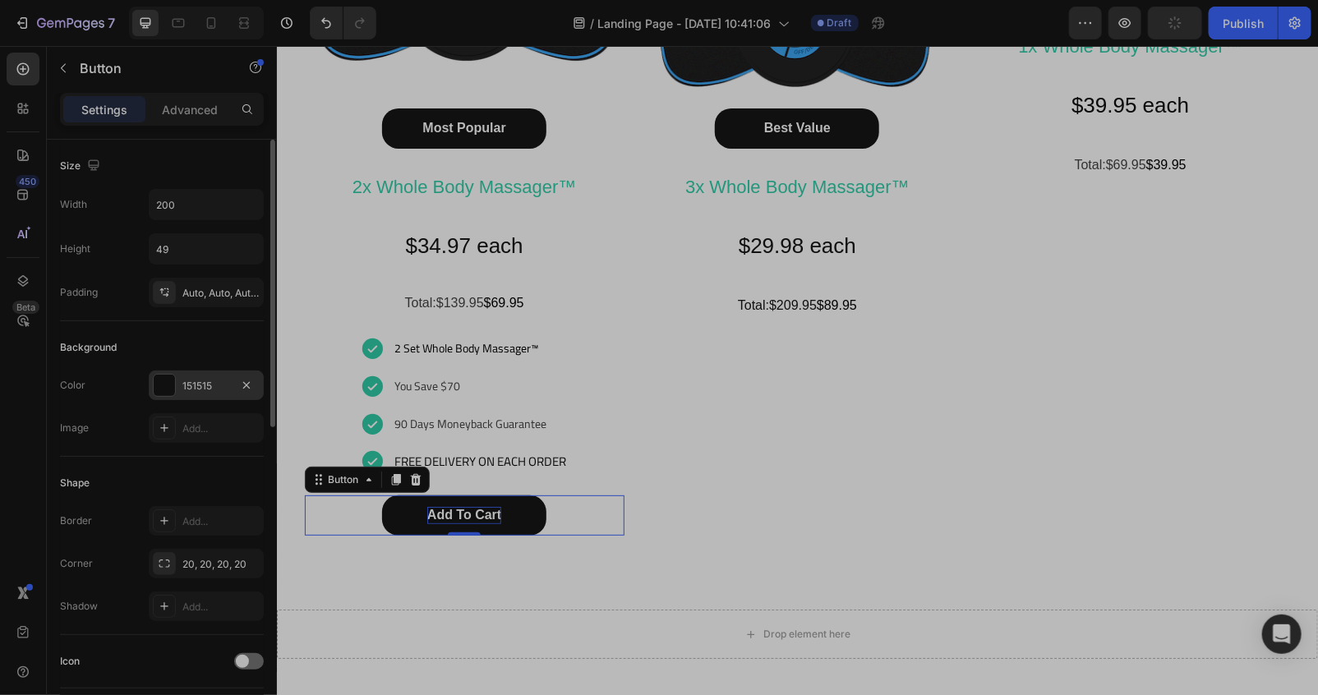
click at [166, 384] on div at bounding box center [164, 385] width 21 height 21
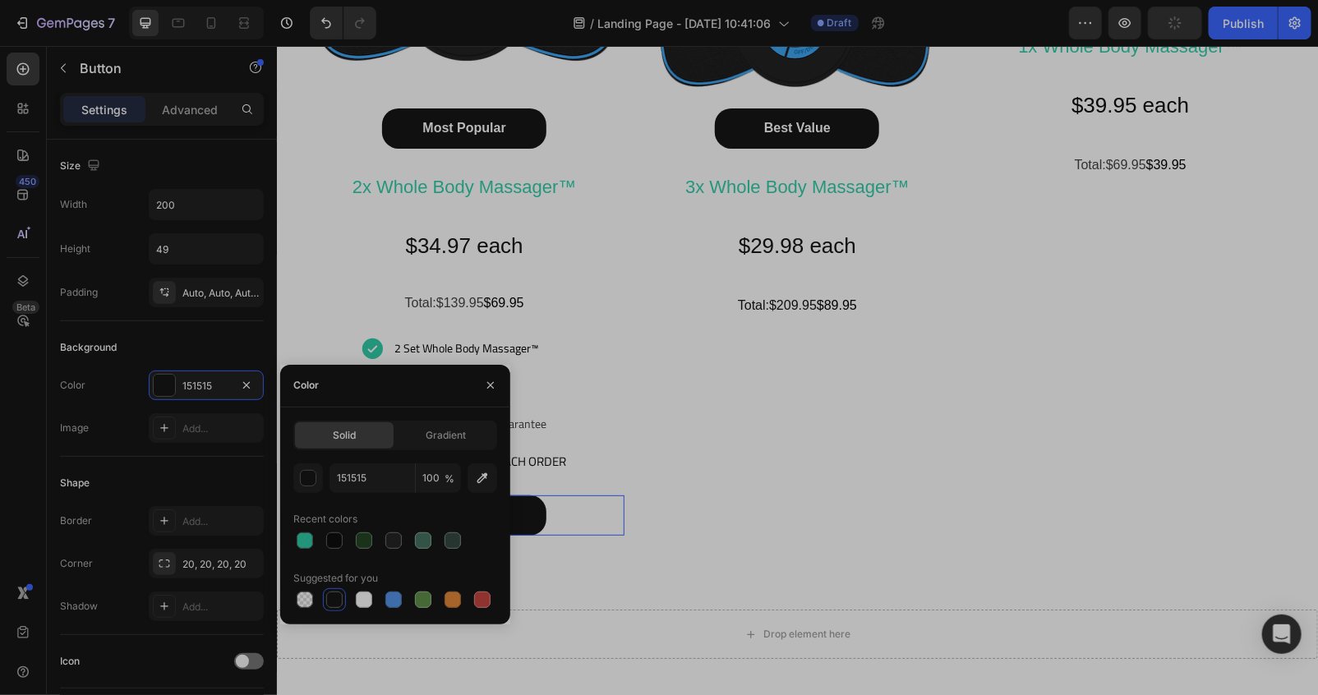
drag, startPoint x: 294, startPoint y: 537, endPoint x: 485, endPoint y: 546, distance: 190.8
click at [334, 546] on div at bounding box center [395, 540] width 204 height 23
click at [762, 519] on div "Happy Customers and counting !⭐⭐⭐⭐⭐ Text Block Image Best Value Button 3x Whole…" at bounding box center [797, 128] width 320 height 813
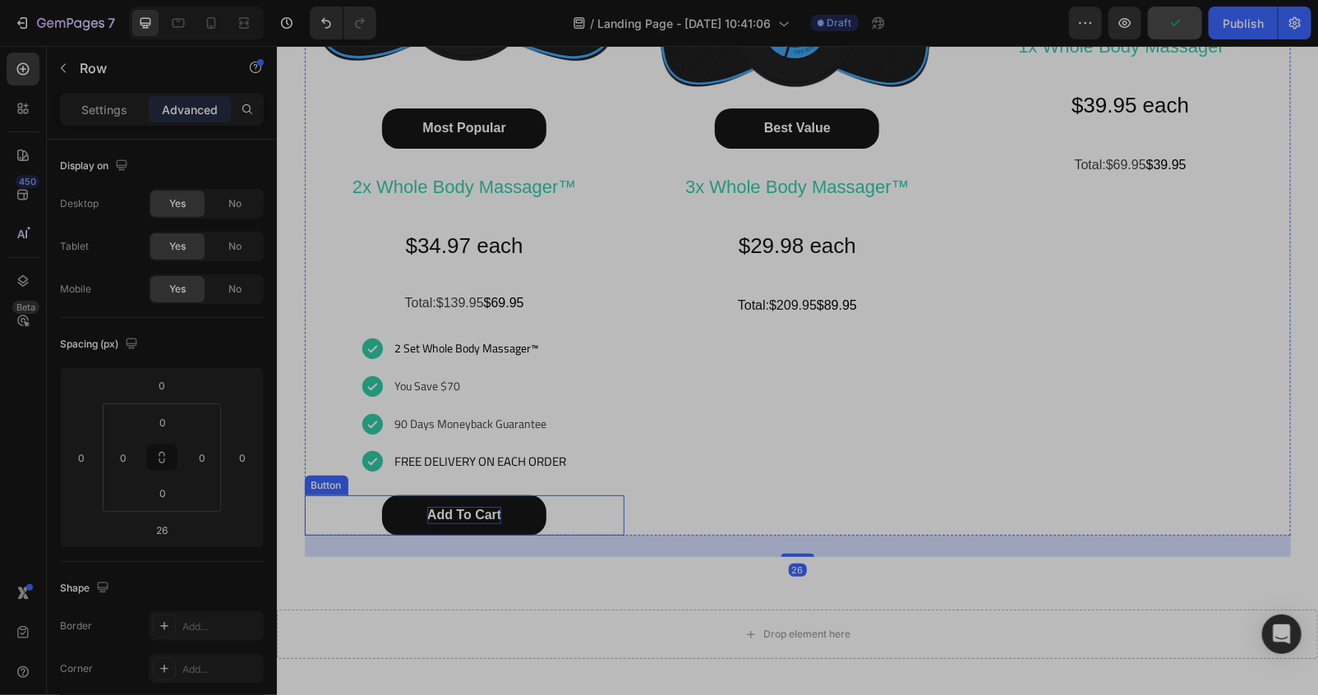
click at [486, 515] on p "add to cart" at bounding box center [463, 514] width 74 height 17
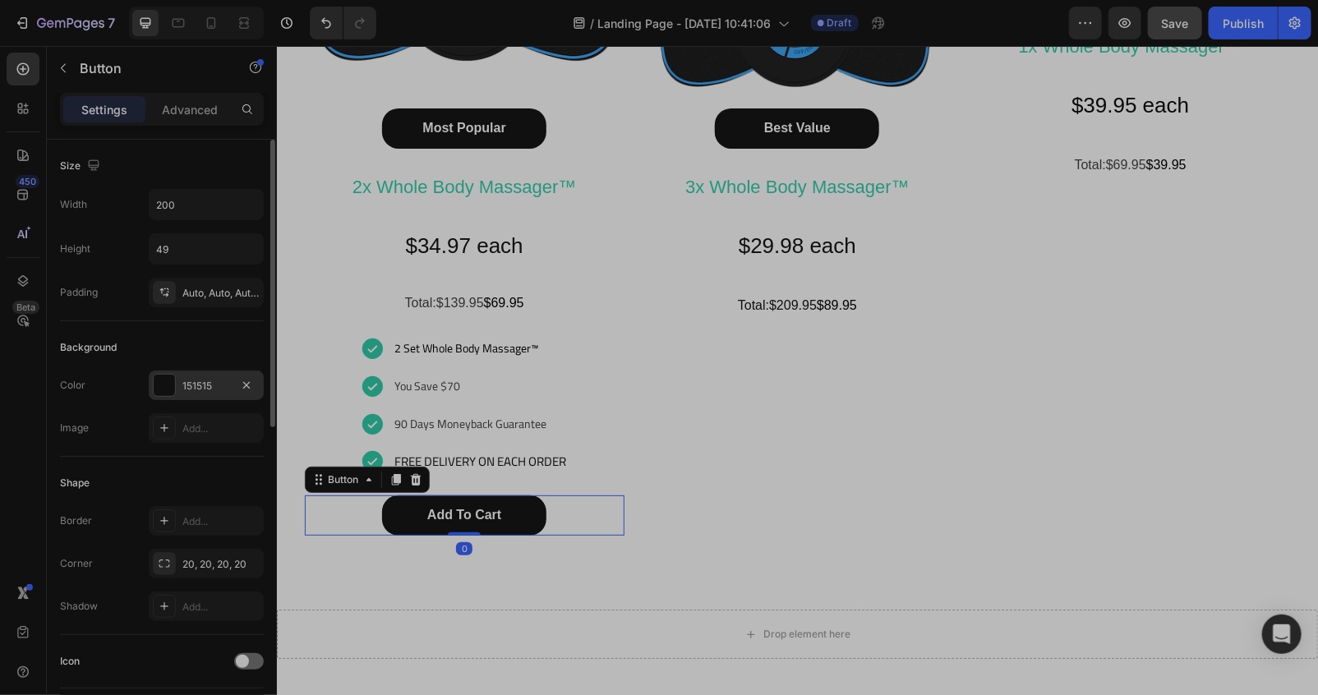
click at [159, 374] on div at bounding box center [164, 385] width 23 height 23
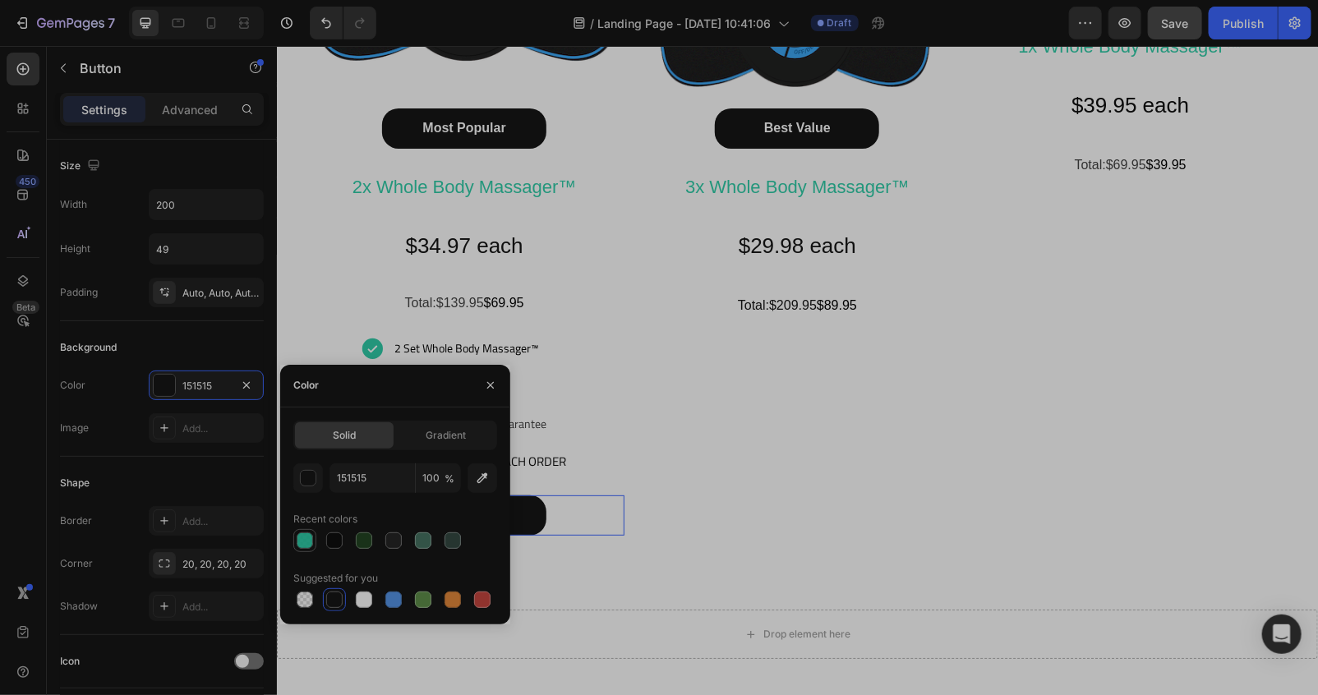
click at [308, 540] on div at bounding box center [305, 540] width 16 height 16
type input "1CC9A1"
type input "91"
click at [681, 536] on div "Happy Customers and counting !⭐⭐⭐⭐⭐ Text Block Image Best Value Button 3x Whole…" at bounding box center [797, 128] width 320 height 813
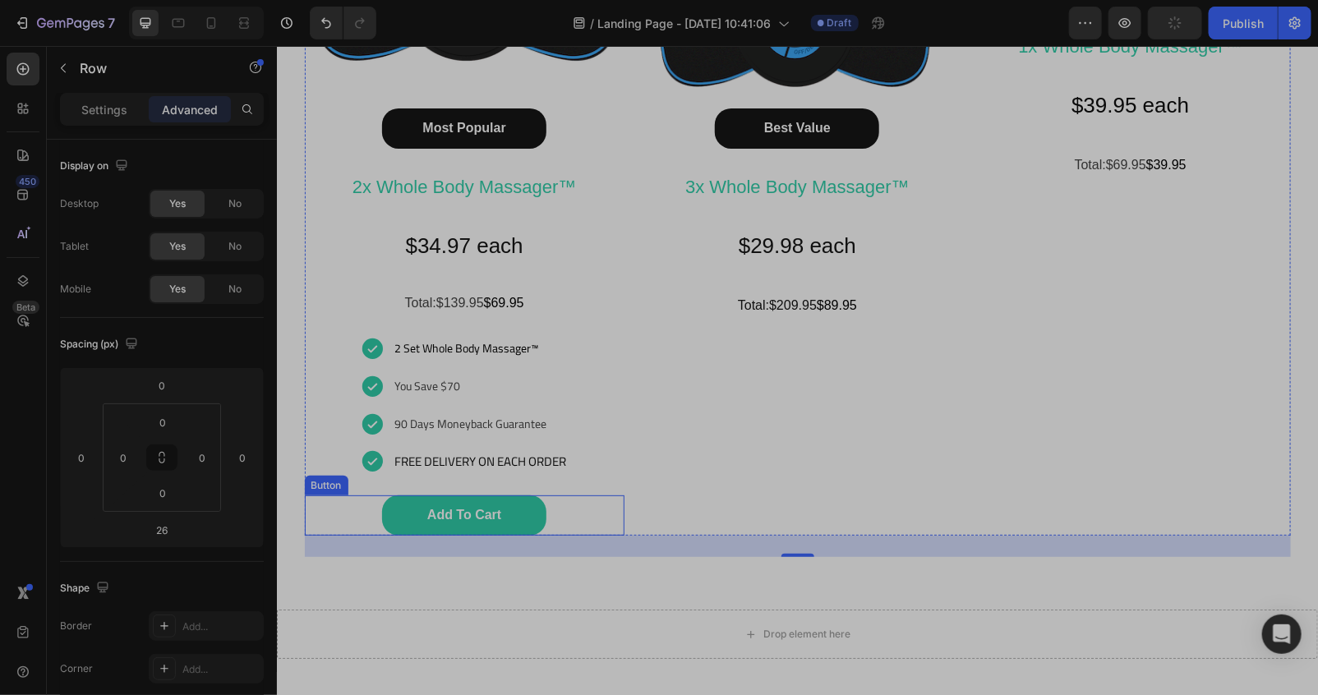
click at [568, 518] on div "add to cart Button" at bounding box center [464, 515] width 320 height 40
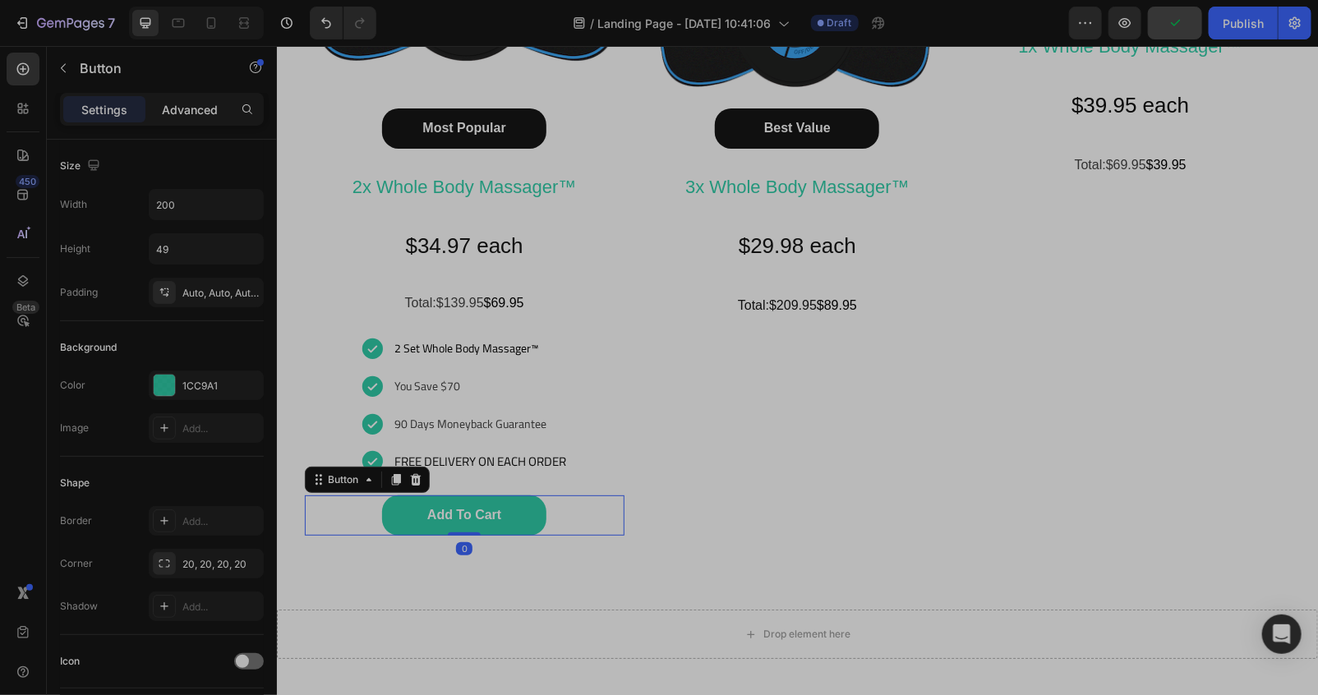
click at [186, 108] on p "Advanced" at bounding box center [190, 109] width 56 height 17
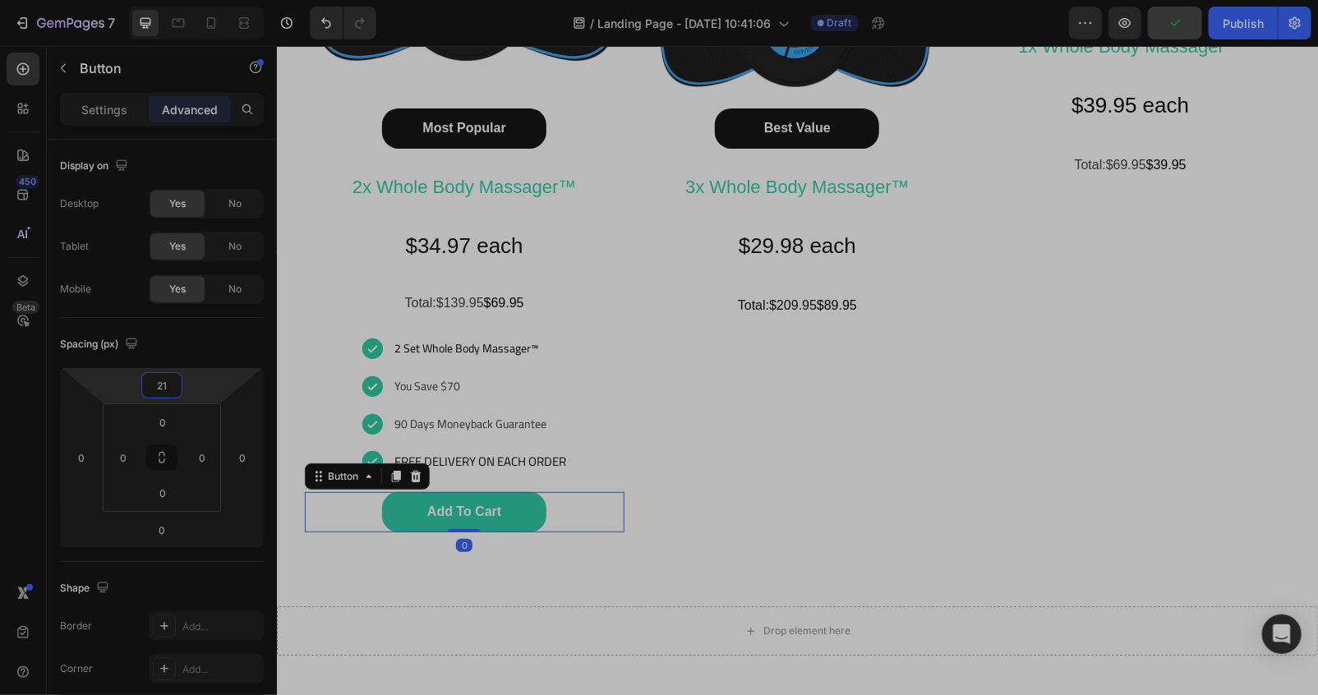
click at [173, 0] on html "7 Version history / Landing Page - Aug 25, 10:41:06 Draft Preview Publish 450 B…" at bounding box center [659, 0] width 1318 height 0
click at [173, 372] on div "21" at bounding box center [161, 385] width 41 height 26
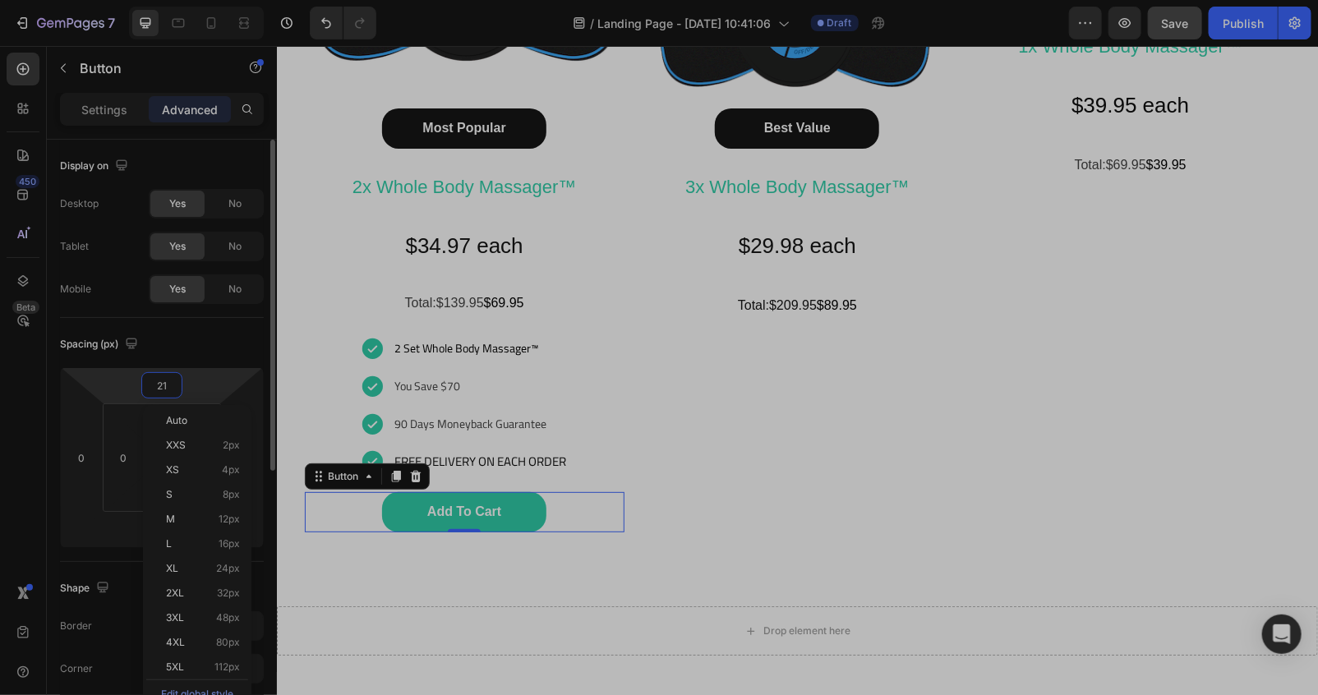
click at [167, 375] on input "21" at bounding box center [161, 385] width 33 height 25
type input "2"
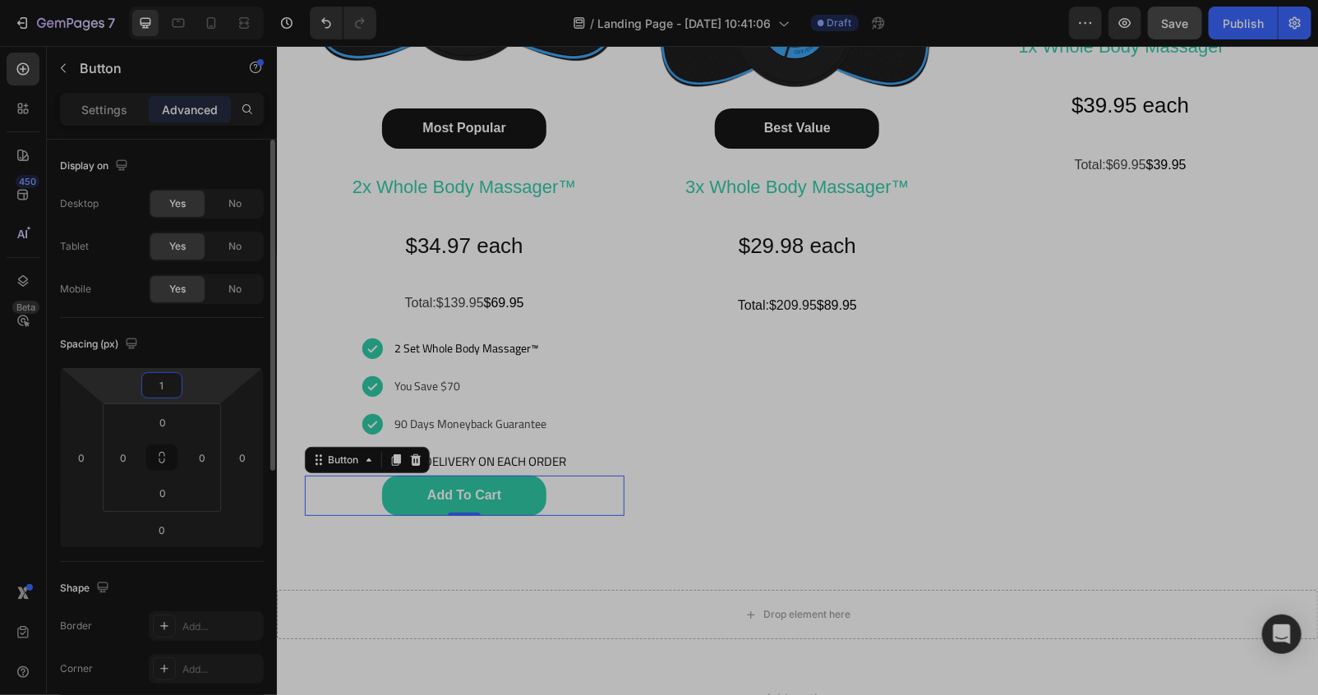
type input "10"
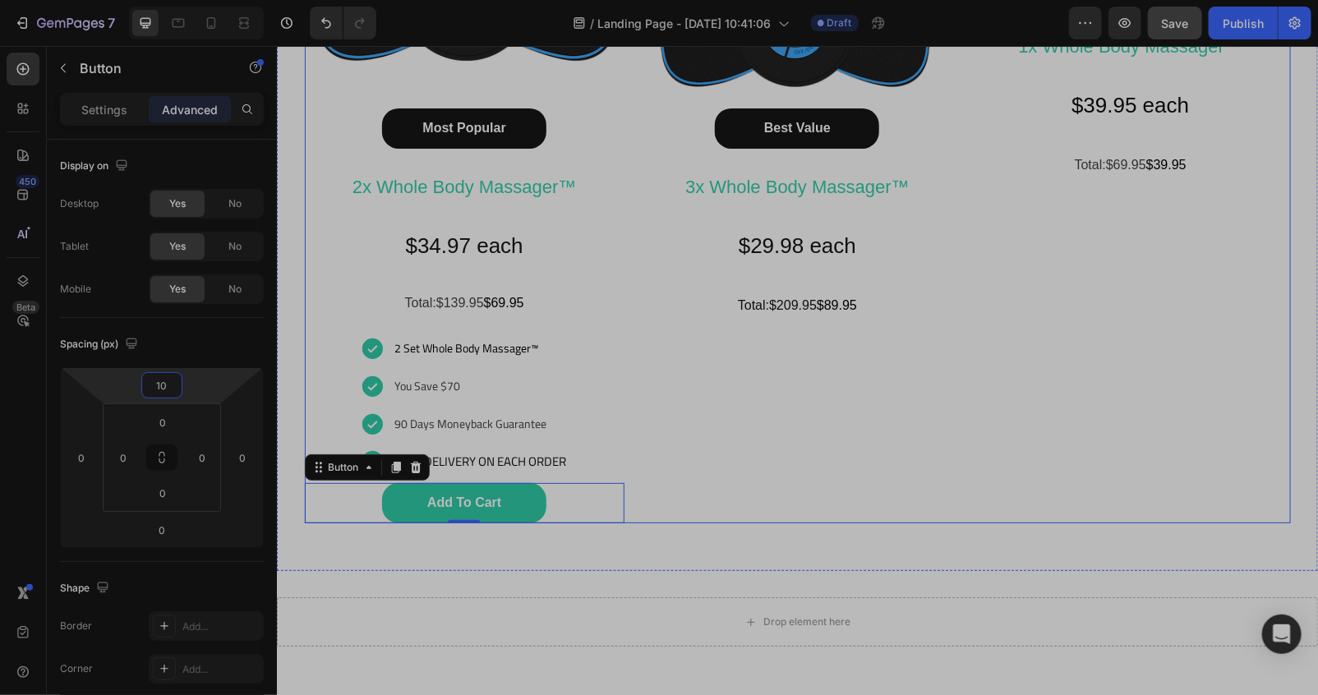
drag, startPoint x: 784, startPoint y: 462, endPoint x: 752, endPoint y: 513, distance: 59.7
click at [784, 461] on div "Happy Customers and counting !⭐⭐⭐⭐⭐ Text Block Image Best Value Button 3x Whole…" at bounding box center [797, 122] width 320 height 801
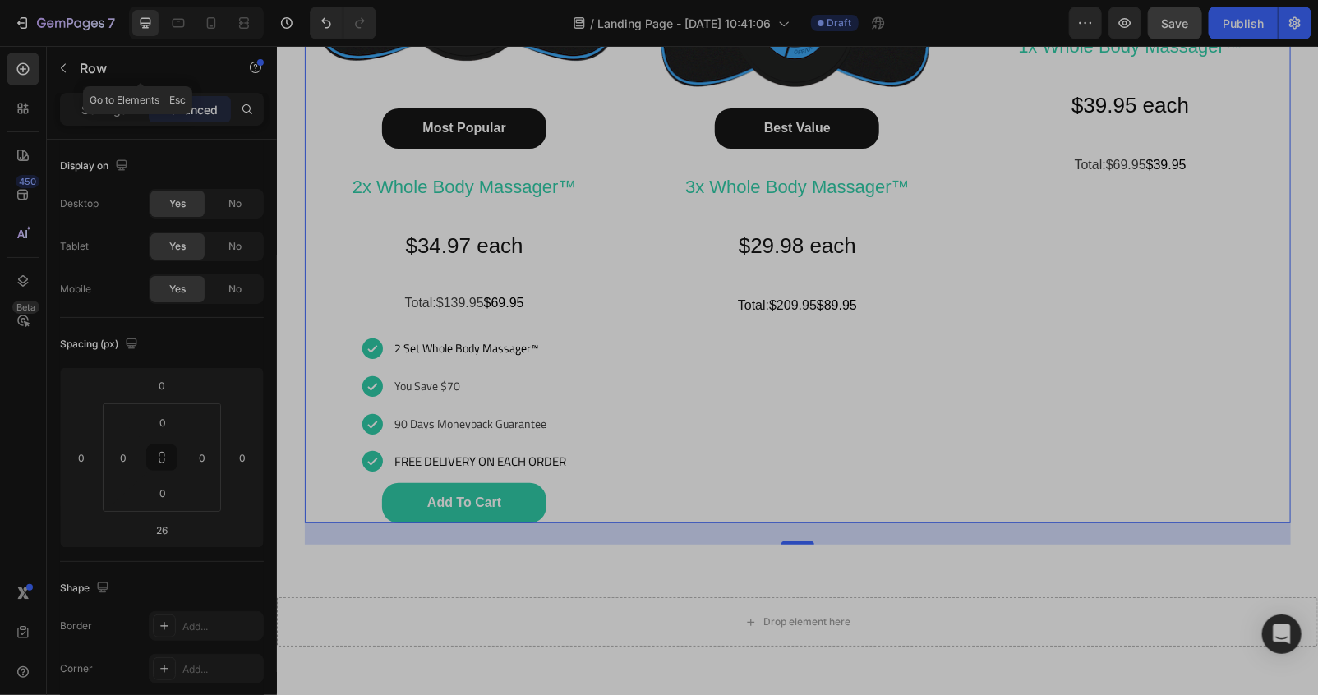
click at [53, 62] on button "button" at bounding box center [63, 68] width 26 height 26
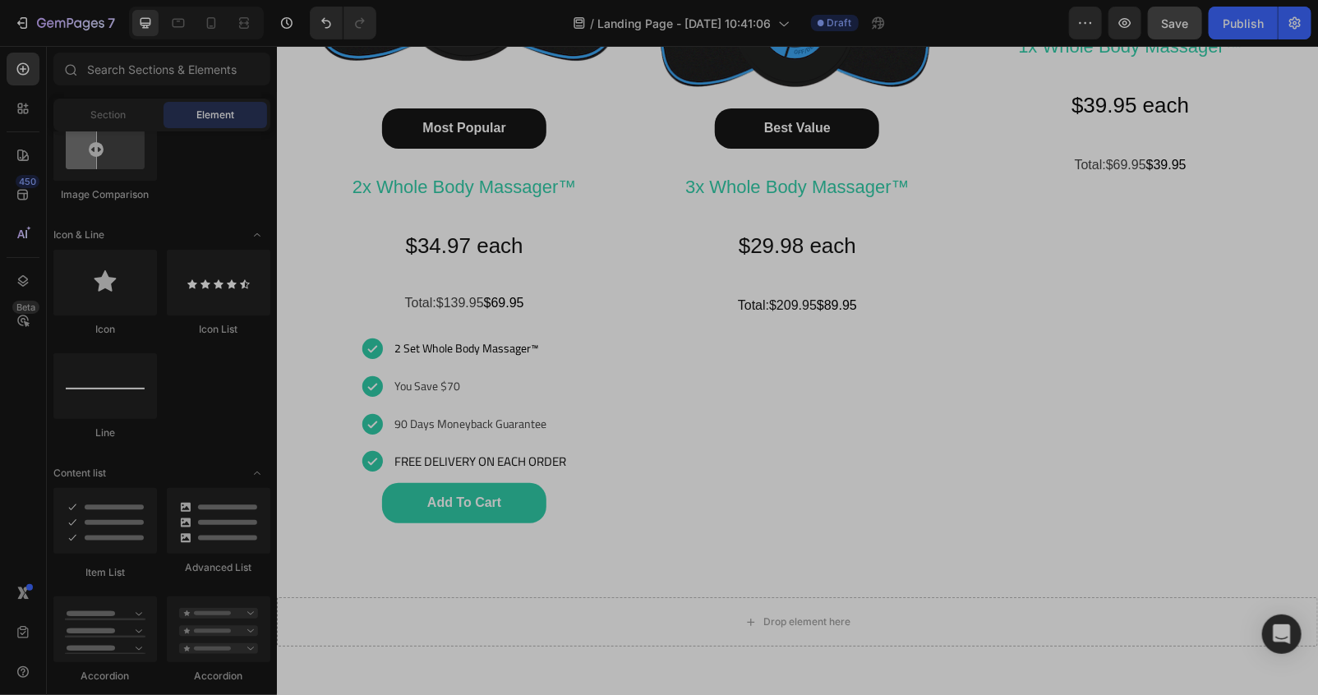
scroll to position [0, 0]
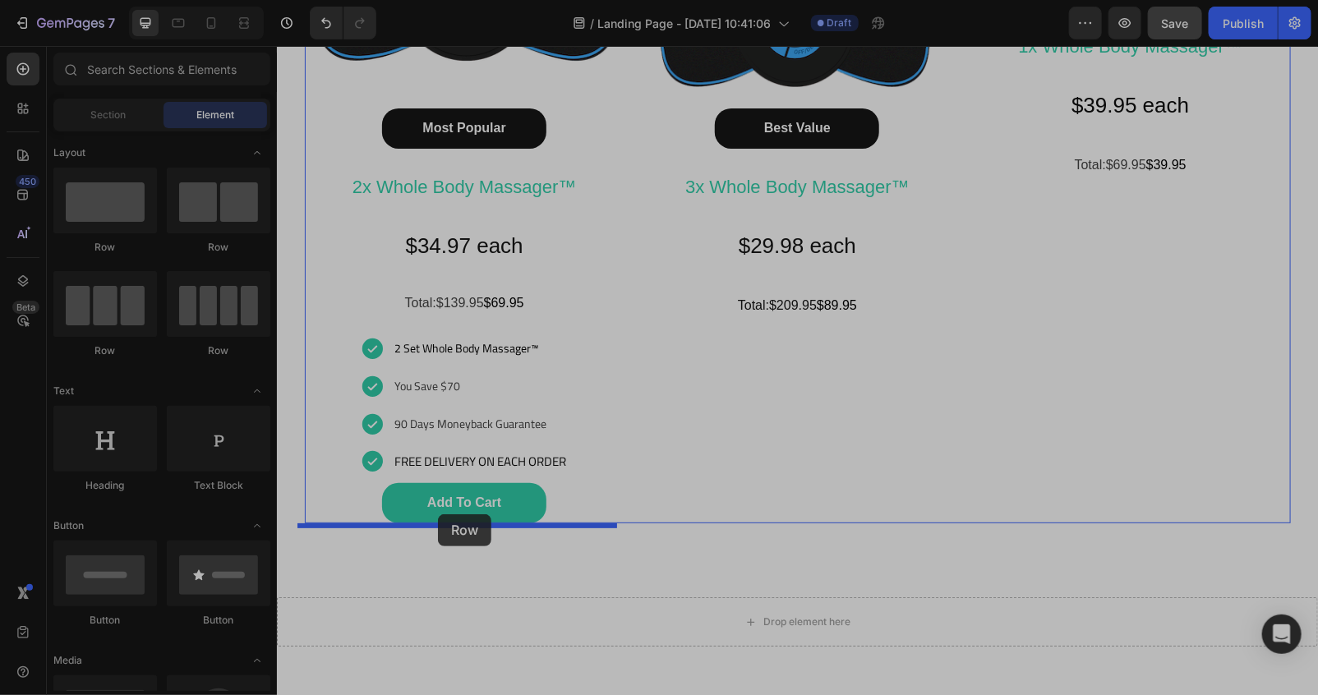
drag, startPoint x: 377, startPoint y: 260, endPoint x: 437, endPoint y: 513, distance: 260.0
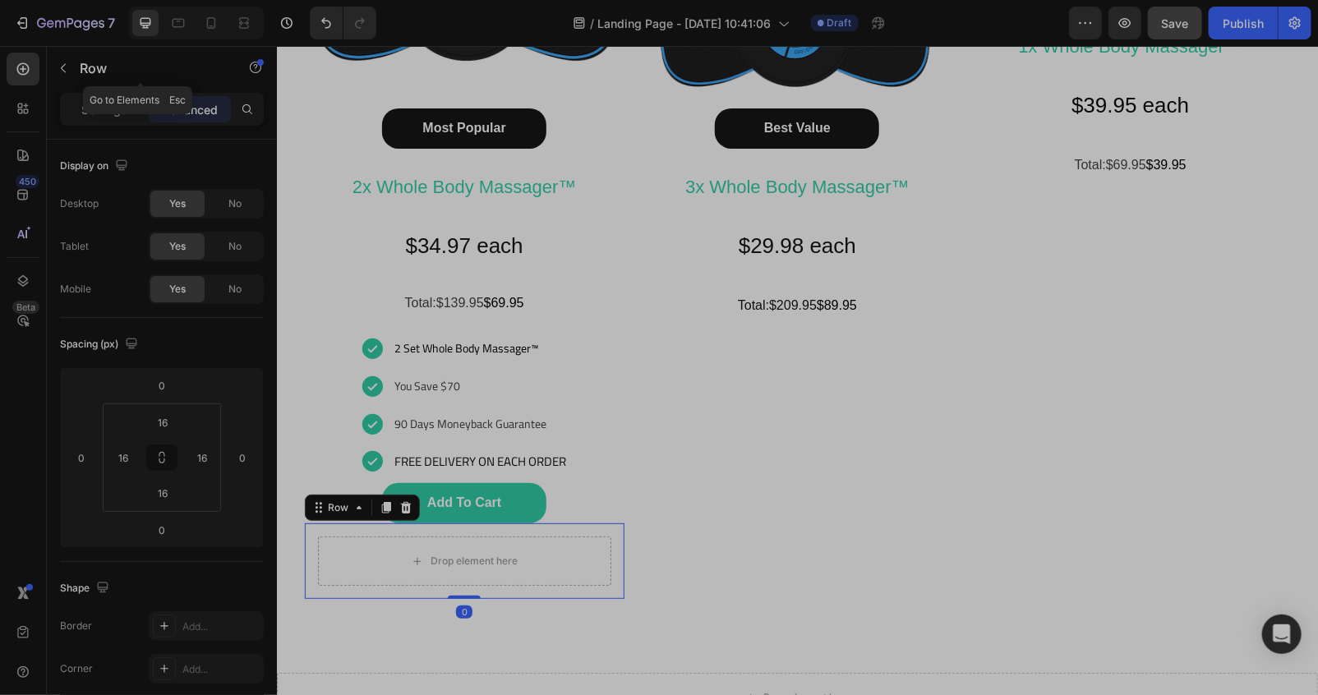
drag, startPoint x: 58, startPoint y: 62, endPoint x: 49, endPoint y: 89, distance: 28.6
click at [58, 62] on icon "button" at bounding box center [63, 68] width 13 height 13
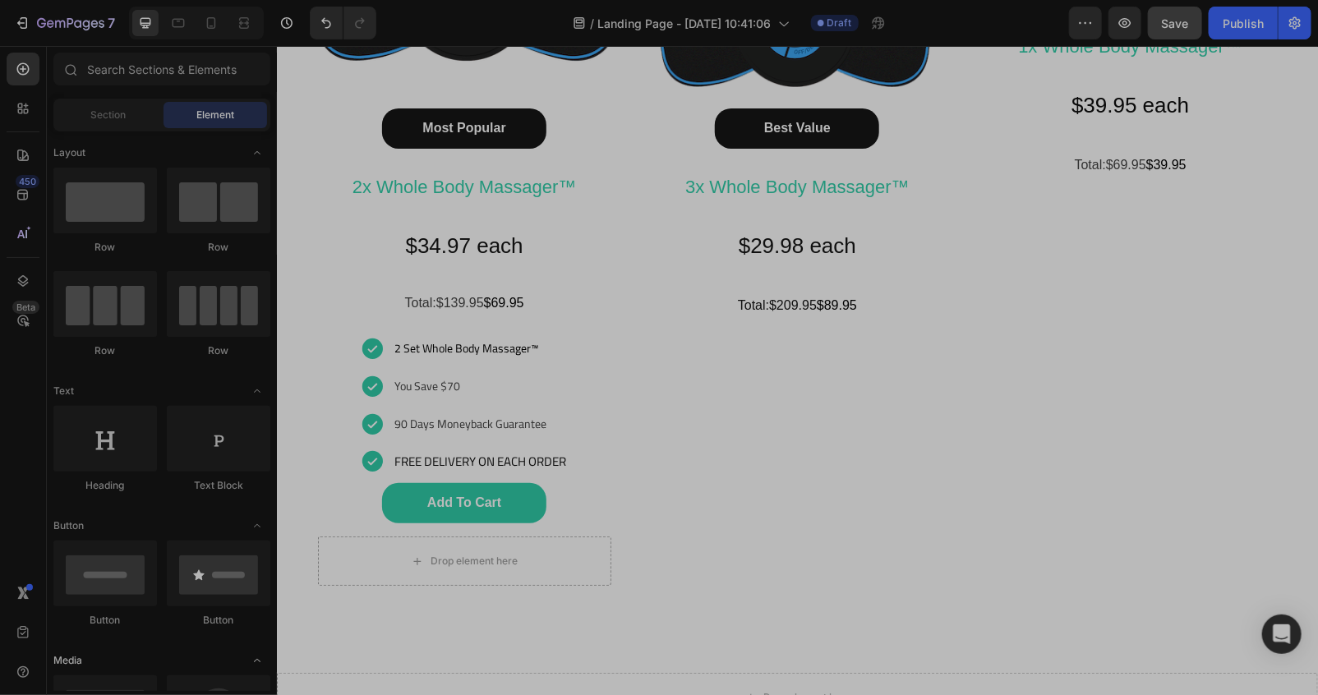
scroll to position [243, 0]
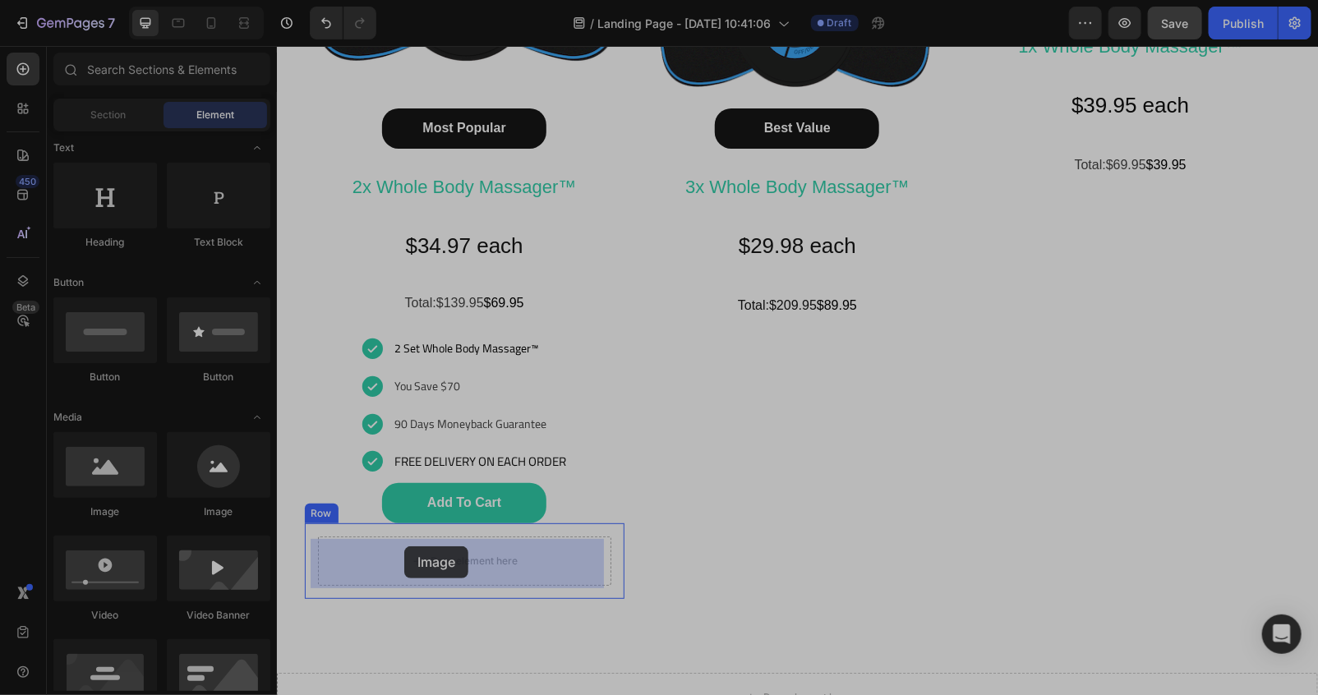
drag, startPoint x: 370, startPoint y: 507, endPoint x: 415, endPoint y: 550, distance: 62.7
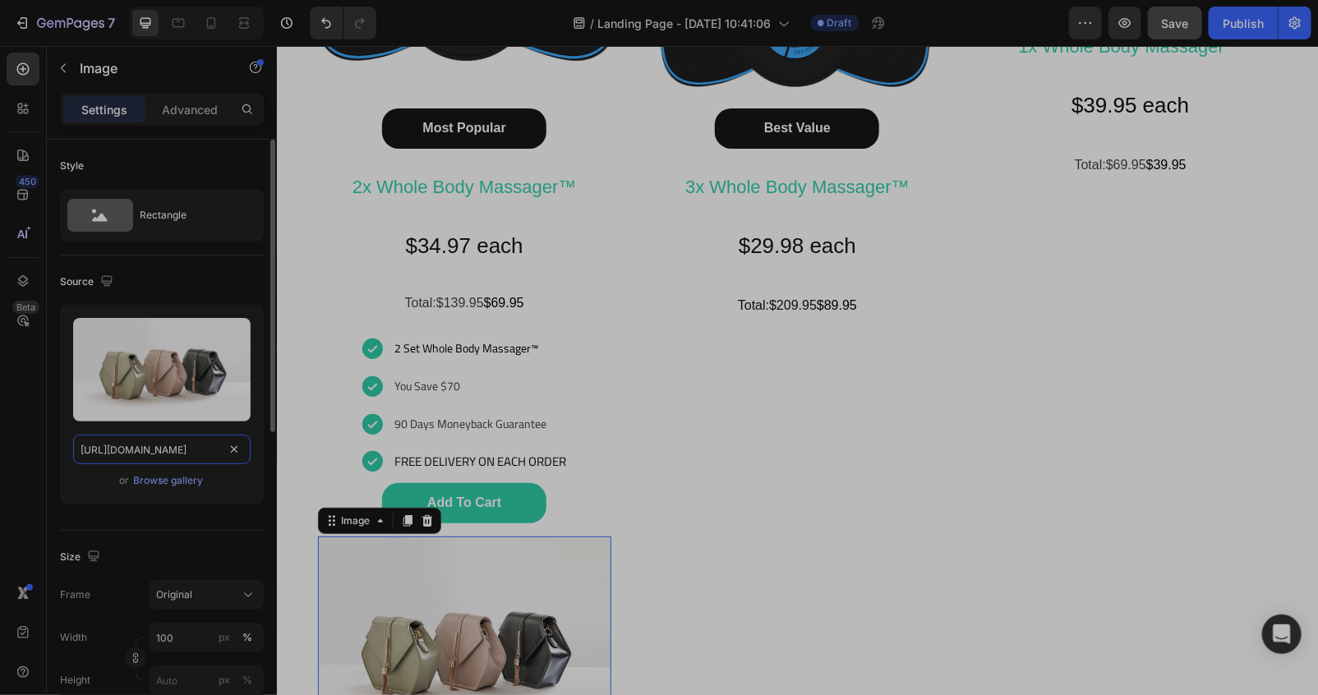
click at [145, 448] on input "[URL][DOMAIN_NAME]" at bounding box center [161, 450] width 177 height 30
paste input "ucarecdn.com/c855358d-5b1c-41e9-8084-87c0558b99e1/-/format/auto/-/preview/480x4…"
type input "https://ucarecdn.com/c855358d-5b1c-41e9-8084-87c0558b99e1/-/format/auto/-/previ…"
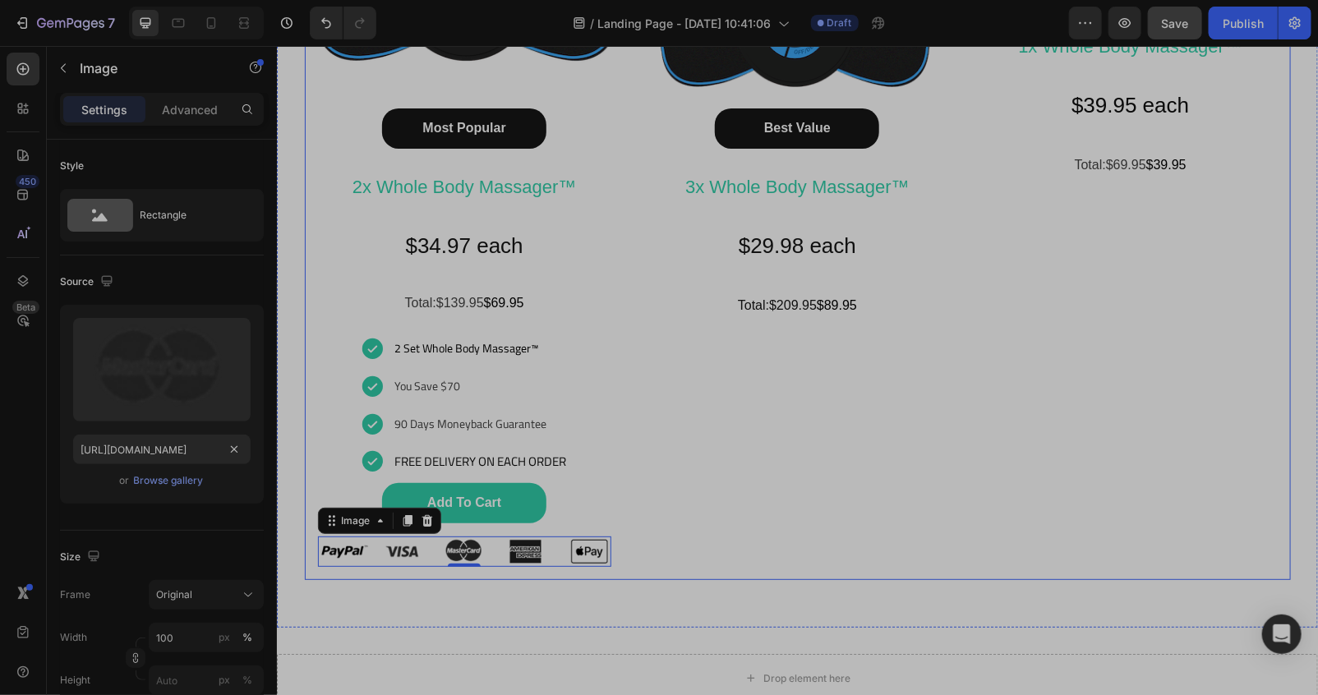
click at [734, 539] on div "Happy Customers and counting !⭐⭐⭐⭐⭐ Text Block Image Best Value Button 3x Whole…" at bounding box center [797, 150] width 320 height 857
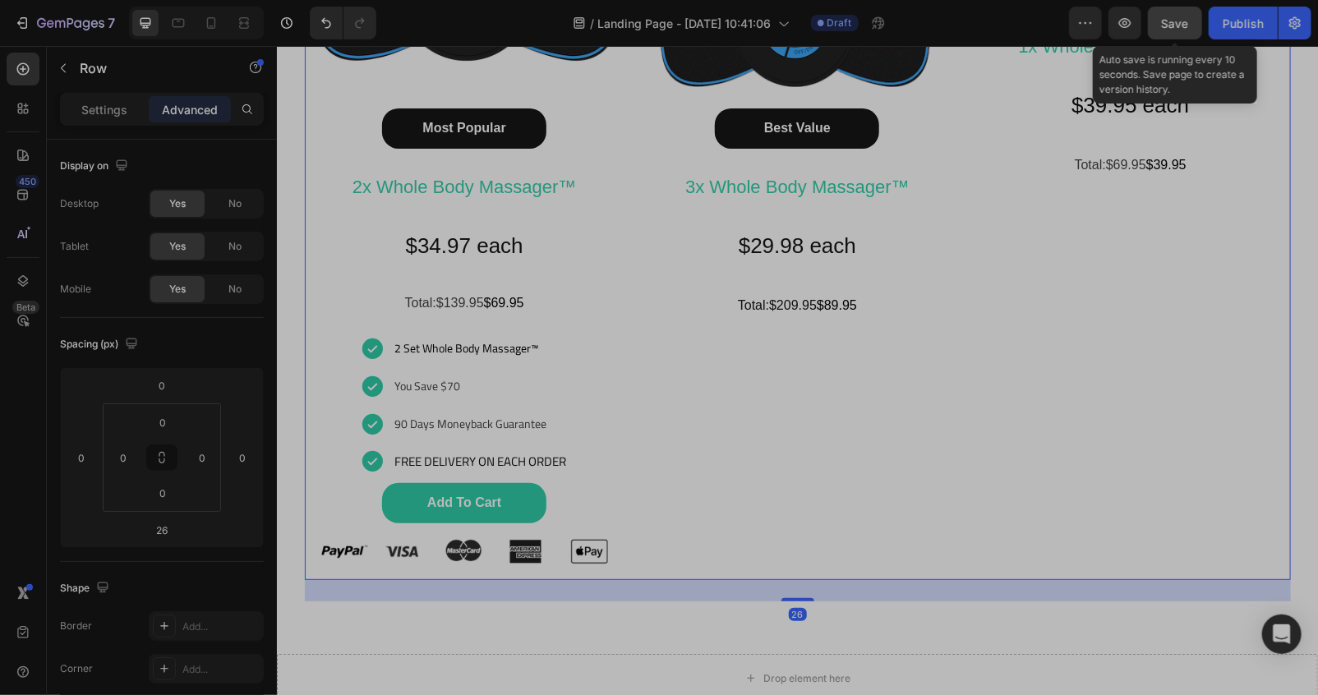
click at [1183, 21] on span "Save" at bounding box center [1175, 23] width 27 height 14
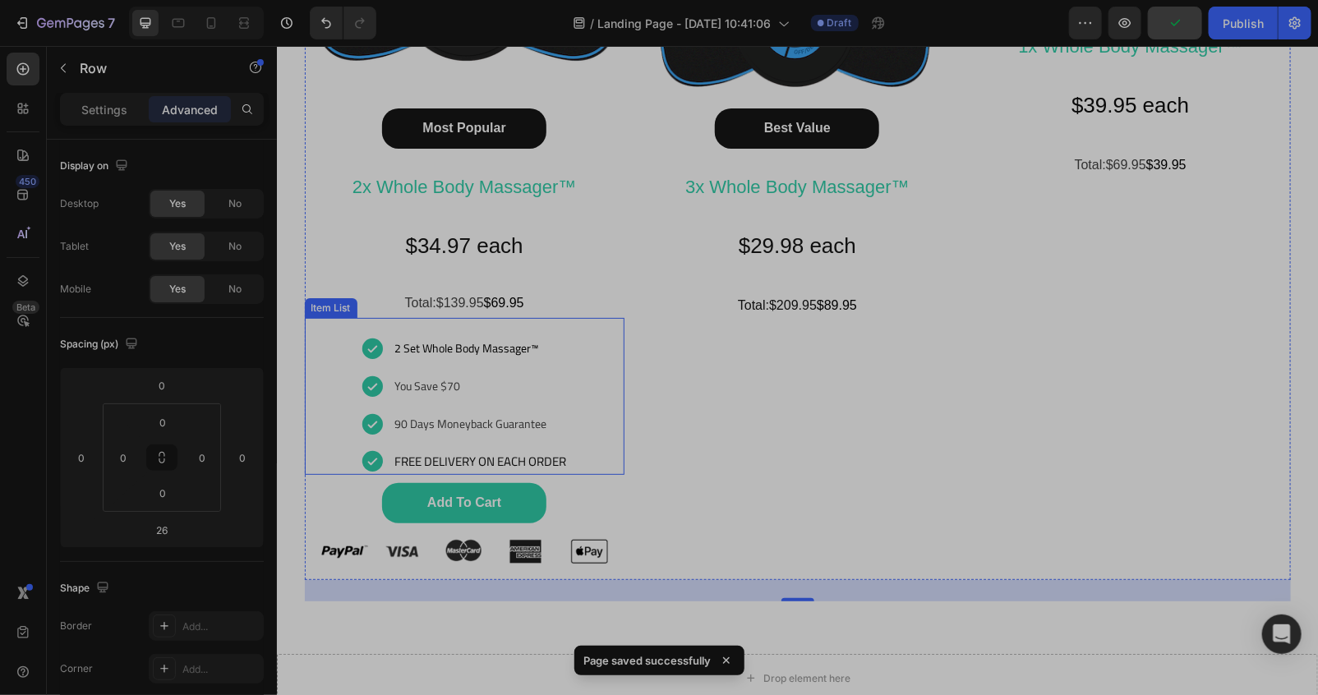
click at [594, 353] on div "2 Set Whole Body Massager™ You Save $70 90 Days Moneyback Guarantee FREE DELIVE…" at bounding box center [464, 404] width 320 height 140
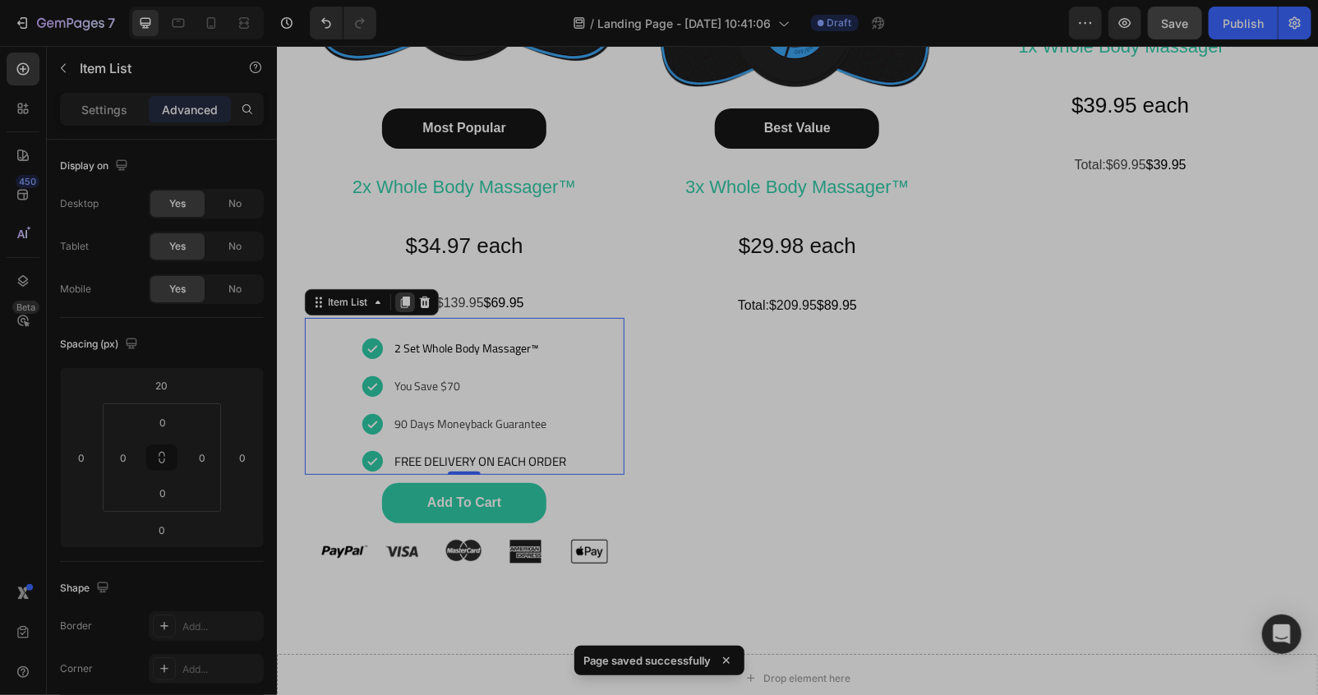
click at [399, 307] on icon at bounding box center [403, 303] width 9 height 12
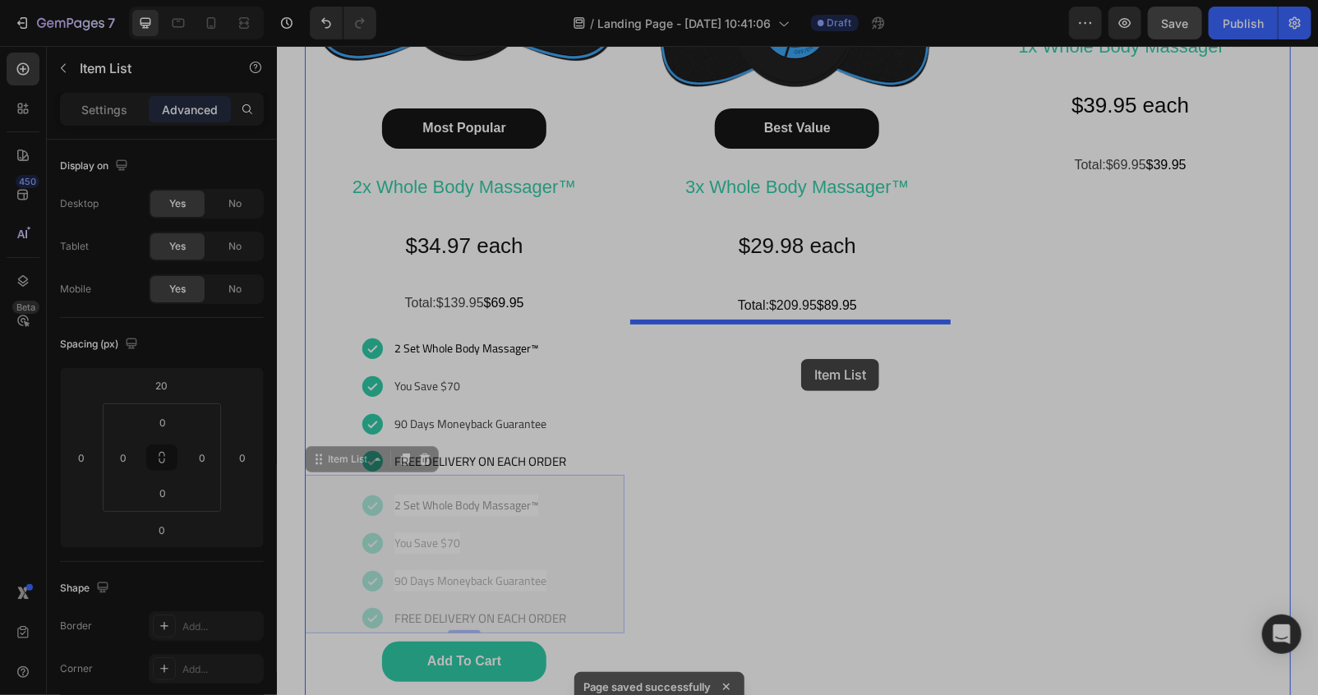
drag, startPoint x: 354, startPoint y: 468, endPoint x: 800, endPoint y: 358, distance: 459.4
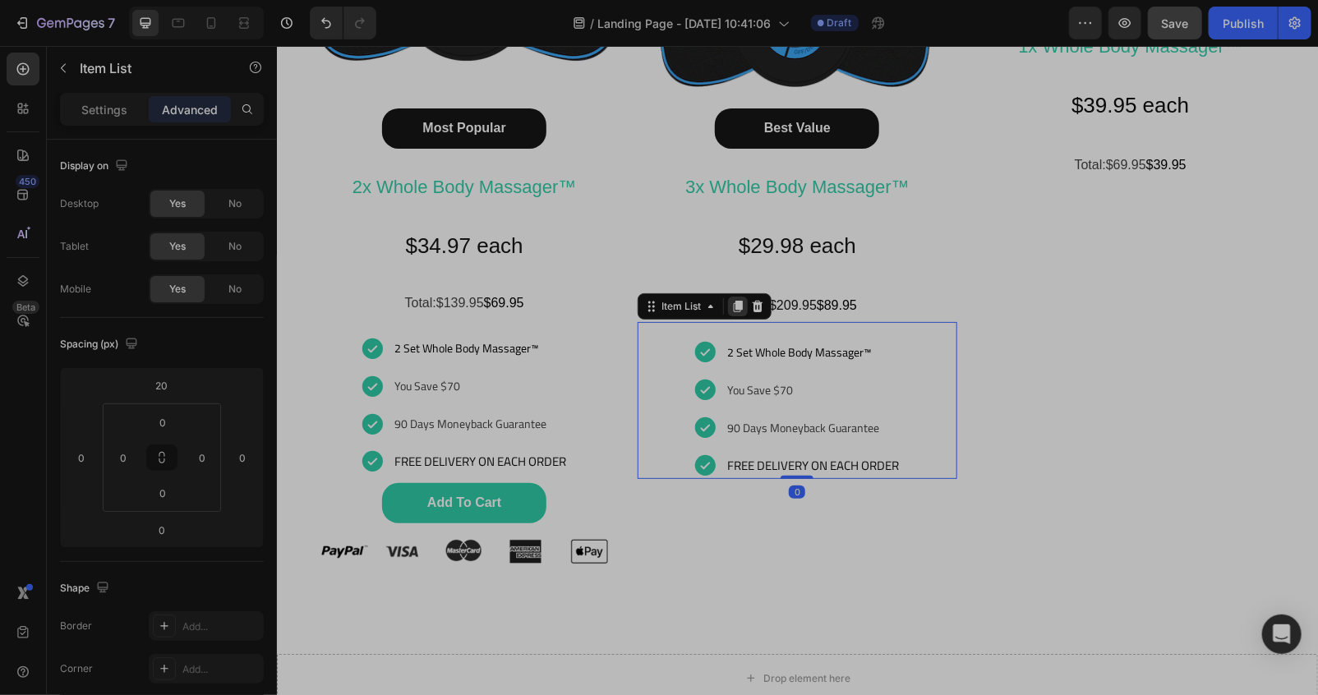
click at [730, 306] on icon at bounding box center [736, 305] width 13 height 13
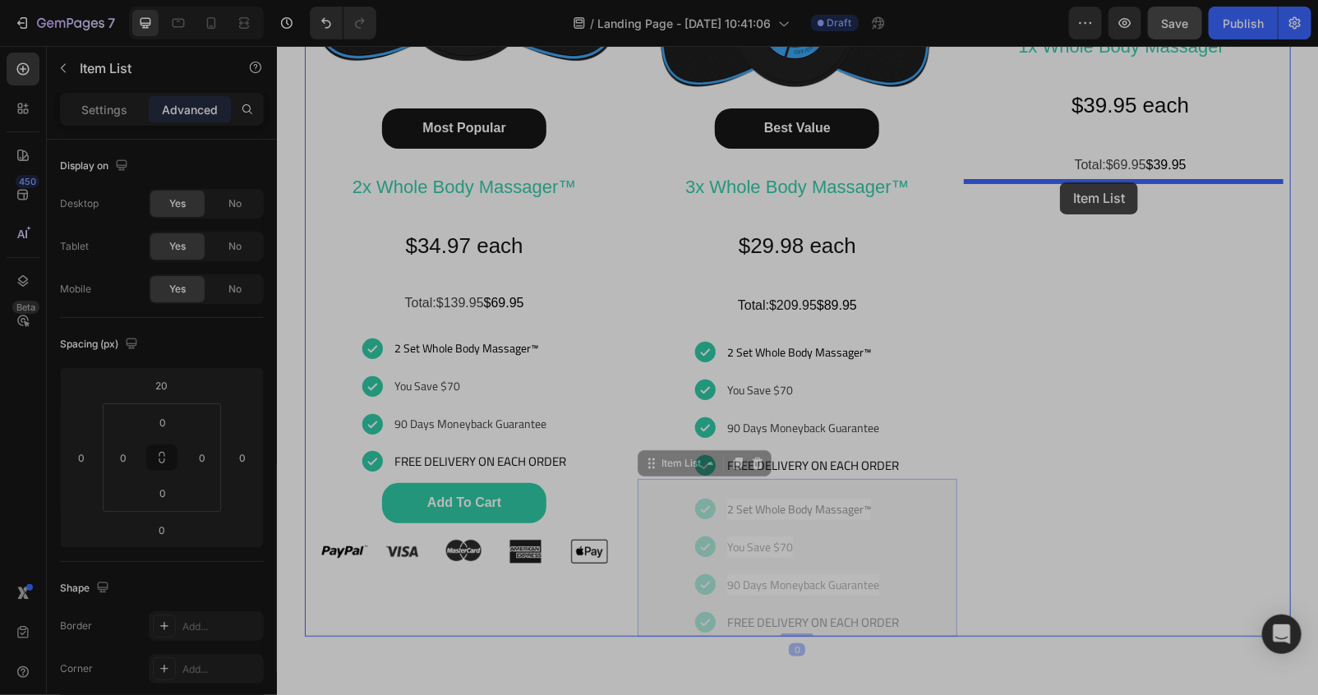
drag, startPoint x: 678, startPoint y: 464, endPoint x: 1059, endPoint y: 182, distance: 474.5
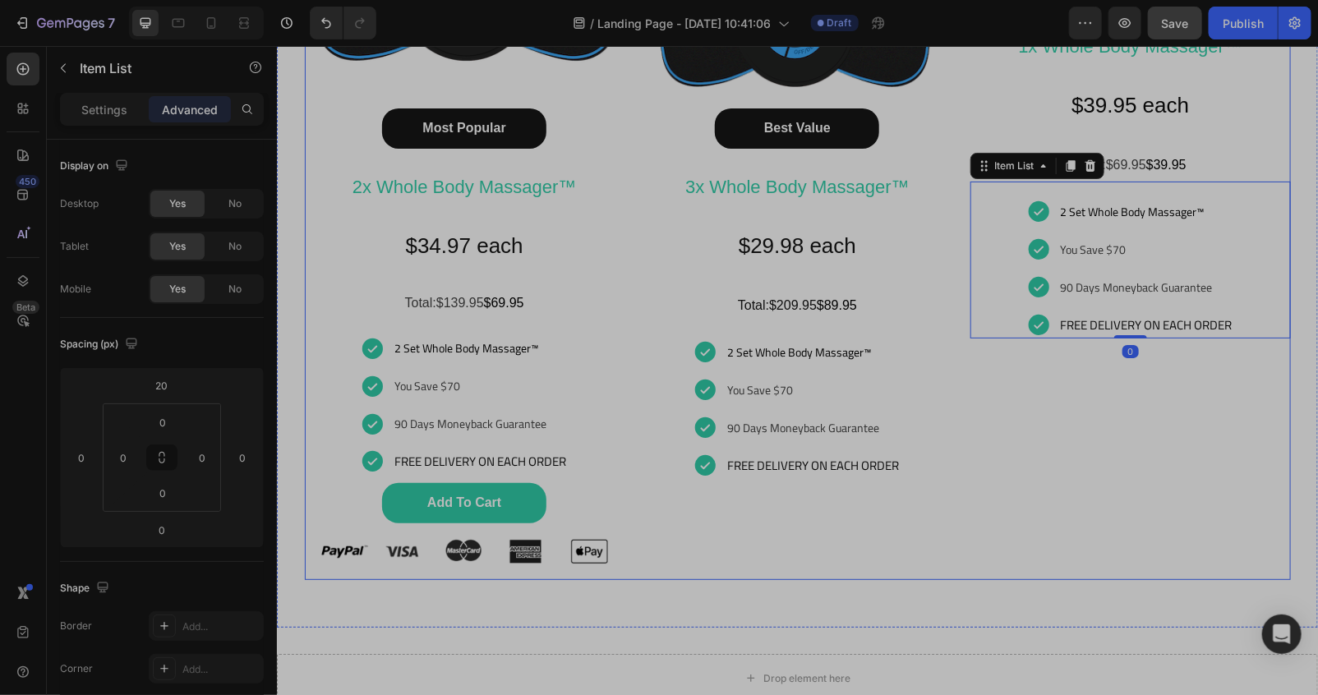
click at [1062, 474] on div "Happy Customers and counting !⭐⭐⭐⭐⭐ Text Block Image Basic Offer Button 1x Whol…" at bounding box center [1129, 150] width 320 height 857
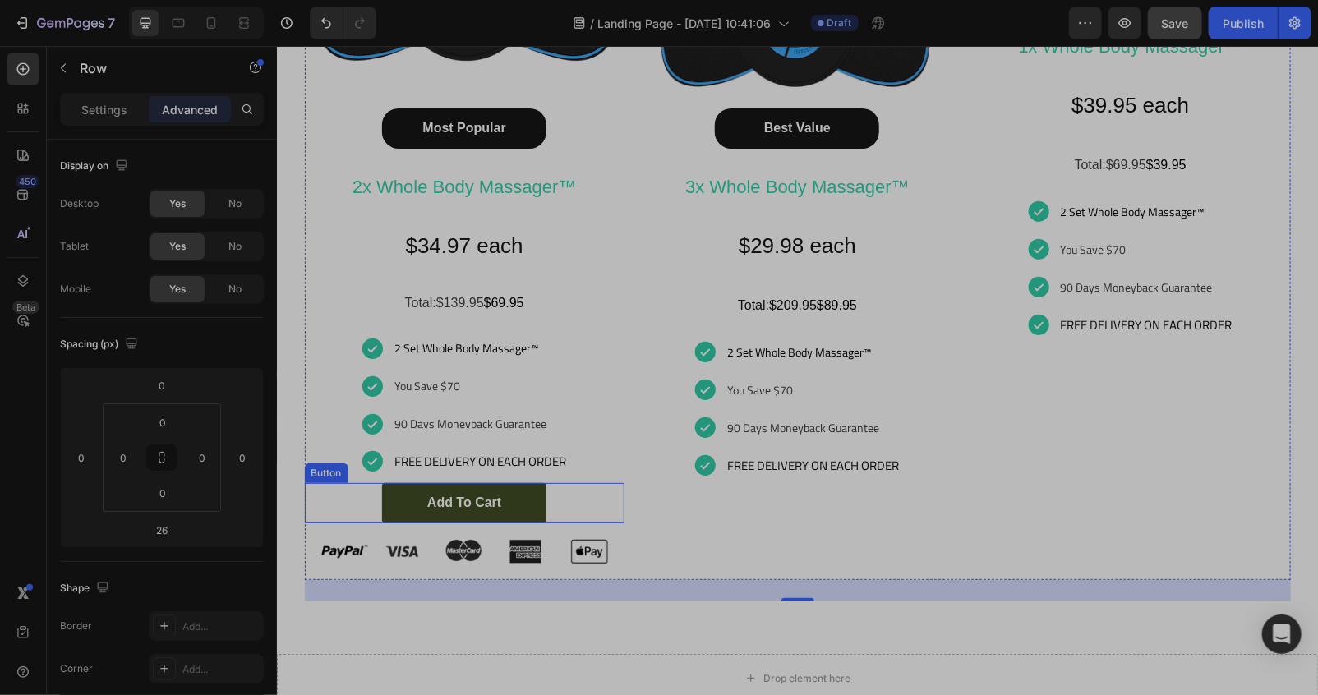
click at [549, 509] on div "add to cart Button" at bounding box center [464, 502] width 320 height 40
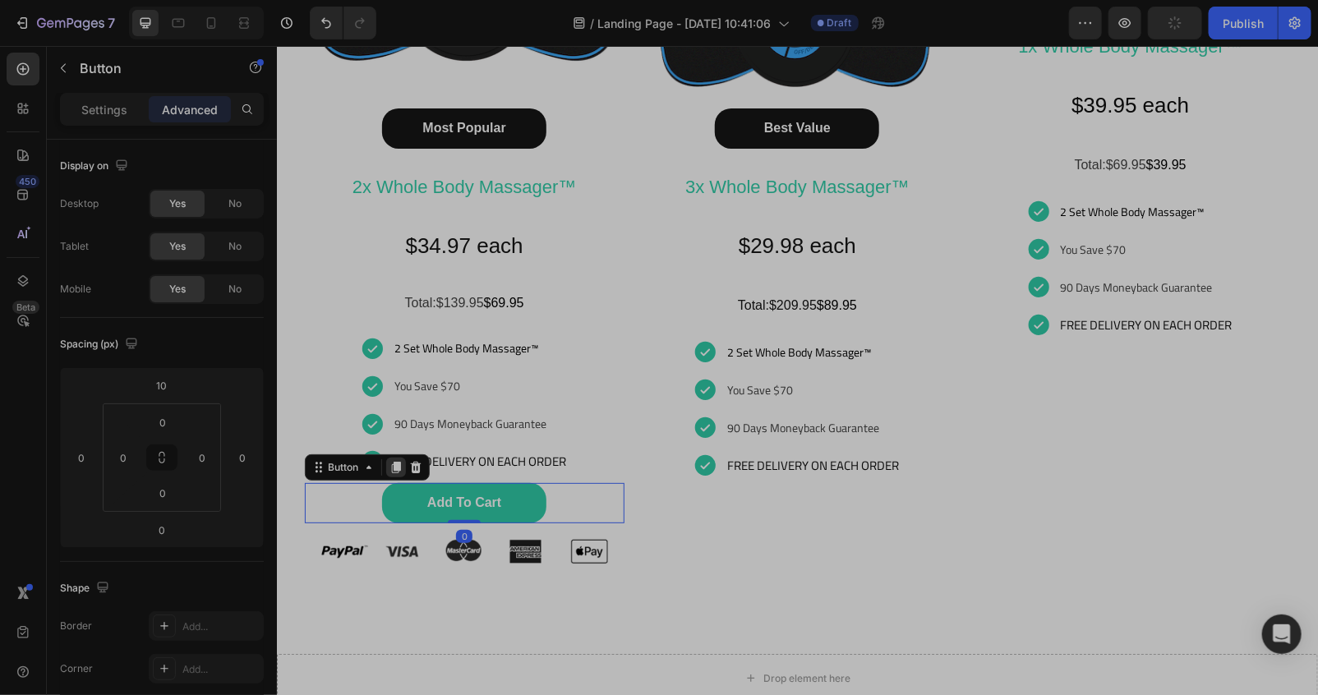
click at [390, 463] on icon at bounding box center [394, 468] width 9 height 12
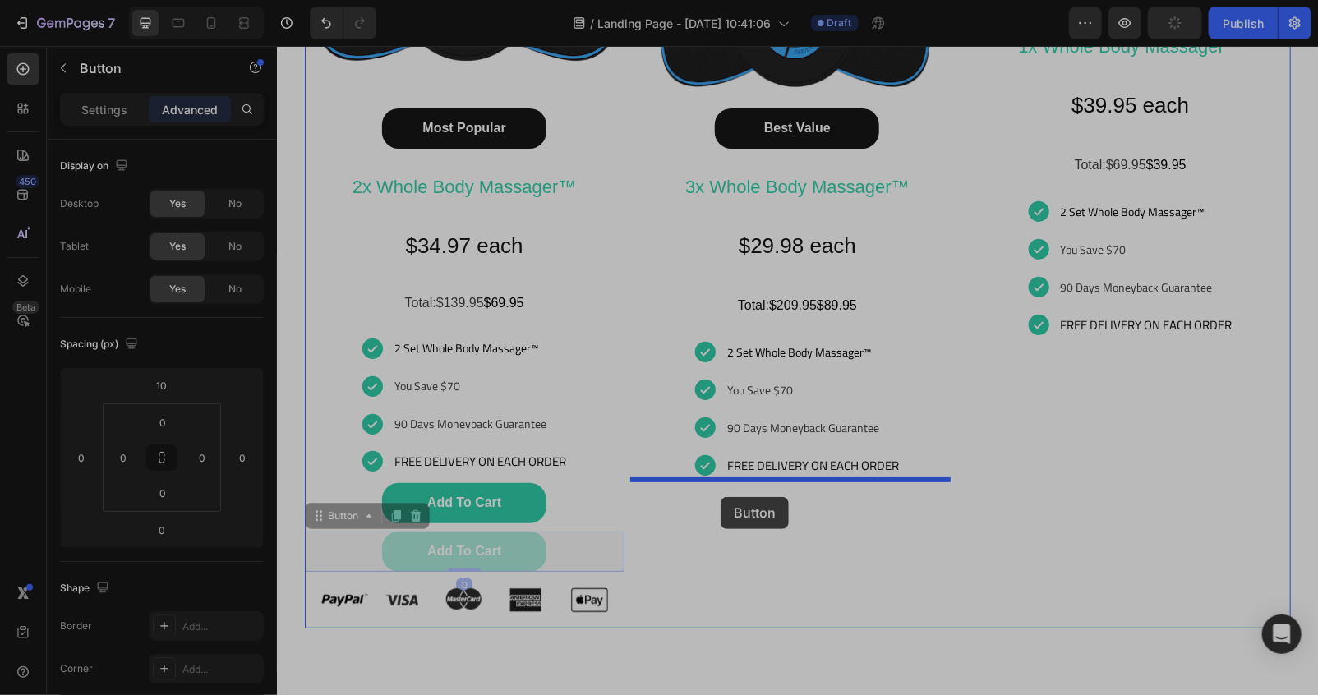
drag, startPoint x: 343, startPoint y: 517, endPoint x: 720, endPoint y: 496, distance: 377.6
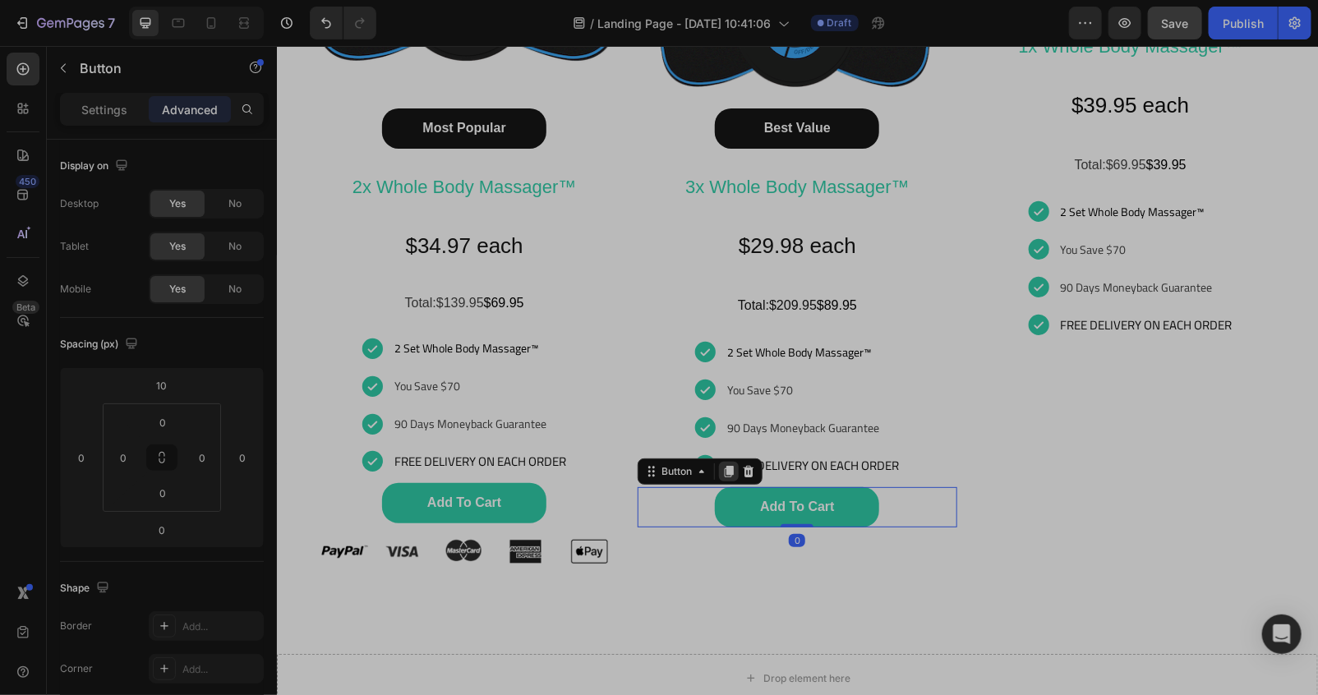
click at [724, 476] on icon at bounding box center [728, 471] width 9 height 12
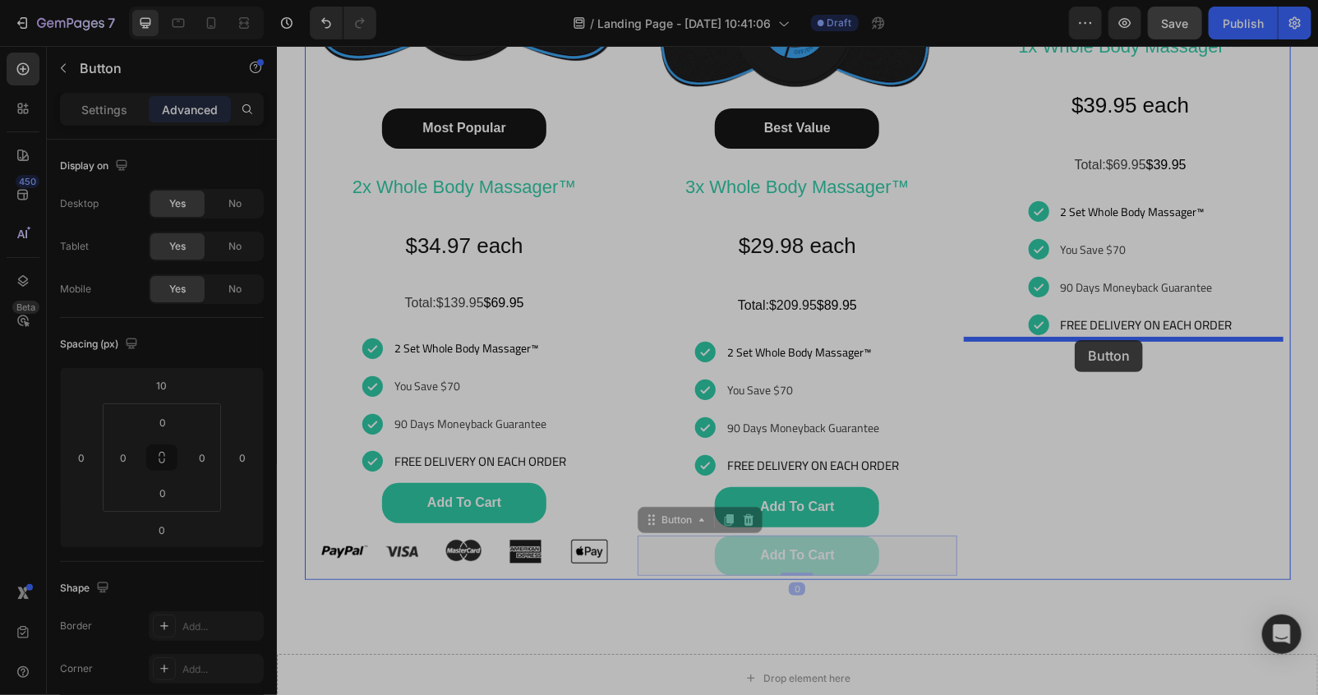
drag, startPoint x: 667, startPoint y: 518, endPoint x: 1074, endPoint y: 339, distance: 444.0
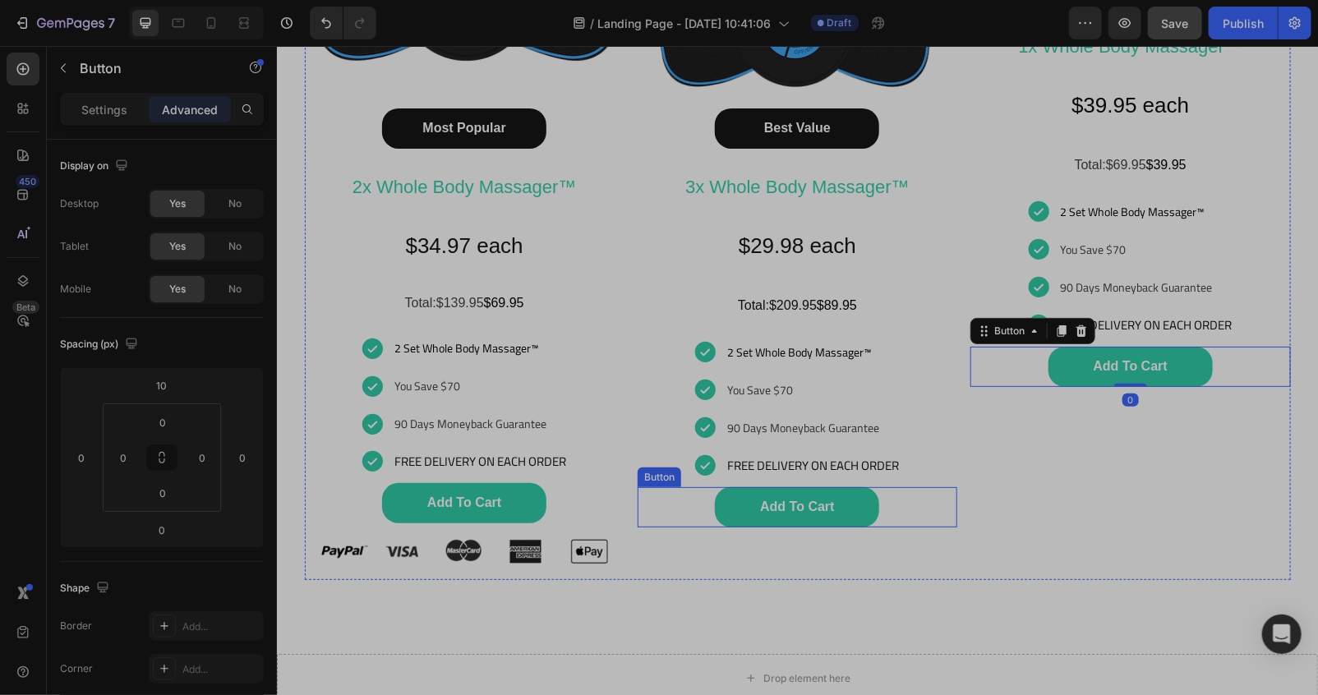
click at [932, 527] on div "Happy Customers and counting !⭐⭐⭐⭐⭐ Text Block Image Best Value Button 3x Whole…" at bounding box center [797, 150] width 320 height 857
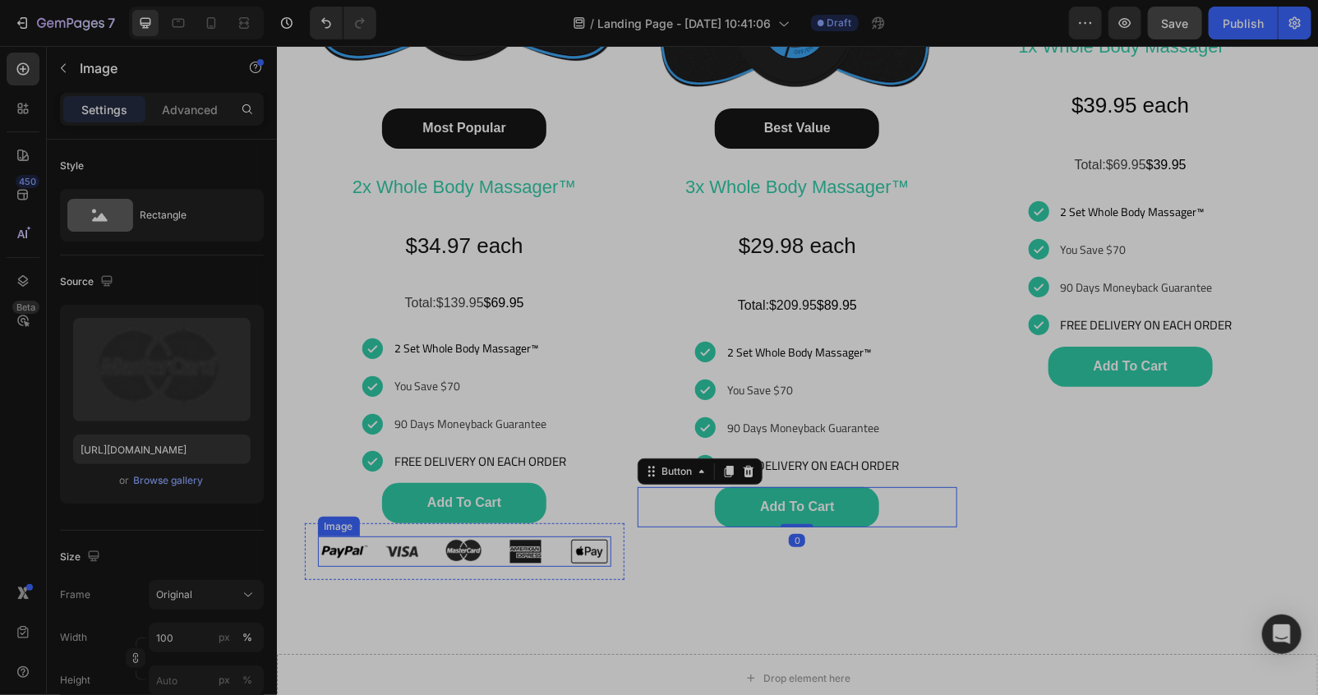
click at [458, 551] on img at bounding box center [463, 551] width 293 height 30
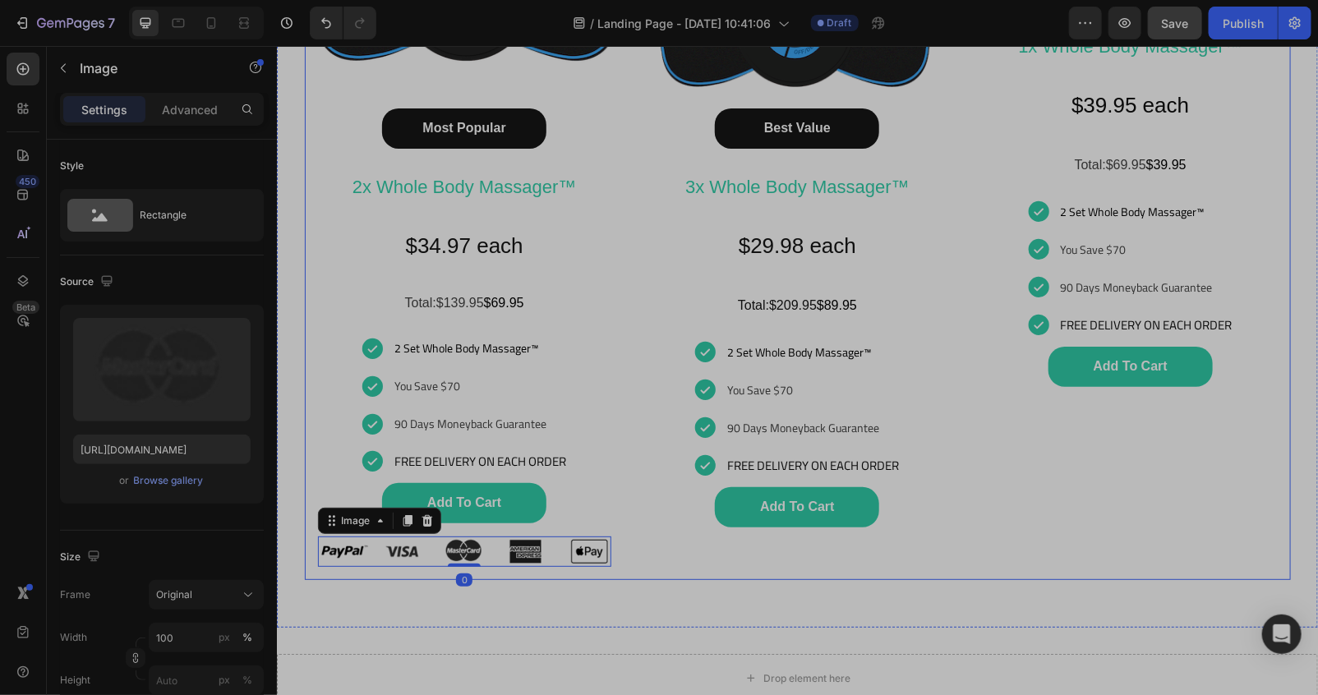
drag, startPoint x: 637, startPoint y: 554, endPoint x: 605, endPoint y: 550, distance: 33.0
click at [637, 552] on div "Happy Customers and counting !⭐⭐⭐⭐⭐ Text Block Image Best Value Button 3x Whole…" at bounding box center [797, 150] width 320 height 857
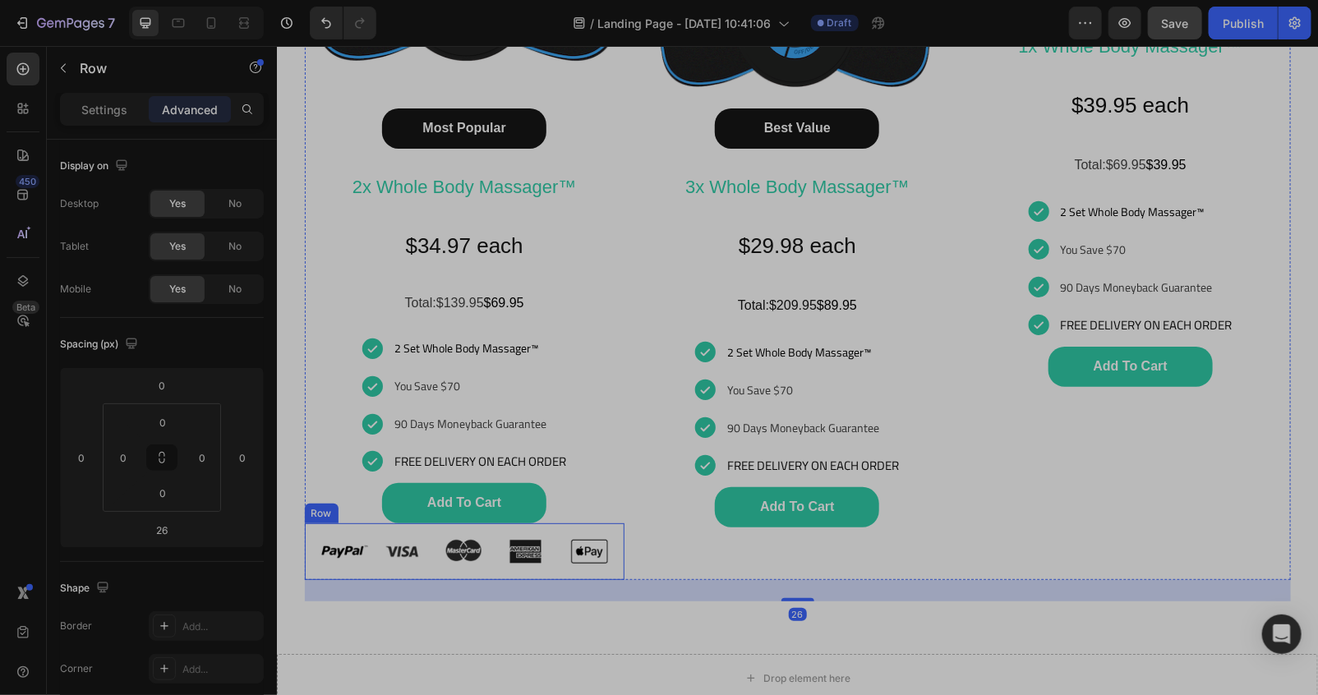
click at [604, 550] on div "Image Row" at bounding box center [464, 550] width 320 height 56
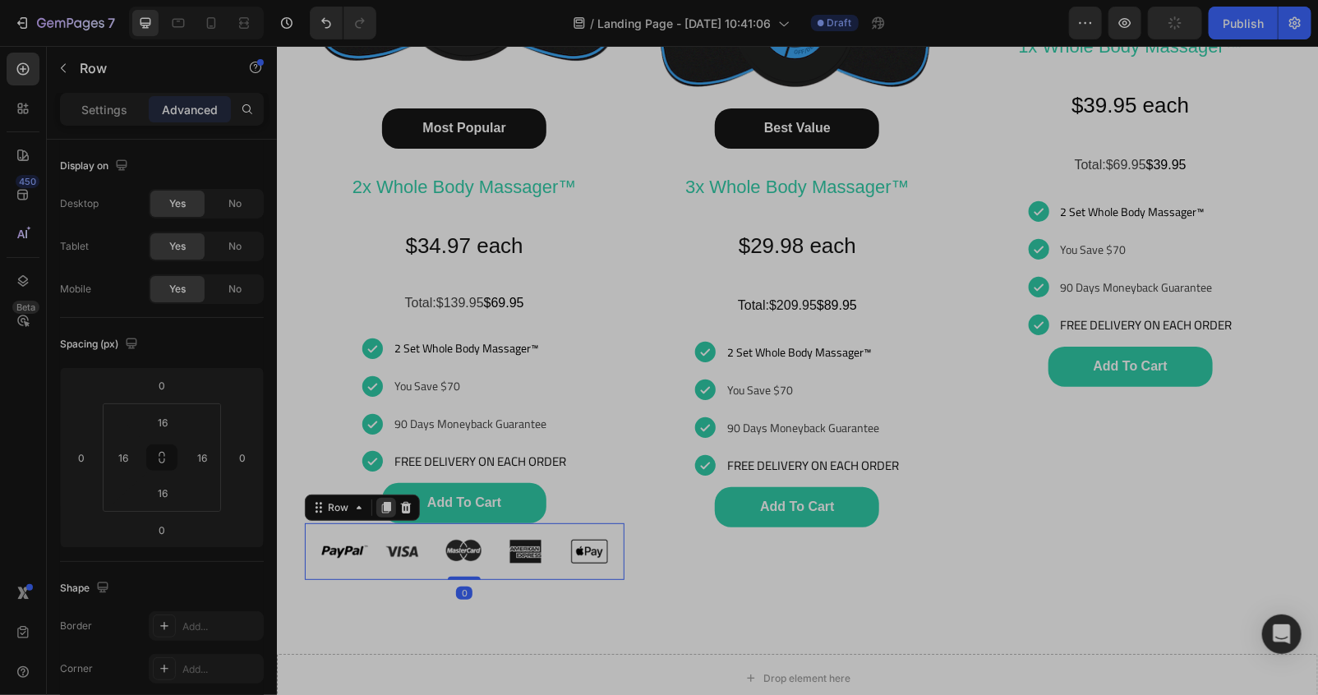
click at [380, 501] on icon at bounding box center [385, 506] width 13 height 13
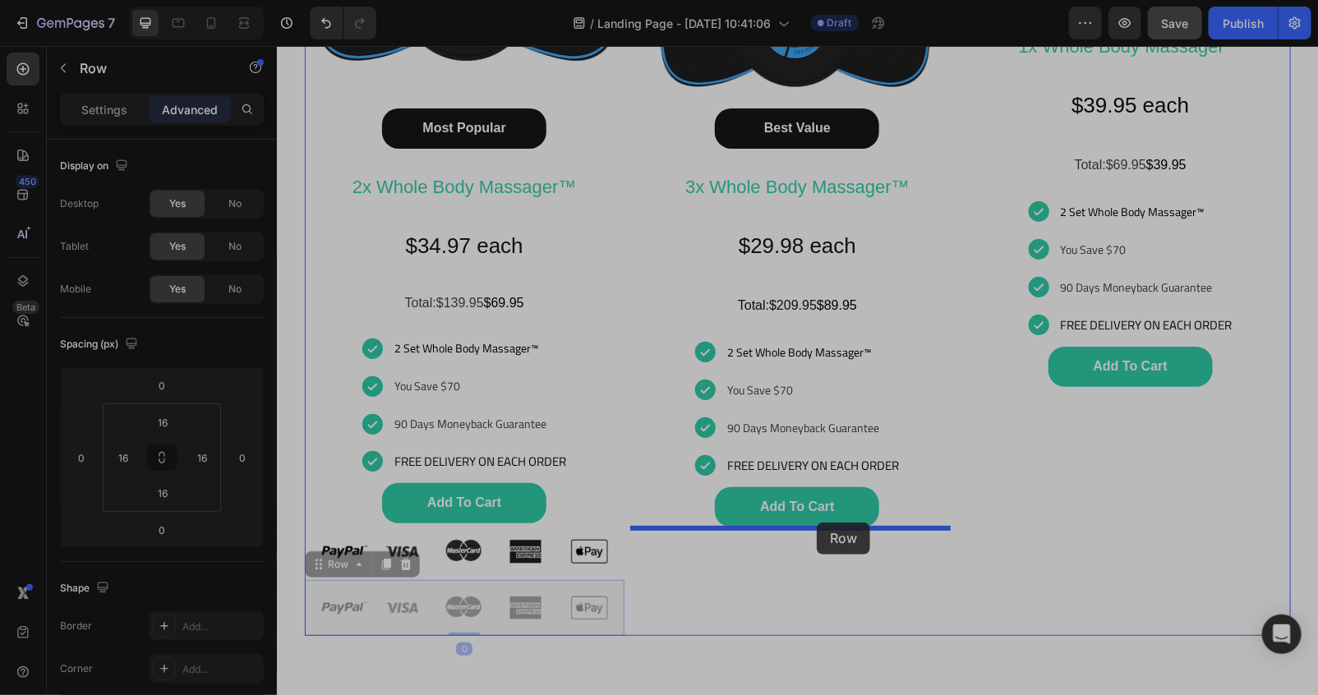
drag, startPoint x: 347, startPoint y: 564, endPoint x: 816, endPoint y: 522, distance: 471.0
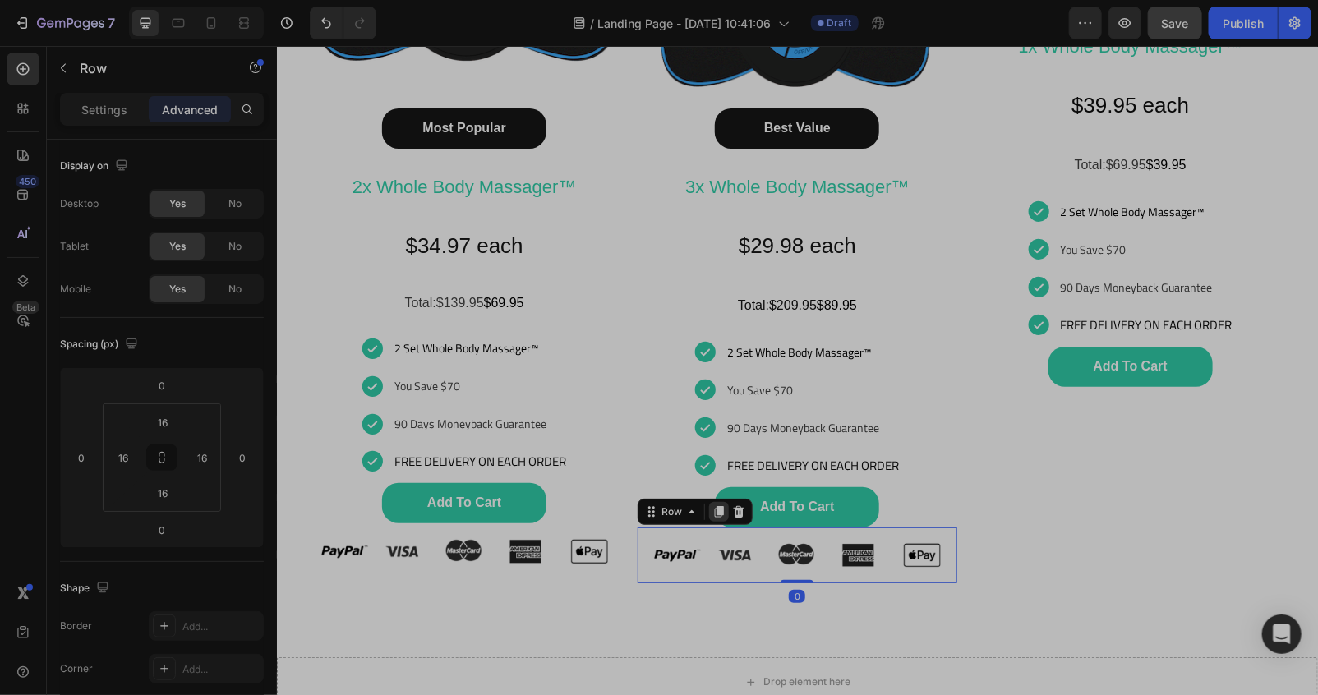
click at [708, 518] on div at bounding box center [718, 511] width 20 height 20
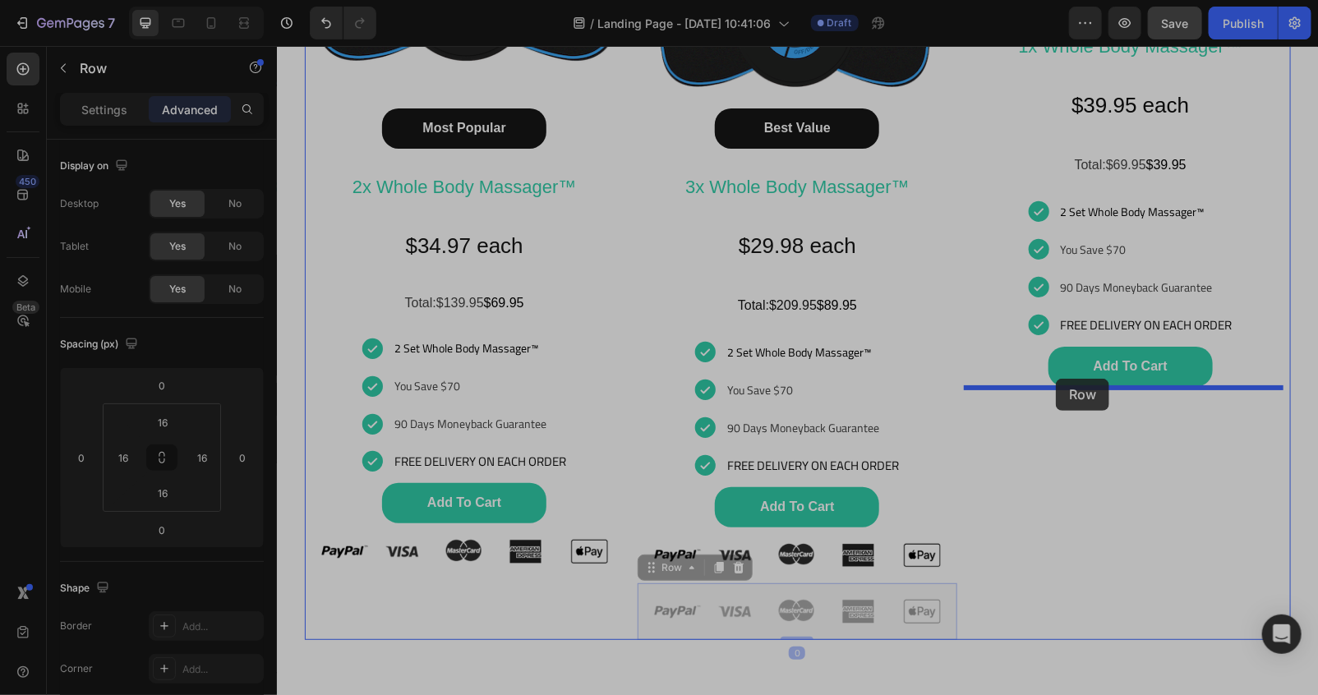
drag, startPoint x: 677, startPoint y: 568, endPoint x: 1055, endPoint y: 378, distance: 423.2
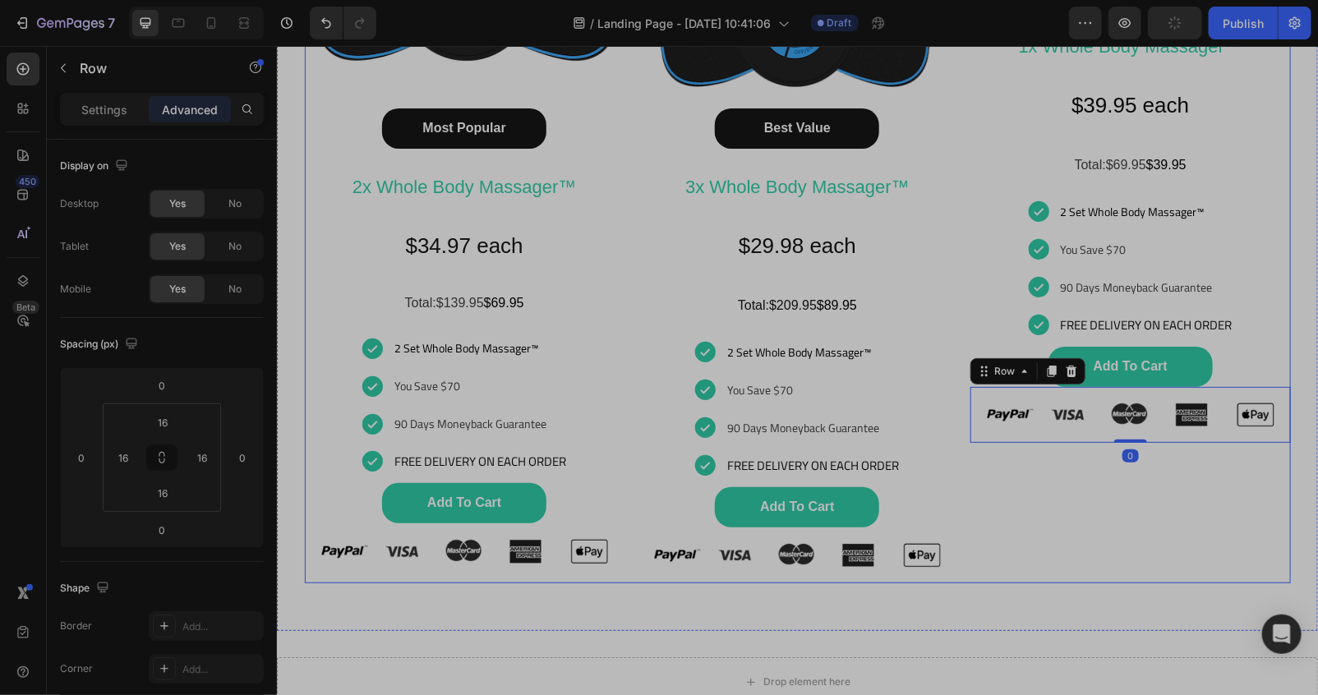
drag, startPoint x: 1073, startPoint y: 573, endPoint x: 1069, endPoint y: 559, distance: 13.8
click at [1070, 569] on div "Happy Customers and counting !⭐⭐⭐⭐⭐ Text Block Image Basic Offer Button 1x Whol…" at bounding box center [1129, 152] width 320 height 861
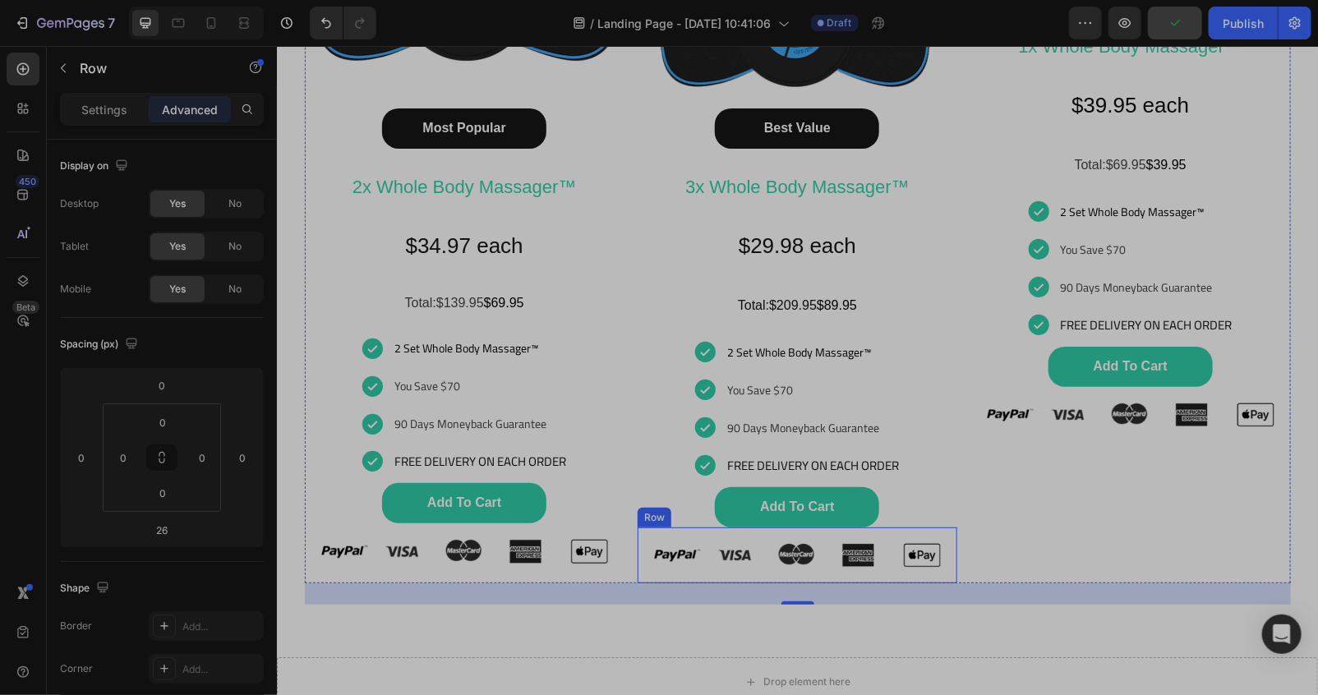
click at [637, 572] on div "Image Row" at bounding box center [797, 555] width 320 height 56
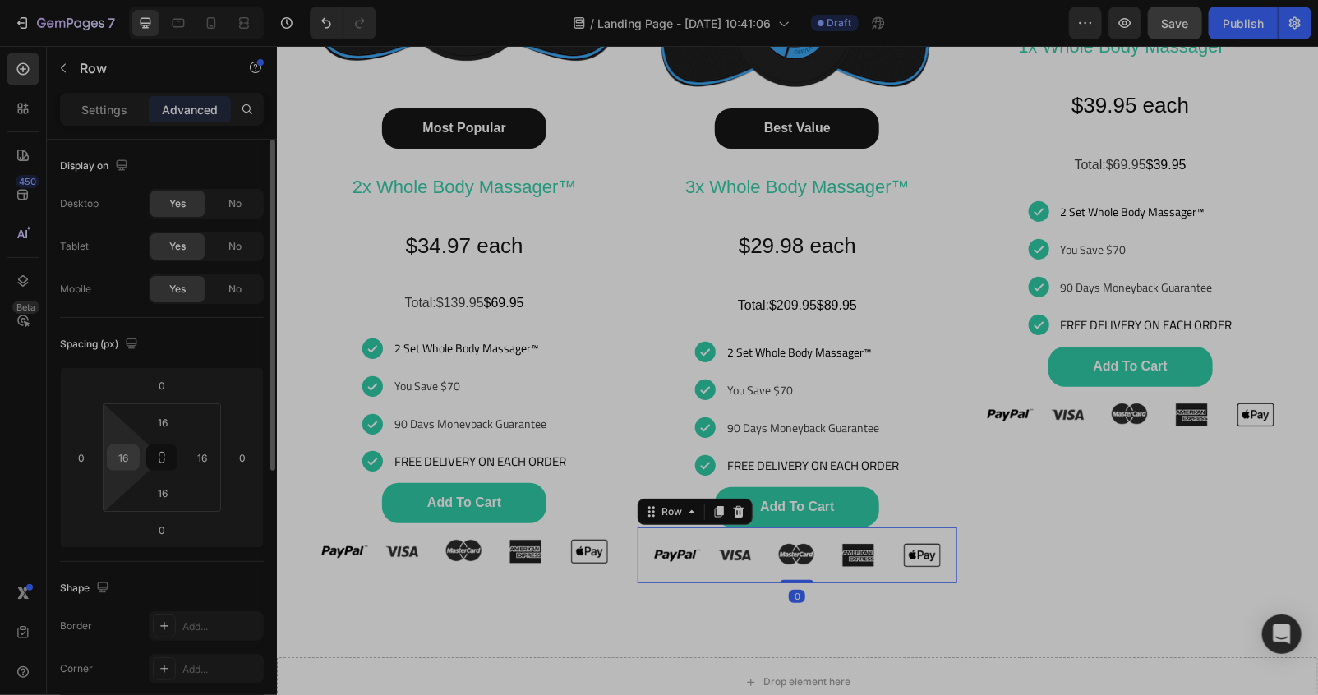
click at [133, 452] on input "16" at bounding box center [123, 457] width 25 height 25
type input "32"
type input "163"
click at [206, 445] on input "163" at bounding box center [202, 457] width 25 height 25
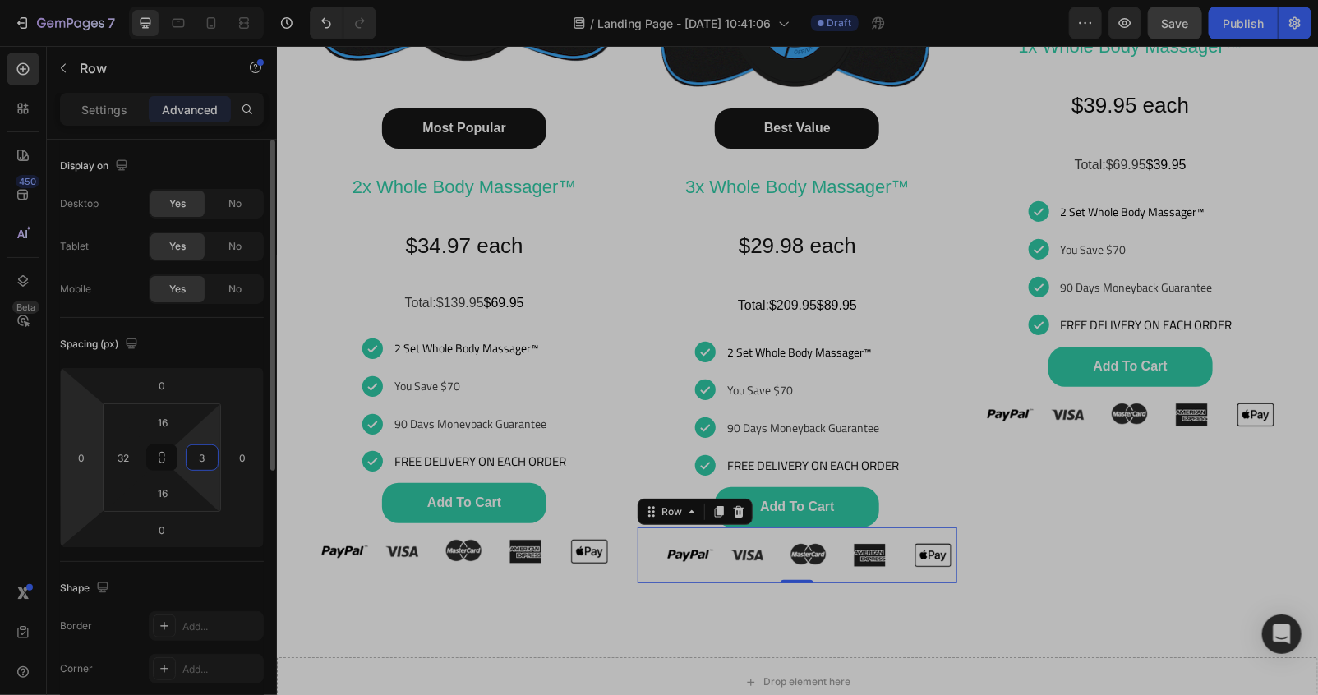
type input "32"
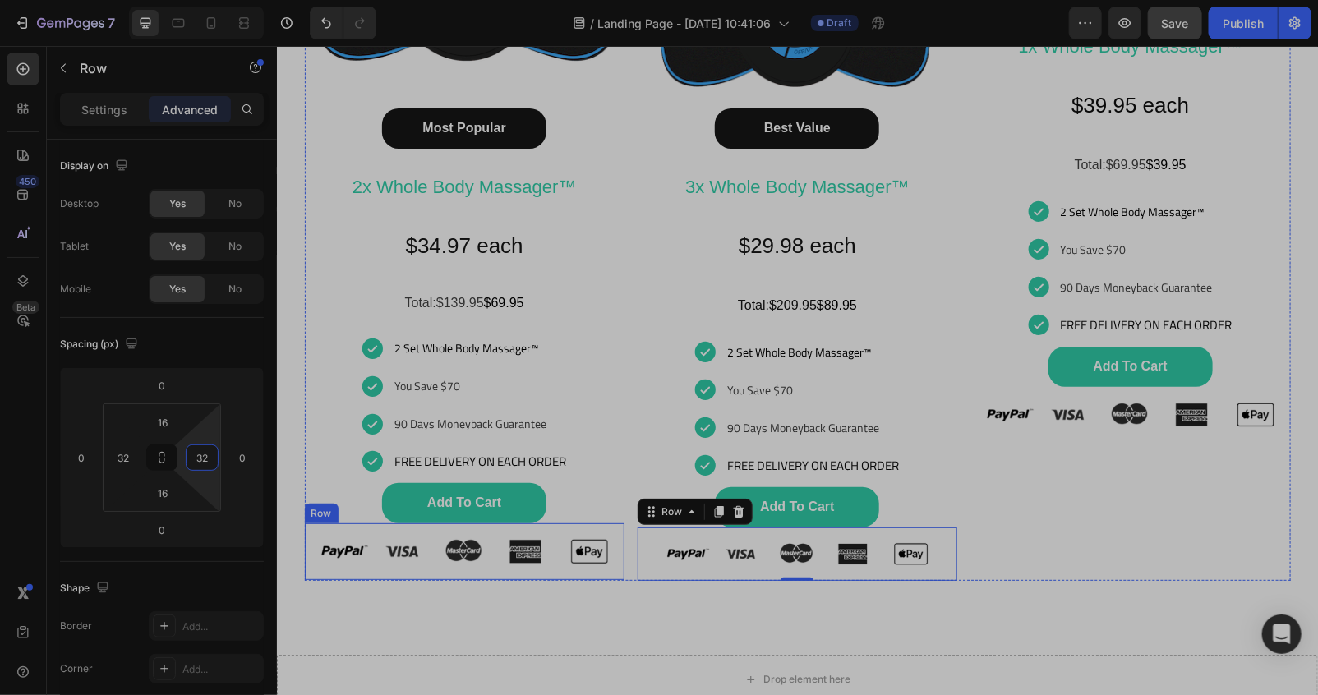
click at [614, 569] on div "Image Row" at bounding box center [464, 550] width 320 height 56
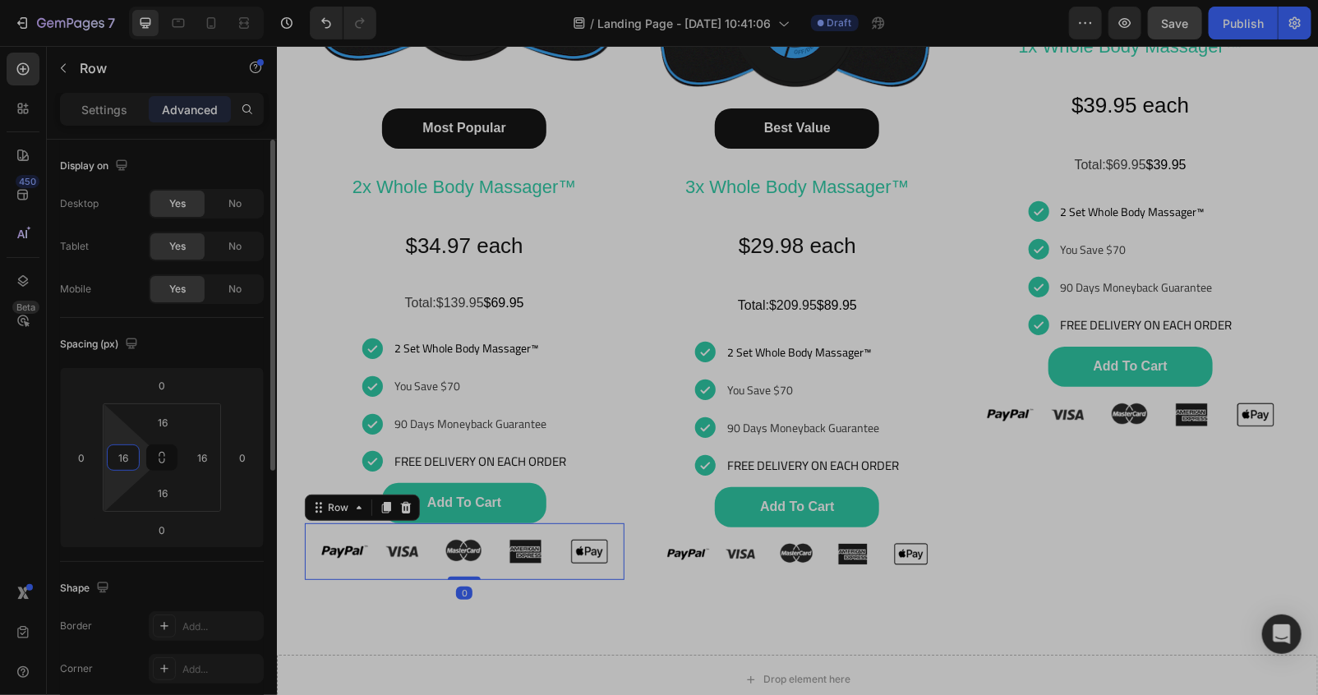
click at [134, 448] on input "16" at bounding box center [123, 457] width 25 height 25
type input "3"
type input "32"
click at [211, 453] on input "16" at bounding box center [202, 457] width 25 height 25
type input "32"
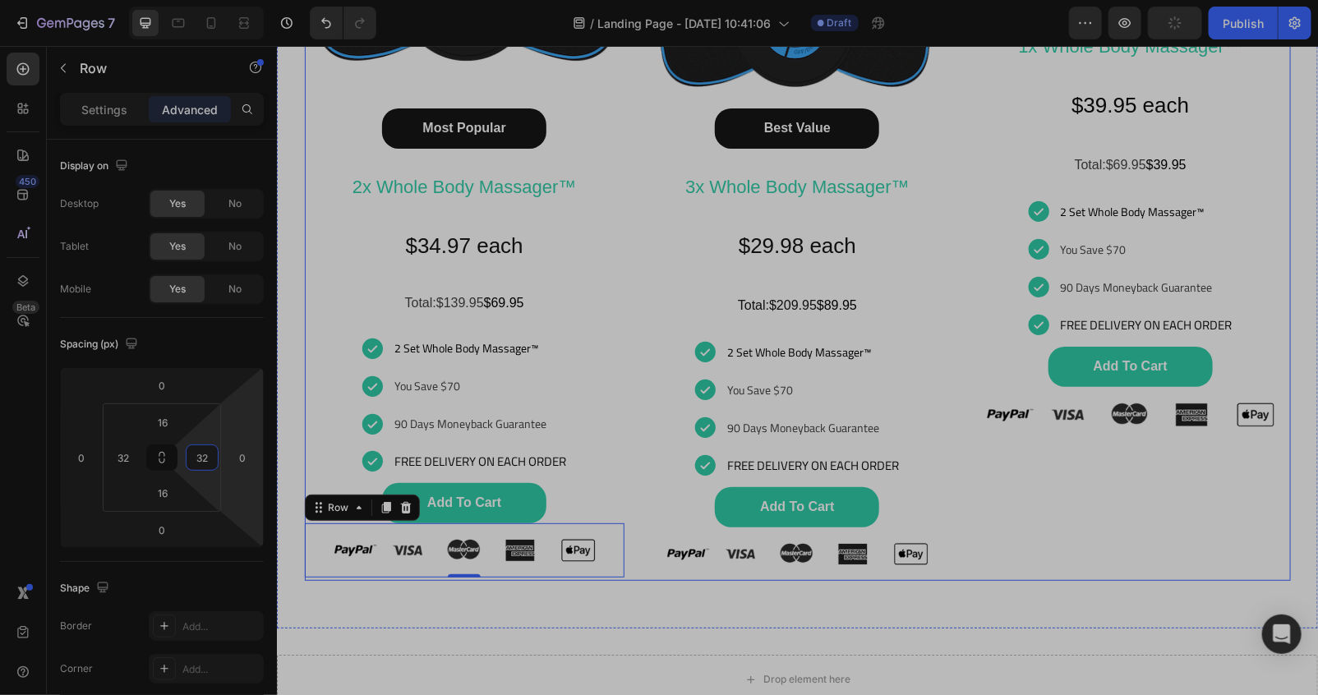
click at [1013, 545] on div "Happy Customers and counting !⭐⭐⭐⭐⭐ Text Block Image Basic Offer Button 1x Whol…" at bounding box center [1129, 151] width 320 height 858
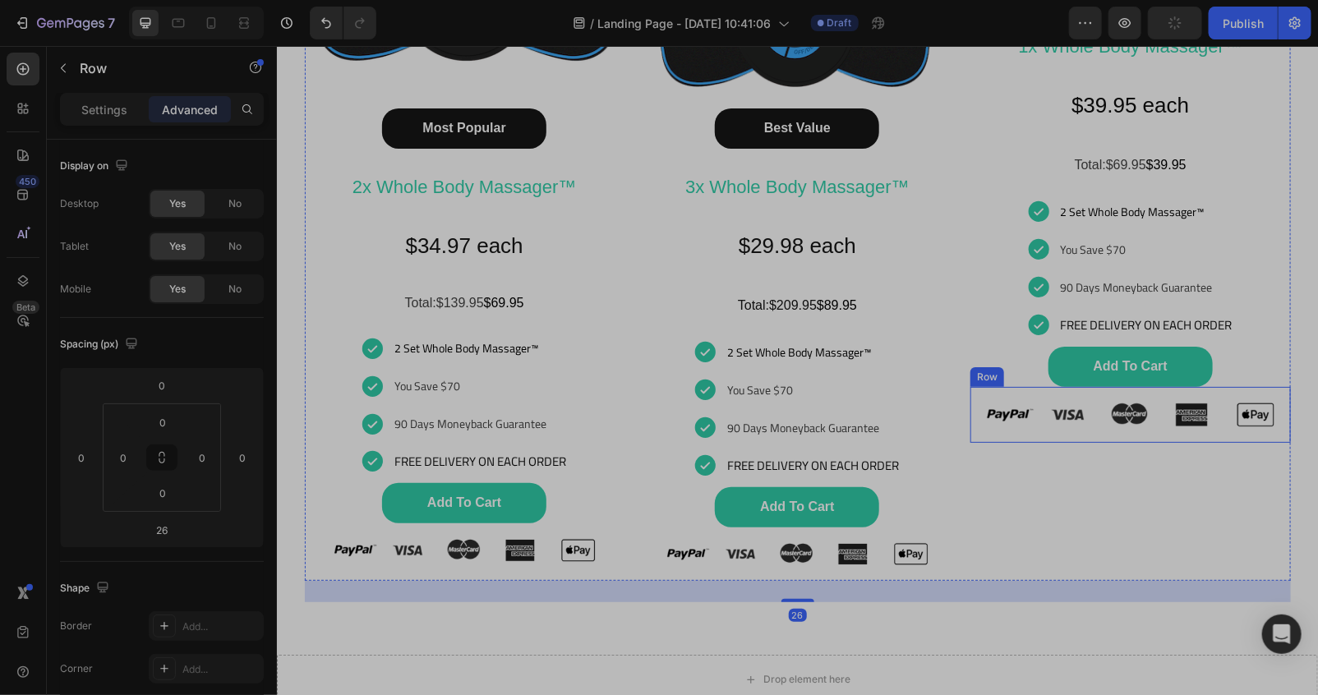
click at [973, 433] on div "Image Row" at bounding box center [1129, 414] width 320 height 56
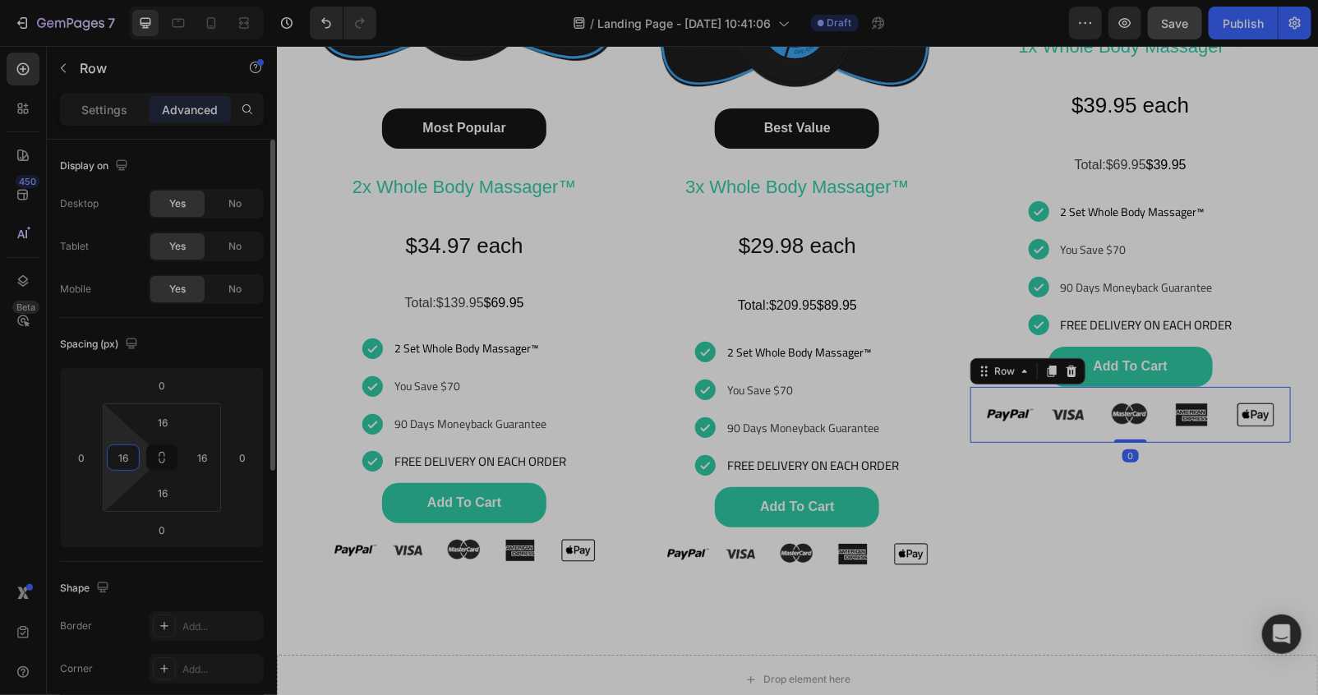
click at [129, 450] on input "16" at bounding box center [123, 457] width 25 height 25
type input "32"
click at [207, 453] on input "16" at bounding box center [202, 457] width 25 height 25
type input "32"
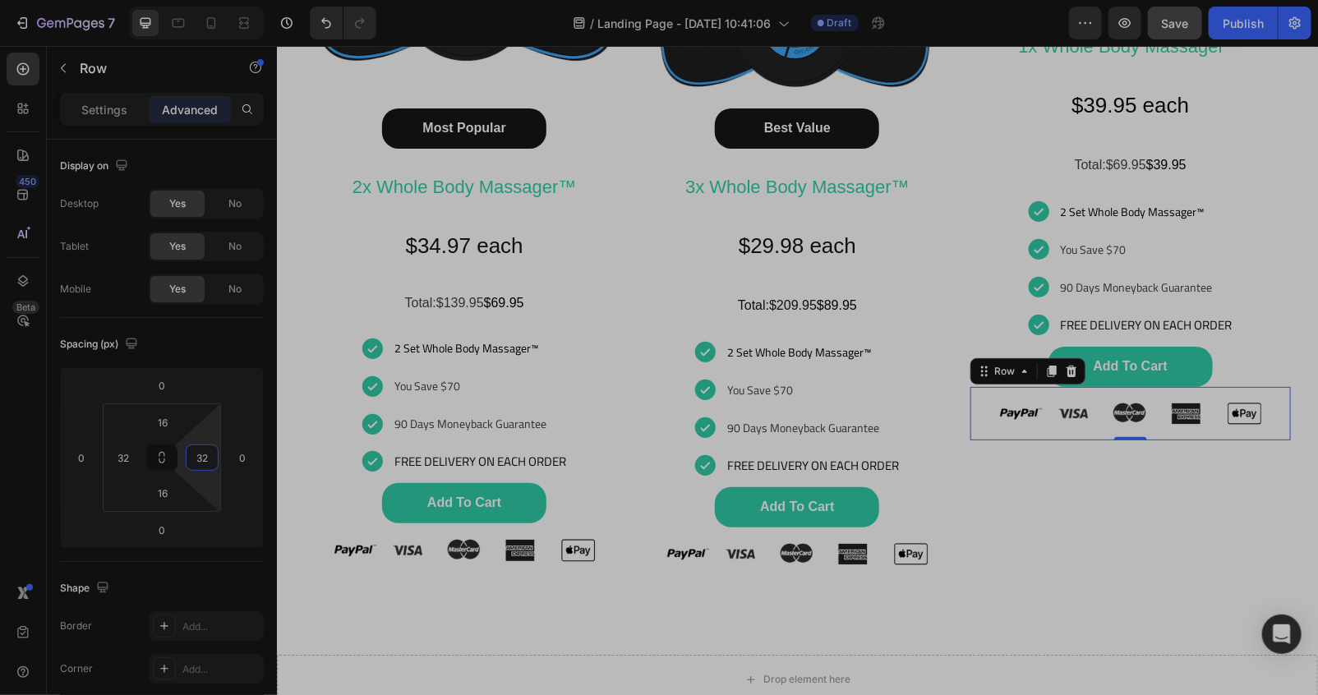
click at [1173, 572] on div "Happy Customers and counting !⭐⭐⭐⭐⭐ Text Block Image Basic Offer Button 1x Whol…" at bounding box center [1129, 151] width 320 height 858
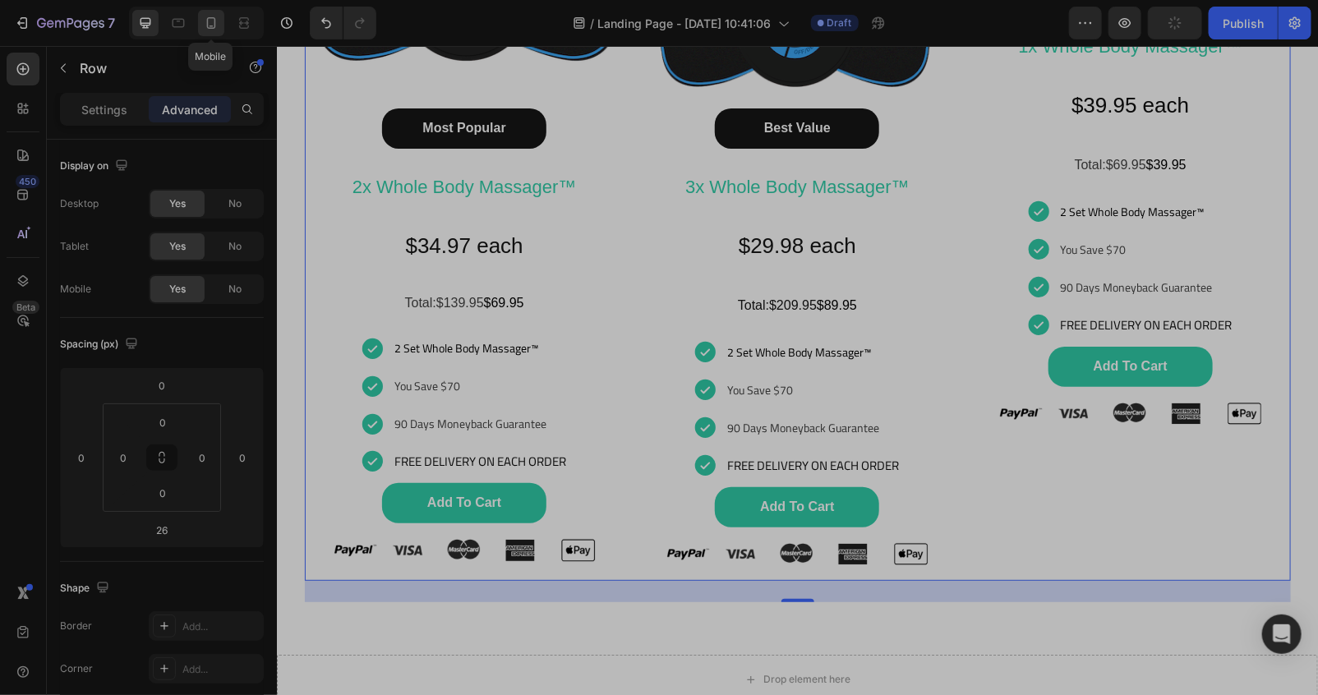
click at [206, 26] on icon at bounding box center [211, 23] width 16 height 16
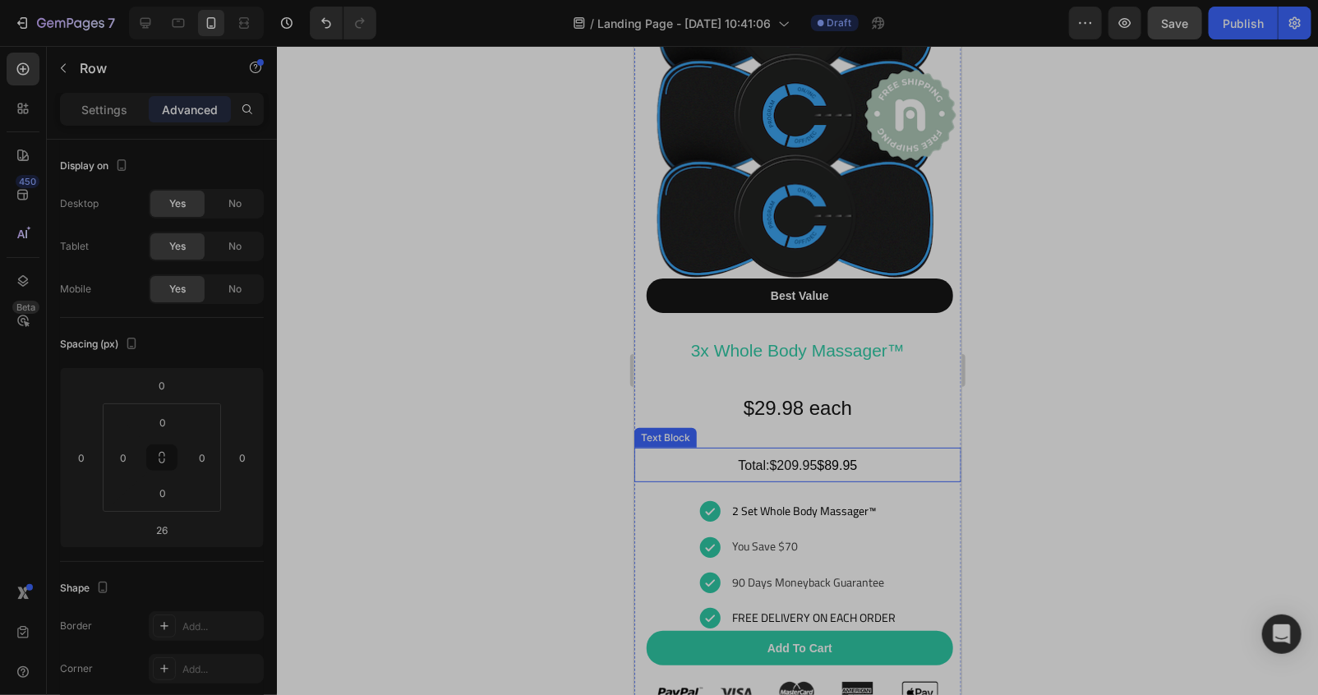
scroll to position [9192, 0]
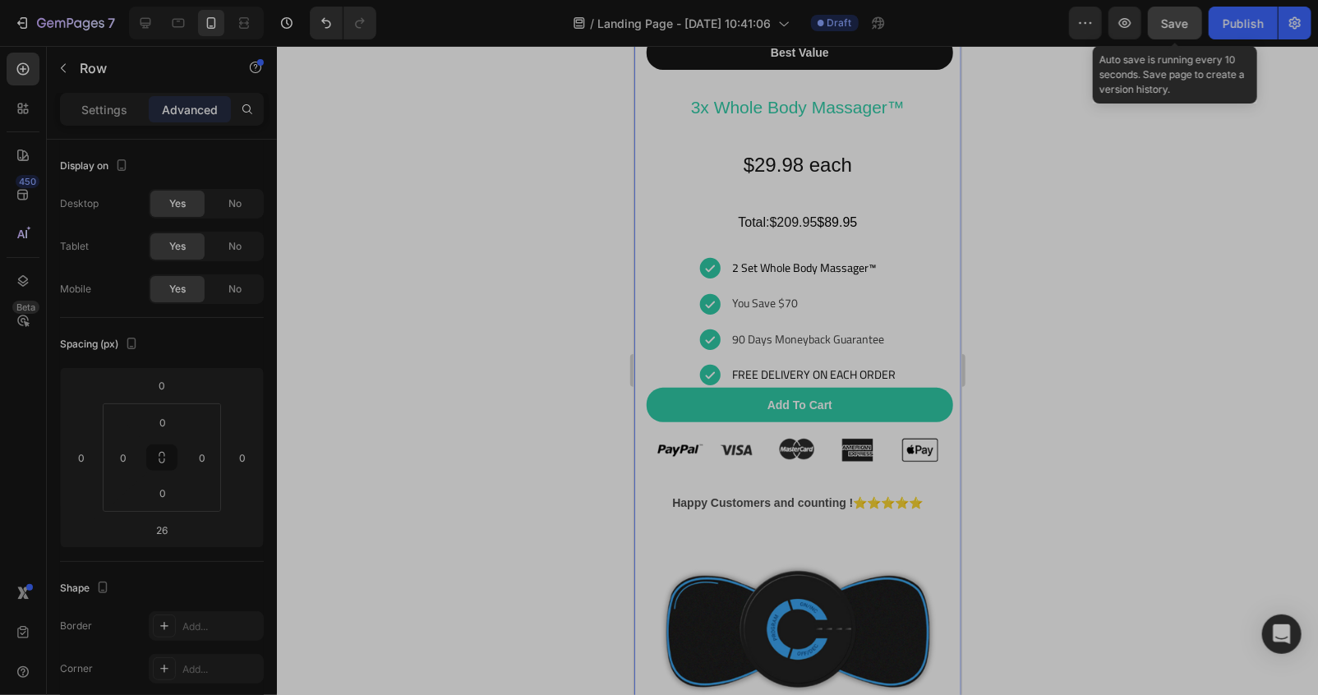
click at [1177, 31] on button "Save" at bounding box center [1175, 23] width 54 height 33
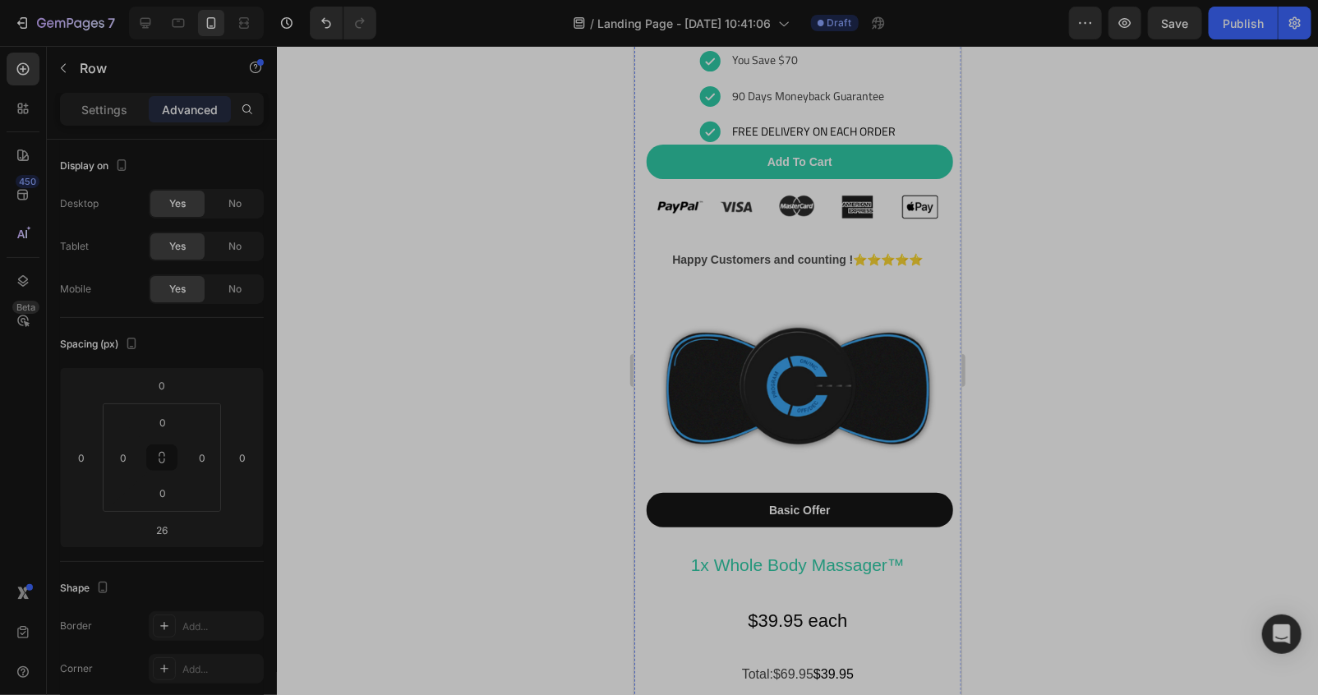
scroll to position [9680, 0]
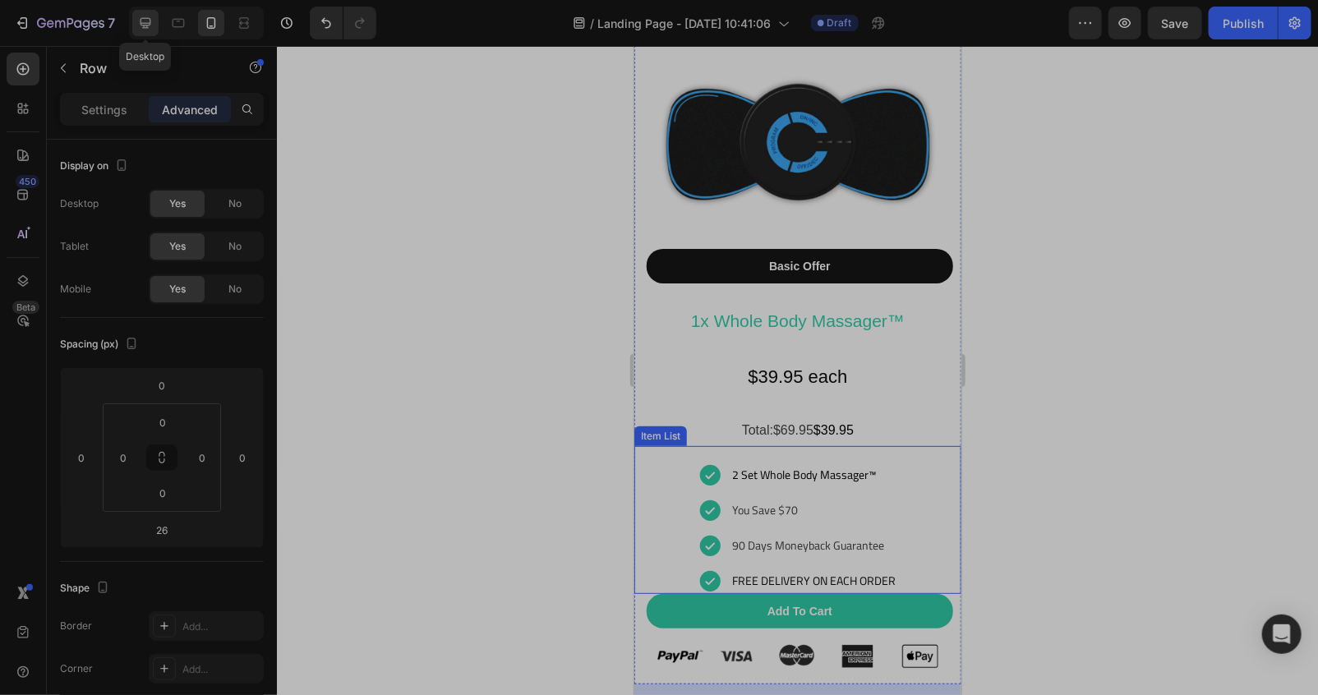
drag, startPoint x: 134, startPoint y: 22, endPoint x: 374, endPoint y: 2, distance: 240.7
click at [136, 21] on div at bounding box center [145, 23] width 26 height 26
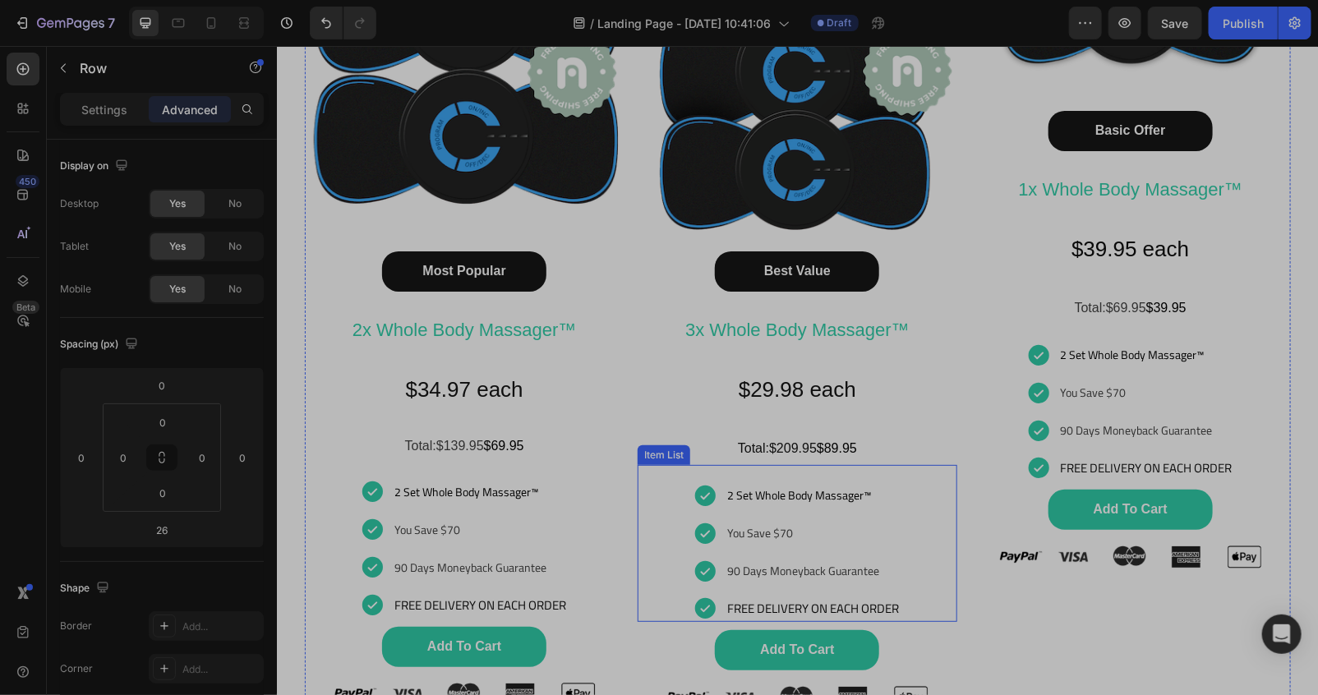
scroll to position [8635, 0]
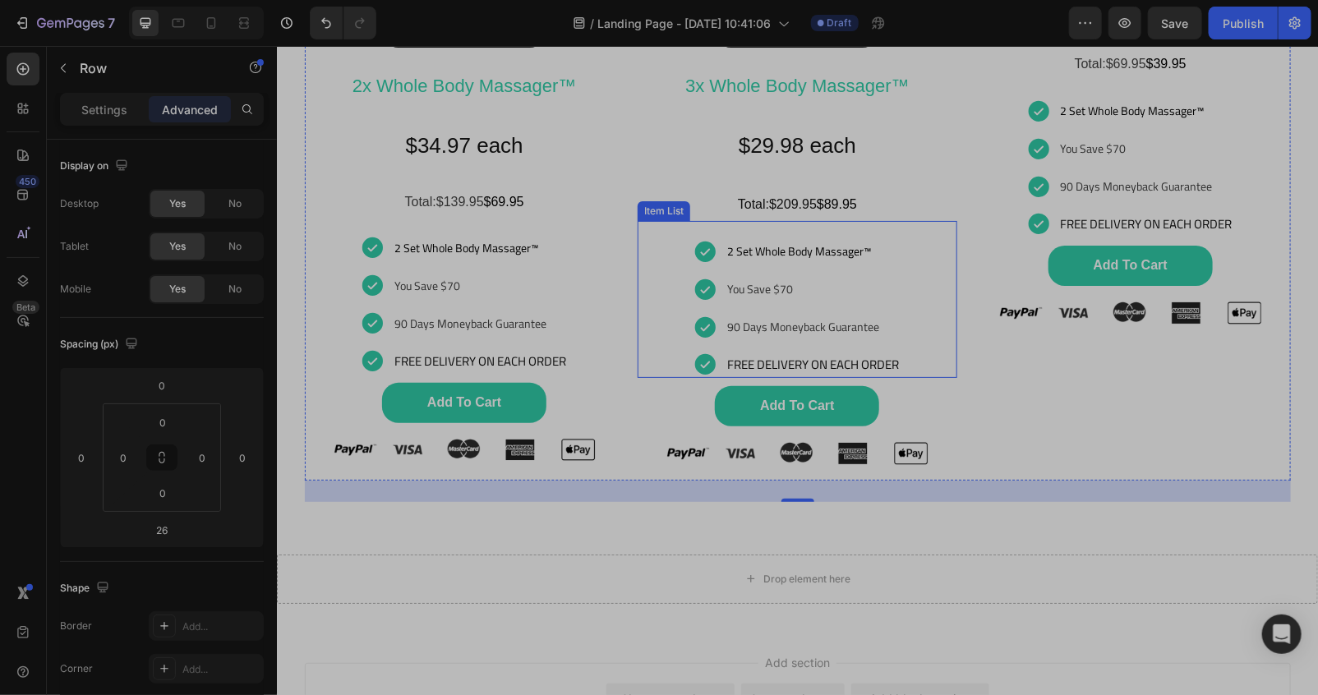
click at [870, 243] on p "2 Set Whole Body Massager™" at bounding box center [812, 250] width 172 height 23
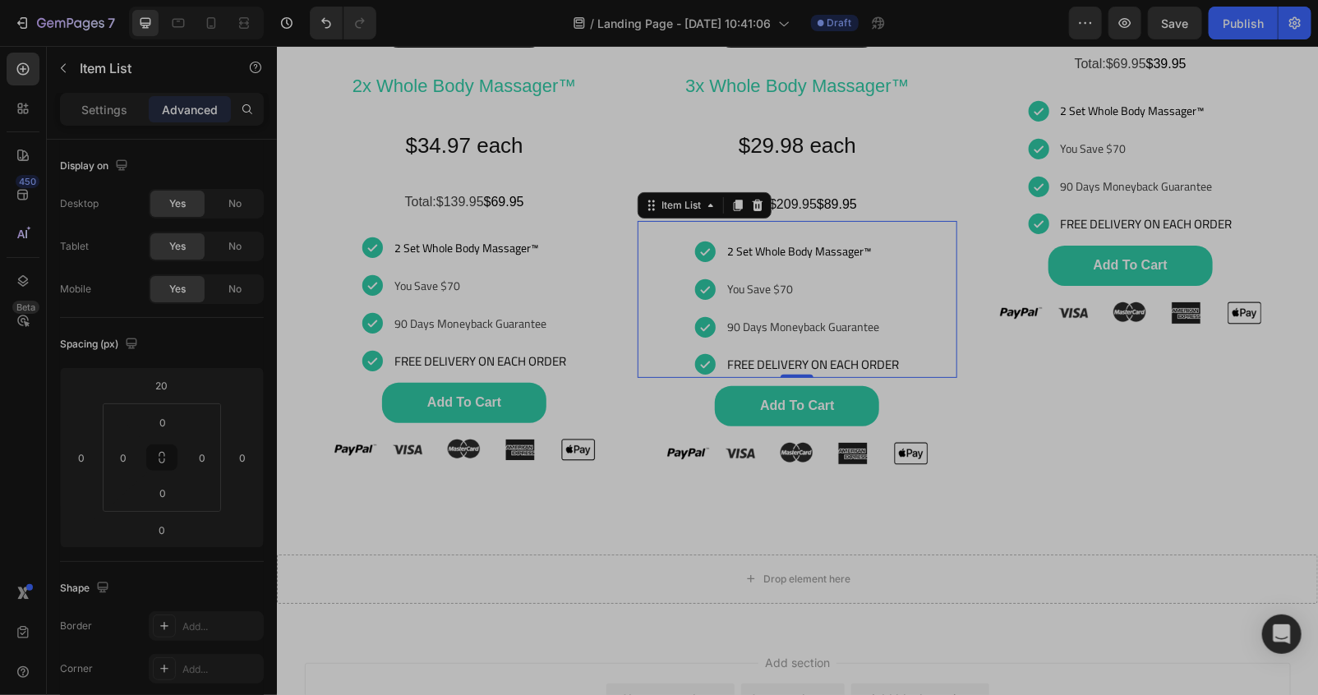
click at [802, 283] on p "You Save $70" at bounding box center [812, 288] width 172 height 23
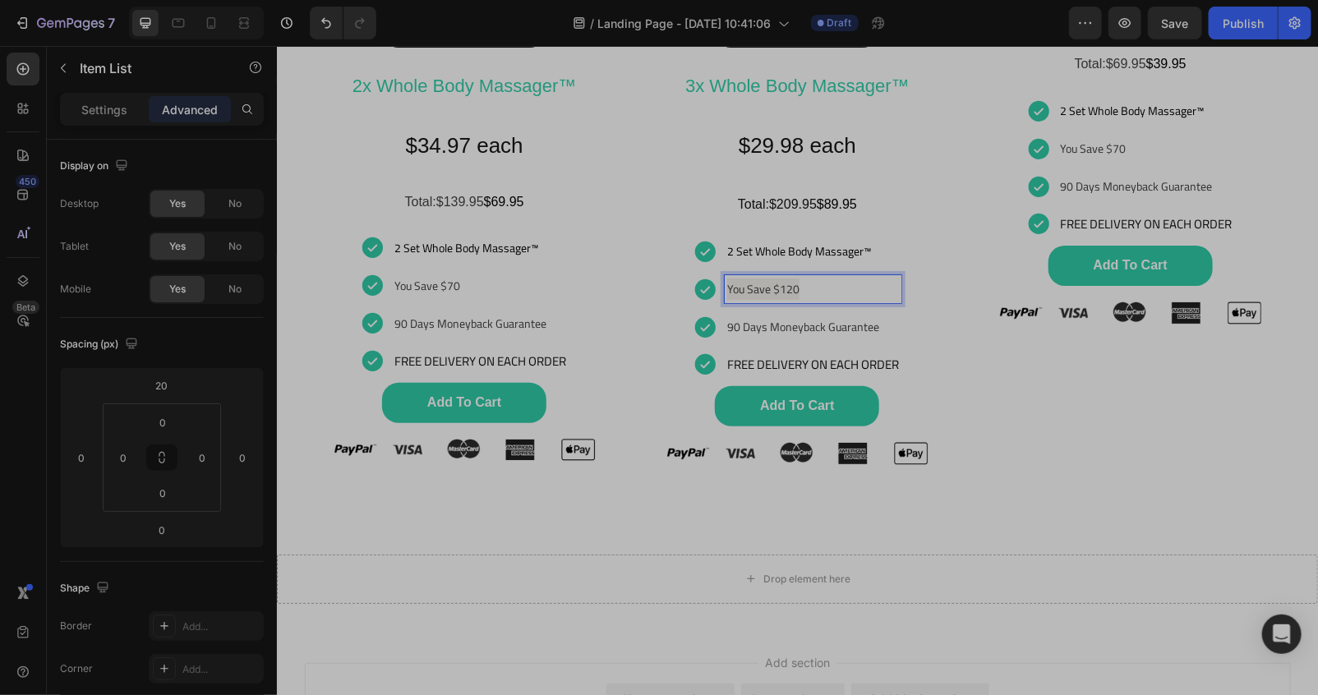
click at [798, 295] on p "You Save $120" at bounding box center [812, 288] width 172 height 23
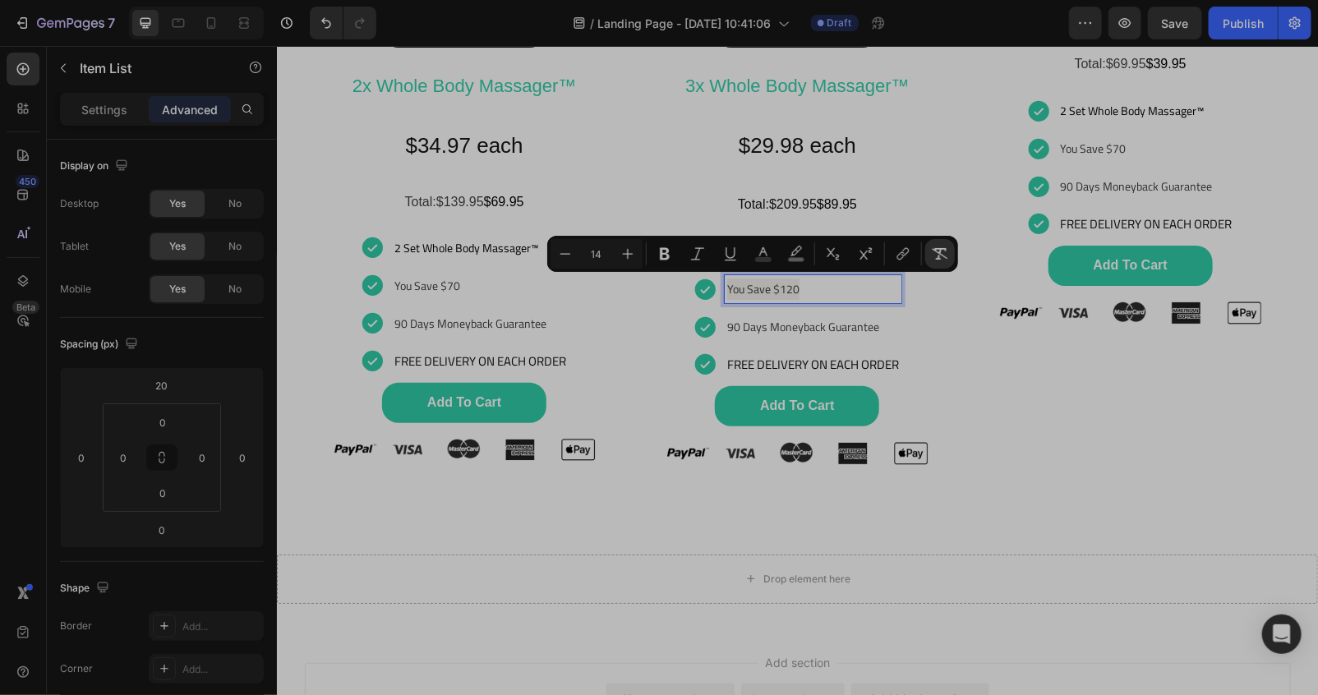
drag, startPoint x: 929, startPoint y: 261, endPoint x: 653, endPoint y: 243, distance: 276.6
click at [929, 261] on button "Remove Format" at bounding box center [940, 254] width 30 height 30
drag, startPoint x: 941, startPoint y: 355, endPoint x: 959, endPoint y: 458, distance: 104.4
click at [942, 356] on div "2 Set Whole Body Massager™ You Save $120 90 Days Moneyback Guarantee FREE DELIV…" at bounding box center [797, 307] width 320 height 140
type input "16"
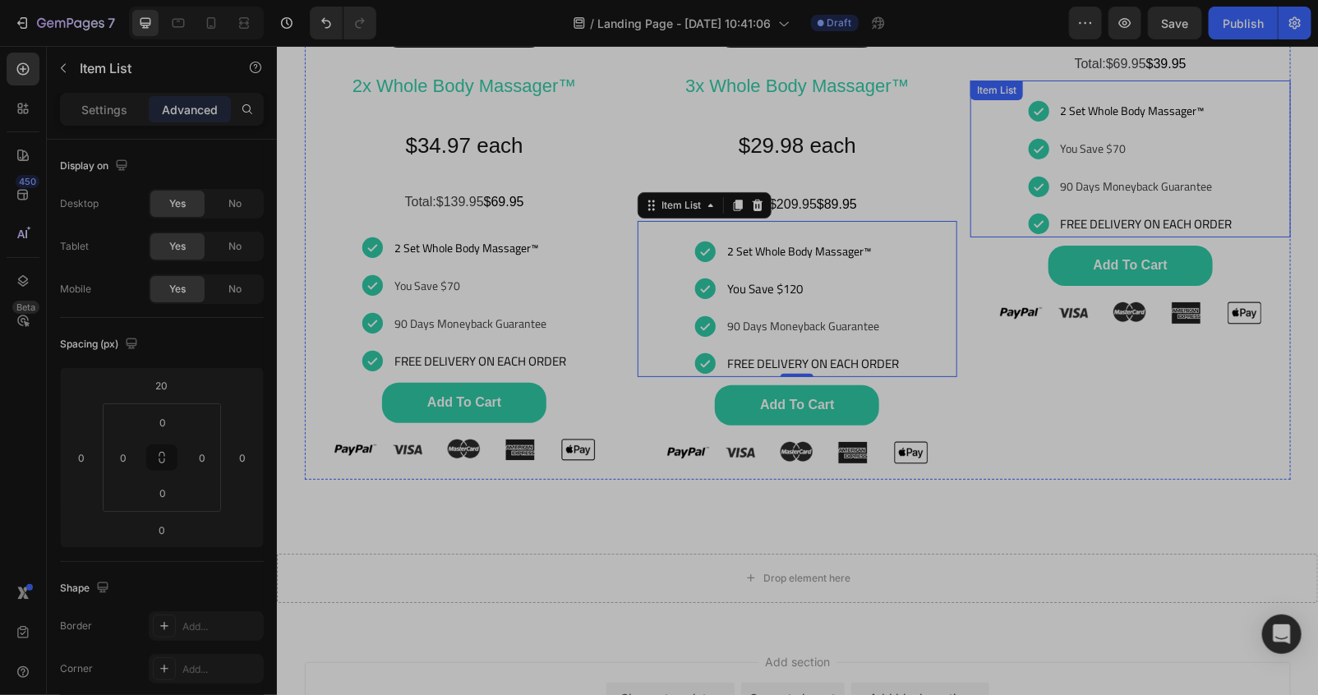
click at [1048, 109] on div "2 Set Whole Body Massager™ You Save $70 90 Days Moneyback Guarantee FREE DELIVE…" at bounding box center [1129, 158] width 320 height 157
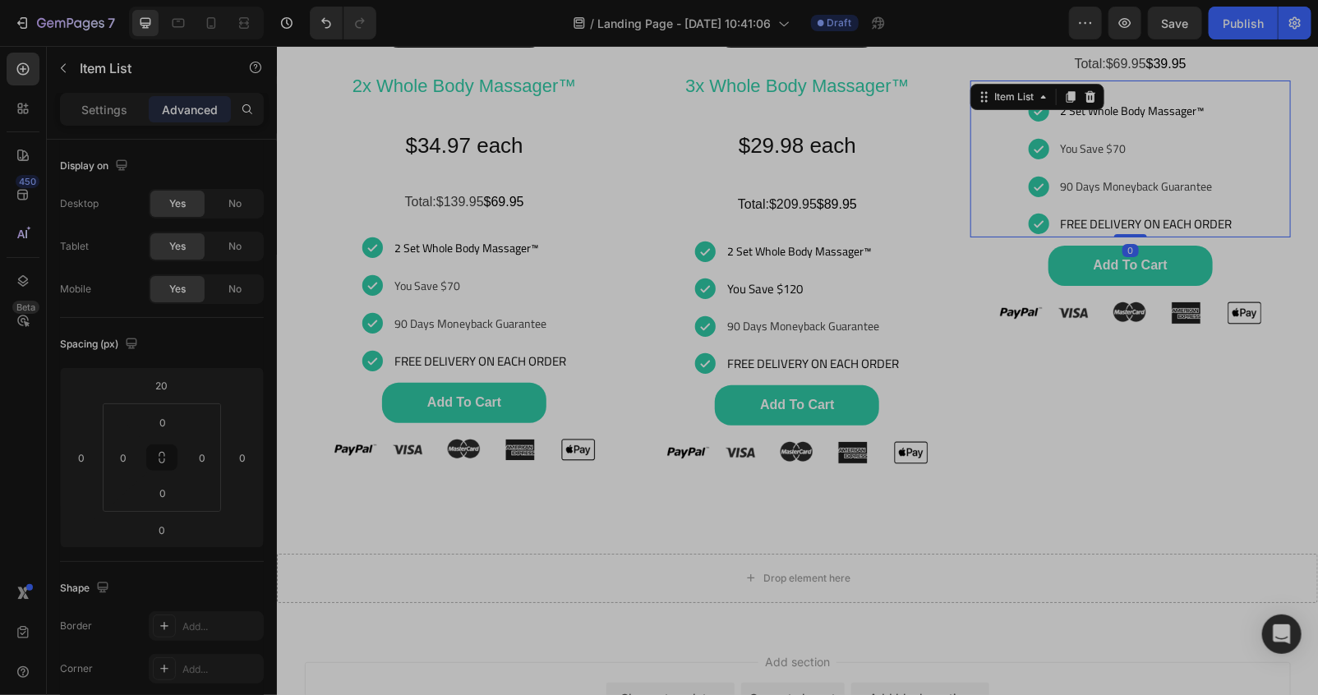
click at [1048, 109] on div "Item List" at bounding box center [1036, 96] width 134 height 26
click at [1052, 109] on div "Item List" at bounding box center [1036, 96] width 134 height 26
drag, startPoint x: 1144, startPoint y: 135, endPoint x: 1128, endPoint y: 124, distance: 19.6
click at [1145, 134] on div "You Save $70" at bounding box center [1145, 148] width 177 height 28
click at [1144, 100] on span "2 Set Whole Body Massager™" at bounding box center [1132, 109] width 144 height 21
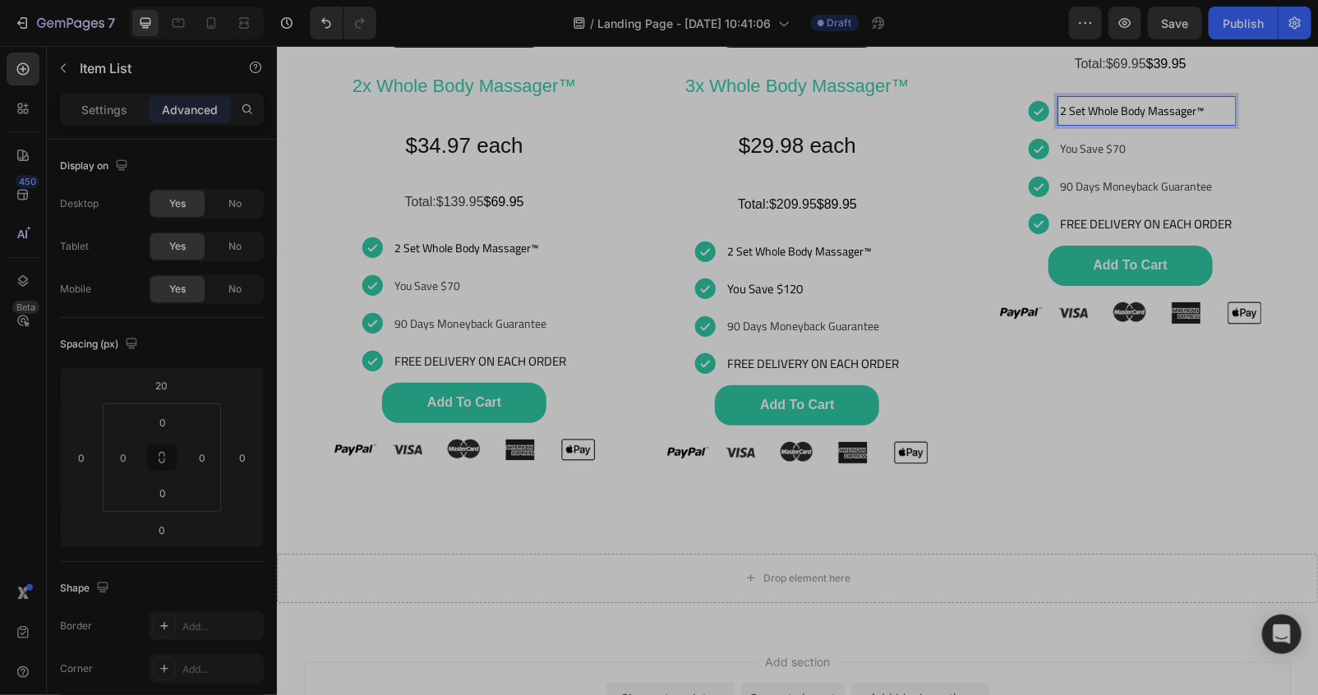
click at [1060, 107] on span "2 Set Whole Body Massager™" at bounding box center [1132, 109] width 144 height 21
click at [1080, 381] on div "Happy Customers and counting !⭐⭐⭐⭐⭐ Text Block Image Basic Offer Button 1x Whol…" at bounding box center [1129, 50] width 320 height 858
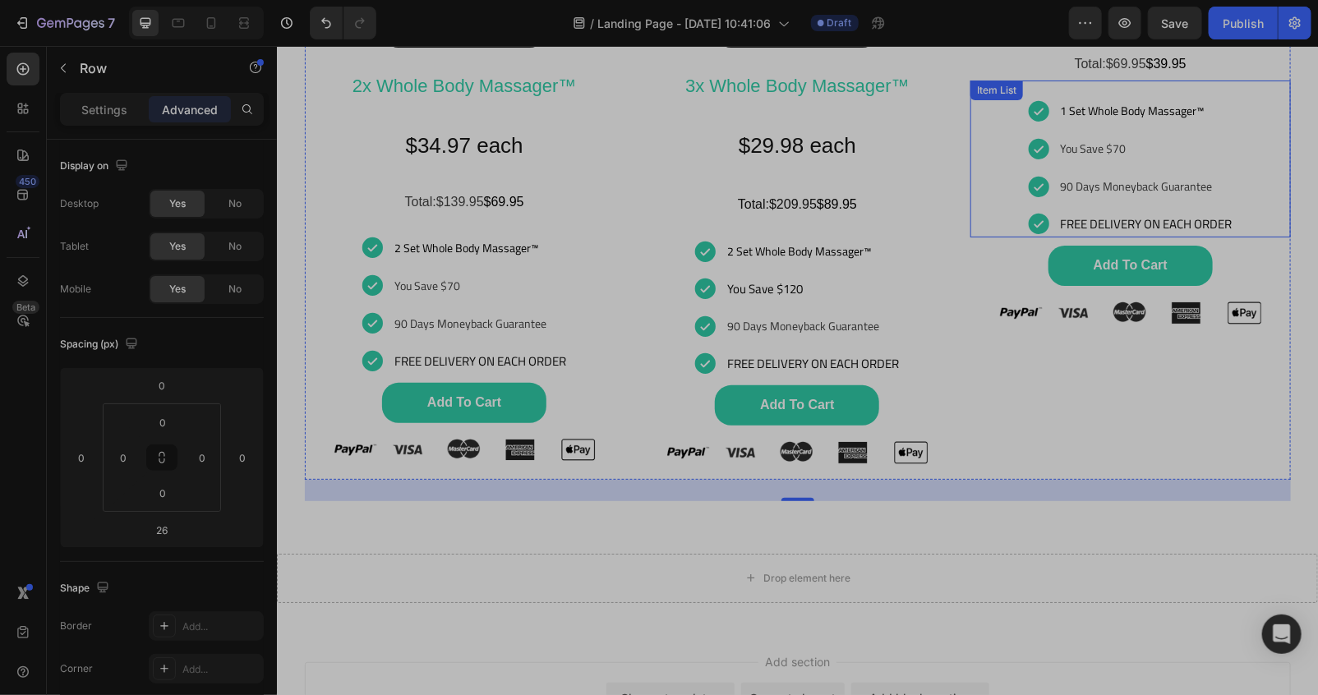
drag, startPoint x: 1100, startPoint y: 145, endPoint x: 1144, endPoint y: 150, distance: 43.7
click at [1110, 145] on span "You Save $70" at bounding box center [1093, 147] width 66 height 21
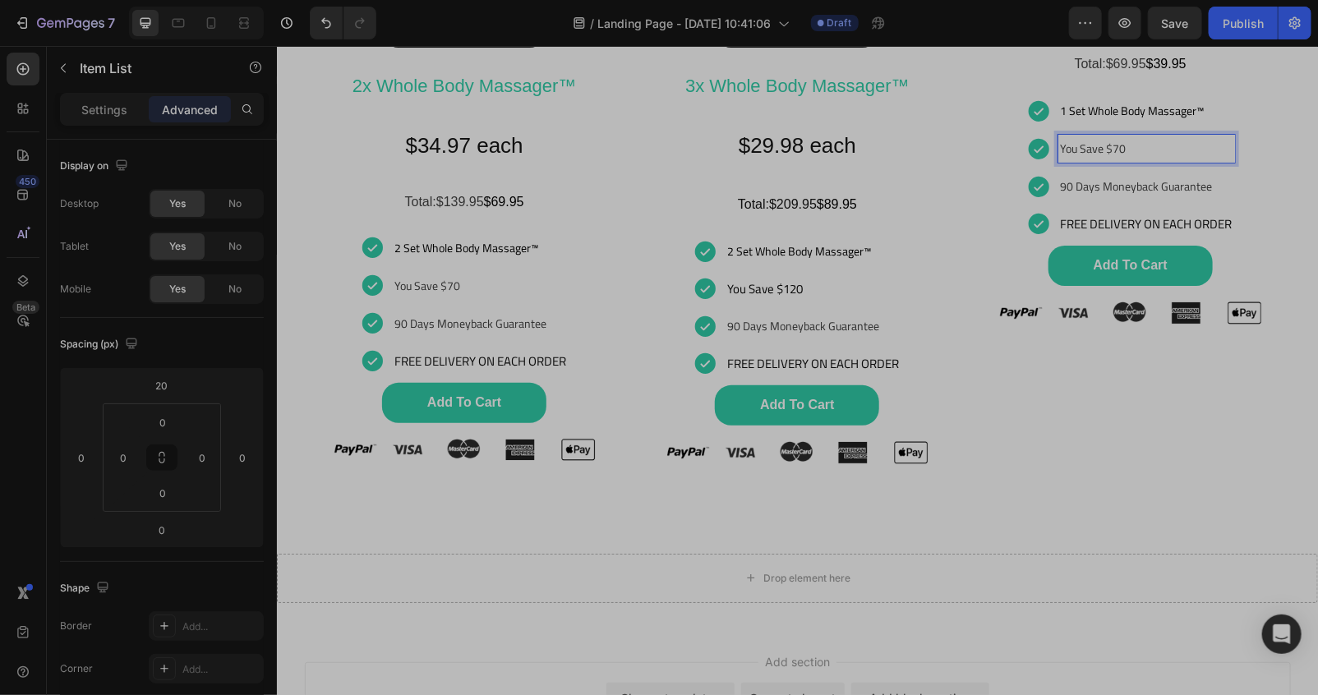
click at [1151, 145] on p "You Save $70" at bounding box center [1146, 147] width 172 height 23
drag, startPoint x: 1037, startPoint y: 462, endPoint x: 1029, endPoint y: 460, distance: 8.6
click at [1037, 462] on div "Happy Customers and counting !⭐⭐⭐⭐⭐ Text Block Image Basic Offer Button 1x Whol…" at bounding box center [1129, 50] width 320 height 858
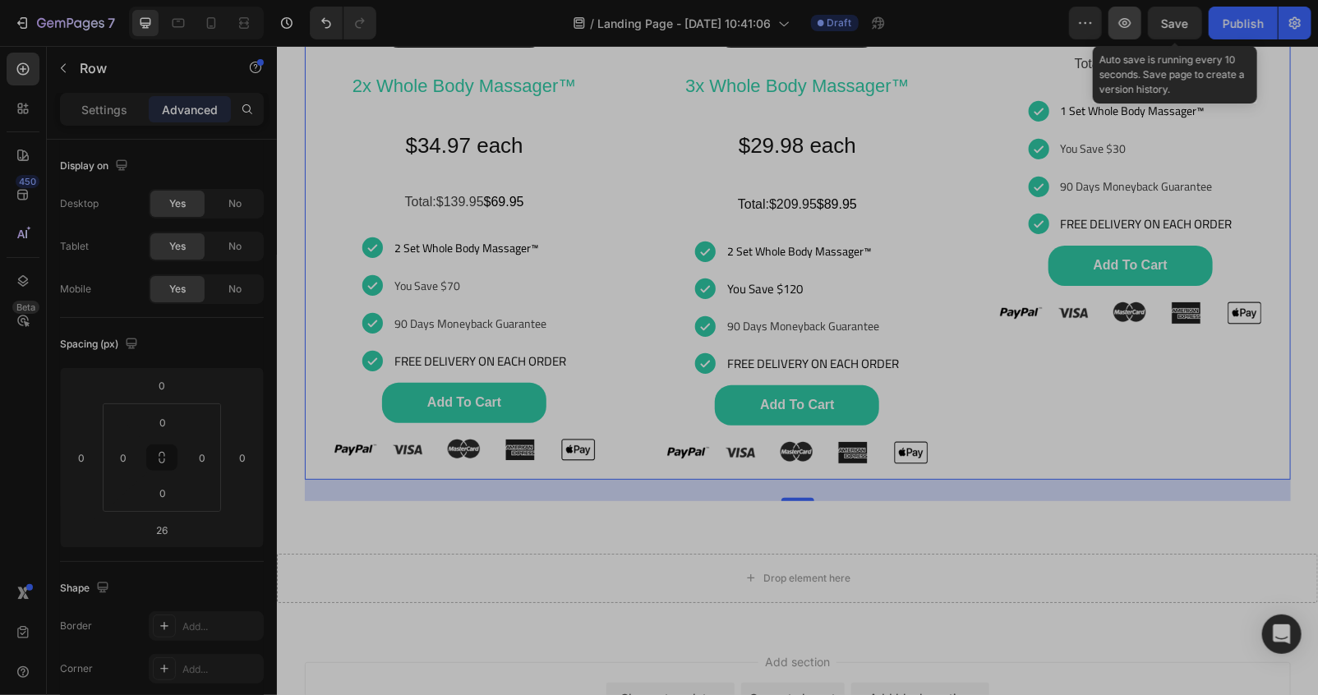
drag, startPoint x: 1192, startPoint y: 29, endPoint x: 1119, endPoint y: 6, distance: 76.6
click at [1171, 25] on button "Save" at bounding box center [1175, 23] width 54 height 33
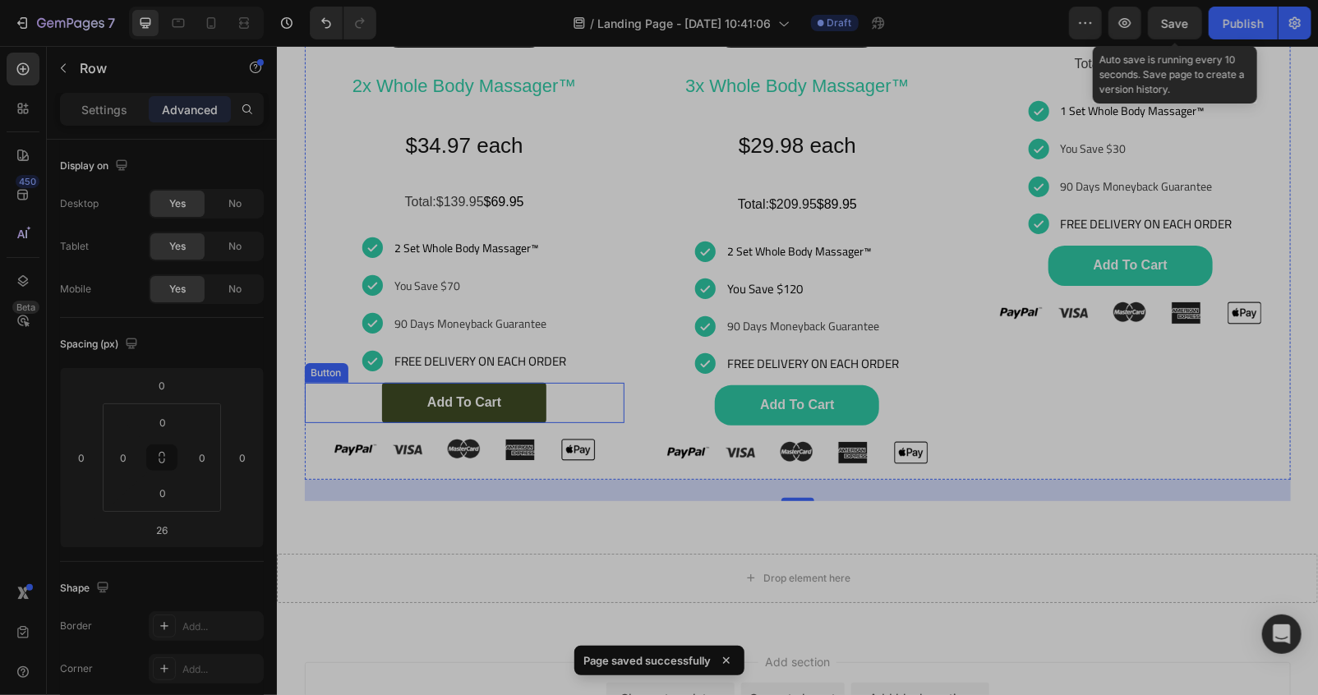
click at [510, 389] on link "add to cart" at bounding box center [463, 402] width 164 height 40
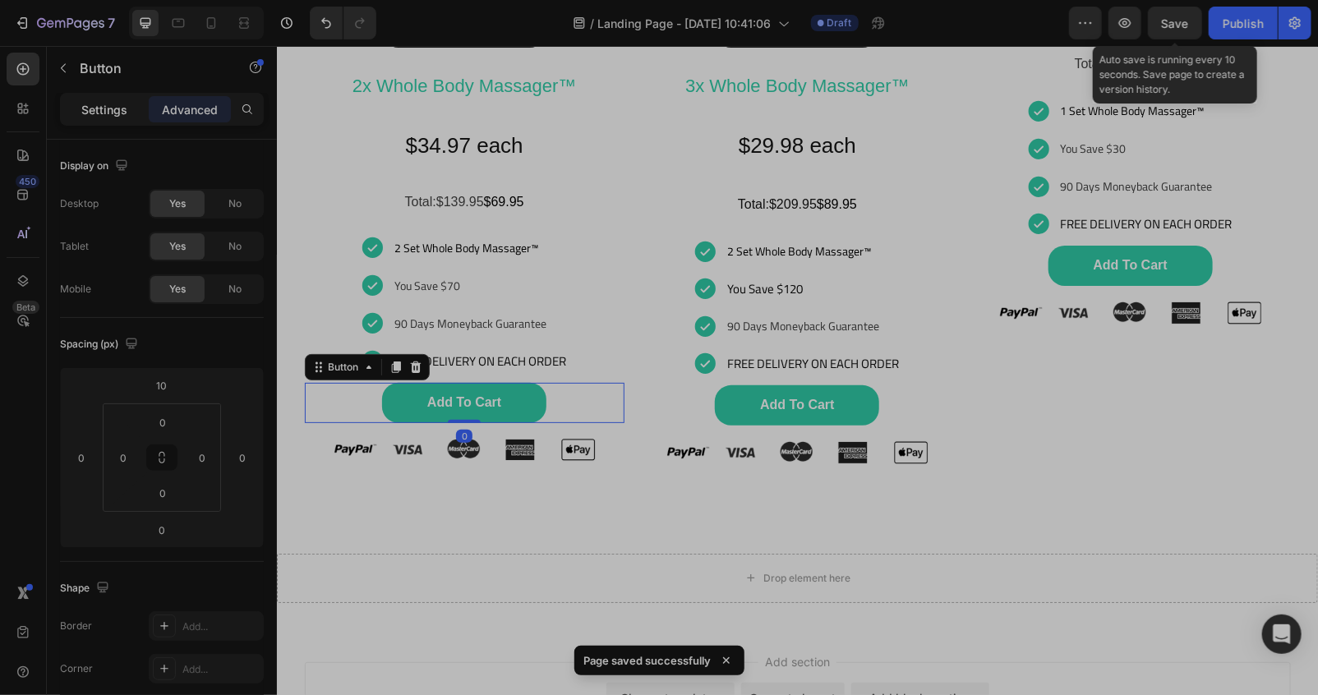
click at [108, 108] on p "Settings" at bounding box center [104, 109] width 46 height 17
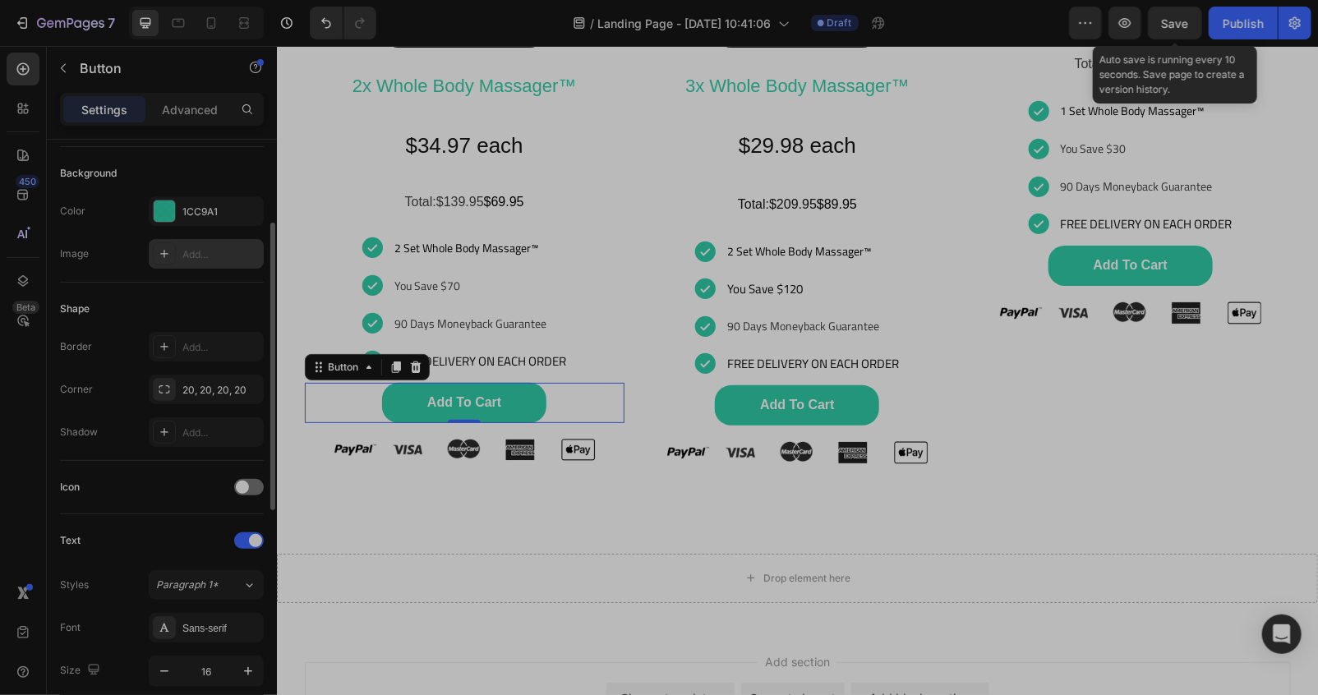
scroll to position [0, 0]
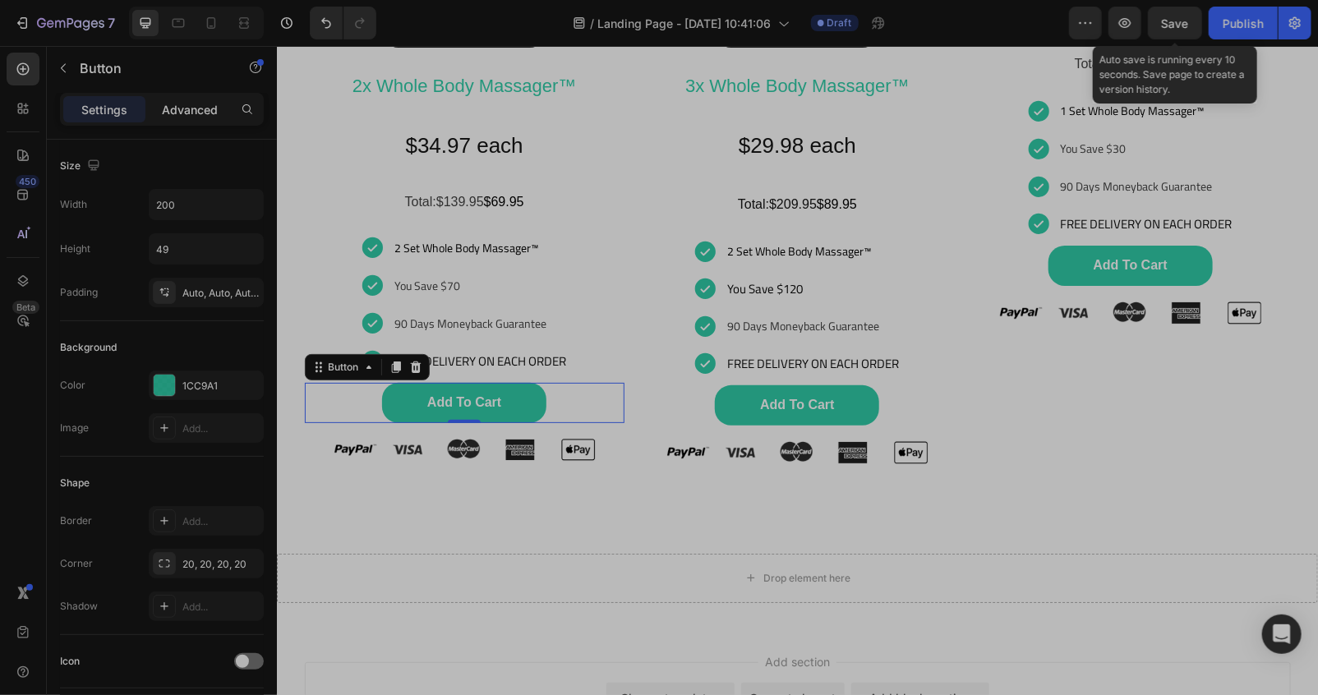
click at [191, 110] on p "Advanced" at bounding box center [190, 109] width 56 height 17
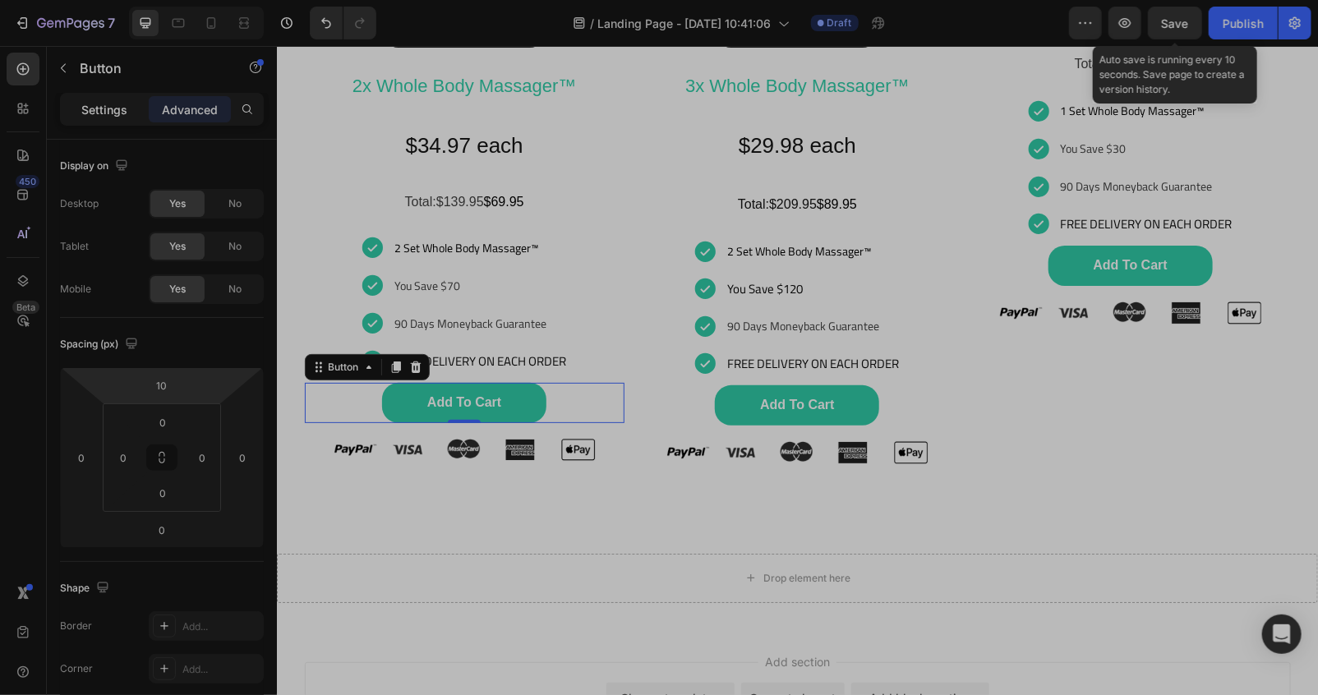
click at [99, 101] on p "Settings" at bounding box center [104, 109] width 46 height 17
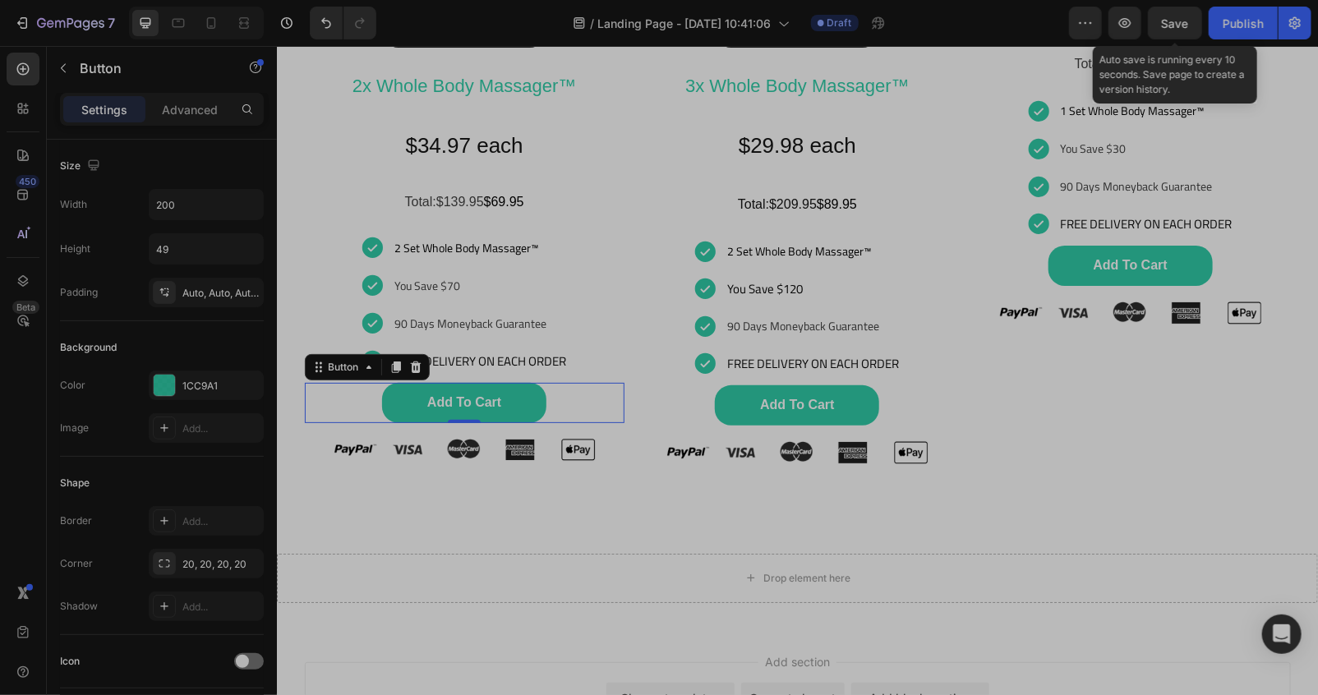
click at [1172, 25] on span "Save" at bounding box center [1175, 23] width 27 height 14
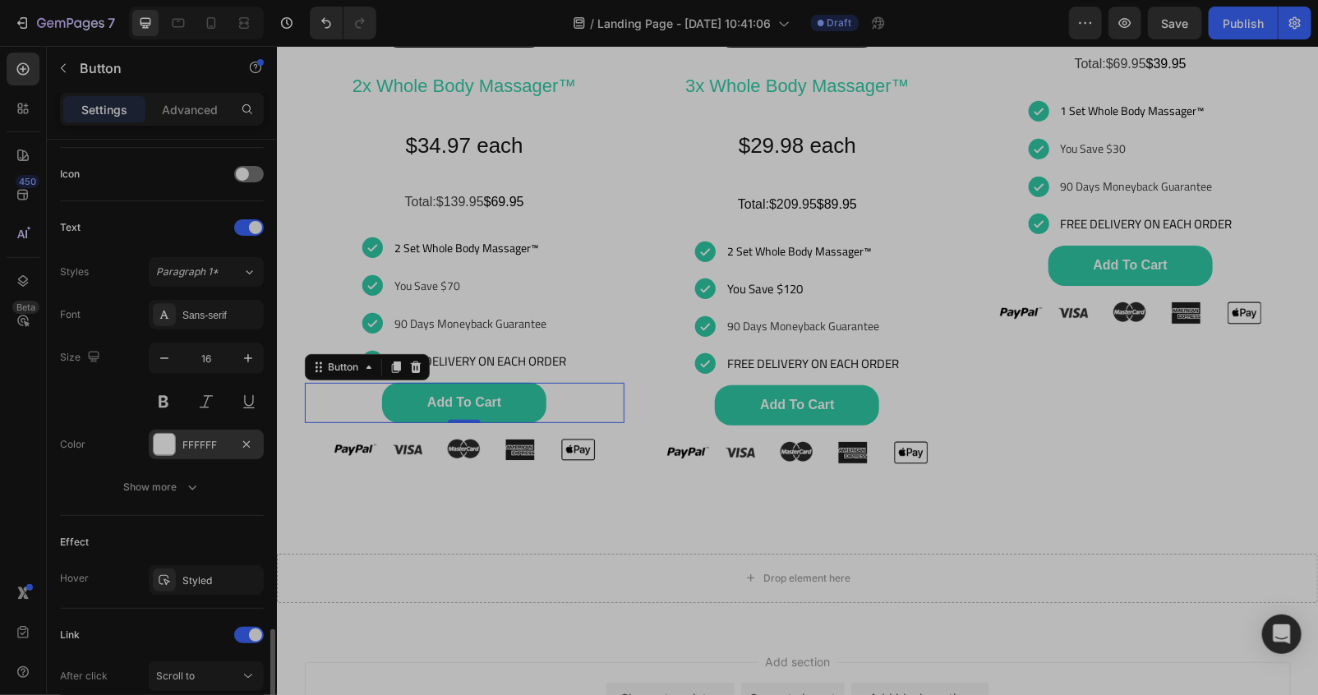
scroll to position [661, 0]
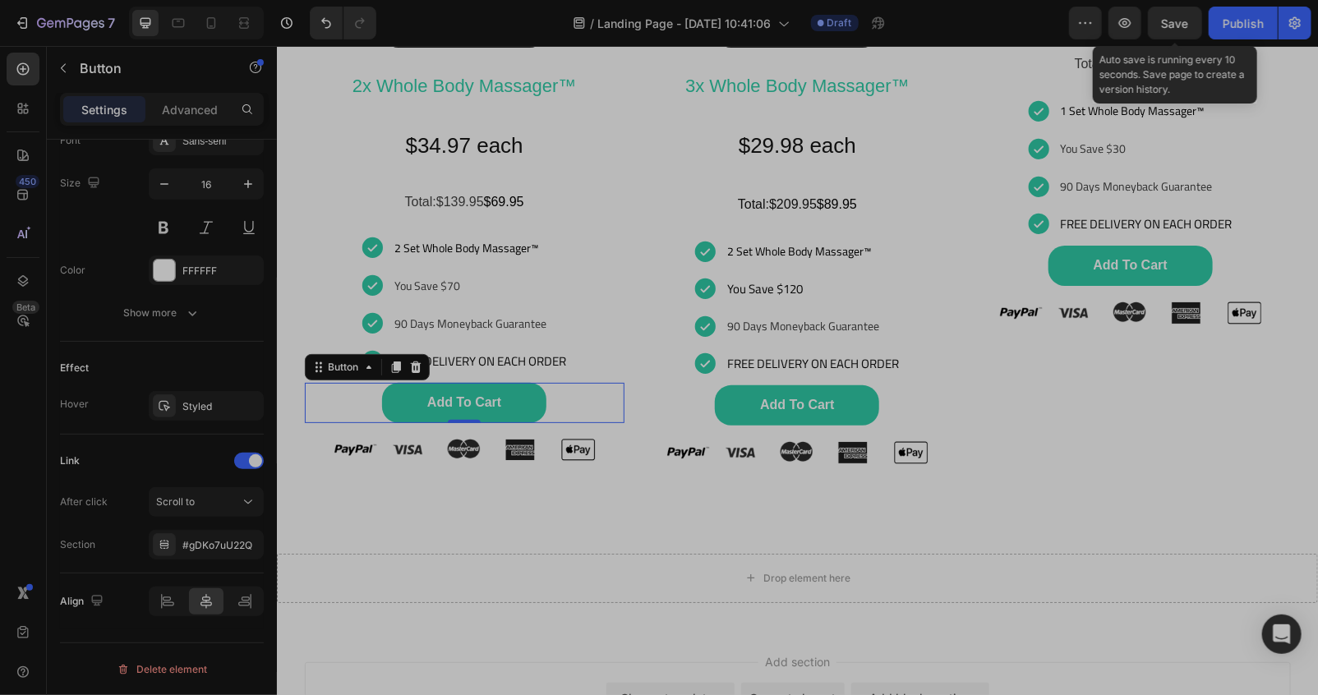
drag, startPoint x: 1184, startPoint y: 20, endPoint x: 1157, endPoint y: 21, distance: 27.1
click at [1180, 21] on span "Save" at bounding box center [1175, 23] width 27 height 14
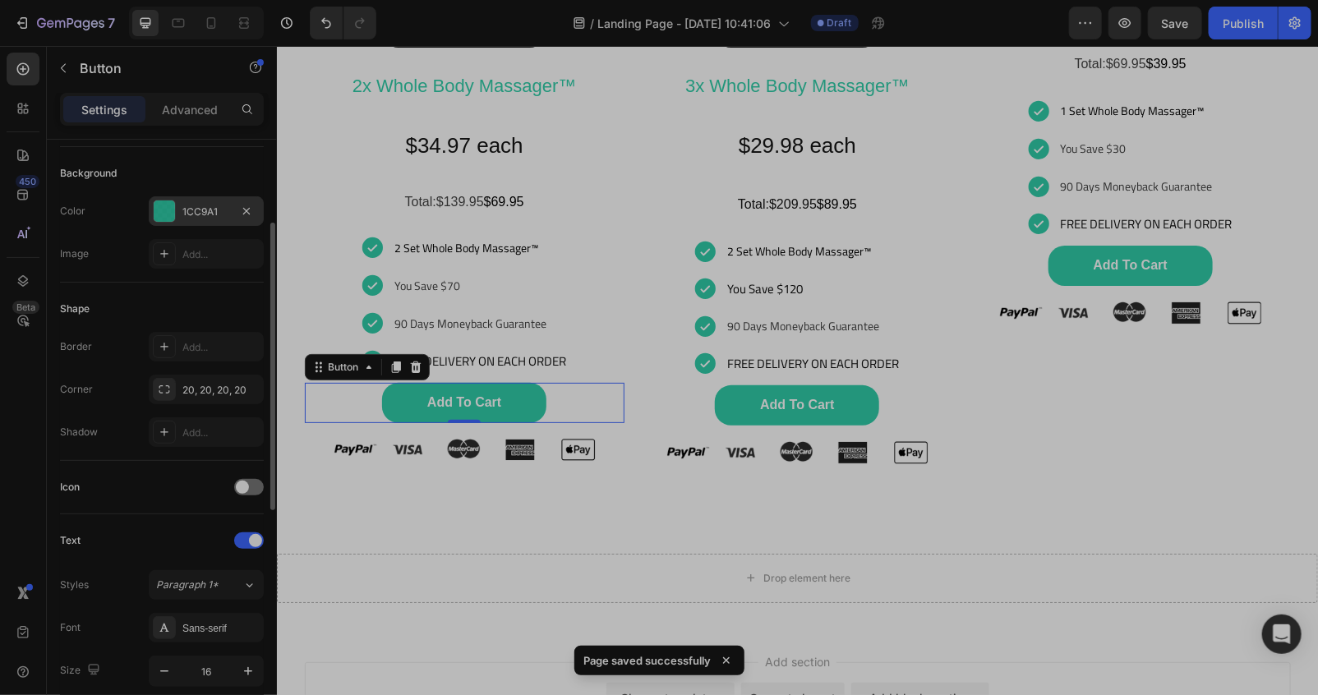
scroll to position [0, 0]
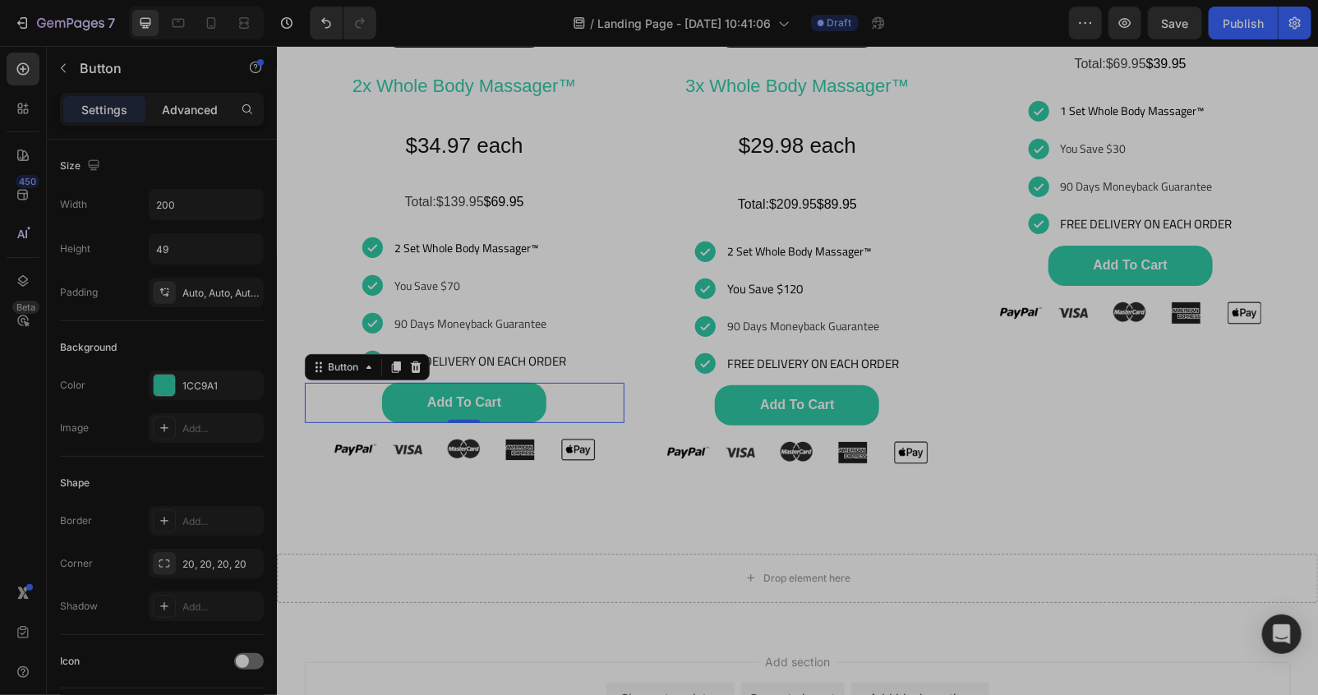
click at [177, 107] on p "Advanced" at bounding box center [190, 109] width 56 height 17
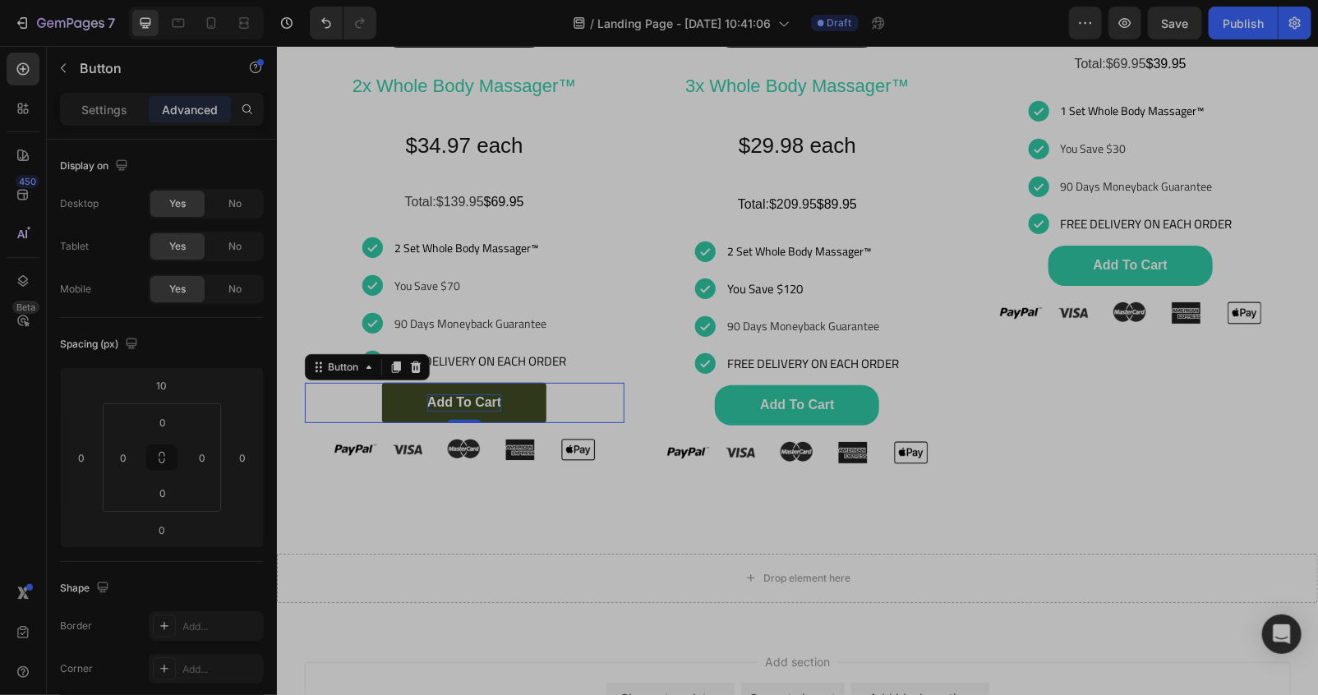
click at [443, 398] on link "add to cart" at bounding box center [463, 402] width 164 height 40
click at [499, 406] on link "add to cart" at bounding box center [463, 402] width 164 height 40
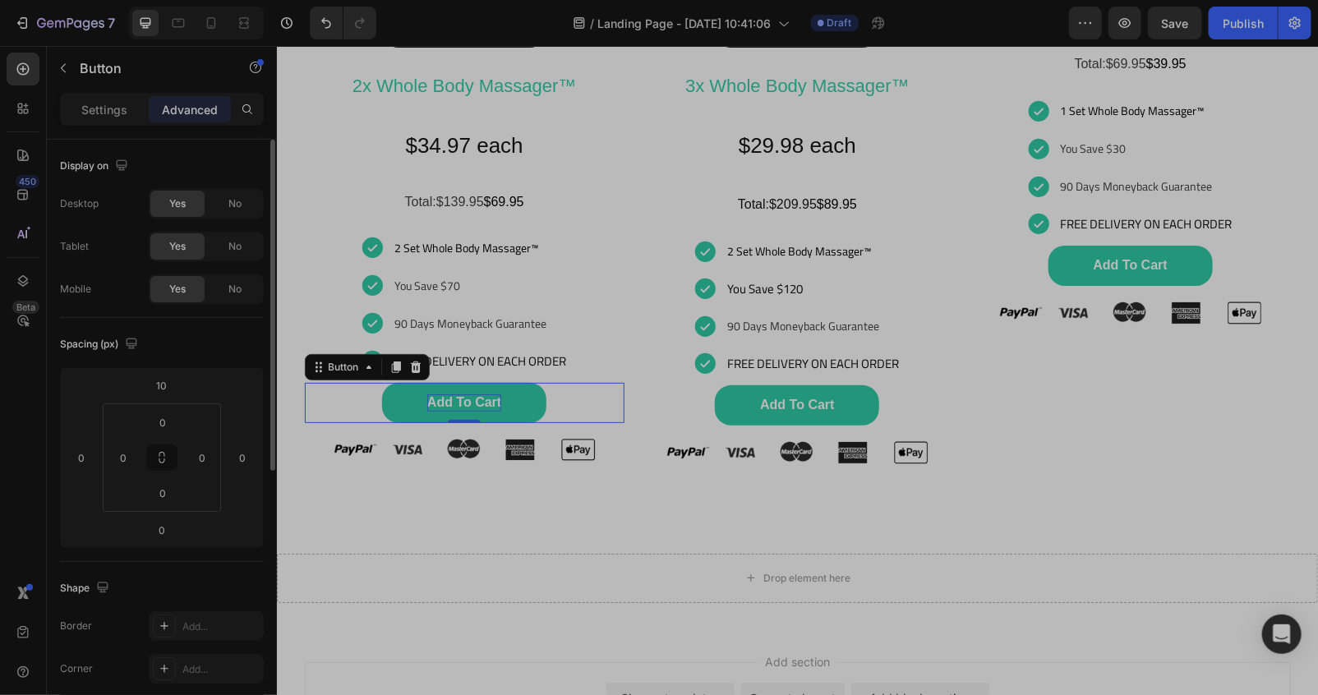
scroll to position [487, 0]
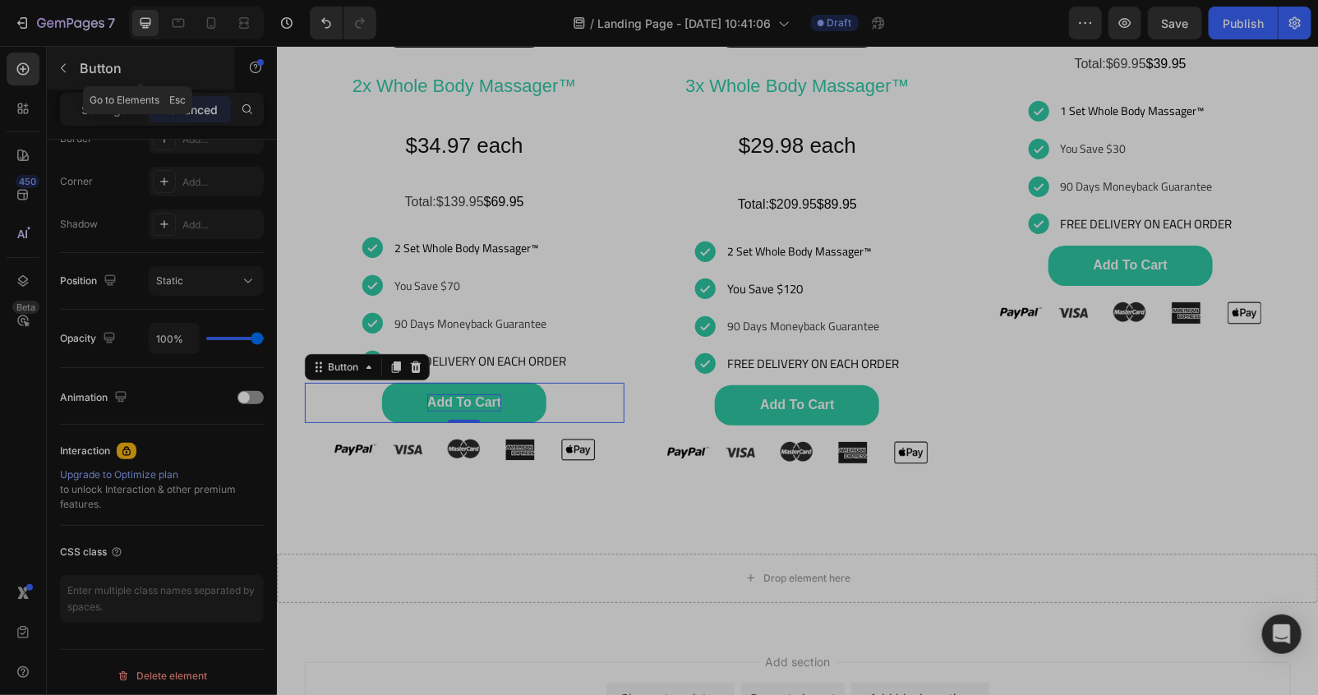
click at [67, 68] on icon "button" at bounding box center [63, 68] width 13 height 13
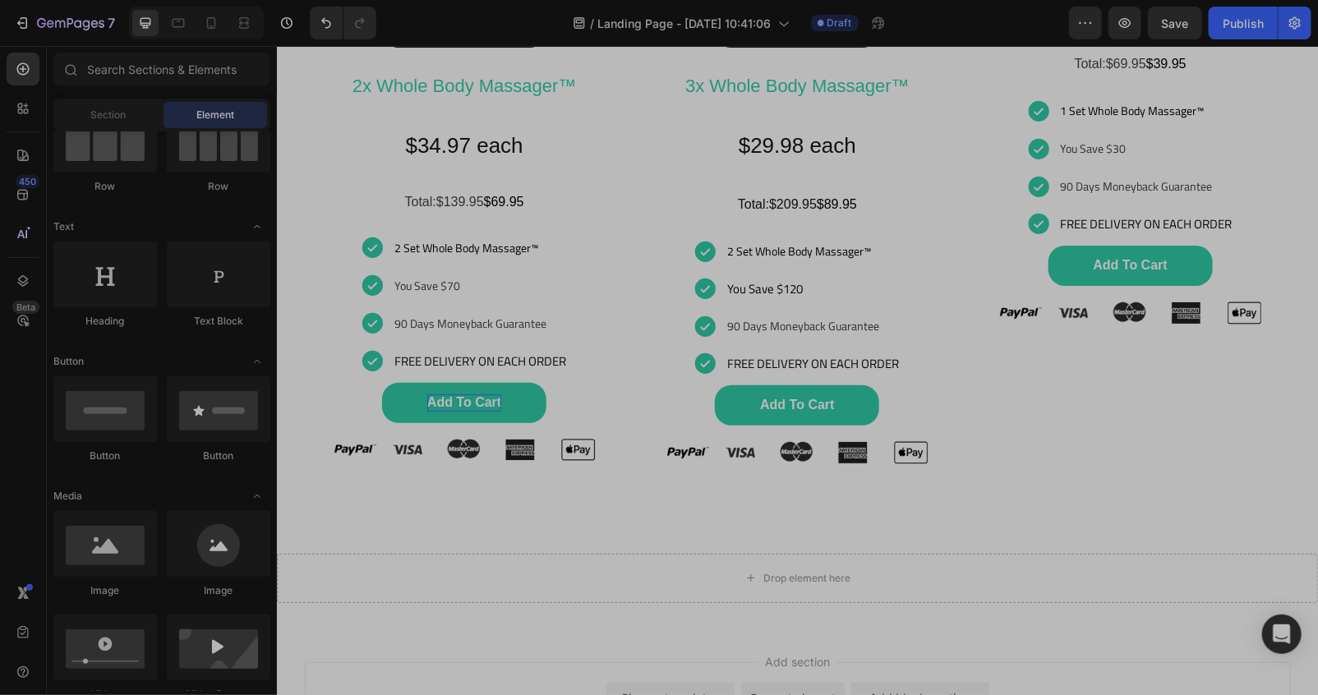
scroll to position [0, 0]
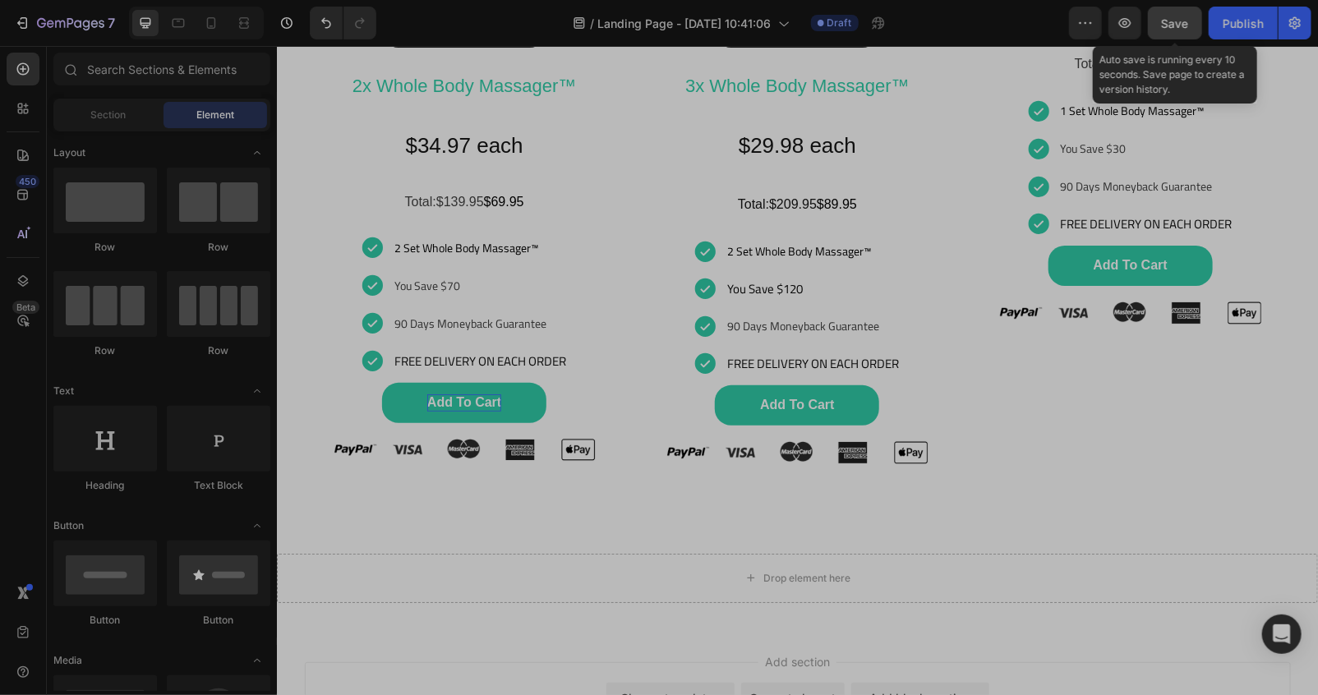
click at [1172, 16] on span "Save" at bounding box center [1175, 23] width 27 height 14
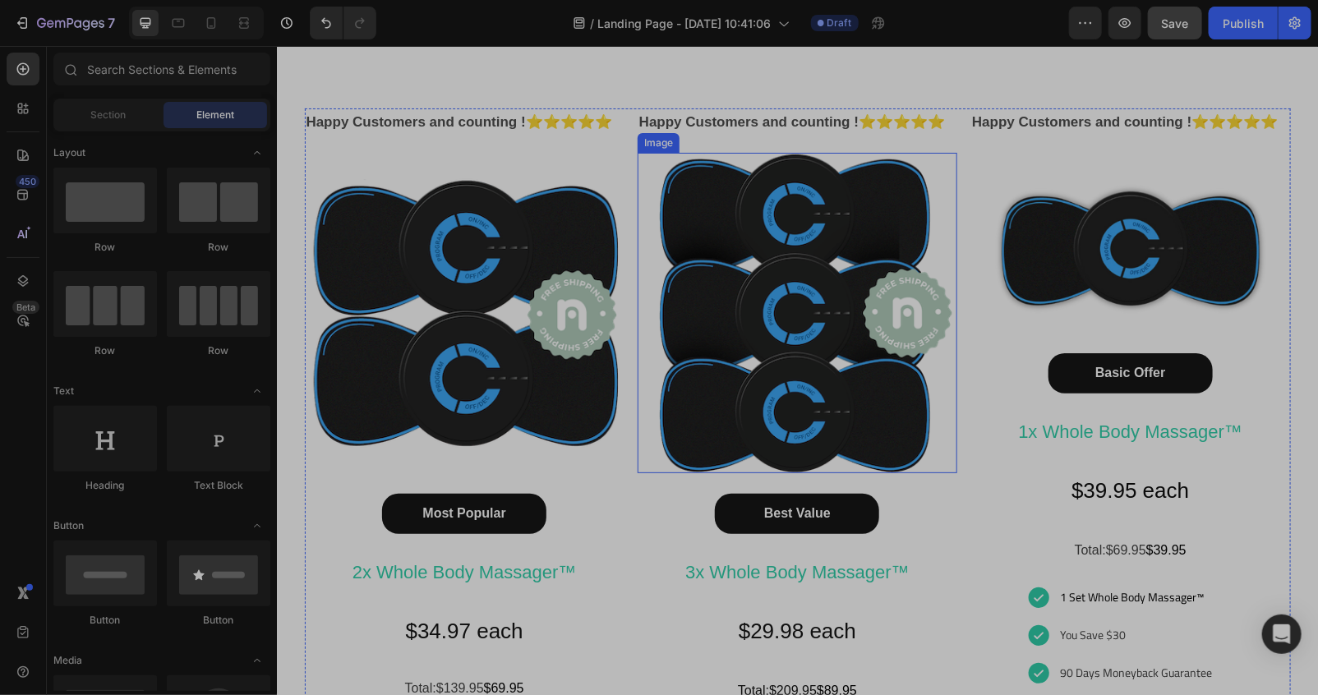
scroll to position [8391, 0]
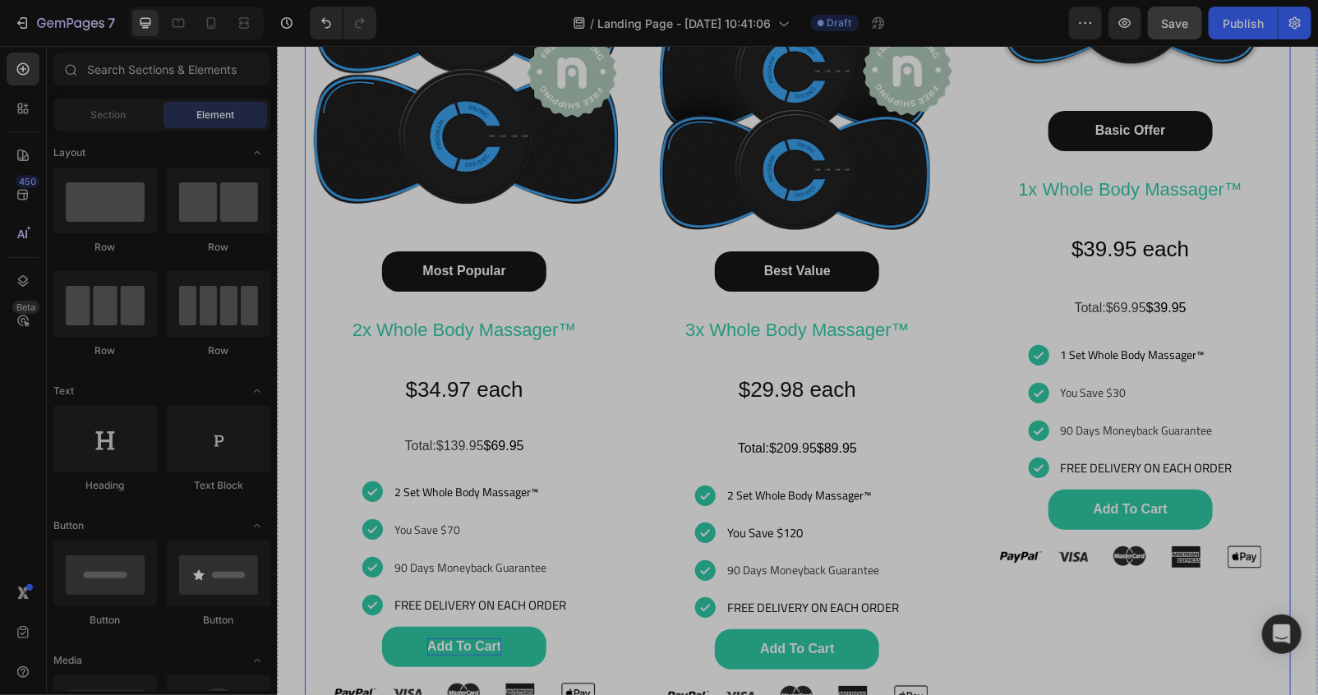
click at [624, 345] on div "Happy Customers and counting !⭐⭐⭐⭐⭐ Text Block Image Most Popular Button 2x Who…" at bounding box center [797, 294] width 986 height 858
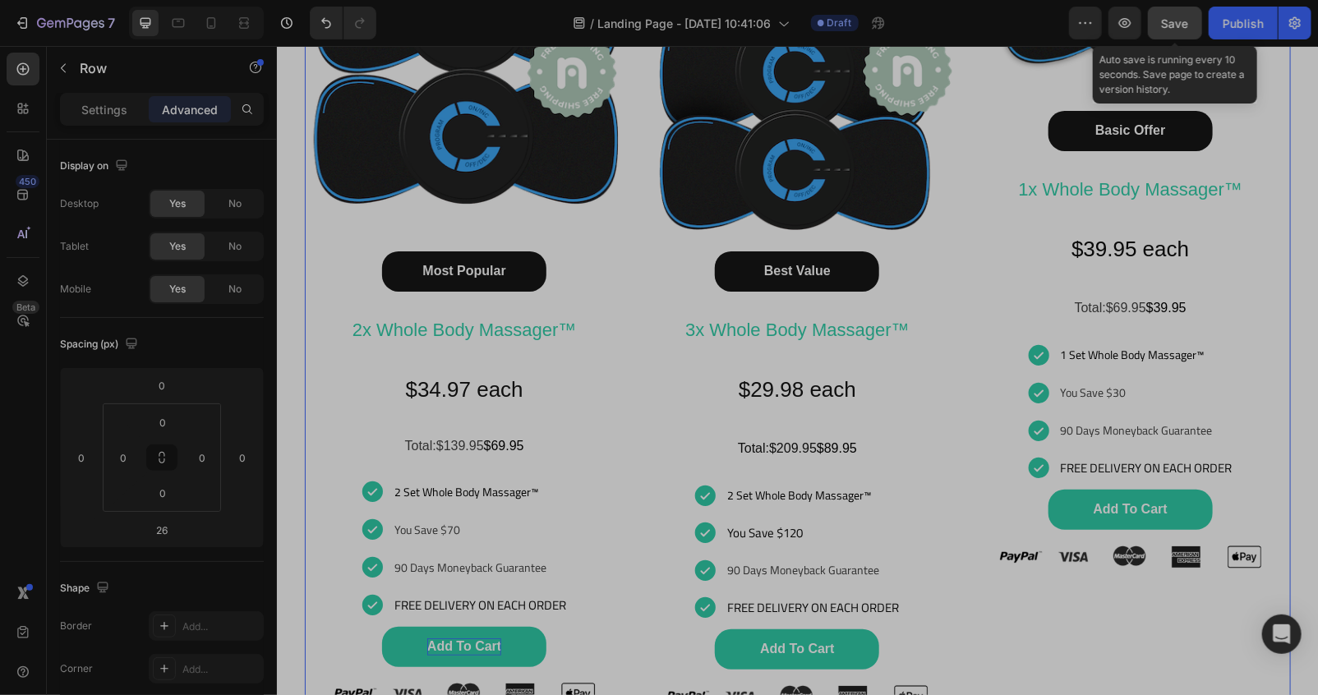
click at [1169, 19] on span "Save" at bounding box center [1175, 23] width 27 height 14
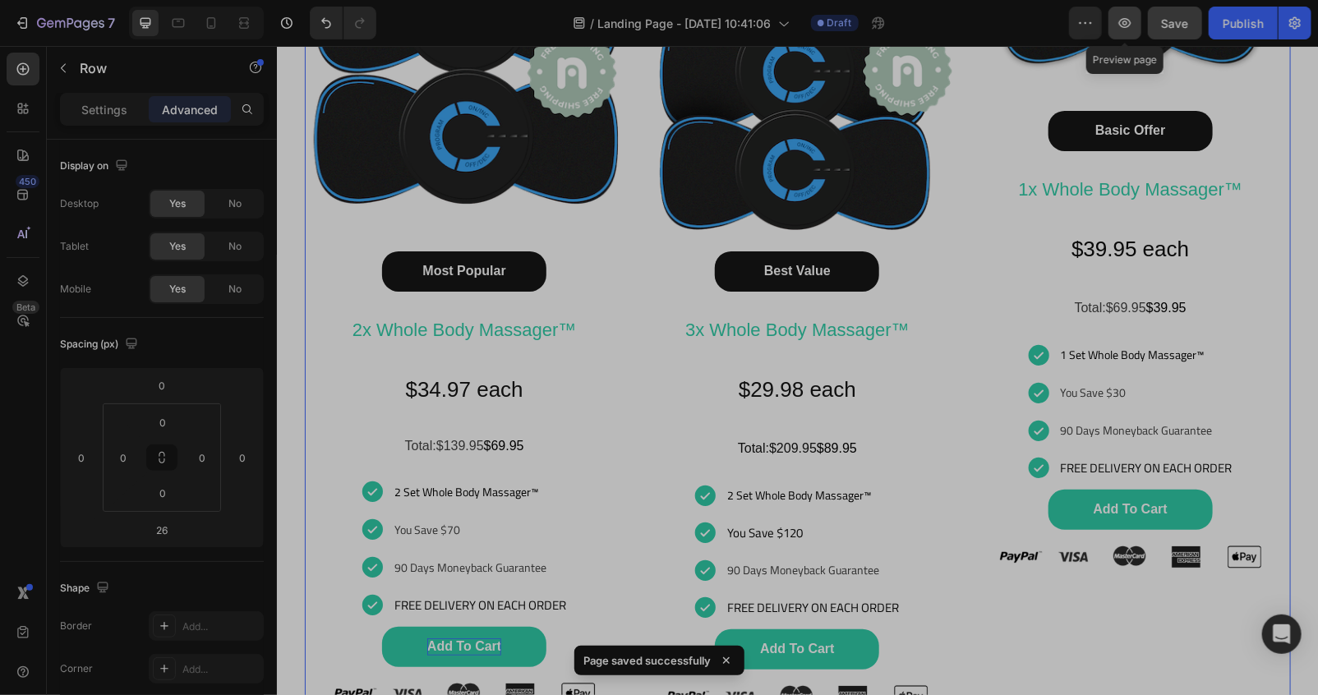
click at [1117, 26] on icon "button" at bounding box center [1124, 23] width 16 height 16
click at [1134, 30] on button "button" at bounding box center [1124, 23] width 33 height 33
